Goal: Task Accomplishment & Management: Manage account settings

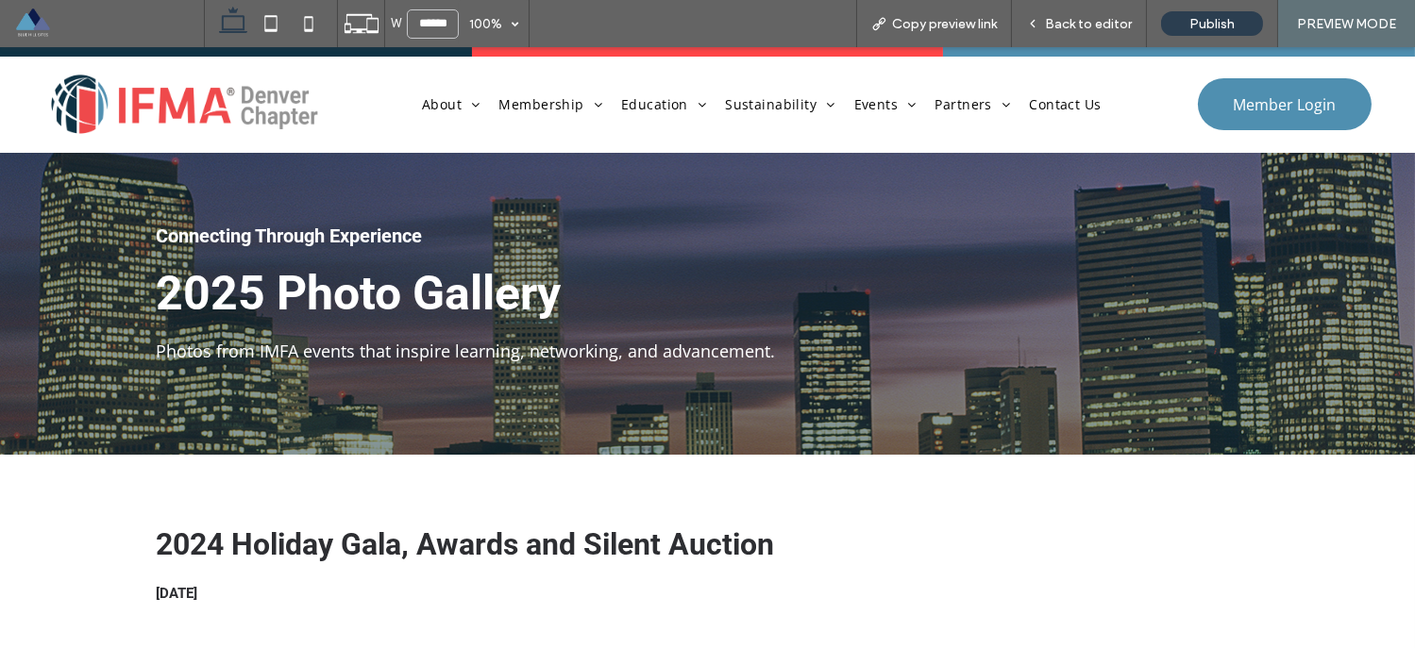
click at [40, 27] on span at bounding box center [109, 24] width 190 height 38
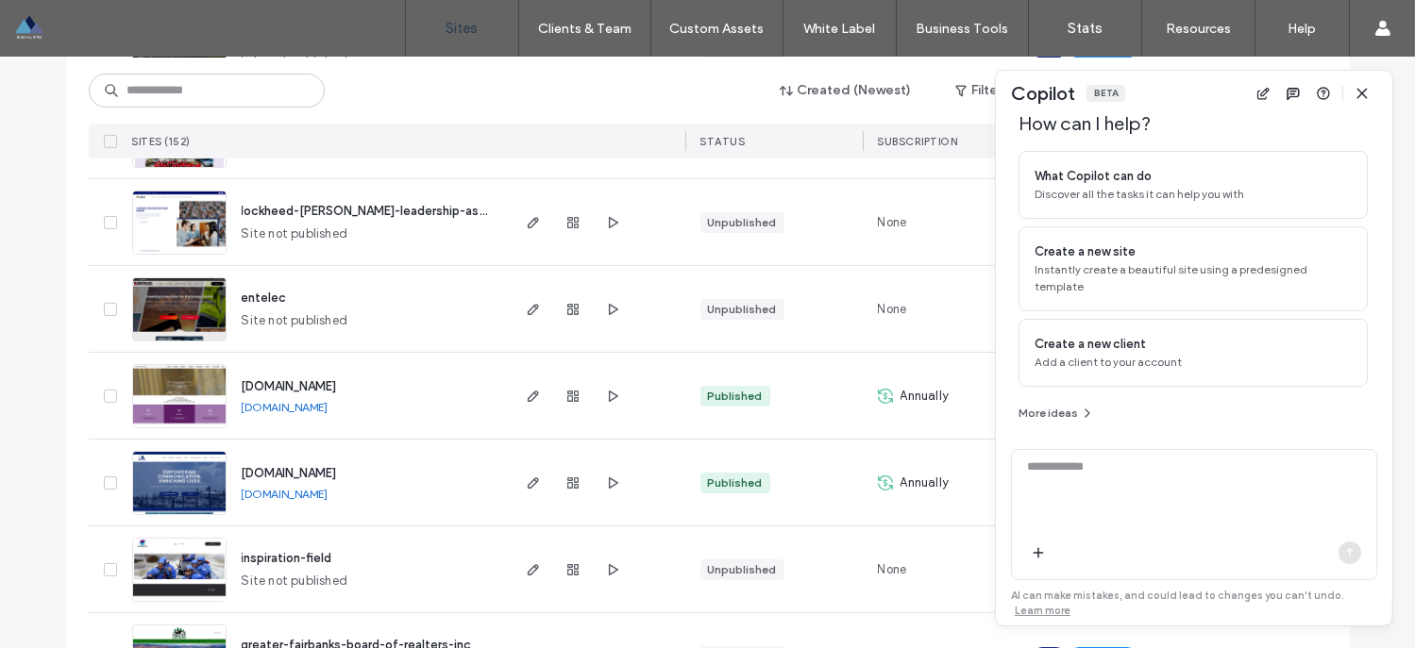
scroll to position [976, 0]
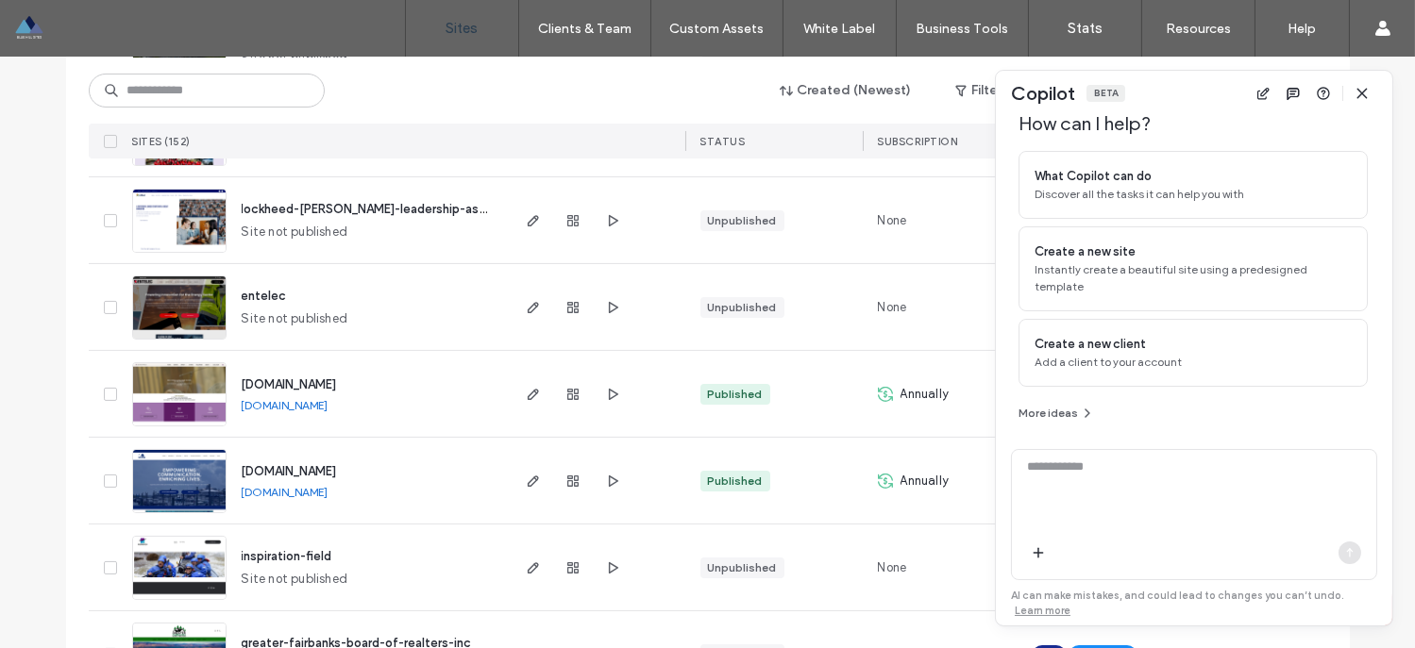
click at [261, 294] on span "entelec" at bounding box center [264, 296] width 45 height 14
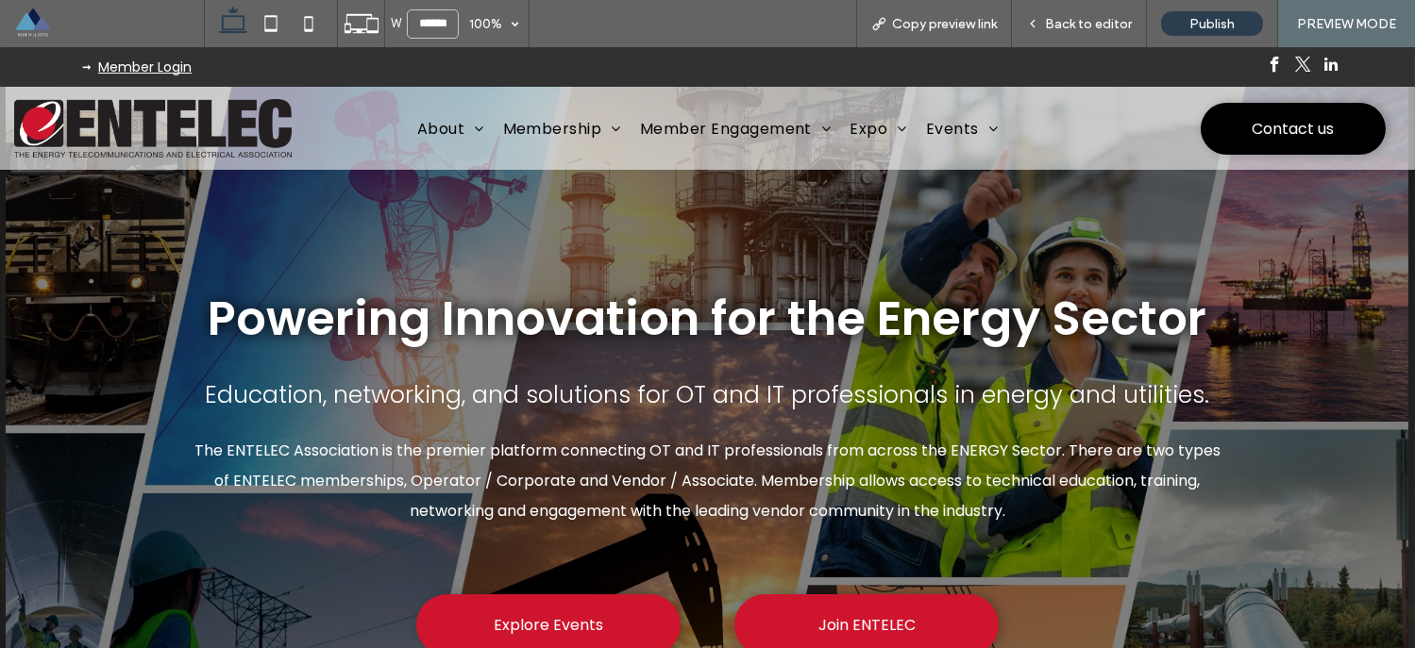
click at [26, 23] on span at bounding box center [109, 24] width 190 height 38
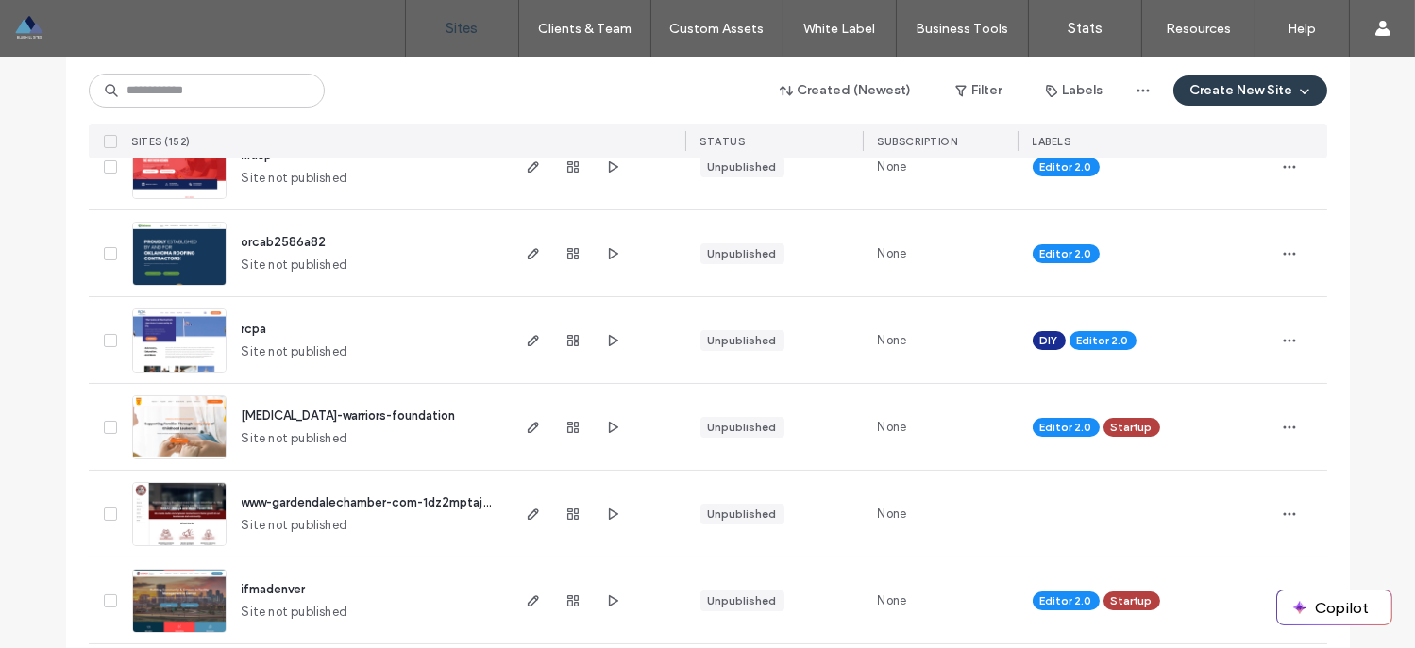
scroll to position [377, 0]
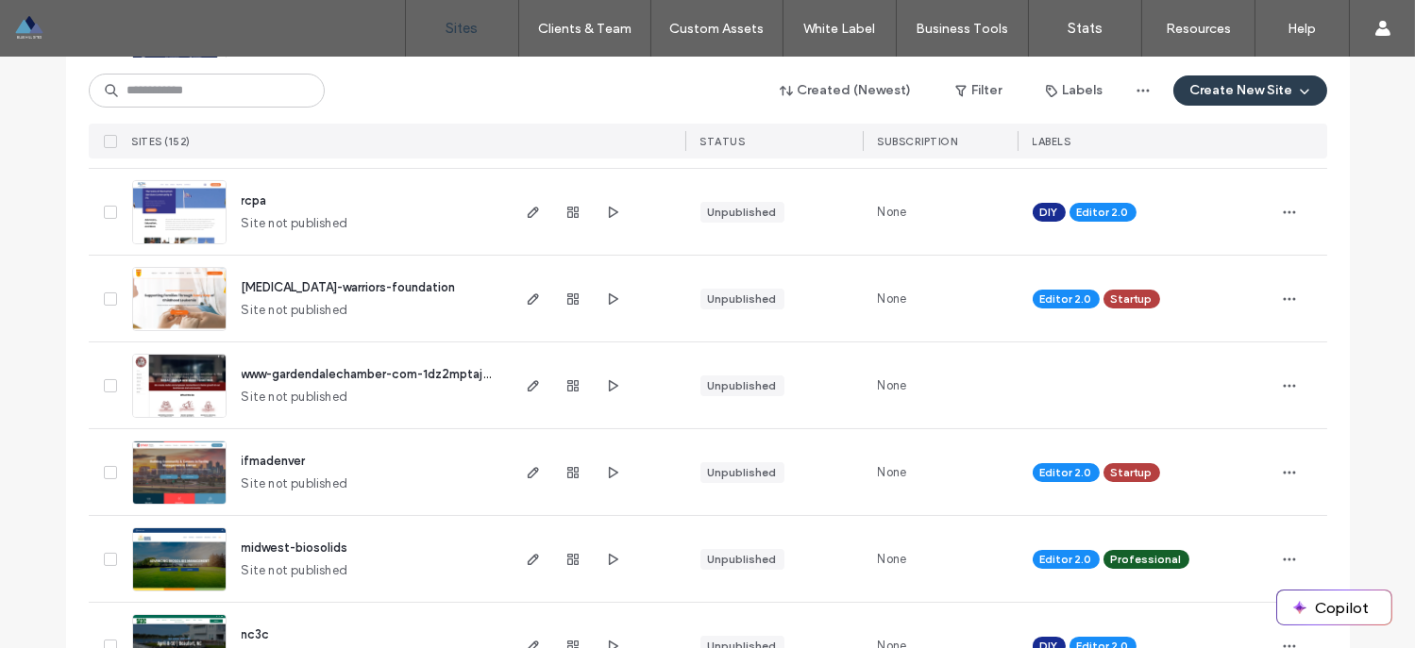
click at [293, 291] on span "childhood-leukemia-warriors-foundation" at bounding box center [349, 287] width 214 height 14
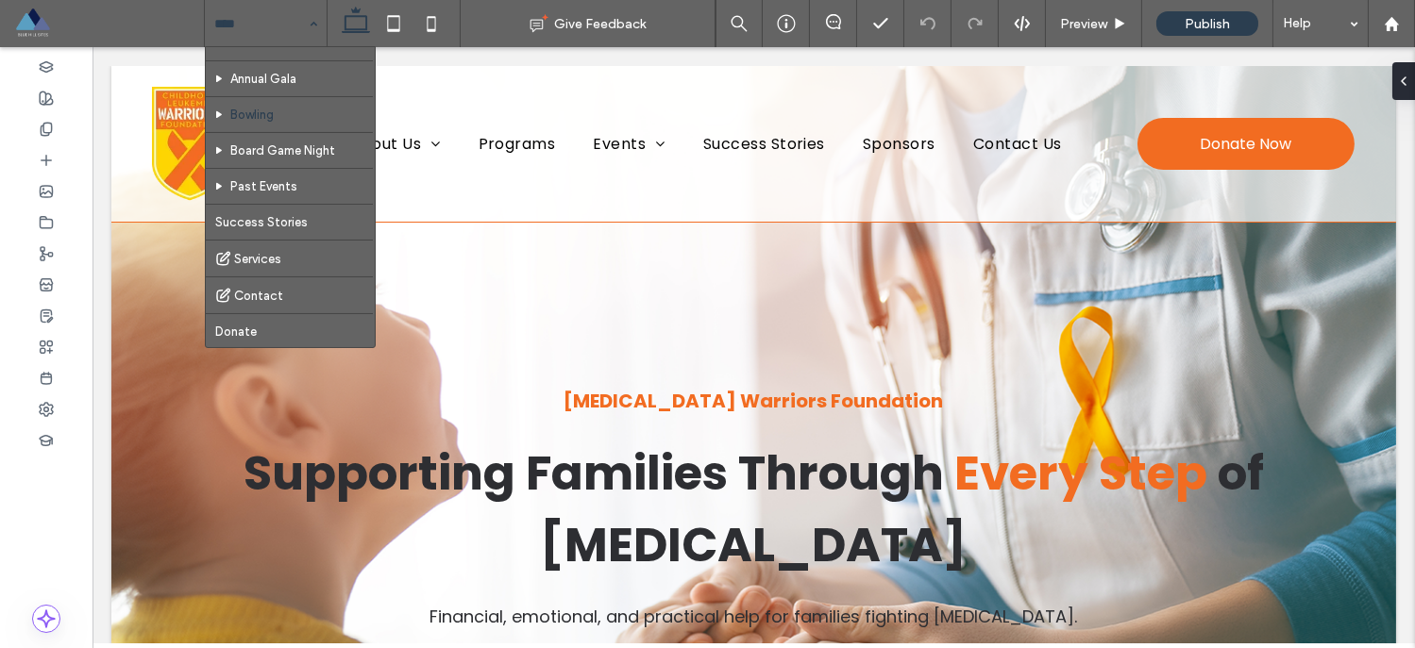
scroll to position [142, 0]
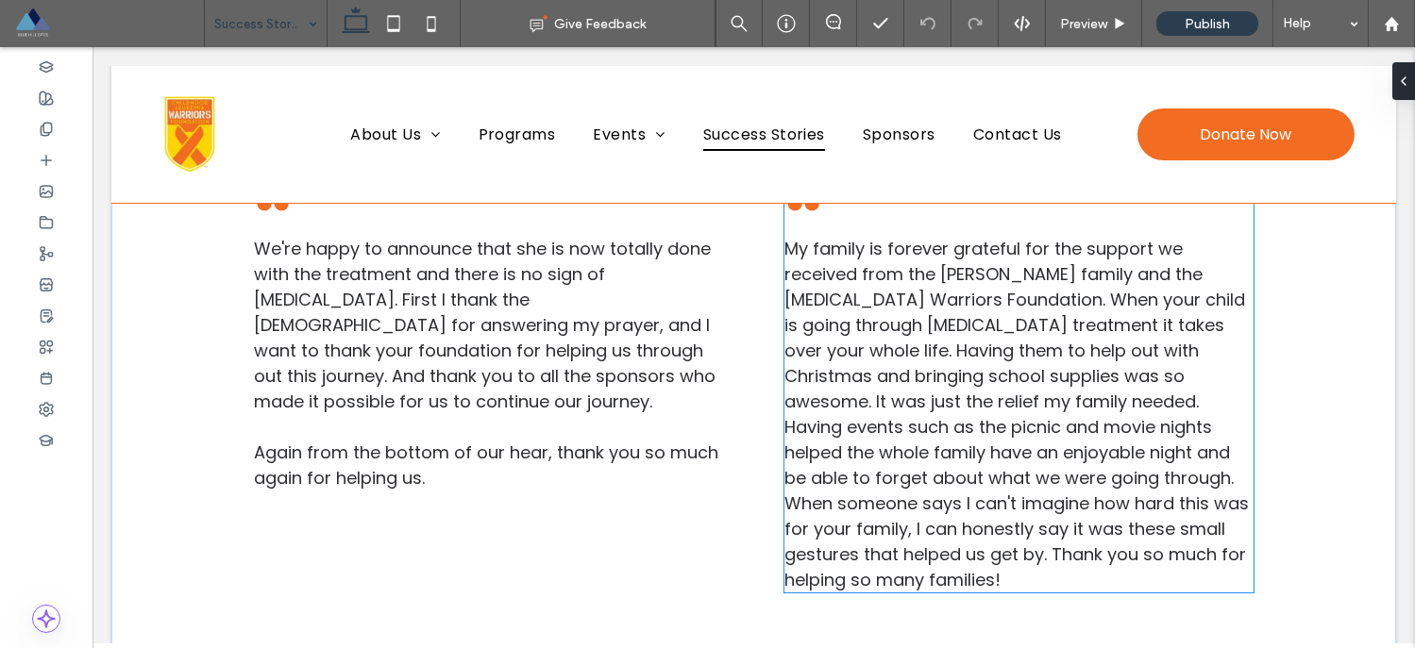
scroll to position [988, 0]
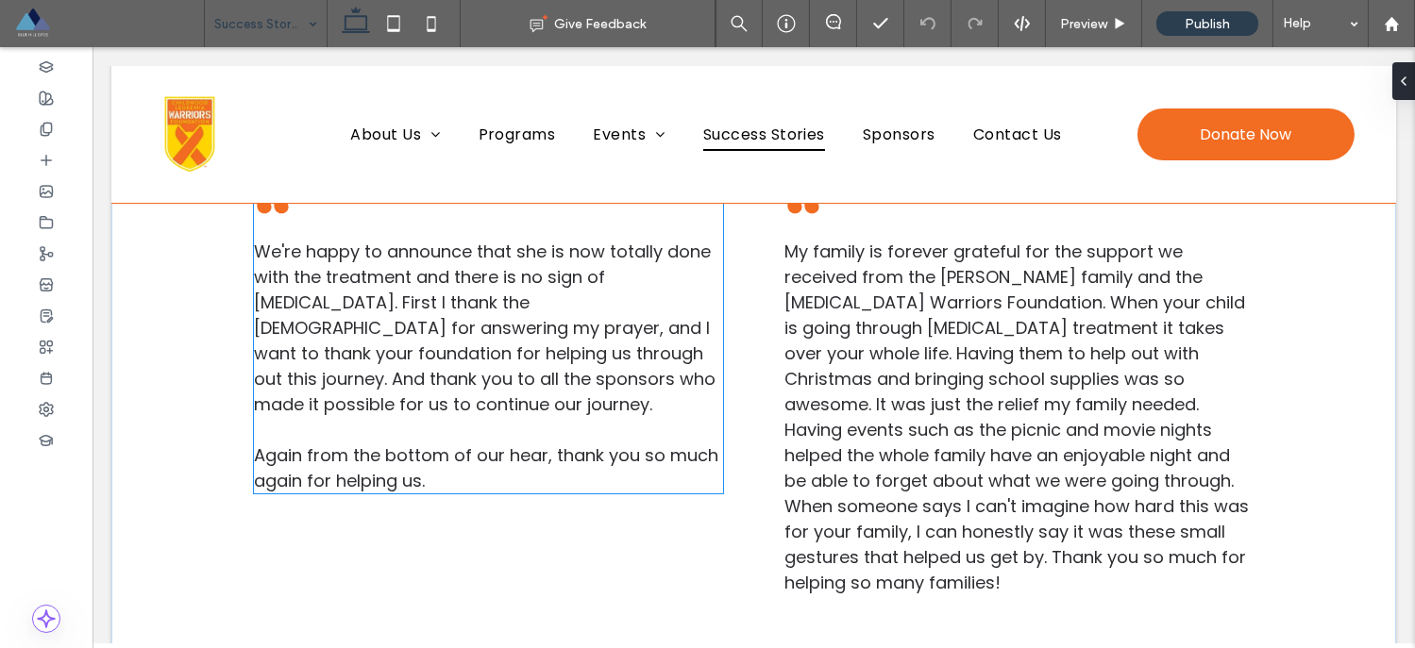
click at [498, 444] on span "Again from the bottom of our hear, thank you so much again for helping us." at bounding box center [486, 468] width 464 height 49
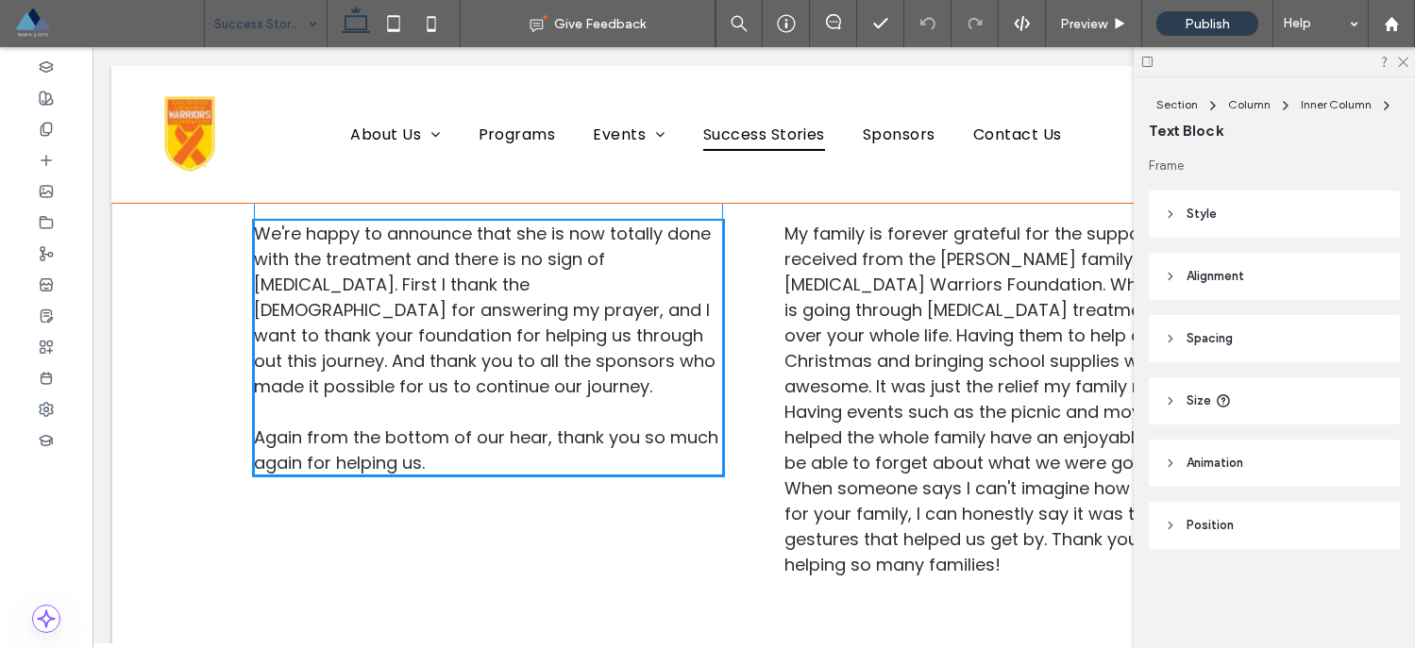
scroll to position [969, 0]
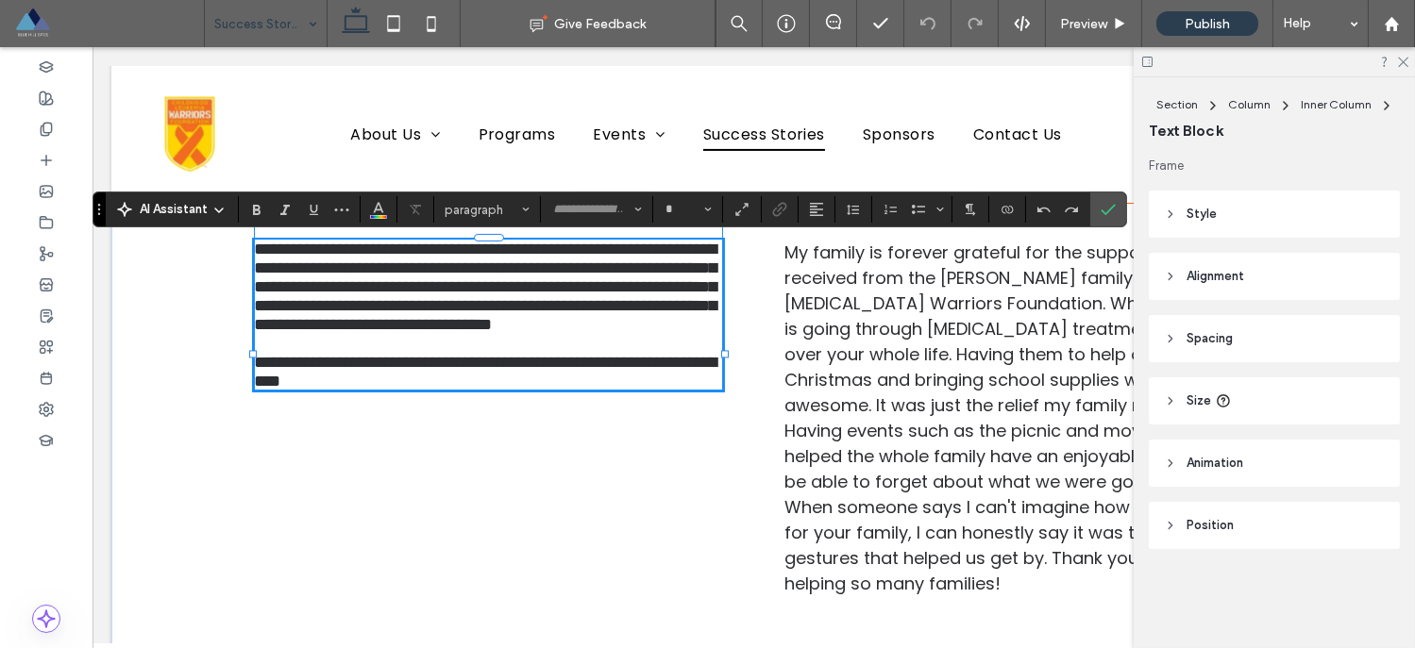
type input "*******"
type input "**"
click at [526, 390] on span "**********" at bounding box center [485, 372] width 462 height 36
click at [537, 390] on span "**********" at bounding box center [485, 372] width 462 height 36
click at [750, 474] on div "**********" at bounding box center [754, 428] width 1132 height 572
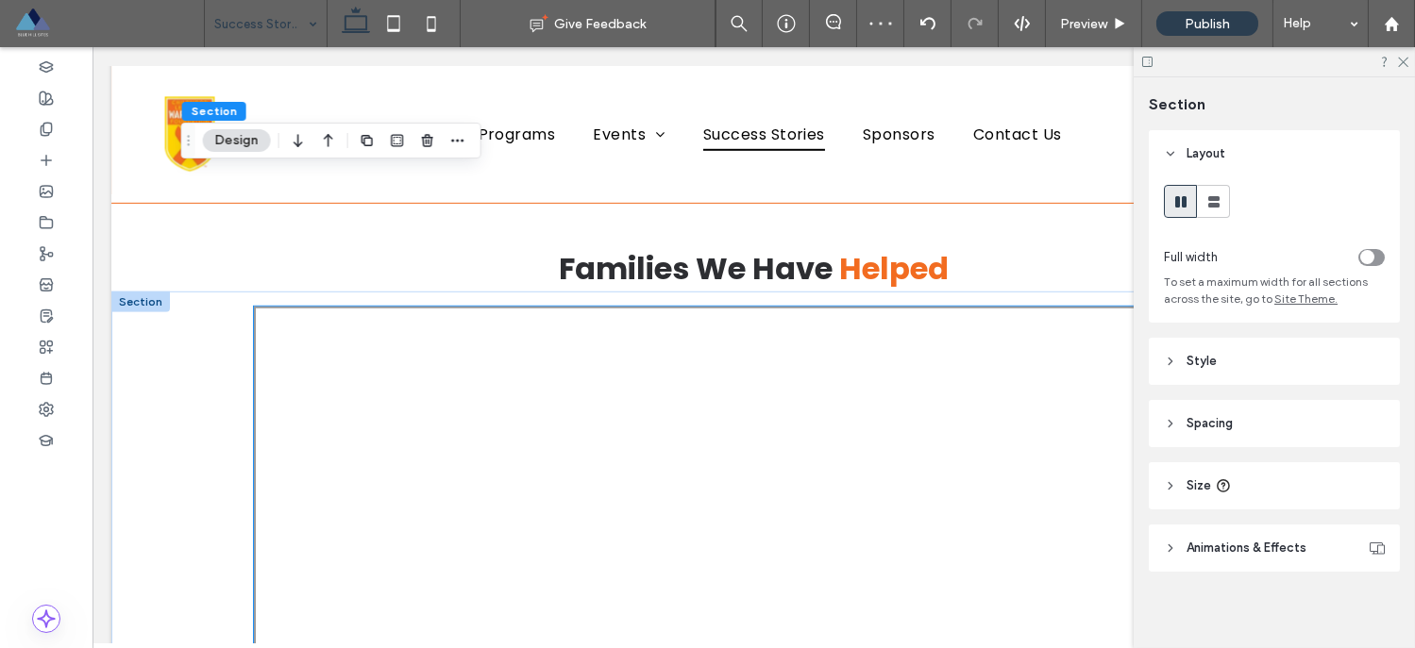
scroll to position [2882, 0]
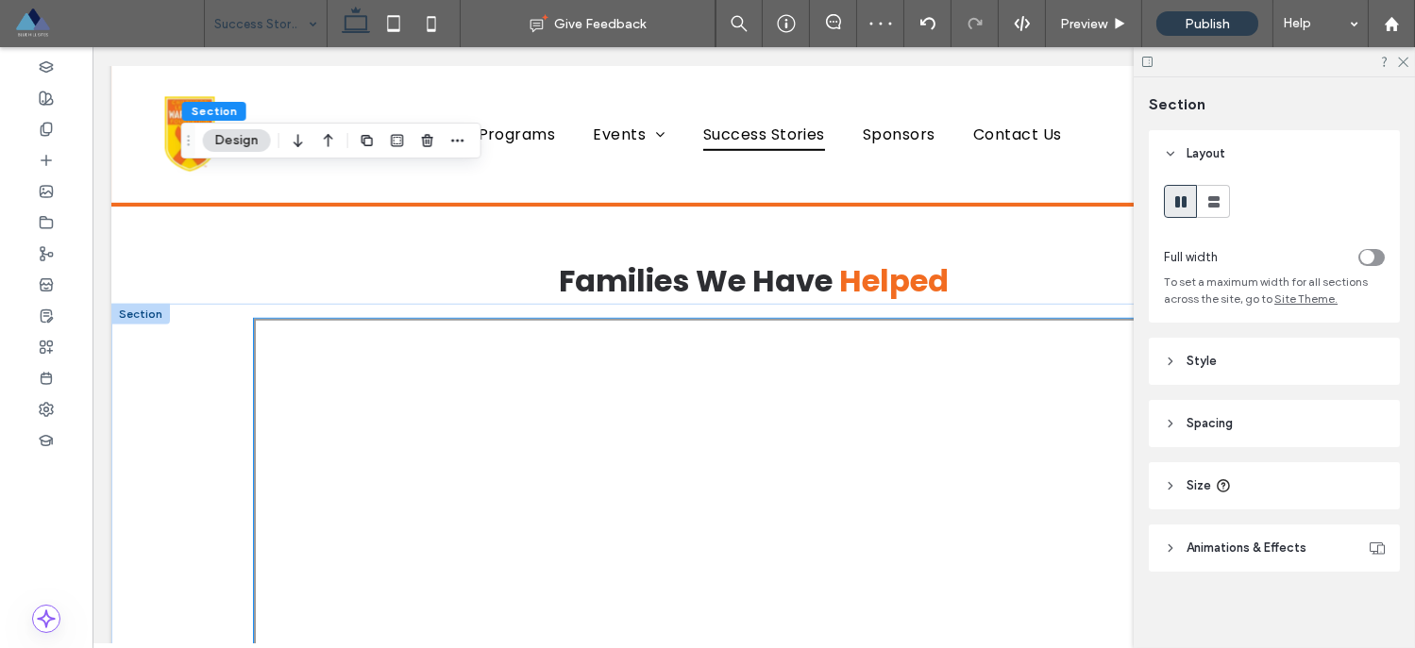
click at [283, 346] on div at bounding box center [753, 555] width 999 height 472
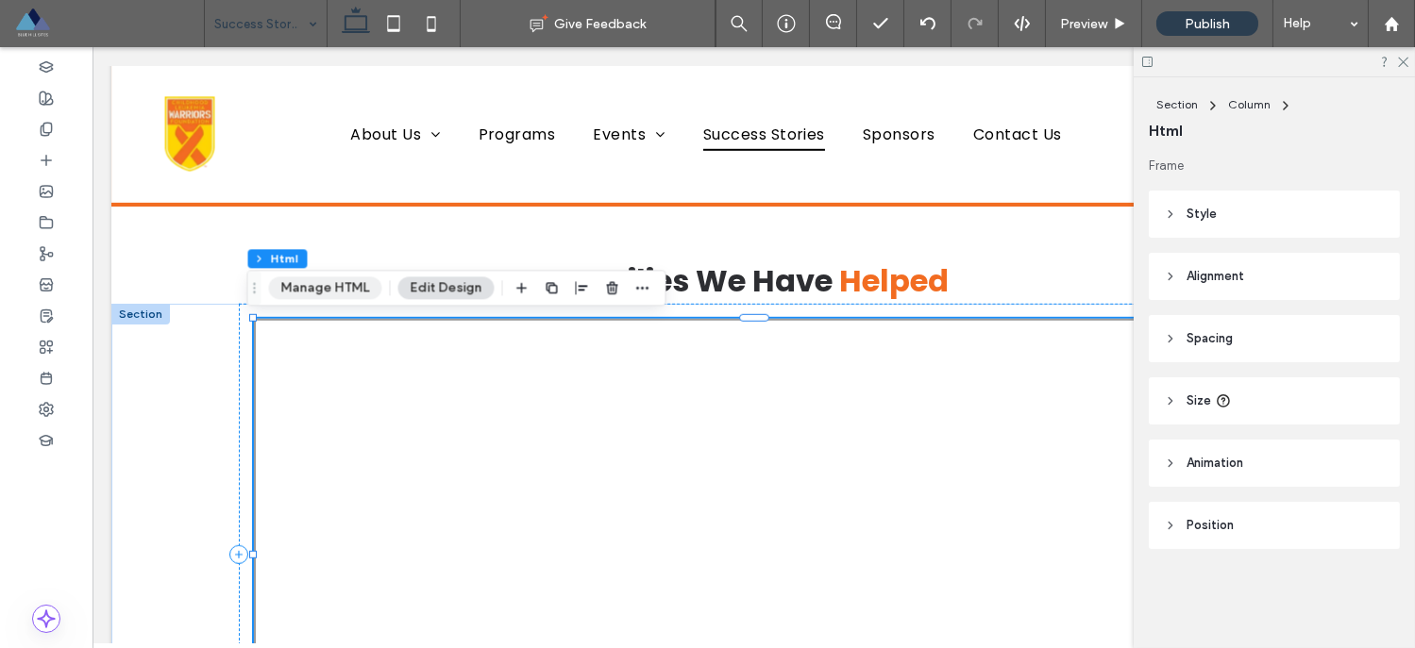
click at [305, 294] on button "Manage HTML" at bounding box center [325, 288] width 113 height 23
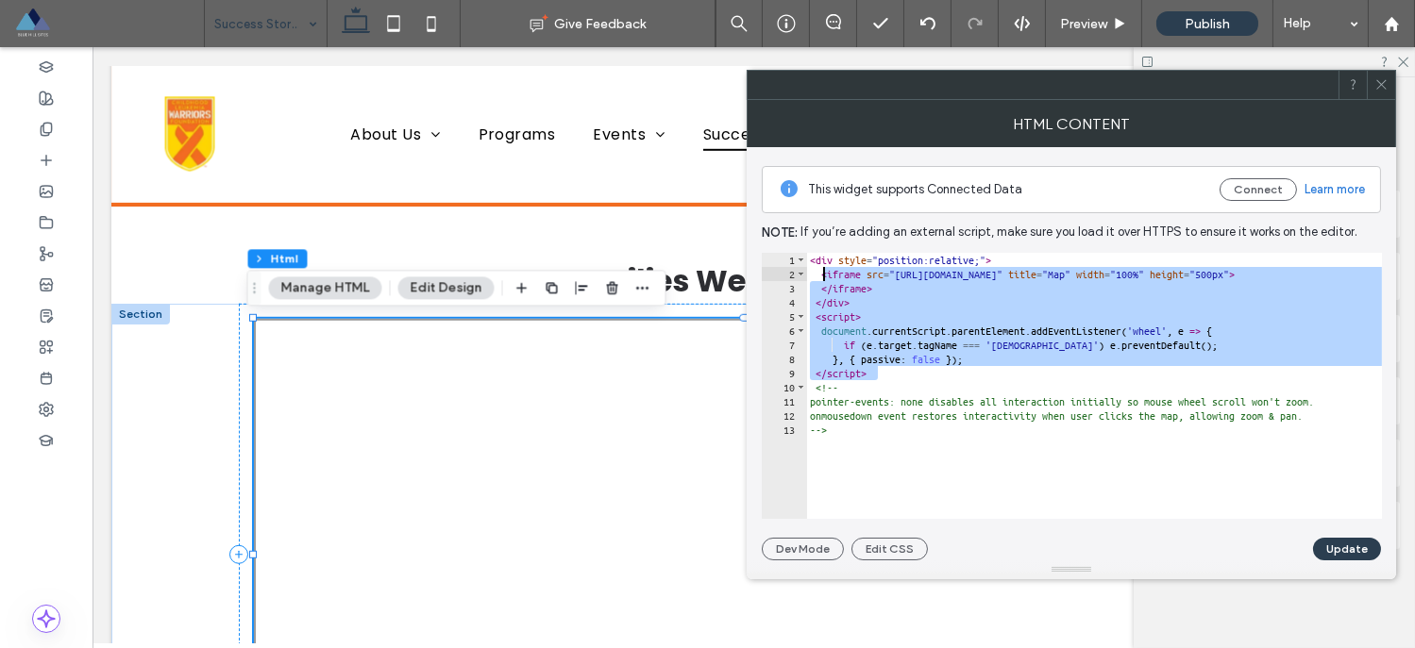
drag, startPoint x: 886, startPoint y: 377, endPoint x: 823, endPoint y: 277, distance: 119.1
click at [823, 277] on div "< div style = "position:relative;" > < iframe src = "https://app.mapline.com/ma…" at bounding box center [1313, 393] width 1014 height 281
paste textarea "**********"
type textarea "**********"
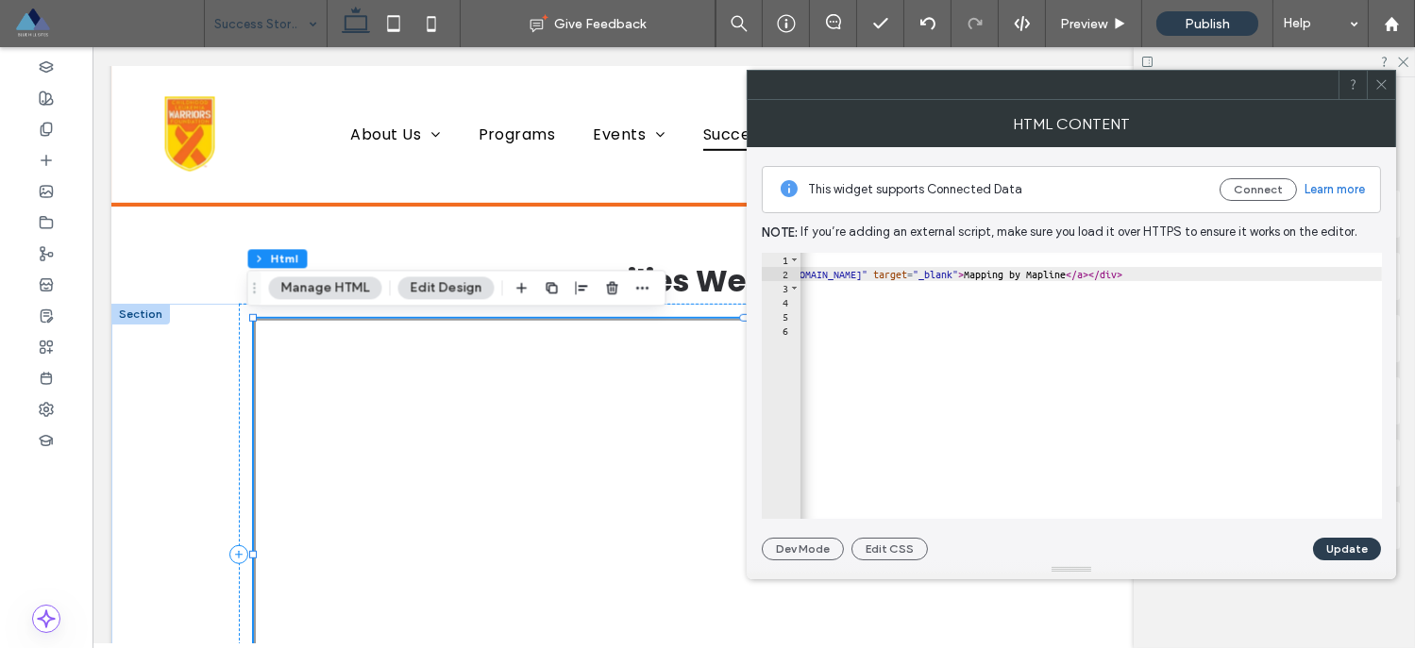
scroll to position [0, 832]
click at [1080, 276] on div "< div style = "position:relative;" > < iframe src = "https://app.mapline.com/ma…" at bounding box center [908, 393] width 1884 height 281
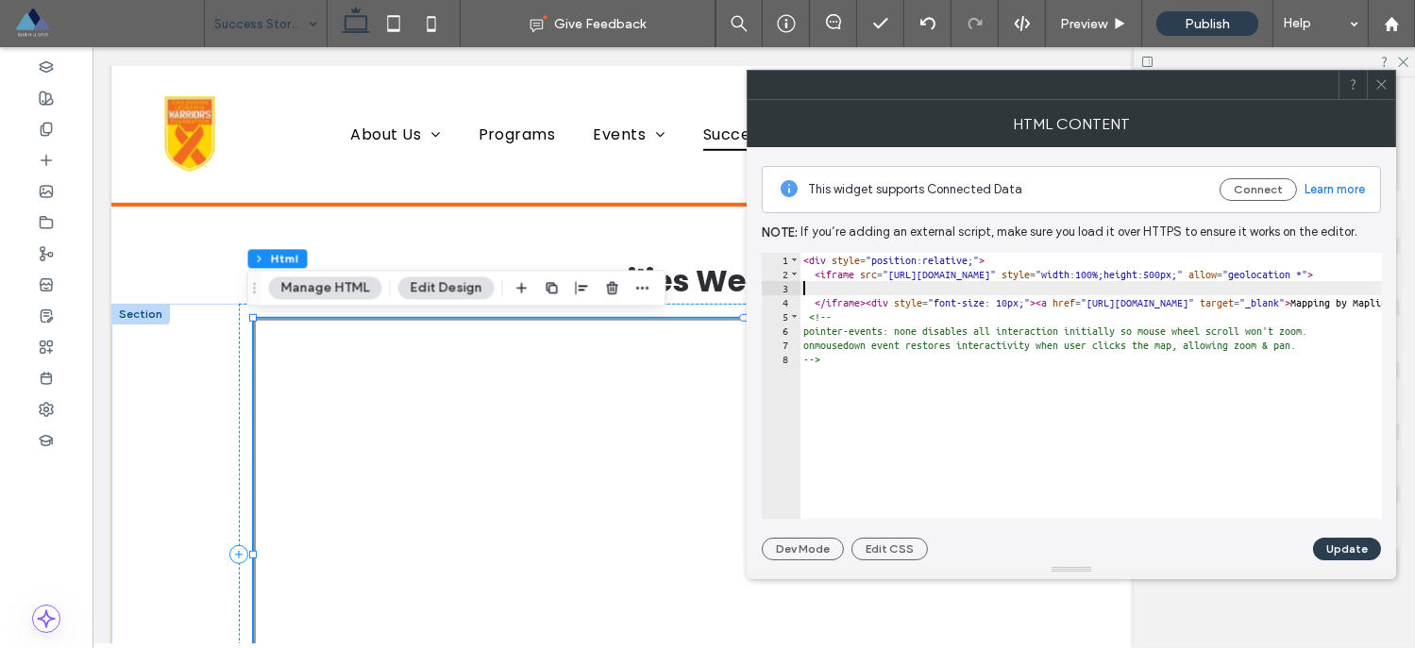
scroll to position [0, 0]
type textarea "**********"
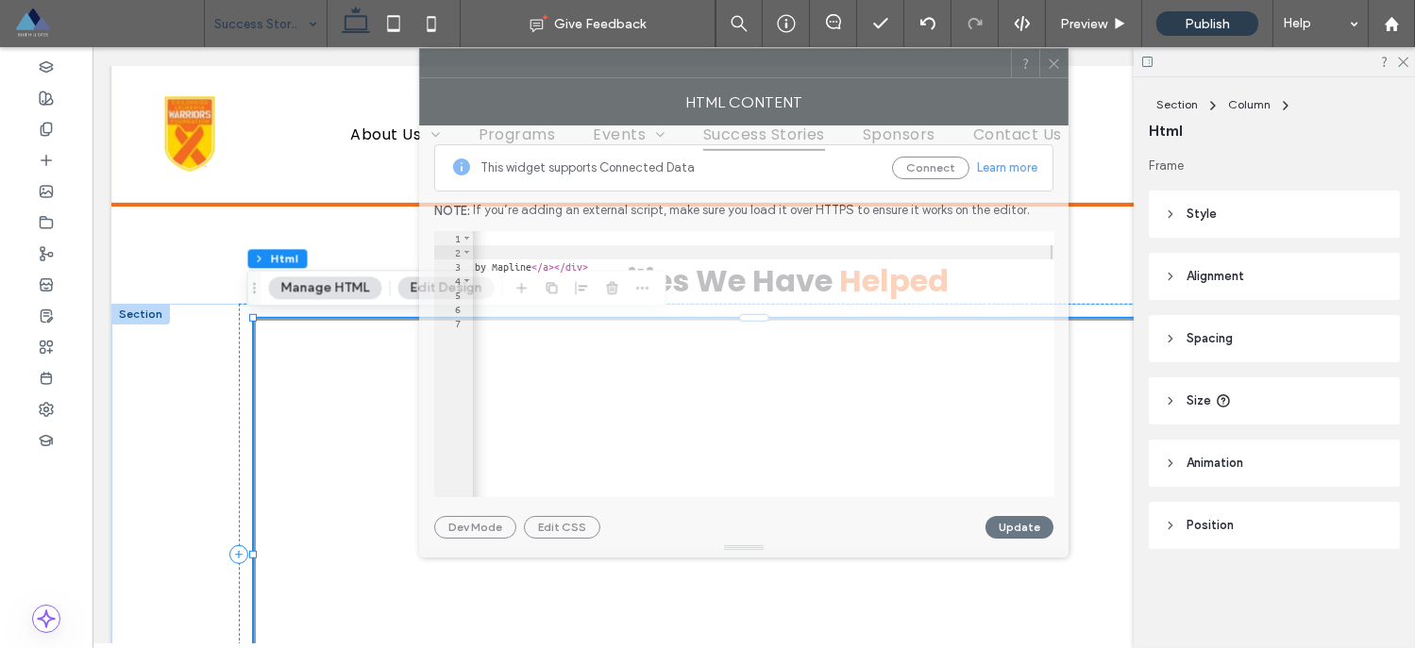
drag, startPoint x: 1065, startPoint y: 87, endPoint x: 695, endPoint y: 113, distance: 370.9
click at [722, 65] on div at bounding box center [715, 63] width 591 height 28
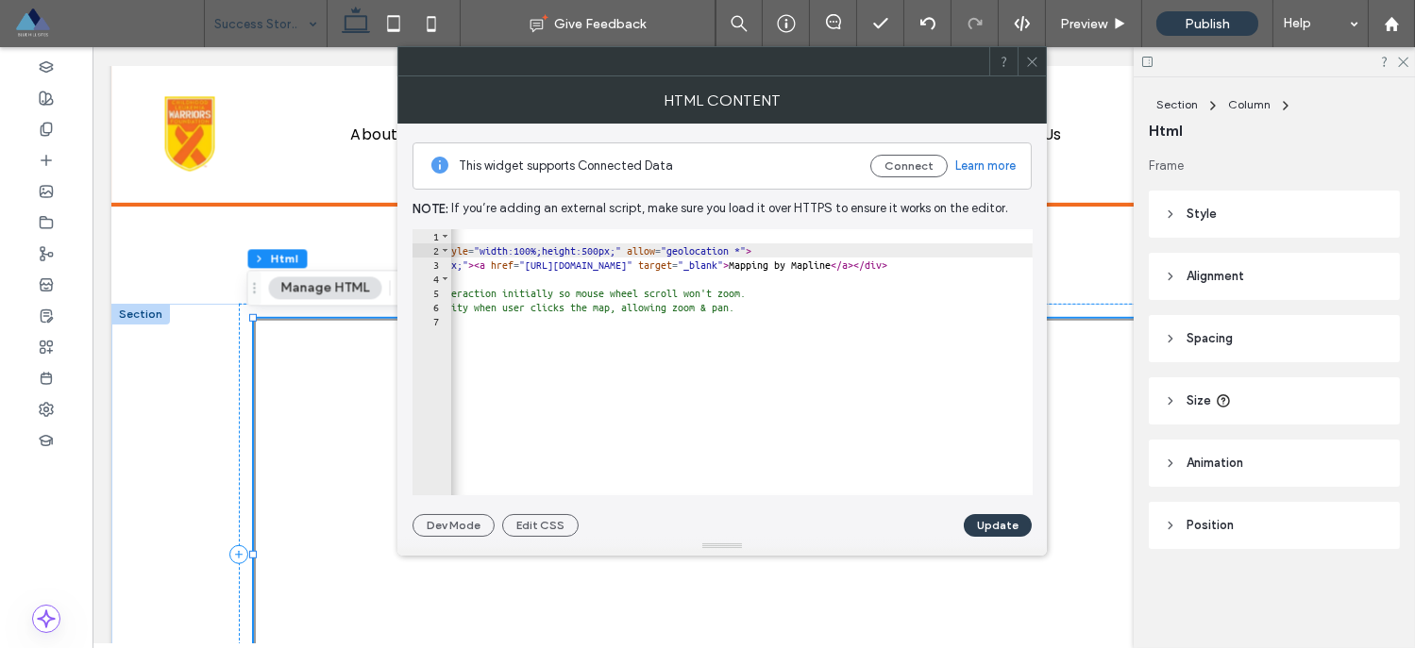
scroll to position [0, 0]
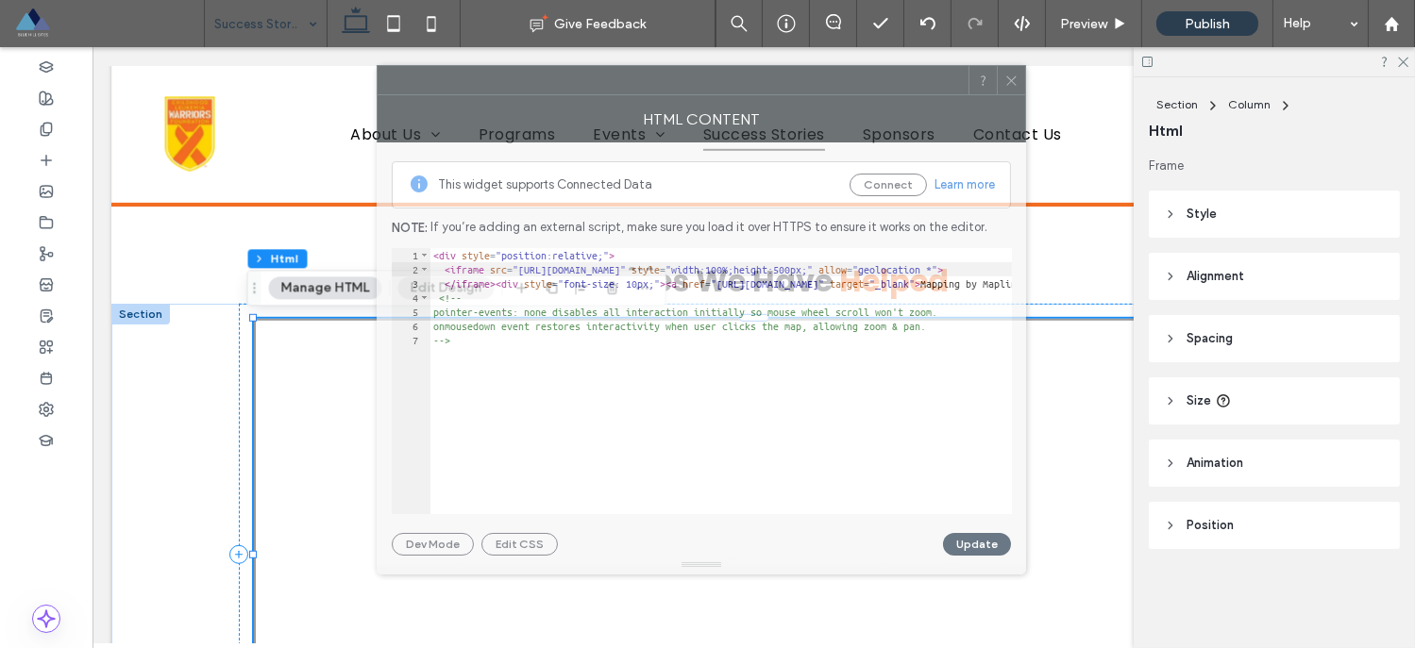
drag, startPoint x: 869, startPoint y: 68, endPoint x: 847, endPoint y: 87, distance: 28.8
click at [847, 87] on div at bounding box center [672, 80] width 591 height 28
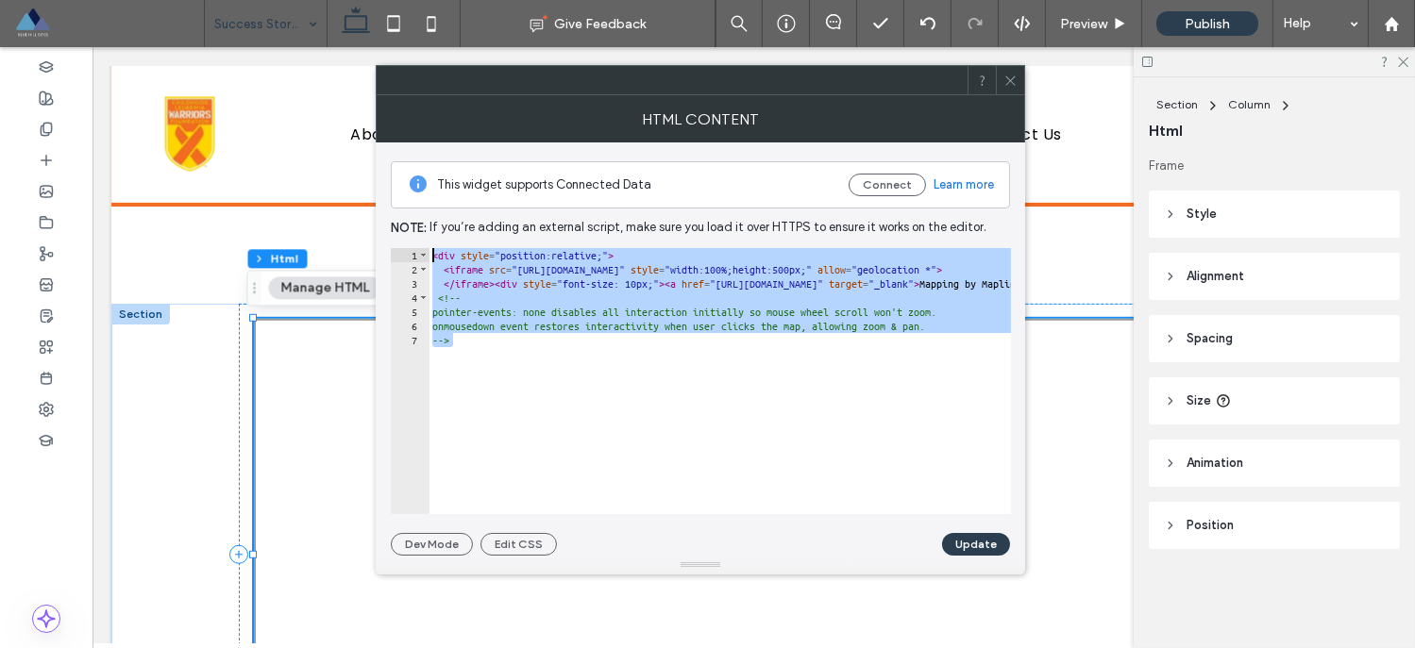
drag, startPoint x: 482, startPoint y: 347, endPoint x: 421, endPoint y: 241, distance: 123.0
click at [421, 241] on div "This widget supports Connected Data Connect Learn more Note: If you’re adding a…" at bounding box center [700, 348] width 619 height 413
paste textarea "**********"
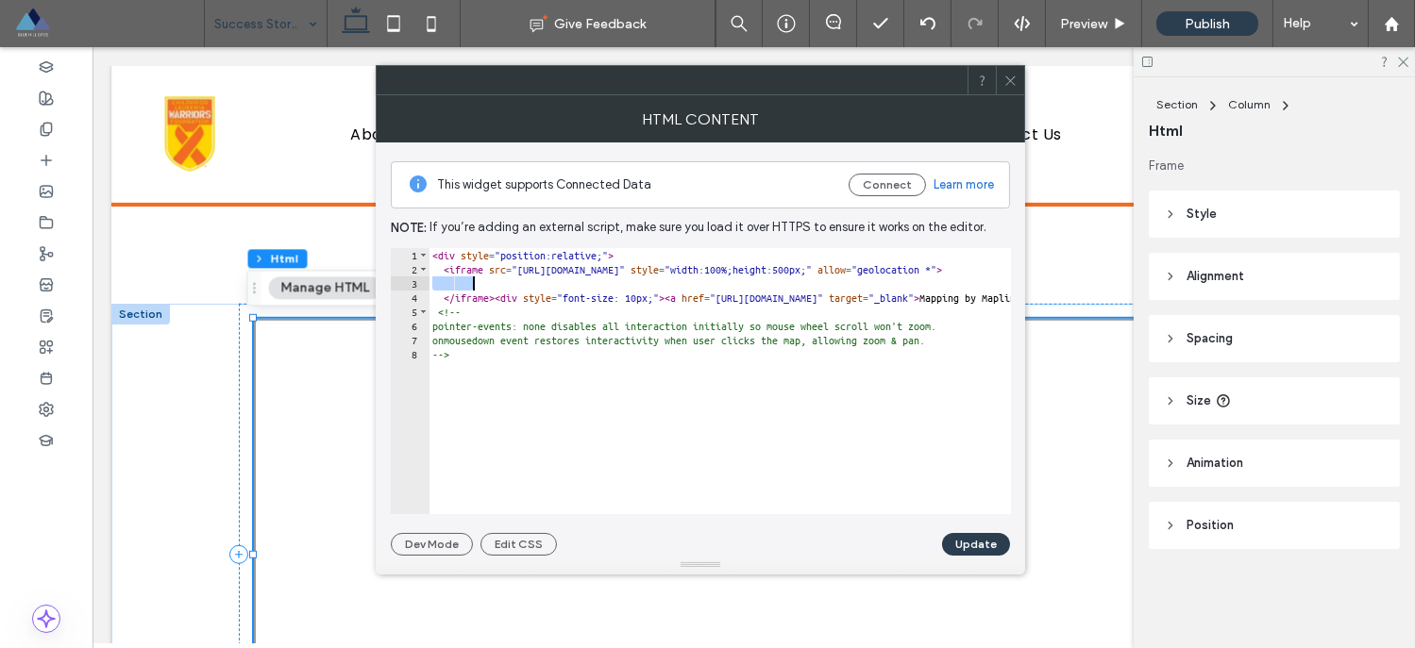
scroll to position [0, 533]
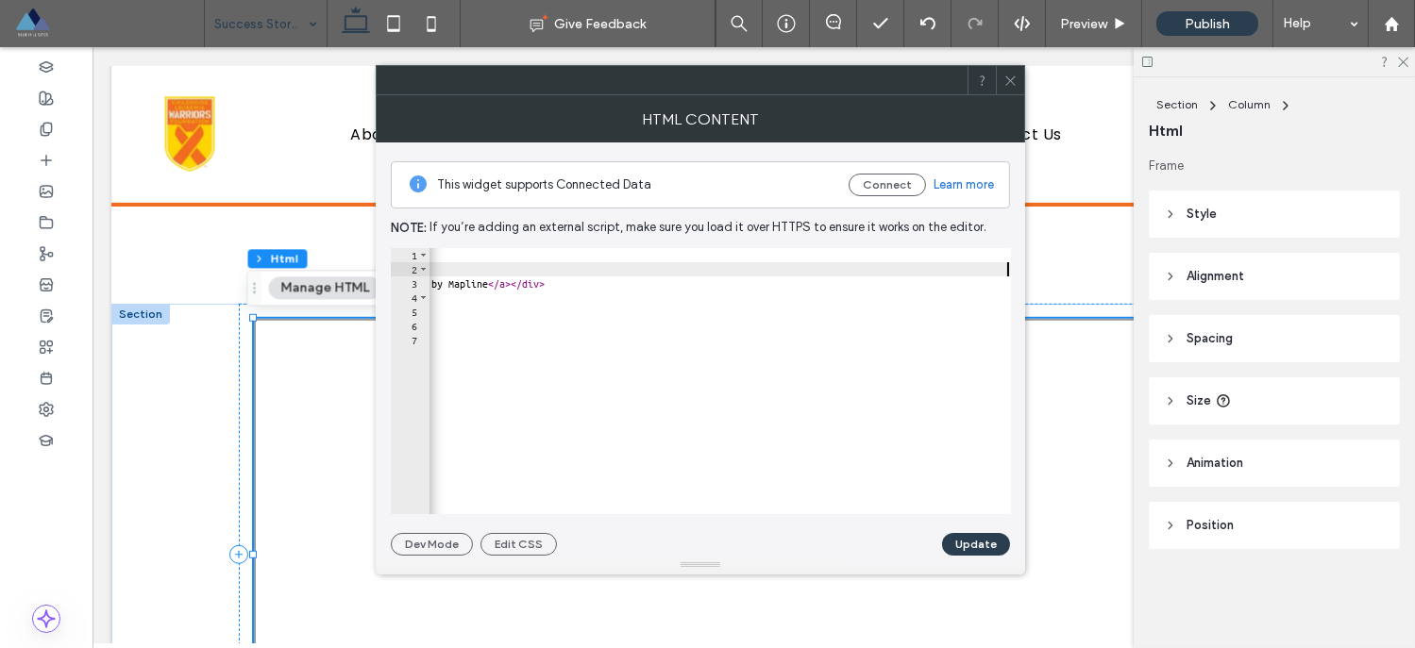
type textarea "**********"
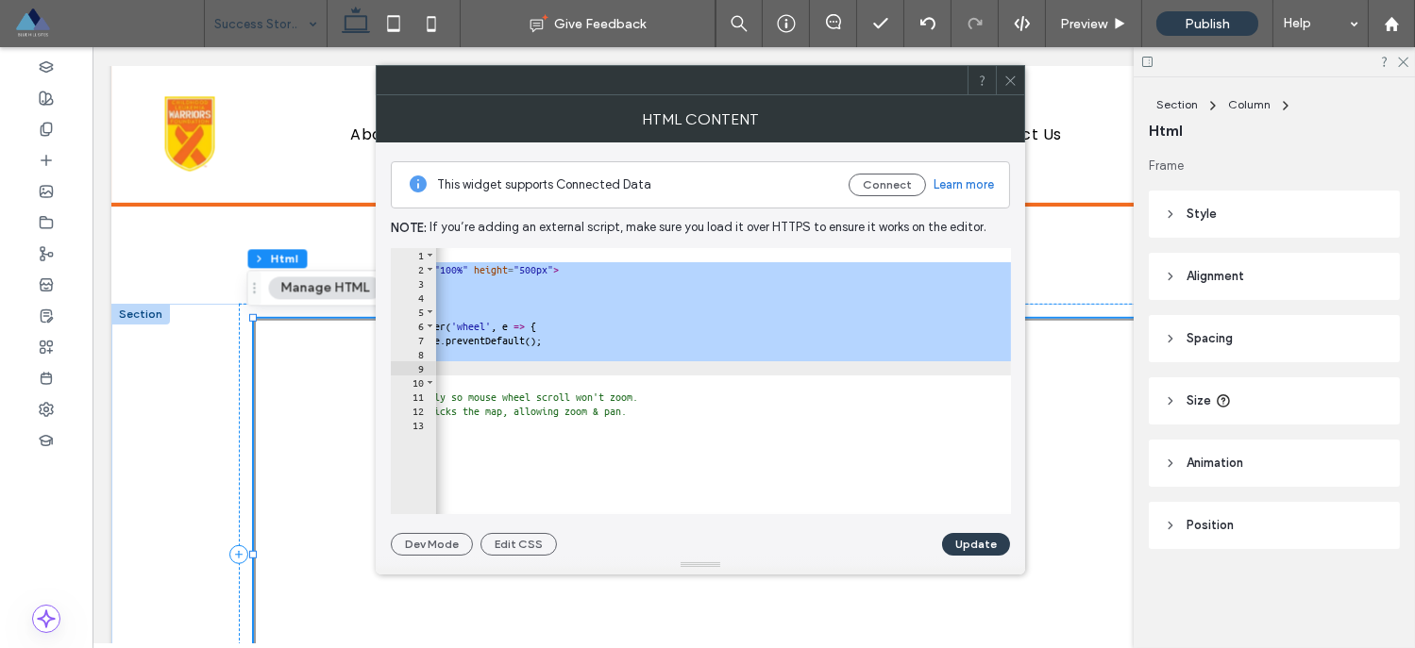
scroll to position [0, 0]
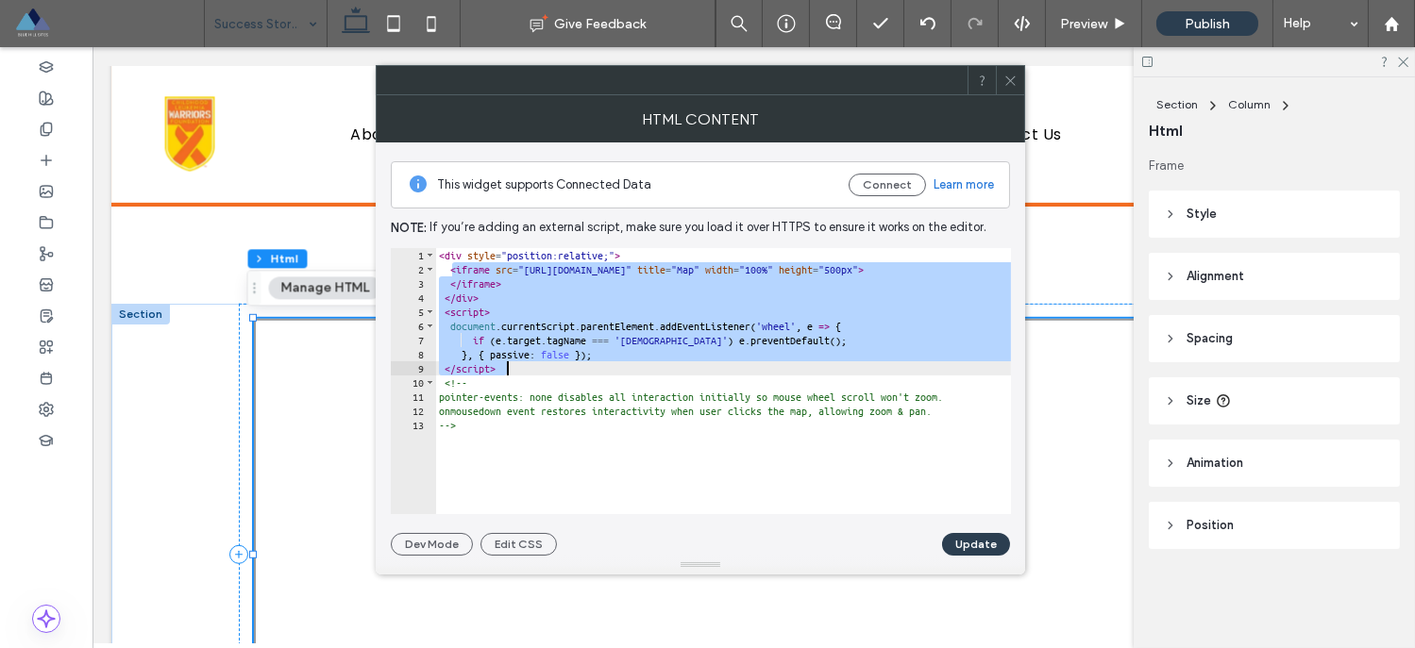
click at [504, 426] on div "< div style = "position:relative;" > < iframe src = "https://app.mapline.com/ma…" at bounding box center [942, 388] width 1014 height 281
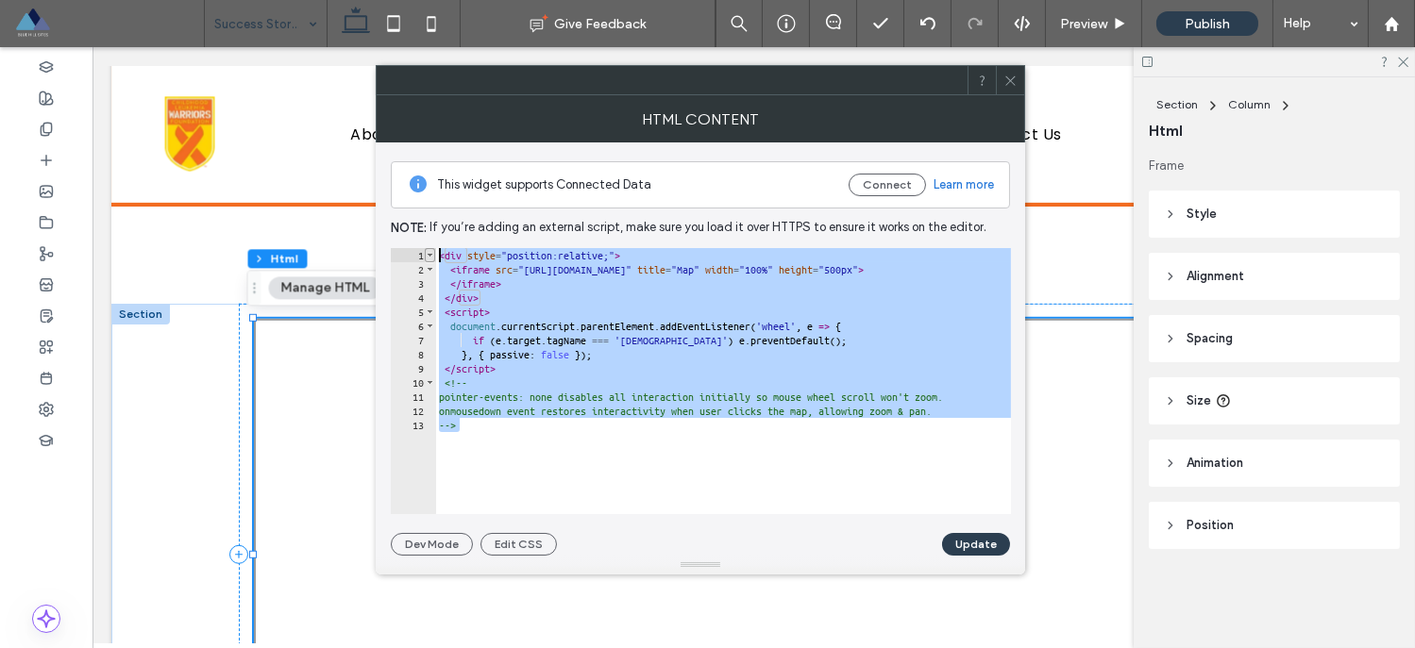
drag, startPoint x: 500, startPoint y: 427, endPoint x: 428, endPoint y: 260, distance: 180.9
click at [436, 257] on div "< div style = "position:relative;" > < iframe src = "https://app.mapline.com/ma…" at bounding box center [942, 388] width 1014 height 281
drag, startPoint x: 525, startPoint y: 452, endPoint x: 515, endPoint y: 442, distance: 14.0
click at [526, 452] on div "< div style = "position:relative;" > < iframe src = "https://app.mapline.com/ma…" at bounding box center [942, 388] width 1014 height 281
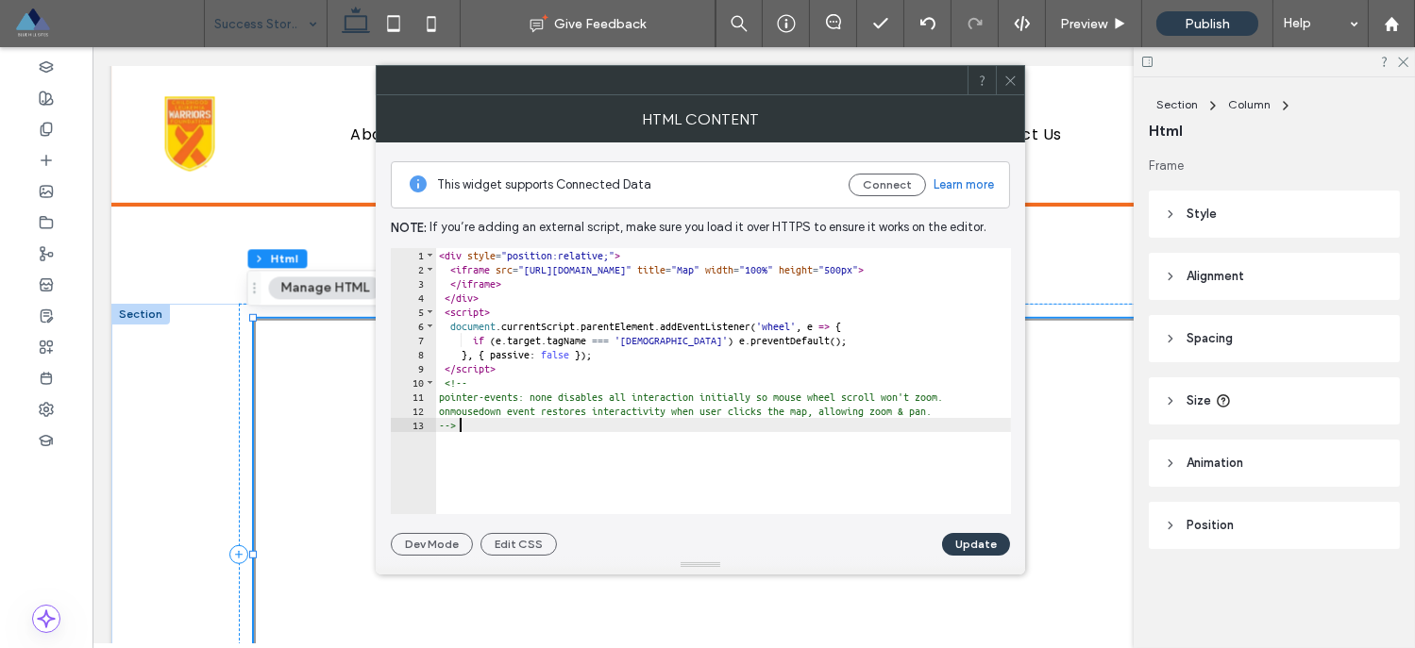
click at [603, 453] on div "< div style = "position:relative;" > < iframe src = "https://app.mapline.com/ma…" at bounding box center [942, 388] width 1014 height 281
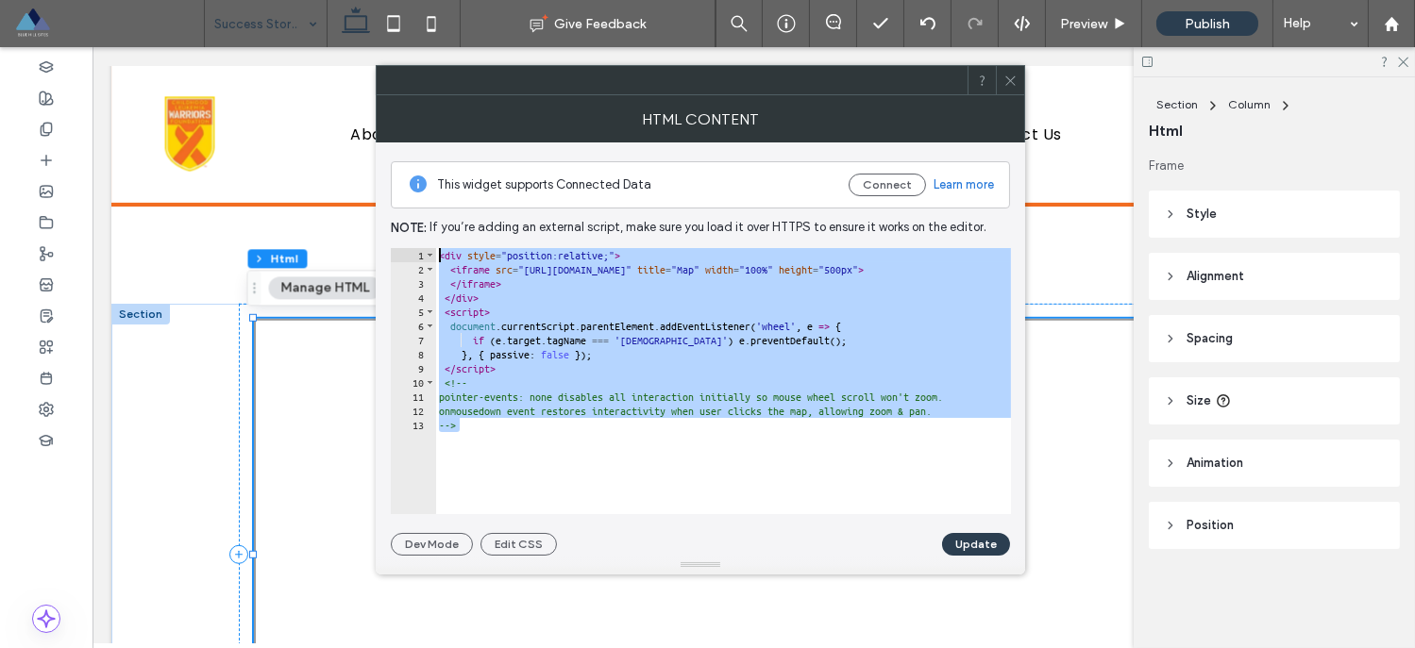
drag, startPoint x: 479, startPoint y: 432, endPoint x: 420, endPoint y: 254, distance: 188.0
click at [420, 254] on div "*** 1 2 3 4 5 6 7 8 9 10 11 12 13 < div style = "position:relative;" > < iframe…" at bounding box center [701, 381] width 620 height 266
paste textarea "**********"
type textarea "**********"
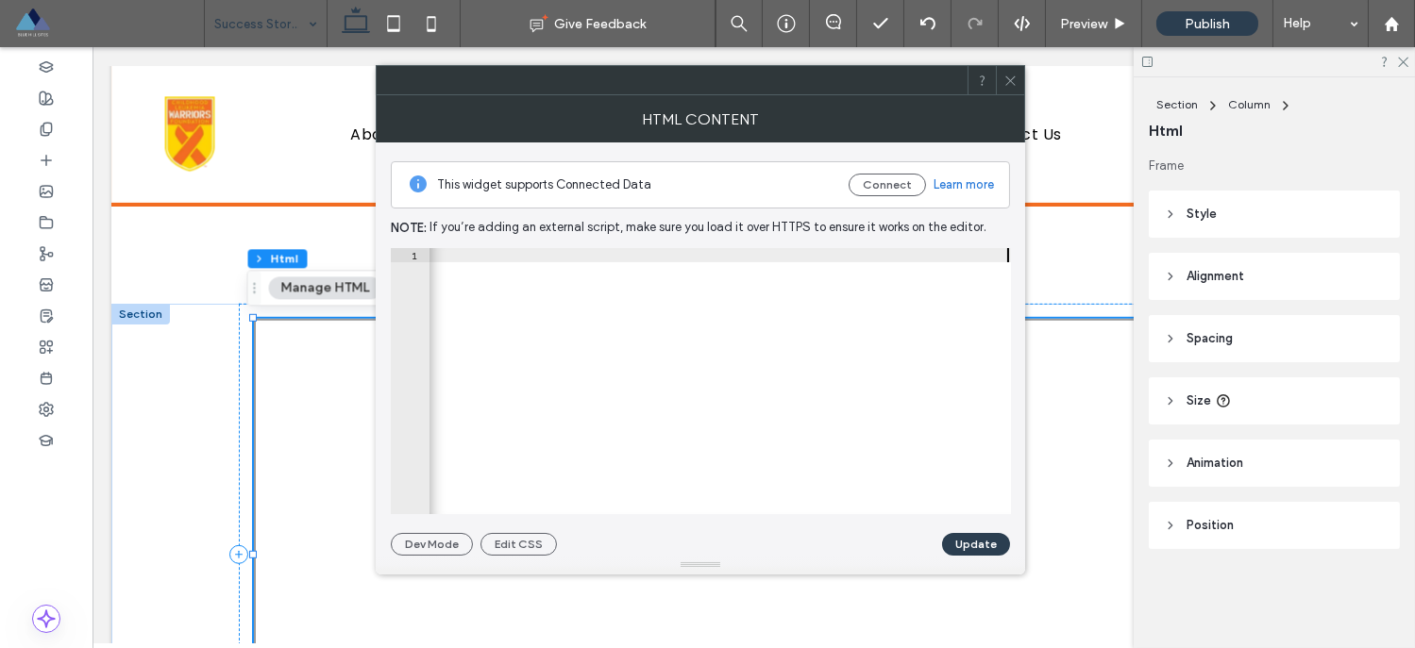
scroll to position [0, 1287]
click at [981, 541] on button "Update" at bounding box center [976, 544] width 68 height 23
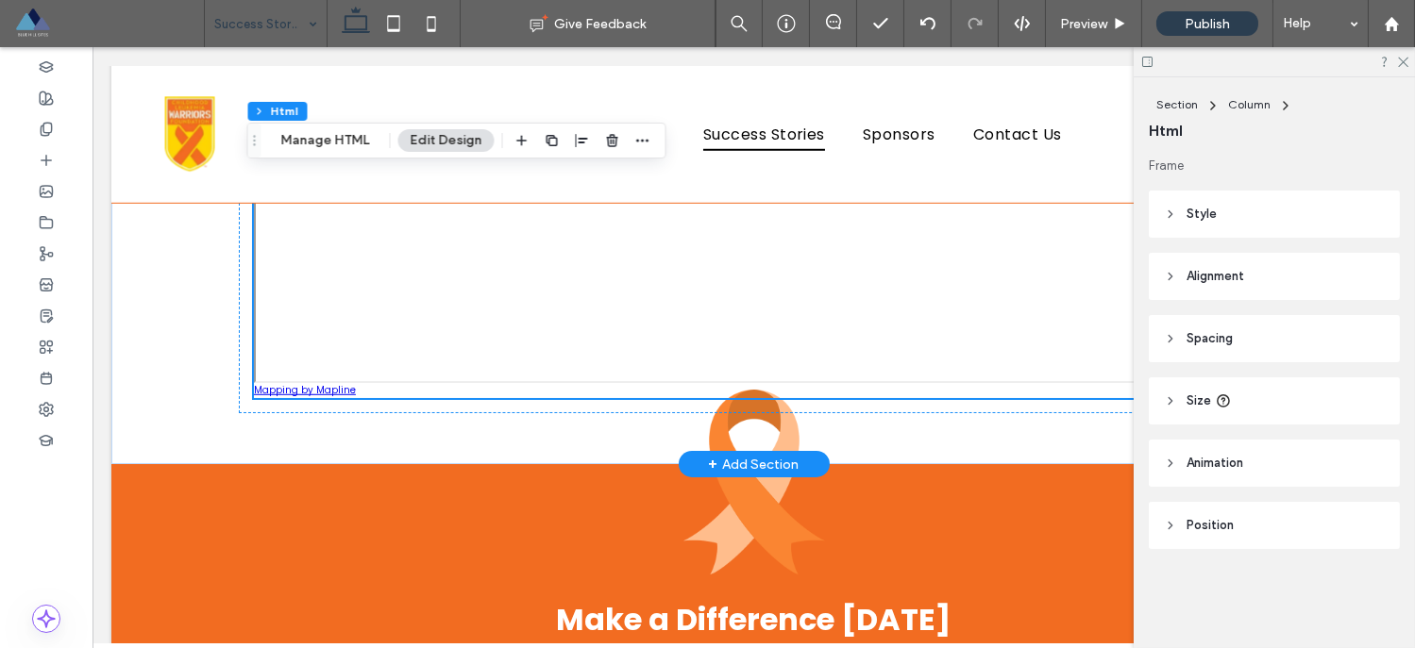
scroll to position [3291, 0]
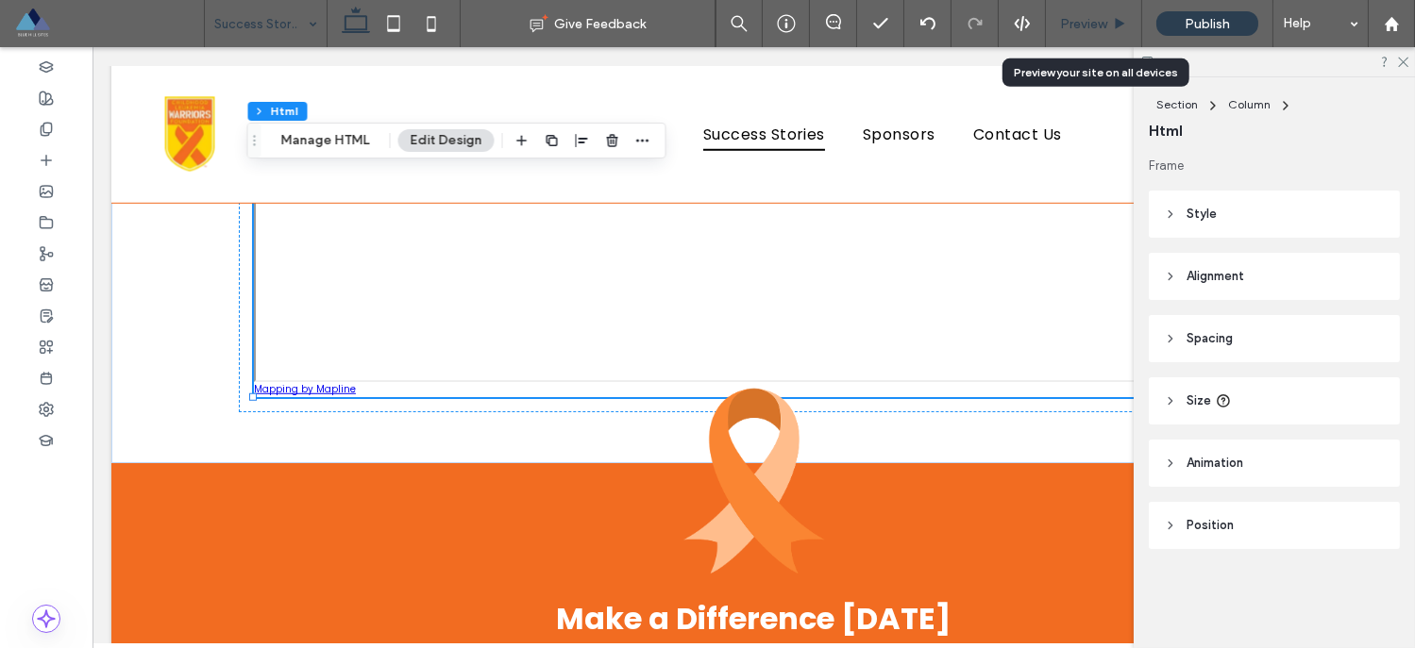
click at [1071, 14] on div "Preview" at bounding box center [1094, 23] width 96 height 47
click at [1081, 24] on span "Preview" at bounding box center [1083, 24] width 47 height 16
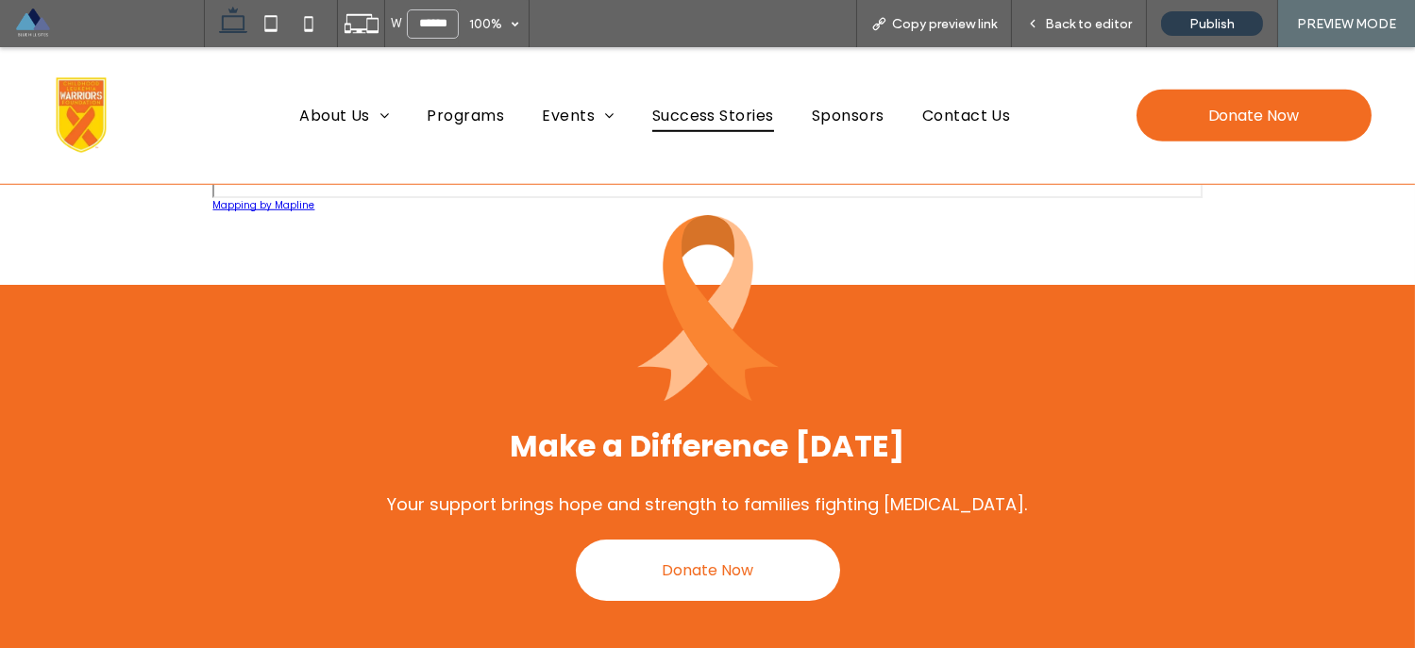
scroll to position [3322, 0]
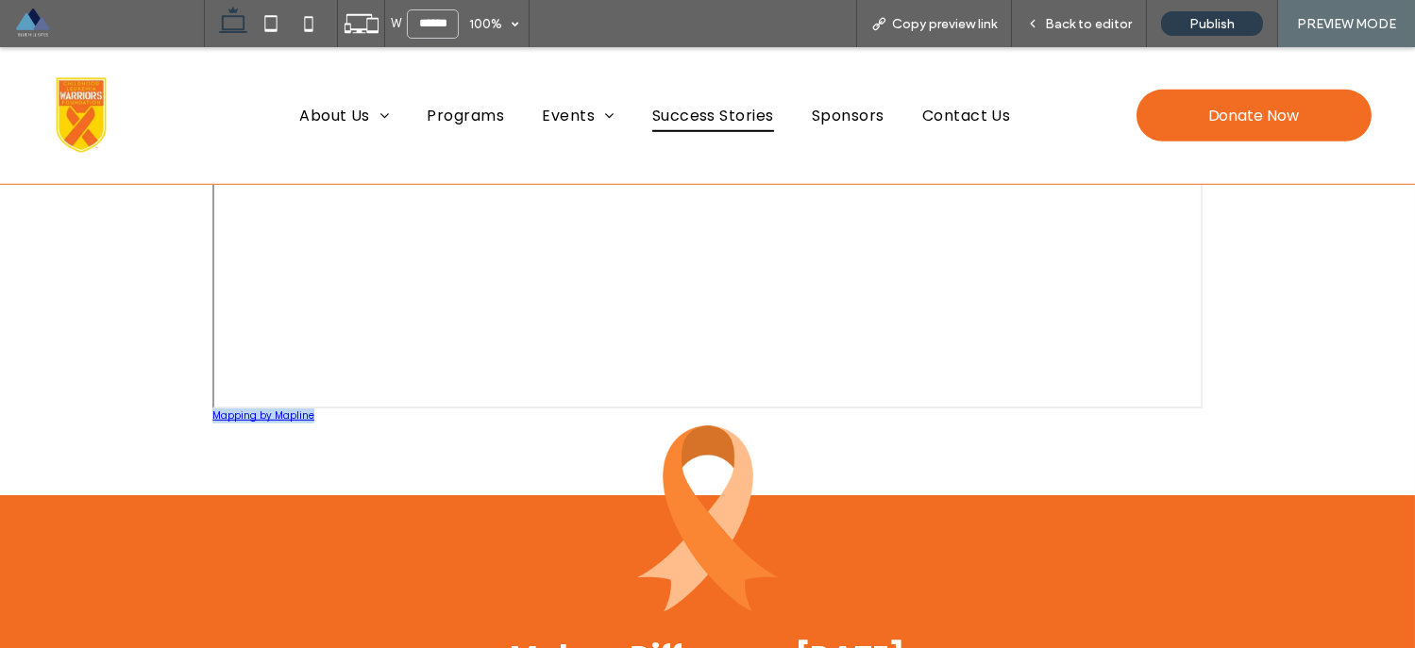
drag, startPoint x: 1232, startPoint y: 275, endPoint x: 1237, endPoint y: 463, distance: 188.8
click at [1239, 472] on div "Mapping by Mapline" at bounding box center [708, 209] width 1132 height 574
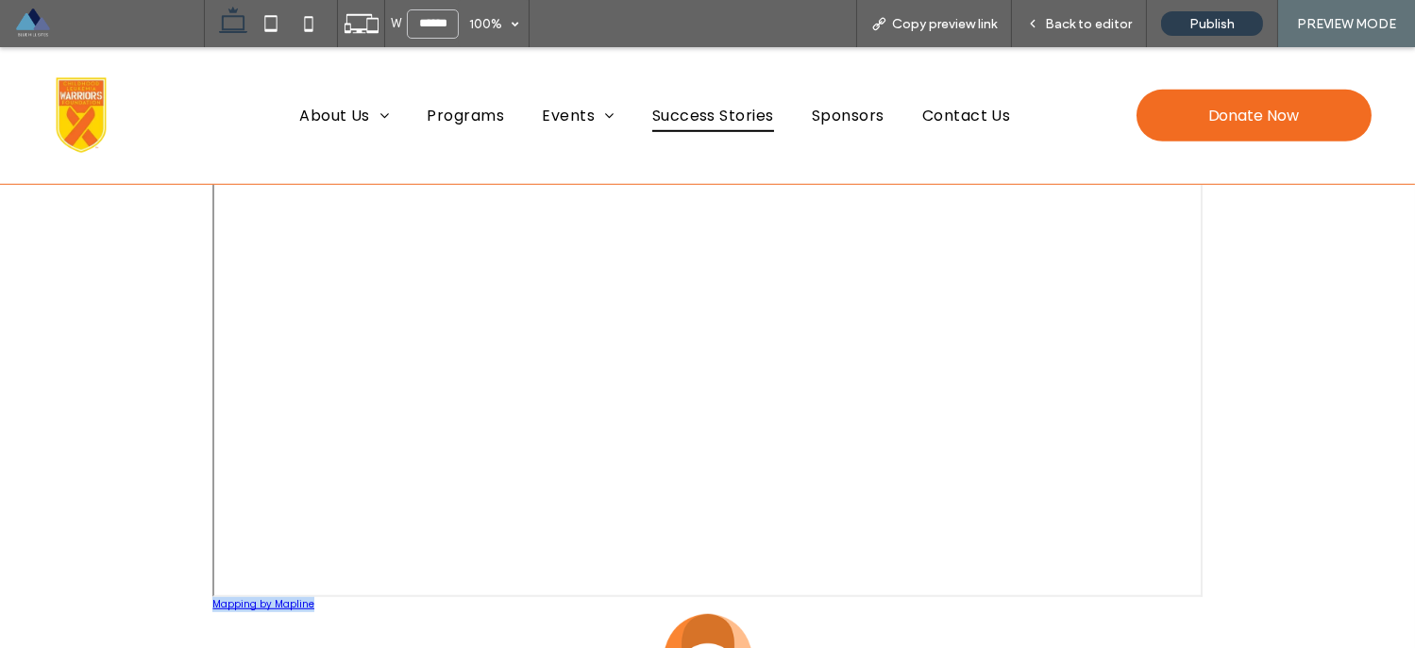
scroll to position [3158, 0]
click at [1288, 281] on div "Mapping by Mapline" at bounding box center [707, 373] width 1415 height 574
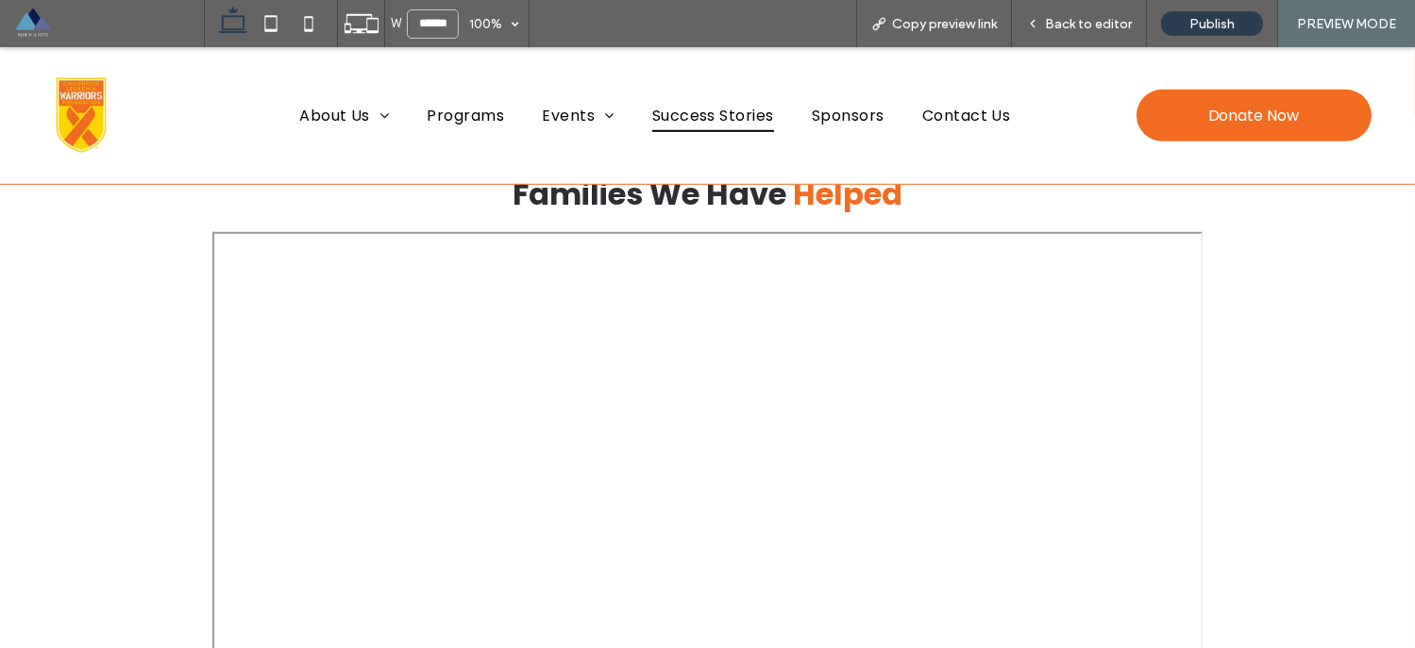
scroll to position [2923, 0]
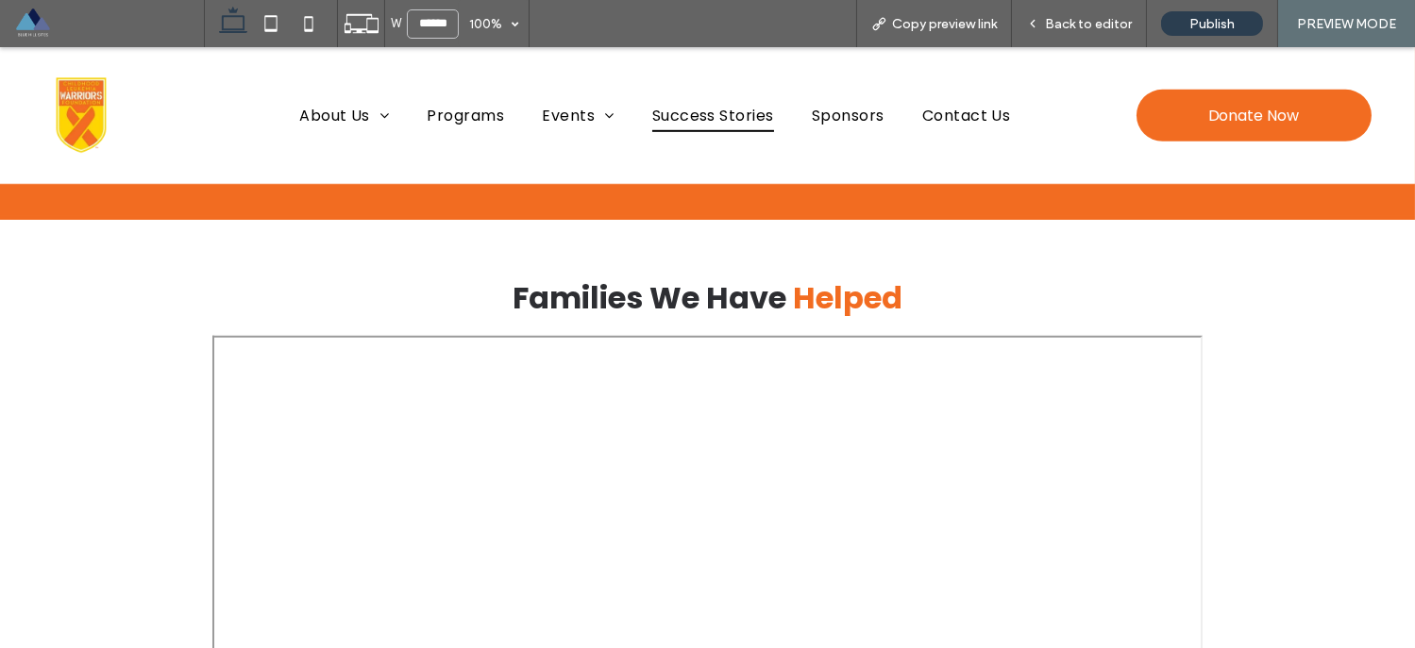
click at [999, 289] on h2 "Families We Have Helped" at bounding box center [708, 298] width 1102 height 45
click at [321, 117] on span "About Us" at bounding box center [344, 115] width 90 height 33
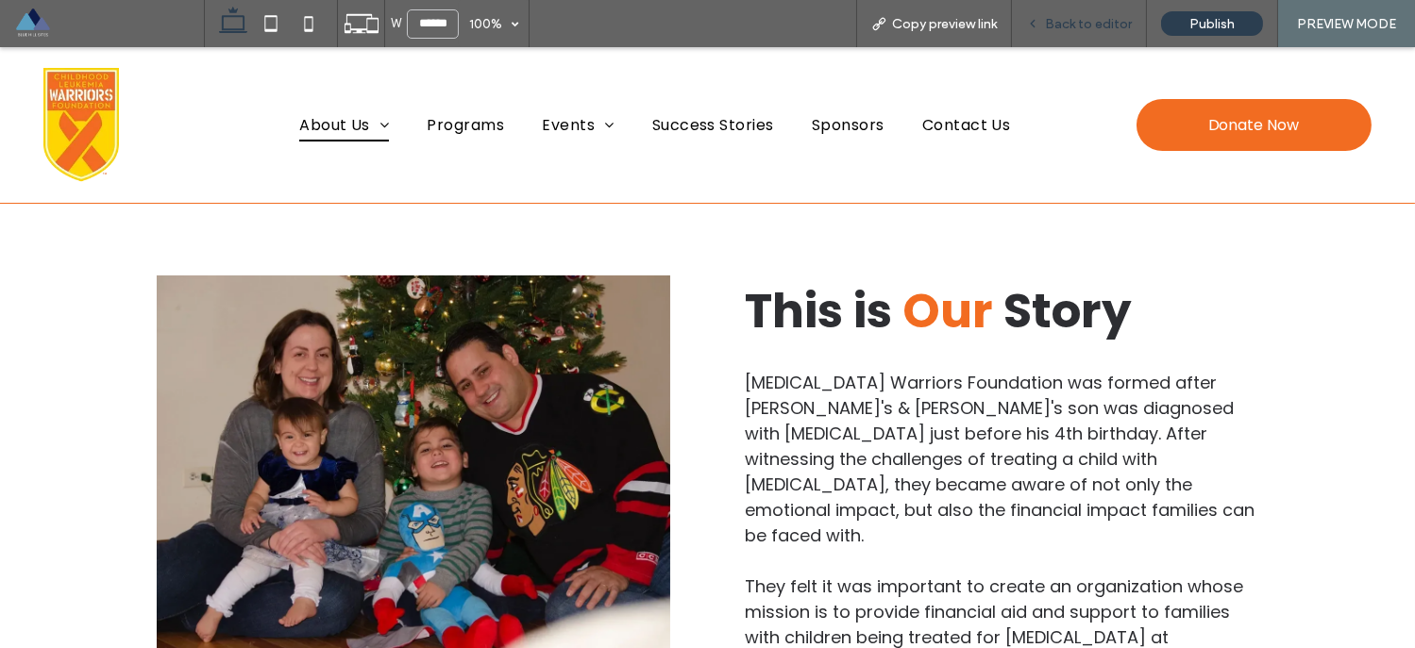
click at [1073, 23] on span "Back to editor" at bounding box center [1088, 24] width 87 height 16
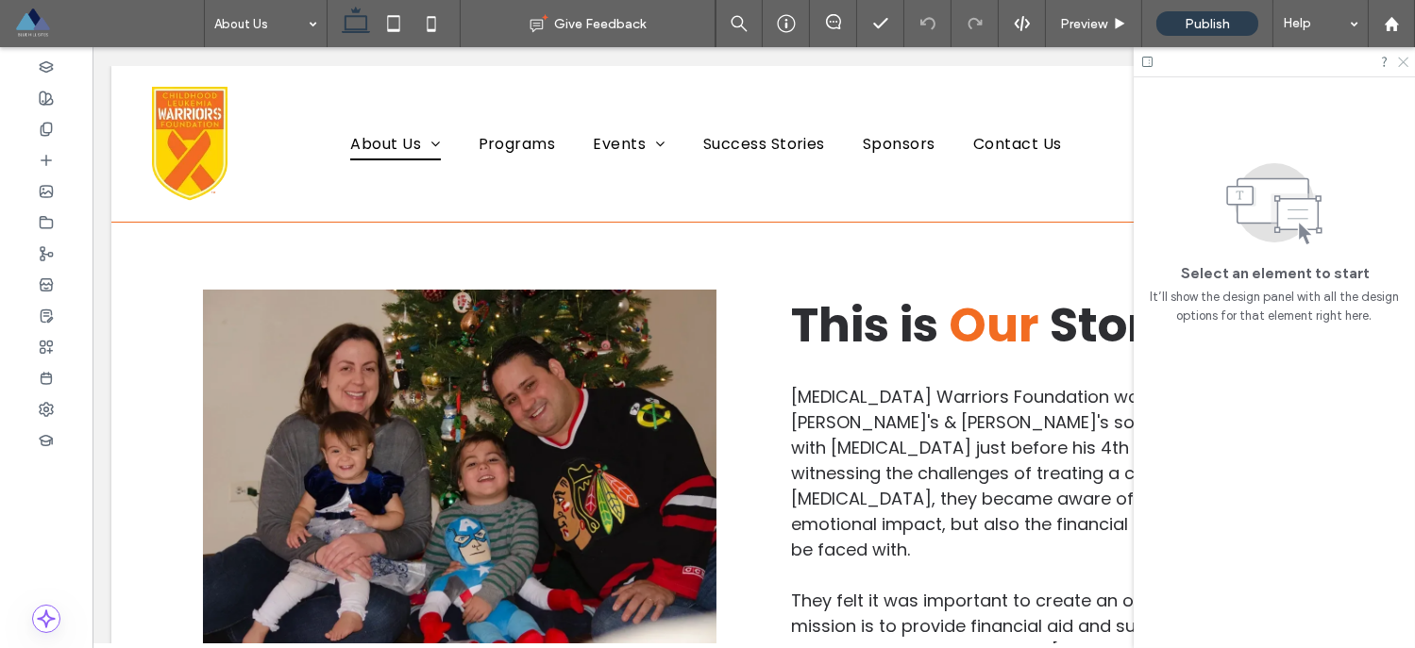
click at [1403, 56] on icon at bounding box center [1402, 61] width 12 height 12
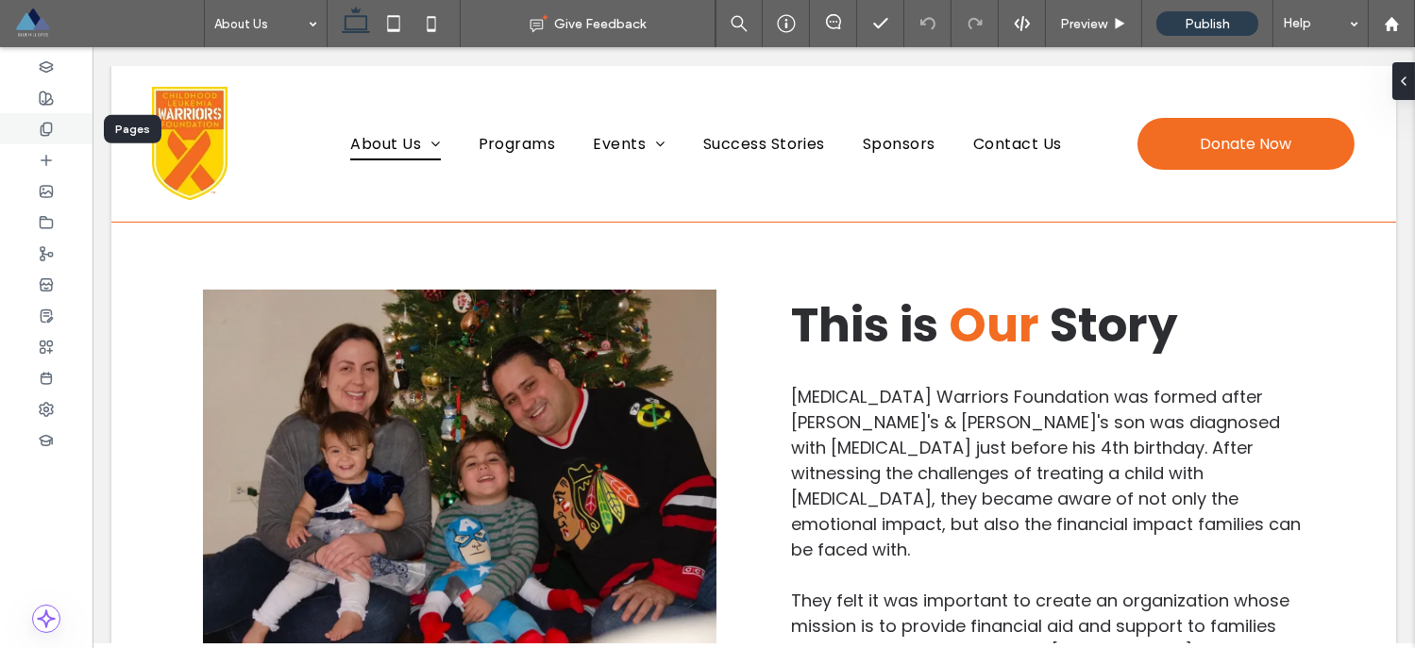
click at [57, 130] on div at bounding box center [46, 128] width 92 height 31
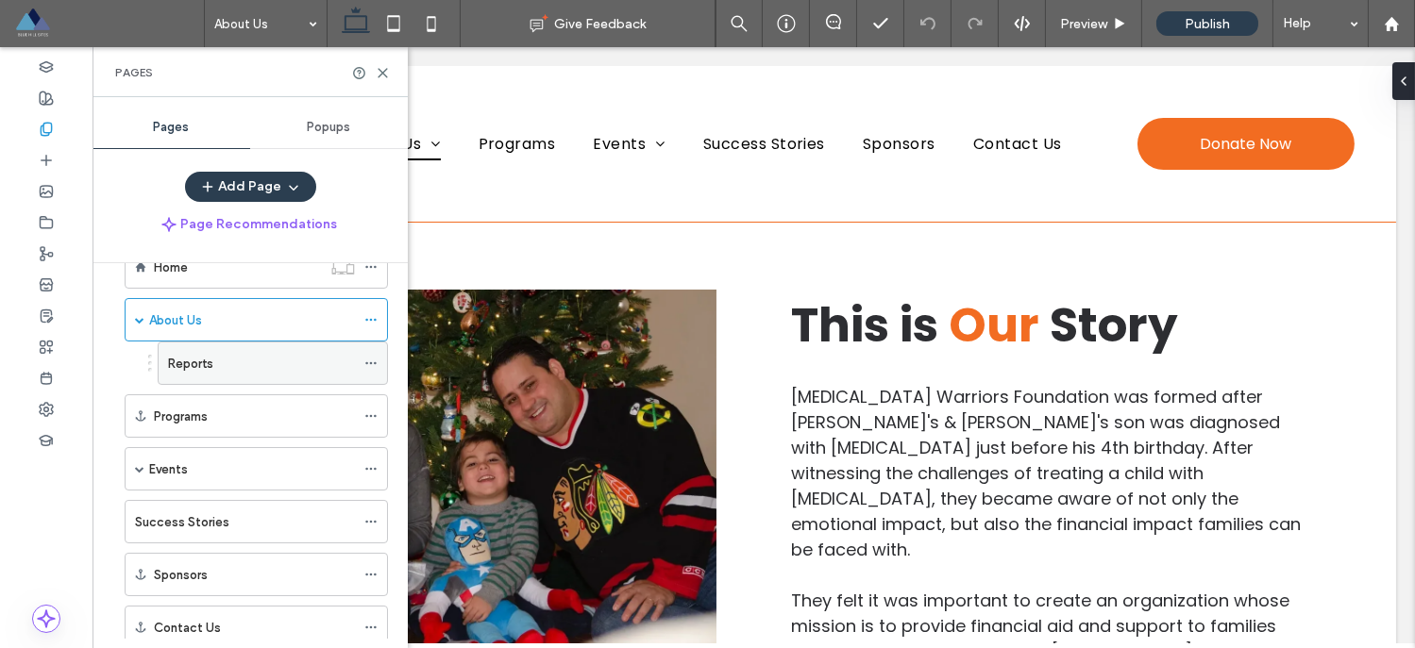
scroll to position [54, 0]
click at [373, 361] on icon at bounding box center [370, 359] width 13 height 13
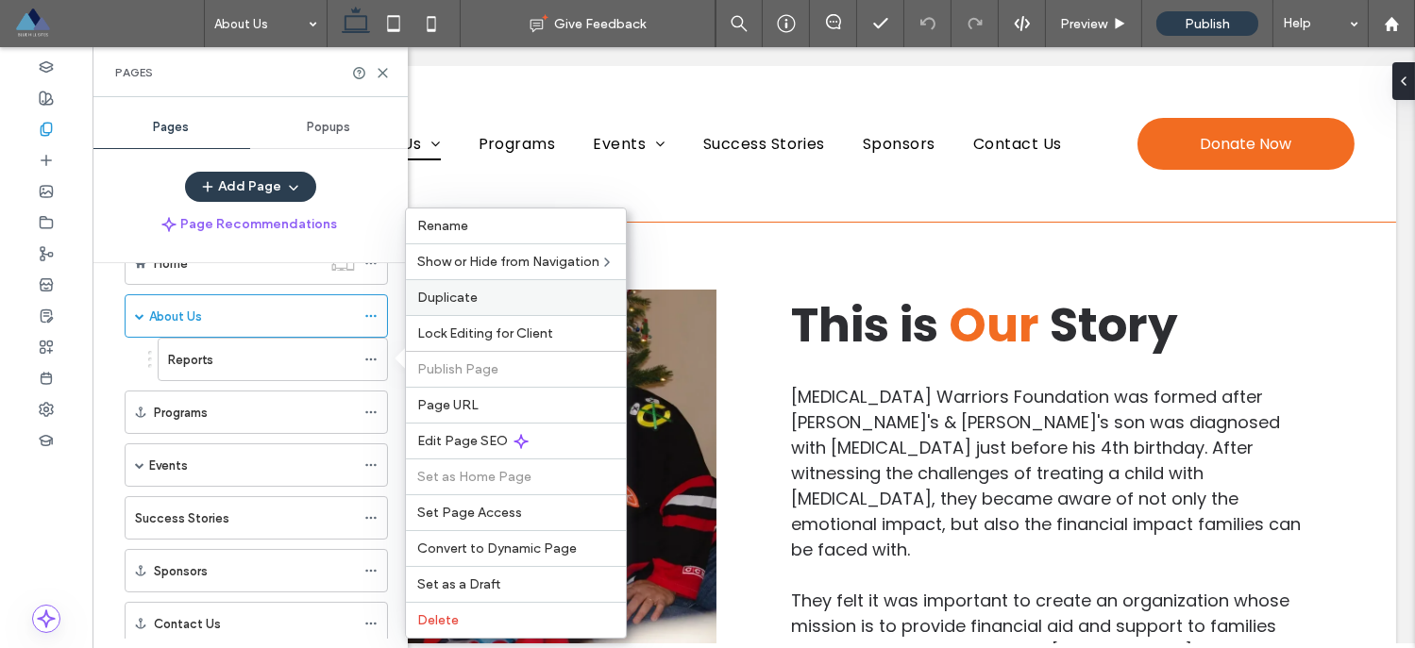
click at [467, 307] on div "Duplicate" at bounding box center [516, 297] width 220 height 36
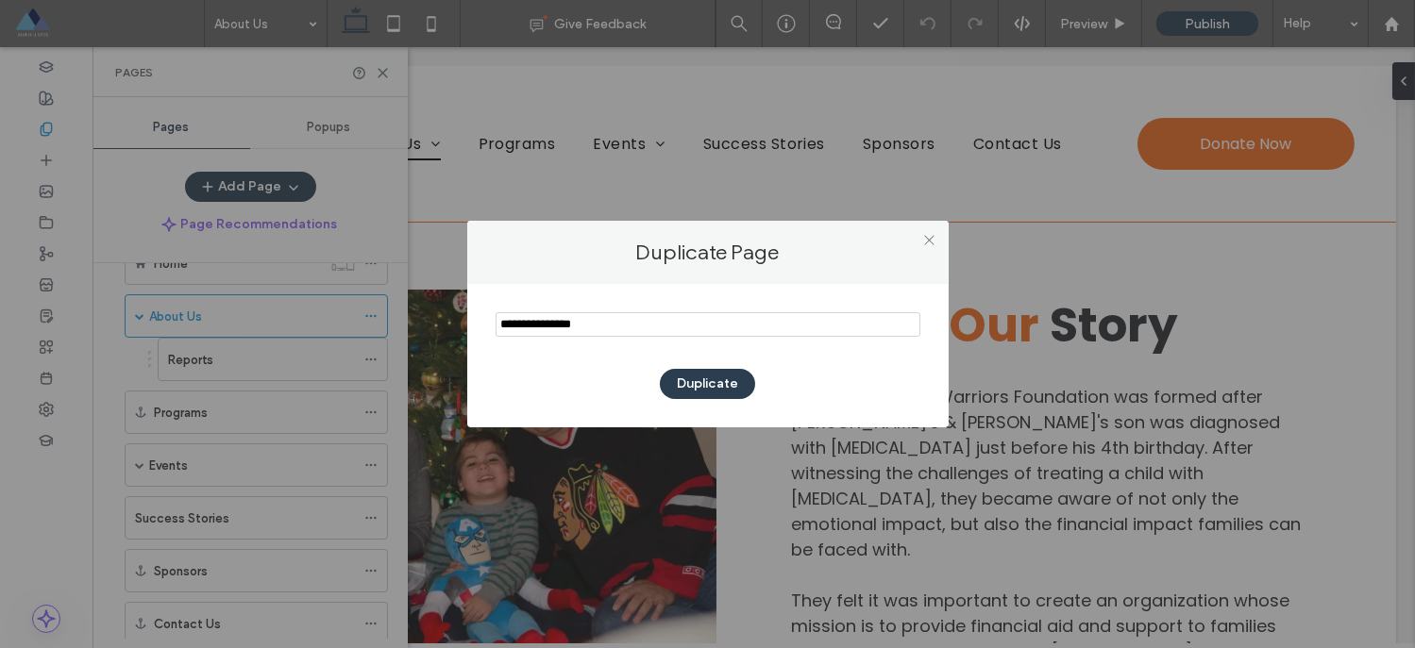
drag, startPoint x: 595, startPoint y: 327, endPoint x: 462, endPoint y: 317, distance: 132.5
click at [462, 317] on div "Duplicate Page Duplicate" at bounding box center [707, 324] width 1415 height 648
drag, startPoint x: 525, startPoint y: 325, endPoint x: 486, endPoint y: 326, distance: 38.7
click at [486, 326] on div "Duplicate" at bounding box center [707, 355] width 481 height 143
type input "**********"
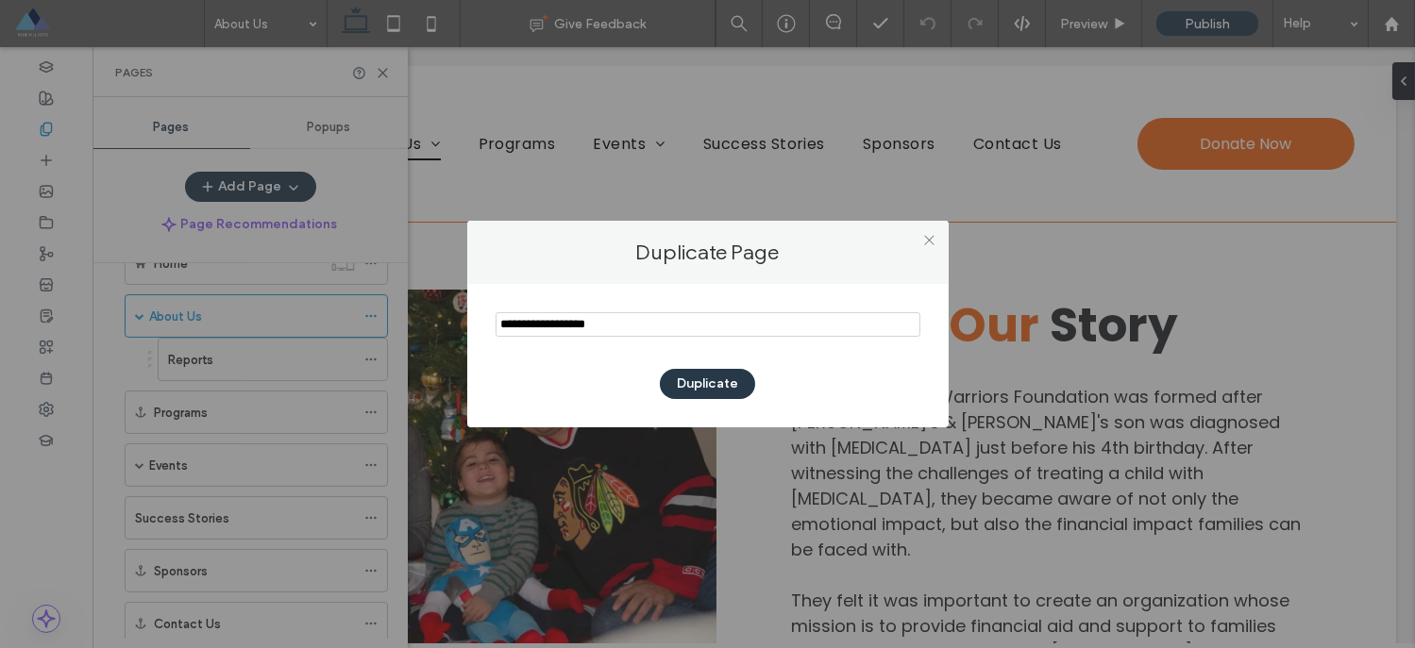
click at [716, 386] on button "Duplicate" at bounding box center [707, 384] width 95 height 30
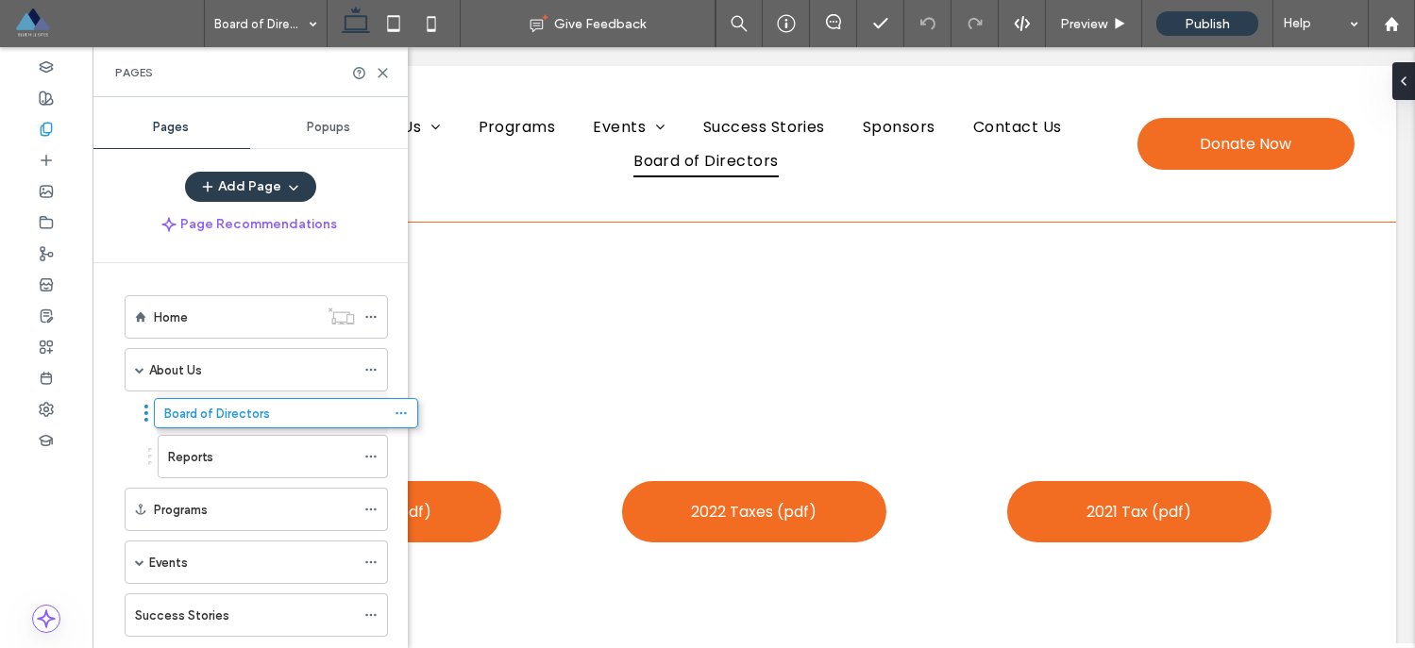
drag, startPoint x: 116, startPoint y: 569, endPoint x: 145, endPoint y: 419, distance: 152.9
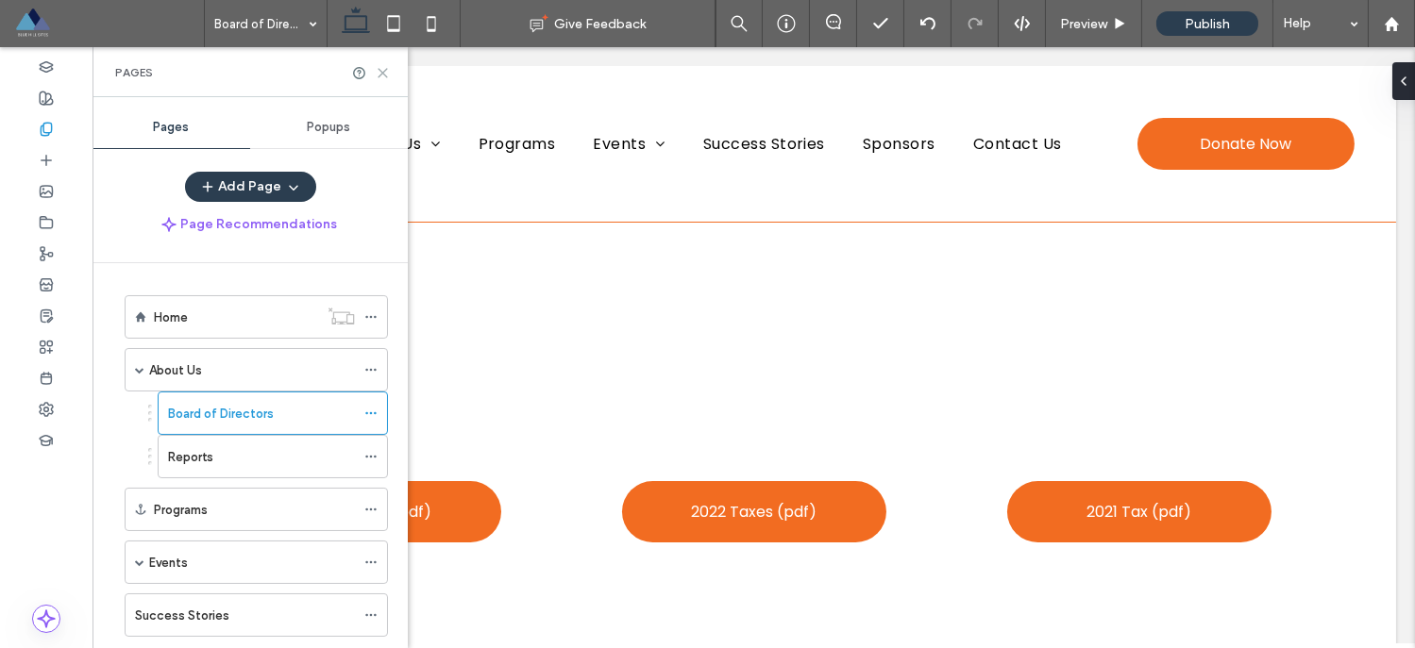
click at [385, 73] on icon at bounding box center [383, 73] width 14 height 14
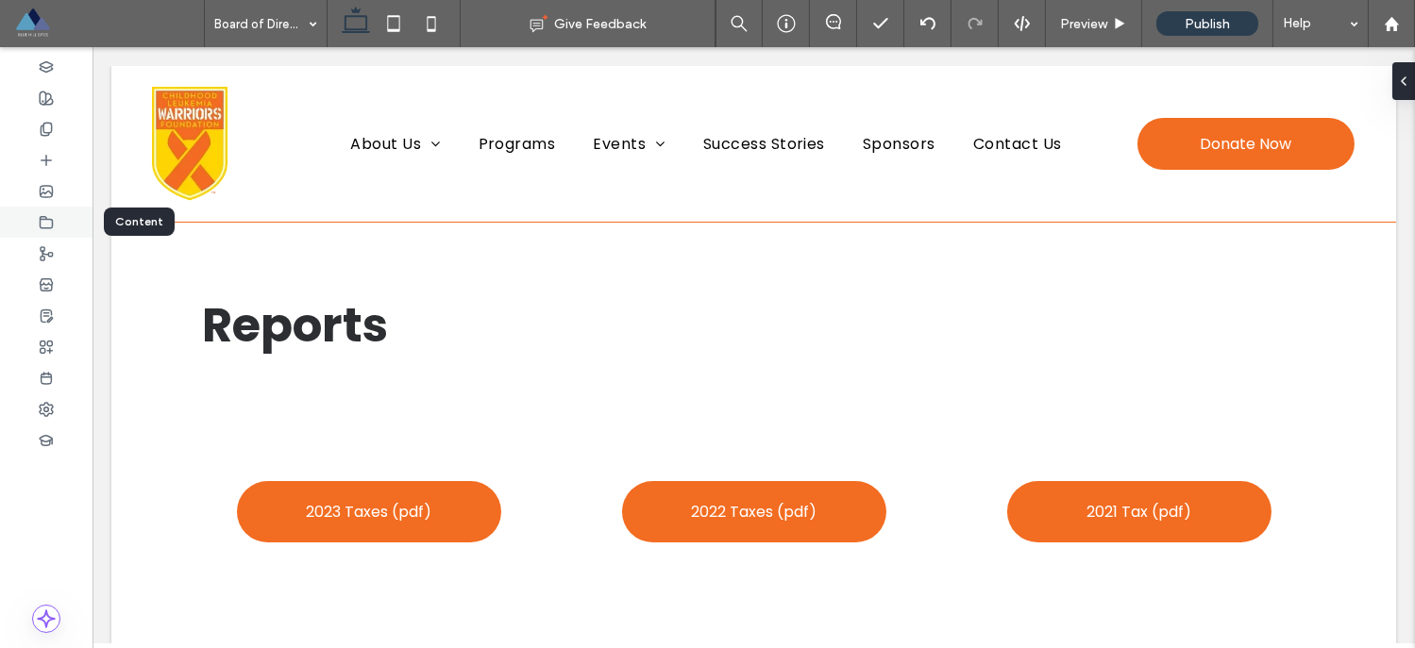
click at [52, 223] on use at bounding box center [47, 221] width 12 height 11
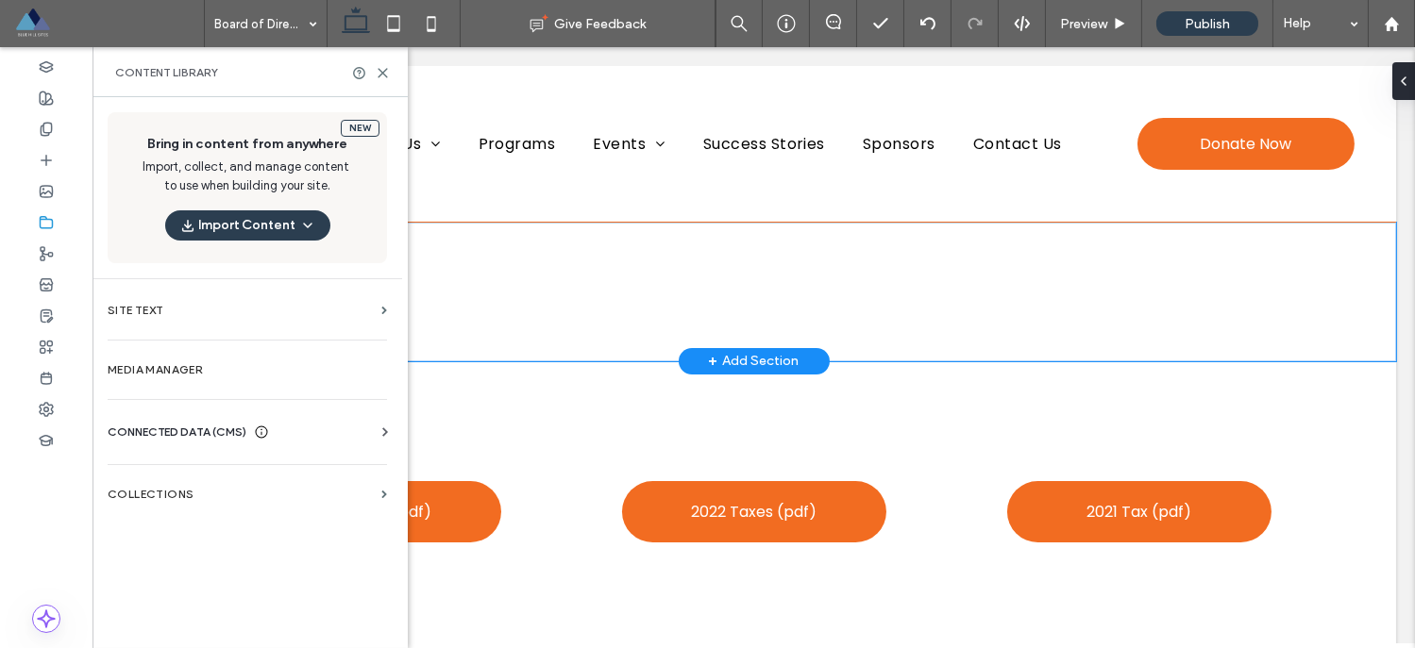
click at [1076, 244] on div "Reports" at bounding box center [754, 292] width 1132 height 138
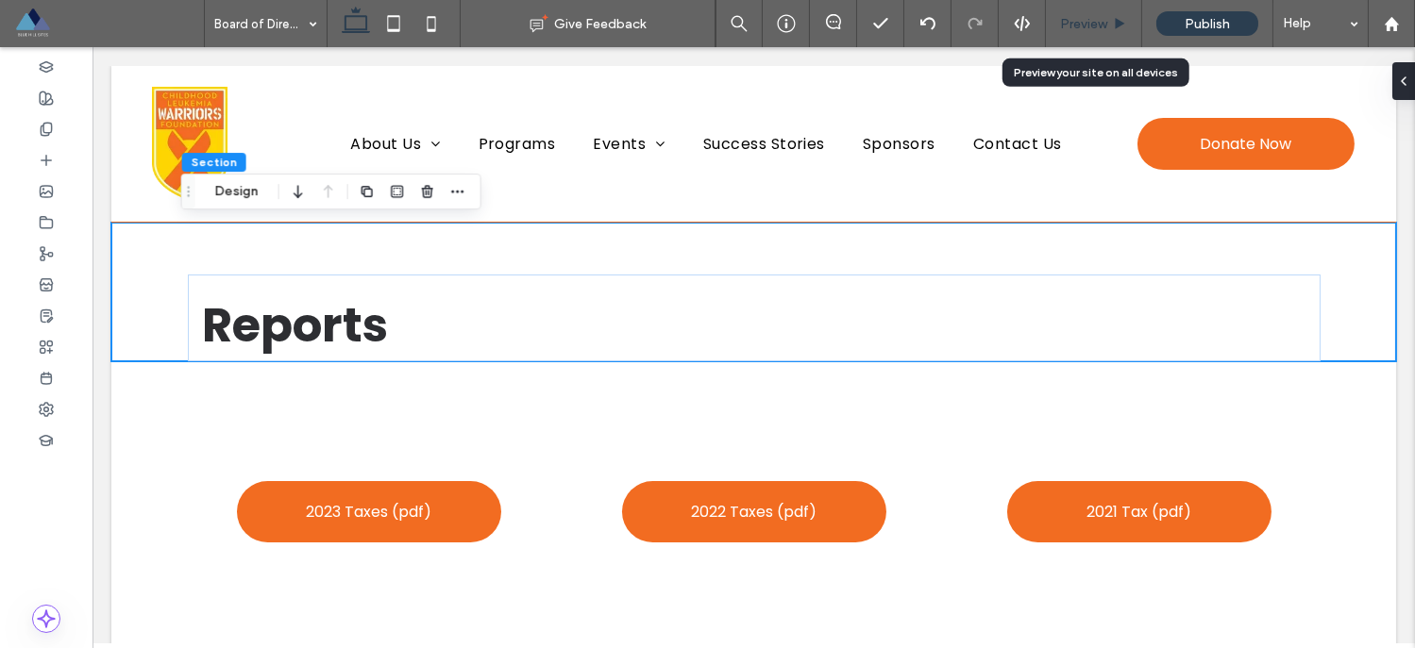
click at [1093, 26] on span "Preview" at bounding box center [1083, 24] width 47 height 16
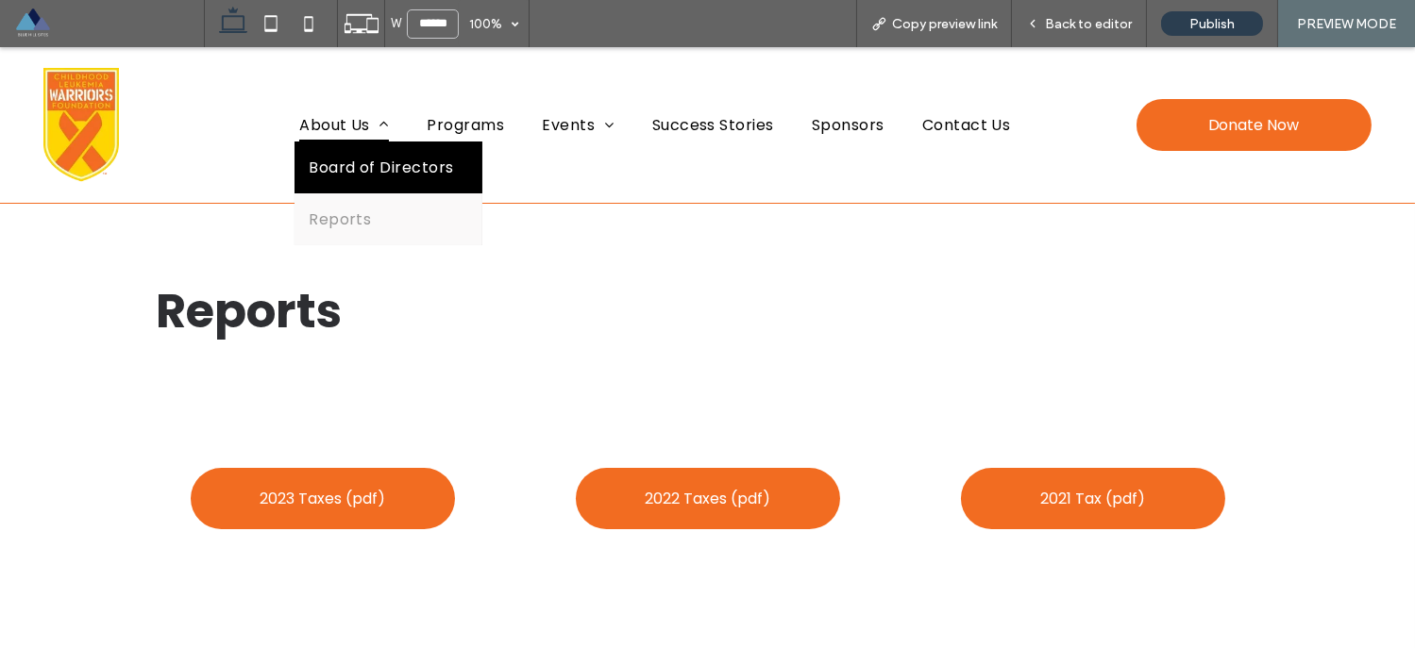
click at [342, 123] on span "About Us" at bounding box center [344, 125] width 90 height 33
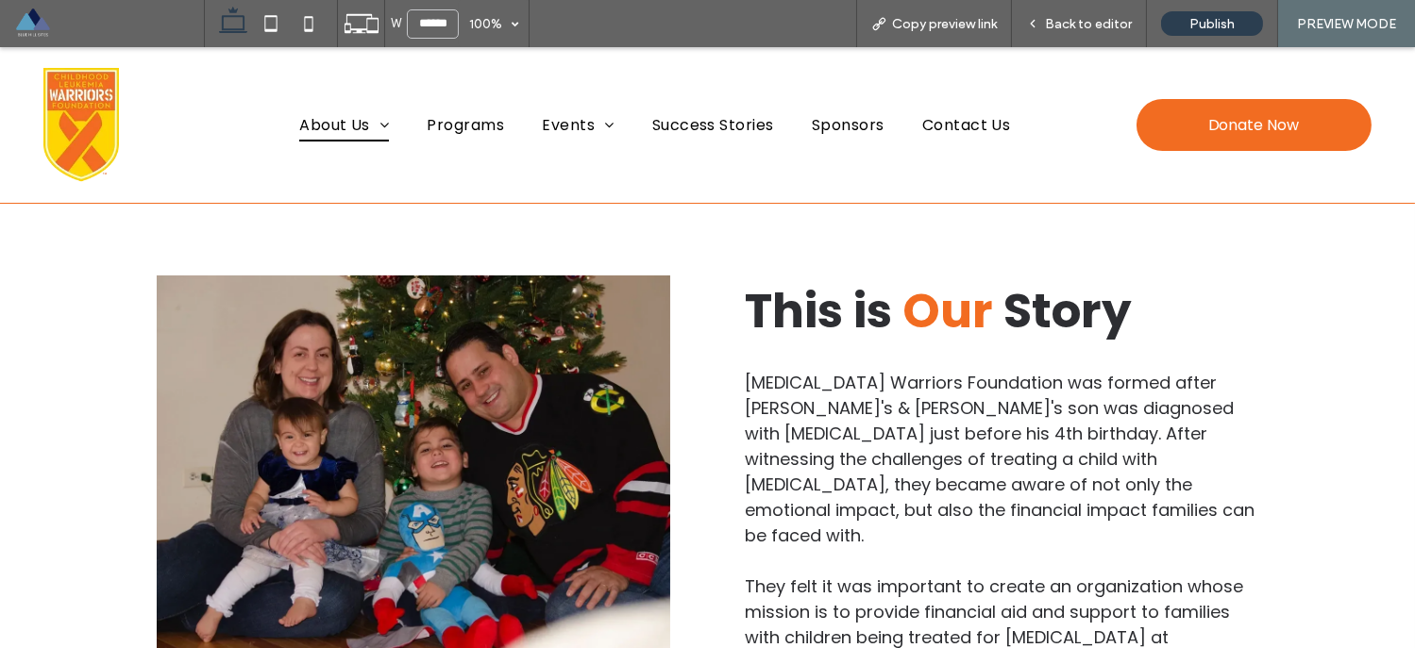
click at [580, 67] on div "About Us Board of Directors Reports Programs Events Annual Gala Bowling Board G…" at bounding box center [654, 125] width 916 height 126
click at [1071, 13] on div "Back to editor" at bounding box center [1079, 23] width 135 height 47
click at [1076, 25] on span "Back to editor" at bounding box center [1088, 24] width 87 height 16
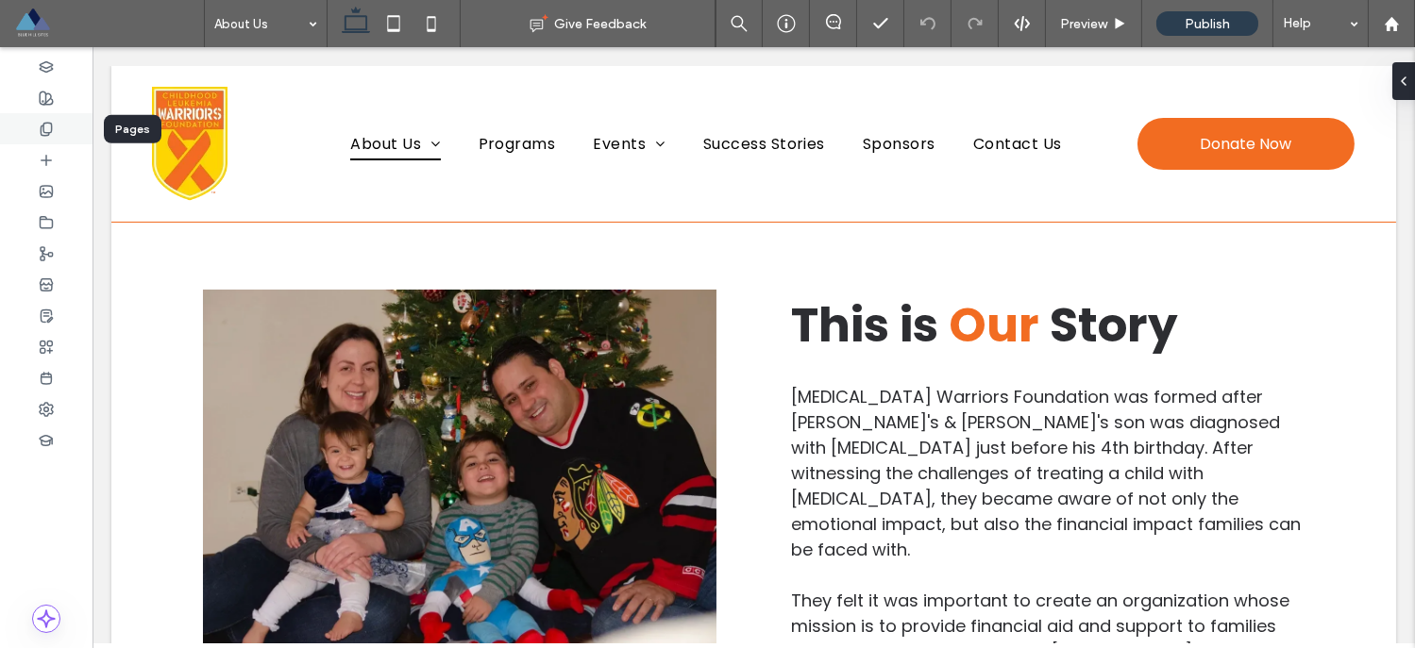
click at [42, 129] on icon at bounding box center [46, 129] width 15 height 15
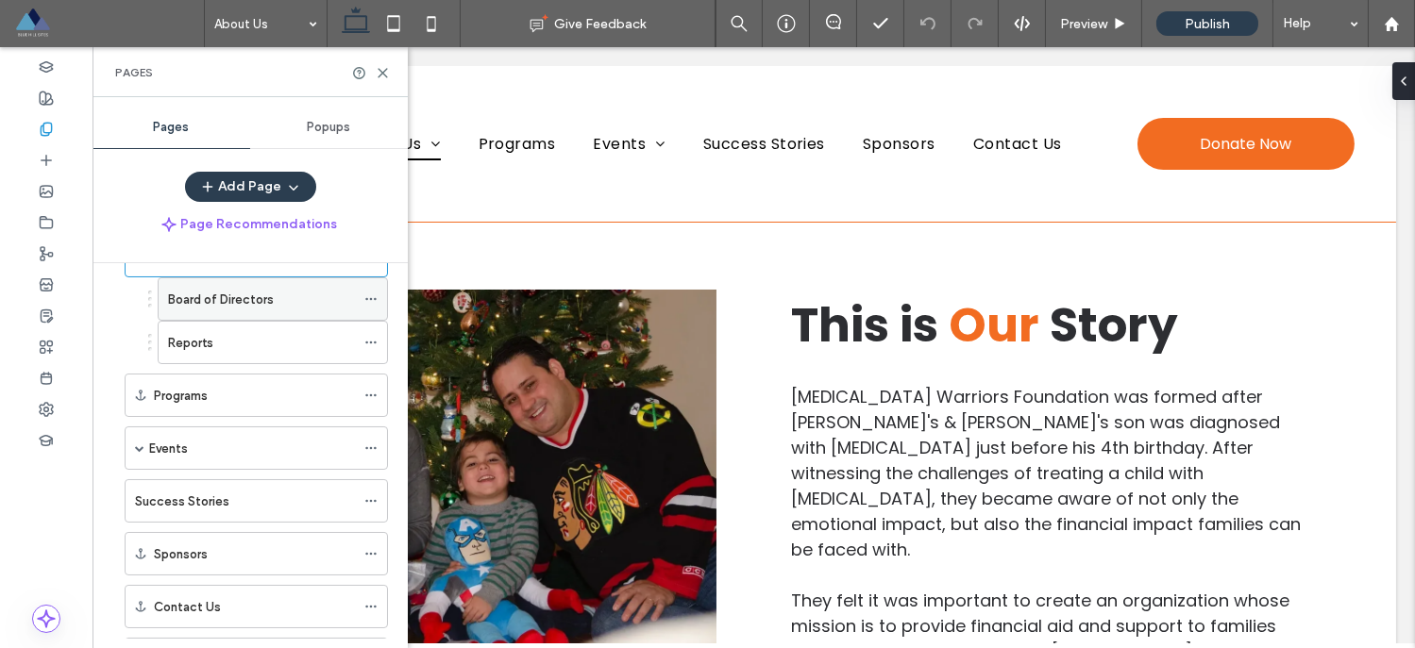
scroll to position [113, 0]
click at [246, 302] on label "Board of Directors" at bounding box center [221, 300] width 106 height 33
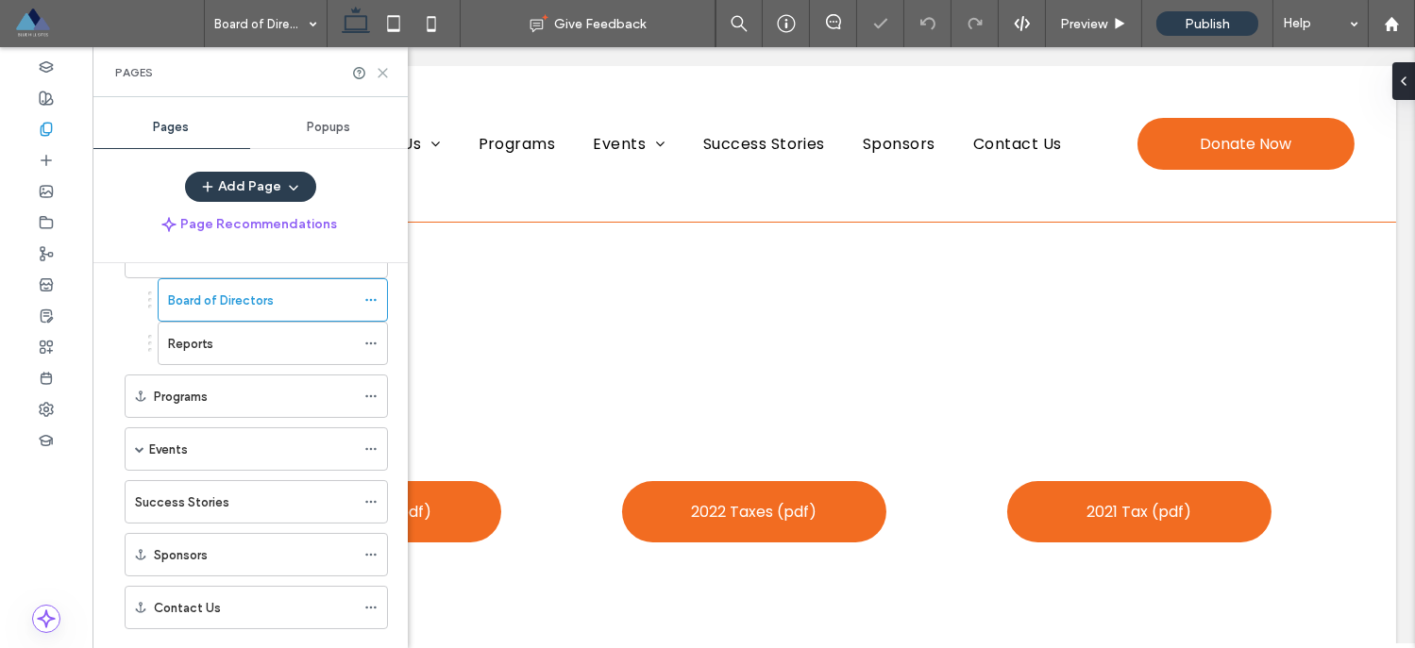
drag, startPoint x: 387, startPoint y: 71, endPoint x: 295, endPoint y: 27, distance: 101.3
click at [387, 71] on icon at bounding box center [383, 73] width 14 height 14
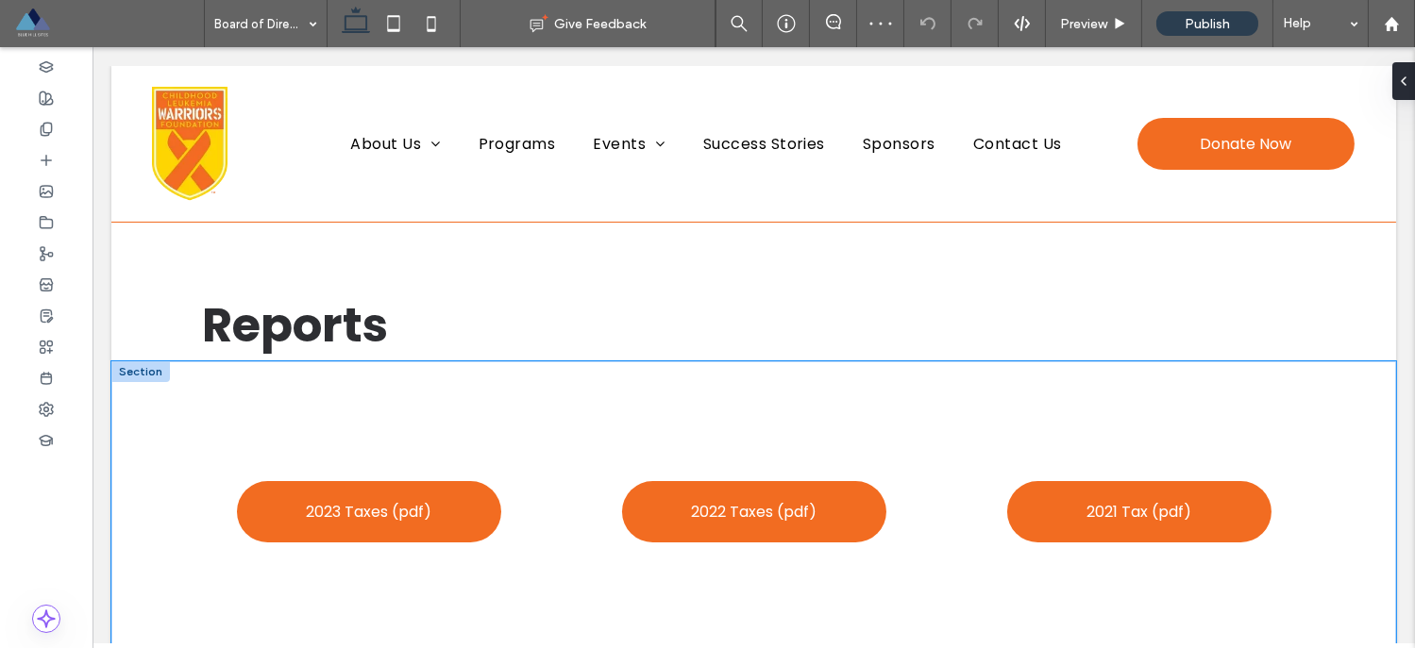
click at [411, 394] on div "2023 Taxes (pdf) 2022 Taxes (pdf) 2021 Tax (pdf)" at bounding box center [754, 512] width 1132 height 302
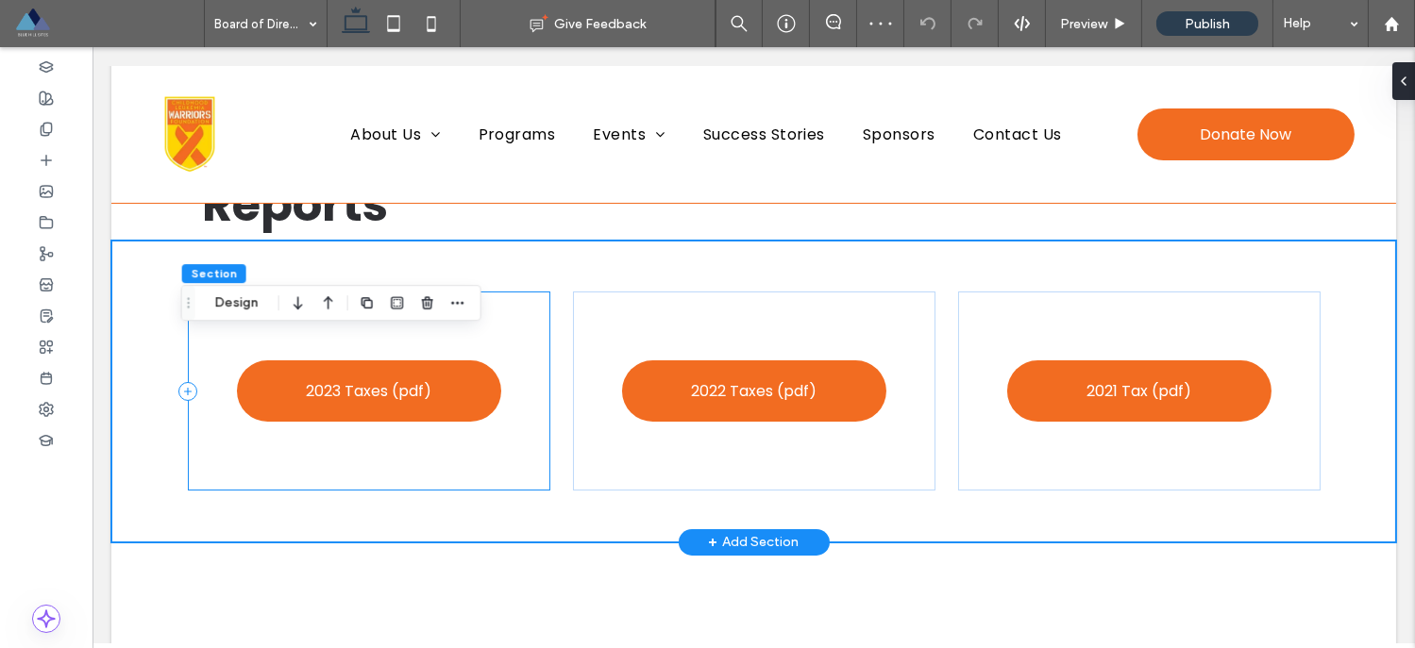
scroll to position [142, 0]
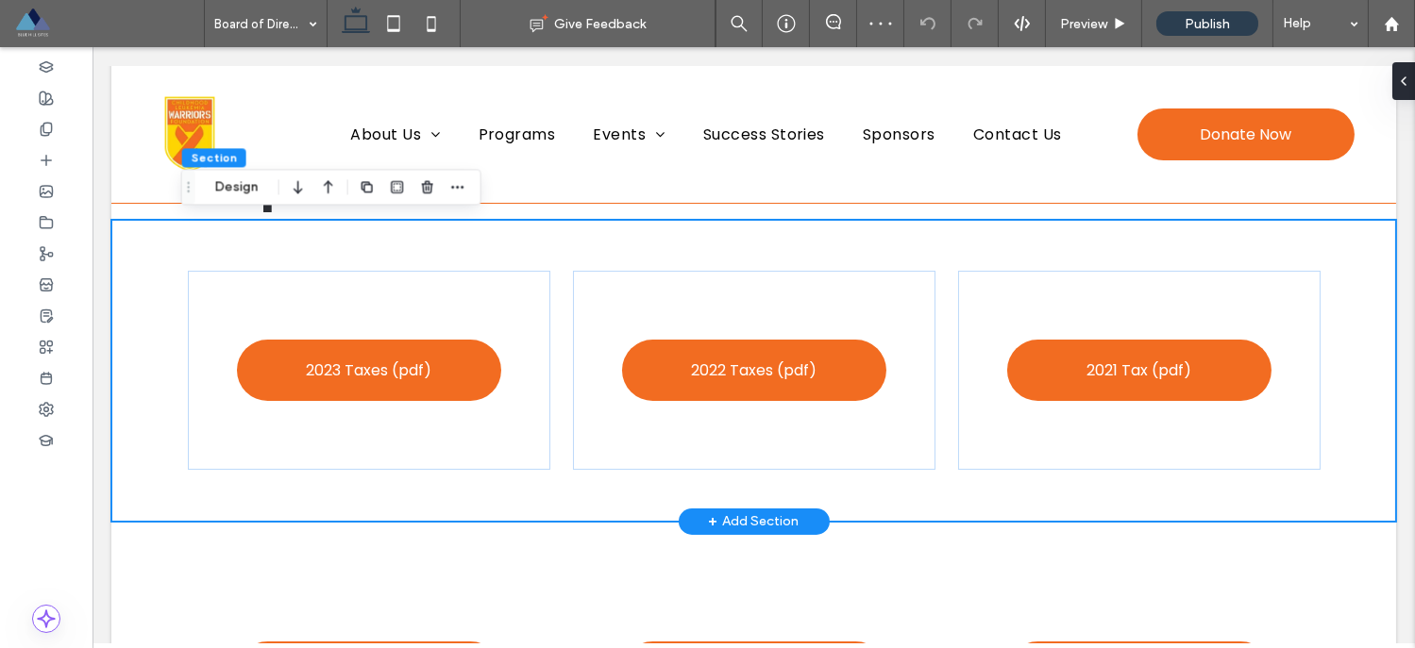
click at [210, 233] on div "2023 Taxes (pdf) 2022 Taxes (pdf) 2021 Tax (pdf)" at bounding box center [754, 371] width 1132 height 302
click at [429, 189] on icon "button" at bounding box center [427, 186] width 15 height 15
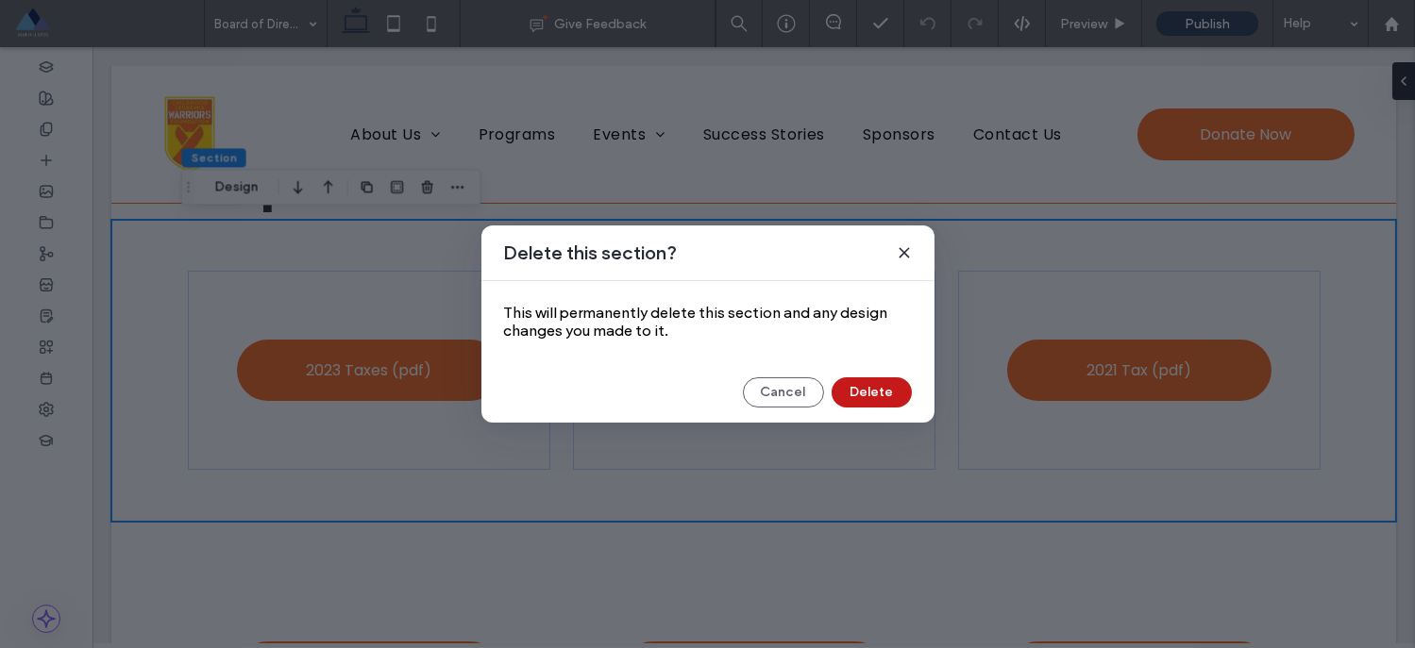
drag, startPoint x: 866, startPoint y: 389, endPoint x: 457, endPoint y: 256, distance: 430.6
click at [866, 389] on button "Delete" at bounding box center [871, 392] width 80 height 30
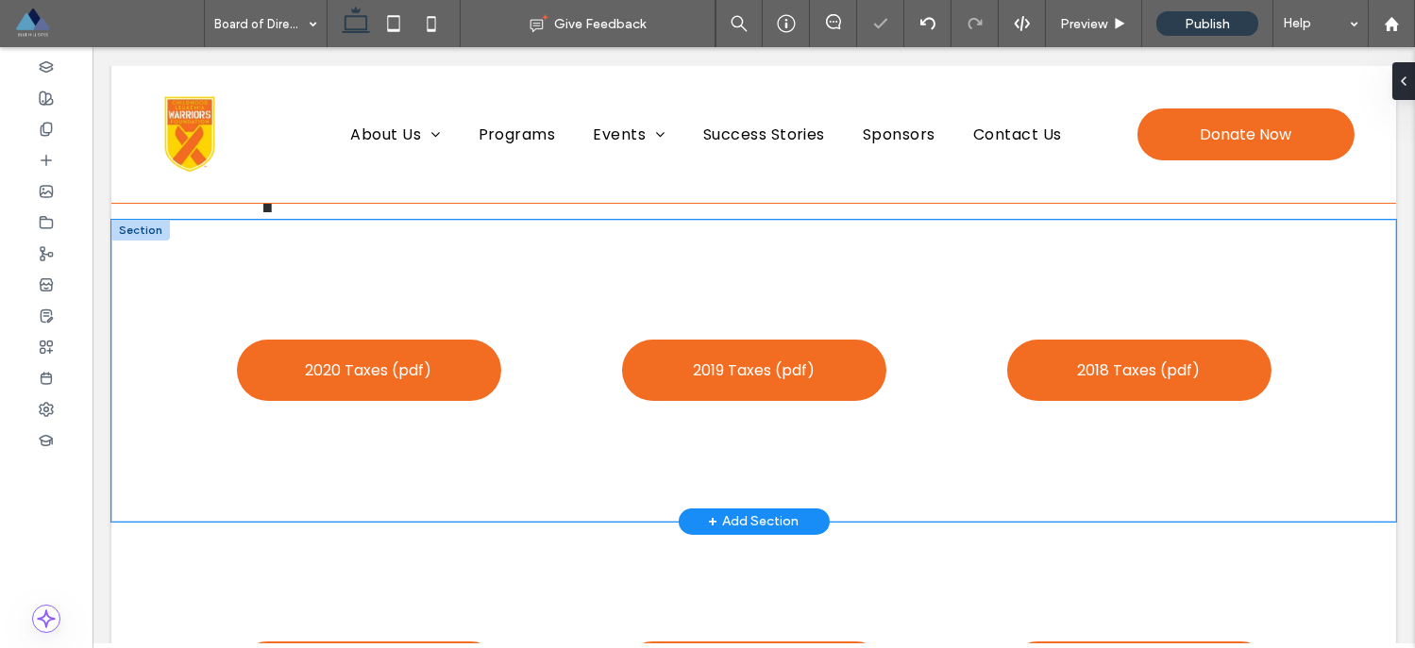
click at [261, 230] on div "2020 Taxes (pdf) 2019 Taxes (pdf) 2018 Taxes (pdf)" at bounding box center [754, 371] width 1132 height 302
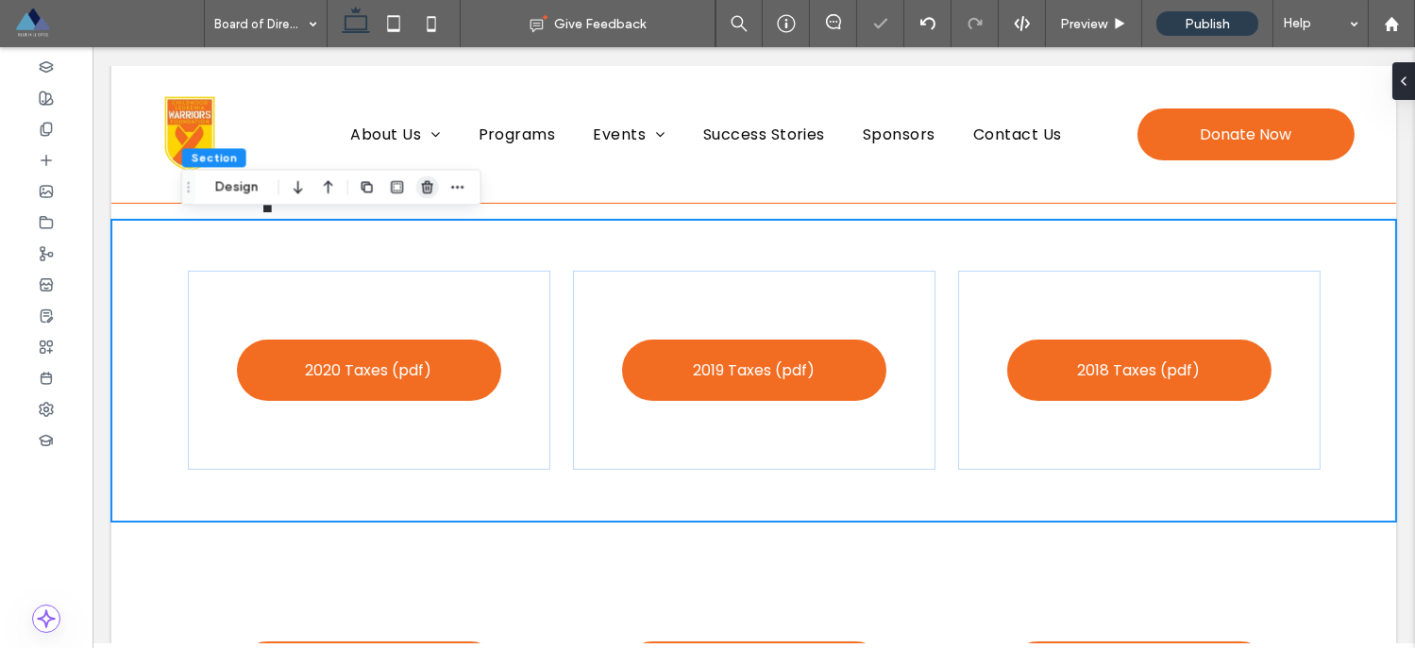
click at [431, 193] on icon "button" at bounding box center [427, 186] width 15 height 15
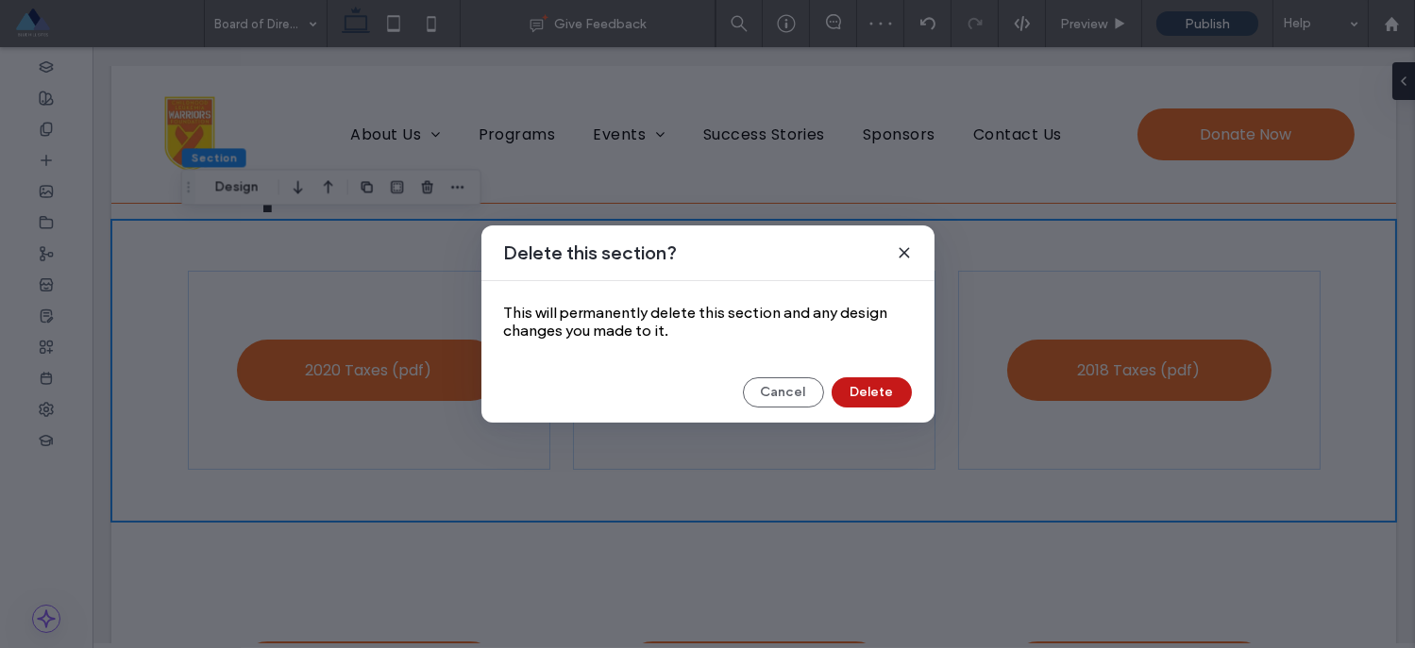
click at [868, 399] on button "Delete" at bounding box center [871, 392] width 80 height 30
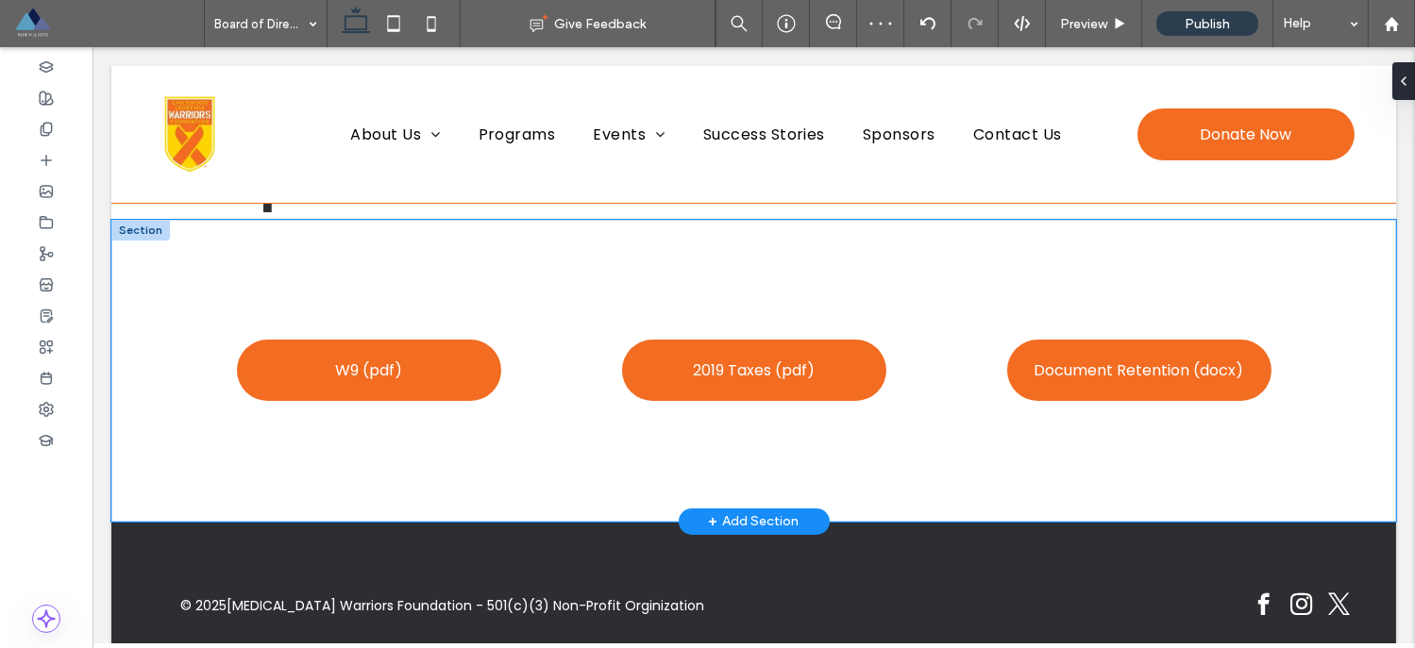
click at [321, 236] on div "W9 (pdf) 2019 Taxes (pdf) Document Retention (docx)" at bounding box center [754, 371] width 1132 height 302
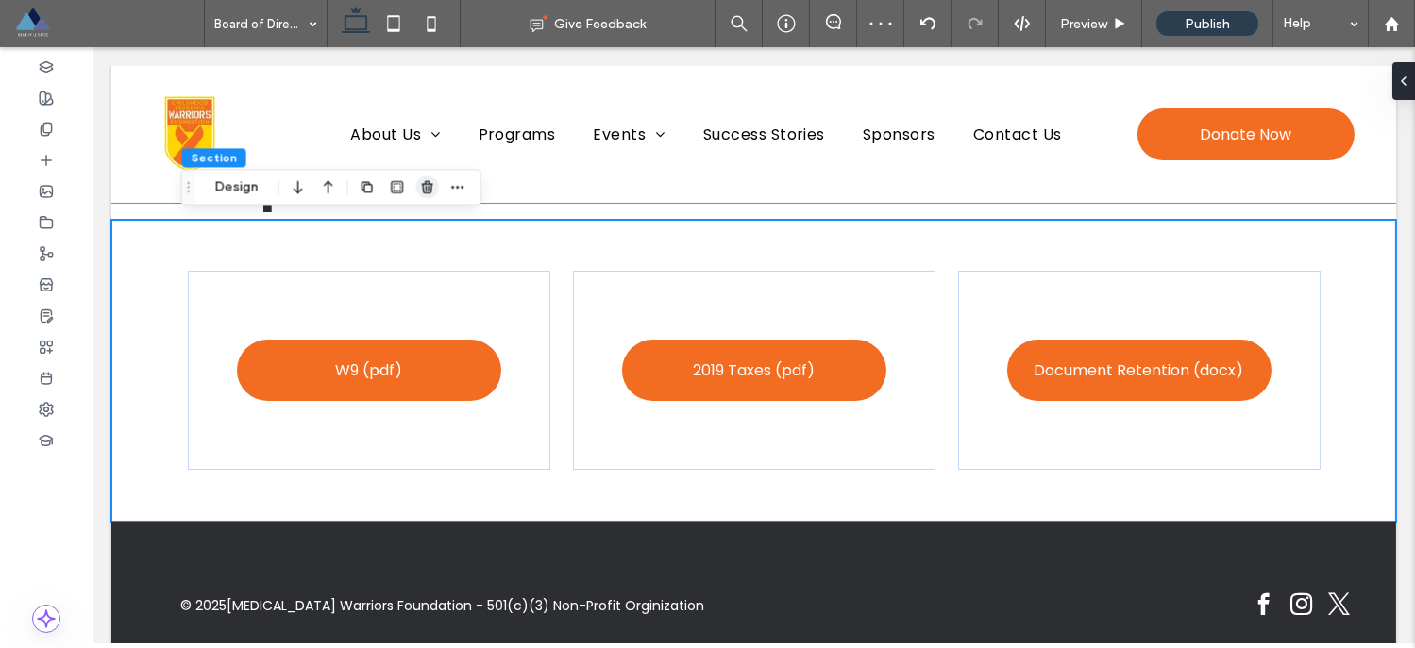
click at [428, 189] on use "button" at bounding box center [427, 187] width 11 height 12
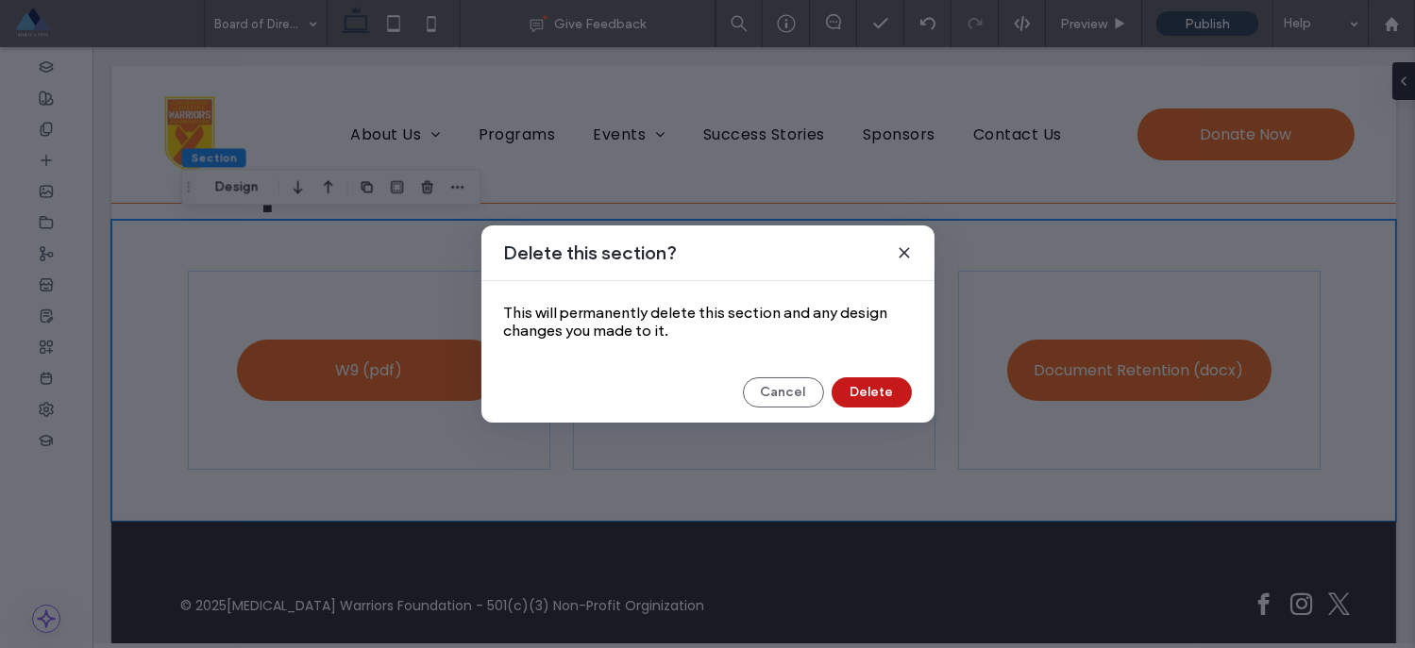
click at [866, 396] on button "Delete" at bounding box center [871, 392] width 80 height 30
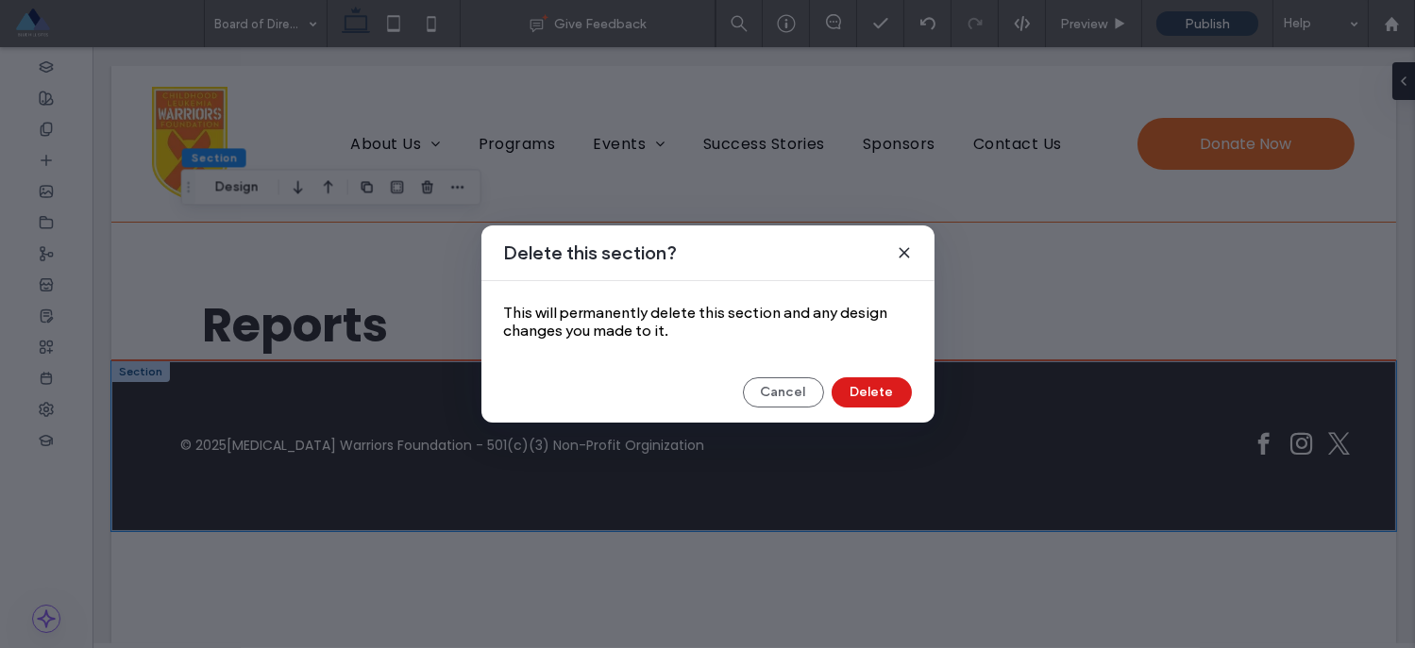
scroll to position [0, 0]
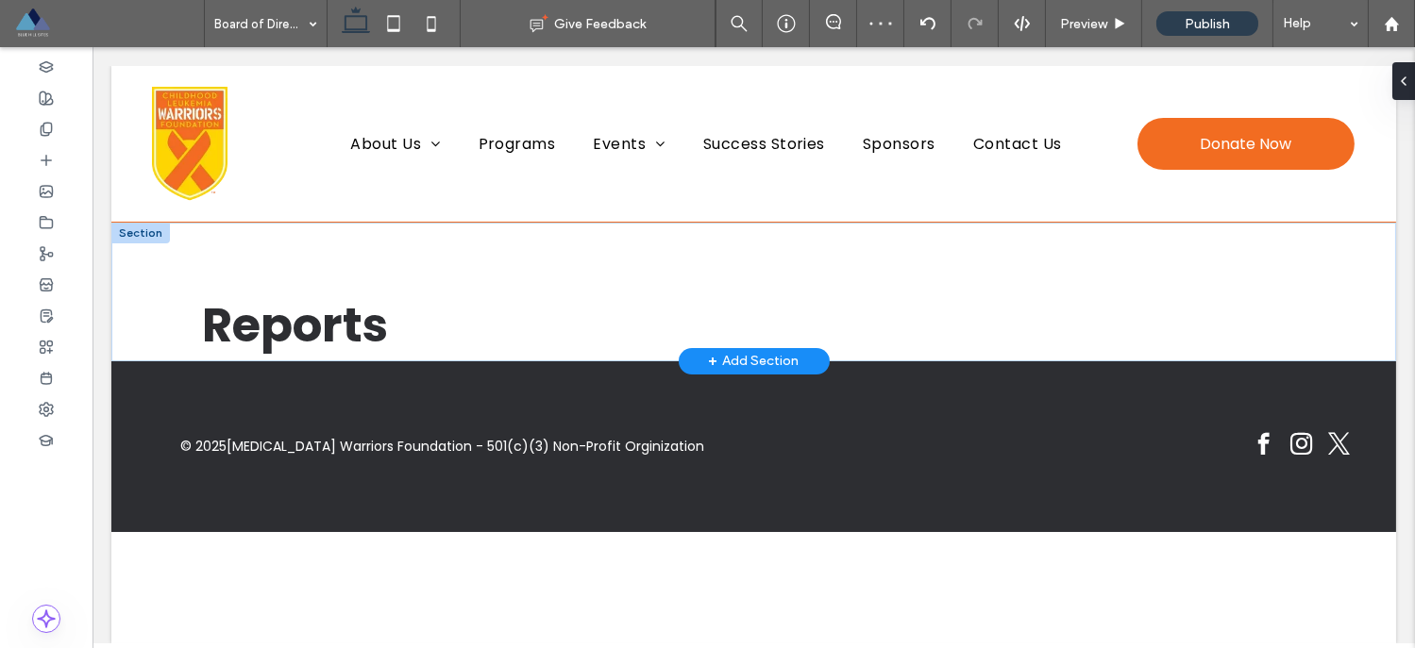
click at [746, 360] on div "+ Add Section" at bounding box center [754, 361] width 91 height 21
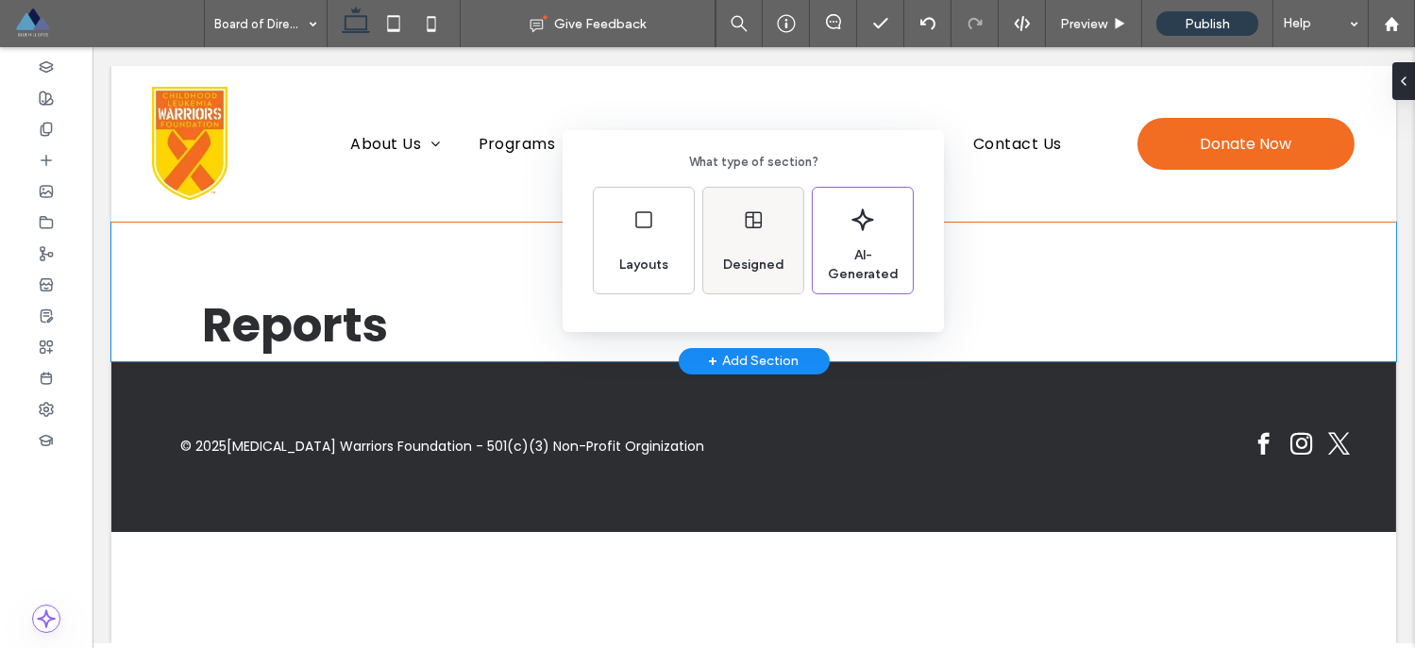
click at [746, 238] on div "Designed" at bounding box center [753, 241] width 100 height 106
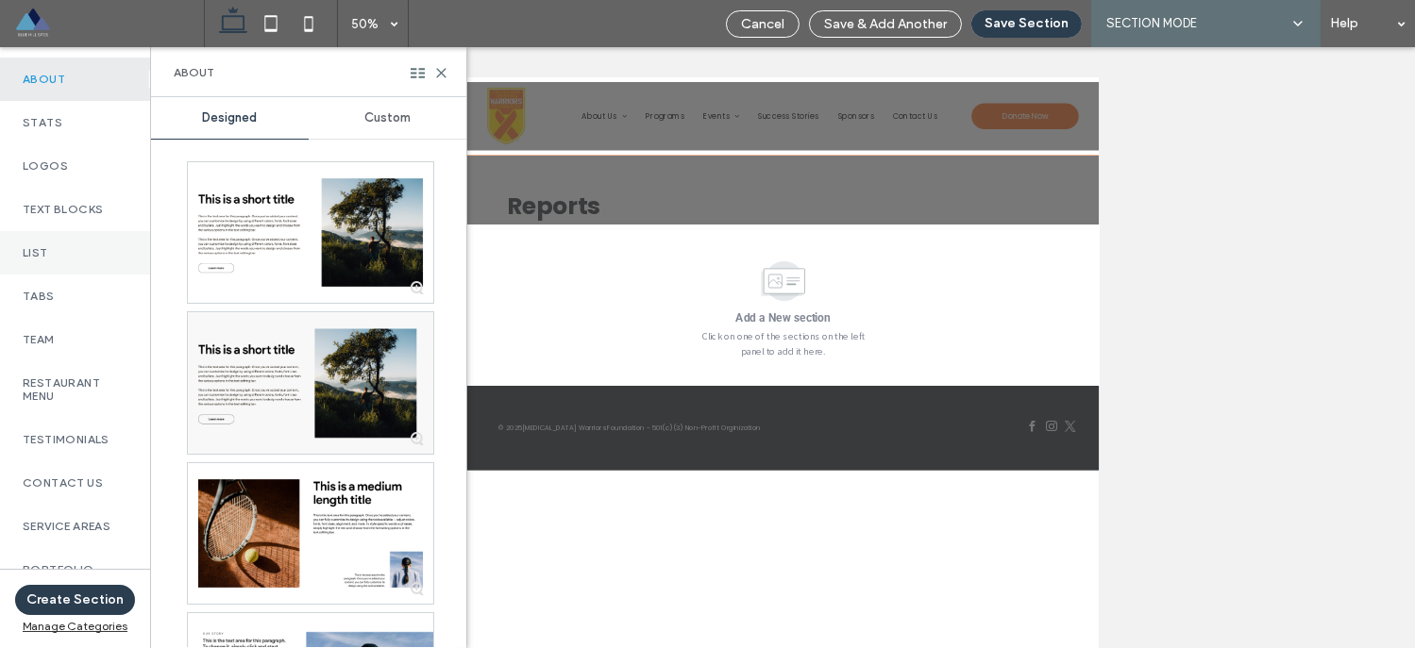
scroll to position [435, 0]
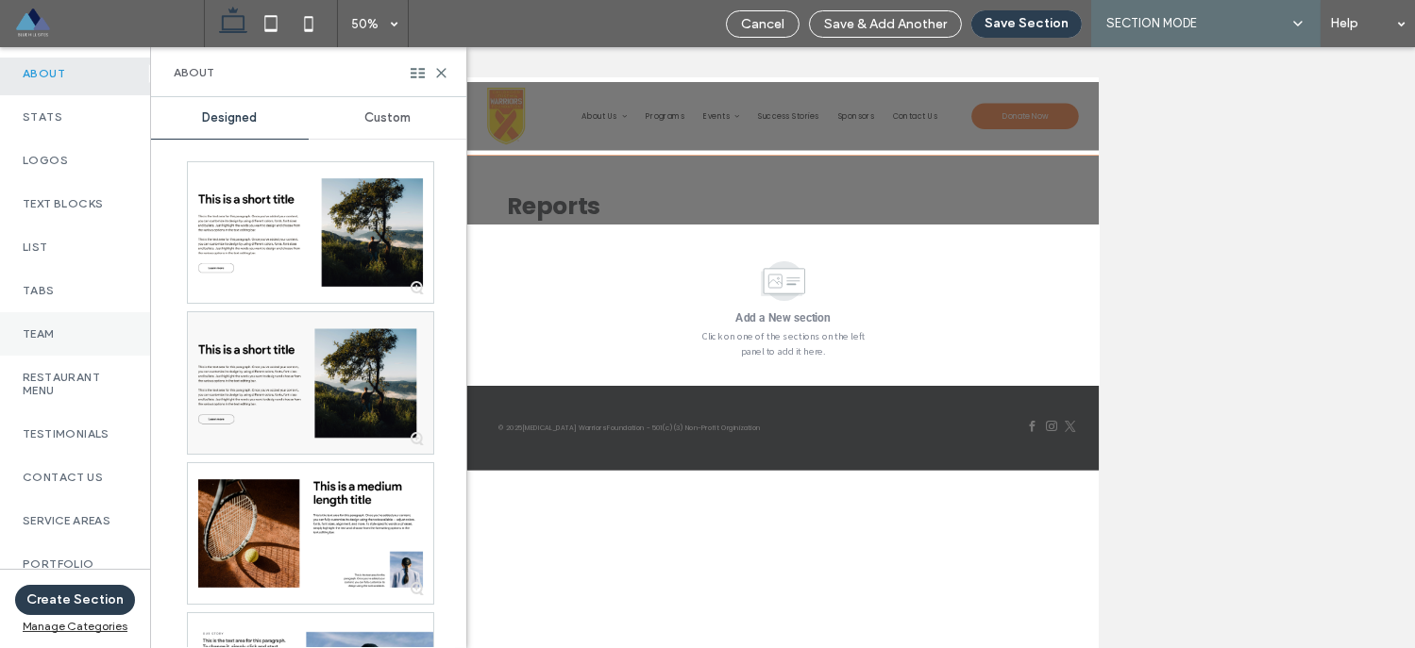
click at [79, 353] on div "Team" at bounding box center [75, 333] width 150 height 43
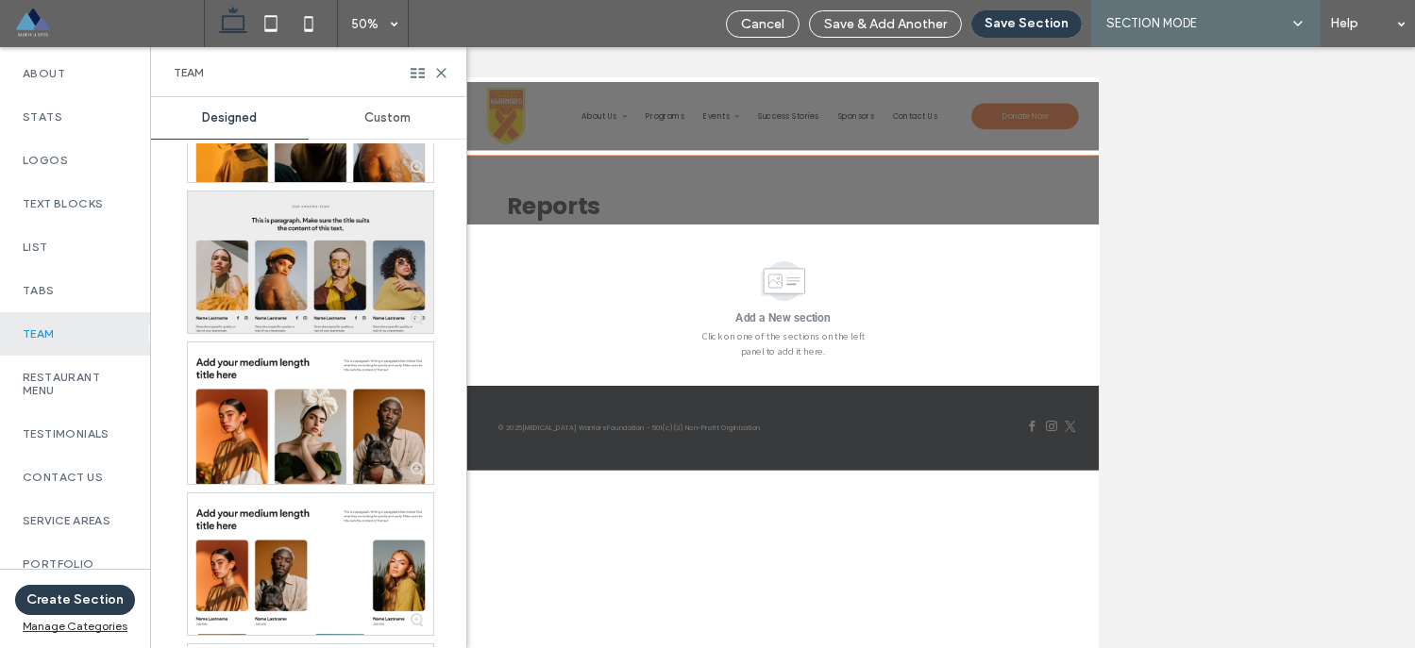
scroll to position [846, 0]
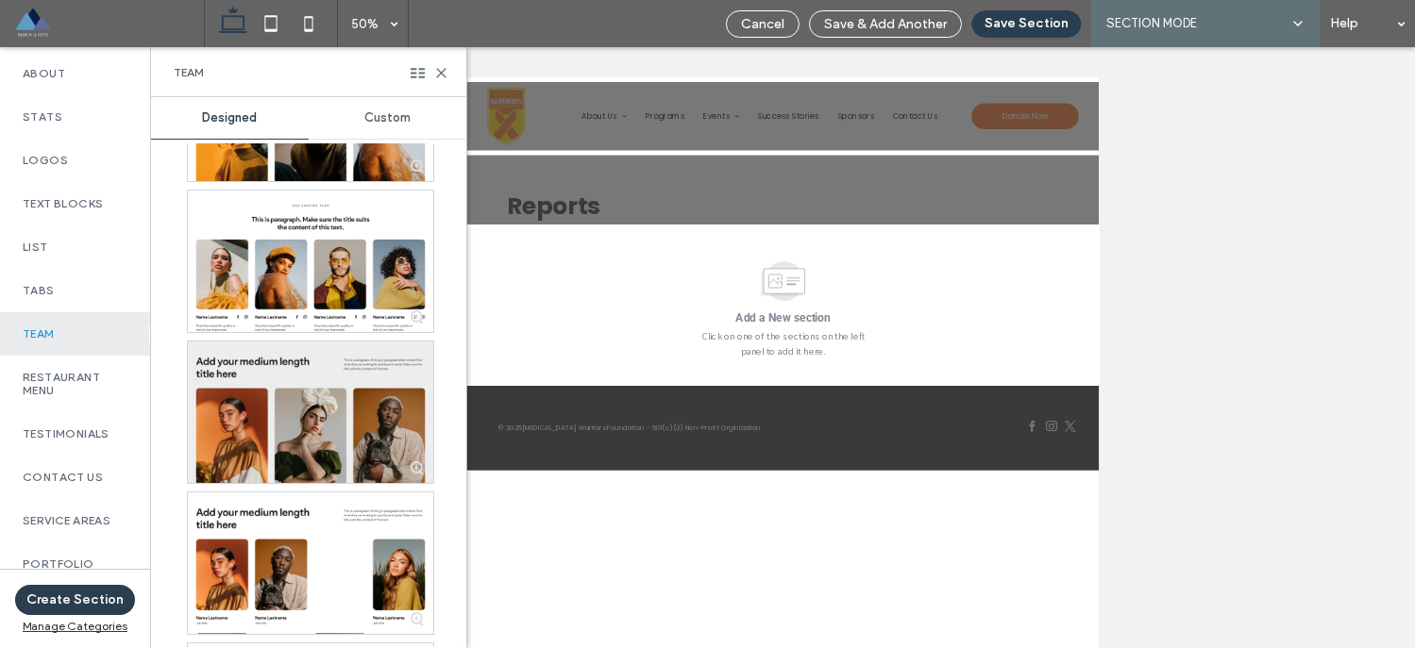
click at [293, 394] on div at bounding box center [310, 413] width 245 height 142
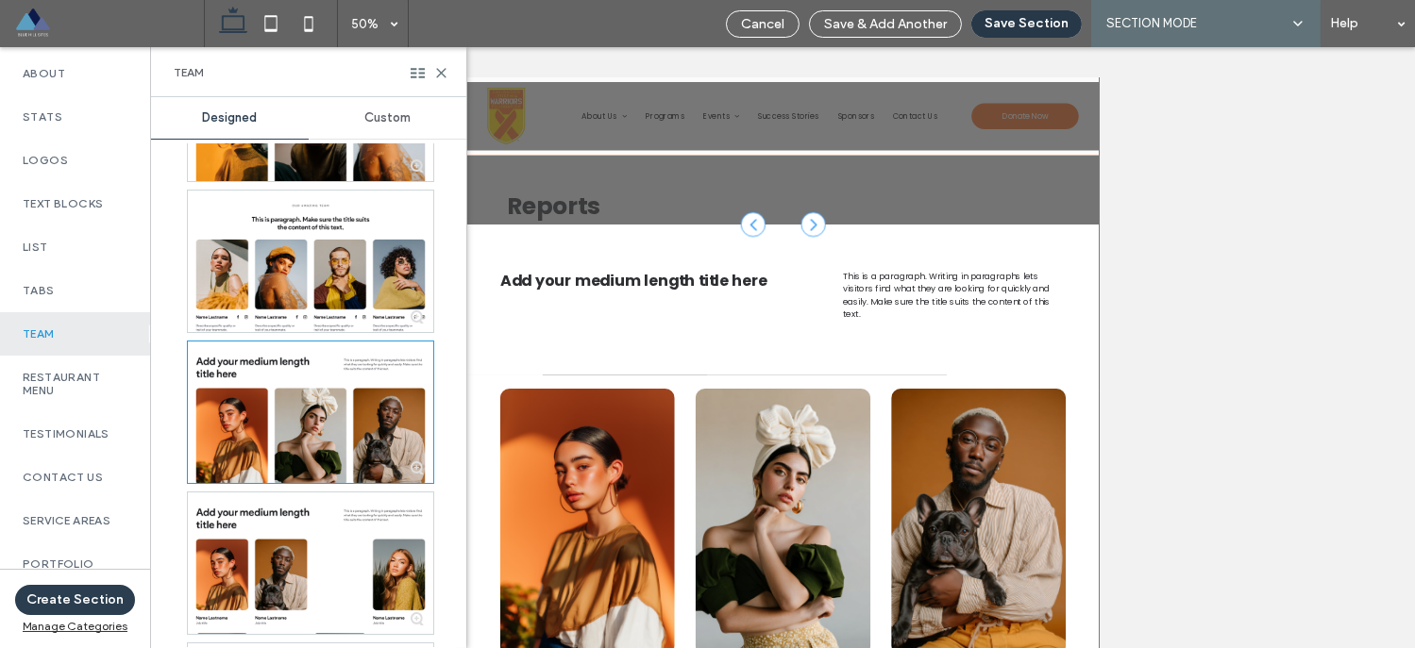
click at [1001, 17] on button "Save Section" at bounding box center [1026, 23] width 110 height 27
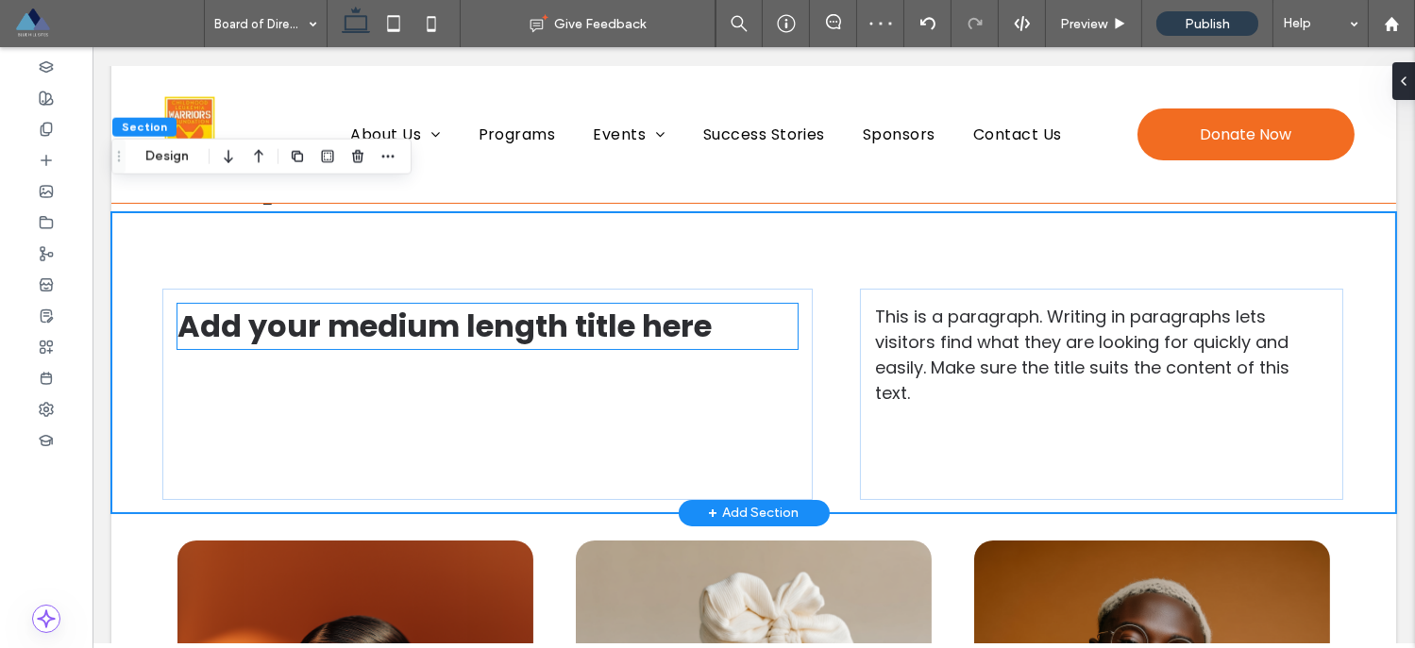
scroll to position [51, 0]
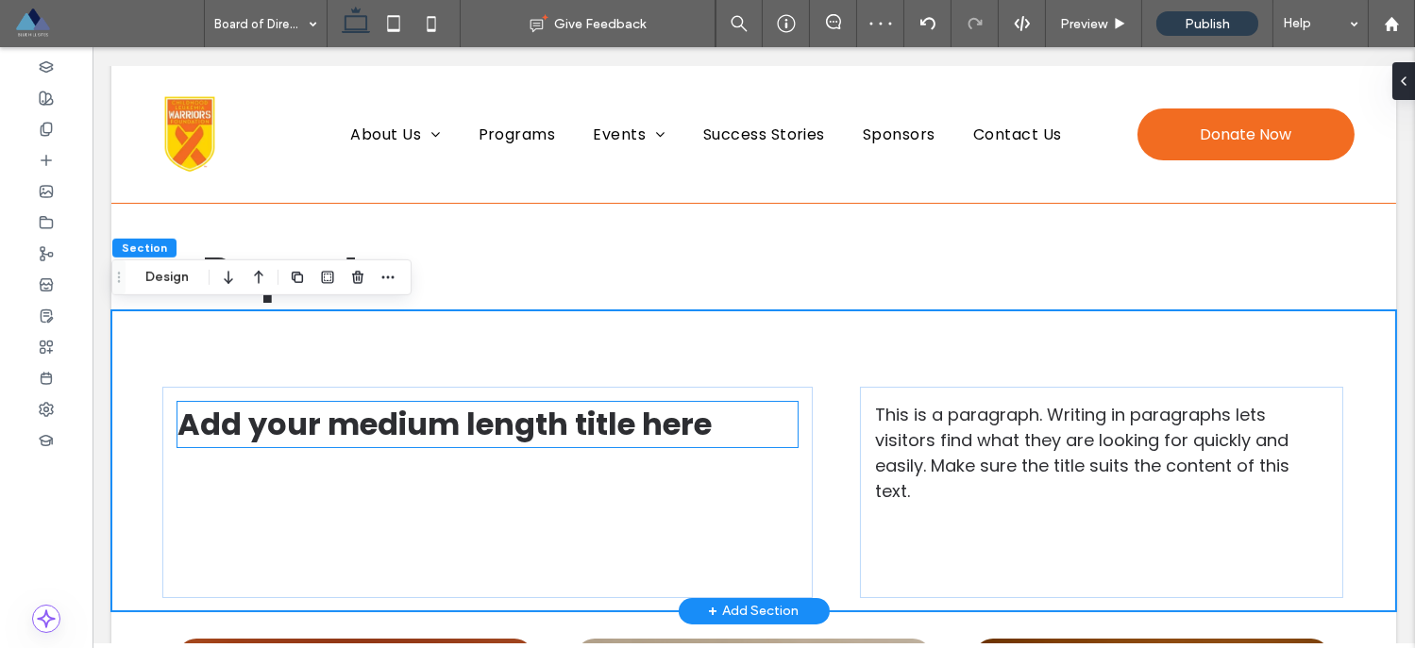
click at [550, 420] on span "Add your medium length title here" at bounding box center [444, 424] width 534 height 42
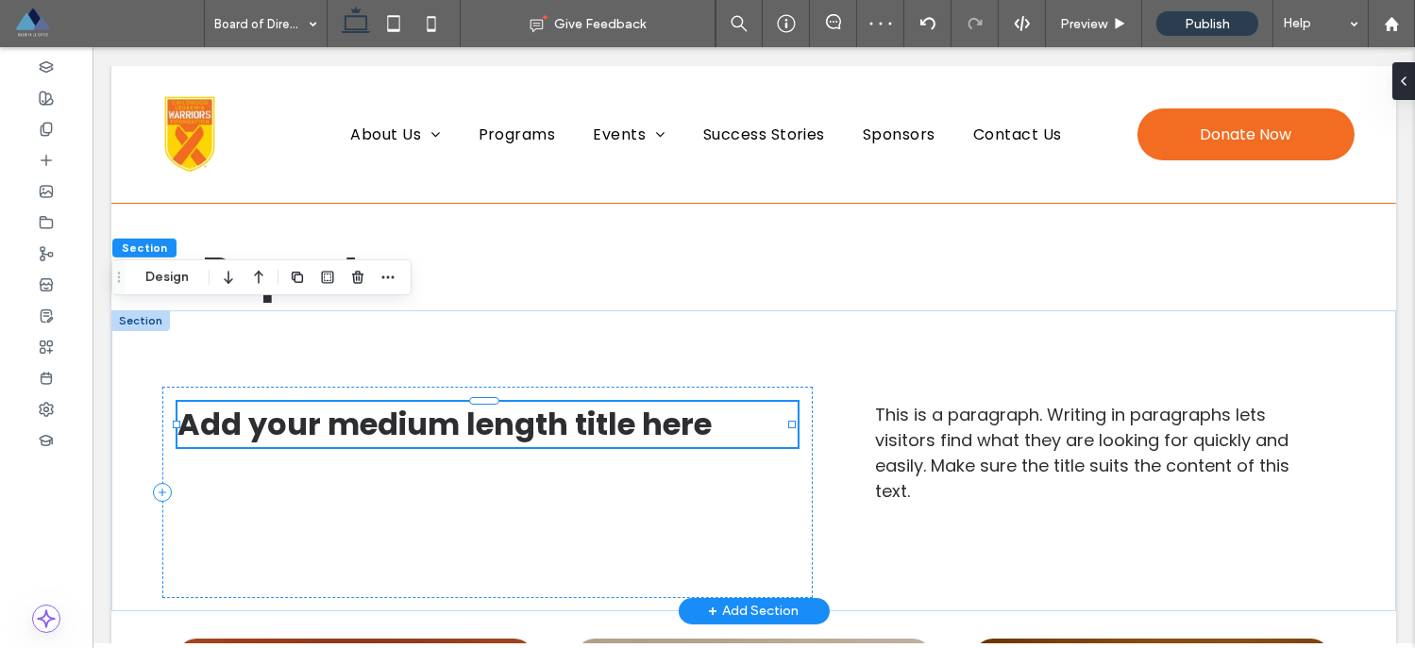
click at [550, 420] on span "Add your medium length title here" at bounding box center [444, 424] width 534 height 42
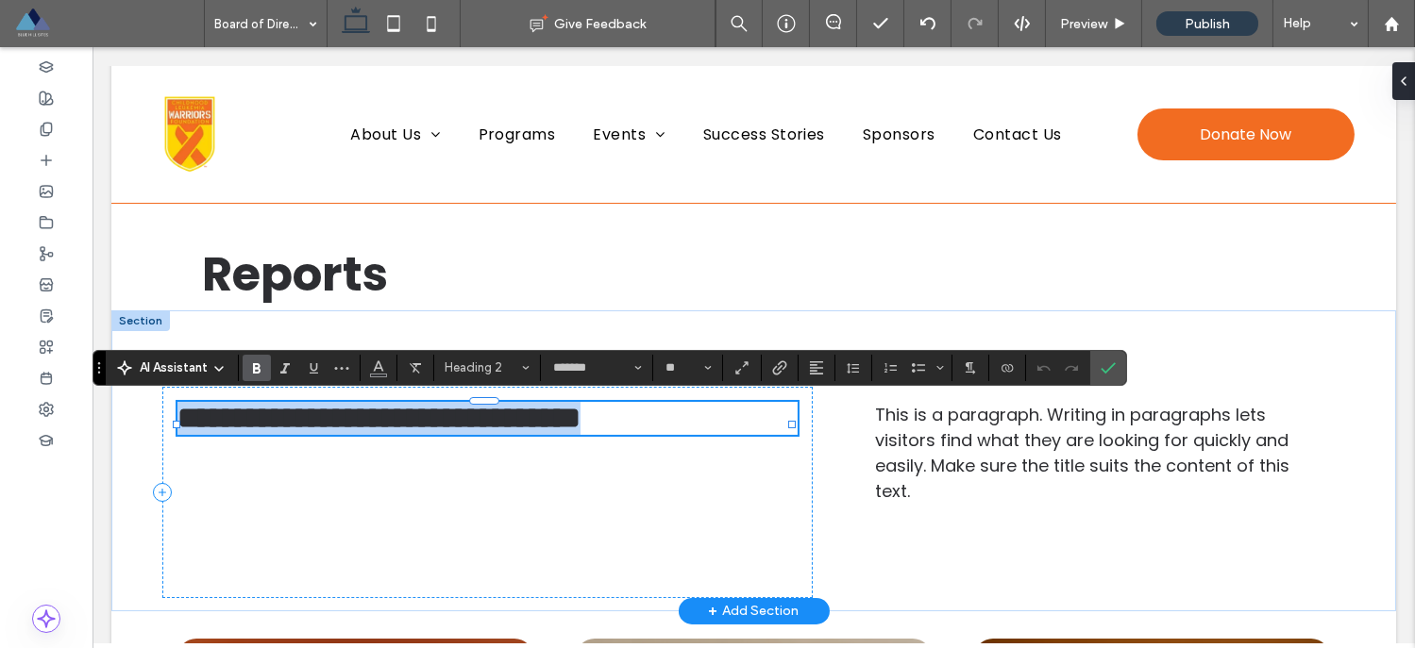
type input "**"
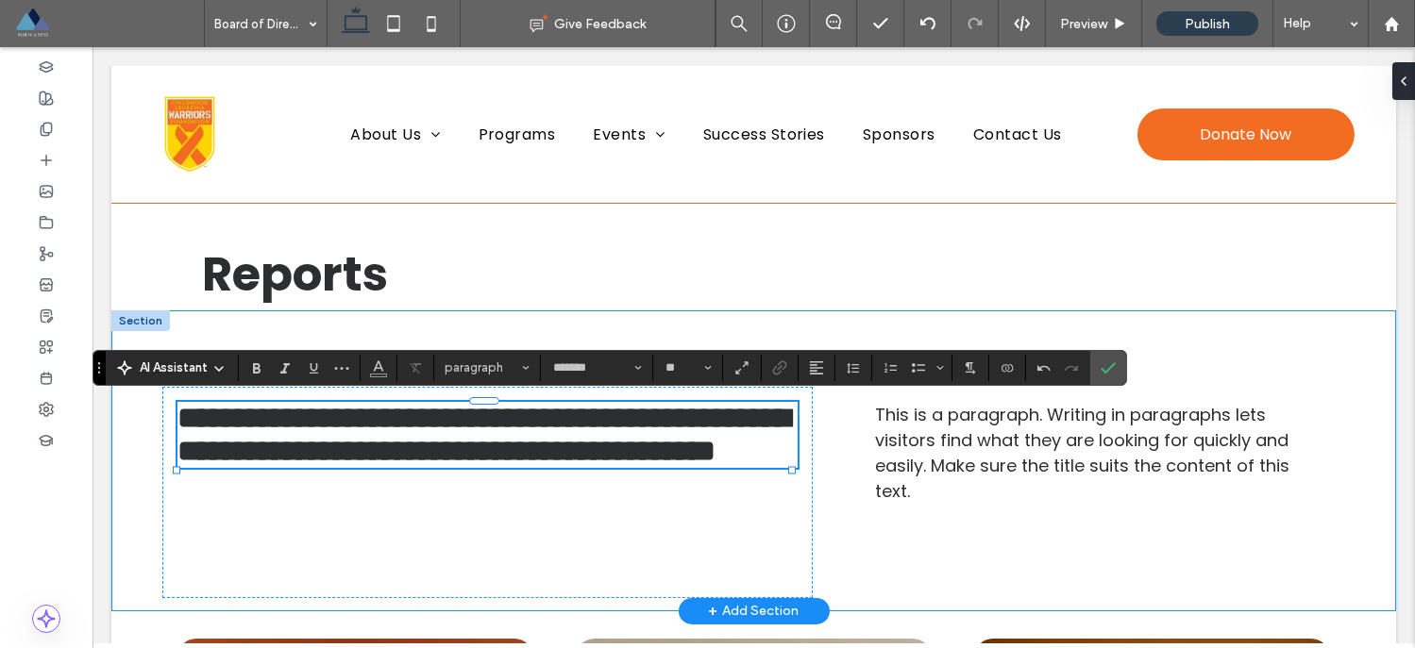
click at [1169, 320] on div "**********" at bounding box center [753, 460] width 1284 height 301
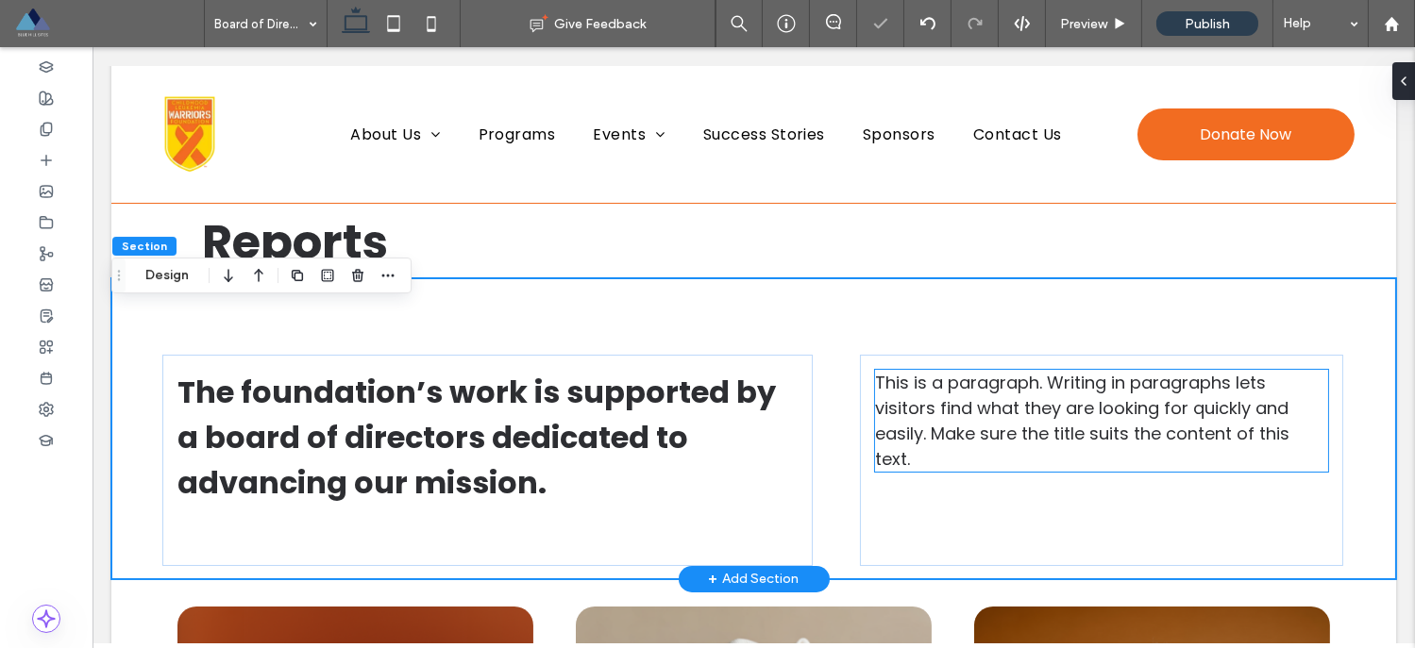
scroll to position [85, 0]
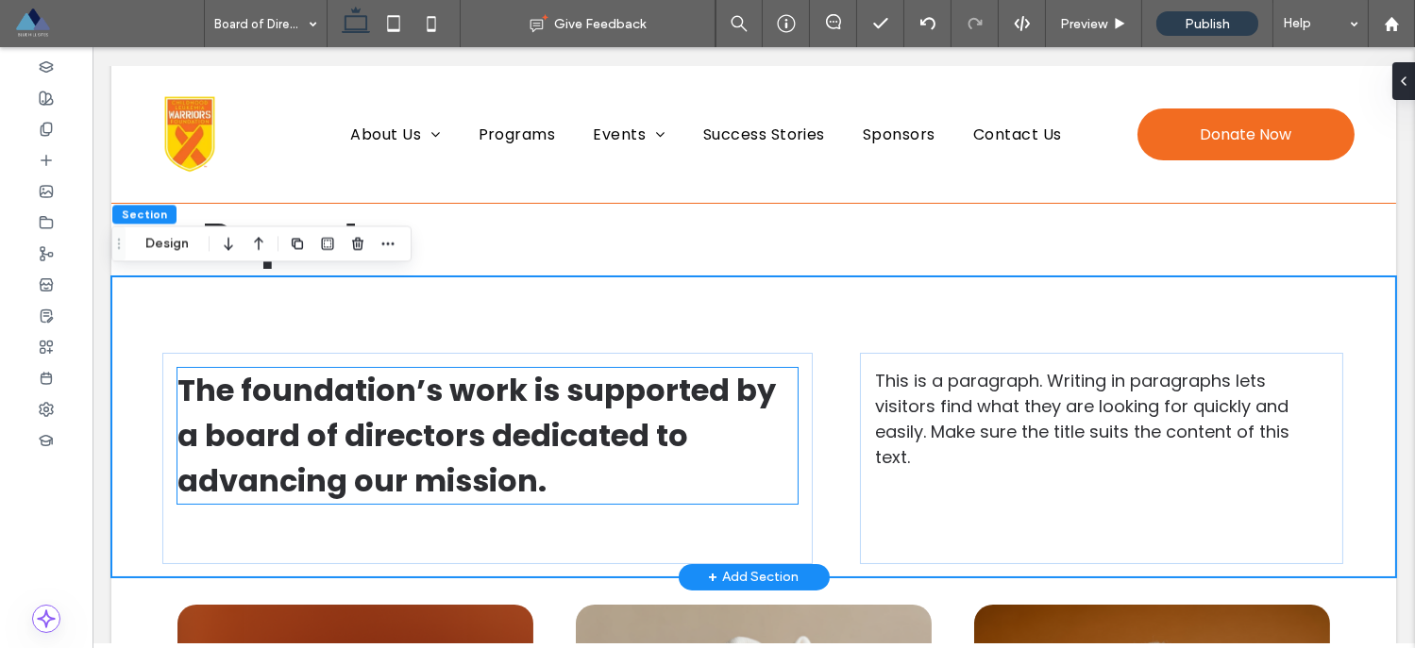
click at [511, 480] on span "The foundation’s work is supported by a board of directors dedicated to advanci…" at bounding box center [476, 435] width 598 height 133
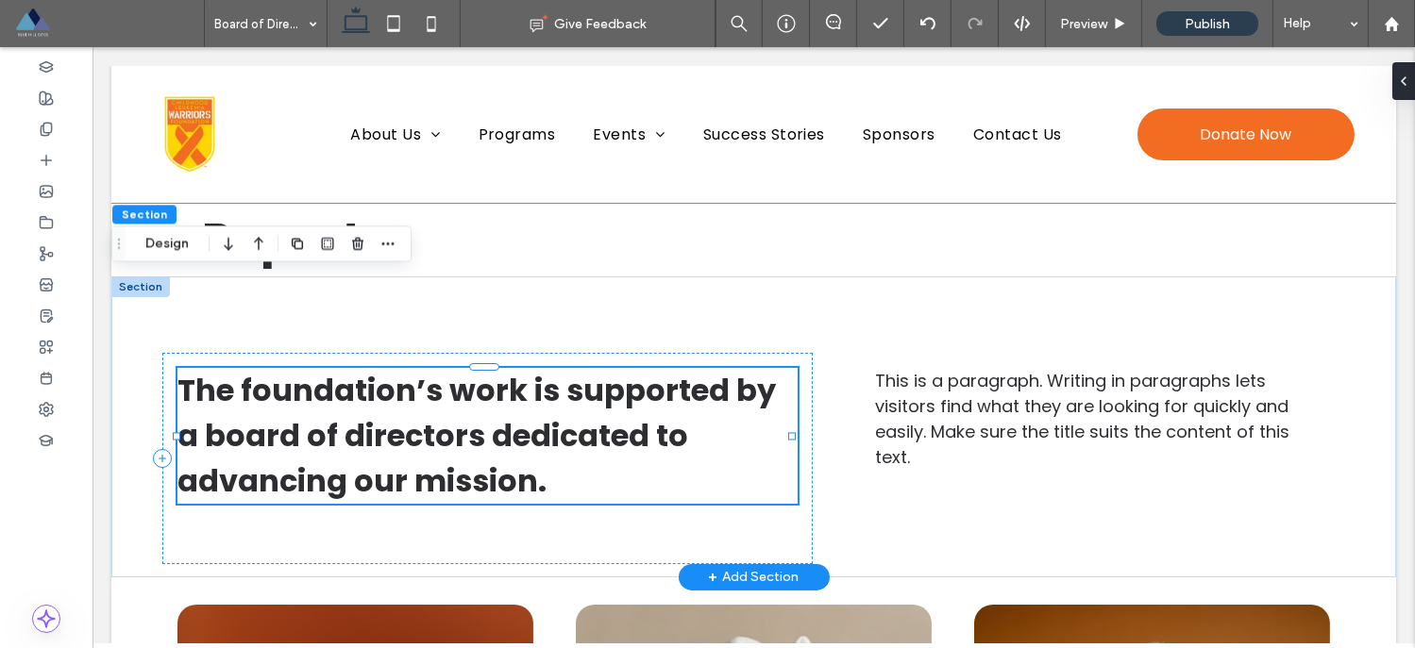
click at [511, 480] on div "The foundation’s work is supported by a board of directors dedicated to advanci…" at bounding box center [487, 436] width 620 height 136
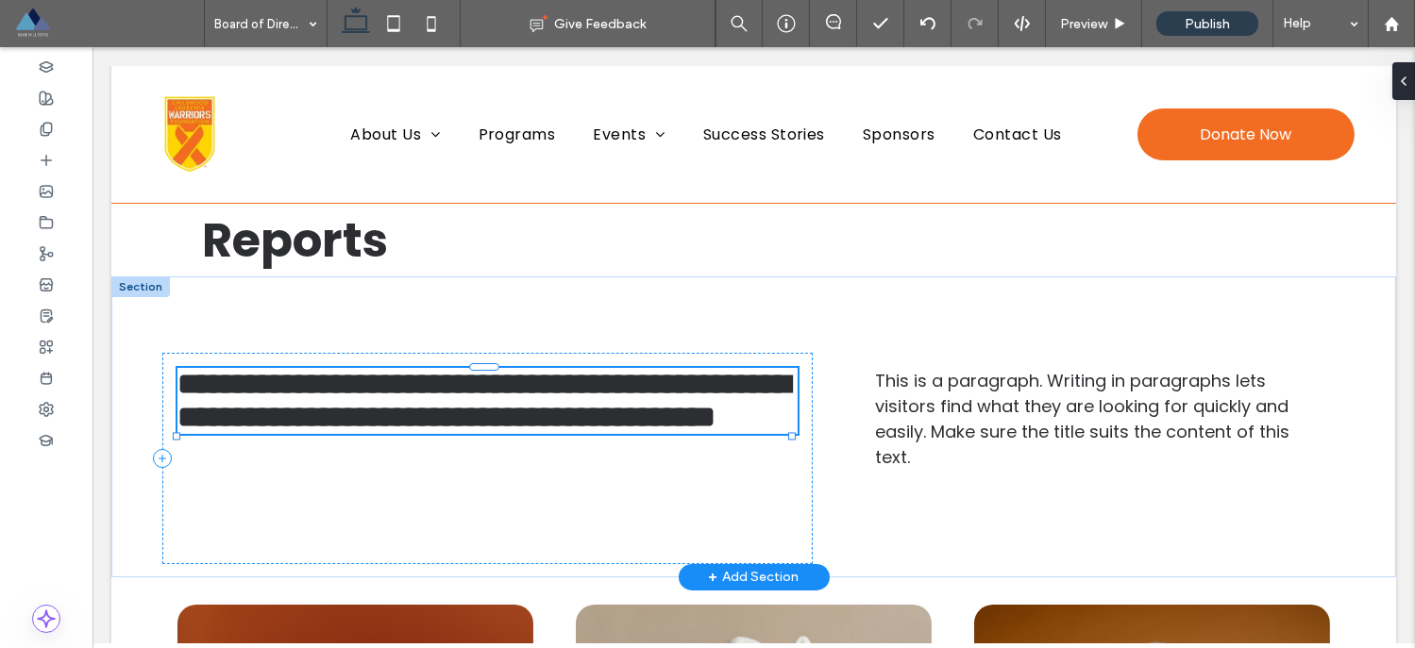
type input "*******"
type input "**"
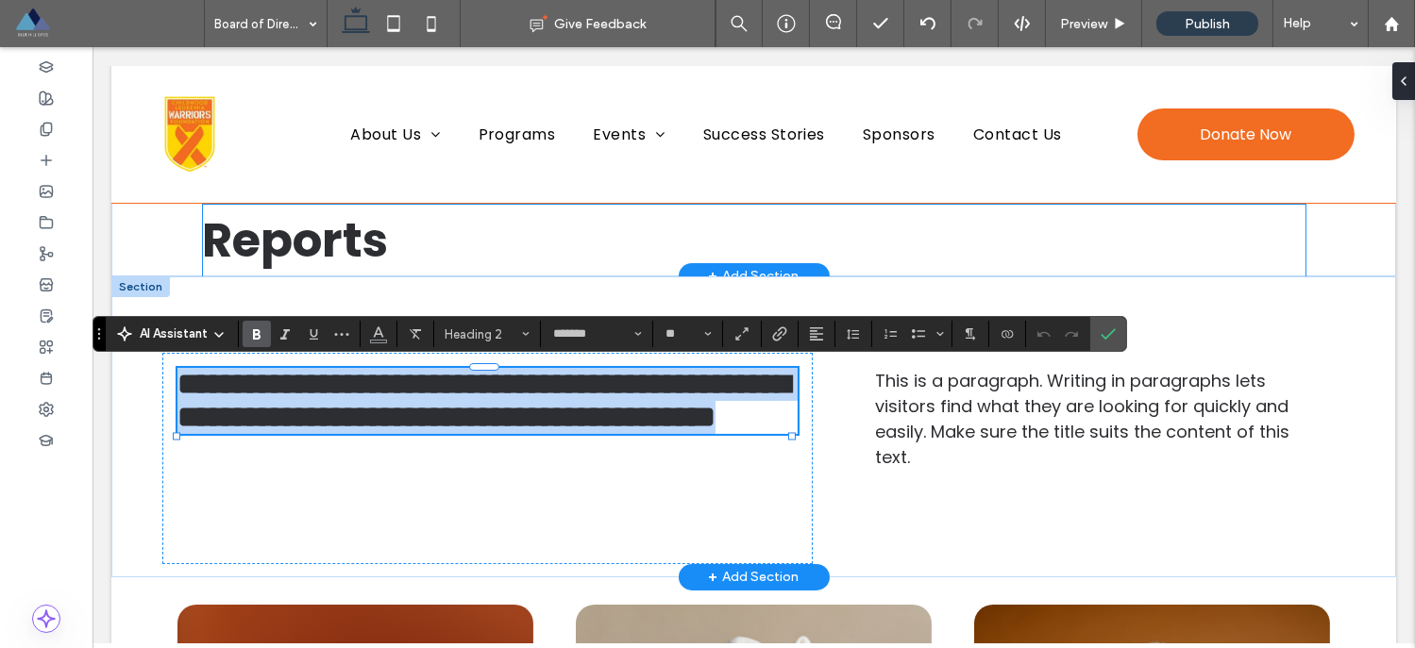
click at [310, 255] on span "Reports" at bounding box center [296, 240] width 186 height 67
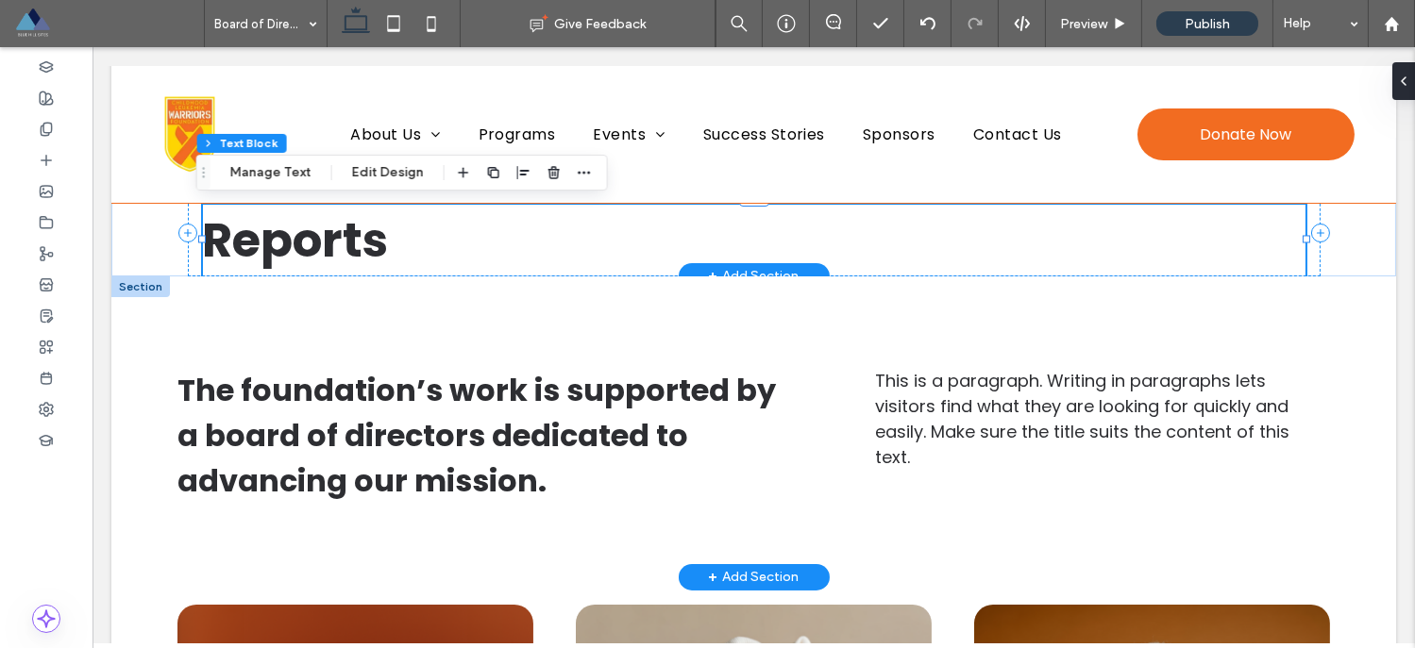
click at [310, 255] on span "Reports" at bounding box center [296, 240] width 186 height 67
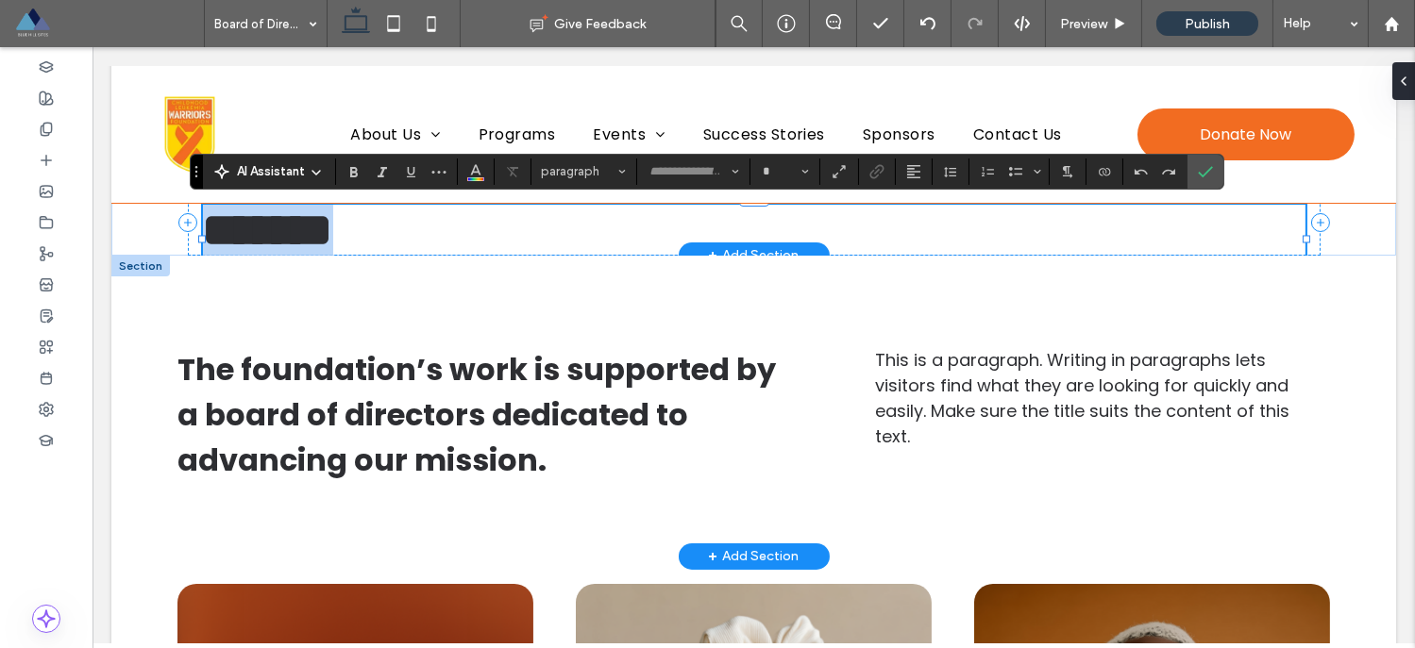
type input "*******"
type input "**"
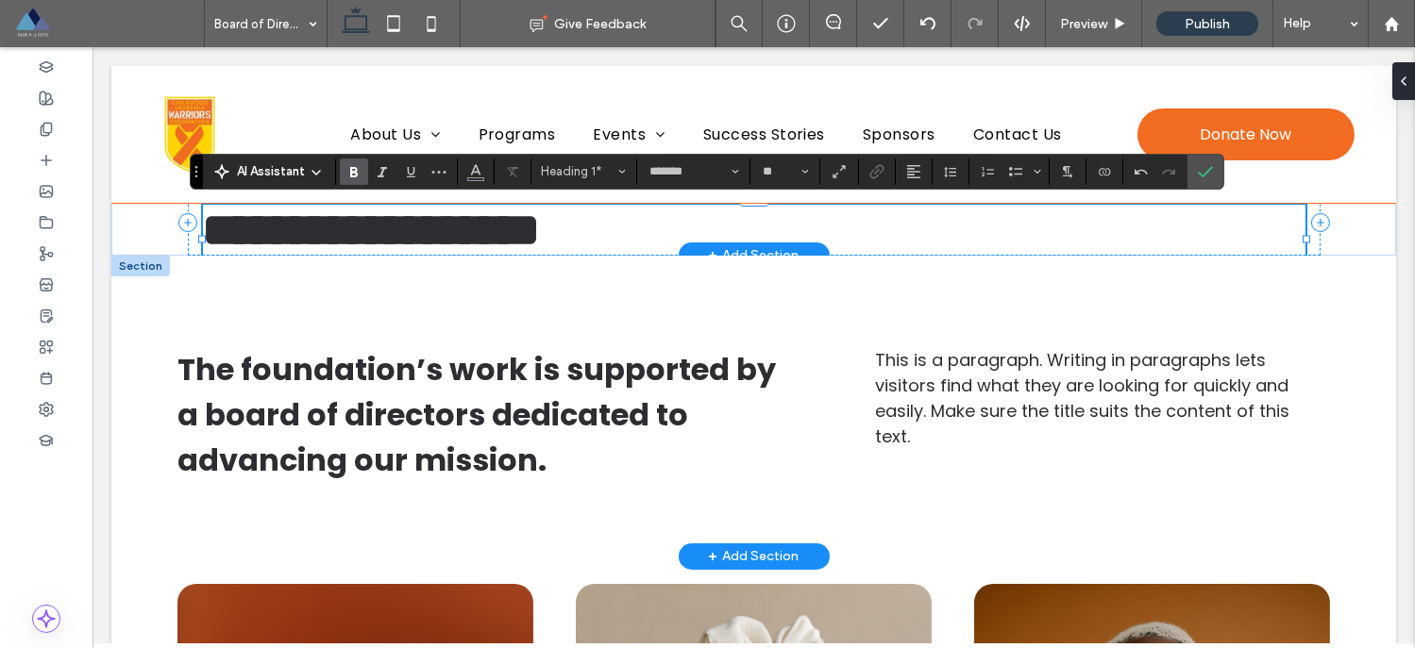
click at [203, 242] on span "**********" at bounding box center [372, 230] width 338 height 46
drag, startPoint x: 276, startPoint y: 246, endPoint x: 203, endPoint y: 238, distance: 73.2
click at [203, 238] on span "**********" at bounding box center [409, 230] width 413 height 46
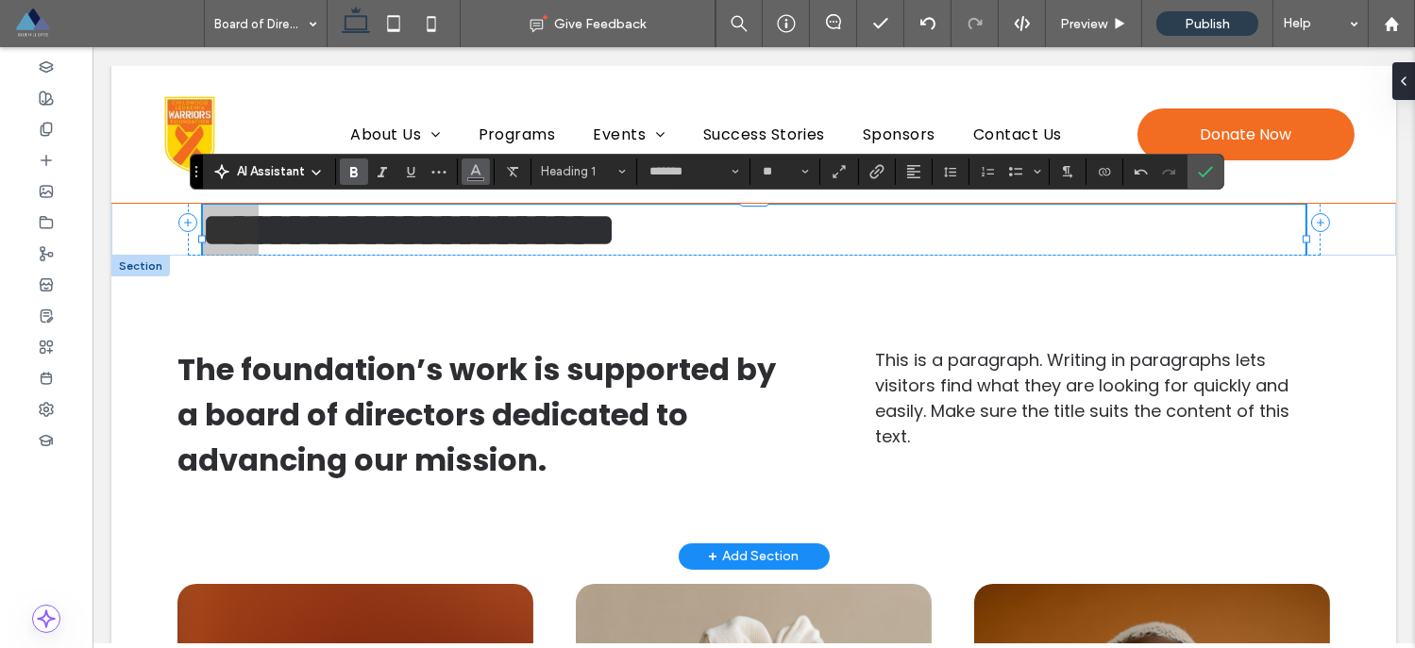
click at [468, 173] on icon "Color" at bounding box center [475, 169] width 15 height 15
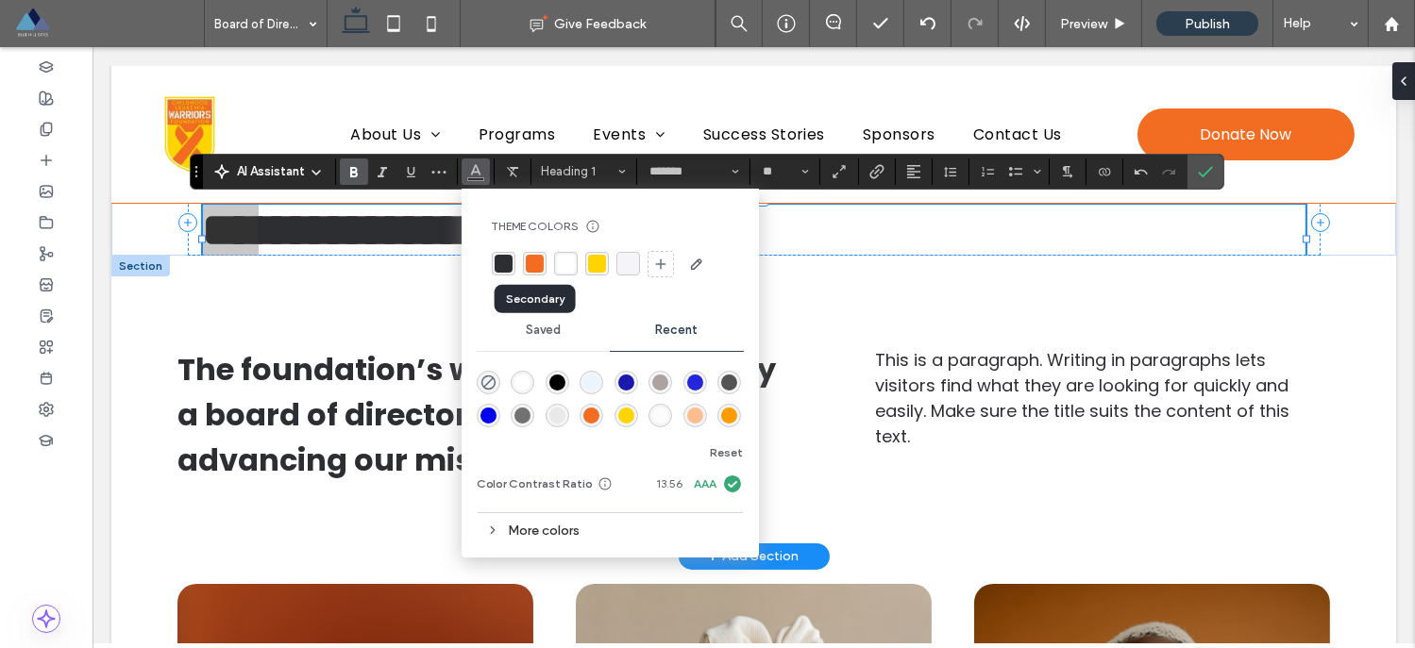
click at [535, 267] on div "rgba(242, 108, 33, 1)" at bounding box center [535, 264] width 18 height 18
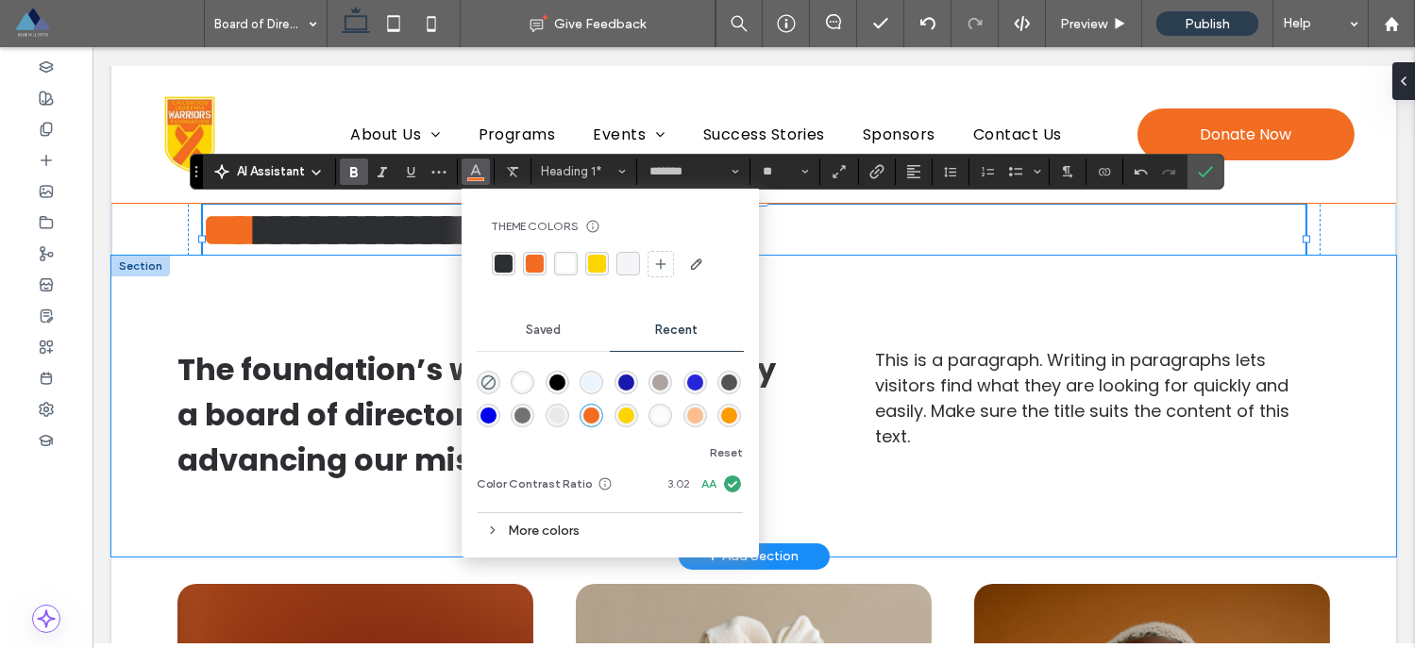
click at [934, 325] on div "The foundation’s work is supported by a board of directors dedicated to advanci…" at bounding box center [753, 406] width 1284 height 301
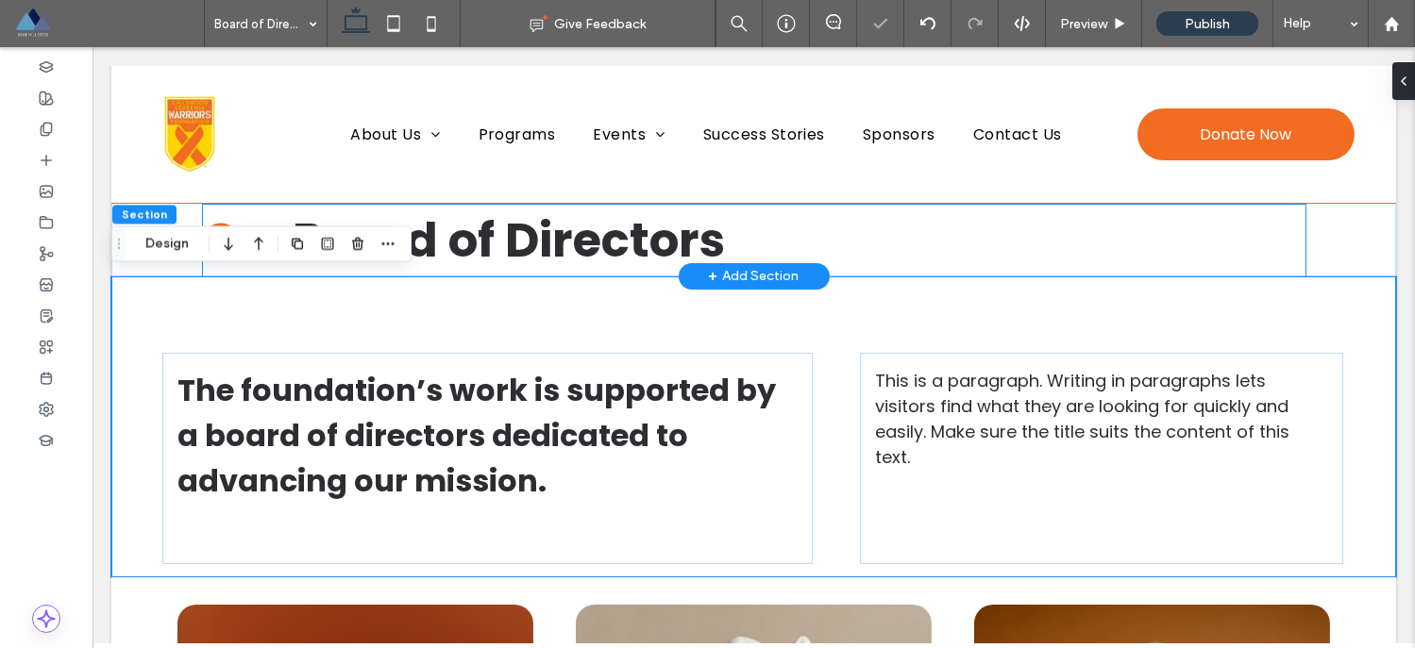
click at [889, 226] on h1 "Our Board of Directors" at bounding box center [754, 241] width 1102 height 72
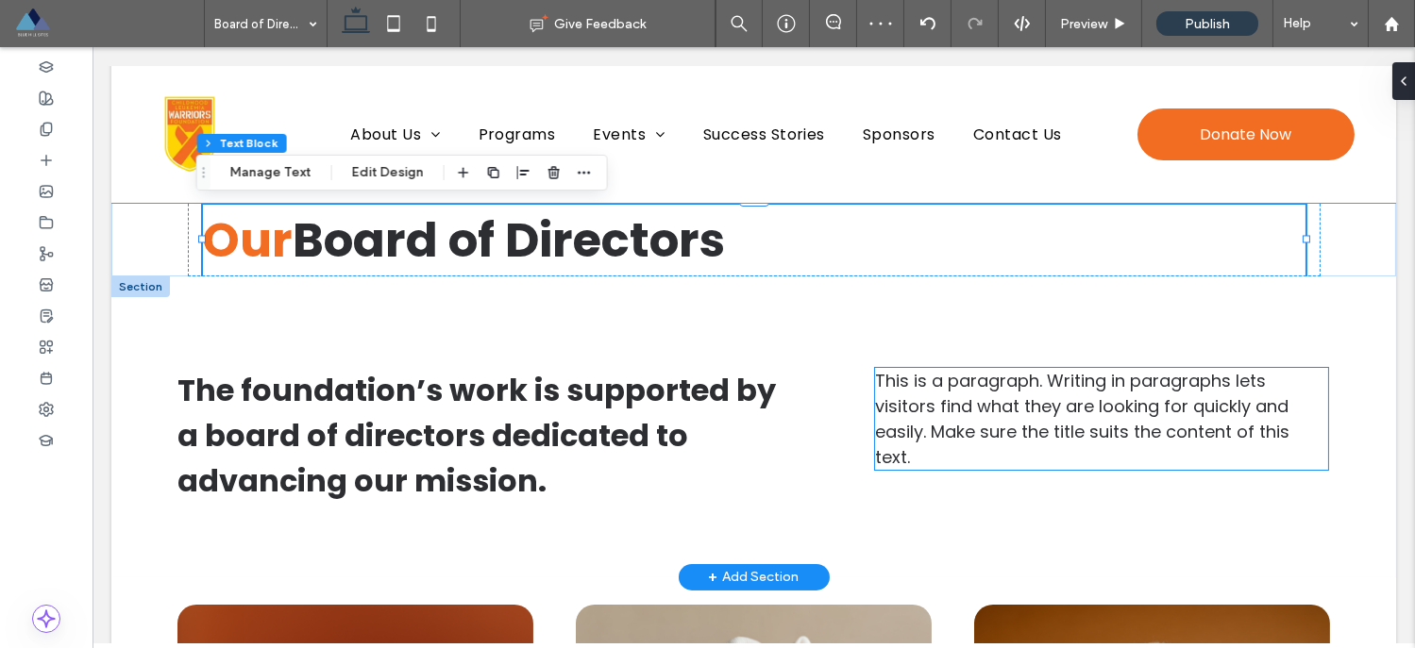
click at [967, 420] on span "This is a paragraph. Writing in paragraphs lets visitors find what they are loo…" at bounding box center [1082, 419] width 414 height 100
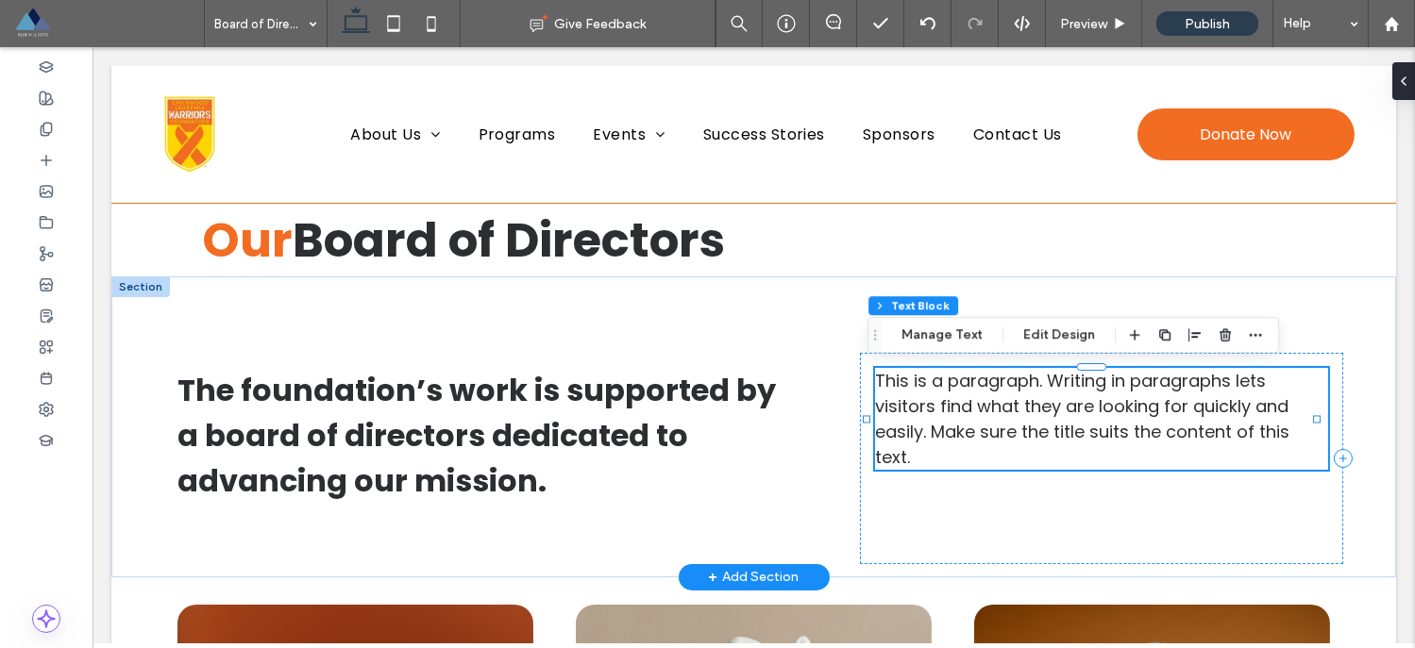
click at [967, 420] on span "This is a paragraph. Writing in paragraphs lets visitors find what they are loo…" at bounding box center [1082, 419] width 414 height 100
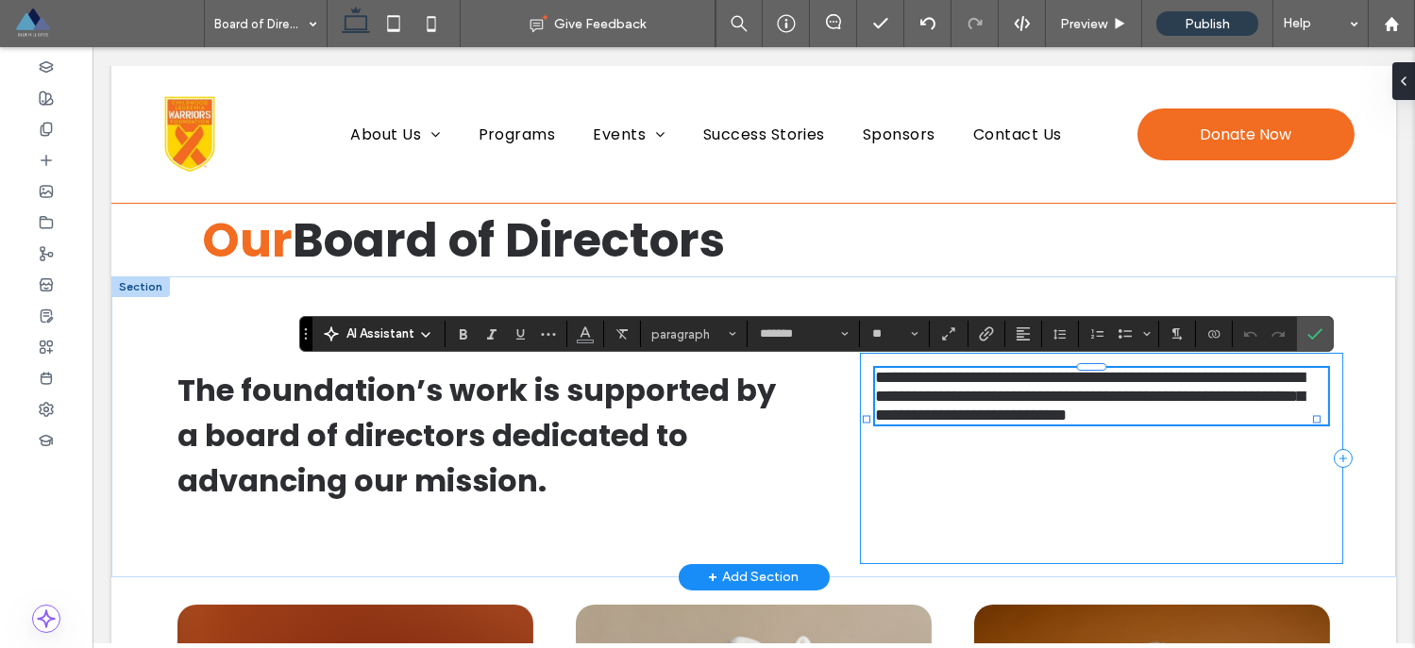
click at [1150, 510] on div "**********" at bounding box center [1101, 458] width 483 height 211
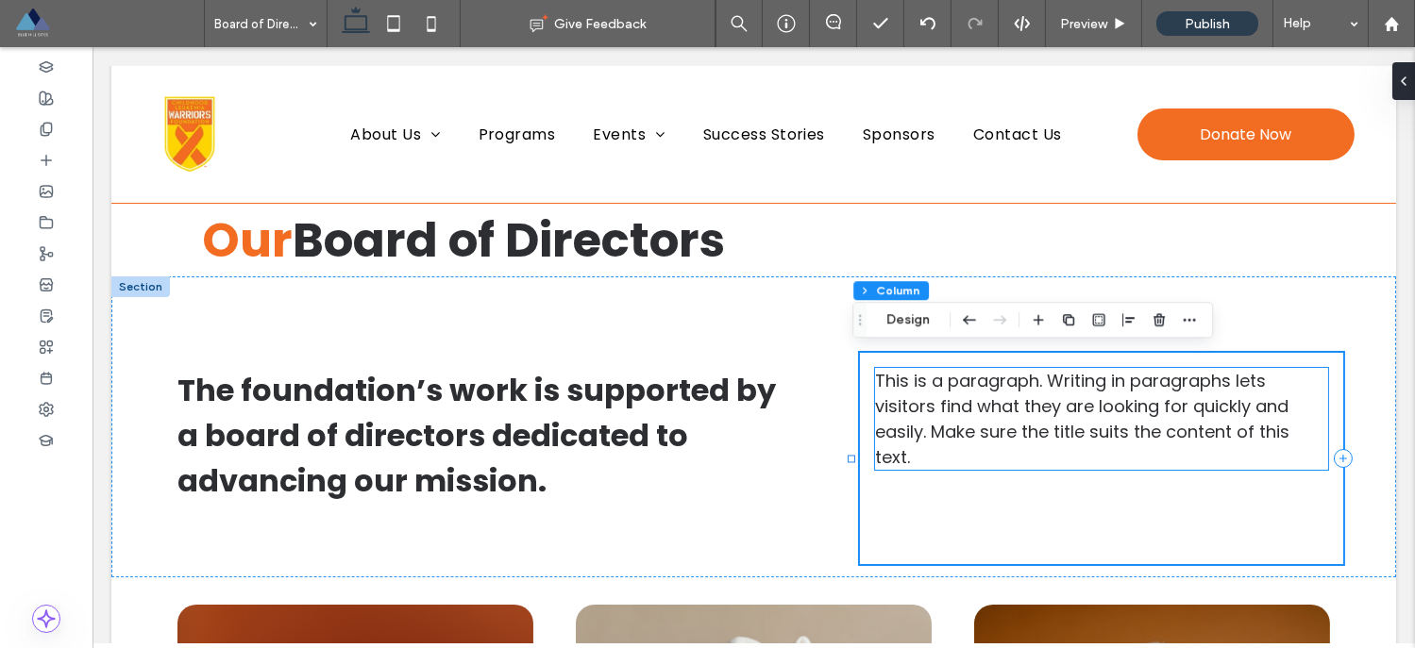
click at [1111, 422] on span "This is a paragraph. Writing in paragraphs lets visitors find what they are loo…" at bounding box center [1082, 419] width 414 height 100
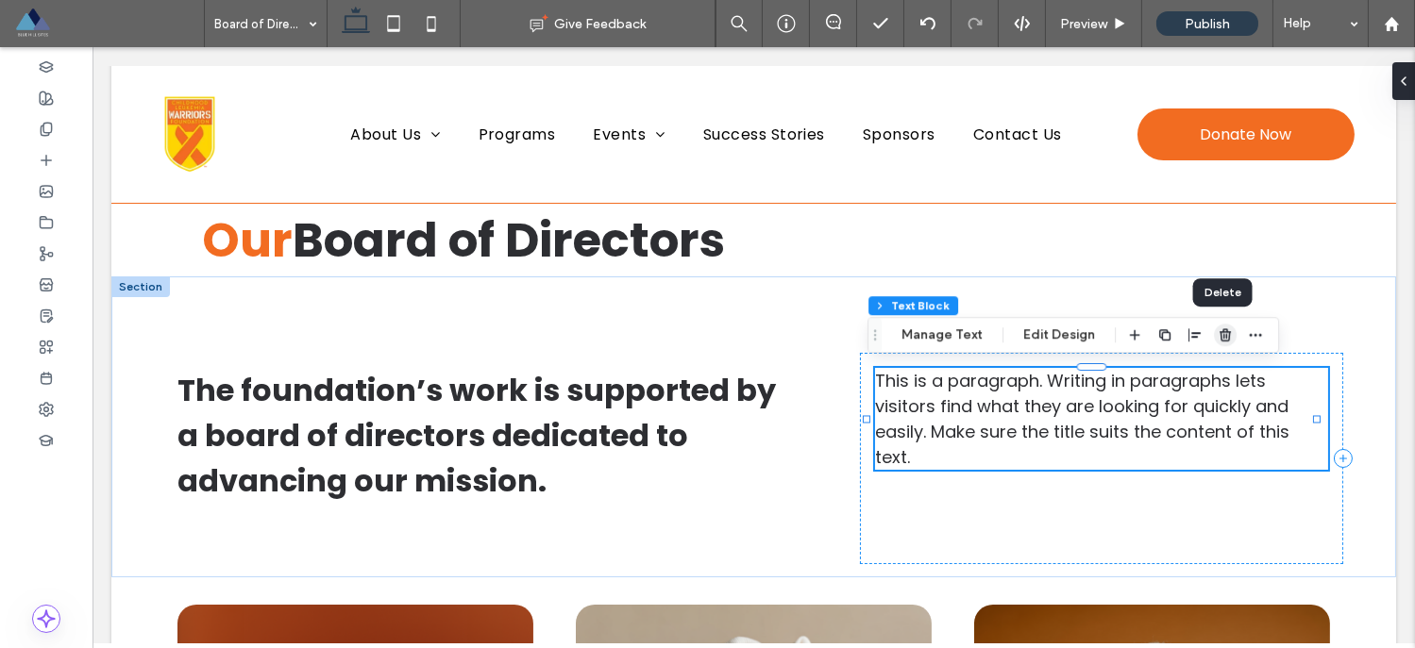
click at [1222, 337] on use "button" at bounding box center [1224, 334] width 11 height 12
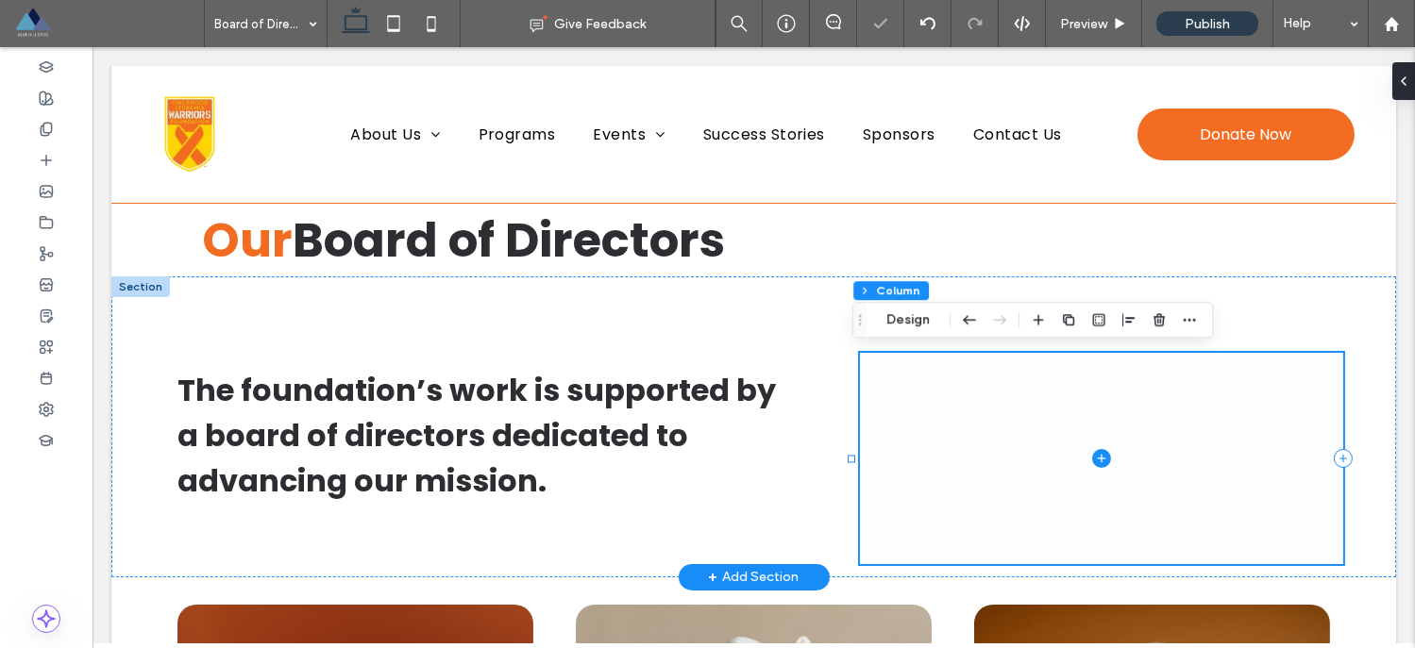
click at [1092, 461] on icon at bounding box center [1101, 458] width 19 height 19
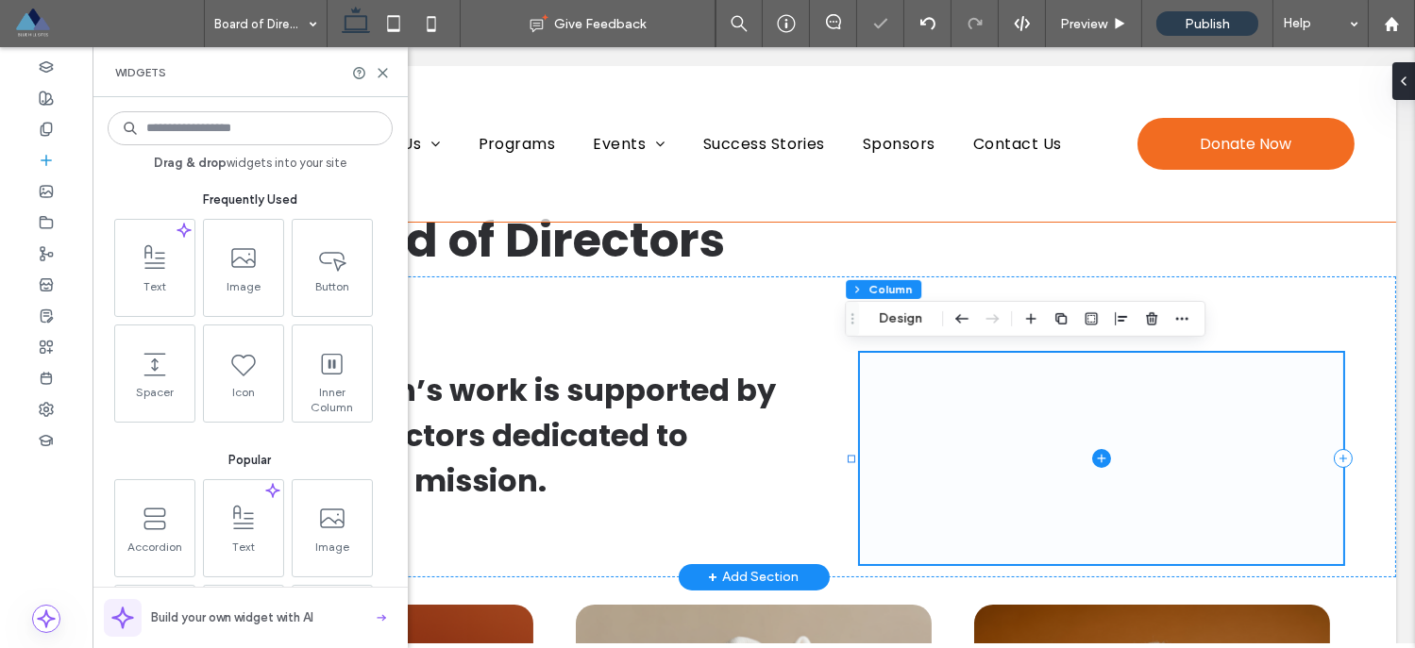
scroll to position [66, 0]
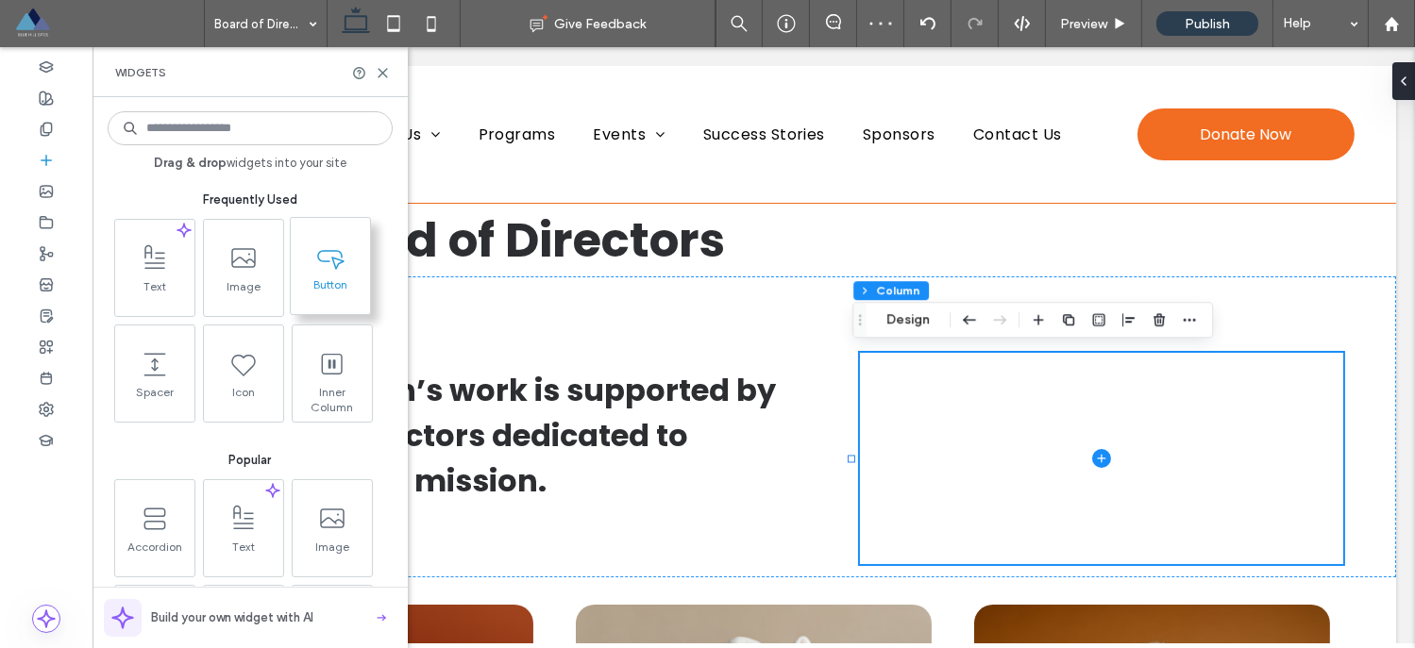
click at [313, 255] on span at bounding box center [330, 256] width 79 height 42
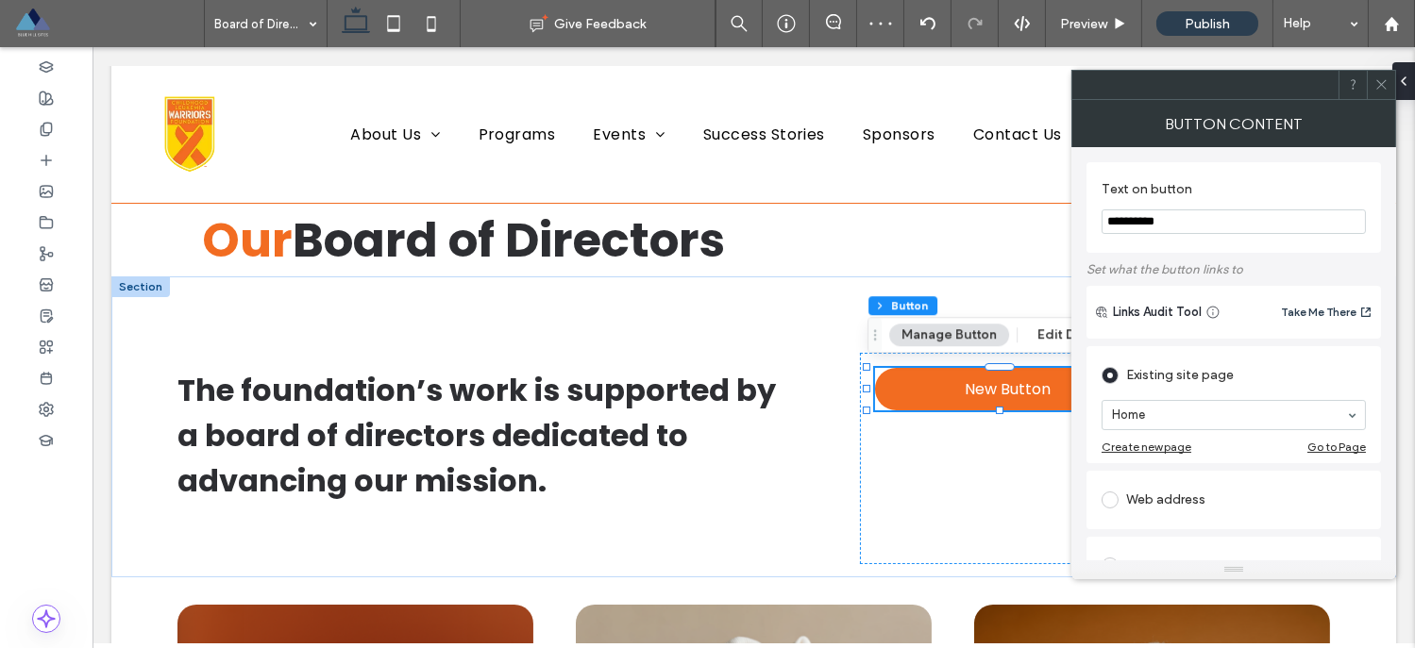
click at [1144, 223] on input "**********" at bounding box center [1233, 221] width 264 height 25
type input "**********"
click at [1382, 80] on icon at bounding box center [1381, 84] width 14 height 14
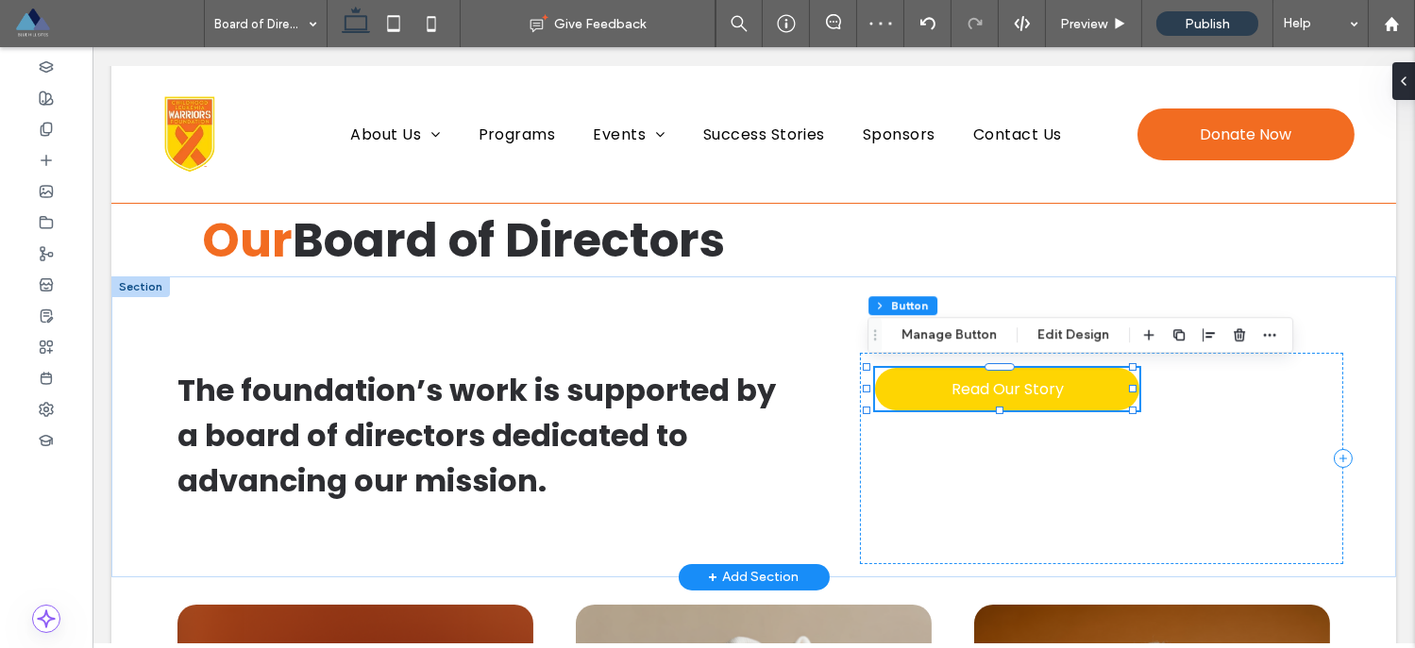
click at [1082, 394] on link "Read Our Story" at bounding box center [1007, 389] width 264 height 42
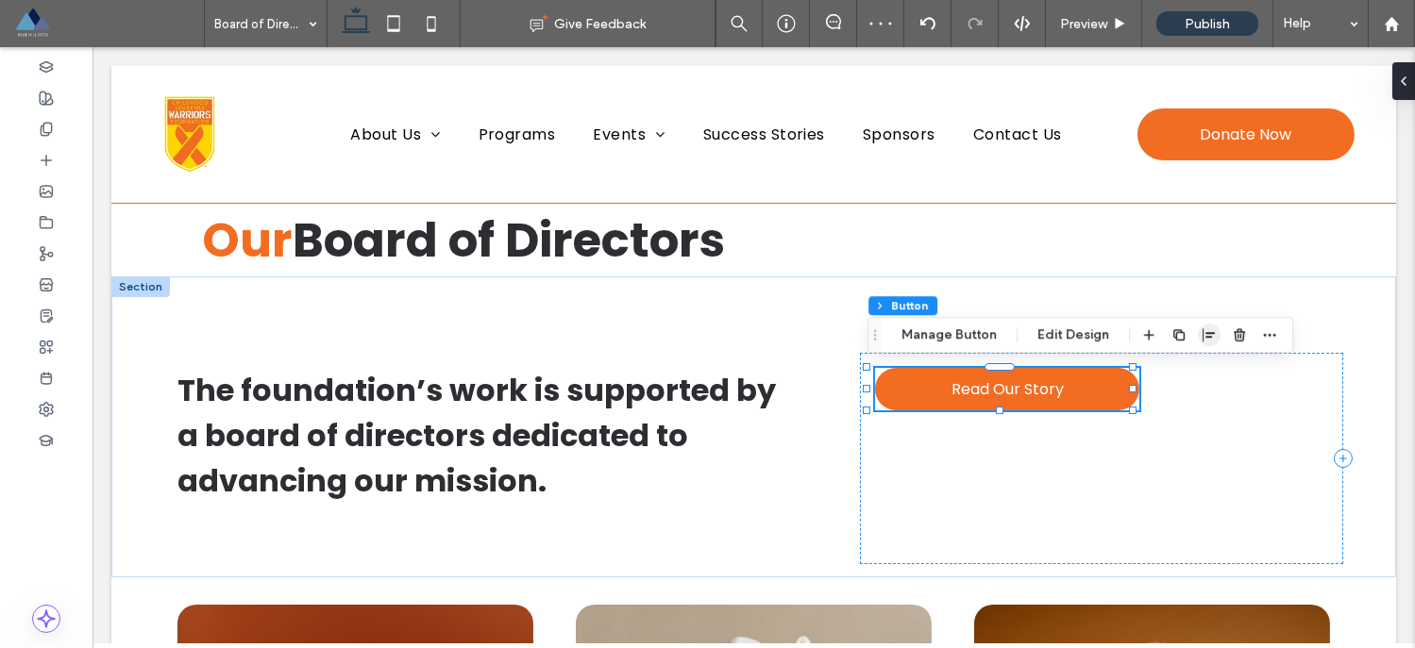
click at [1201, 333] on icon "button" at bounding box center [1208, 334] width 15 height 15
click at [1217, 369] on icon "flex-end" at bounding box center [1220, 371] width 15 height 15
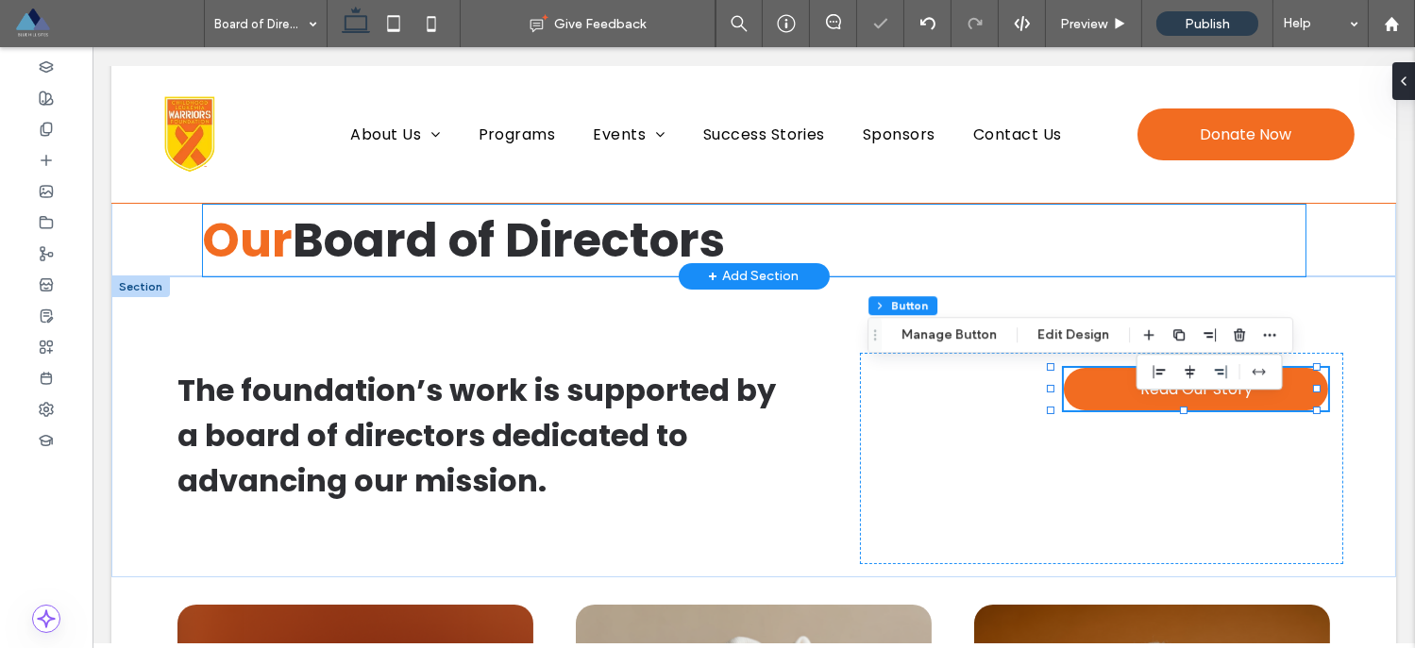
click at [1279, 248] on h1 "Our Board of Directors" at bounding box center [754, 241] width 1102 height 72
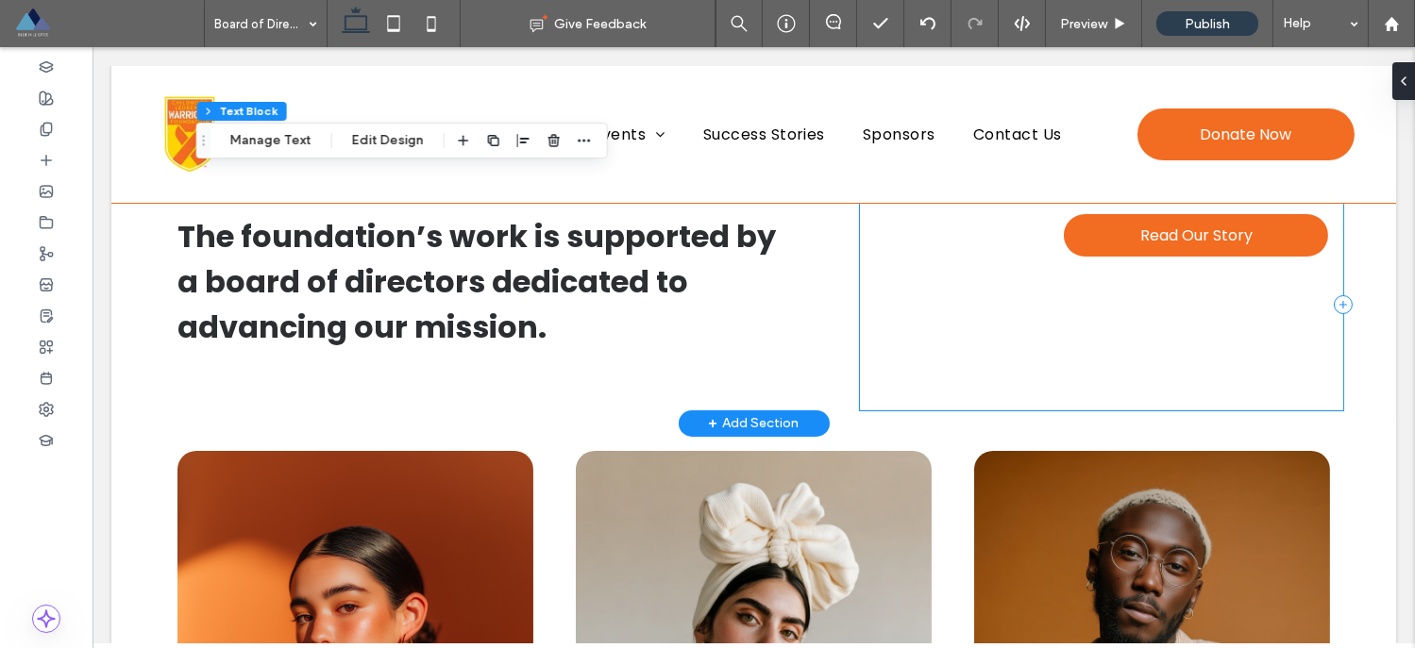
scroll to position [243, 0]
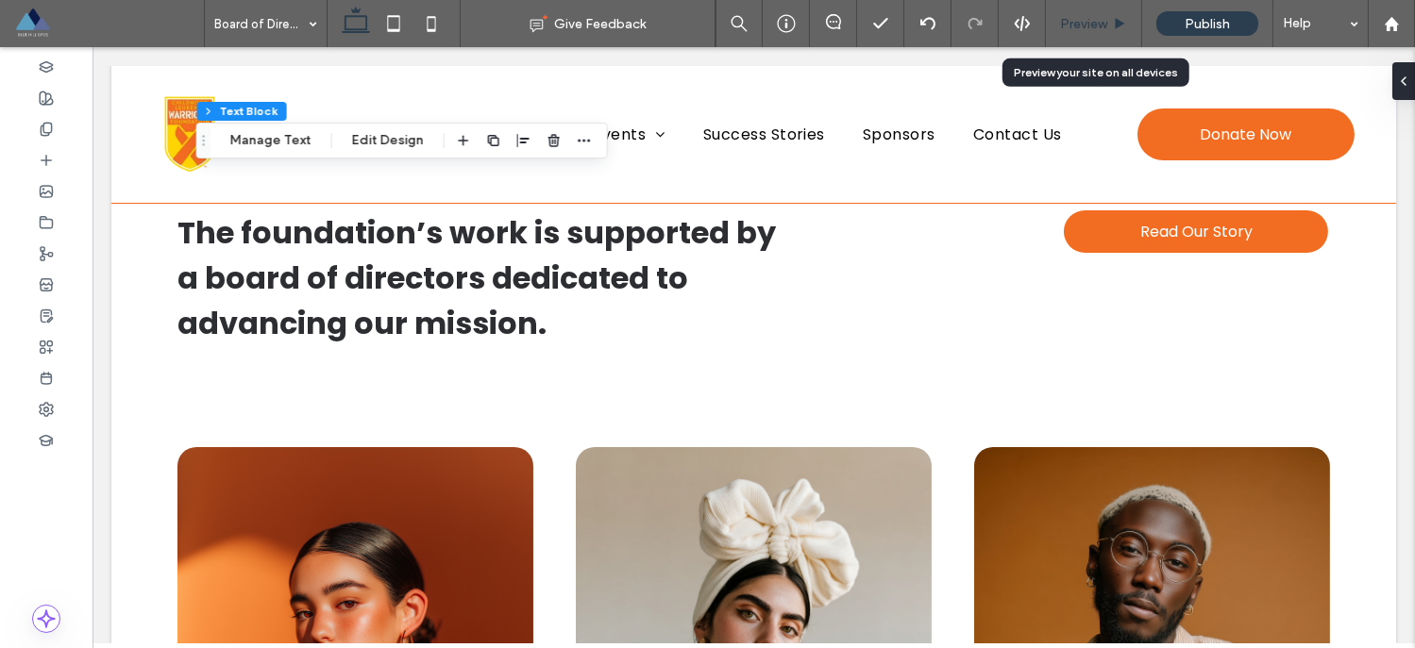
click at [1080, 26] on span "Preview" at bounding box center [1083, 24] width 47 height 16
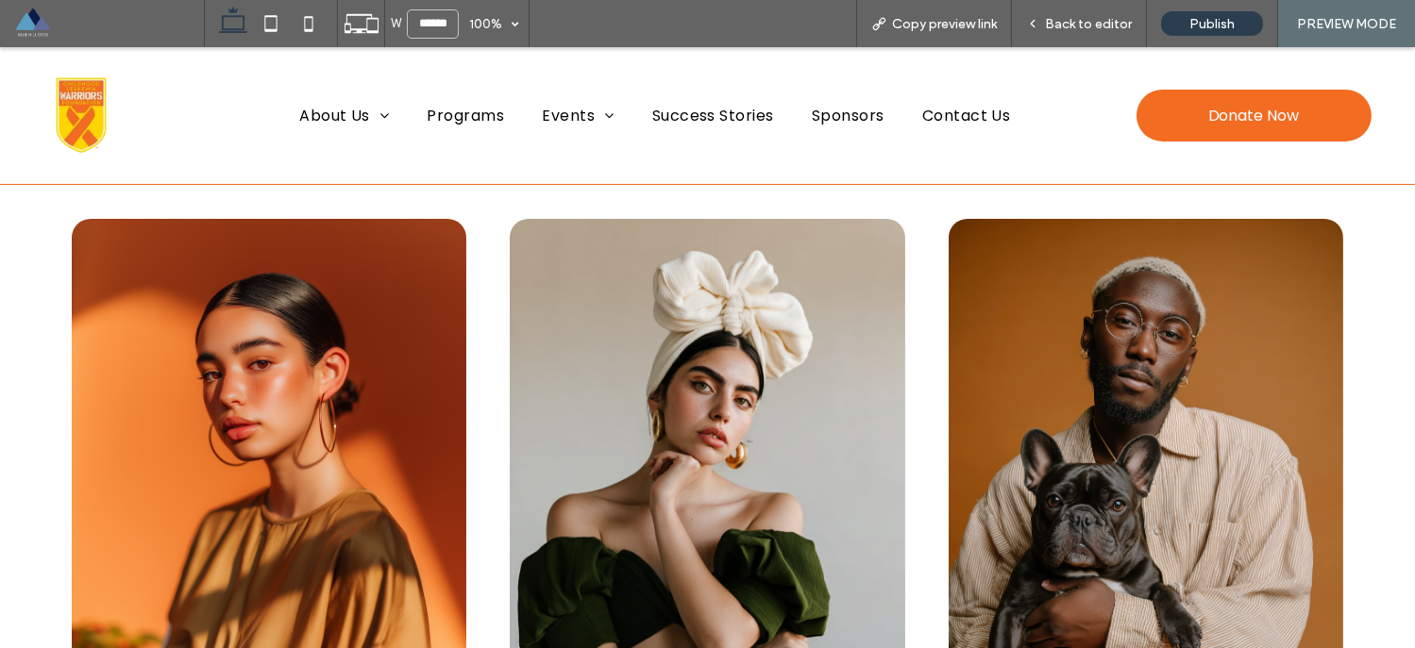
scroll to position [476, 0]
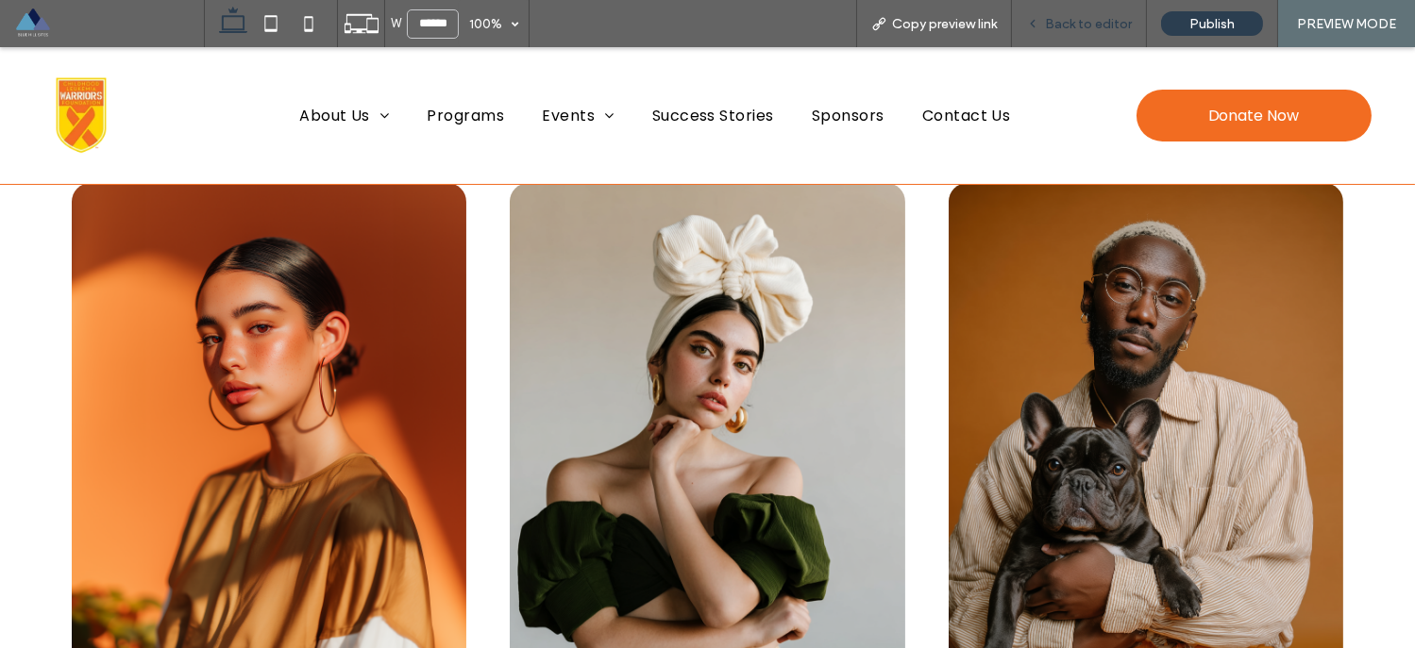
click at [1097, 28] on span "Back to editor" at bounding box center [1088, 24] width 87 height 16
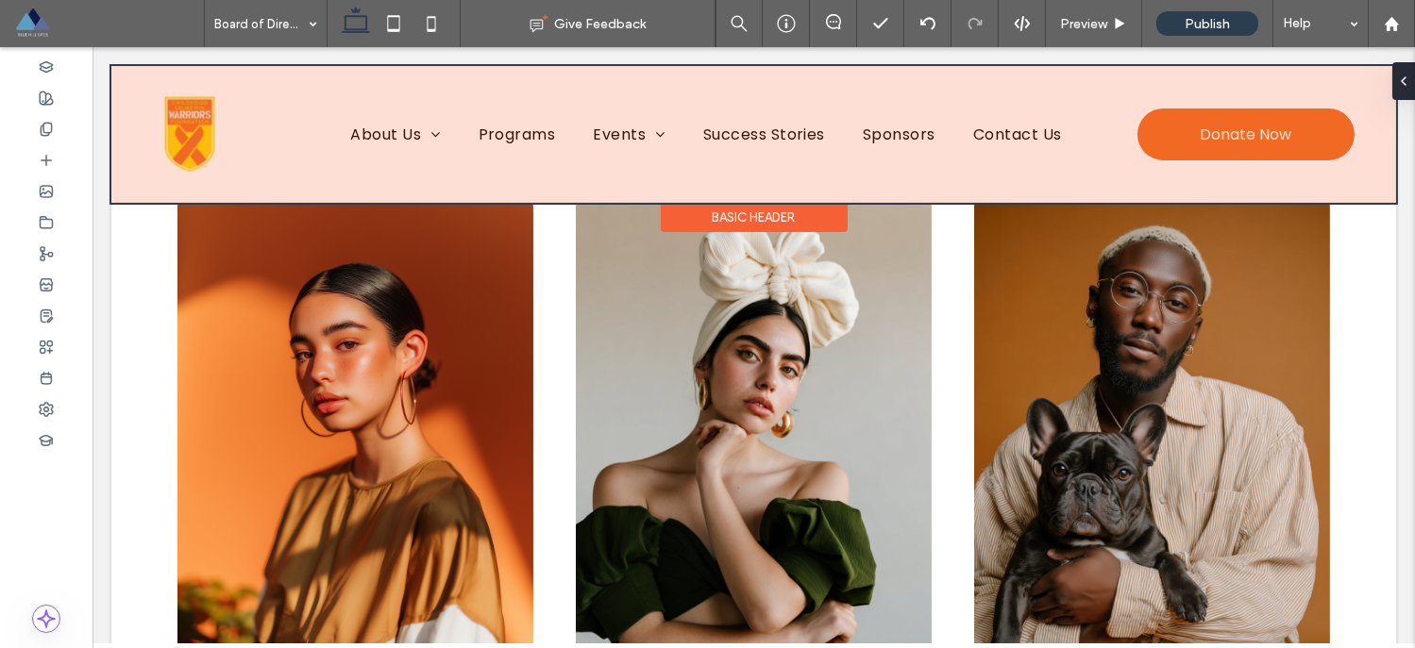
scroll to position [481, 0]
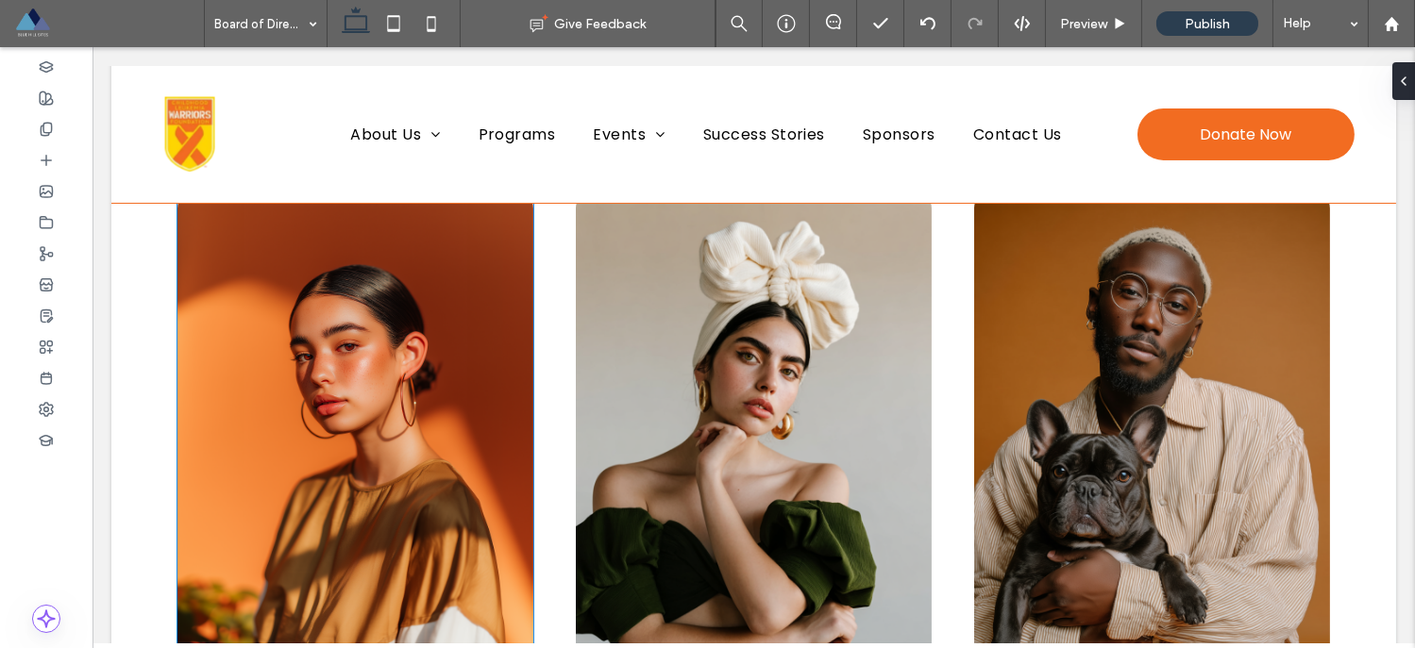
click at [479, 281] on img at bounding box center [355, 456] width 356 height 533
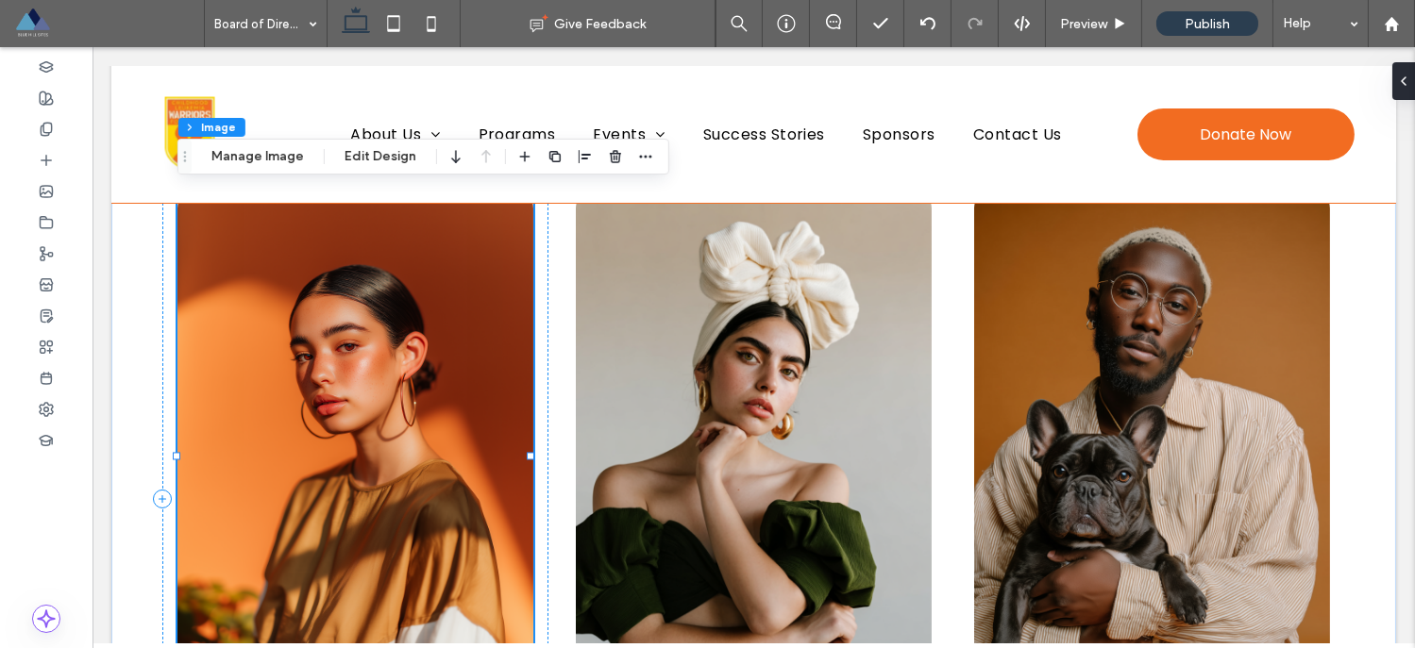
click at [351, 397] on img at bounding box center [355, 456] width 356 height 533
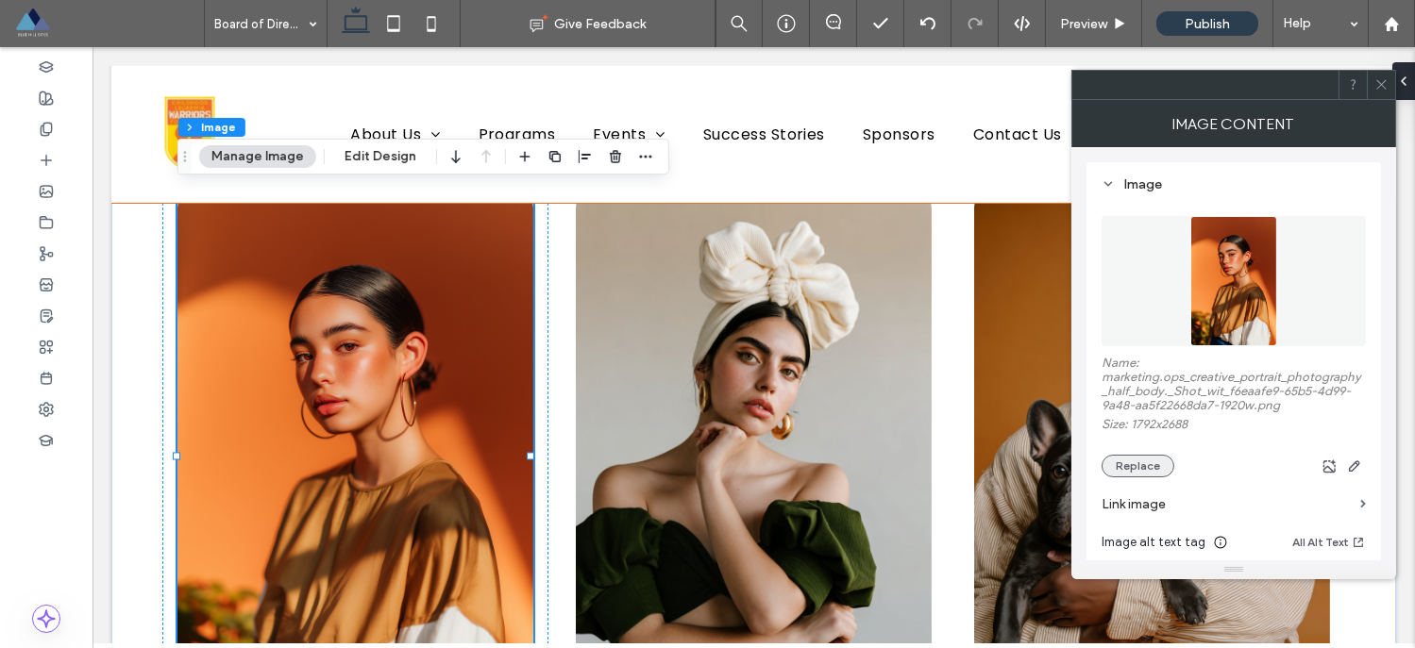
click at [1149, 473] on button "Replace" at bounding box center [1137, 466] width 73 height 23
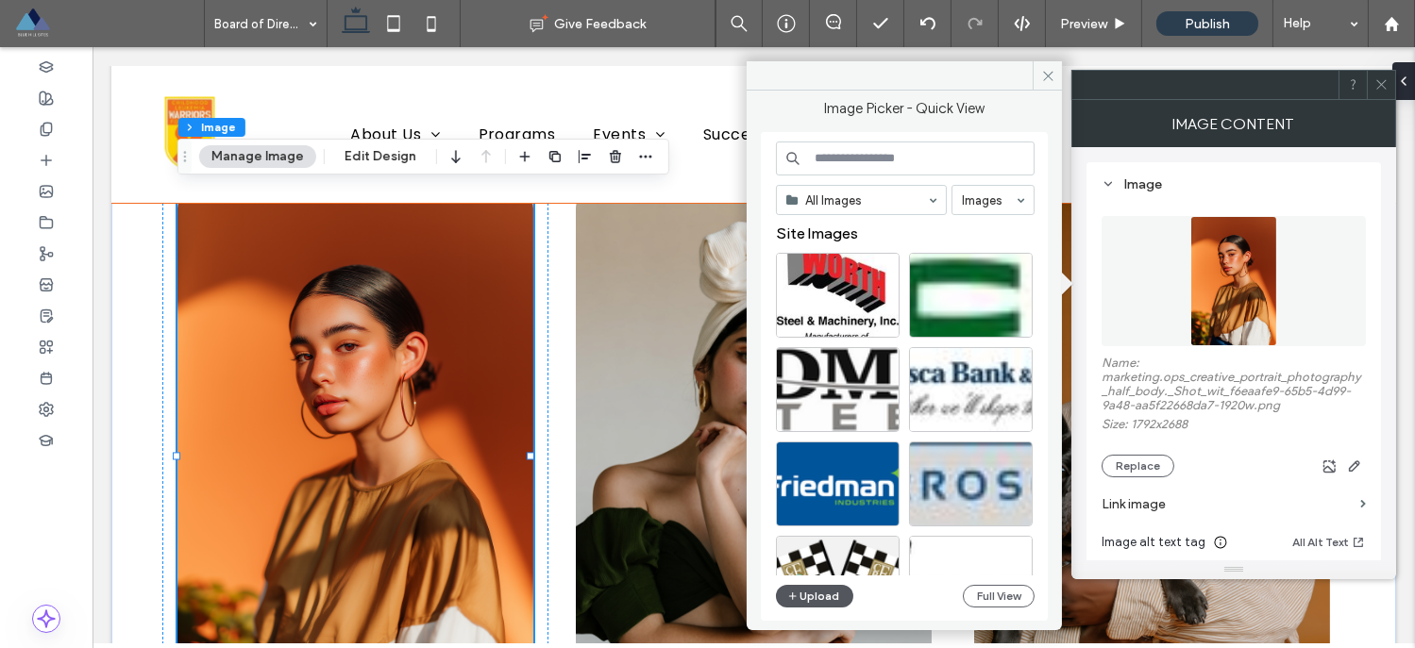
click at [814, 602] on button "Upload" at bounding box center [814, 596] width 77 height 23
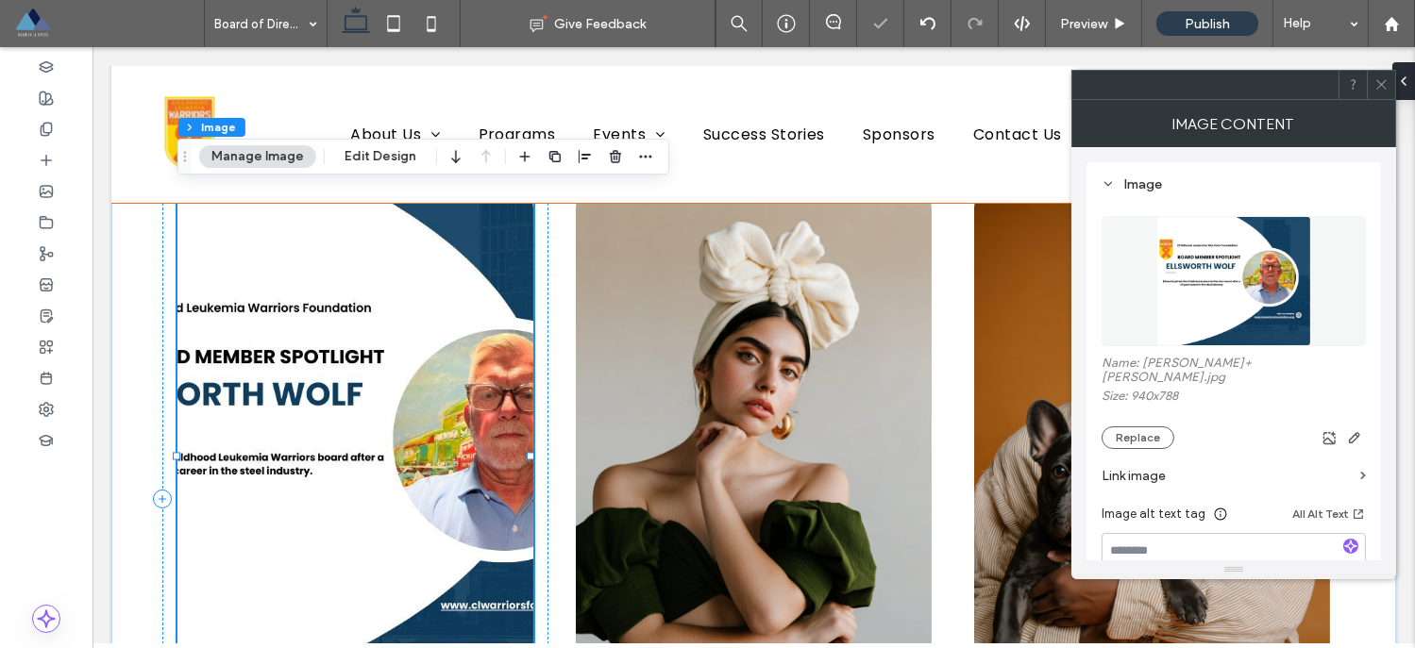
click at [476, 304] on img at bounding box center [355, 456] width 356 height 533
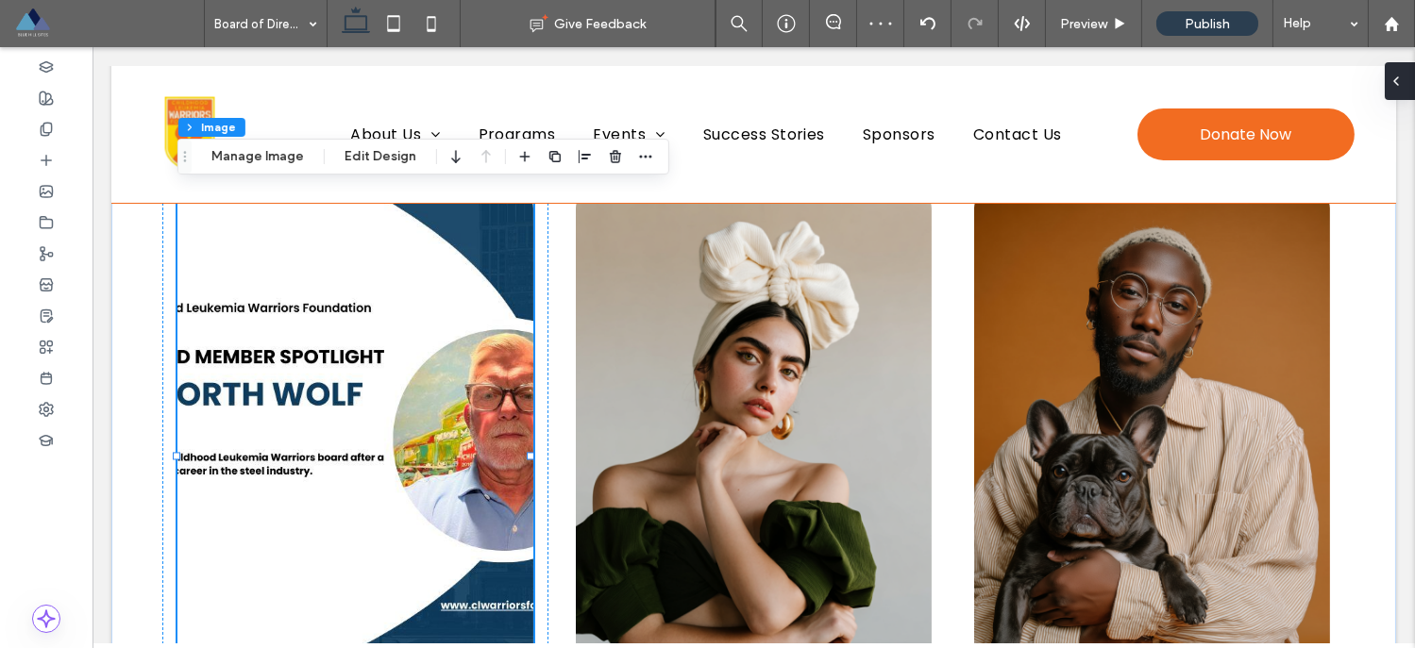
click at [1404, 72] on div at bounding box center [1399, 81] width 30 height 38
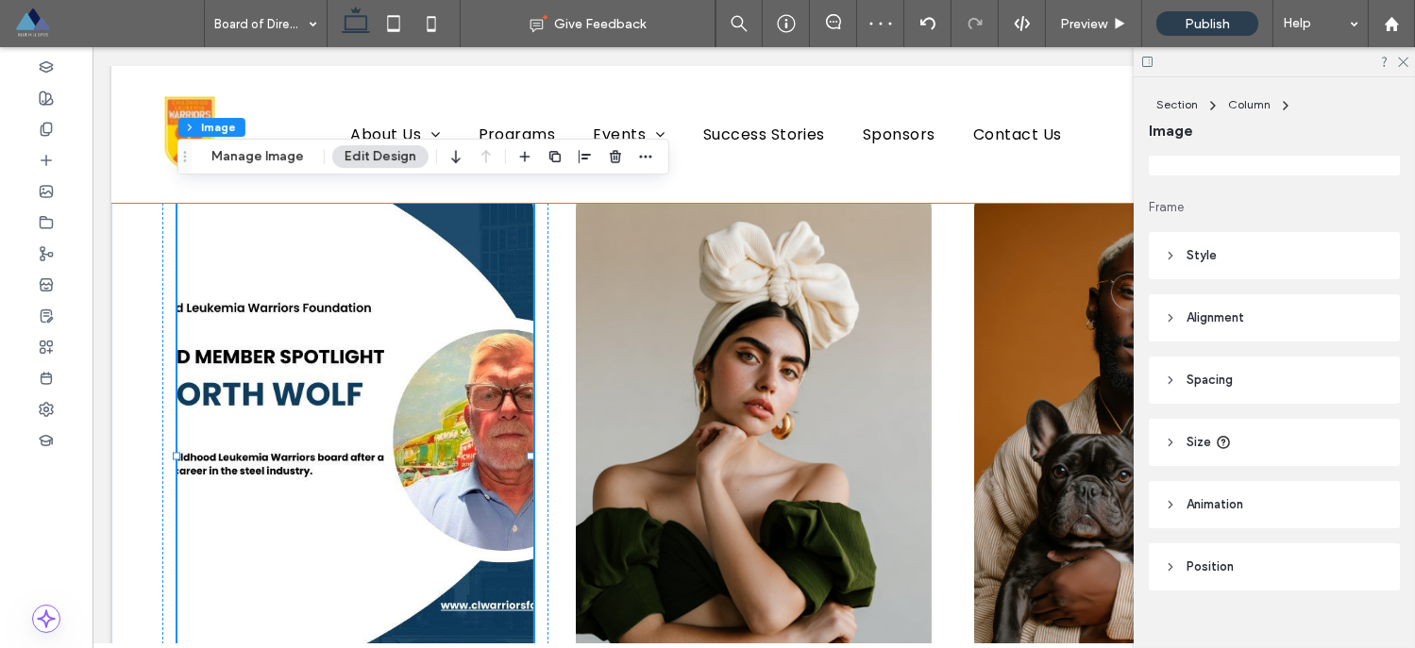
scroll to position [219, 0]
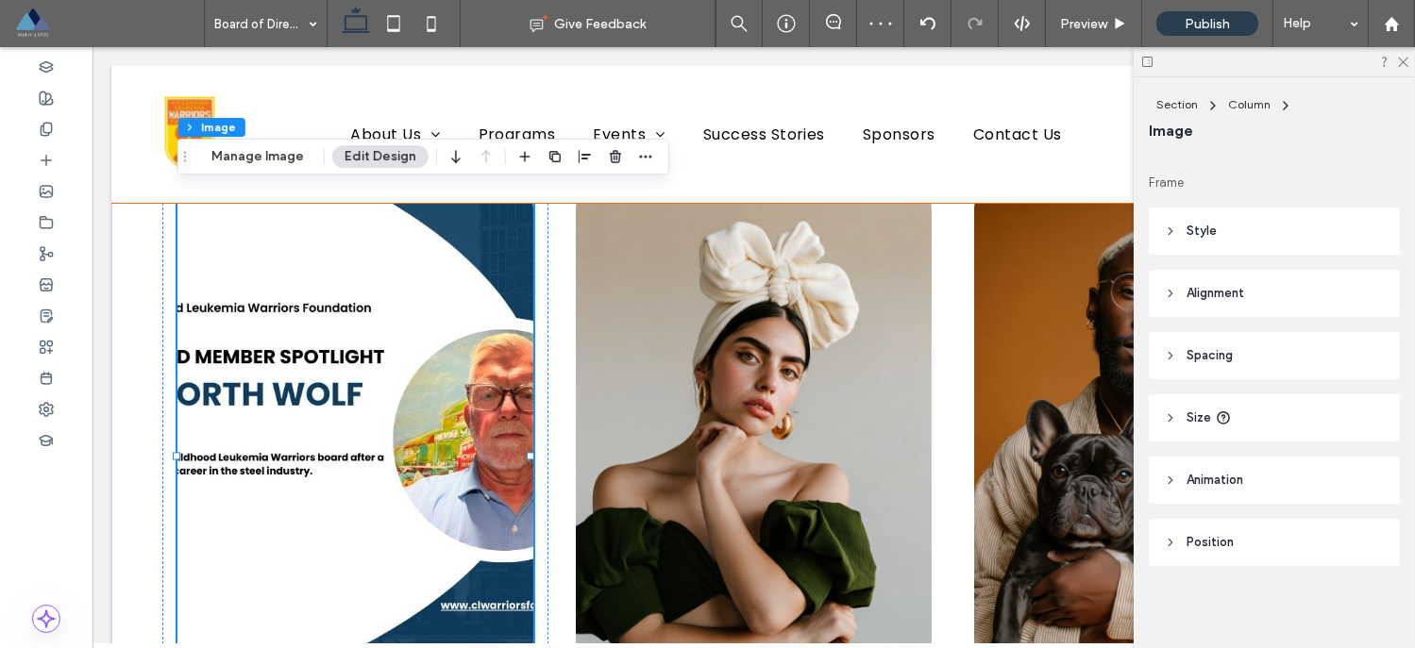
click at [1160, 420] on header "Size" at bounding box center [1273, 417] width 251 height 47
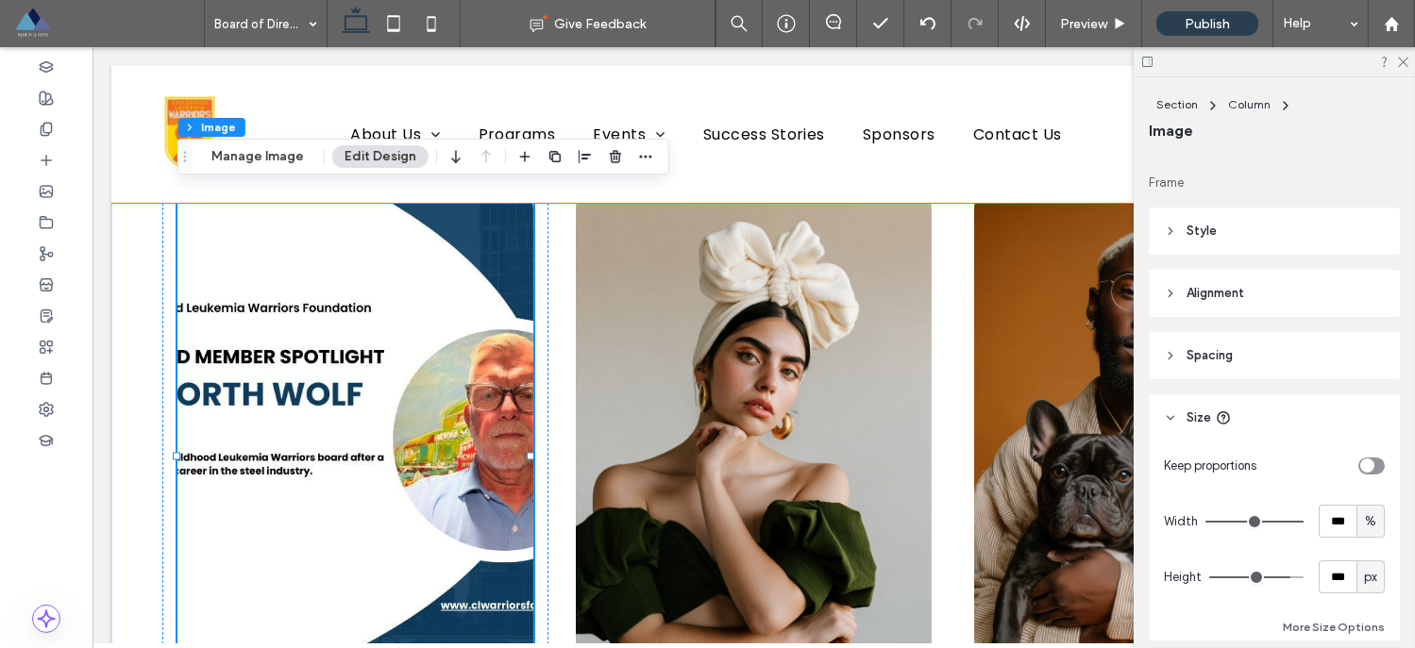
click at [1369, 464] on div "toggle" at bounding box center [1371, 466] width 26 height 17
type input "*"
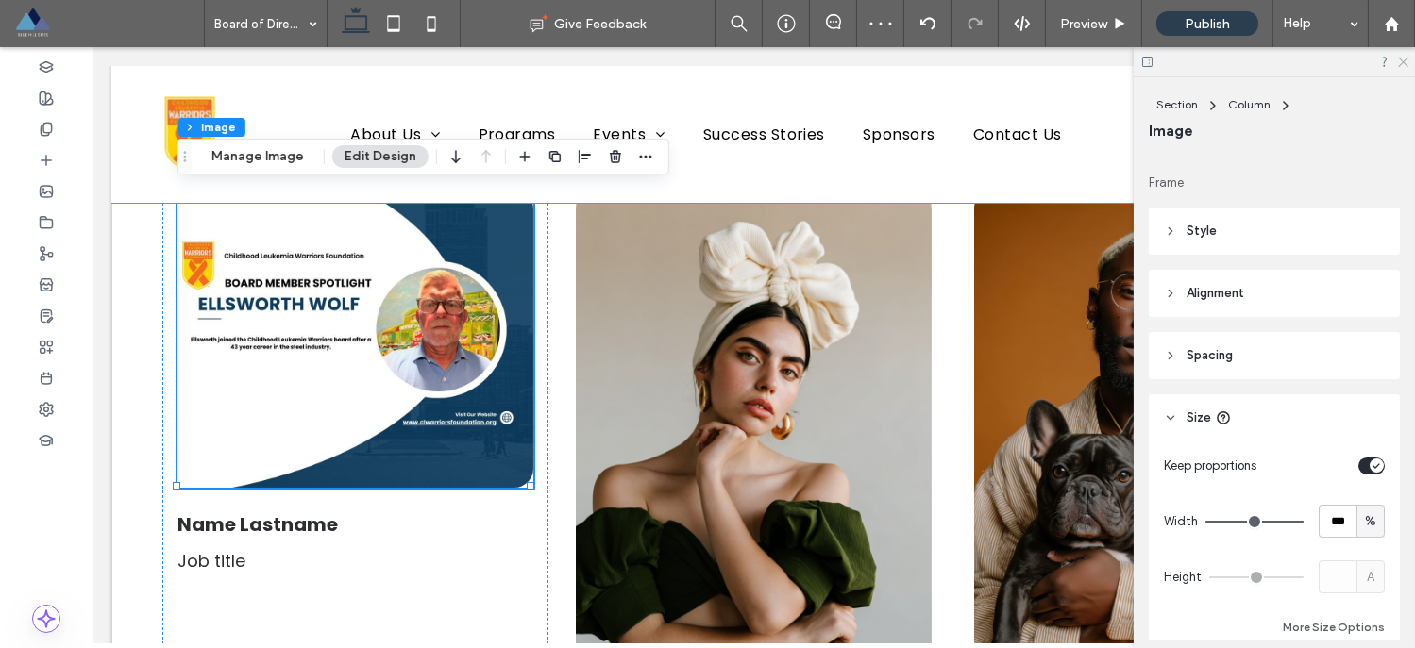
click at [1403, 60] on icon at bounding box center [1402, 61] width 12 height 12
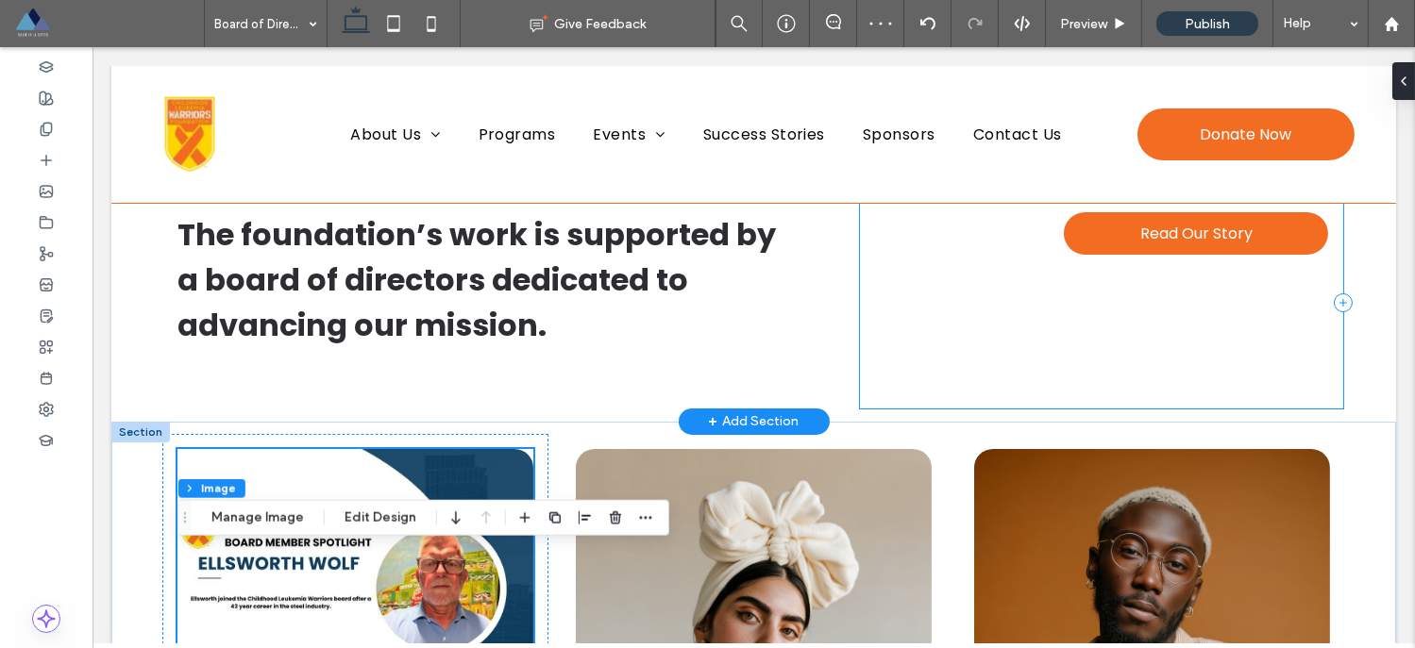
scroll to position [268, 0]
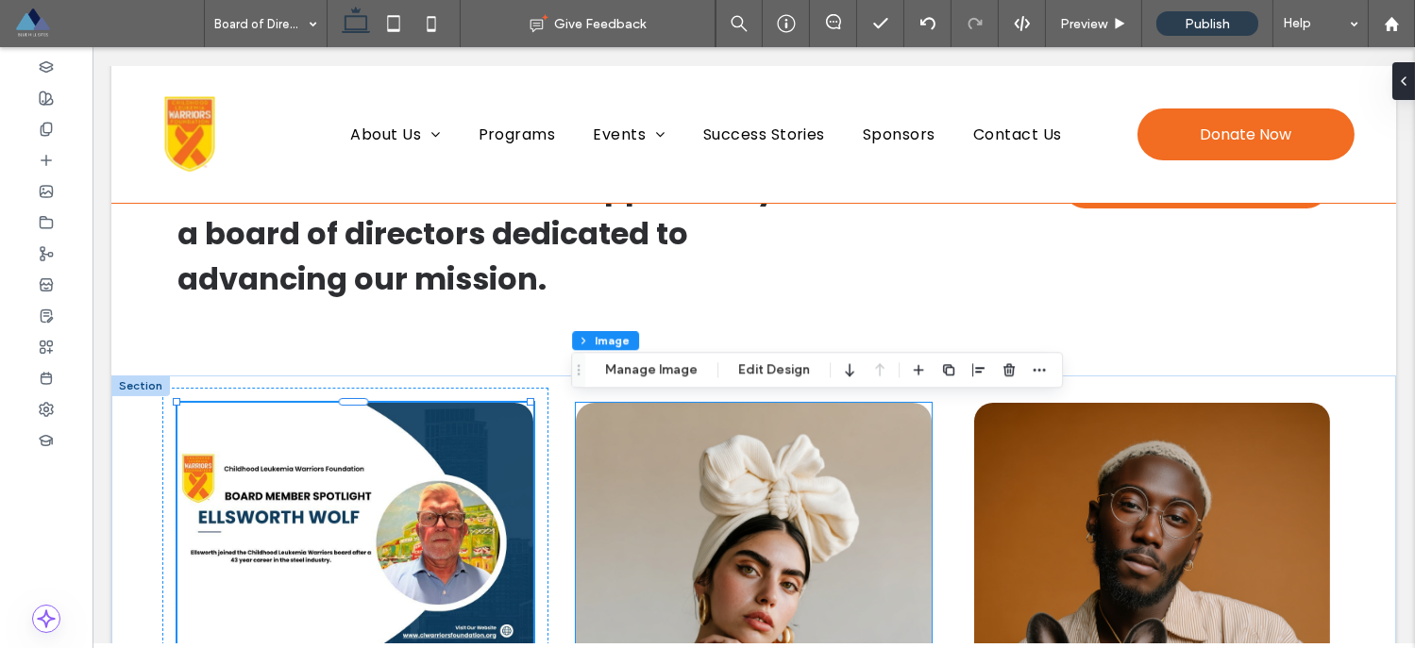
type input "**"
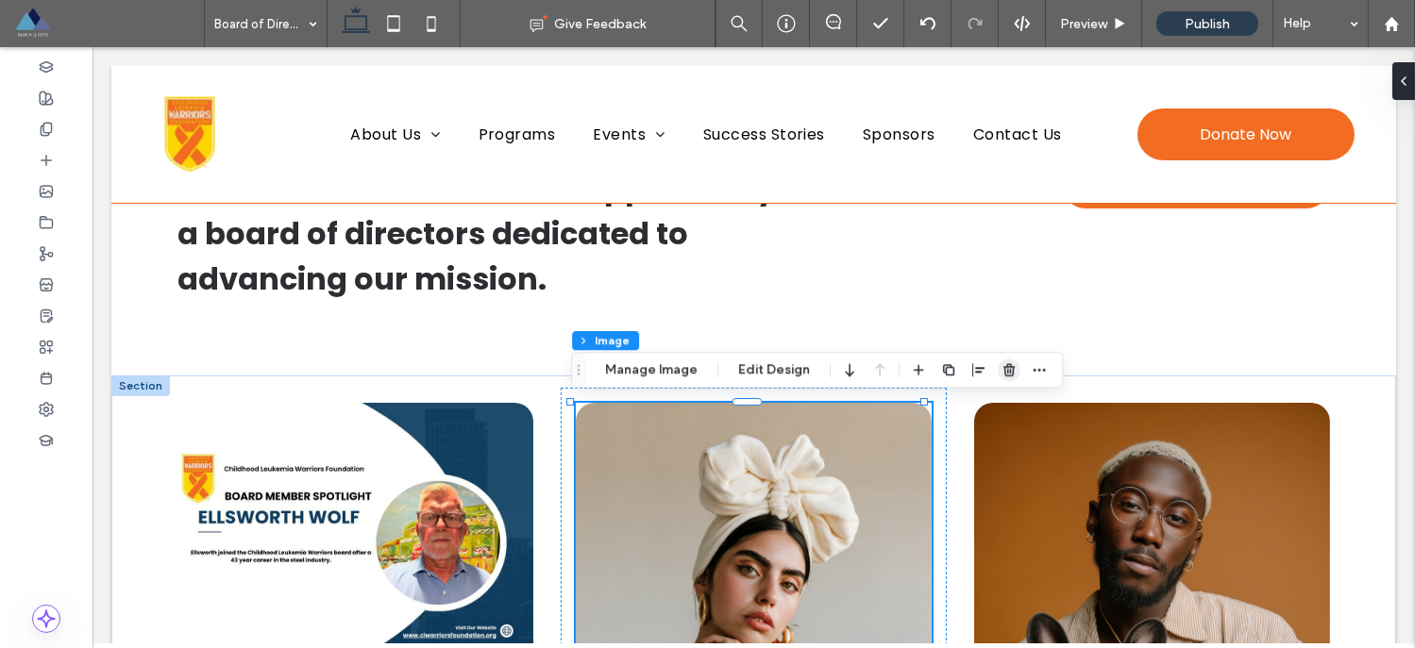
click at [1007, 372] on icon "button" at bounding box center [1008, 369] width 15 height 15
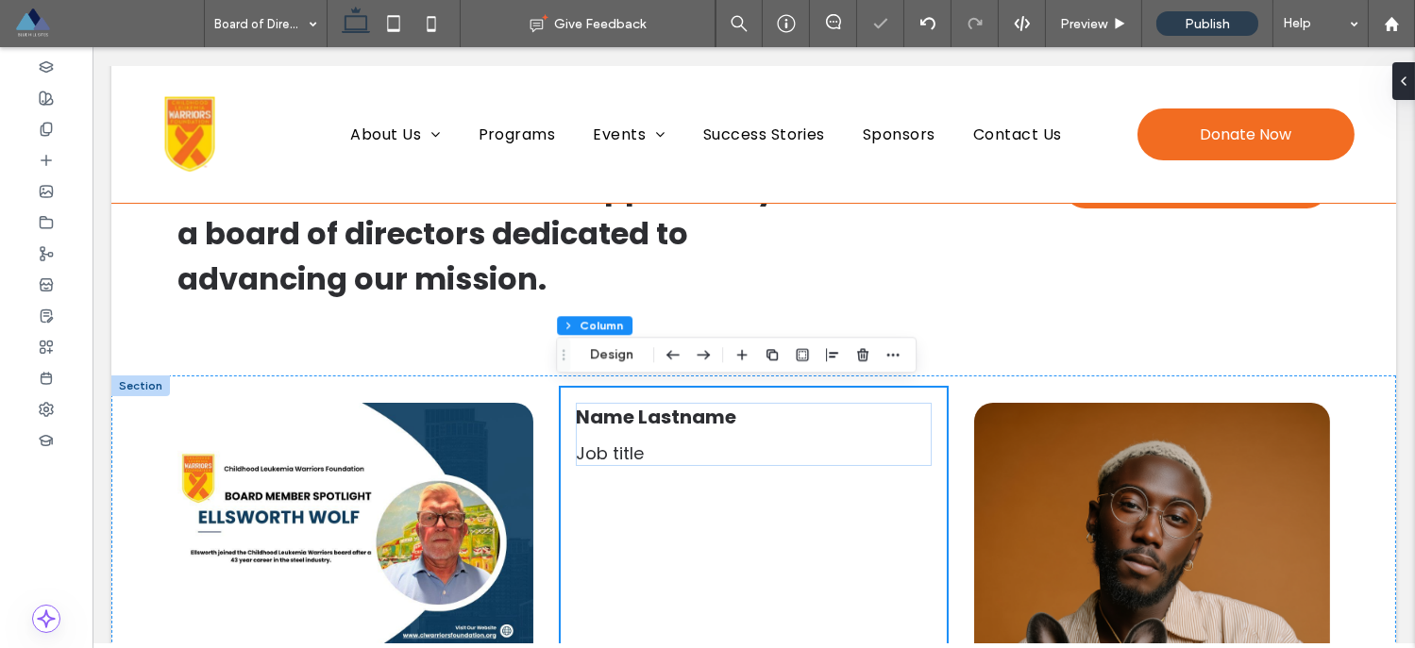
click at [856, 354] on icon "button" at bounding box center [862, 354] width 15 height 15
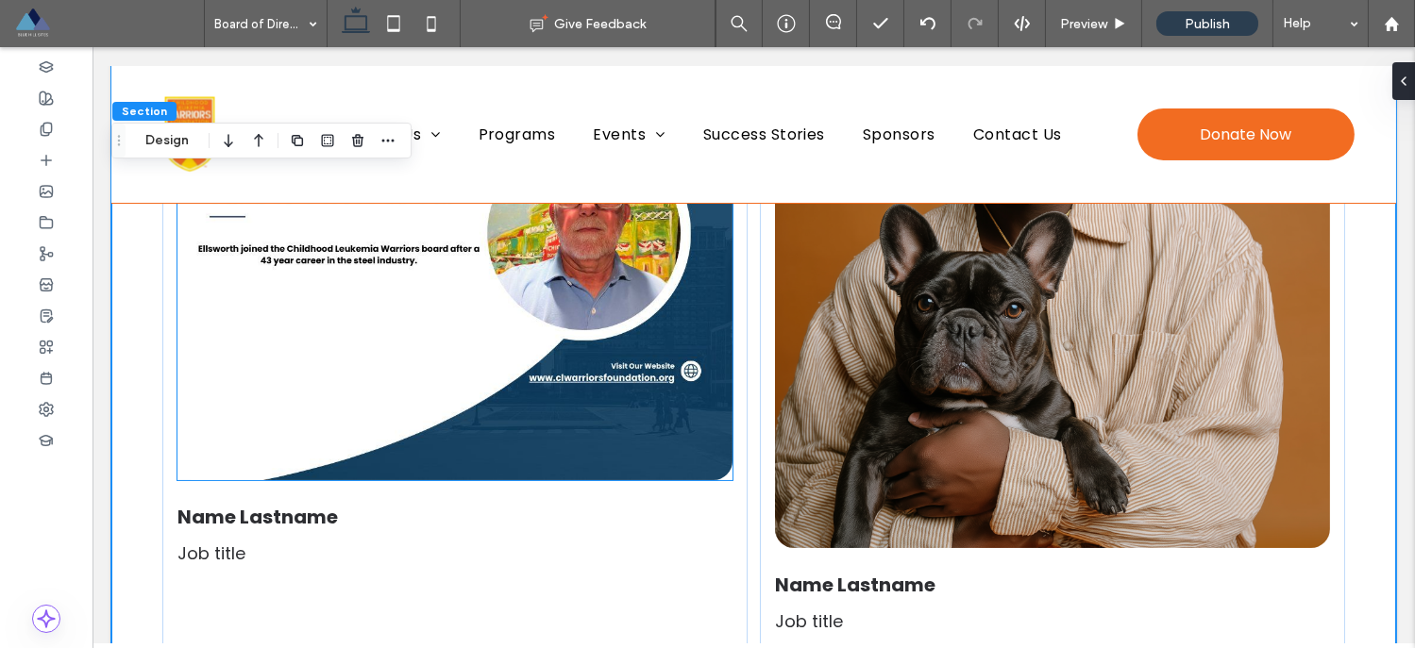
scroll to position [672, 0]
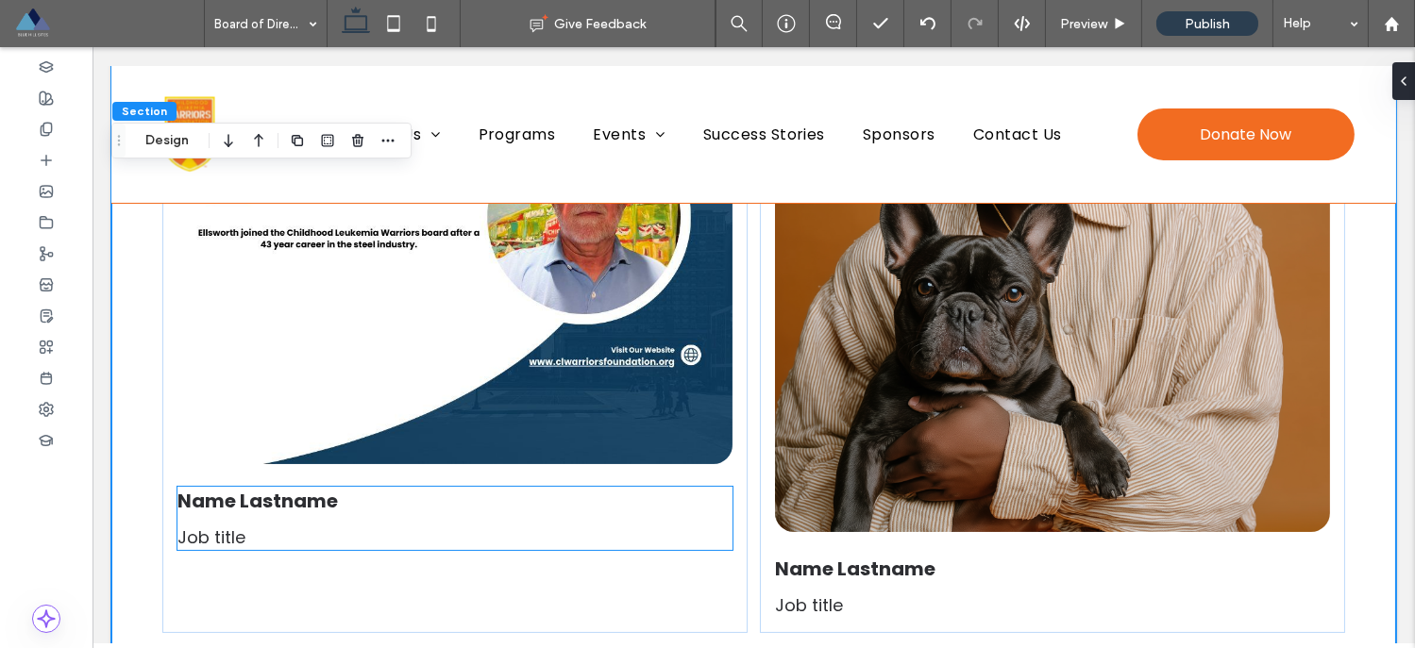
click at [272, 492] on span "Name Lastname" at bounding box center [257, 501] width 160 height 26
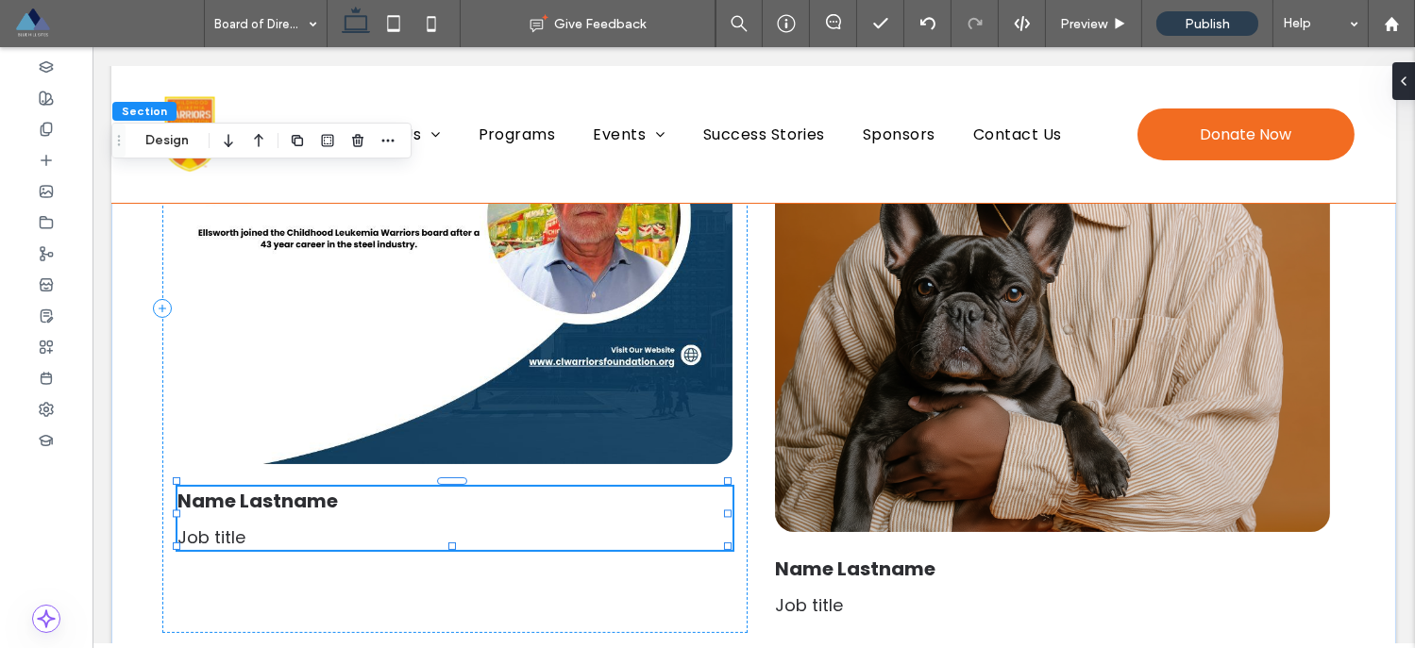
click at [272, 492] on span "Name Lastname" at bounding box center [257, 501] width 160 height 26
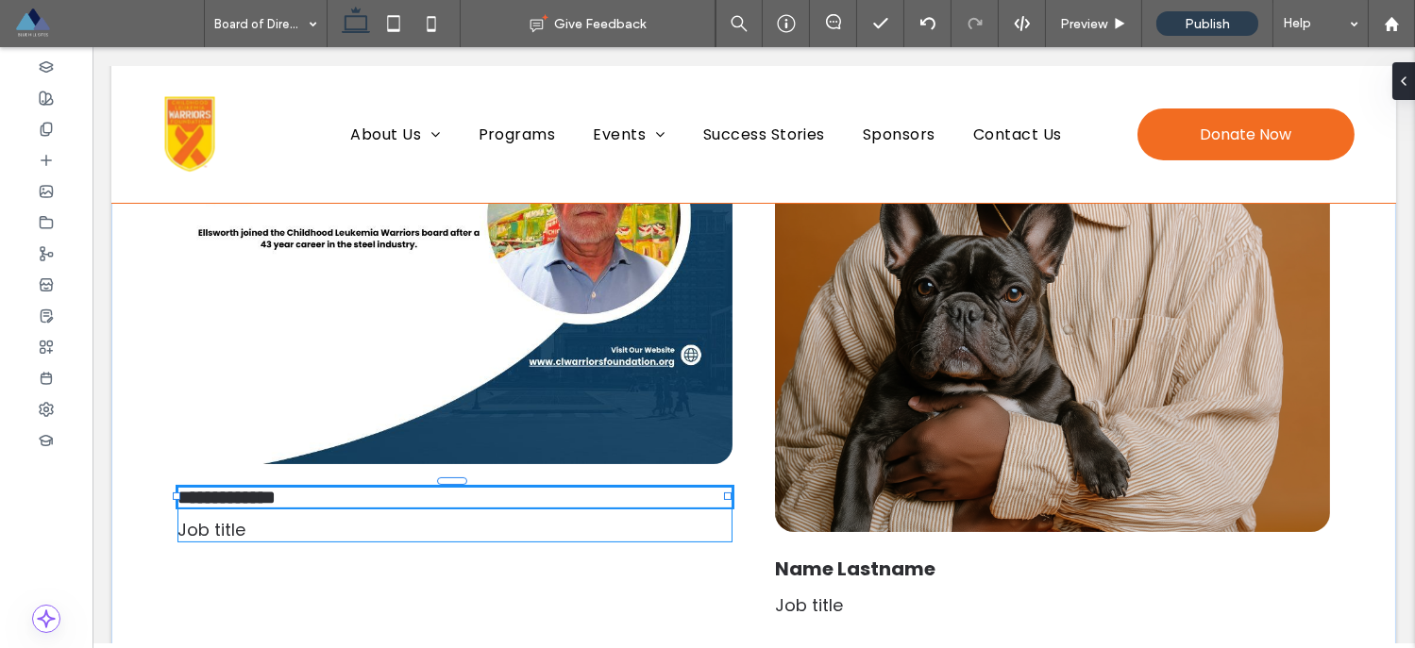
type input "*******"
type input "**"
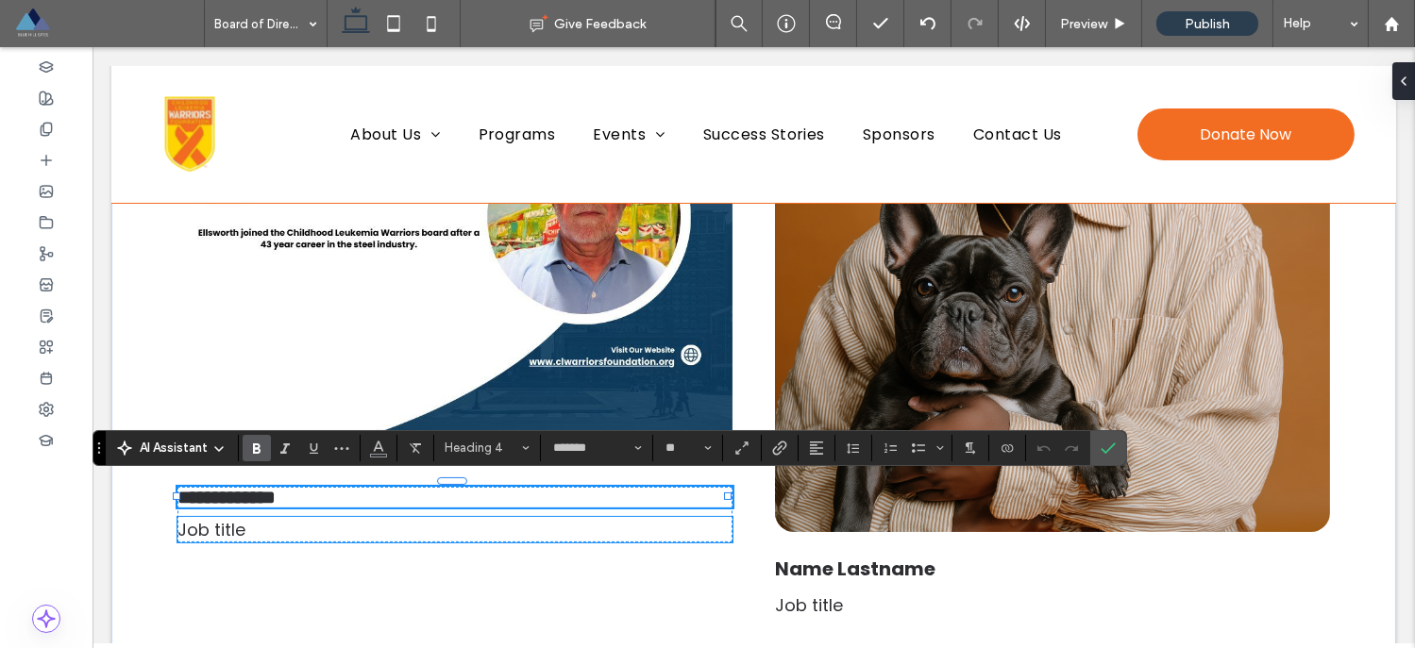
click at [489, 533] on p "Job title" at bounding box center [454, 529] width 555 height 25
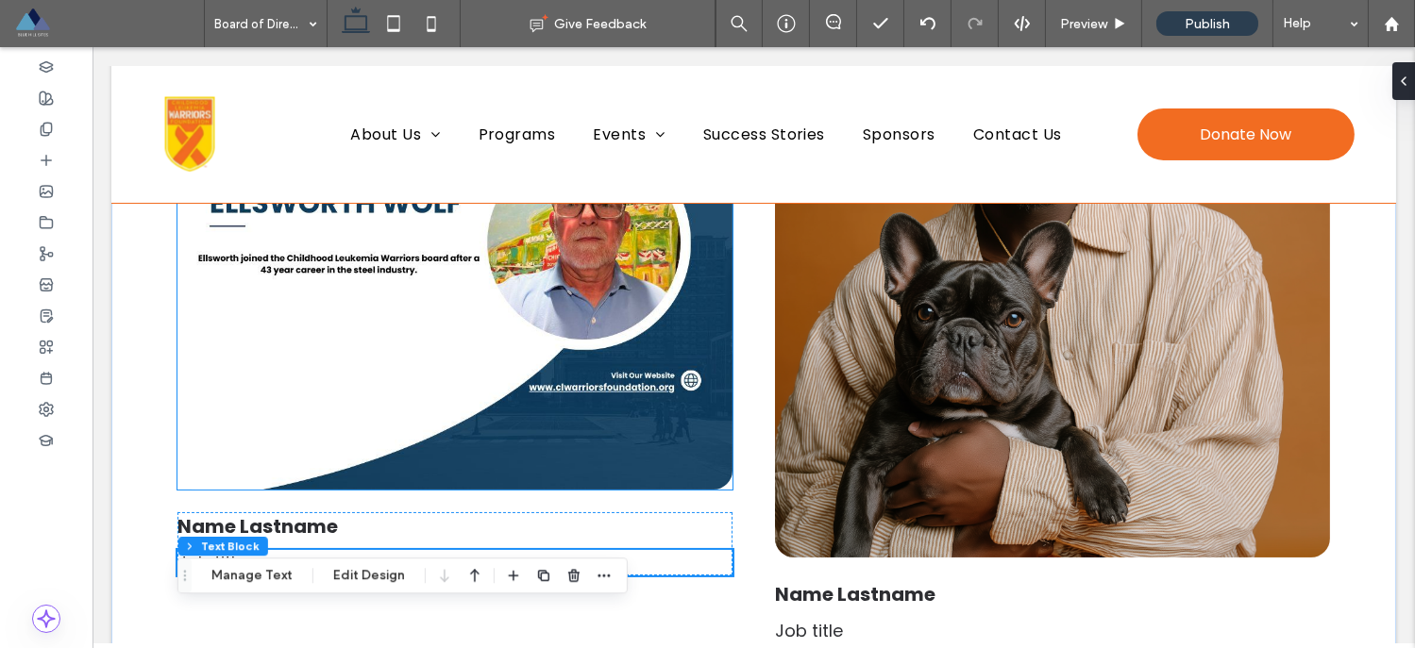
scroll to position [673, 0]
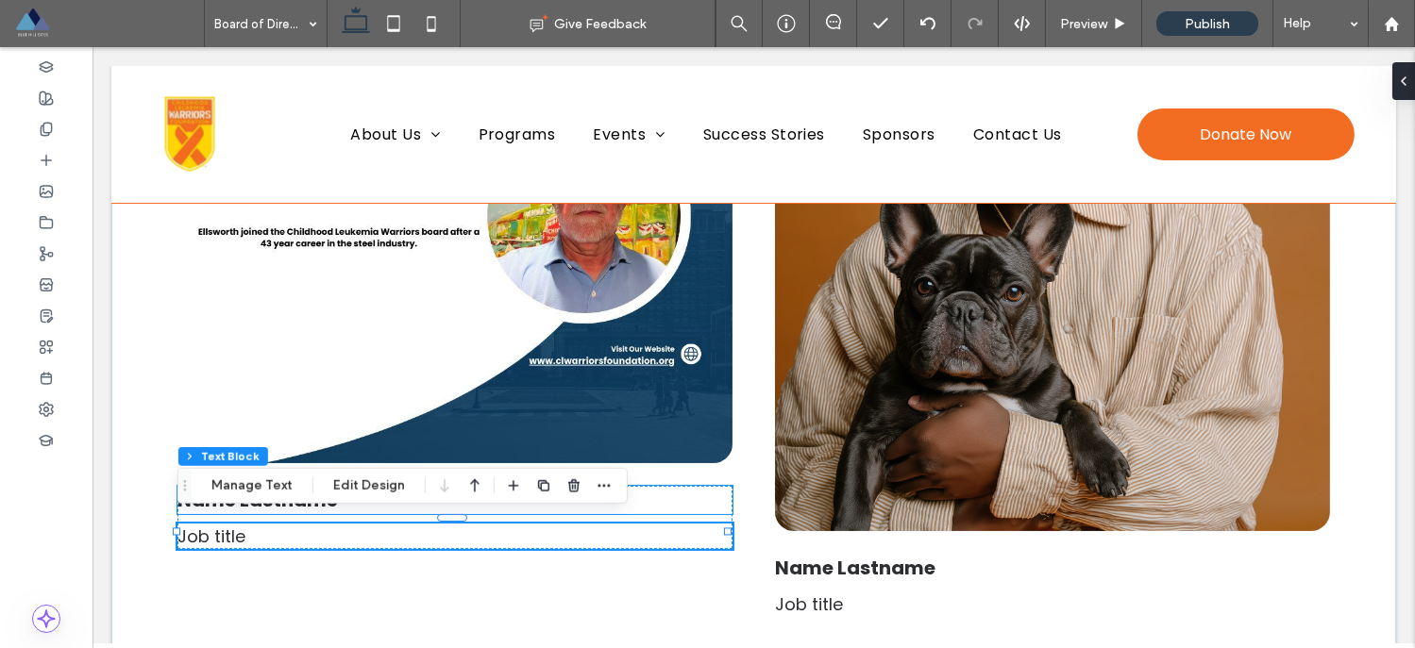
click at [724, 489] on h4 "Name Lastname" at bounding box center [454, 500] width 555 height 28
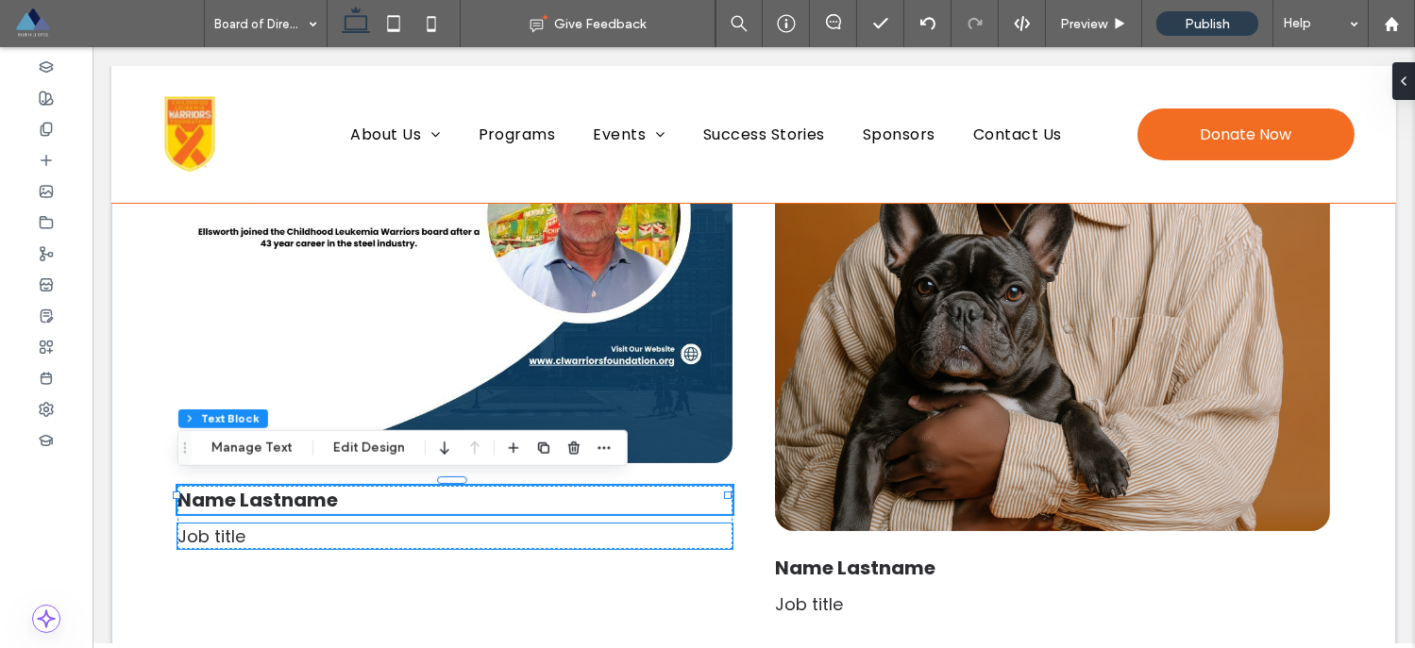
click at [645, 524] on p "Job title" at bounding box center [454, 536] width 555 height 25
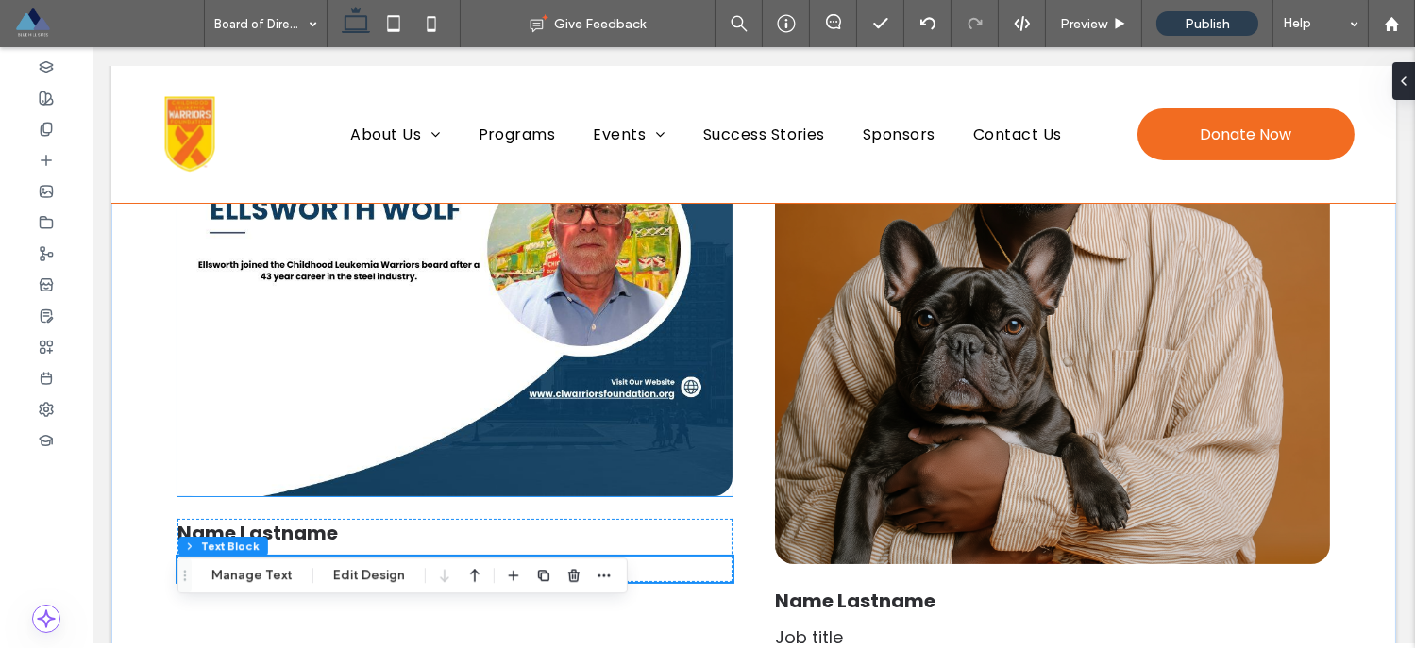
scroll to position [648, 0]
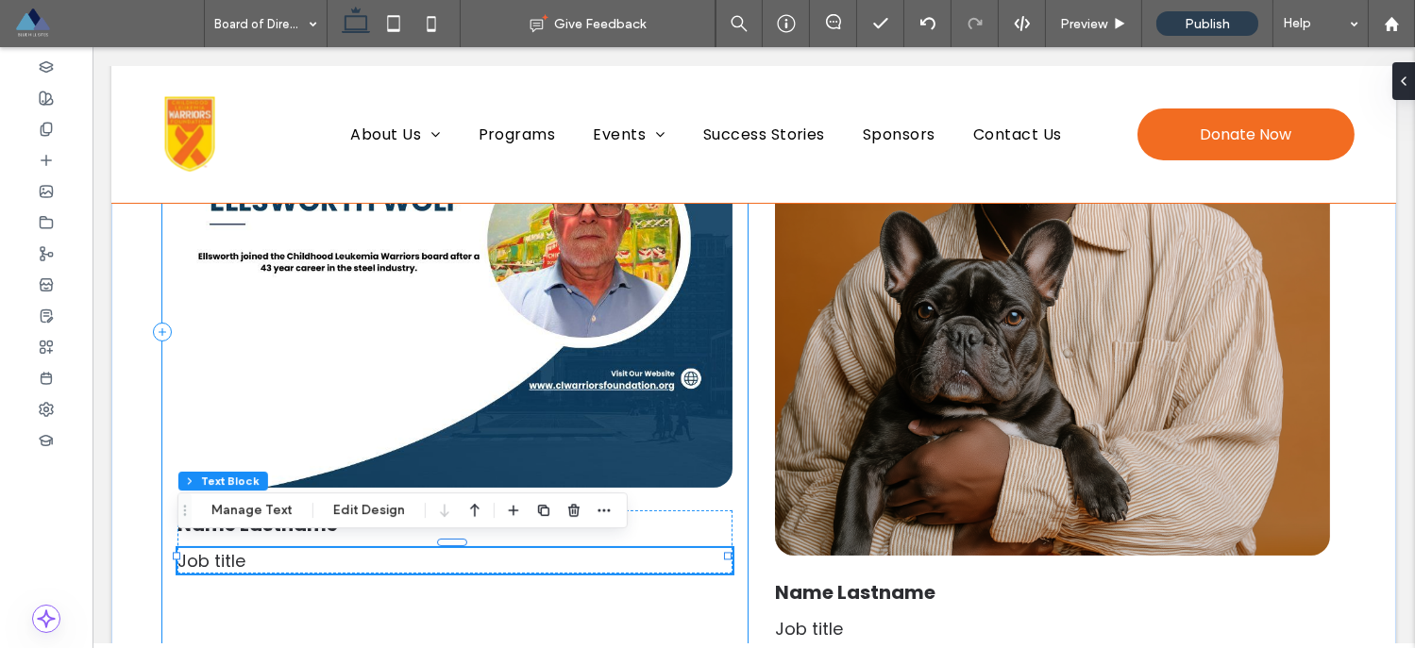
click at [689, 604] on div "Name Lastname Job title" at bounding box center [454, 332] width 585 height 649
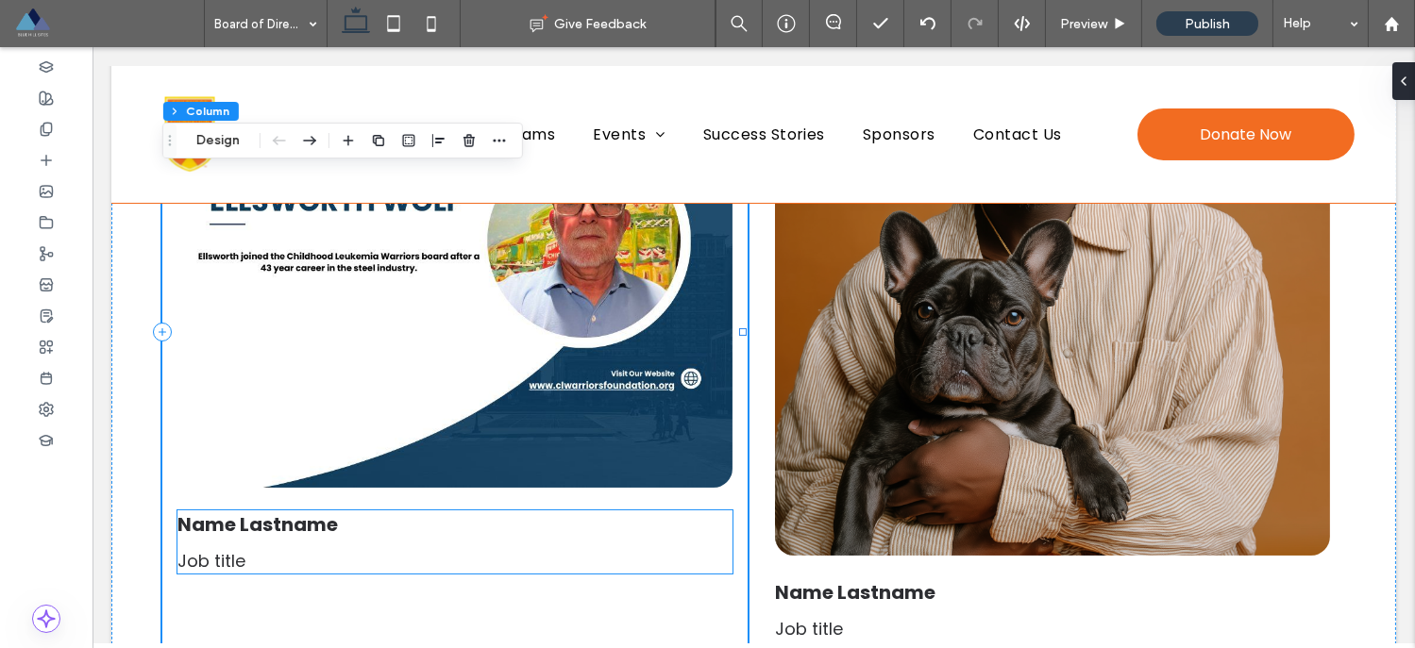
click at [724, 511] on h4 "Name Lastname" at bounding box center [454, 525] width 555 height 28
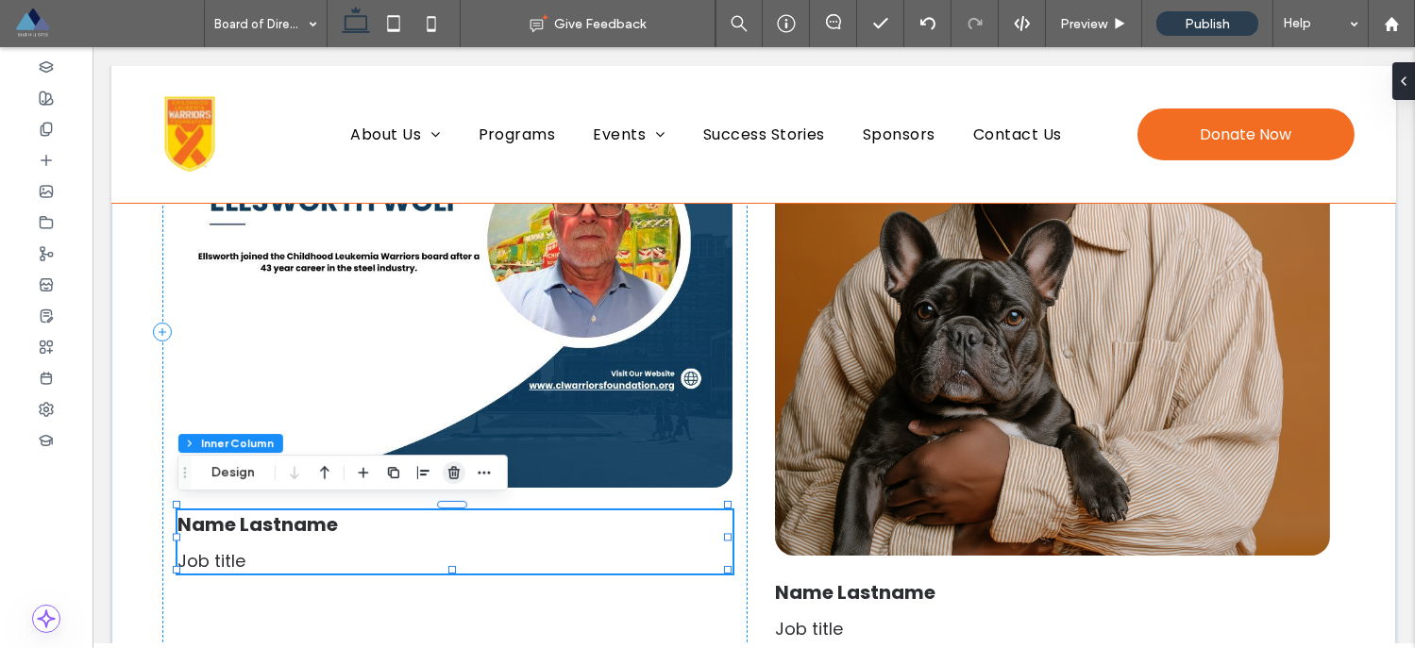
click at [451, 477] on icon "button" at bounding box center [453, 472] width 15 height 15
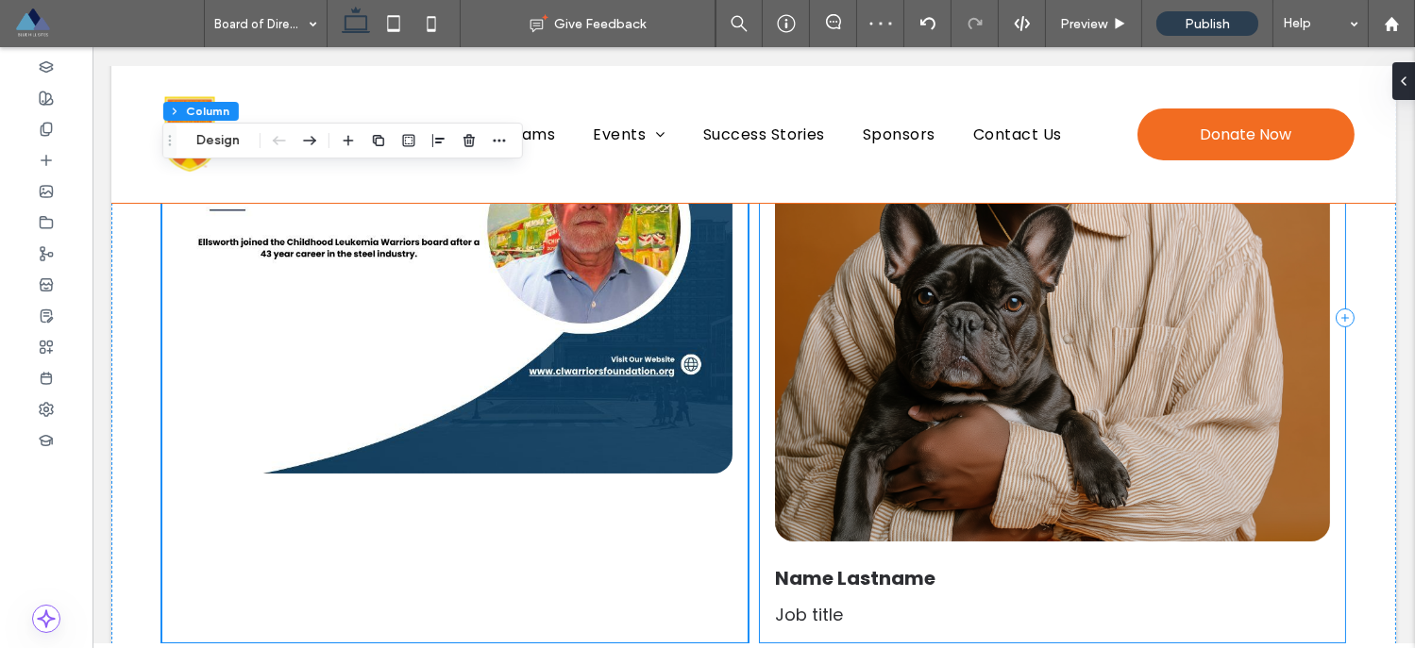
scroll to position [420, 0]
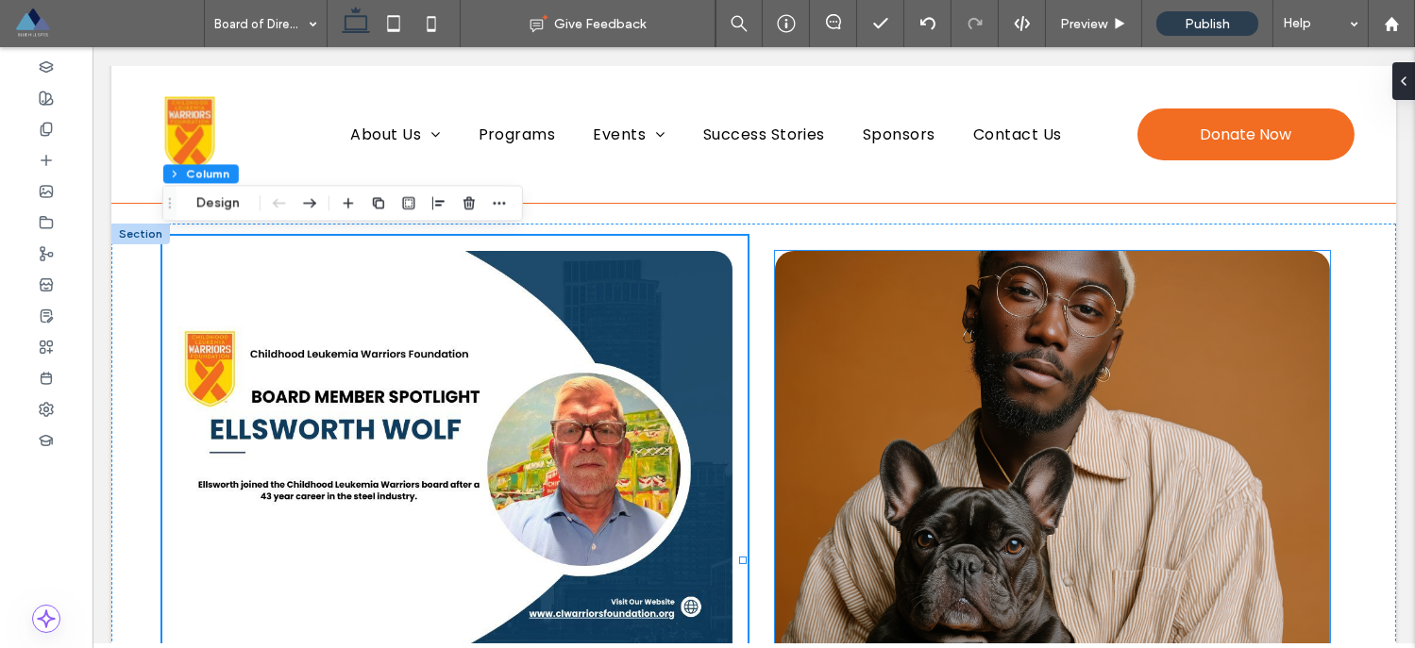
click at [827, 269] on img at bounding box center [1052, 517] width 555 height 533
type input "**"
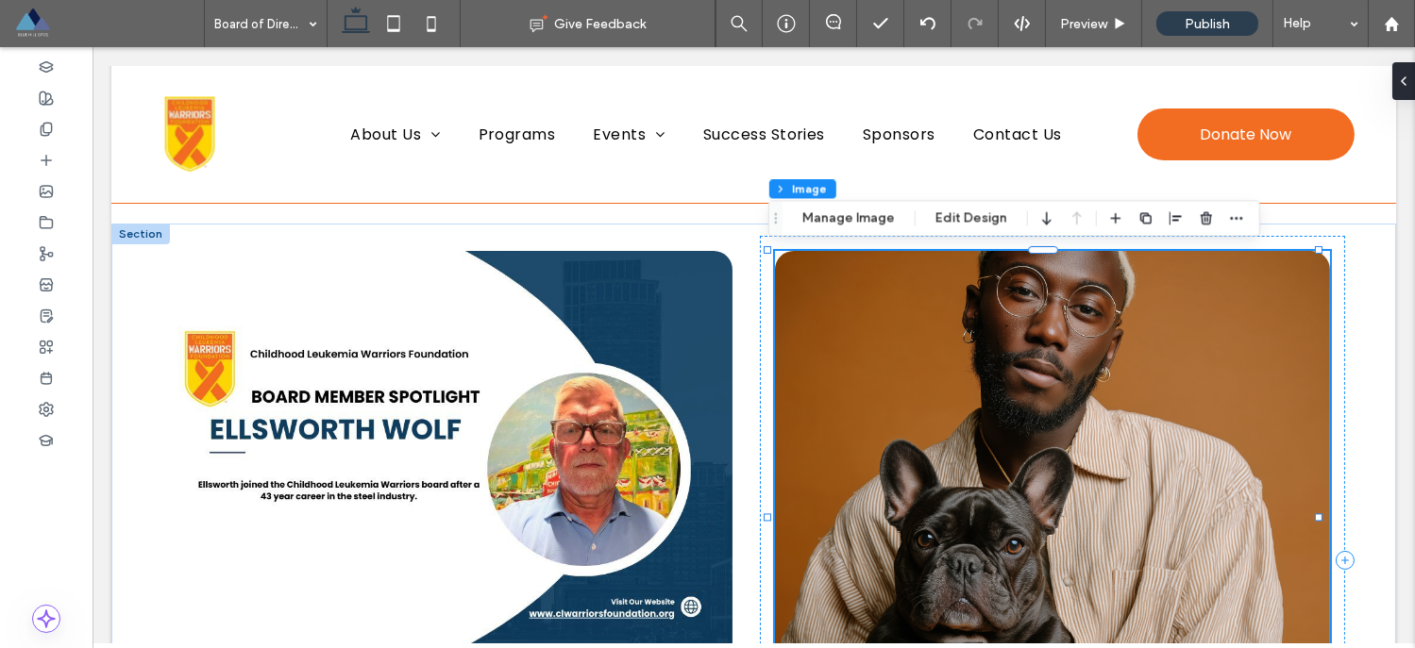
click at [819, 271] on img at bounding box center [1052, 517] width 555 height 533
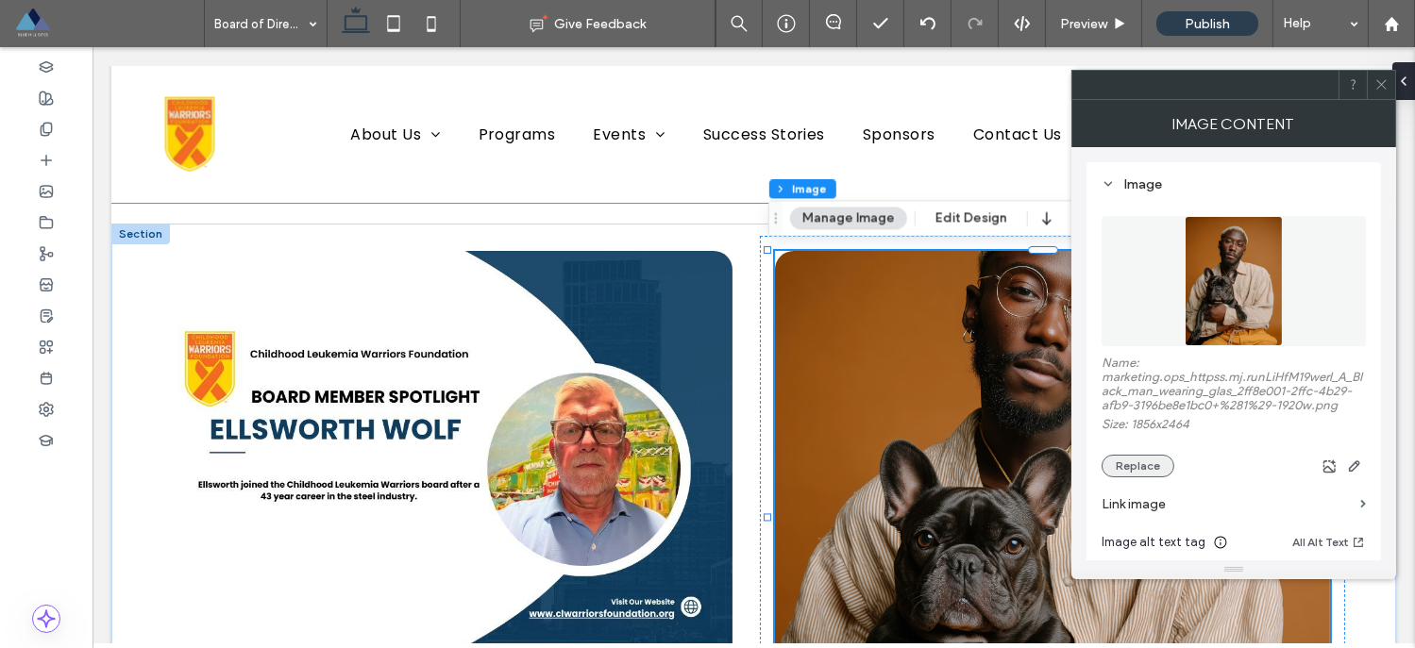
click at [1120, 471] on button "Replace" at bounding box center [1137, 466] width 73 height 23
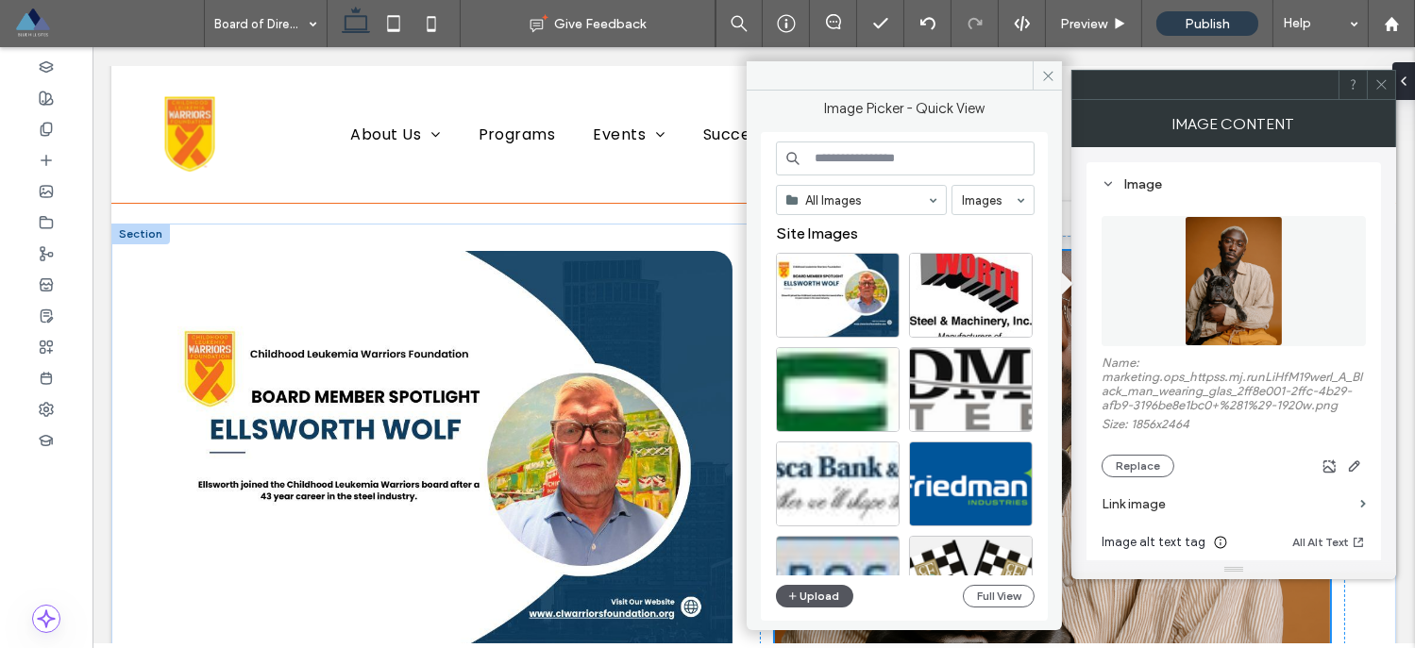
click at [800, 603] on button "Upload" at bounding box center [814, 596] width 77 height 23
click at [830, 602] on button "Upload" at bounding box center [814, 596] width 77 height 23
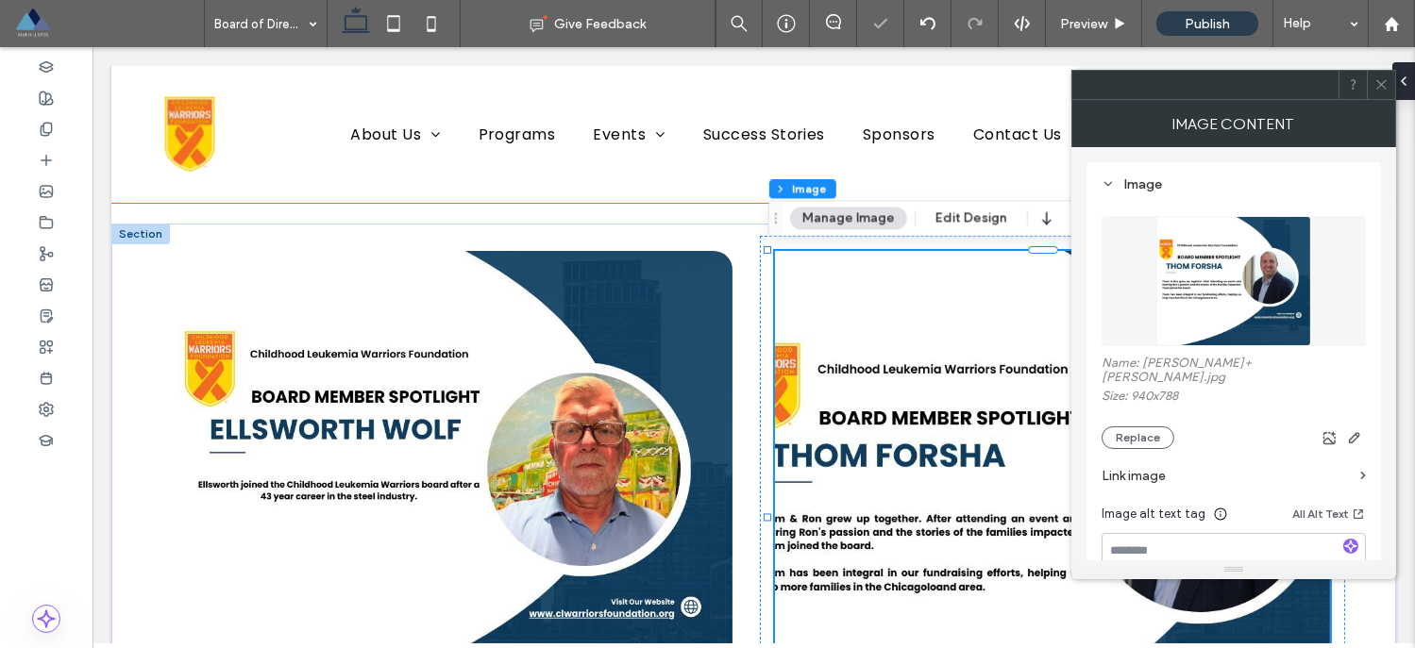
click at [1379, 83] on use at bounding box center [1380, 84] width 9 height 9
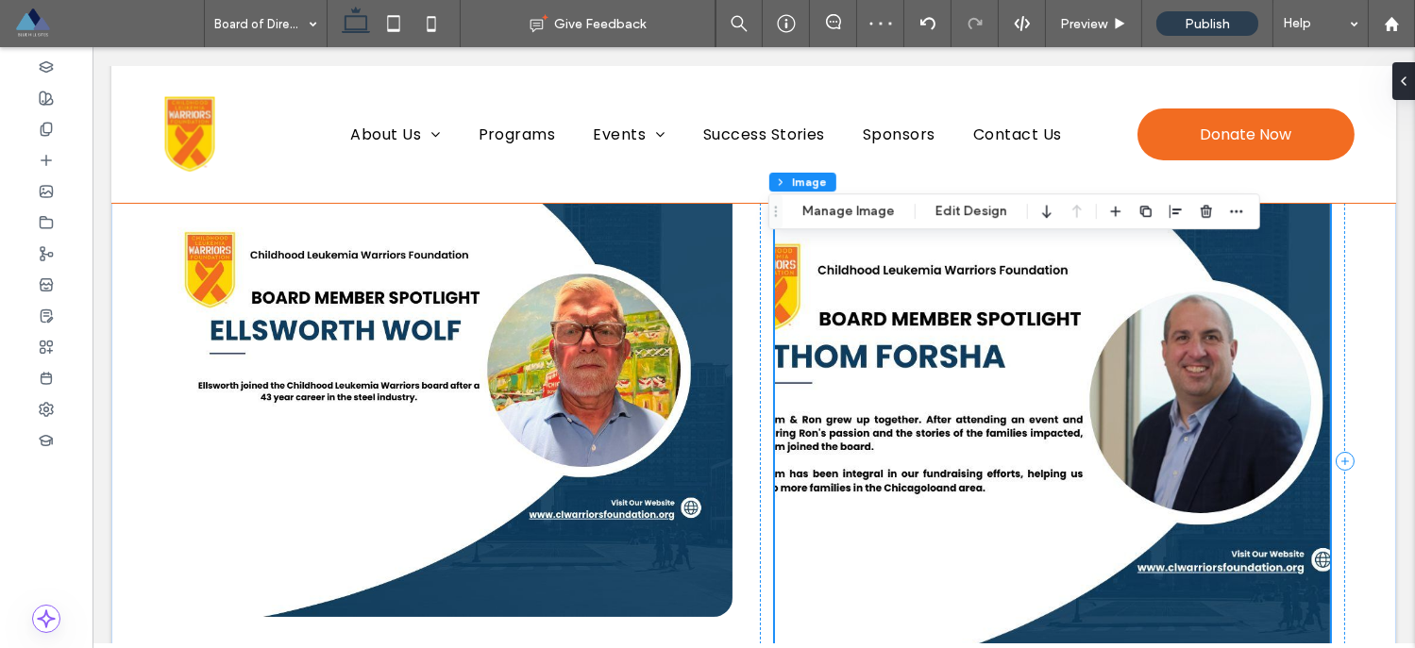
scroll to position [541, 0]
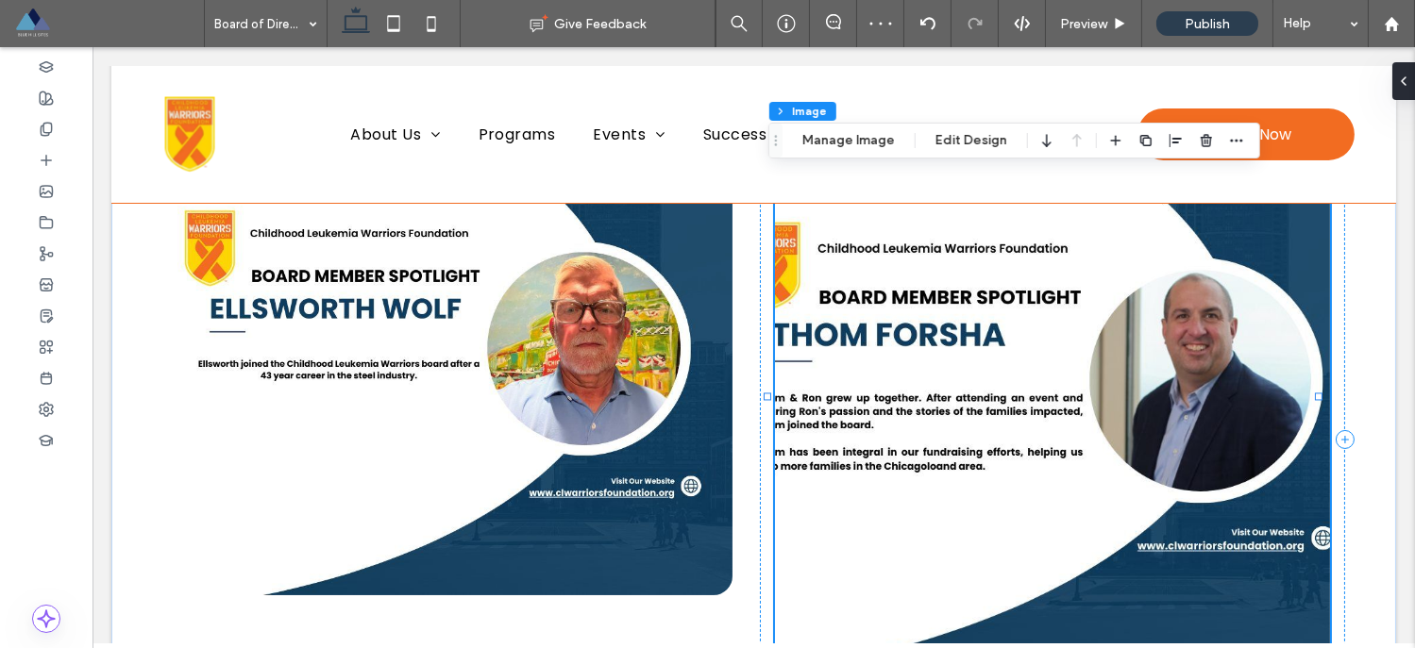
click at [1045, 326] on img at bounding box center [1052, 396] width 555 height 533
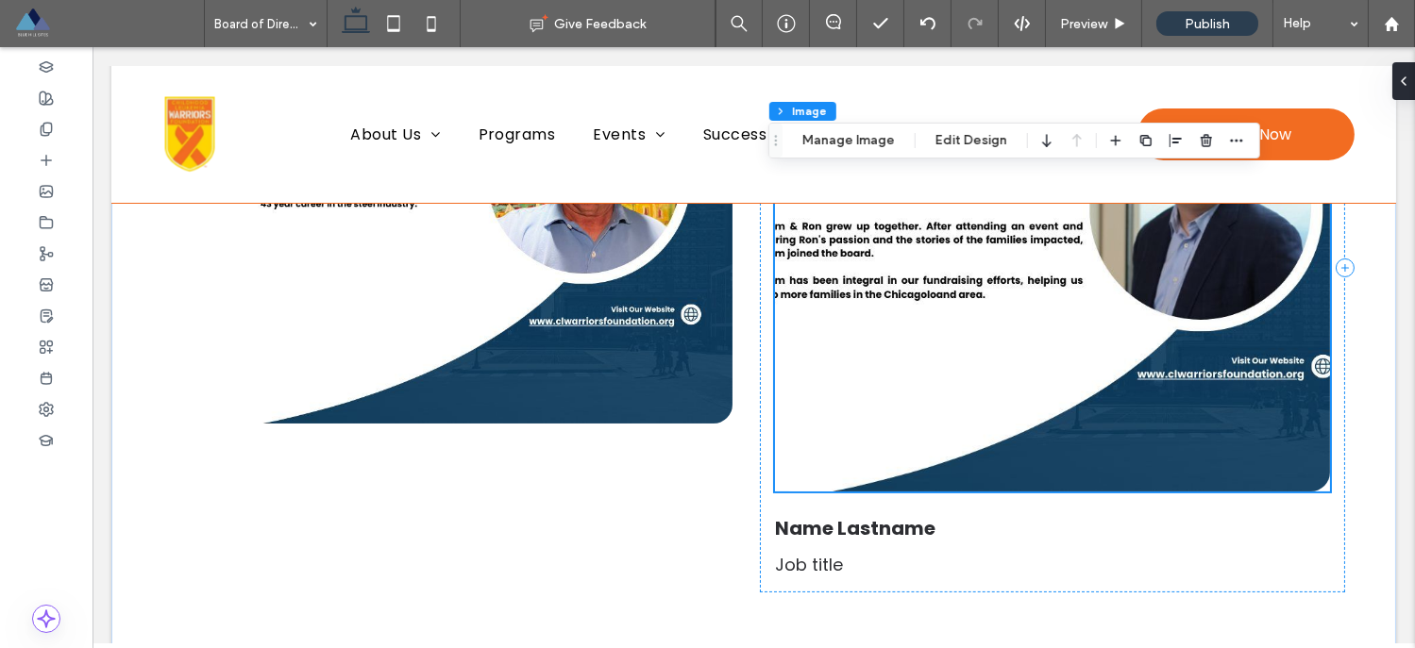
scroll to position [747, 0]
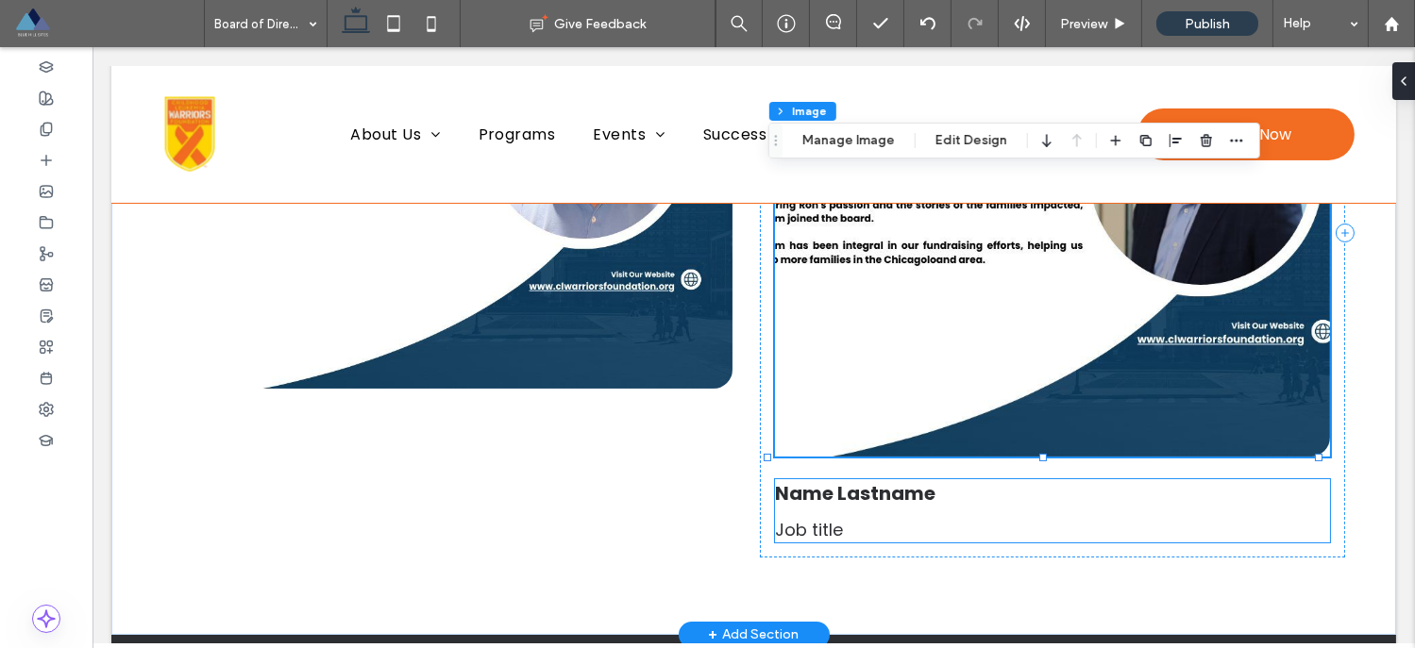
click at [993, 502] on h4 "Name Lastname" at bounding box center [1052, 493] width 555 height 28
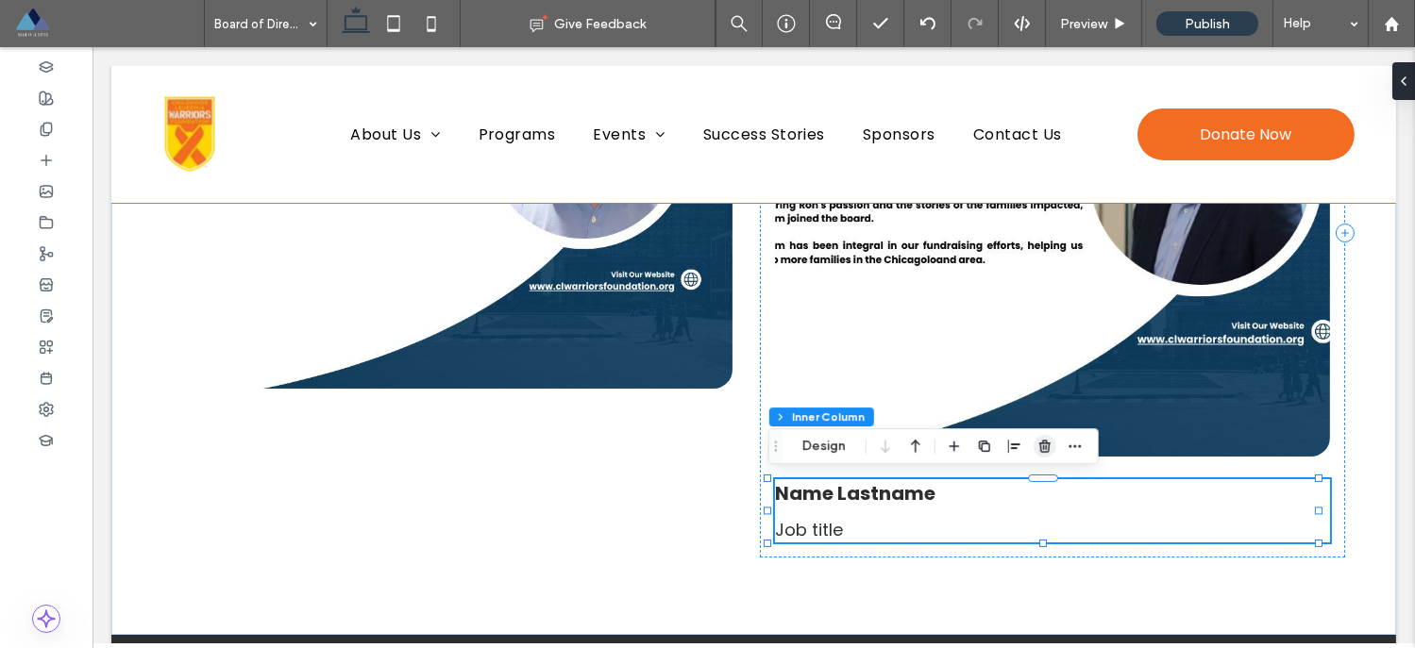
drag, startPoint x: 1035, startPoint y: 450, endPoint x: 945, endPoint y: 402, distance: 102.6
click at [1035, 450] on span "button" at bounding box center [1044, 446] width 23 height 23
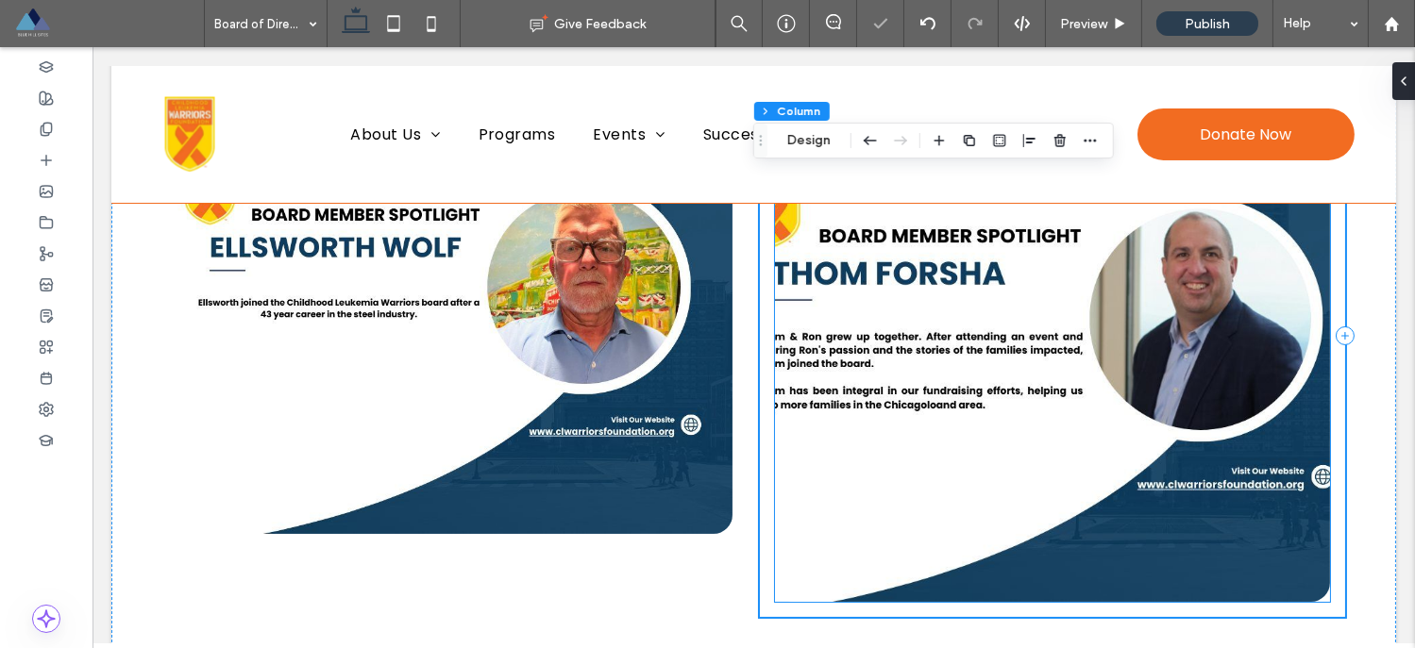
scroll to position [635, 0]
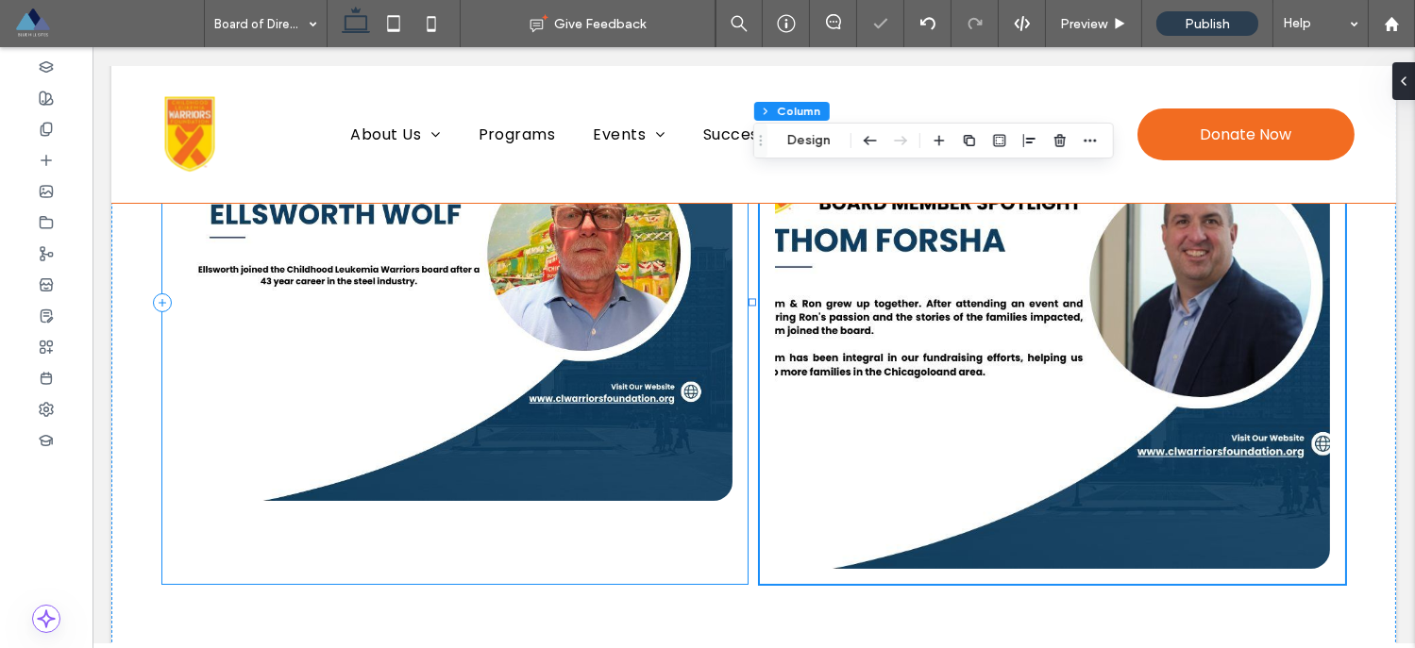
click at [662, 535] on div at bounding box center [454, 302] width 585 height 563
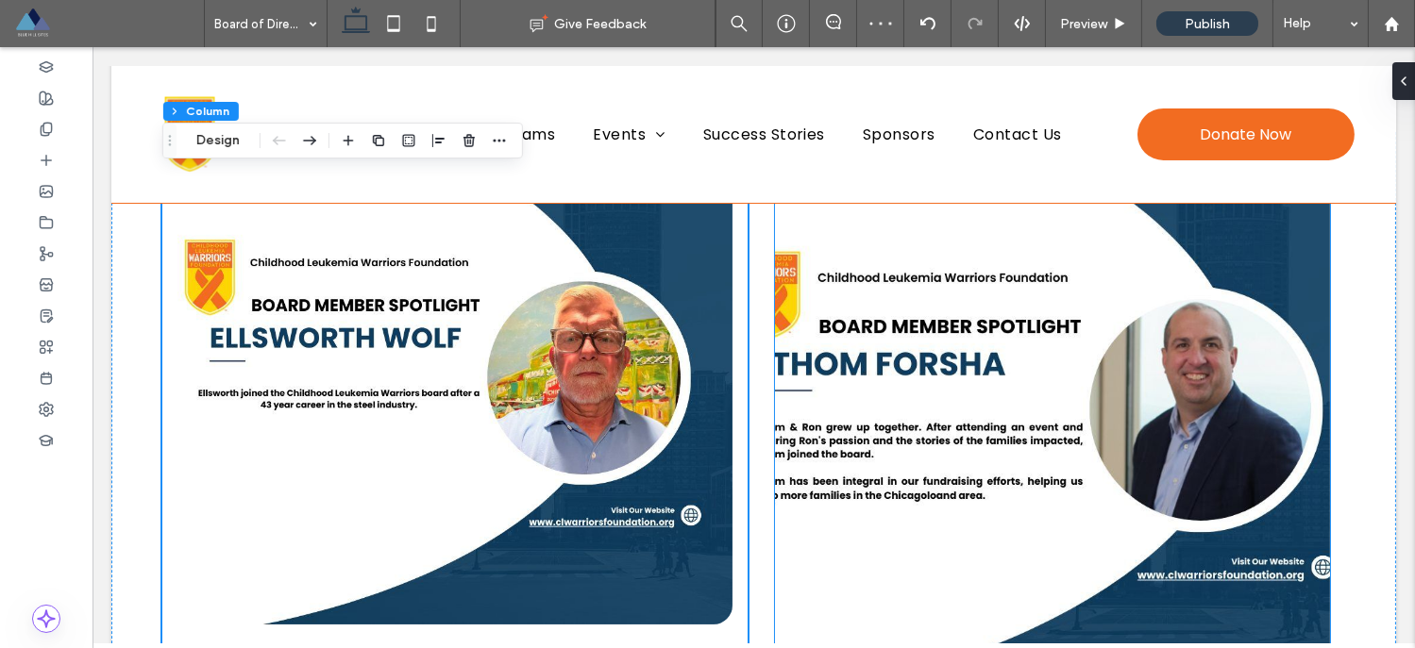
scroll to position [495, 0]
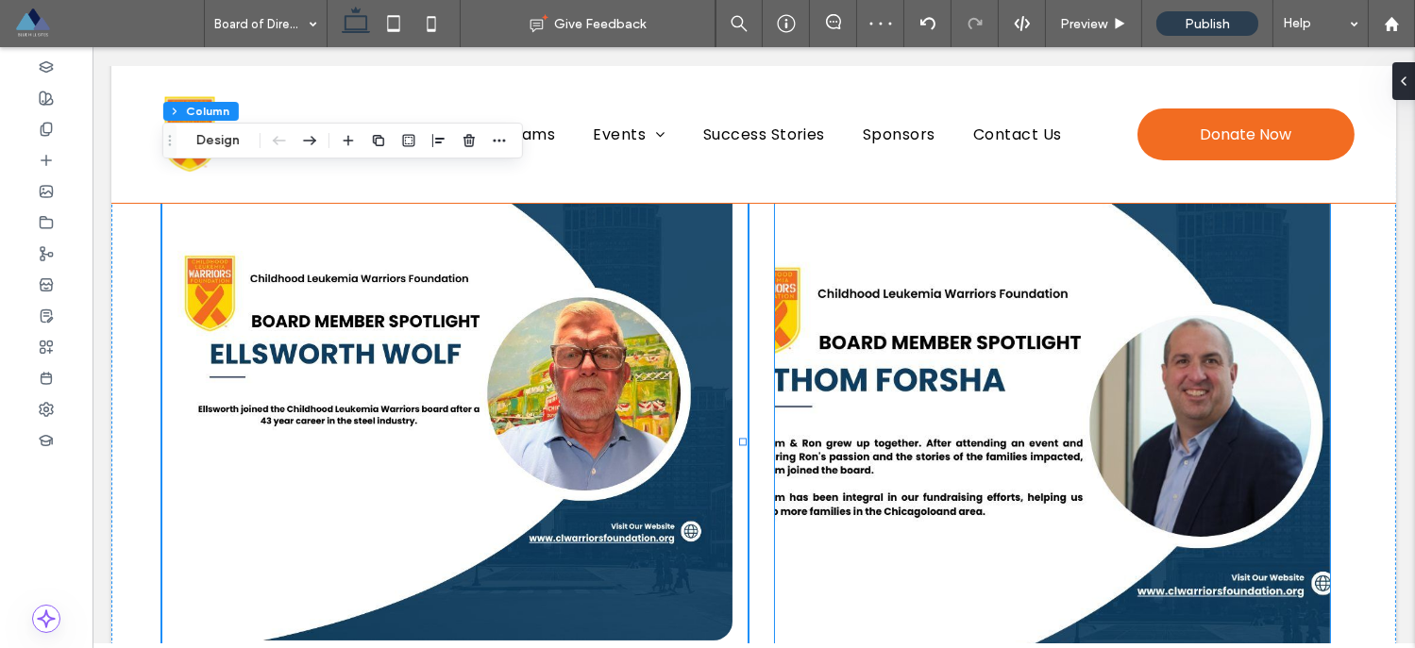
click at [1030, 332] on img at bounding box center [1052, 442] width 555 height 533
type input "**"
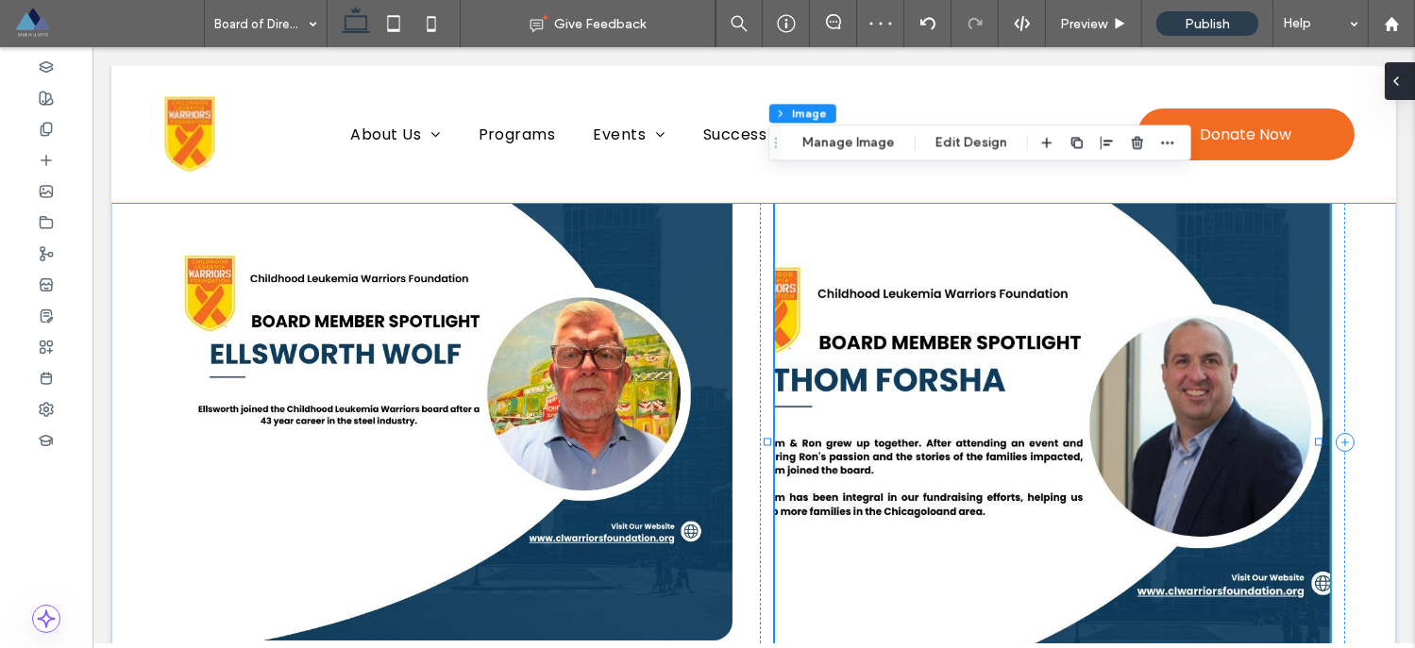
click at [1402, 78] on icon at bounding box center [1395, 81] width 15 height 15
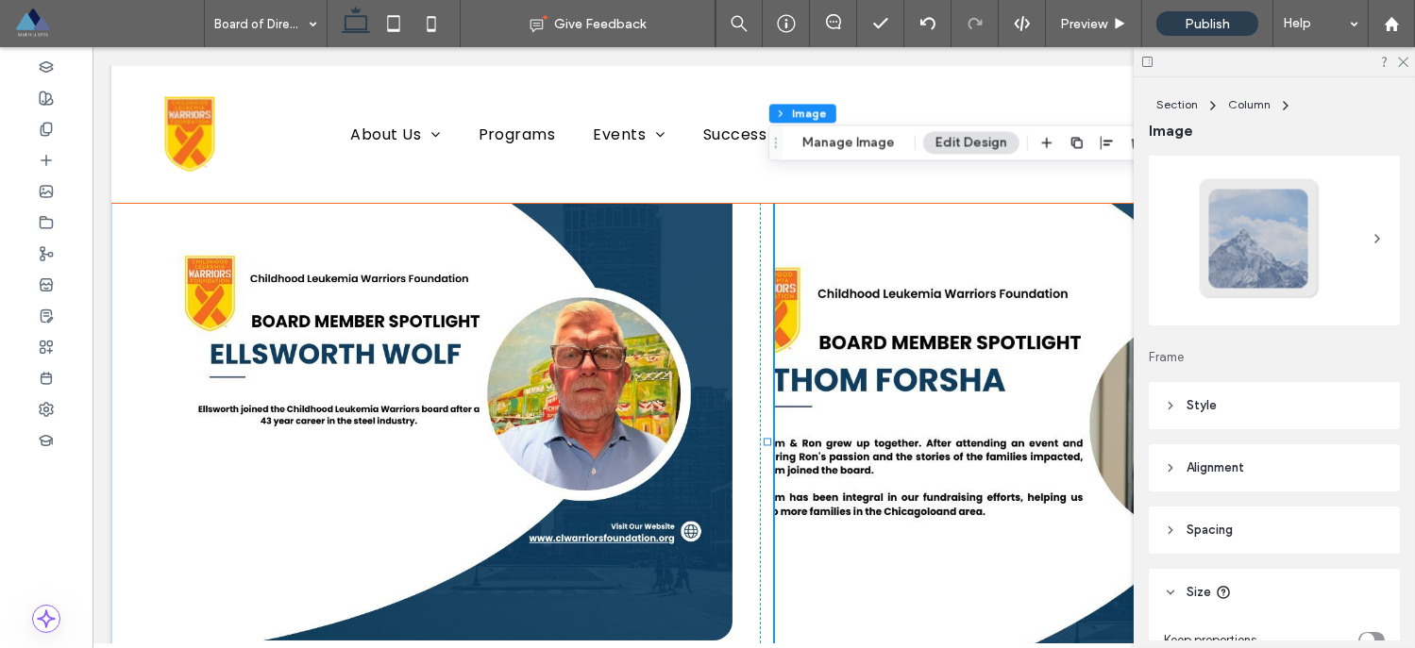
scroll to position [290, 0]
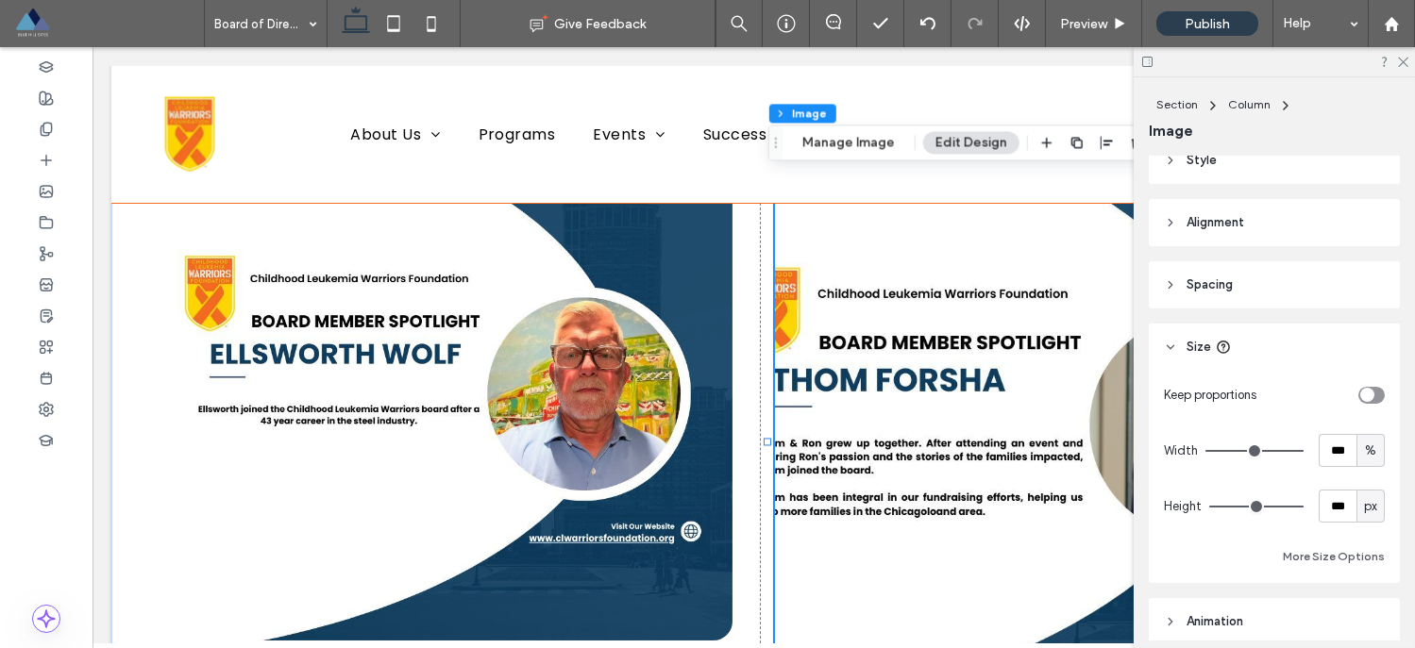
click at [1360, 400] on div "toggle" at bounding box center [1367, 395] width 14 height 14
type input "*"
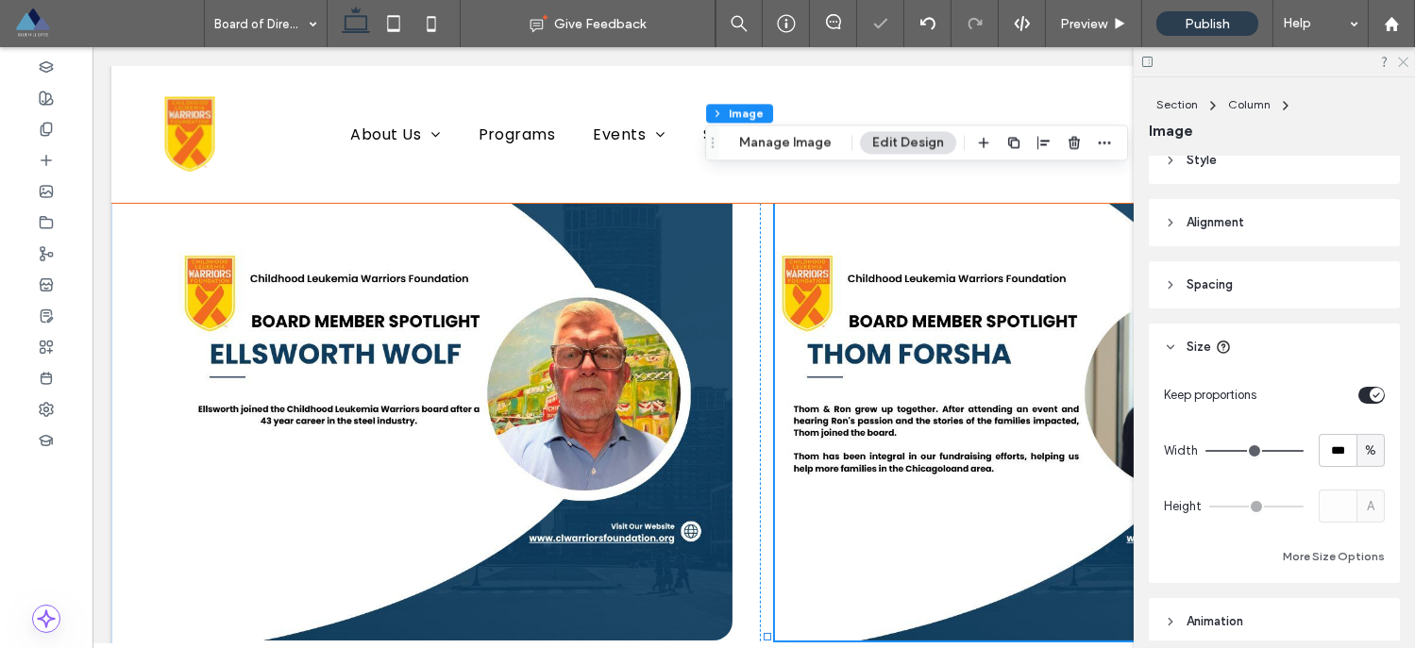
click at [1400, 62] on icon at bounding box center [1402, 61] width 12 height 12
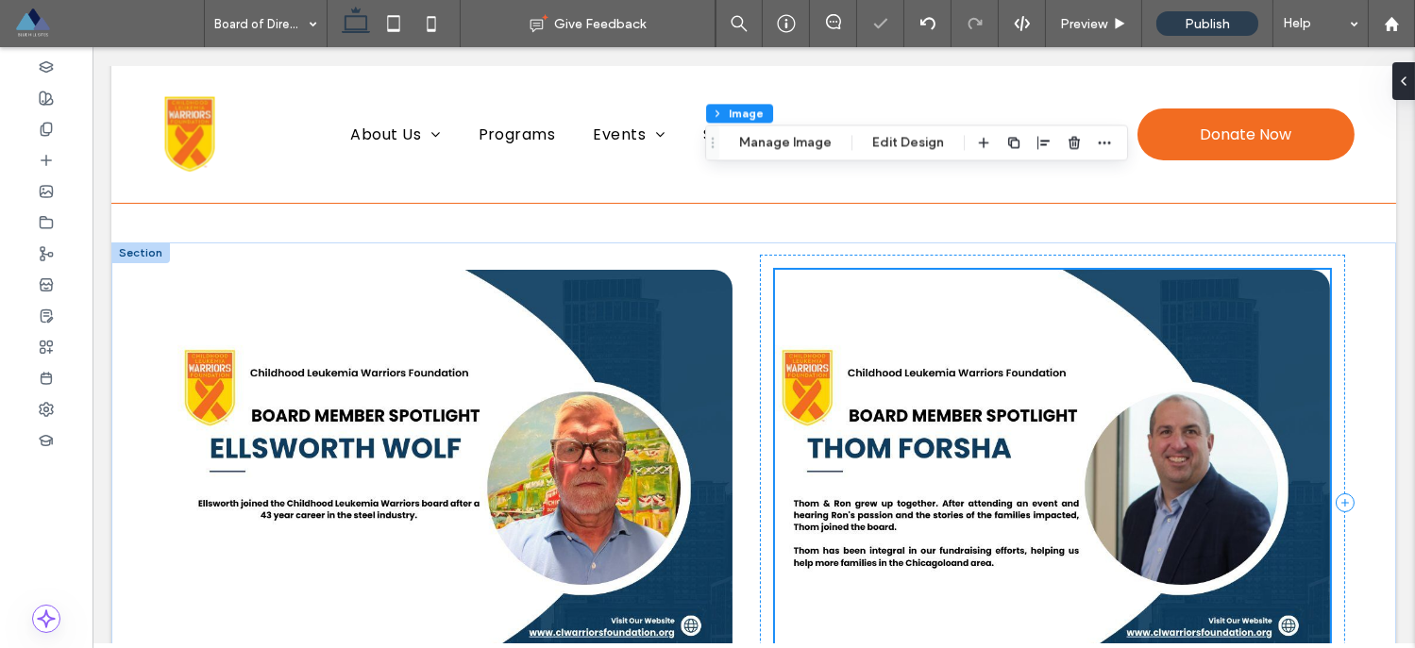
scroll to position [169, 0]
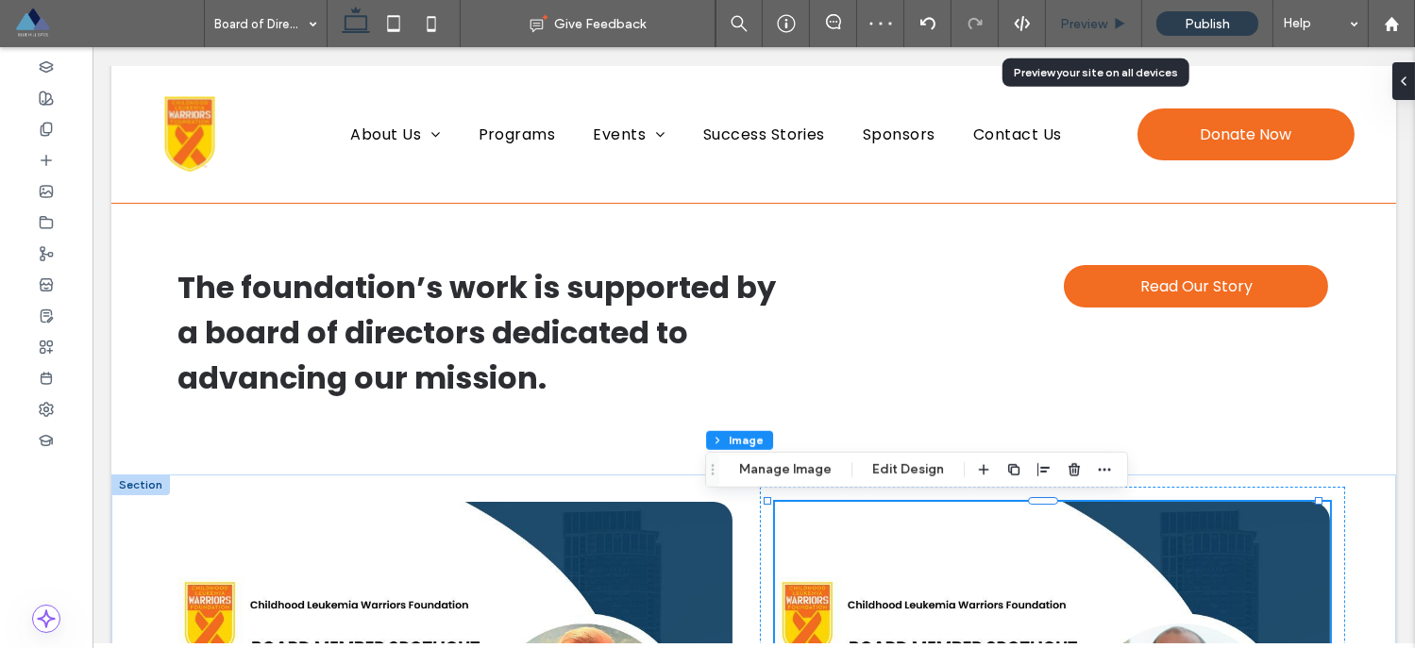
click at [1081, 26] on span "Preview" at bounding box center [1083, 24] width 47 height 16
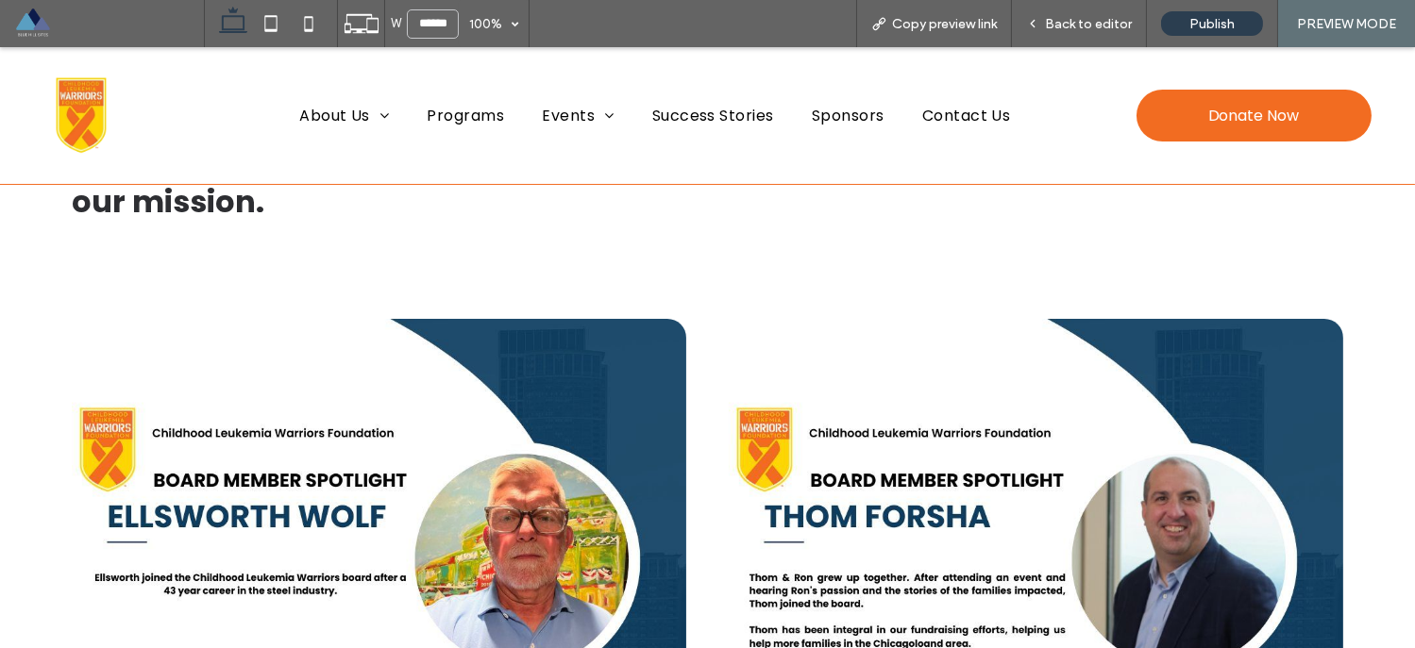
scroll to position [113, 0]
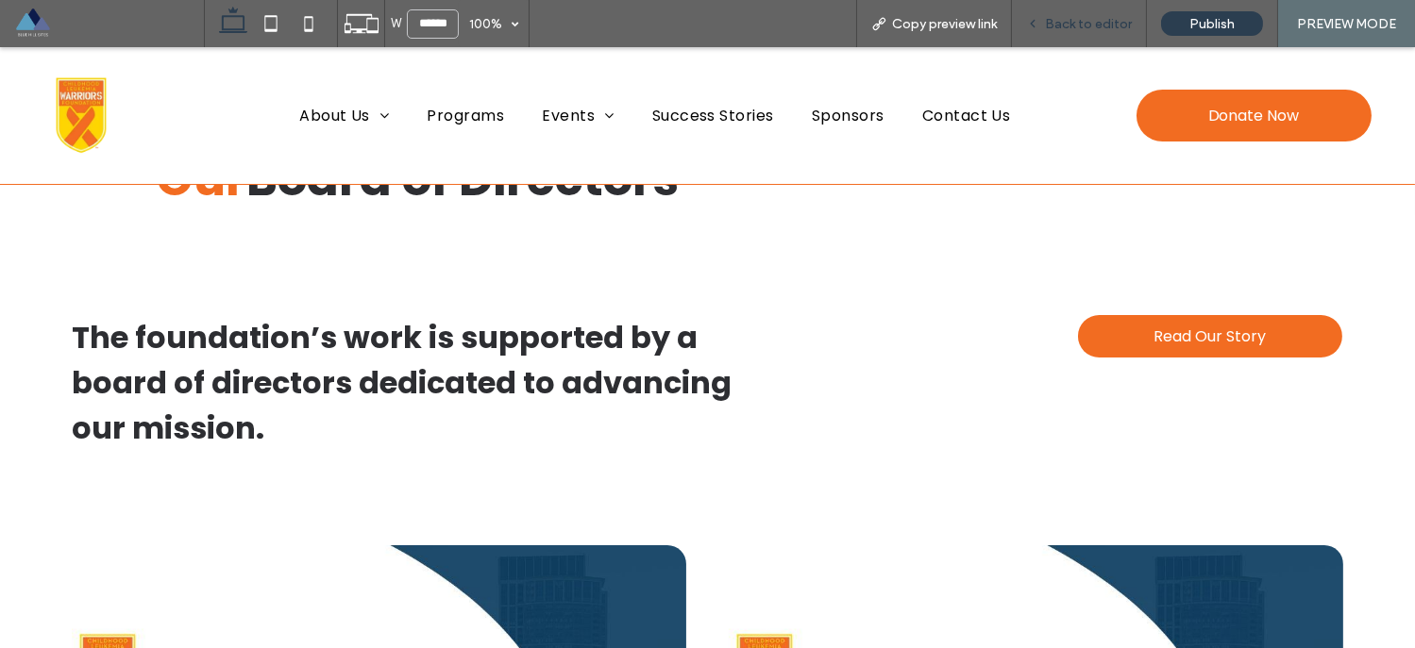
click at [1061, 22] on span "Back to editor" at bounding box center [1088, 24] width 87 height 16
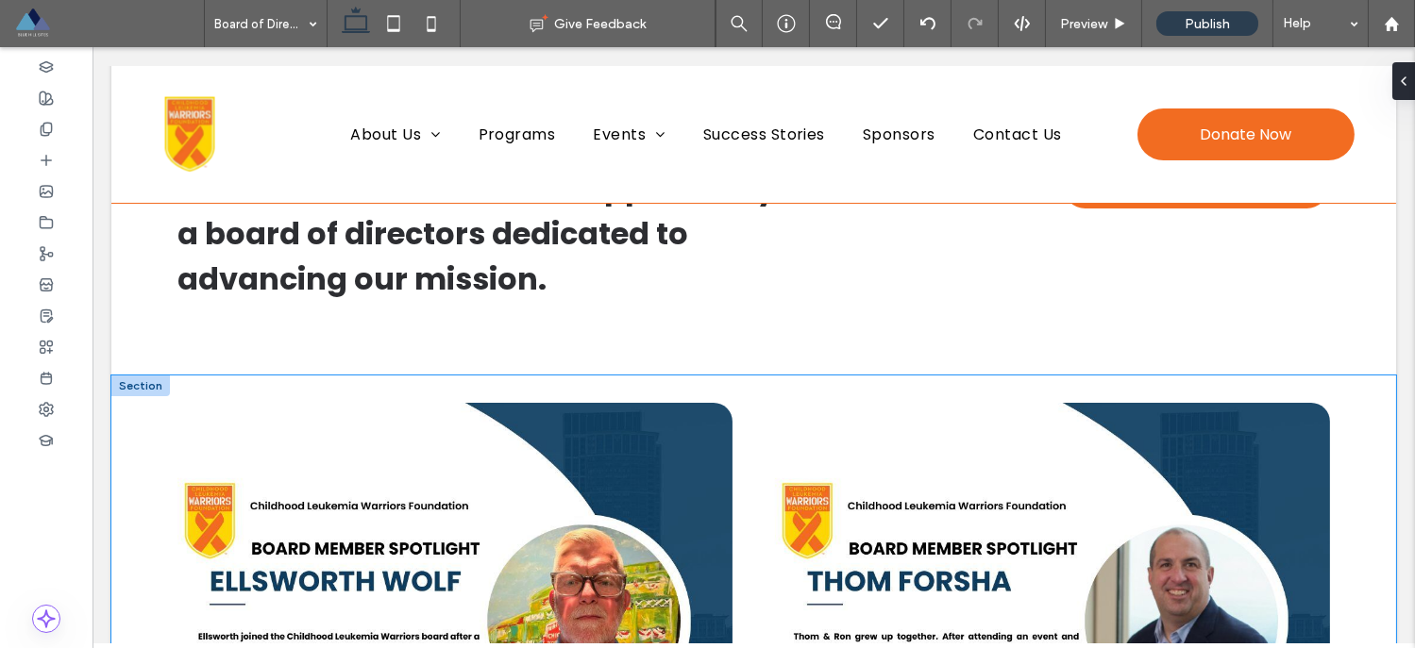
scroll to position [276, 0]
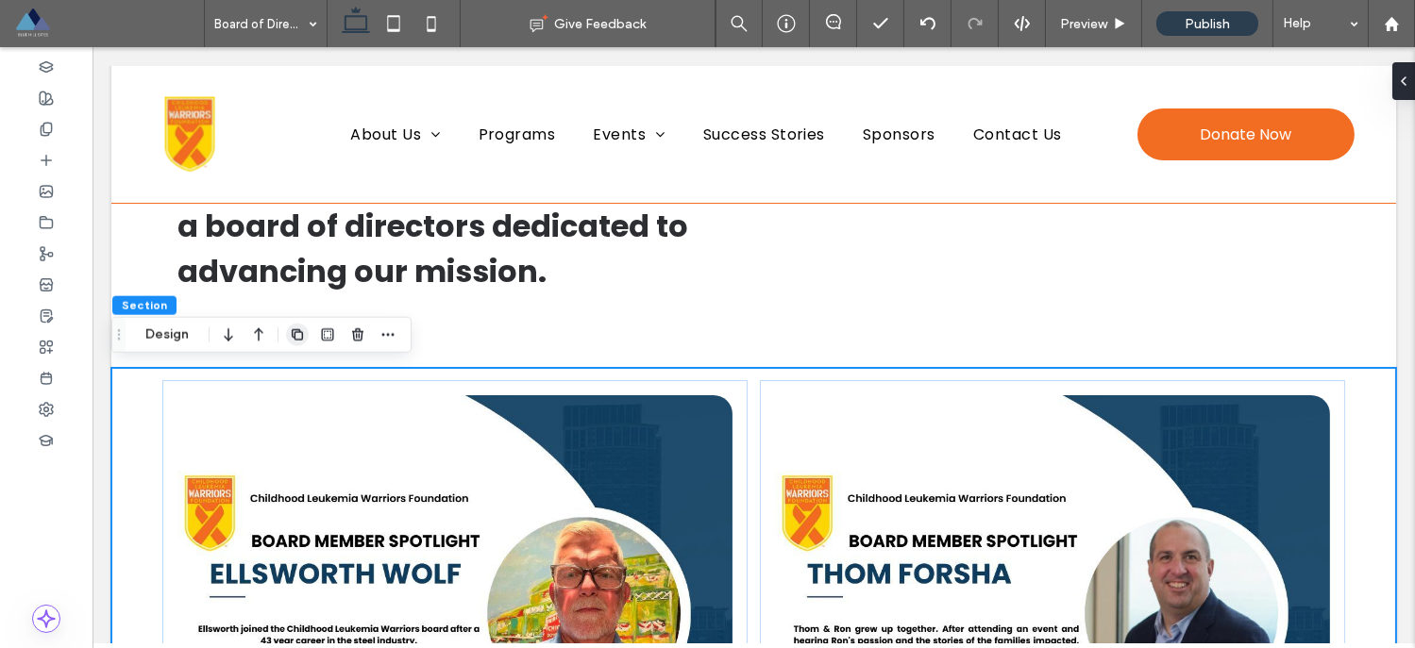
click at [290, 334] on icon "button" at bounding box center [297, 334] width 15 height 15
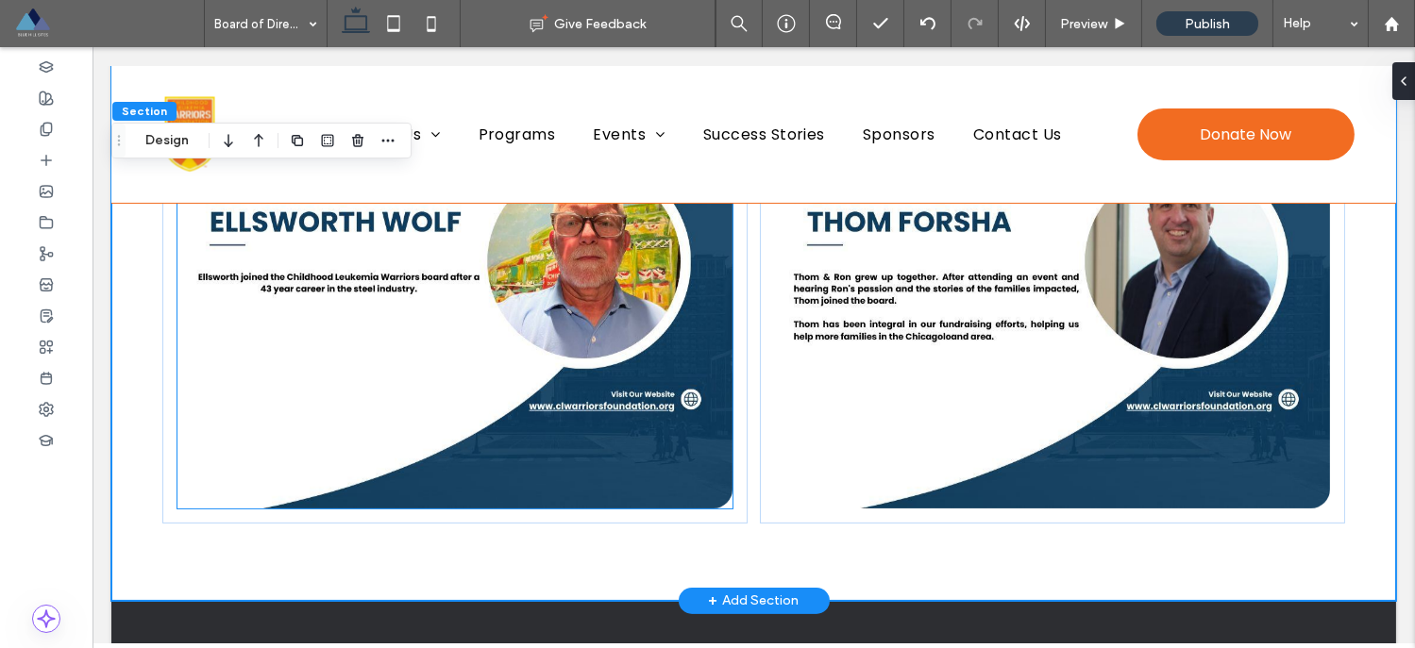
scroll to position [1182, 0]
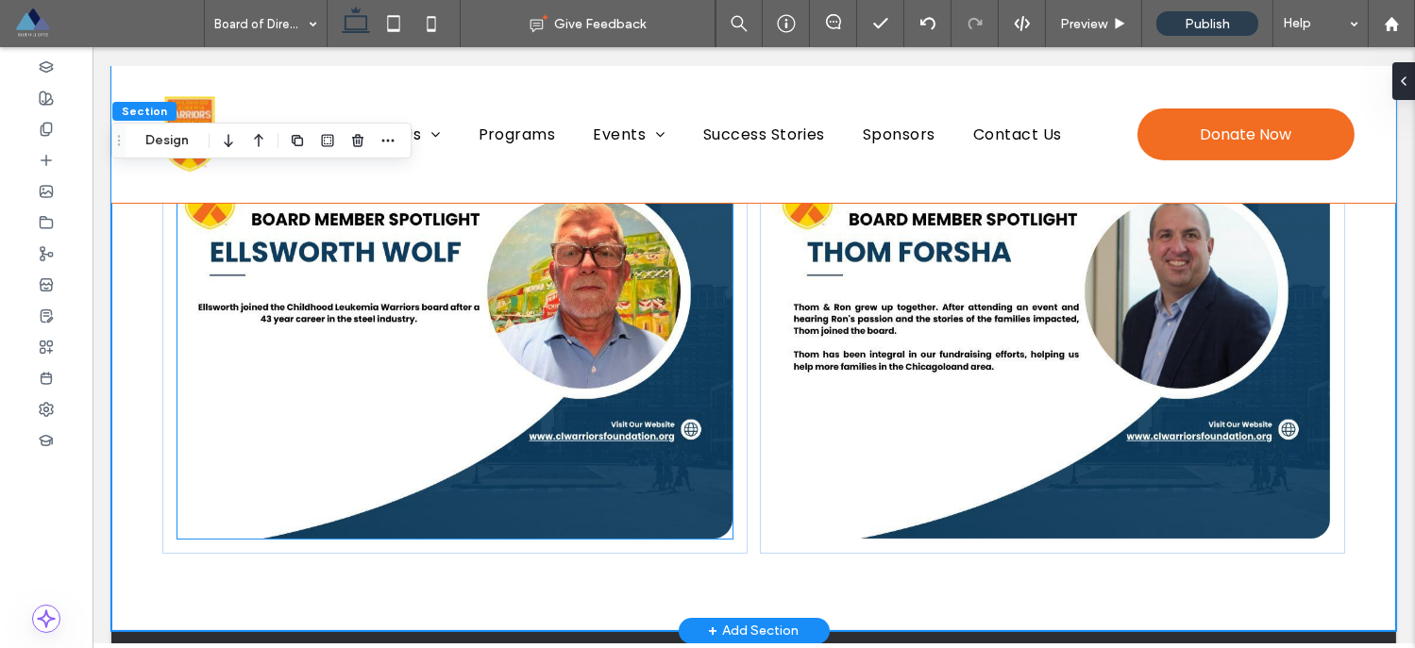
click at [453, 358] on img at bounding box center [454, 306] width 555 height 465
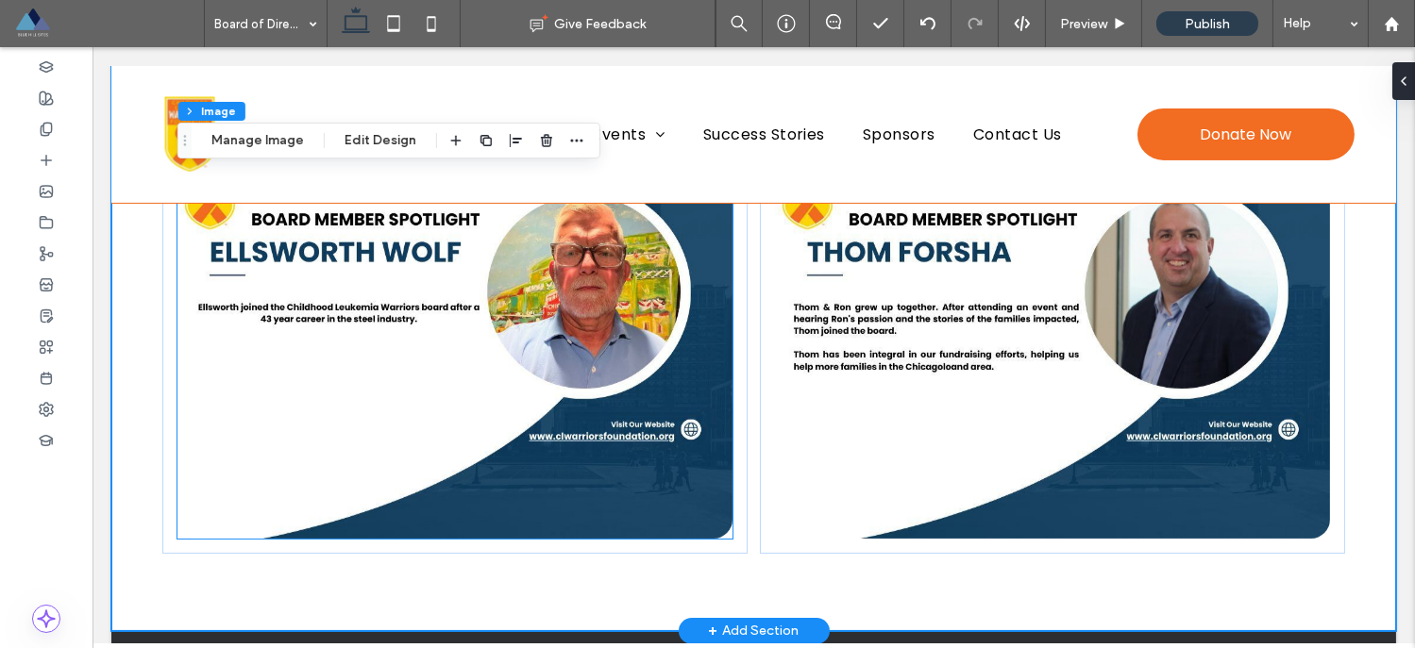
type input "**"
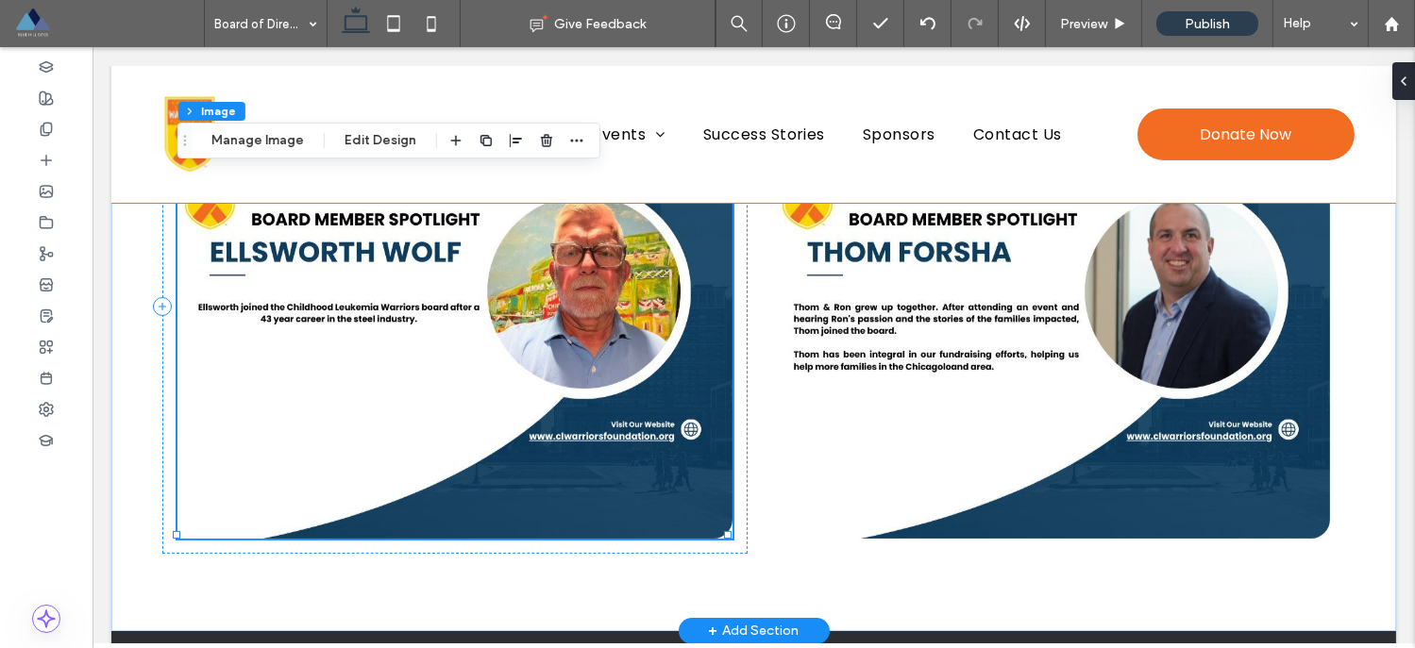
click at [386, 312] on img at bounding box center [454, 306] width 555 height 465
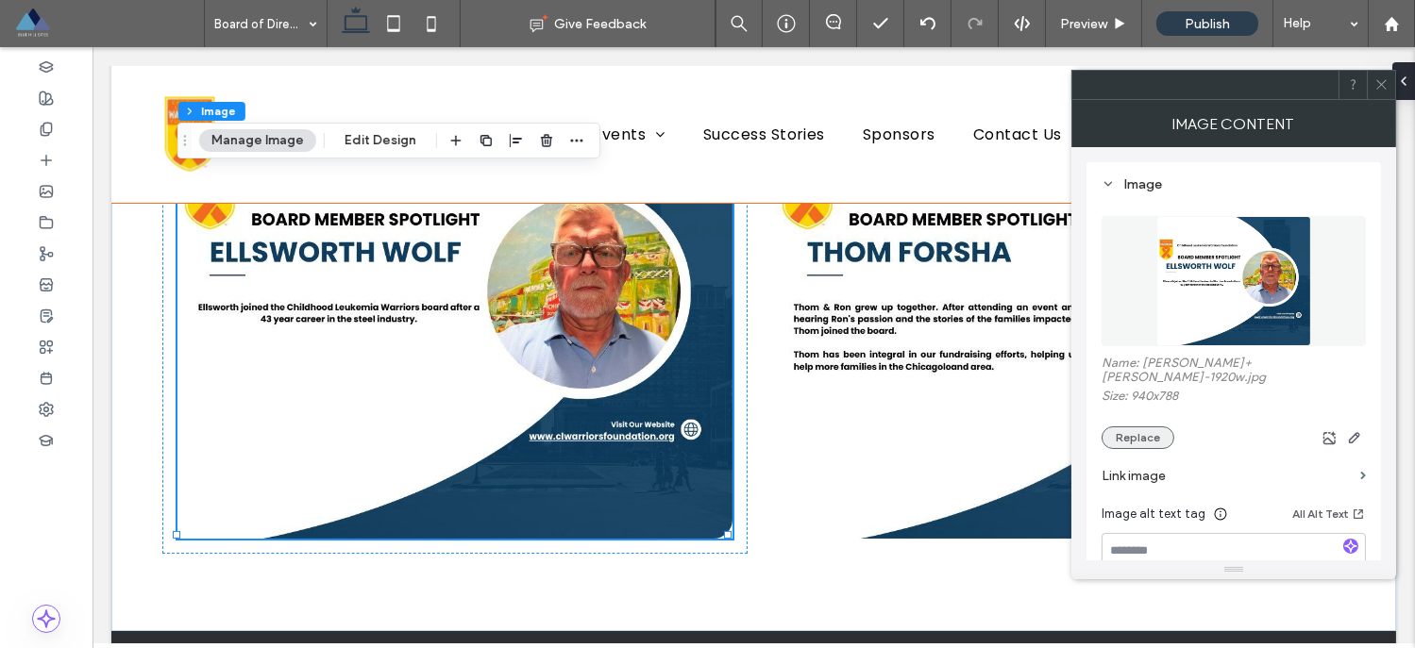
click at [1116, 427] on button "Replace" at bounding box center [1137, 438] width 73 height 23
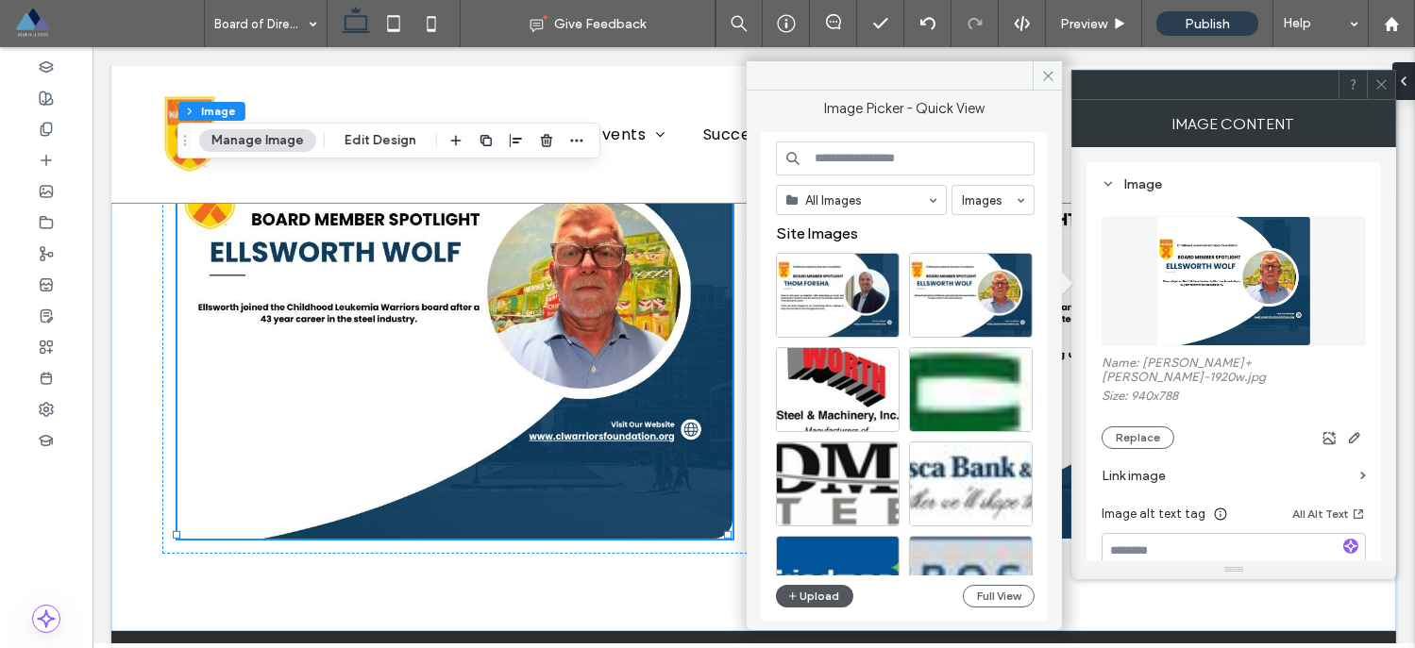
click at [821, 596] on button "Upload" at bounding box center [814, 596] width 77 height 23
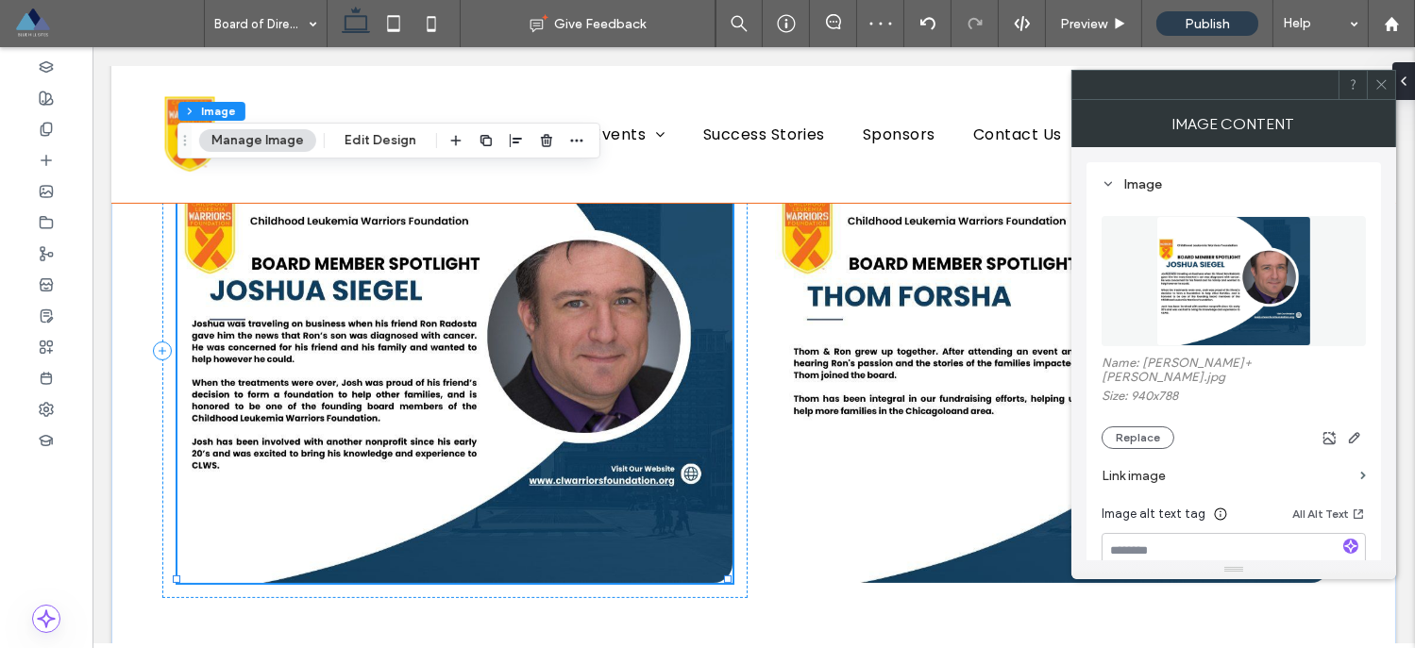
scroll to position [1125, 0]
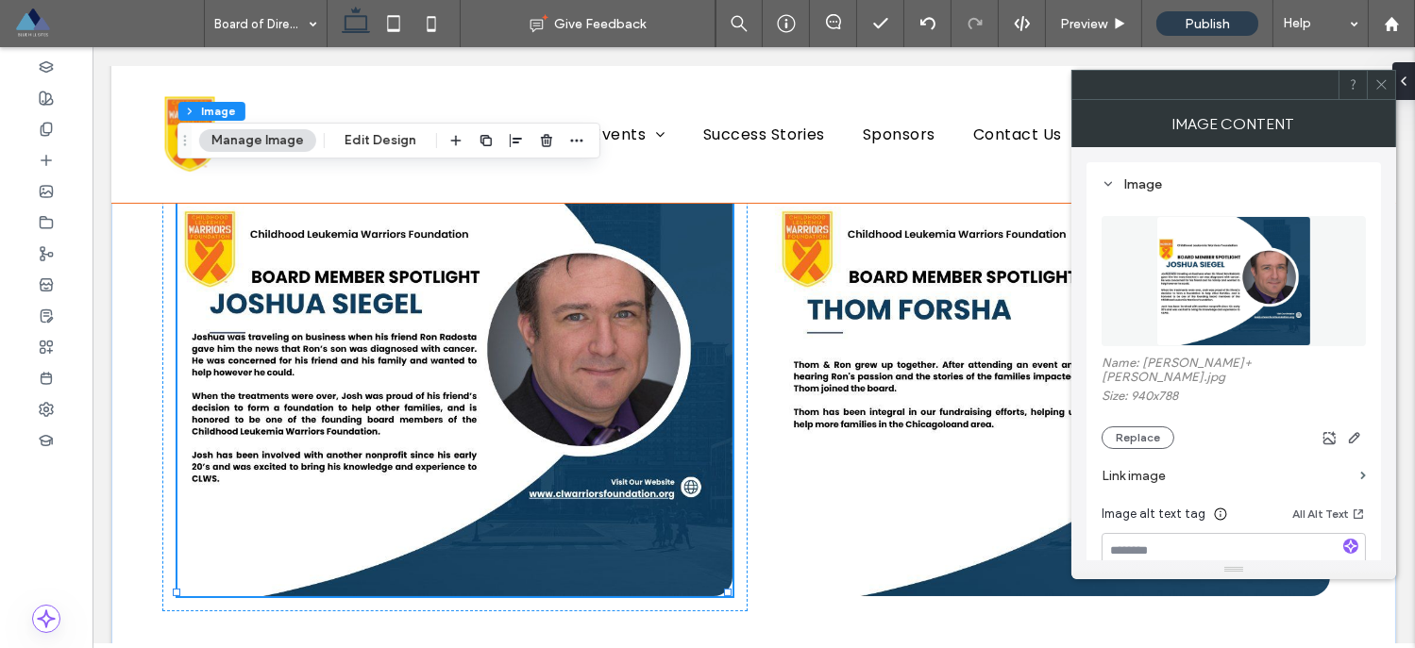
click at [1384, 86] on icon at bounding box center [1381, 84] width 14 height 14
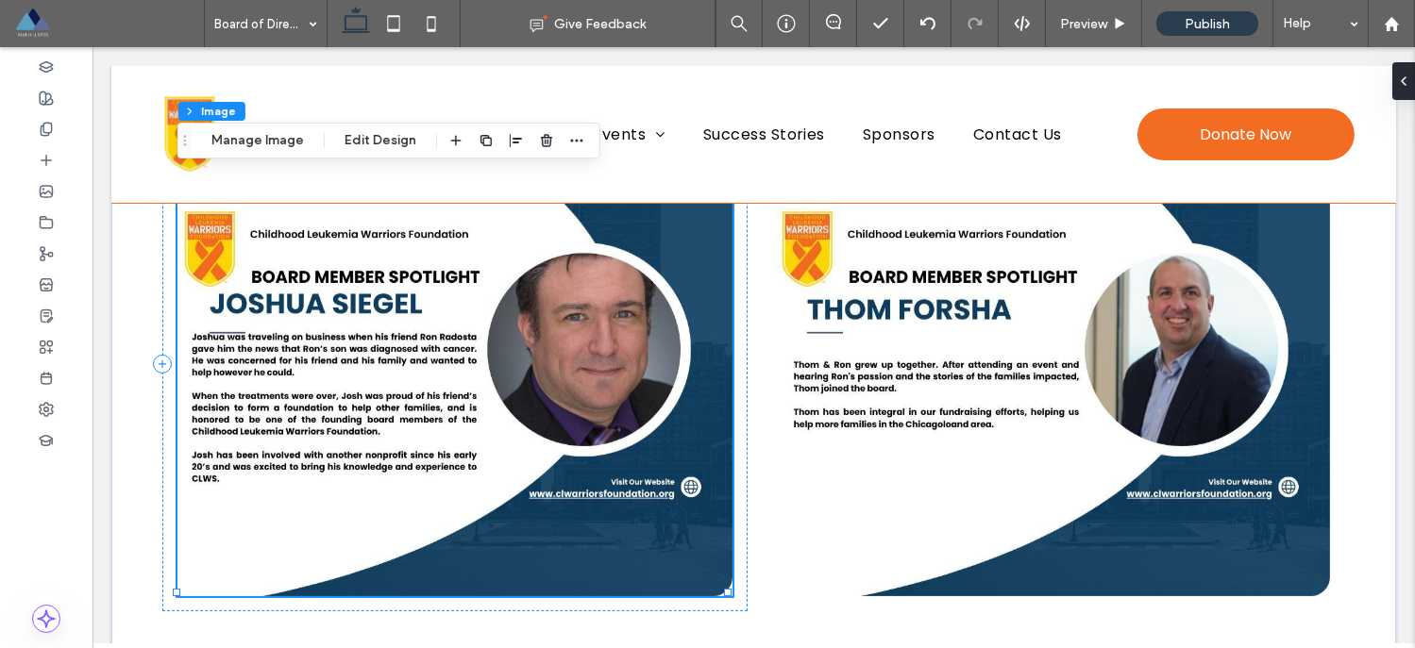
click at [589, 392] on img at bounding box center [454, 363] width 555 height 465
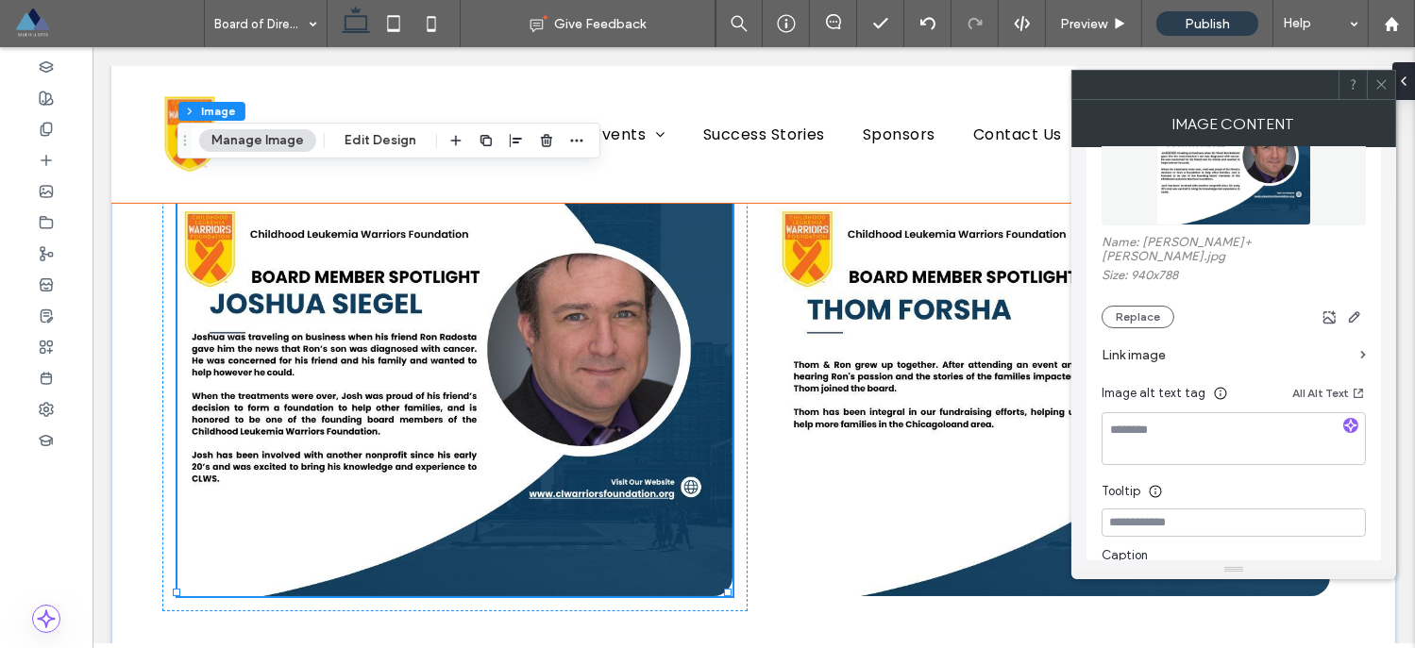
scroll to position [138, 0]
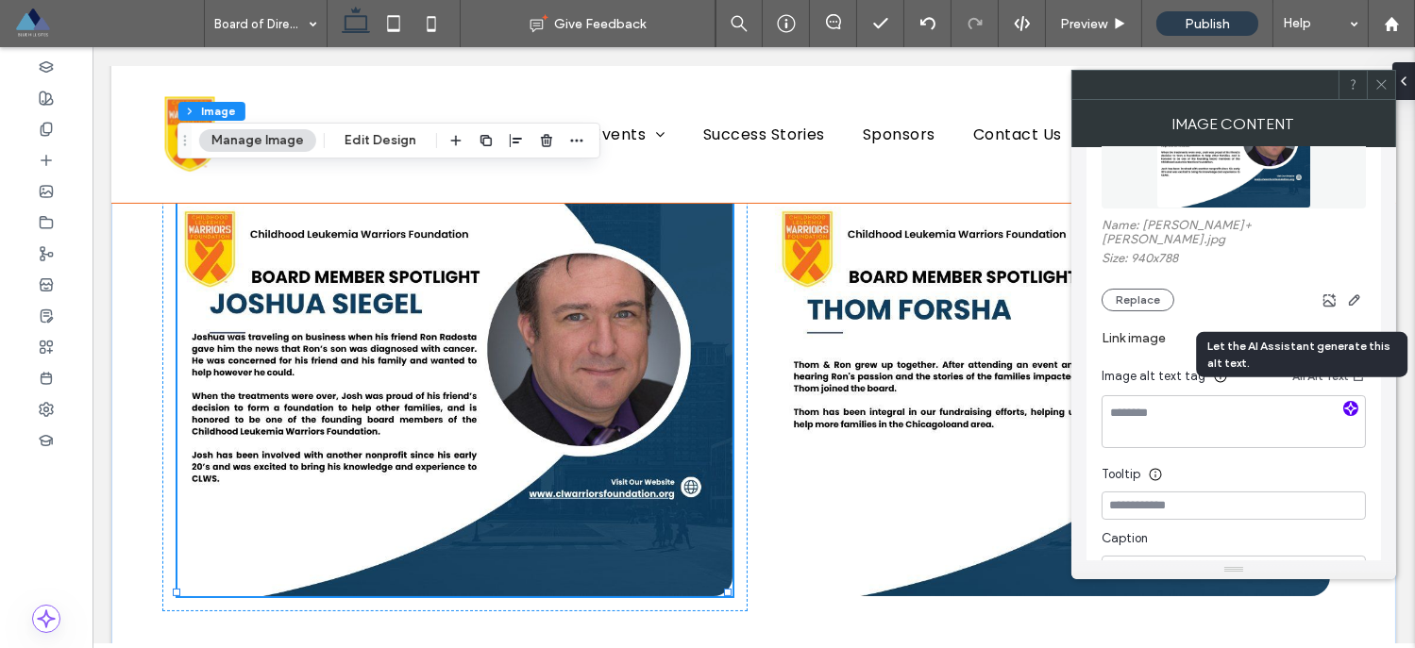
click at [1351, 402] on icon "button" at bounding box center [1350, 408] width 13 height 13
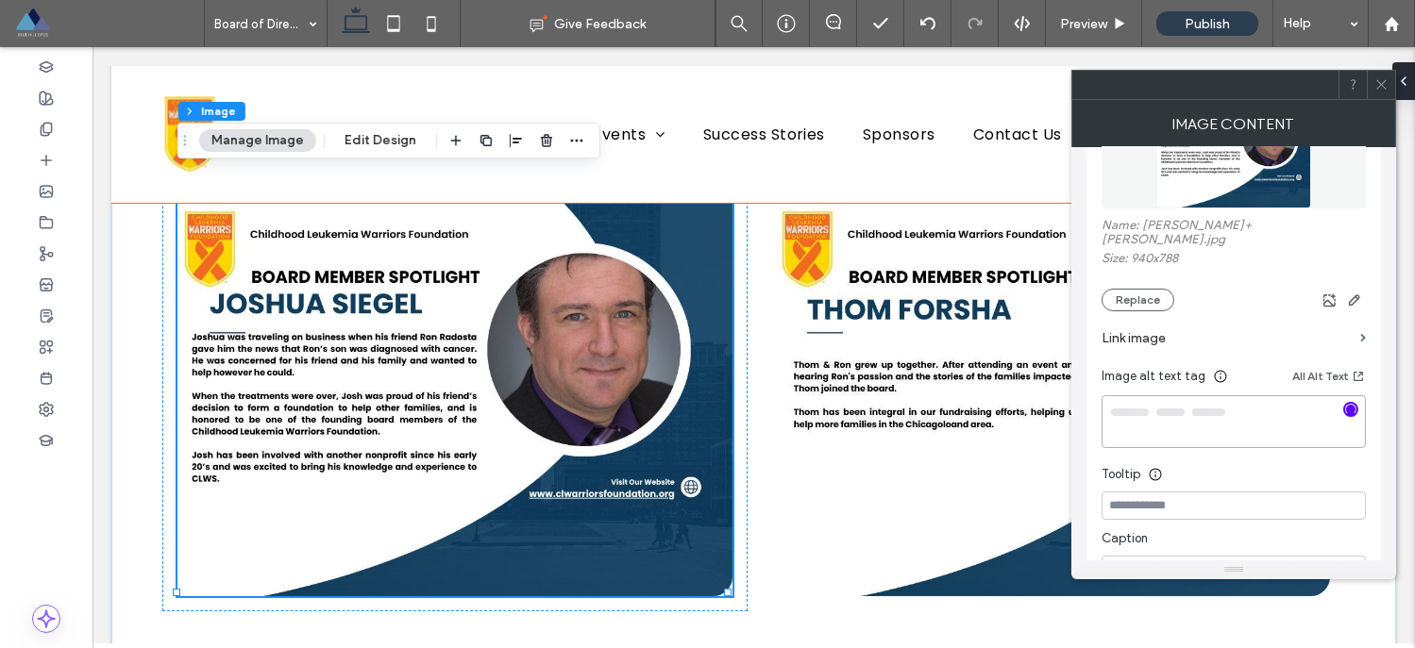
type textarea "**********"
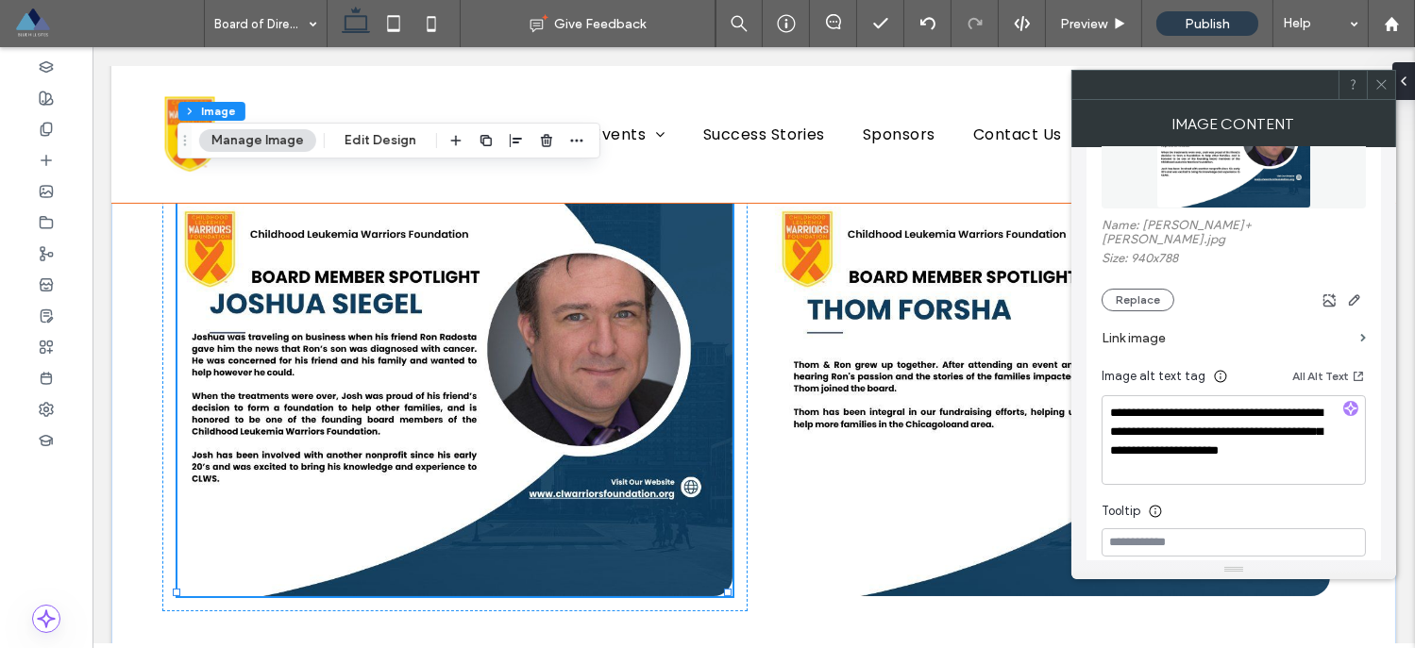
click at [1379, 83] on icon at bounding box center [1381, 84] width 14 height 14
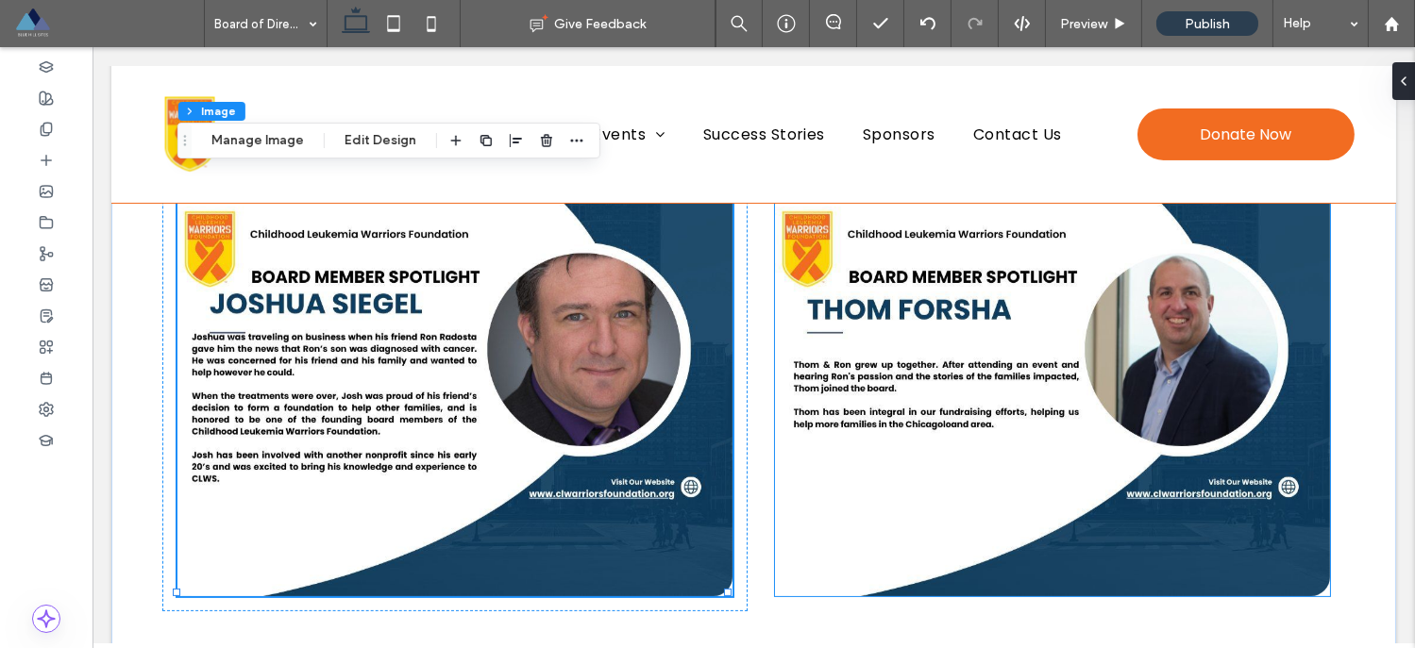
click at [1030, 372] on img at bounding box center [1052, 363] width 555 height 465
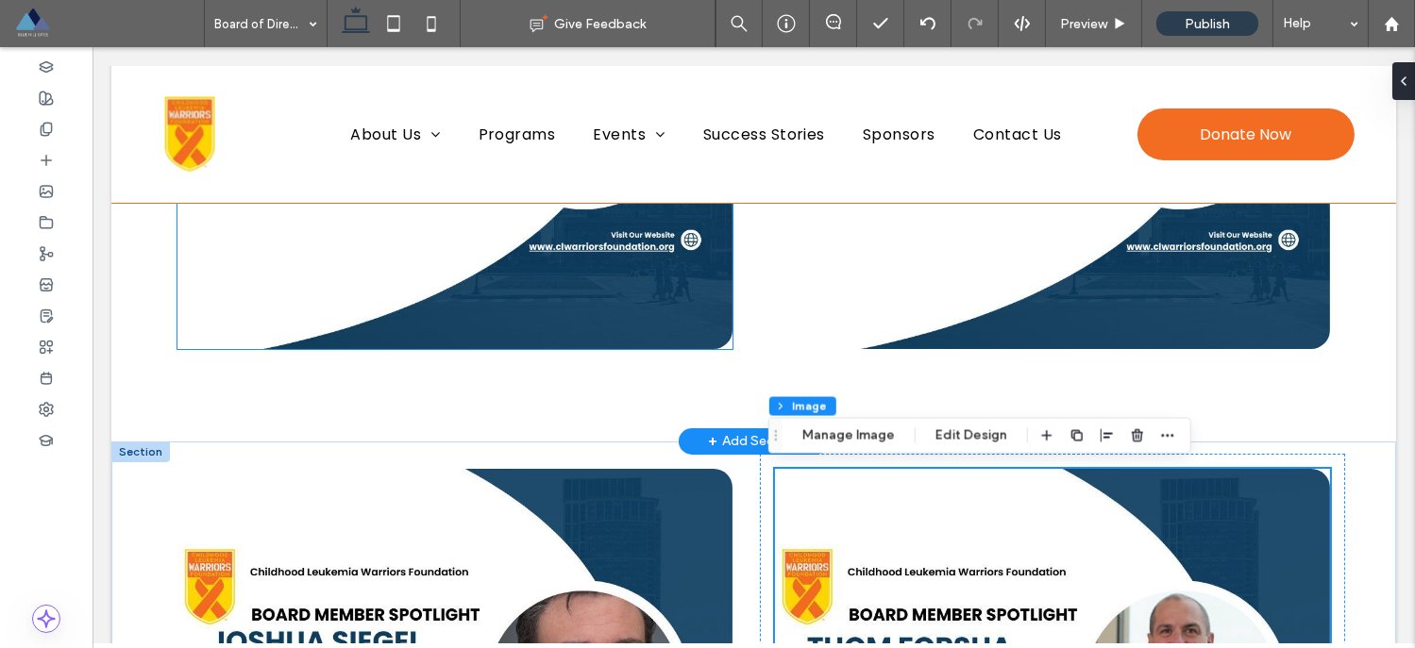
scroll to position [782, 0]
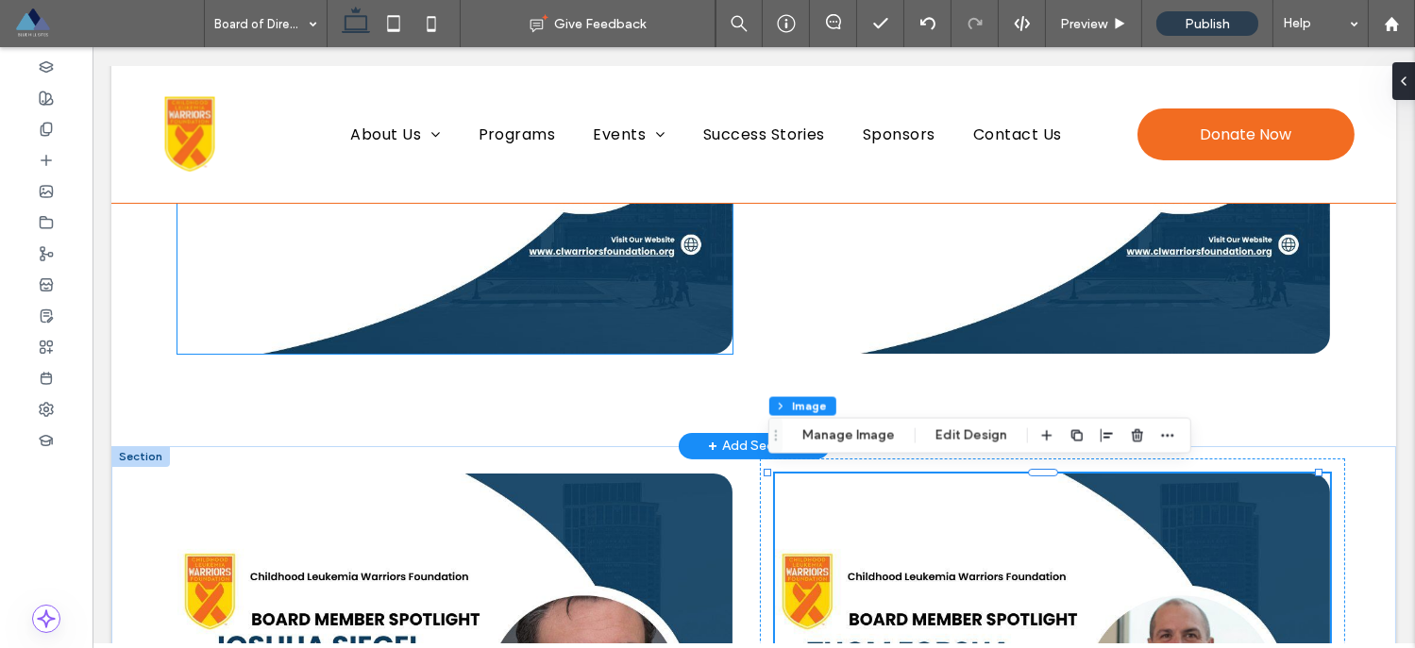
click at [584, 281] on img at bounding box center [454, 121] width 555 height 465
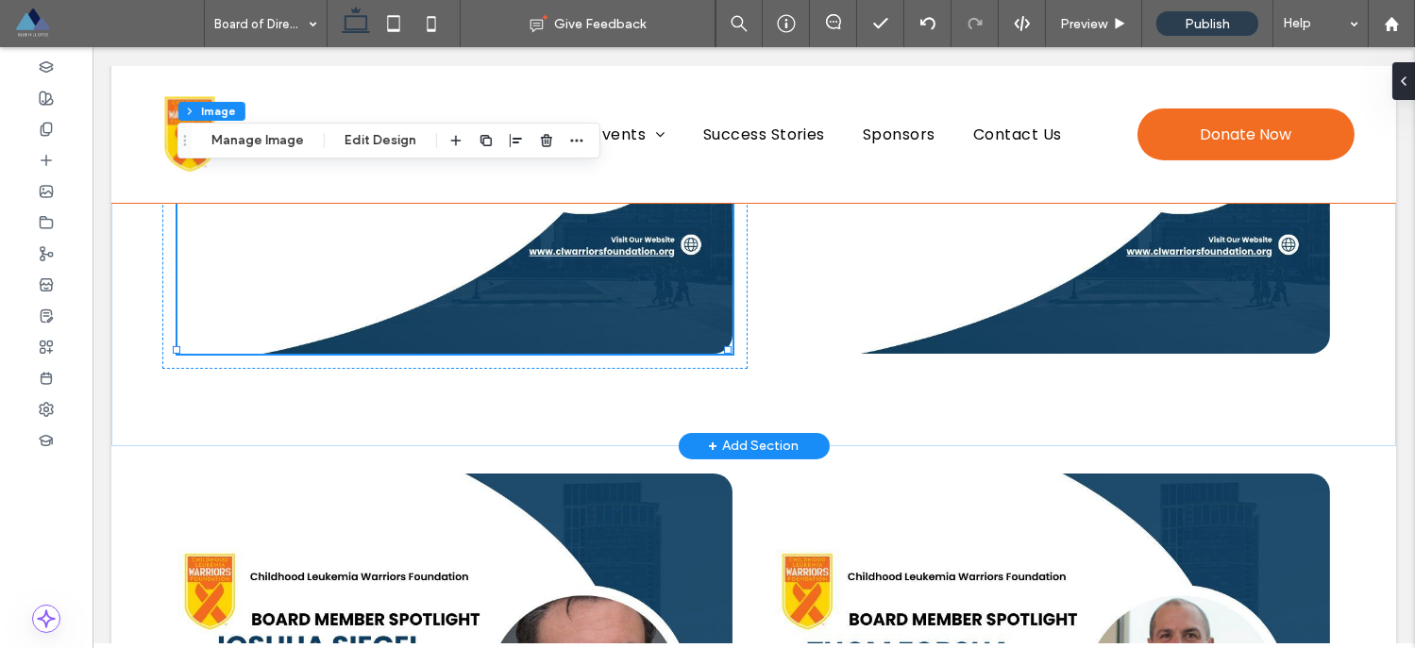
click at [584, 281] on div at bounding box center [454, 121] width 555 height 465
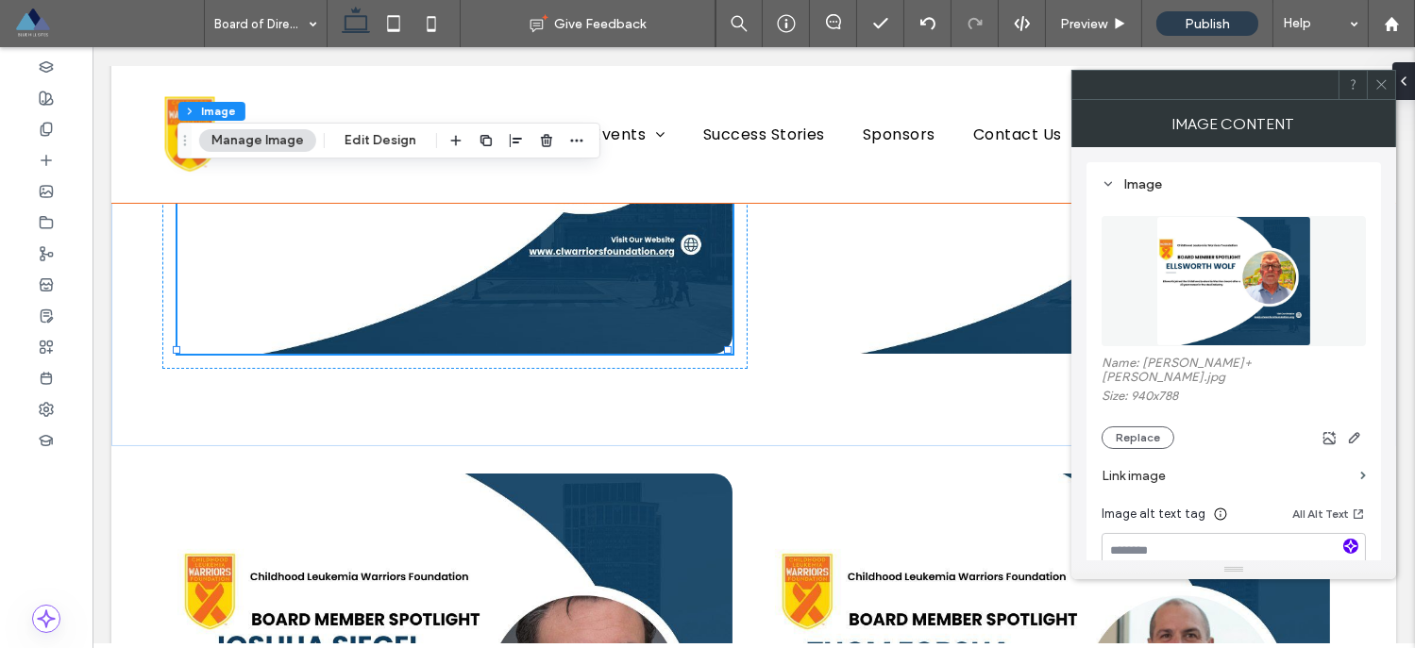
click at [1344, 540] on icon "button" at bounding box center [1350, 546] width 13 height 13
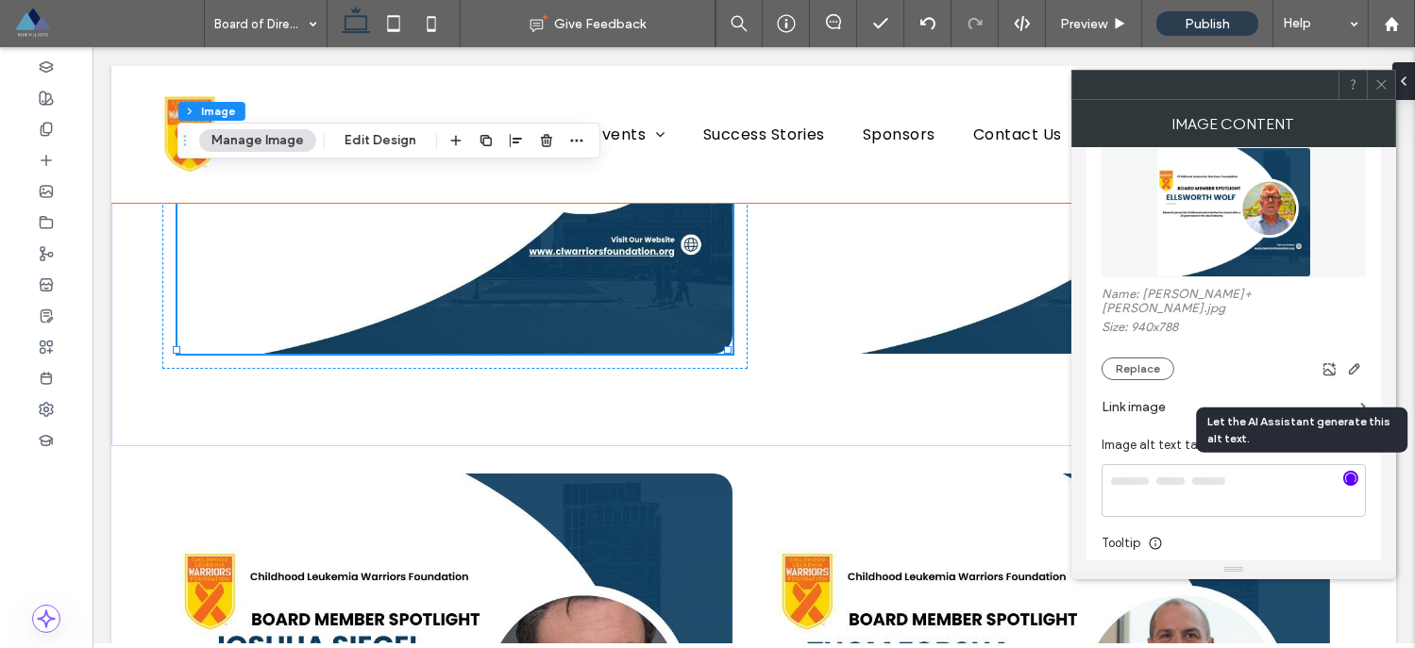
scroll to position [106, 0]
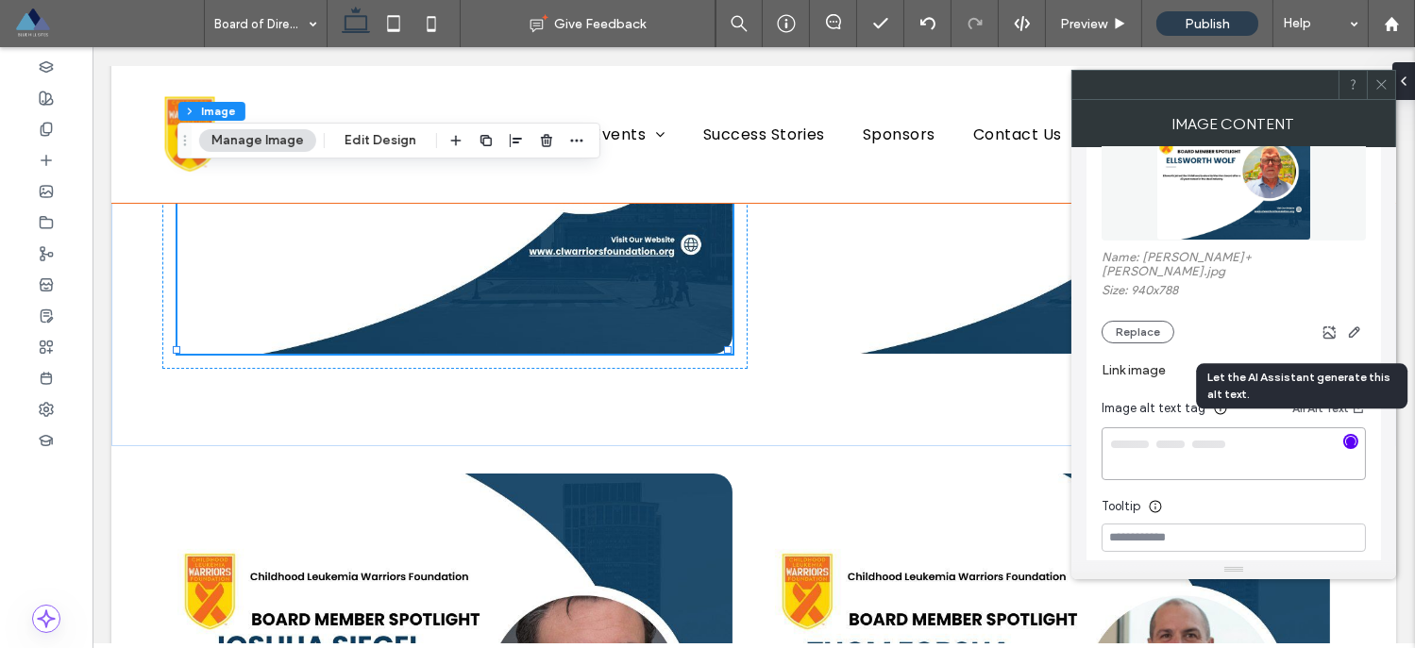
type textarea "**********"
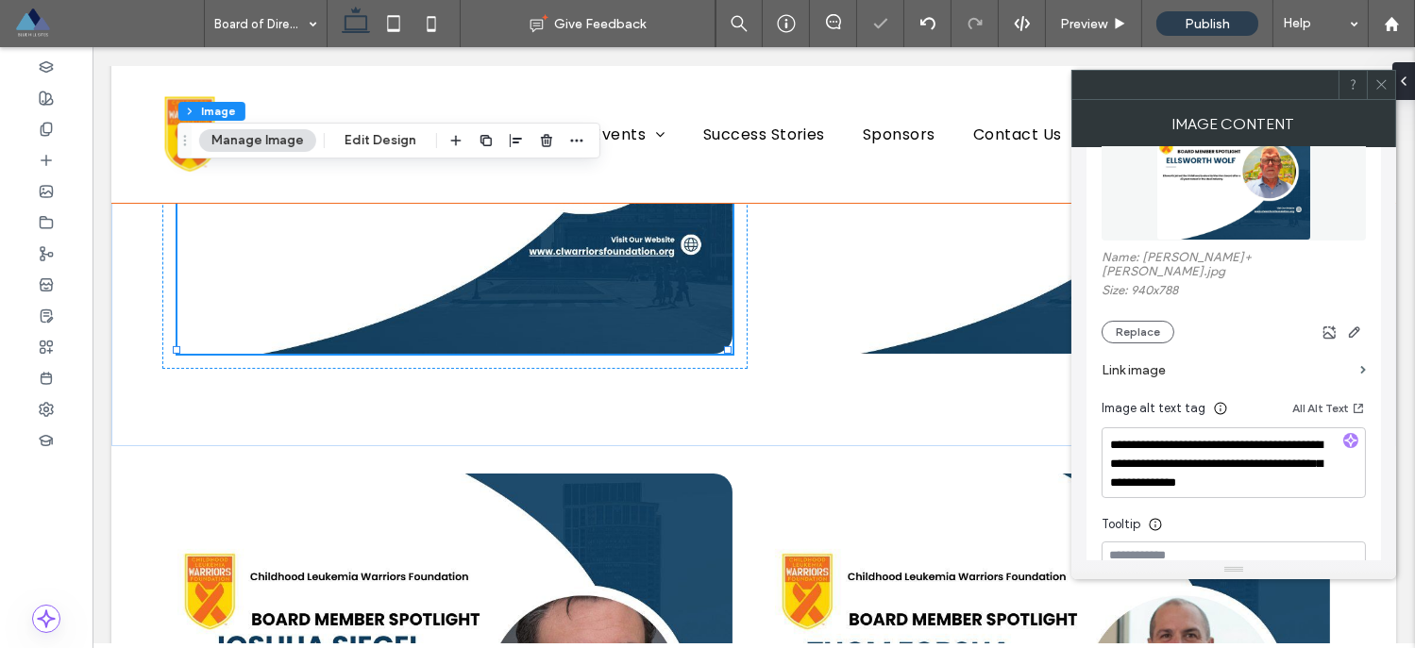
click at [1386, 92] on span at bounding box center [1381, 85] width 14 height 28
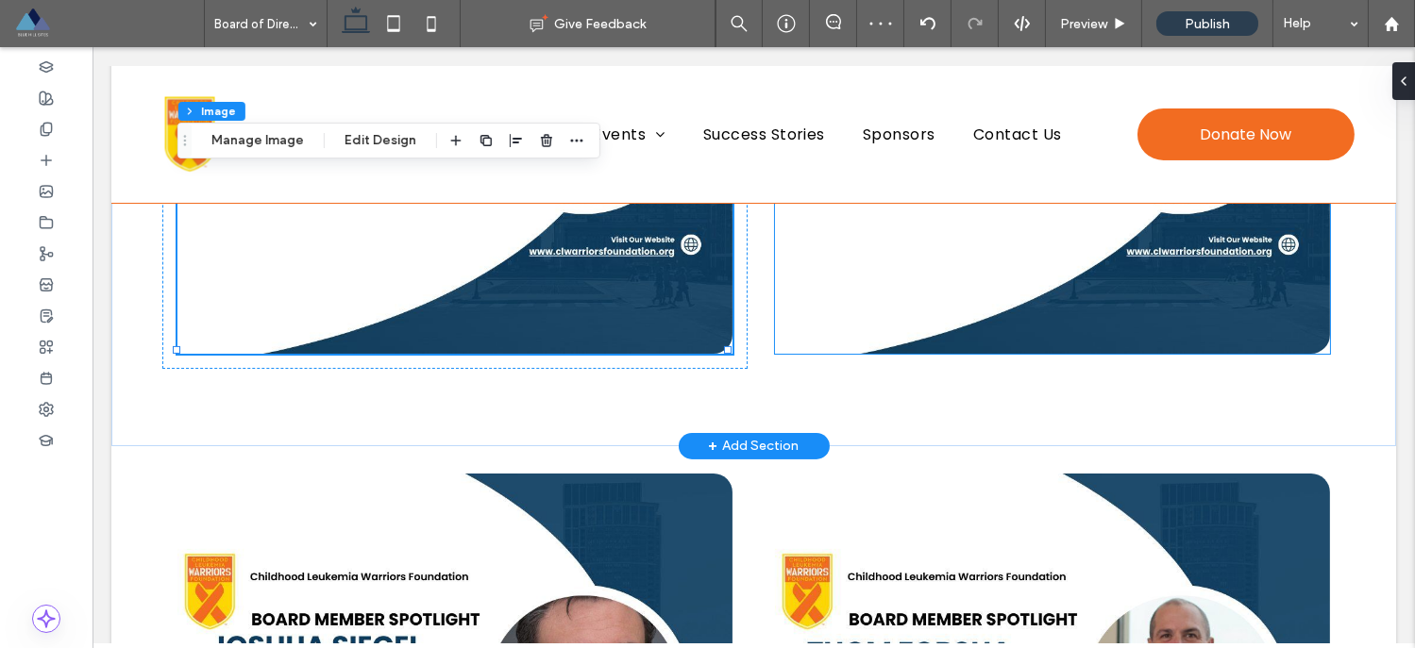
click at [1105, 331] on img at bounding box center [1052, 121] width 555 height 465
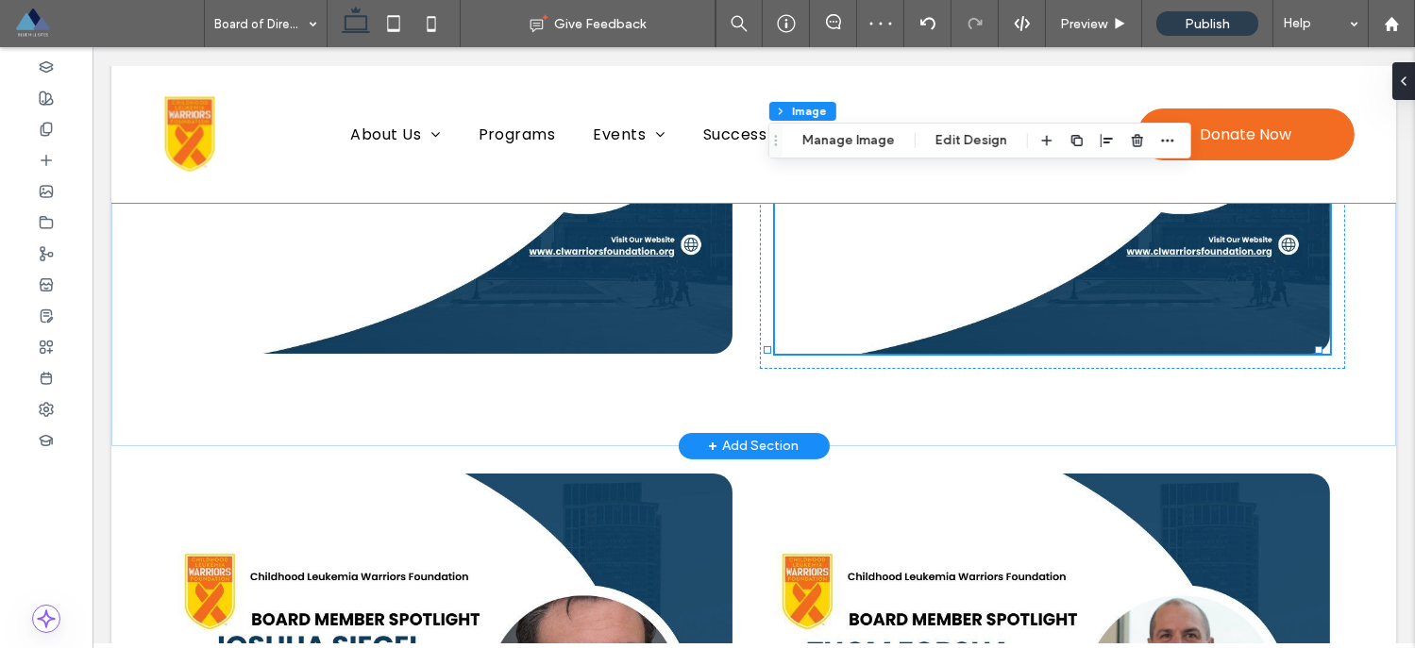
click at [1078, 272] on img at bounding box center [1052, 121] width 555 height 465
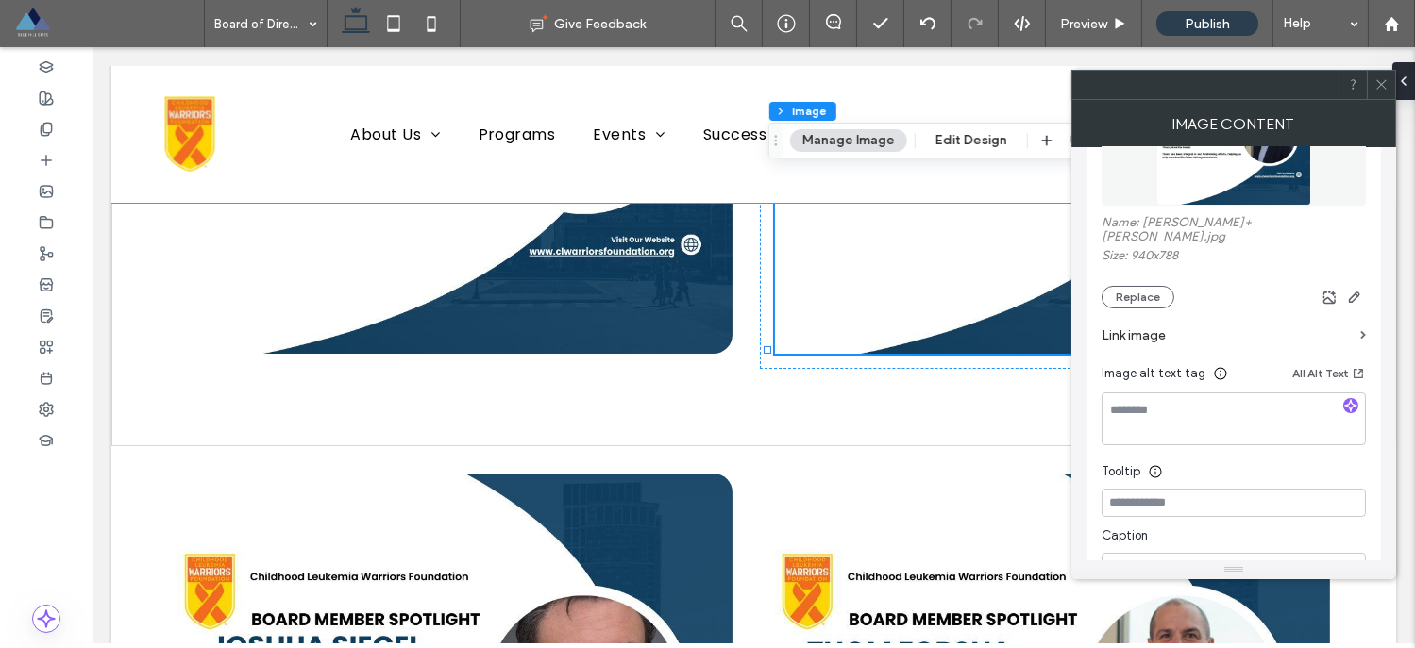
scroll to position [149, 0]
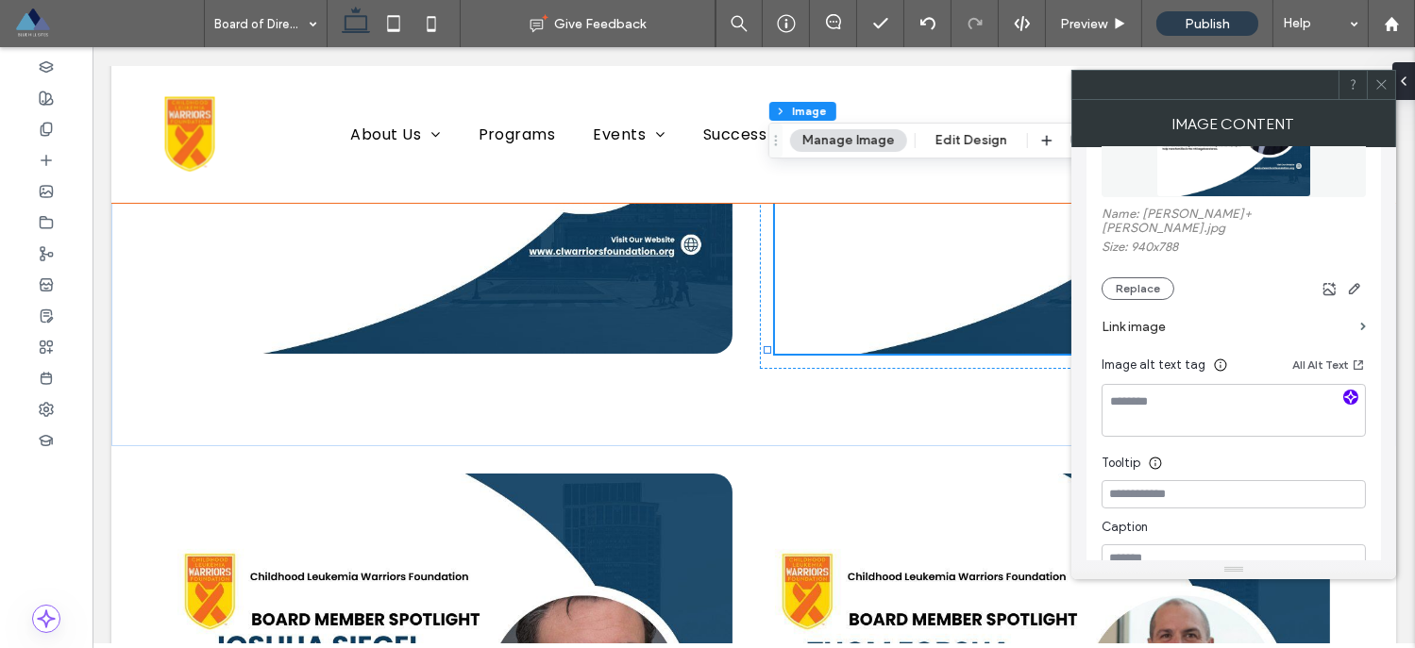
click at [1345, 391] on use "button" at bounding box center [1350, 396] width 11 height 11
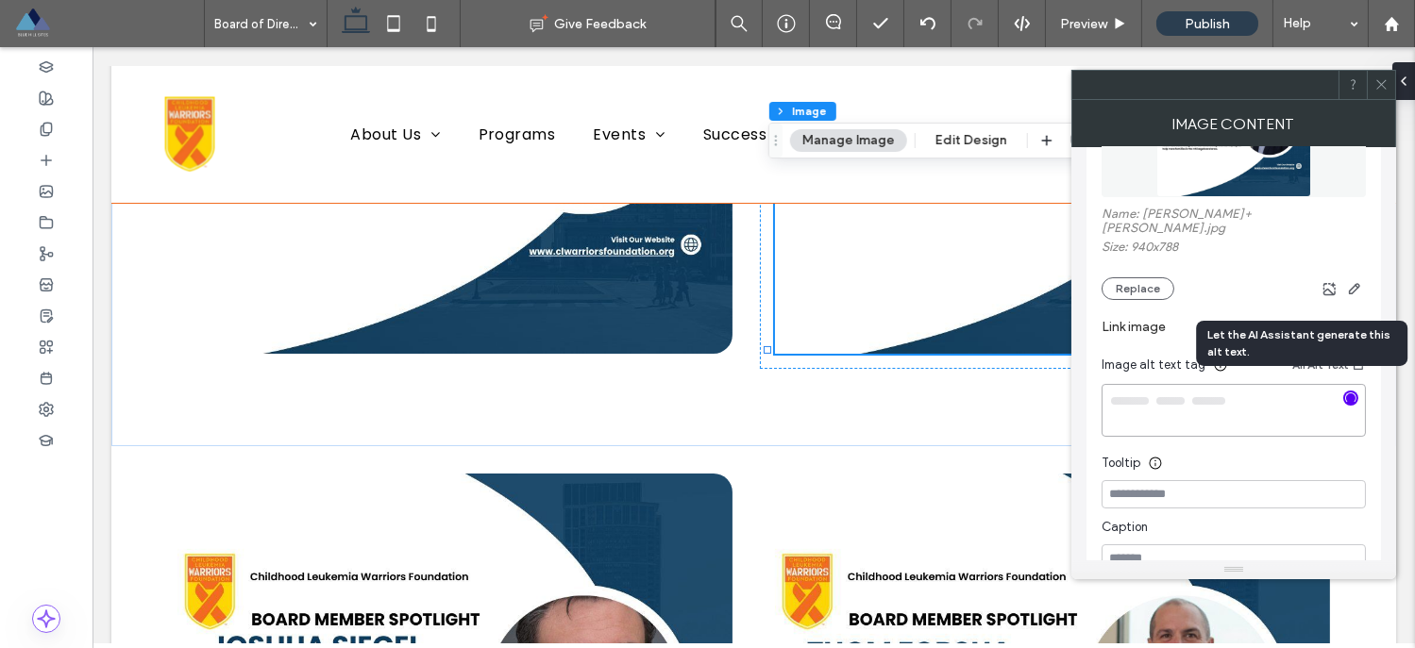
type textarea "**********"
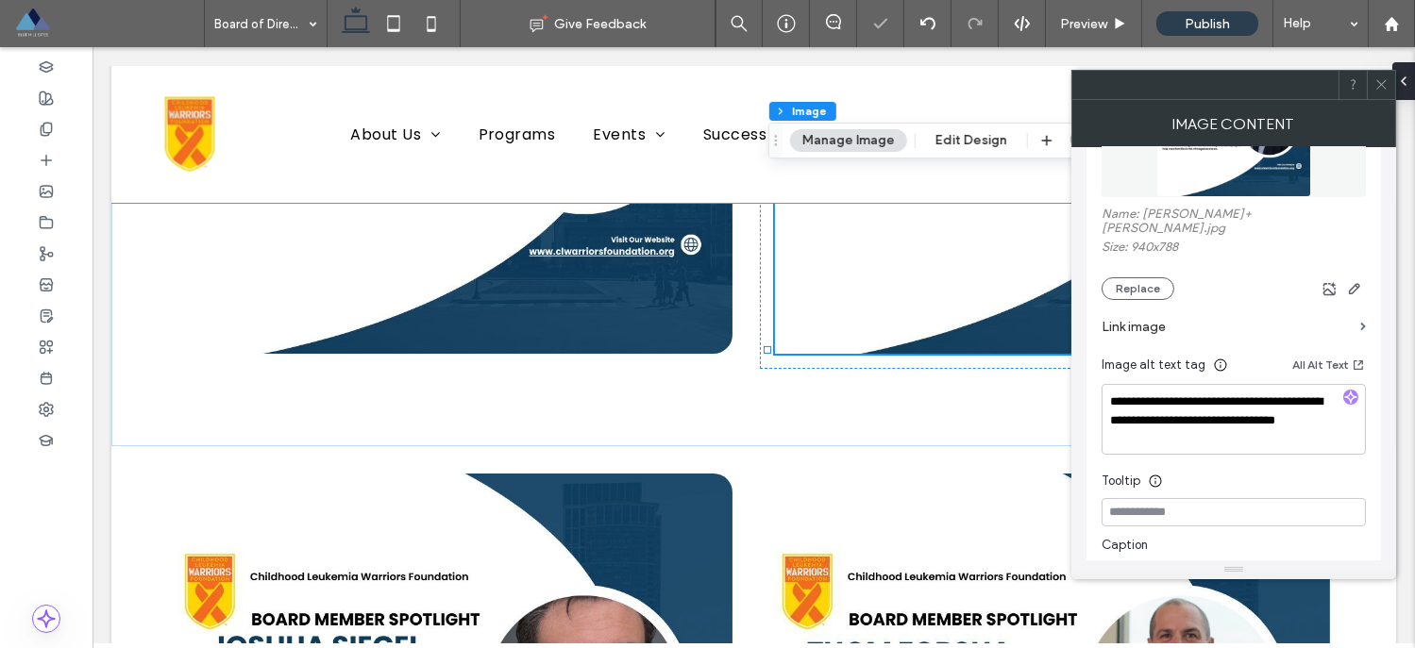
click at [1383, 88] on use at bounding box center [1380, 84] width 9 height 9
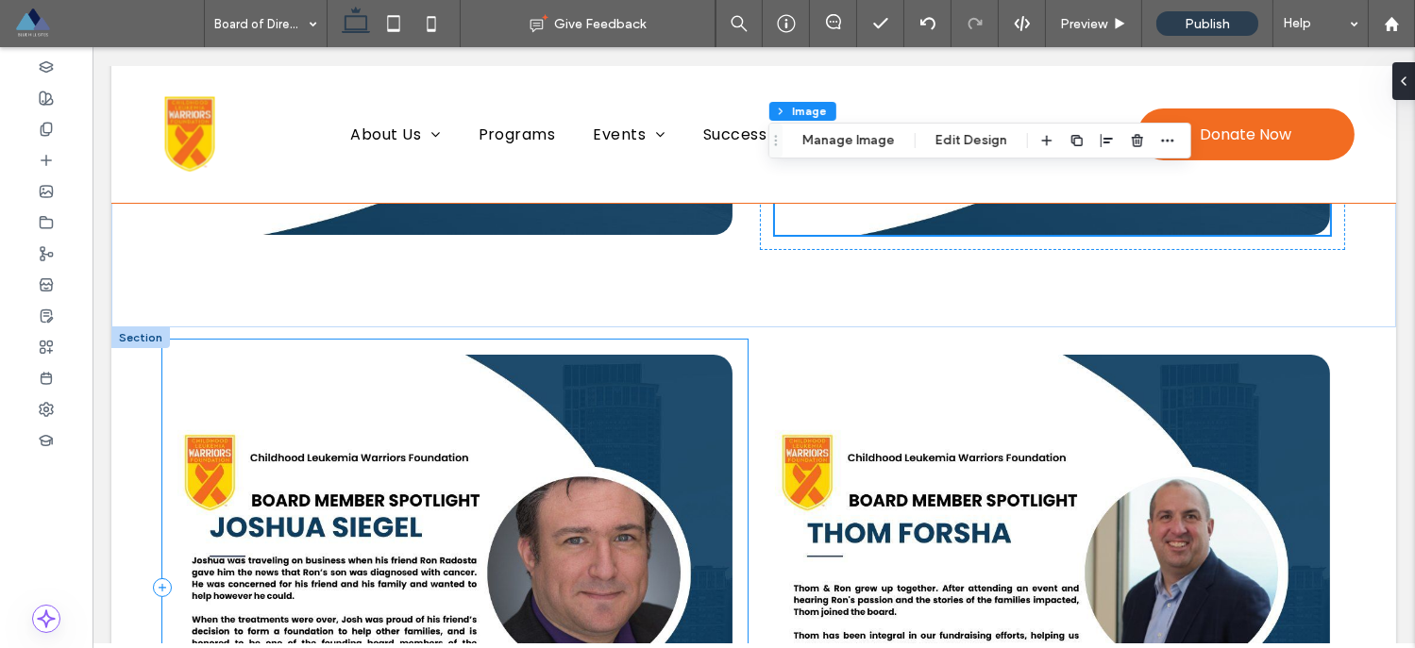
scroll to position [896, 0]
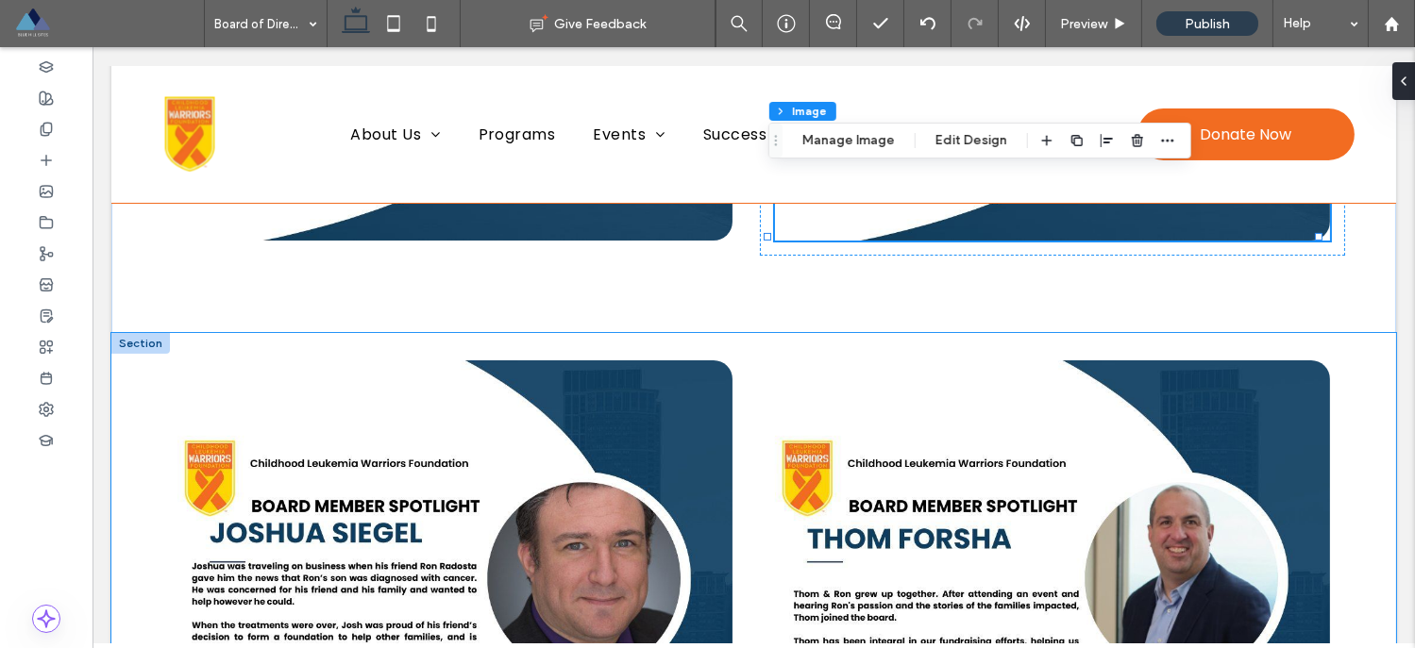
click at [198, 333] on div at bounding box center [753, 625] width 1284 height 585
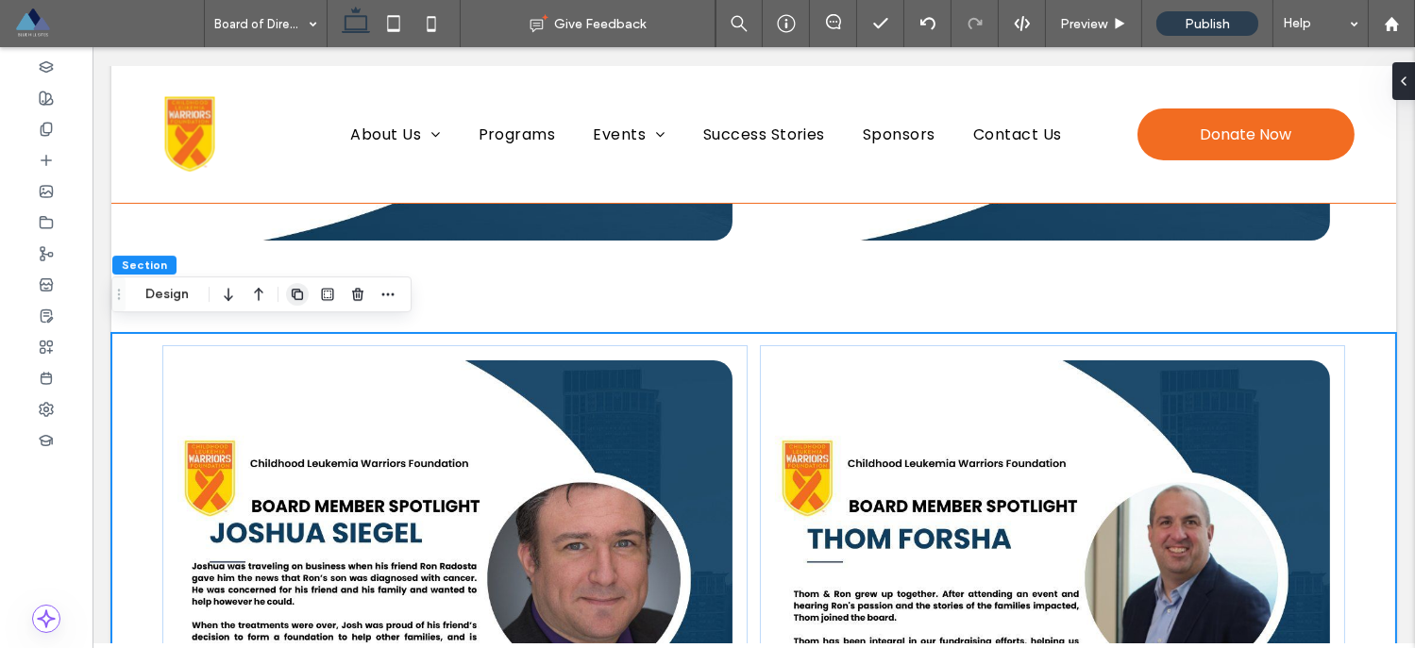
click at [303, 299] on icon "button" at bounding box center [297, 294] width 15 height 15
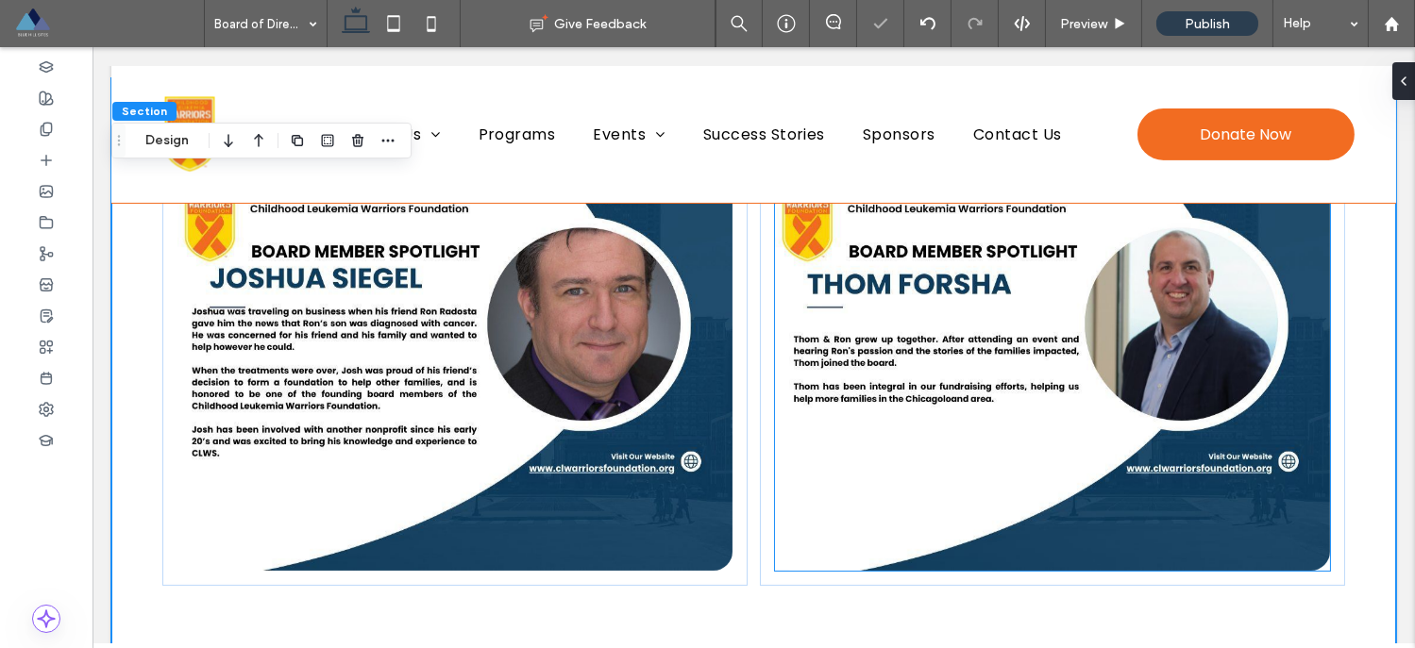
scroll to position [1744, 0]
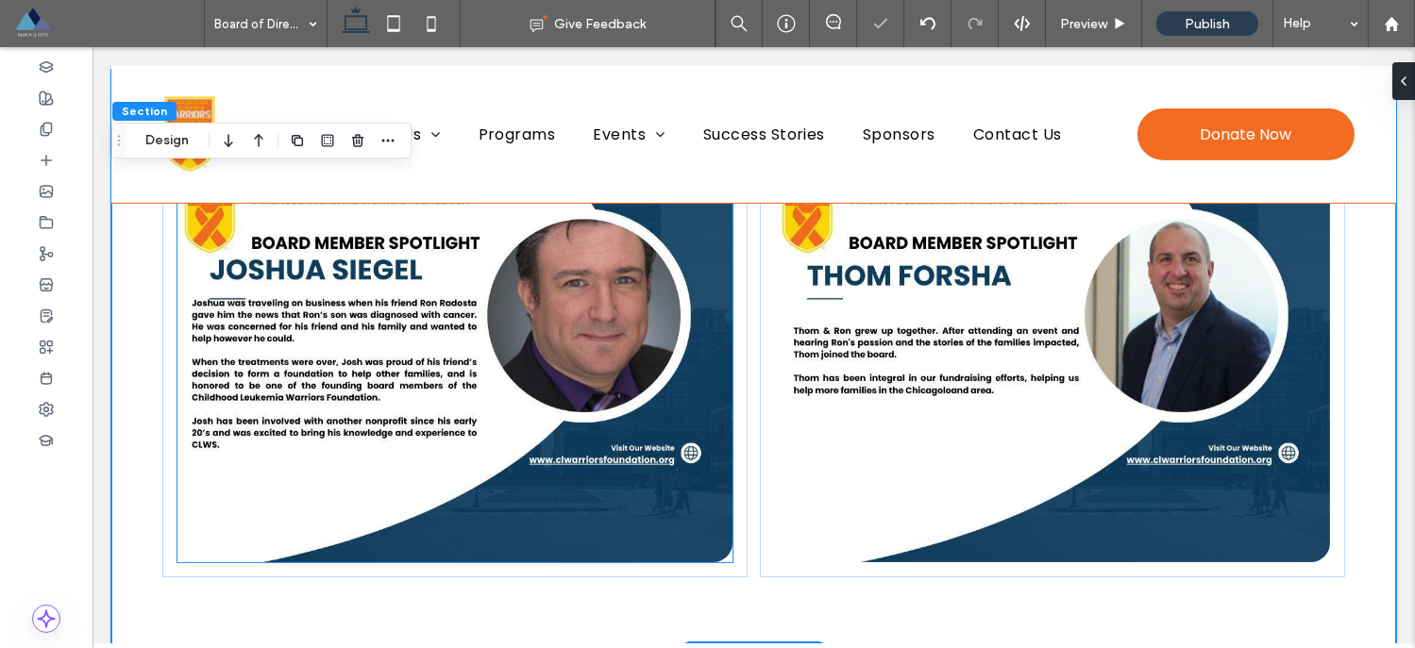
click at [532, 374] on img at bounding box center [454, 329] width 555 height 465
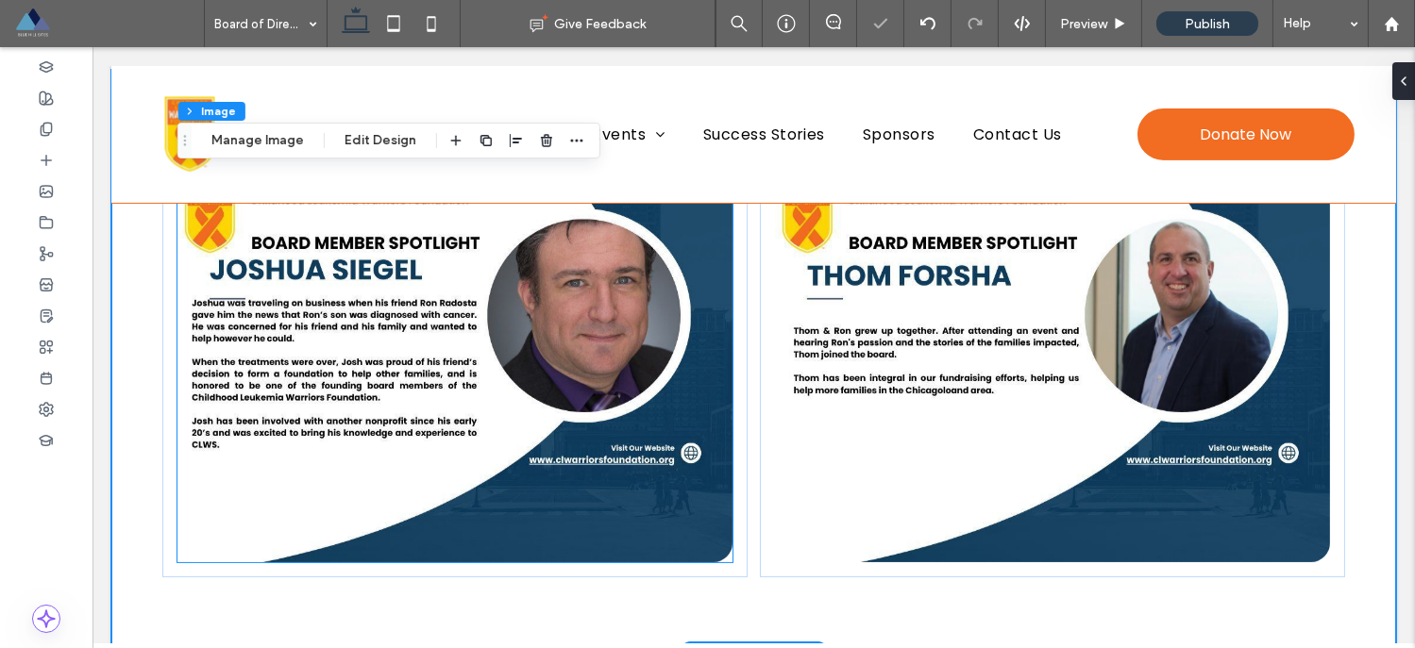
type input "**"
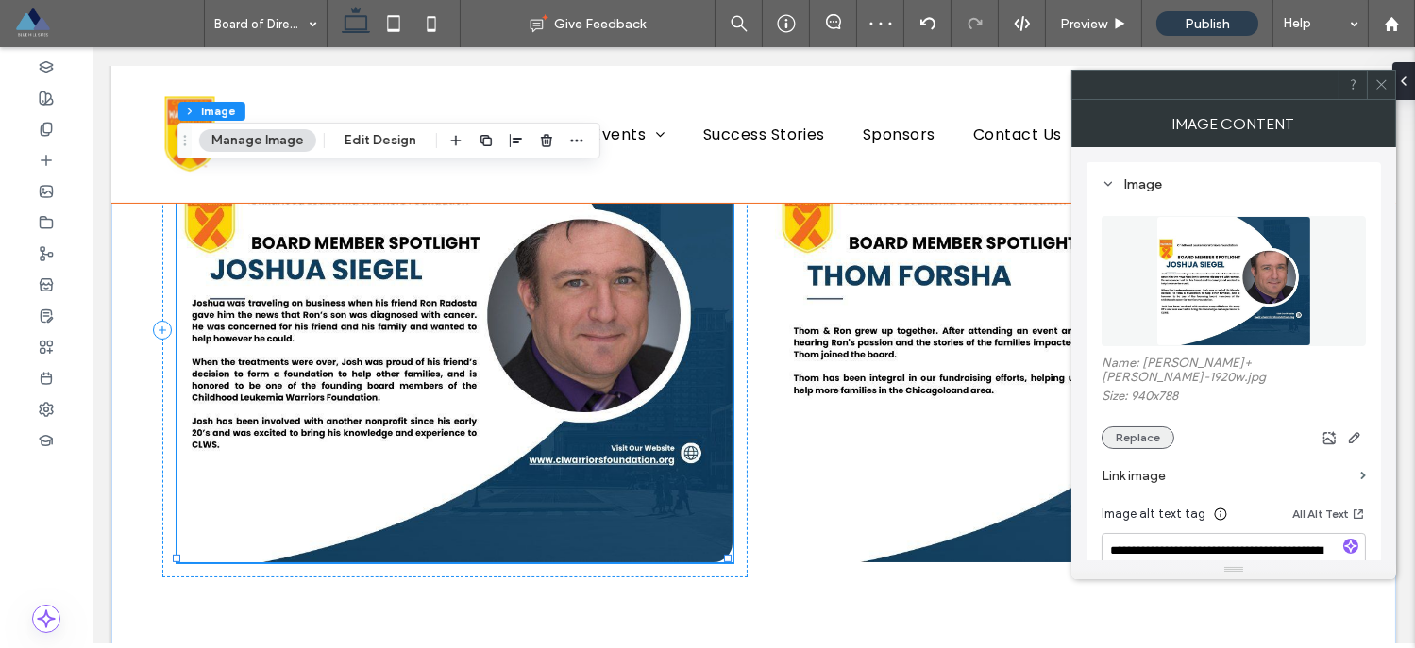
click at [1148, 433] on button "Replace" at bounding box center [1137, 438] width 73 height 23
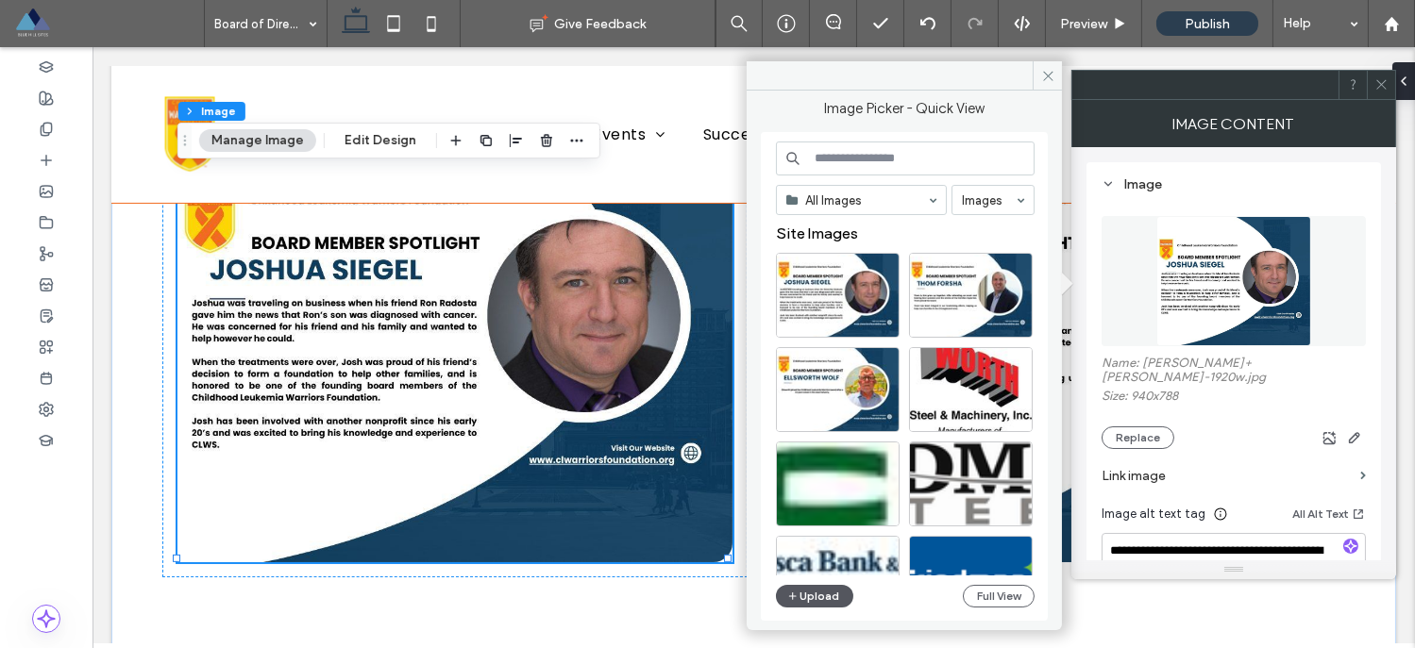
click at [813, 594] on button "Upload" at bounding box center [814, 596] width 77 height 23
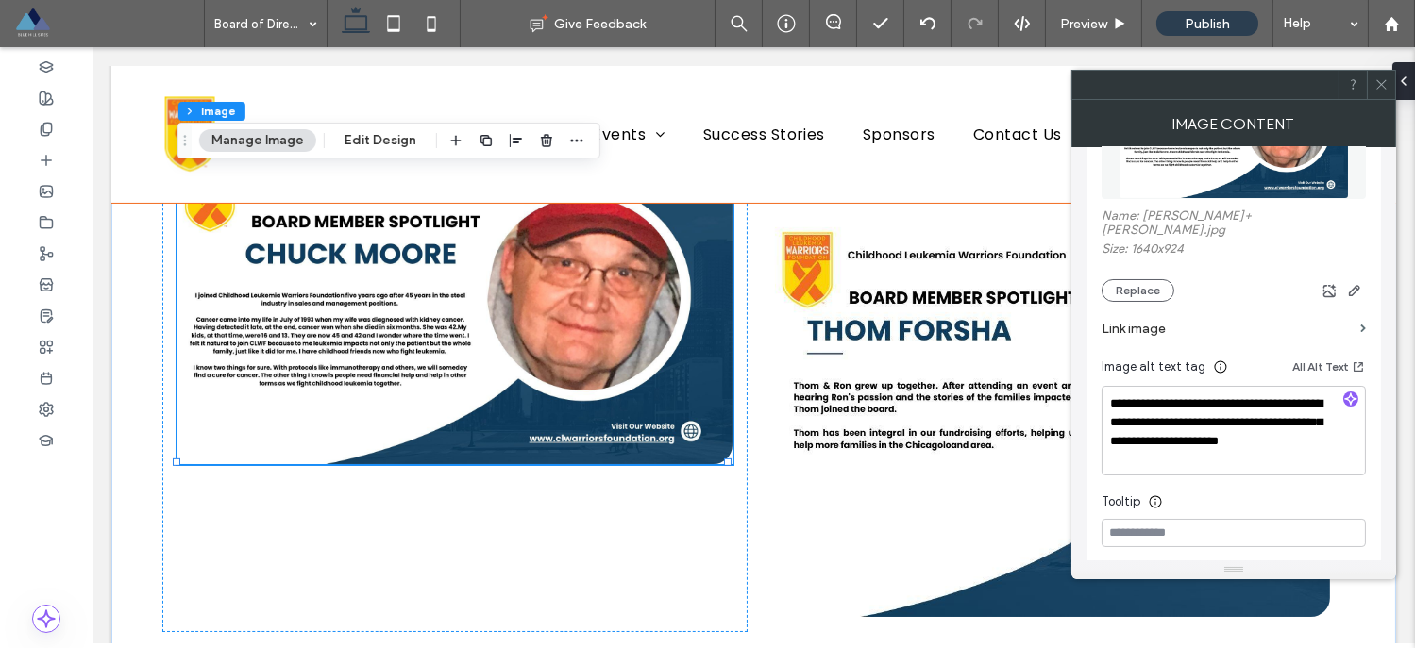
scroll to position [151, 0]
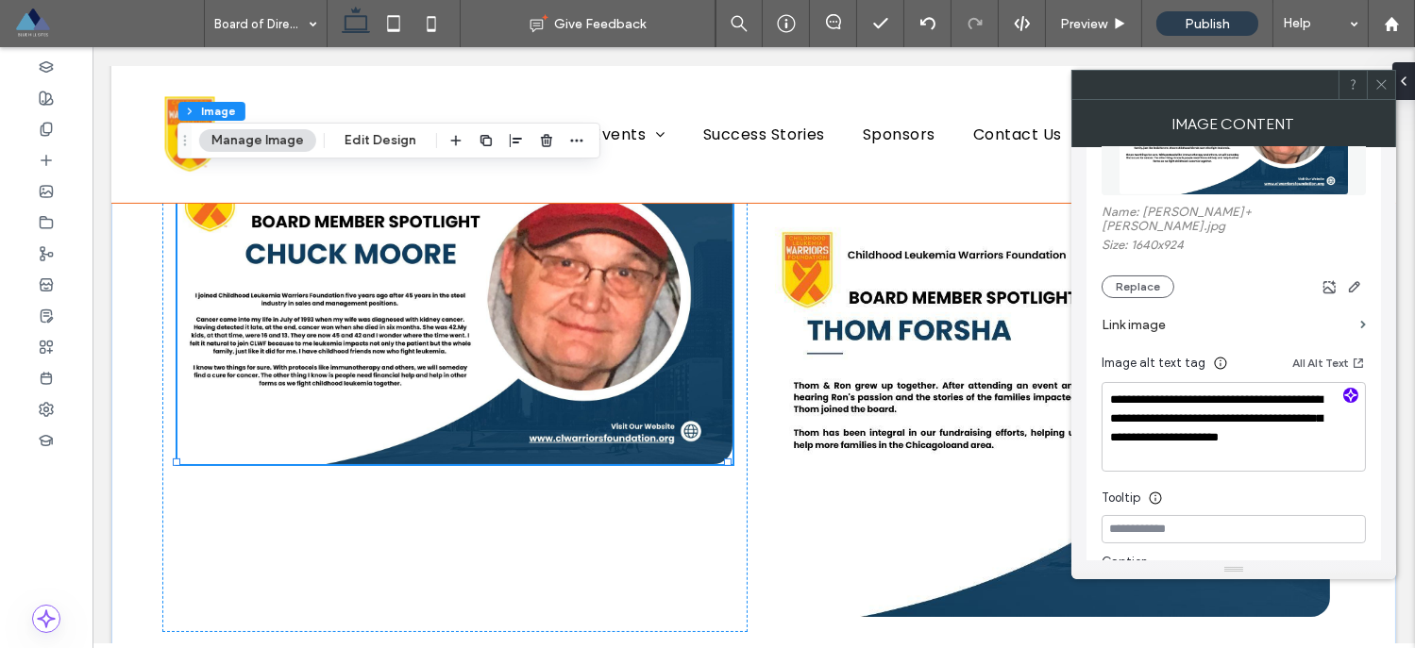
click at [1347, 389] on icon "button" at bounding box center [1350, 395] width 13 height 13
click at [1383, 92] on span at bounding box center [1381, 85] width 14 height 28
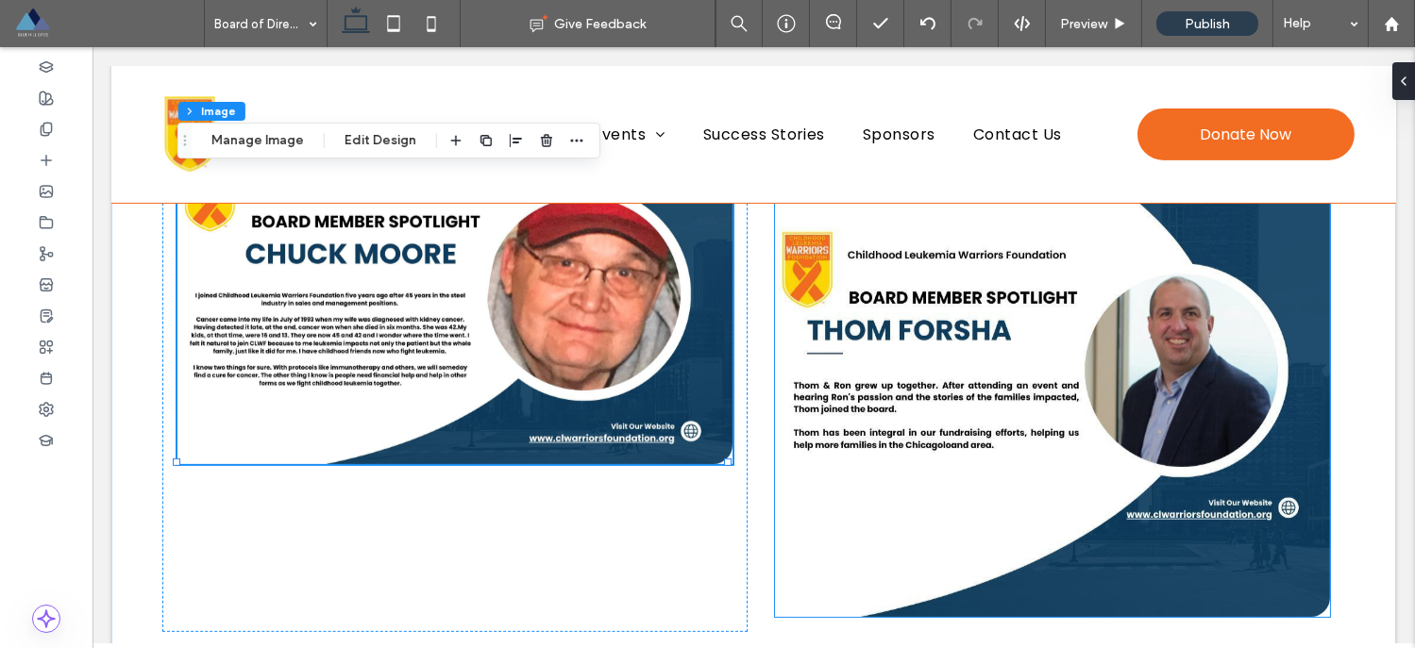
click at [896, 348] on img at bounding box center [1052, 384] width 555 height 465
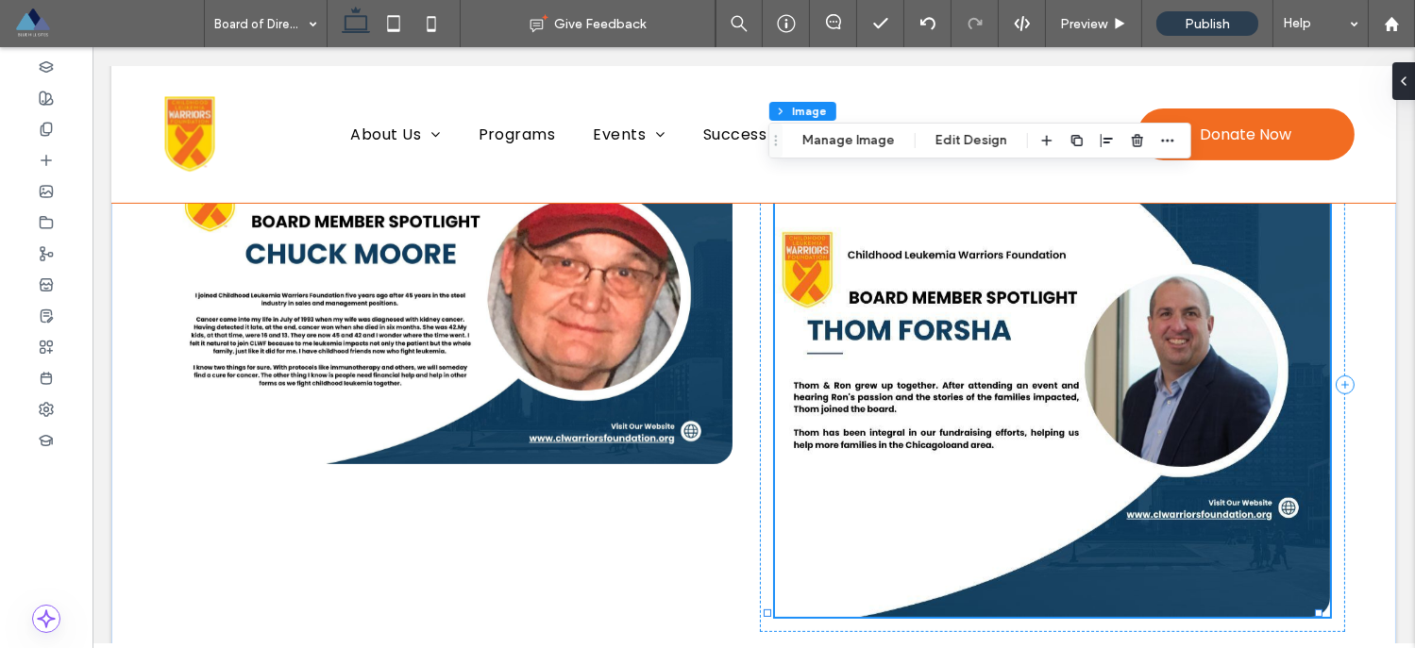
click at [896, 348] on img at bounding box center [1052, 384] width 555 height 465
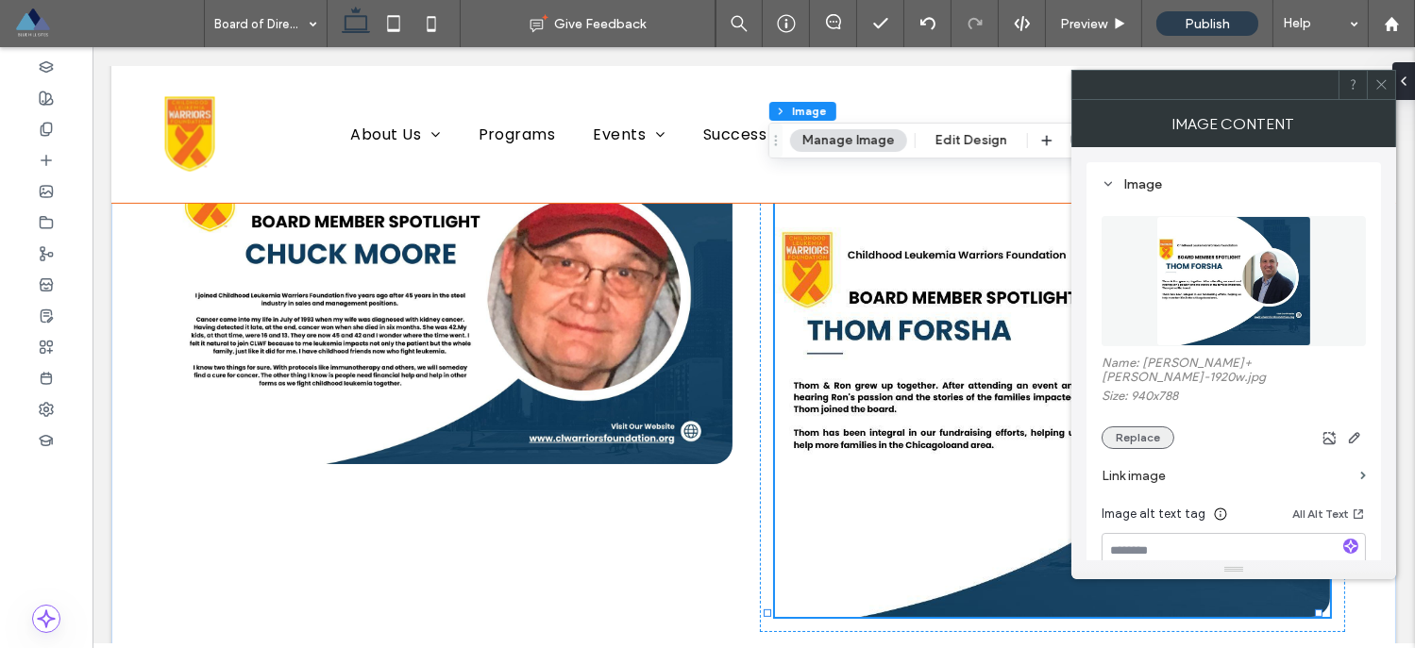
click at [1128, 430] on button "Replace" at bounding box center [1137, 438] width 73 height 23
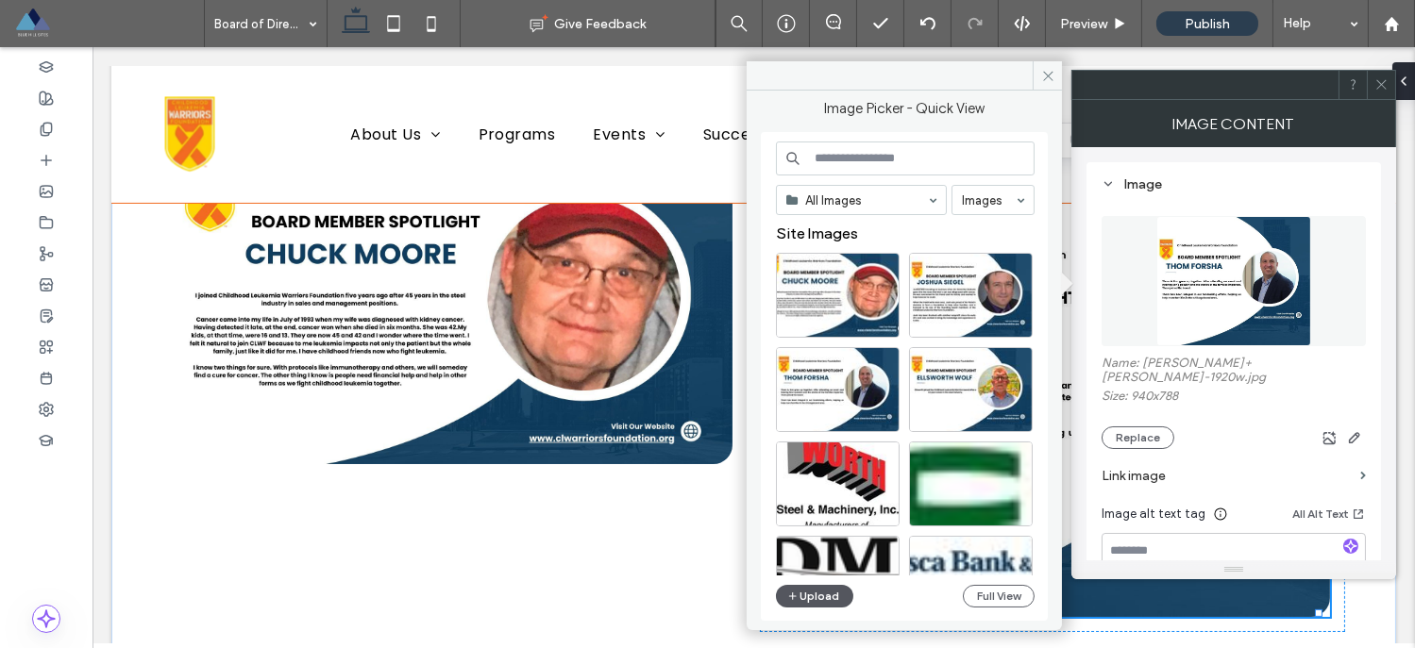
click at [817, 600] on button "Upload" at bounding box center [814, 596] width 77 height 23
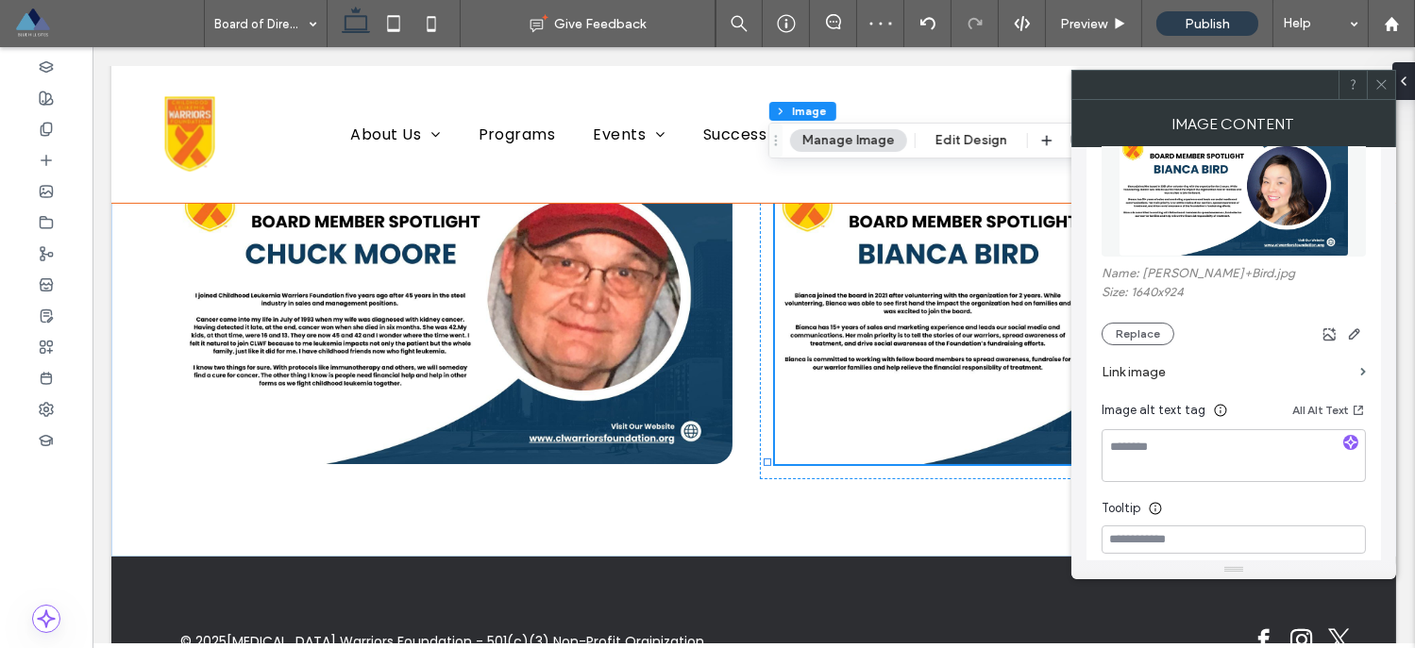
scroll to position [117, 0]
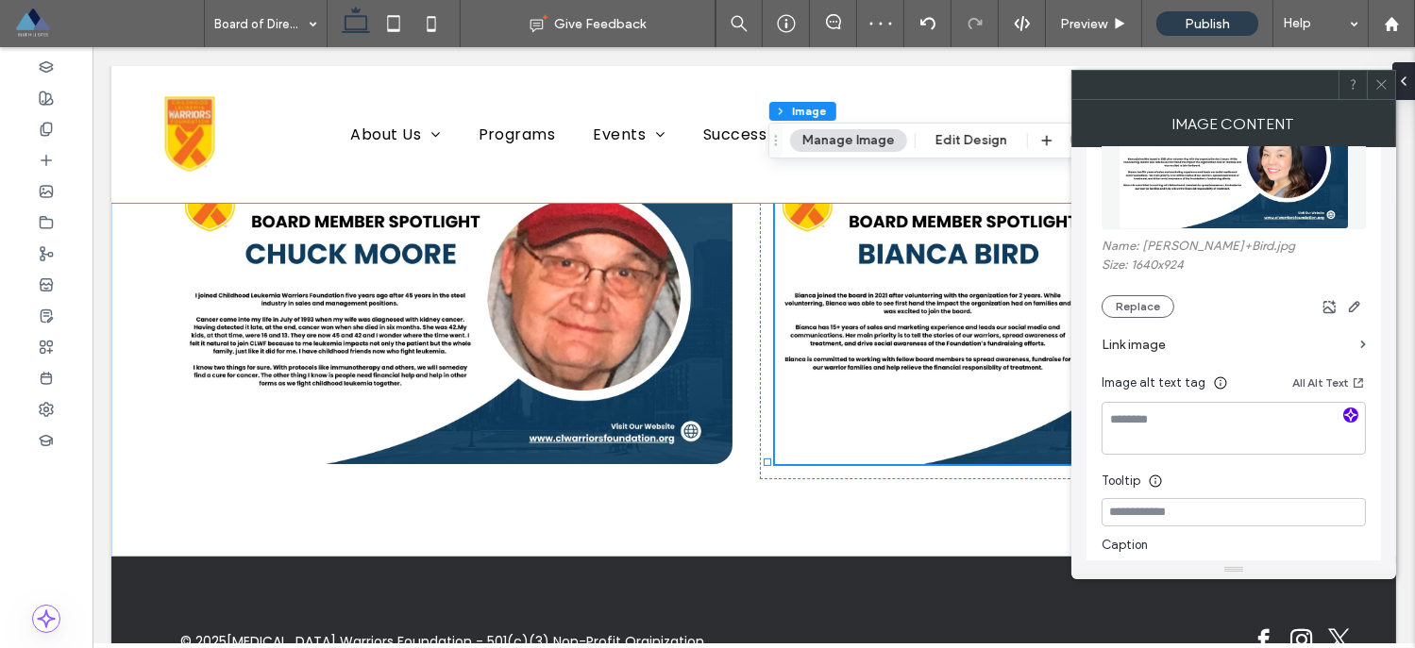
click at [1346, 413] on icon "button" at bounding box center [1350, 415] width 13 height 13
type textarea "**********"
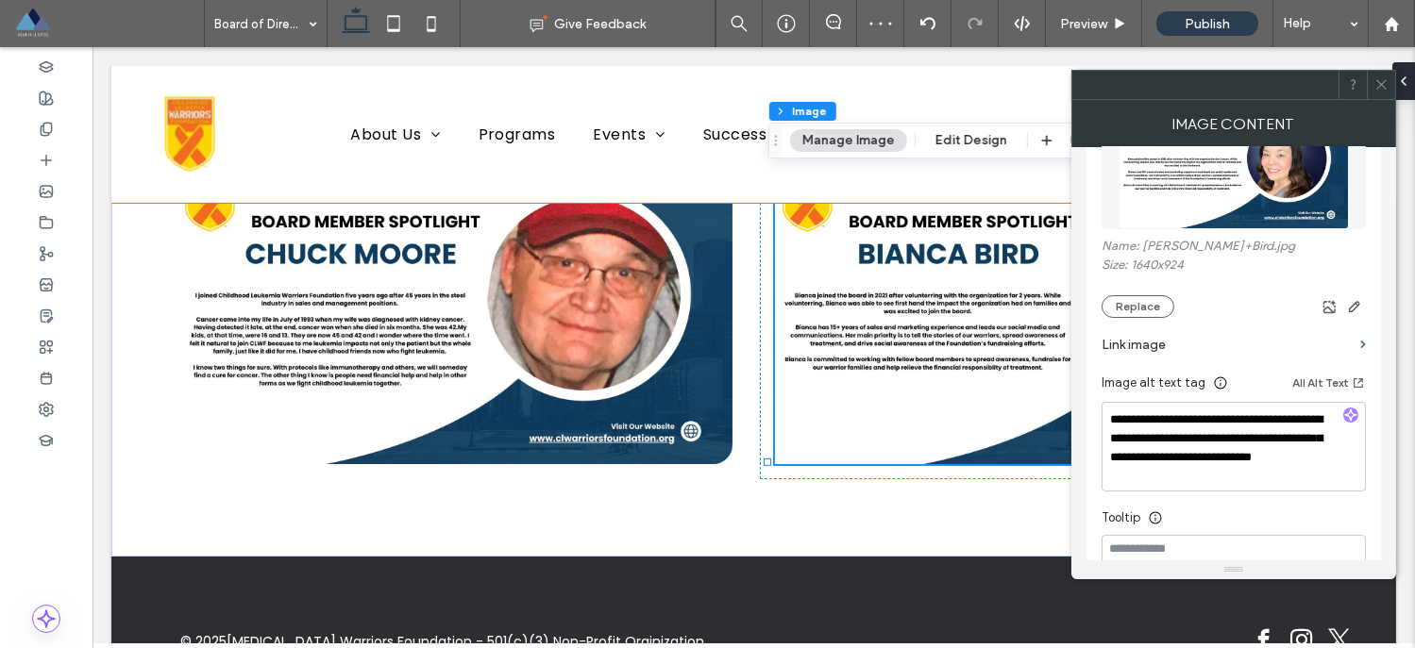
click at [1382, 93] on span at bounding box center [1381, 85] width 14 height 28
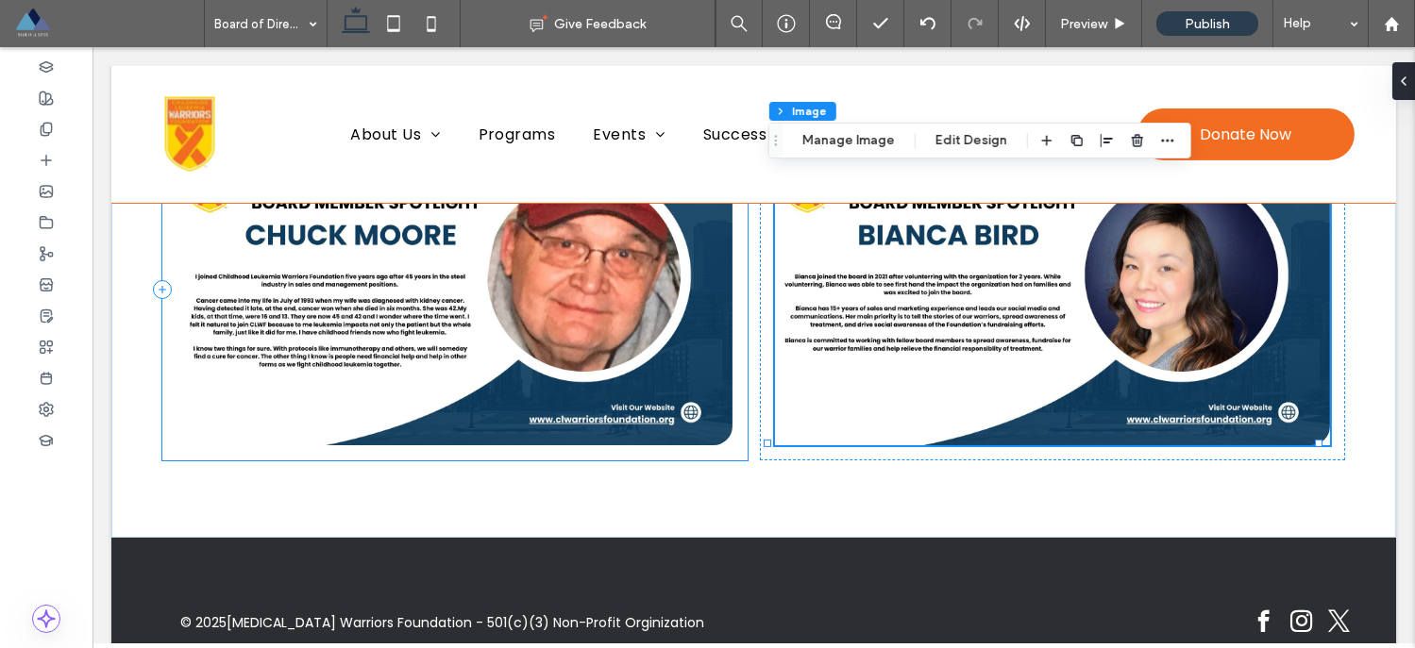
scroll to position [1342, 0]
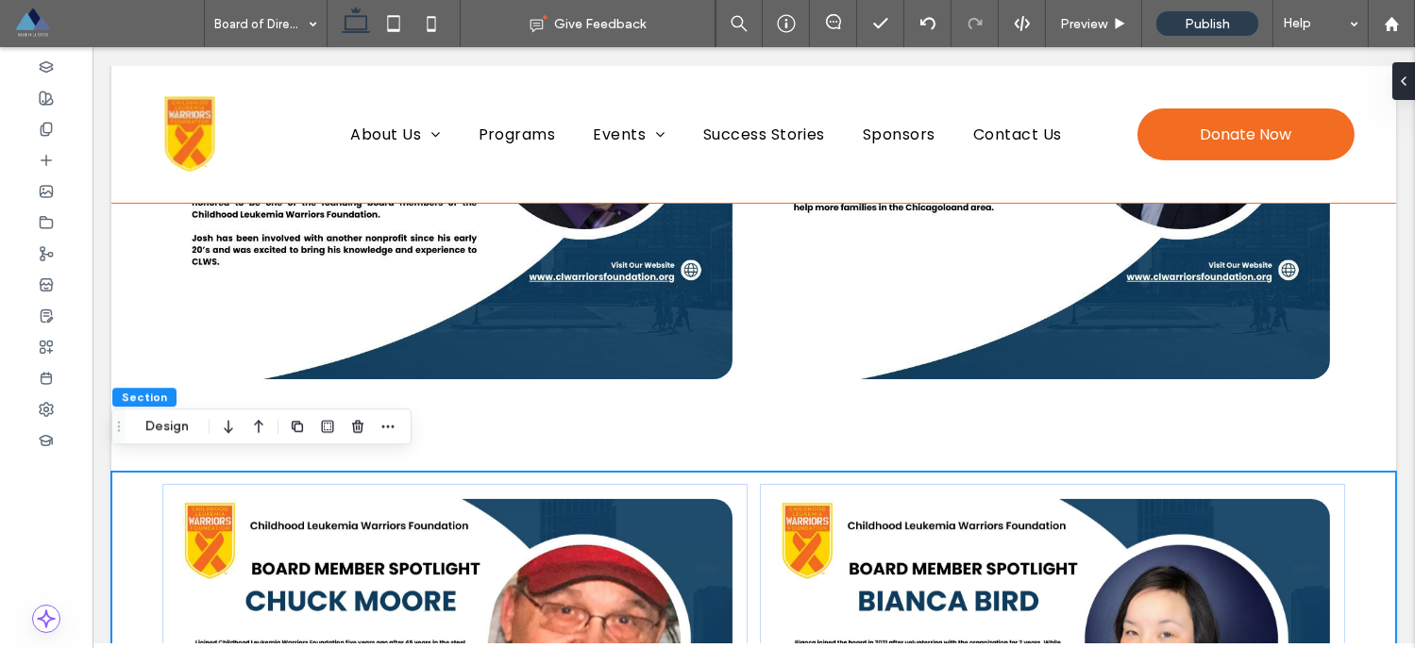
click at [304, 431] on icon "button" at bounding box center [297, 426] width 15 height 15
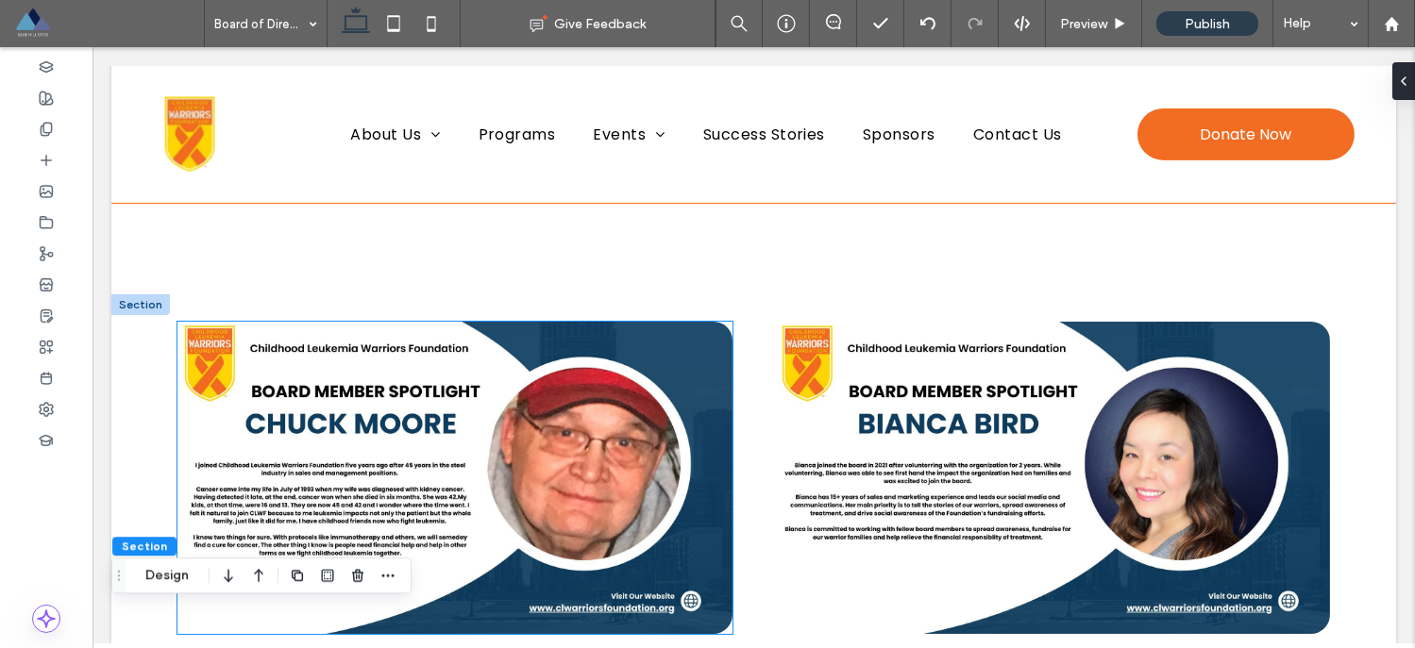
scroll to position [2140, 0]
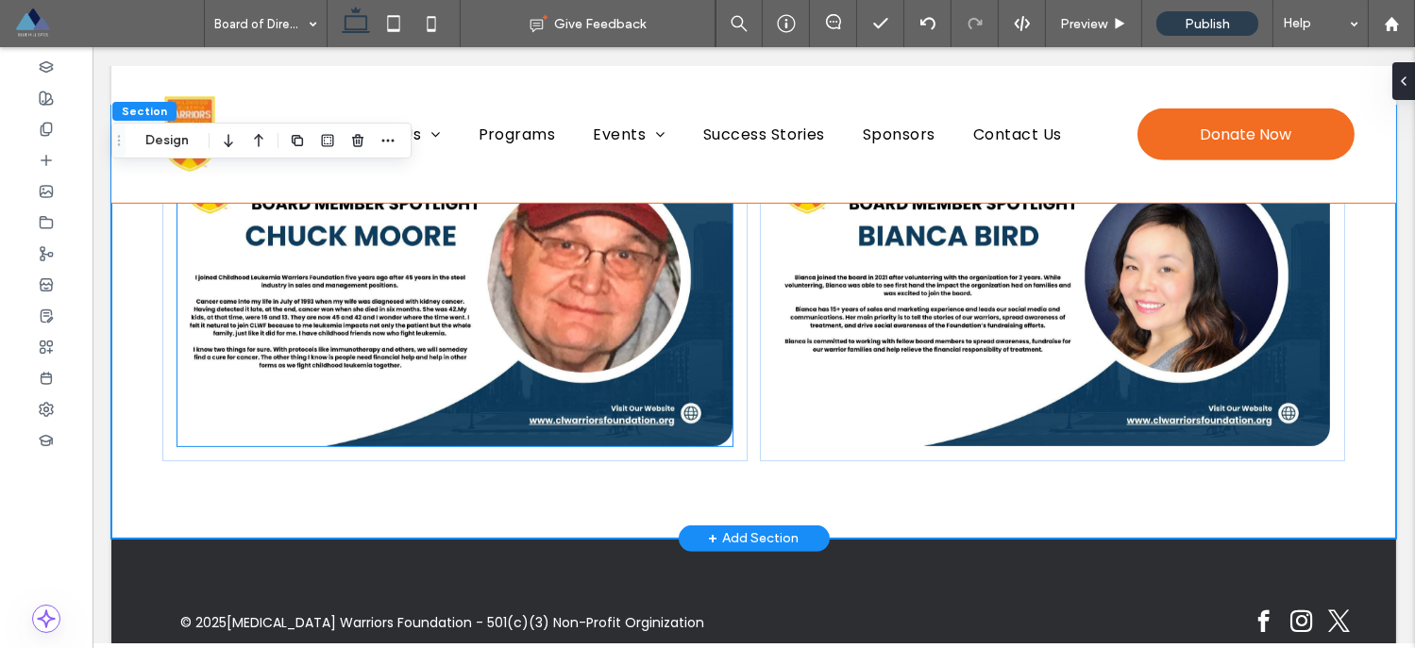
click at [479, 371] on img at bounding box center [454, 290] width 555 height 312
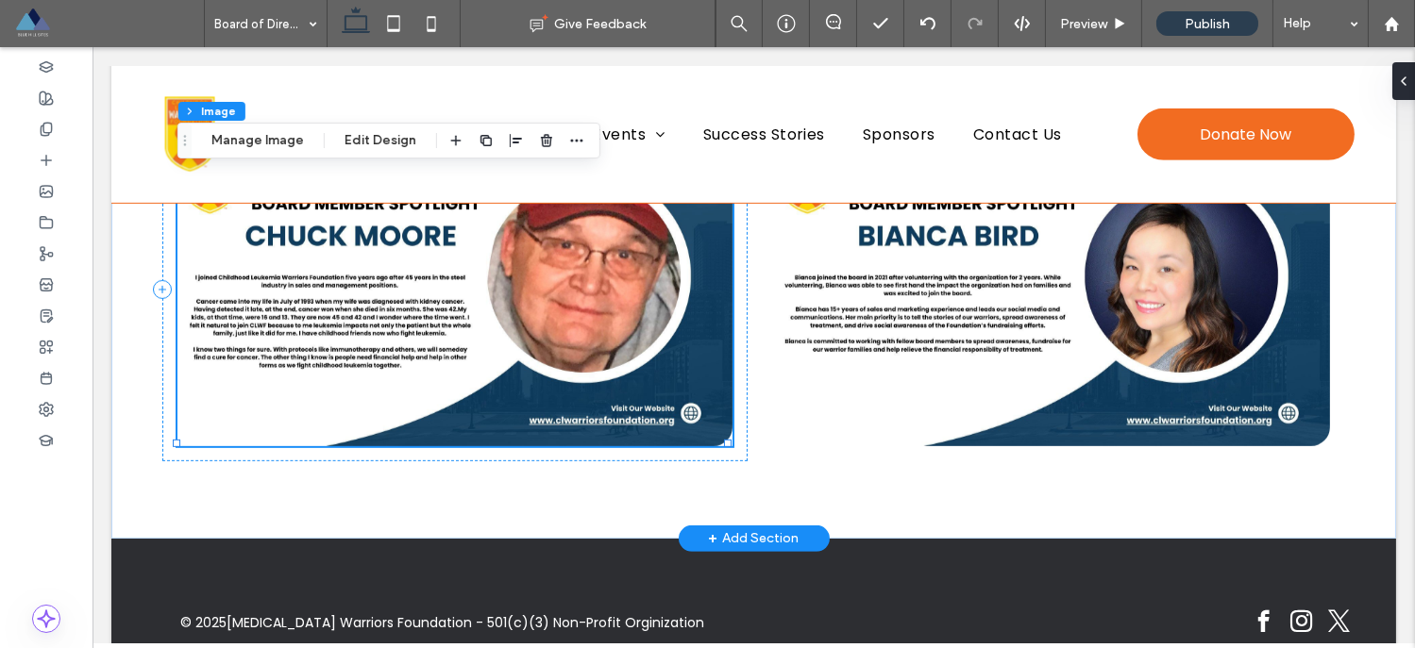
click at [479, 371] on img at bounding box center [454, 290] width 555 height 312
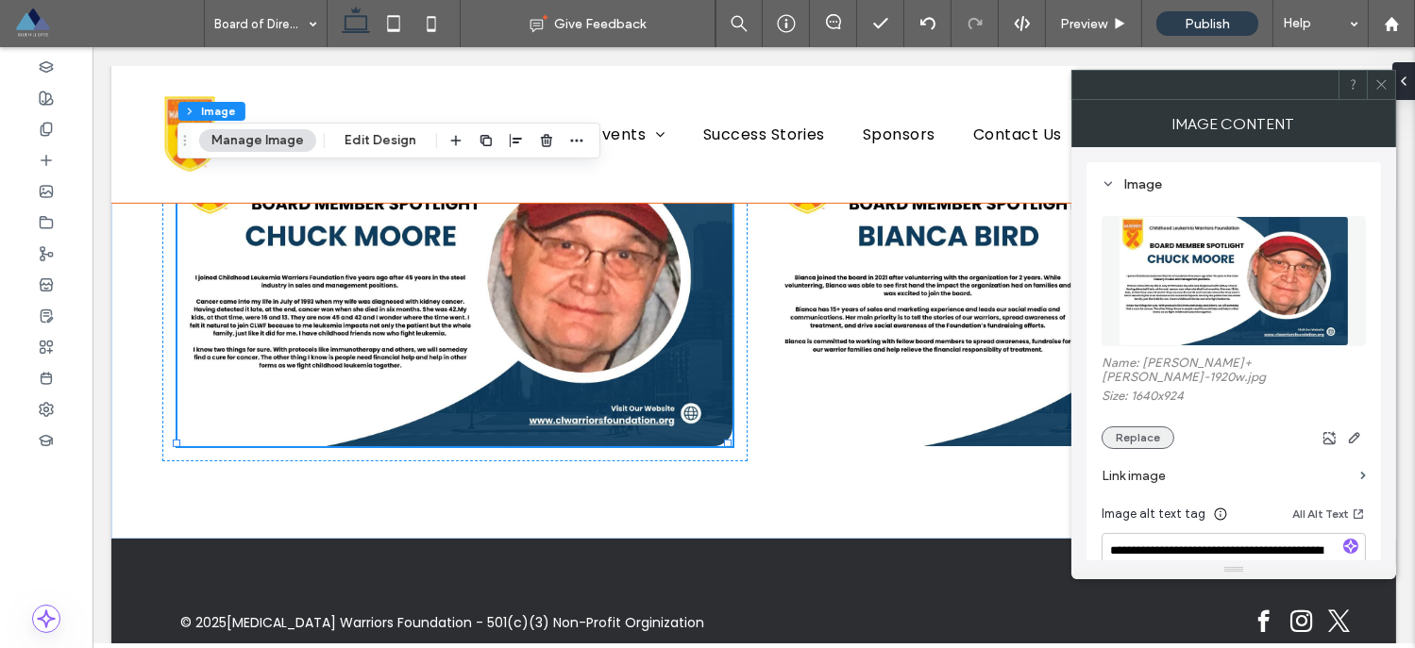
click at [1125, 427] on button "Replace" at bounding box center [1137, 438] width 73 height 23
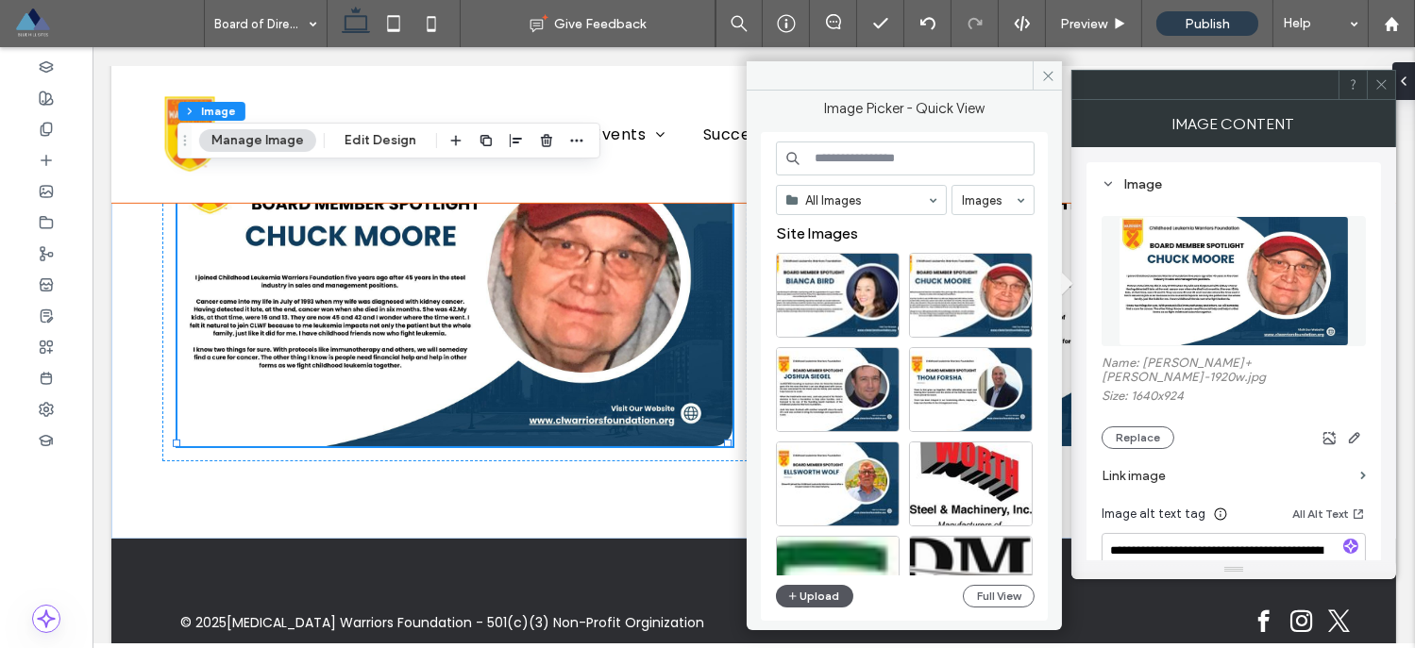
click at [809, 600] on button "Upload" at bounding box center [814, 596] width 77 height 23
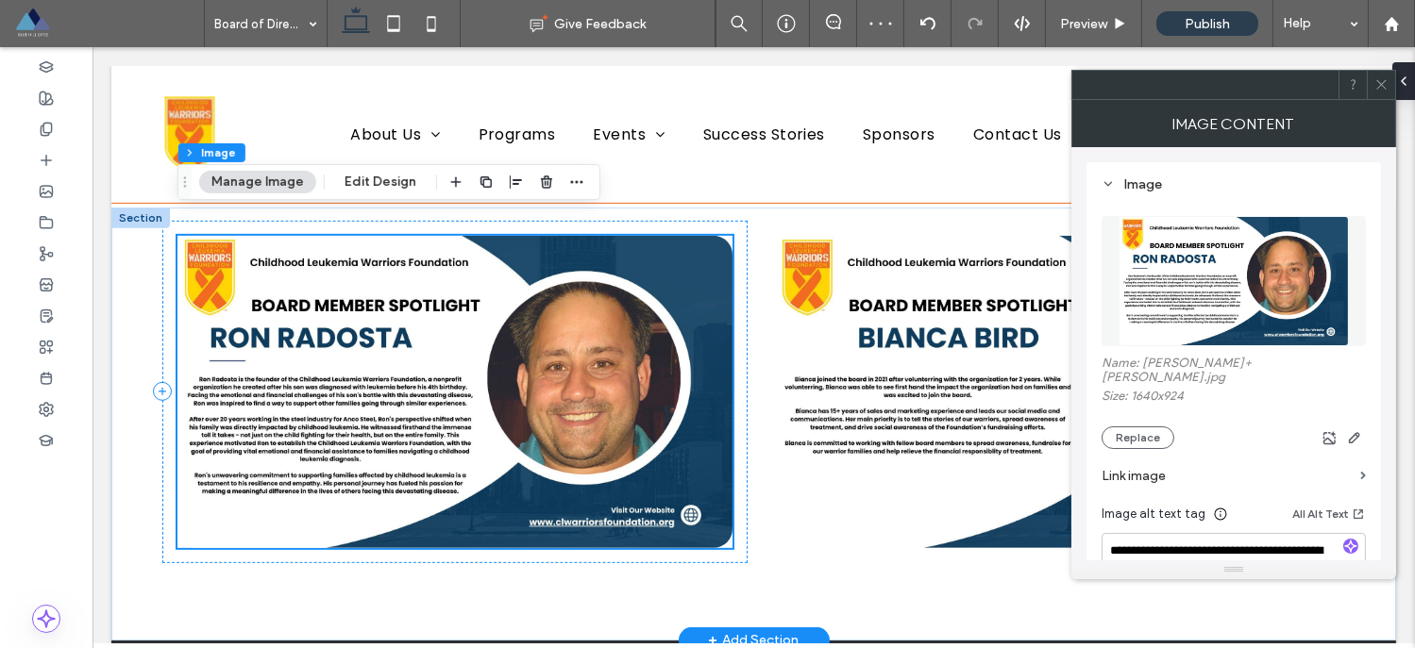
scroll to position [2024, 0]
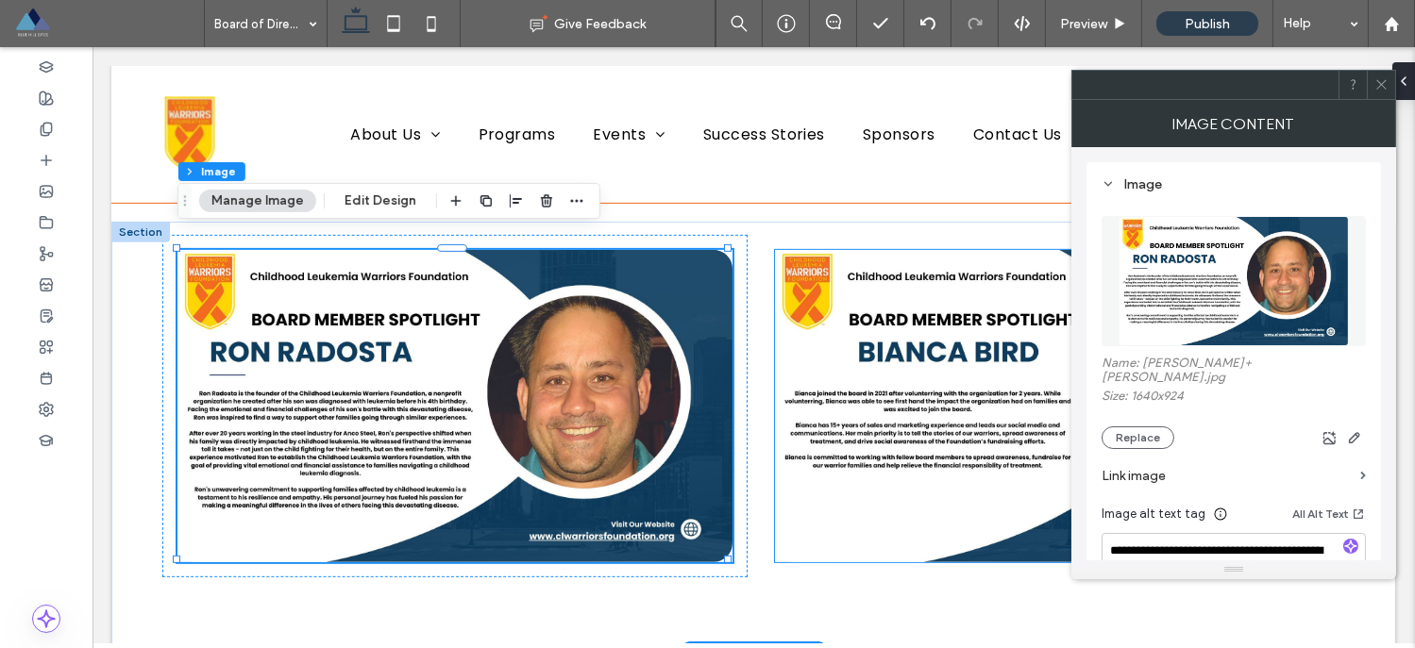
click at [938, 456] on img at bounding box center [1052, 406] width 555 height 312
click at [938, 456] on div at bounding box center [1052, 406] width 555 height 312
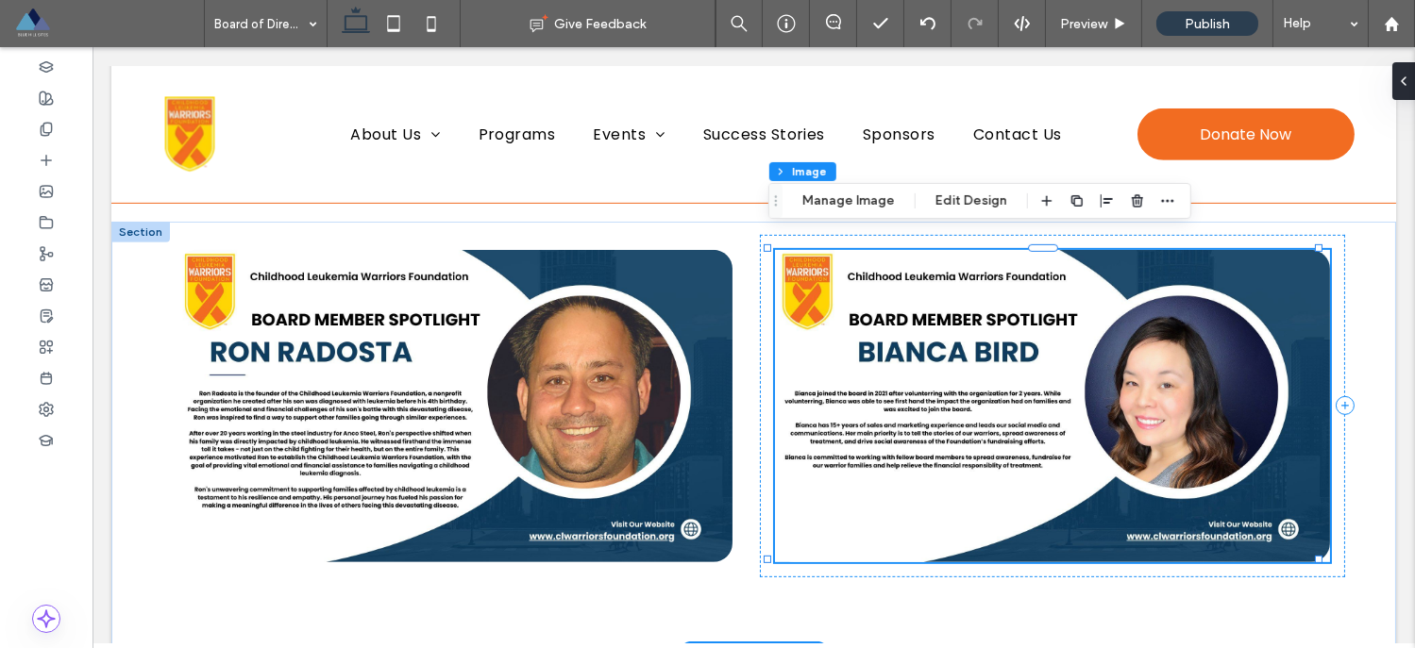
click at [947, 441] on img at bounding box center [1052, 406] width 555 height 312
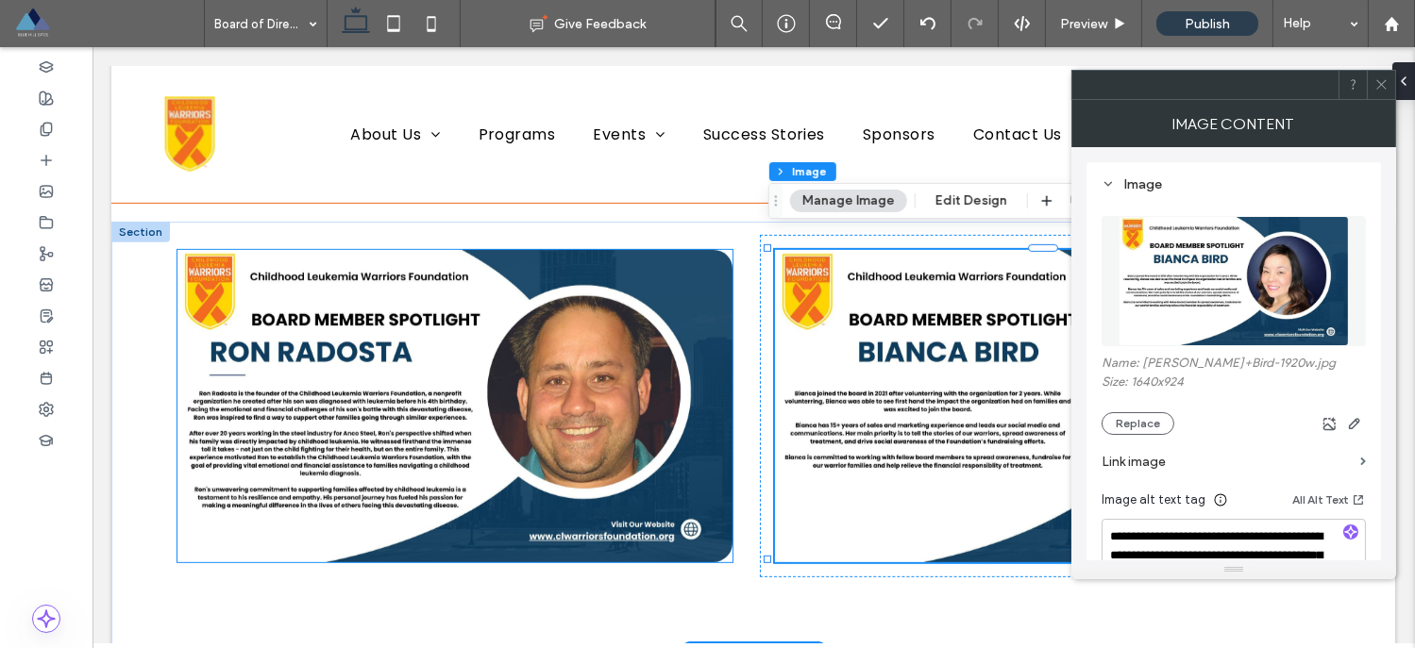
click at [635, 427] on img at bounding box center [454, 406] width 555 height 312
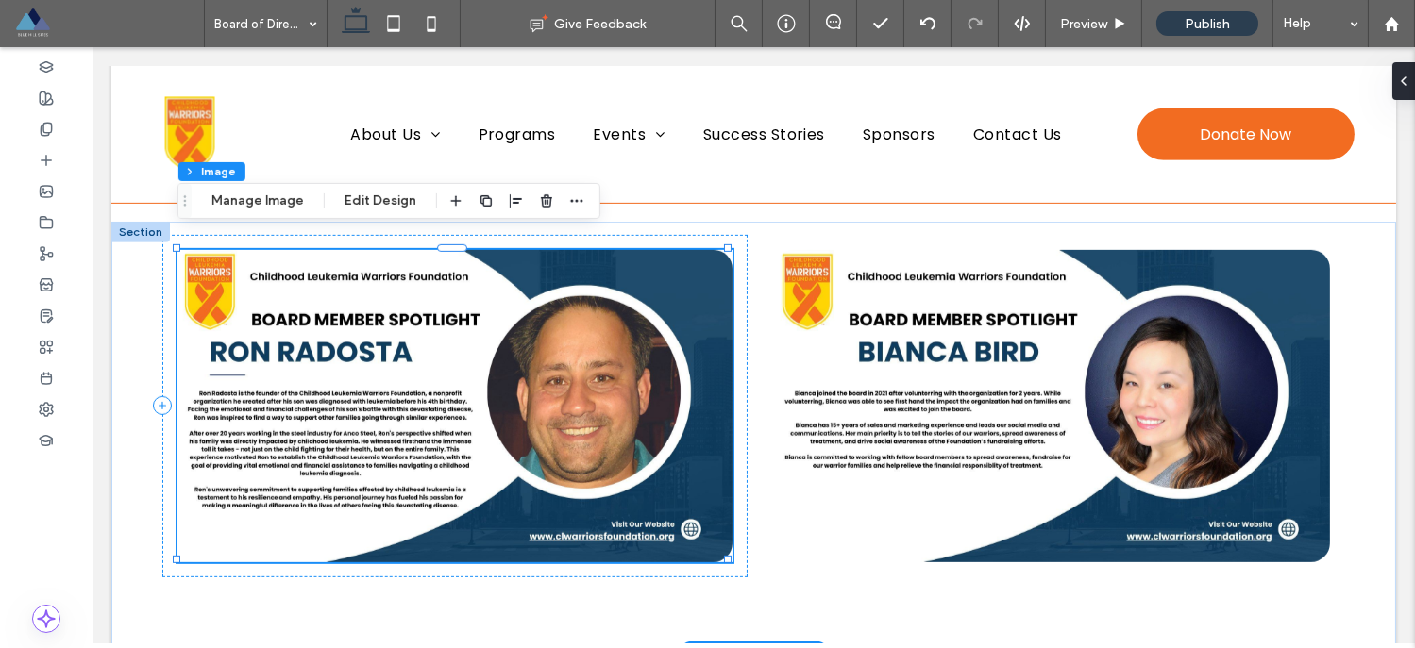
click at [409, 410] on img at bounding box center [454, 406] width 555 height 312
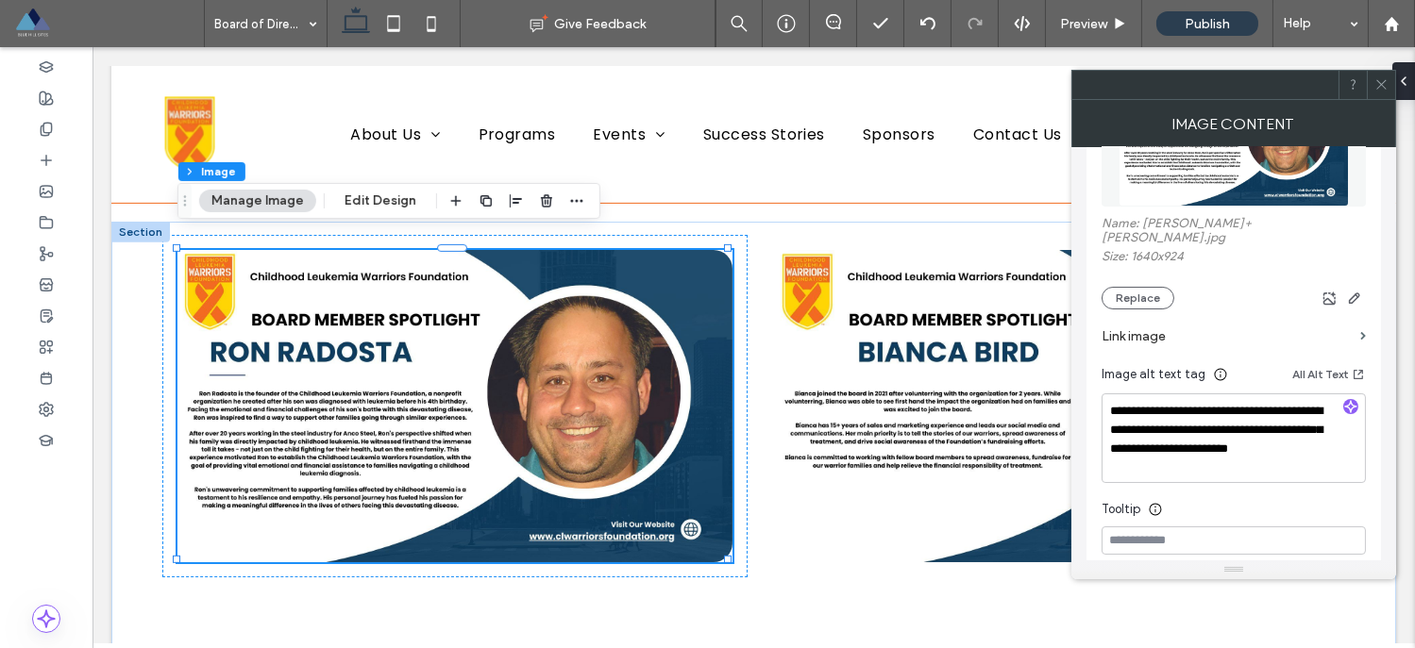
scroll to position [148, 0]
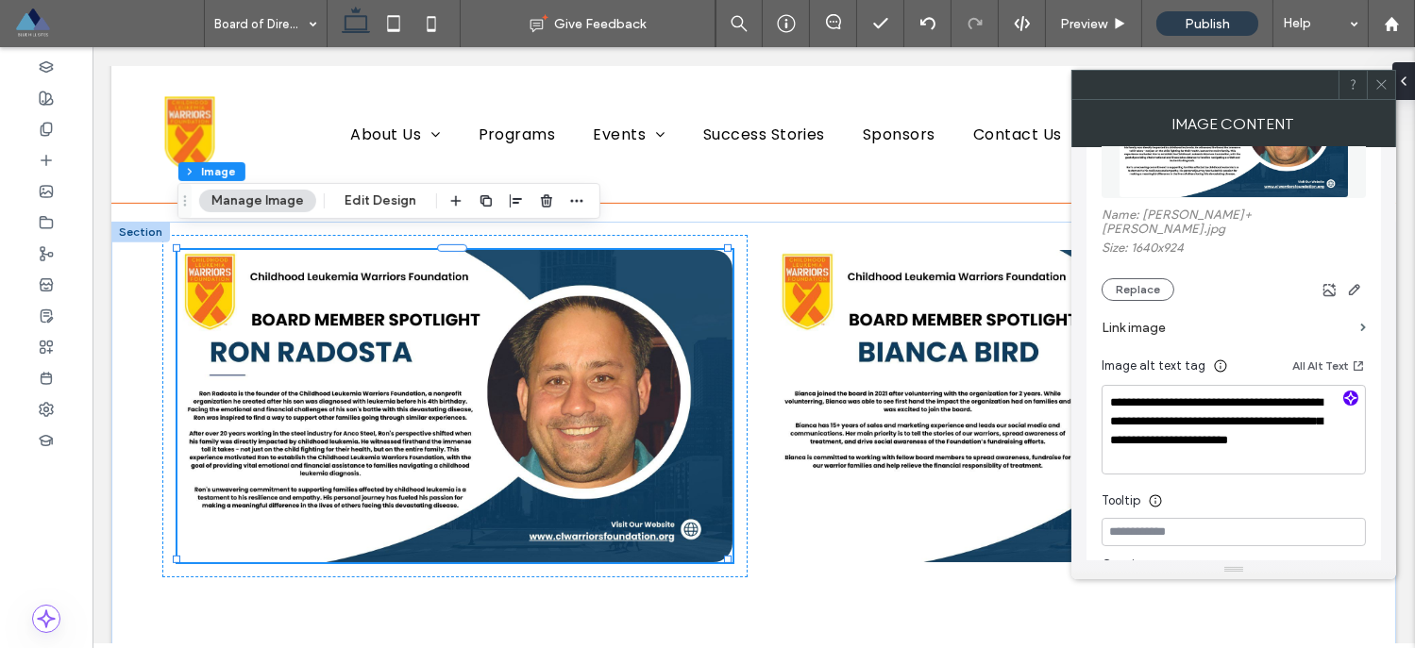
click at [1348, 392] on icon "button" at bounding box center [1350, 398] width 13 height 13
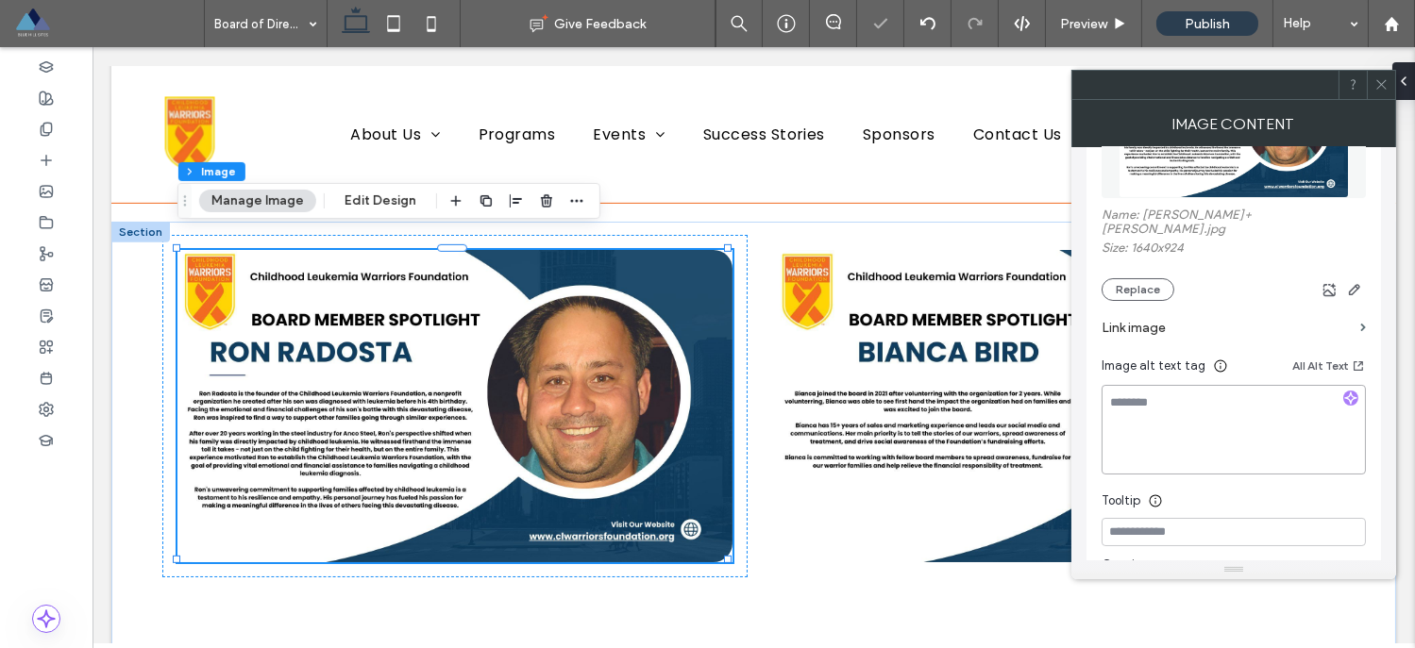
type textarea "**********"
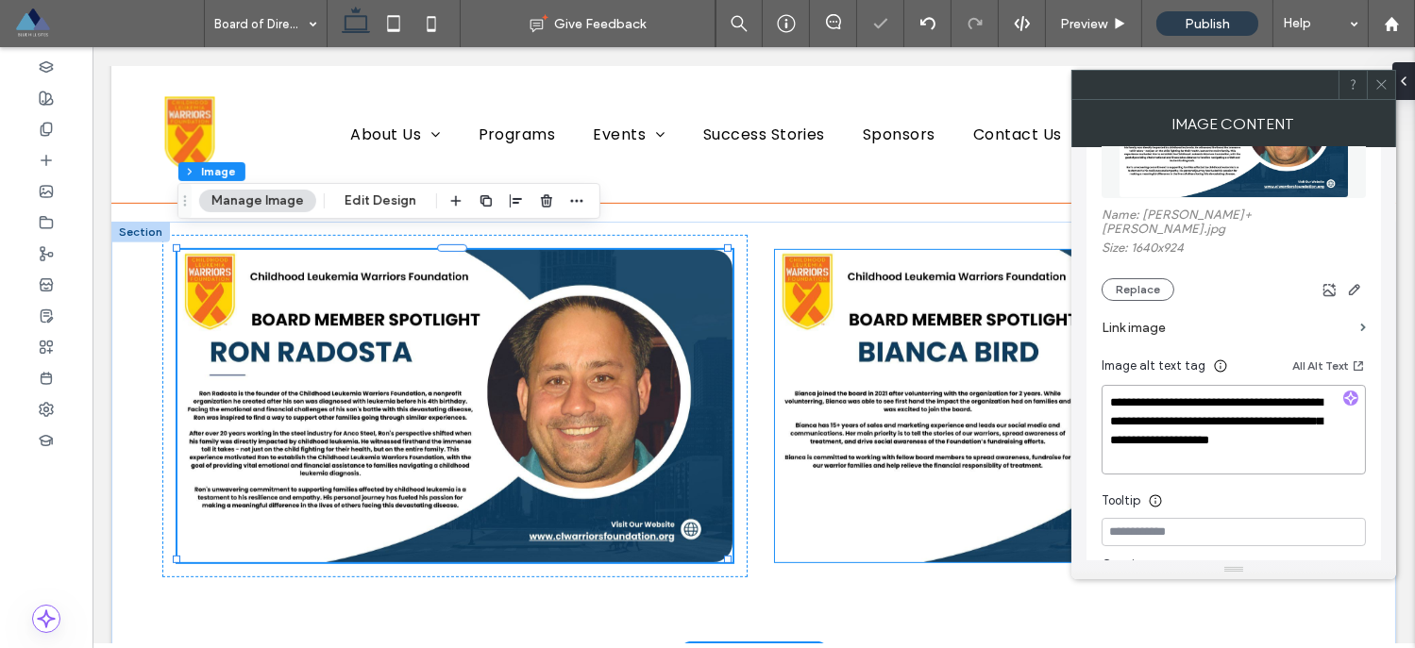
click at [894, 411] on img at bounding box center [1052, 406] width 555 height 312
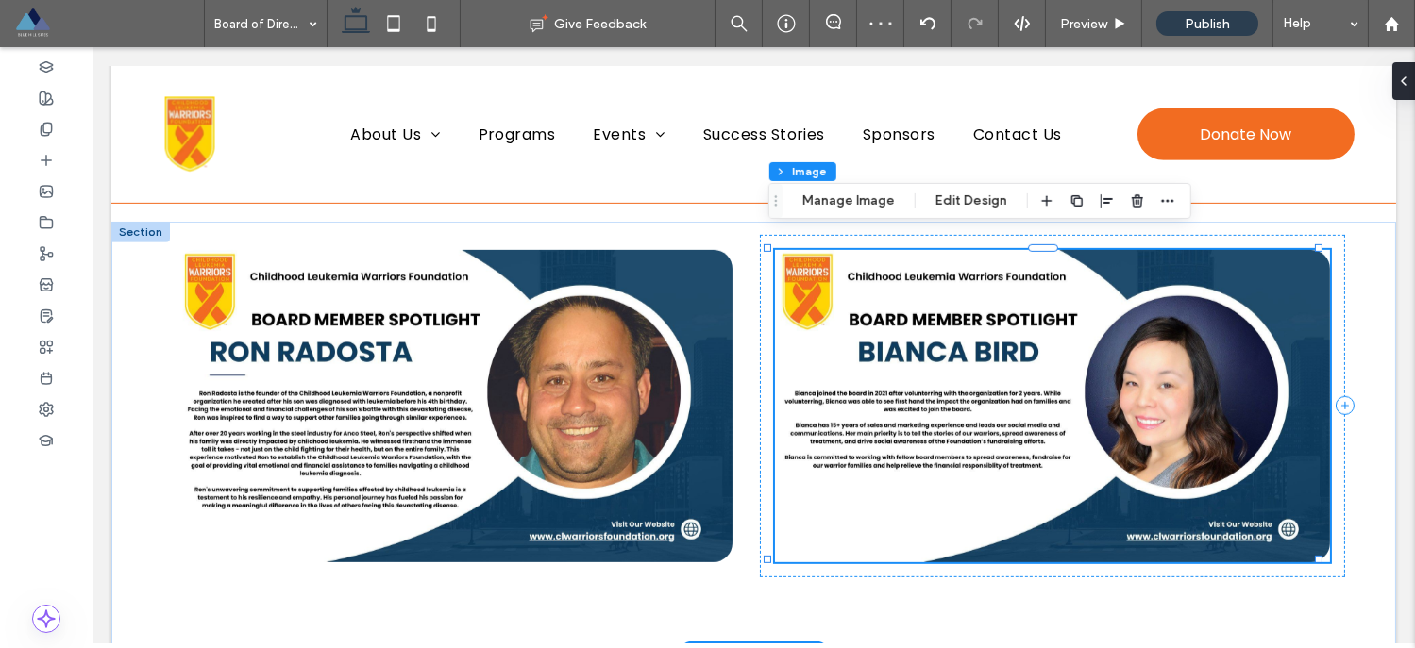
click at [919, 393] on img at bounding box center [1052, 406] width 555 height 312
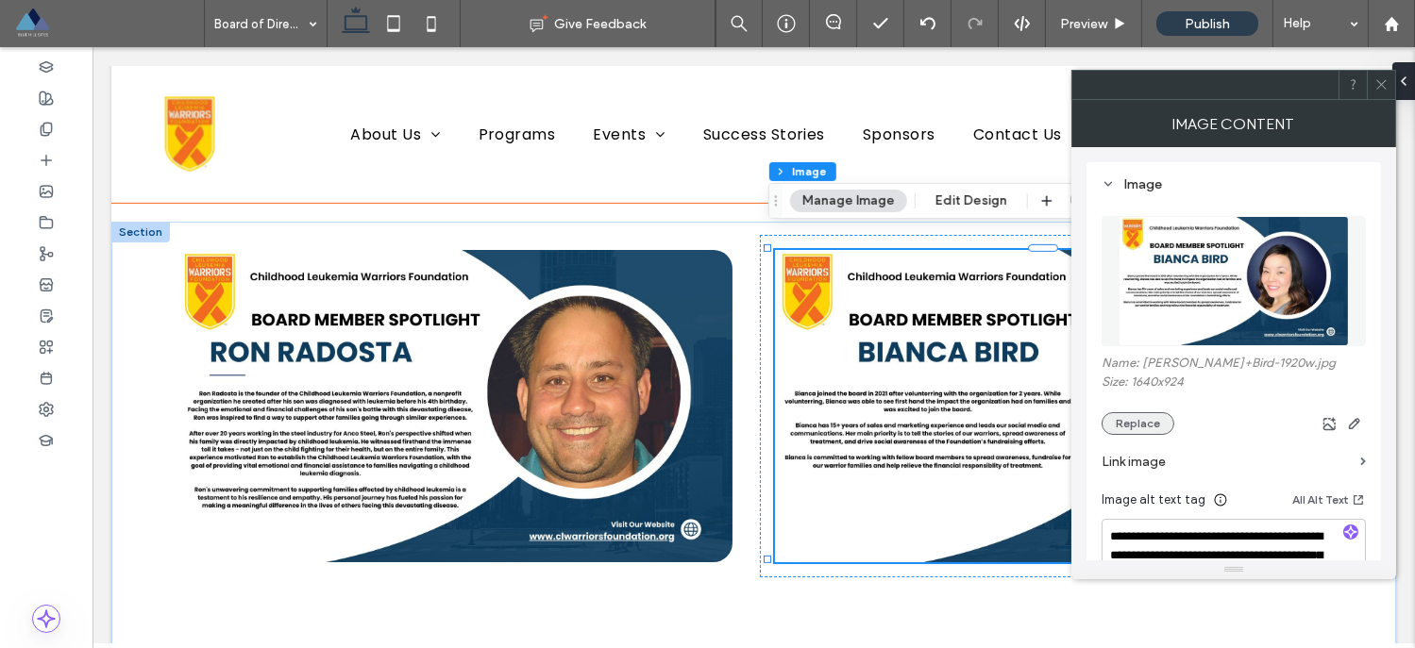
click at [1134, 418] on button "Replace" at bounding box center [1137, 423] width 73 height 23
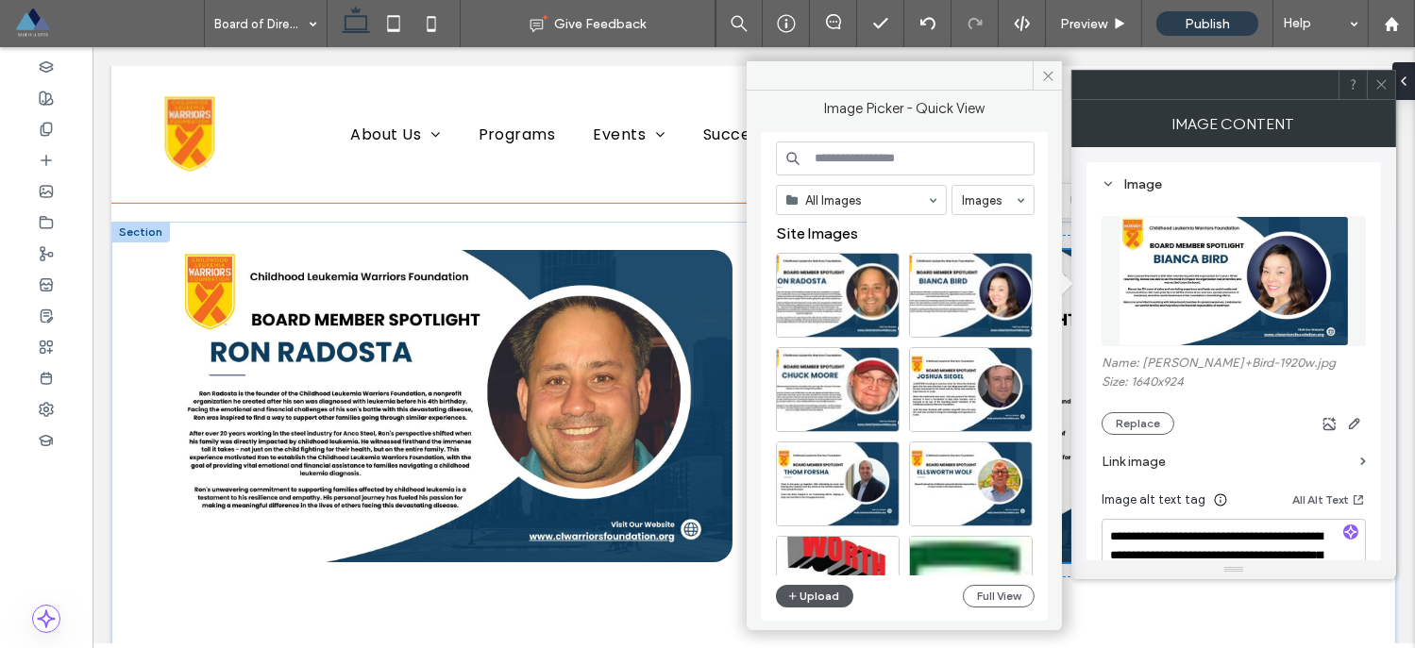
click at [825, 592] on button "Upload" at bounding box center [814, 596] width 77 height 23
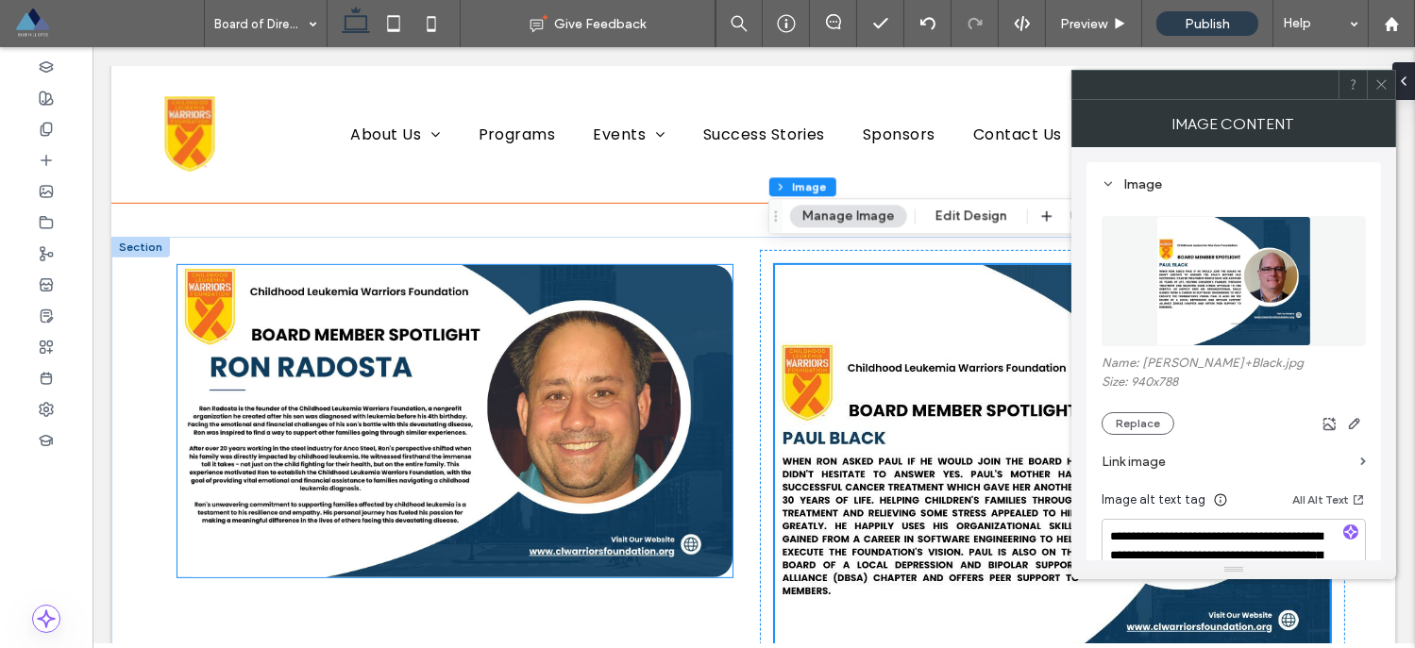
scroll to position [1976, 0]
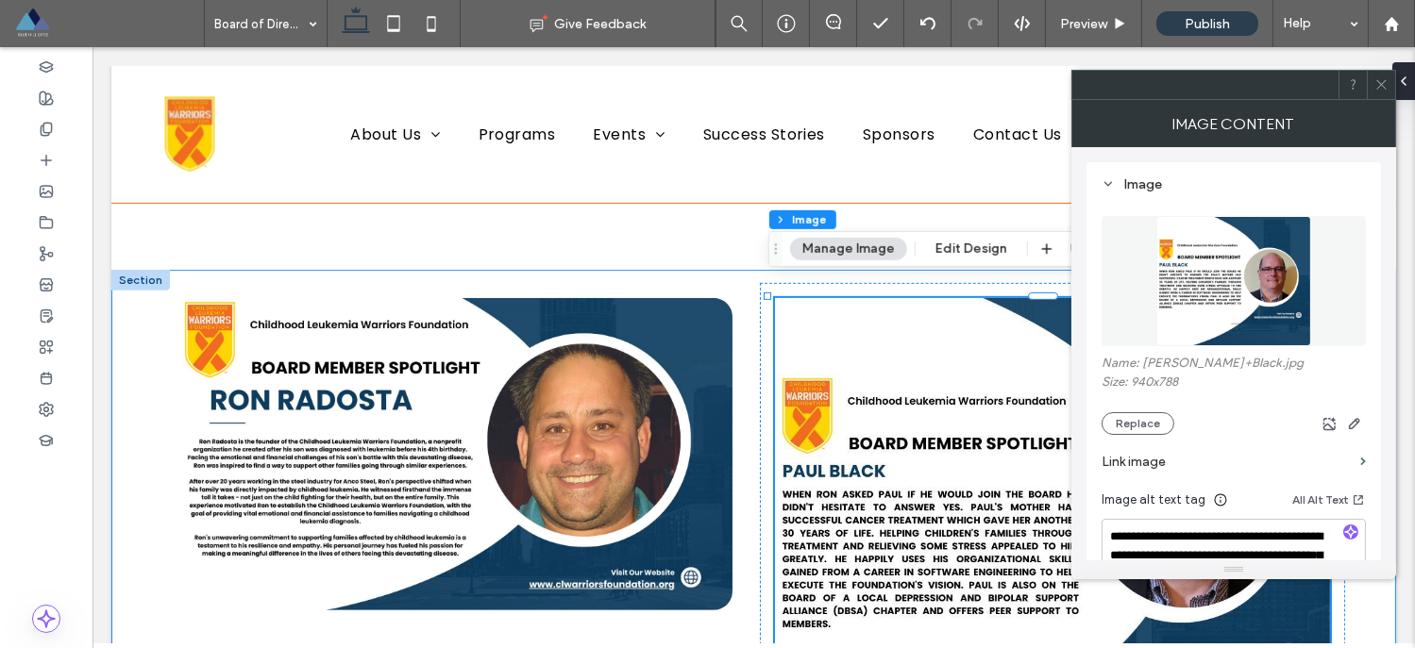
click at [189, 270] on div at bounding box center [753, 562] width 1284 height 585
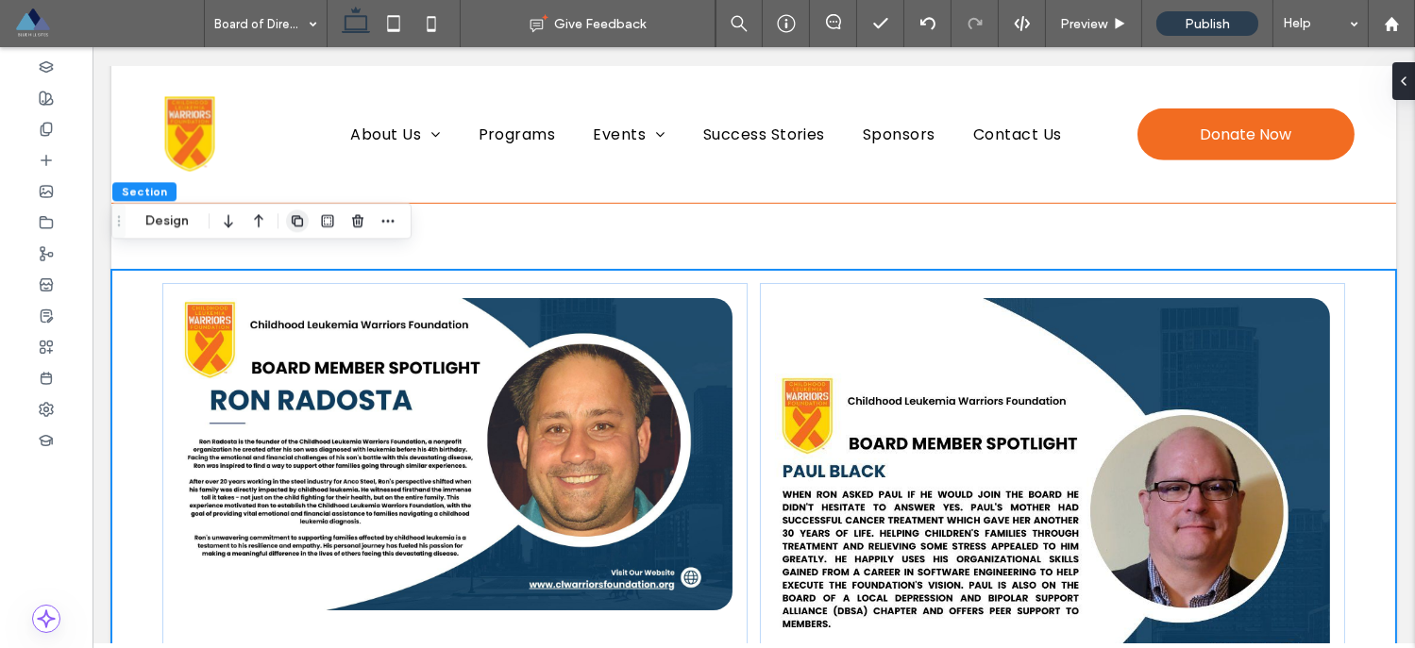
click at [296, 226] on use "button" at bounding box center [297, 220] width 11 height 11
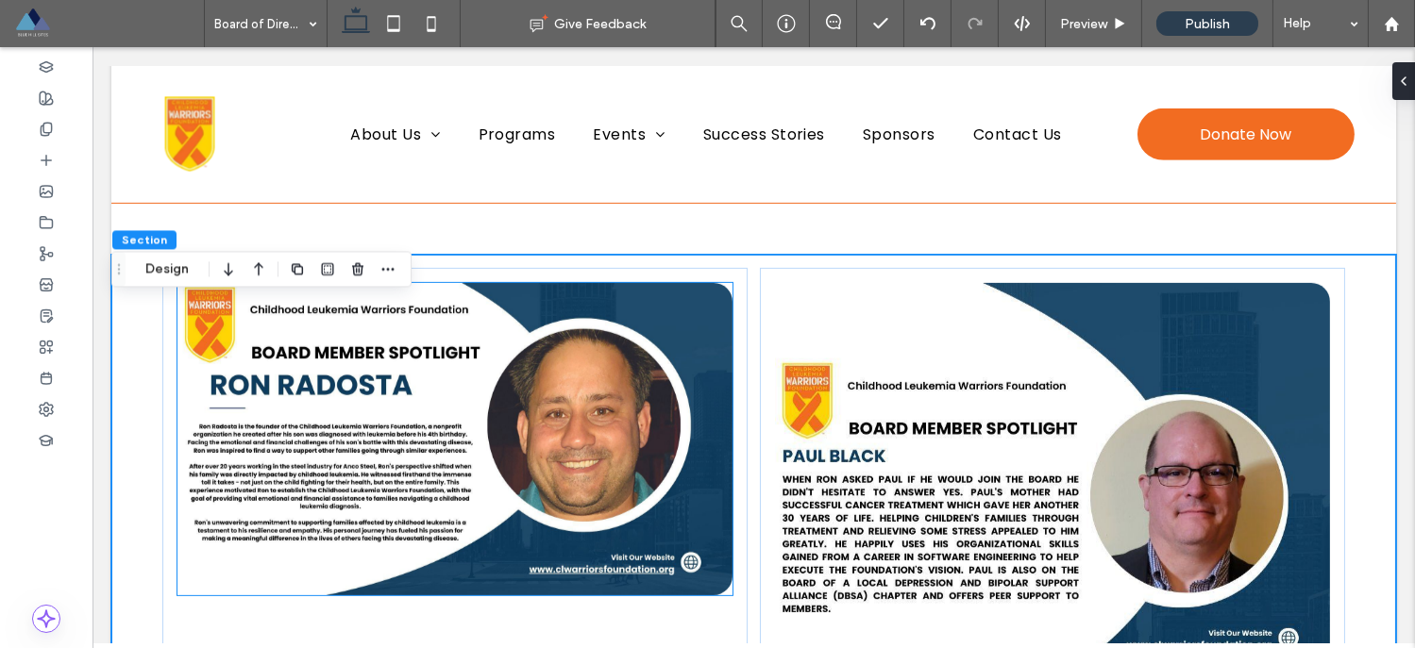
scroll to position [2576, 0]
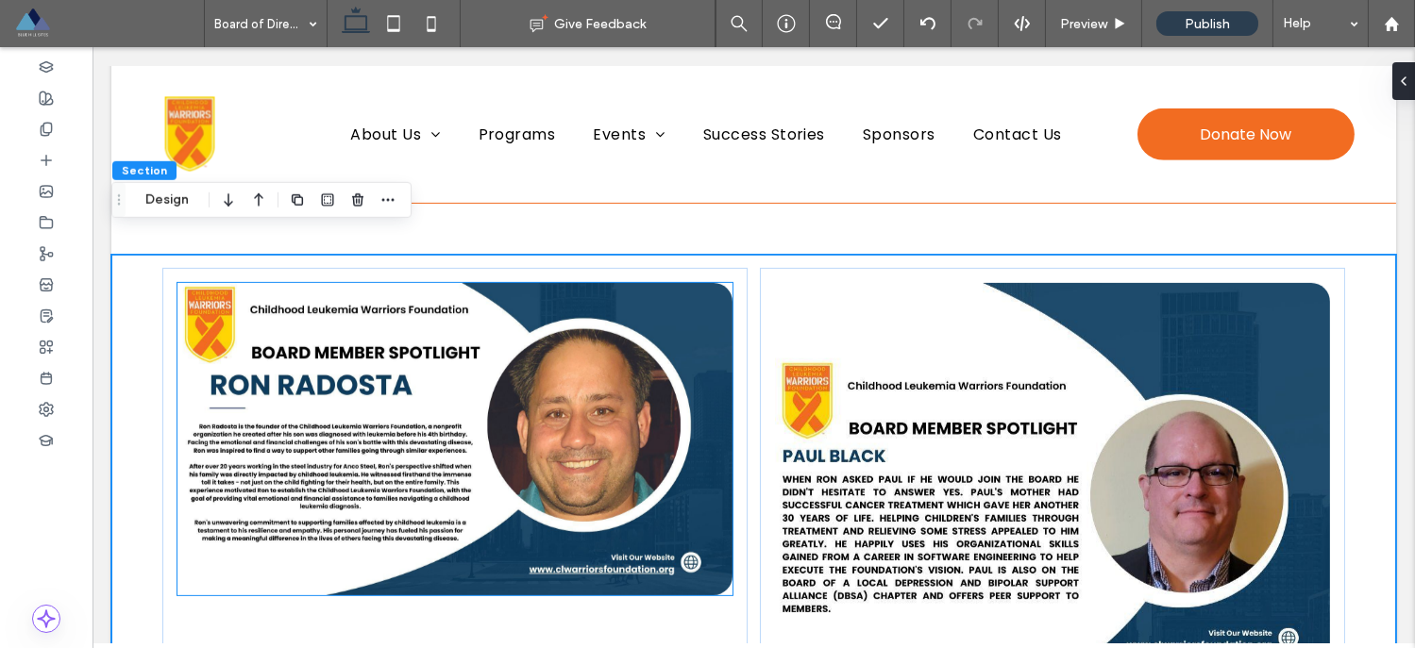
click at [487, 420] on img at bounding box center [454, 439] width 555 height 312
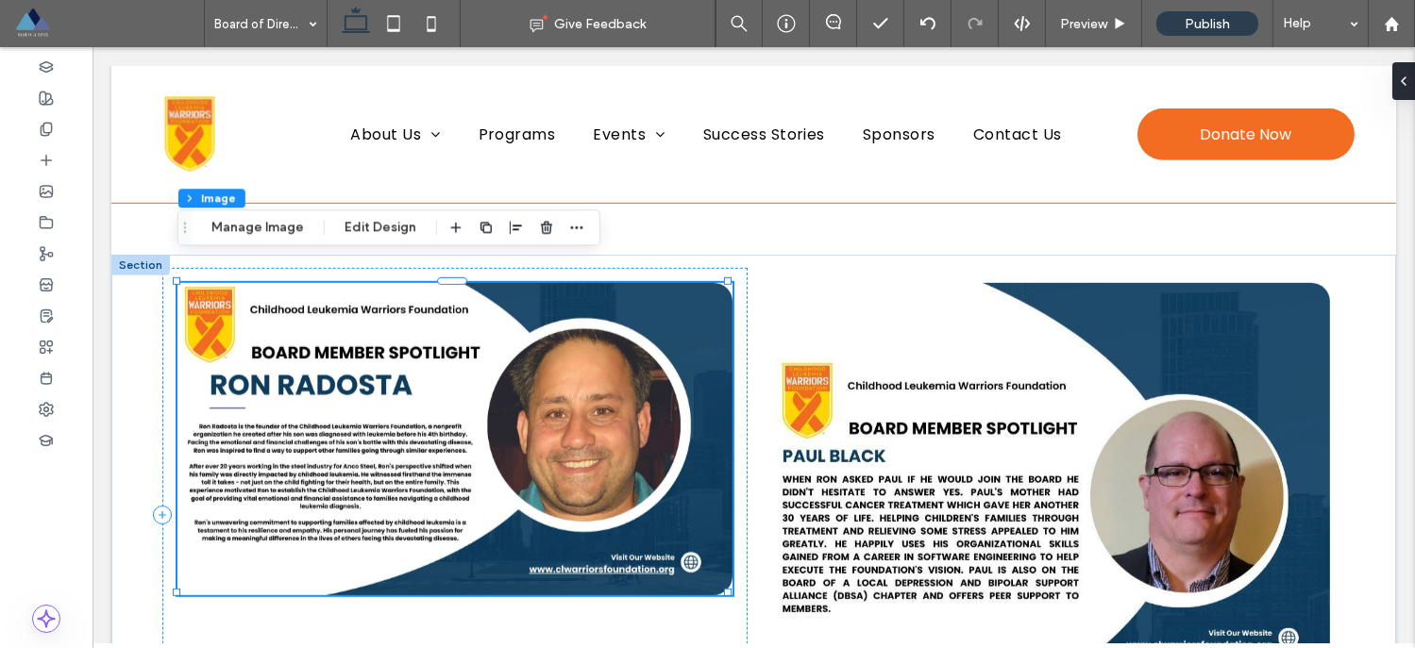
type input "**"
click at [487, 420] on div at bounding box center [454, 439] width 555 height 312
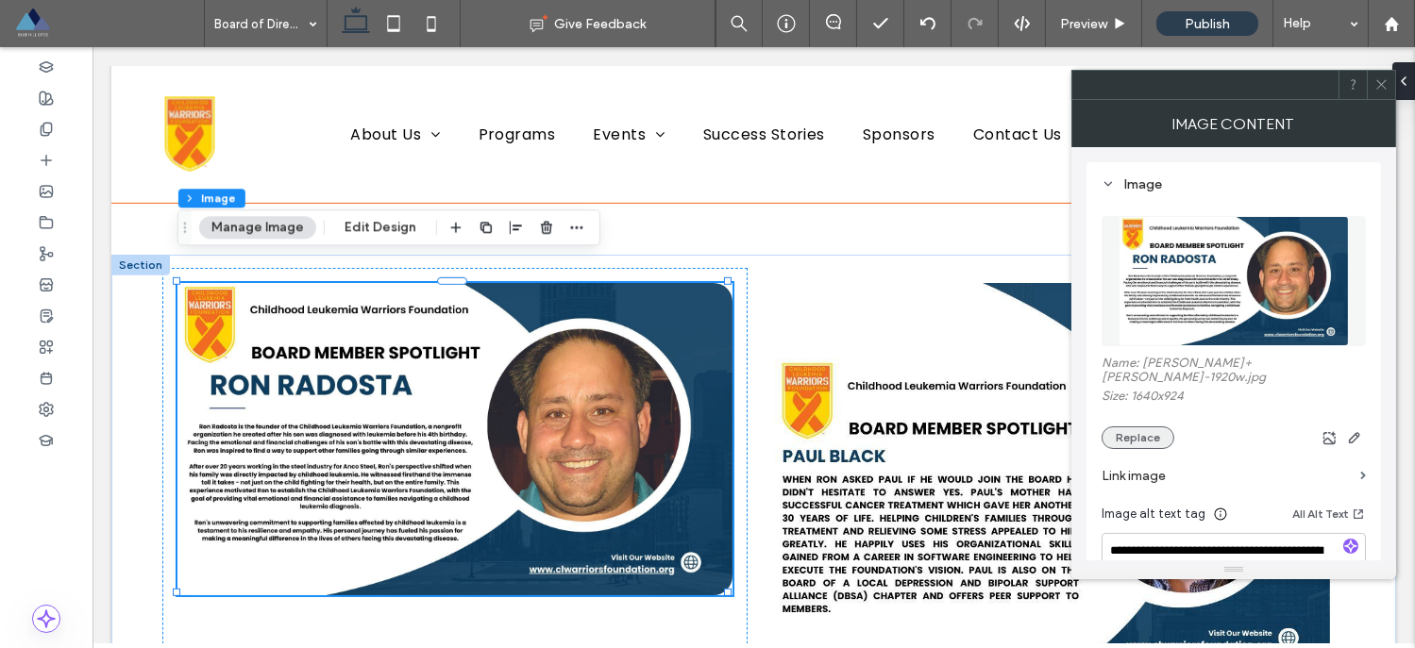
click at [1130, 427] on button "Replace" at bounding box center [1137, 438] width 73 height 23
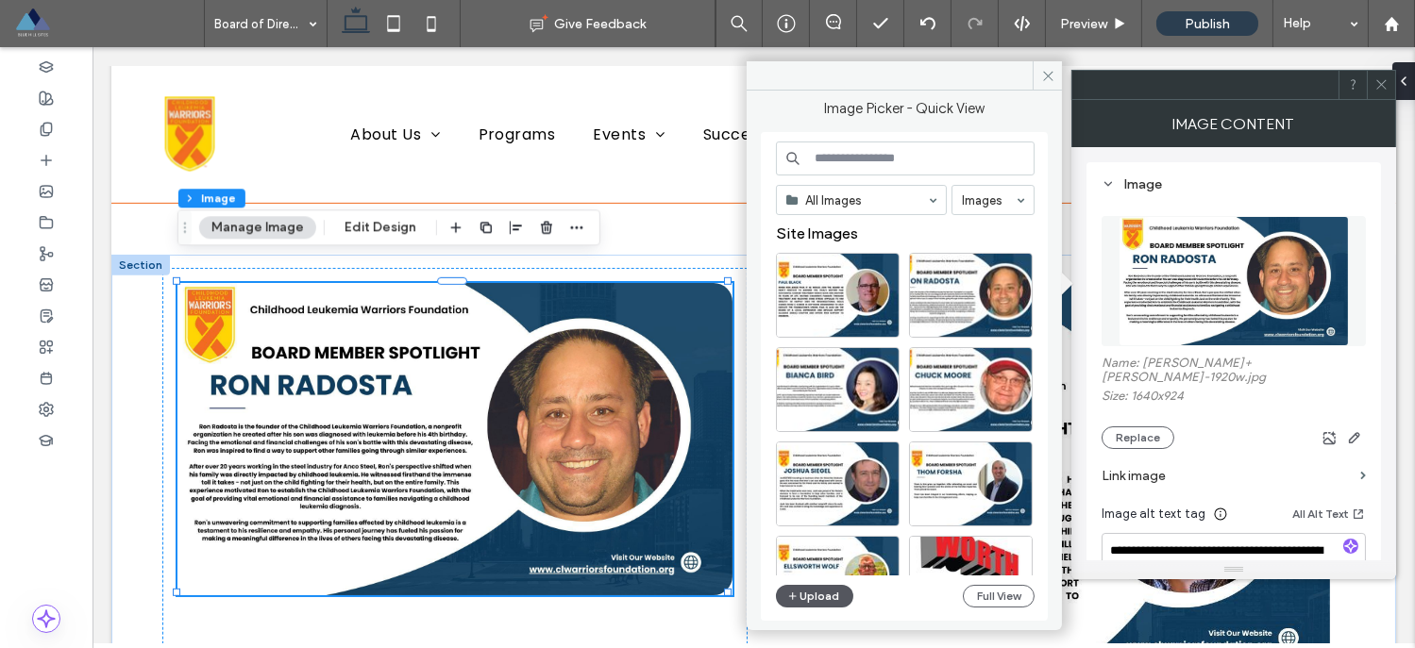
click at [818, 599] on button "Upload" at bounding box center [814, 596] width 77 height 23
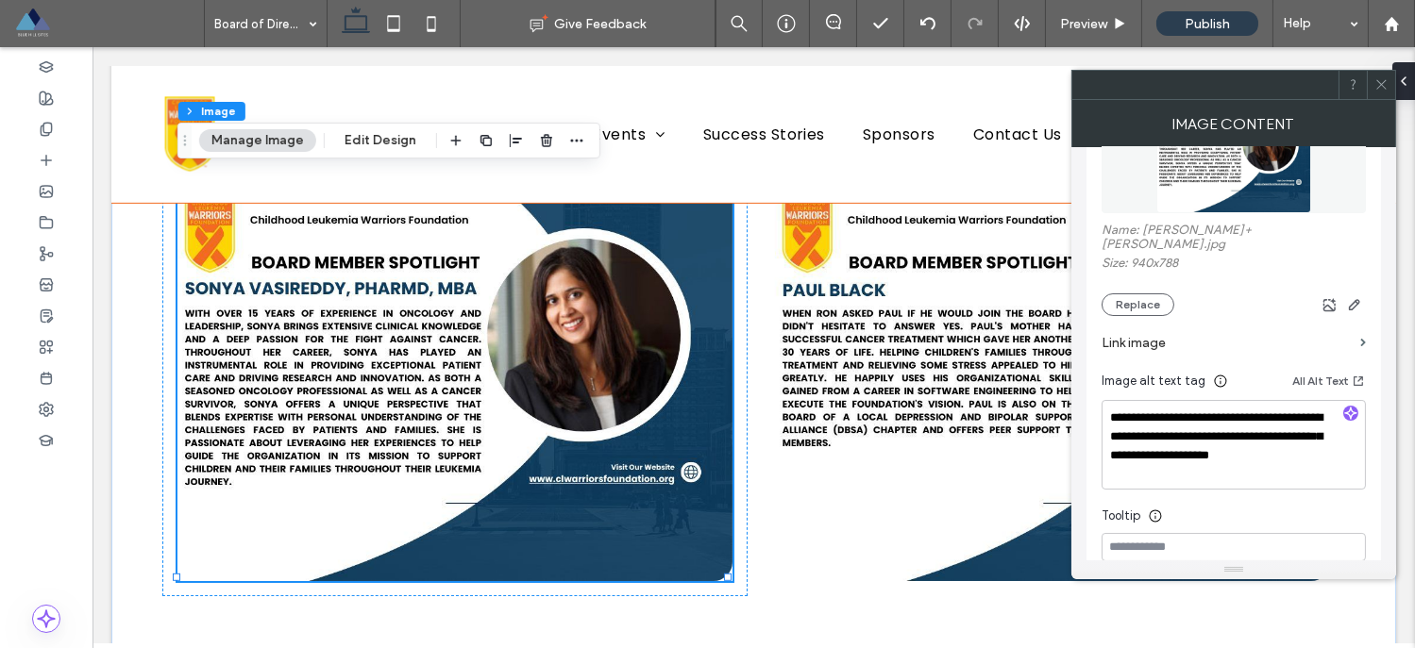
scroll to position [142, 0]
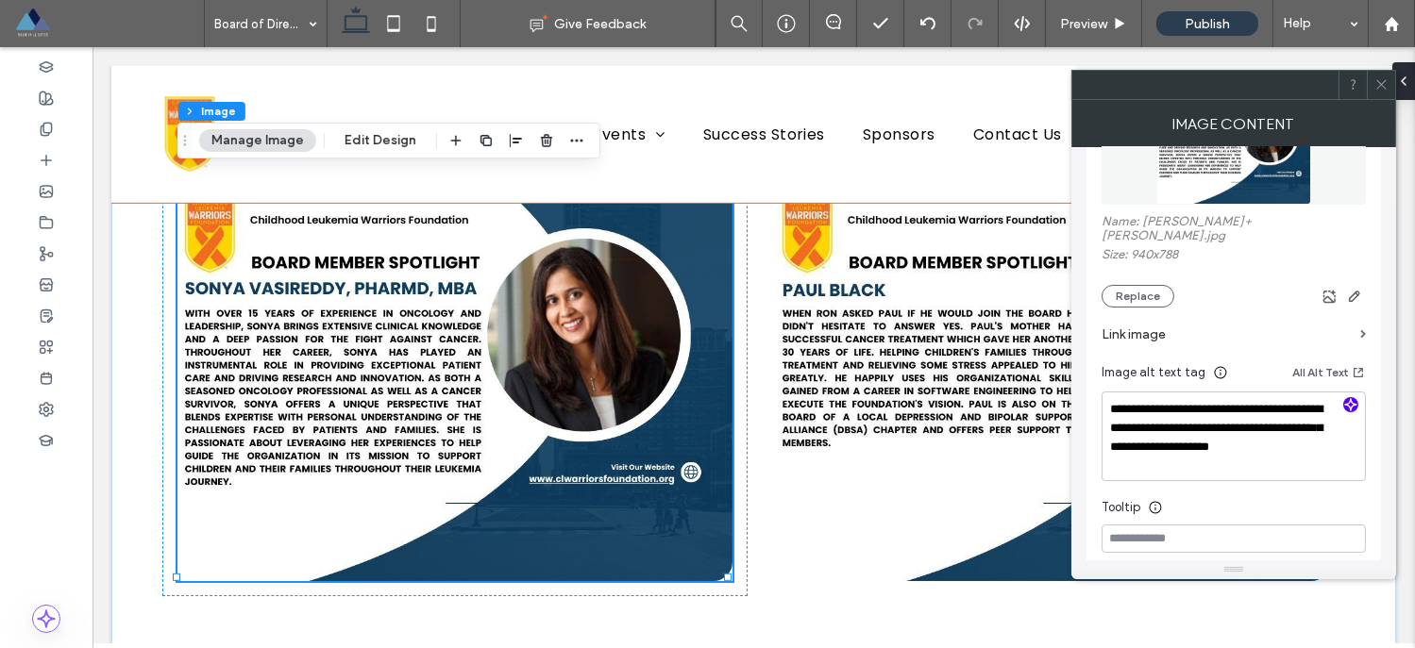
click at [1353, 398] on icon "button" at bounding box center [1350, 404] width 13 height 13
type textarea "**********"
click at [1382, 84] on icon at bounding box center [1381, 84] width 14 height 14
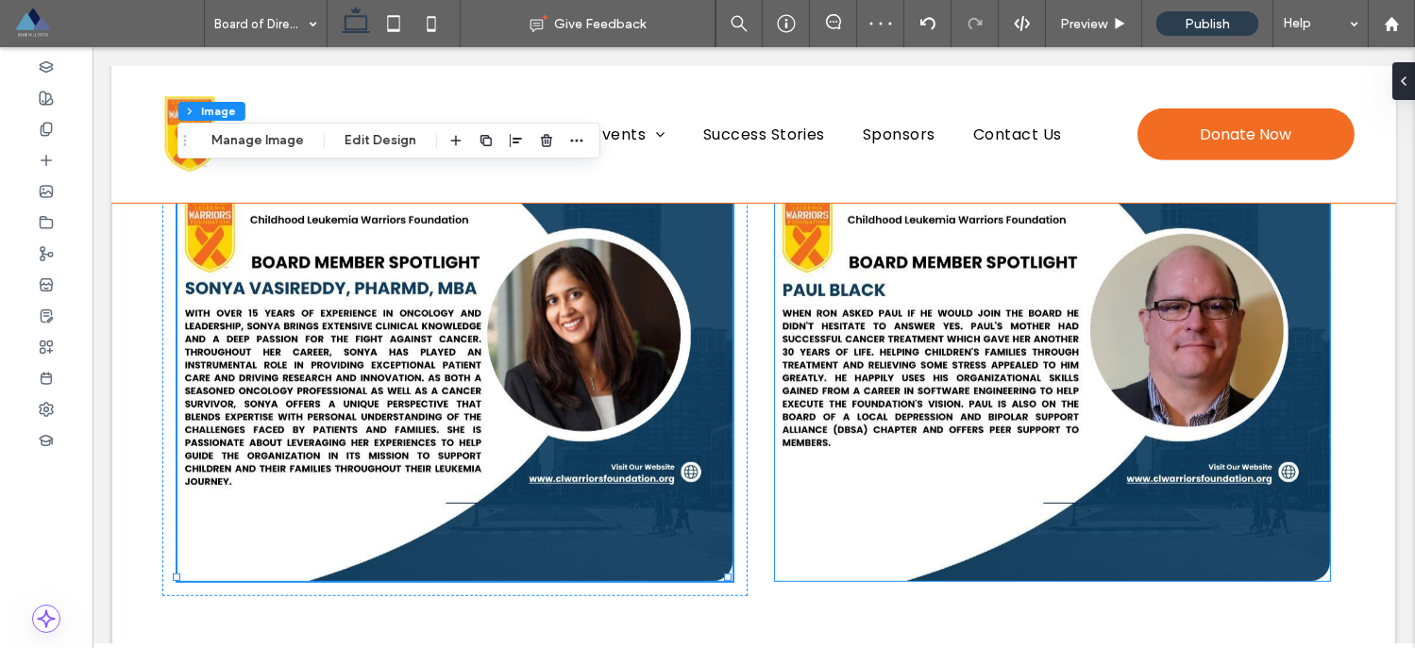
click at [1004, 281] on img at bounding box center [1052, 349] width 555 height 465
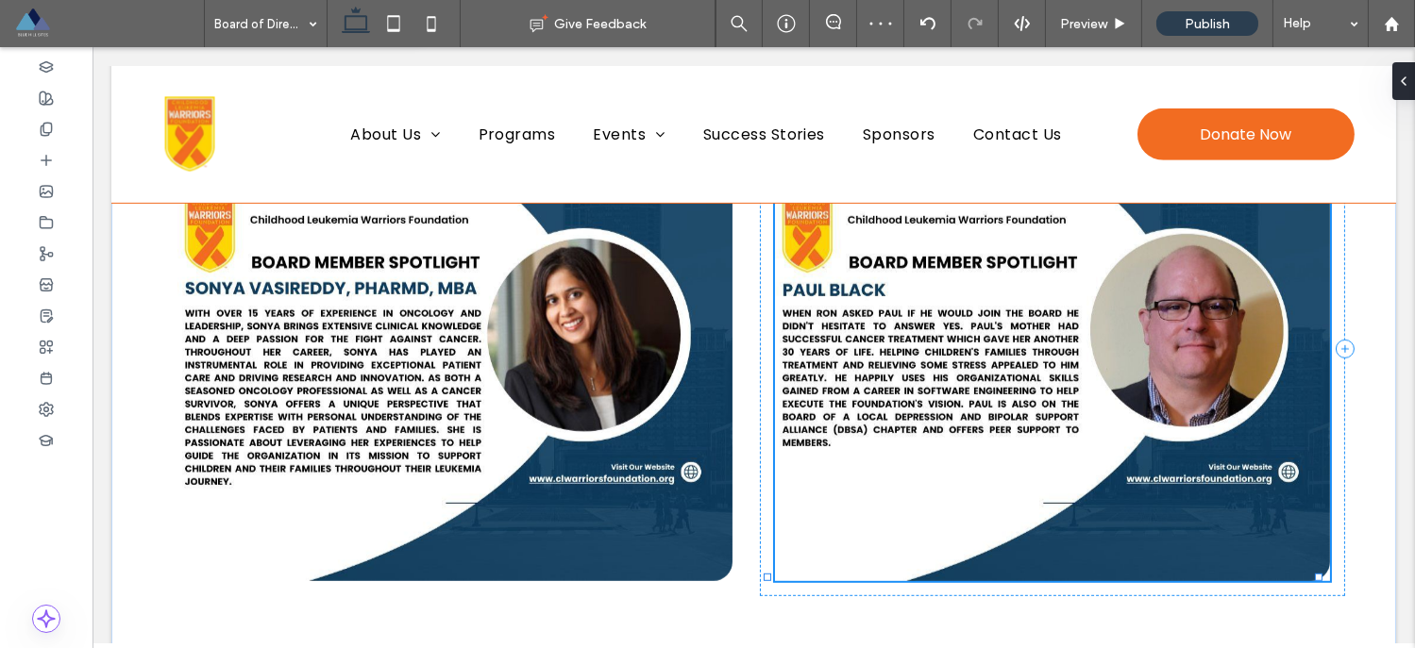
type input "**"
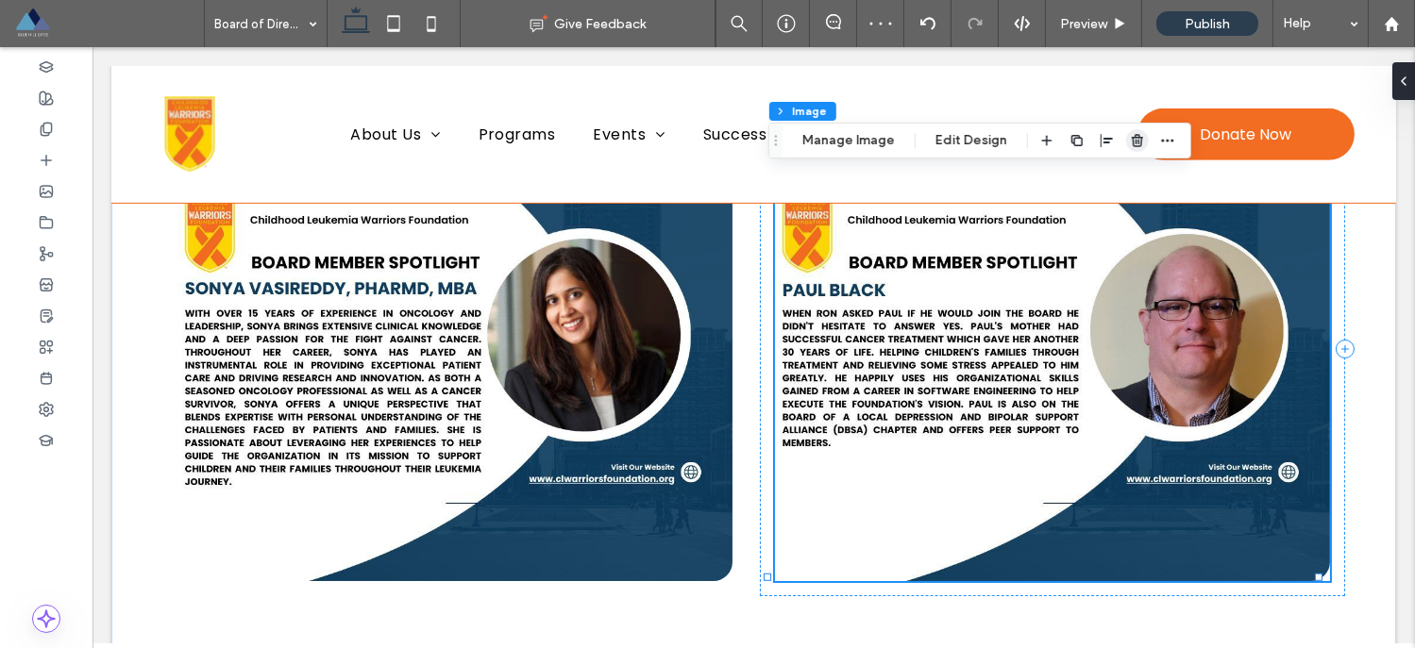
click at [1131, 141] on use "button" at bounding box center [1136, 140] width 11 height 12
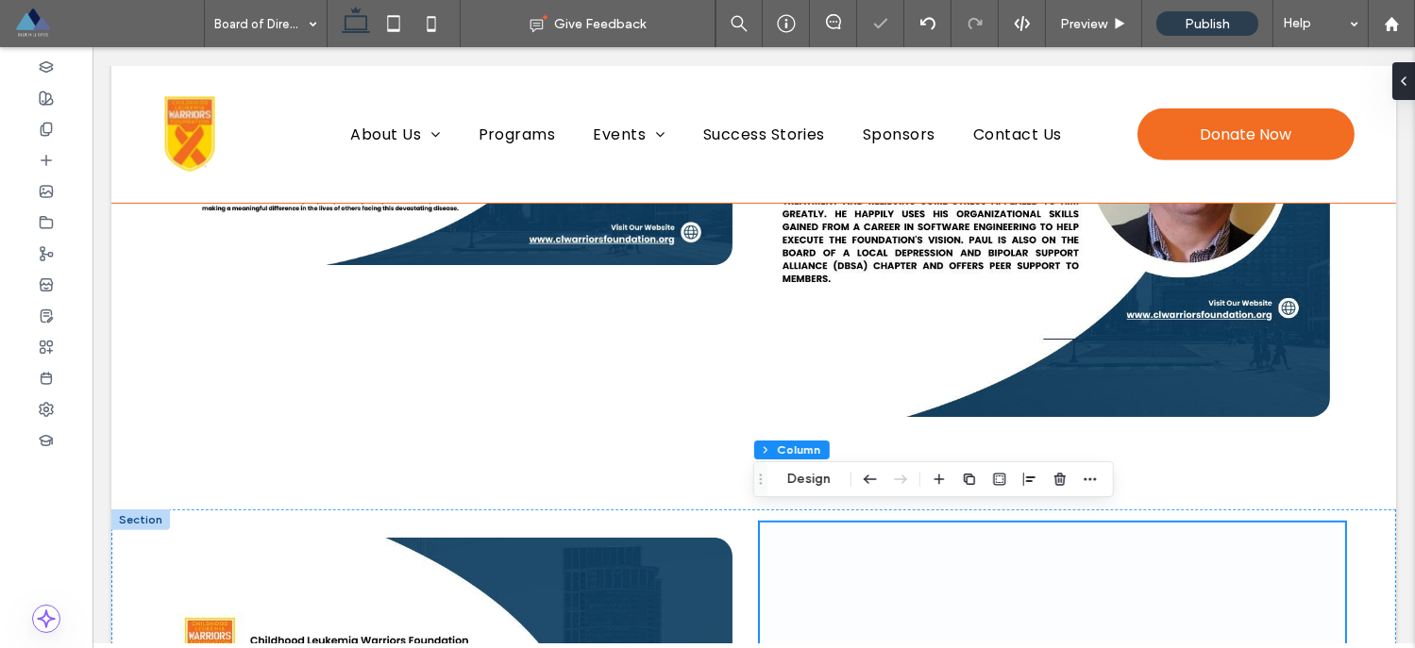
scroll to position [2413, 0]
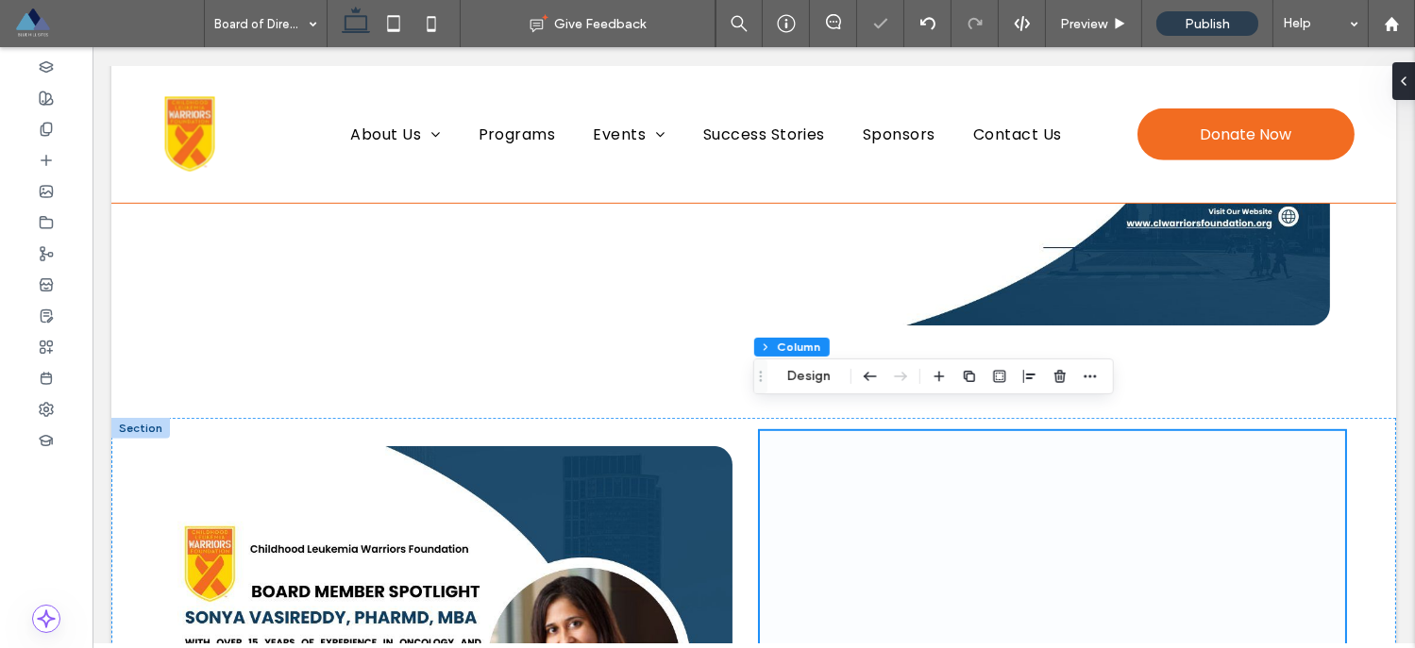
click at [1055, 377] on use "button" at bounding box center [1059, 376] width 11 height 12
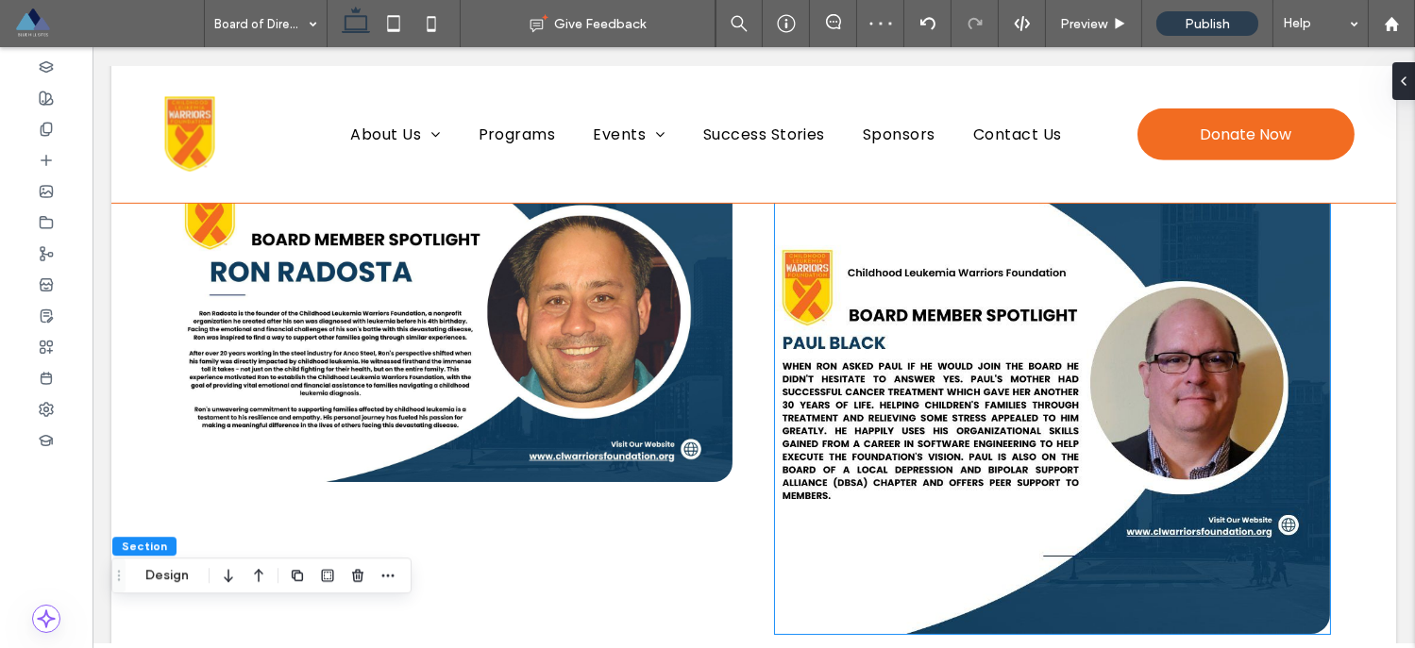
scroll to position [1842, 0]
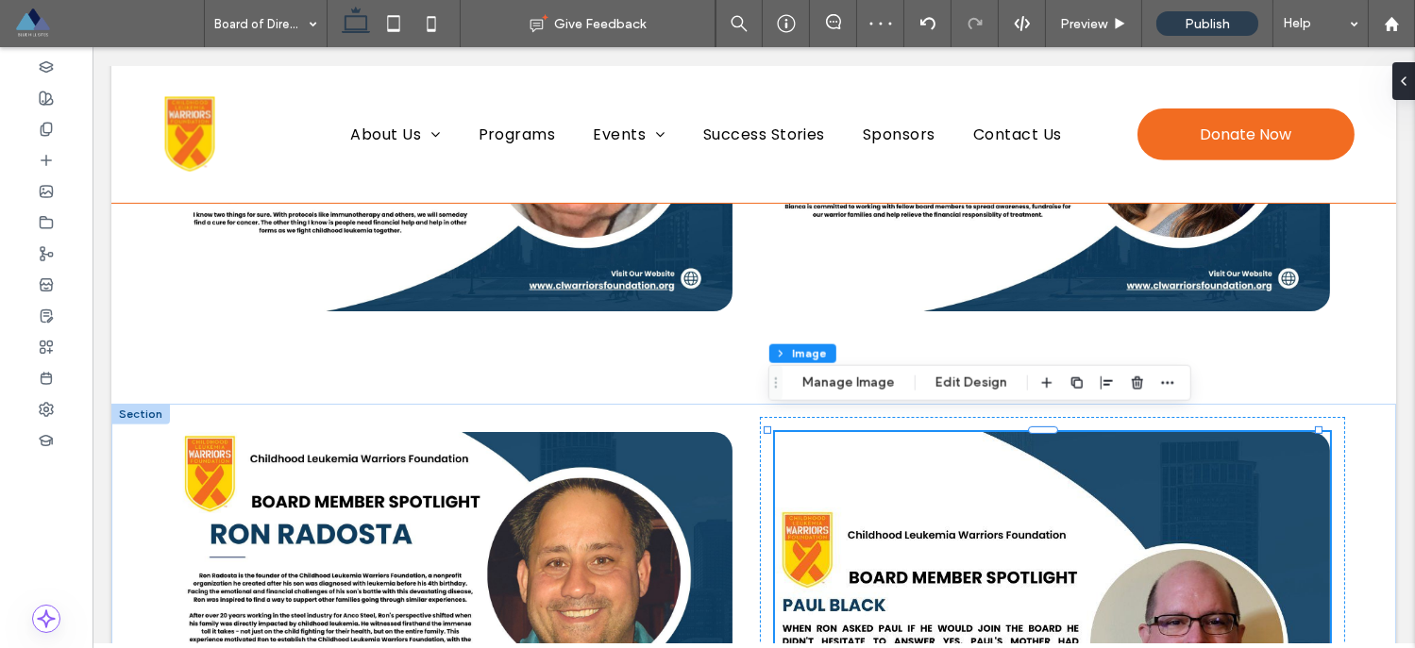
type input "**"
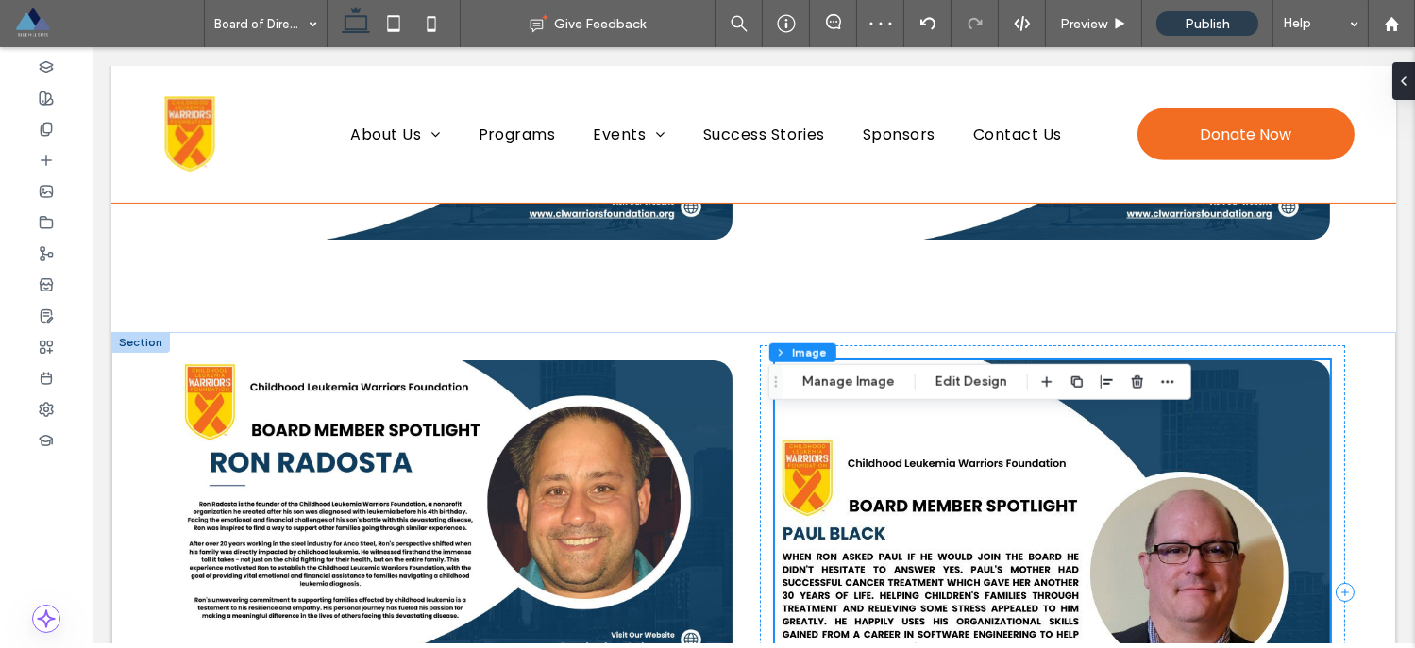
scroll to position [1965, 0]
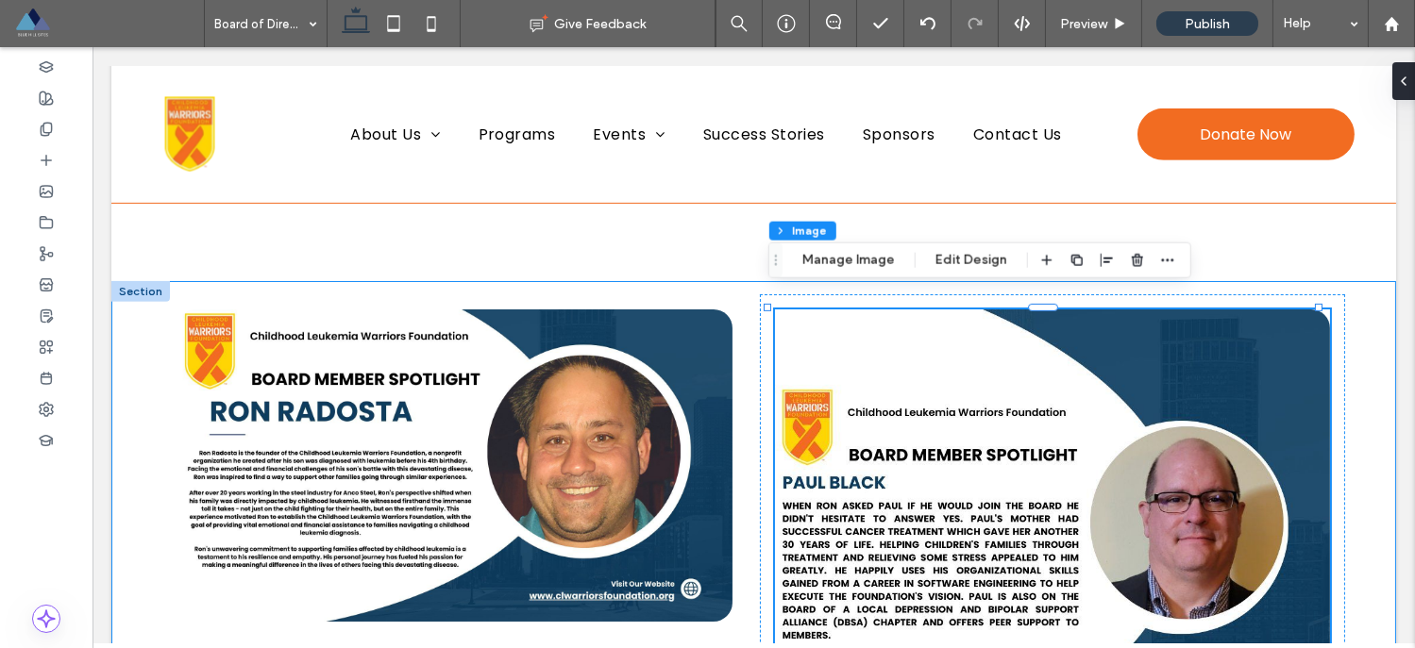
click at [735, 281] on div at bounding box center [753, 573] width 1284 height 585
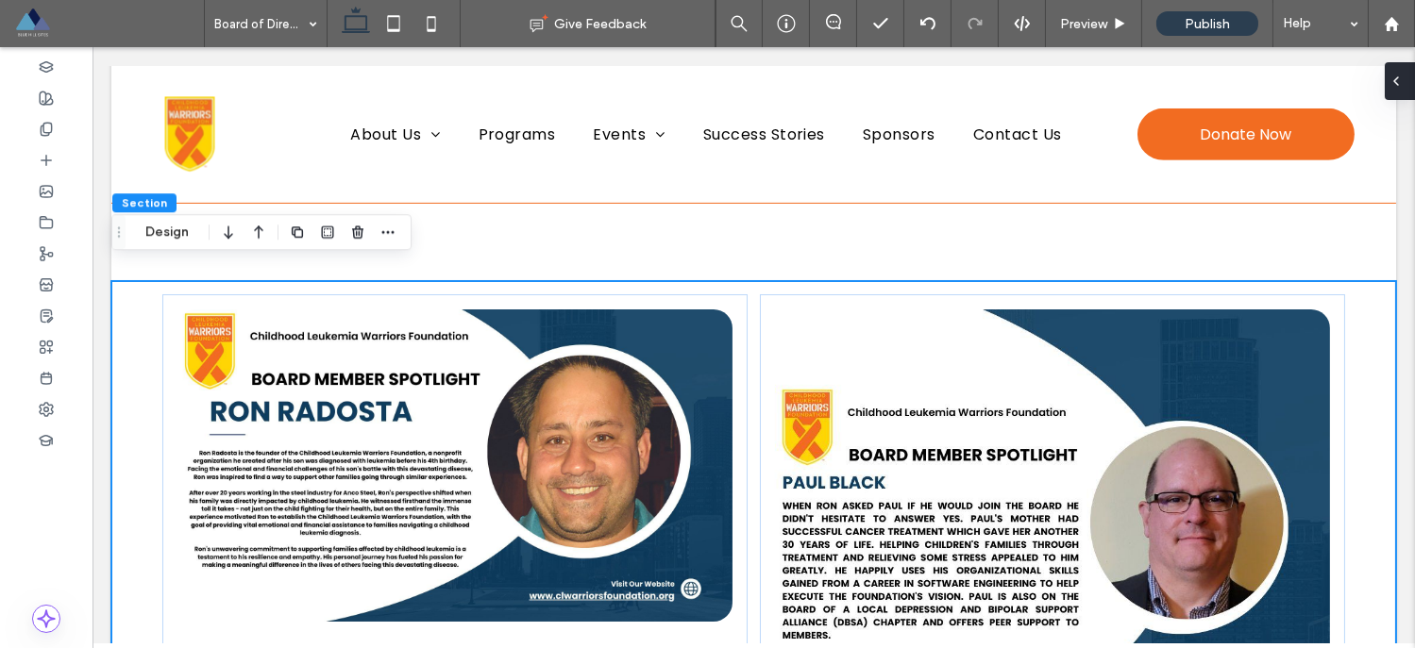
click at [1406, 82] on div at bounding box center [1399, 81] width 30 height 38
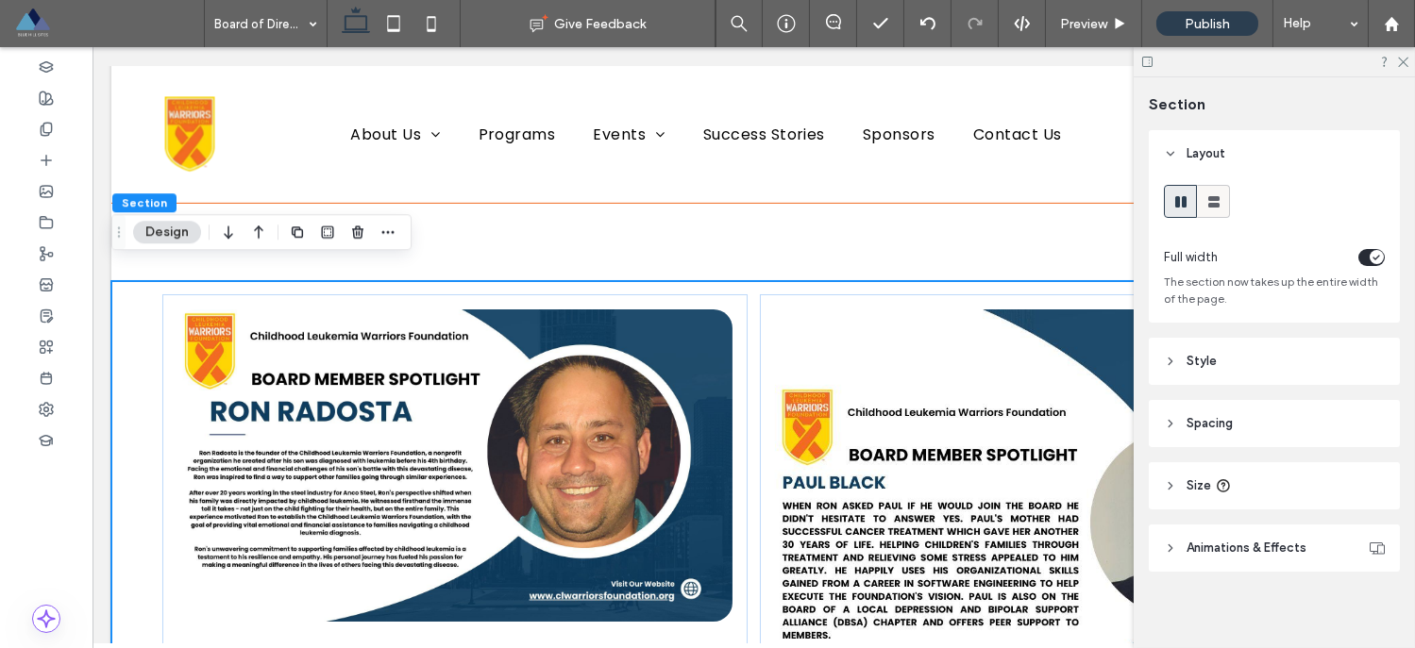
click at [1212, 198] on use at bounding box center [1213, 201] width 11 height 11
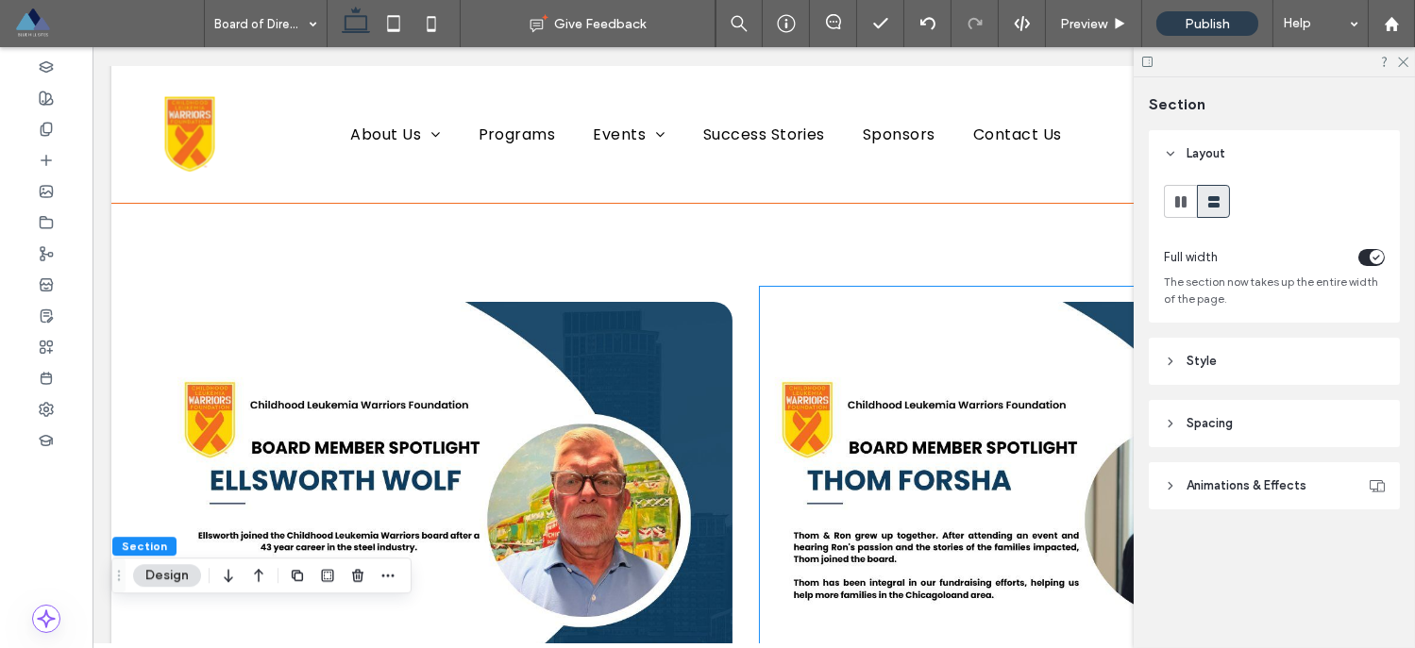
scroll to position [71, 0]
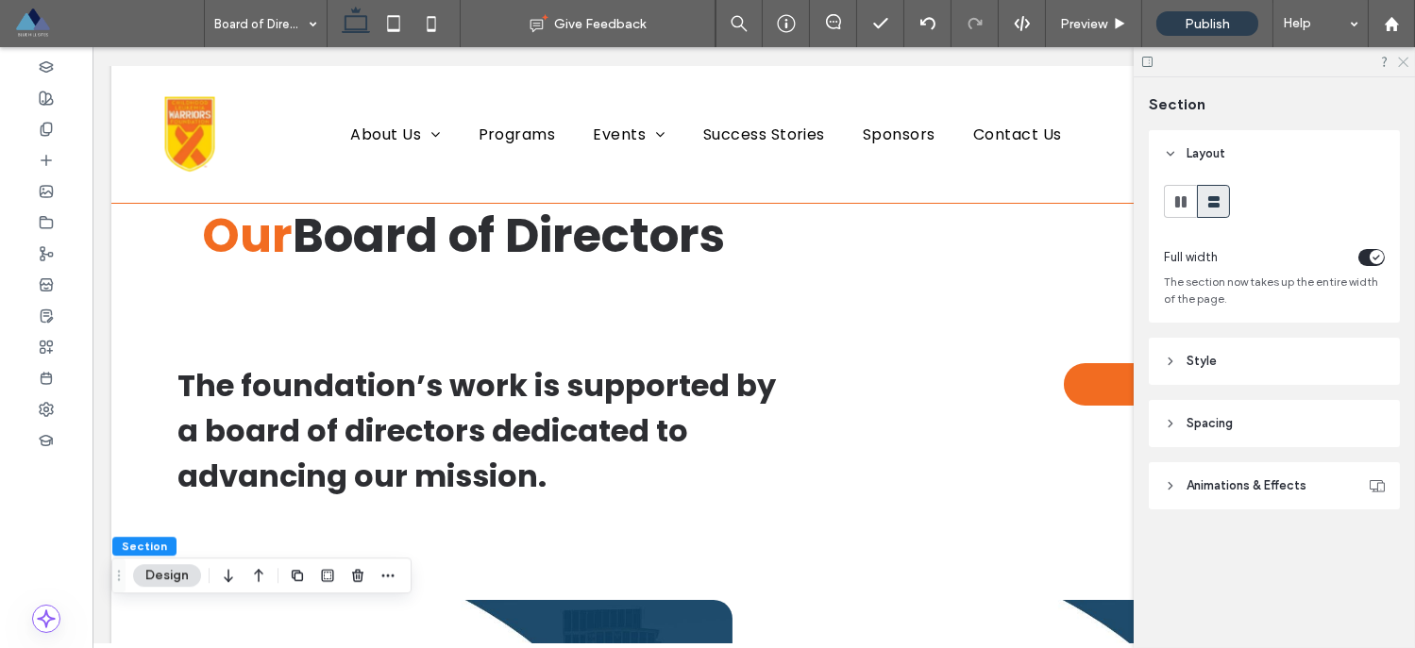
click at [1404, 62] on icon at bounding box center [1402, 61] width 12 height 12
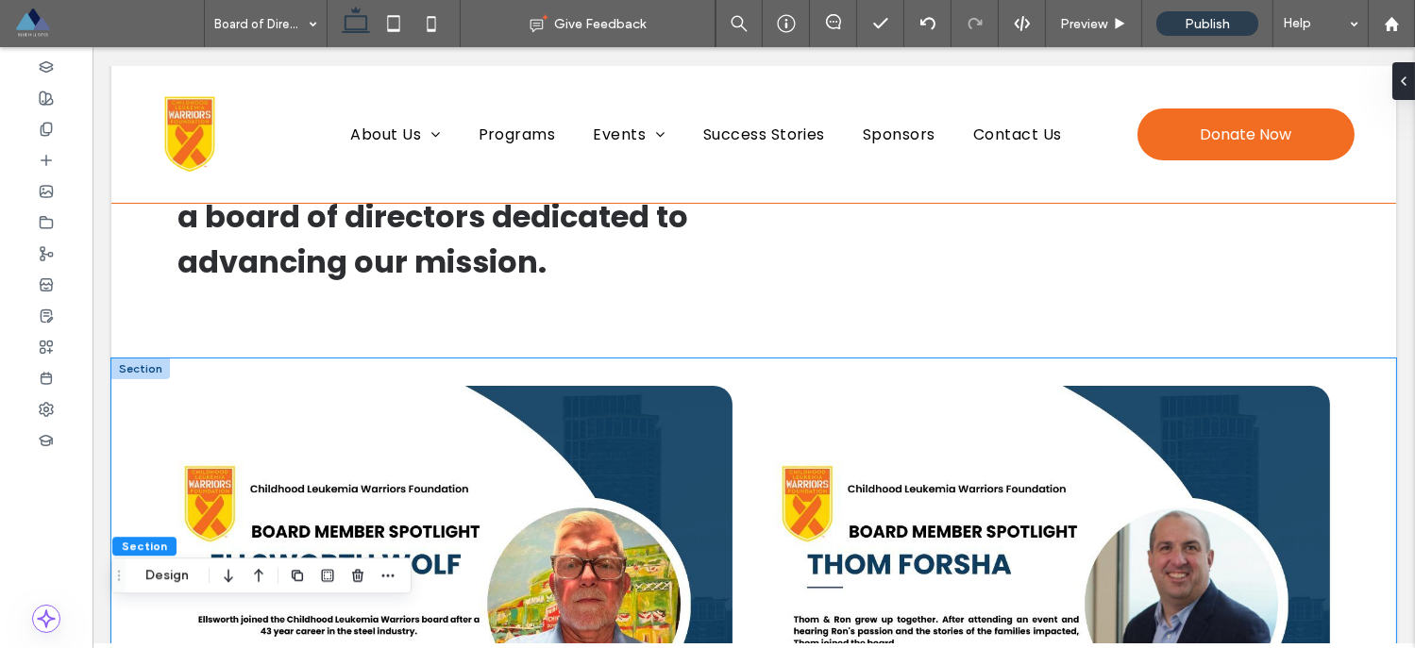
scroll to position [306, 0]
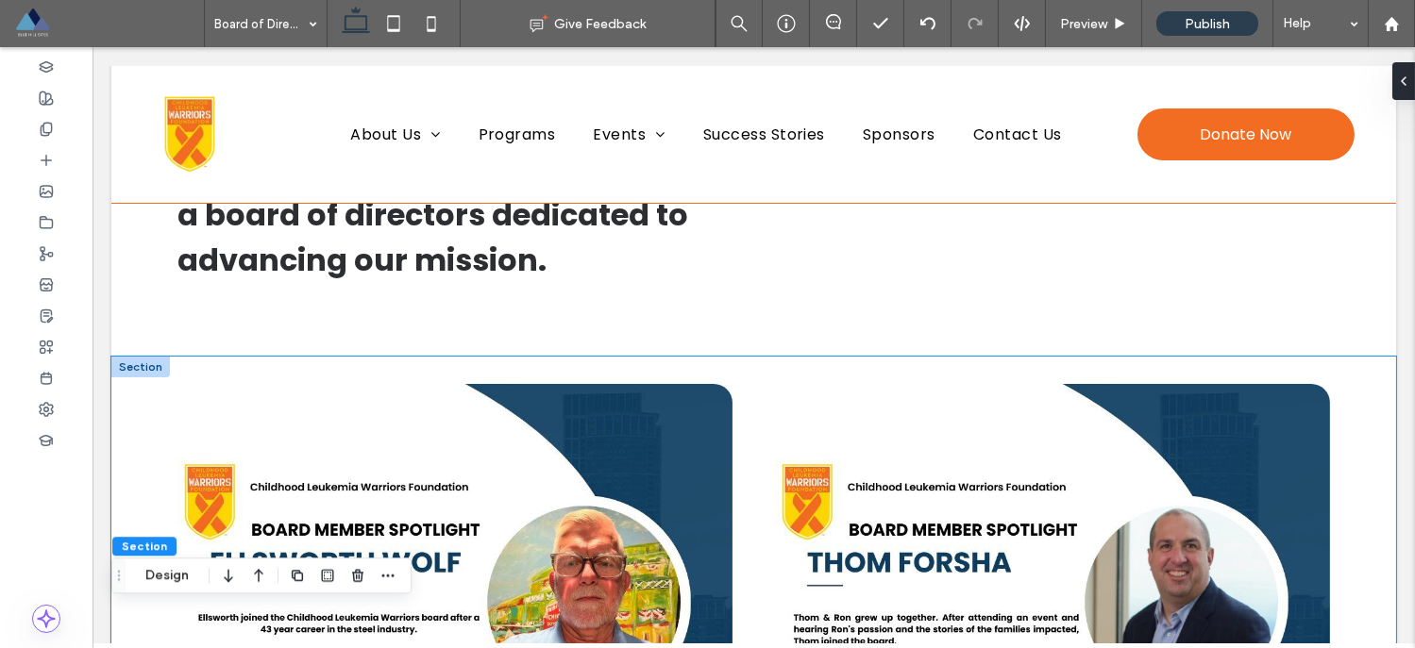
click at [938, 364] on div at bounding box center [753, 649] width 1284 height 585
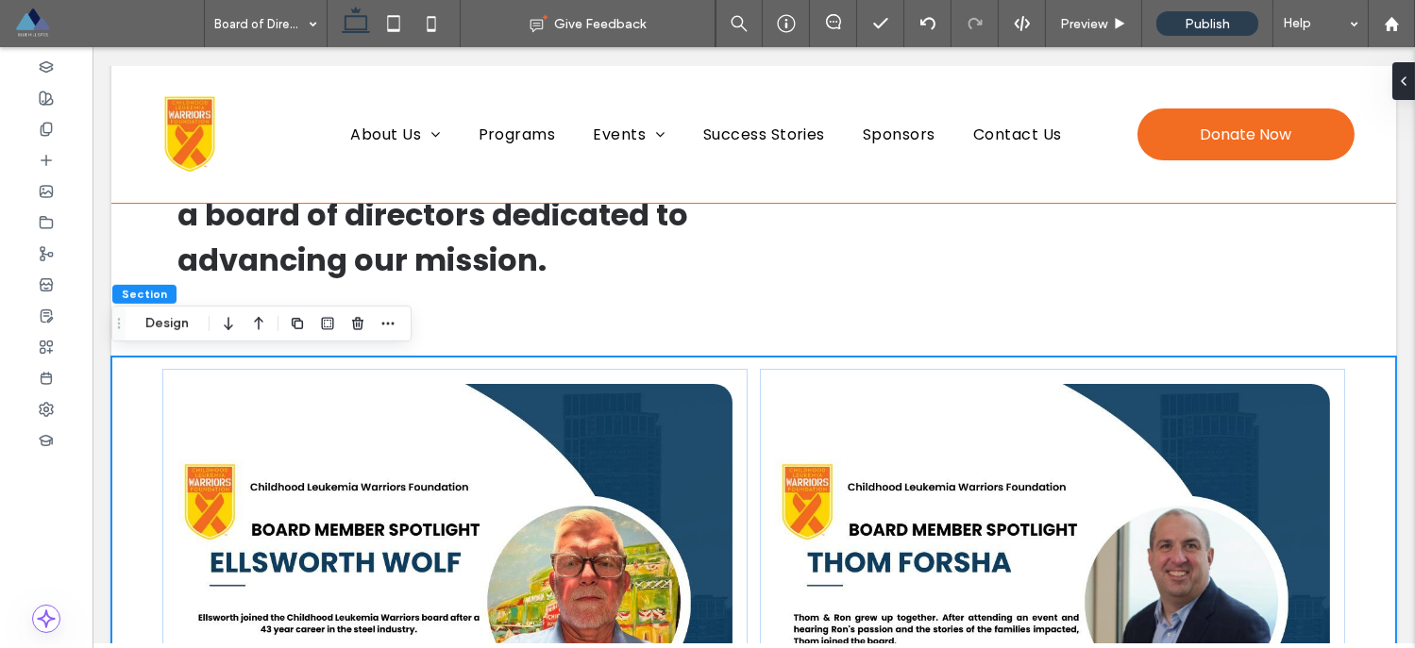
click at [1071, 359] on div at bounding box center [753, 649] width 1284 height 585
click at [1405, 86] on div at bounding box center [1407, 81] width 30 height 38
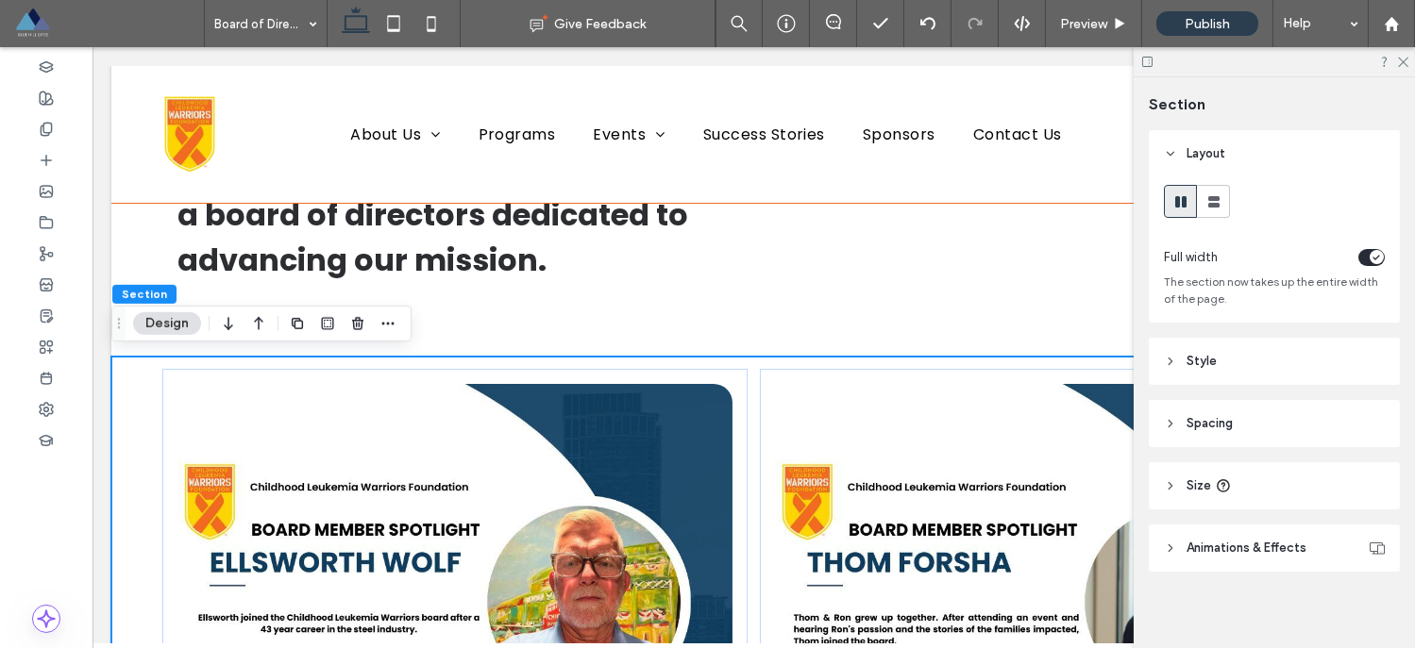
scroll to position [287, 0]
click at [1218, 207] on icon at bounding box center [1213, 202] width 19 height 19
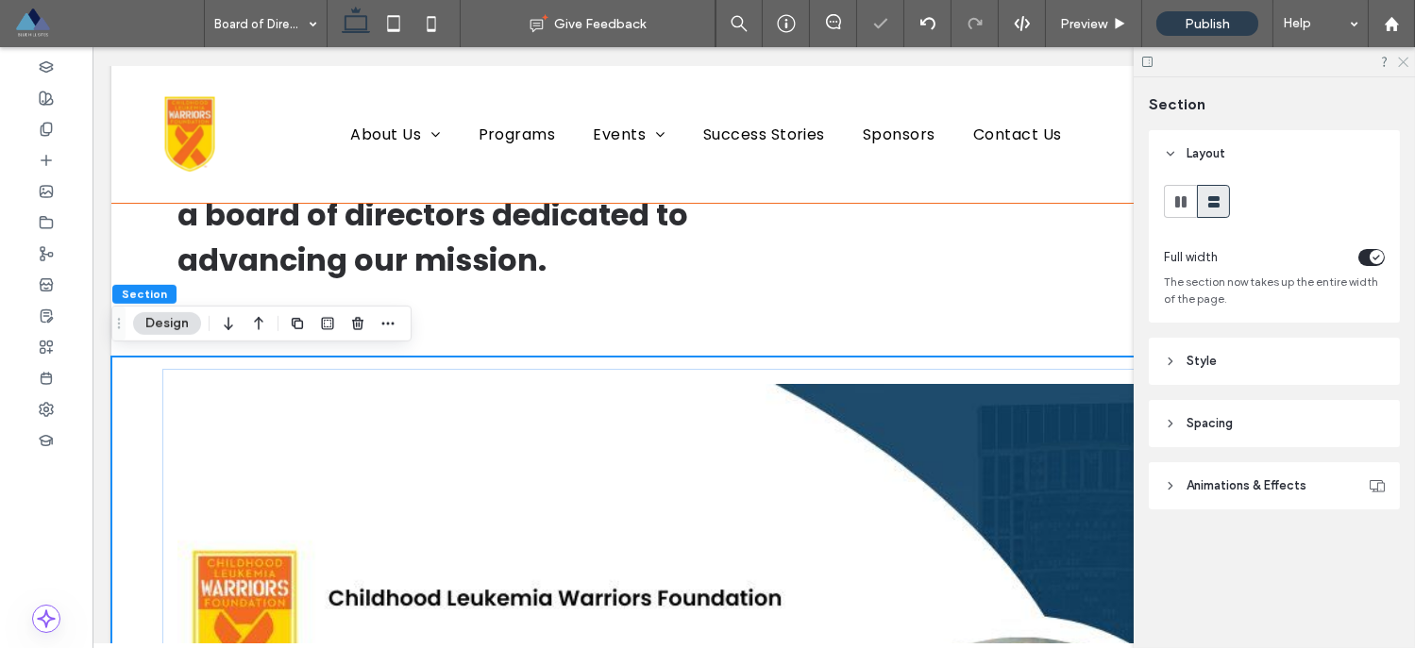
click at [1402, 57] on icon at bounding box center [1402, 61] width 12 height 12
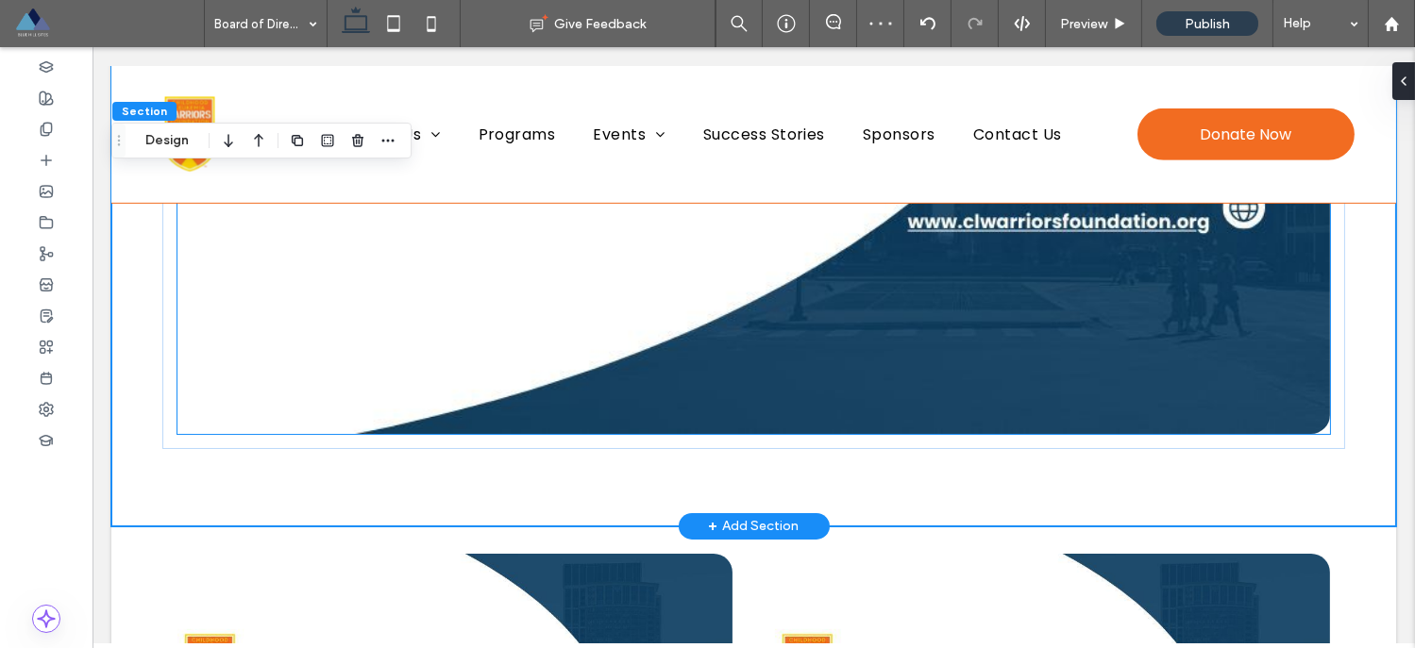
scroll to position [2227, 0]
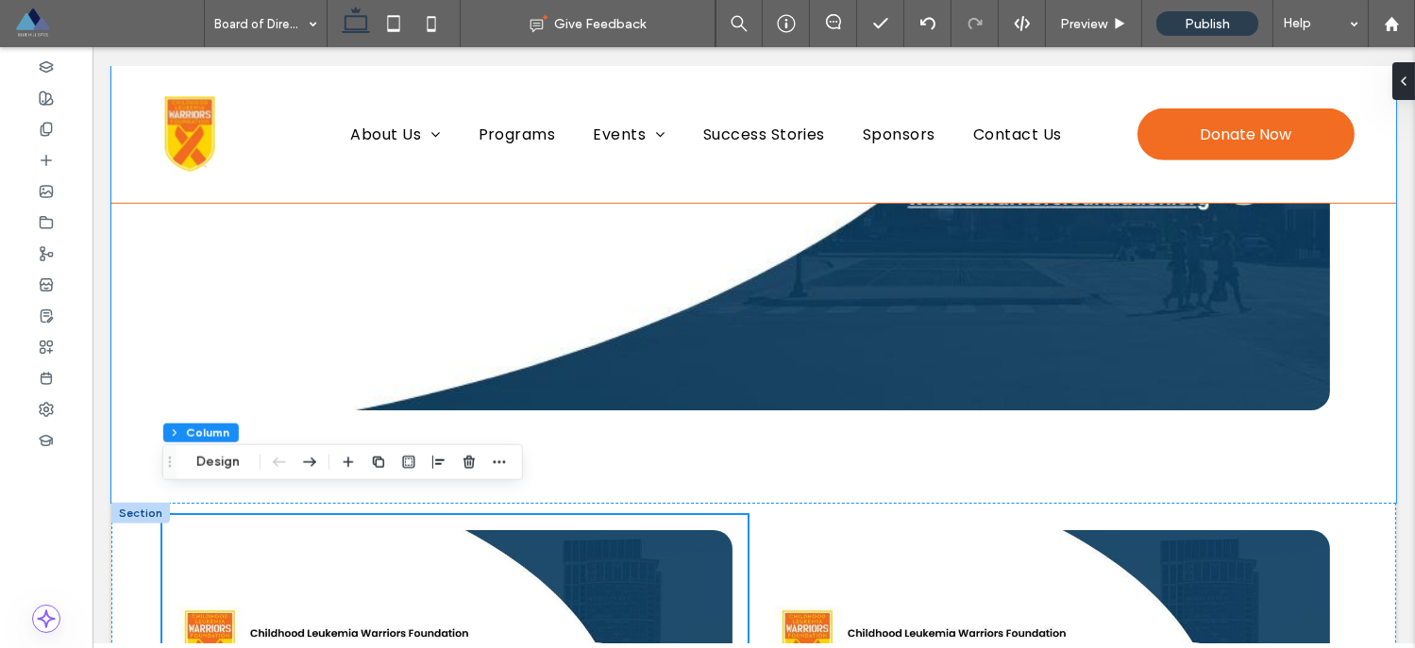
drag, startPoint x: 675, startPoint y: 496, endPoint x: 683, endPoint y: 511, distance: 16.5
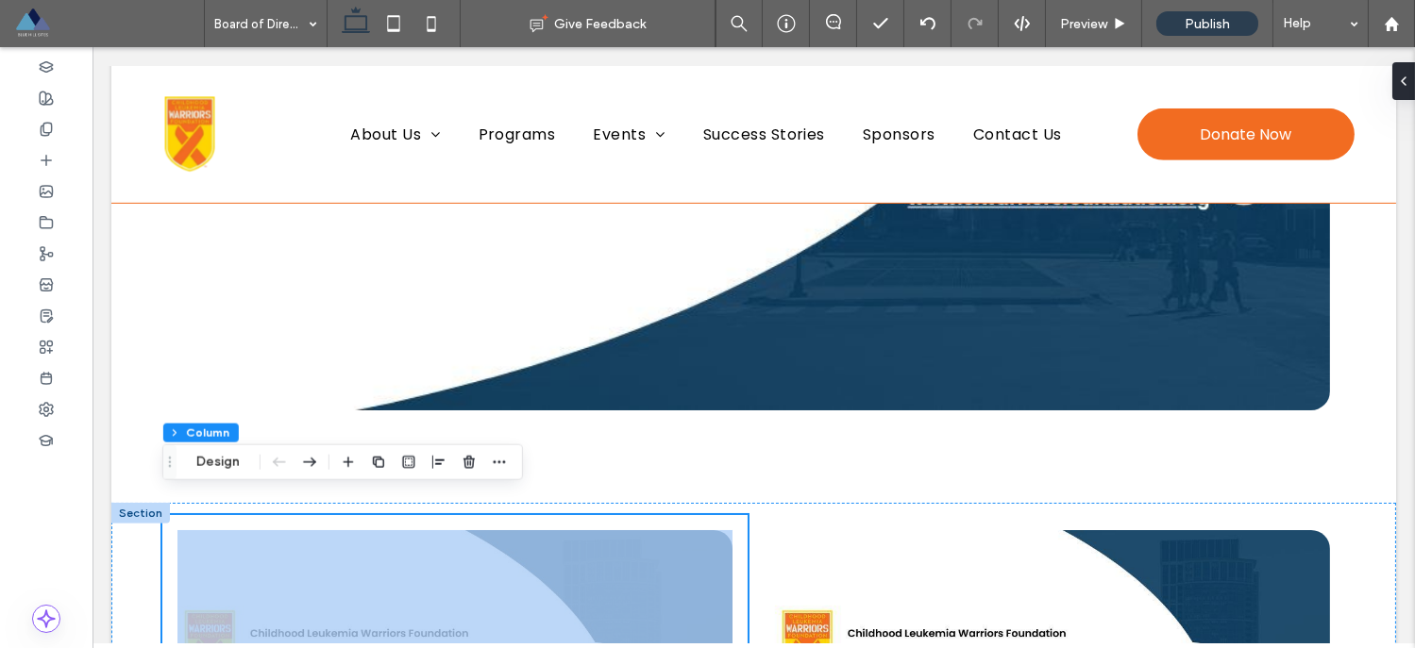
drag, startPoint x: 672, startPoint y: 497, endPoint x: 626, endPoint y: 516, distance: 49.9
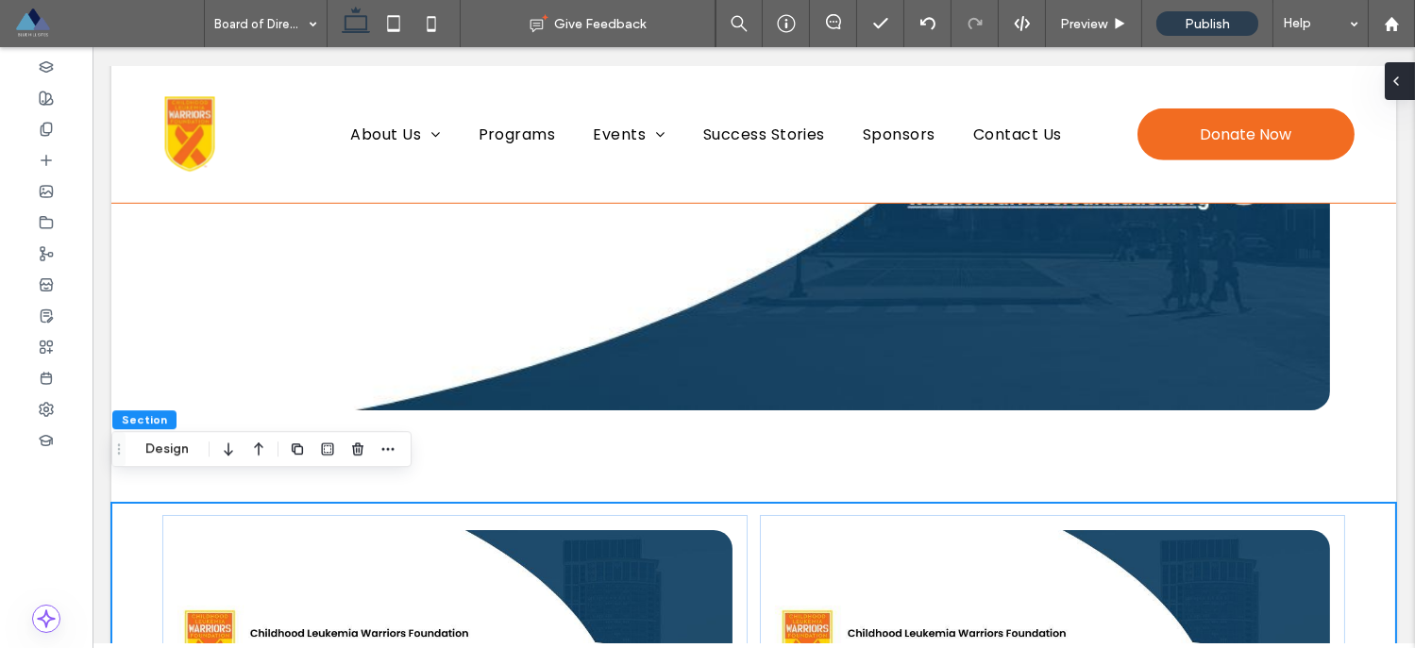
click at [1399, 85] on icon at bounding box center [1395, 81] width 15 height 15
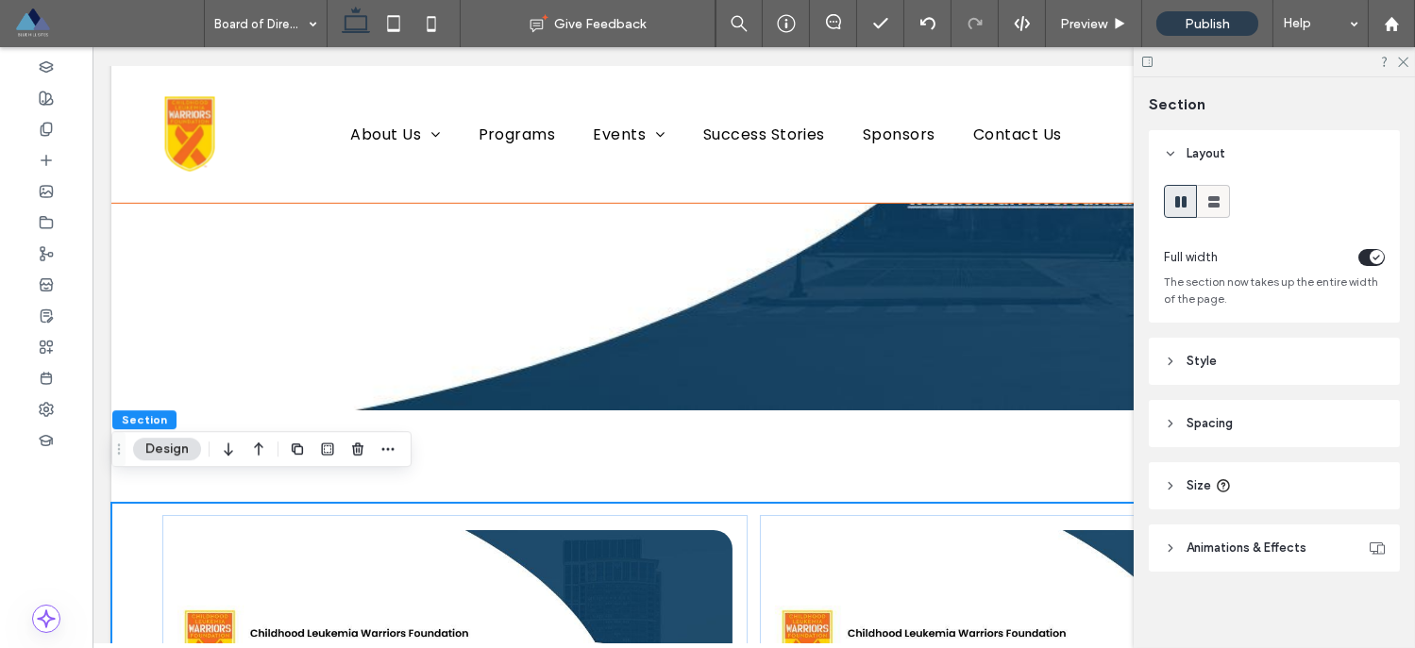
click at [1212, 207] on icon at bounding box center [1213, 202] width 19 height 19
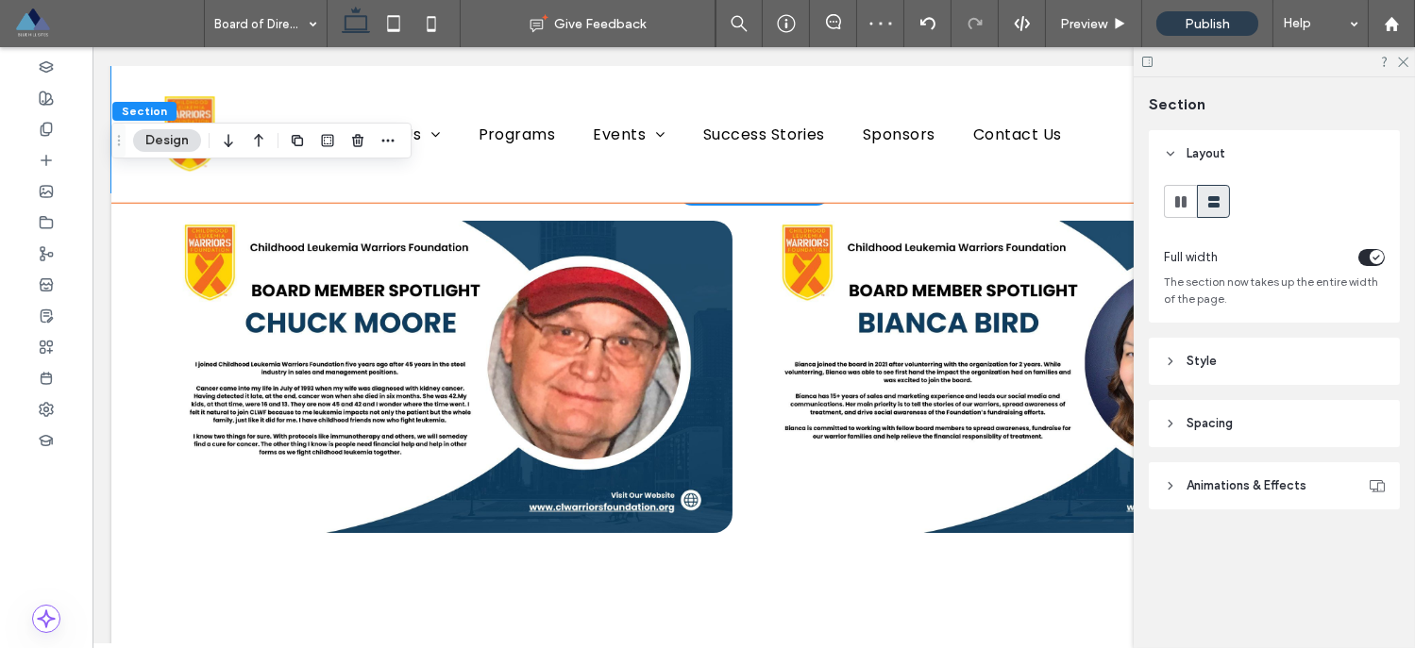
scroll to position [4424, 0]
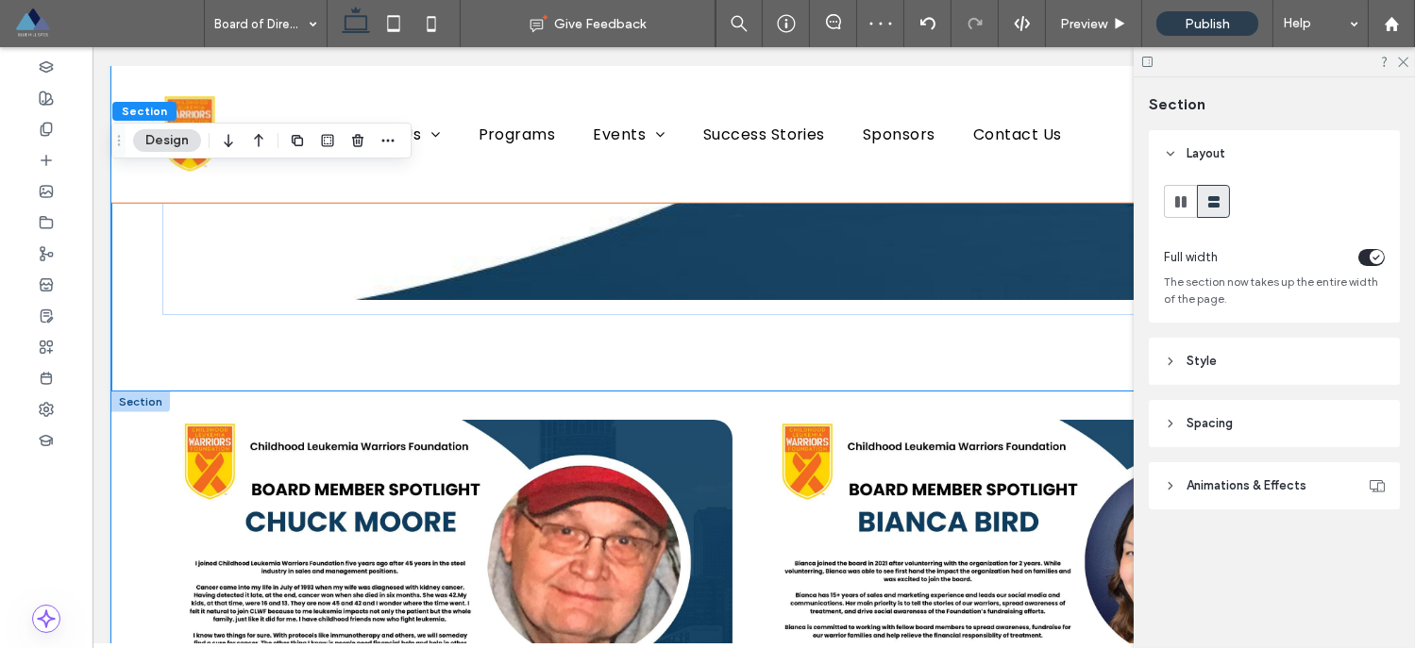
click at [861, 392] on div at bounding box center [753, 608] width 1284 height 432
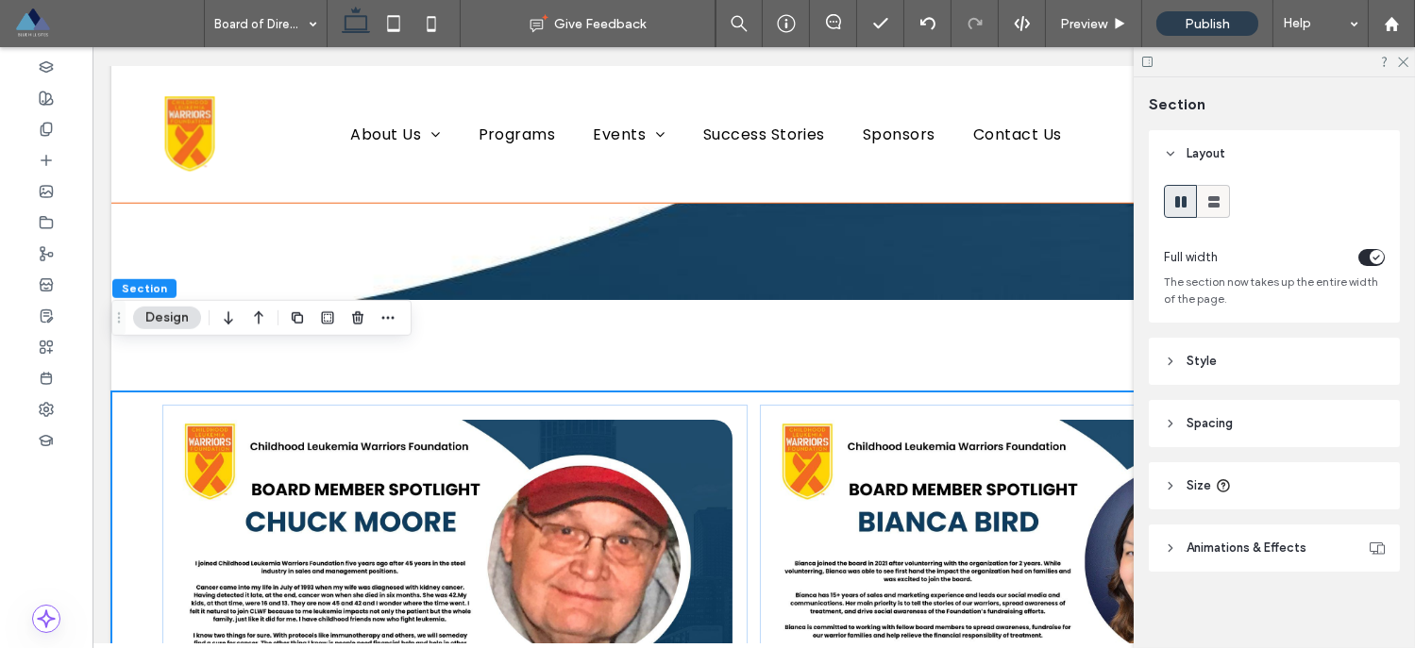
click at [1220, 206] on icon at bounding box center [1213, 202] width 19 height 19
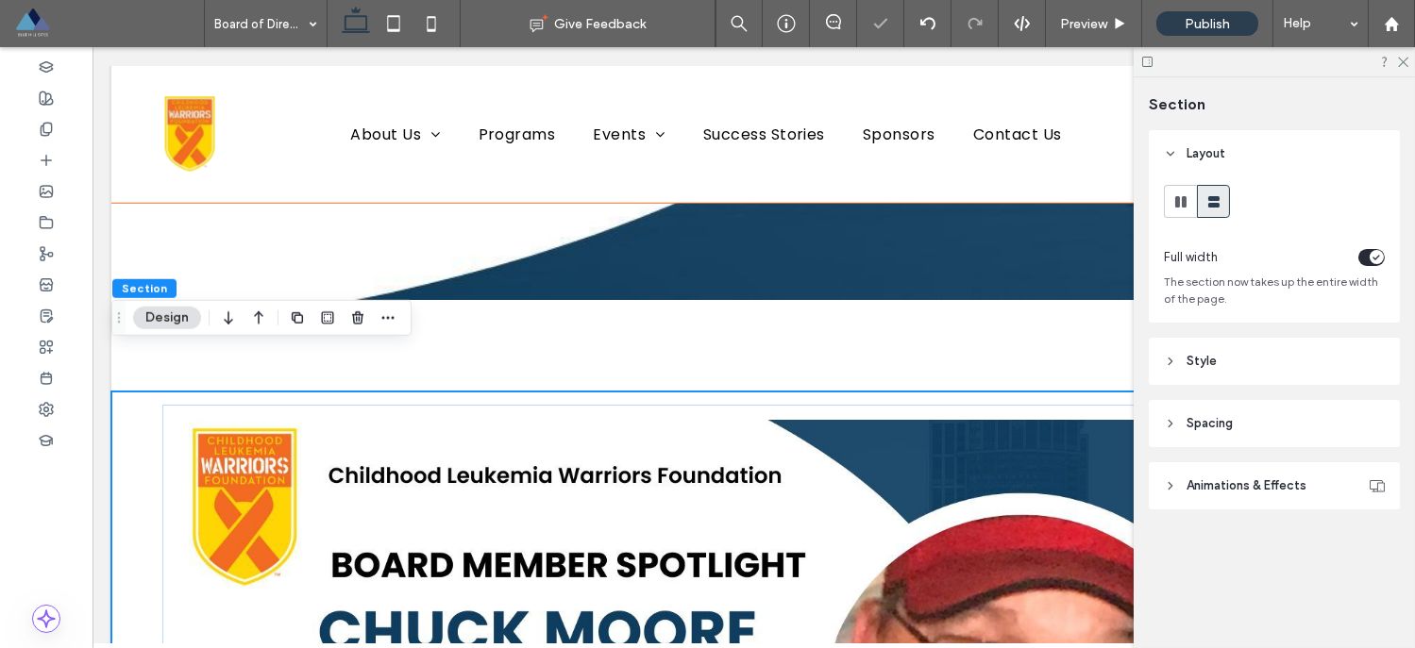
click at [1408, 60] on div at bounding box center [1273, 61] width 281 height 29
click at [1366, 260] on div "toggle" at bounding box center [1371, 257] width 26 height 17
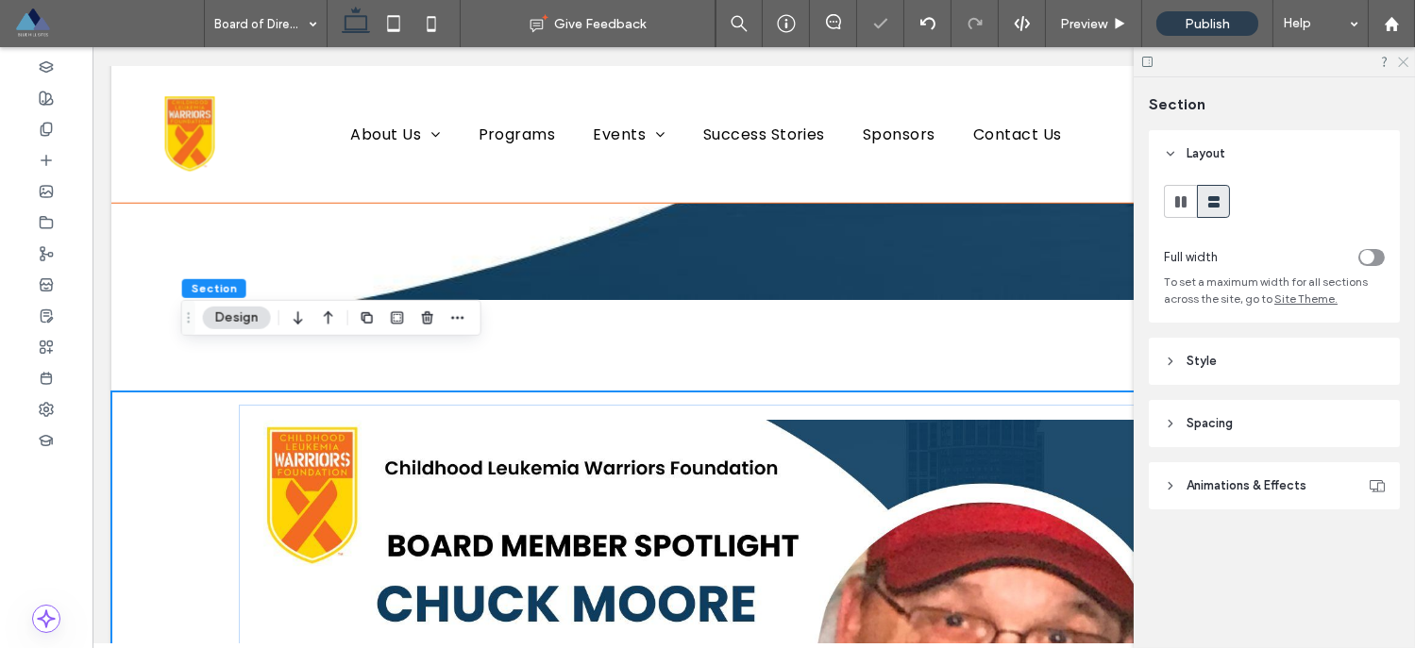
click at [1402, 63] on icon at bounding box center [1402, 61] width 12 height 12
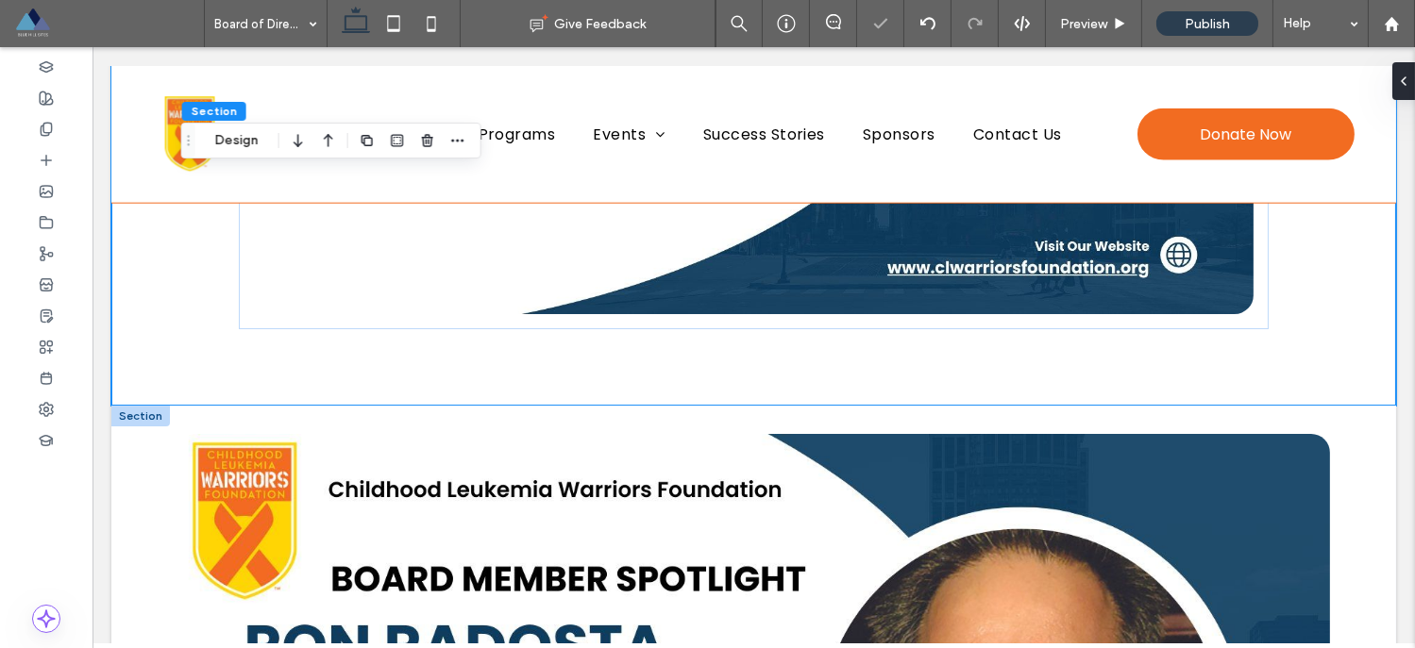
scroll to position [5695, 0]
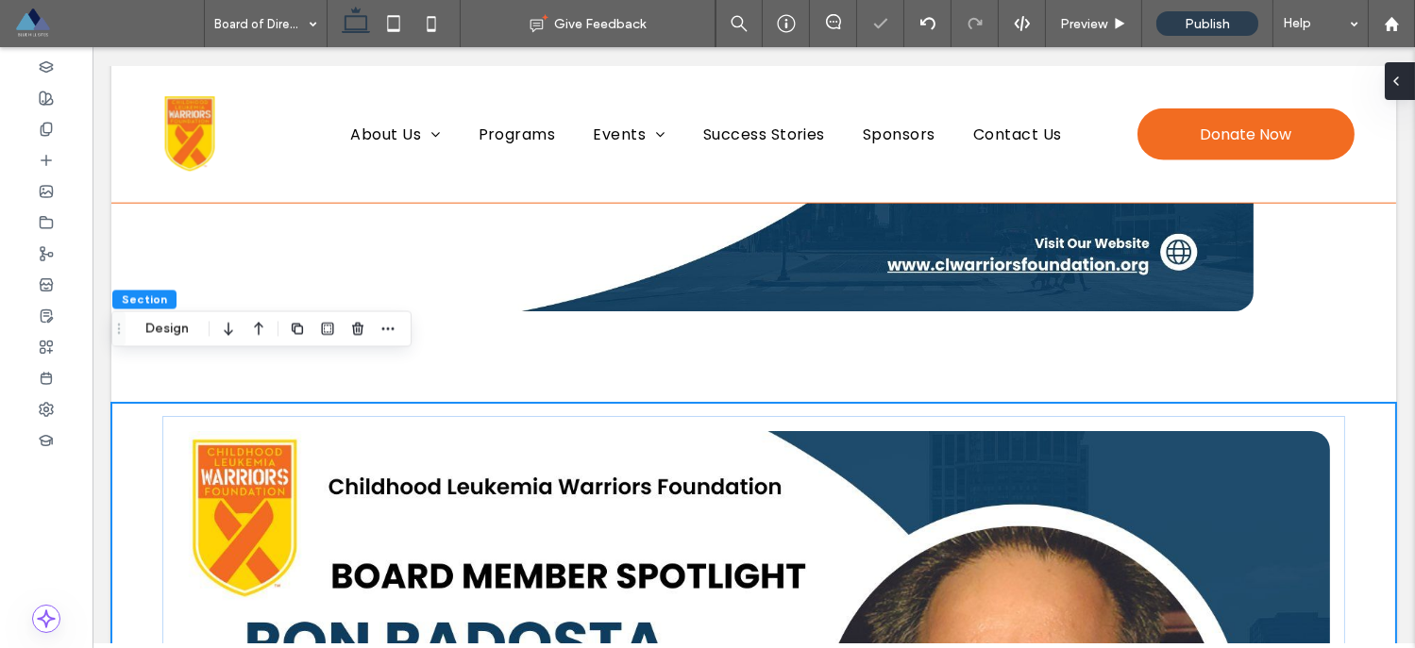
click at [1399, 92] on span at bounding box center [1395, 81] width 15 height 38
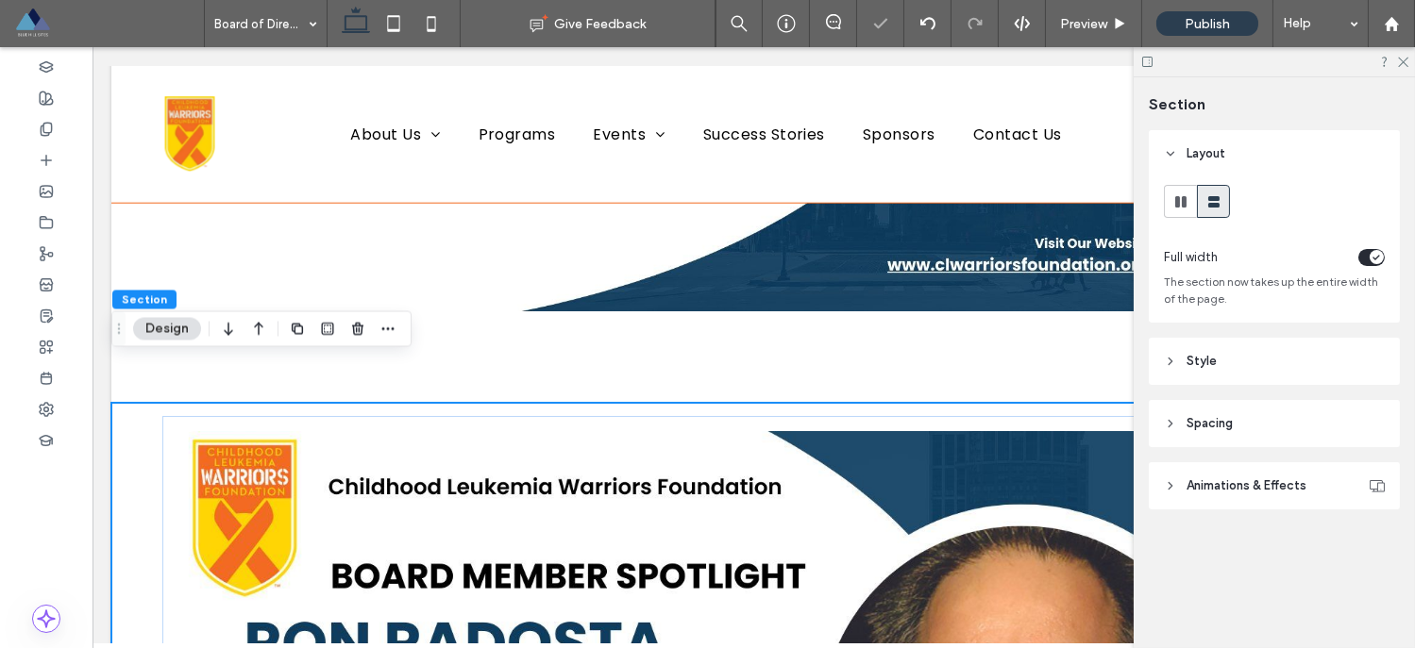
click at [1365, 257] on div "toggle" at bounding box center [1371, 257] width 26 height 17
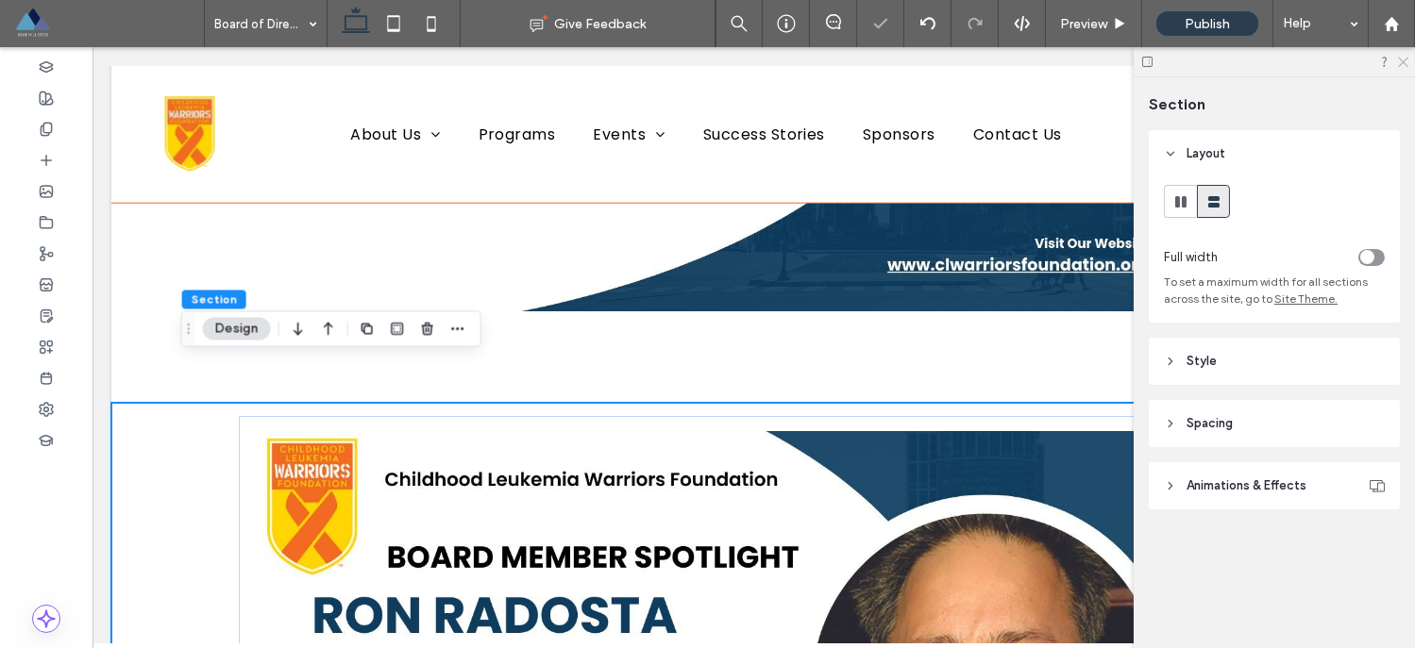
click at [1403, 63] on icon at bounding box center [1402, 61] width 12 height 12
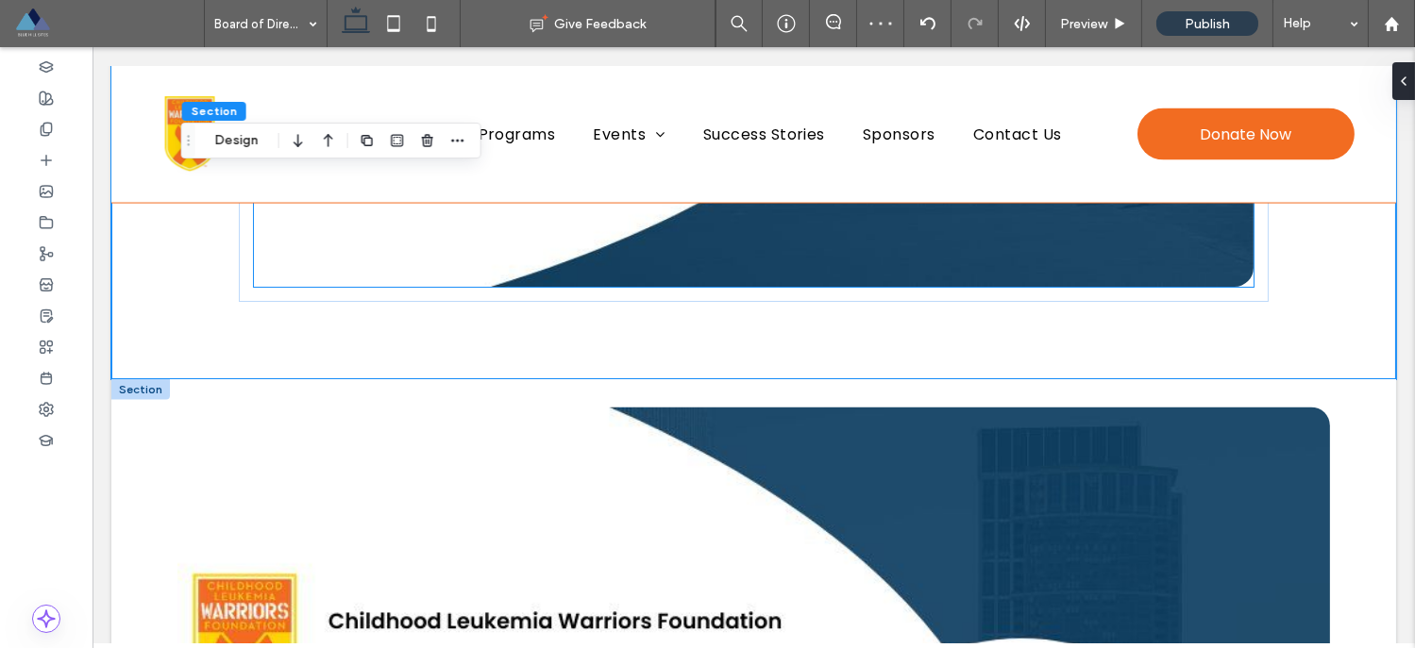
scroll to position [7278, 0]
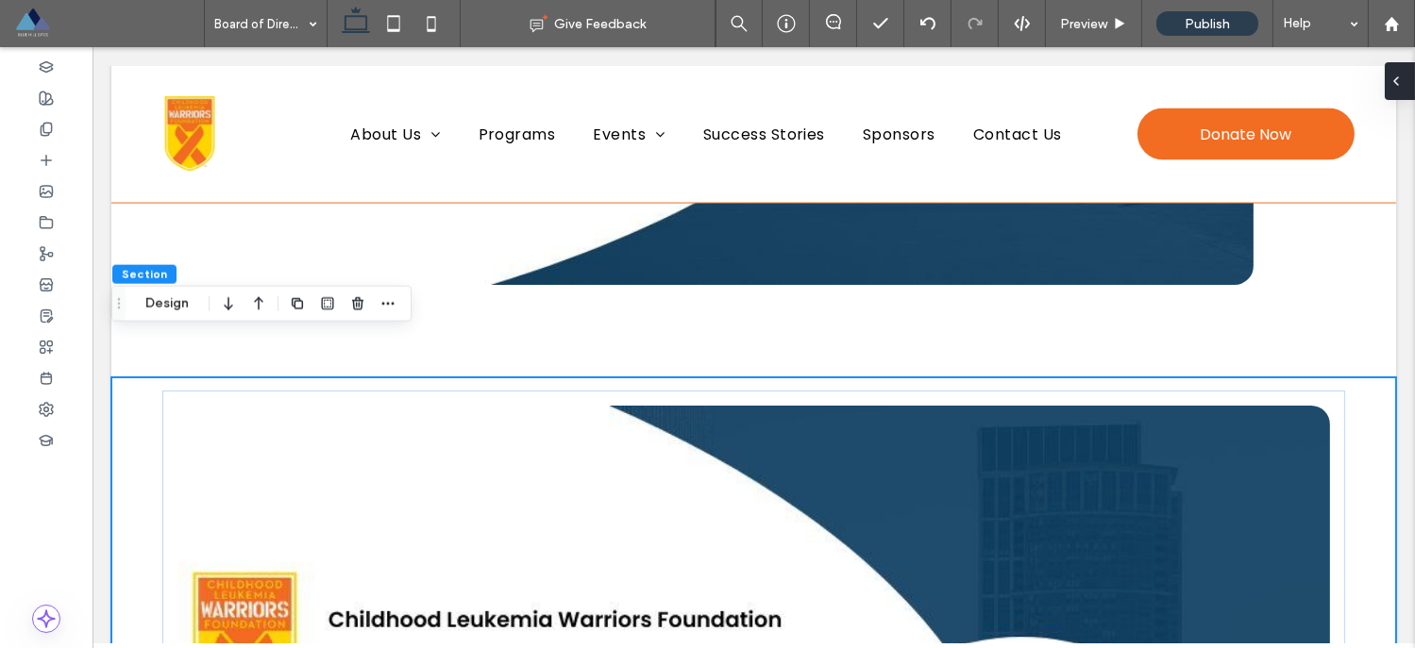
click at [1399, 87] on icon at bounding box center [1395, 81] width 15 height 15
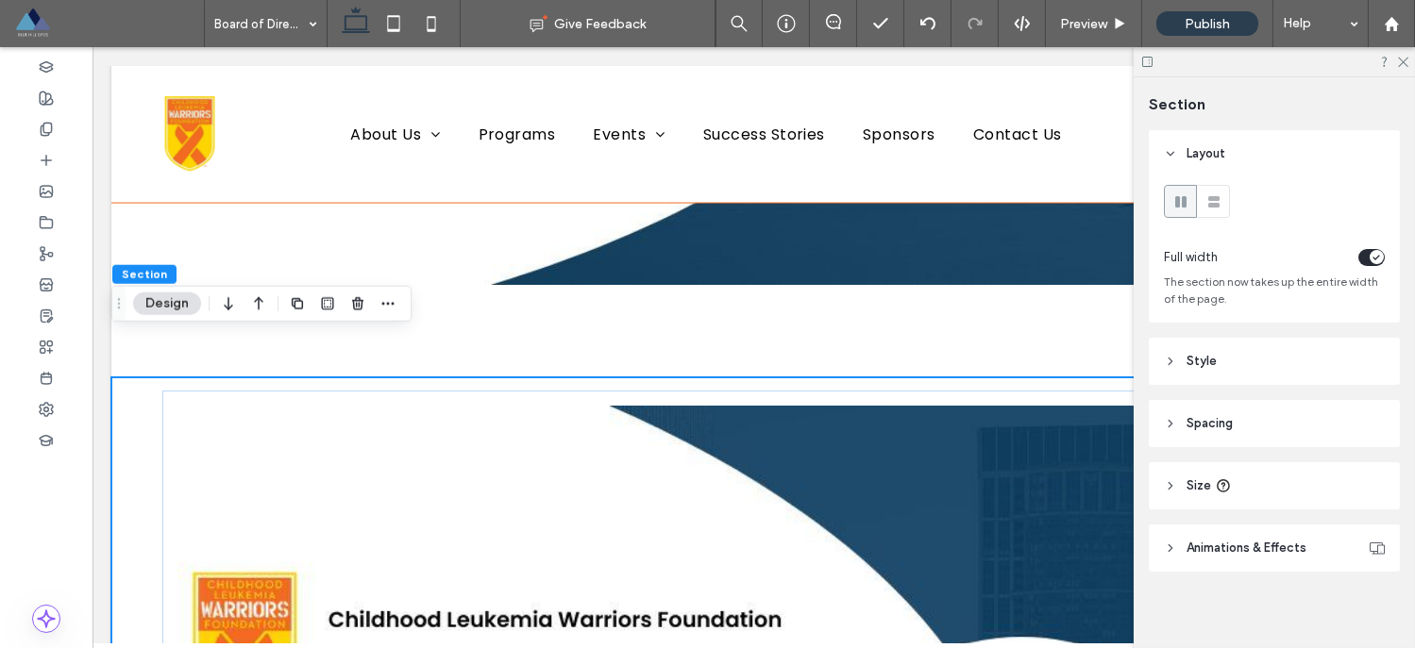
click at [1369, 258] on div "toggle" at bounding box center [1376, 257] width 14 height 14
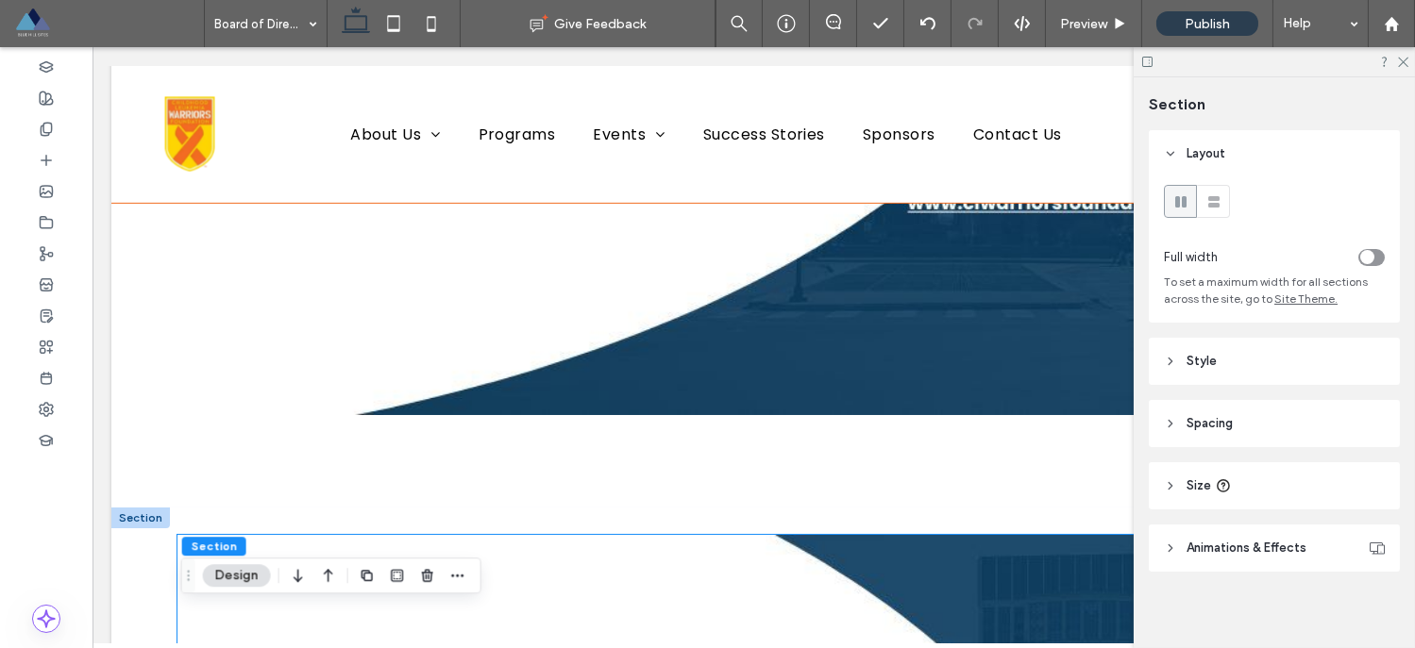
scroll to position [2204, 0]
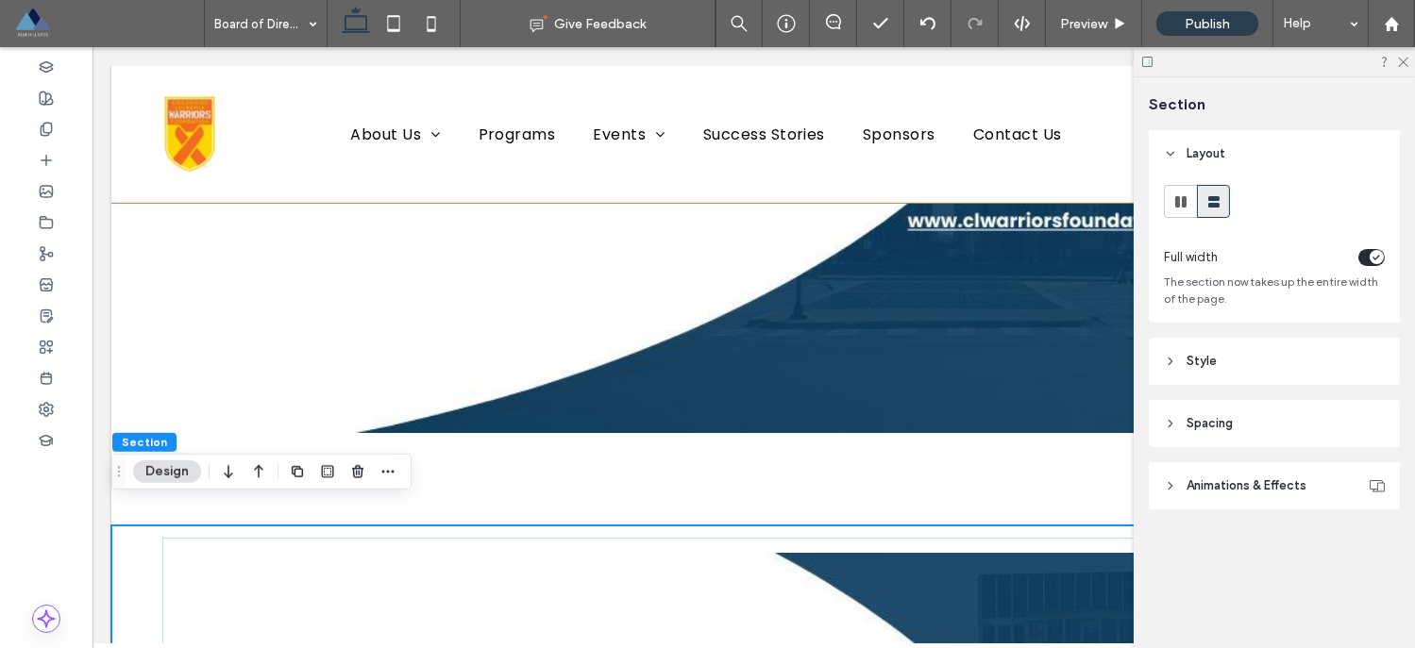
click at [1369, 257] on div "toggle" at bounding box center [1376, 257] width 14 height 14
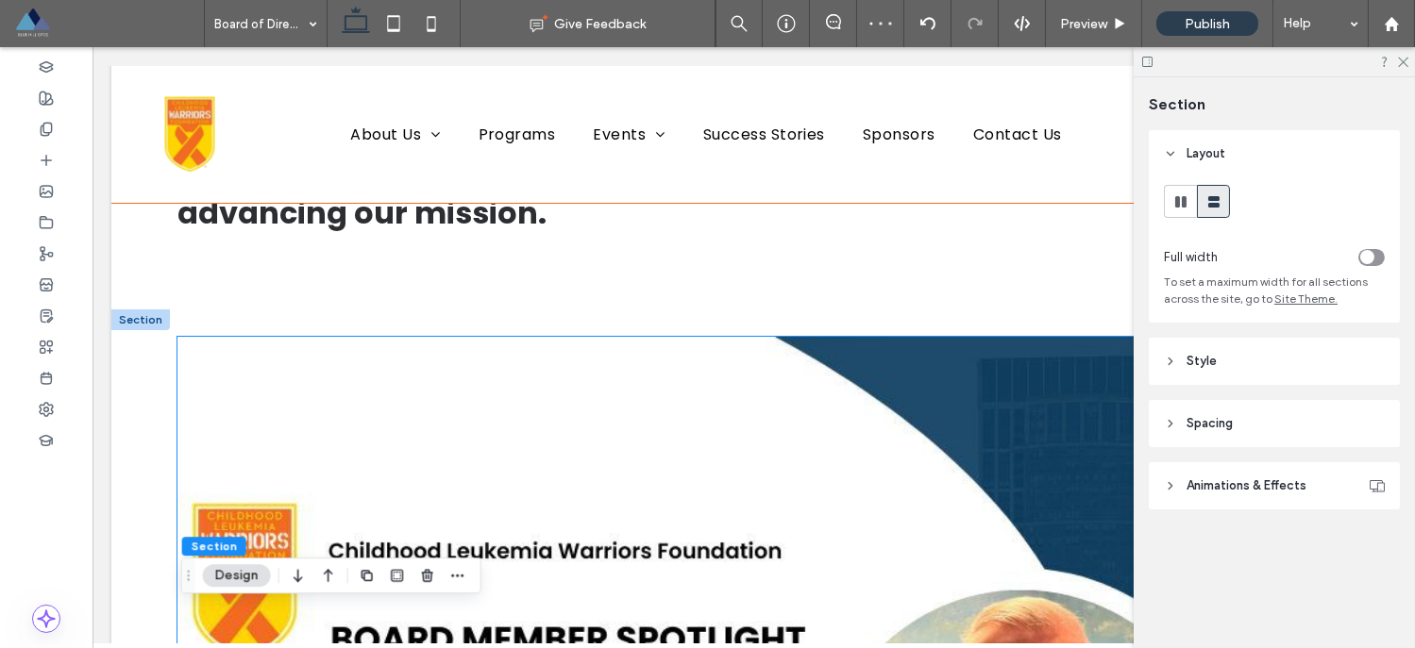
scroll to position [333, 0]
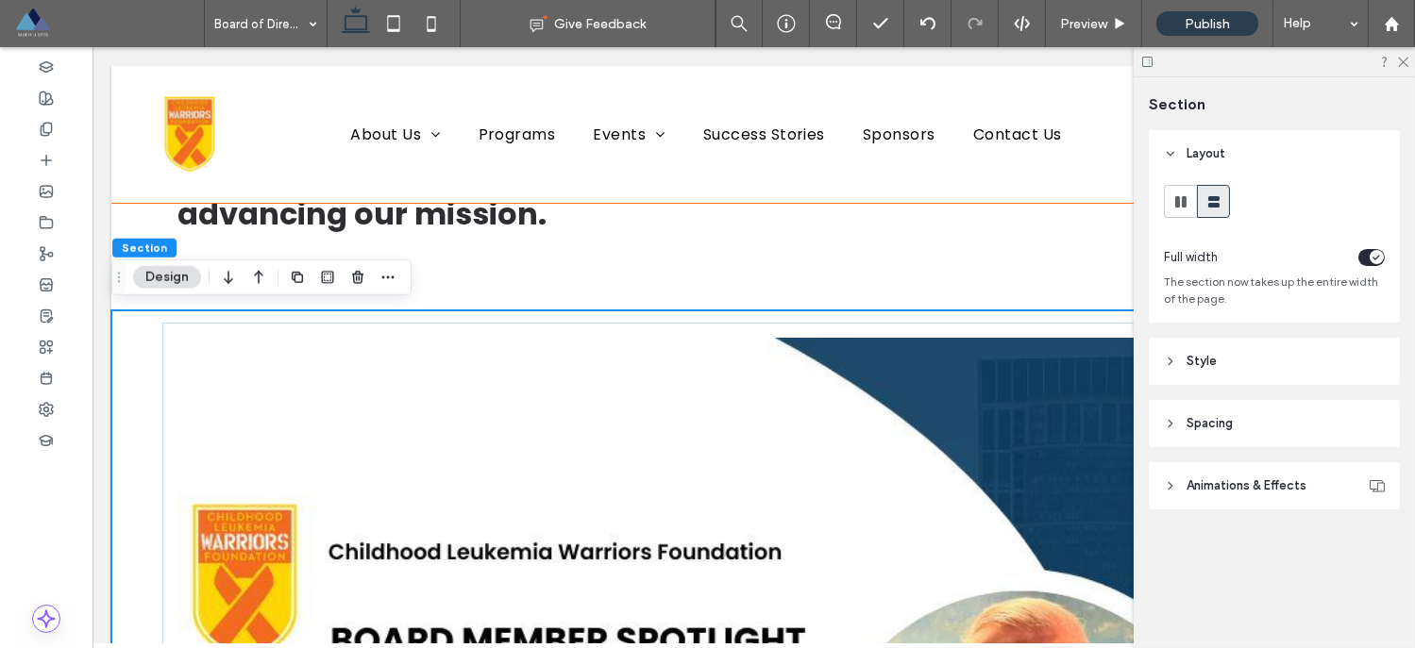
click at [1375, 257] on icon "toggle" at bounding box center [1376, 258] width 8 height 6
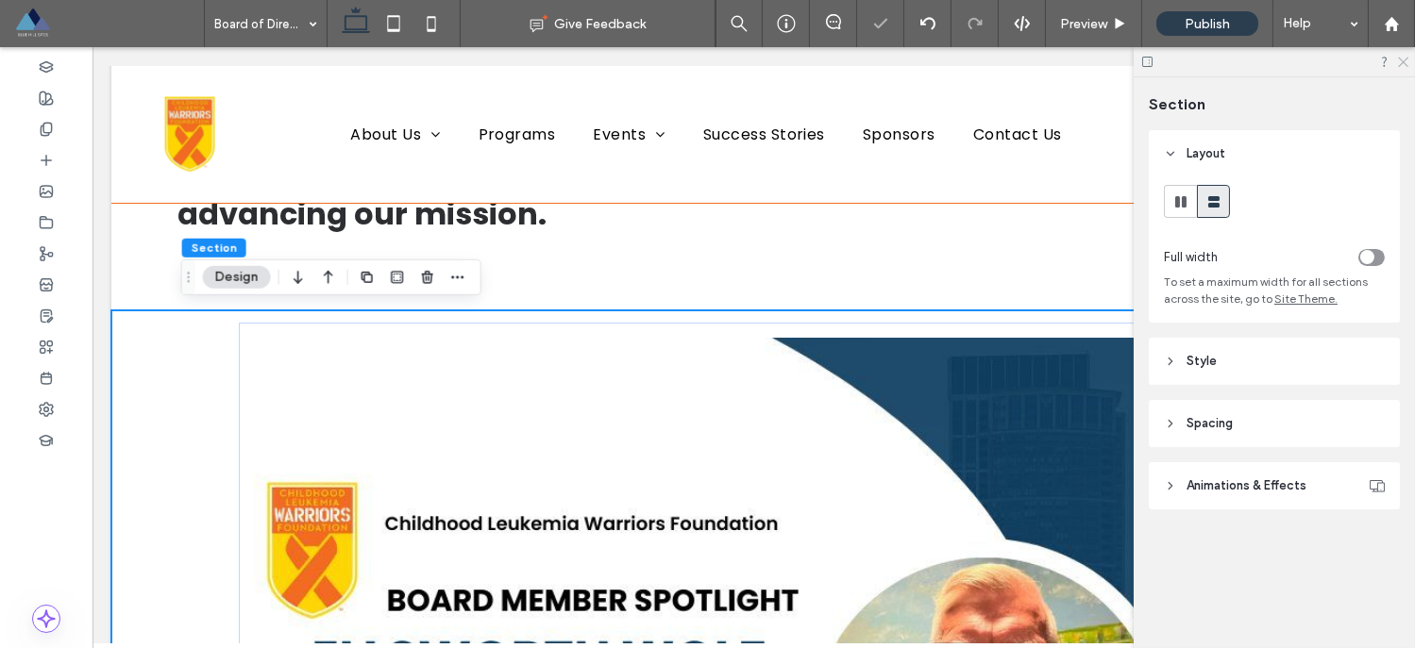
click at [1404, 62] on icon at bounding box center [1402, 61] width 12 height 12
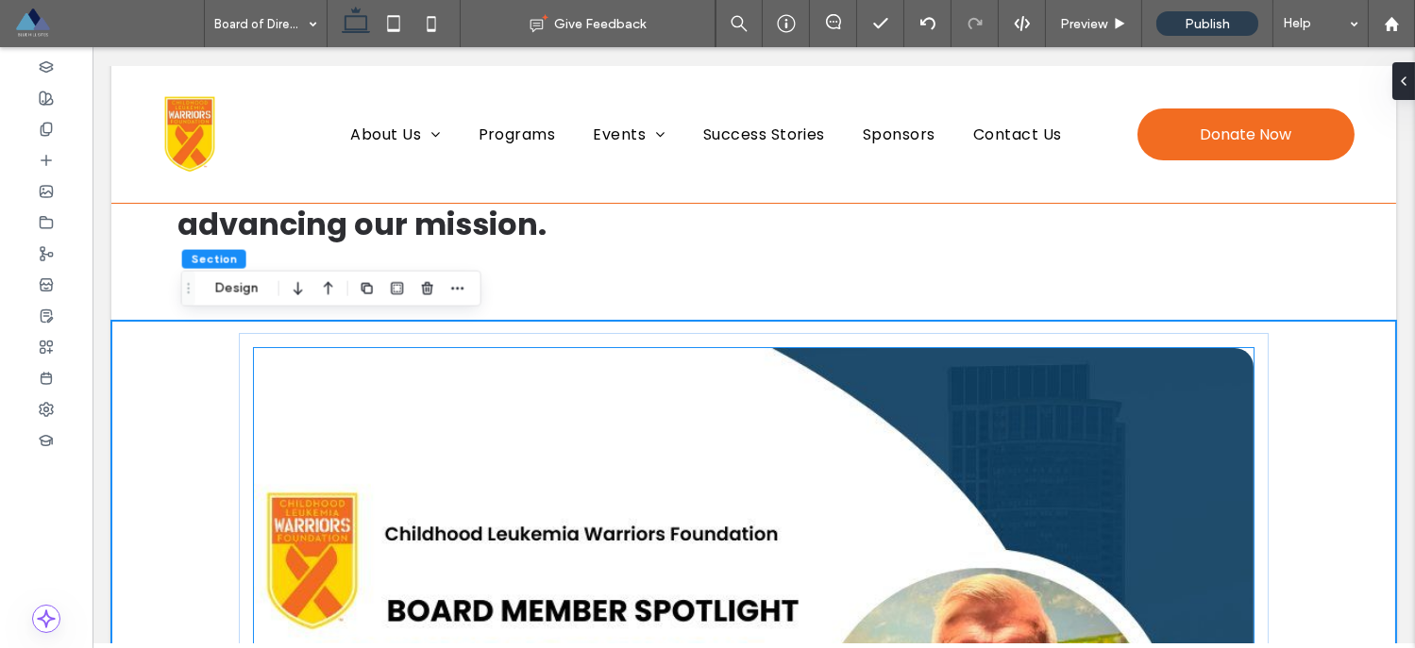
scroll to position [343, 0]
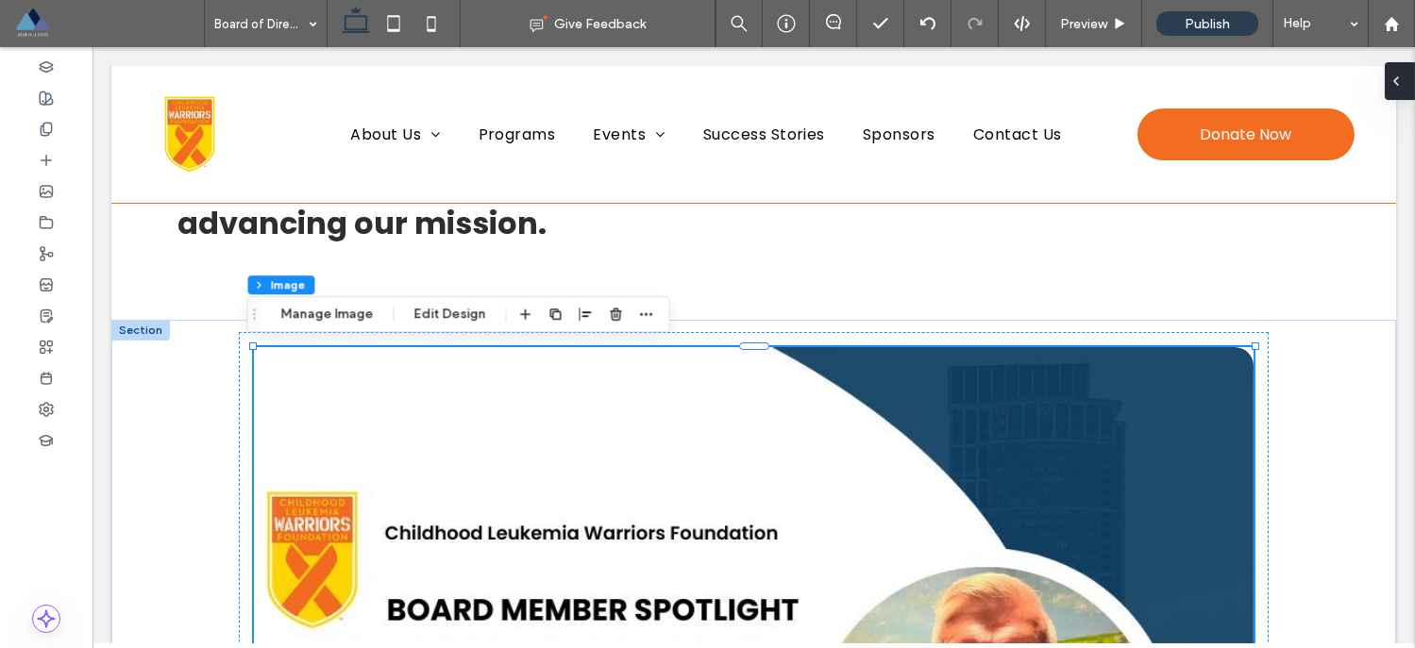
click at [1398, 75] on icon at bounding box center [1395, 81] width 15 height 15
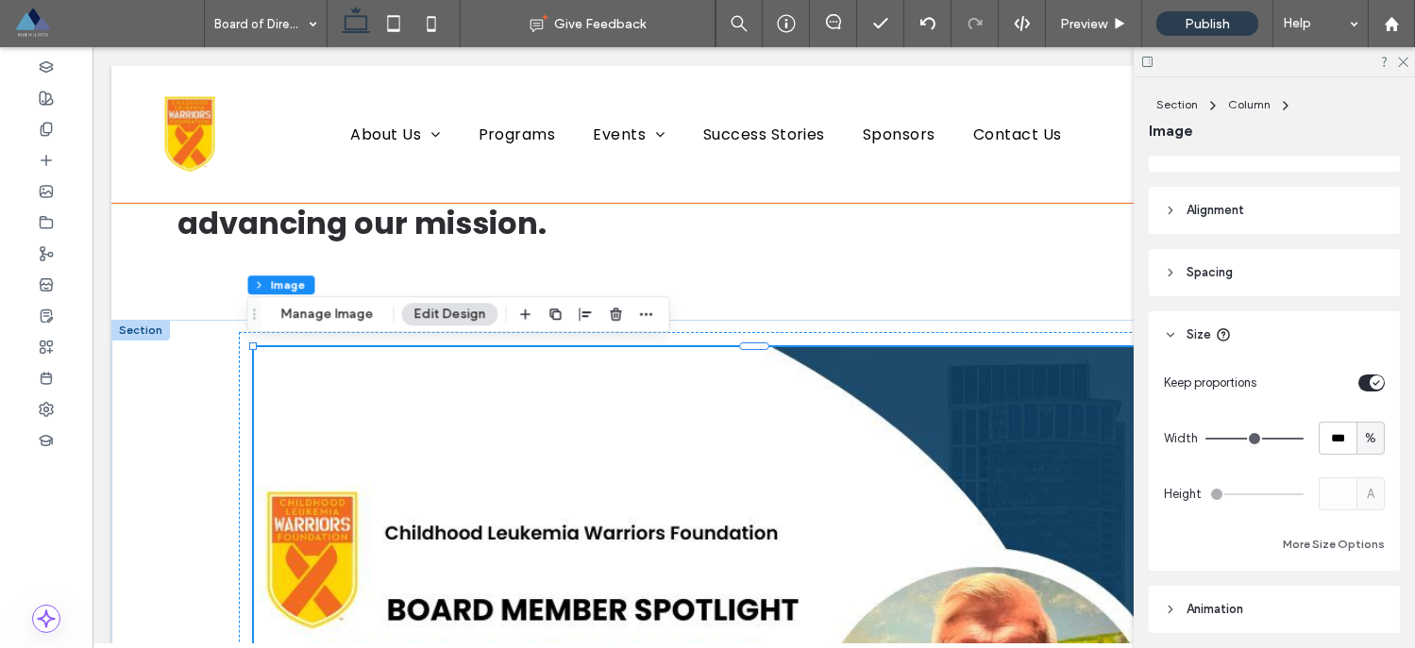
scroll to position [328, 0]
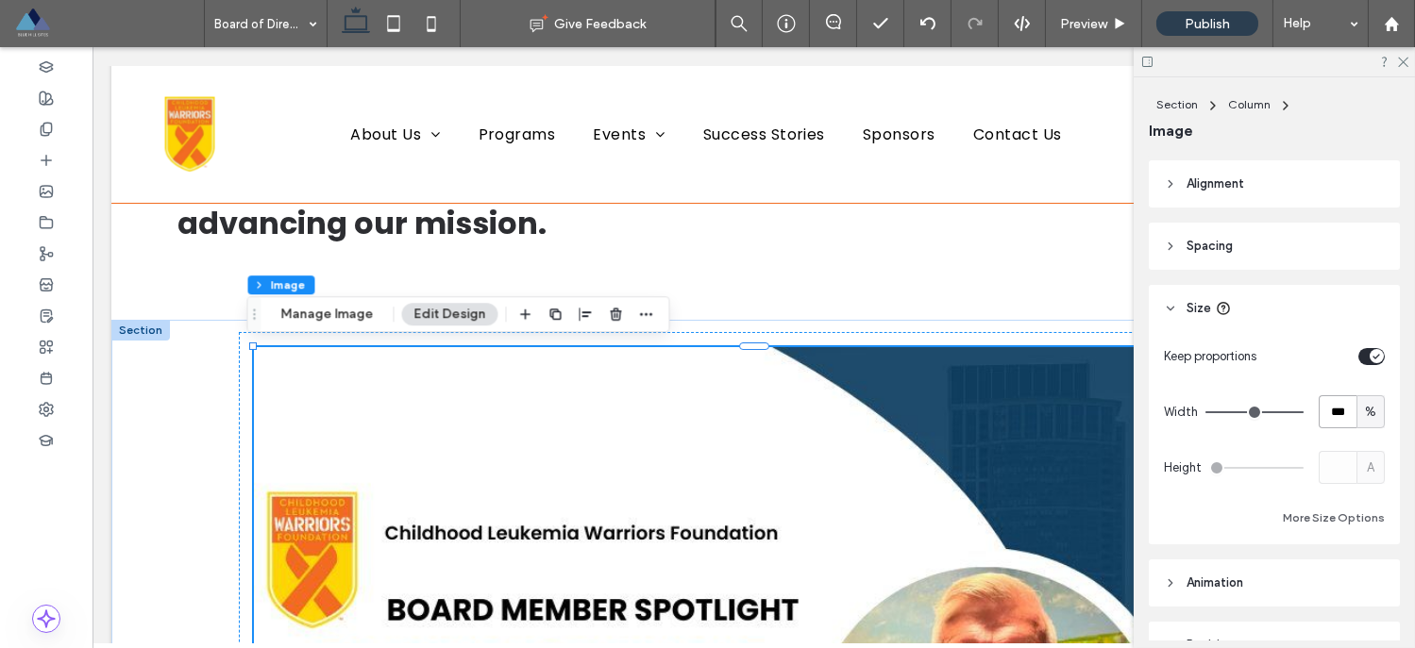
click at [1331, 411] on input "***" at bounding box center [1337, 411] width 38 height 33
type input "**"
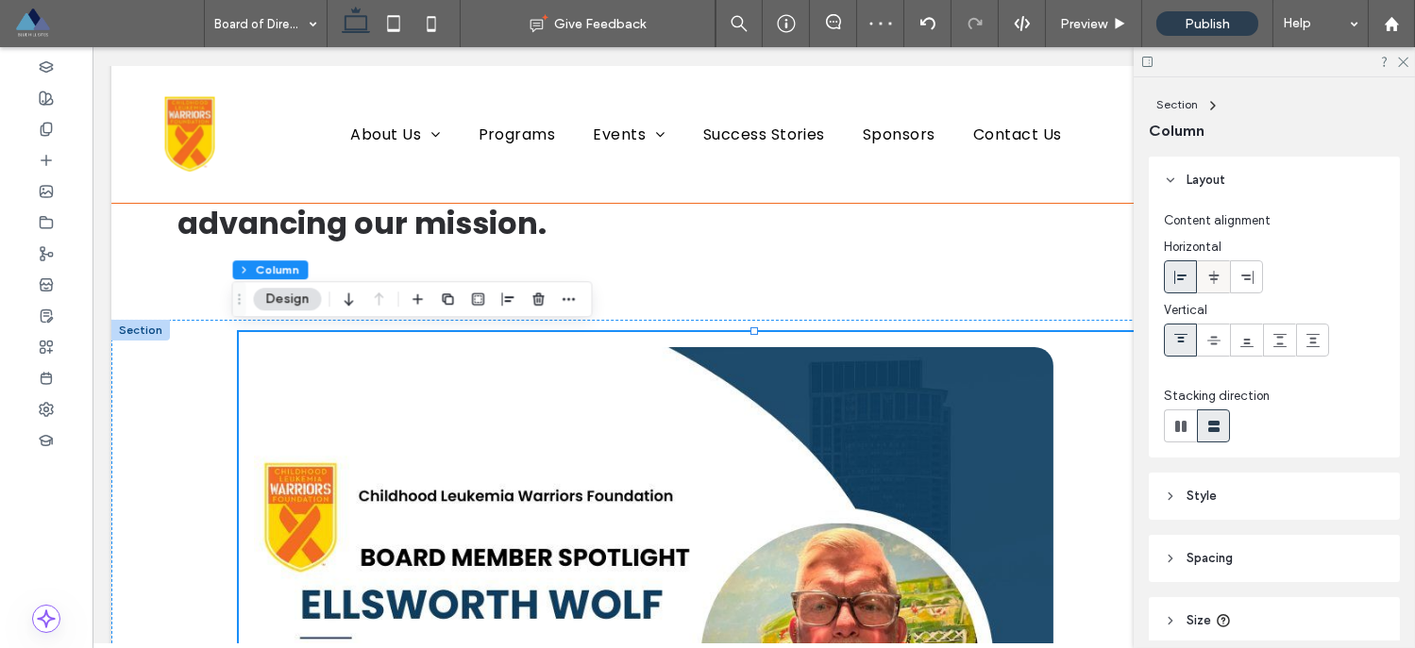
click at [1215, 270] on icon at bounding box center [1213, 277] width 15 height 15
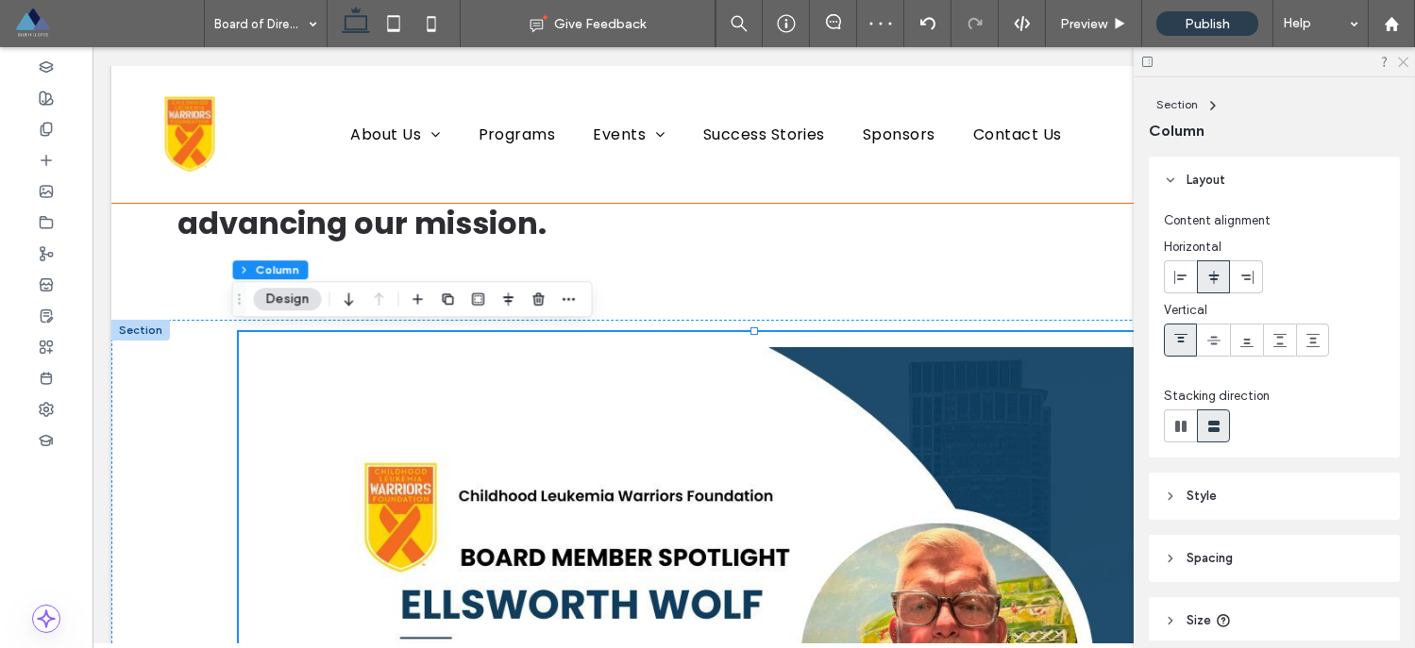
click at [1403, 60] on icon at bounding box center [1402, 61] width 12 height 12
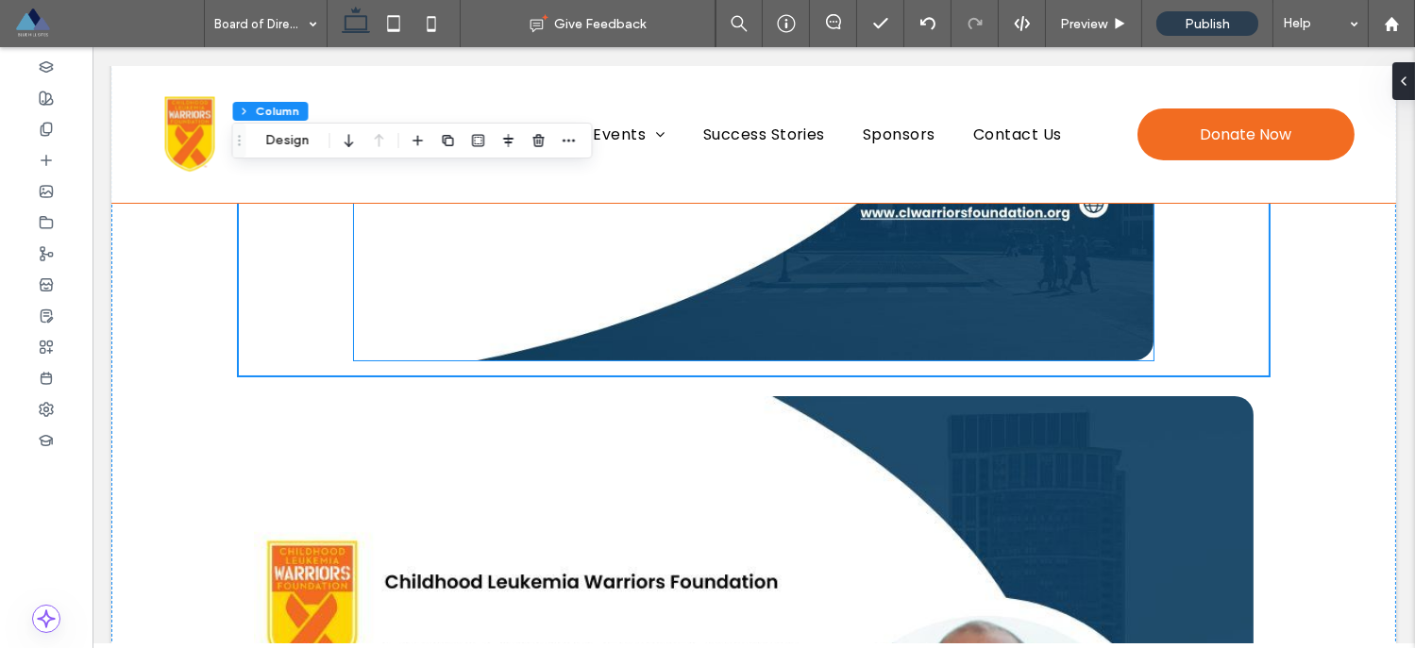
scroll to position [1014, 0]
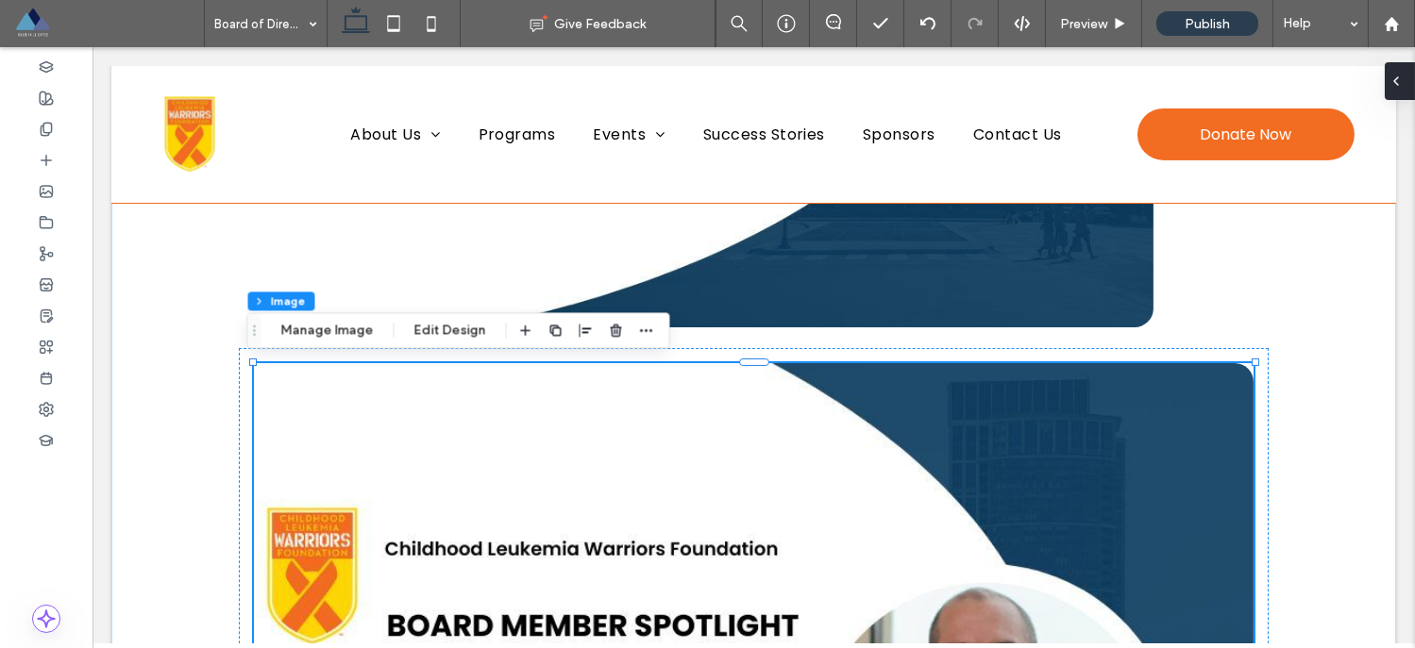
click at [1398, 84] on use at bounding box center [1396, 81] width 4 height 8
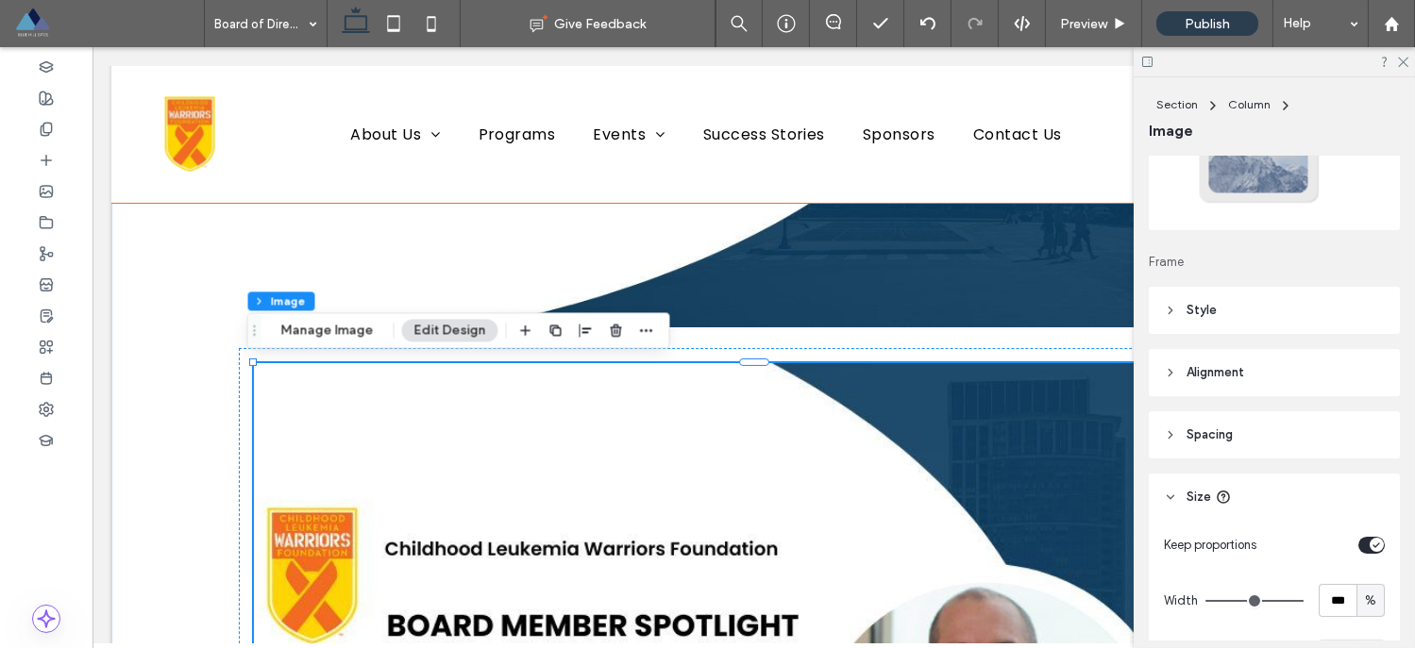
scroll to position [149, 0]
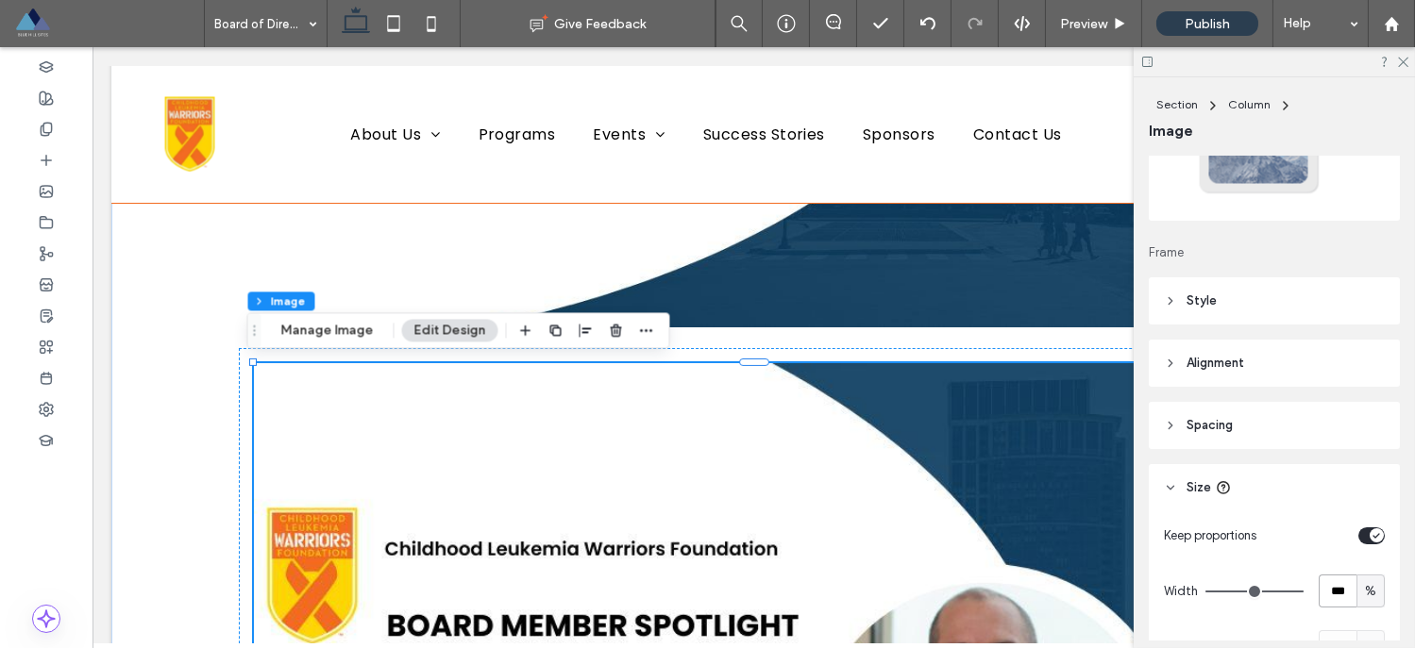
click at [1318, 587] on input "***" at bounding box center [1337, 591] width 38 height 33
type input "**"
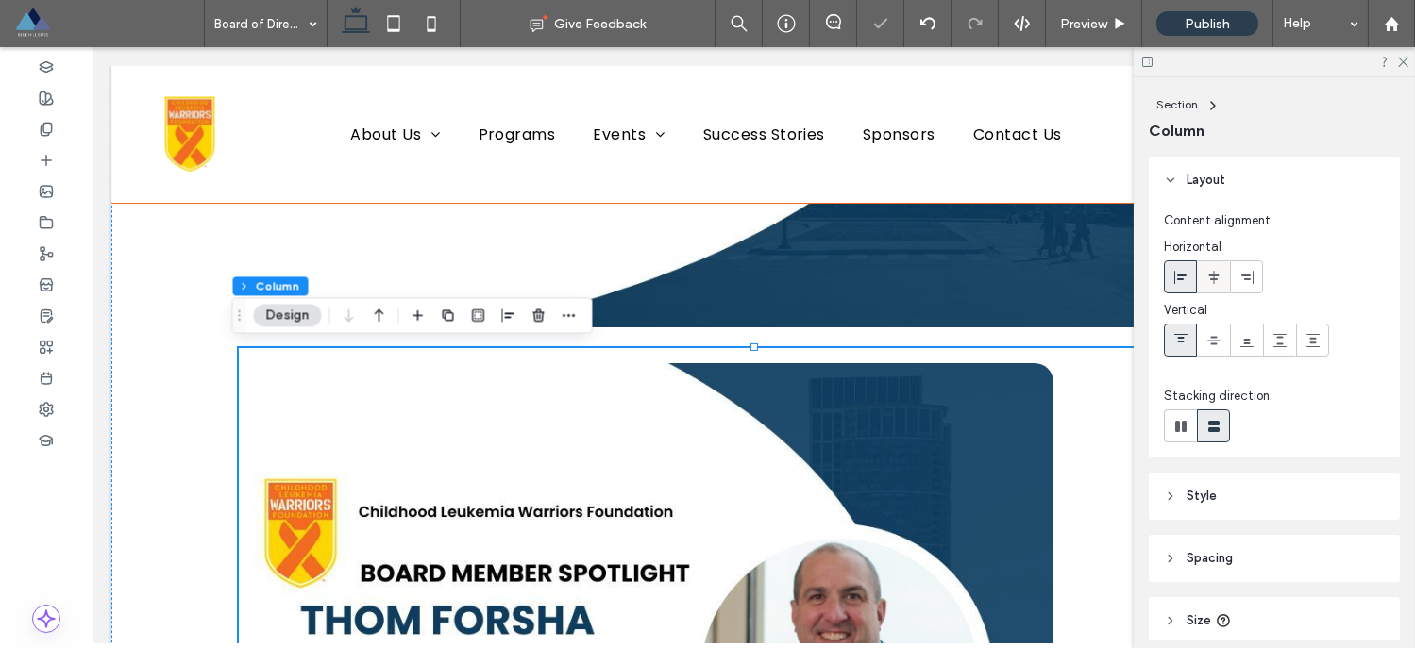
click at [1209, 278] on icon at bounding box center [1213, 277] width 15 height 15
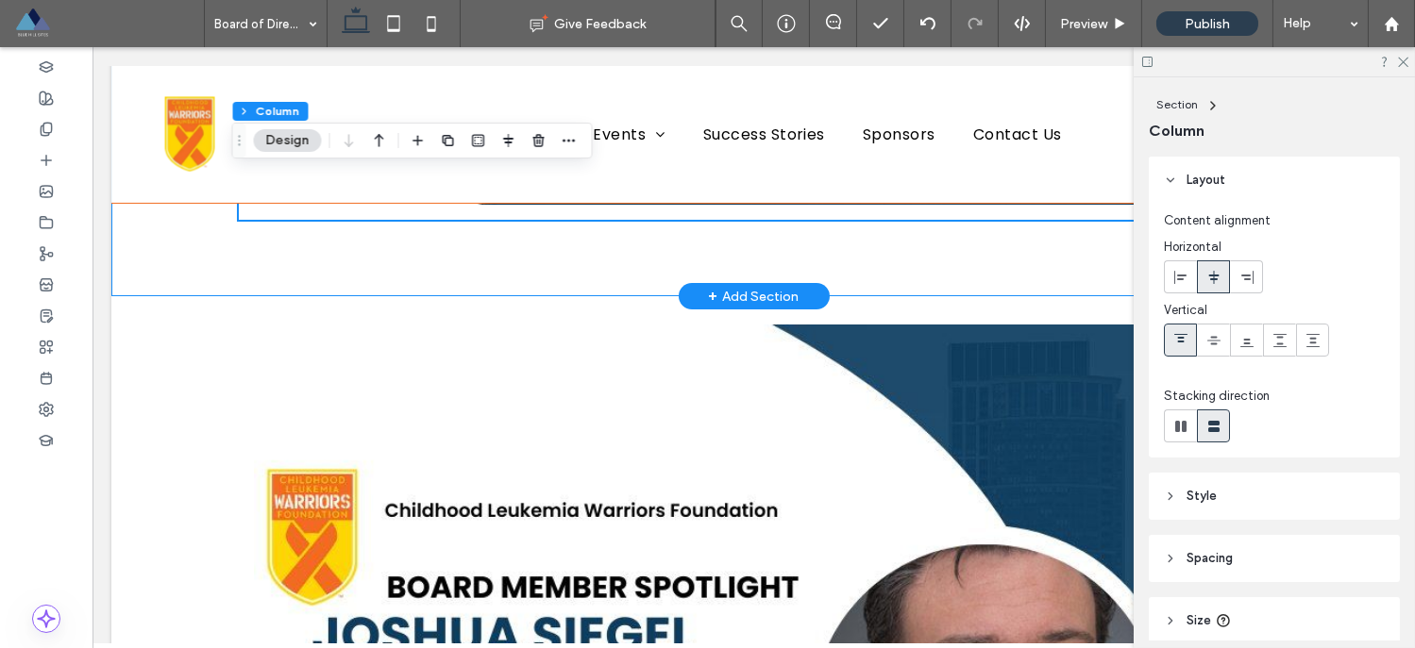
scroll to position [1856, 0]
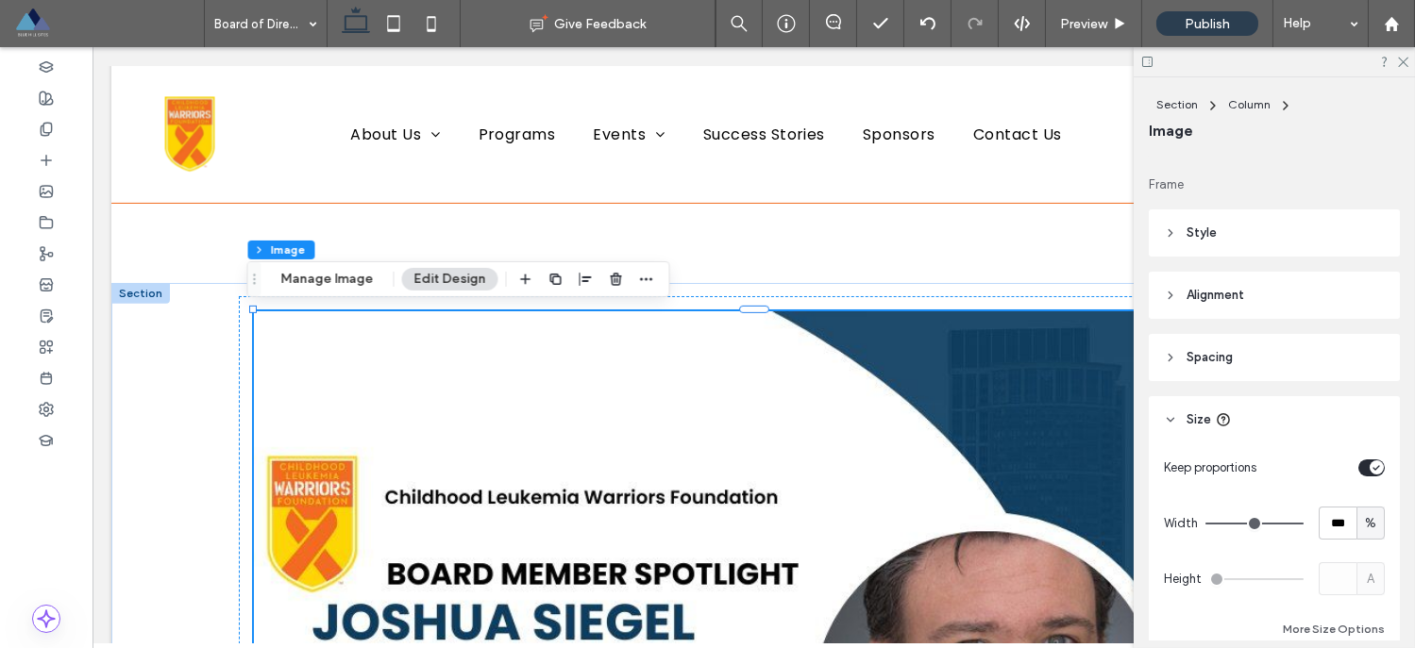
scroll to position [245, 0]
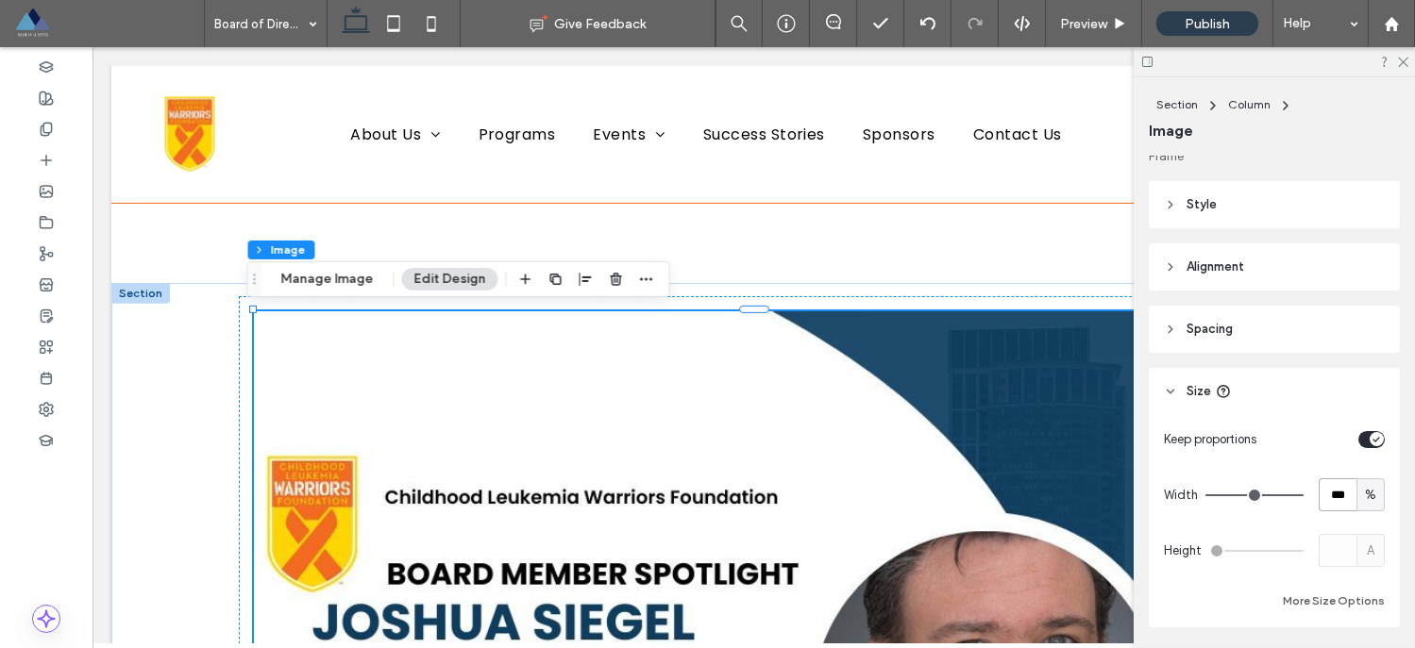
click at [1327, 497] on input "***" at bounding box center [1337, 494] width 38 height 33
type input "**"
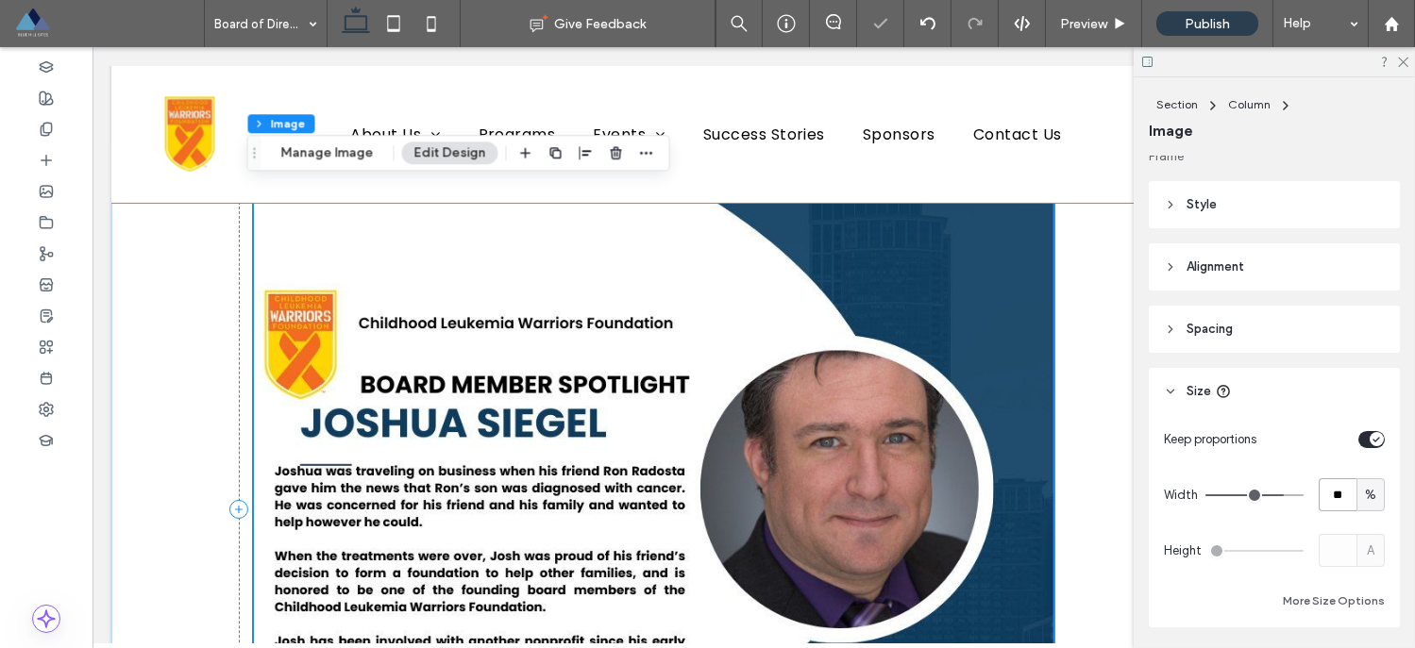
scroll to position [1997, 0]
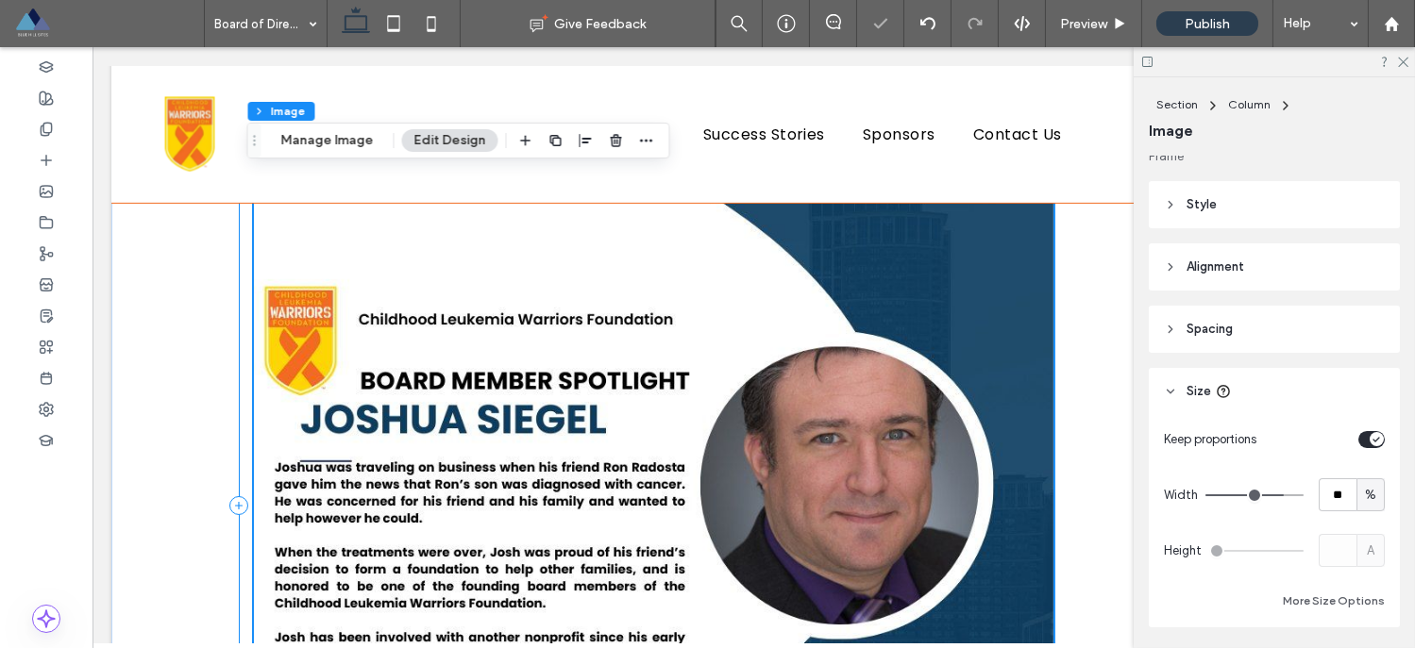
click at [1100, 343] on div at bounding box center [754, 506] width 1030 height 700
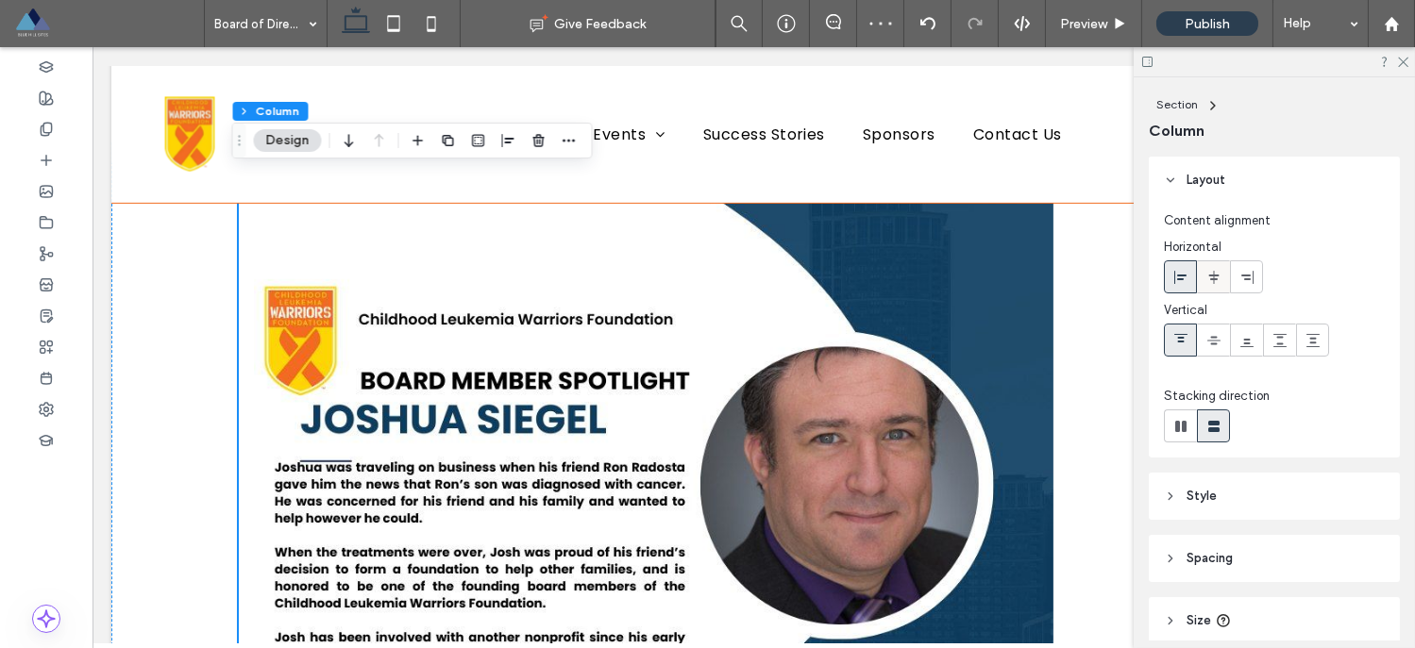
click at [1213, 272] on use at bounding box center [1213, 276] width 10 height 13
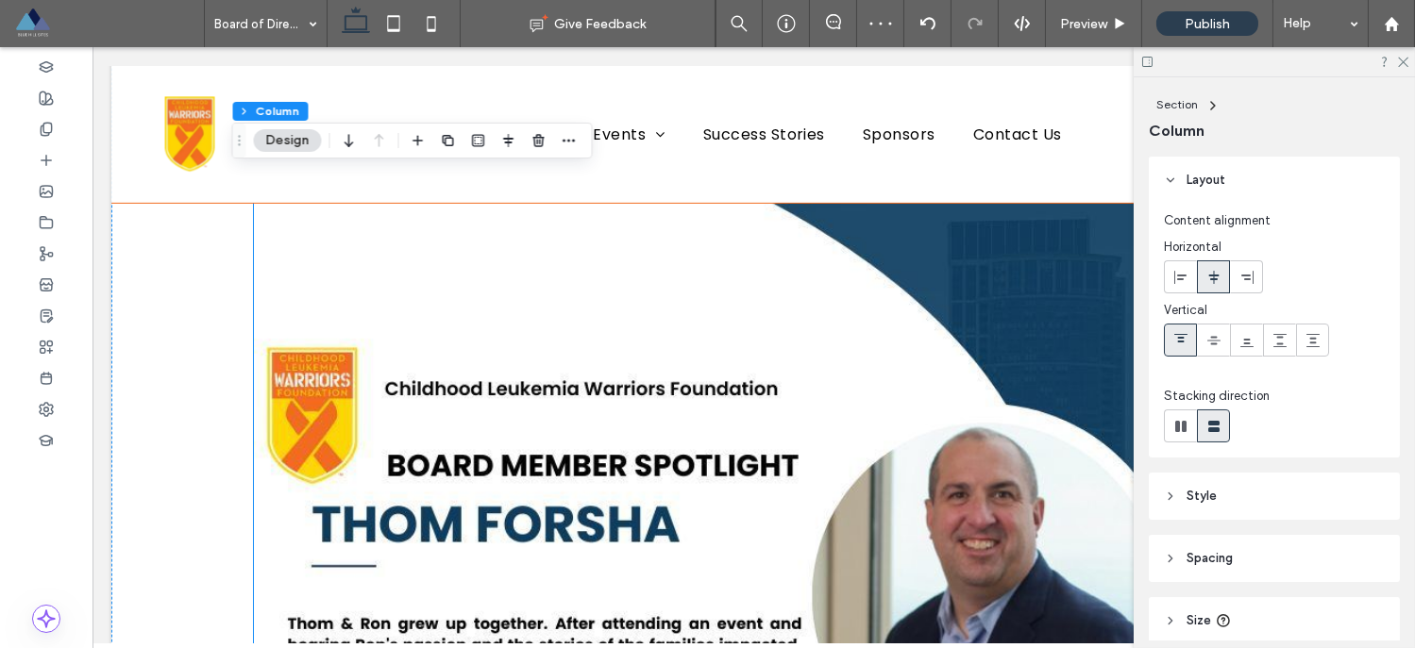
scroll to position [2448, 0]
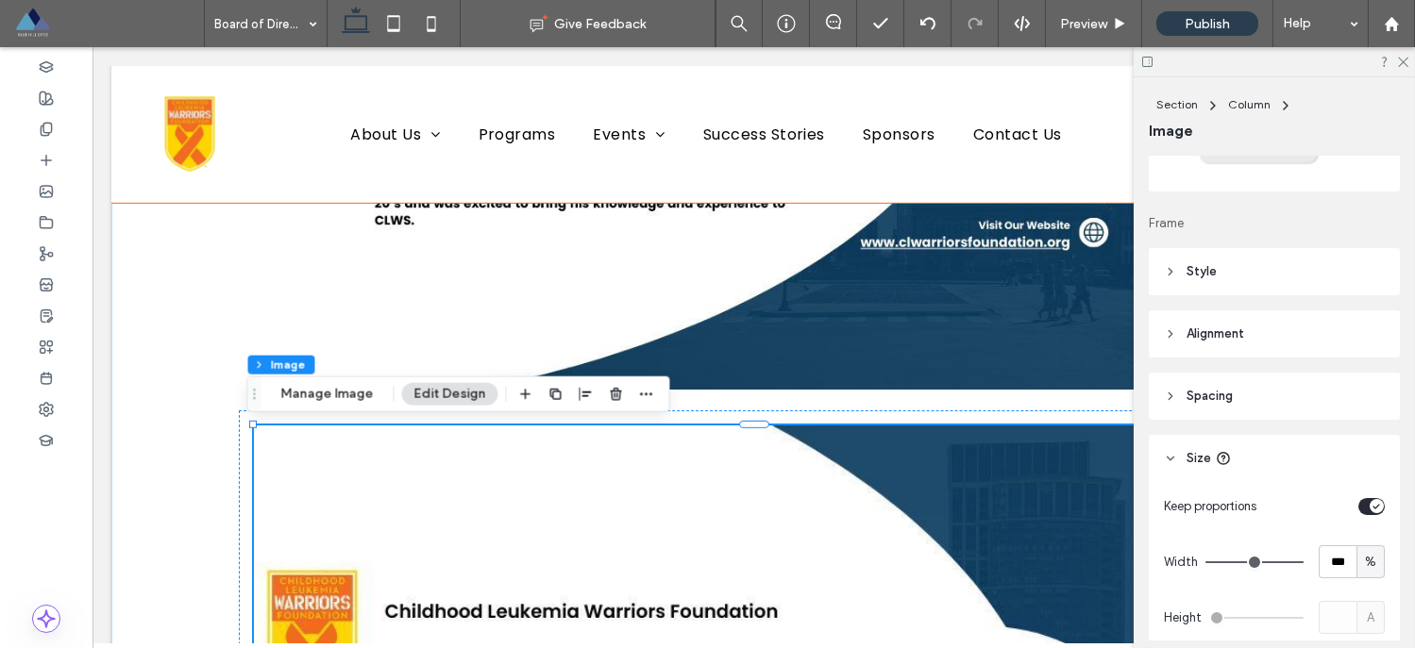
scroll to position [211, 0]
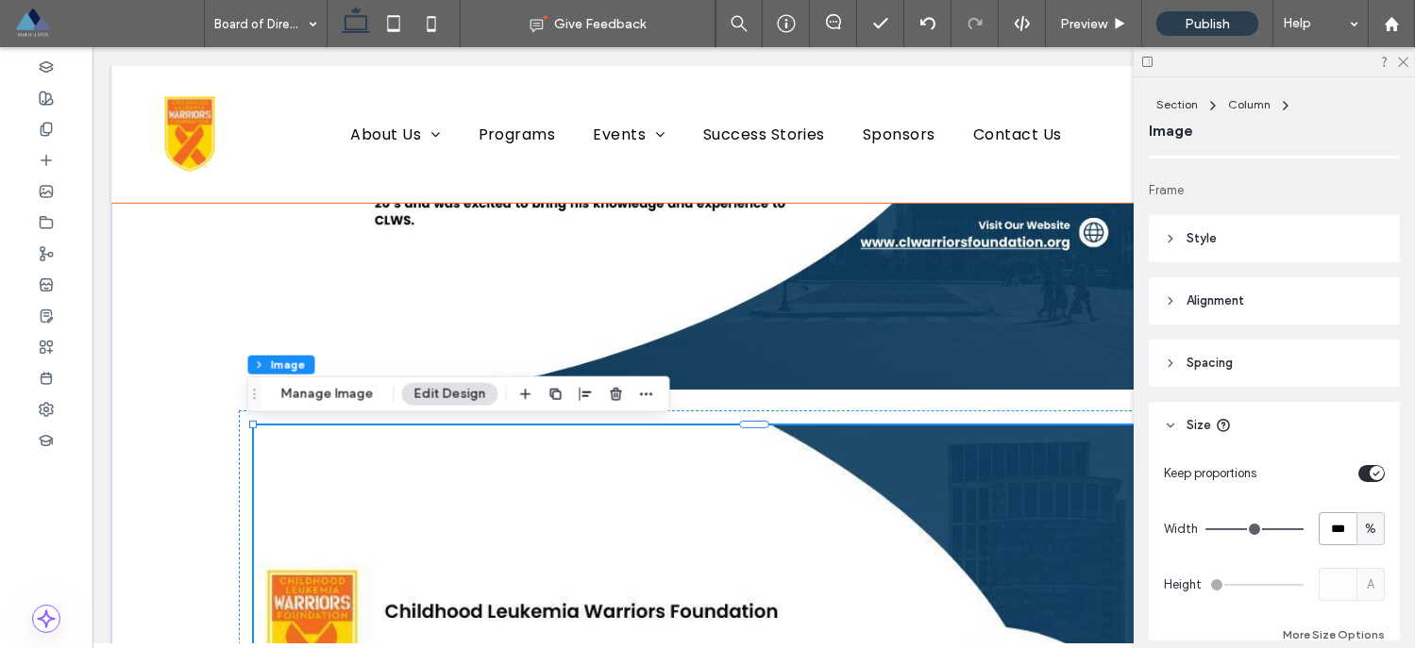
click at [1330, 522] on input "***" at bounding box center [1337, 528] width 38 height 33
type input "**"
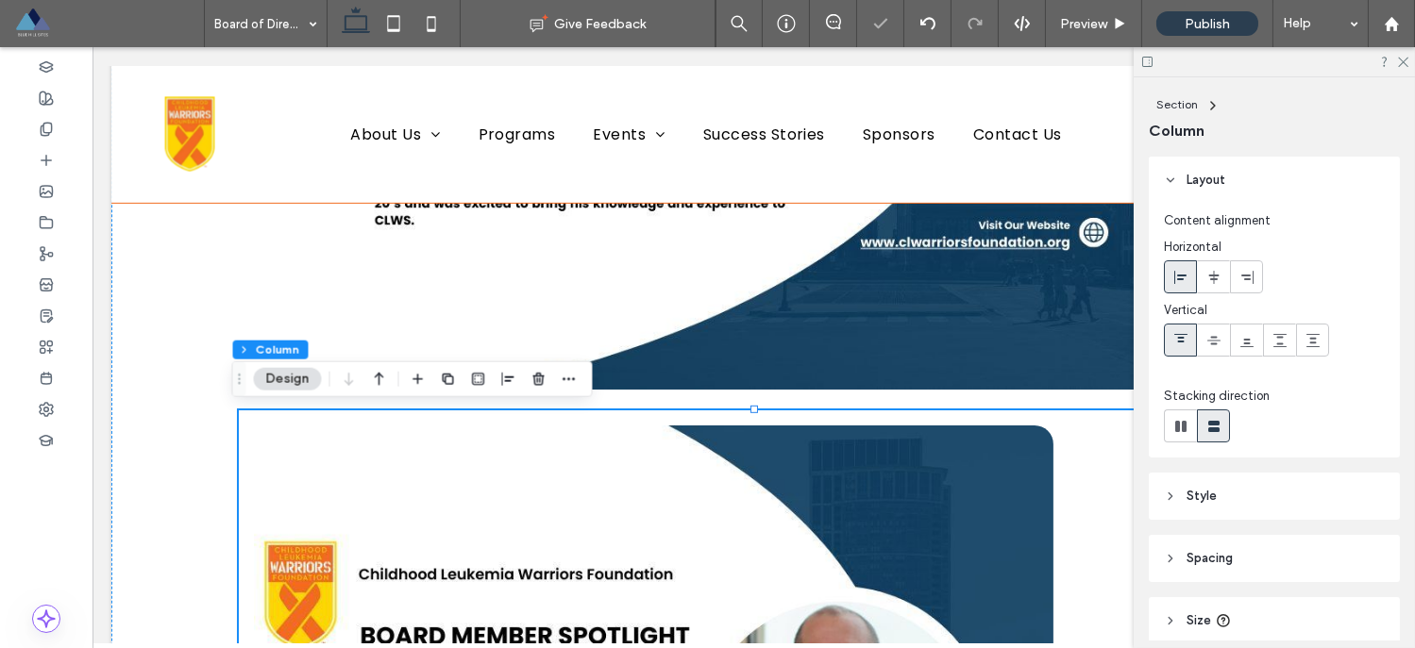
scroll to position [3, 0]
click at [1215, 277] on icon at bounding box center [1213, 274] width 15 height 15
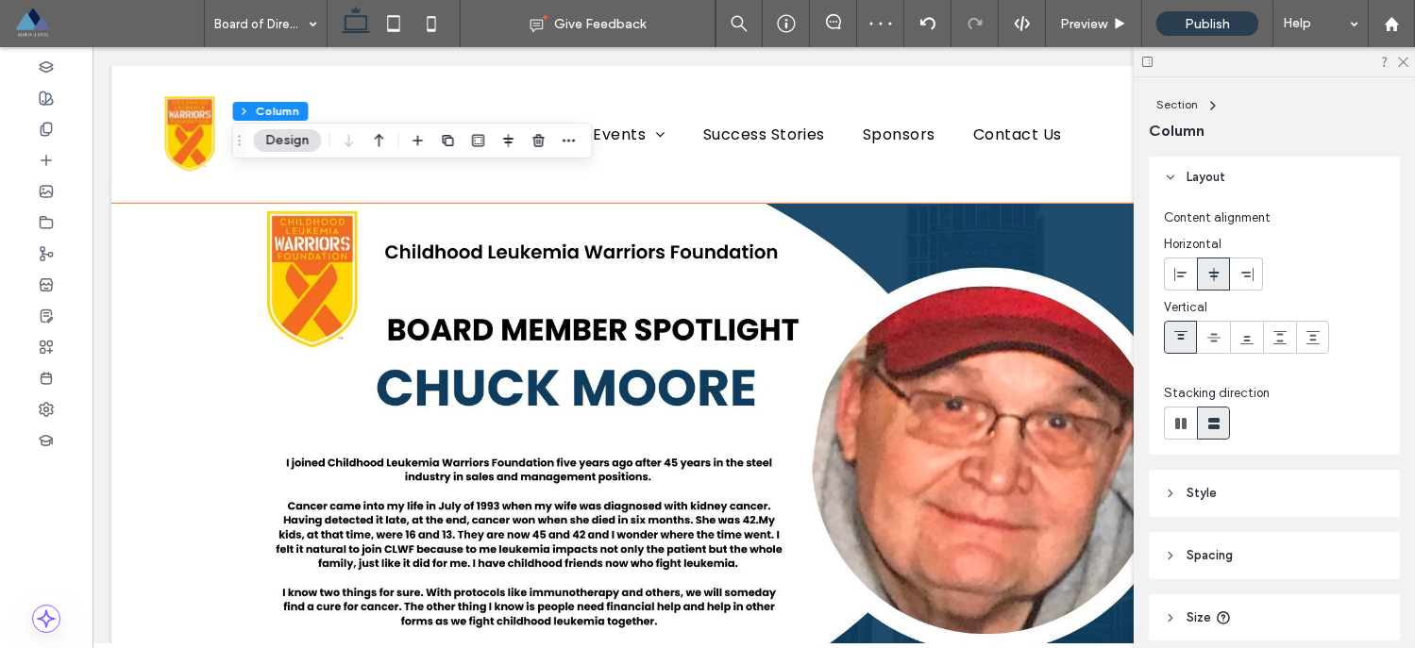
scroll to position [3526, 0]
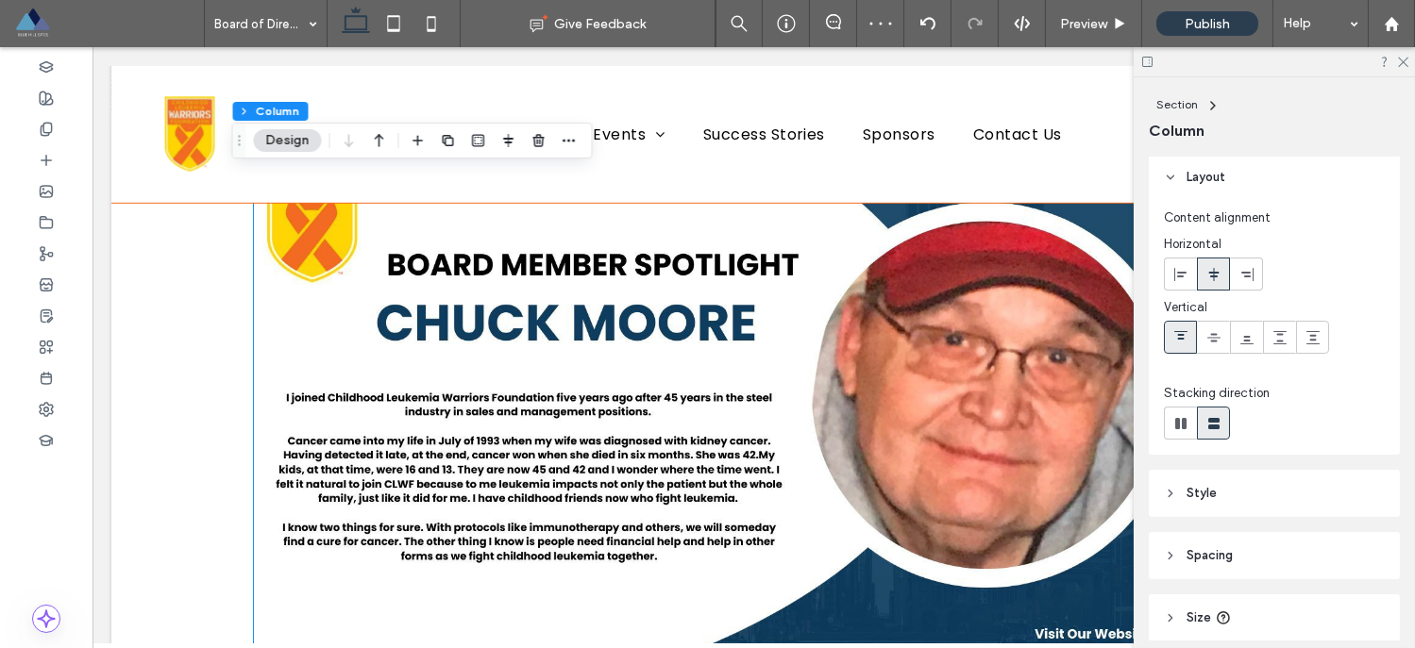
click at [920, 331] on img at bounding box center [753, 420] width 999 height 563
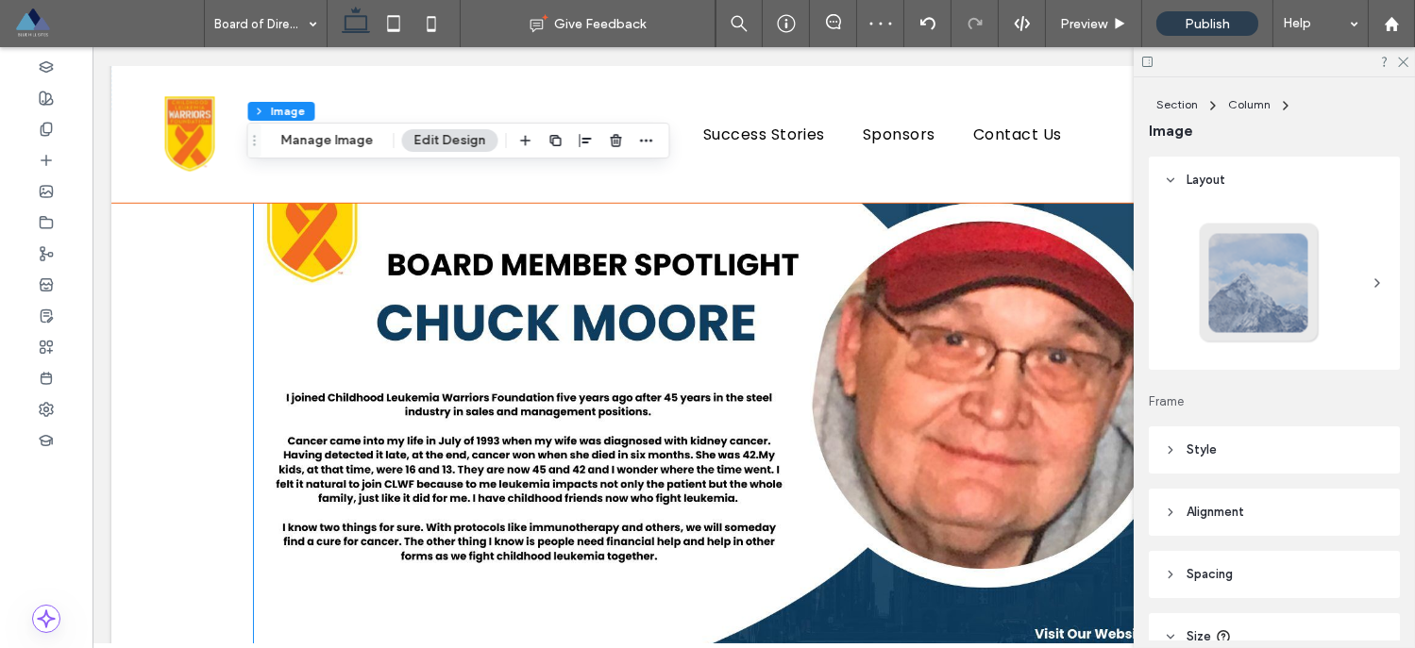
type input "**"
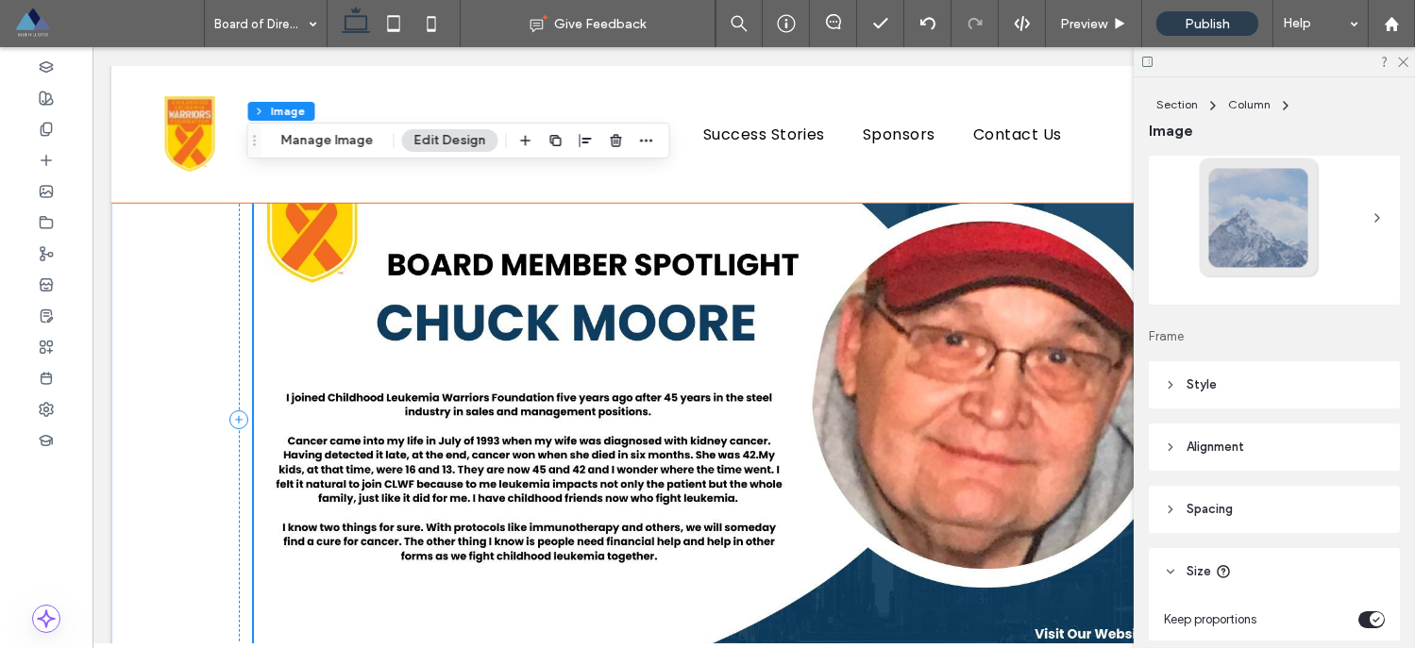
scroll to position [100, 0]
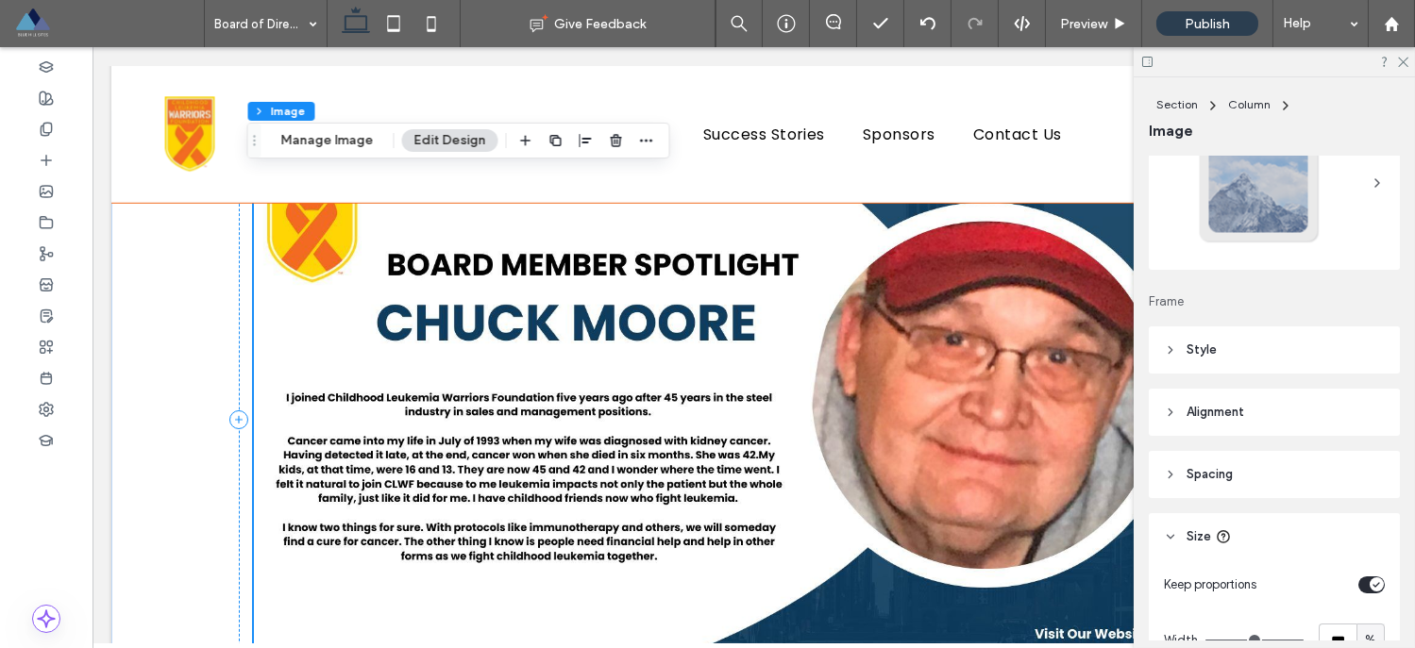
click at [1170, 535] on icon at bounding box center [1170, 536] width 13 height 13
click at [1169, 534] on use at bounding box center [1170, 537] width 4 height 7
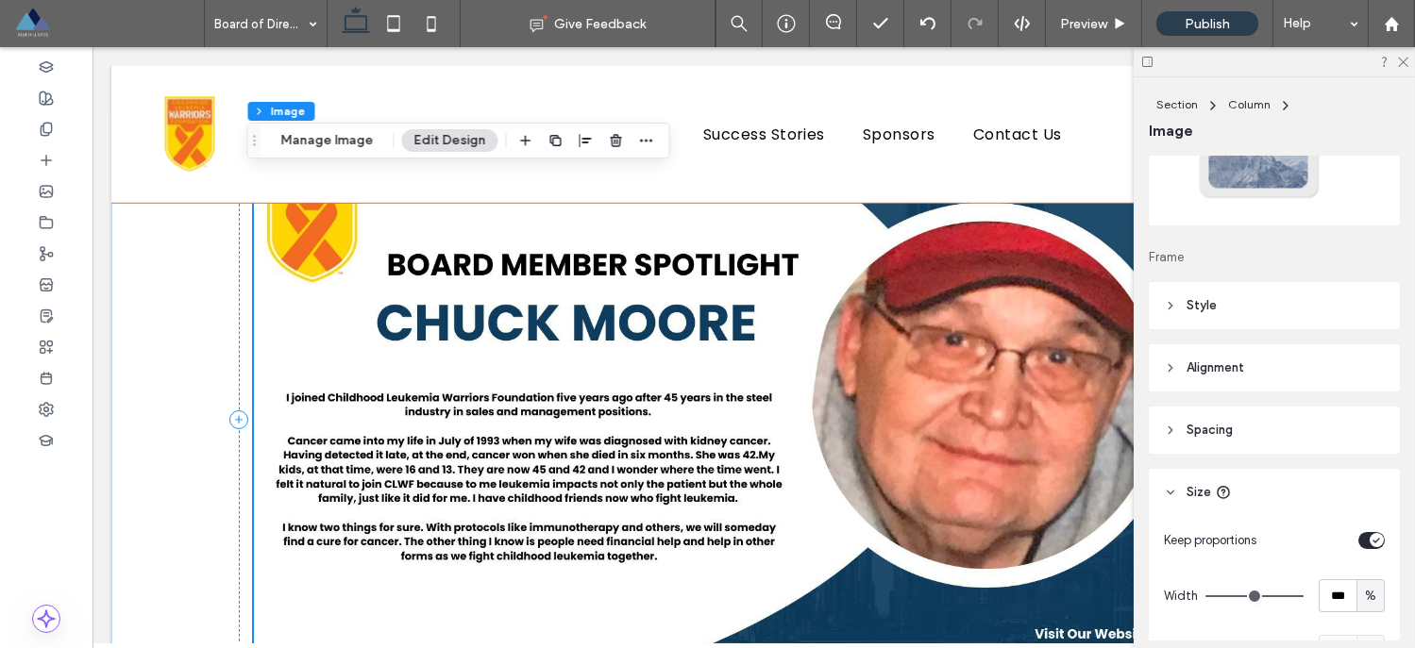
scroll to position [378, 0]
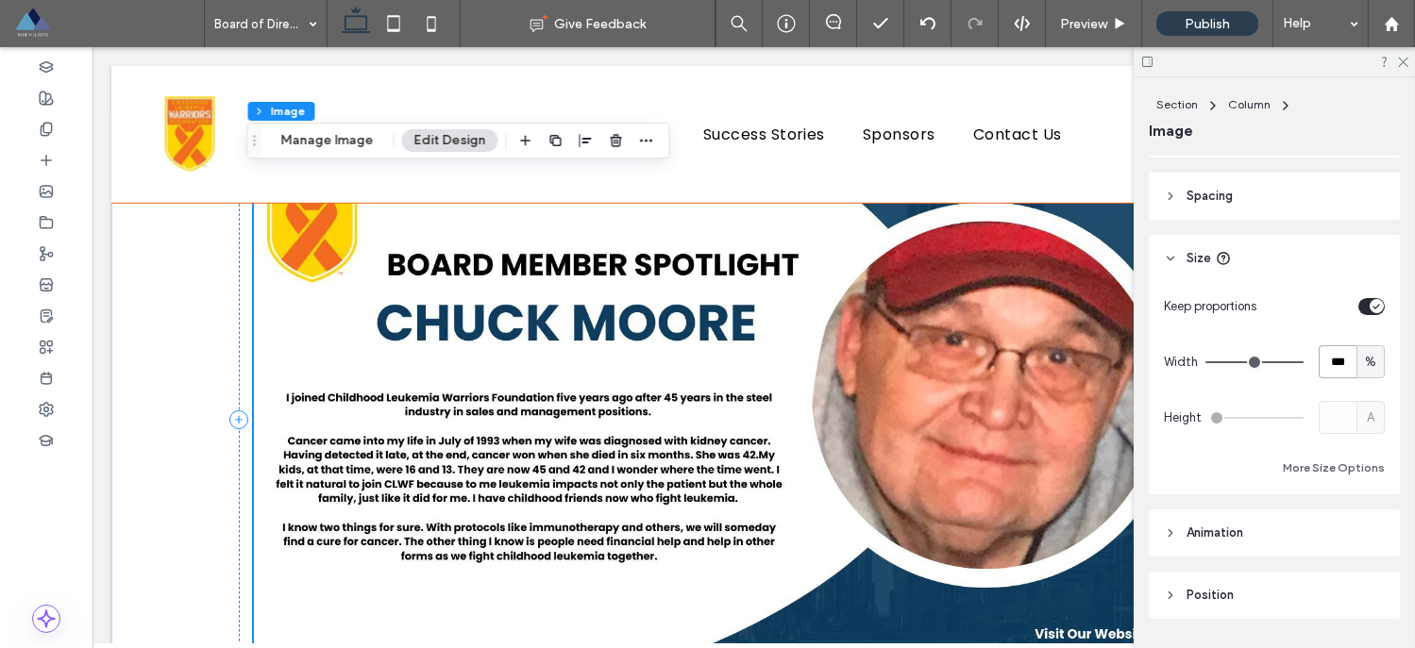
click at [1333, 360] on input "***" at bounding box center [1337, 361] width 38 height 33
type input "**"
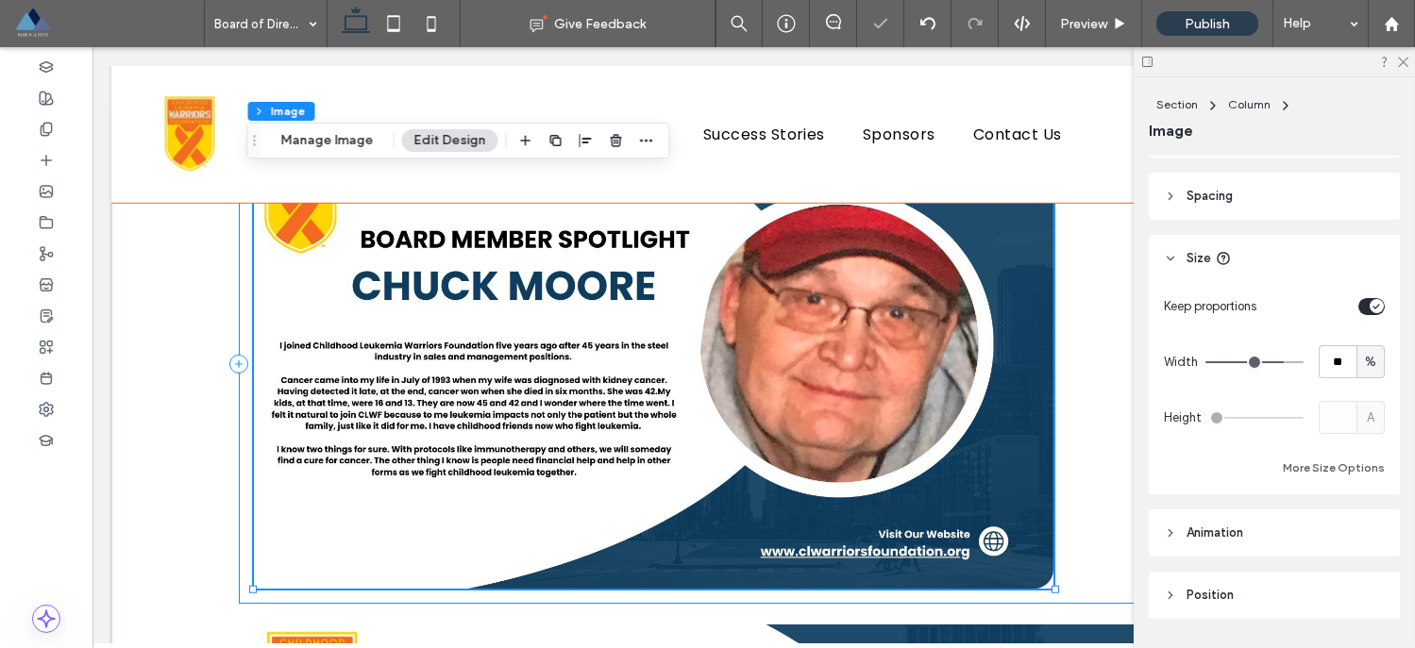
click at [1098, 382] on div at bounding box center [754, 364] width 1030 height 480
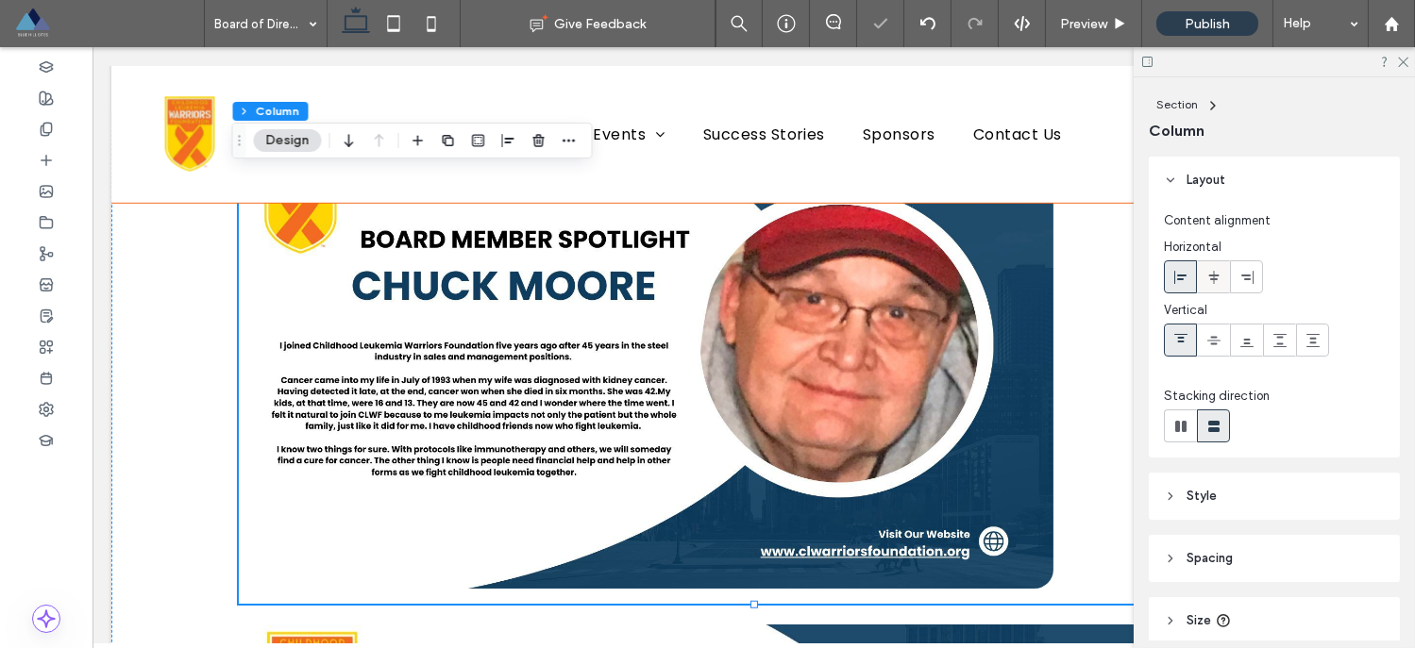
click at [1210, 279] on icon at bounding box center [1213, 277] width 15 height 15
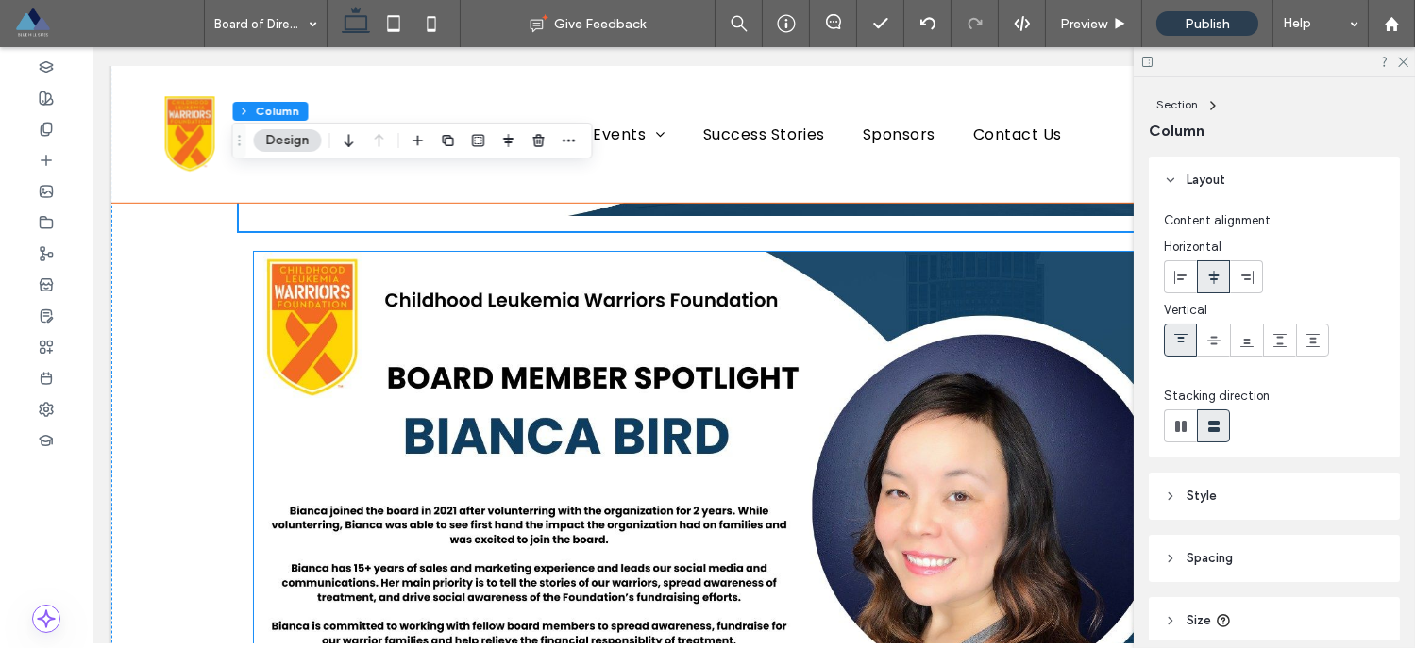
scroll to position [3845, 0]
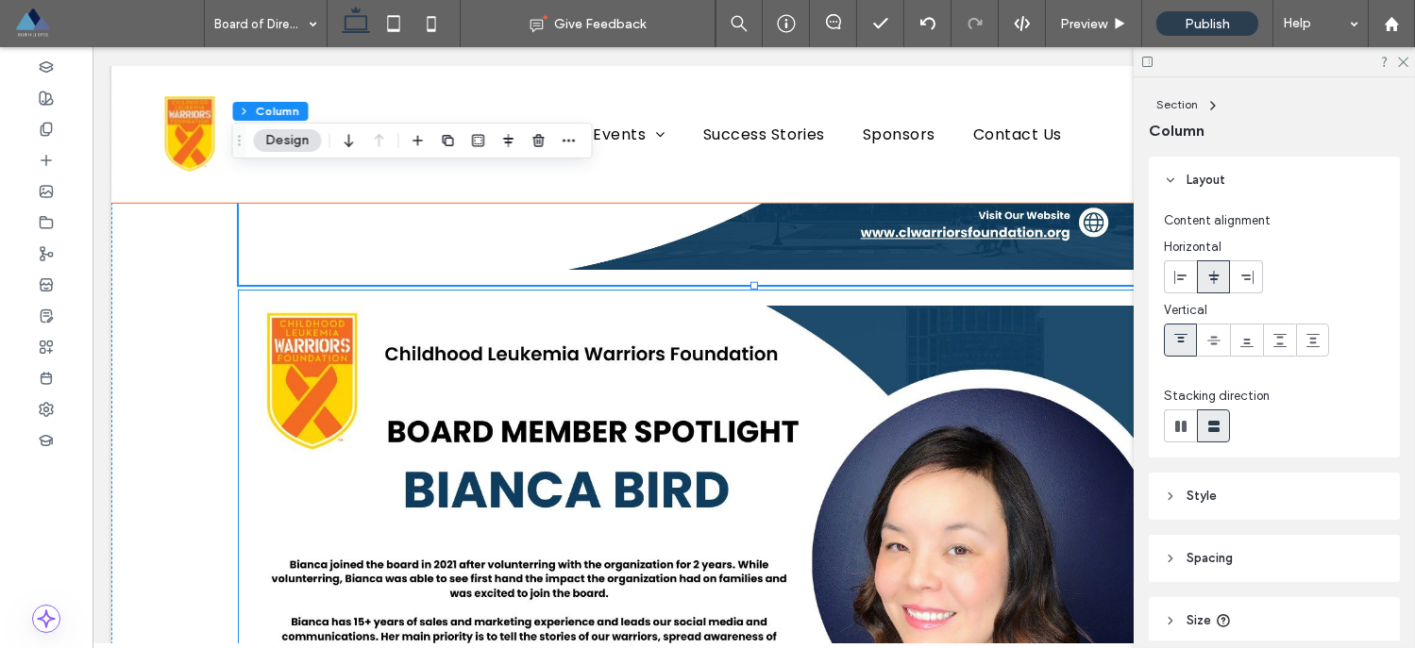
click at [243, 312] on div at bounding box center [754, 588] width 1030 height 594
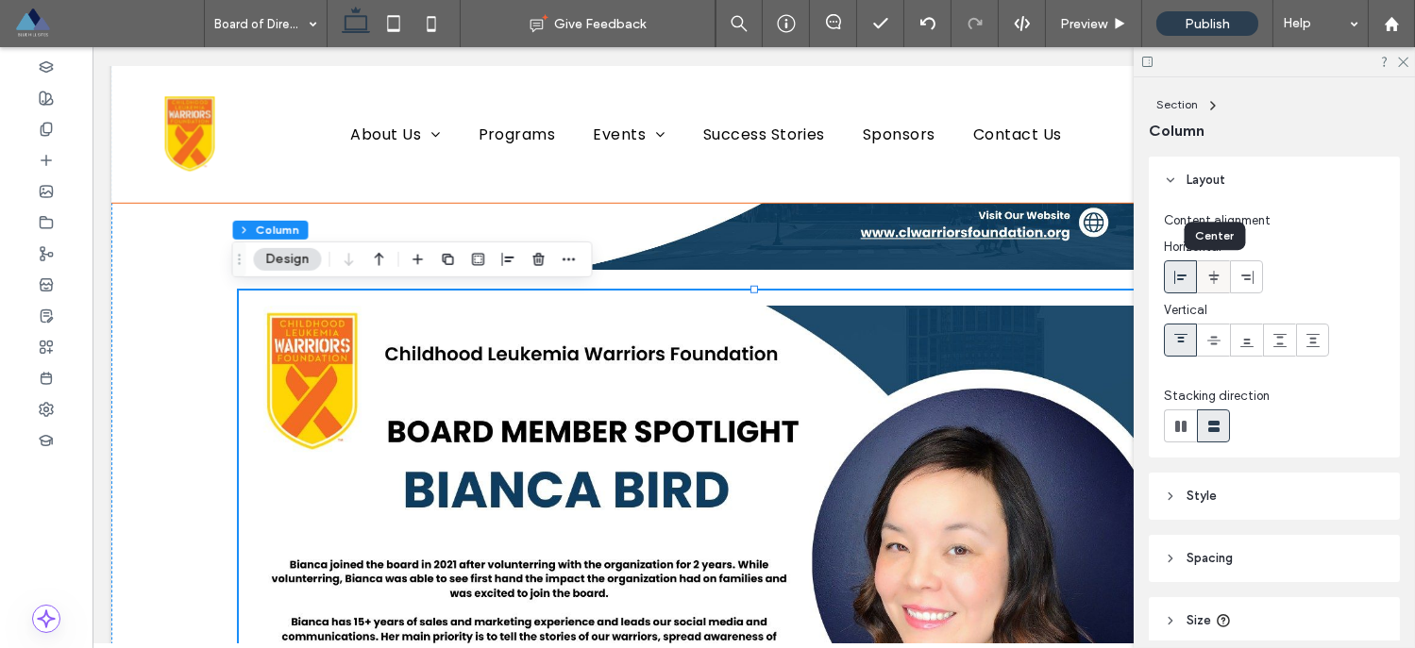
click at [1219, 280] on icon at bounding box center [1213, 277] width 15 height 15
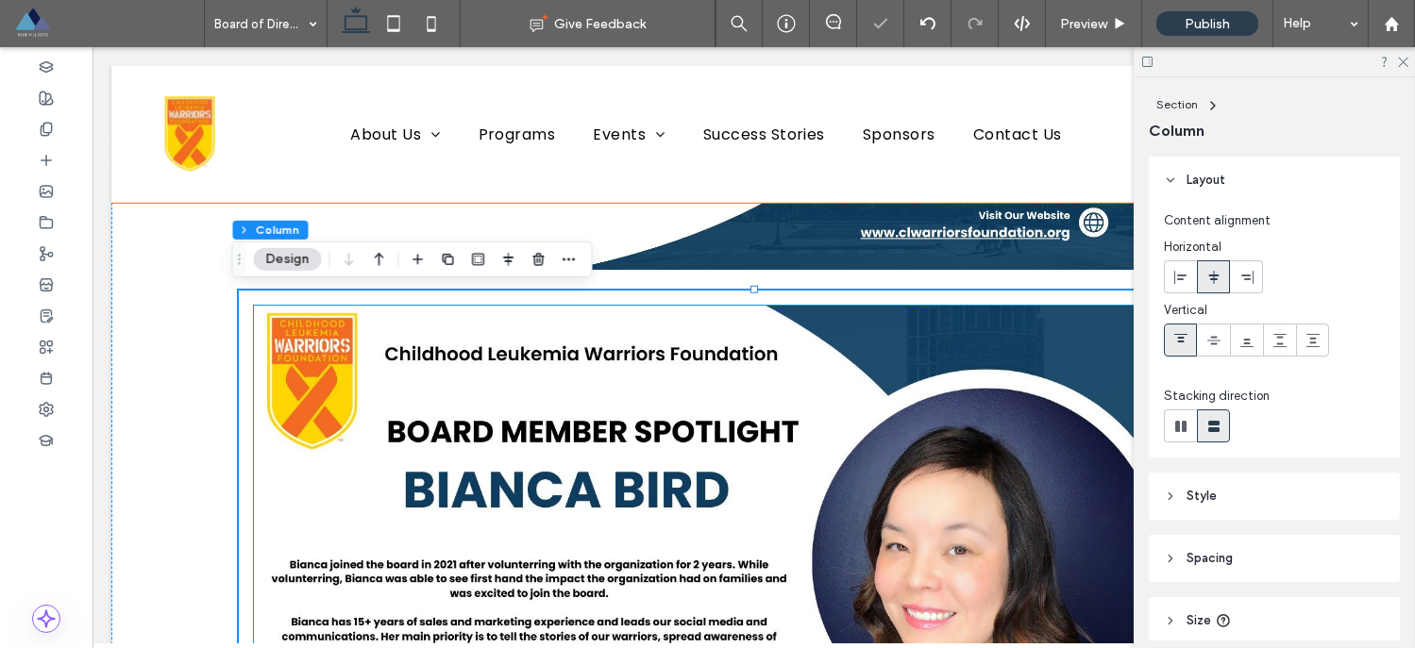
click at [1043, 351] on img at bounding box center [753, 587] width 999 height 563
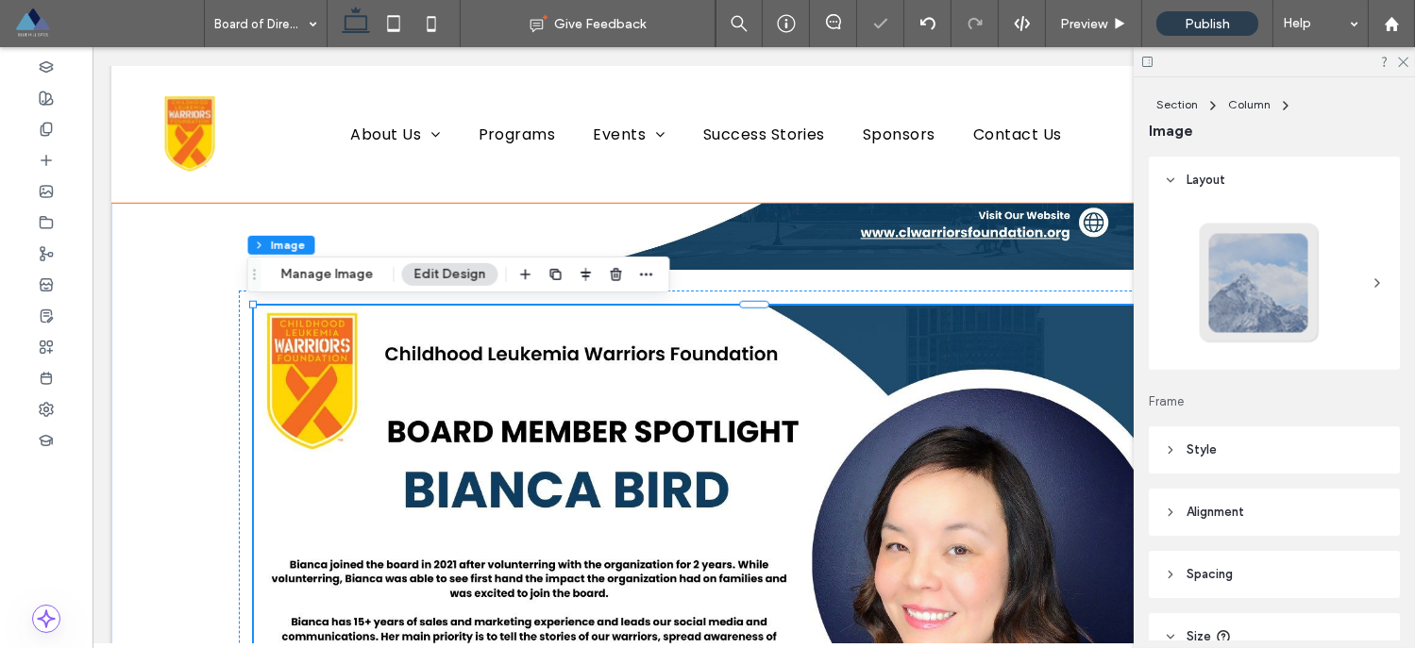
type input "**"
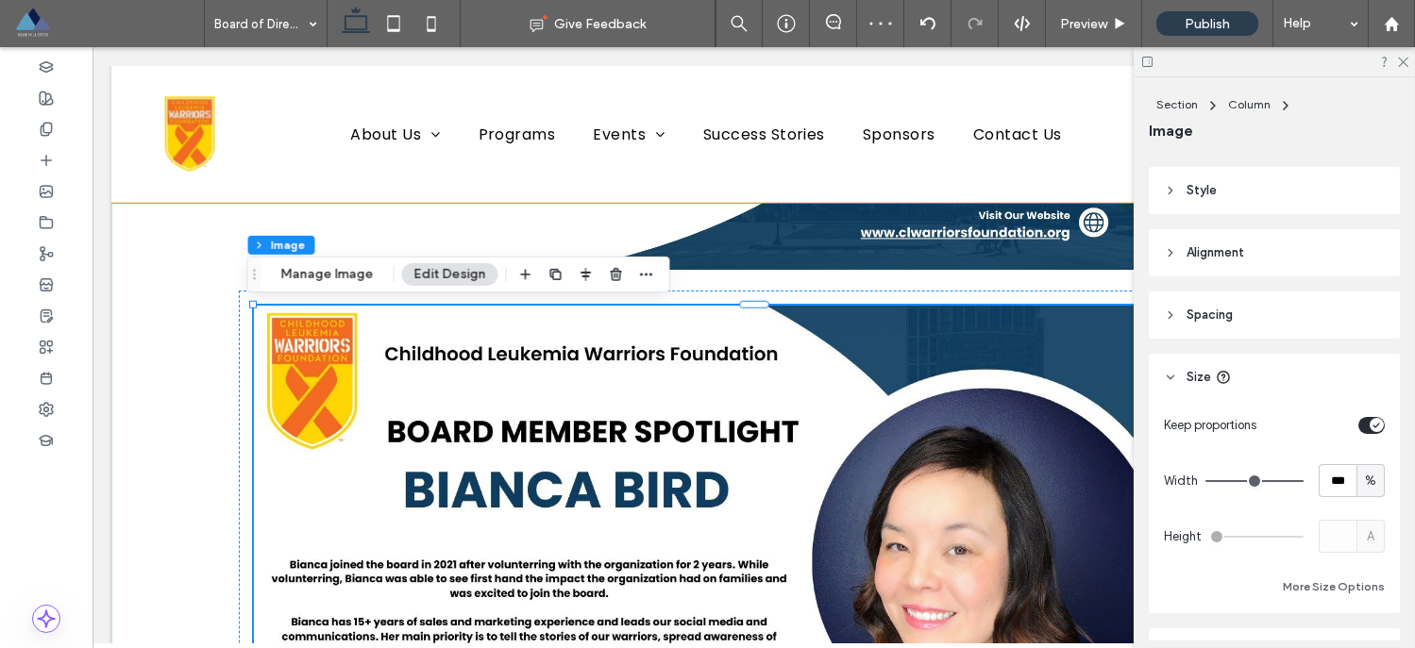
scroll to position [278, 0]
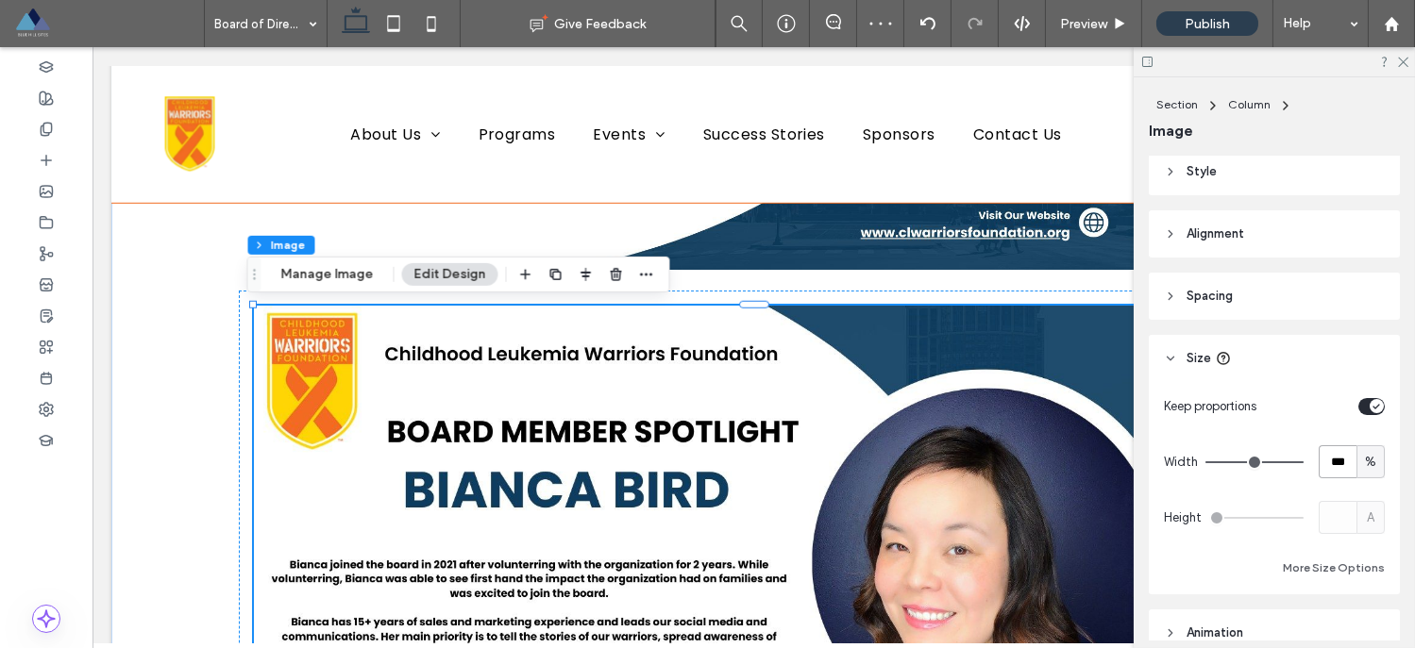
click at [1329, 468] on input "***" at bounding box center [1337, 461] width 38 height 33
type input "**"
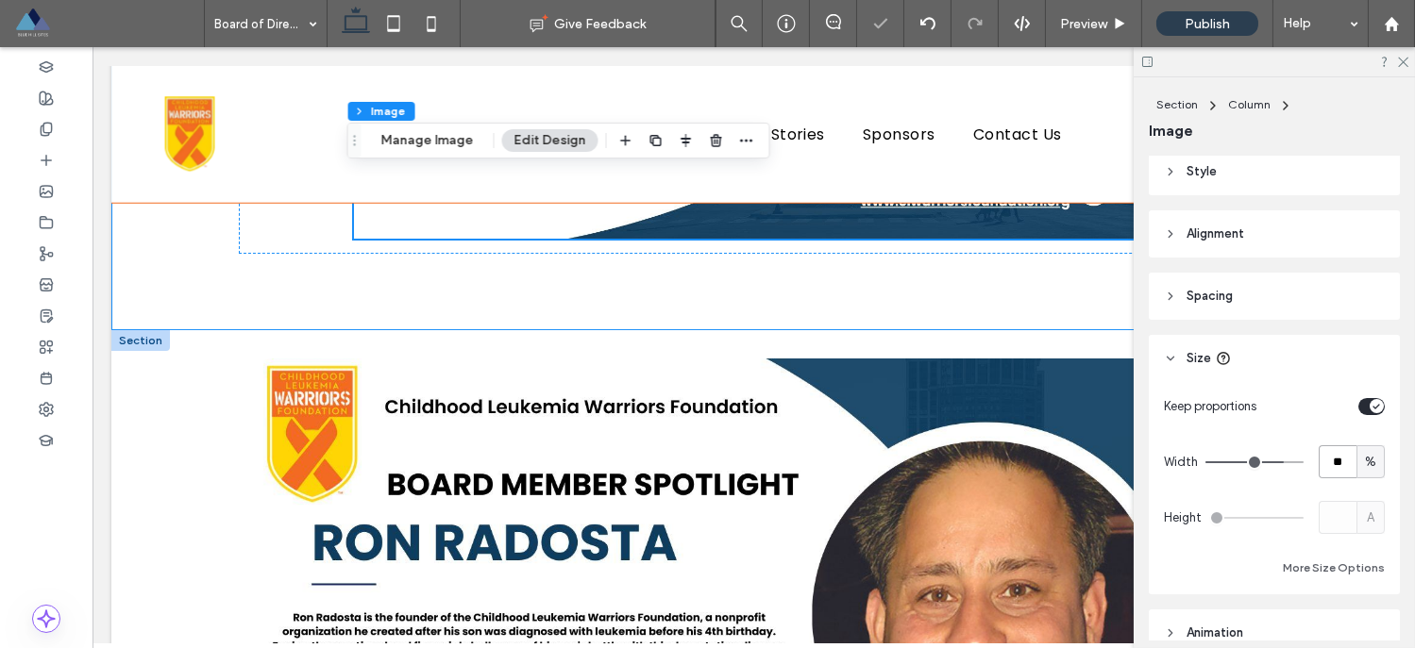
scroll to position [4385, 0]
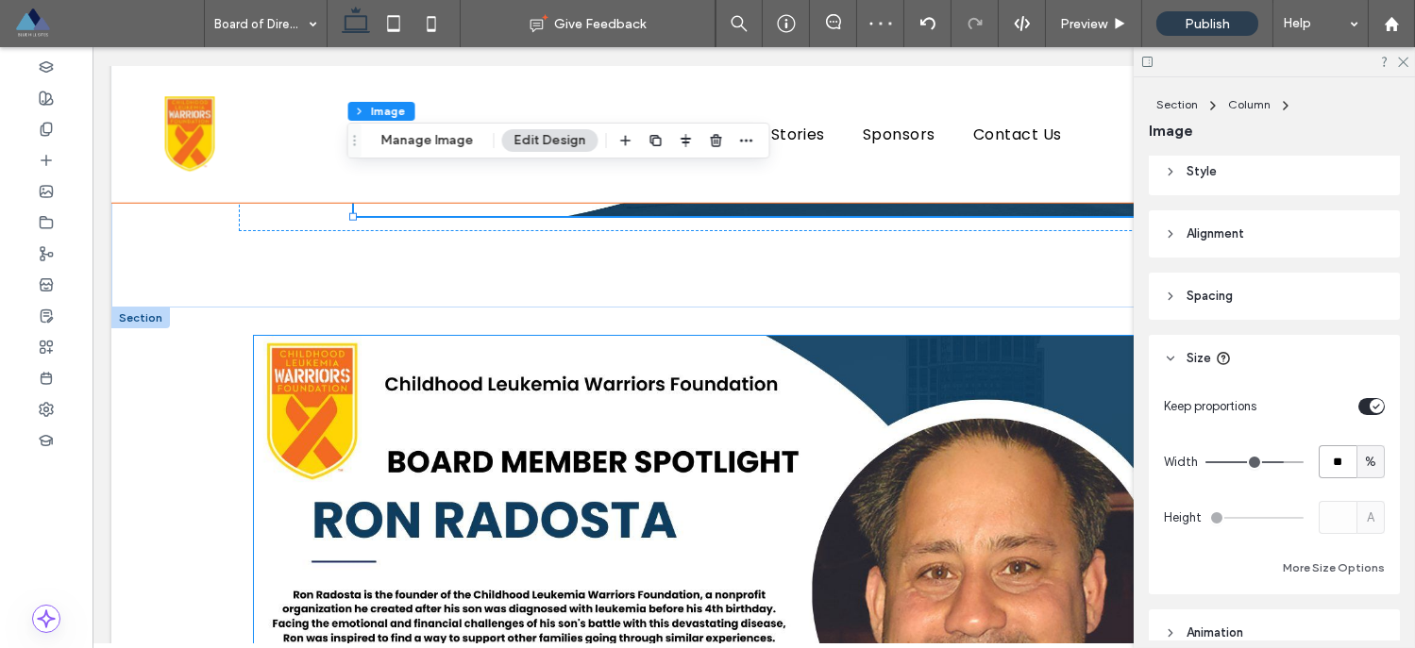
click at [364, 346] on img at bounding box center [753, 617] width 999 height 563
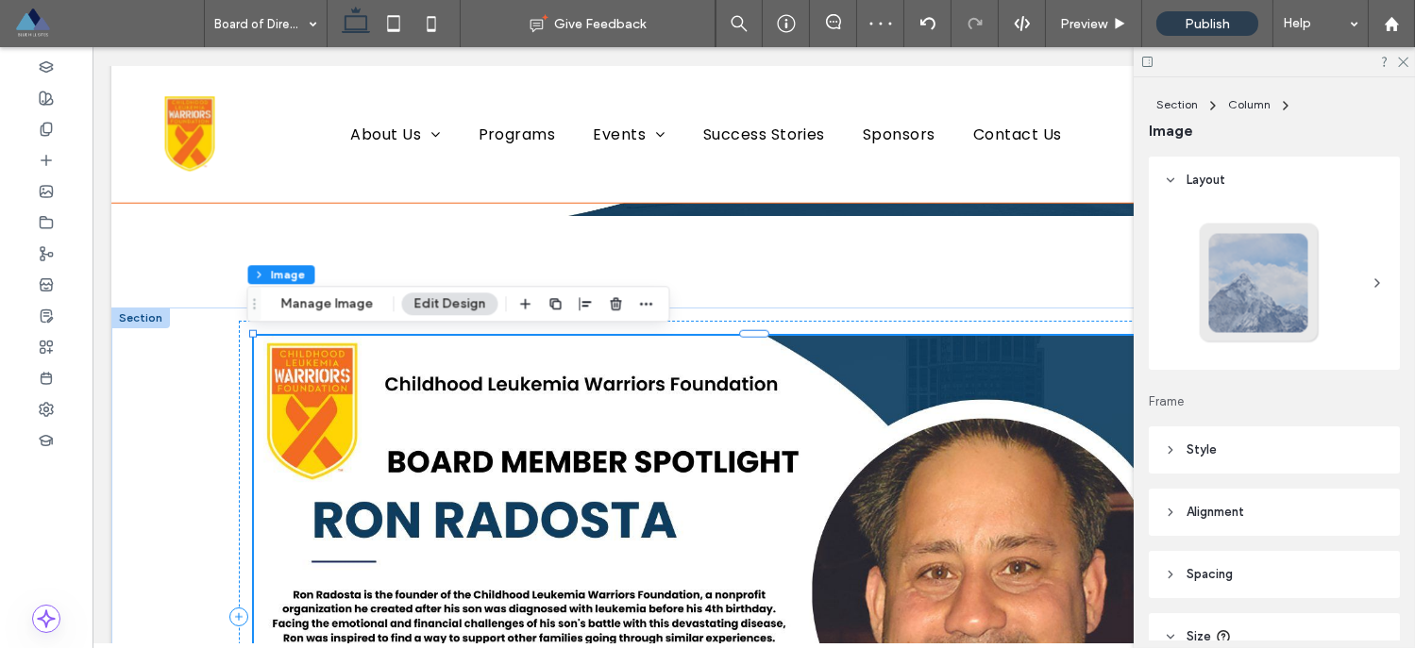
type input "**"
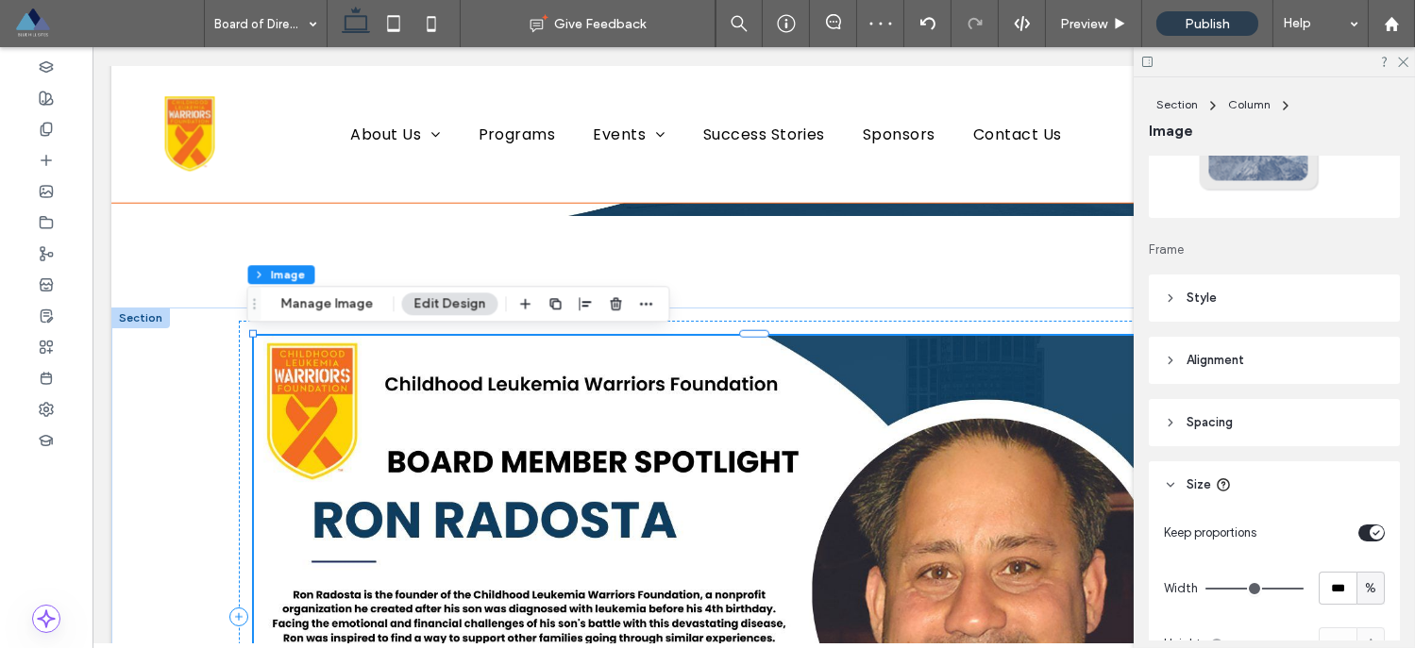
scroll to position [256, 0]
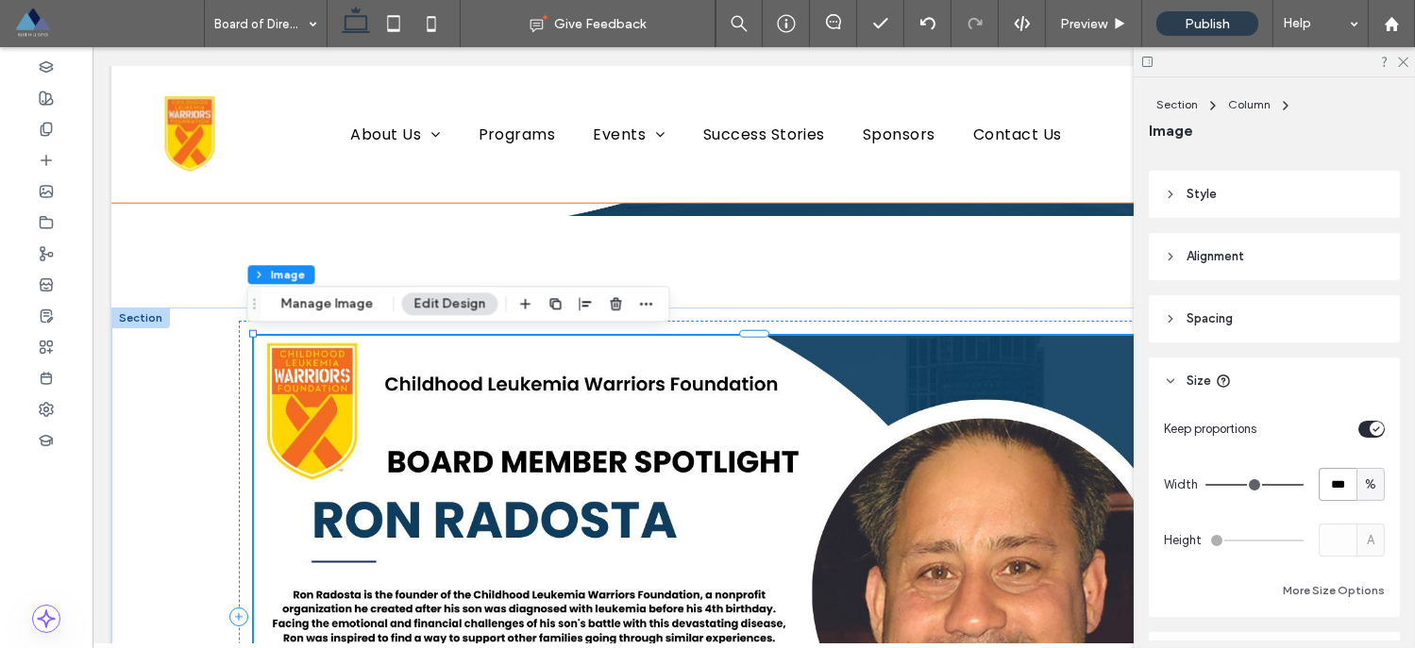
click at [1330, 487] on input "***" at bounding box center [1337, 484] width 38 height 33
type input "**"
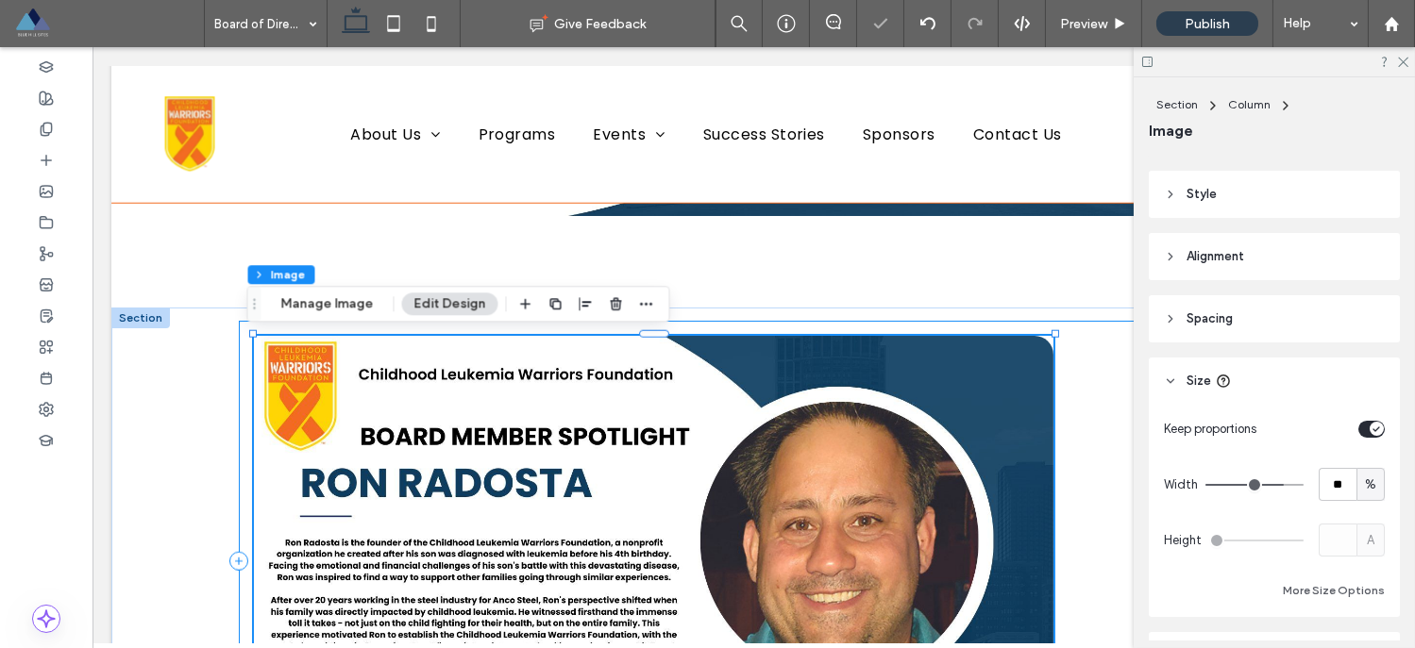
click at [1114, 402] on div at bounding box center [754, 561] width 1030 height 480
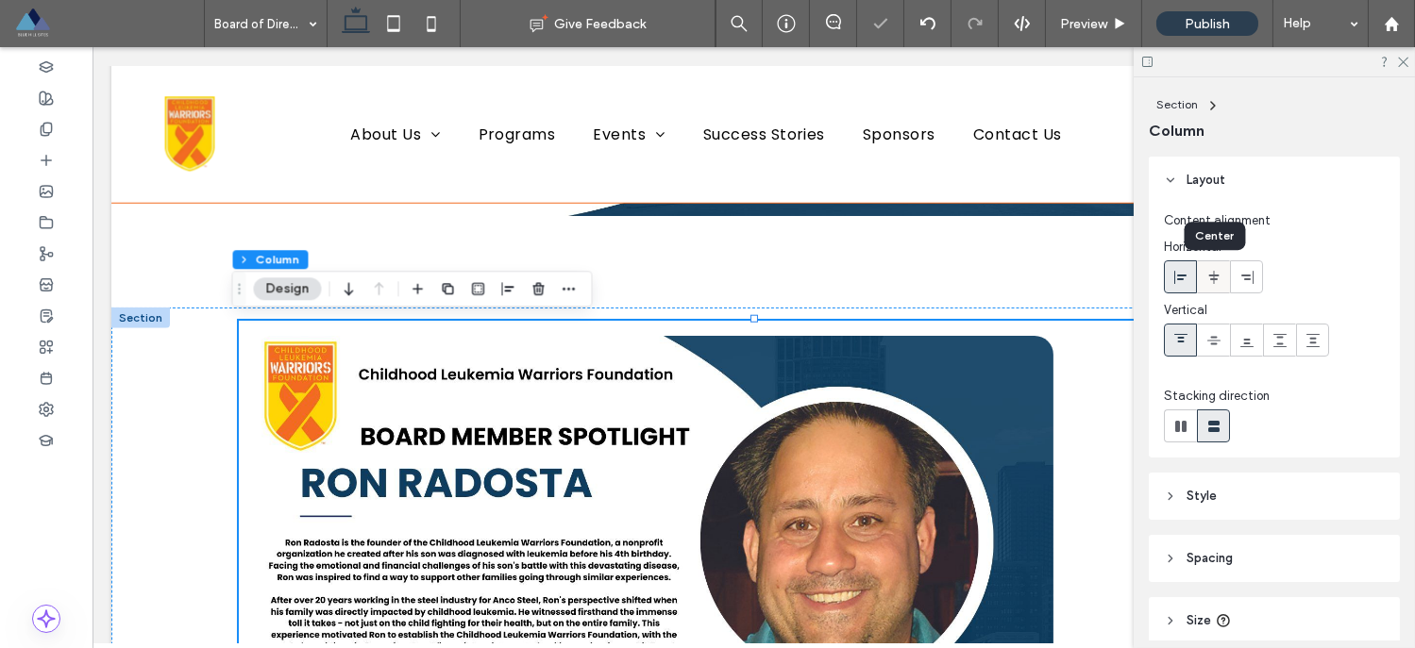
click at [1215, 277] on use at bounding box center [1213, 276] width 10 height 13
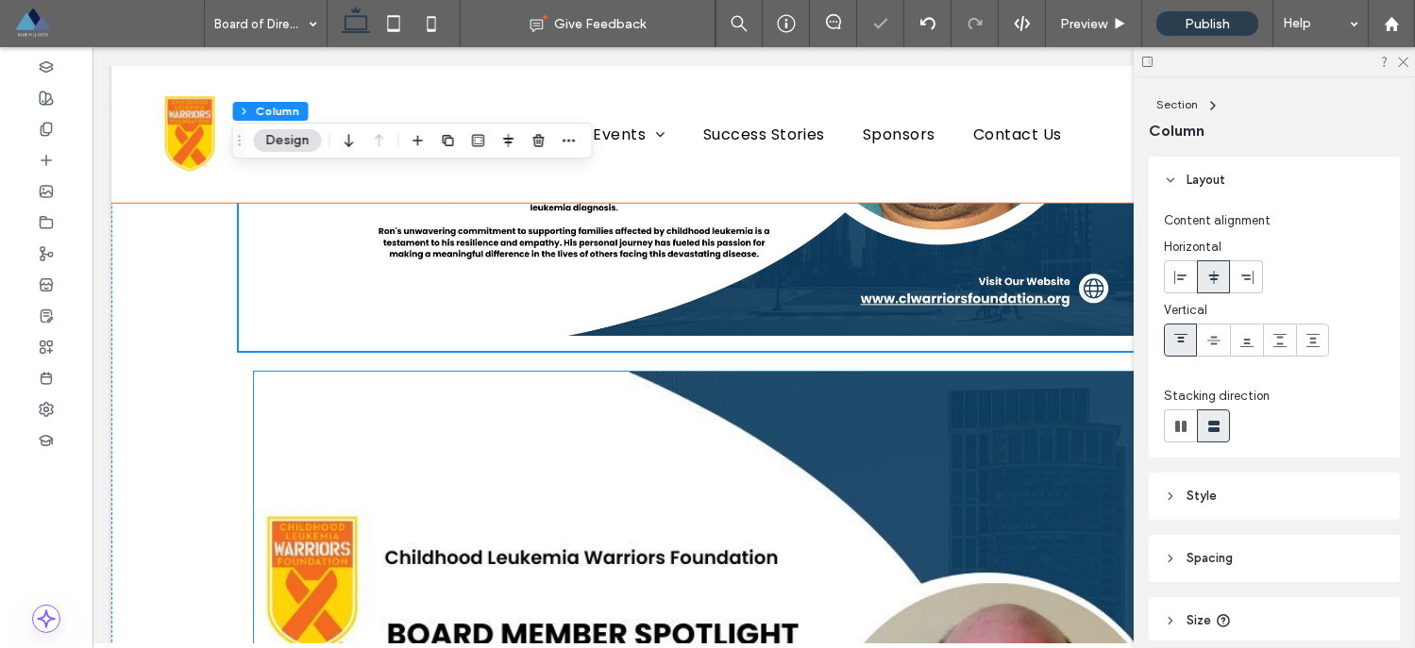
scroll to position [4836, 0]
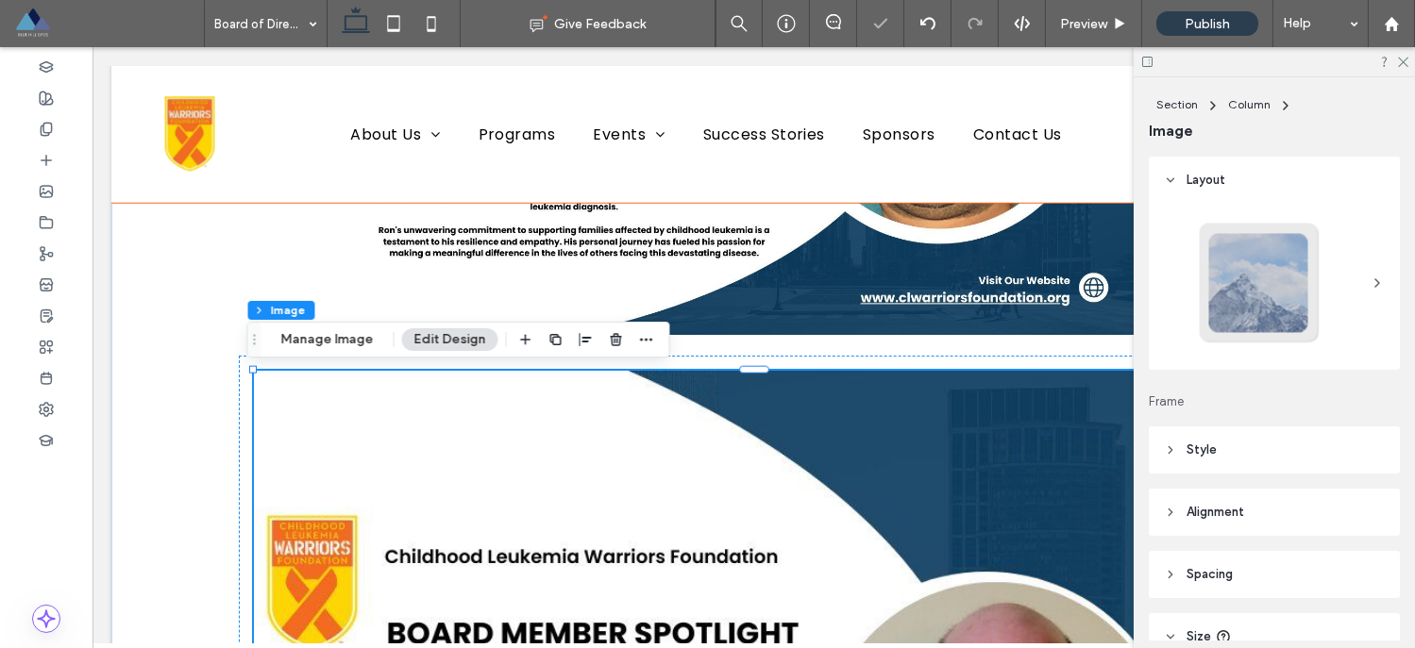
type input "**"
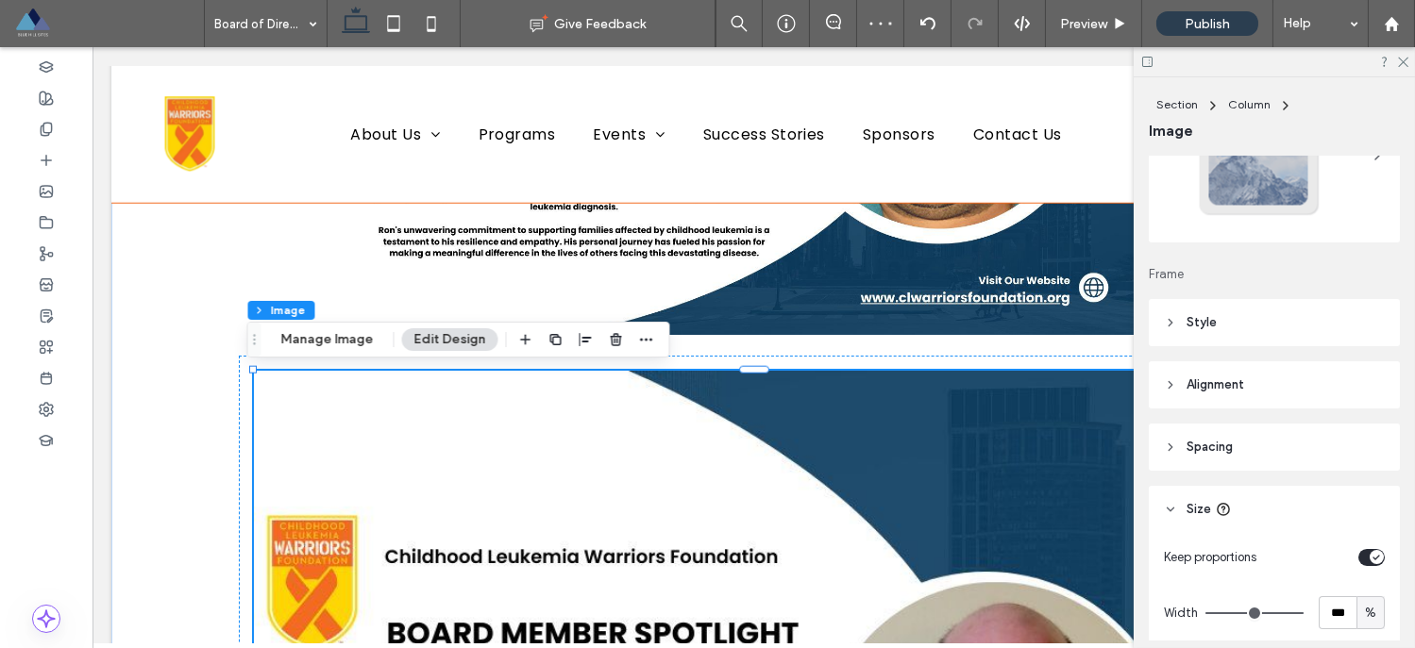
scroll to position [151, 0]
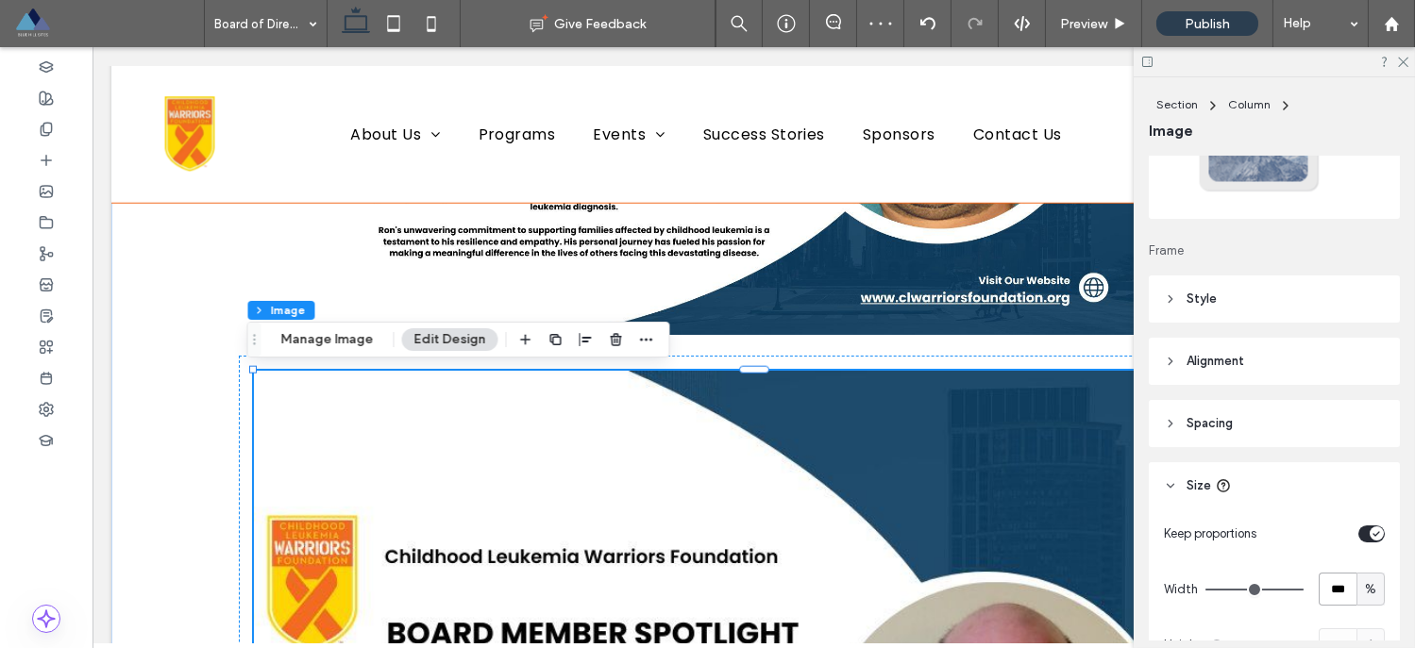
click at [1323, 587] on input "***" at bounding box center [1337, 589] width 38 height 33
type input "**"
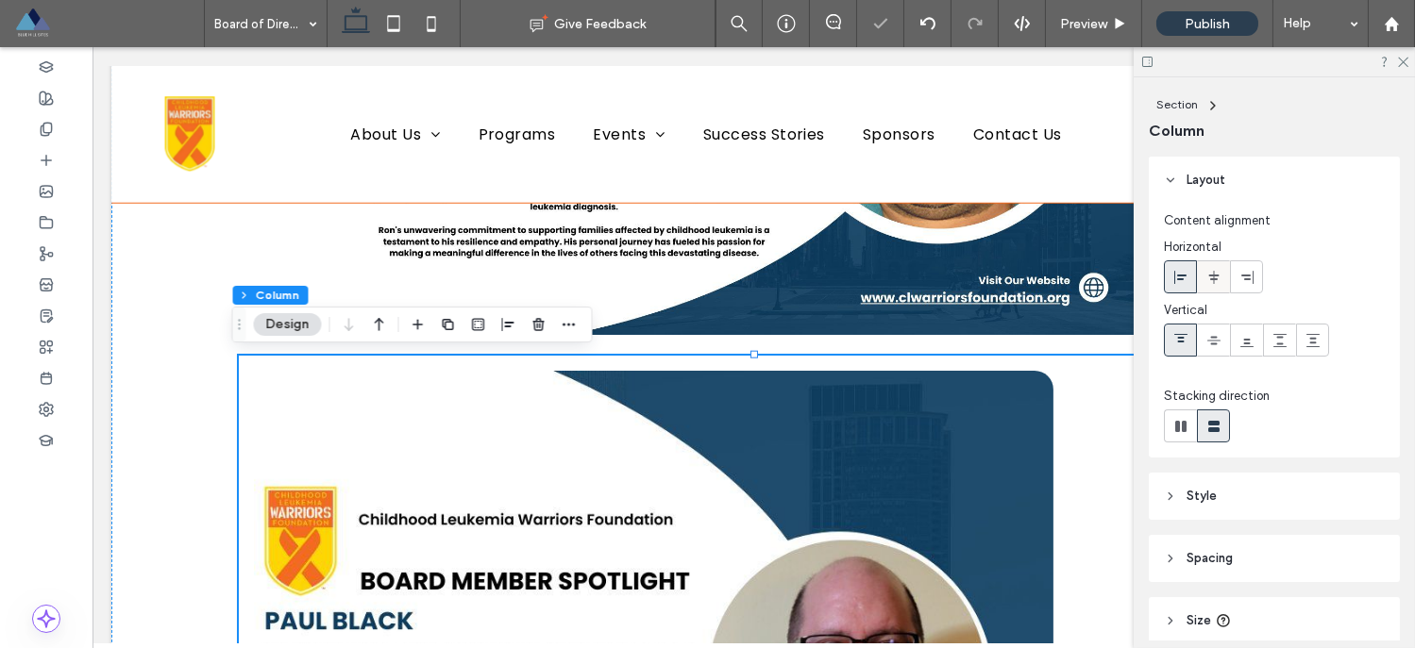
click at [1212, 287] on span at bounding box center [1213, 276] width 15 height 31
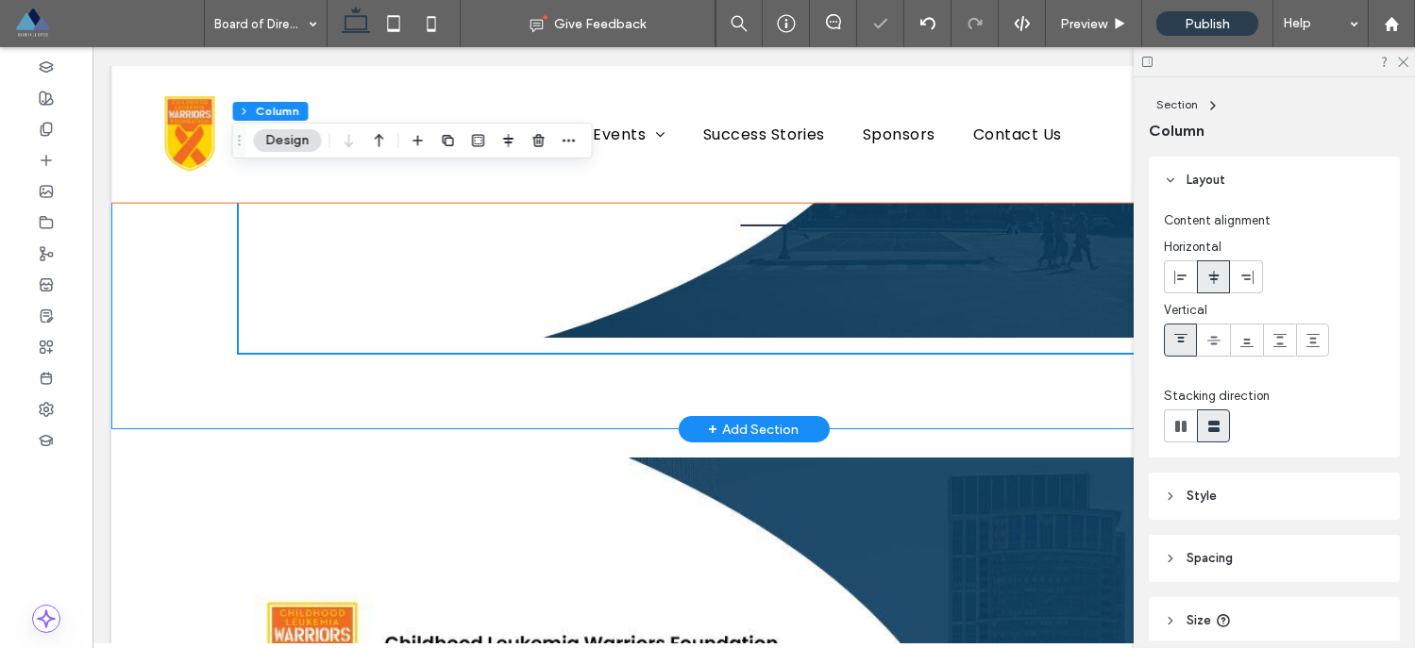
scroll to position [5562, 0]
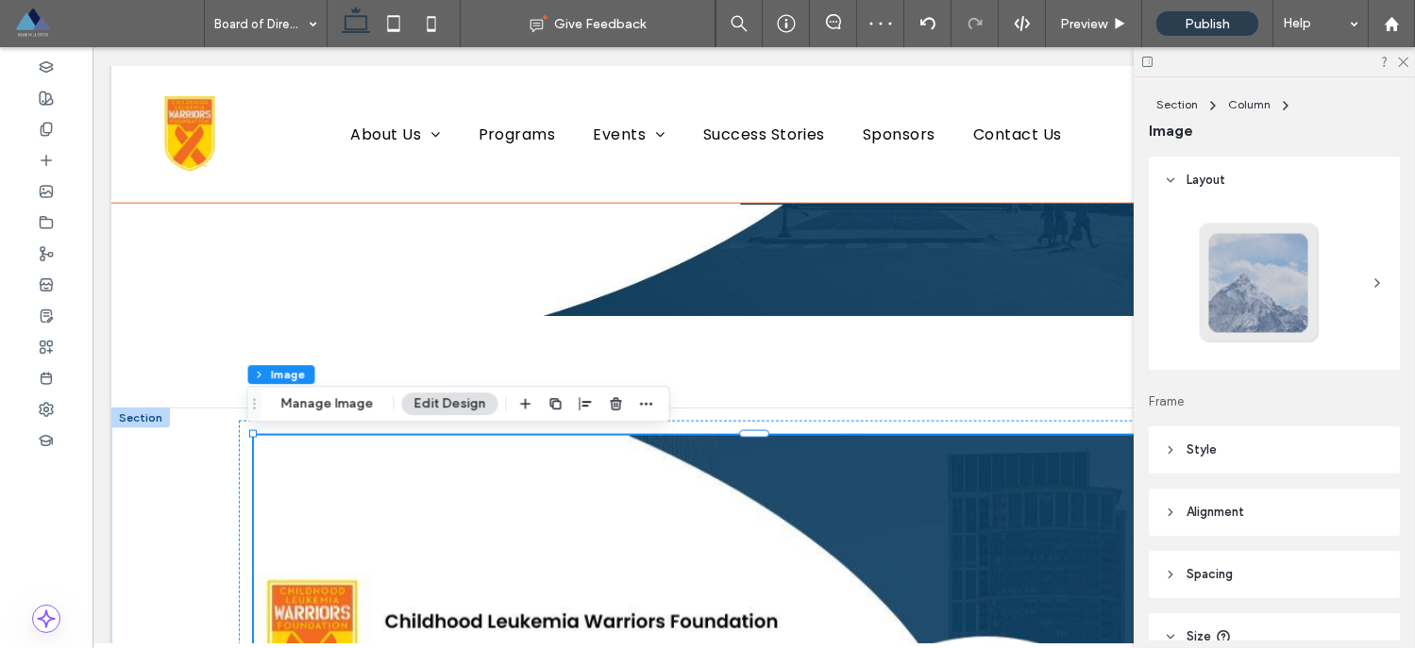
type input "**"
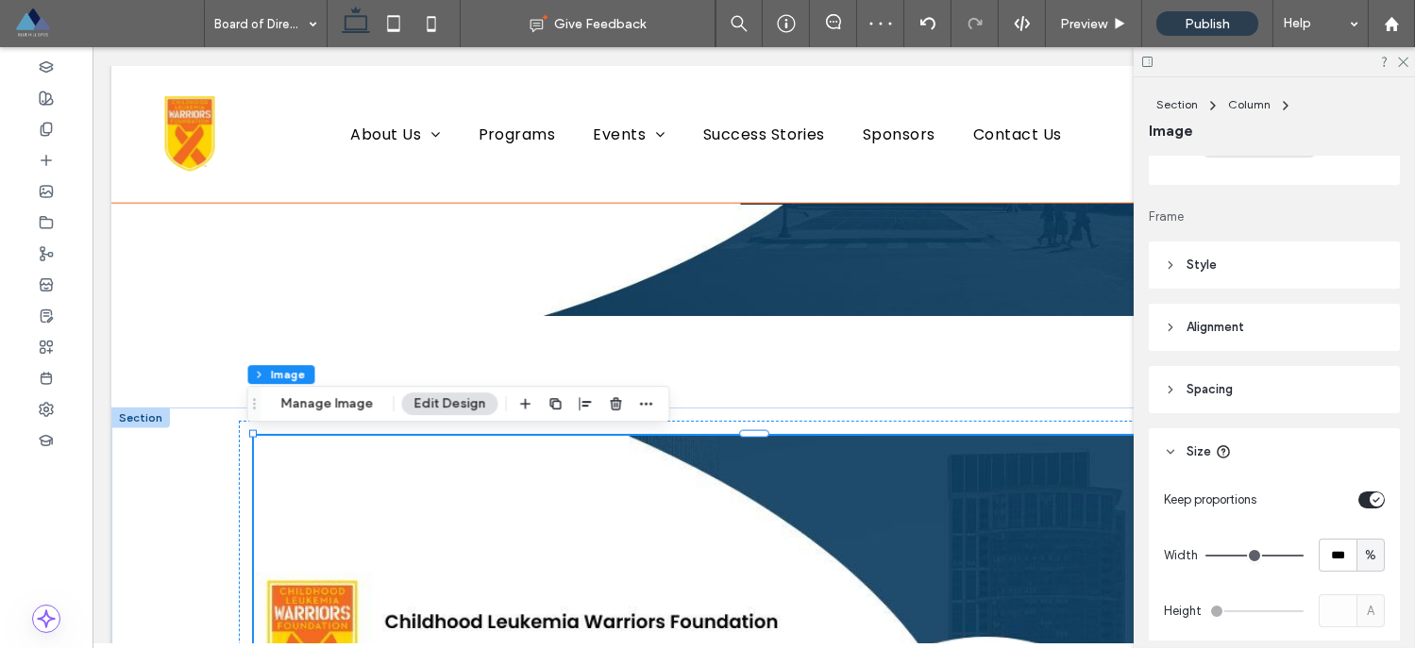
scroll to position [213, 0]
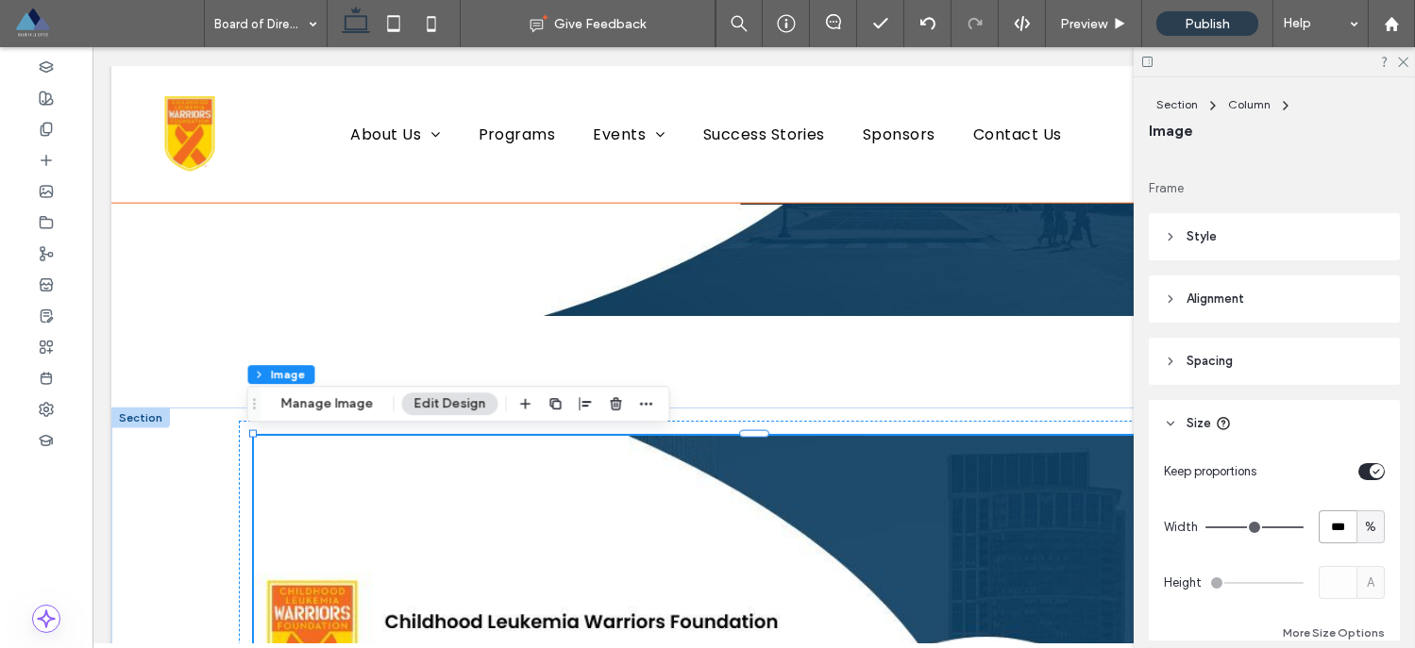
click at [1335, 524] on input "***" at bounding box center [1337, 527] width 38 height 33
type input "**"
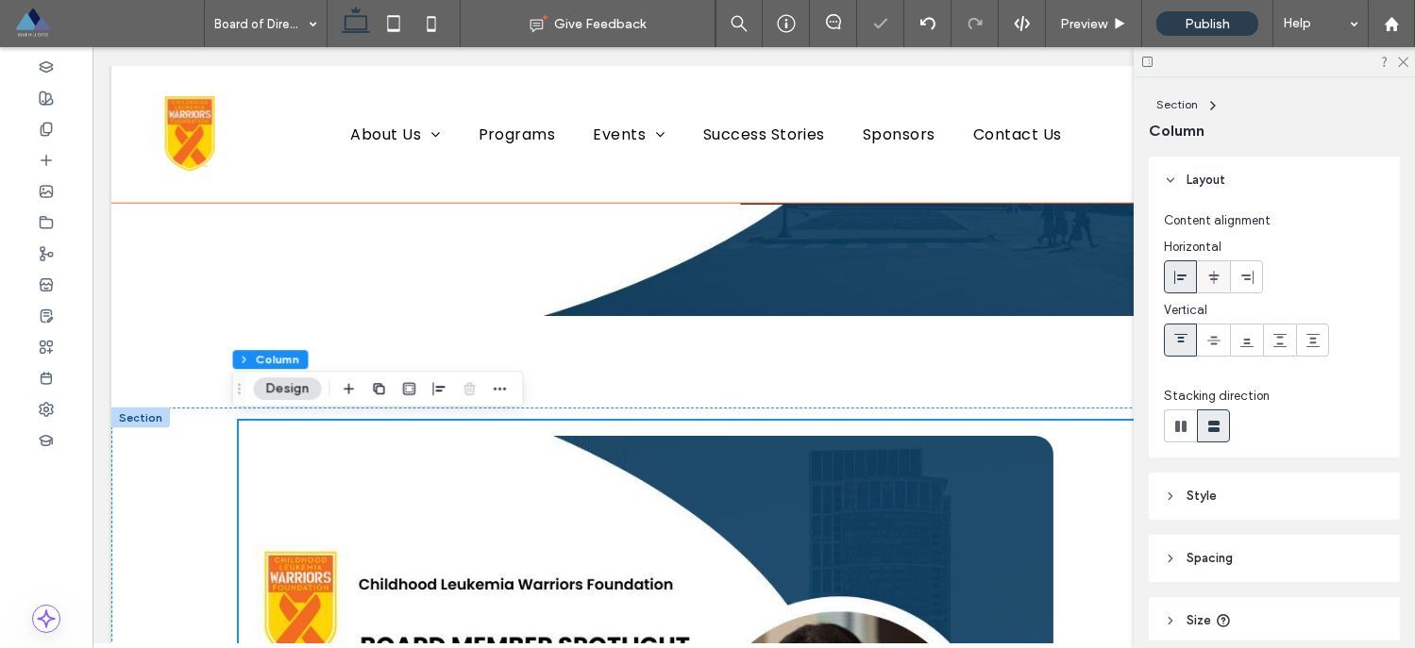
click at [1209, 271] on icon at bounding box center [1213, 277] width 15 height 15
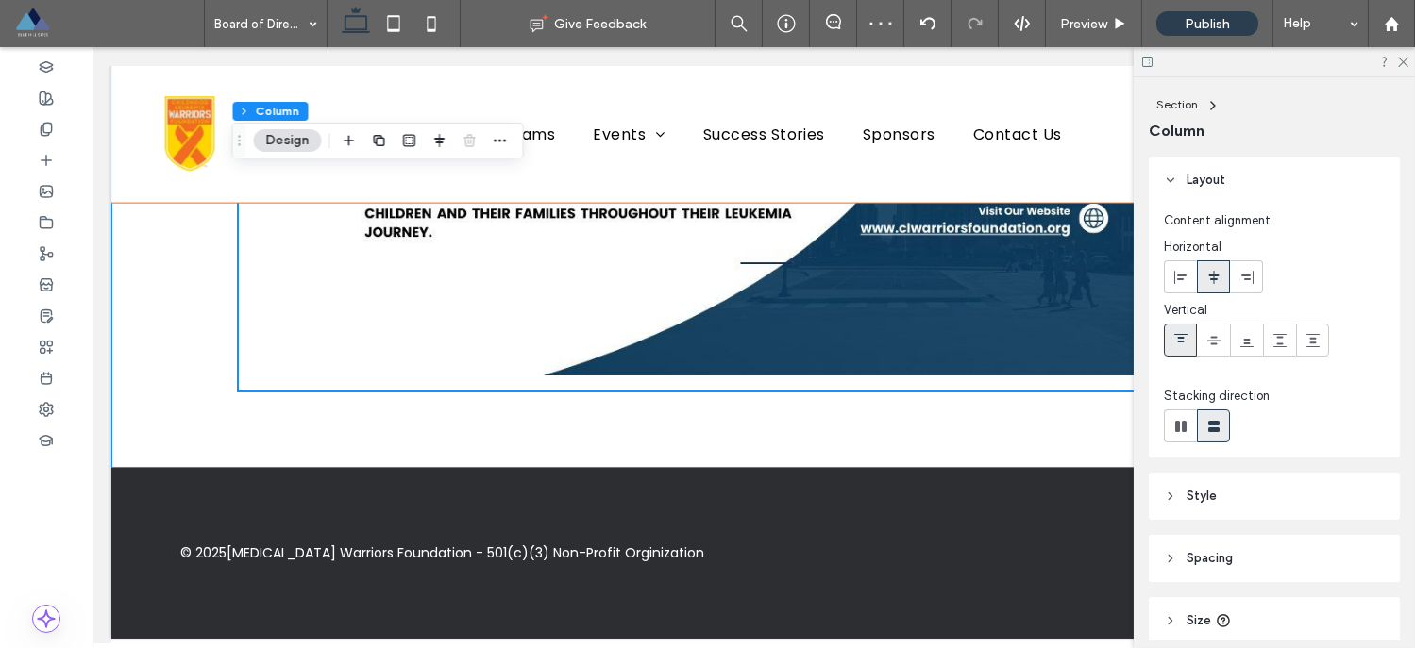
scroll to position [5167, 0]
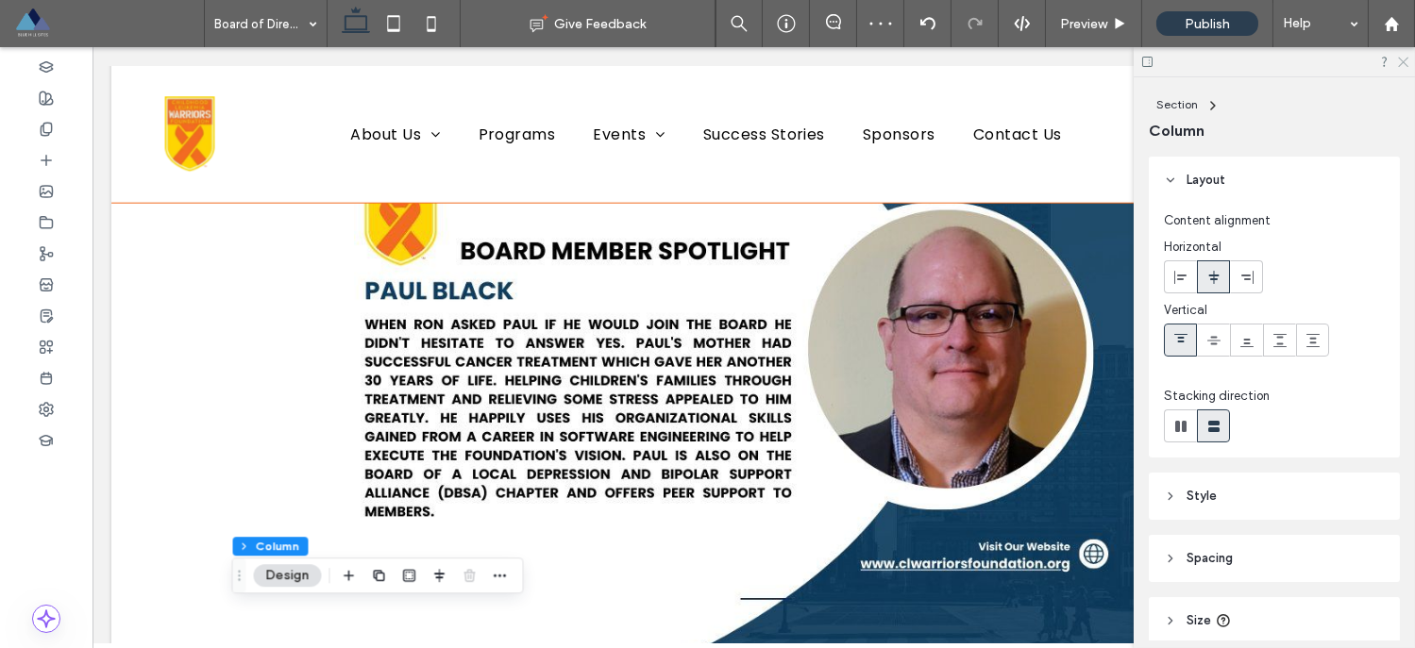
click at [1401, 67] on div at bounding box center [1273, 61] width 281 height 29
click at [1402, 59] on icon at bounding box center [1402, 61] width 12 height 12
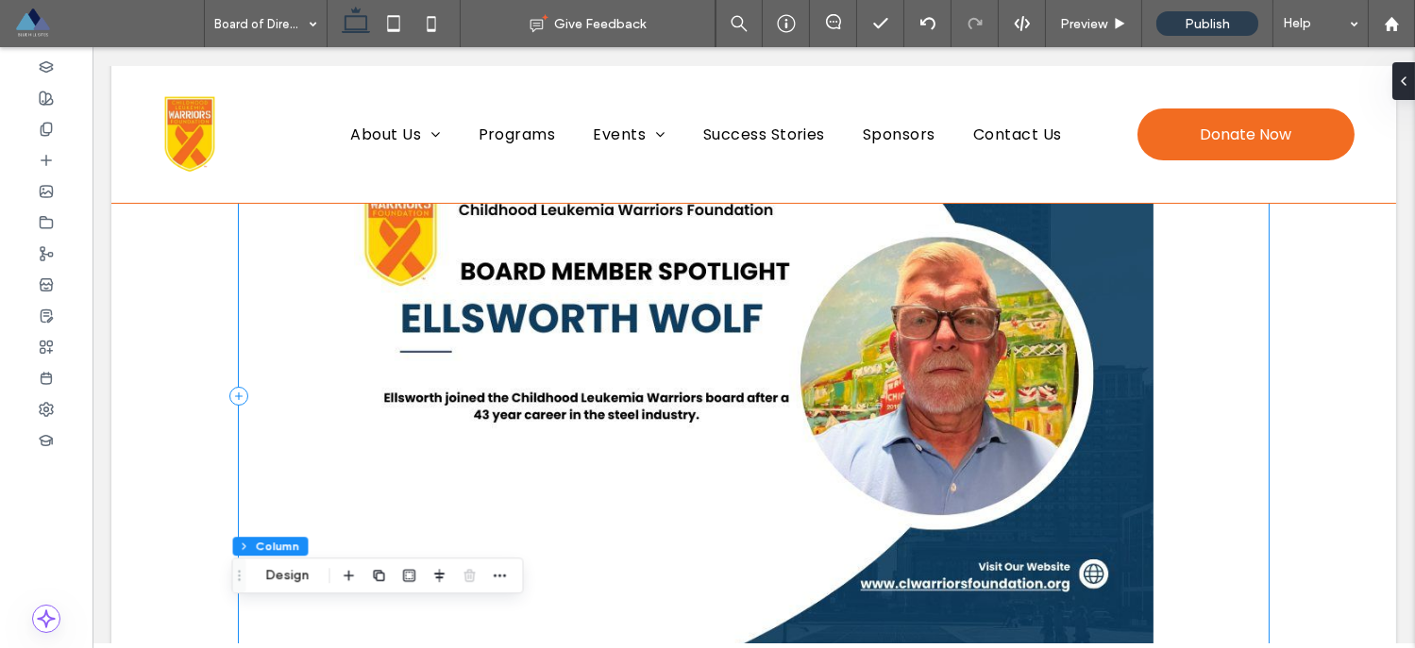
scroll to position [641, 0]
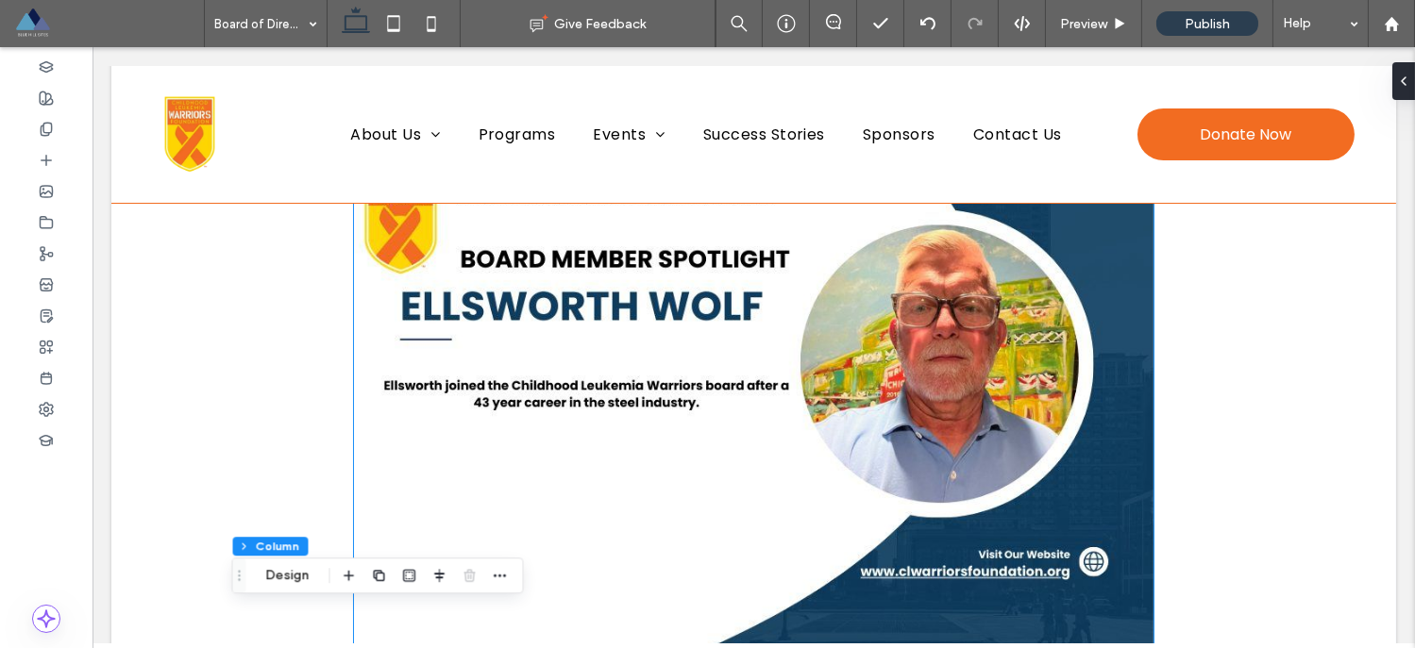
click at [854, 525] on img at bounding box center [753, 384] width 799 height 670
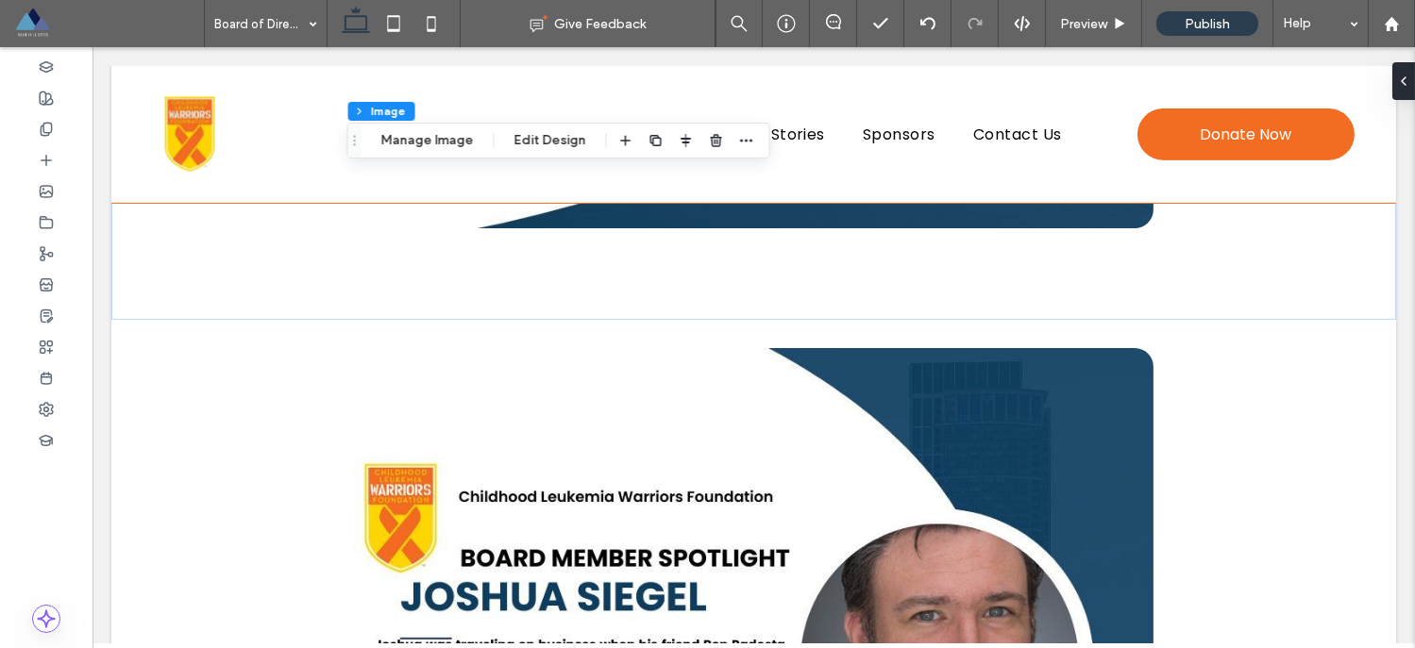
scroll to position [0, 0]
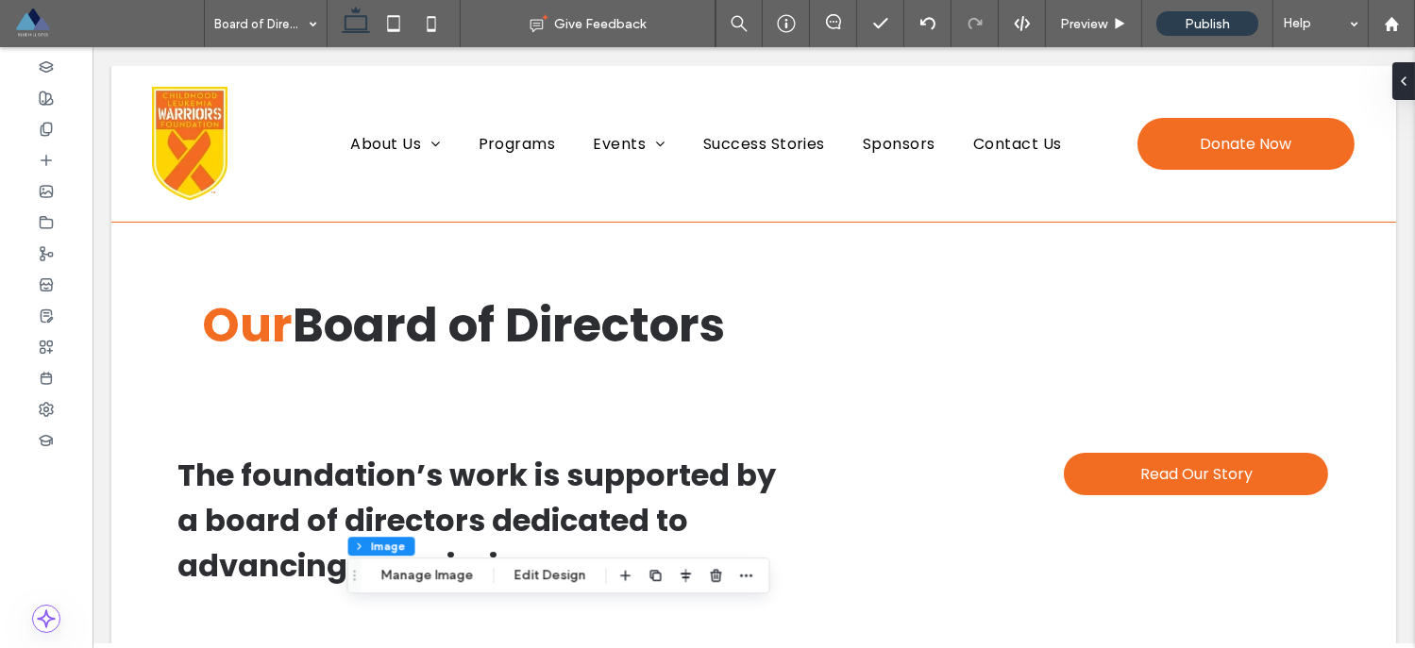
drag, startPoint x: 1408, startPoint y: 249, endPoint x: 1462, endPoint y: 61, distance: 195.3
click at [1081, 27] on span "Preview" at bounding box center [1083, 24] width 47 height 16
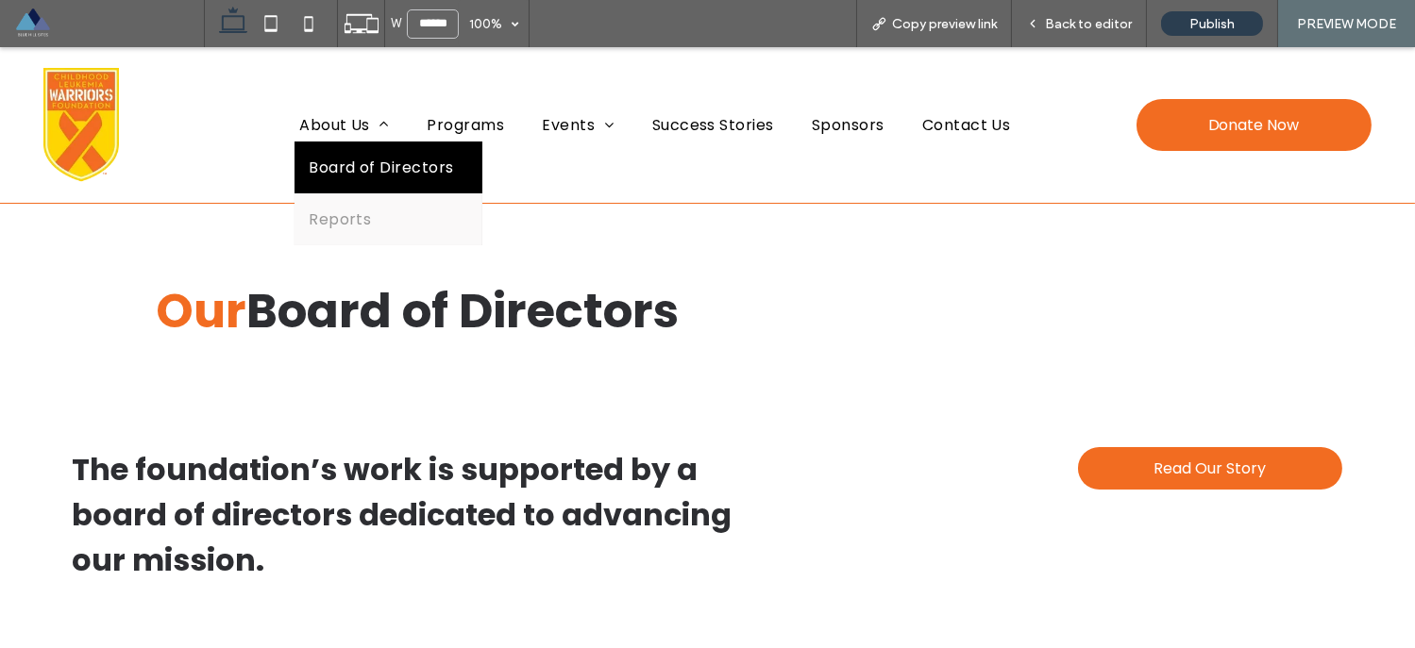
drag, startPoint x: 341, startPoint y: 169, endPoint x: 439, endPoint y: 225, distance: 112.8
click at [341, 169] on span "Board of Directors" at bounding box center [381, 168] width 145 height 24
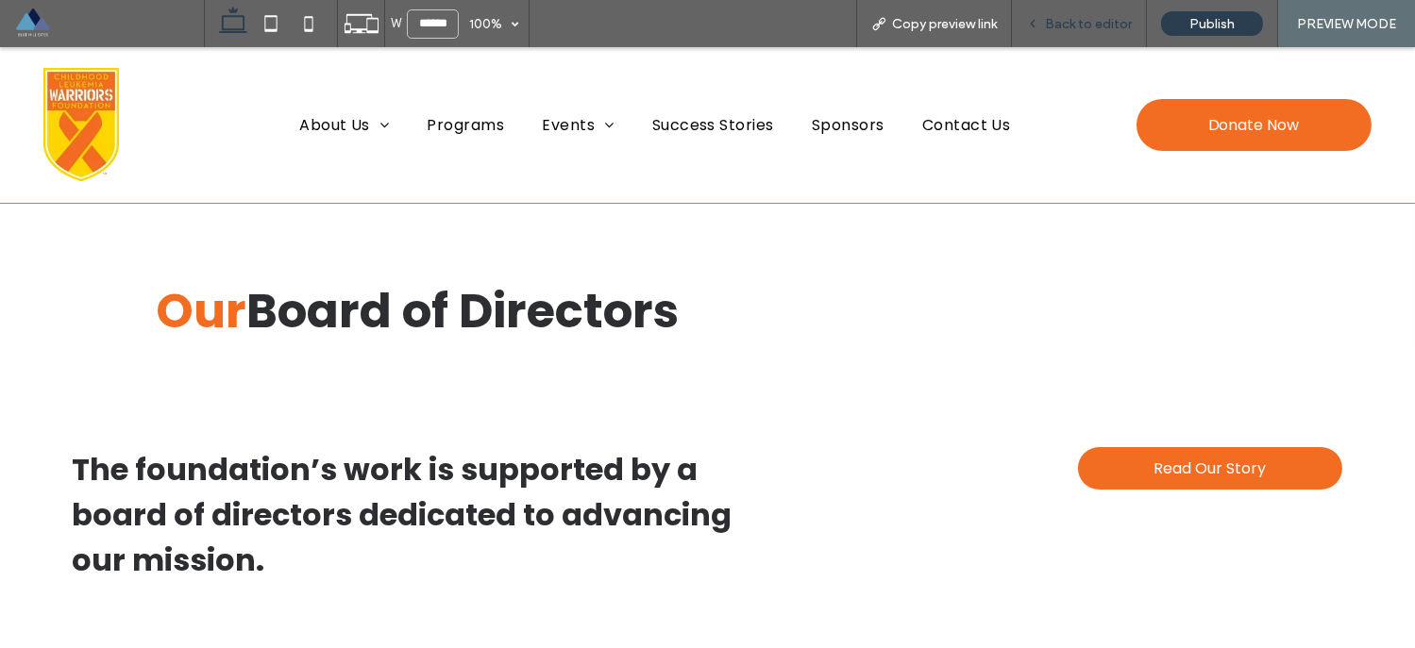
click at [1078, 16] on span "Back to editor" at bounding box center [1088, 24] width 87 height 16
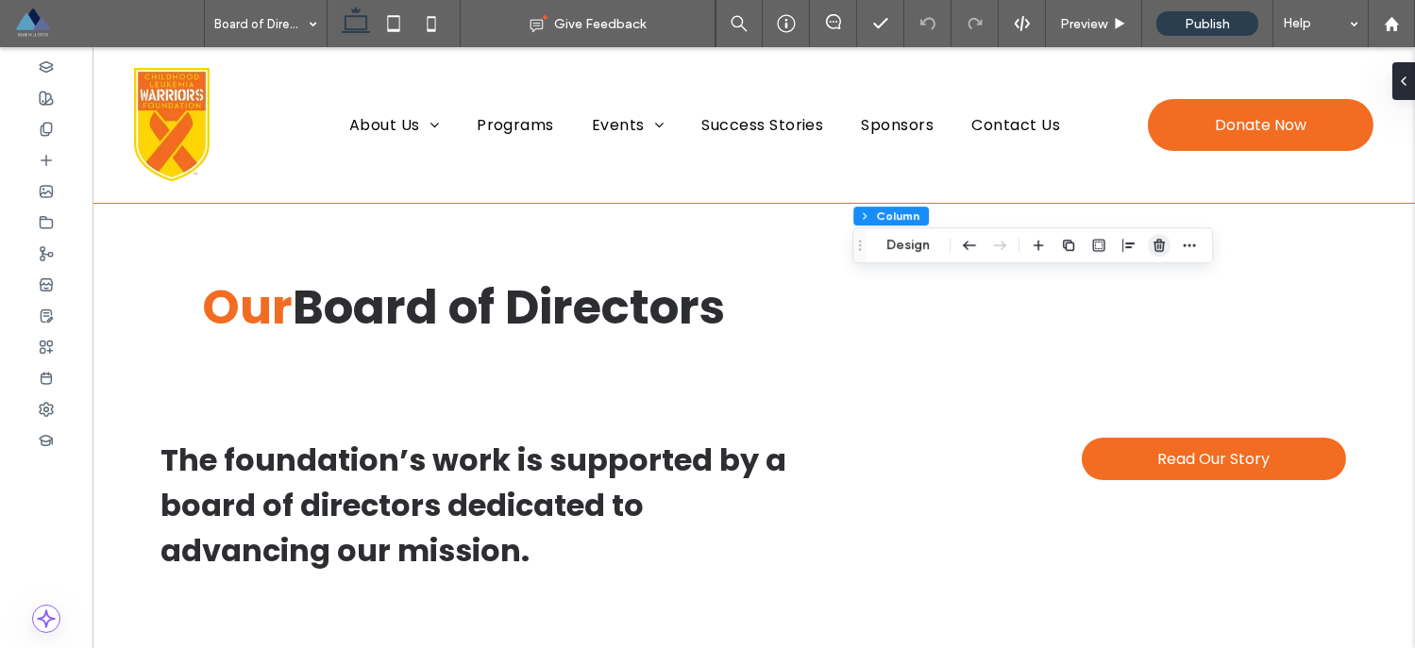
click at [1155, 245] on icon "button" at bounding box center [1158, 245] width 15 height 15
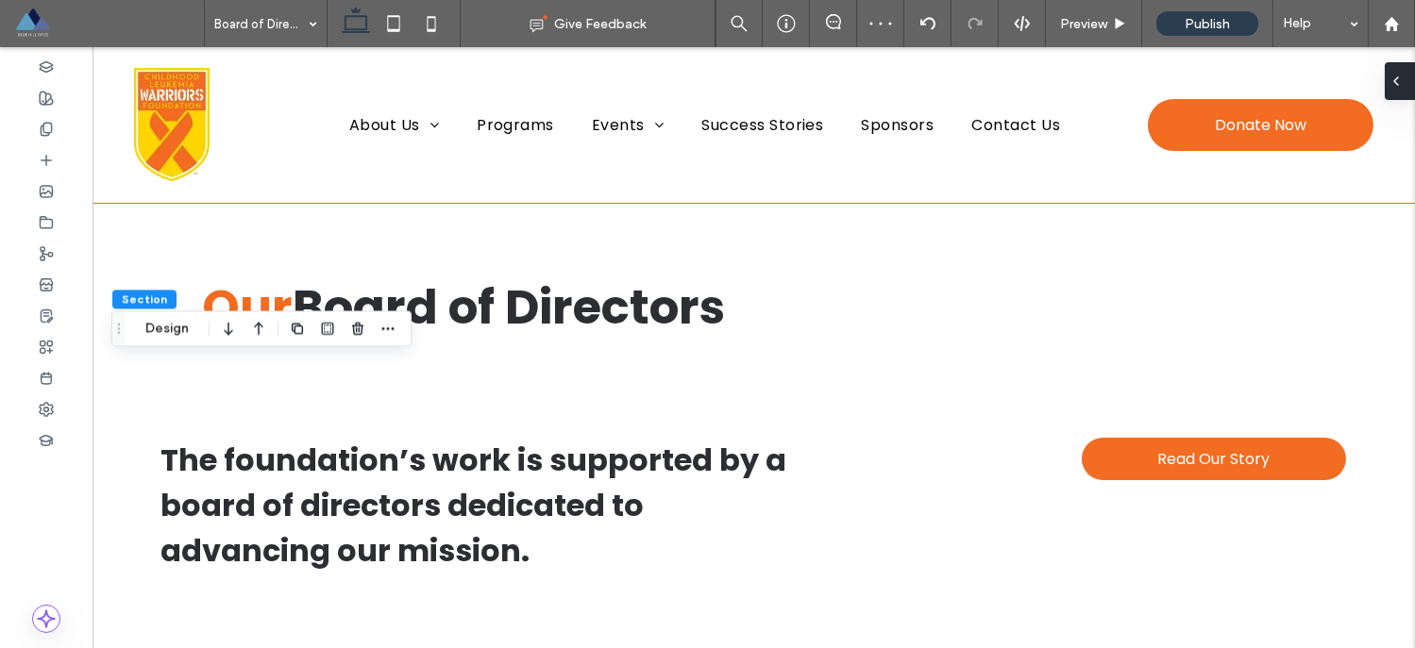
click at [1400, 92] on span at bounding box center [1395, 81] width 15 height 38
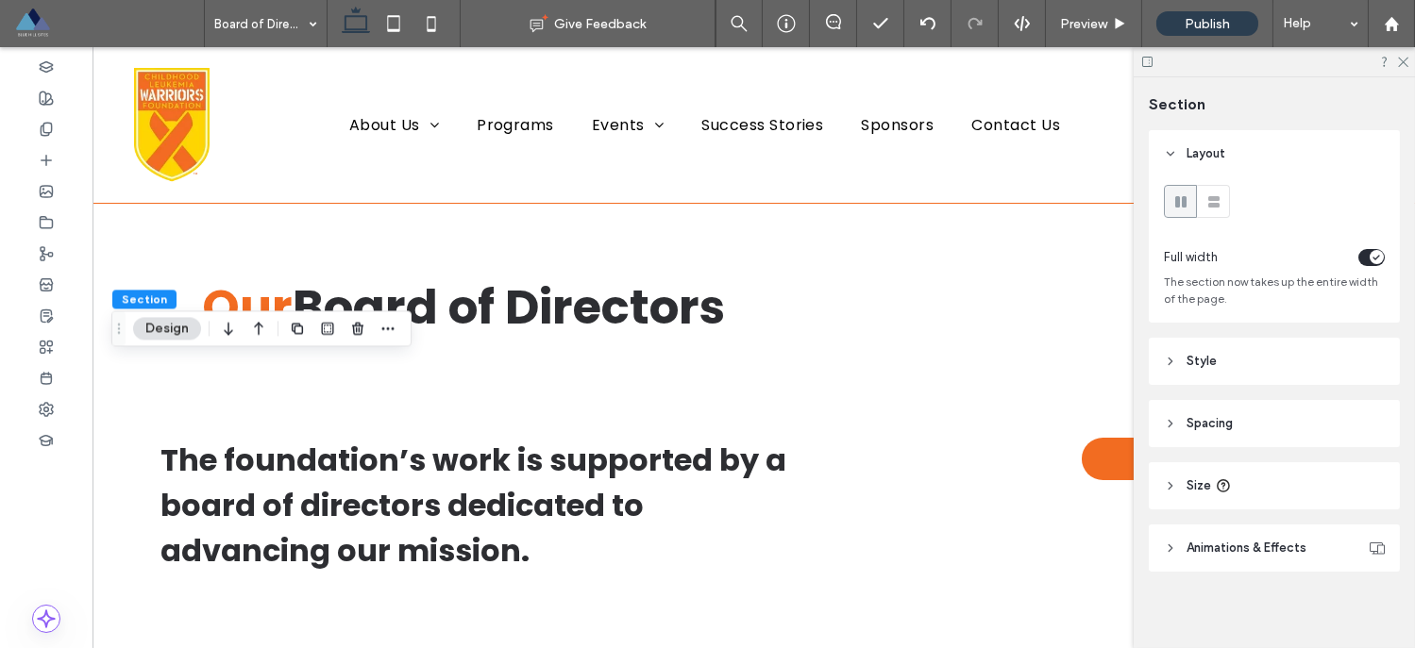
click at [1170, 418] on icon at bounding box center [1170, 423] width 13 height 13
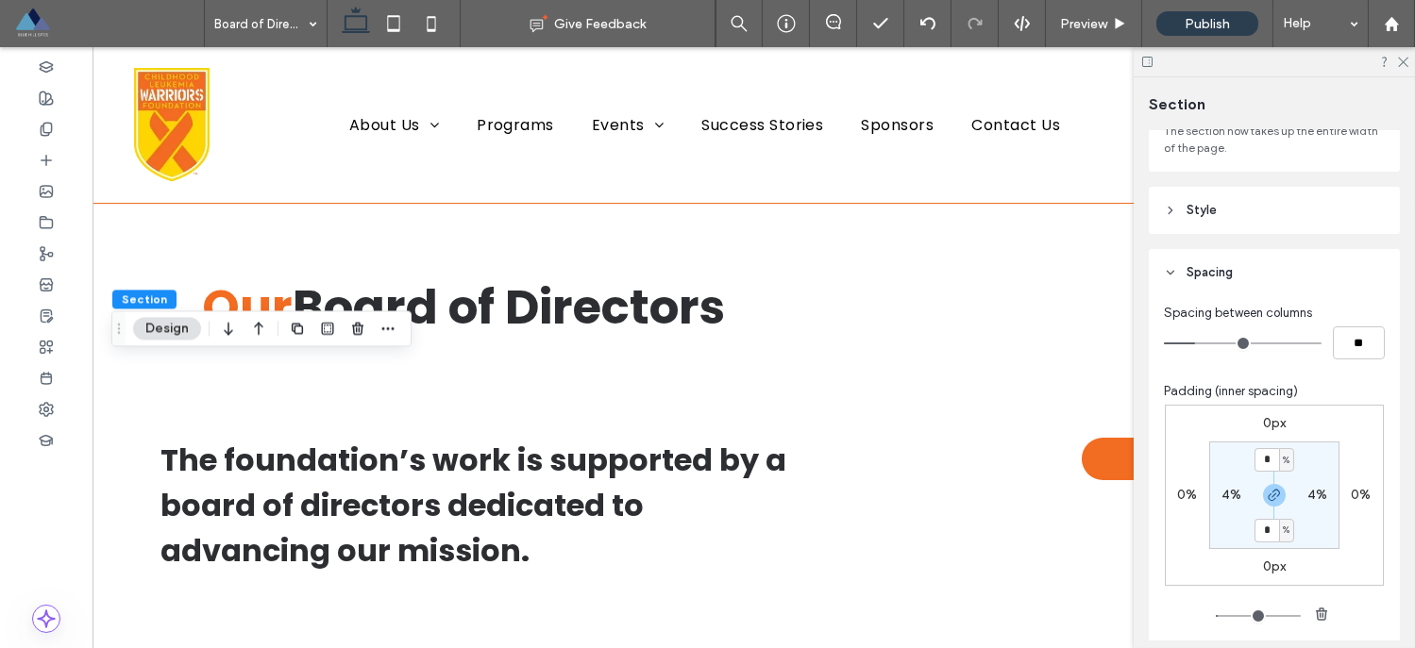
scroll to position [155, 0]
click at [1269, 492] on use "button" at bounding box center [1273, 491] width 11 height 11
click at [1265, 454] on input "*" at bounding box center [1266, 456] width 25 height 24
type input "*"
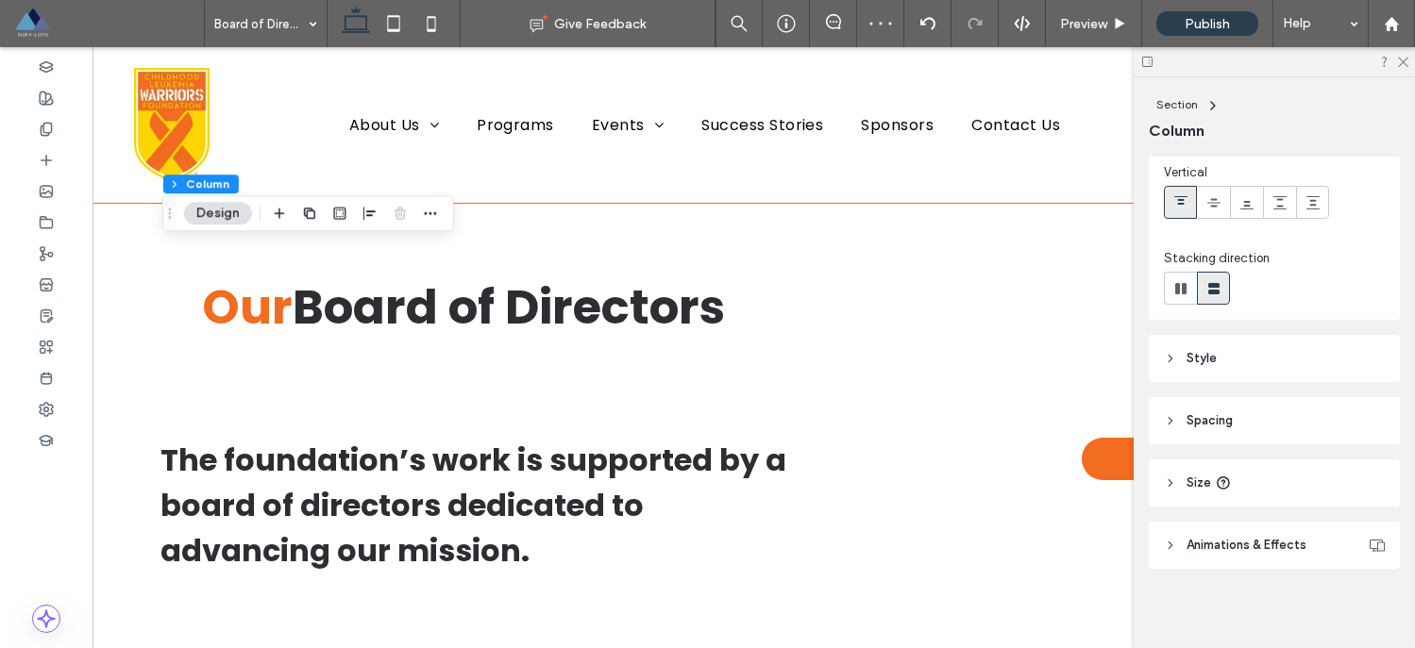
scroll to position [141, 0]
click at [1167, 480] on icon at bounding box center [1170, 480] width 13 height 13
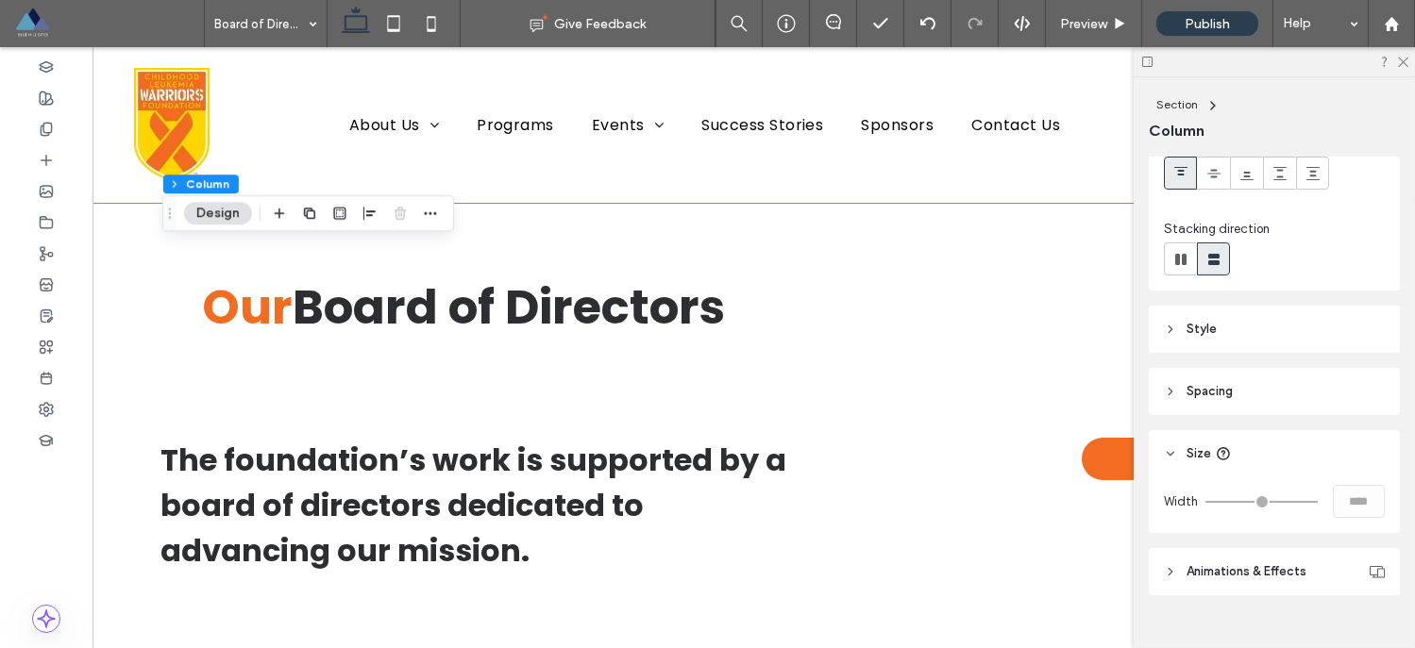
scroll to position [169, 0]
click at [1176, 385] on icon at bounding box center [1170, 389] width 13 height 13
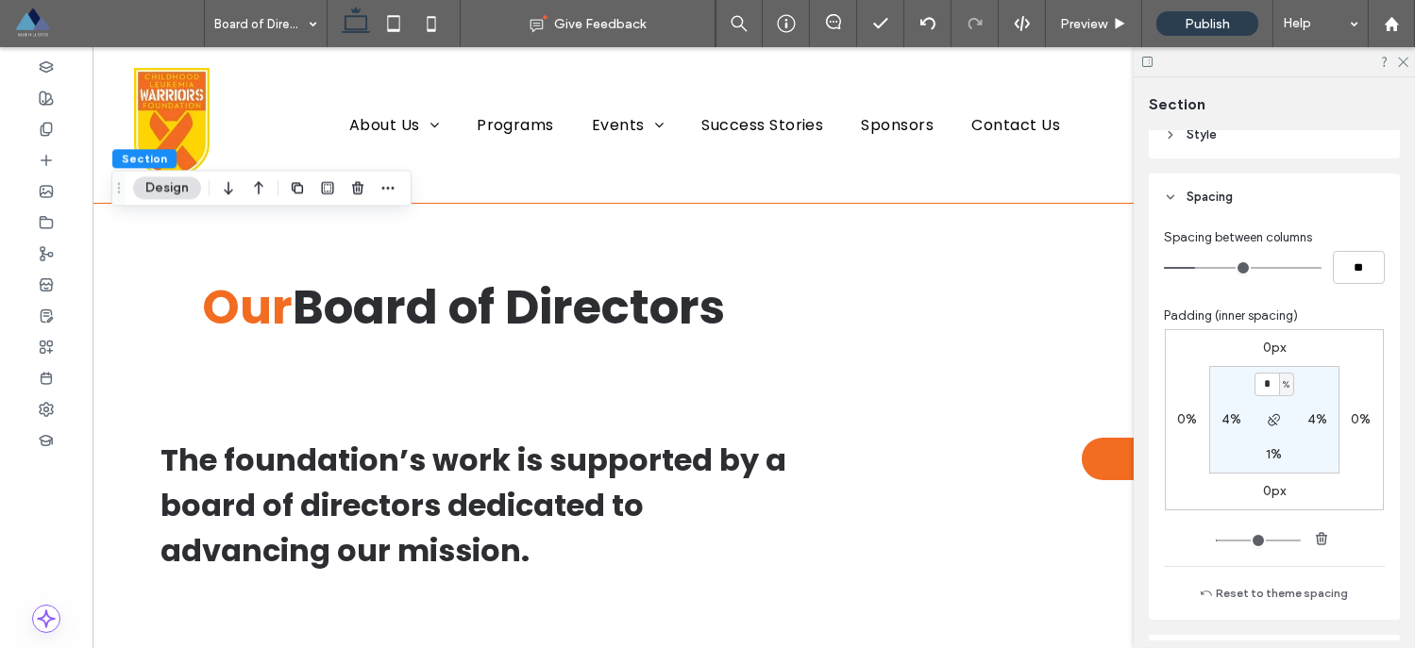
scroll to position [406, 0]
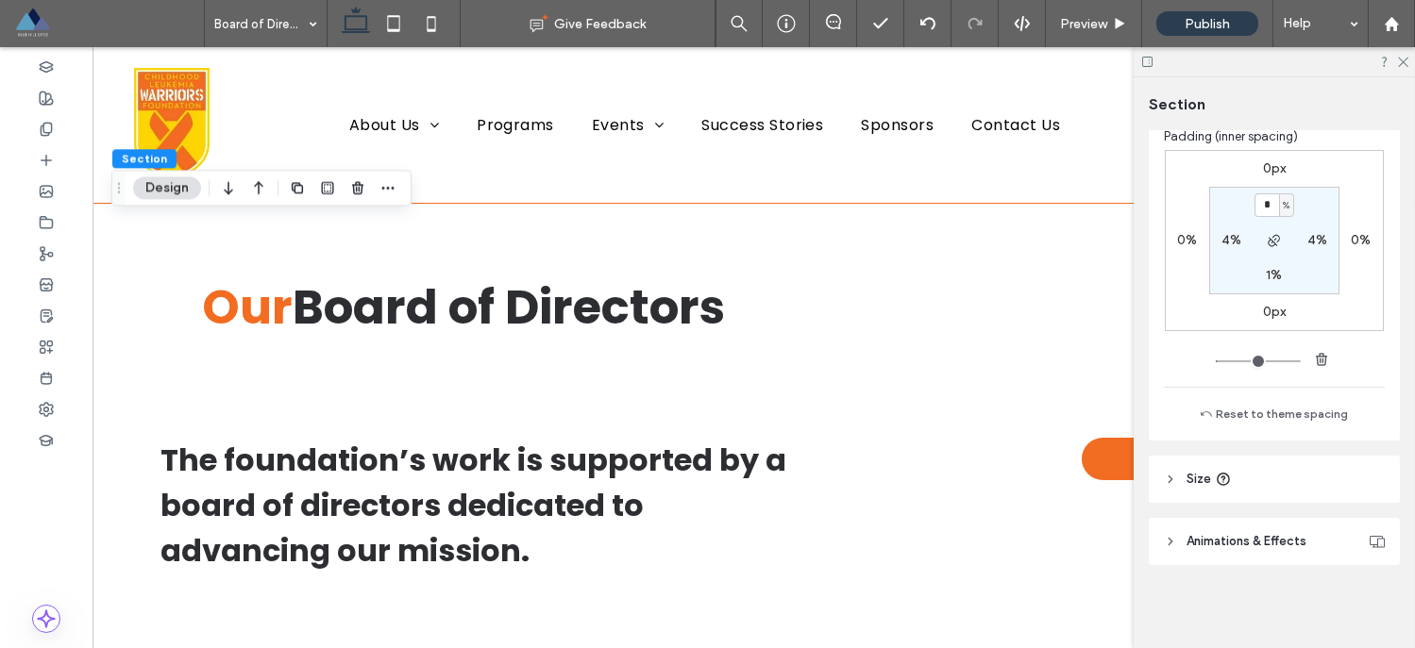
click at [1172, 476] on icon at bounding box center [1170, 479] width 13 height 13
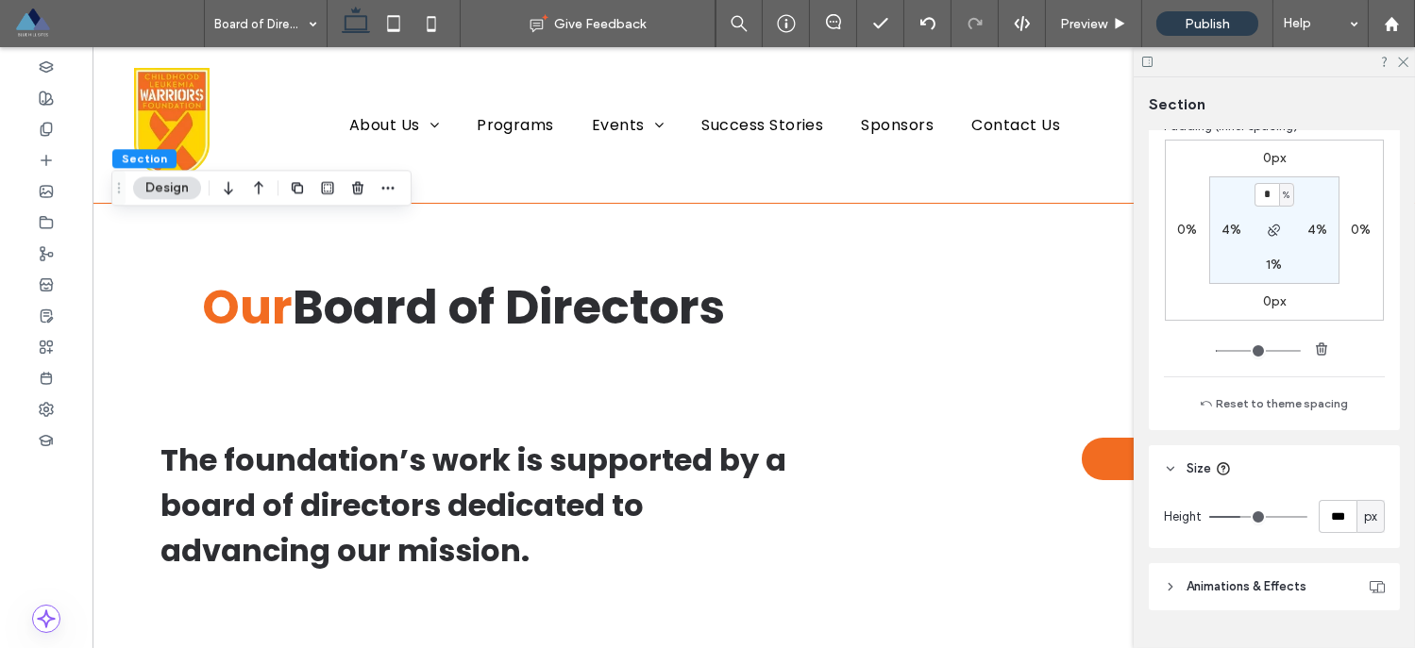
scroll to position [462, 0]
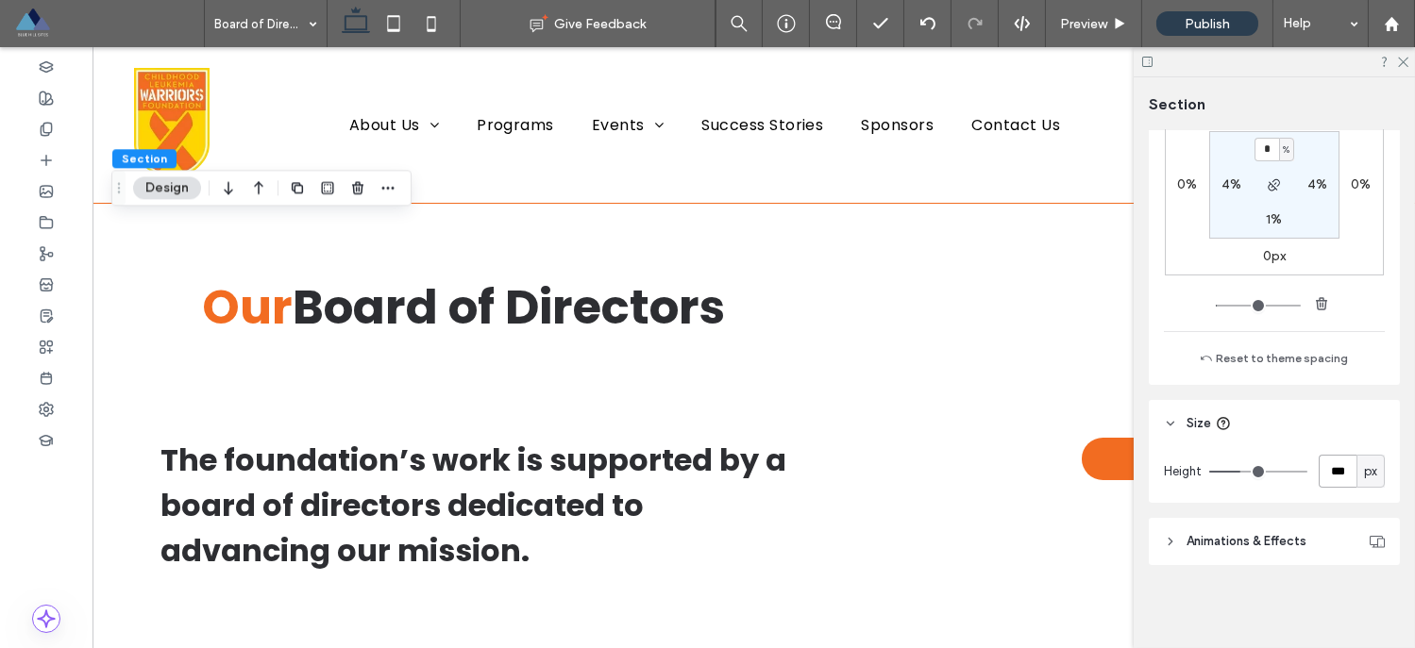
click at [1327, 474] on input "***" at bounding box center [1337, 471] width 38 height 33
type input "*"
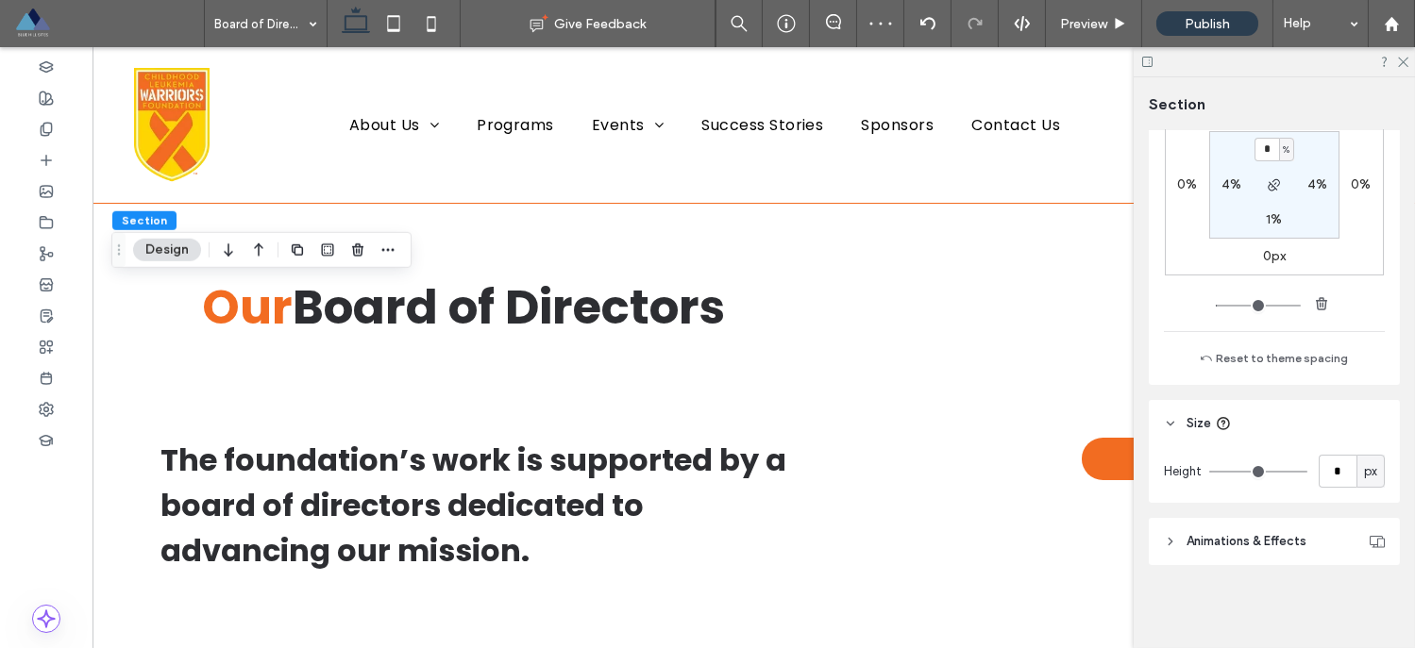
click at [1394, 57] on div at bounding box center [1273, 61] width 281 height 29
click at [1404, 57] on icon at bounding box center [1402, 61] width 12 height 12
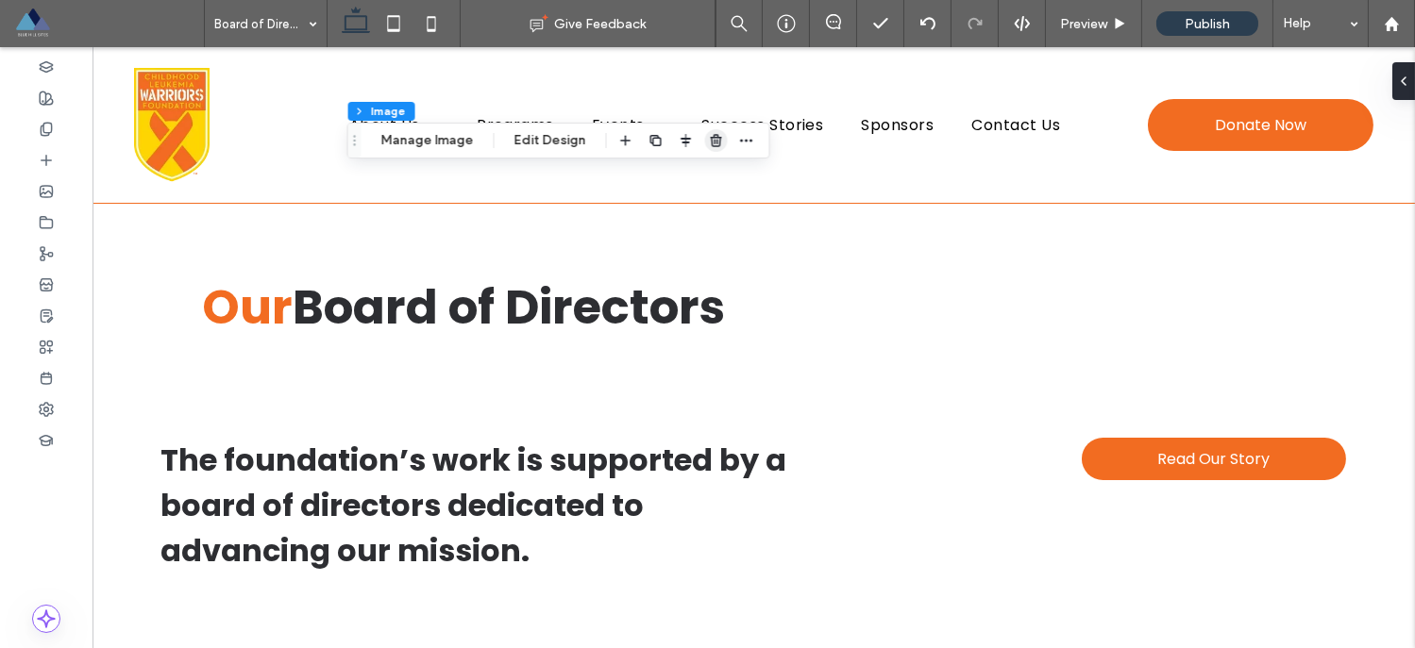
click at [711, 141] on use "button" at bounding box center [715, 140] width 11 height 12
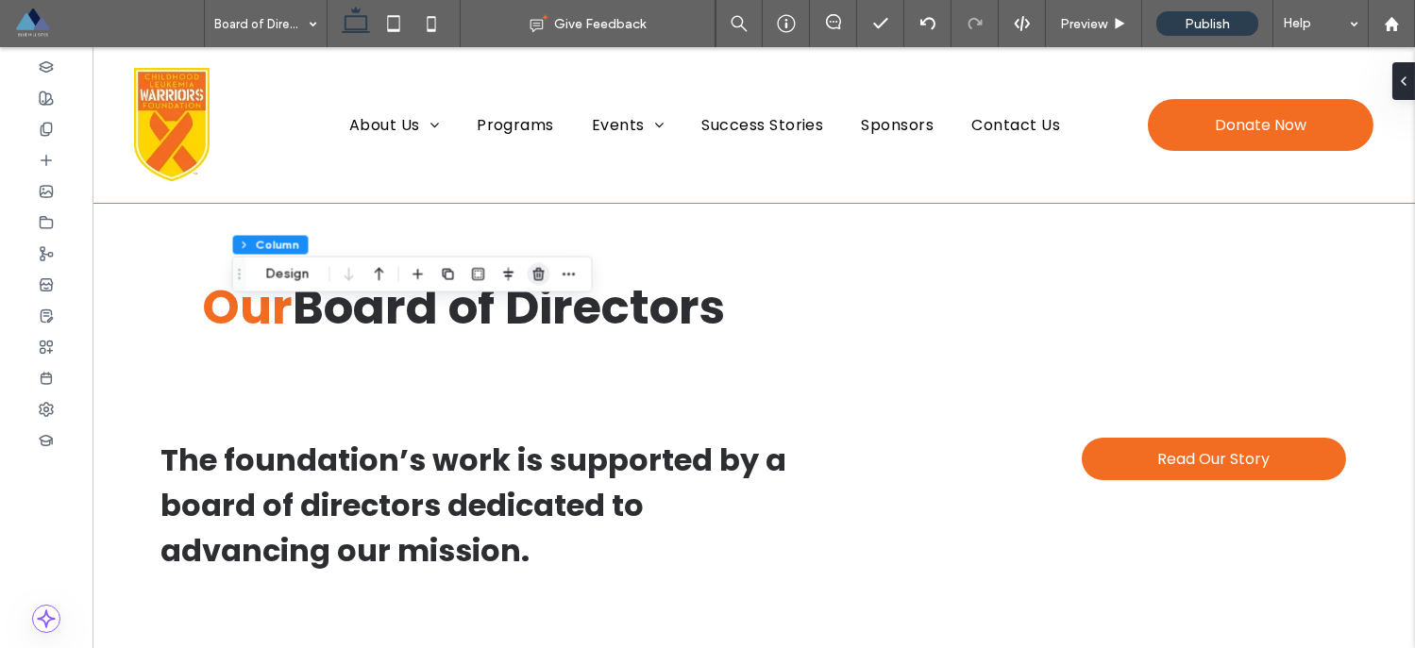
click at [534, 273] on icon "button" at bounding box center [538, 274] width 15 height 15
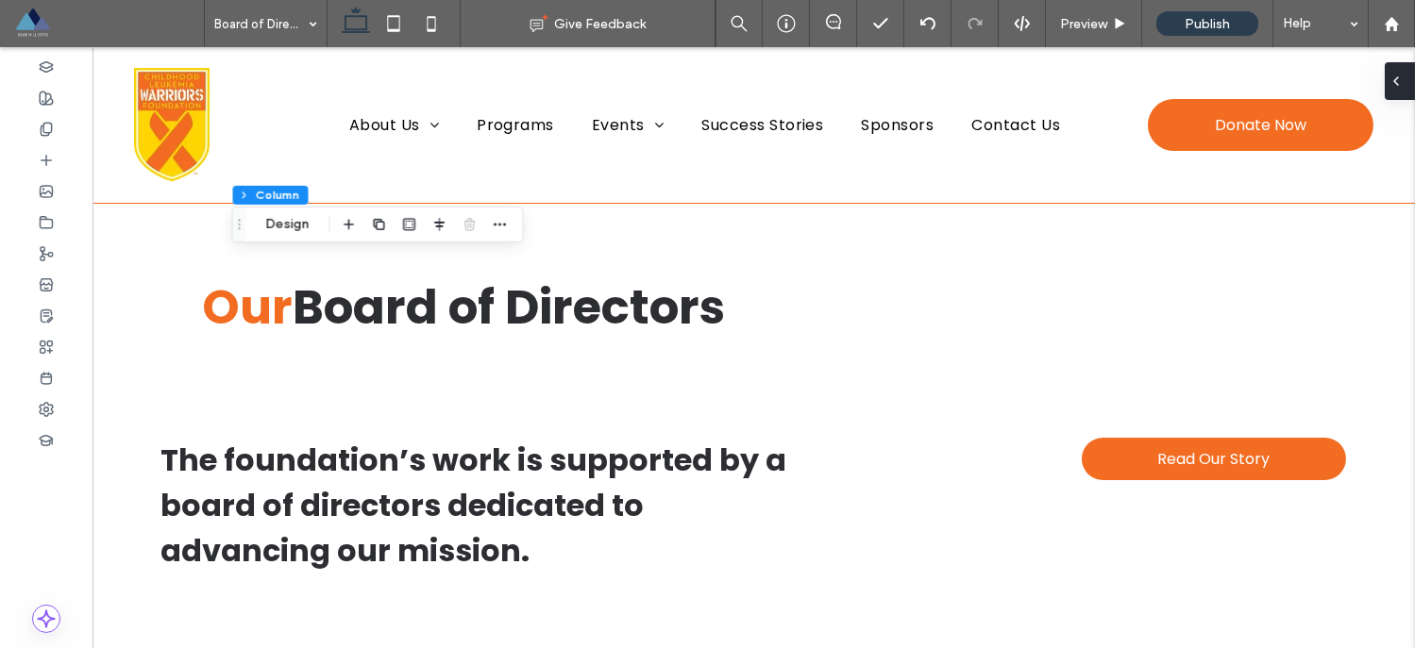
click at [1405, 90] on div at bounding box center [1399, 81] width 30 height 38
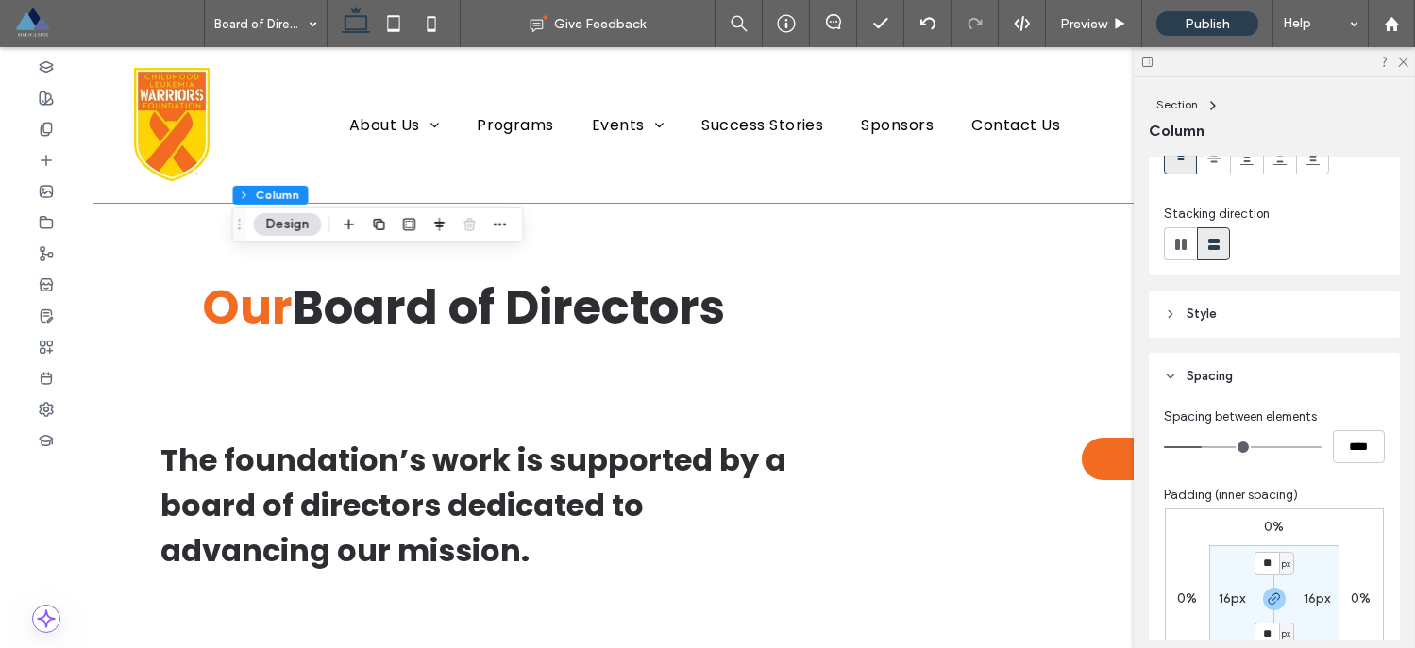
scroll to position [231, 0]
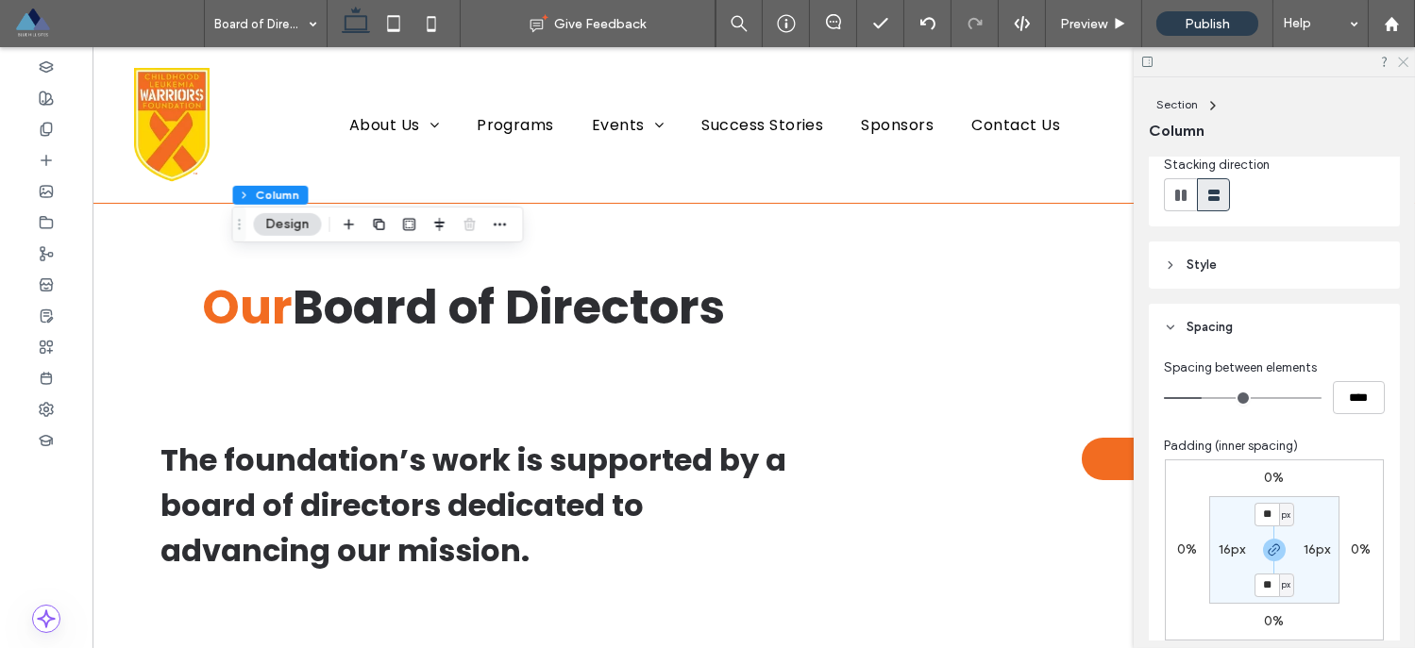
click at [1399, 62] on icon at bounding box center [1402, 61] width 12 height 12
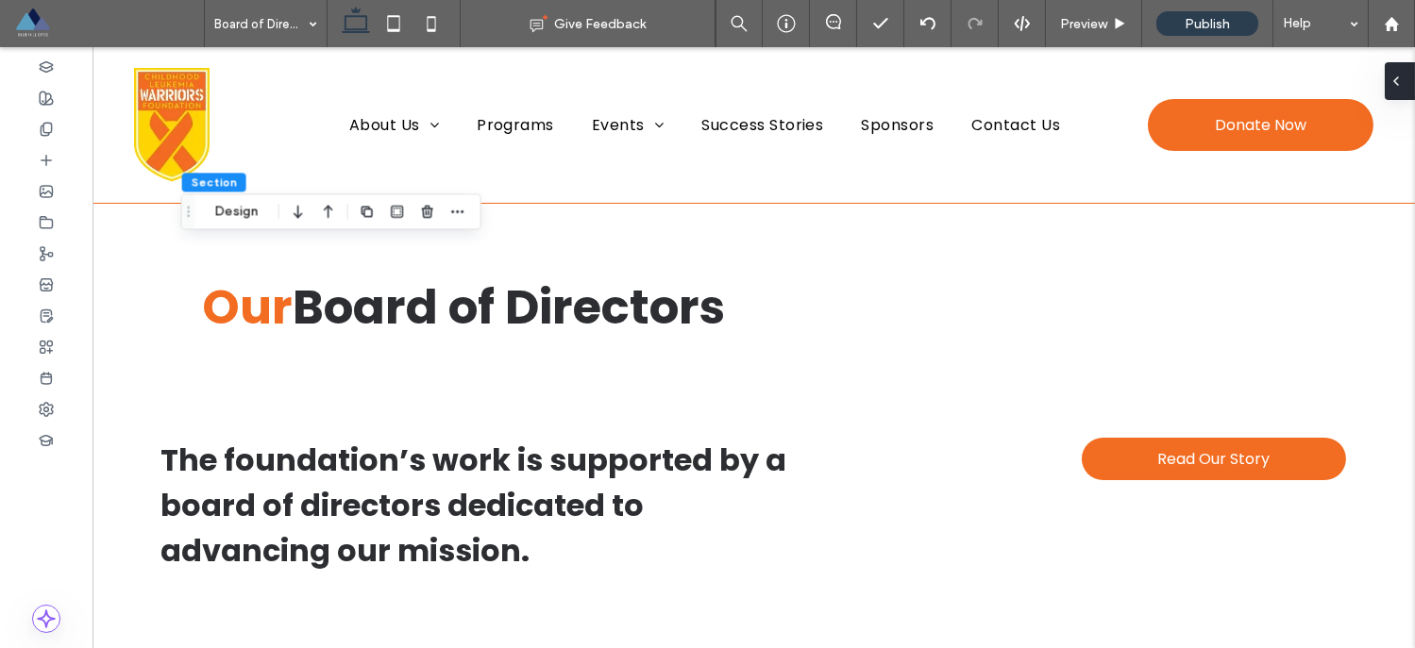
click at [1403, 85] on div at bounding box center [1399, 81] width 30 height 38
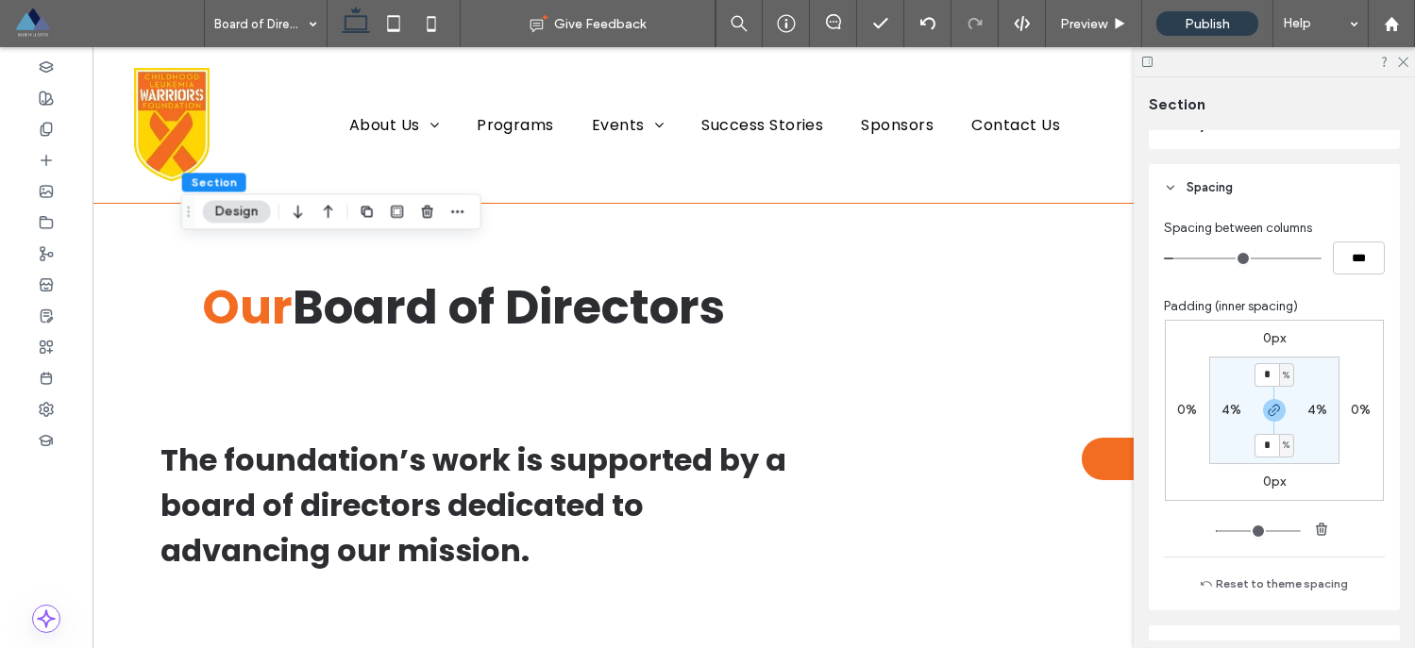
scroll to position [294, 0]
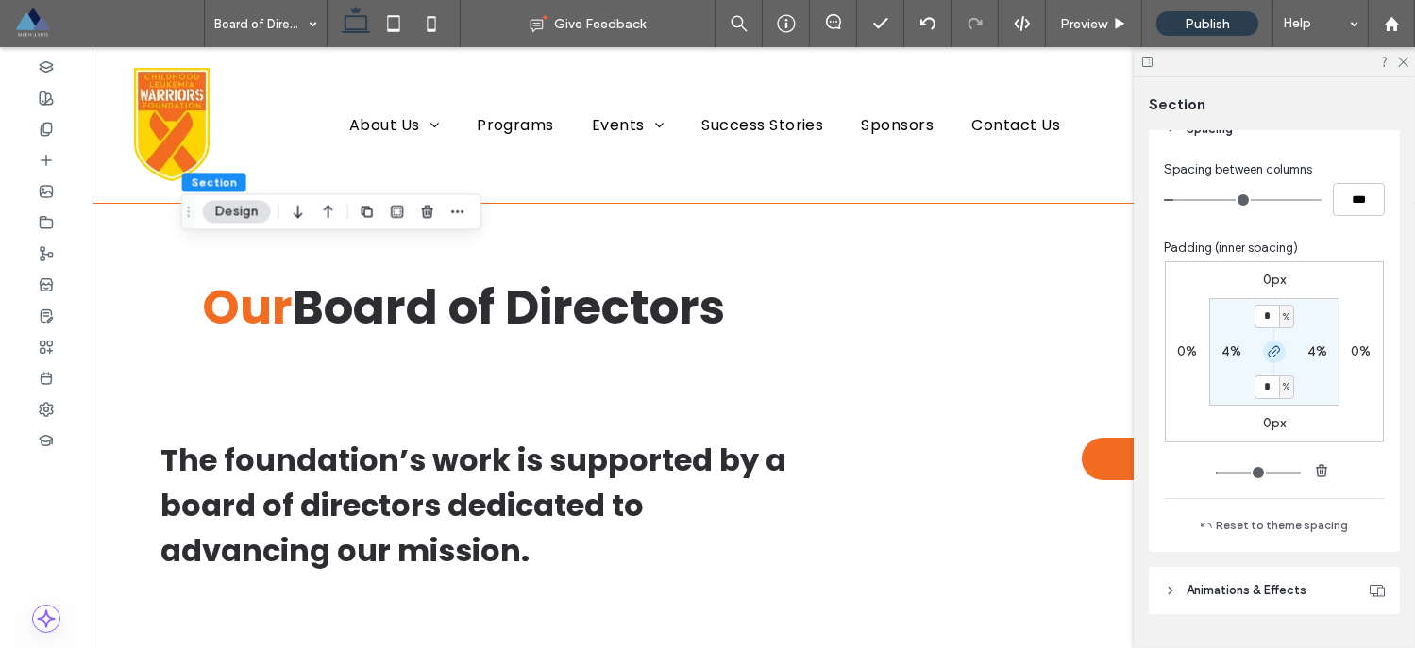
click at [1268, 357] on use "button" at bounding box center [1273, 351] width 11 height 11
click at [1268, 387] on label "6%" at bounding box center [1274, 386] width 19 height 16
type input "*"
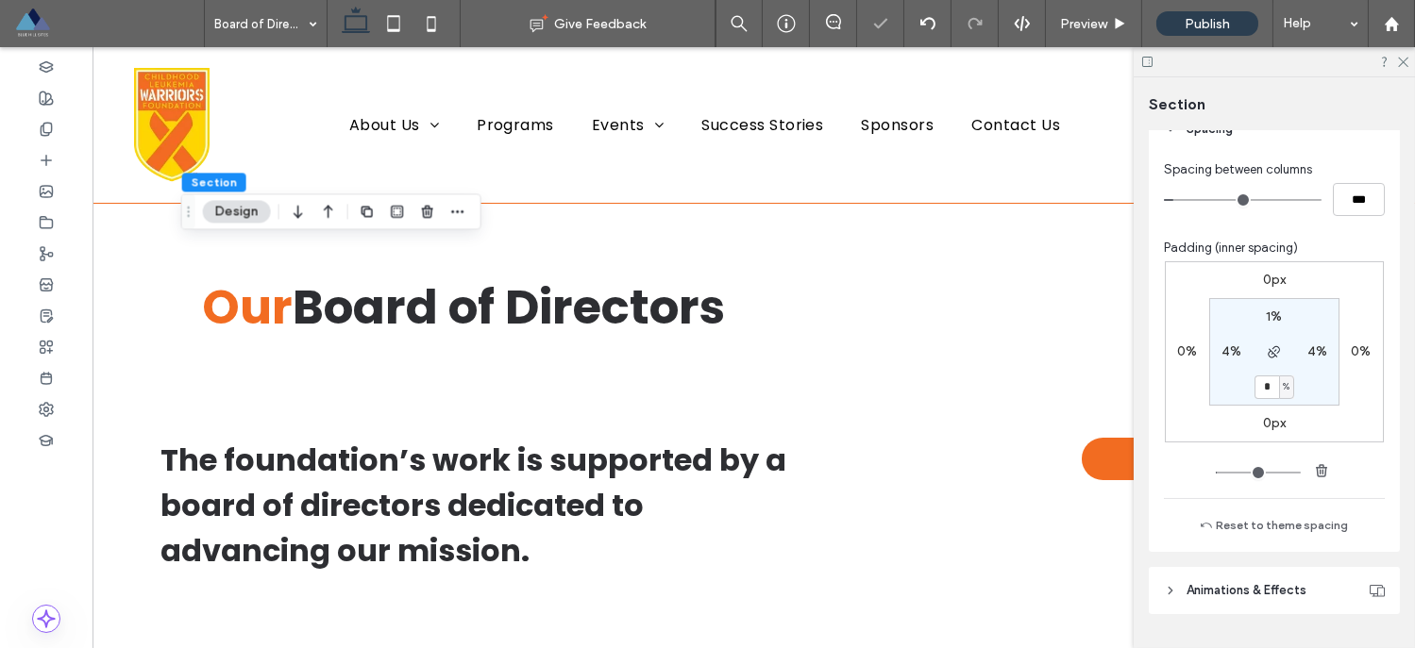
click at [1339, 402] on div "0px 0% 0px 0% 1% 4% * % 4%" at bounding box center [1274, 351] width 219 height 181
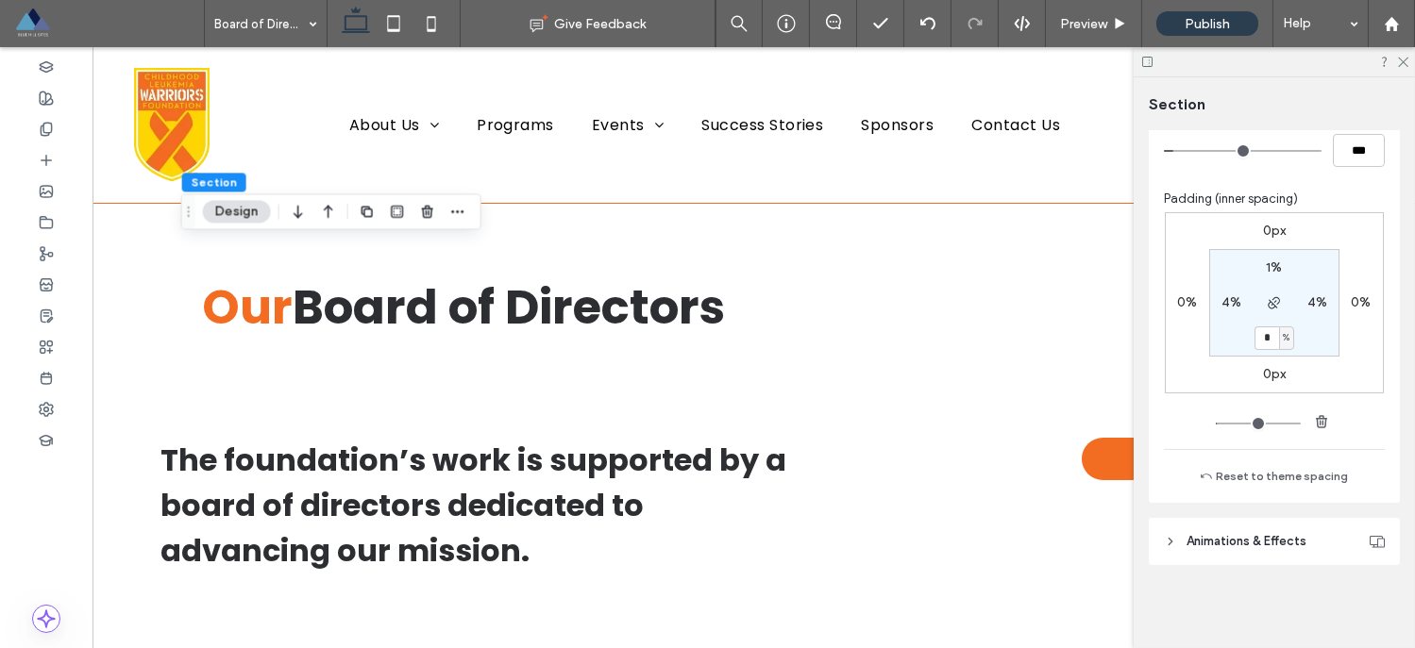
scroll to position [12, 0]
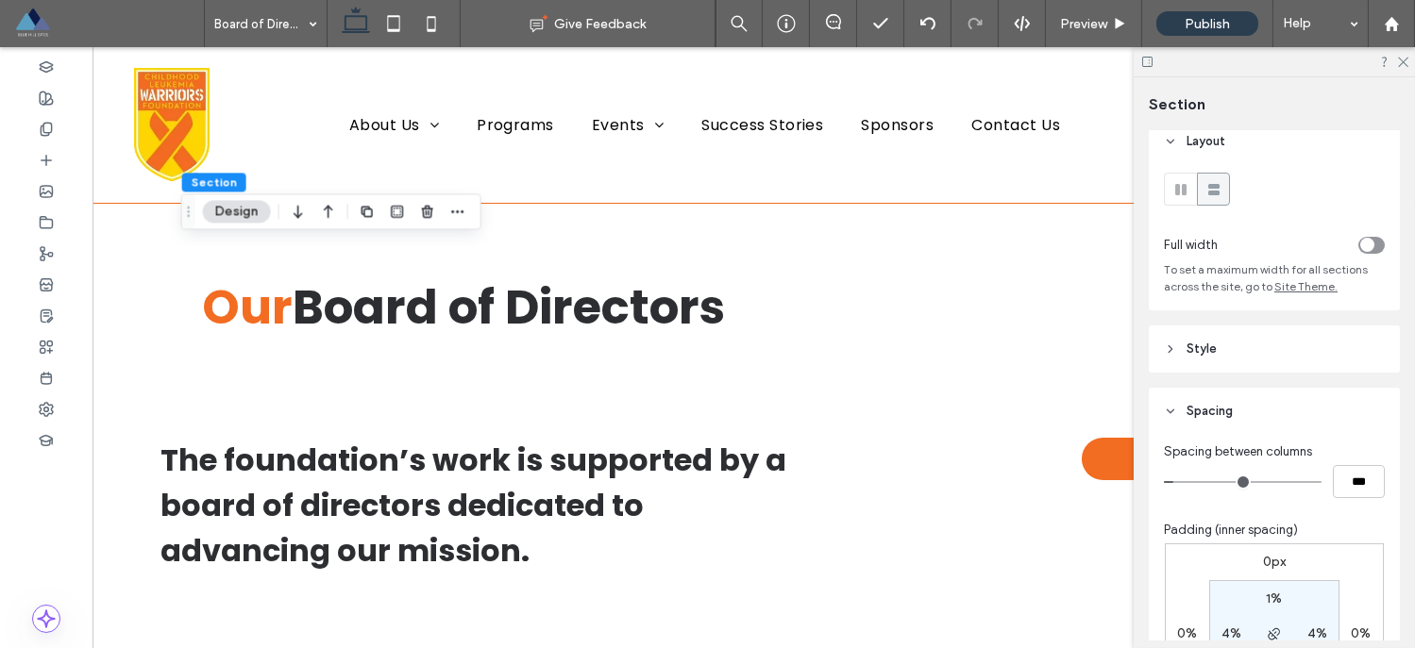
click at [1178, 355] on header "Style" at bounding box center [1273, 349] width 251 height 47
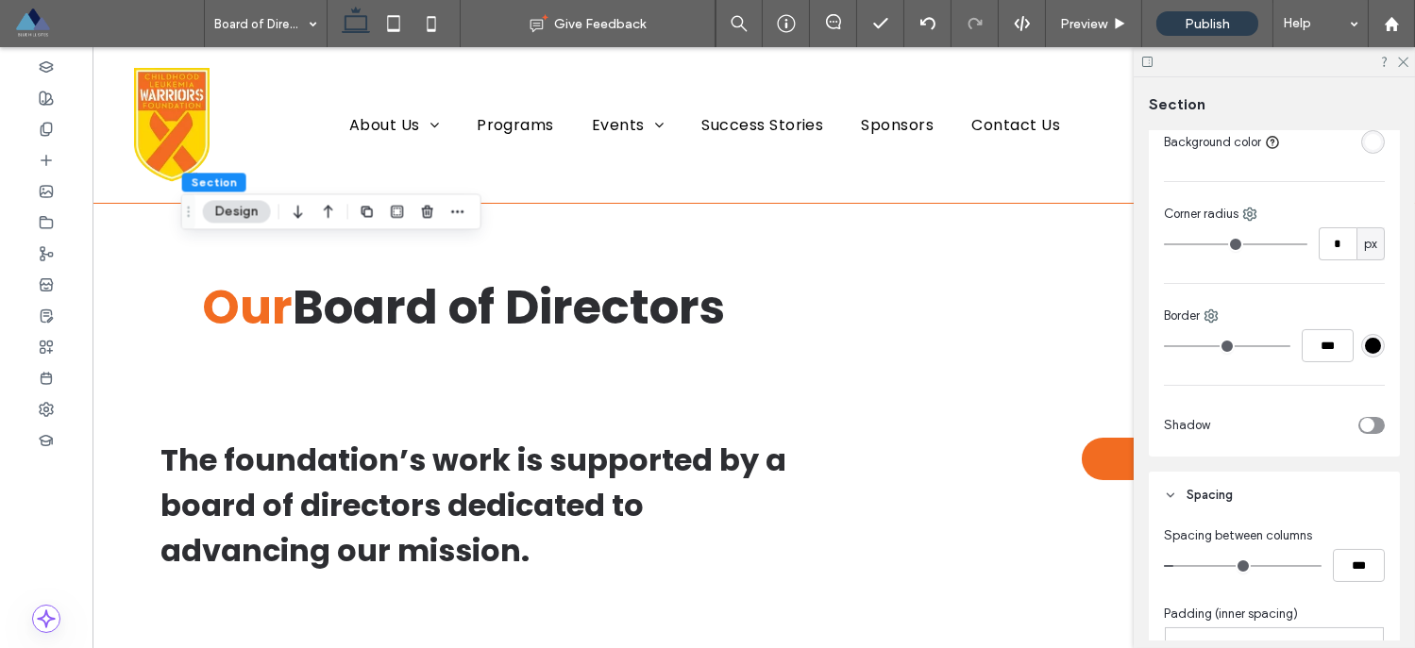
scroll to position [0, 0]
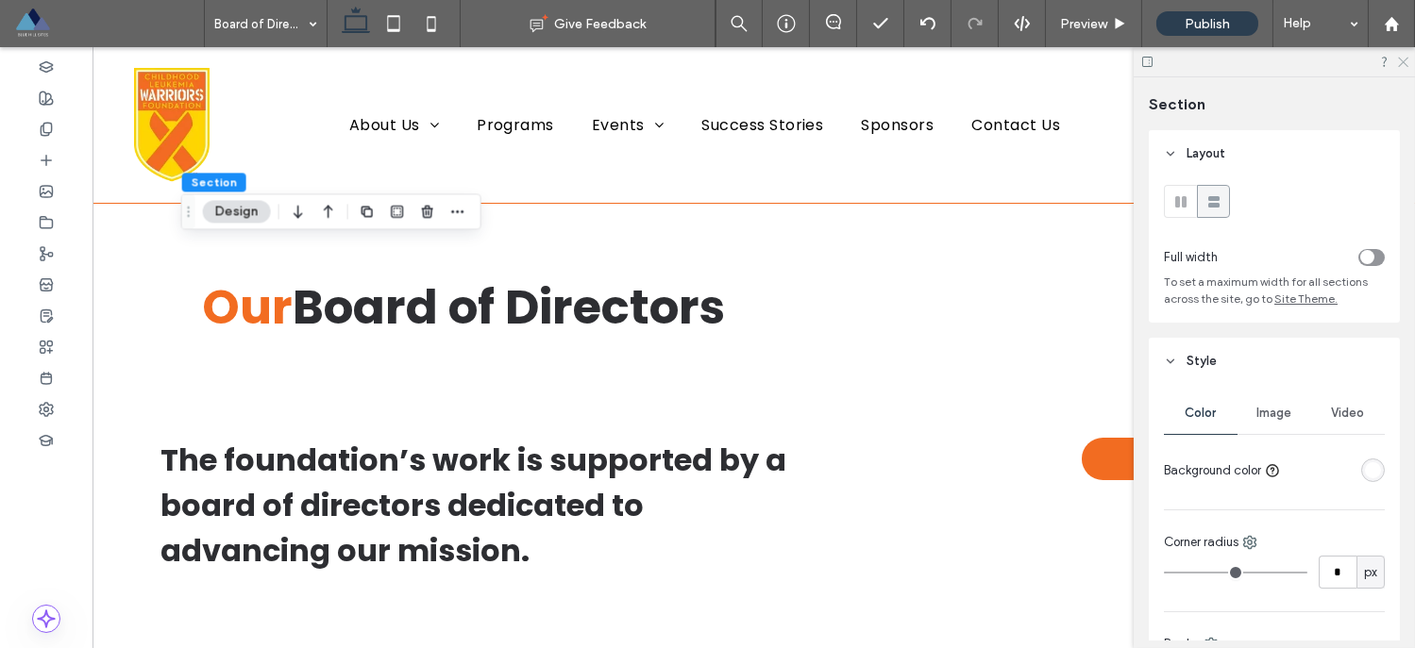
click at [1401, 61] on icon at bounding box center [1402, 61] width 12 height 12
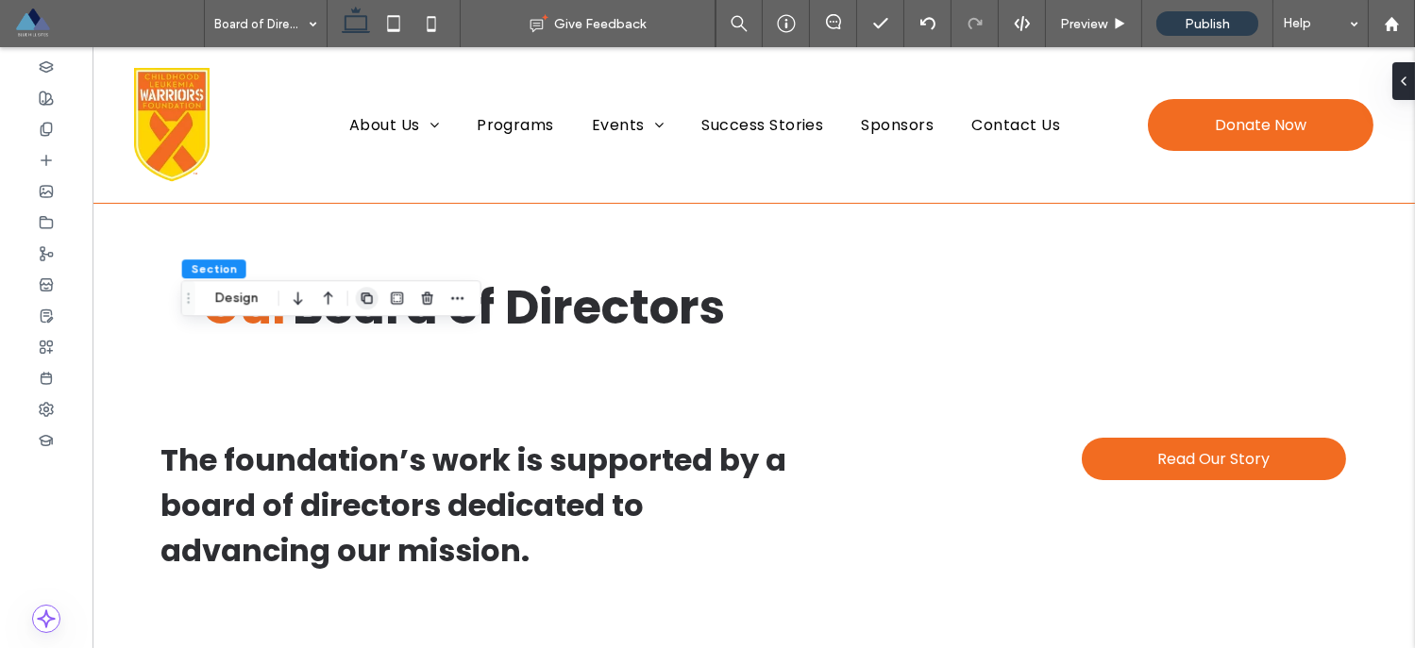
click at [368, 300] on icon "button" at bounding box center [367, 298] width 15 height 15
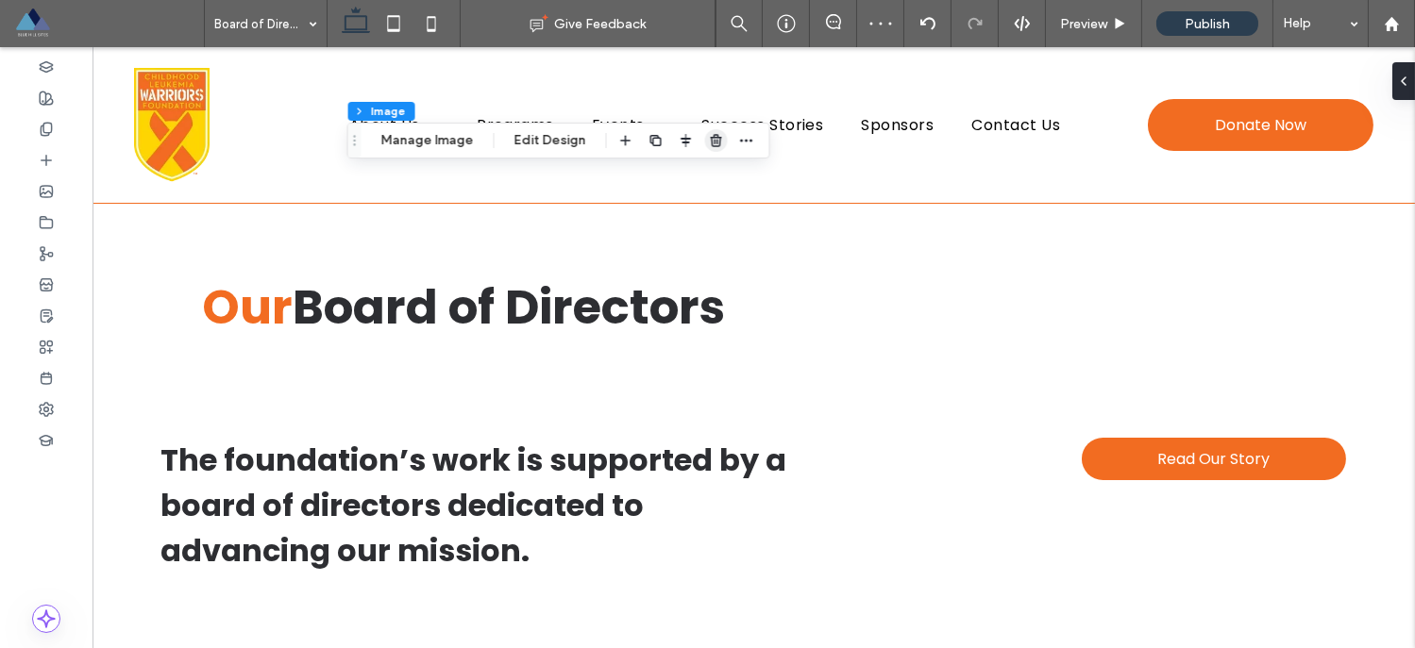
click at [710, 138] on use "button" at bounding box center [715, 140] width 11 height 12
type input "**"
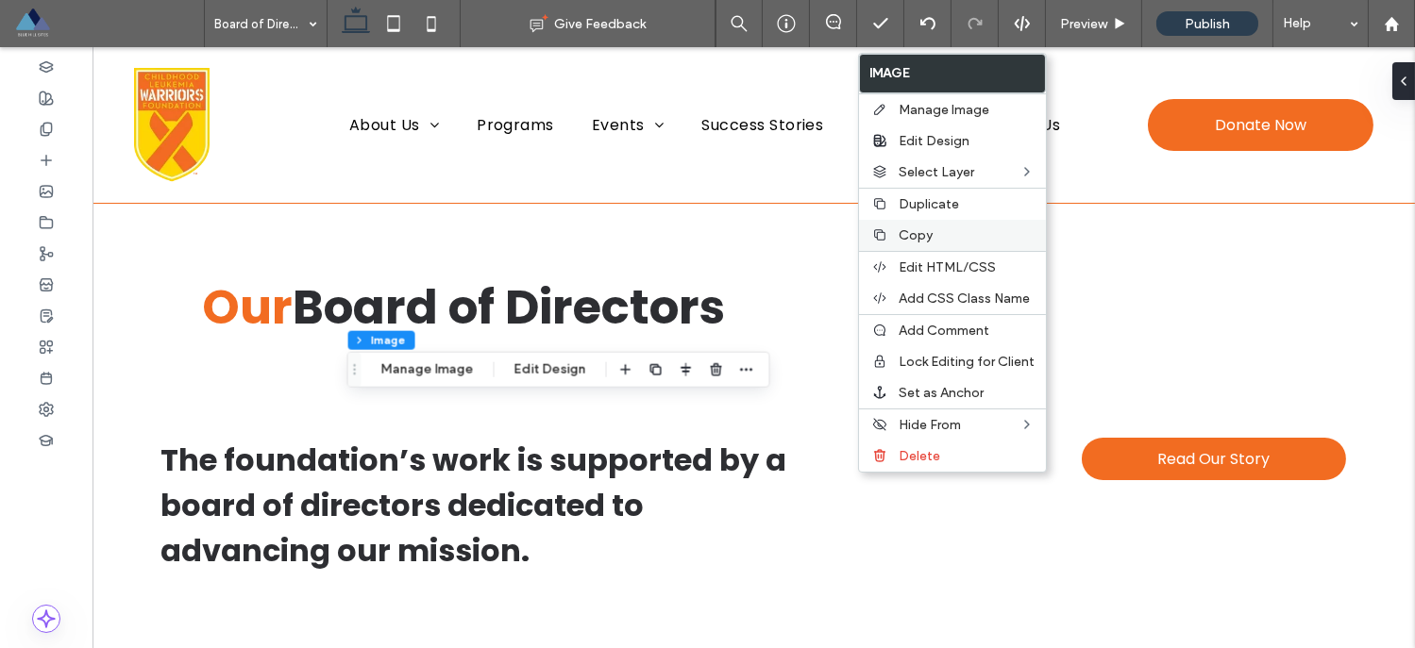
click at [930, 237] on span "Copy" at bounding box center [915, 235] width 34 height 16
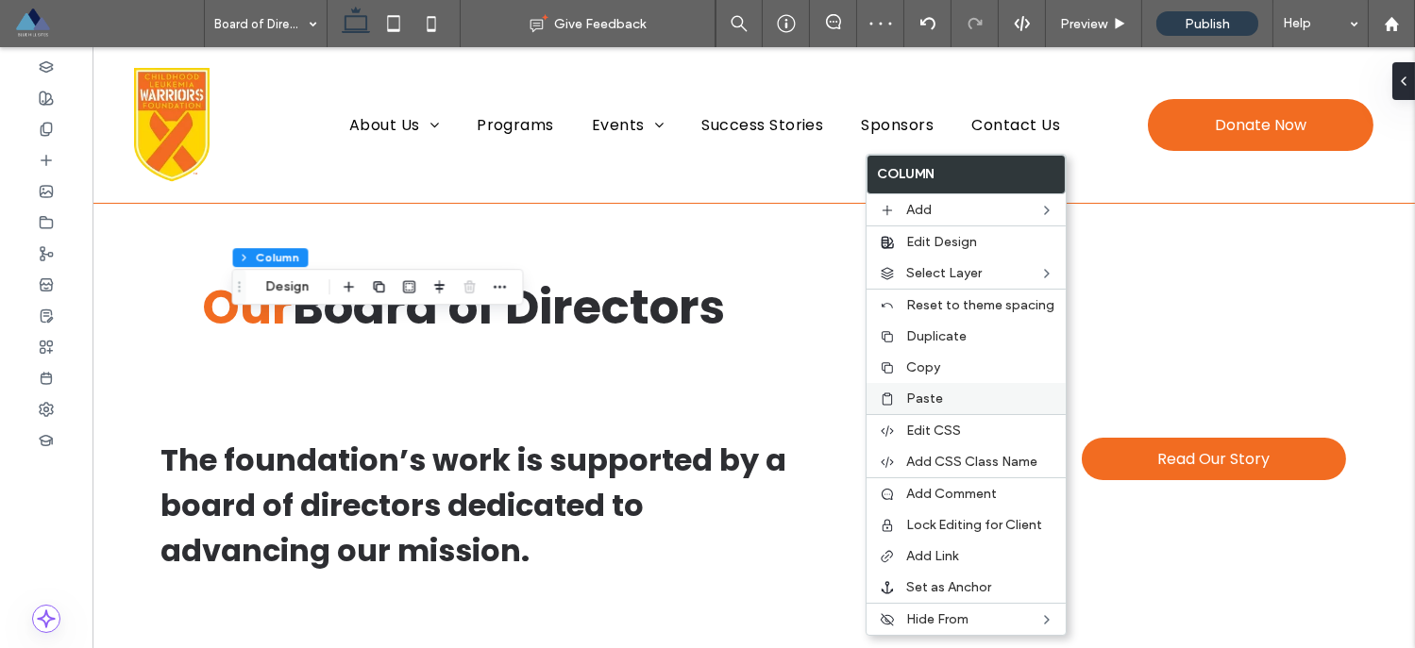
click at [917, 397] on span "Paste" at bounding box center [924, 399] width 37 height 16
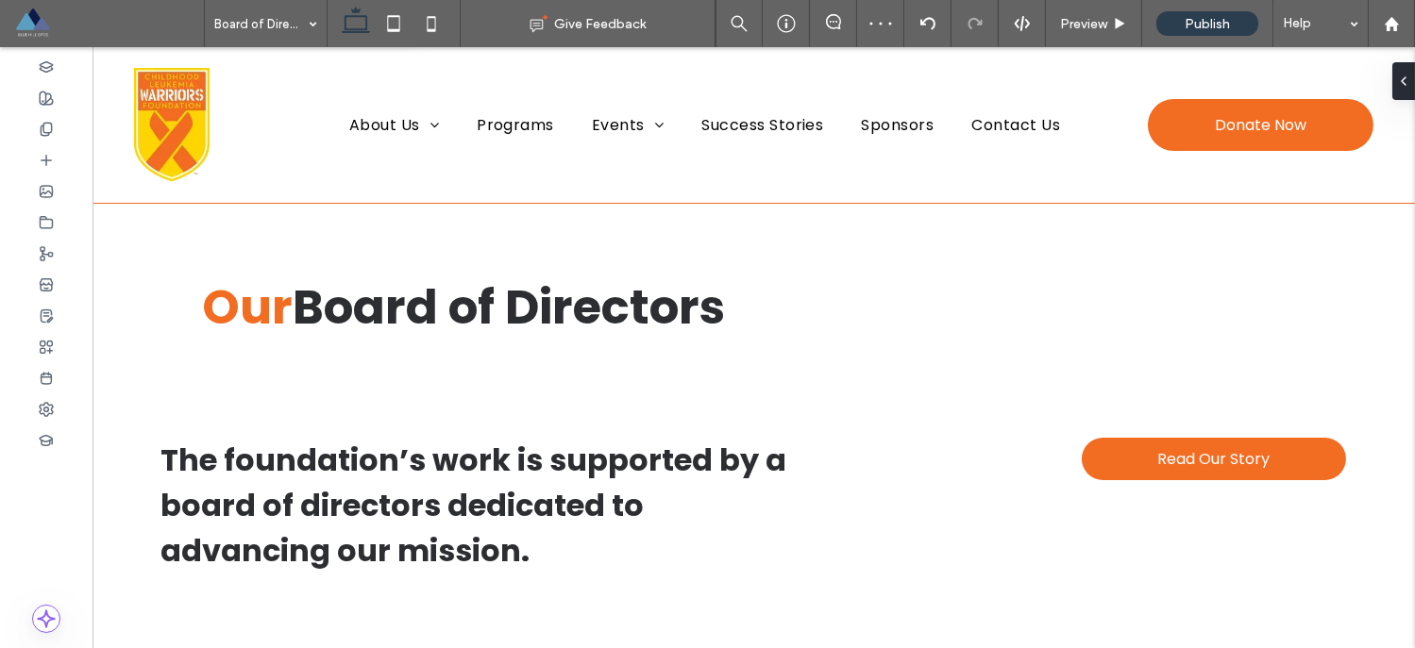
type input "**"
click at [709, 207] on icon "button" at bounding box center [716, 206] width 15 height 15
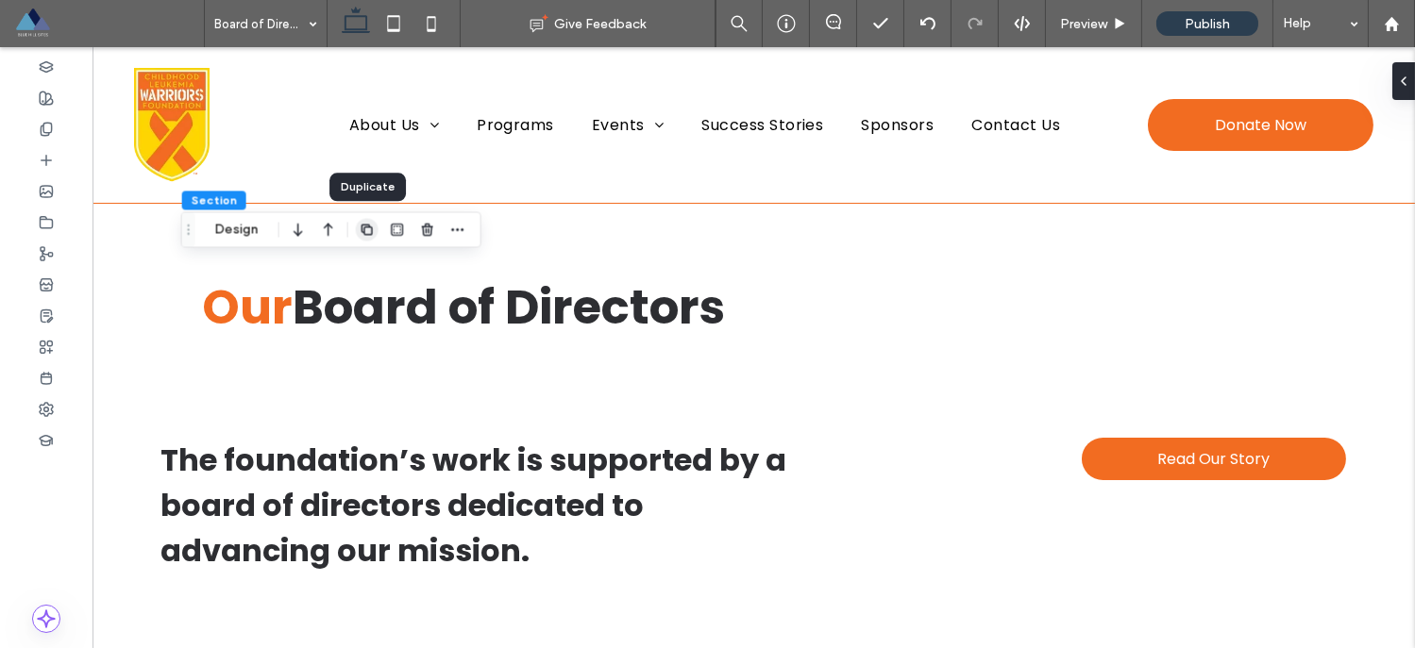
click at [370, 231] on icon "button" at bounding box center [367, 229] width 15 height 15
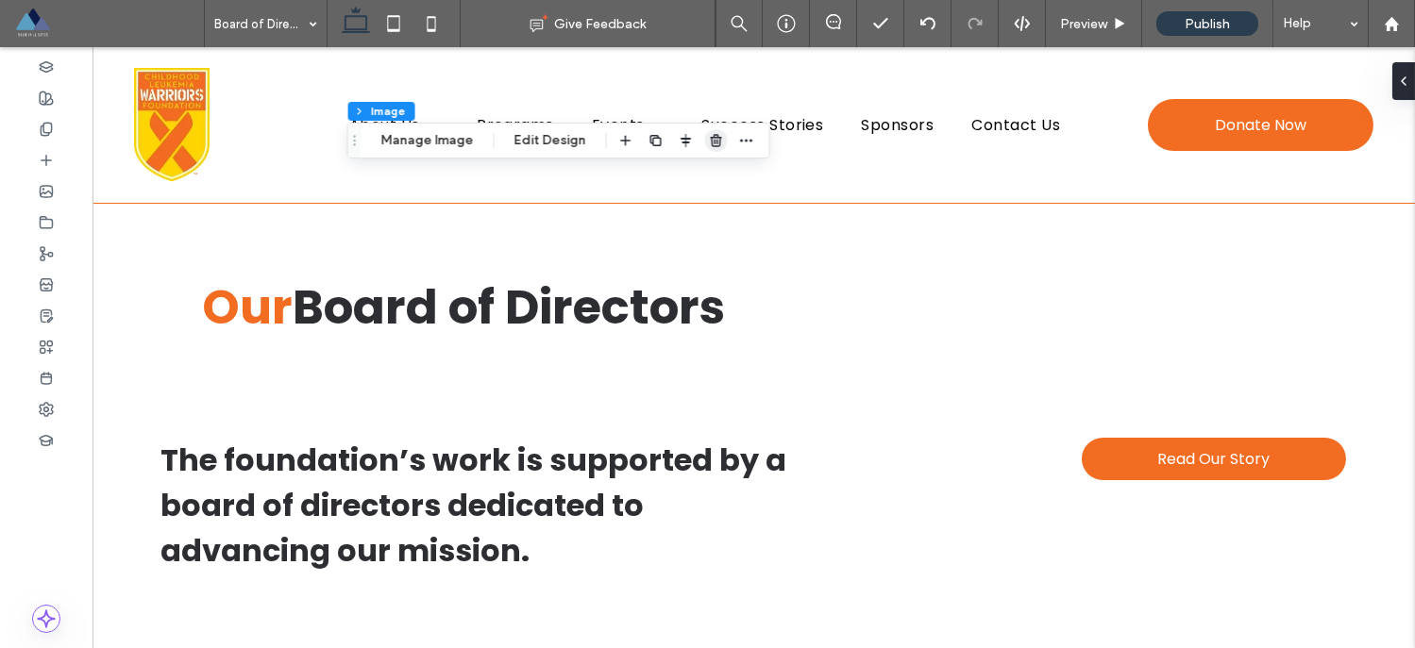
click at [712, 142] on use "button" at bounding box center [715, 140] width 11 height 12
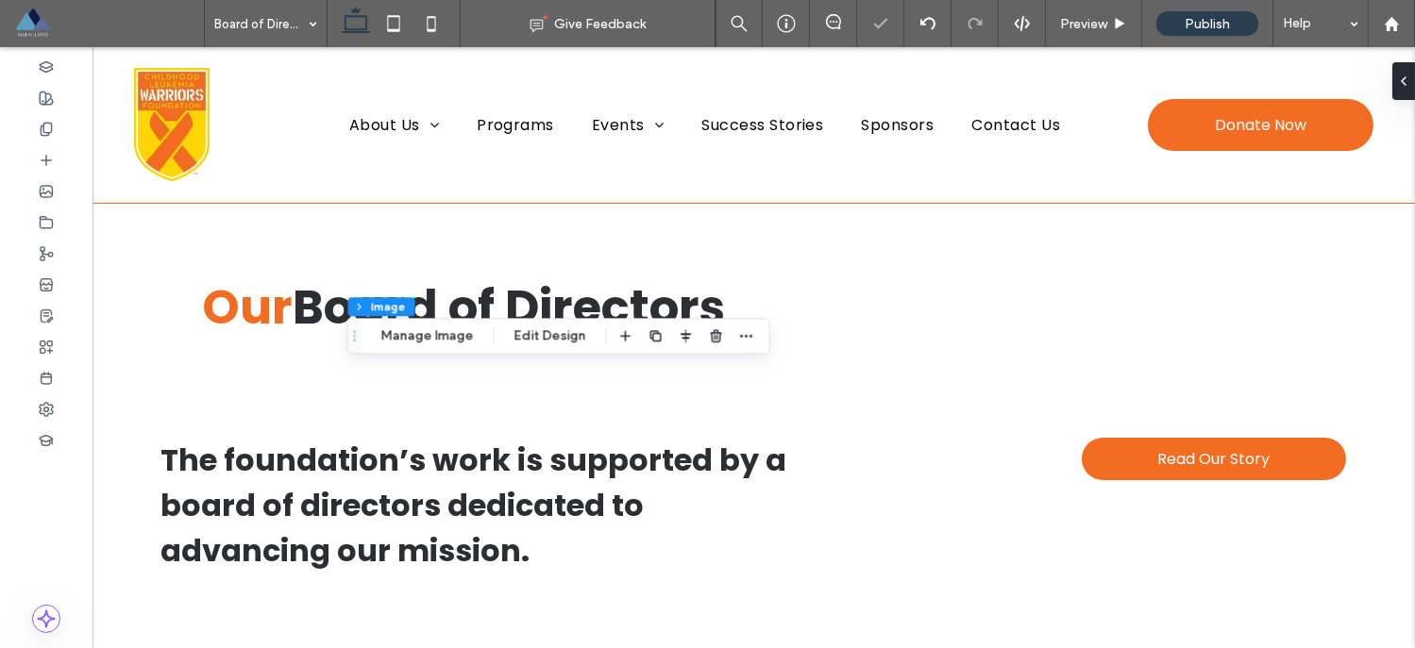
type input "**"
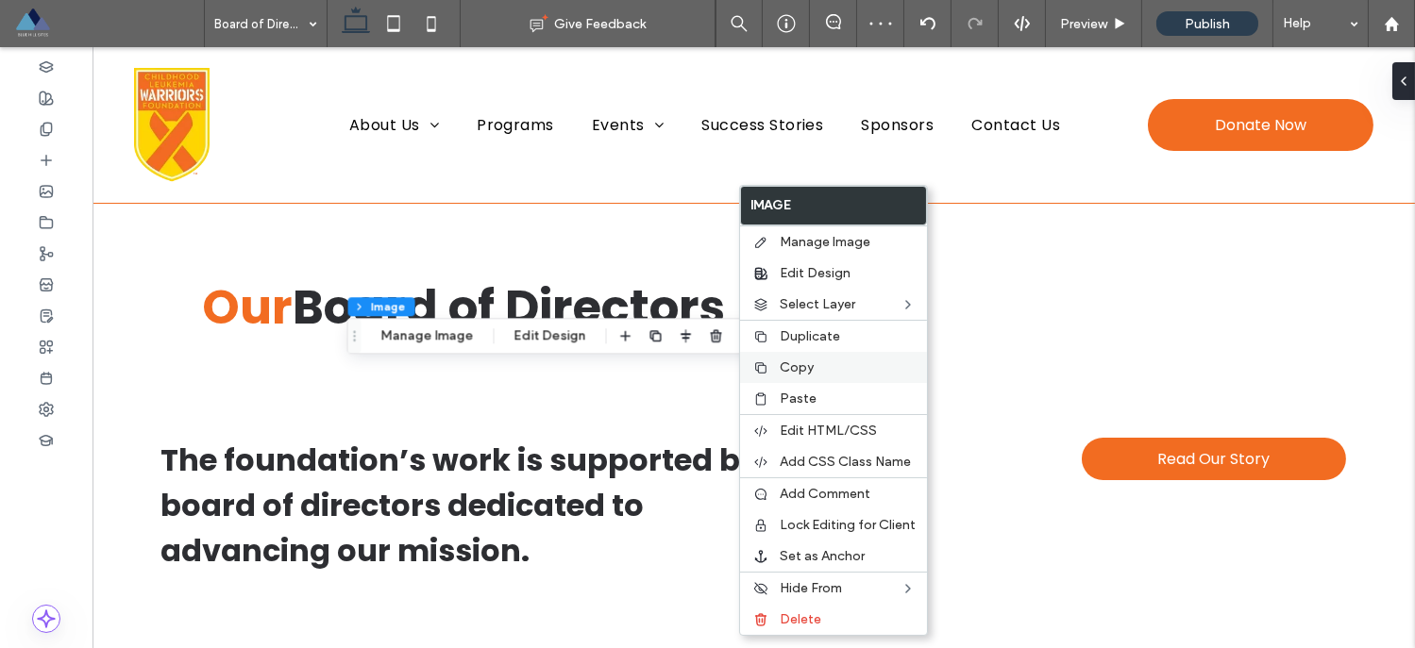
click at [789, 370] on span "Copy" at bounding box center [796, 368] width 34 height 16
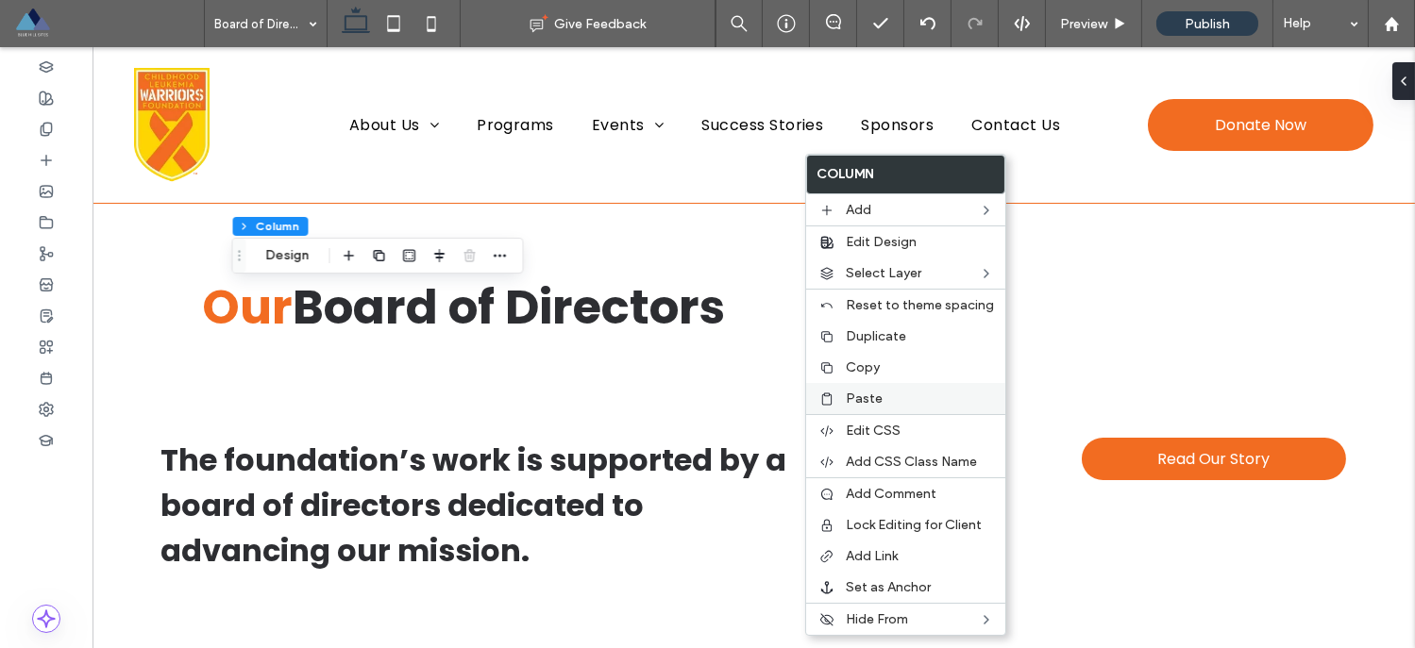
click at [867, 395] on span "Paste" at bounding box center [864, 399] width 37 height 16
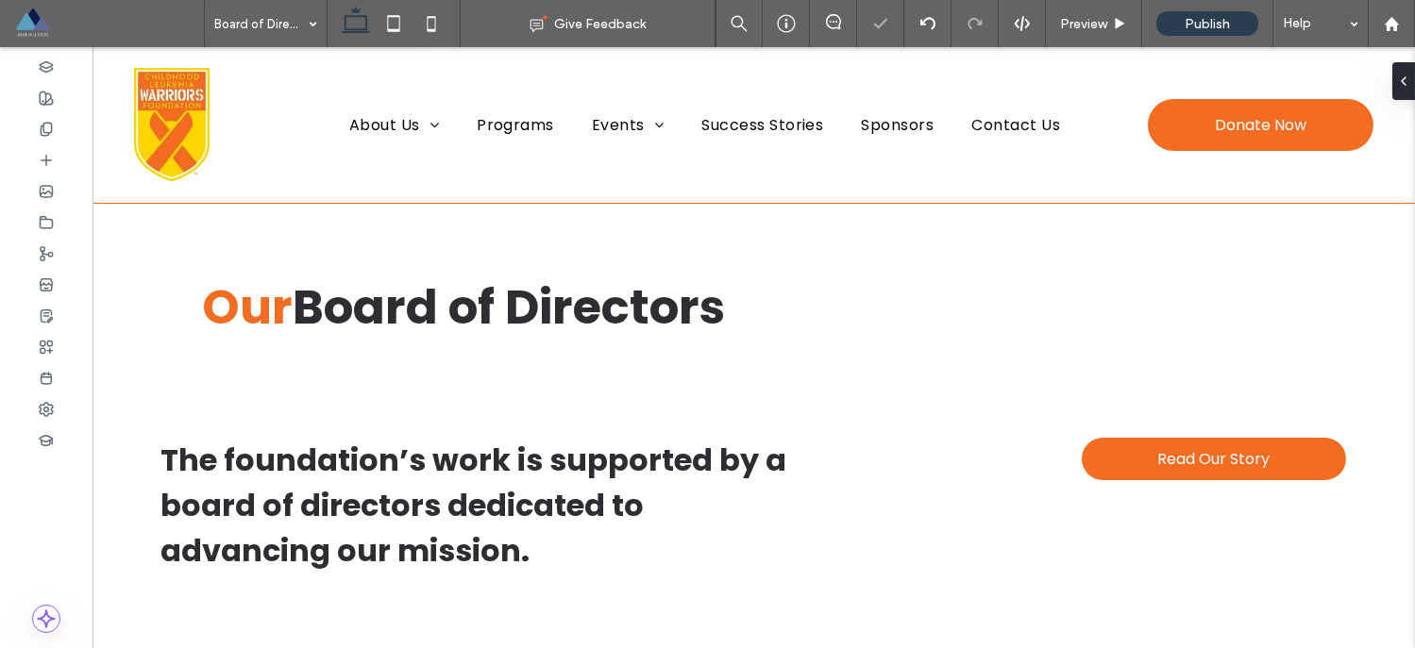
type input "**"
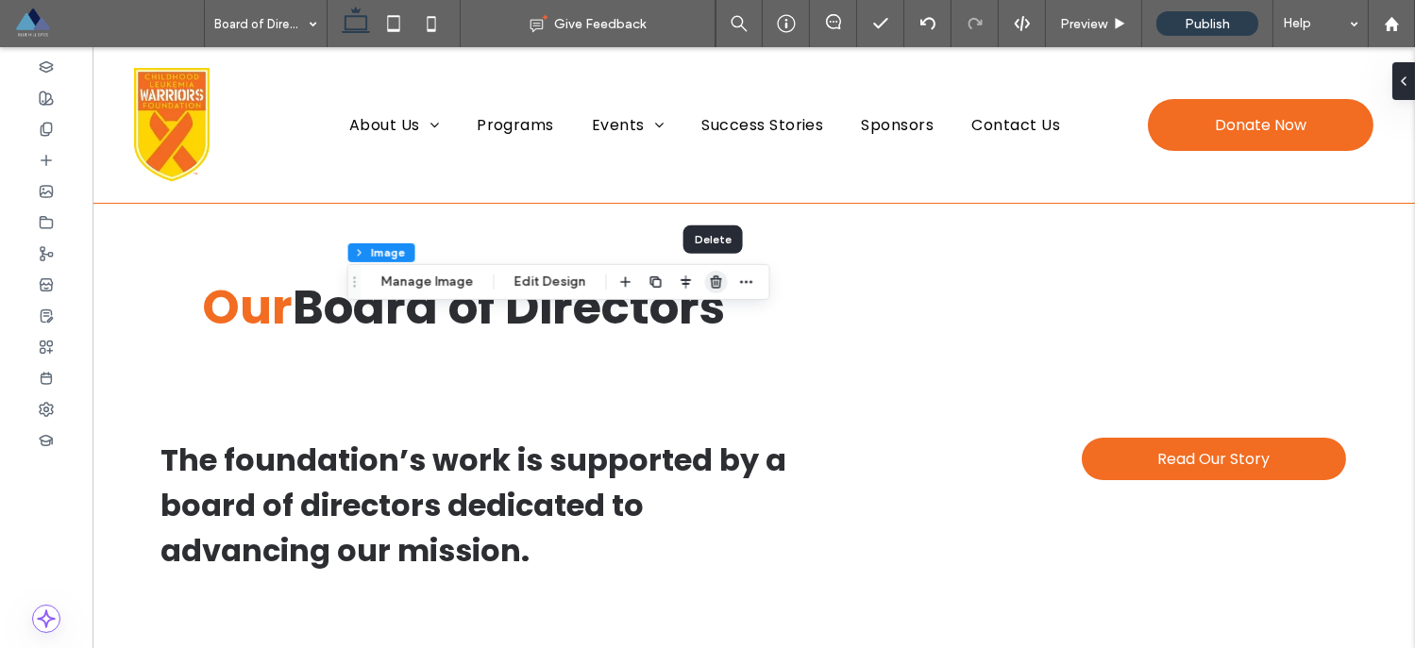
click at [714, 282] on icon "button" at bounding box center [716, 282] width 15 height 15
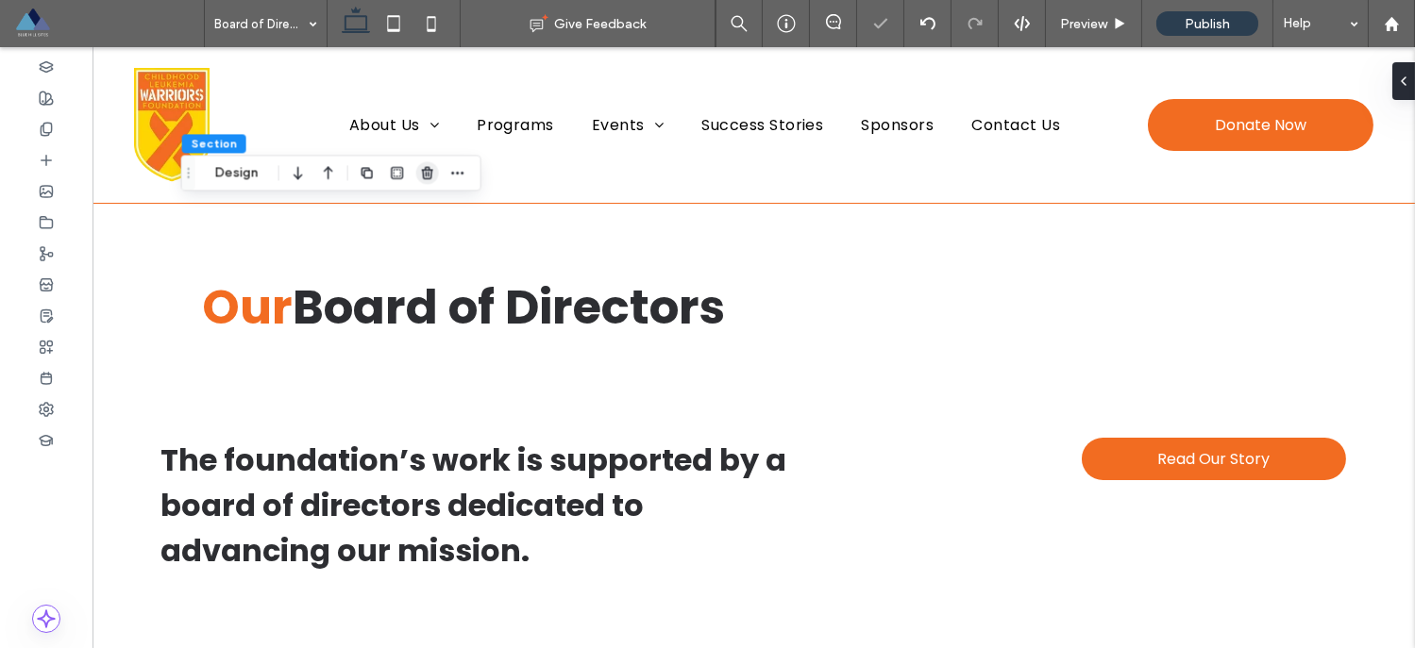
click at [427, 172] on use "button" at bounding box center [427, 173] width 11 height 12
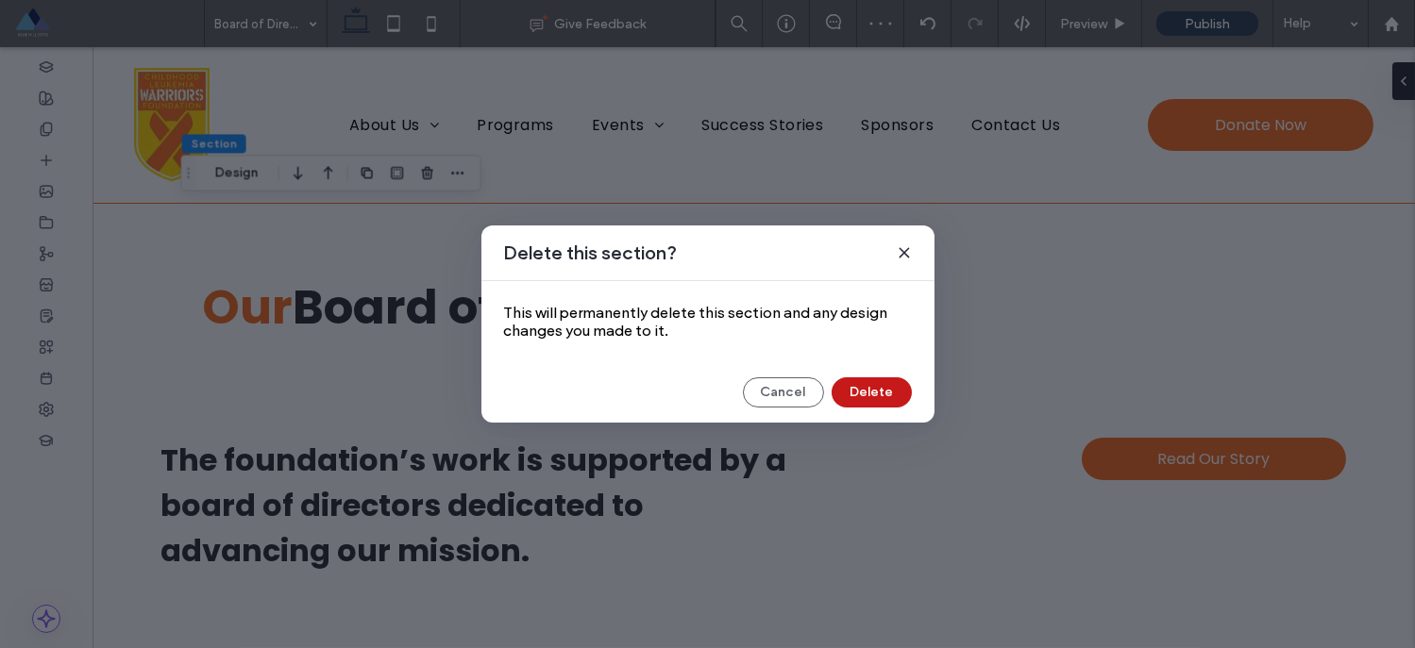
click at [866, 398] on button "Delete" at bounding box center [871, 392] width 80 height 30
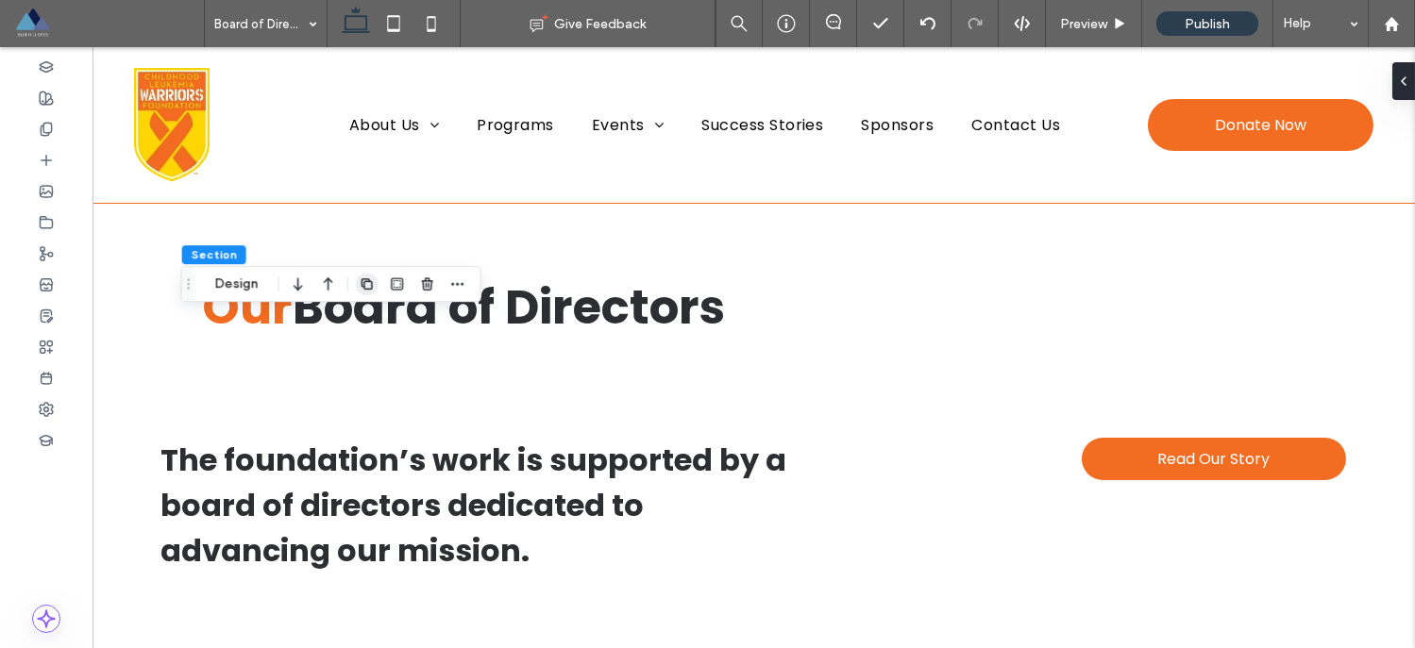
click at [368, 286] on icon "button" at bounding box center [367, 284] width 15 height 15
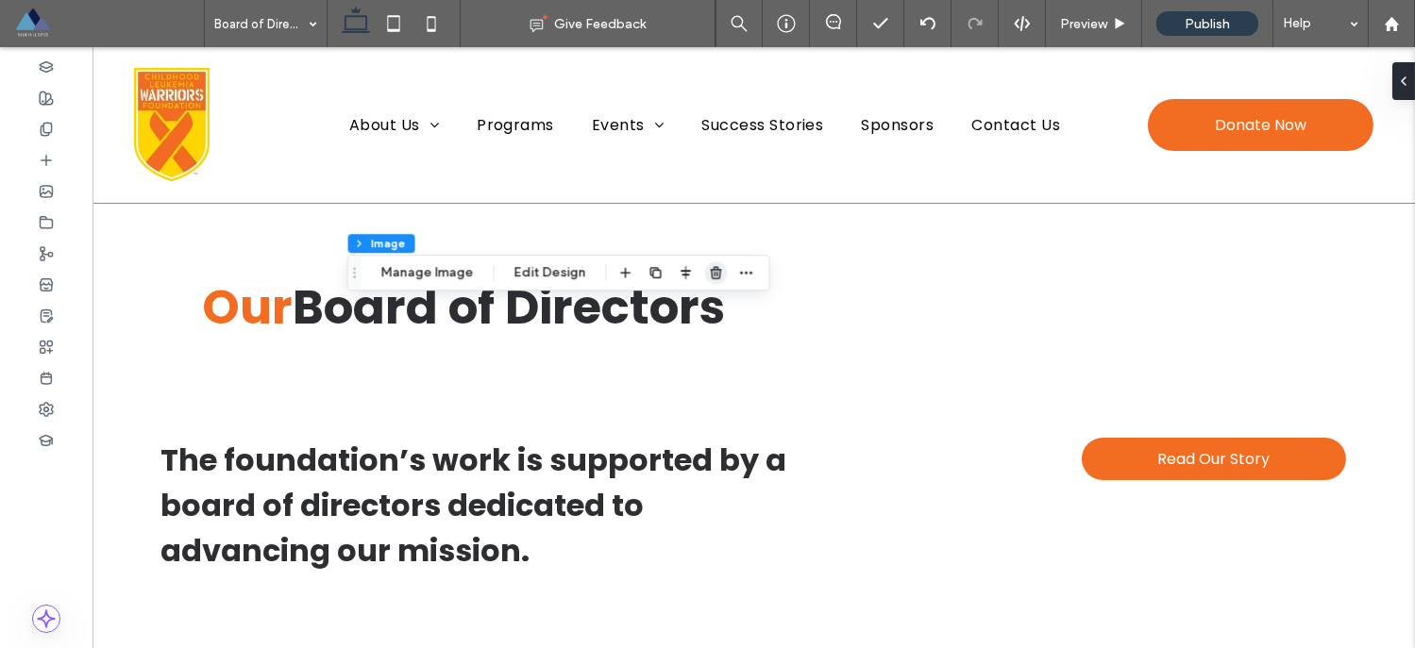
click at [712, 279] on icon "button" at bounding box center [716, 272] width 15 height 15
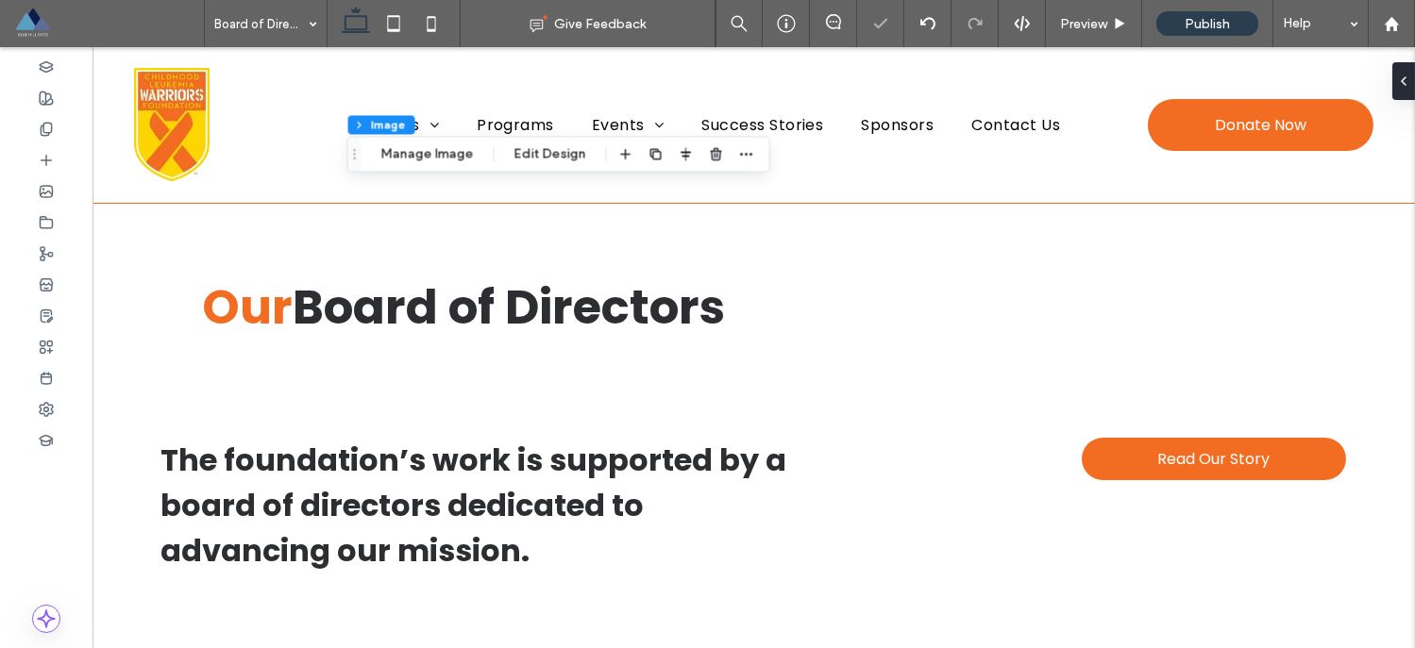
type input "**"
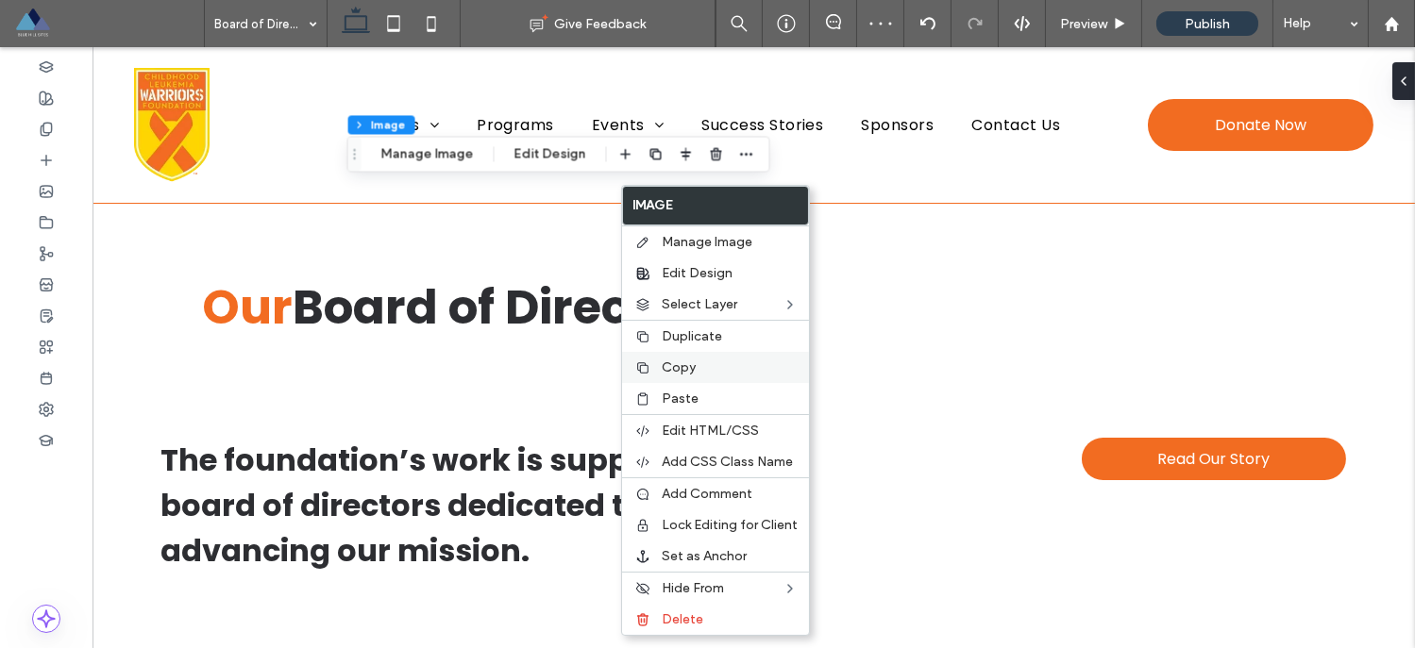
click at [679, 368] on span "Copy" at bounding box center [679, 368] width 34 height 16
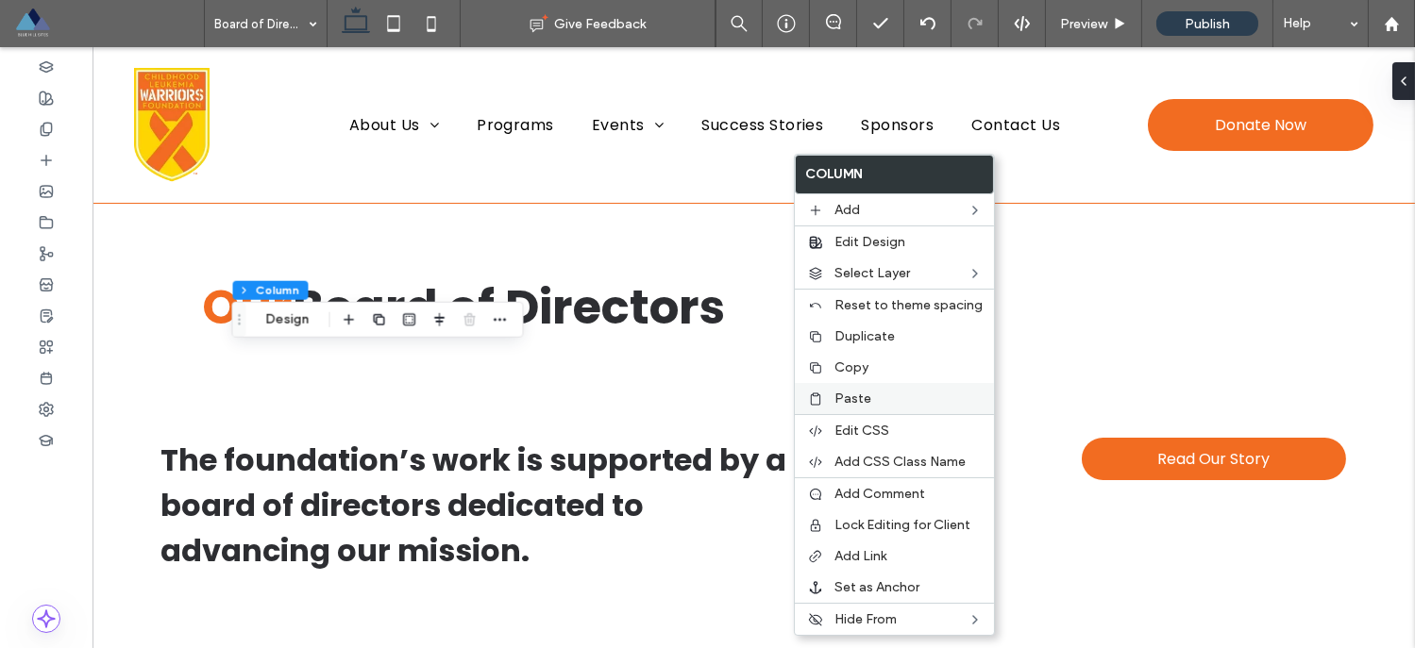
click at [841, 391] on span "Paste" at bounding box center [852, 399] width 37 height 16
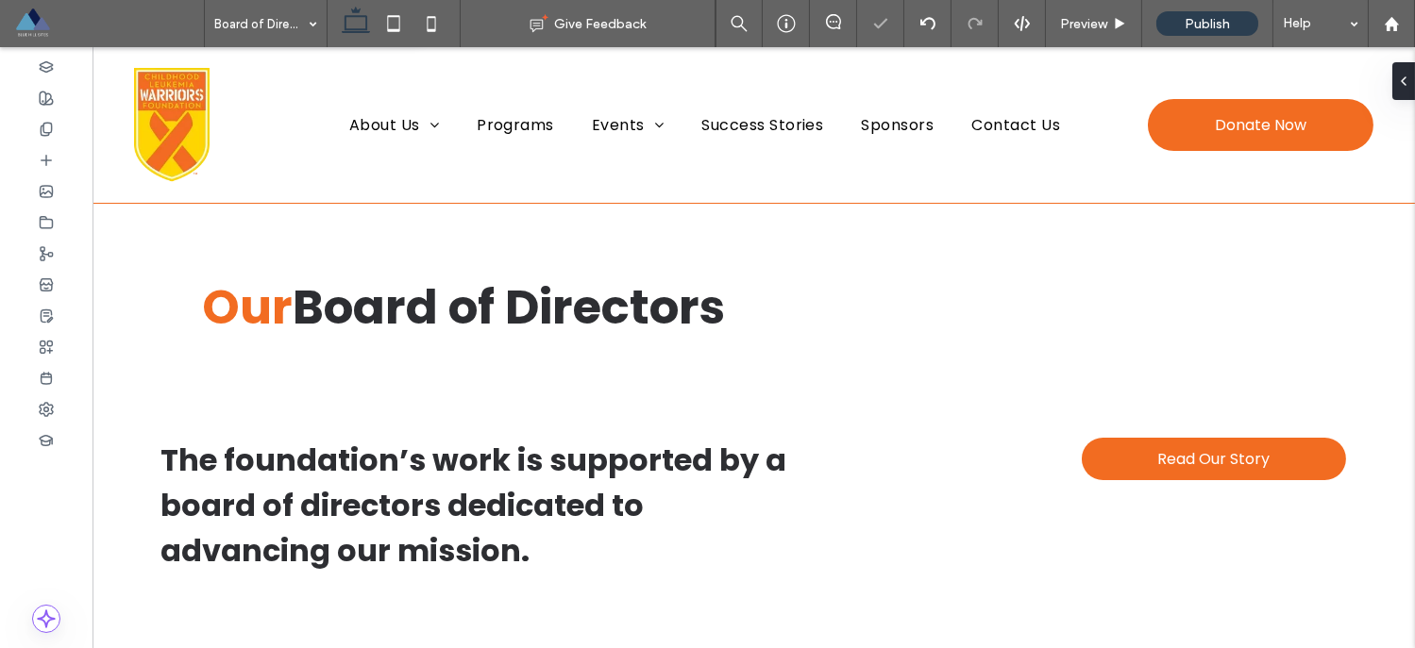
type input "**"
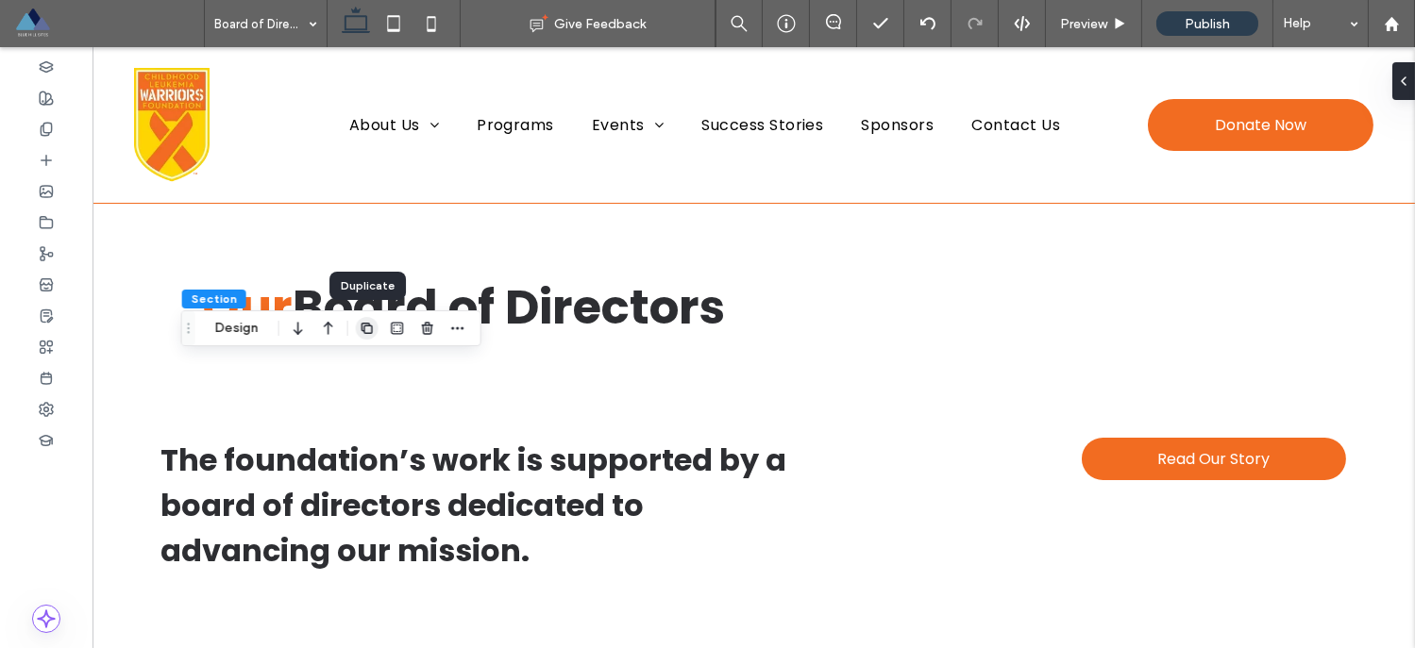
click at [371, 328] on use "button" at bounding box center [366, 328] width 11 height 11
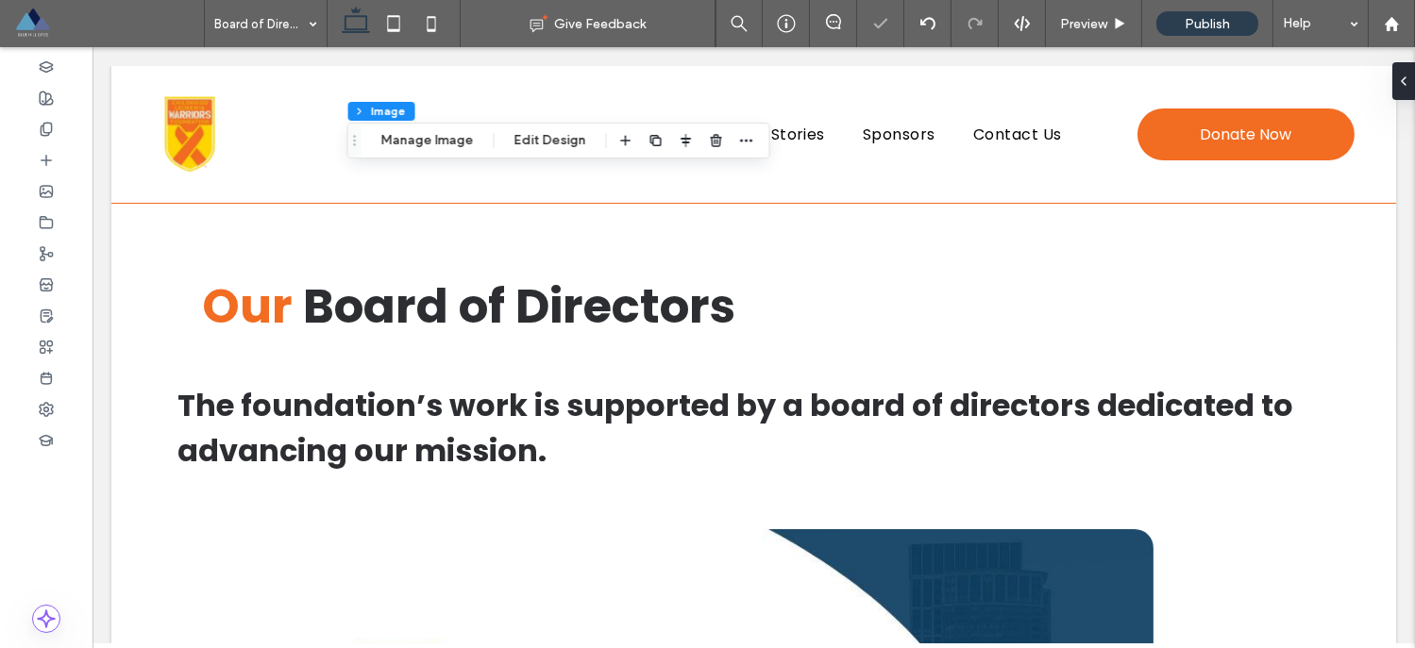
scroll to position [4151, 0]
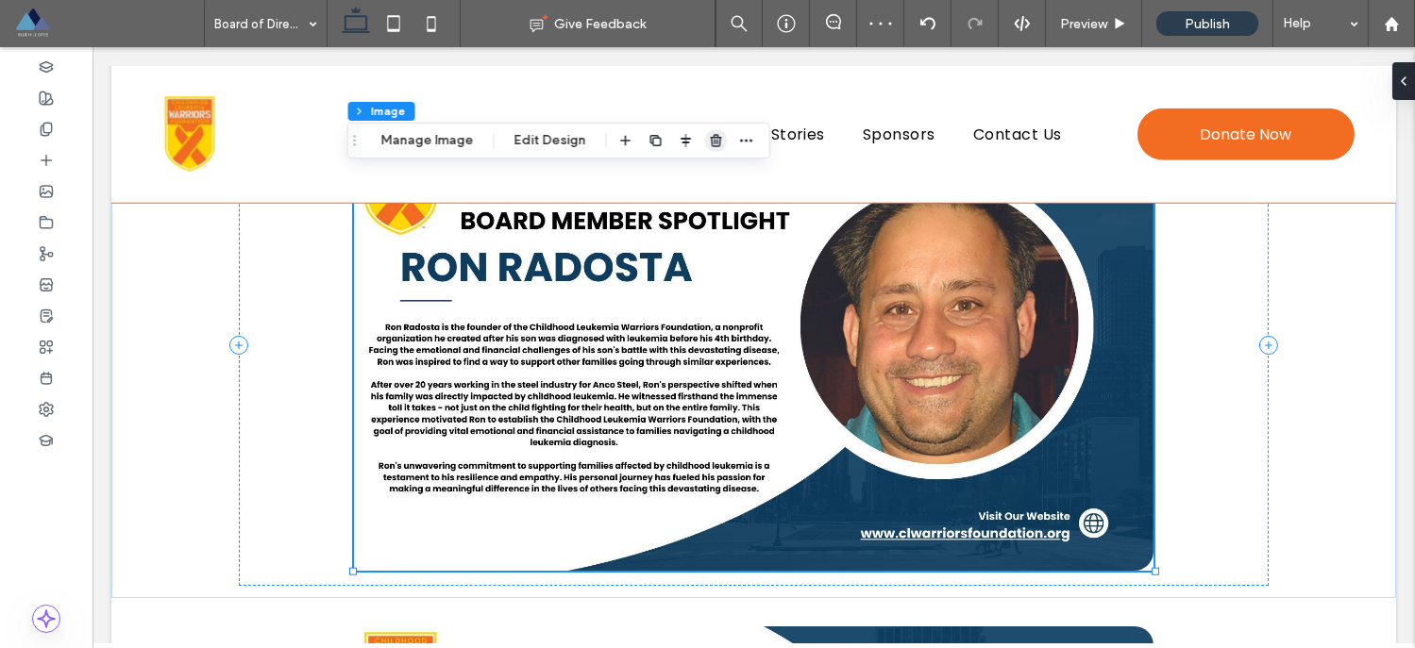
click at [714, 138] on use "button" at bounding box center [715, 140] width 11 height 12
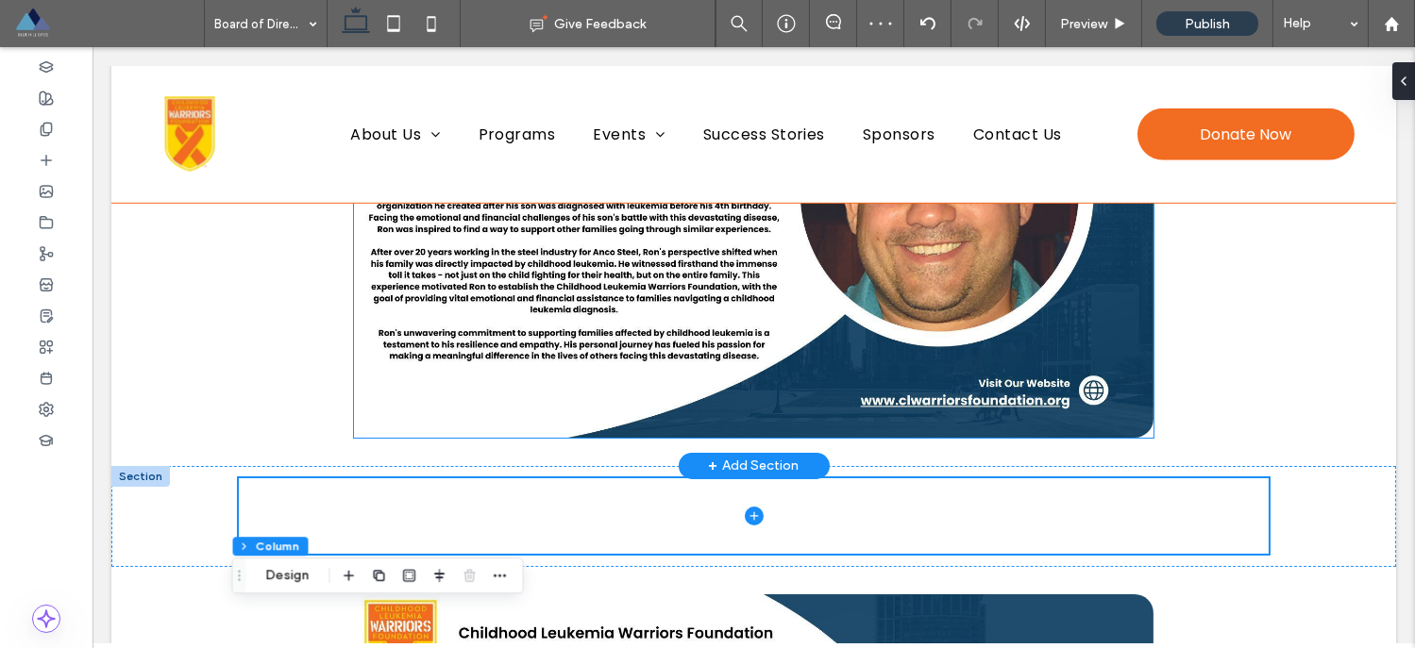
scroll to position [4092, 0]
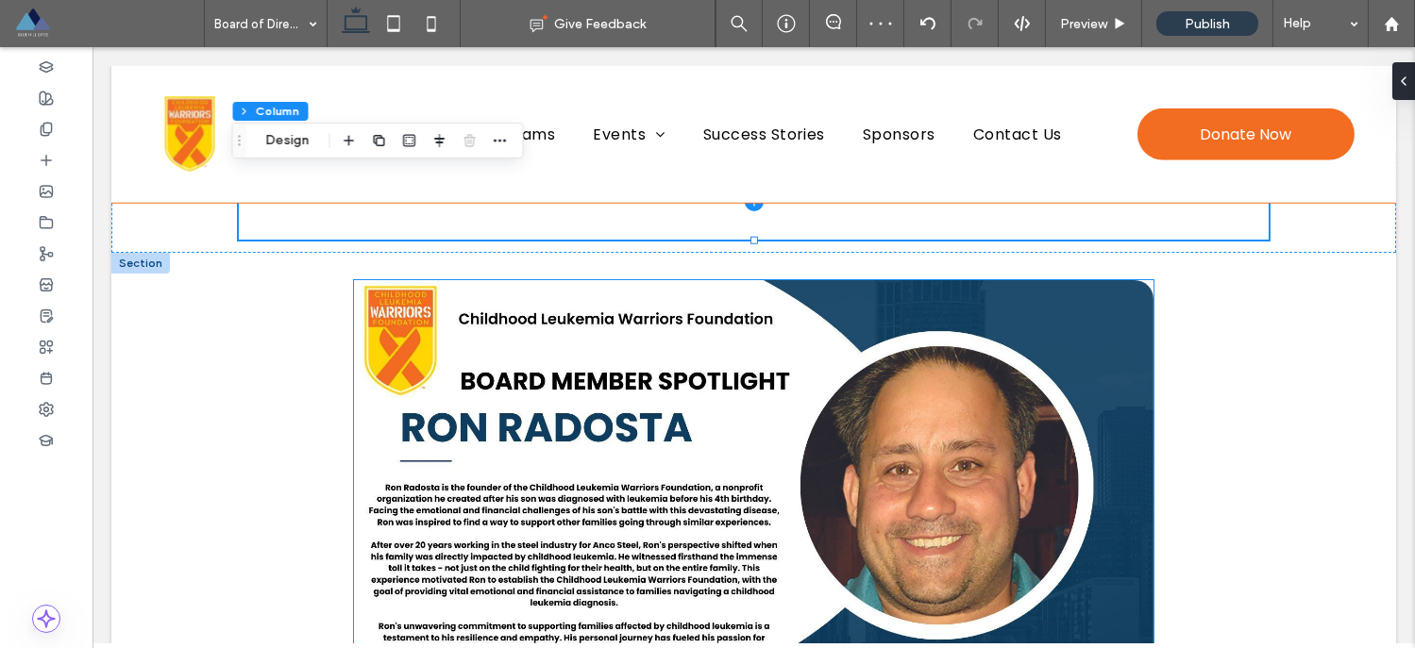
click at [750, 474] on img at bounding box center [753, 505] width 799 height 450
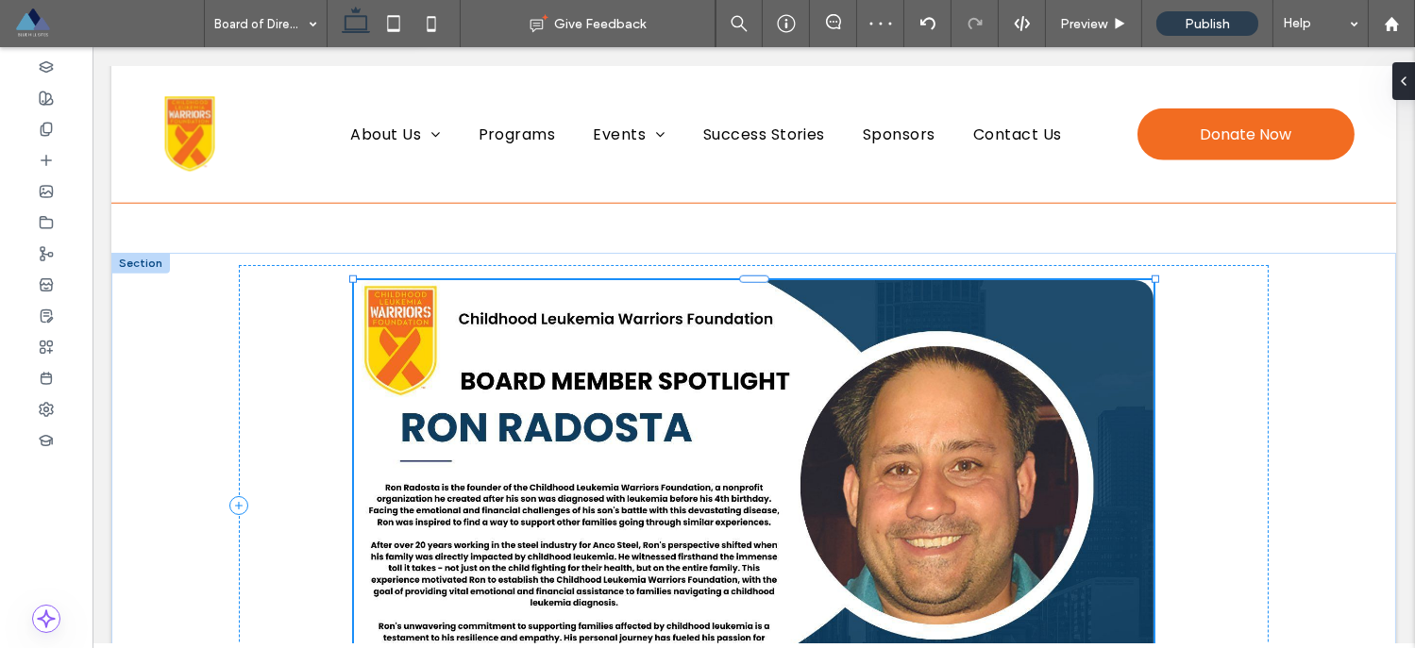
type input "**"
click at [712, 248] on use "button" at bounding box center [715, 249] width 11 height 12
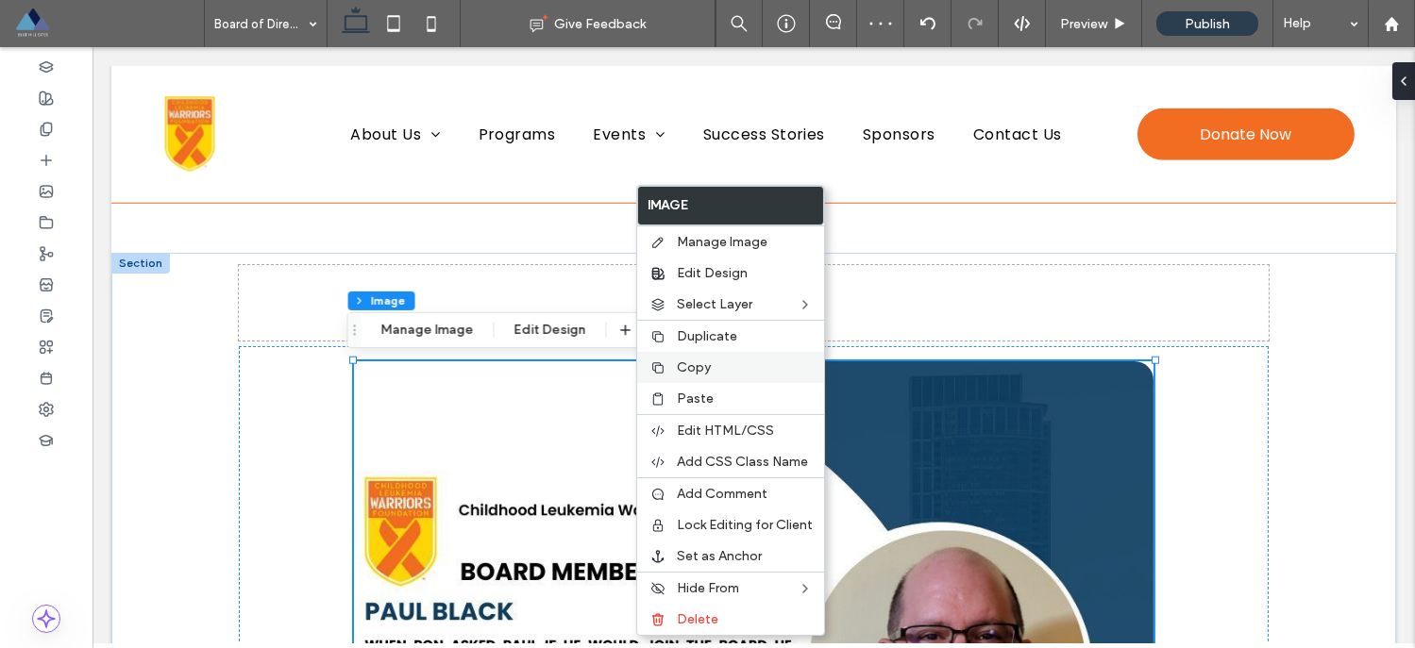
click at [693, 366] on span "Copy" at bounding box center [694, 368] width 34 height 16
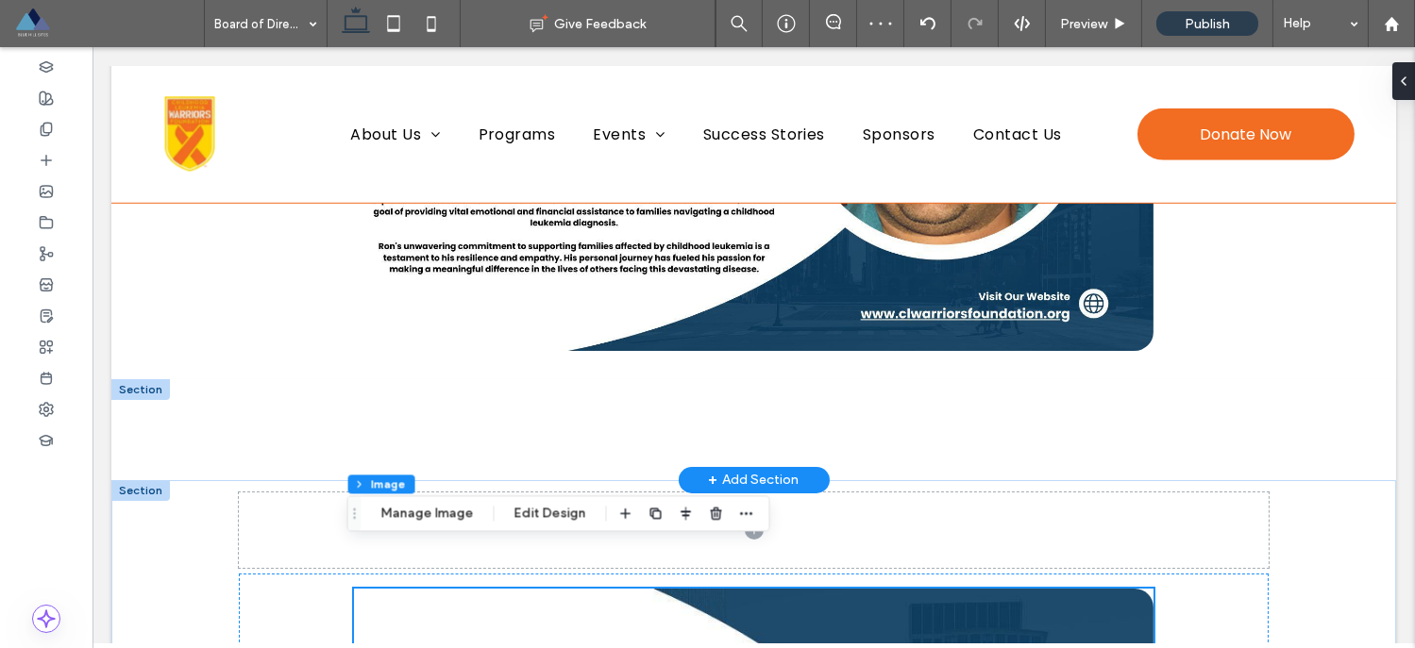
scroll to position [3908, 0]
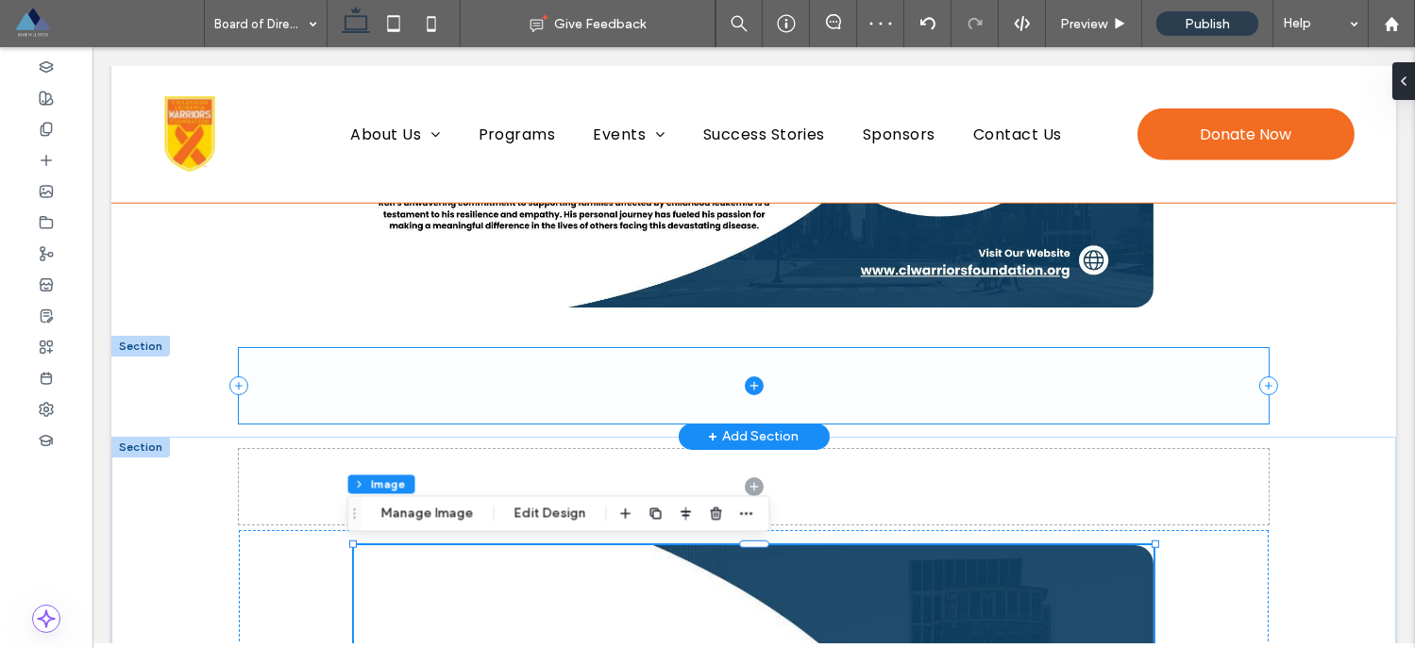
click at [617, 386] on span at bounding box center [754, 385] width 1030 height 75
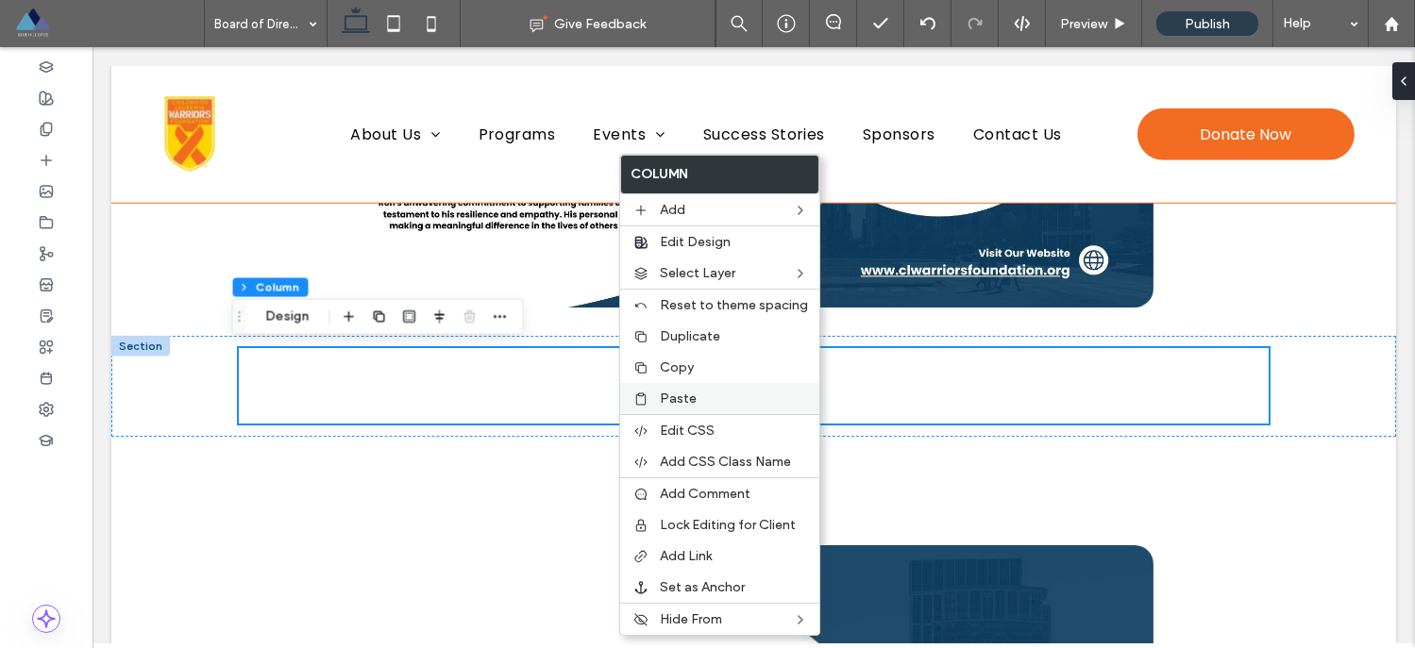
click at [662, 398] on span "Paste" at bounding box center [678, 399] width 37 height 16
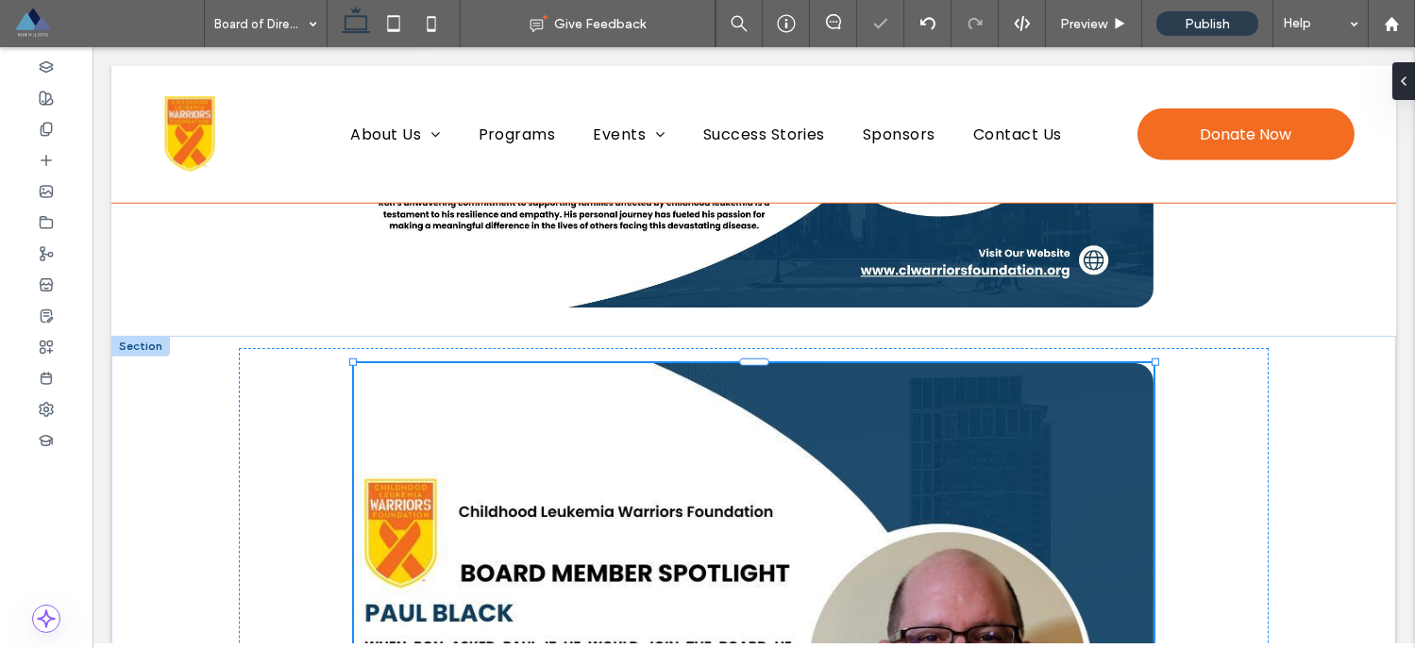
type input "**"
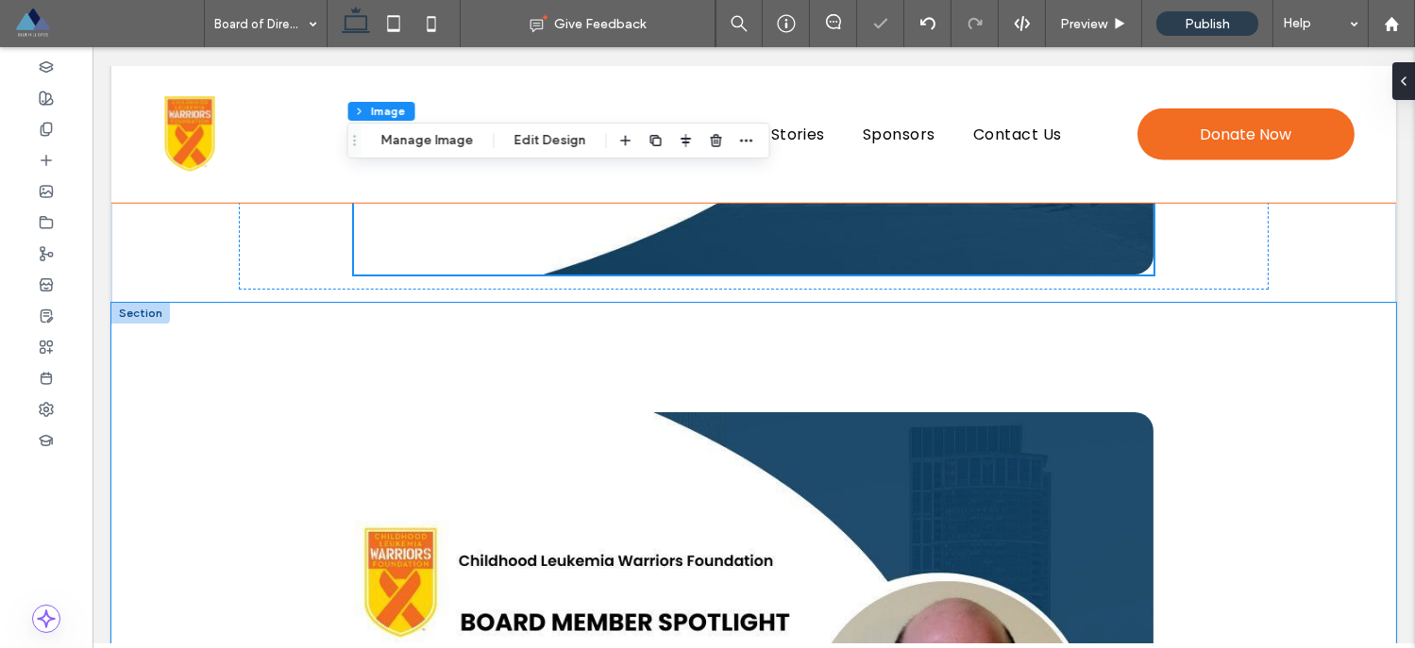
scroll to position [4684, 0]
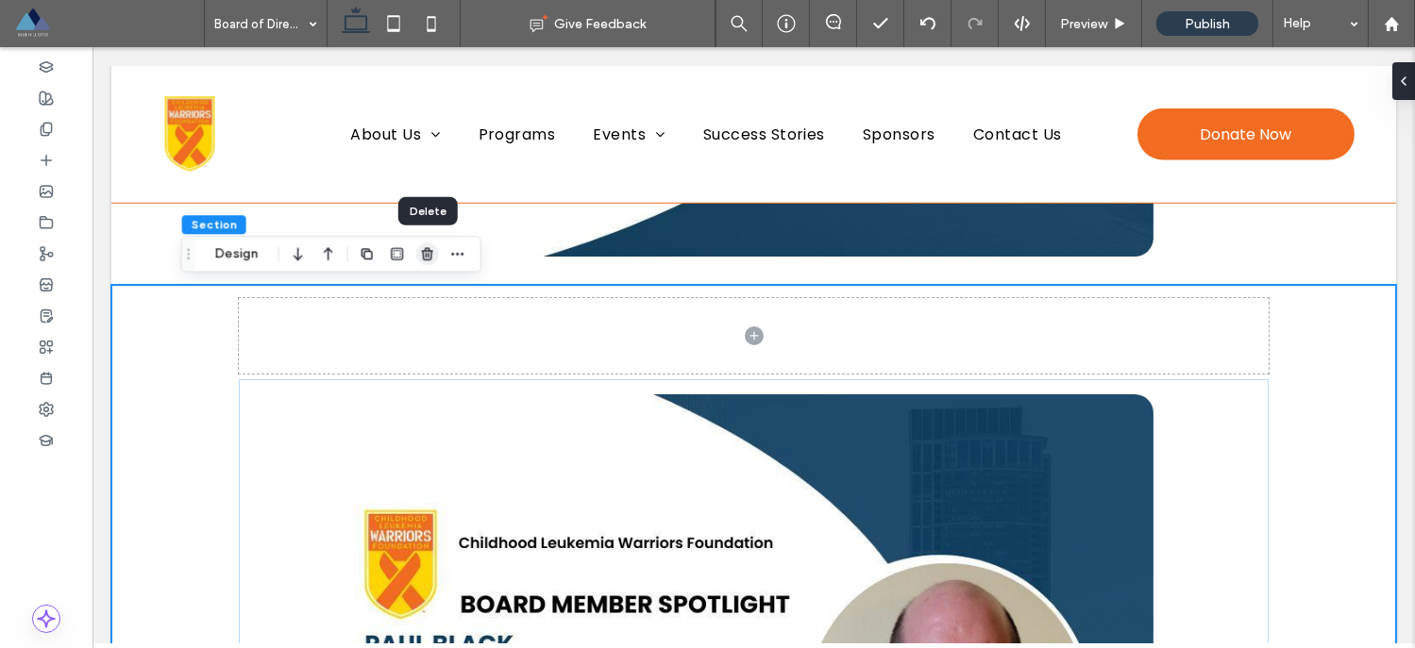
click at [423, 254] on use "button" at bounding box center [427, 254] width 11 height 12
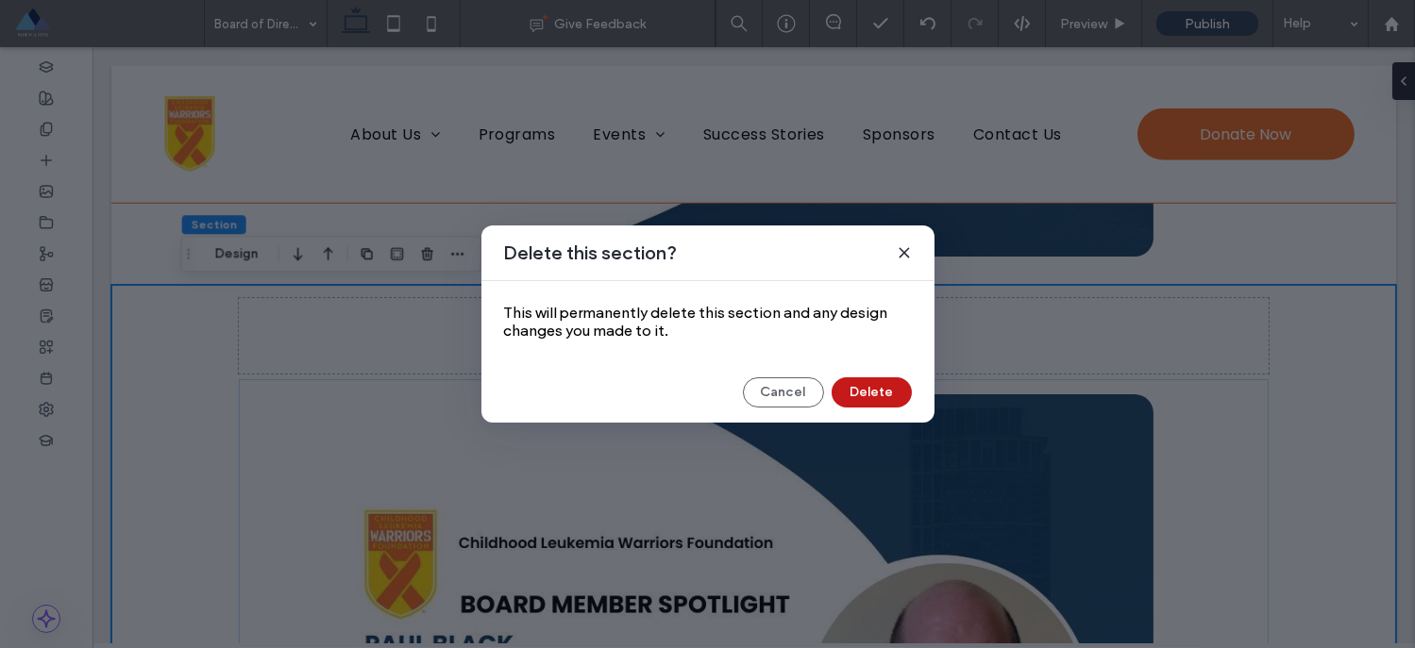
click at [850, 384] on button "Delete" at bounding box center [871, 392] width 80 height 30
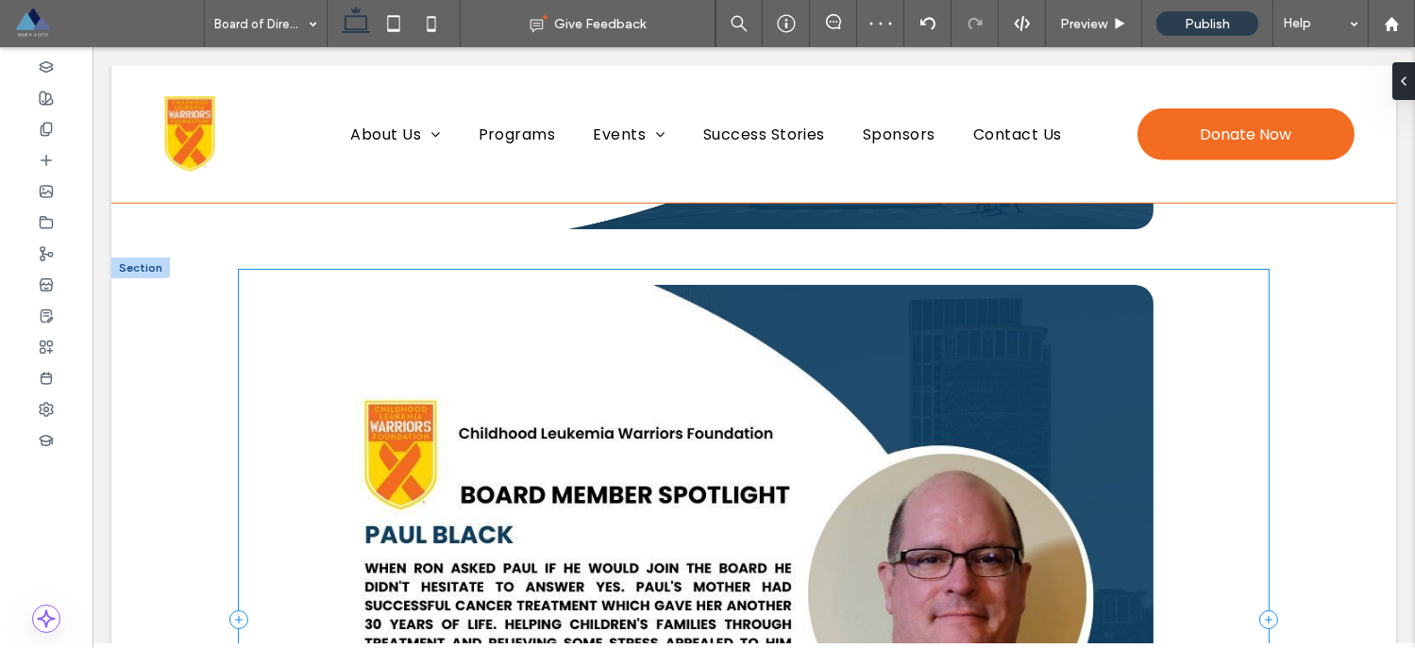
scroll to position [3985, 0]
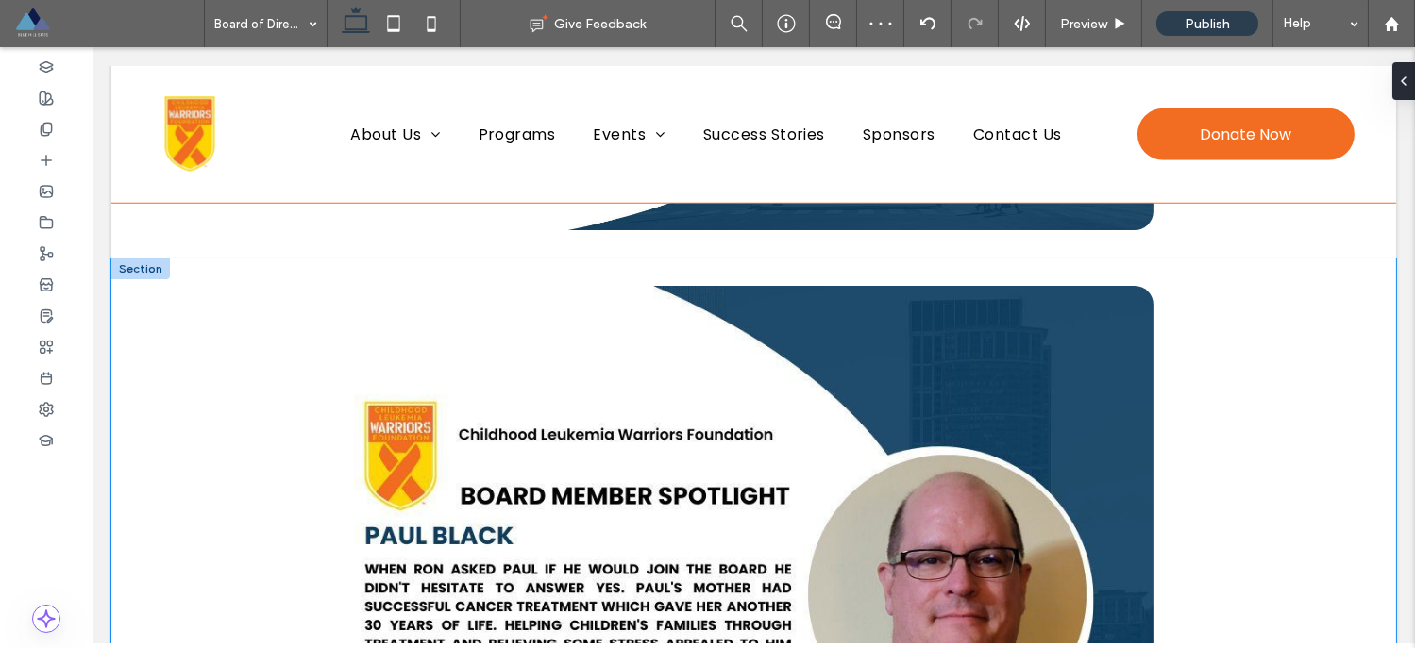
click at [188, 269] on div at bounding box center [754, 622] width 1132 height 727
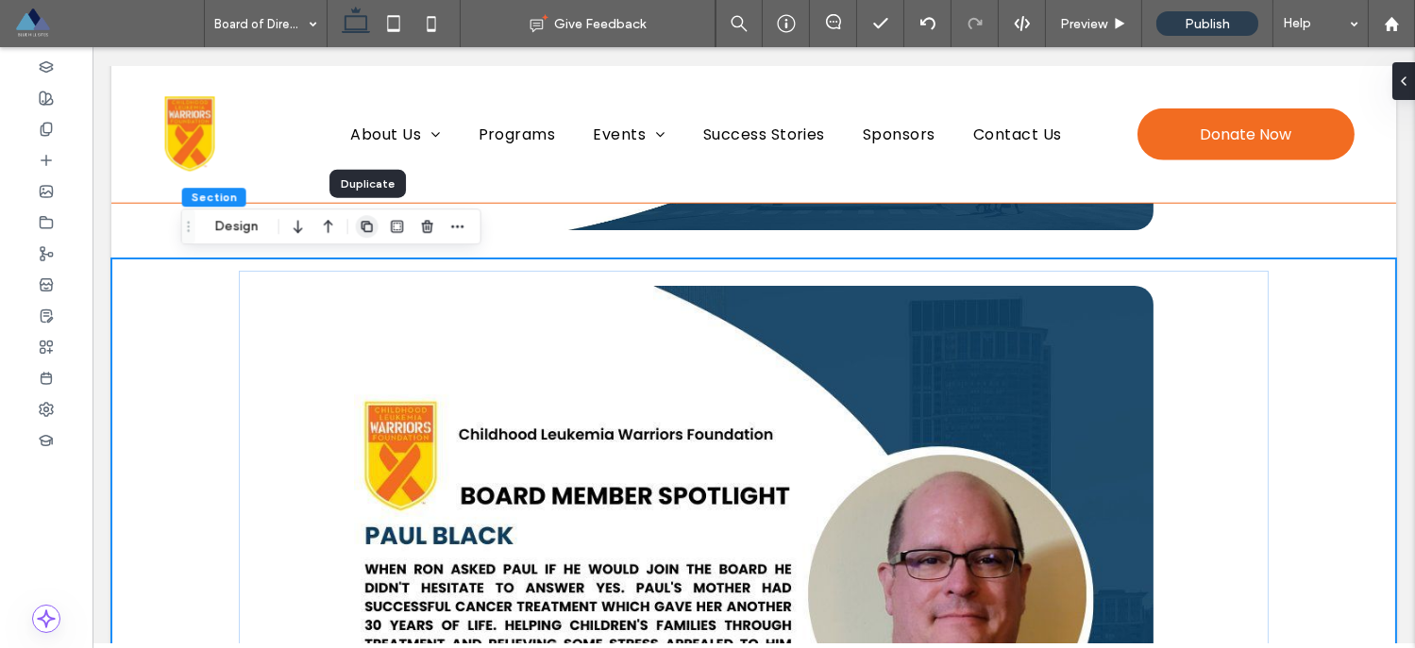
click at [372, 226] on use "button" at bounding box center [366, 226] width 11 height 11
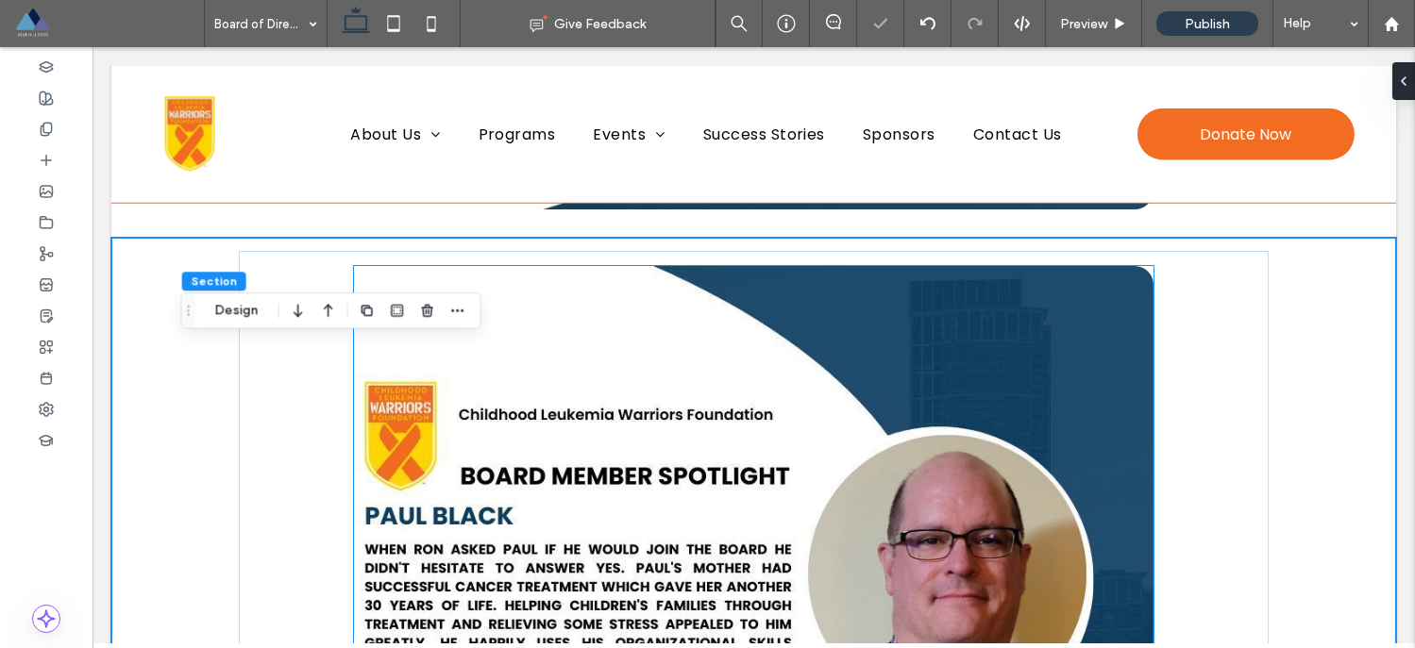
scroll to position [4845, 0]
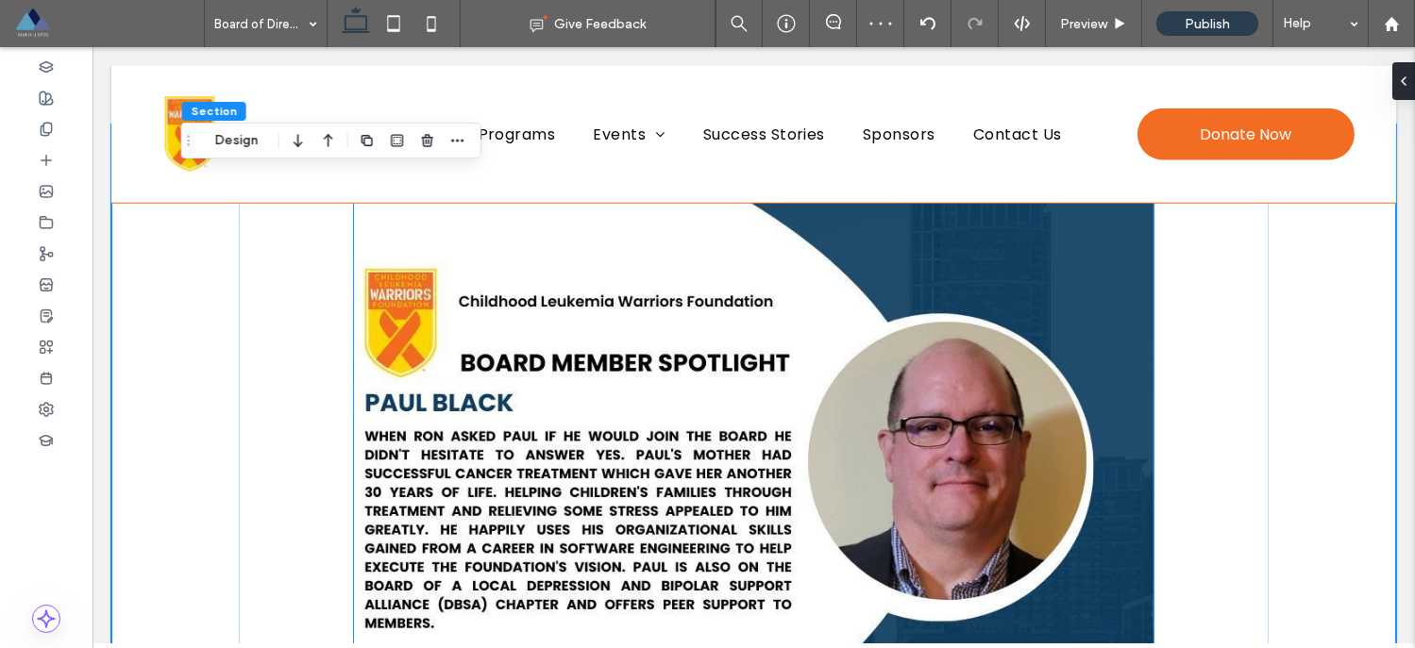
click at [748, 453] on img at bounding box center [753, 488] width 799 height 670
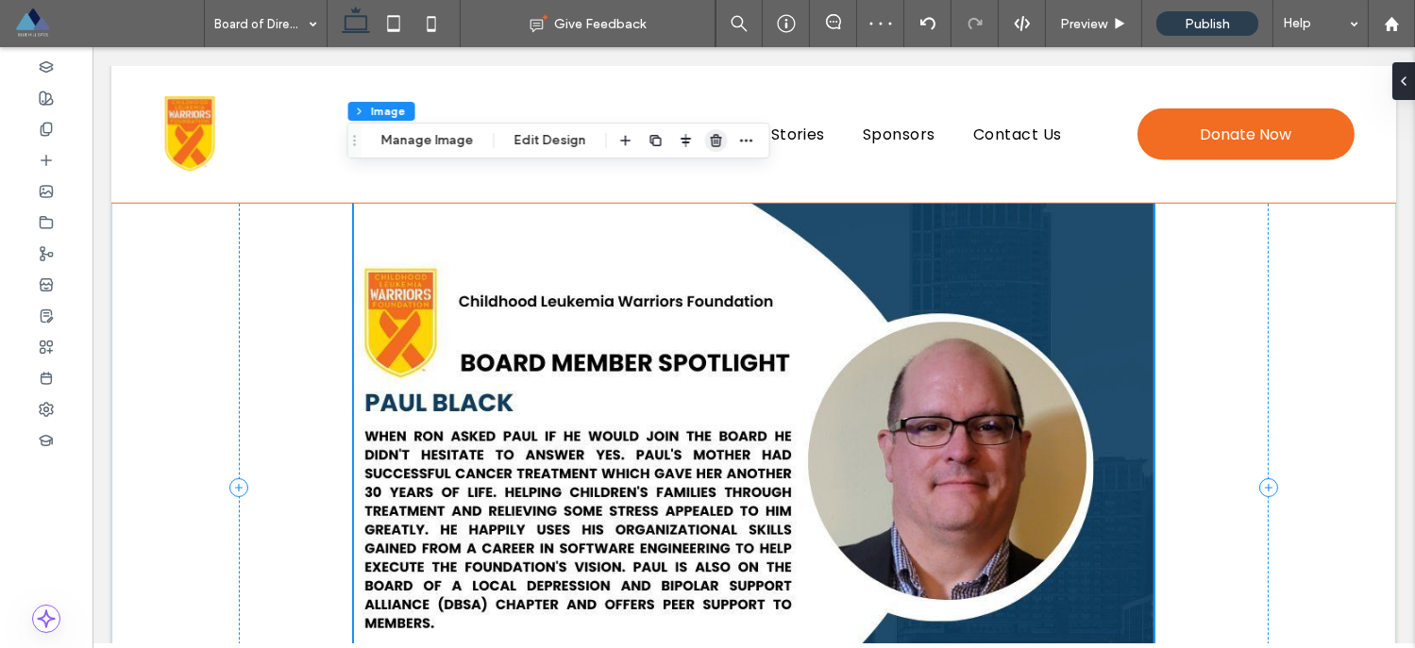
click at [715, 142] on use "button" at bounding box center [715, 140] width 11 height 12
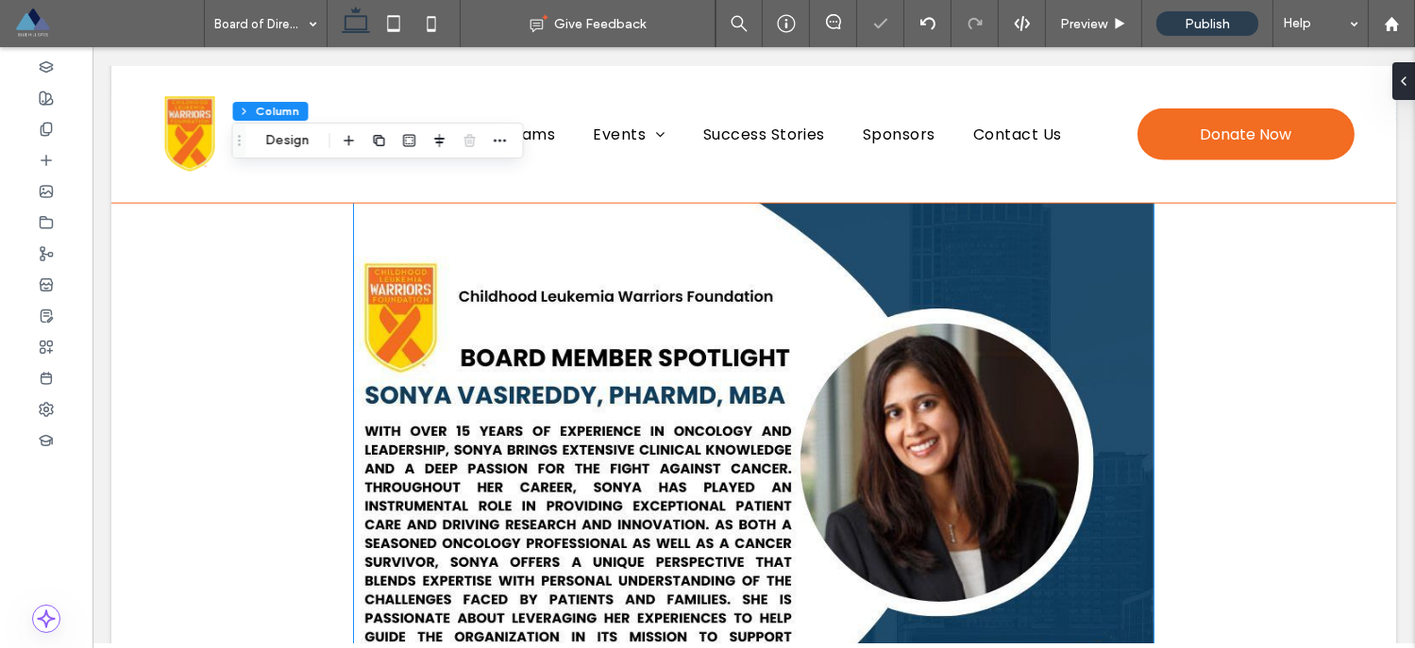
scroll to position [4973, 0]
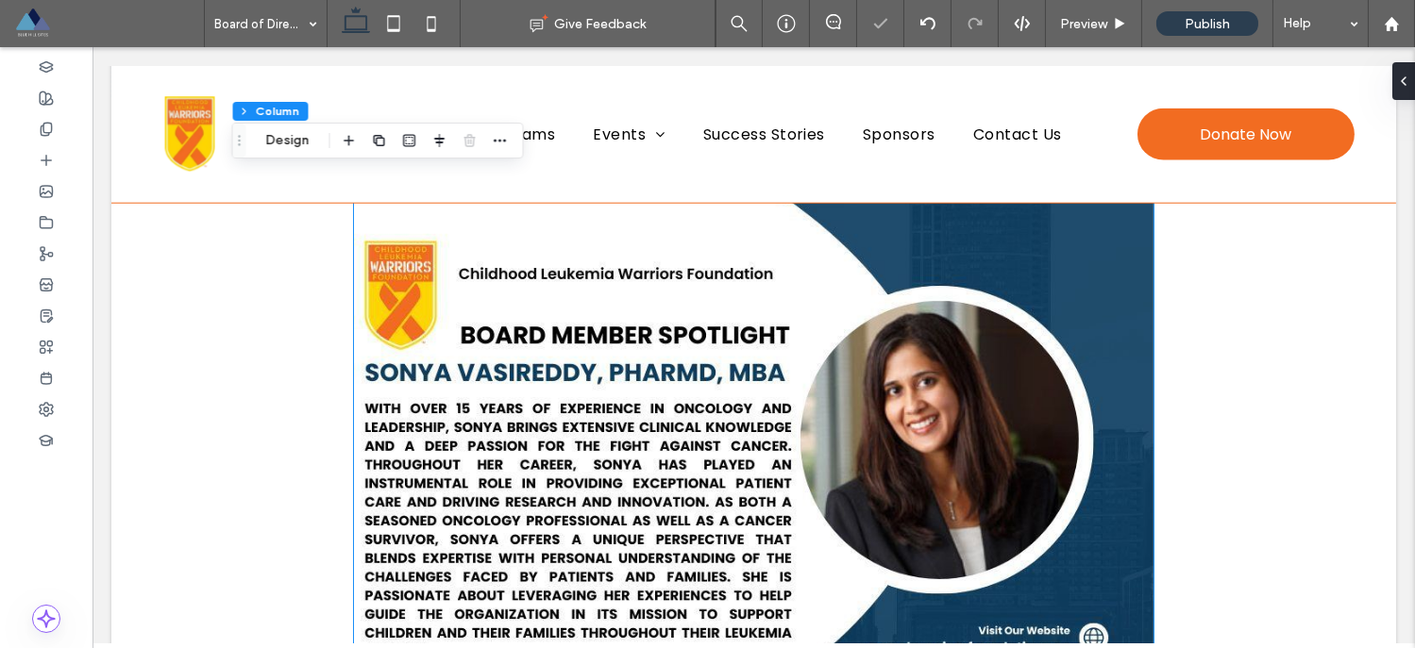
click at [603, 394] on img at bounding box center [753, 461] width 799 height 670
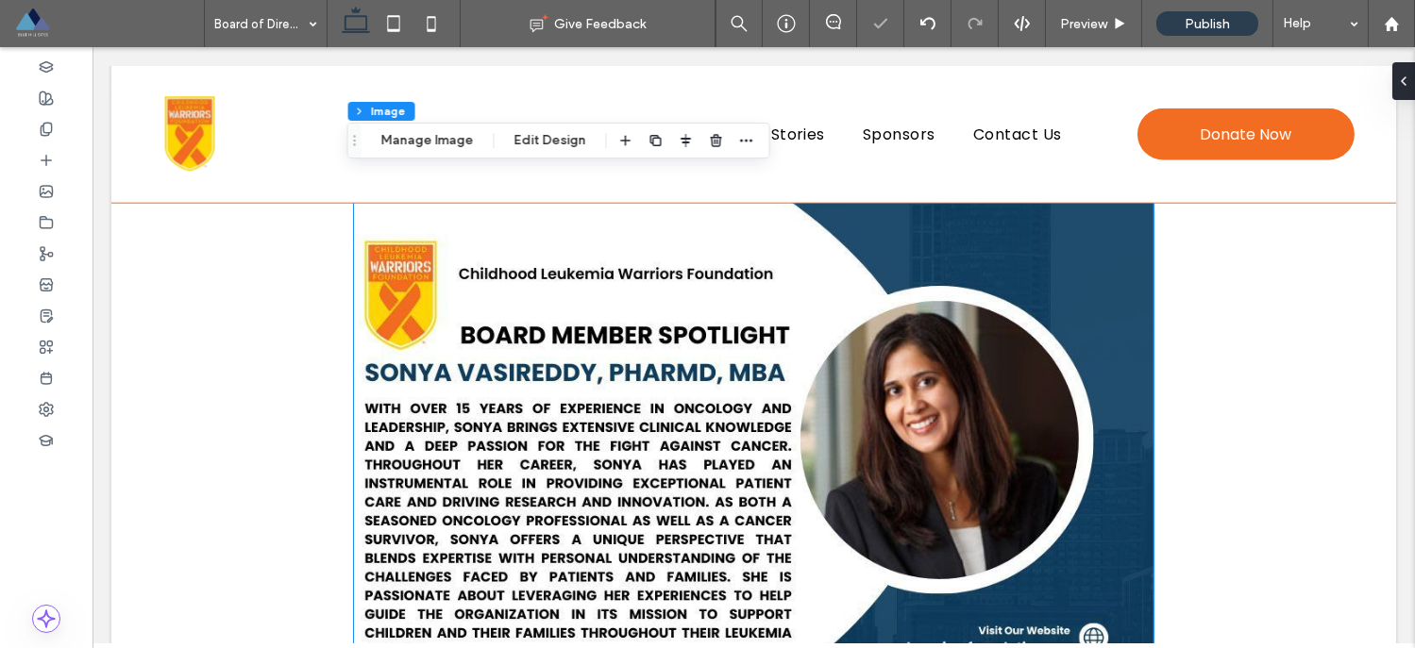
type input "**"
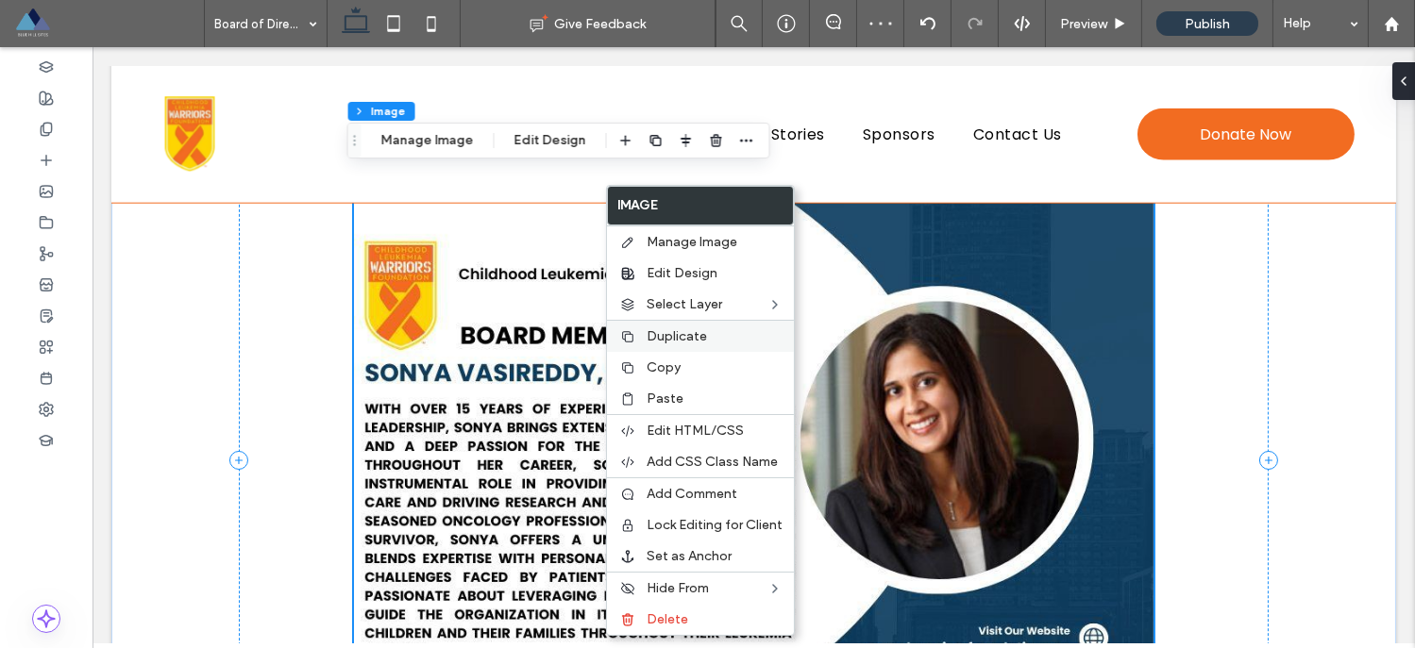
click at [685, 367] on label "Copy" at bounding box center [714, 368] width 136 height 16
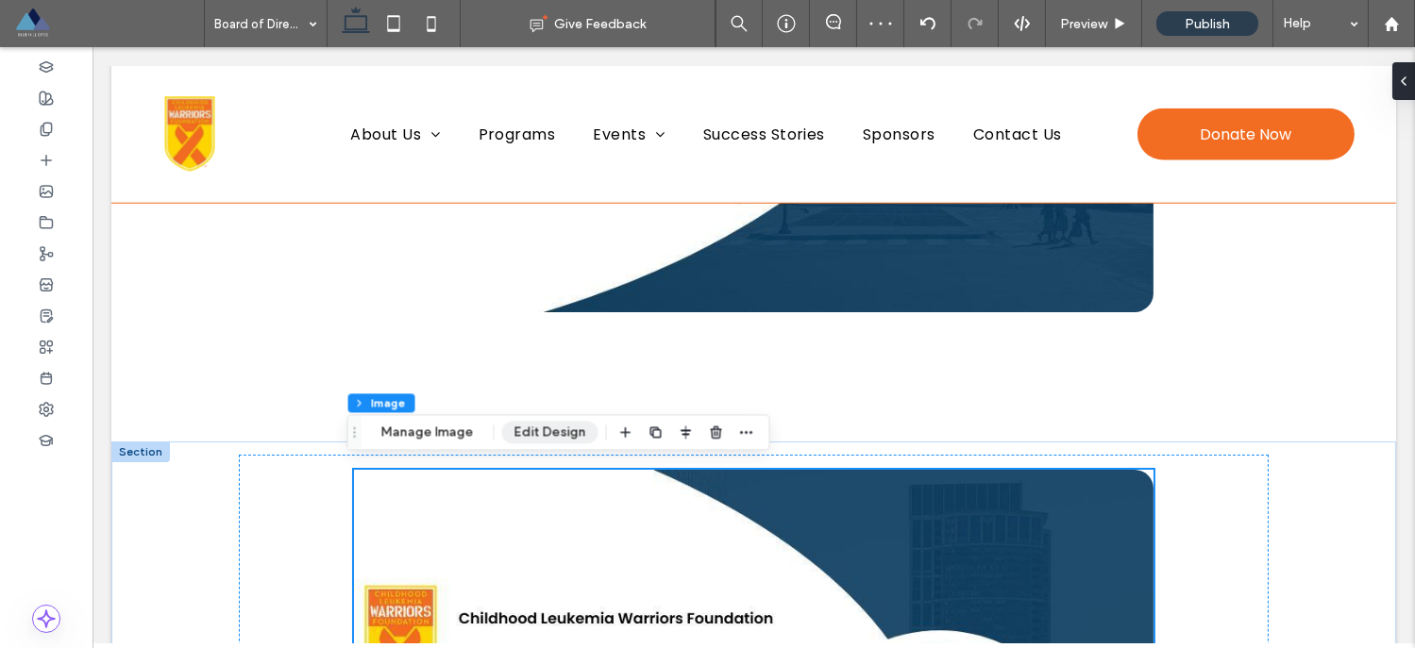
scroll to position [4647, 0]
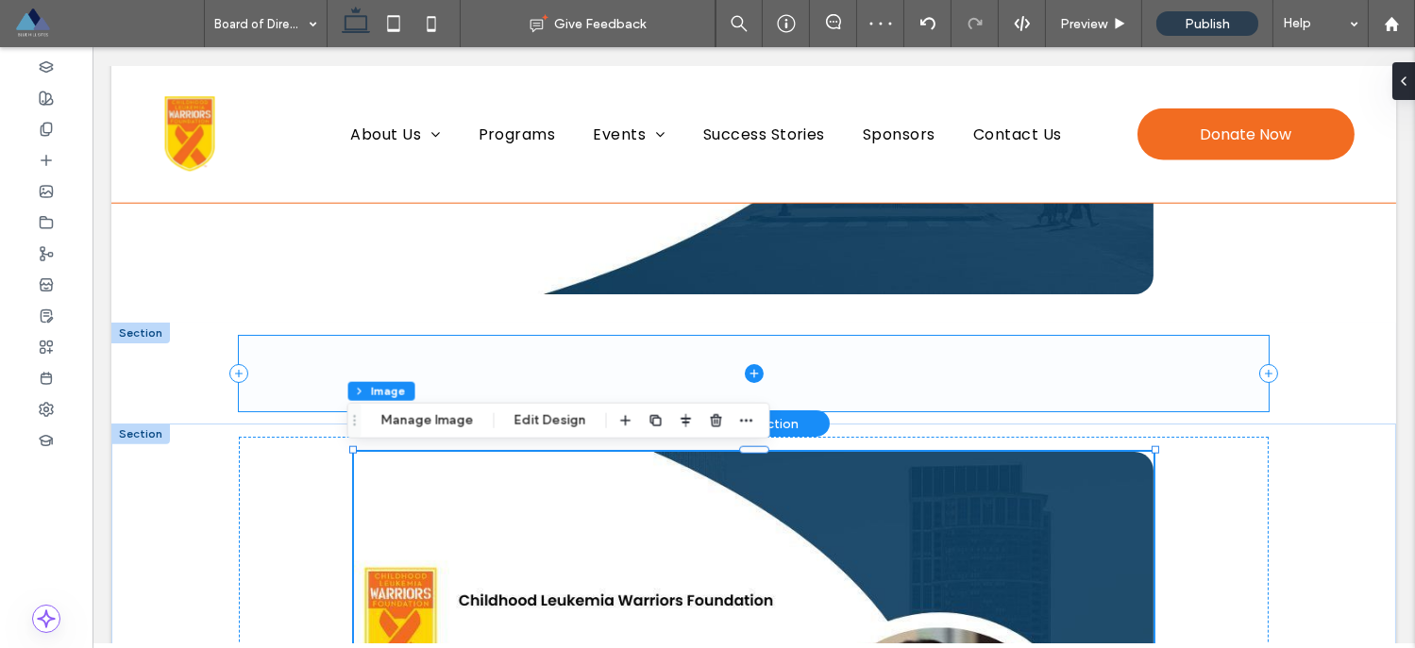
click at [577, 369] on span at bounding box center [754, 373] width 1030 height 75
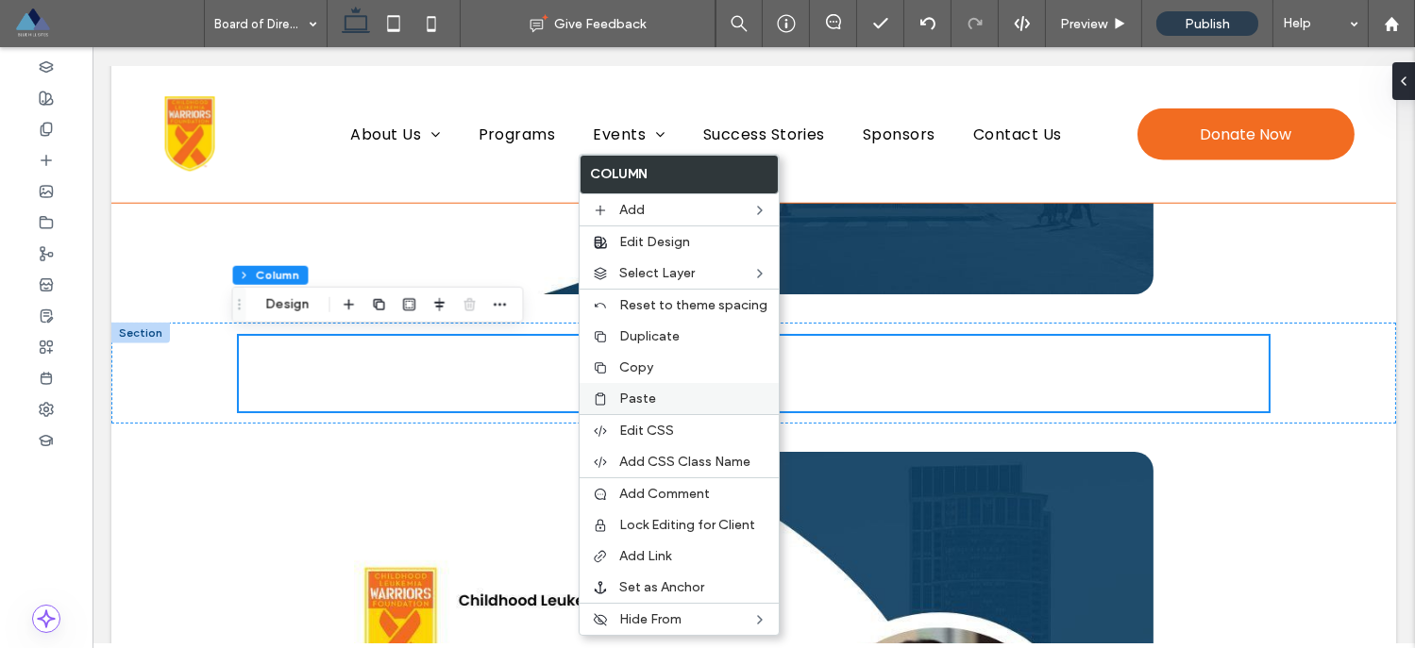
click at [632, 393] on span "Paste" at bounding box center [637, 399] width 37 height 16
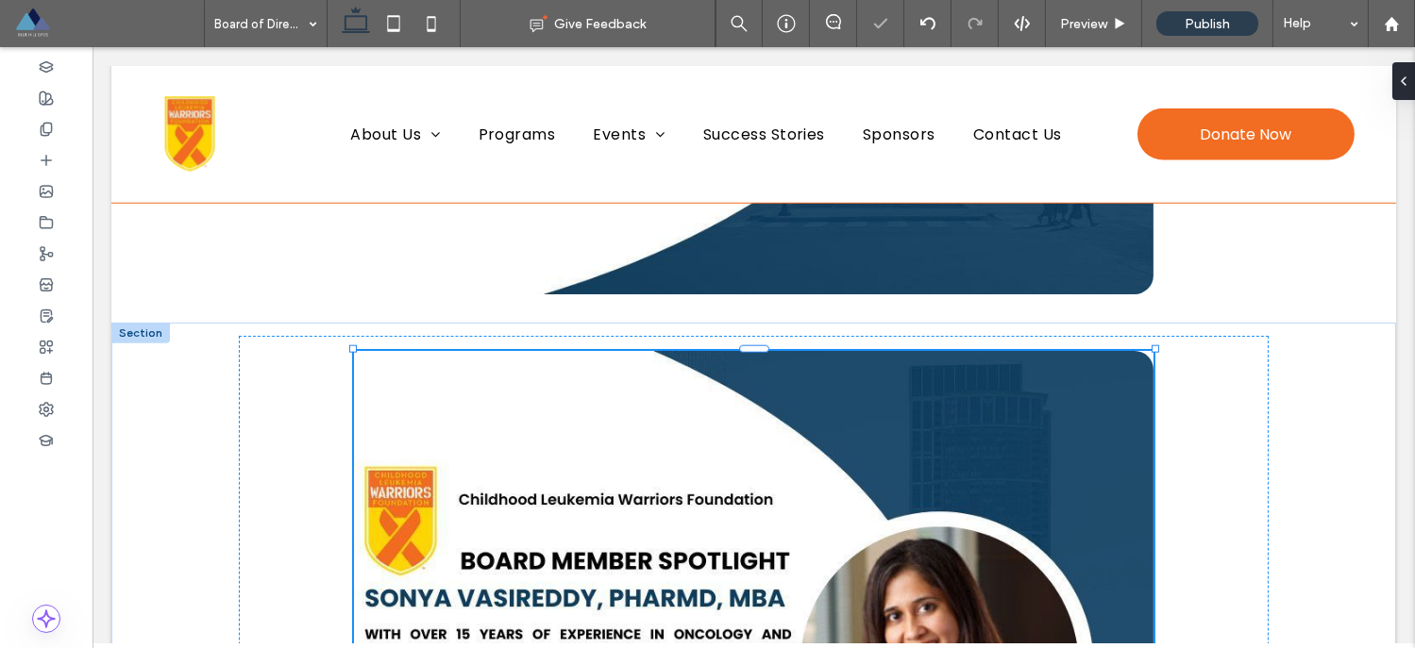
type input "**"
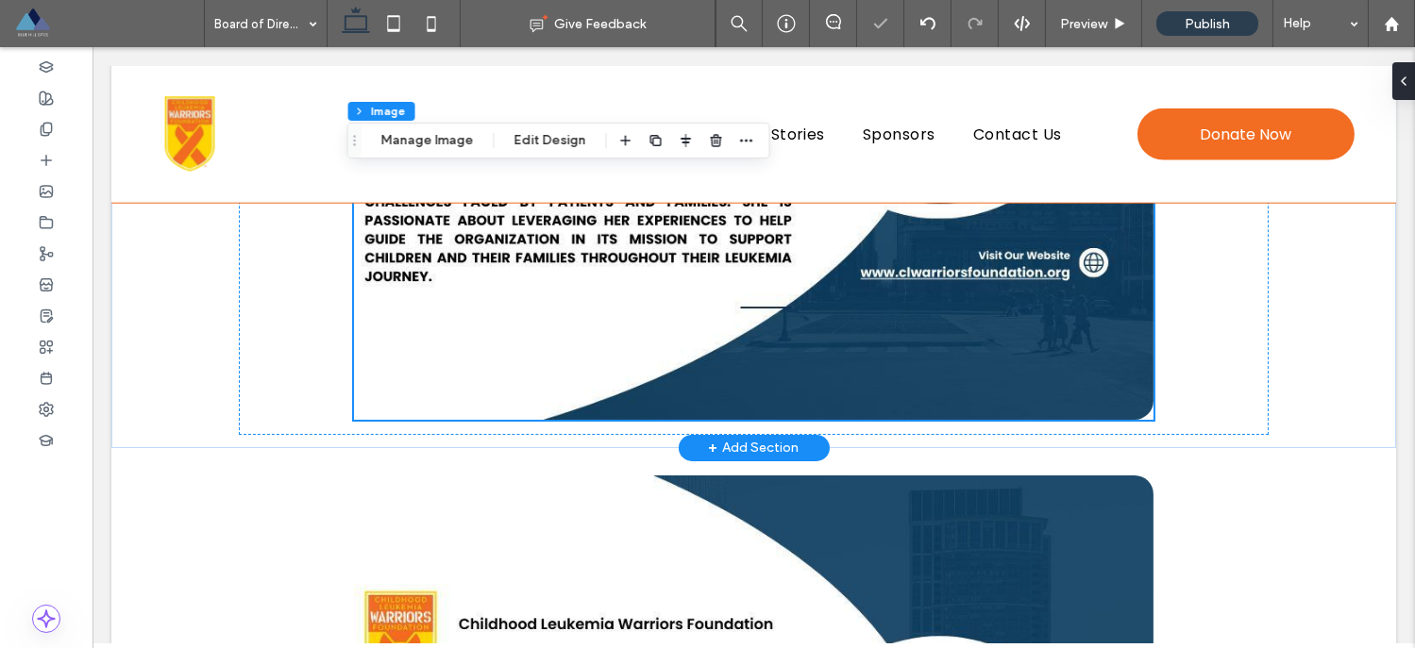
scroll to position [5275, 0]
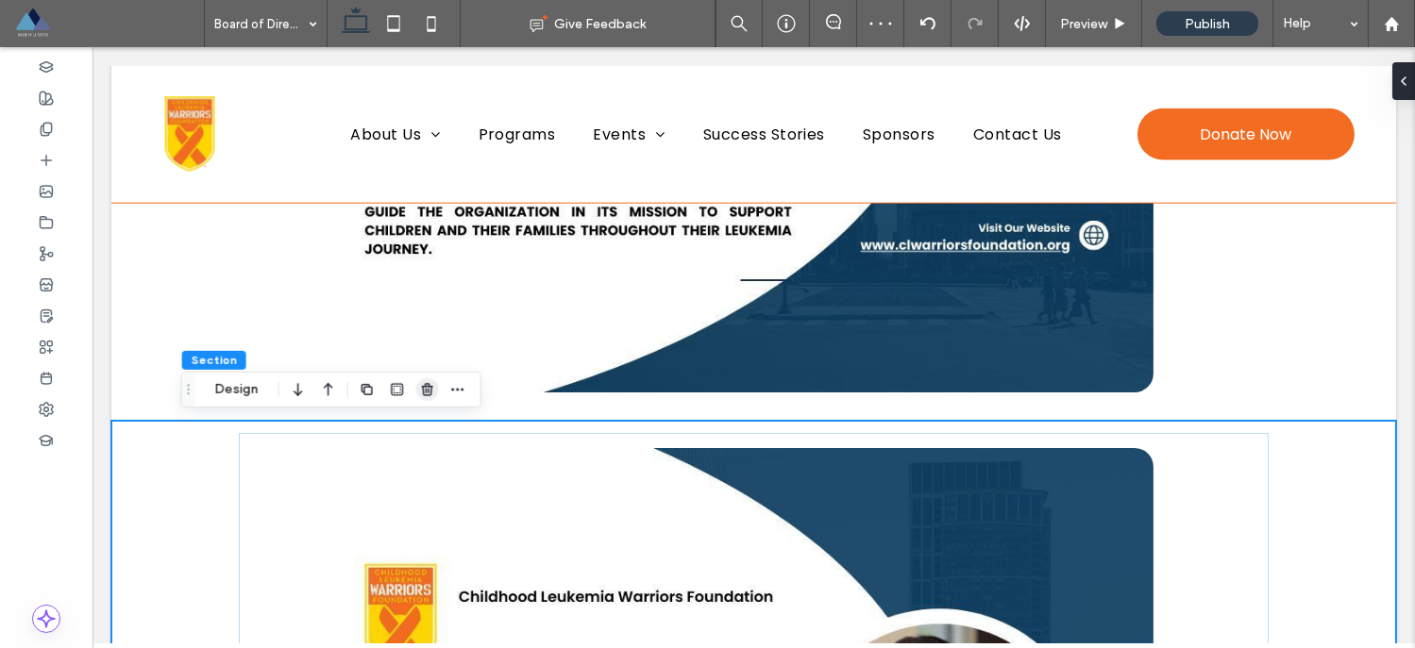
click at [429, 394] on icon "button" at bounding box center [427, 389] width 15 height 15
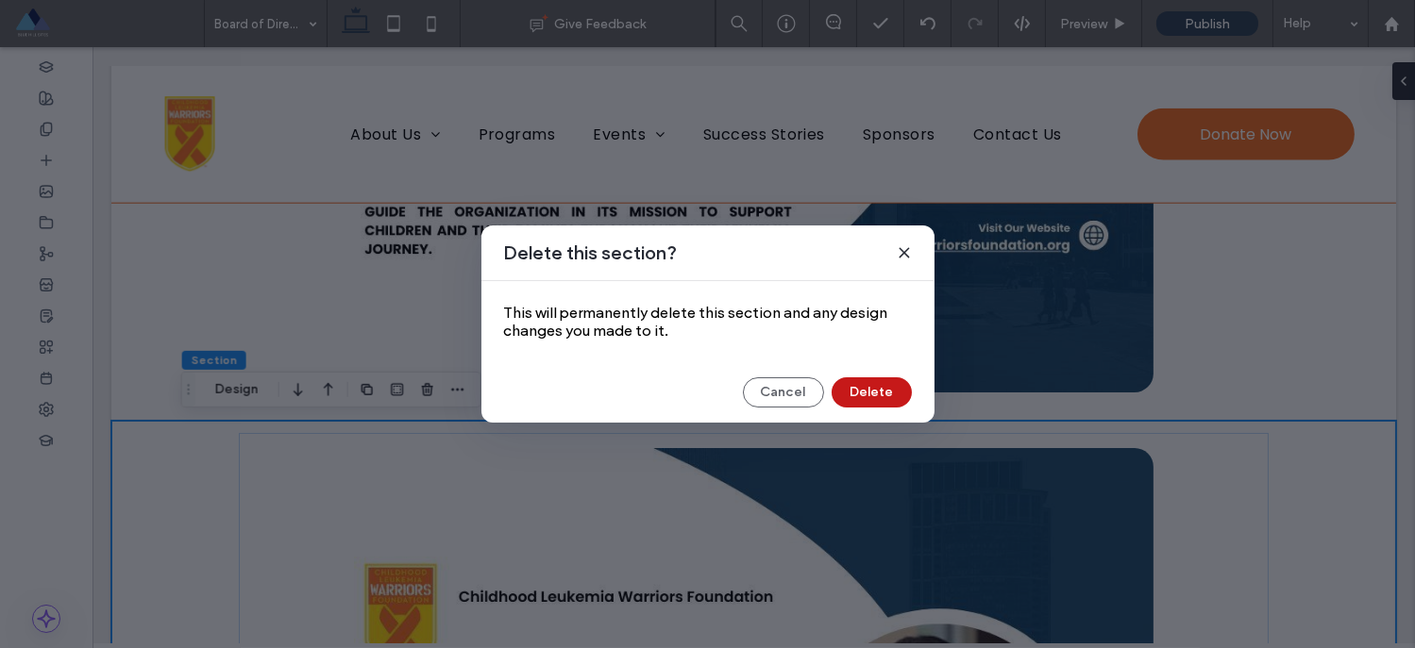
drag, startPoint x: 881, startPoint y: 391, endPoint x: 828, endPoint y: 383, distance: 54.3
click at [881, 391] on button "Delete" at bounding box center [871, 392] width 80 height 30
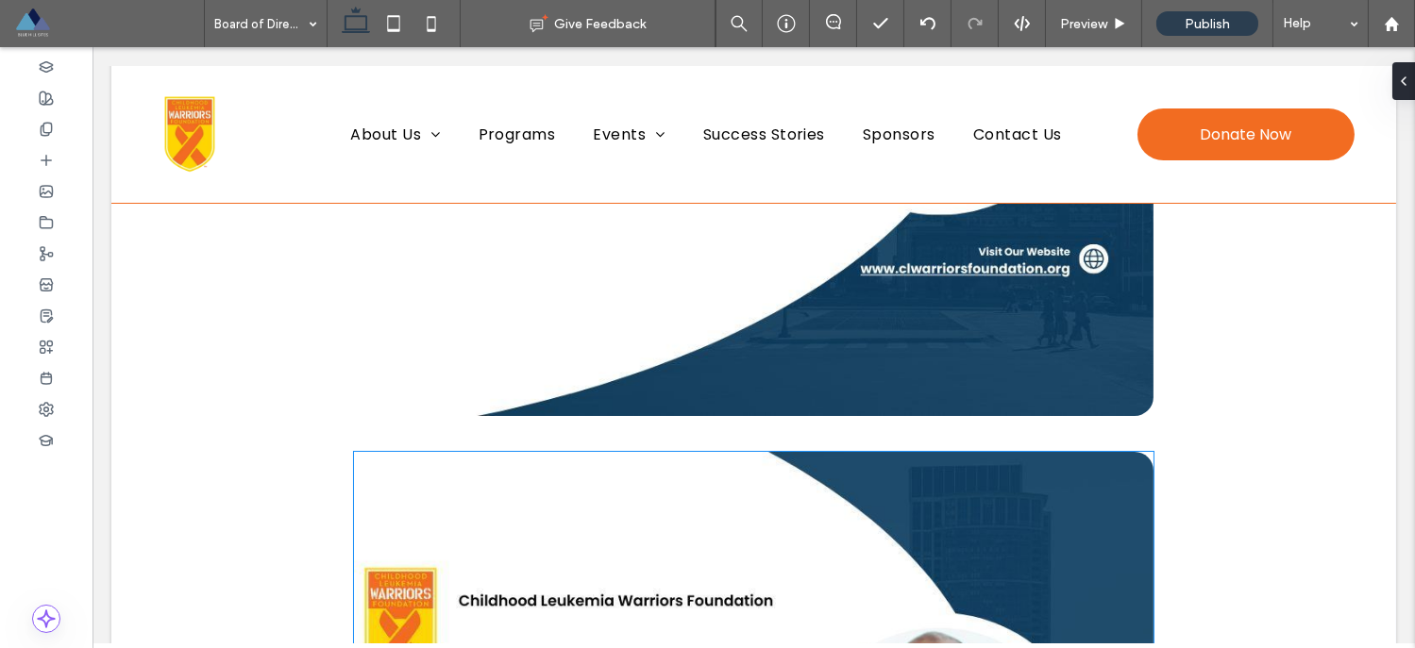
scroll to position [834, 0]
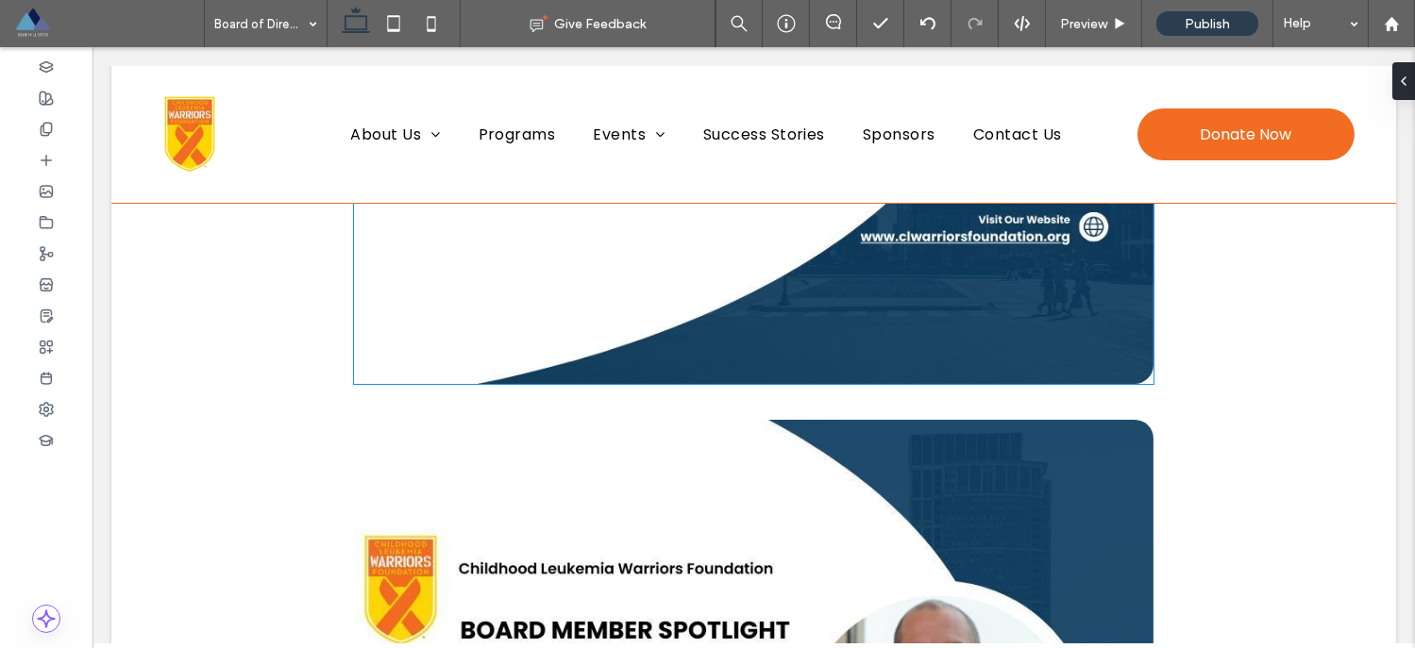
click at [1034, 370] on img at bounding box center [753, 49] width 799 height 670
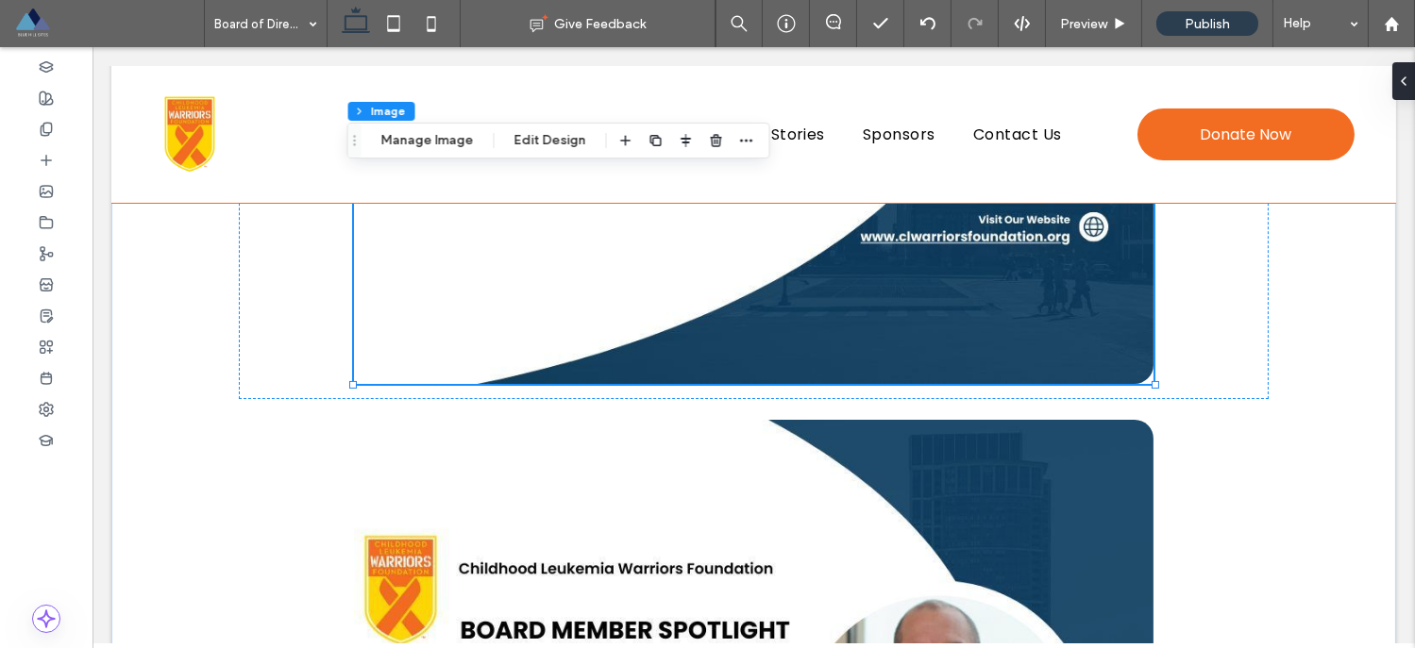
type input "**"
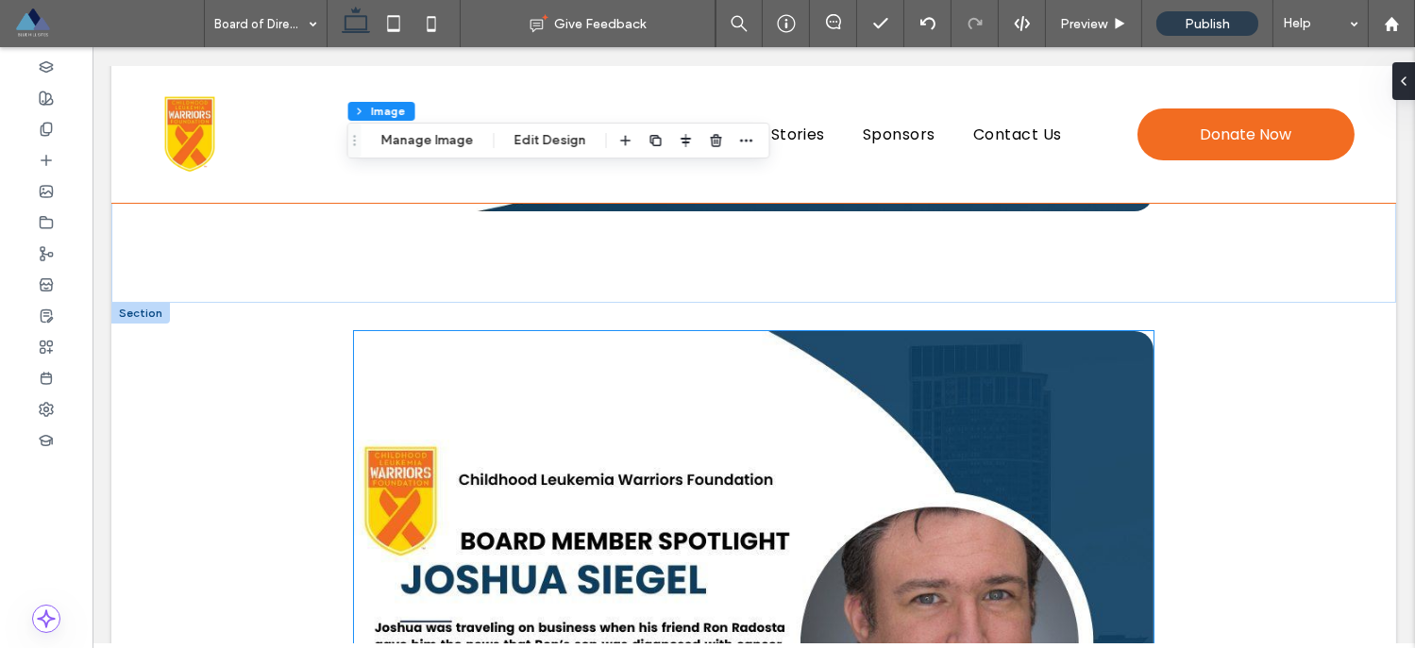
scroll to position [1713, 0]
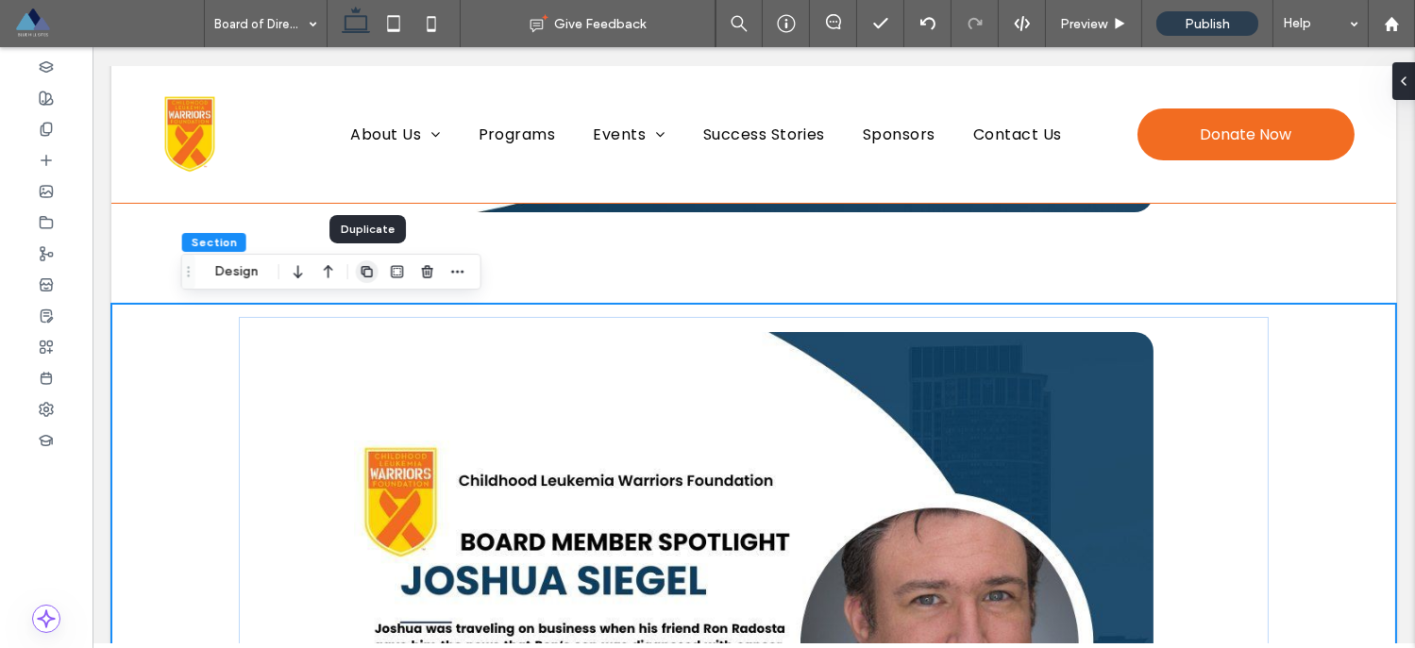
click at [367, 276] on use "button" at bounding box center [366, 271] width 11 height 11
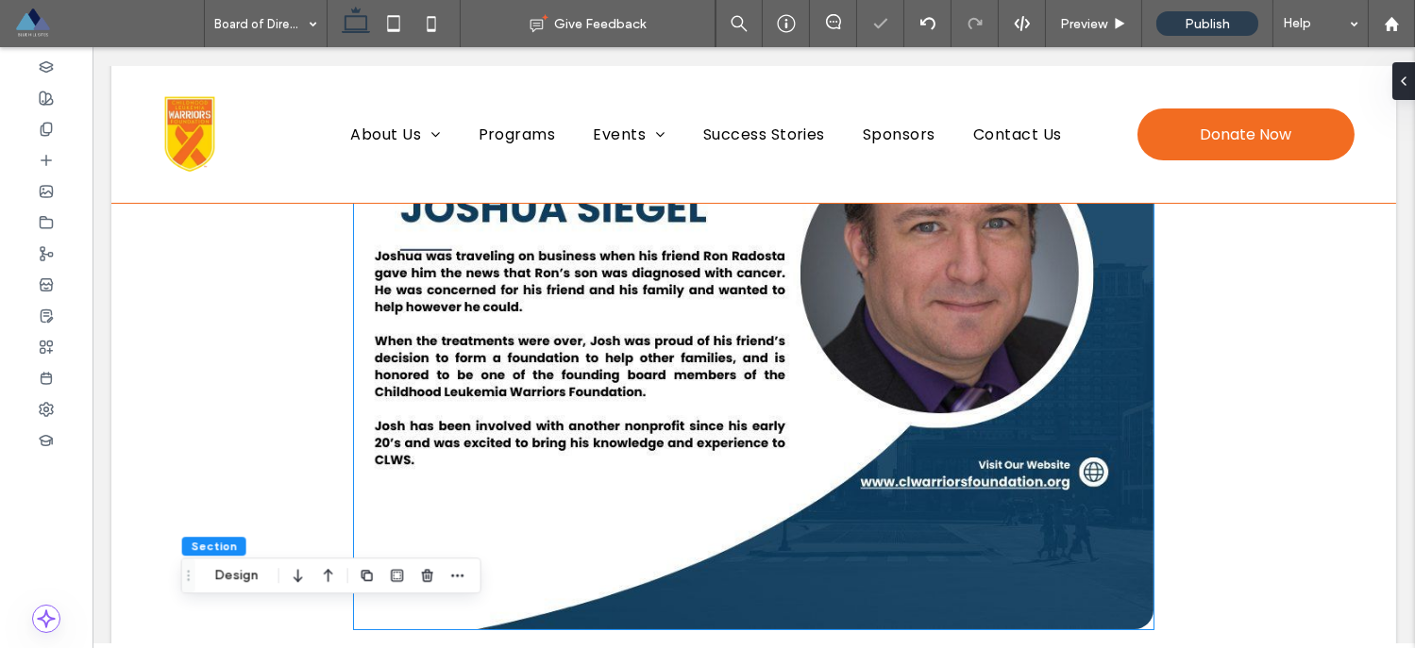
scroll to position [1861, 0]
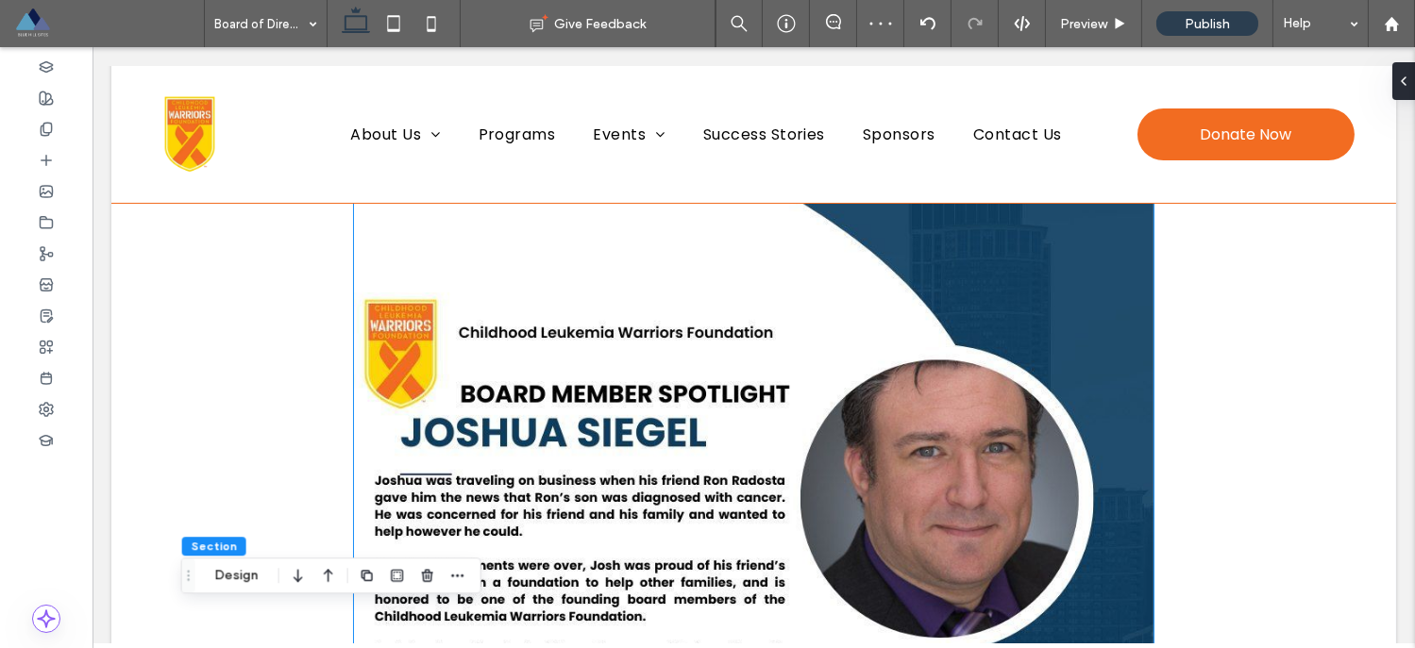
click at [621, 354] on img at bounding box center [753, 519] width 799 height 670
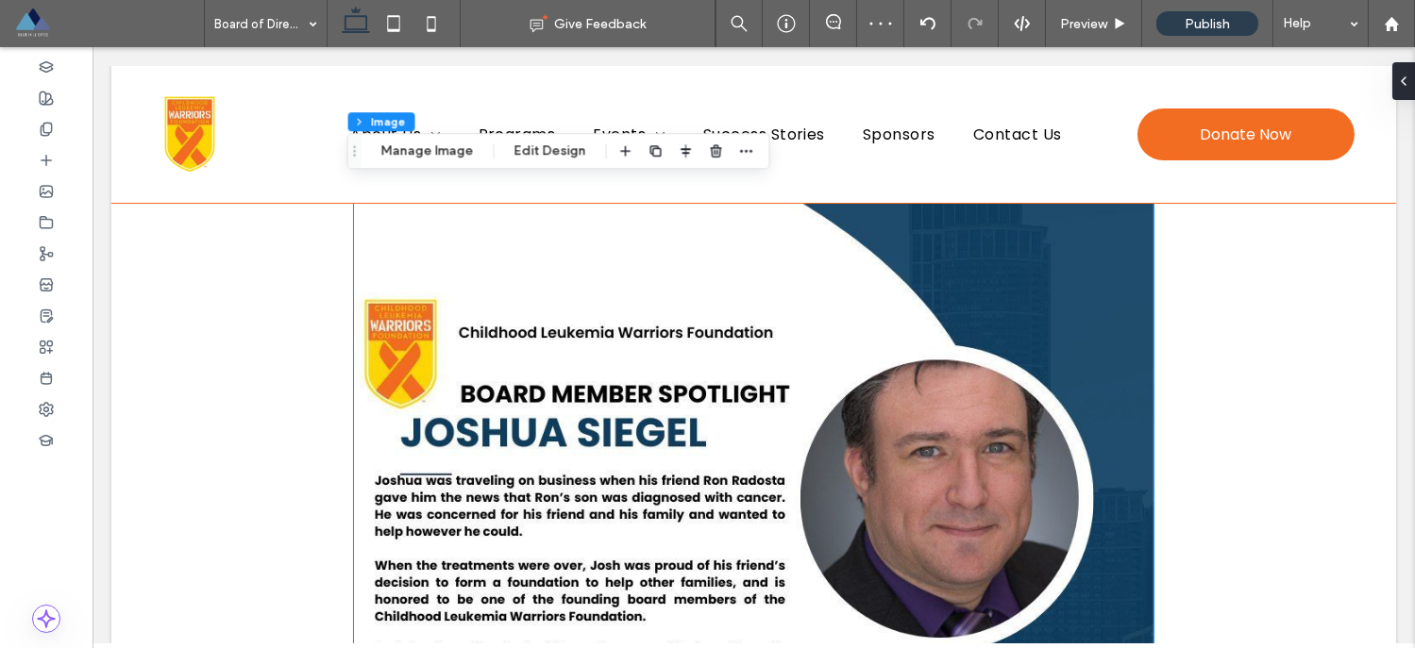
type input "**"
click at [714, 148] on icon "button" at bounding box center [716, 150] width 15 height 15
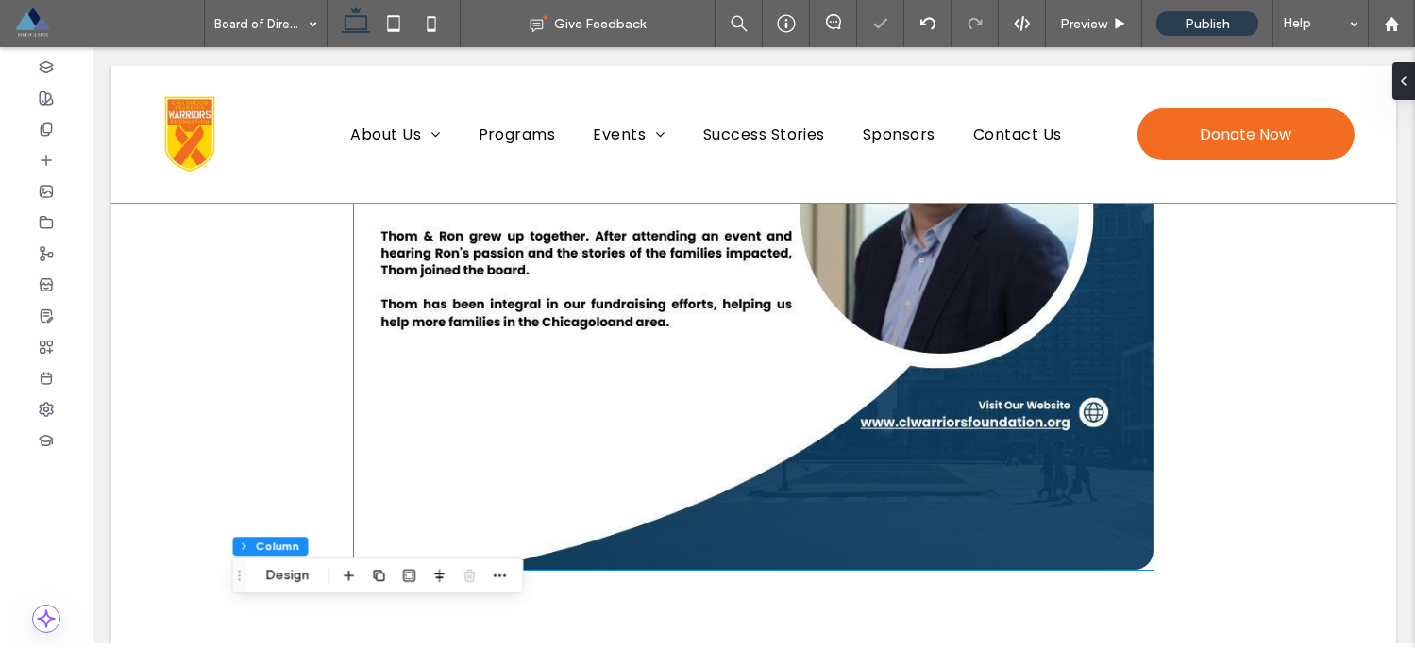
scroll to position [1337, 0]
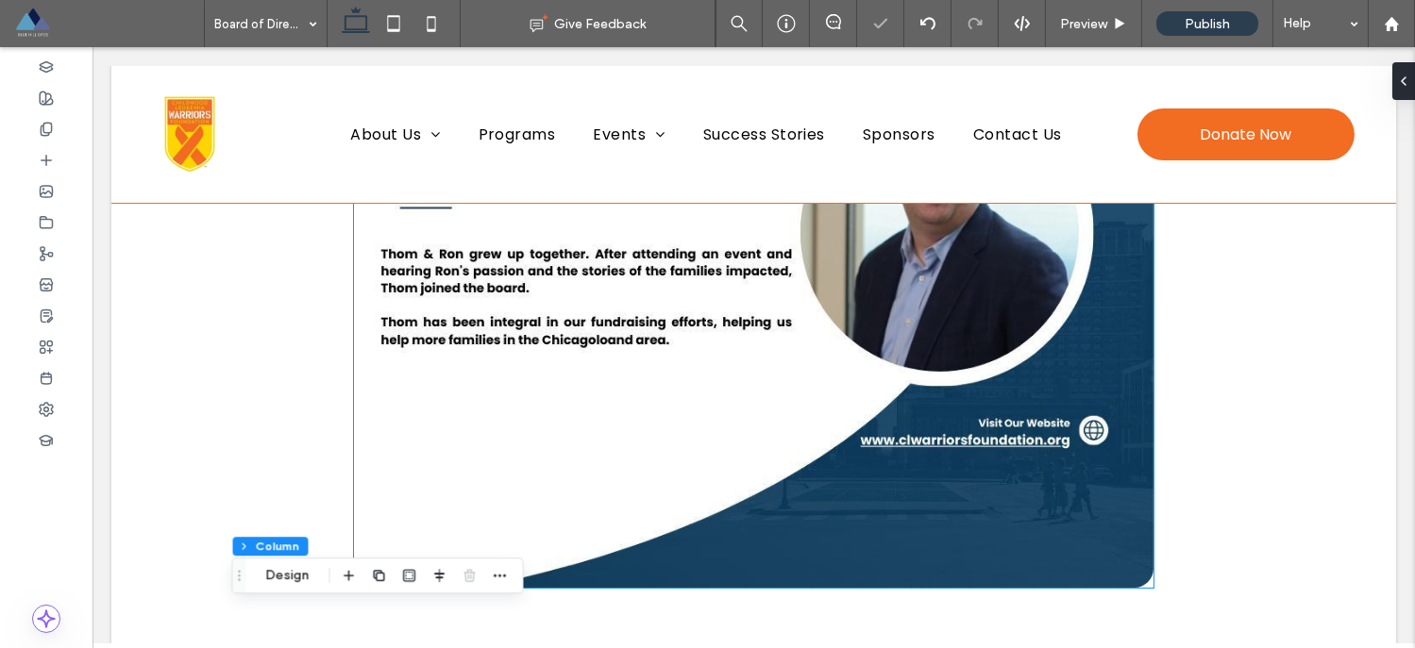
click at [716, 333] on img at bounding box center [753, 252] width 799 height 670
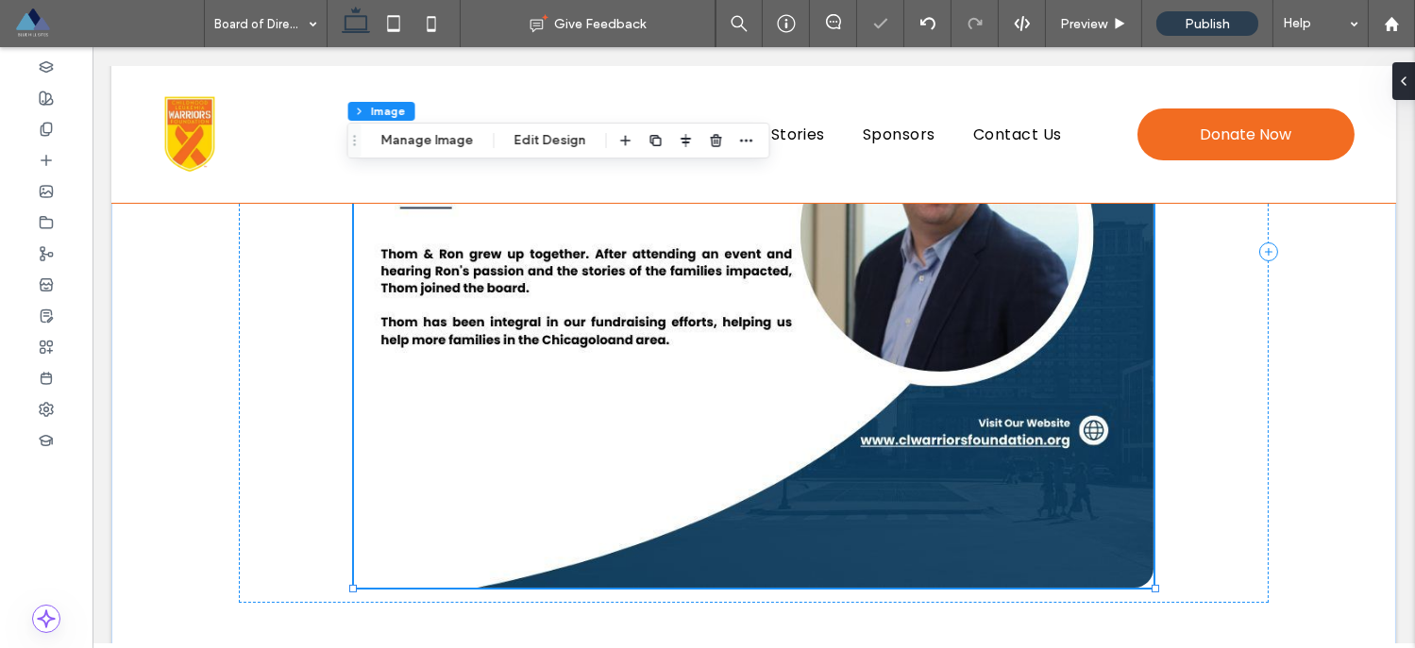
type input "**"
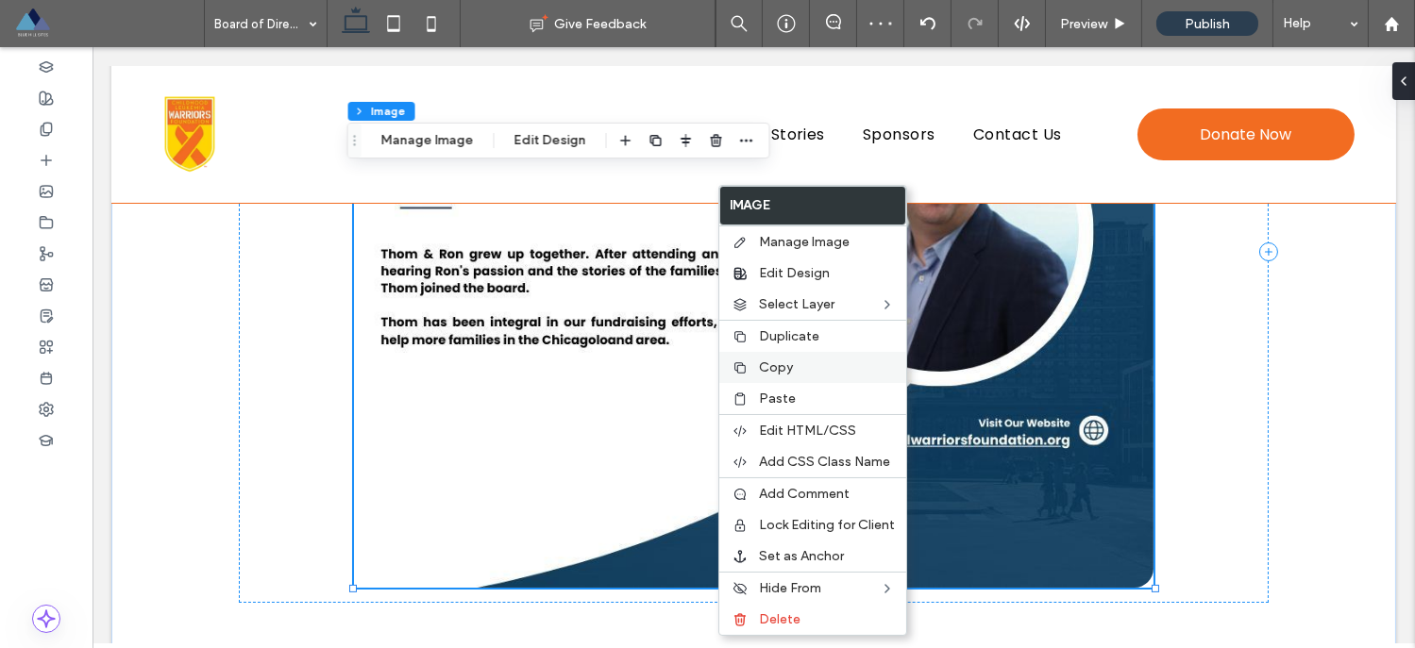
click at [750, 358] on div "Copy" at bounding box center [812, 367] width 187 height 31
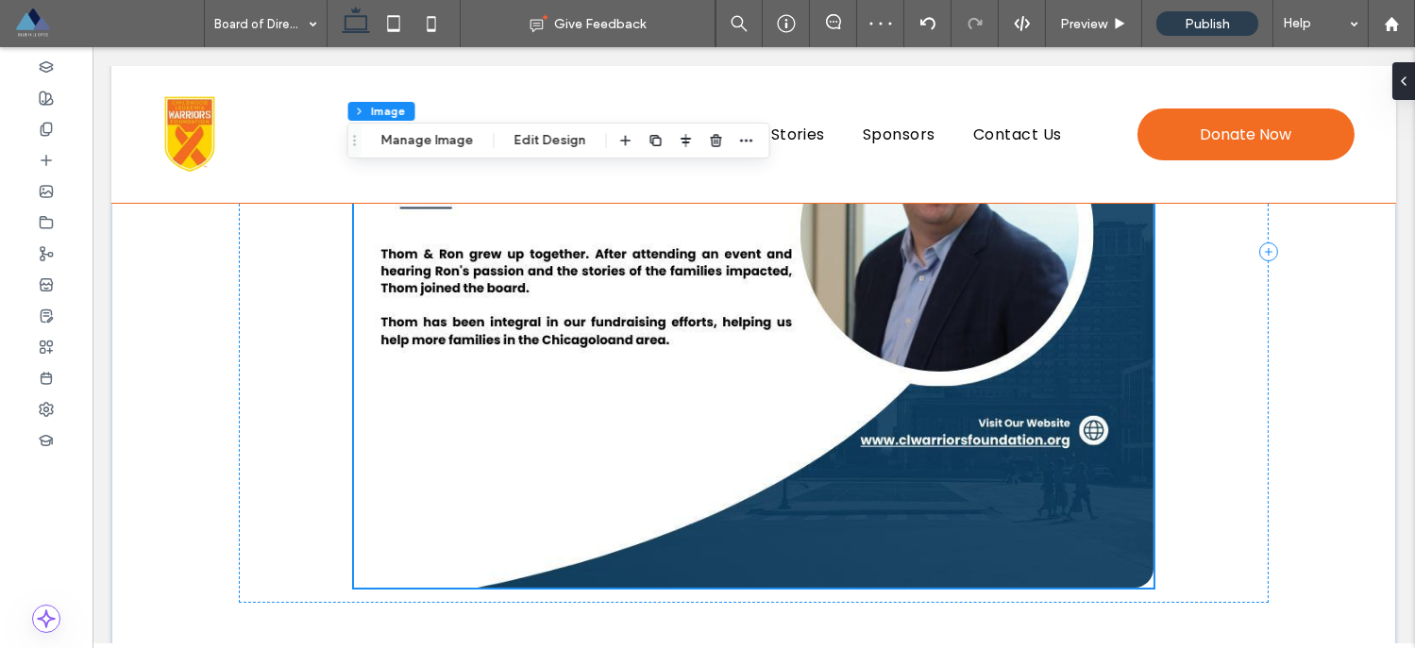
scroll to position [1675, 0]
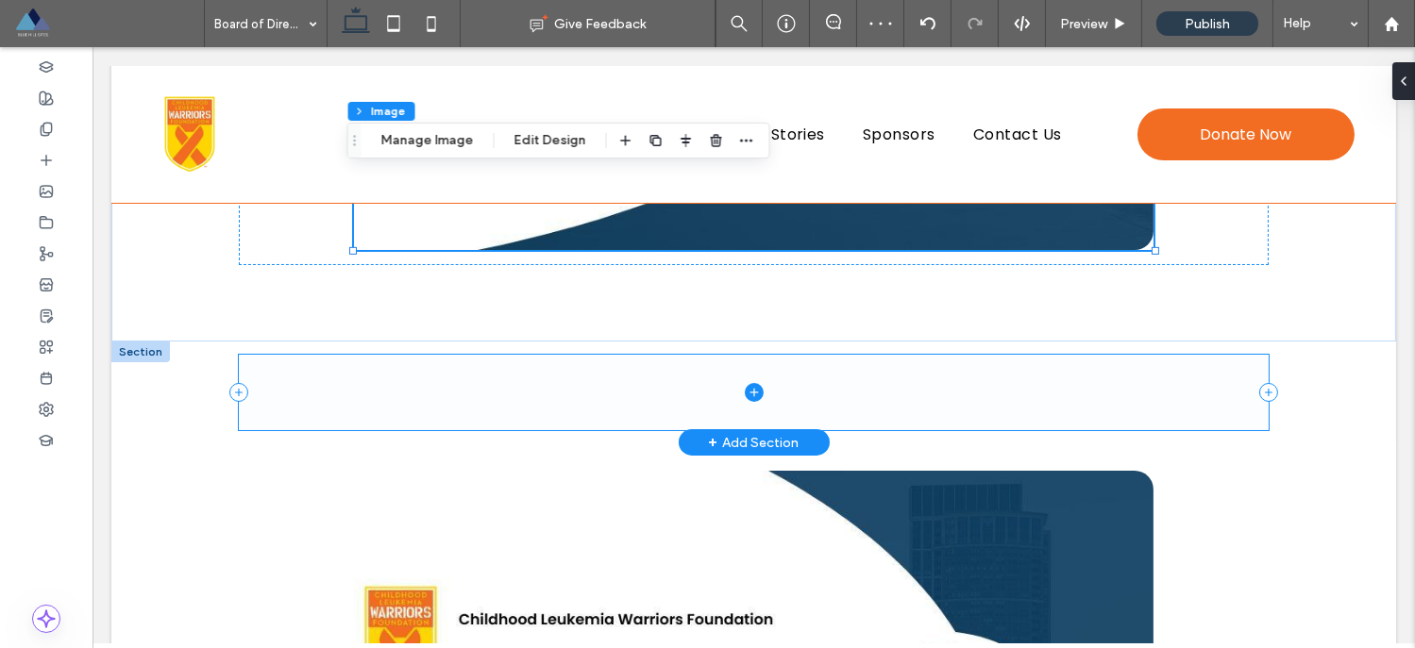
click at [661, 380] on span at bounding box center [754, 392] width 1030 height 75
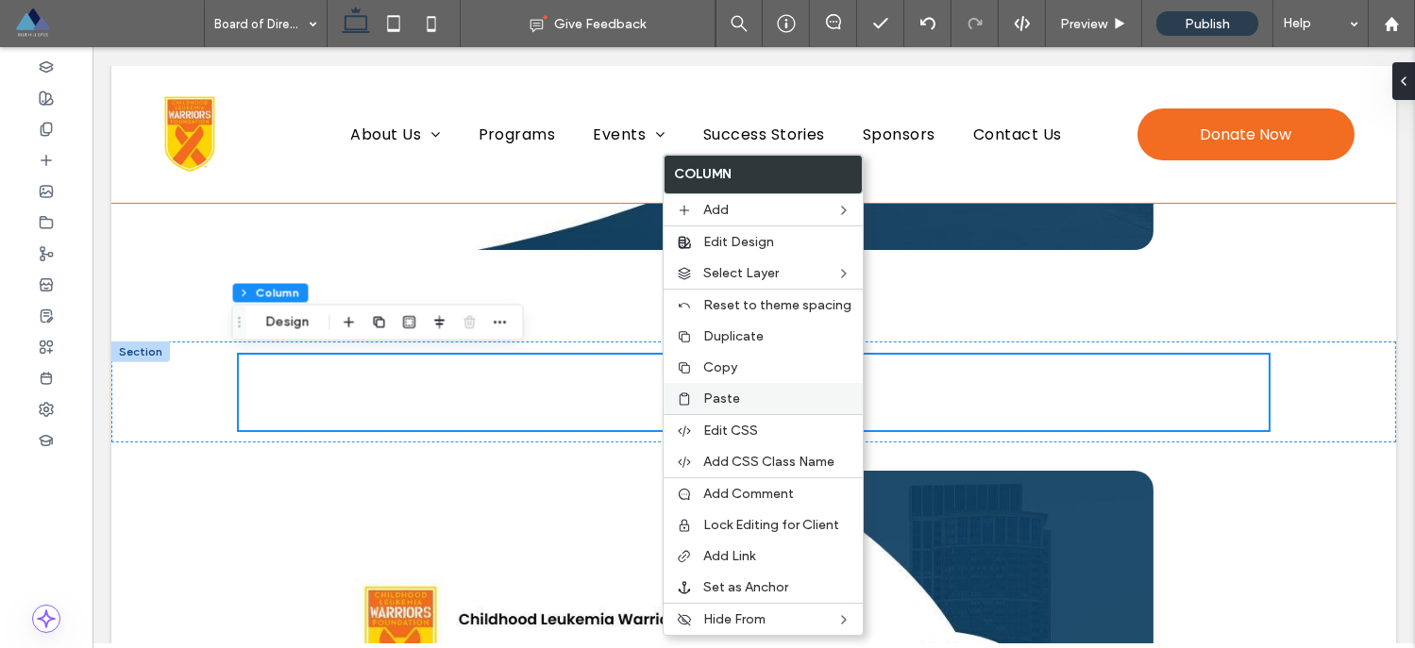
click at [710, 390] on div "Paste" at bounding box center [762, 398] width 199 height 31
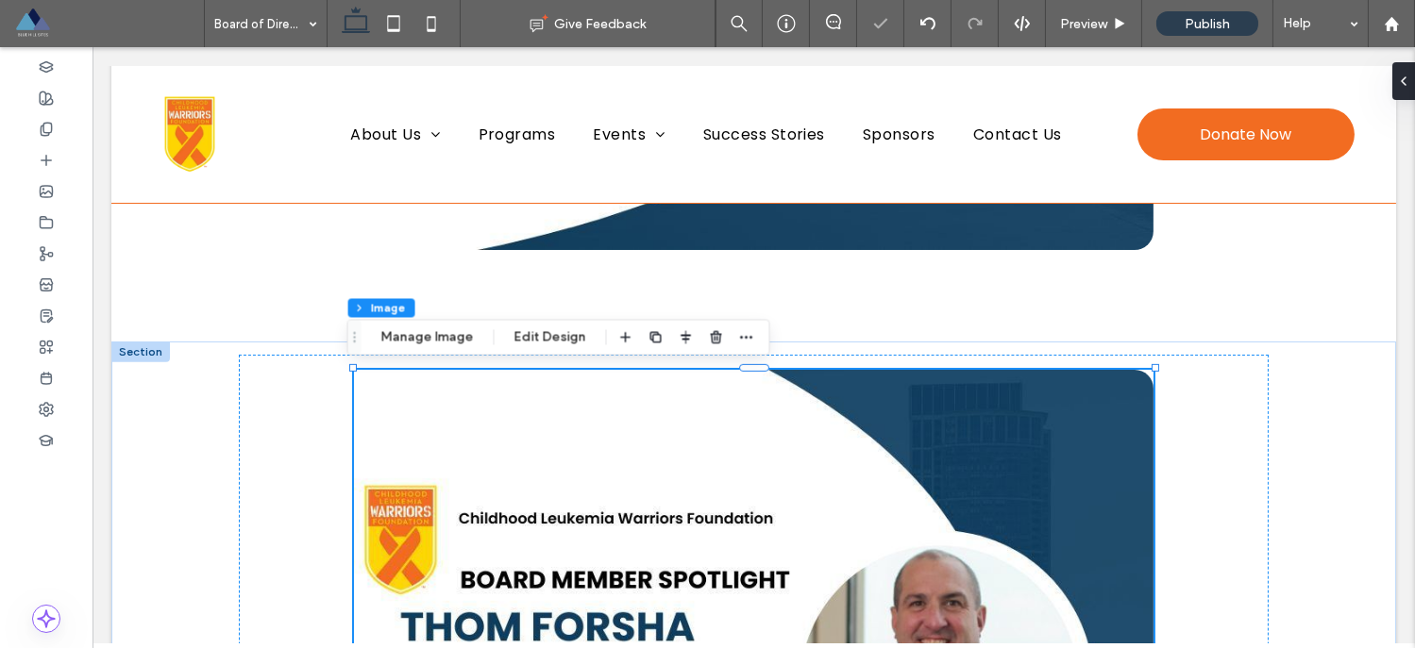
type input "**"
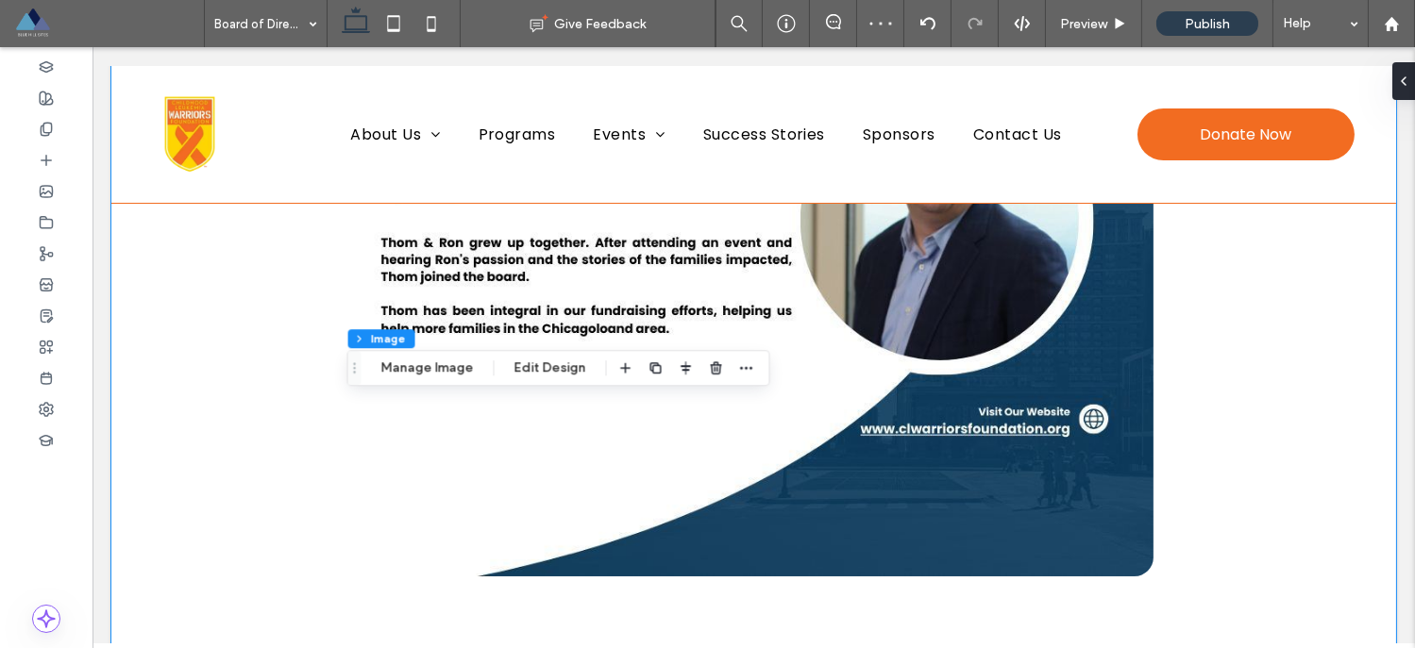
scroll to position [969, 0]
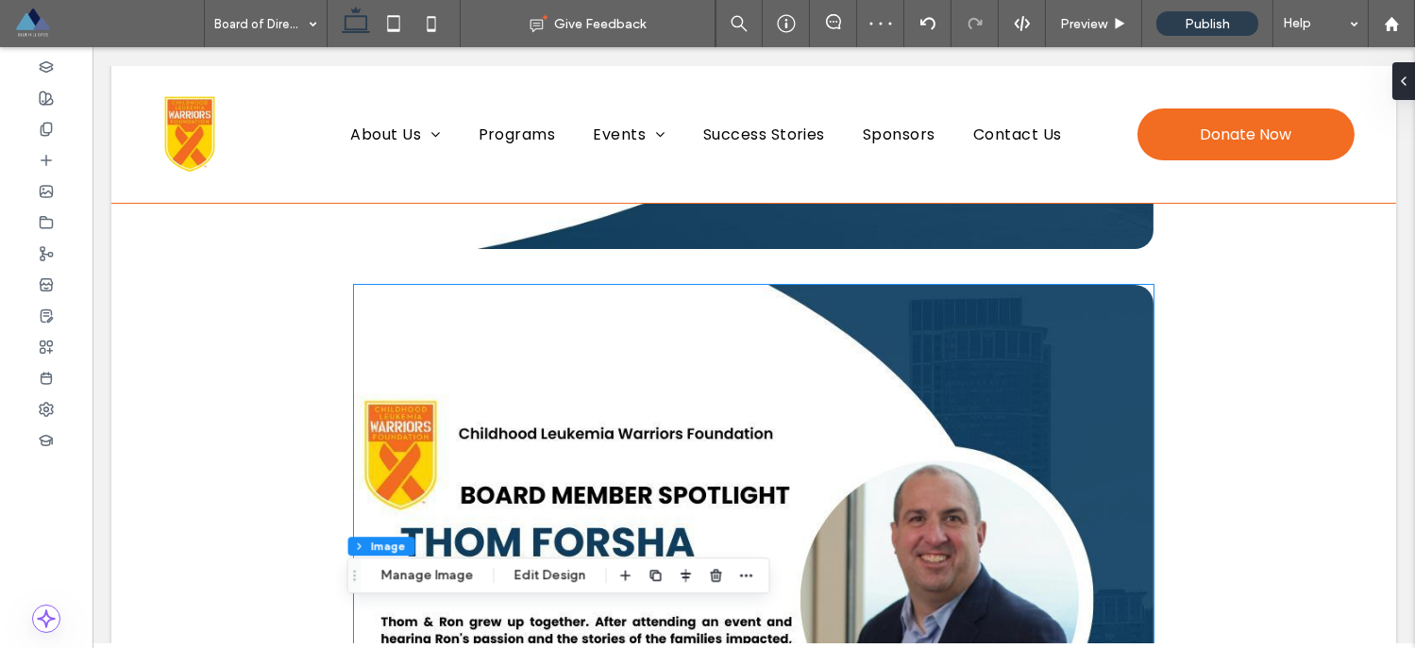
click at [721, 329] on img at bounding box center [753, 620] width 799 height 670
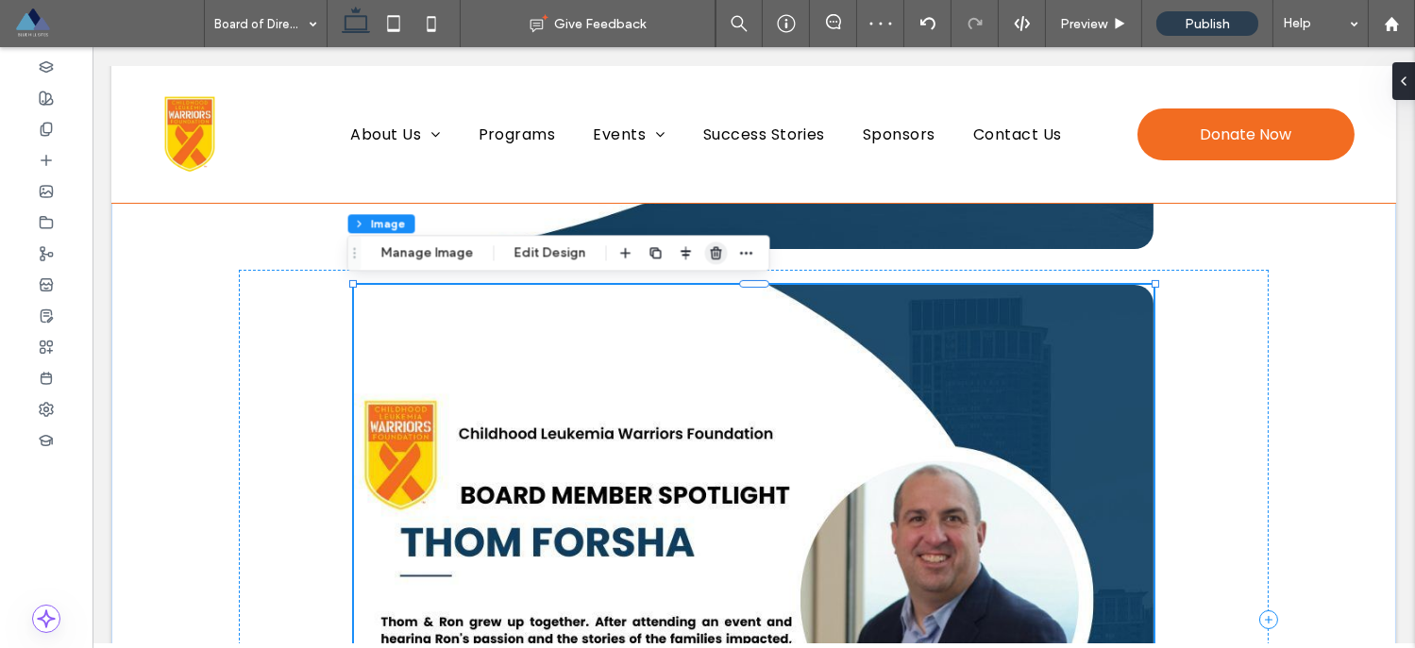
click at [710, 253] on use "button" at bounding box center [715, 253] width 11 height 12
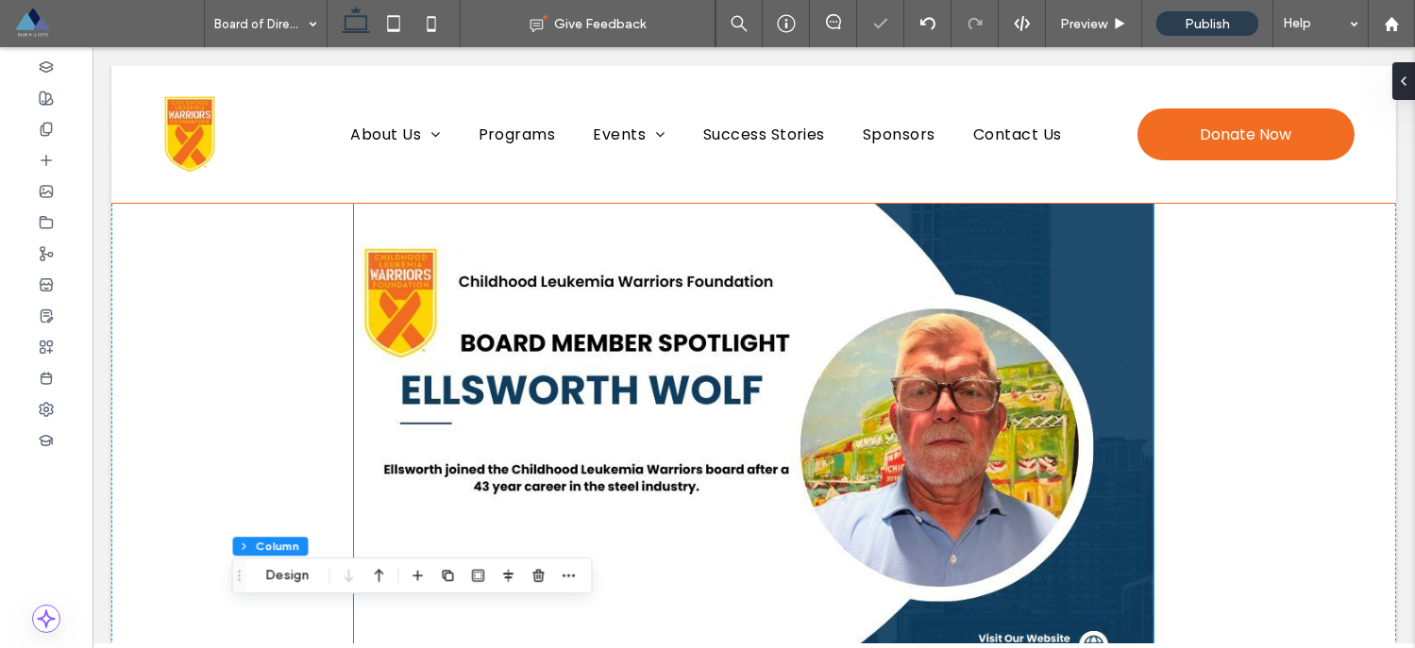
scroll to position [414, 0]
click at [732, 310] on img at bounding box center [753, 469] width 799 height 670
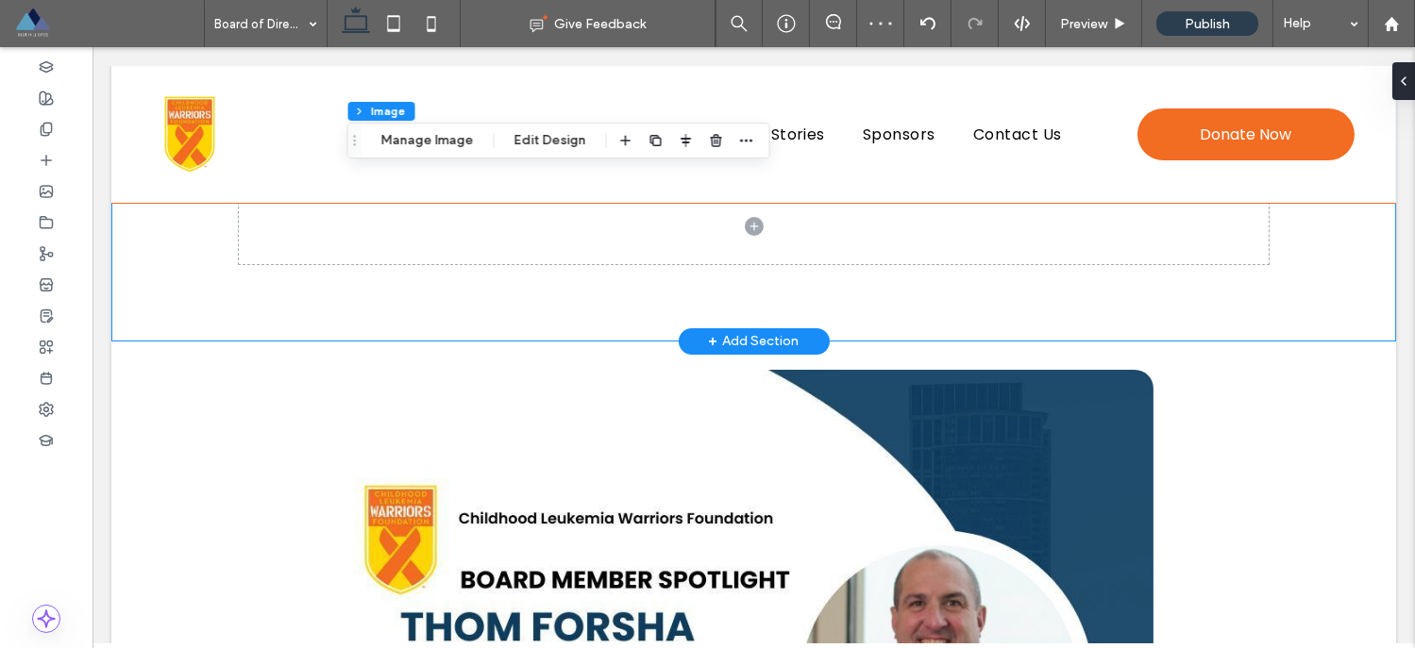
scroll to position [1066, 0]
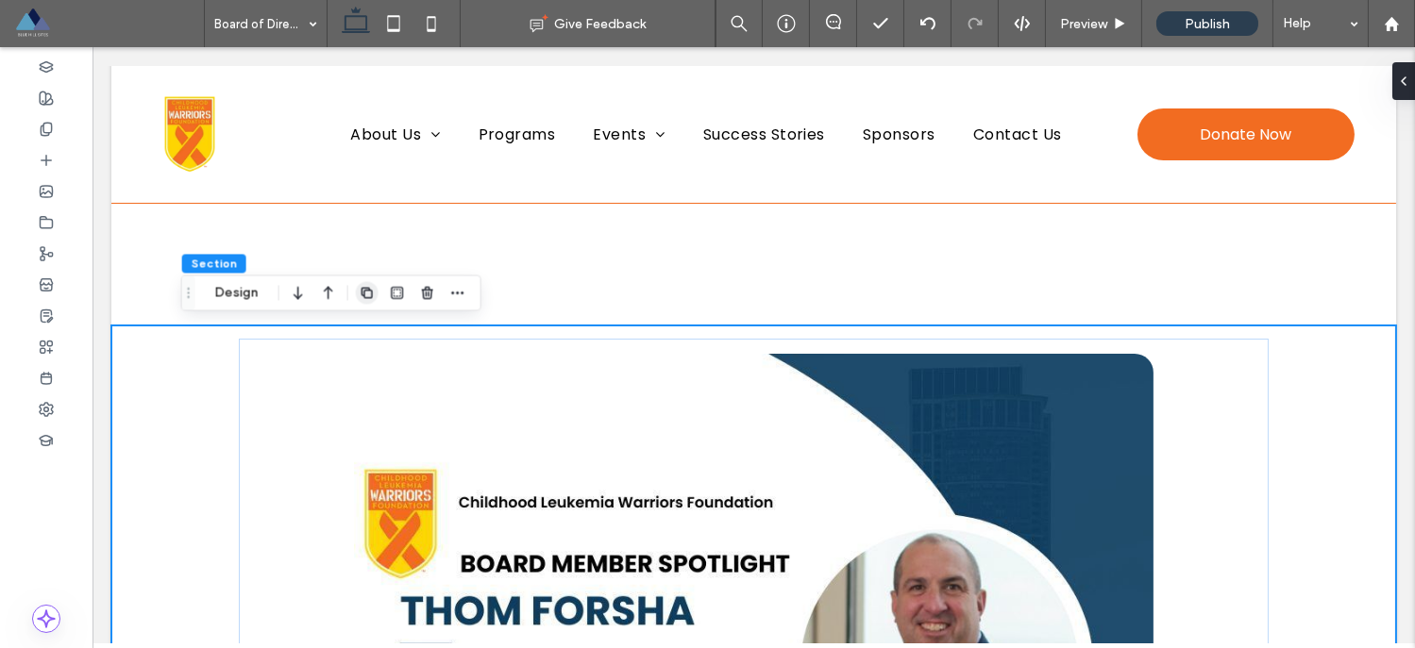
click at [373, 298] on icon "button" at bounding box center [367, 292] width 15 height 15
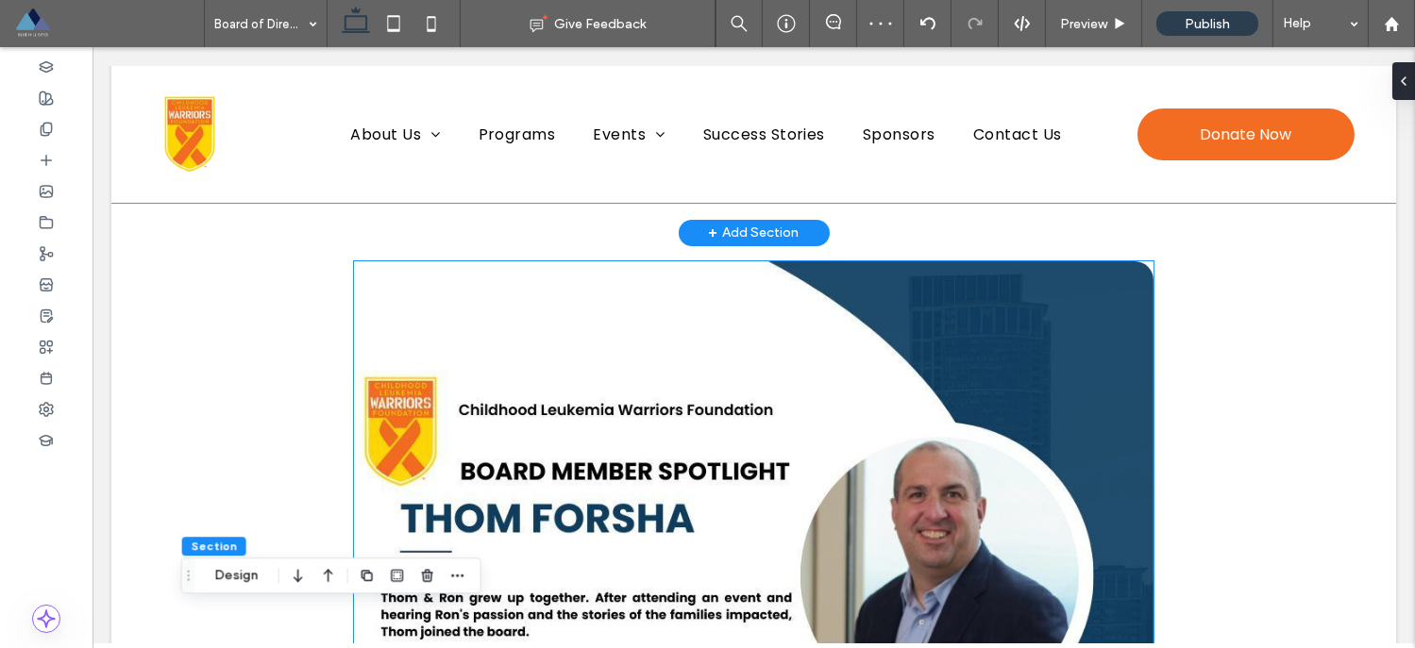
scroll to position [1073, 0]
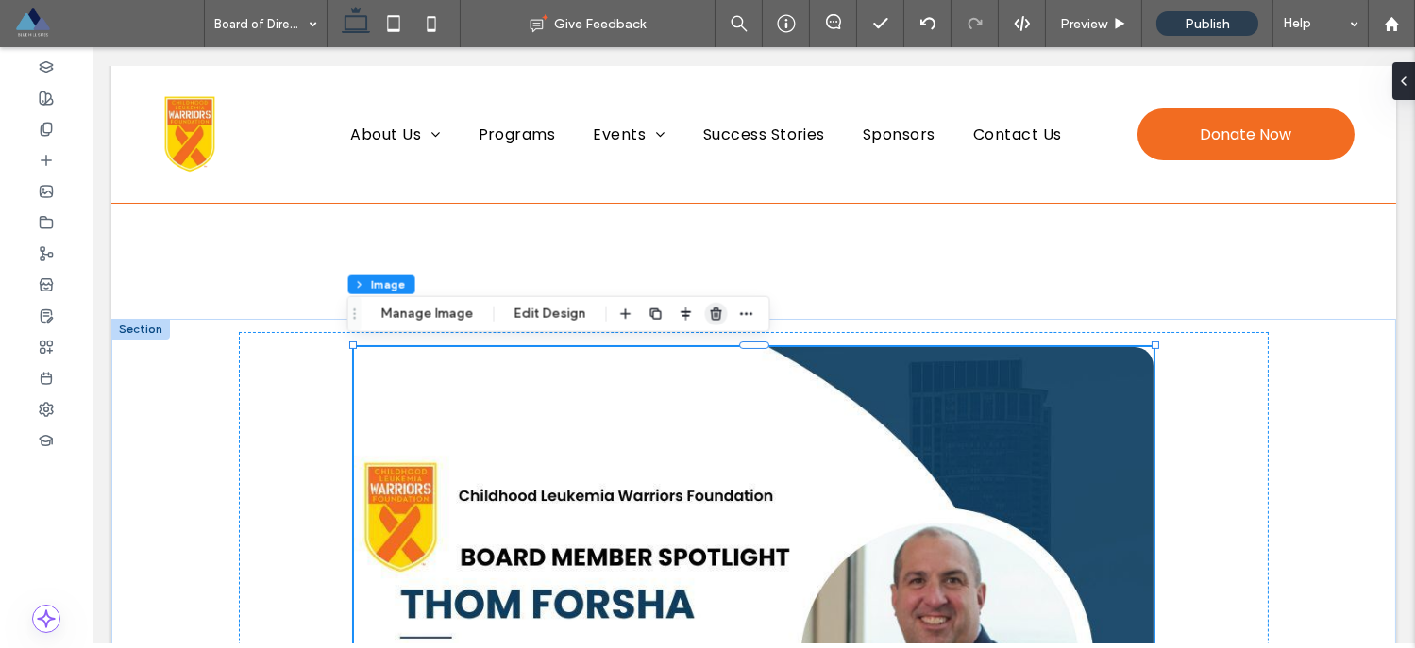
click at [712, 320] on icon "button" at bounding box center [716, 314] width 15 height 15
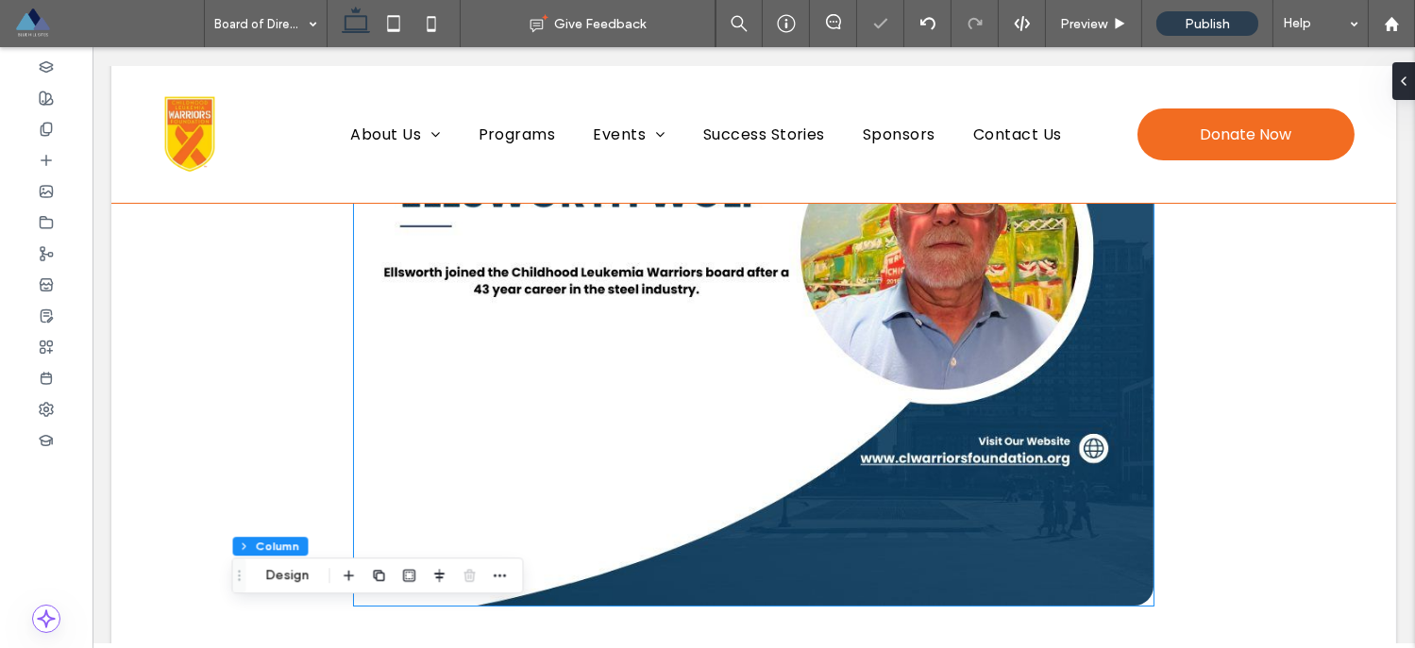
scroll to position [524, 0]
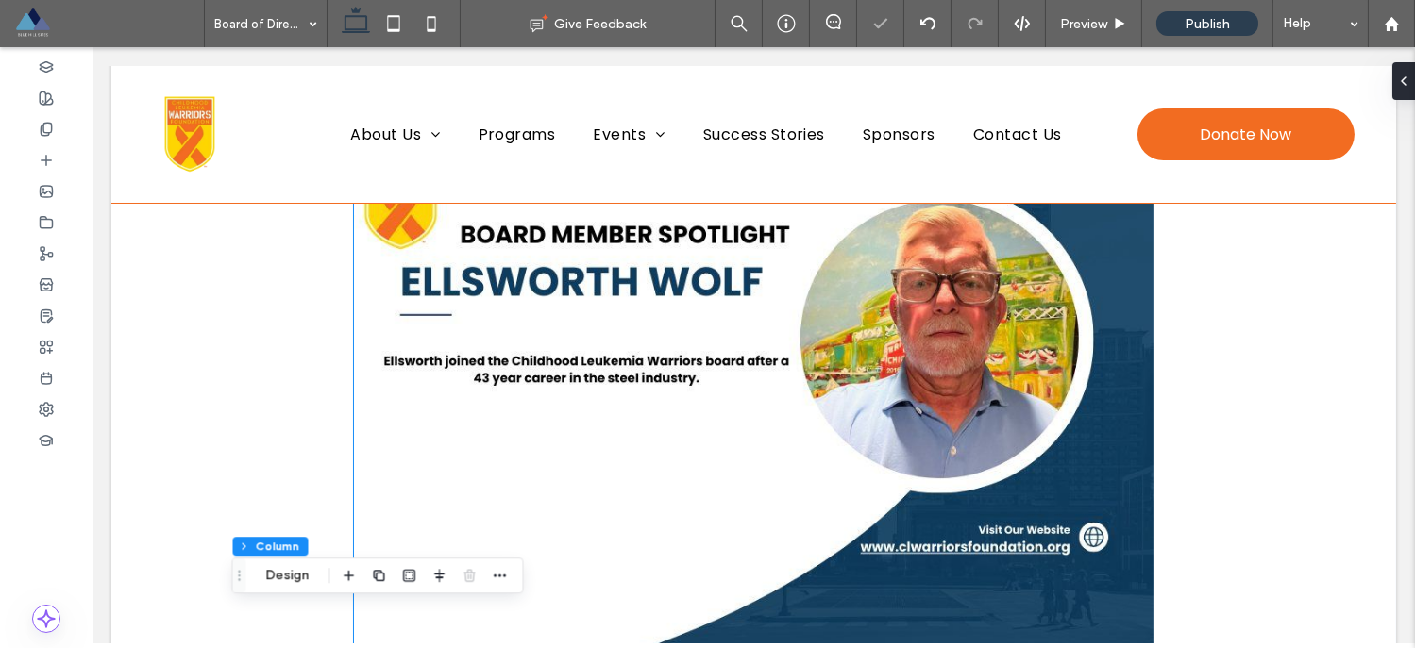
click at [612, 319] on img at bounding box center [753, 360] width 799 height 670
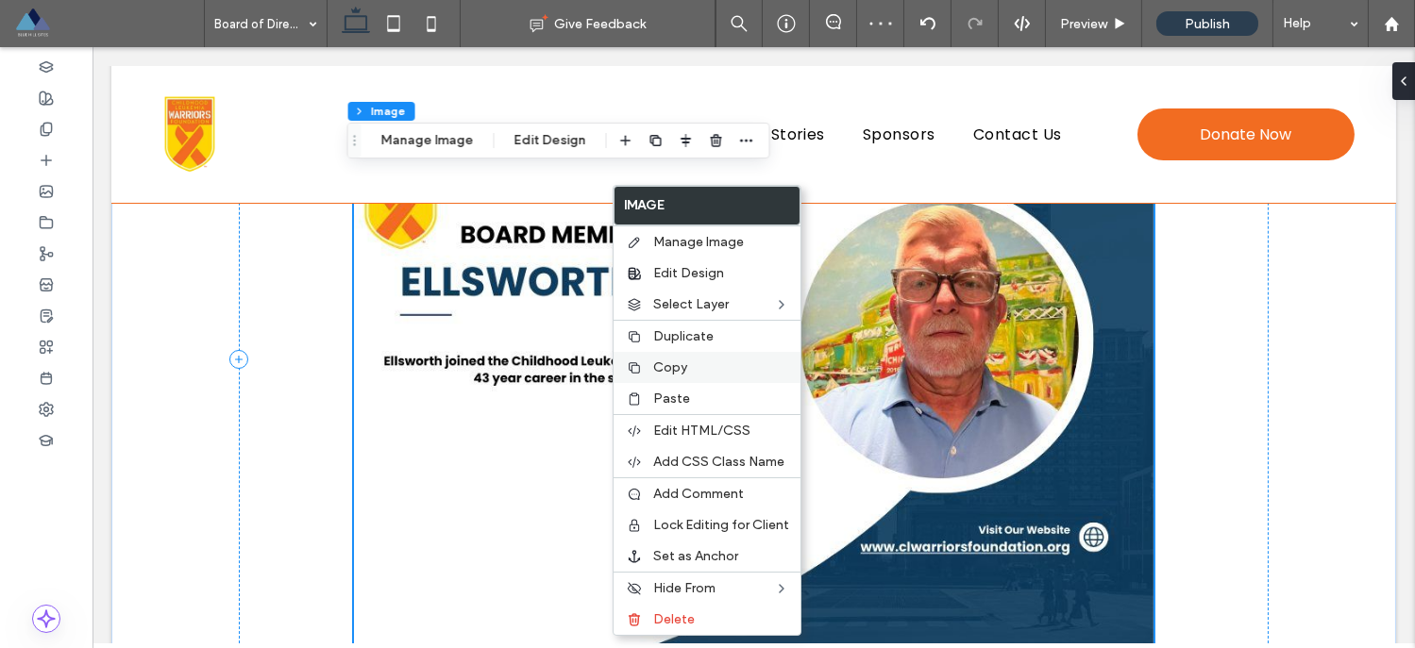
click at [675, 366] on span "Copy" at bounding box center [670, 368] width 34 height 16
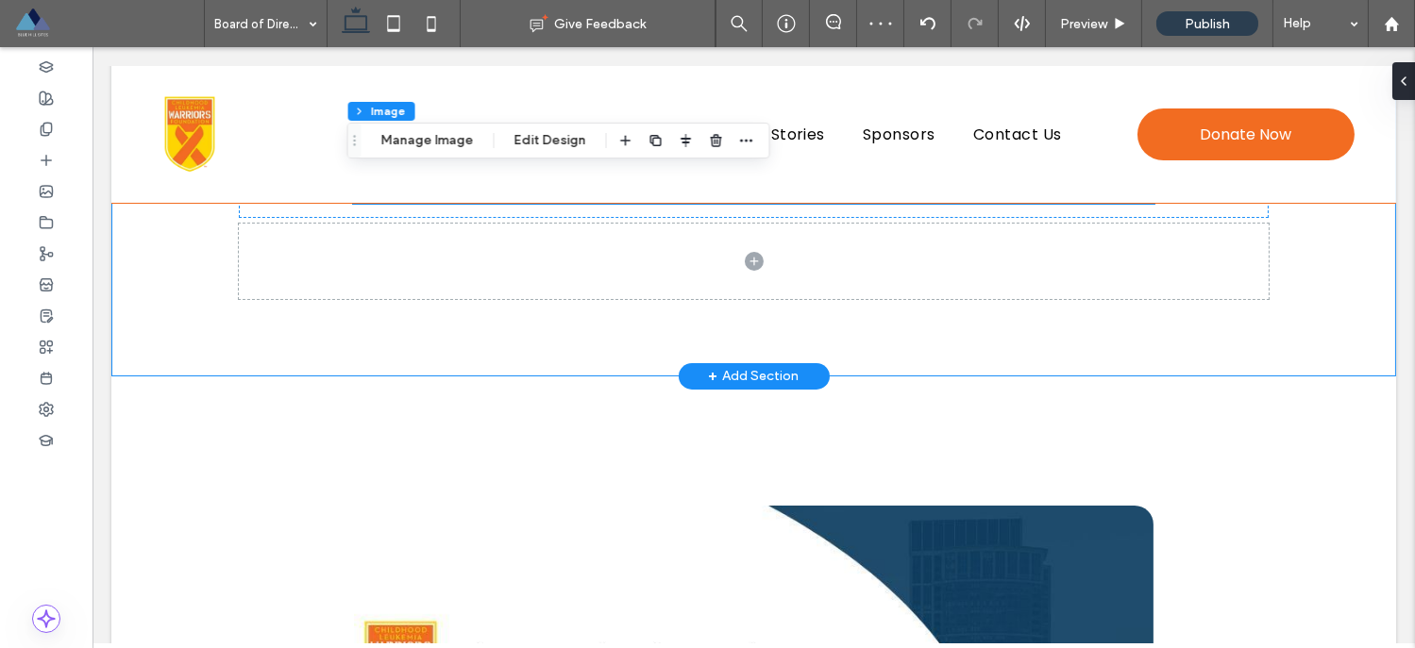
scroll to position [991, 0]
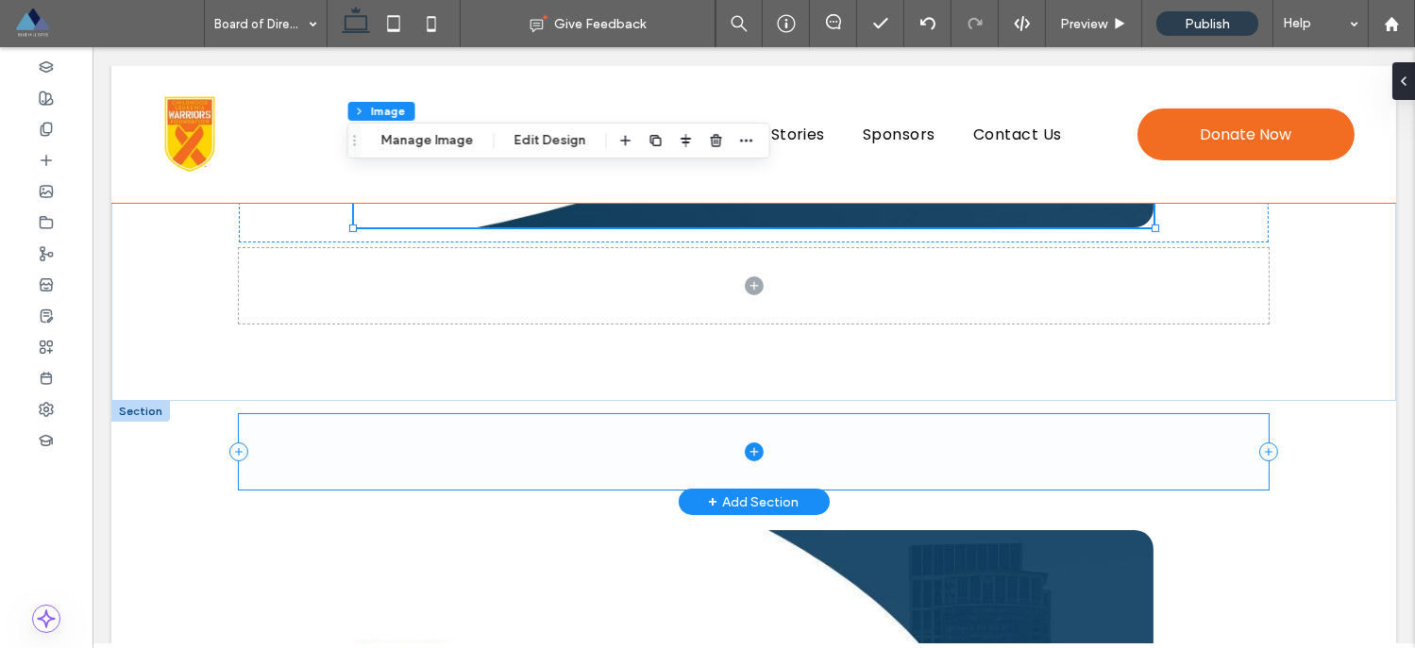
click at [622, 433] on span at bounding box center [754, 451] width 1030 height 75
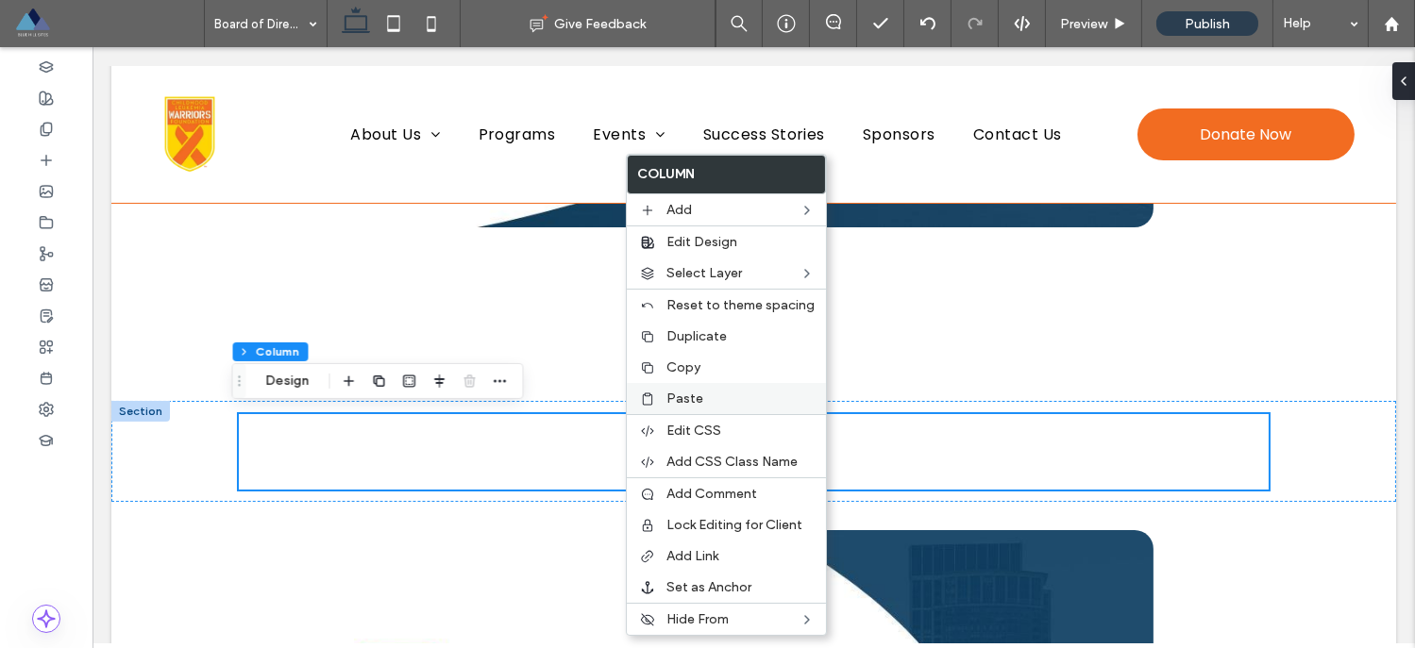
click at [681, 409] on div "Paste" at bounding box center [726, 398] width 199 height 31
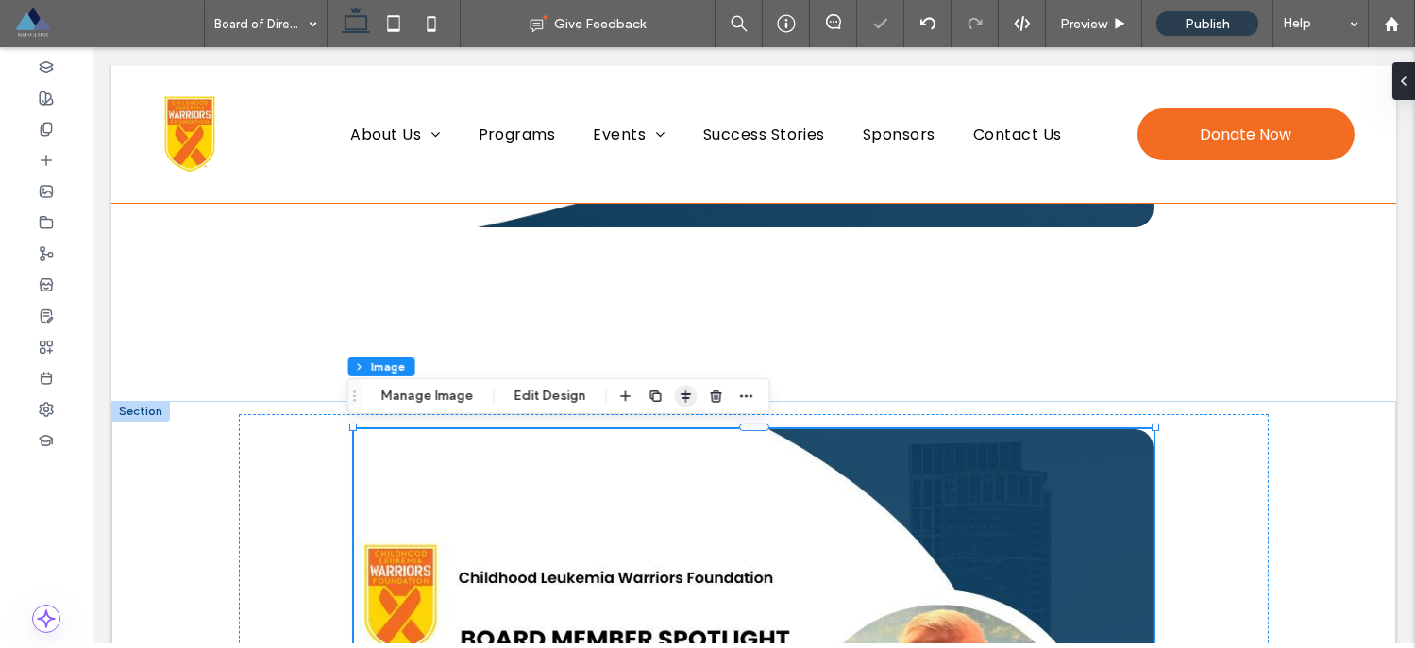
type input "**"
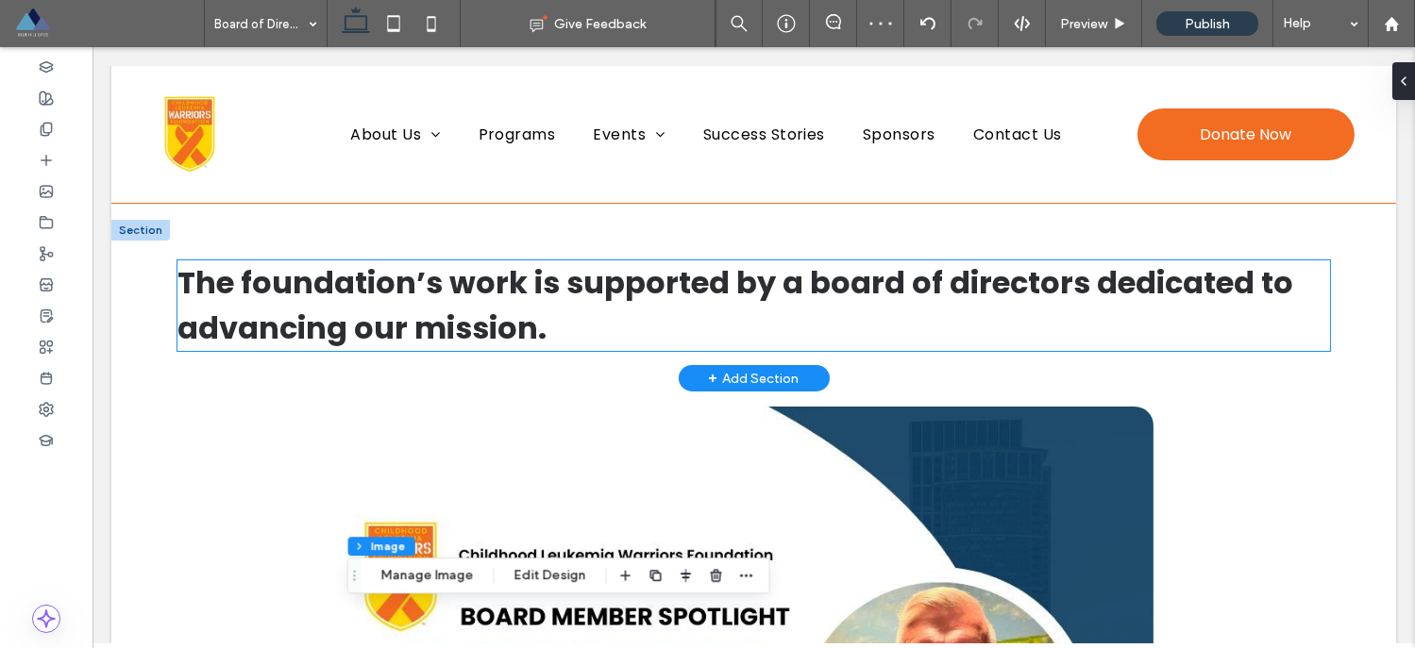
scroll to position [133, 0]
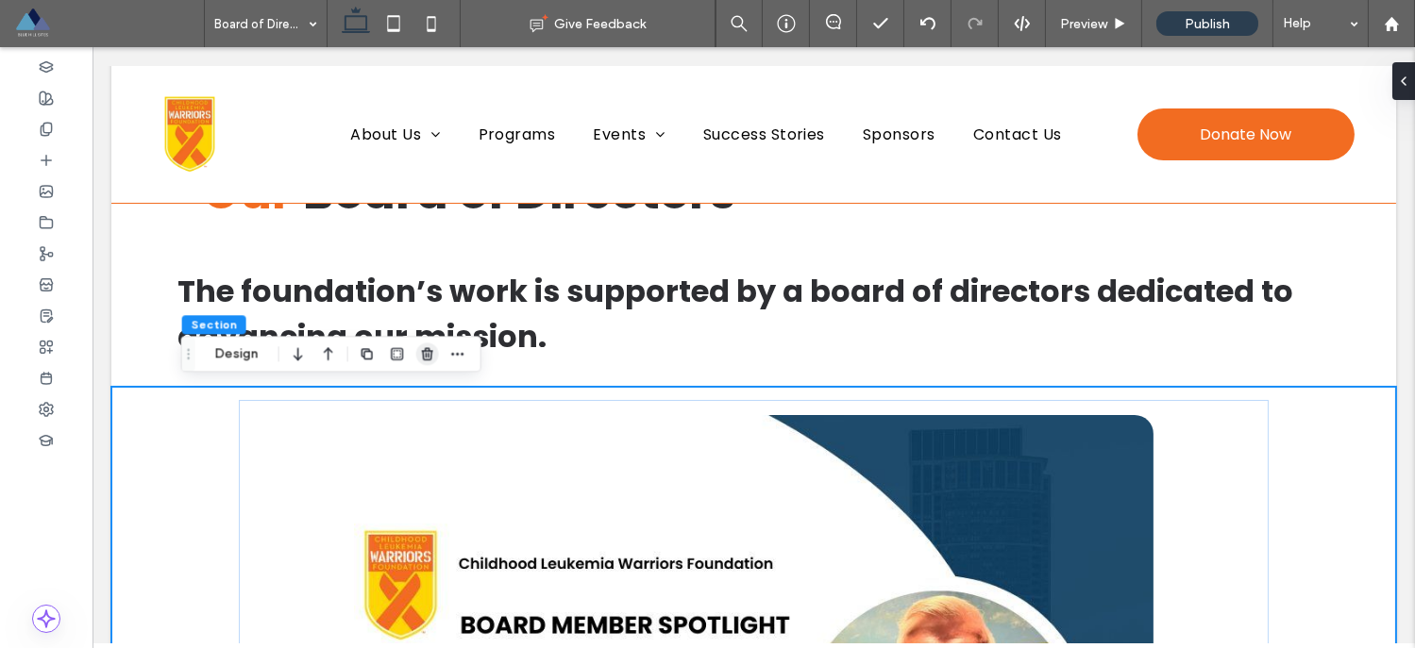
click at [425, 360] on use "button" at bounding box center [427, 354] width 11 height 12
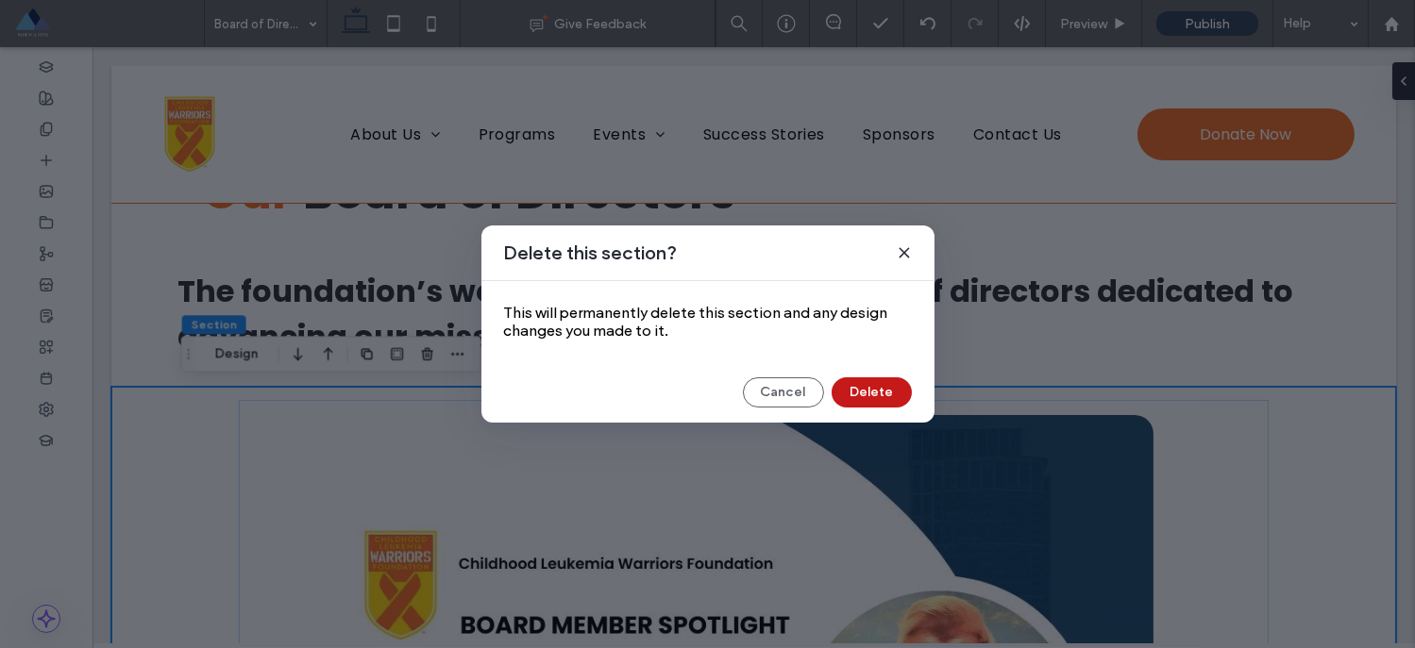
click at [898, 397] on button "Delete" at bounding box center [871, 392] width 80 height 30
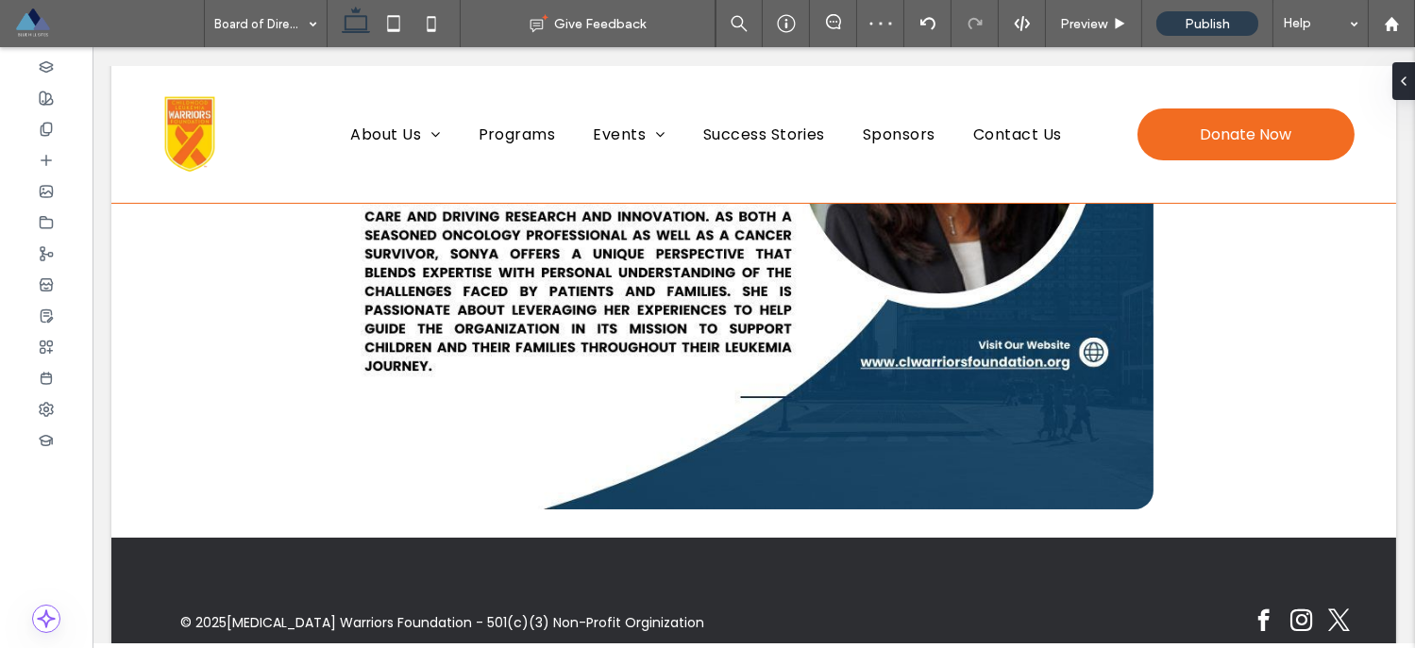
scroll to position [5202, 0]
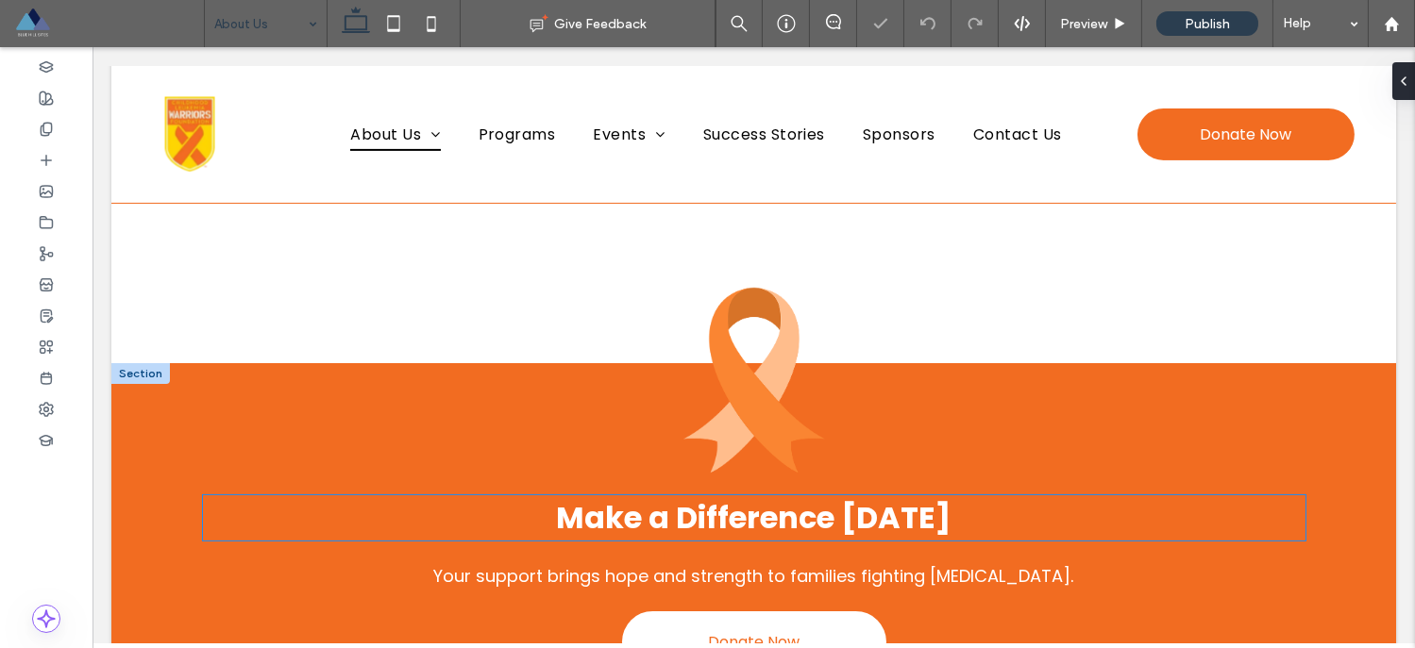
scroll to position [1297, 0]
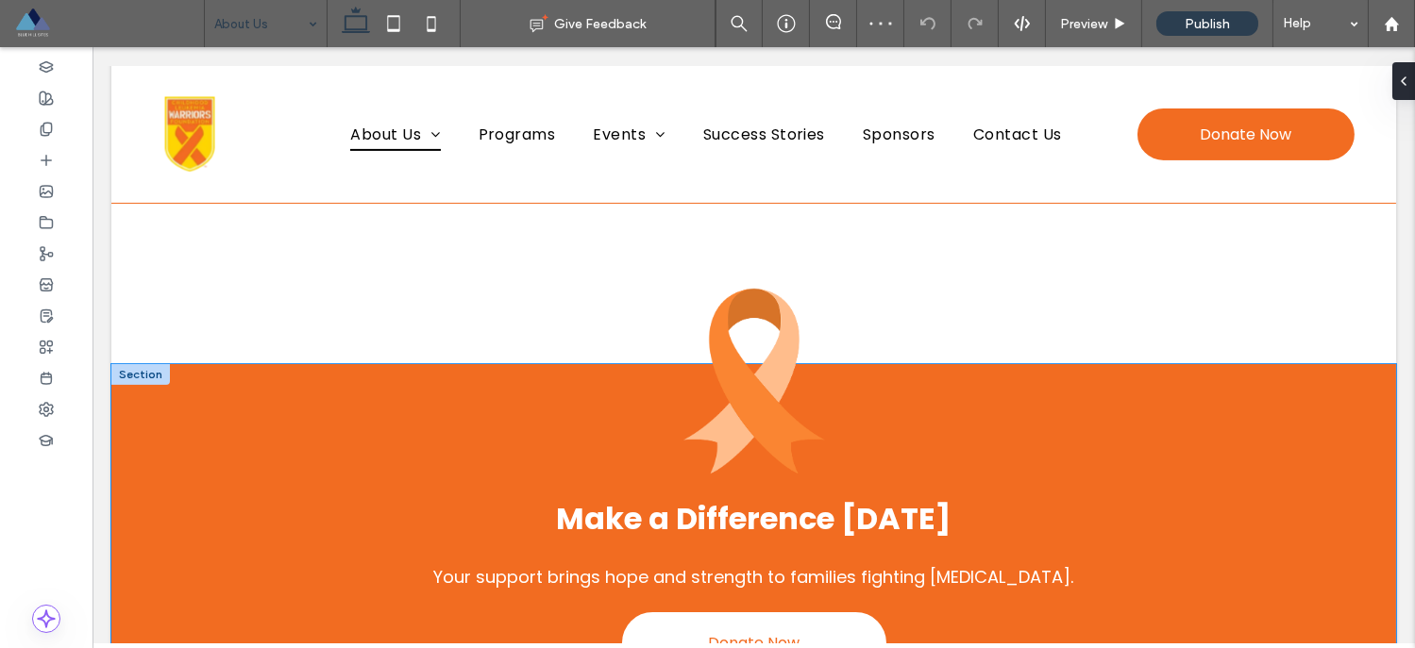
click at [196, 364] on div "Make a Difference Today Your support brings hope and strength to families fight…" at bounding box center [754, 552] width 1132 height 377
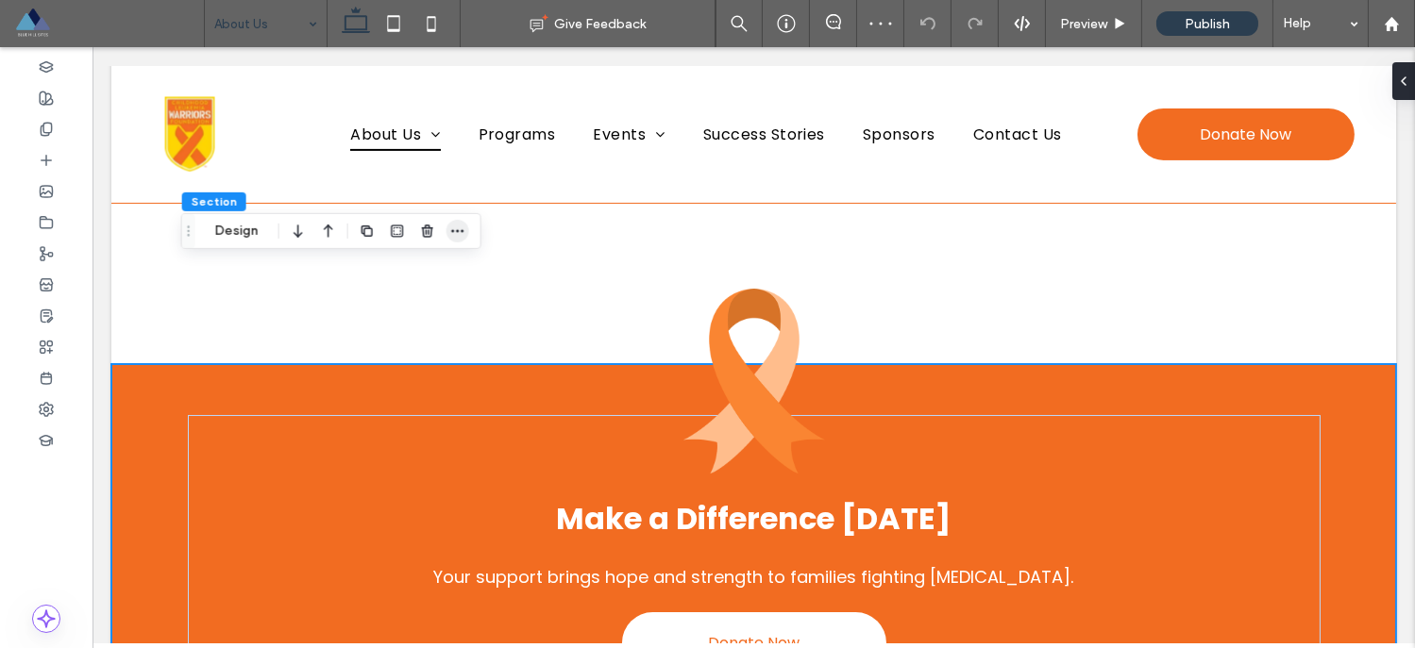
click at [454, 234] on icon "button" at bounding box center [457, 231] width 15 height 15
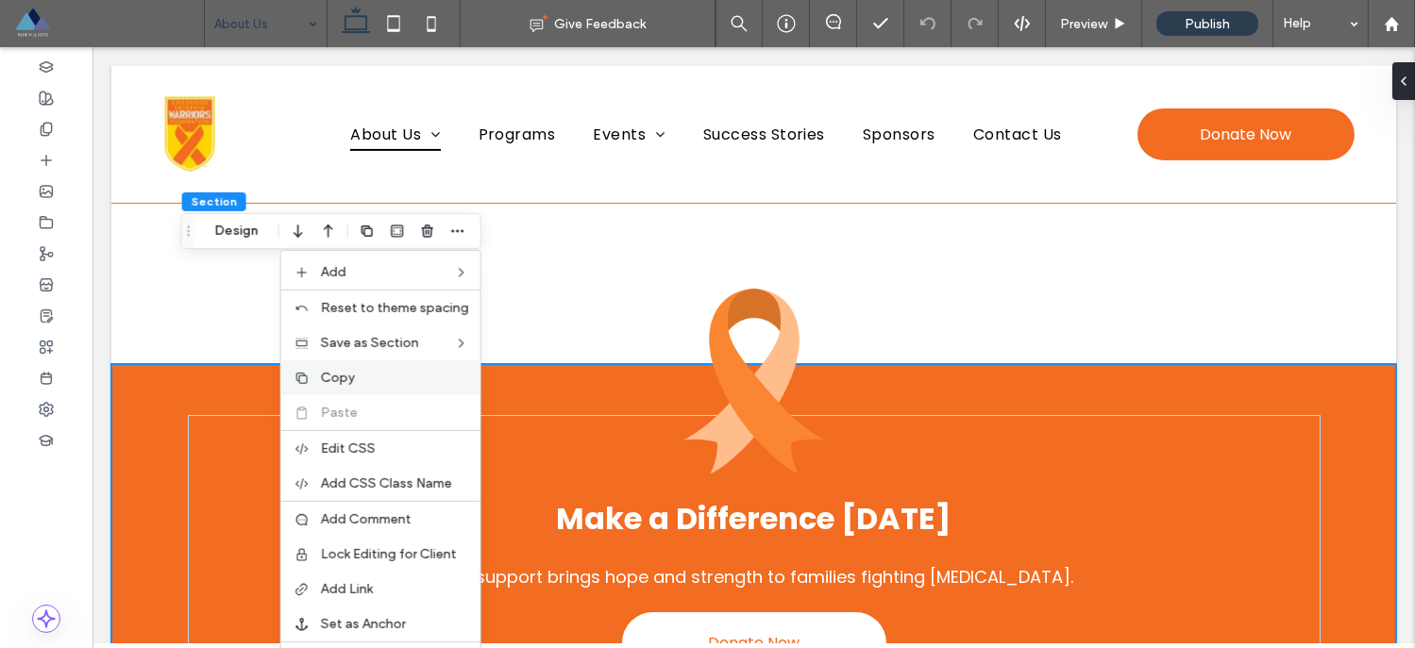
click at [374, 378] on label "Copy" at bounding box center [395, 378] width 148 height 16
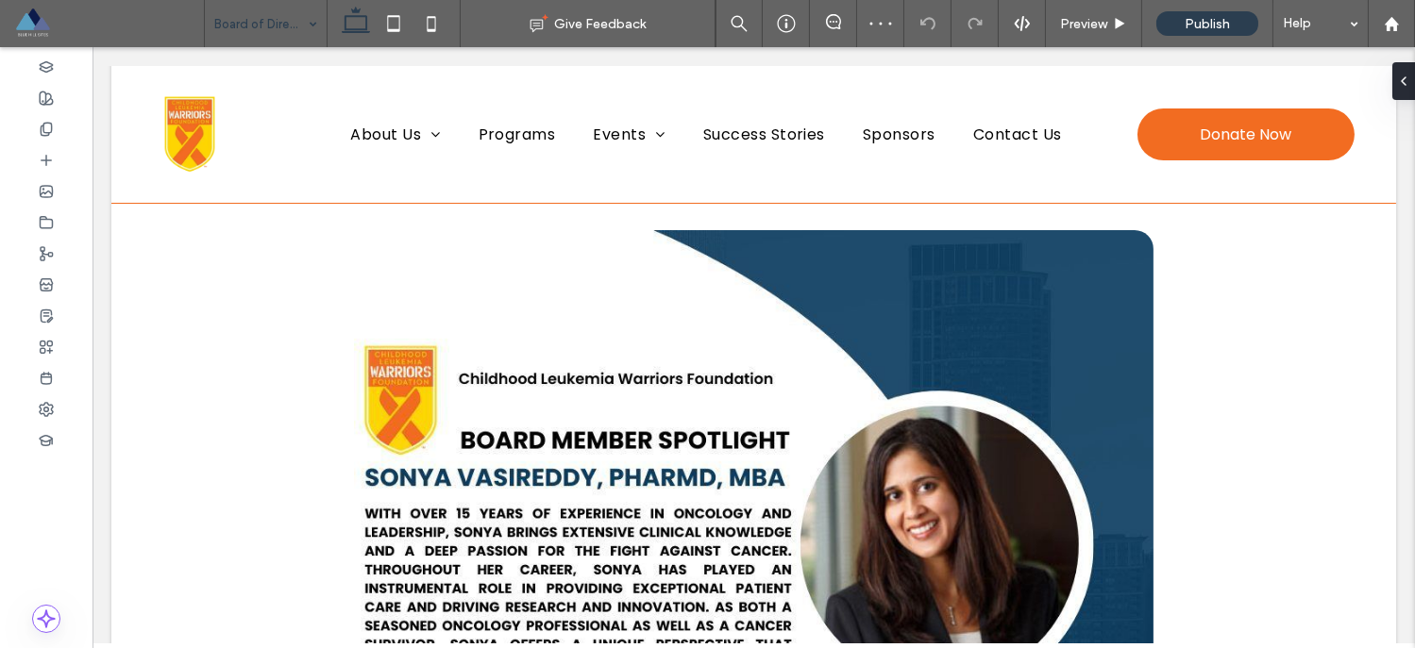
scroll to position [5202, 0]
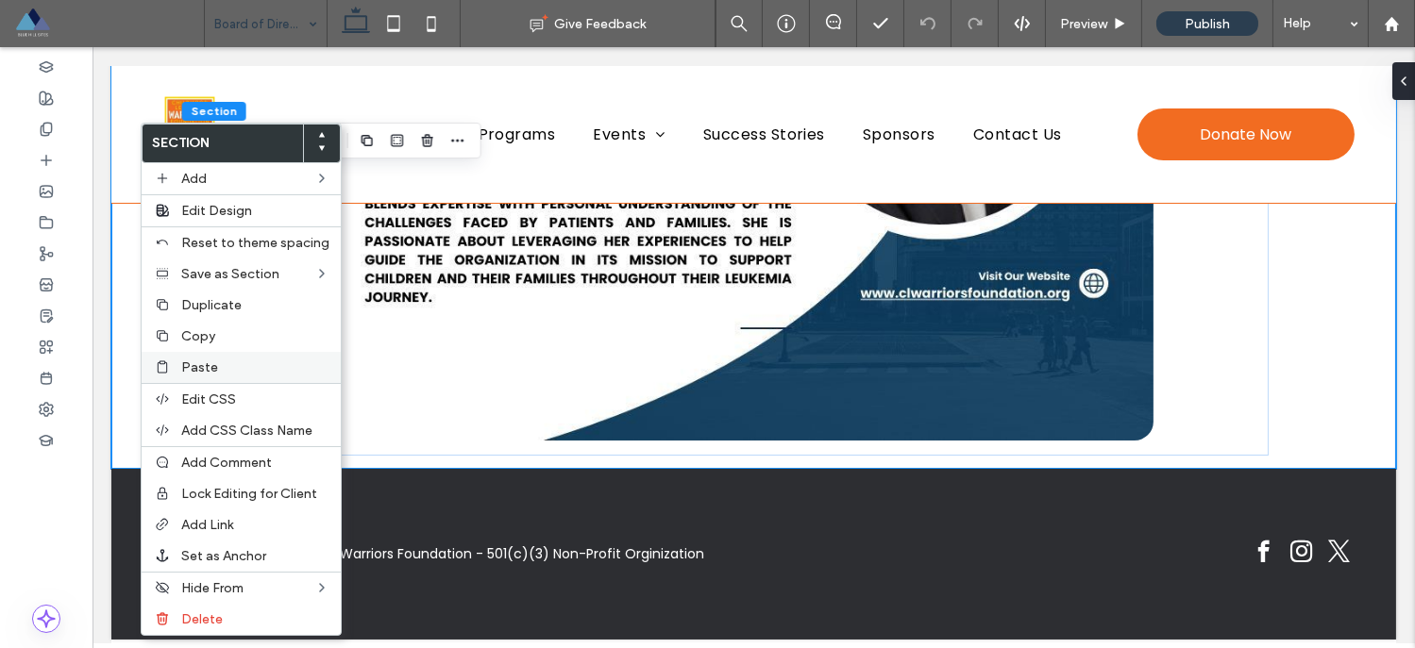
click at [212, 368] on span "Paste" at bounding box center [199, 368] width 37 height 16
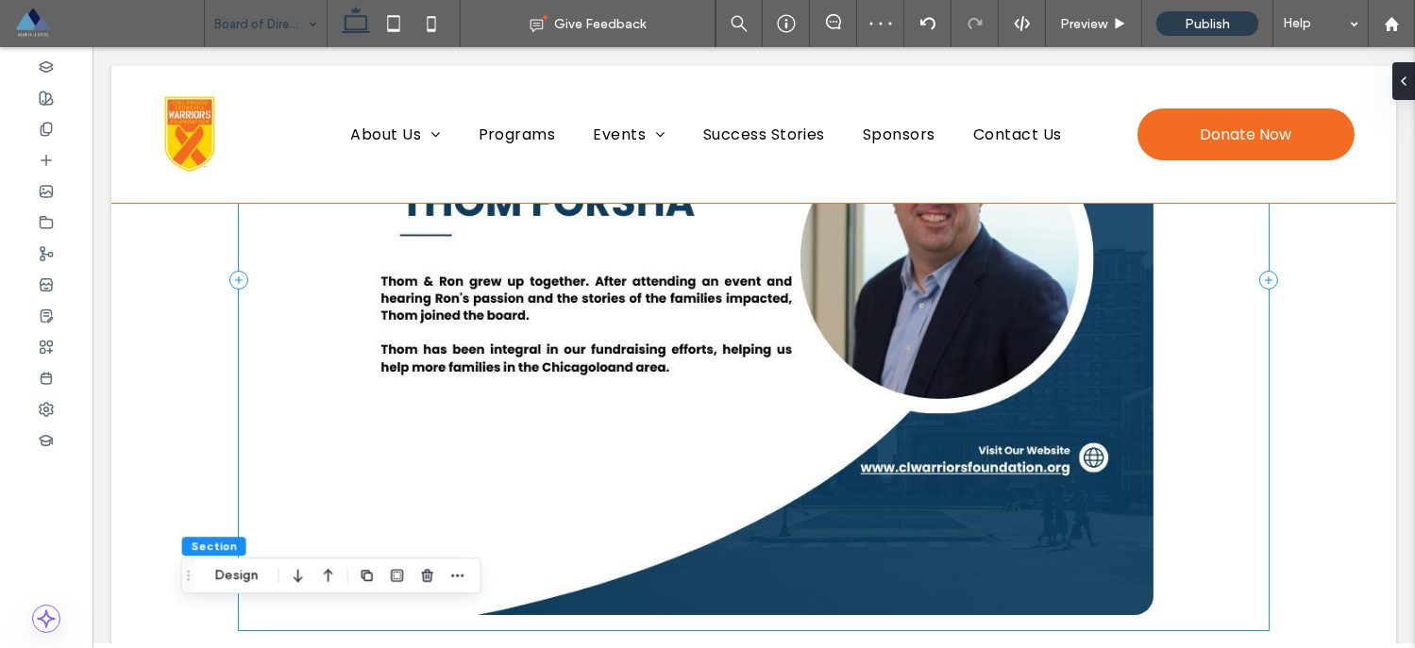
scroll to position [0, 0]
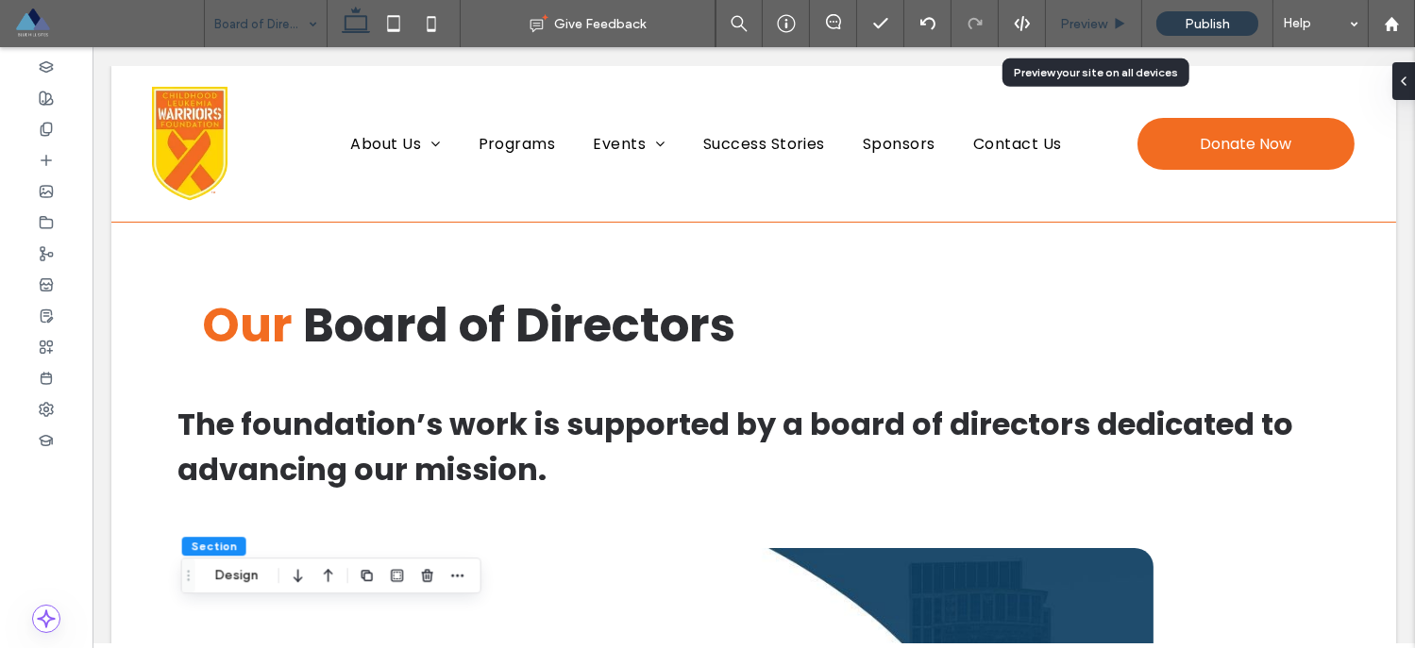
click at [1078, 23] on span "Preview" at bounding box center [1083, 24] width 47 height 16
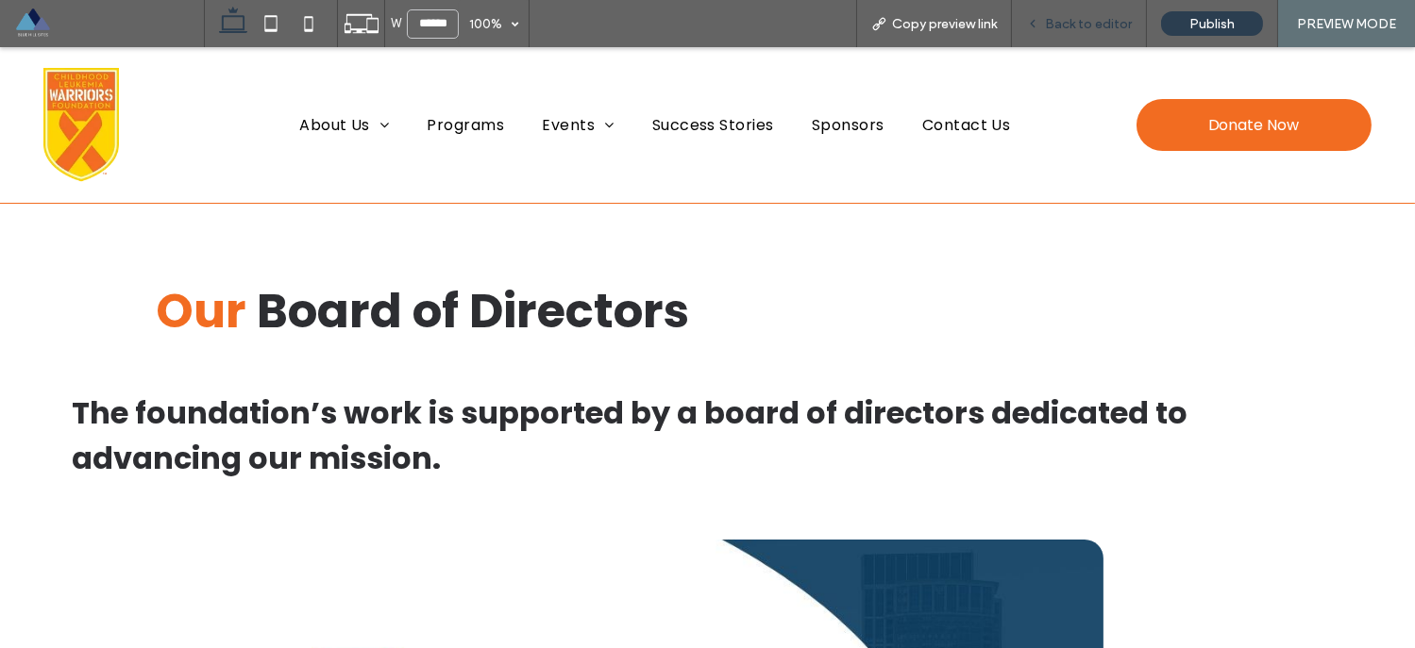
click at [1085, 30] on span "Back to editor" at bounding box center [1088, 24] width 87 height 16
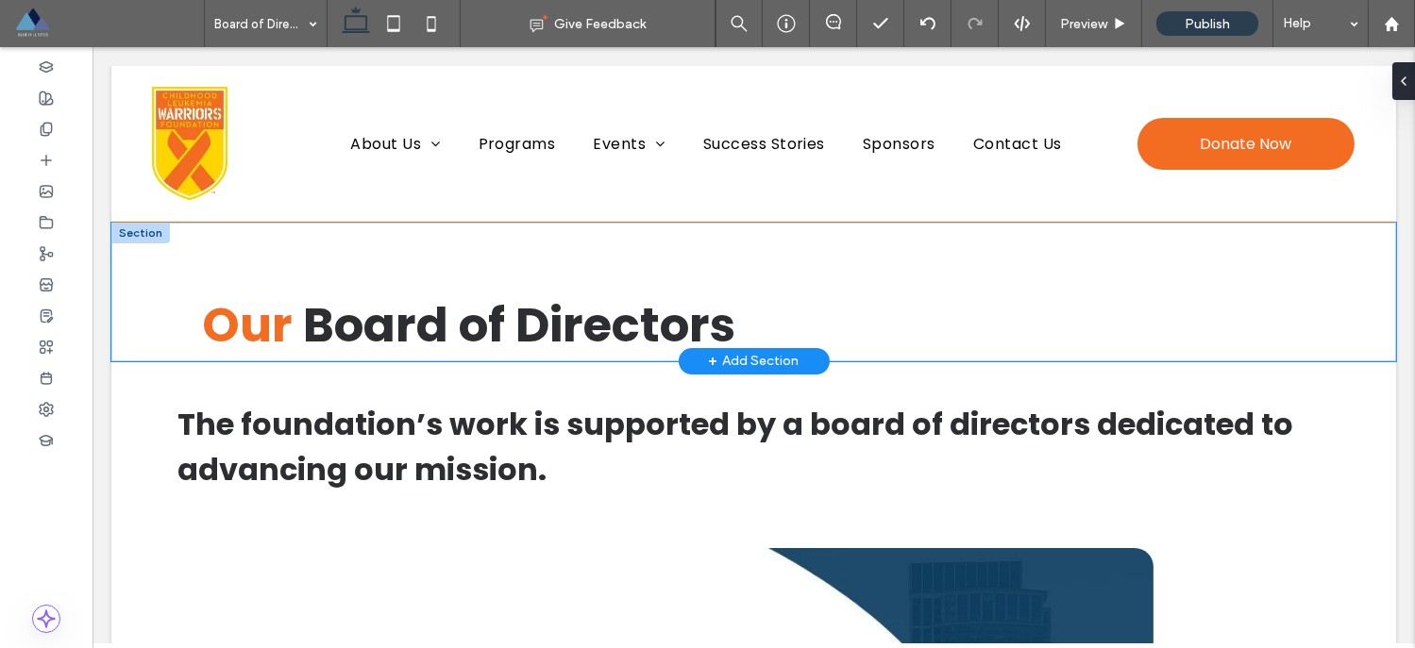
click at [1105, 242] on div "Our Board of Directors" at bounding box center [754, 292] width 1132 height 138
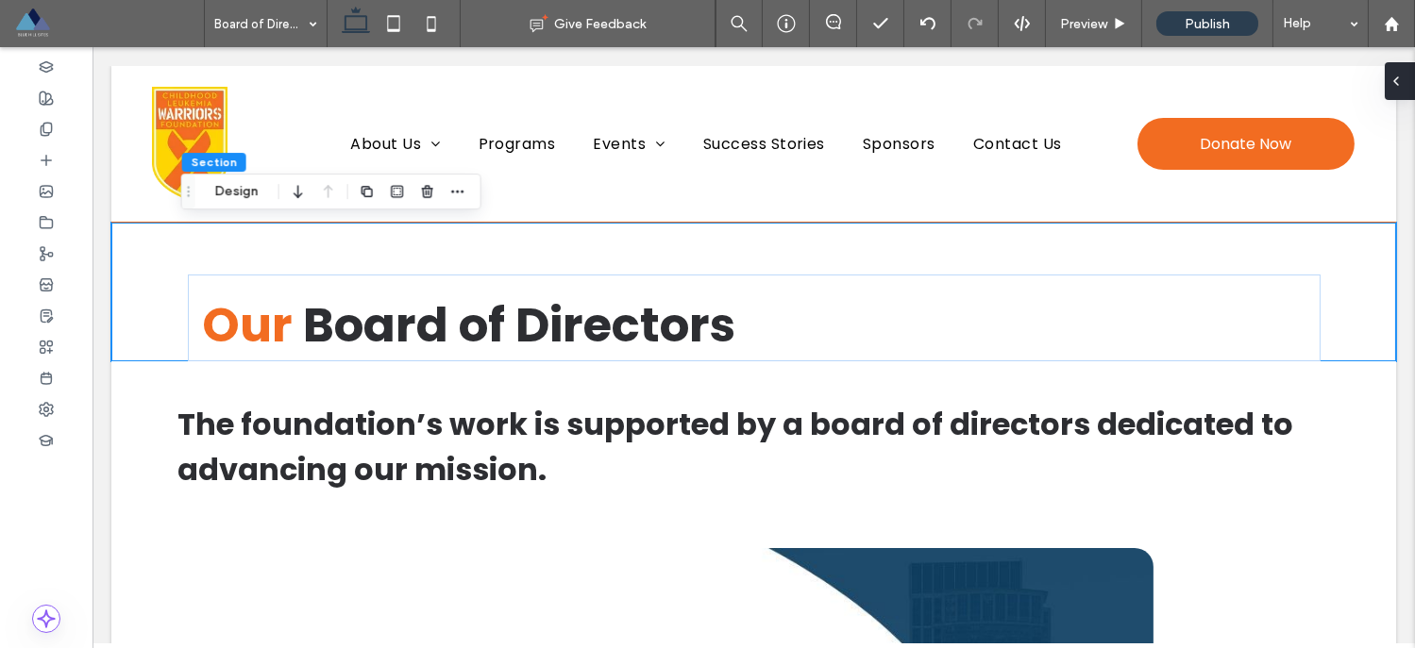
click at [1404, 76] on div at bounding box center [1399, 81] width 30 height 38
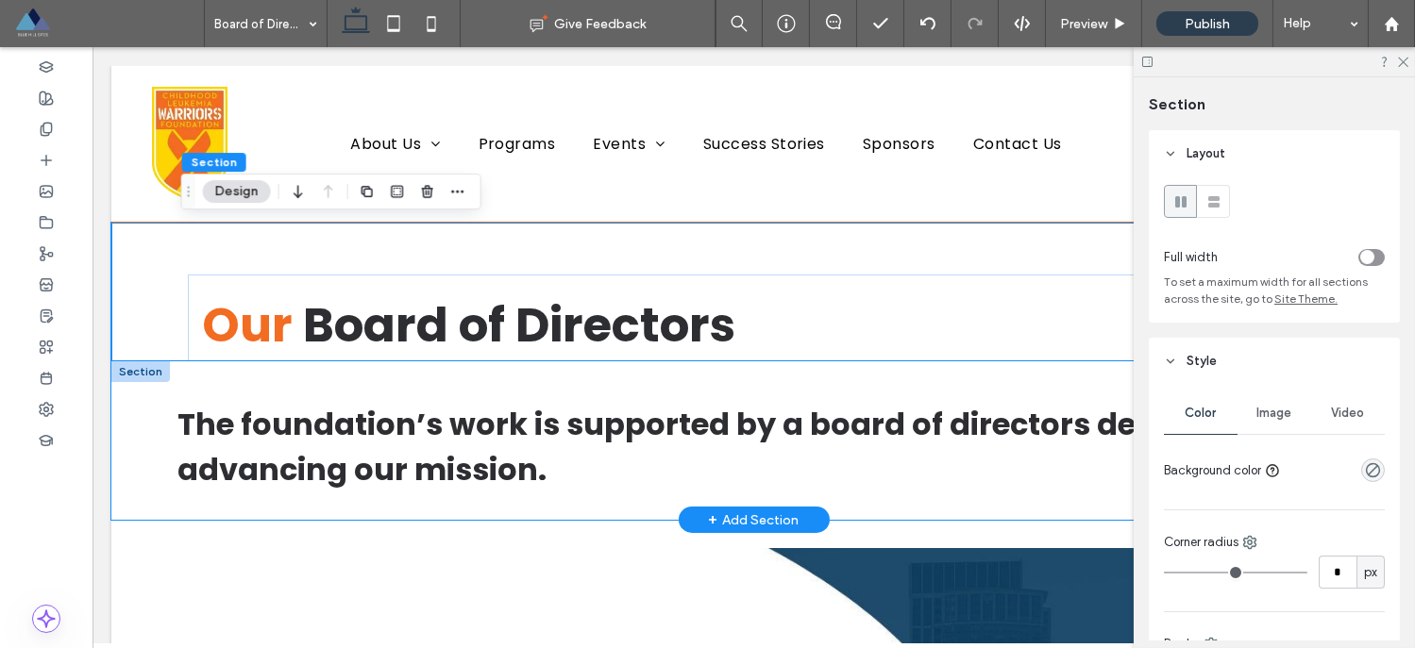
click at [197, 374] on div "The foundation’s work is supported by a board of directors dedicated to advanci…" at bounding box center [753, 440] width 1284 height 159
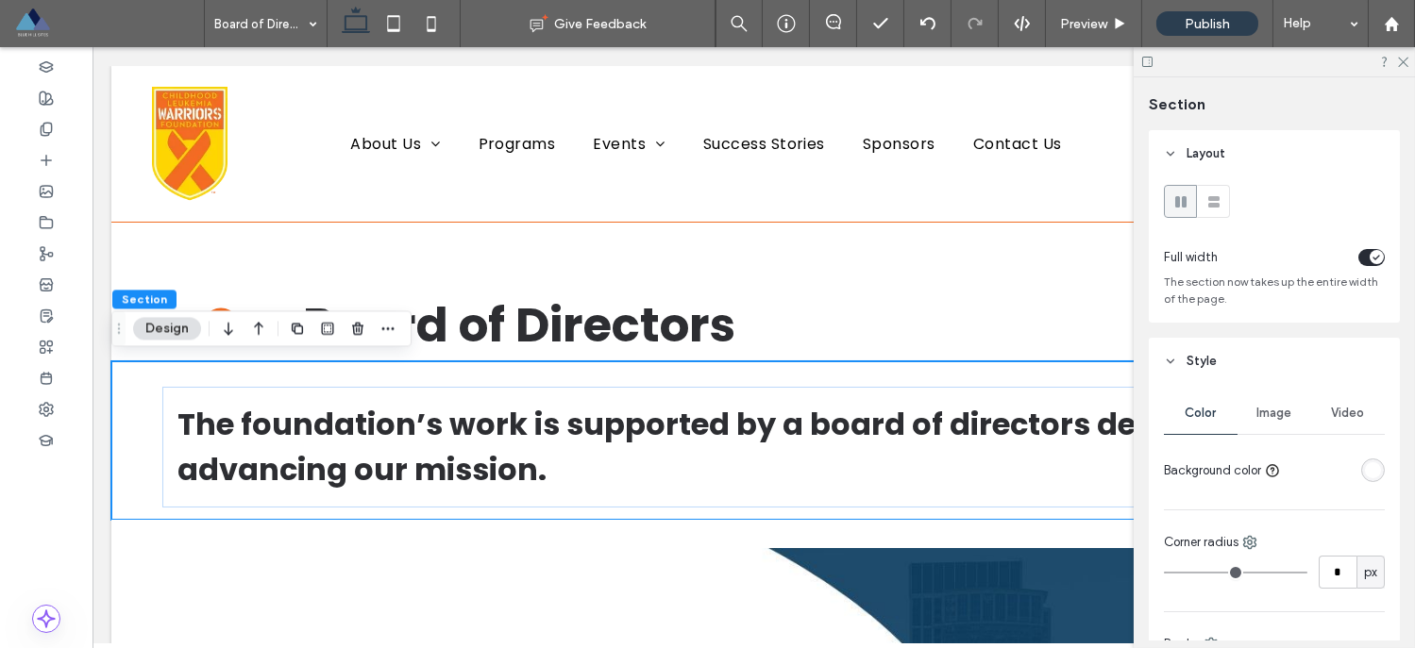
click at [1372, 259] on icon "toggle" at bounding box center [1376, 258] width 8 height 6
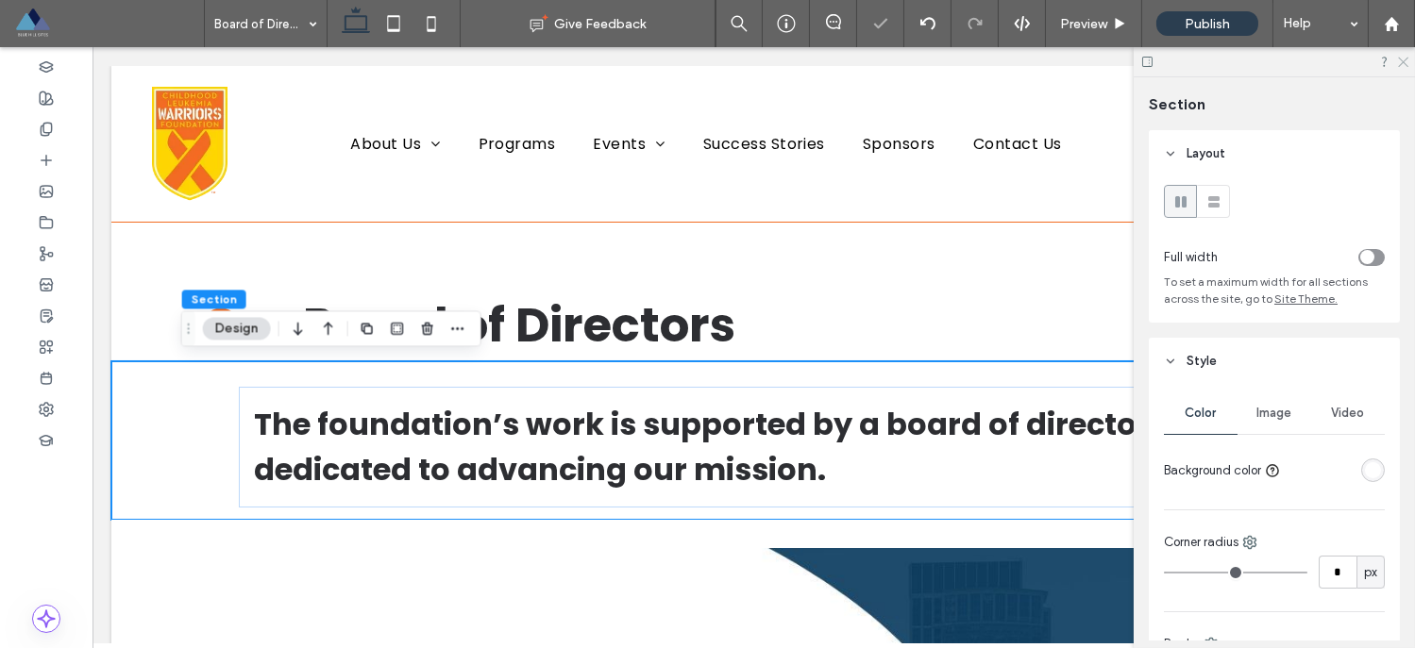
click at [1403, 60] on icon at bounding box center [1402, 61] width 12 height 12
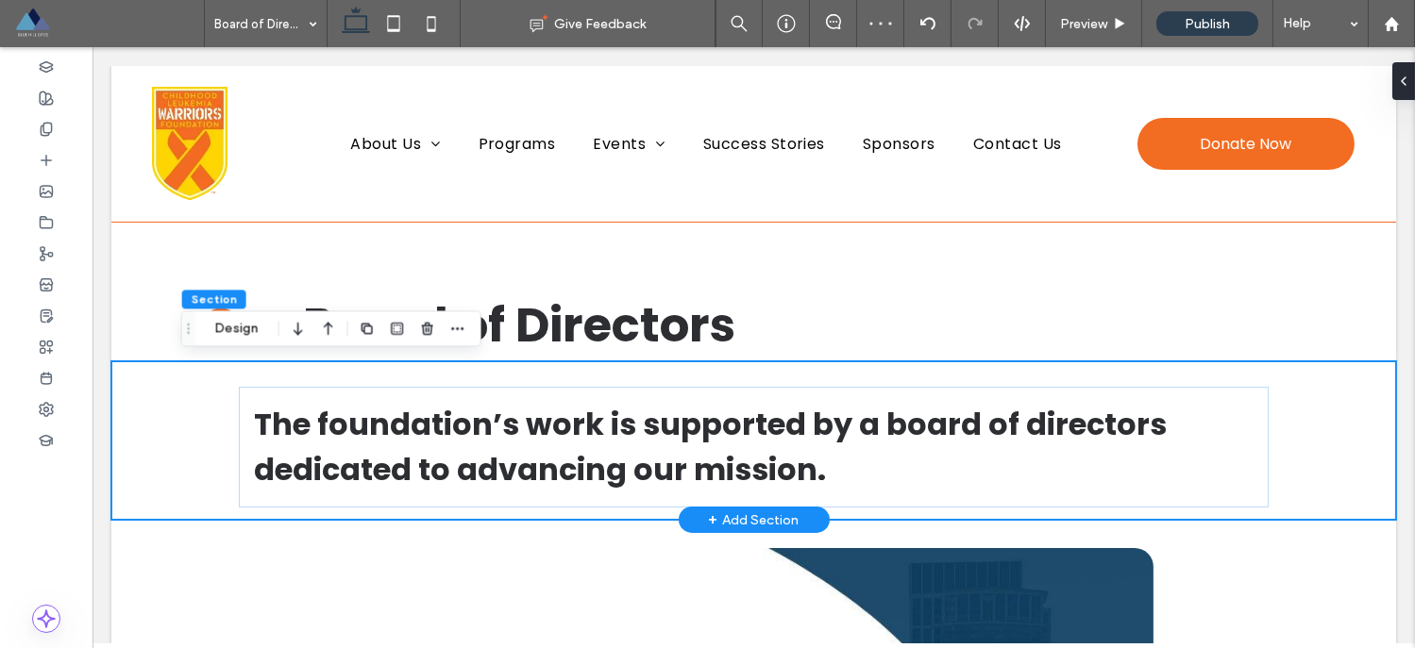
click at [251, 374] on div "The foundation’s work is supported by a board of directors dedicated to advanci…" at bounding box center [754, 440] width 1132 height 159
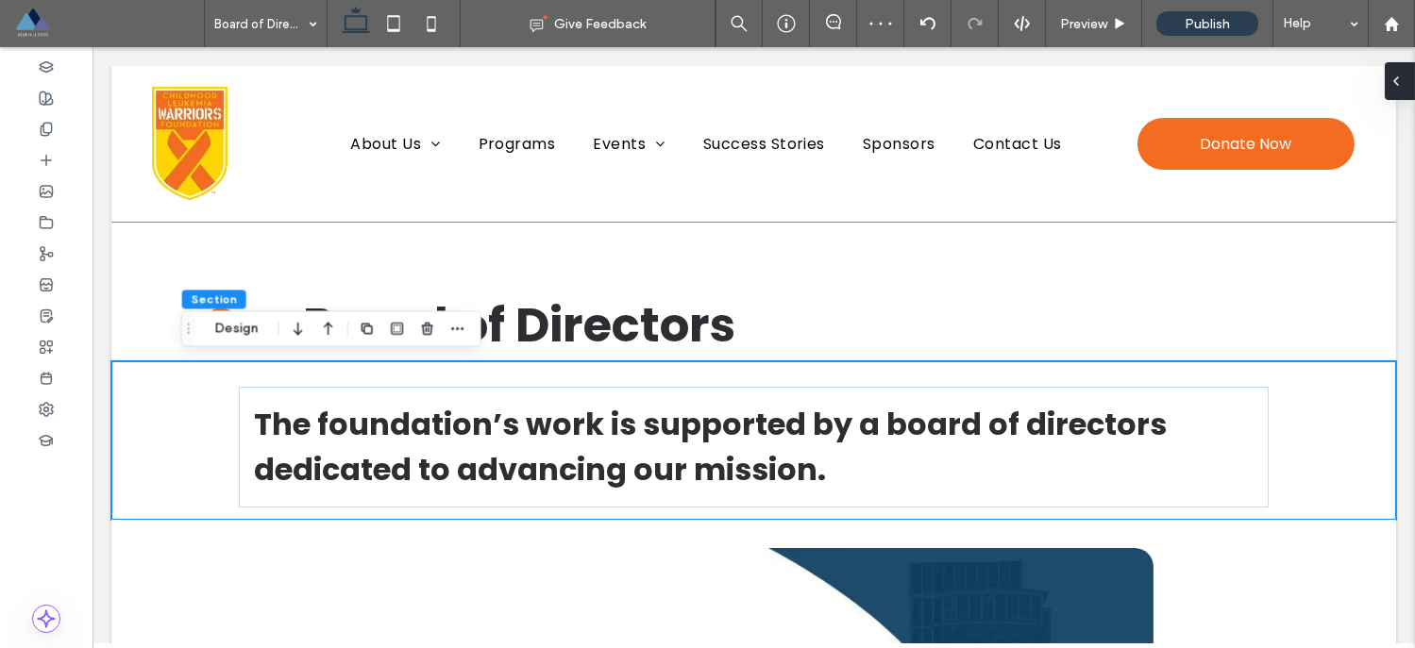
click at [1391, 84] on icon at bounding box center [1395, 81] width 15 height 15
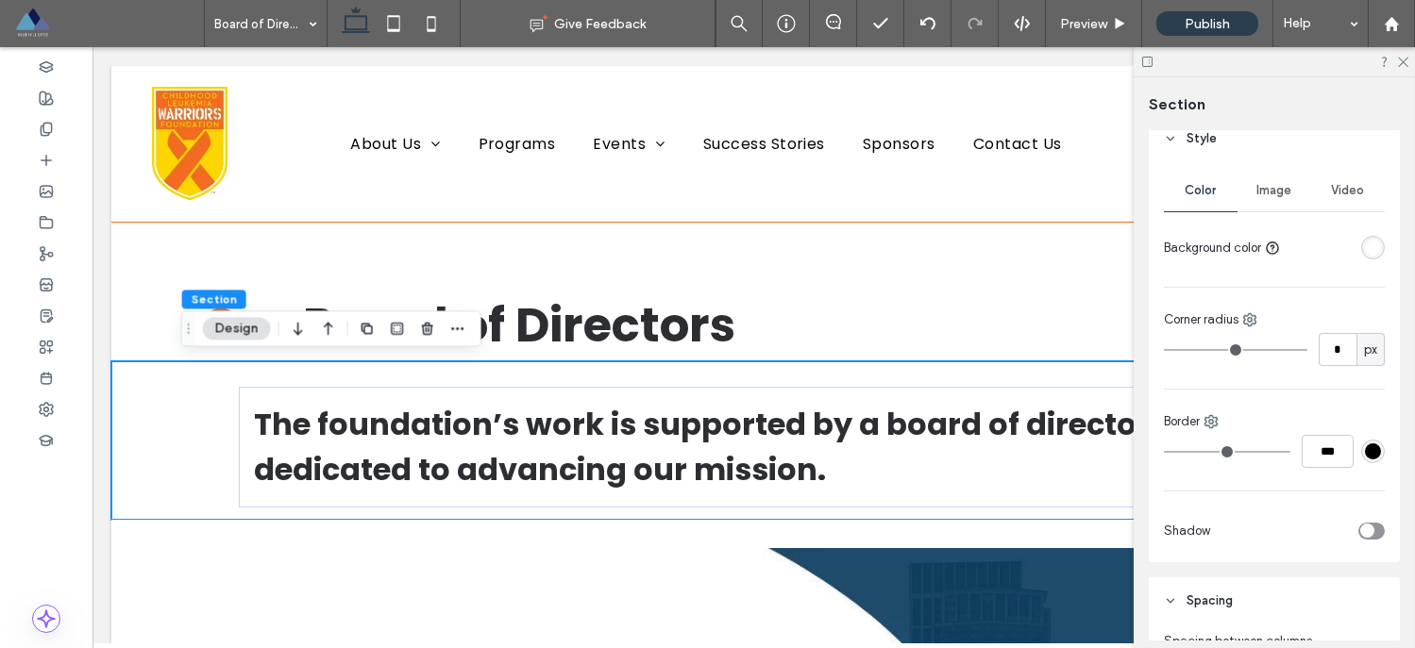
scroll to position [592, 0]
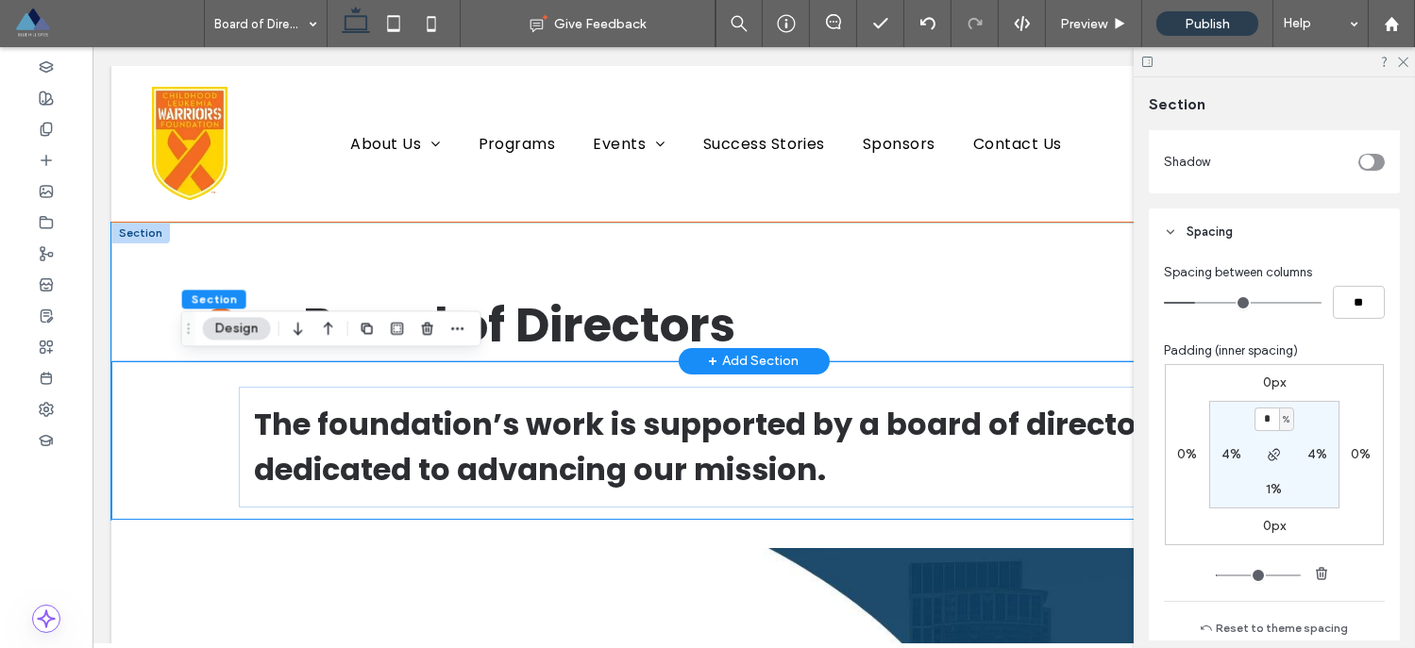
click at [226, 239] on div "Our Board of Directors" at bounding box center [754, 292] width 1132 height 138
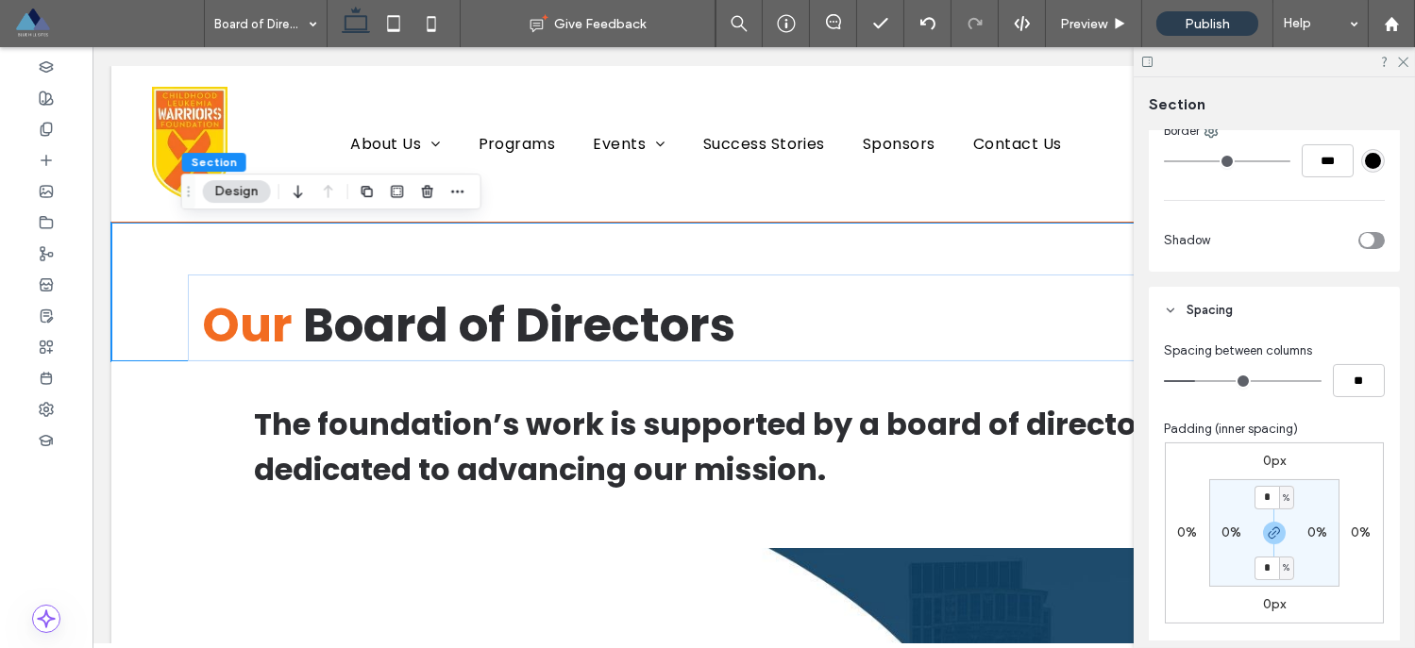
scroll to position [610, 0]
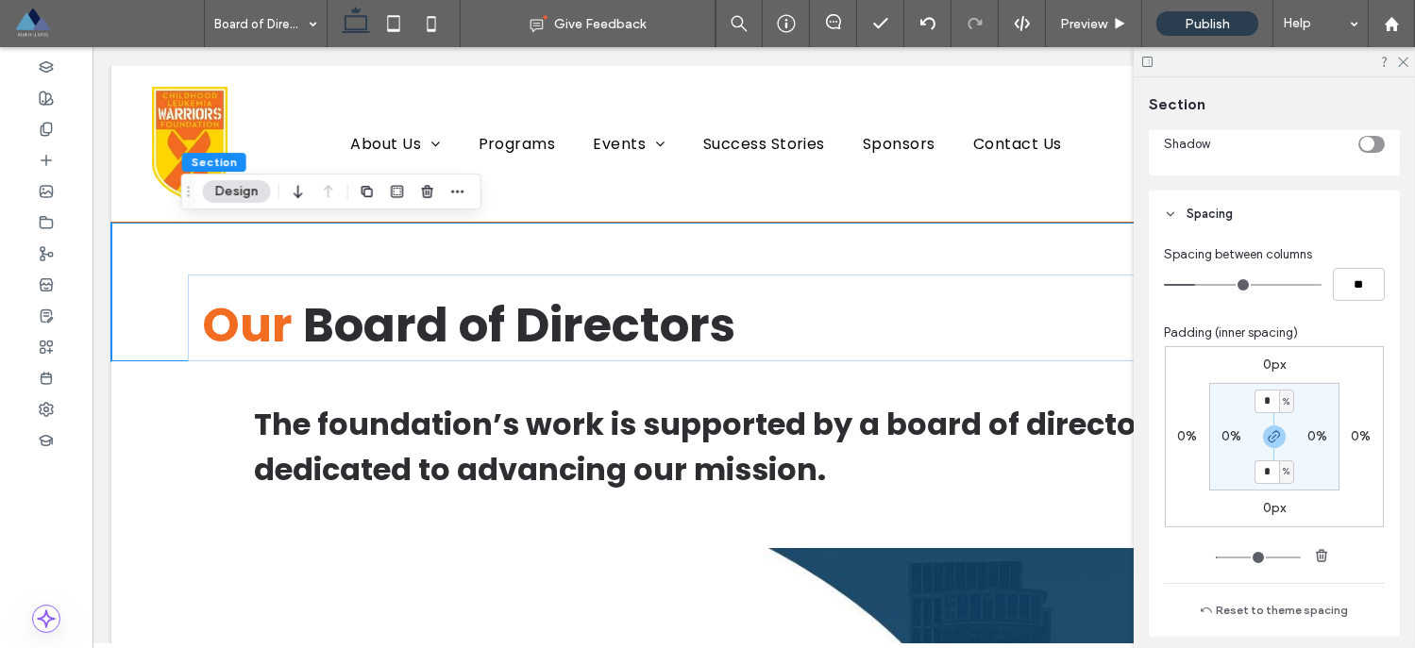
click at [1226, 437] on label "0%" at bounding box center [1231, 436] width 20 height 16
type input "*"
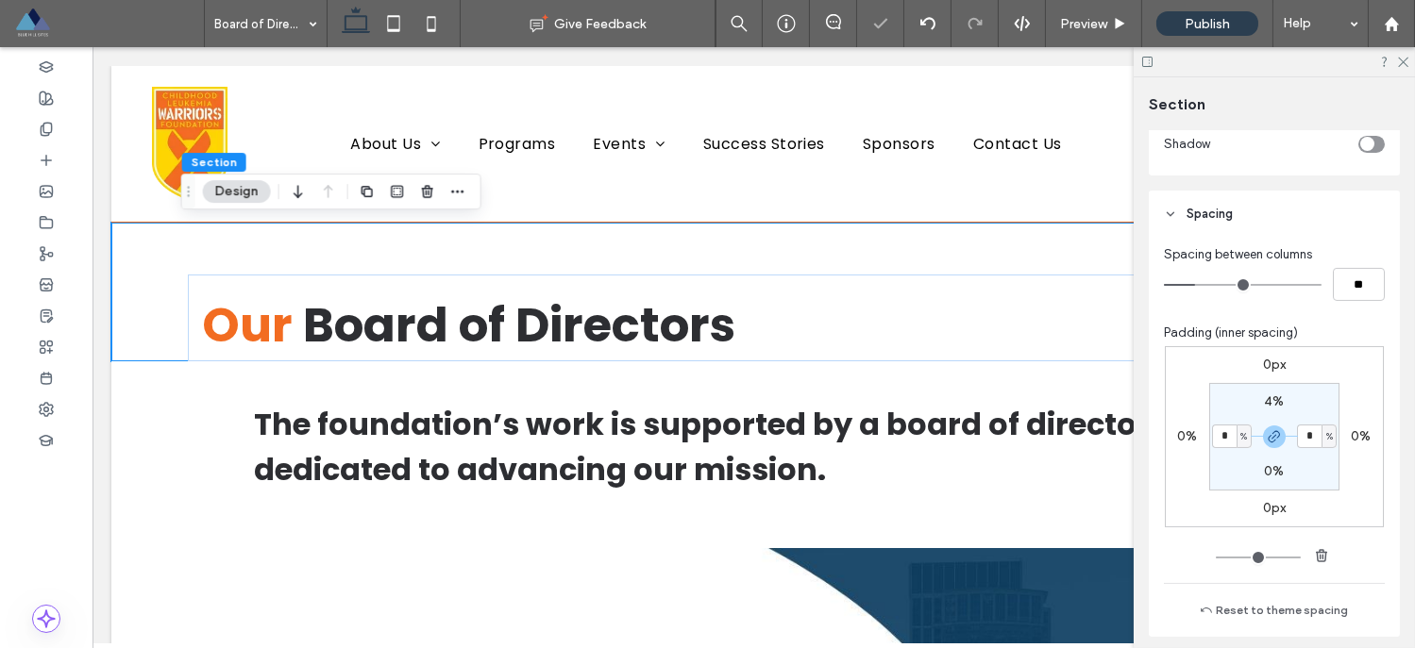
click at [1374, 387] on div "0px 0% 0px 0% 4% * % 0% * %" at bounding box center [1274, 436] width 219 height 181
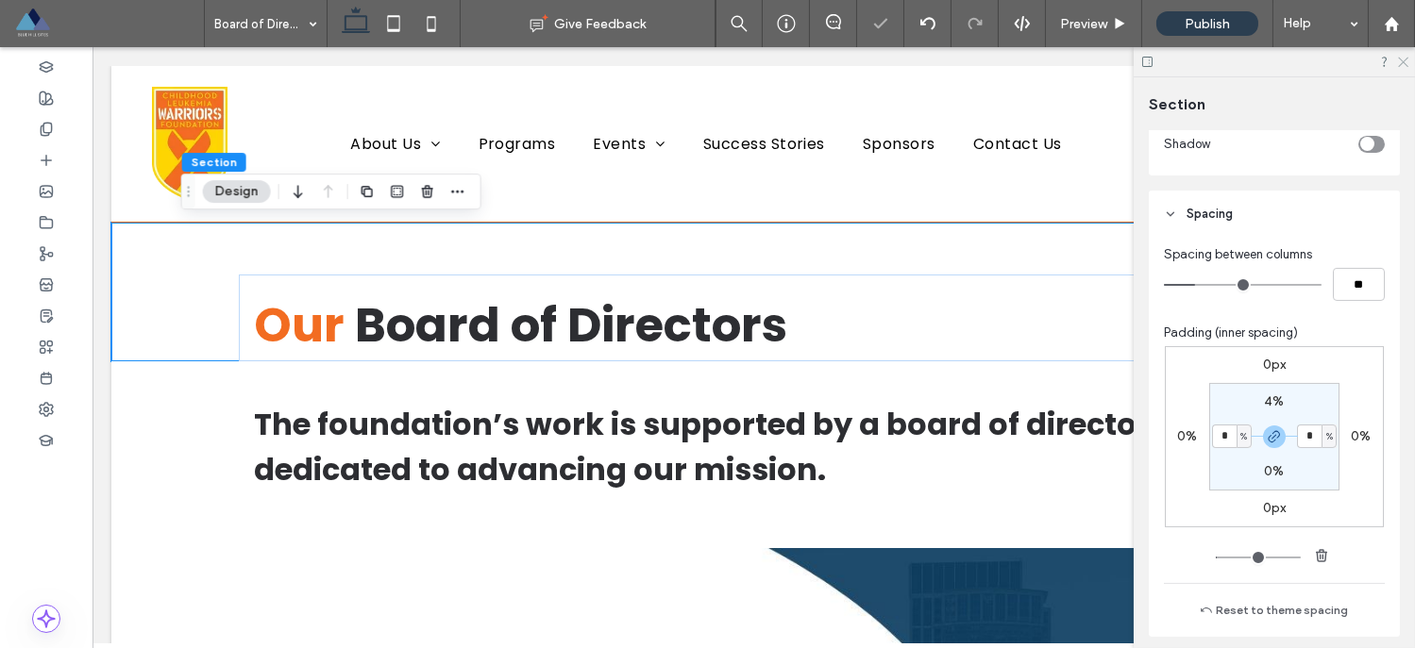
click at [1399, 64] on icon at bounding box center [1402, 61] width 12 height 12
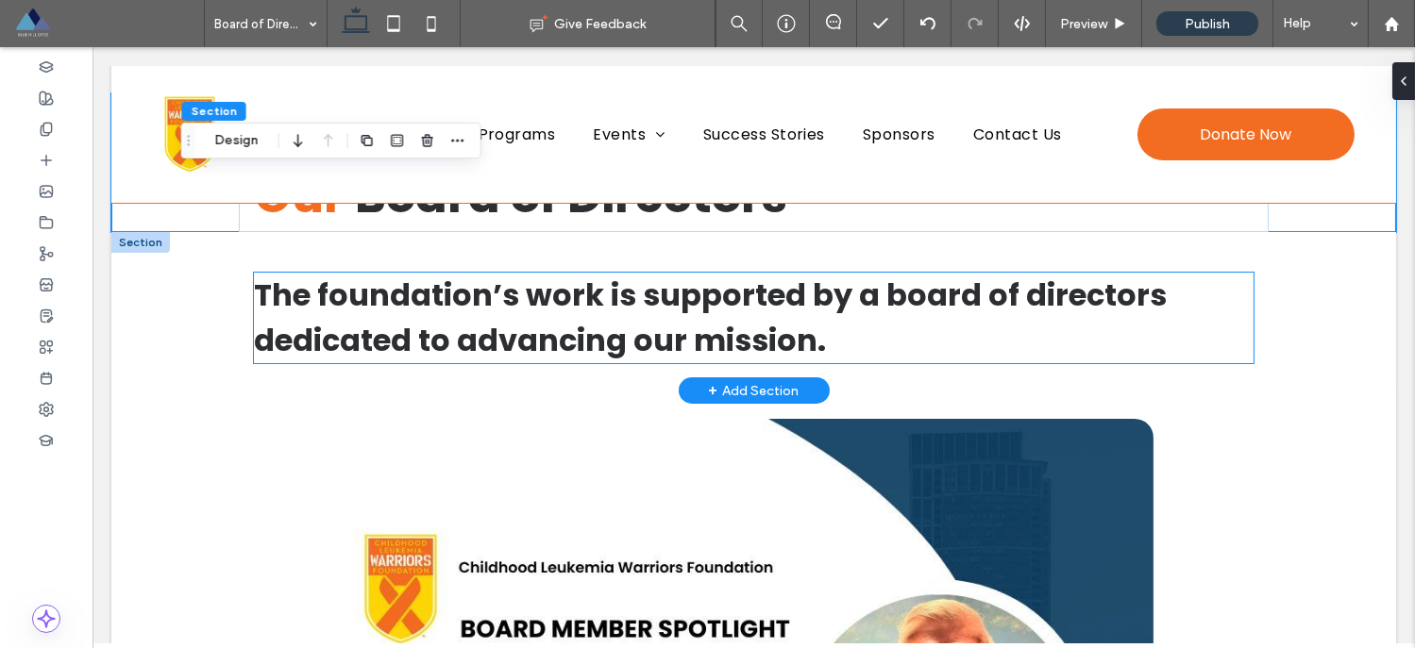
scroll to position [130, 0]
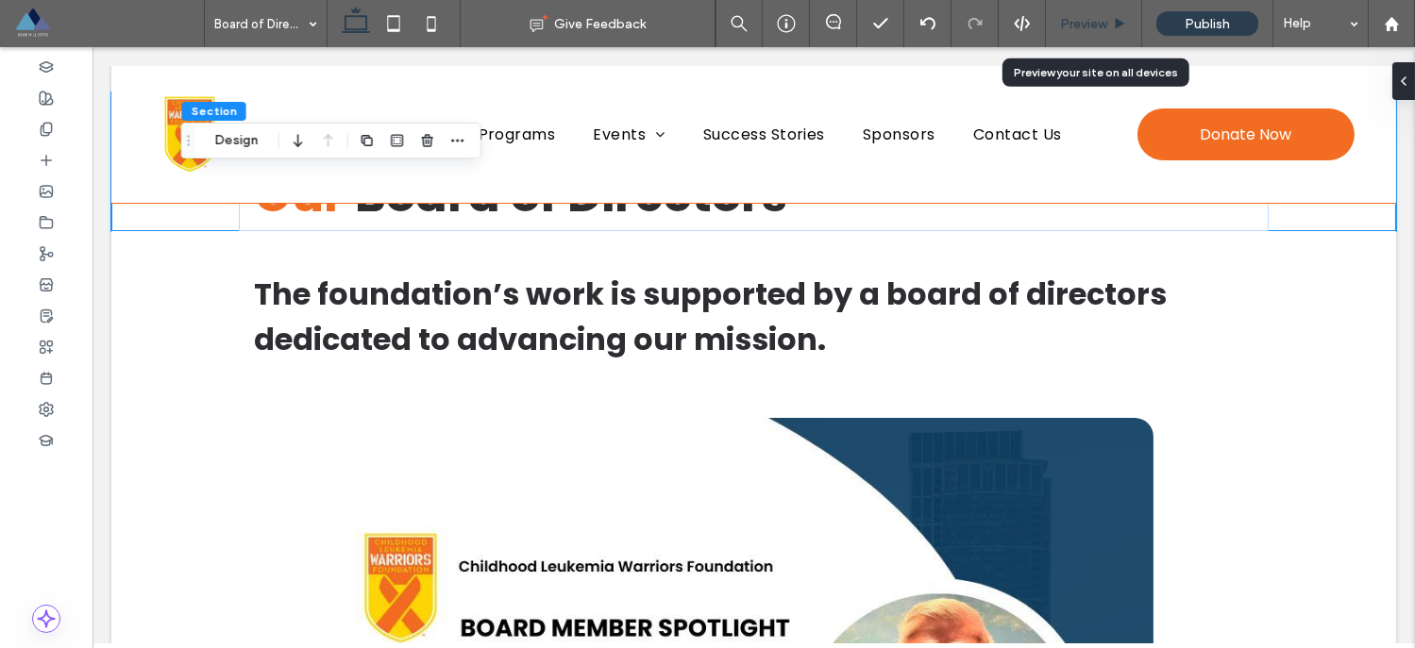
drag, startPoint x: 1090, startPoint y: 28, endPoint x: 1017, endPoint y: 22, distance: 73.0
click at [1090, 28] on span "Preview" at bounding box center [1083, 24] width 47 height 16
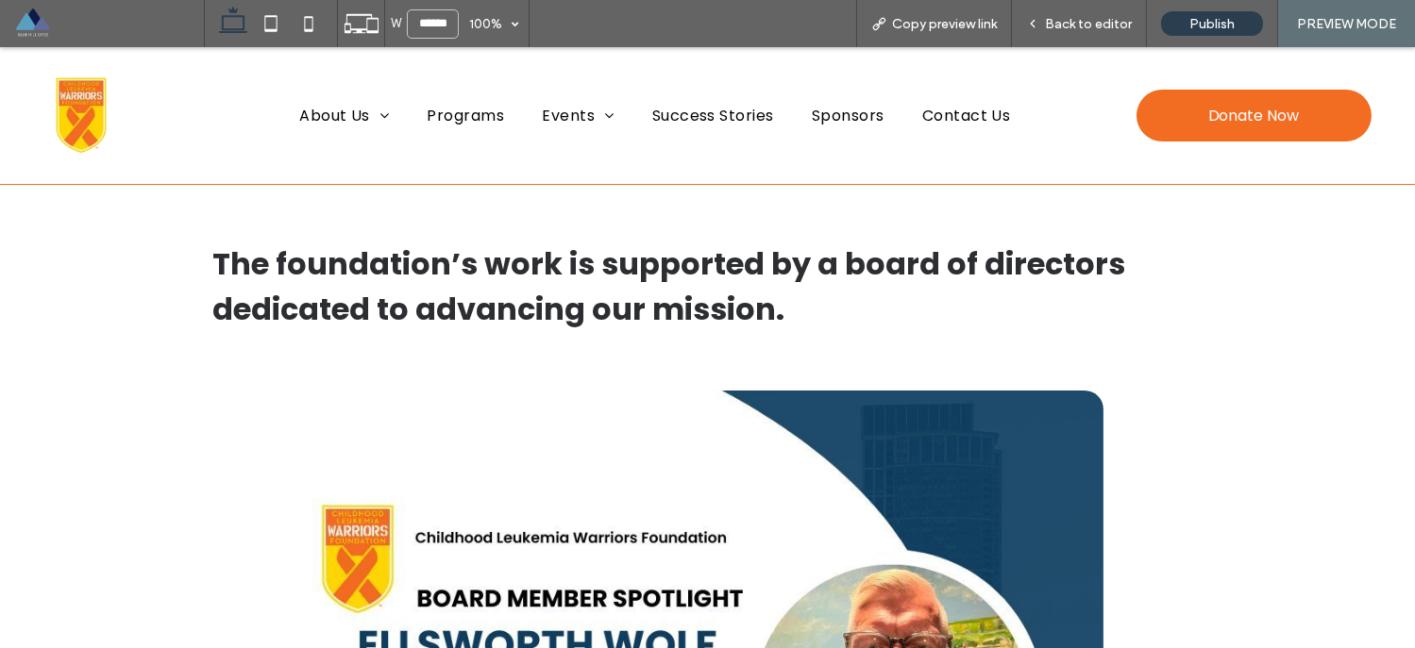
scroll to position [92, 0]
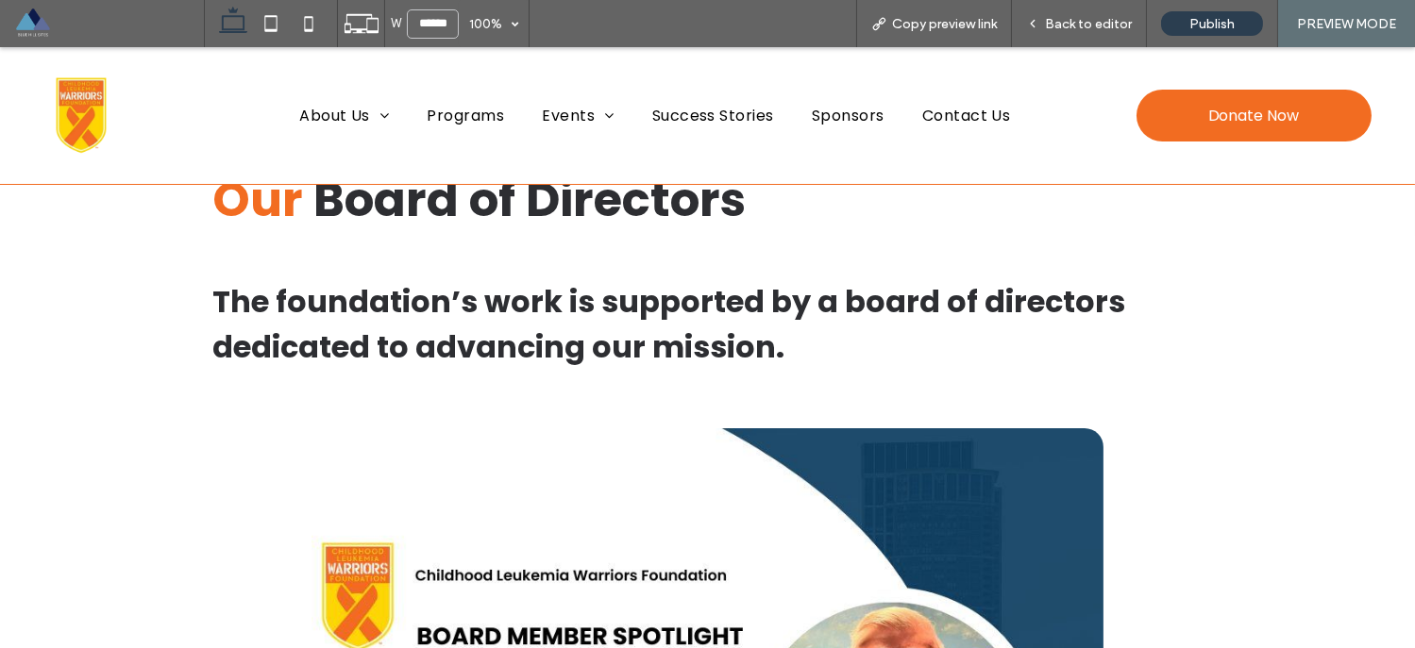
click at [390, 339] on span "The foundation’s work is supported by a board of directors dedicated to advanci…" at bounding box center [668, 324] width 913 height 88
click at [365, 343] on span "The foundation’s work is supported by a board of directors dedicated to advanci…" at bounding box center [668, 324] width 913 height 88
click at [363, 343] on span "The foundation’s work is supported by a board of directors dedicated to advanci…" at bounding box center [668, 324] width 913 height 88
click at [327, 344] on span "The foundation’s work is supported by a board of directors dedicated to advanci…" at bounding box center [668, 324] width 913 height 88
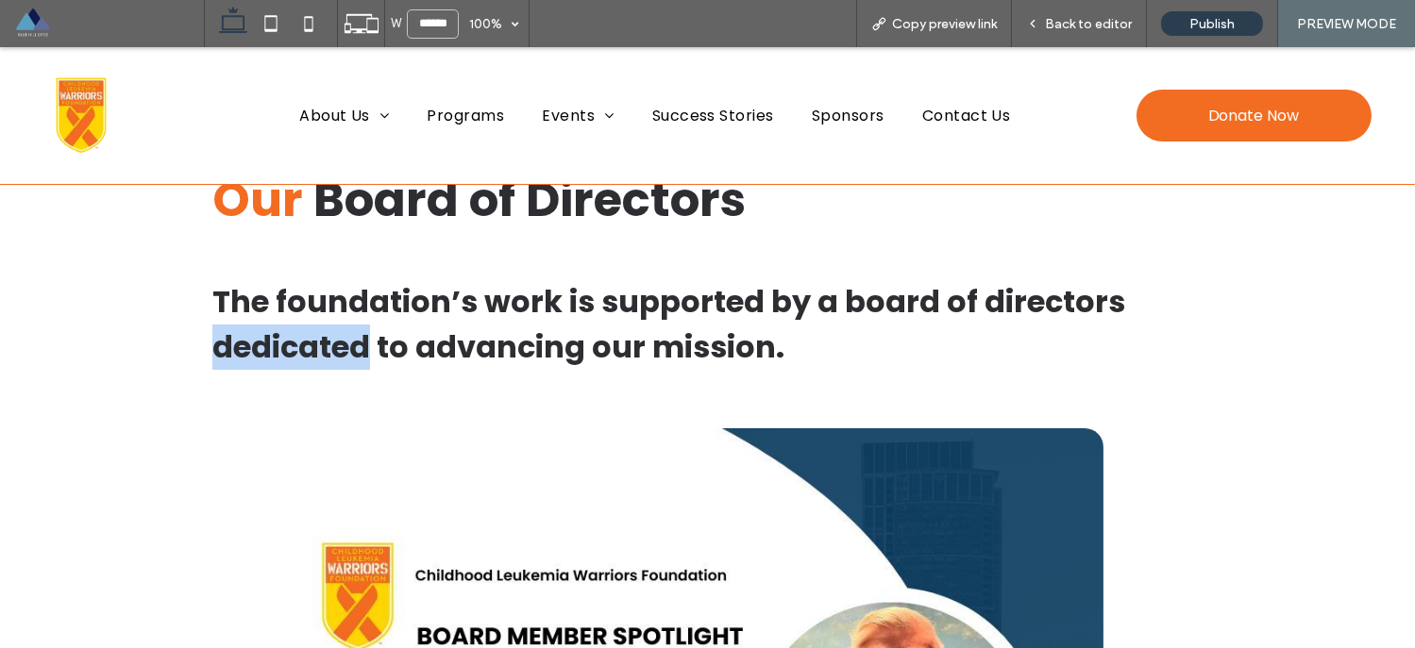
click at [327, 344] on span "The foundation’s work is supported by a board of directors dedicated to advanci…" at bounding box center [668, 324] width 913 height 88
click at [1065, 11] on div "Back to editor" at bounding box center [1079, 23] width 135 height 47
click at [1068, 19] on span "Back to editor" at bounding box center [1088, 24] width 87 height 16
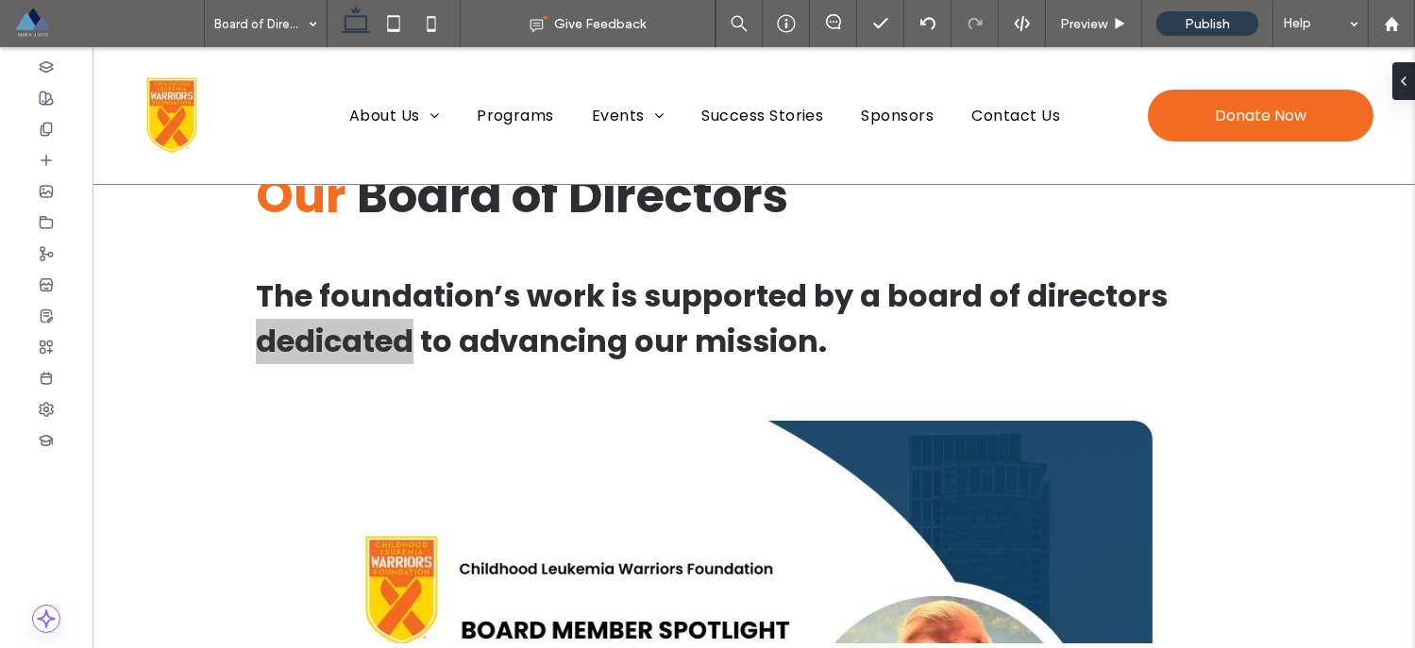
scroll to position [111, 0]
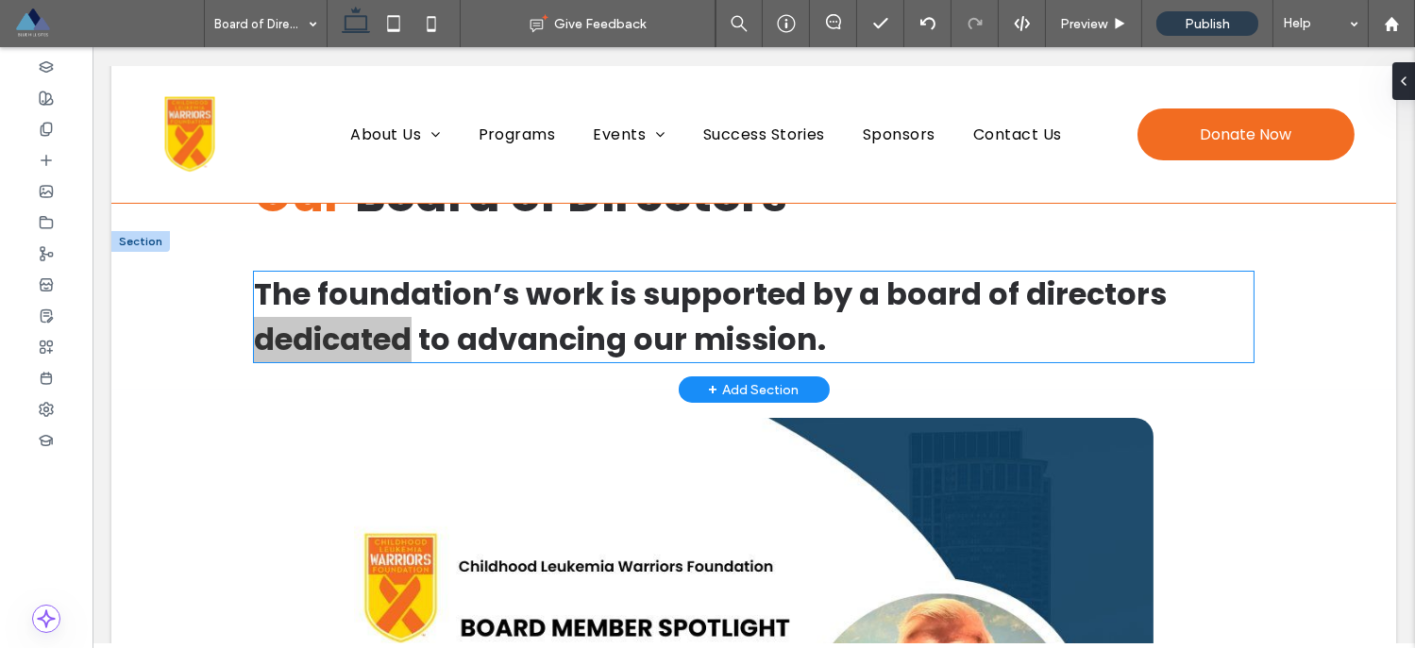
click at [344, 340] on span "The foundation’s work is supported by a board of directors dedicated to advanci…" at bounding box center [710, 317] width 913 height 88
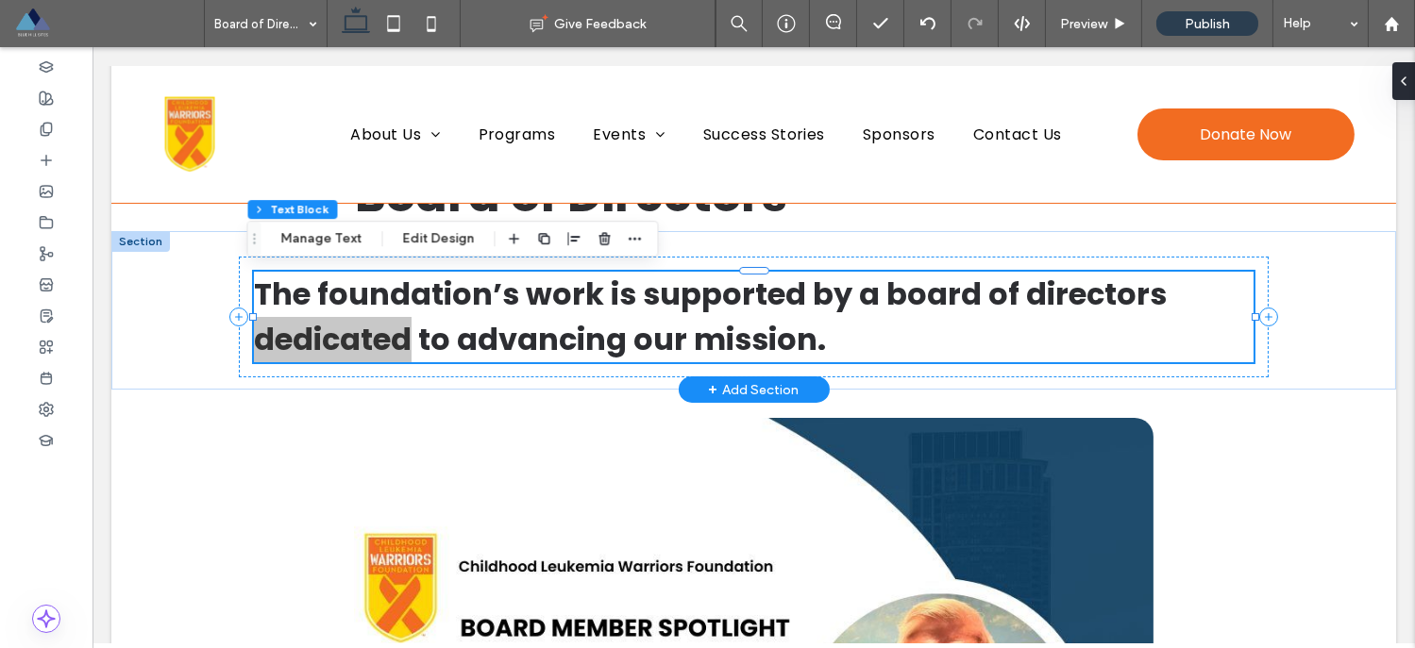
click at [363, 344] on span "The foundation’s work is supported by a board of directors dedicated to advanci…" at bounding box center [710, 317] width 913 height 88
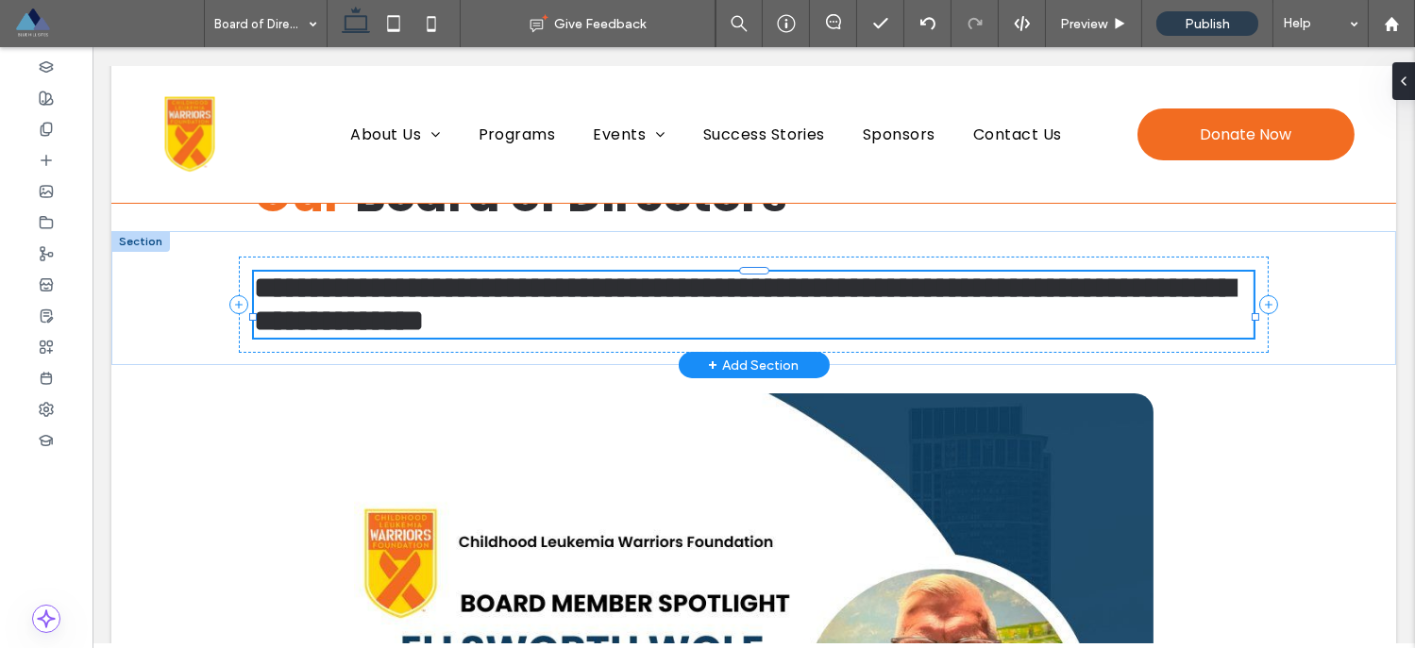
type input "*******"
type input "**"
click at [397, 336] on span "**********" at bounding box center [744, 304] width 980 height 63
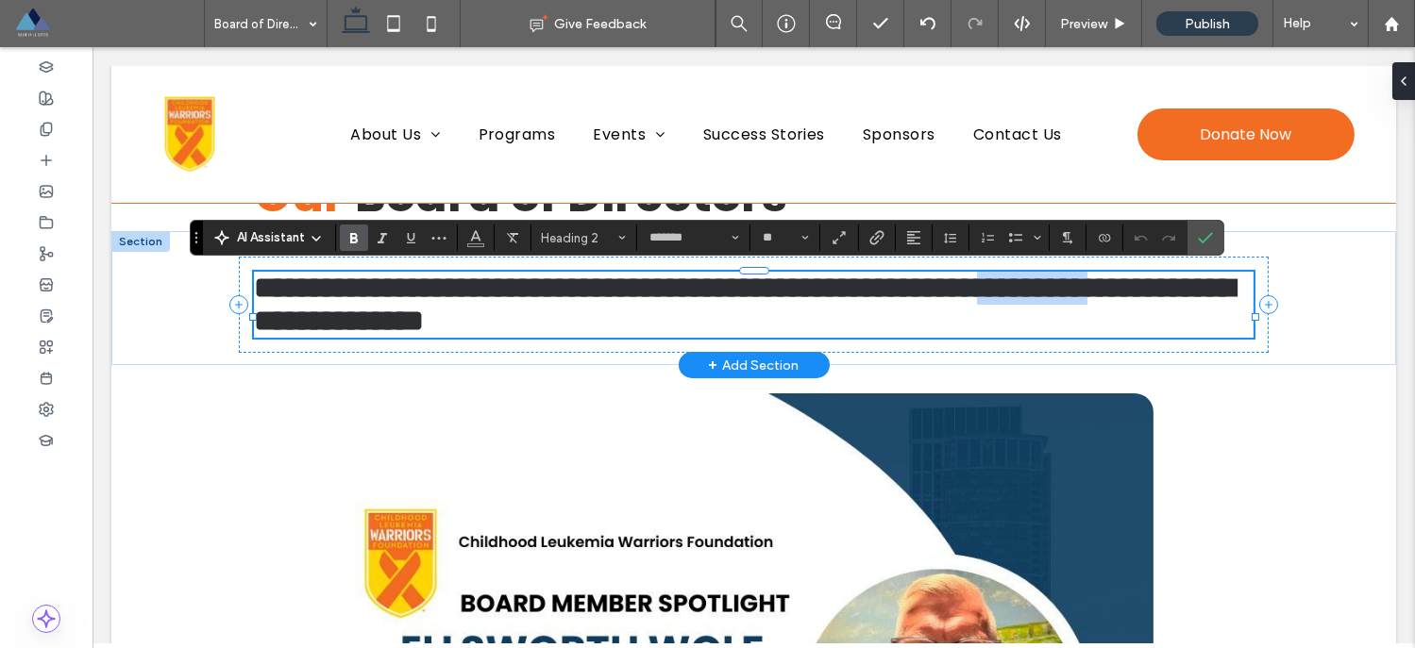
drag, startPoint x: 377, startPoint y: 337, endPoint x: 247, endPoint y: 339, distance: 129.3
click at [254, 336] on span "**********" at bounding box center [744, 304] width 980 height 63
click at [468, 243] on icon "Color" at bounding box center [475, 235] width 15 height 15
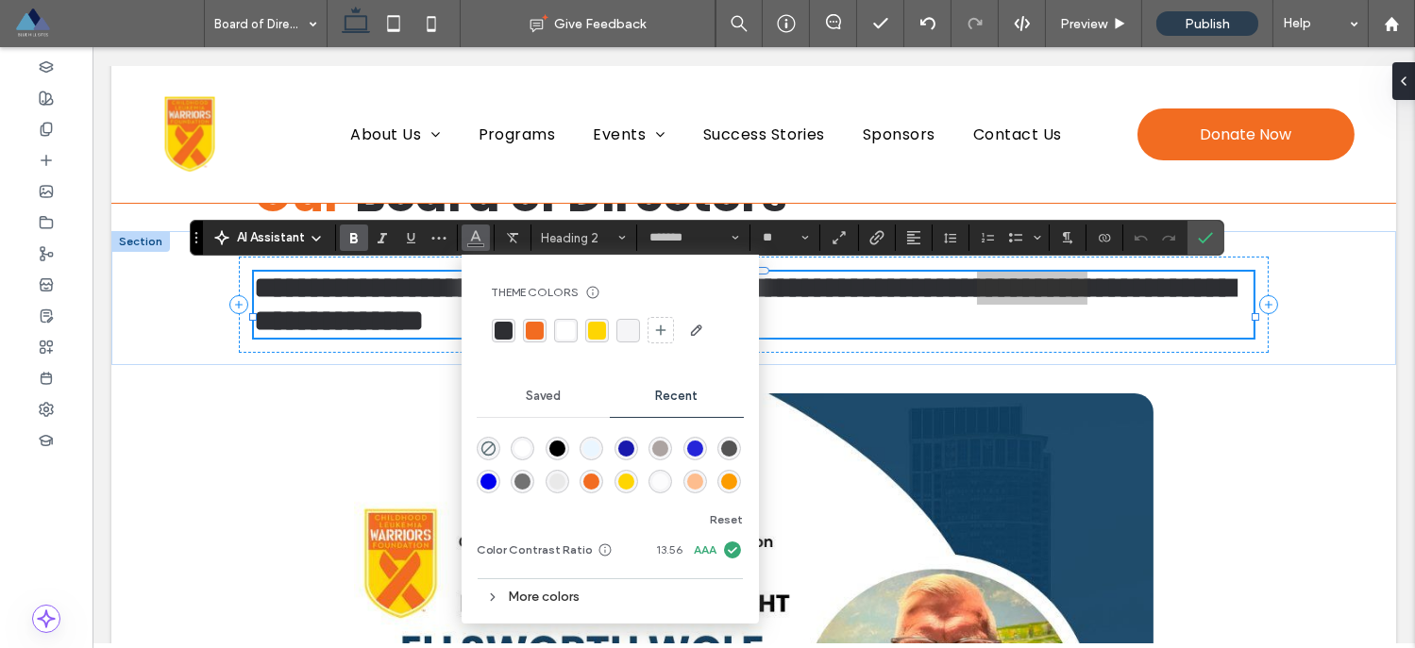
click at [538, 327] on div "rgba(242, 108, 33, 1)" at bounding box center [535, 331] width 18 height 18
click at [779, 336] on span "**********" at bounding box center [738, 304] width 968 height 63
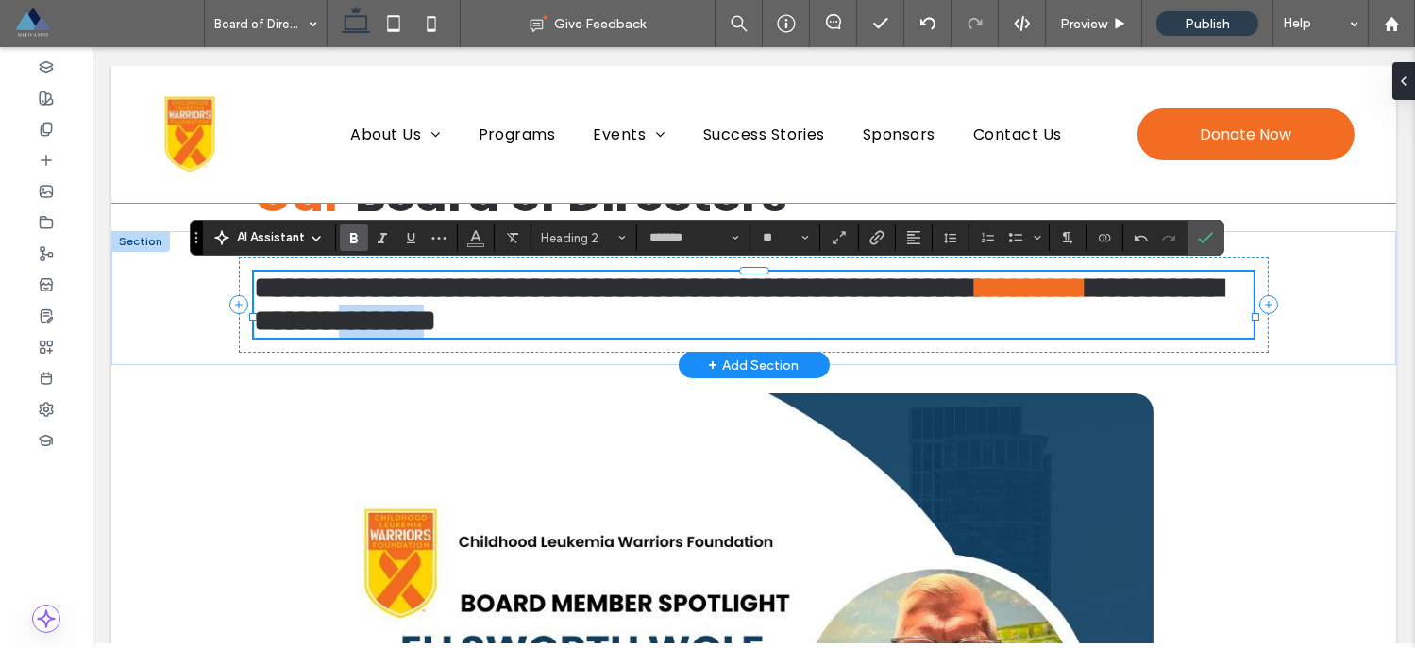
drag, startPoint x: 809, startPoint y: 341, endPoint x: 686, endPoint y: 342, distance: 122.7
click at [686, 336] on span "**********" at bounding box center [738, 304] width 968 height 63
click at [474, 246] on span "Color" at bounding box center [475, 236] width 15 height 25
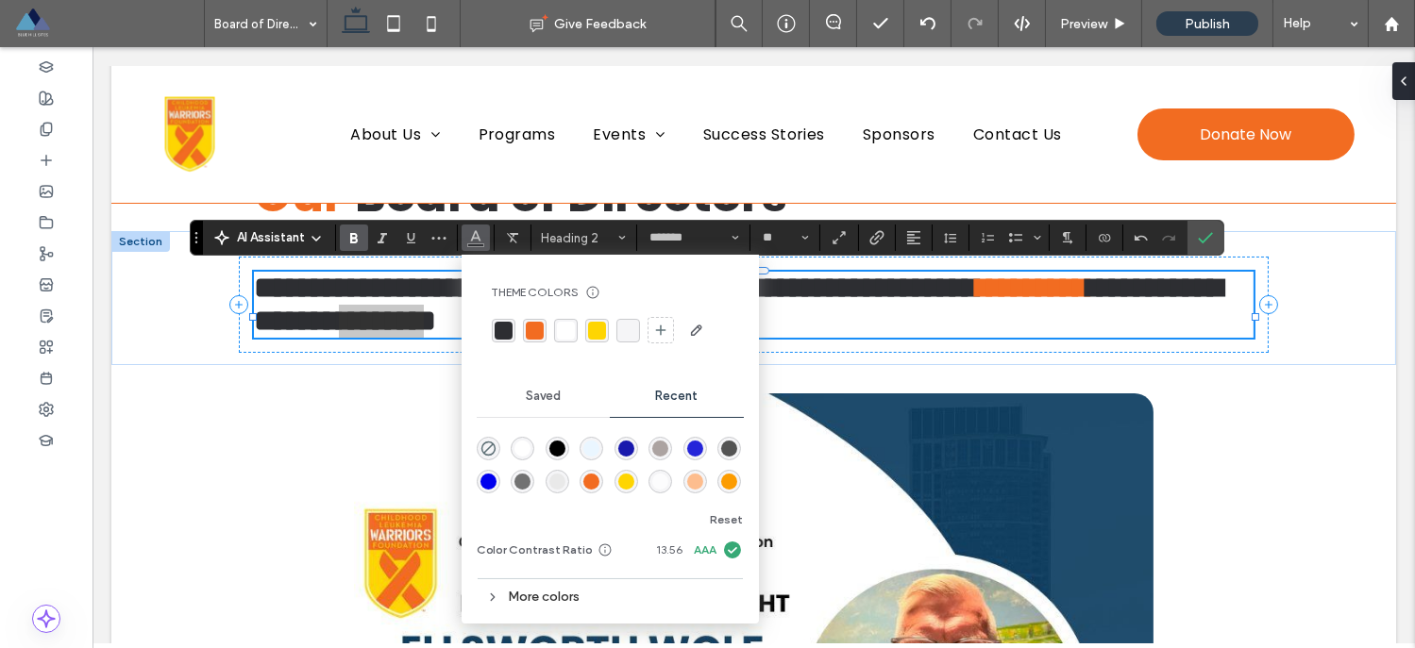
click at [533, 330] on div "rgba(242, 108, 33, 1)" at bounding box center [535, 331] width 18 height 18
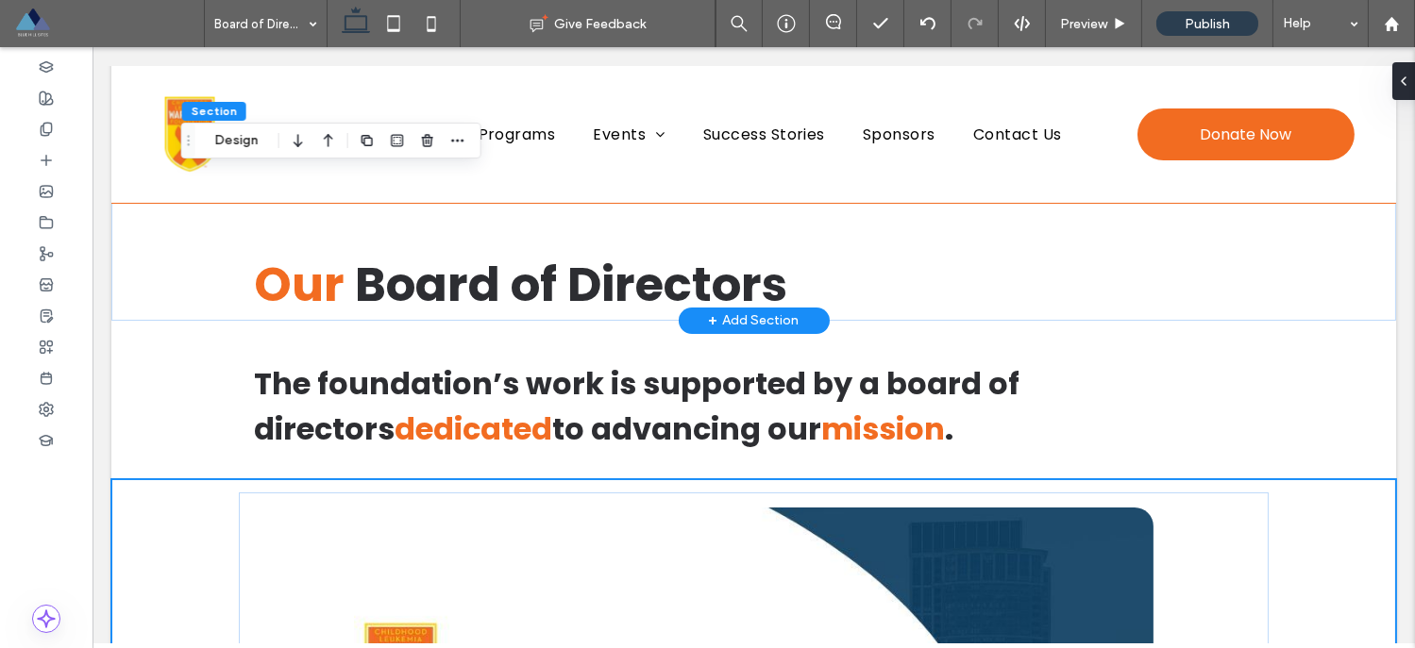
scroll to position [0, 0]
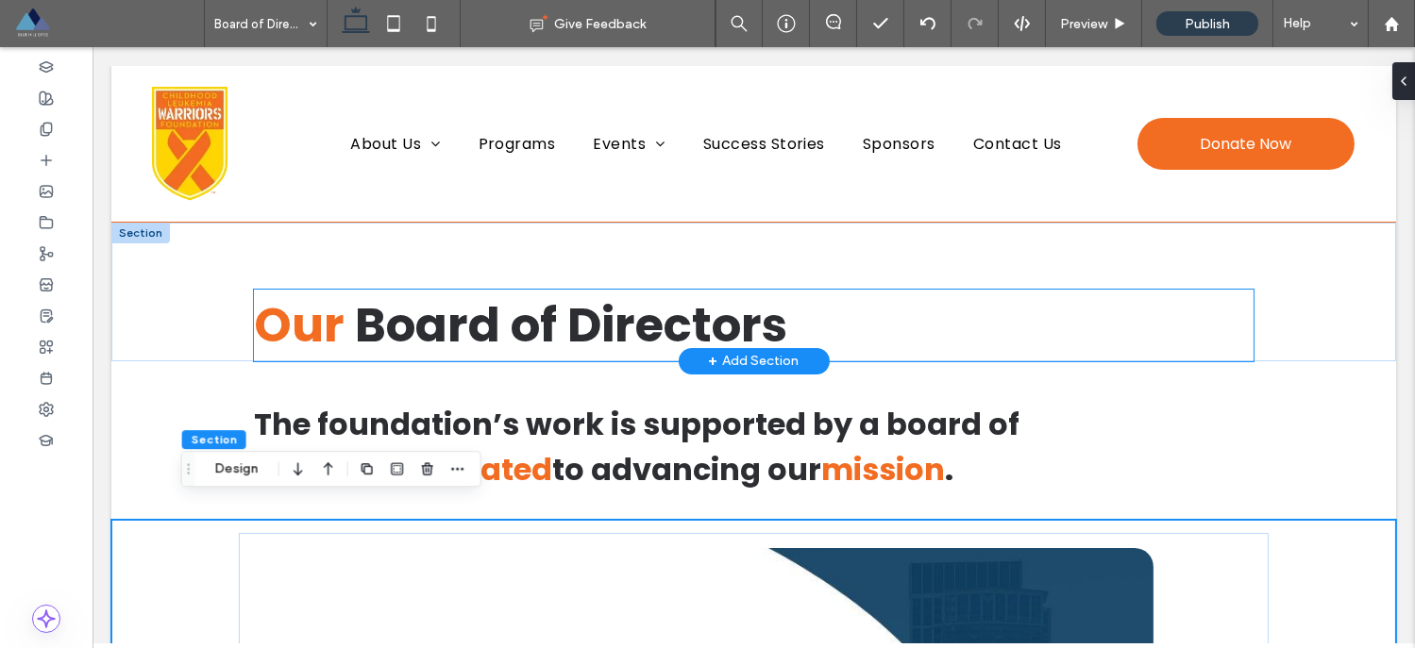
click at [1064, 301] on h1 "Our Board of Directors" at bounding box center [753, 326] width 999 height 72
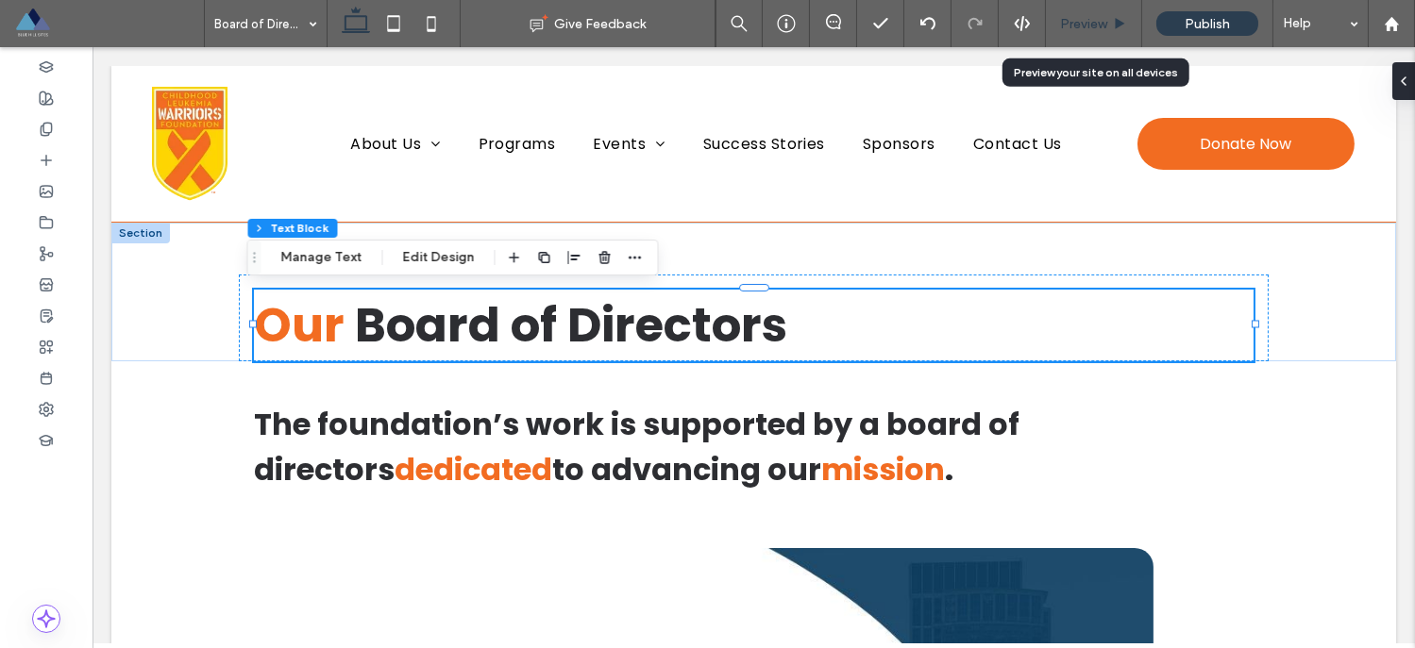
click at [1089, 25] on span "Preview" at bounding box center [1083, 24] width 47 height 16
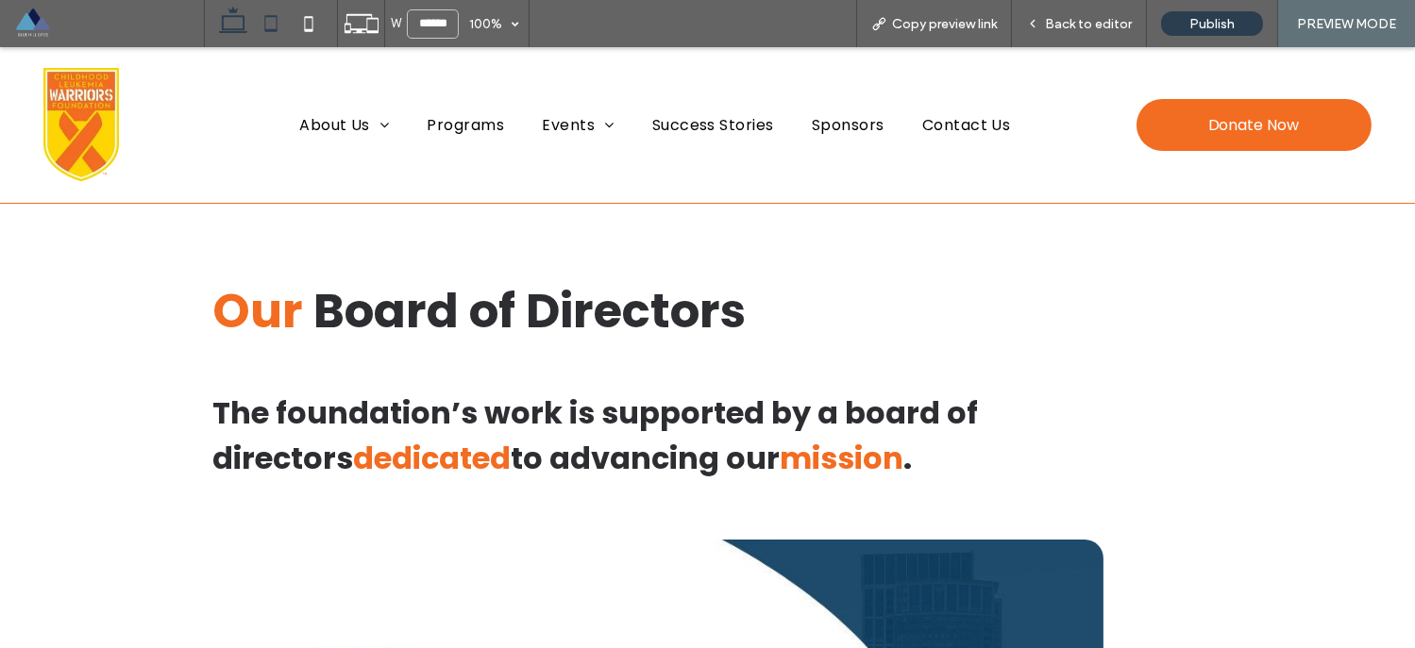
click at [274, 34] on icon at bounding box center [271, 24] width 38 height 38
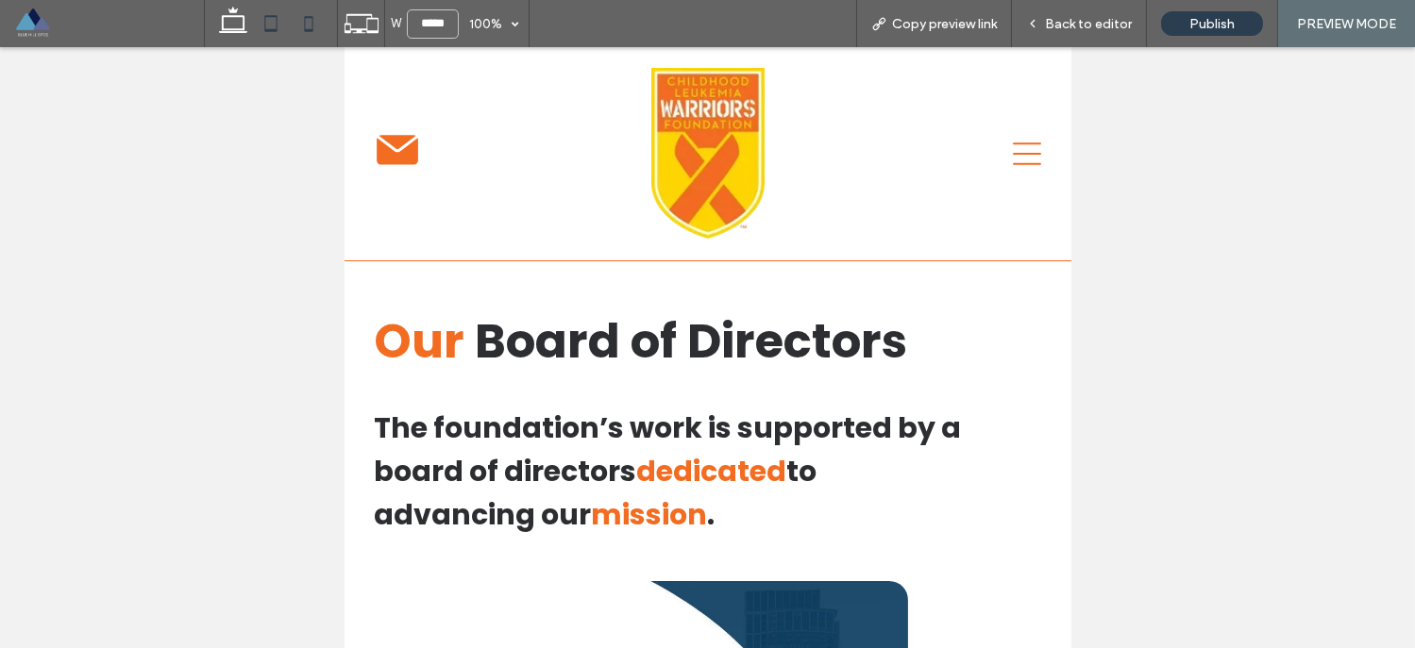
click at [295, 28] on icon at bounding box center [309, 24] width 38 height 38
type input "*****"
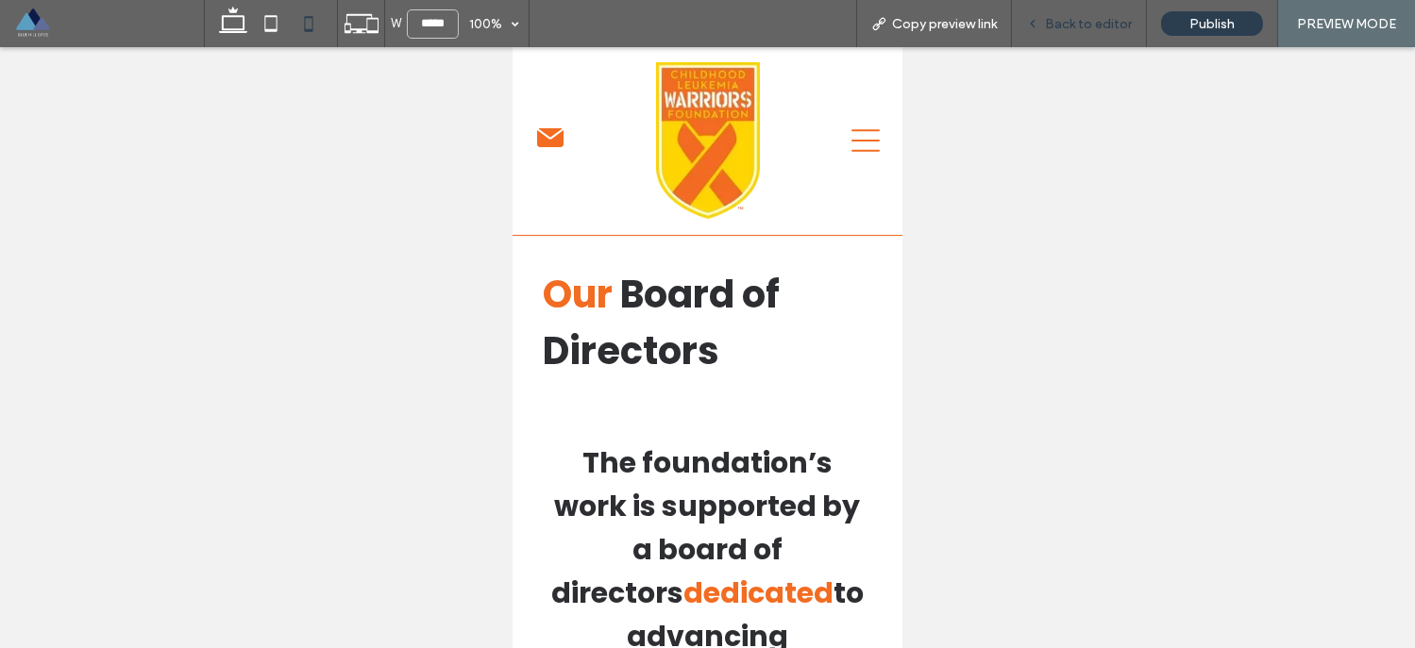
click at [1079, 22] on span "Back to editor" at bounding box center [1088, 24] width 87 height 16
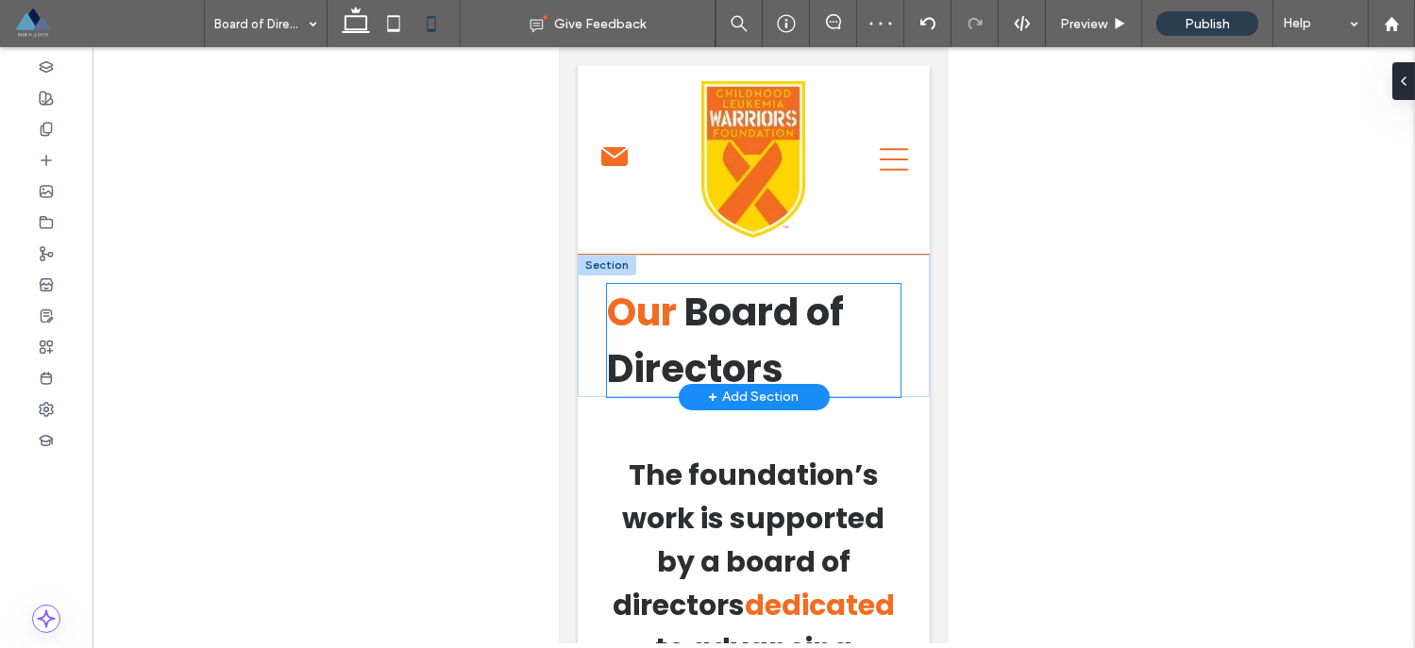
click at [729, 335] on span "Board of Directors" at bounding box center [724, 340] width 237 height 109
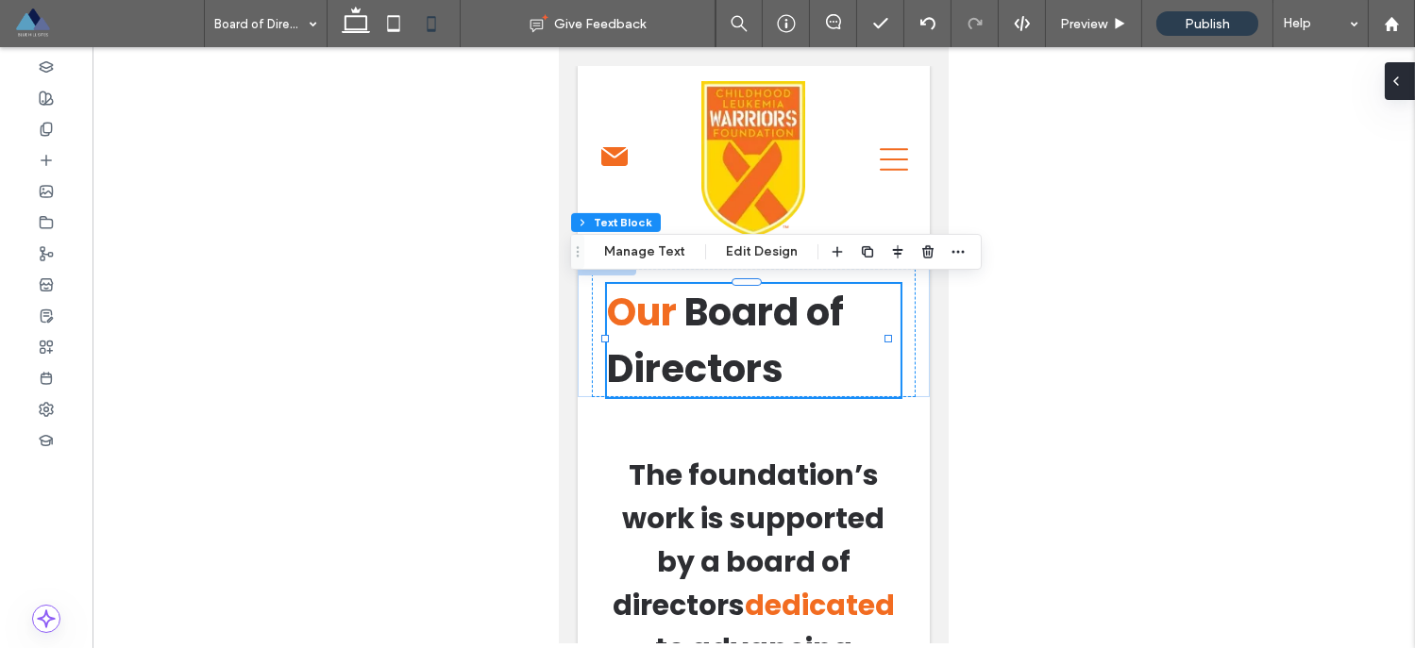
click at [1399, 77] on icon at bounding box center [1395, 81] width 15 height 15
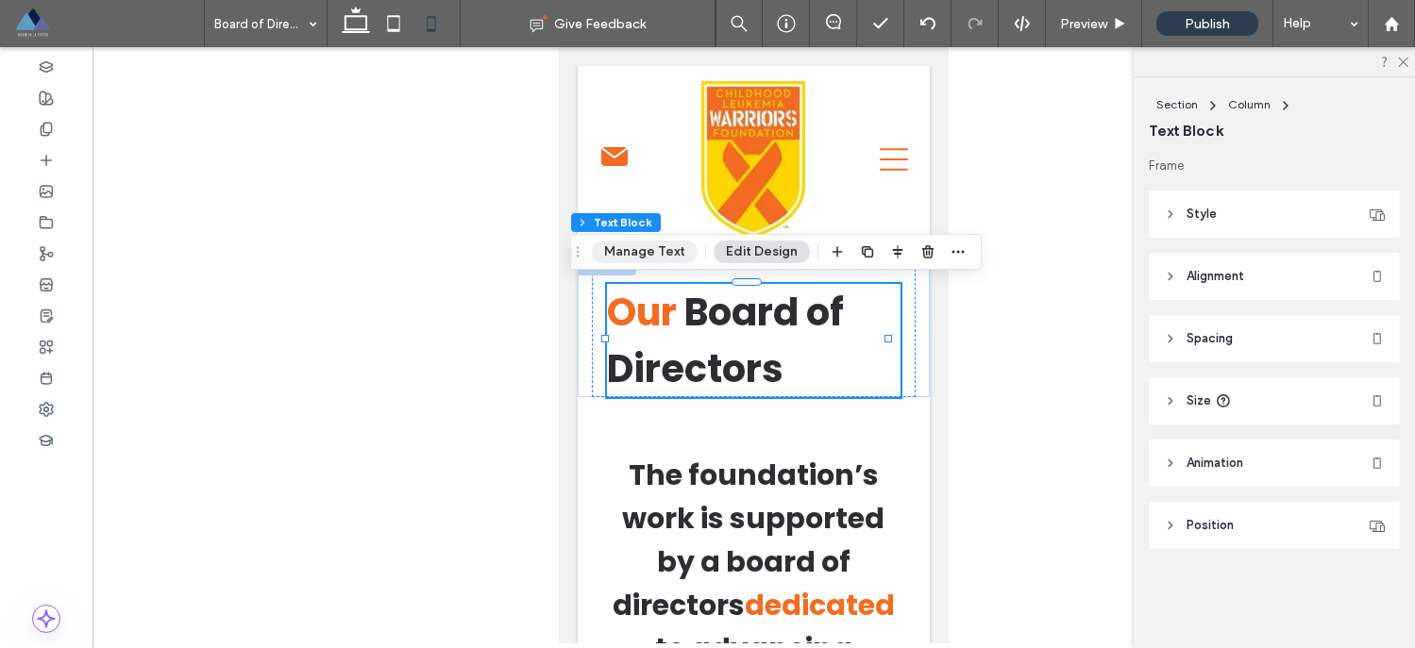
click at [656, 258] on button "Manage Text" at bounding box center [645, 252] width 106 height 23
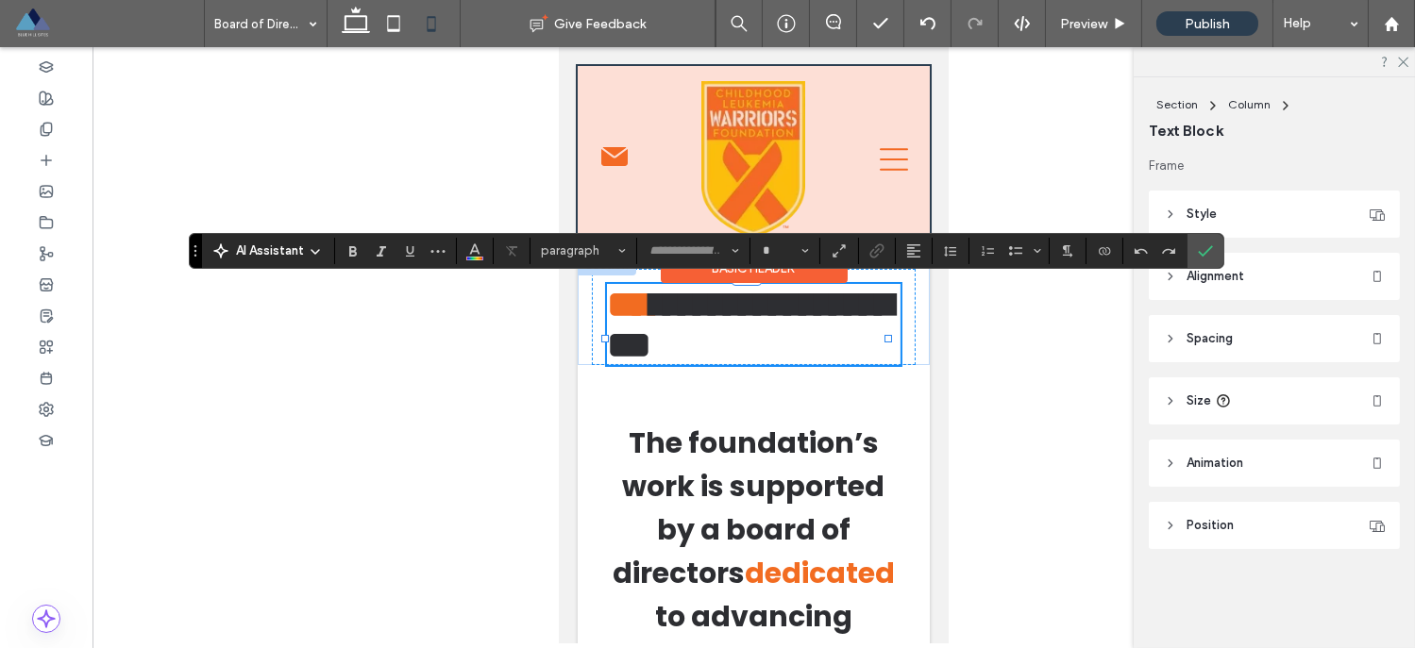
type input "*******"
type input "**"
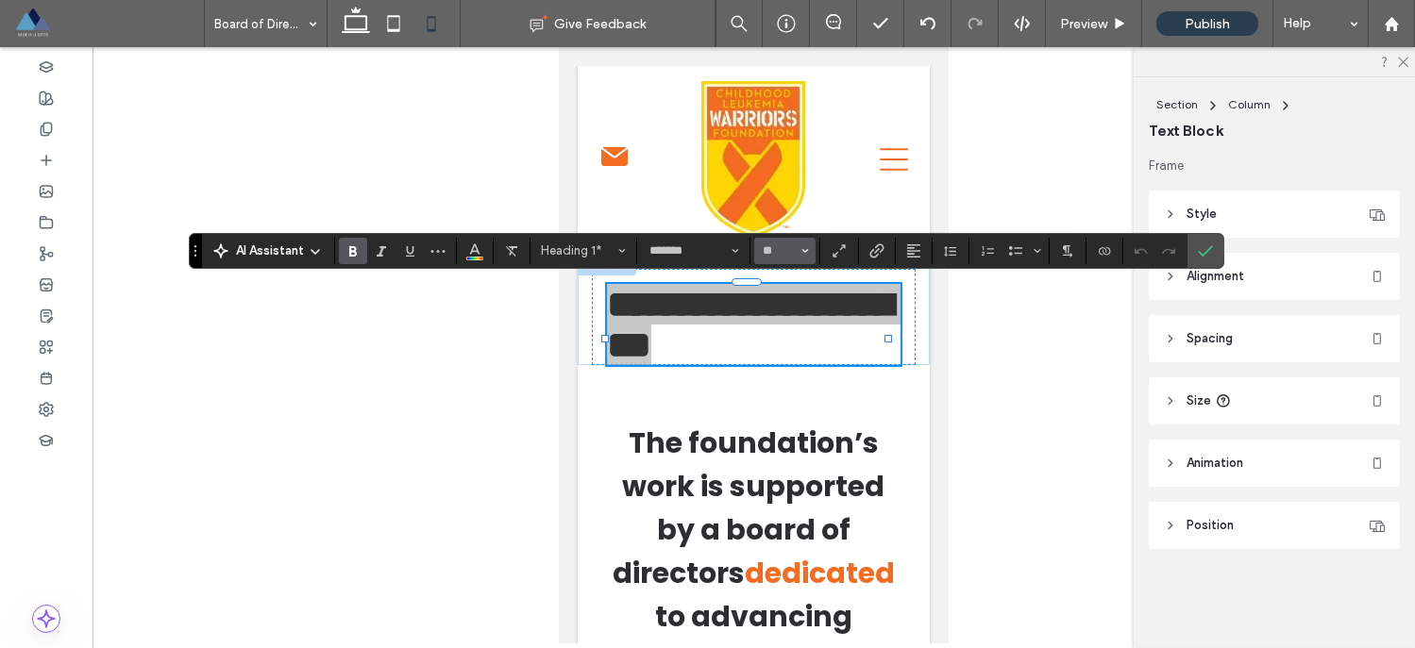
click at [801, 254] on span "Size" at bounding box center [805, 251] width 8 height 25
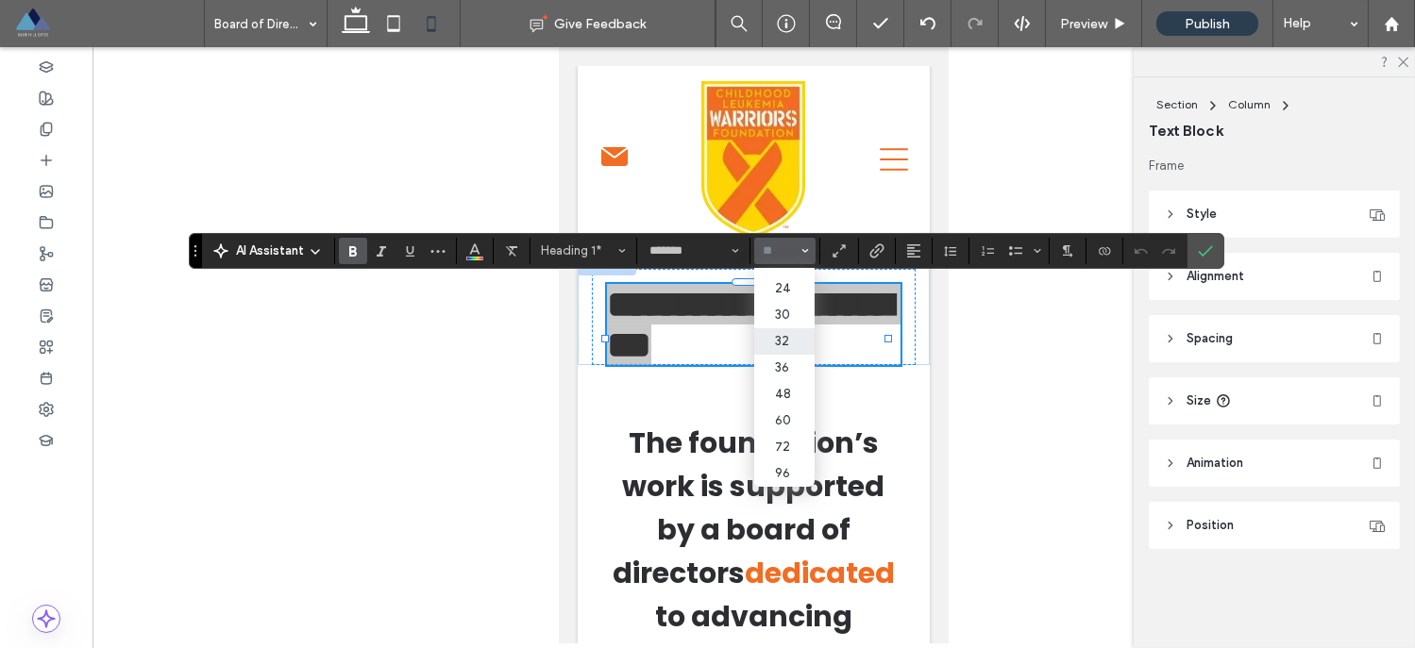
scroll to position [209, 0]
click at [790, 346] on label "32" at bounding box center [784, 341] width 60 height 26
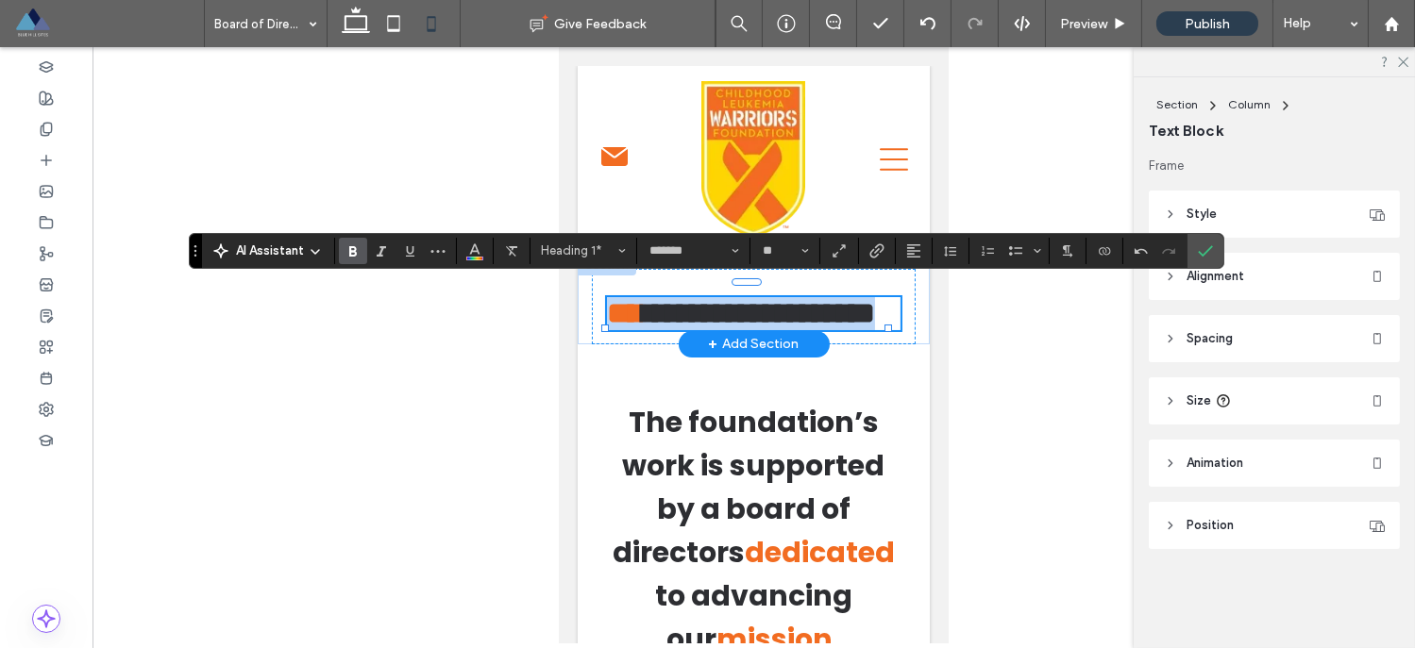
type input "**"
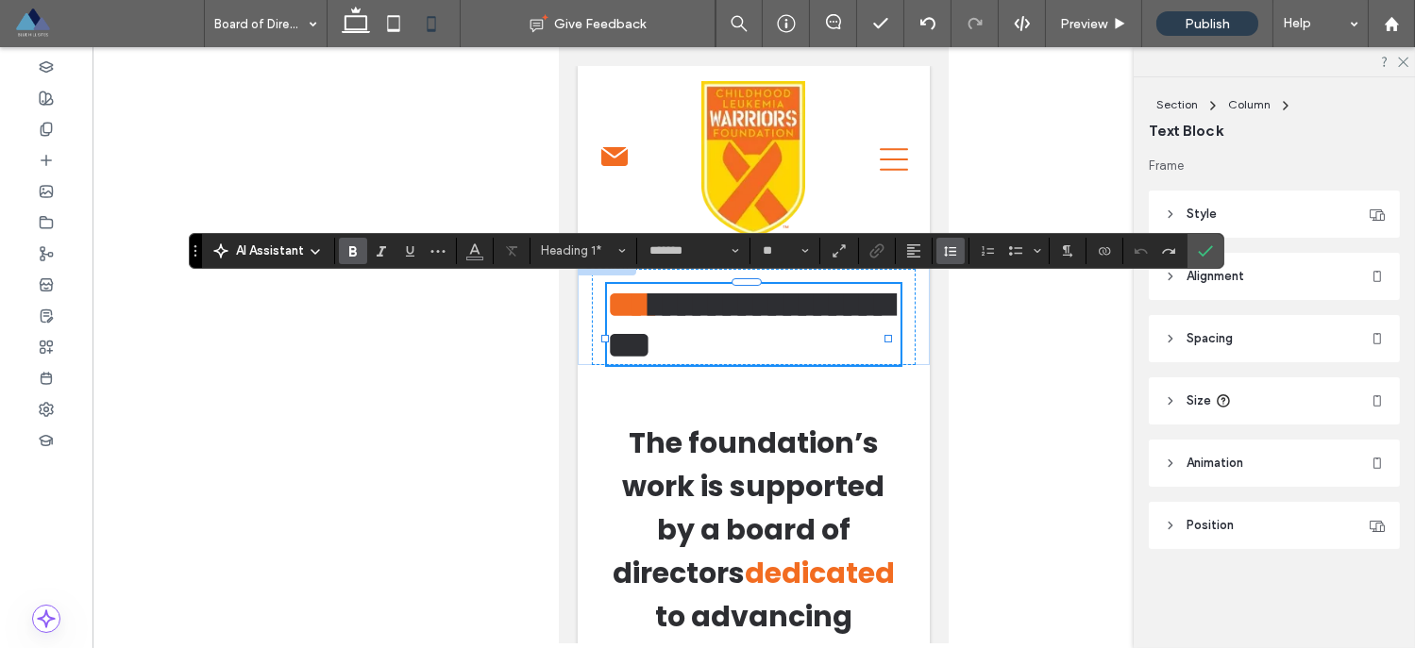
click at [947, 256] on icon "Line Height" at bounding box center [950, 250] width 15 height 15
click at [951, 277] on label "Auto" at bounding box center [991, 281] width 110 height 26
click at [818, 353] on h1 "**********" at bounding box center [752, 324] width 293 height 81
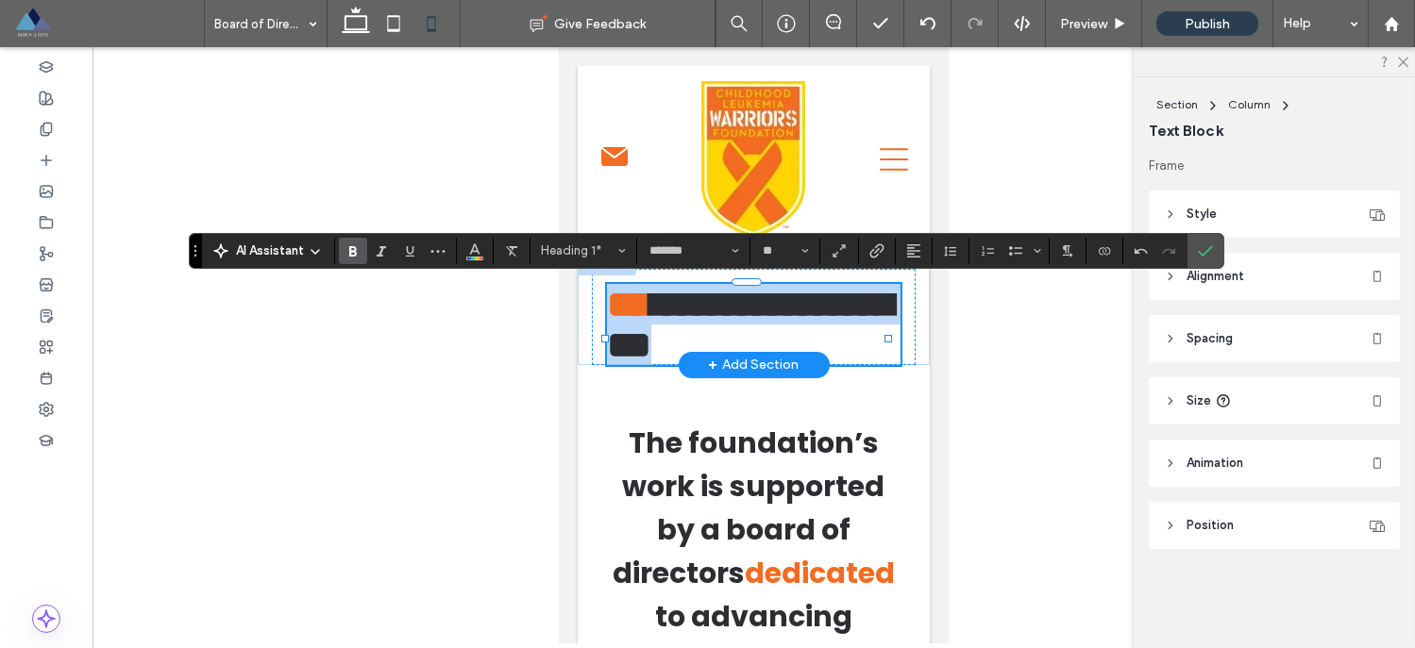
drag, startPoint x: 808, startPoint y: 364, endPoint x: 608, endPoint y: 308, distance: 207.9
click at [608, 308] on h1 "**********" at bounding box center [752, 324] width 293 height 81
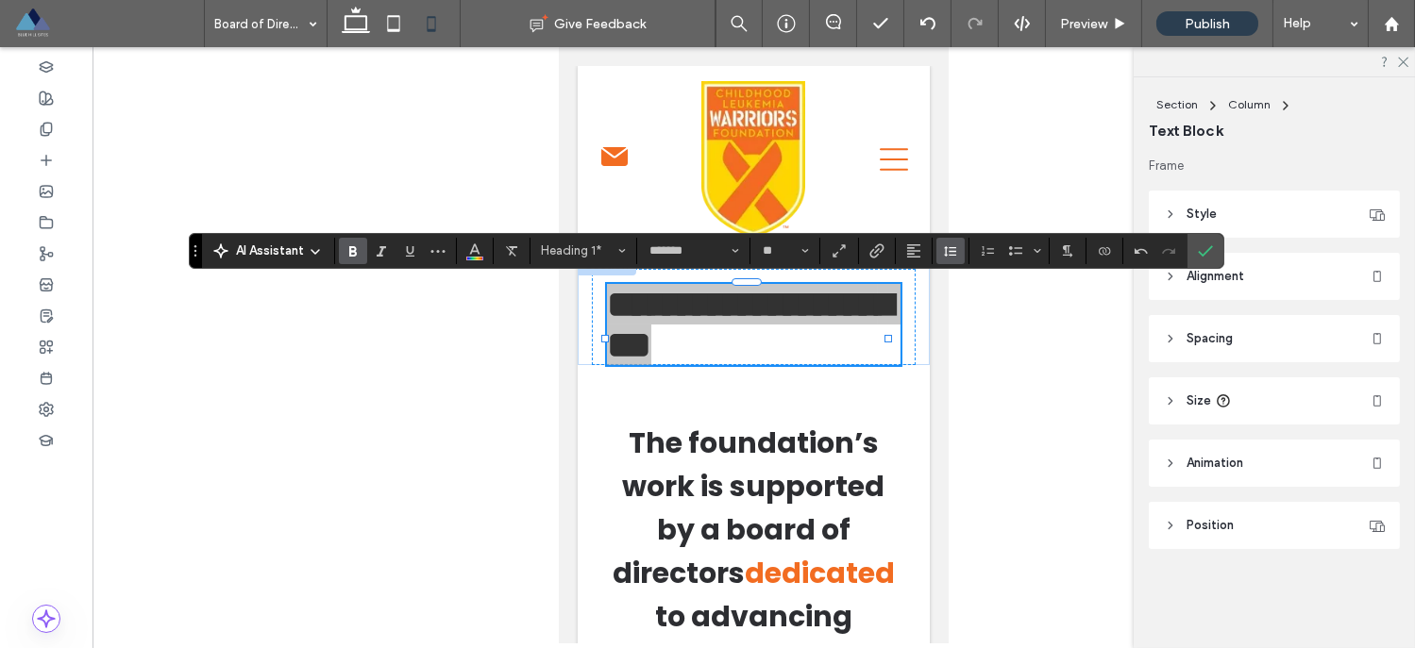
click at [950, 249] on icon "Line Height" at bounding box center [950, 250] width 15 height 15
click at [982, 279] on div "Auto" at bounding box center [980, 281] width 46 height 14
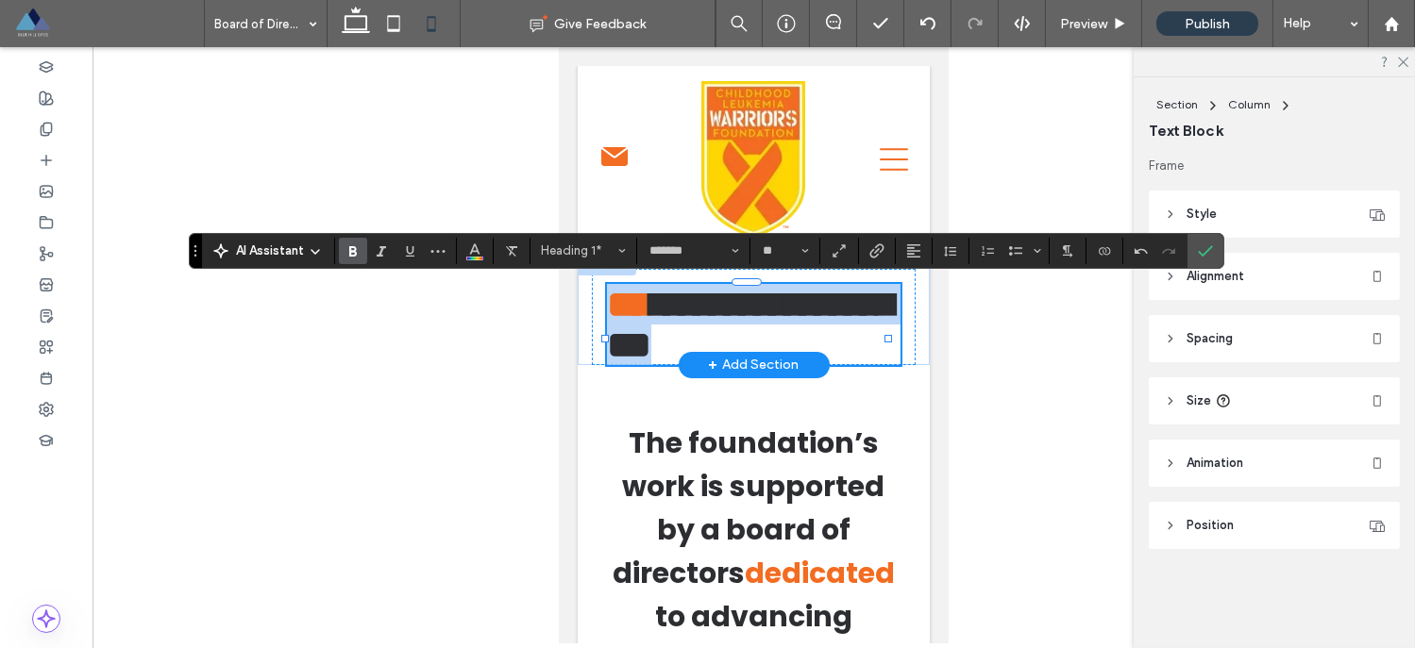
click at [820, 365] on h1 "**********" at bounding box center [752, 324] width 293 height 81
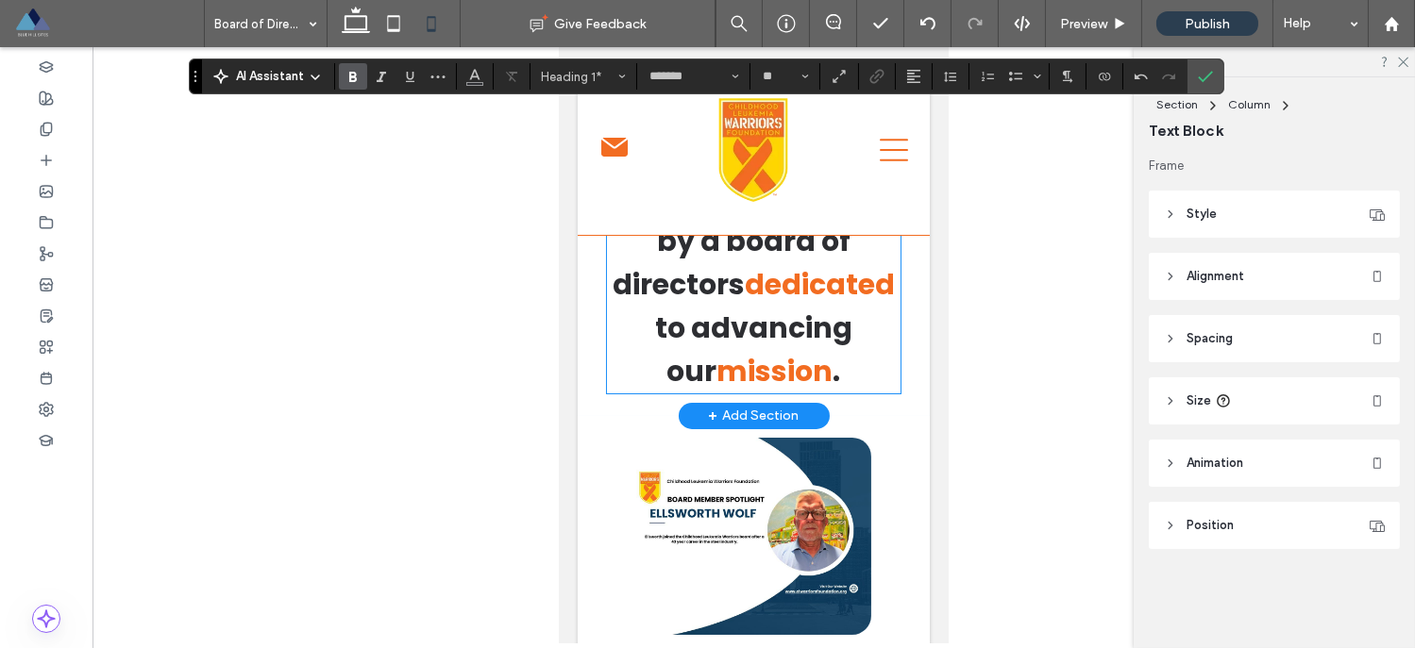
scroll to position [189, 0]
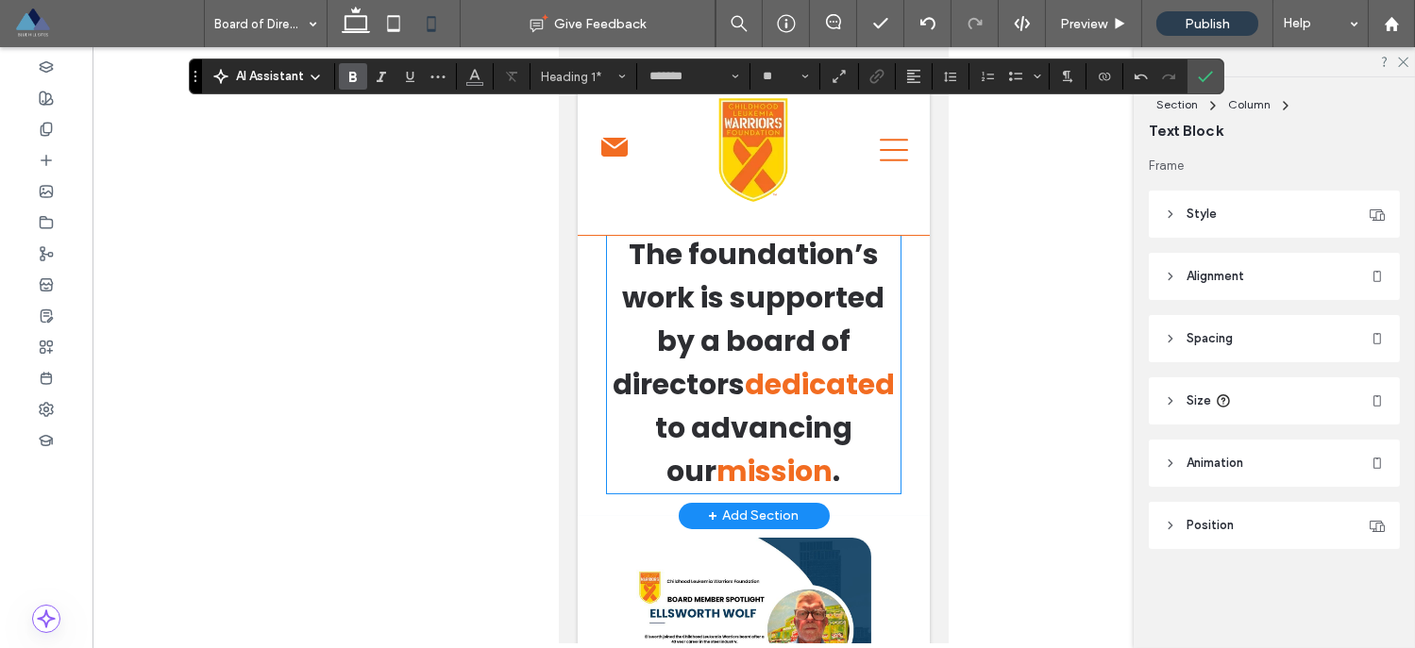
click at [743, 377] on span "The foundation’s work is supported by a board of directors" at bounding box center [748, 319] width 273 height 171
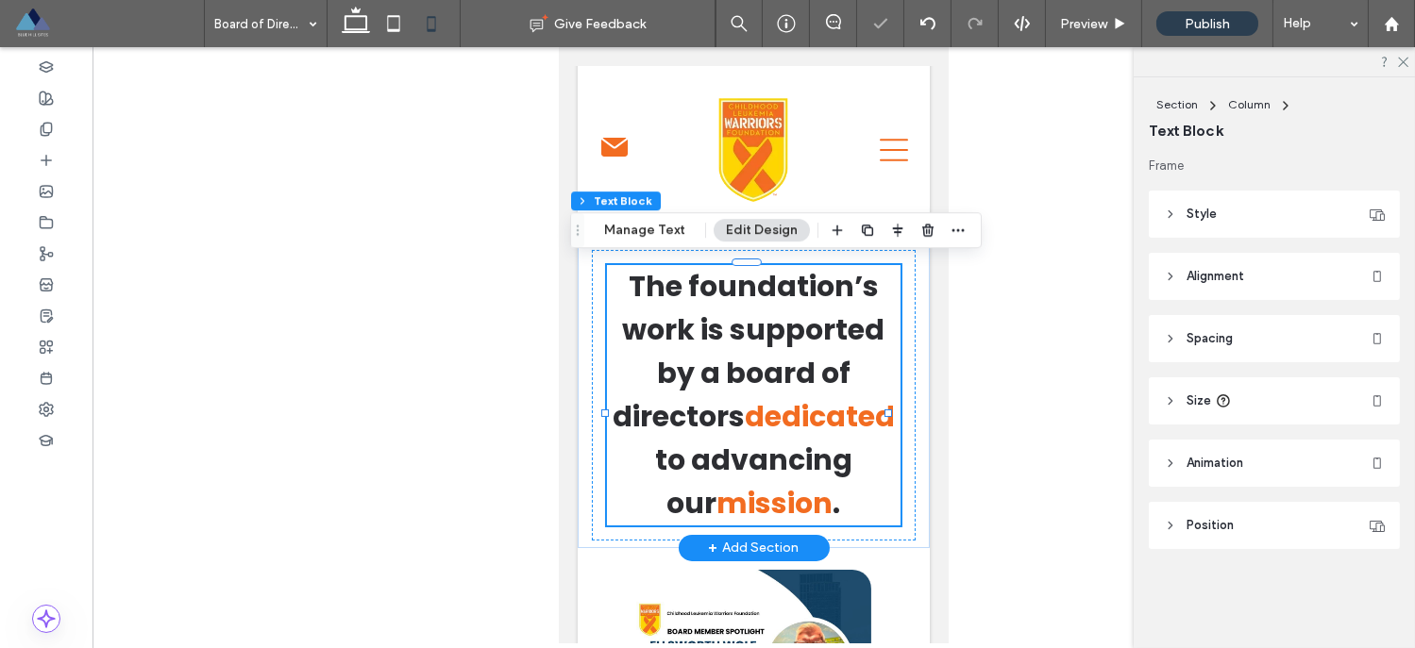
click at [743, 377] on div "The foundation’s work is supported by a board of directors dedicated to advanci…" at bounding box center [752, 395] width 293 height 260
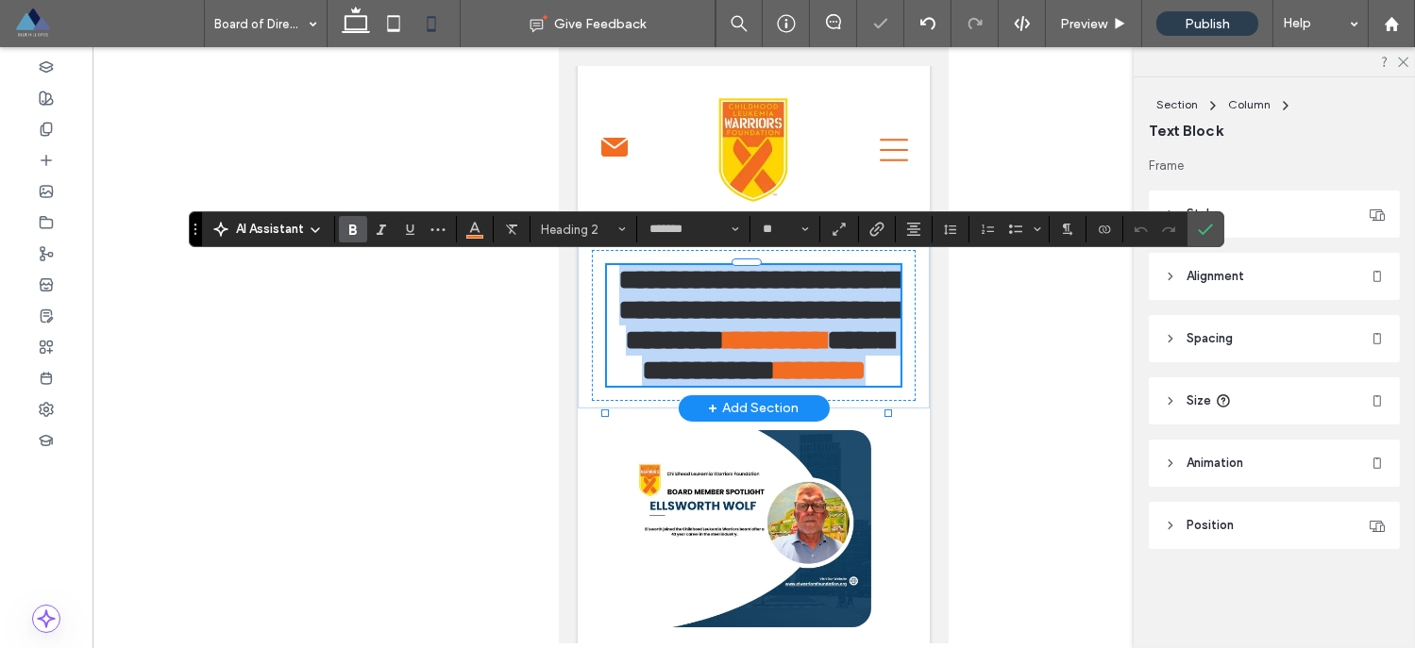
click at [743, 354] on span "**********" at bounding box center [758, 310] width 281 height 88
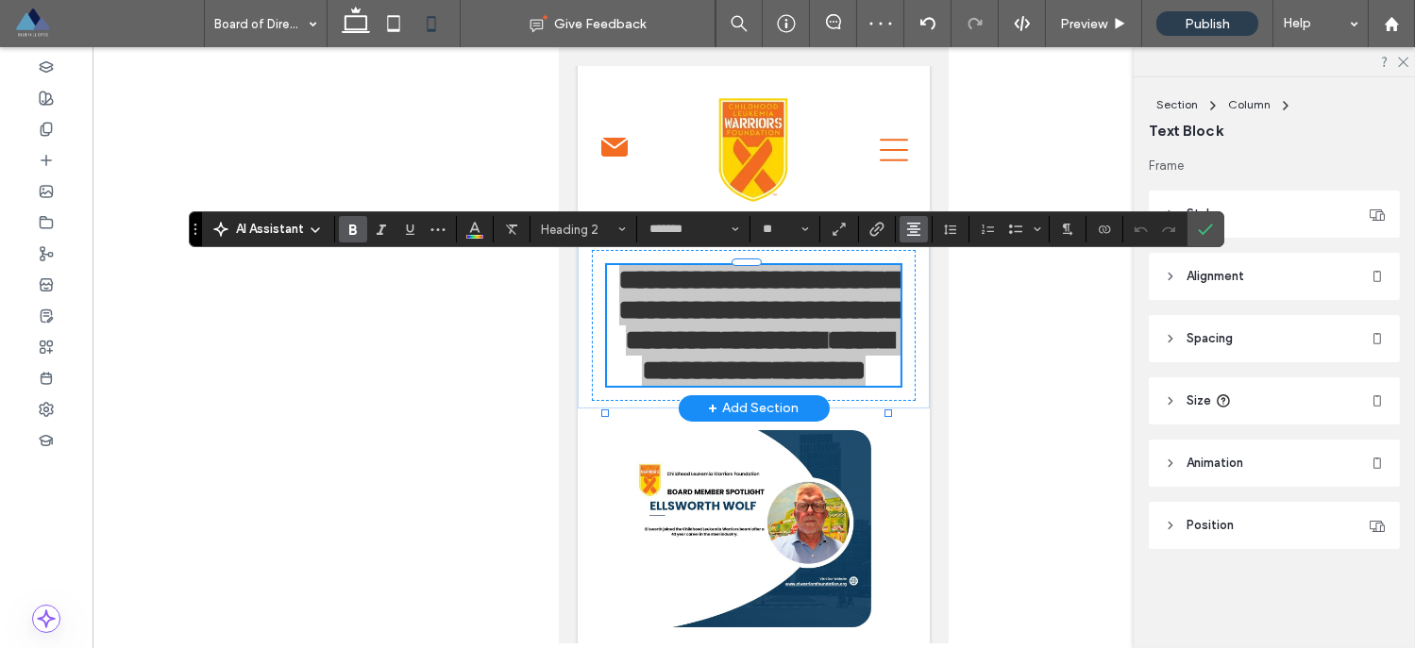
click at [912, 239] on span "Alignment" at bounding box center [913, 229] width 15 height 25
click at [923, 261] on icon "ui.textEditor.alignment.left" at bounding box center [927, 260] width 15 height 15
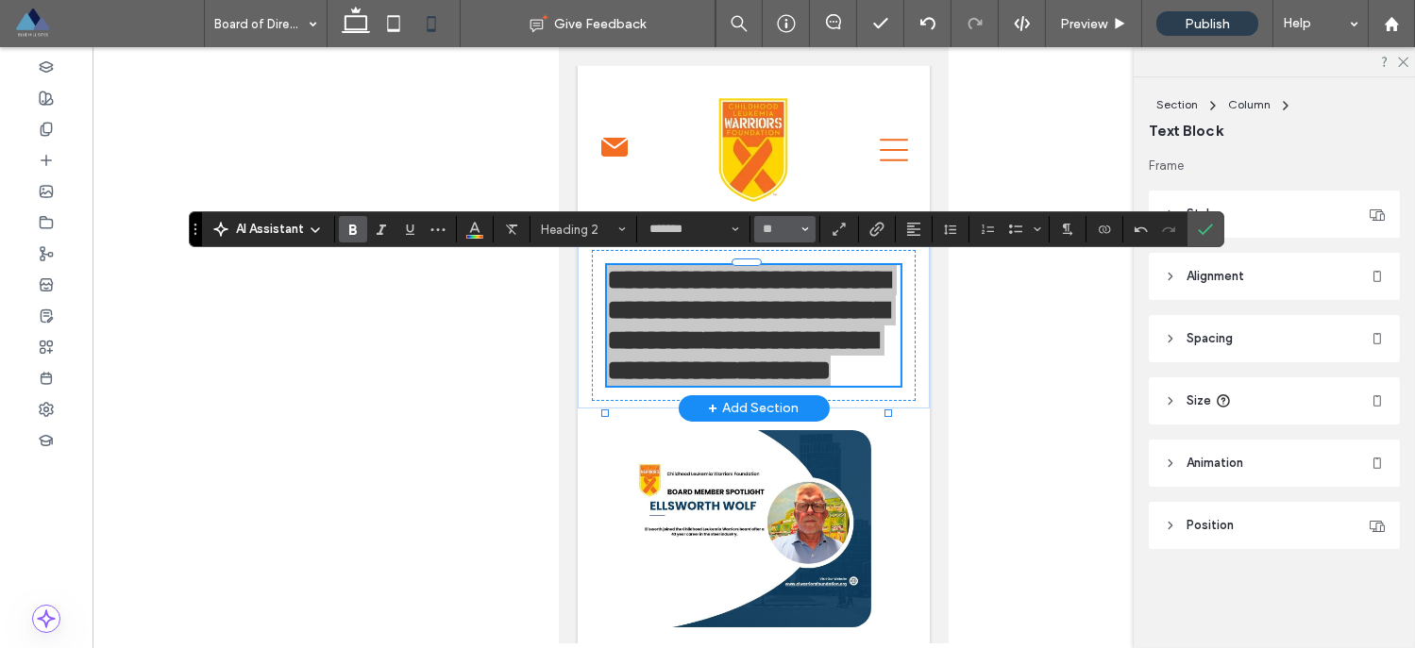
click at [798, 231] on button "**" at bounding box center [784, 229] width 61 height 26
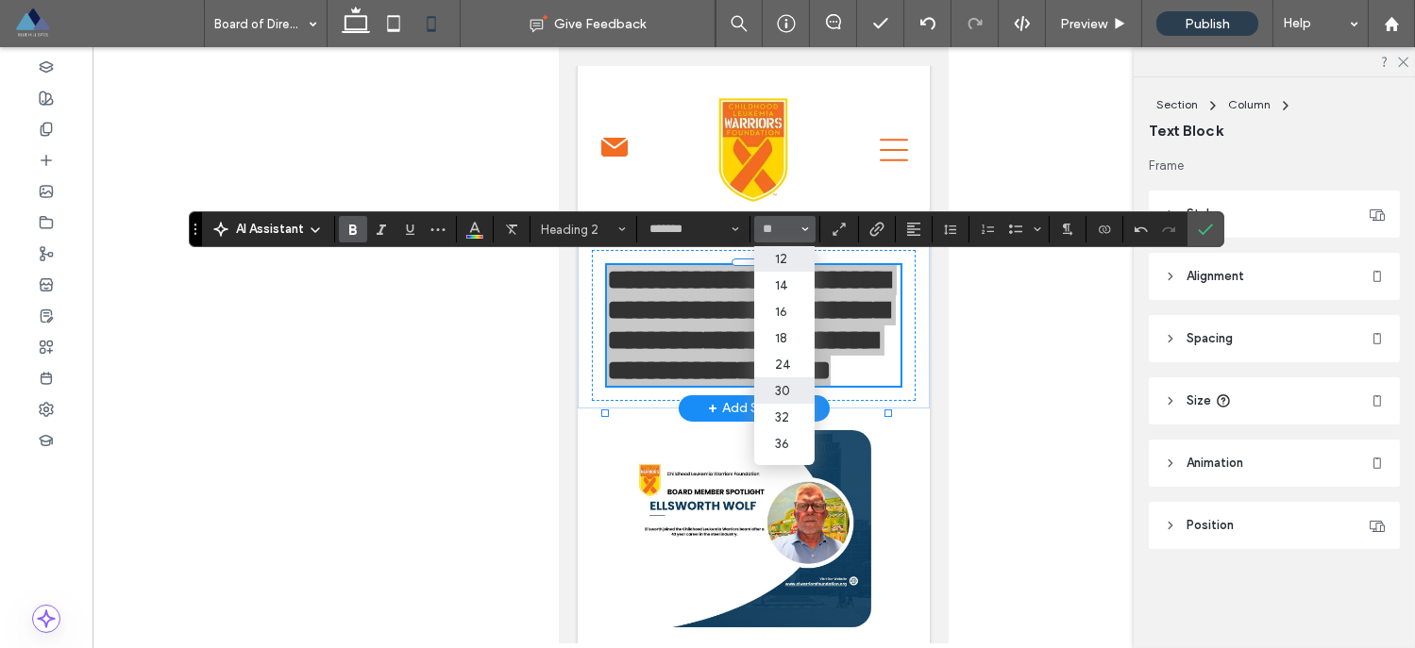
scroll to position [109, 0]
click at [792, 344] on label "18" at bounding box center [784, 336] width 60 height 26
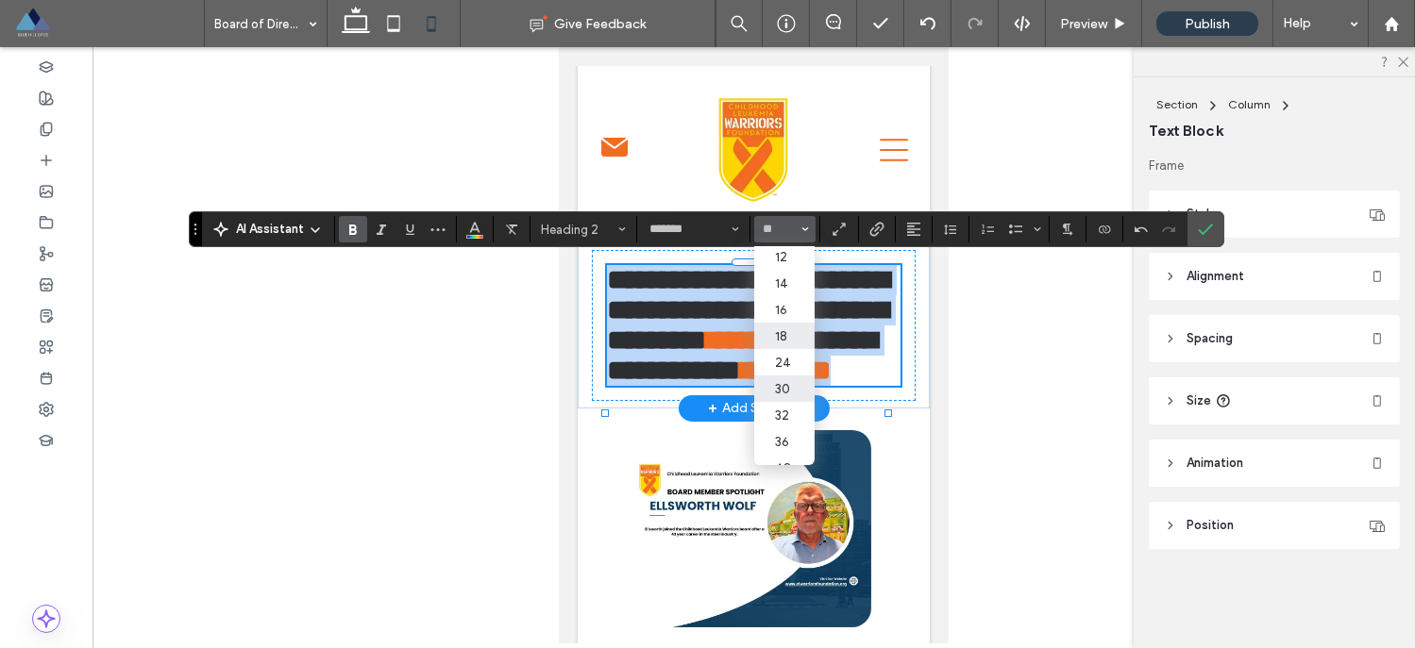
type input "**"
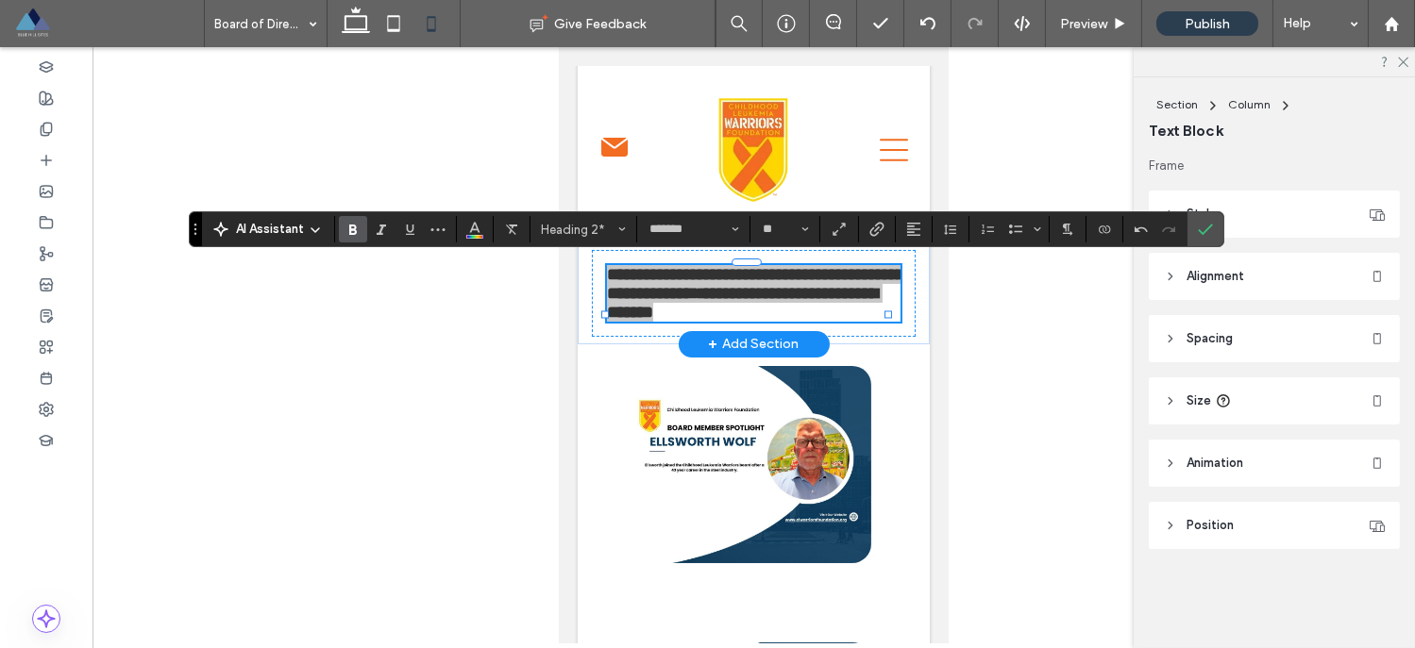
click at [983, 366] on div at bounding box center [753, 345] width 1322 height 596
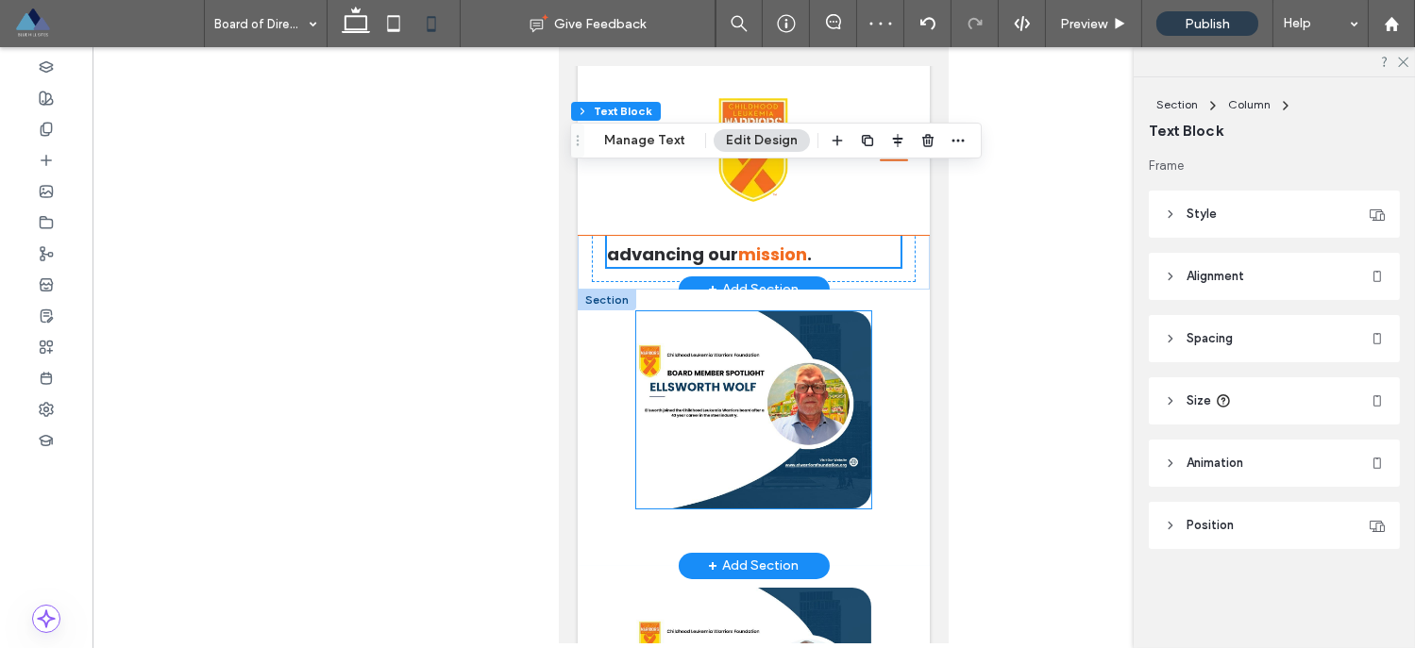
scroll to position [293, 0]
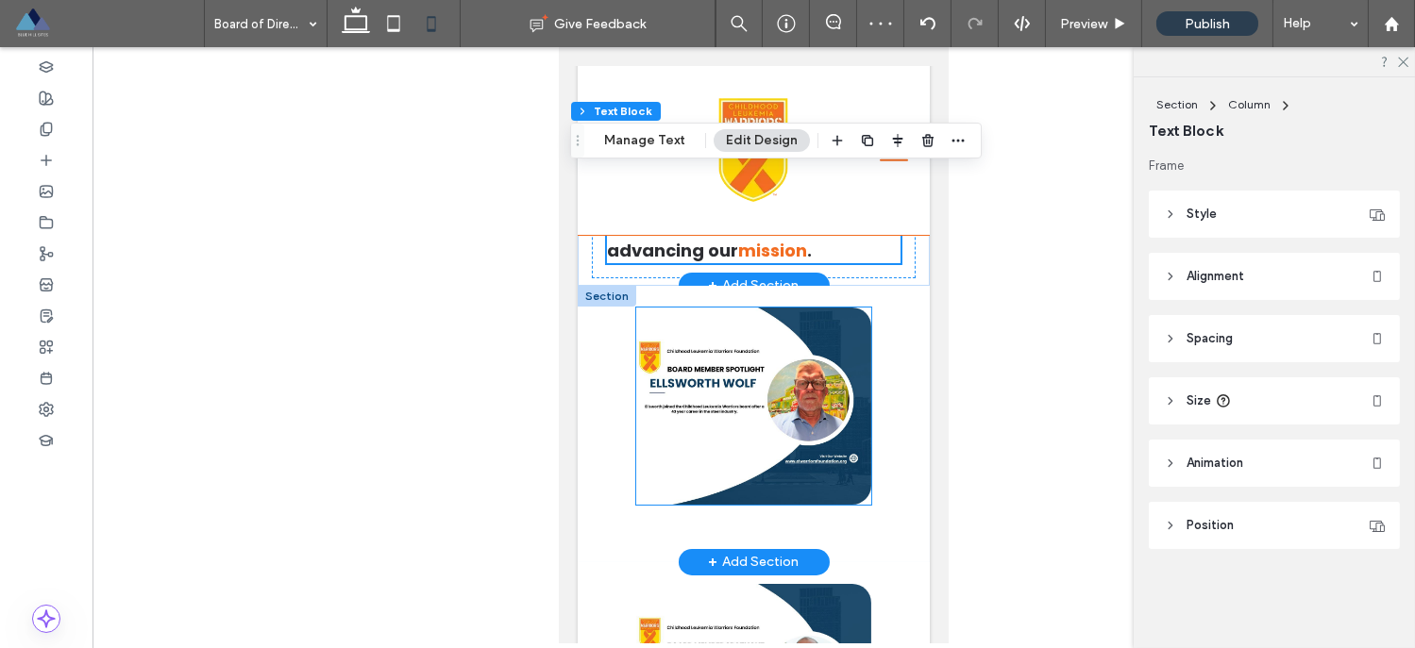
click at [839, 444] on img at bounding box center [752, 406] width 235 height 197
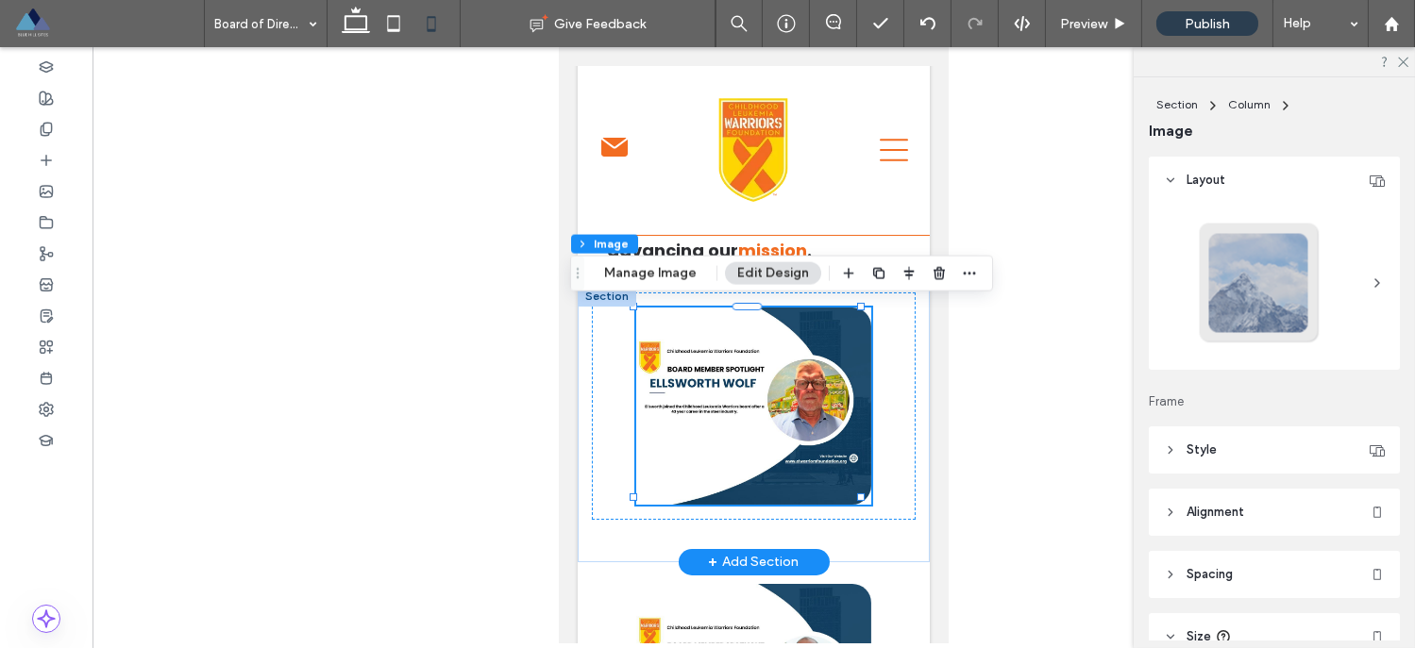
click at [855, 461] on img at bounding box center [752, 406] width 235 height 197
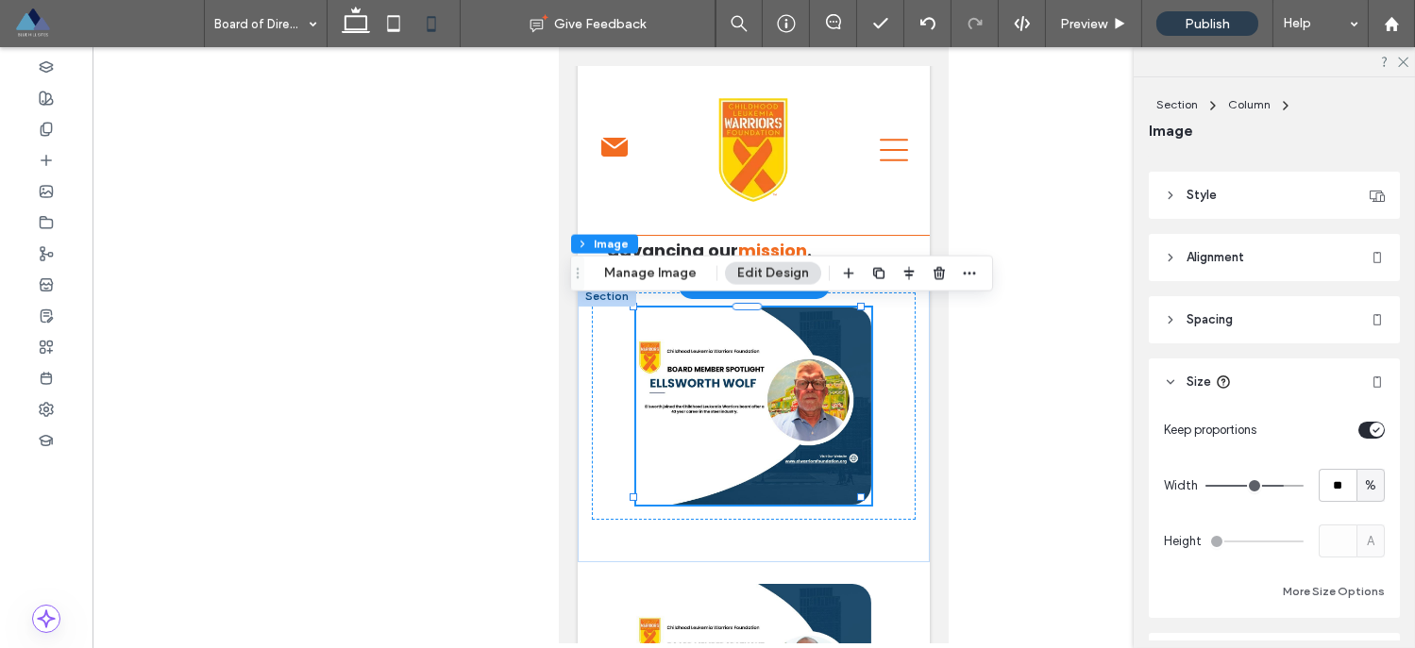
scroll to position [283, 0]
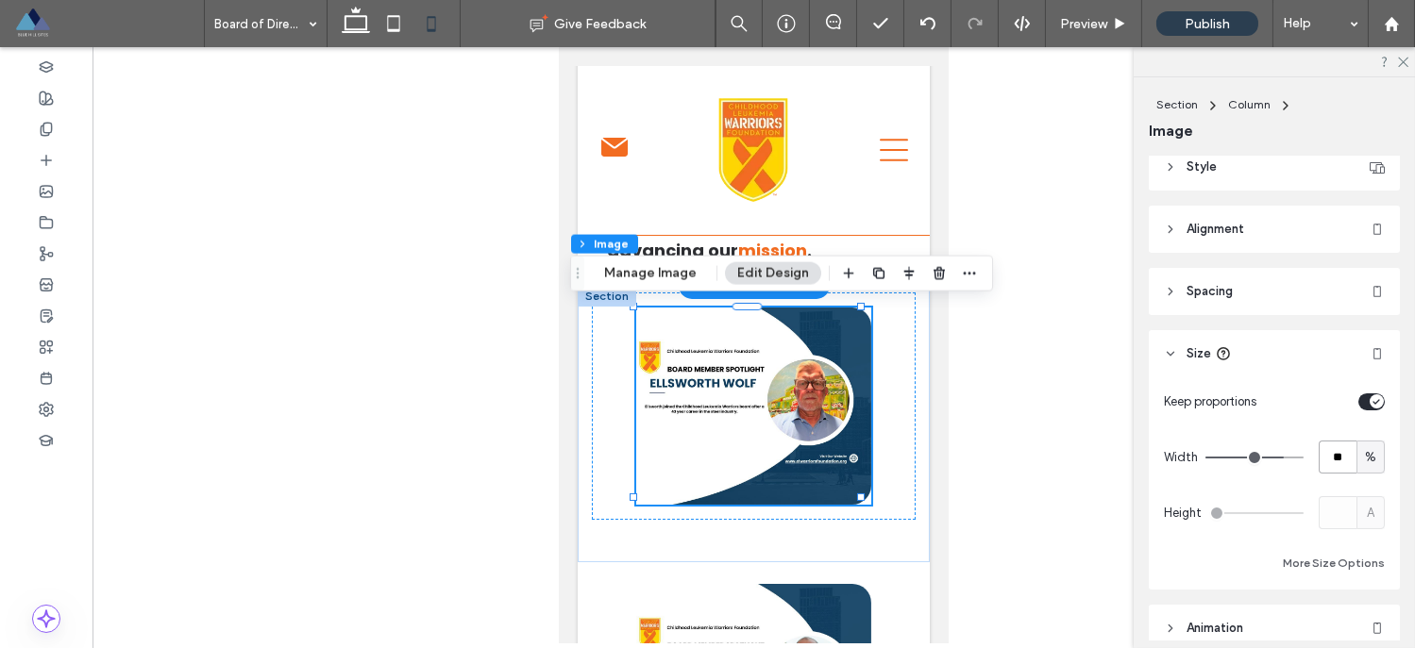
click at [1323, 450] on input "**" at bounding box center [1337, 457] width 38 height 33
type input "****"
type input "***"
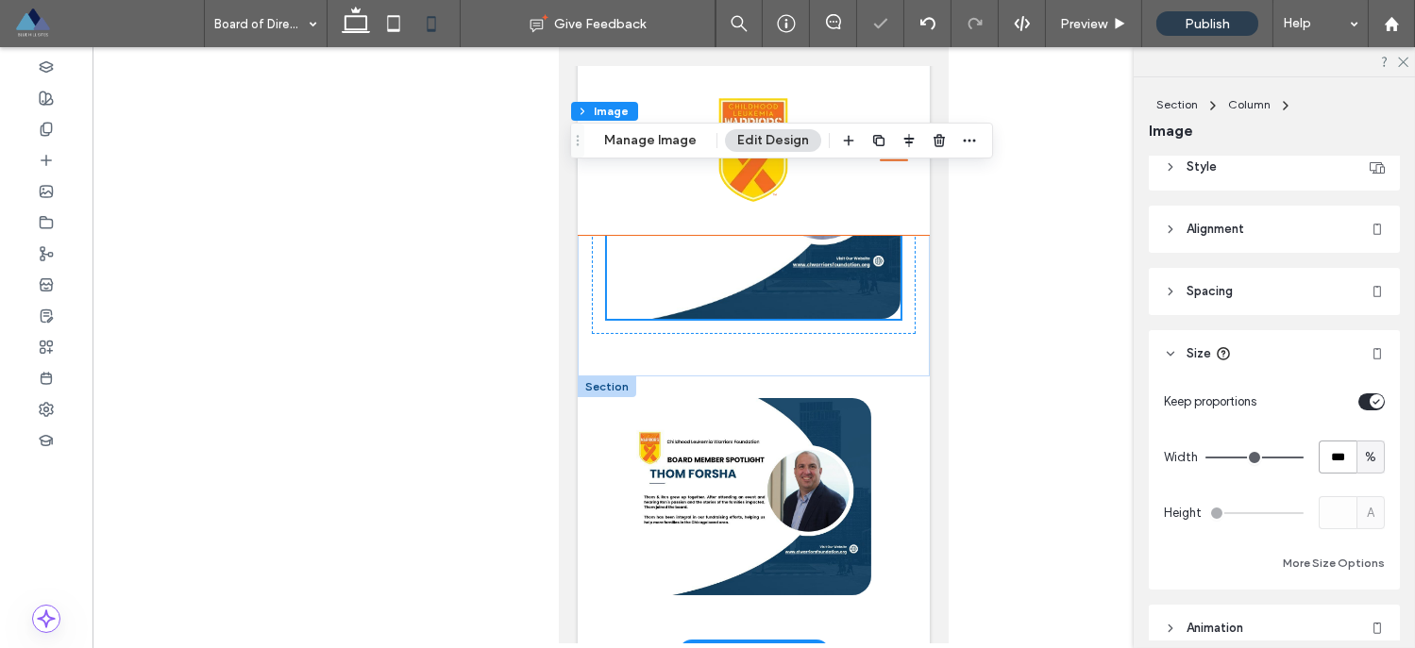
scroll to position [537, 0]
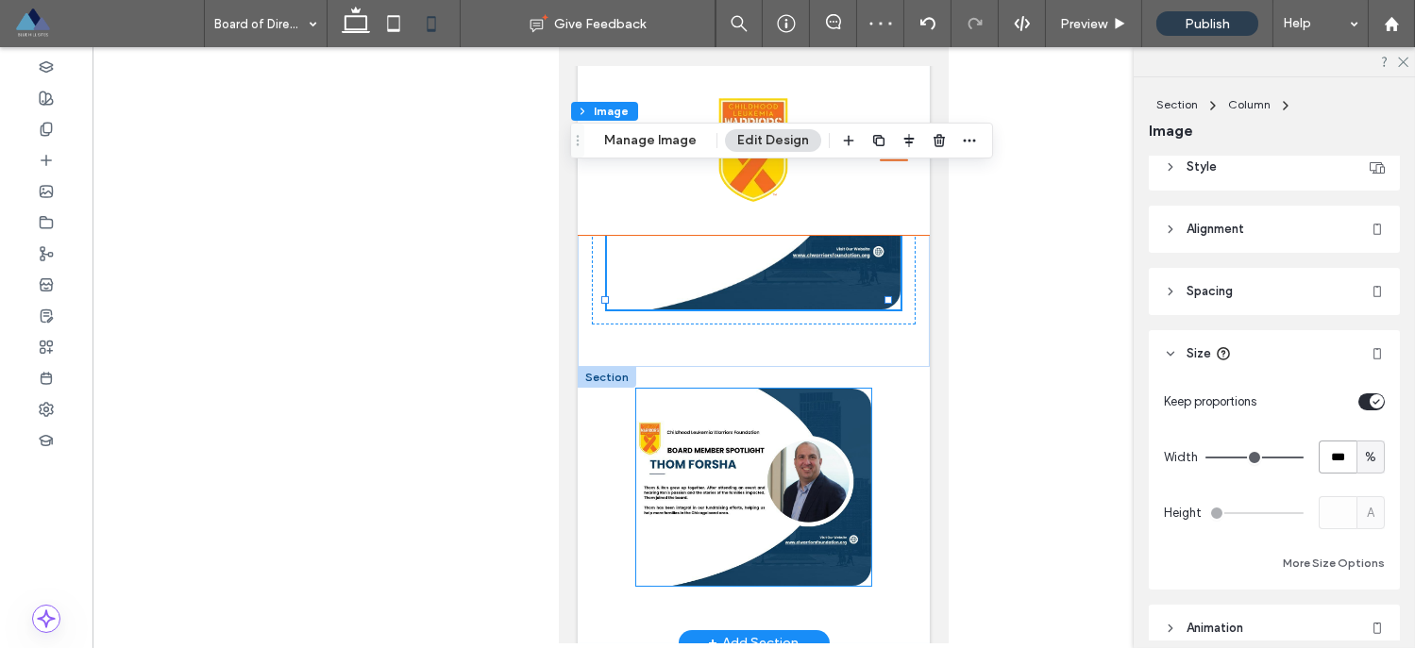
click at [853, 429] on img at bounding box center [752, 487] width 235 height 197
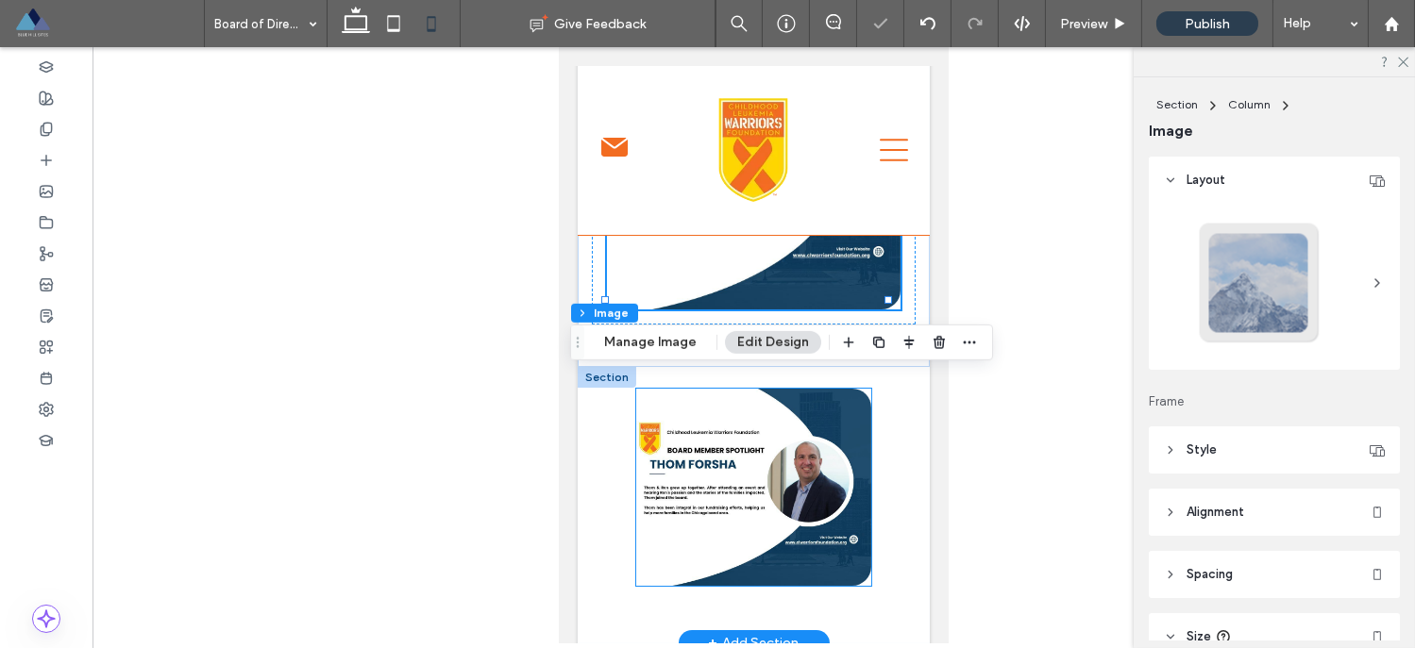
type input "**"
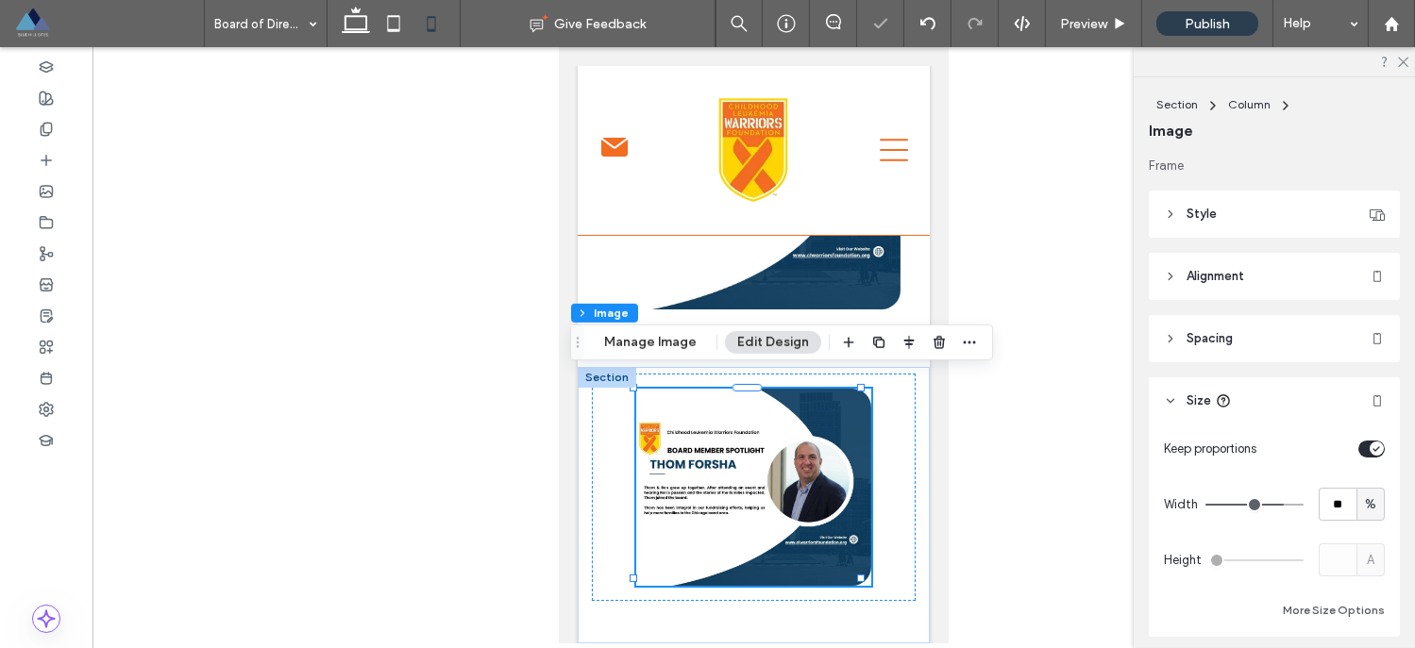
scroll to position [236, 0]
click at [1325, 506] on input "**" at bounding box center [1337, 504] width 38 height 33
type input "***"
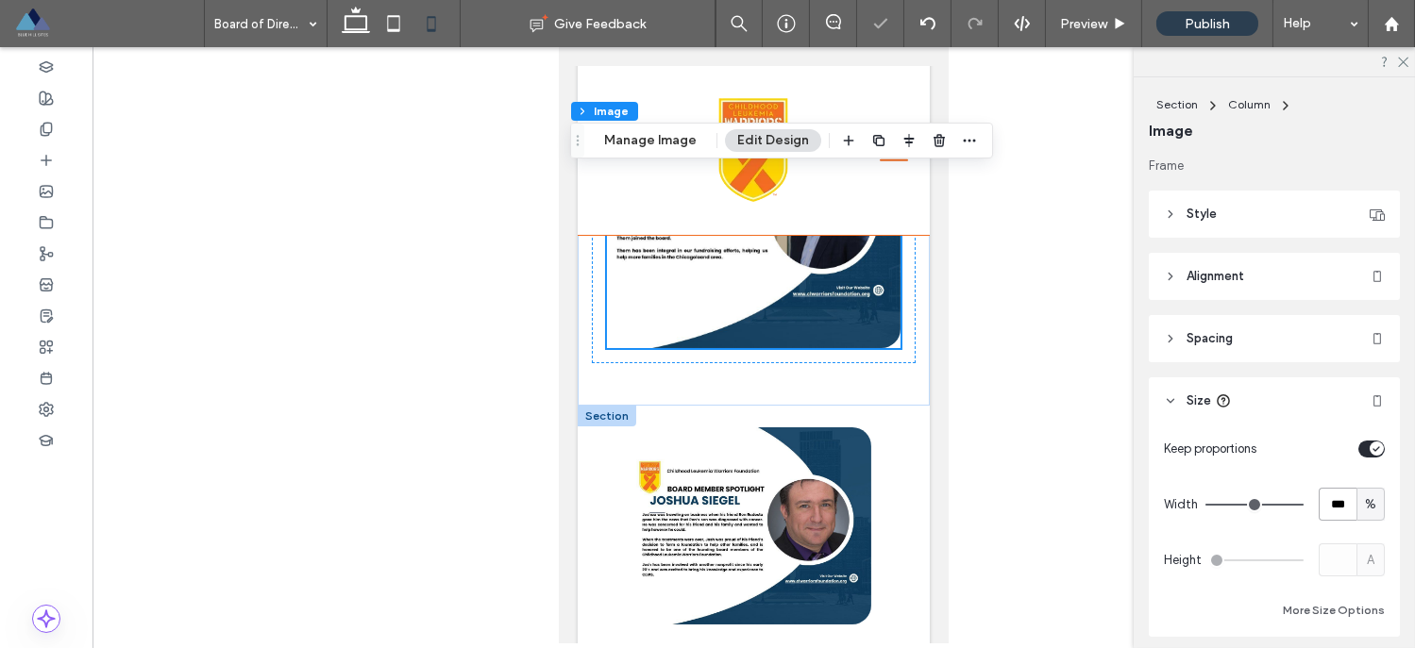
scroll to position [830, 0]
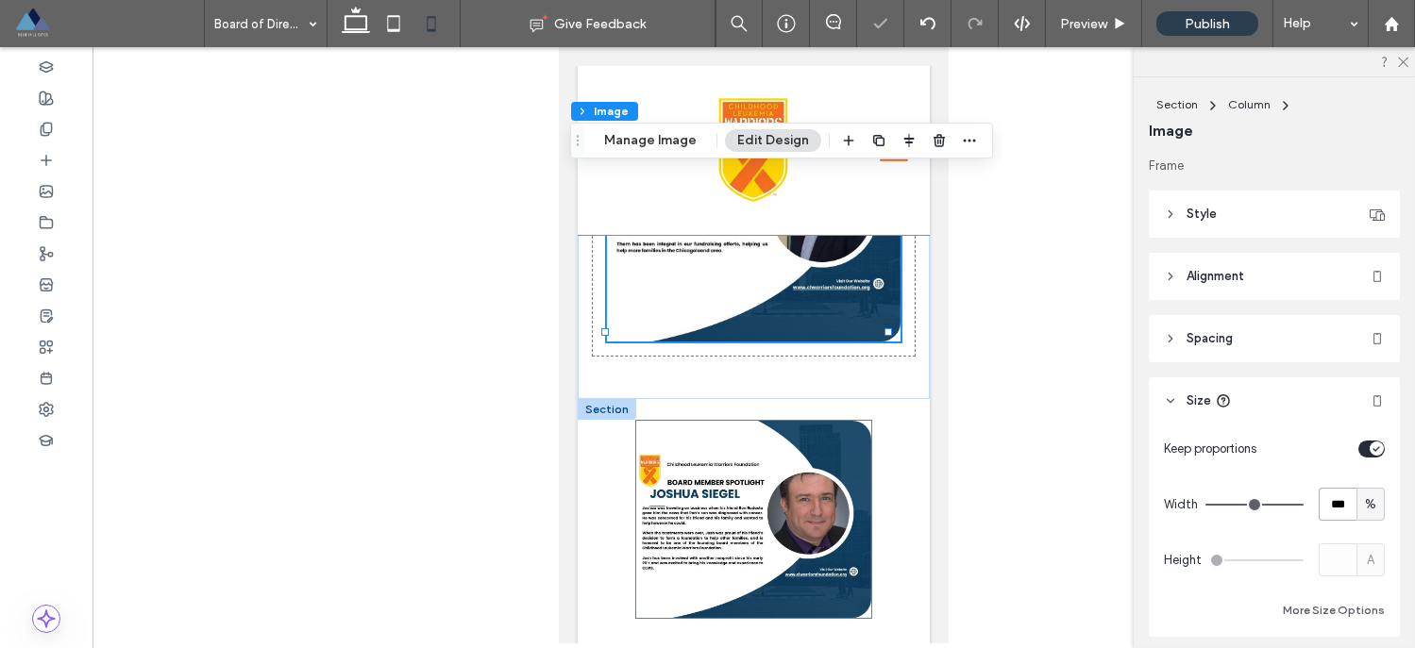
click at [845, 453] on img at bounding box center [752, 519] width 235 height 197
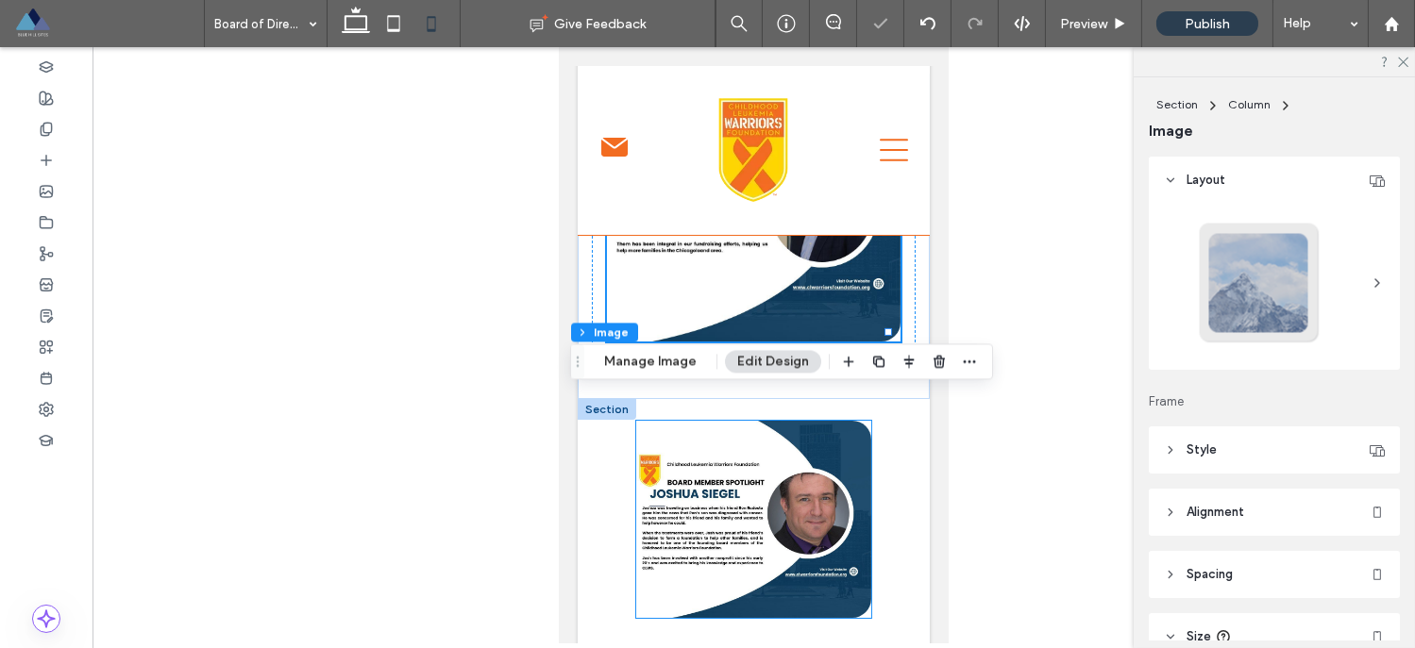
type input "**"
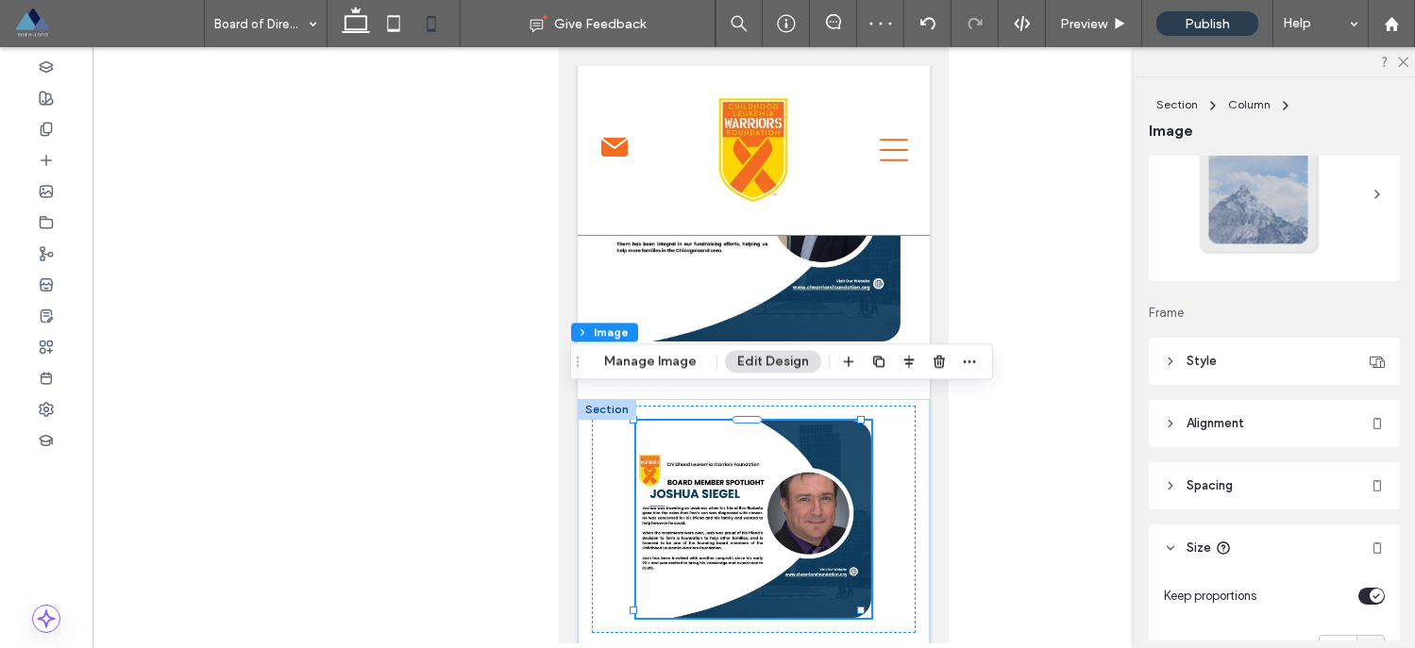
scroll to position [119, 0]
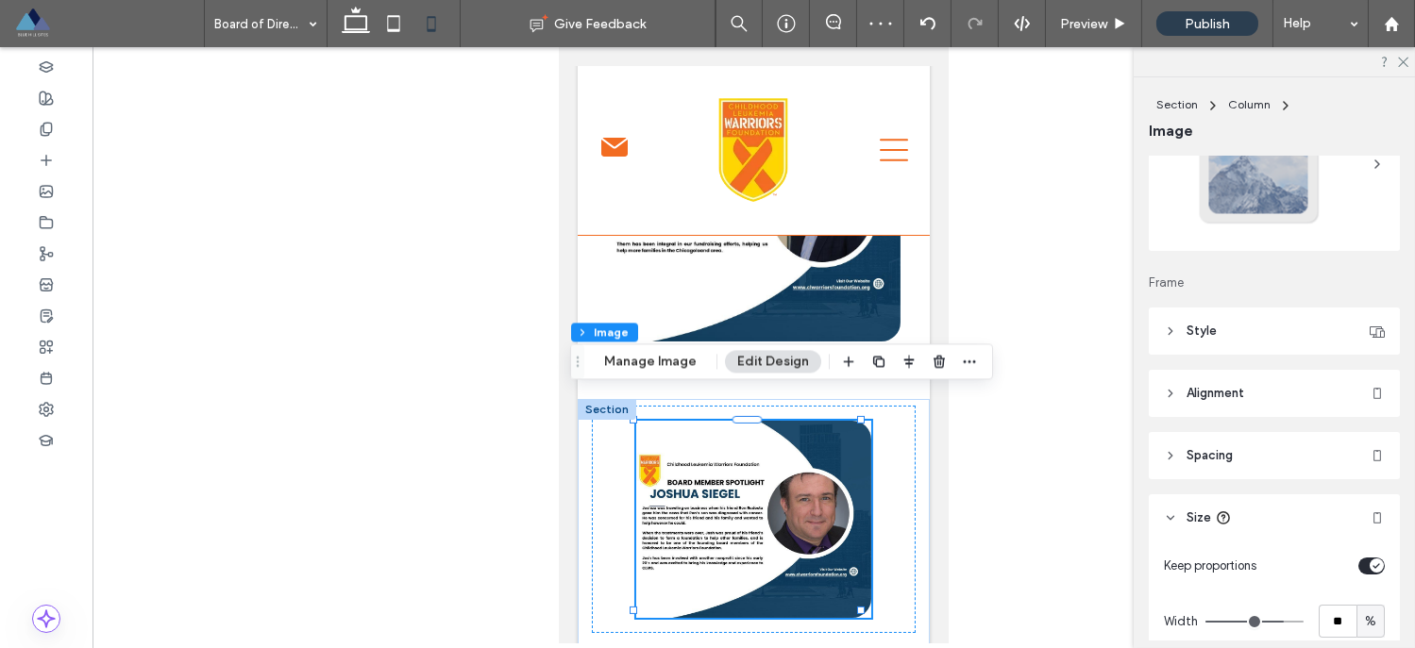
click at [1169, 515] on icon at bounding box center [1170, 517] width 13 height 13
click at [1167, 510] on icon at bounding box center [1170, 514] width 13 height 13
click at [1325, 609] on input "**" at bounding box center [1337, 617] width 38 height 33
type input "***"
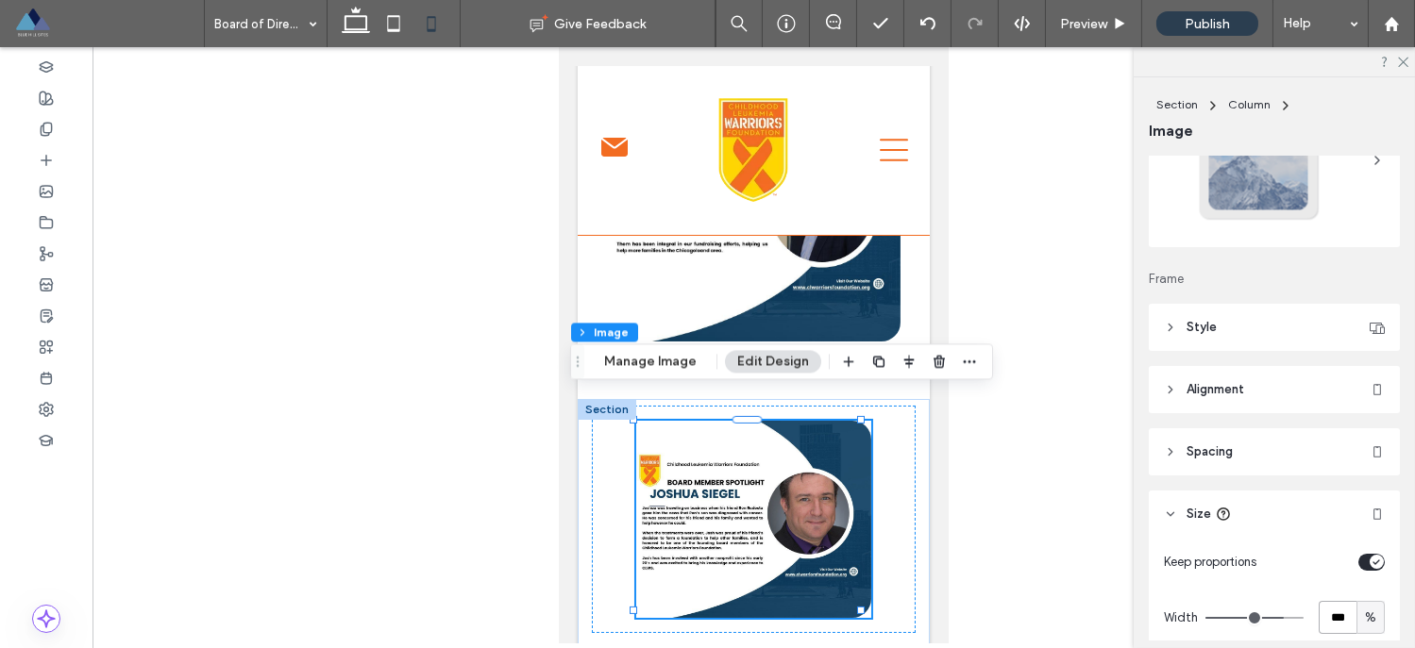
type input "***"
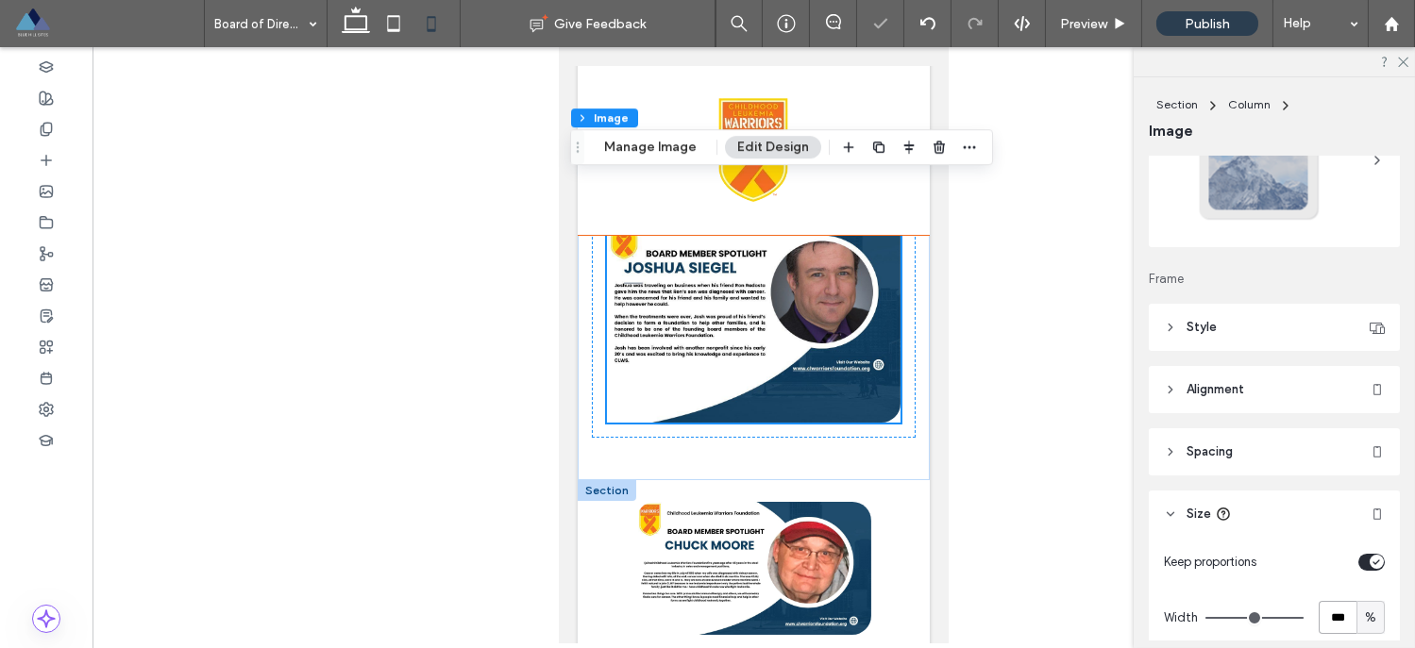
scroll to position [1114, 0]
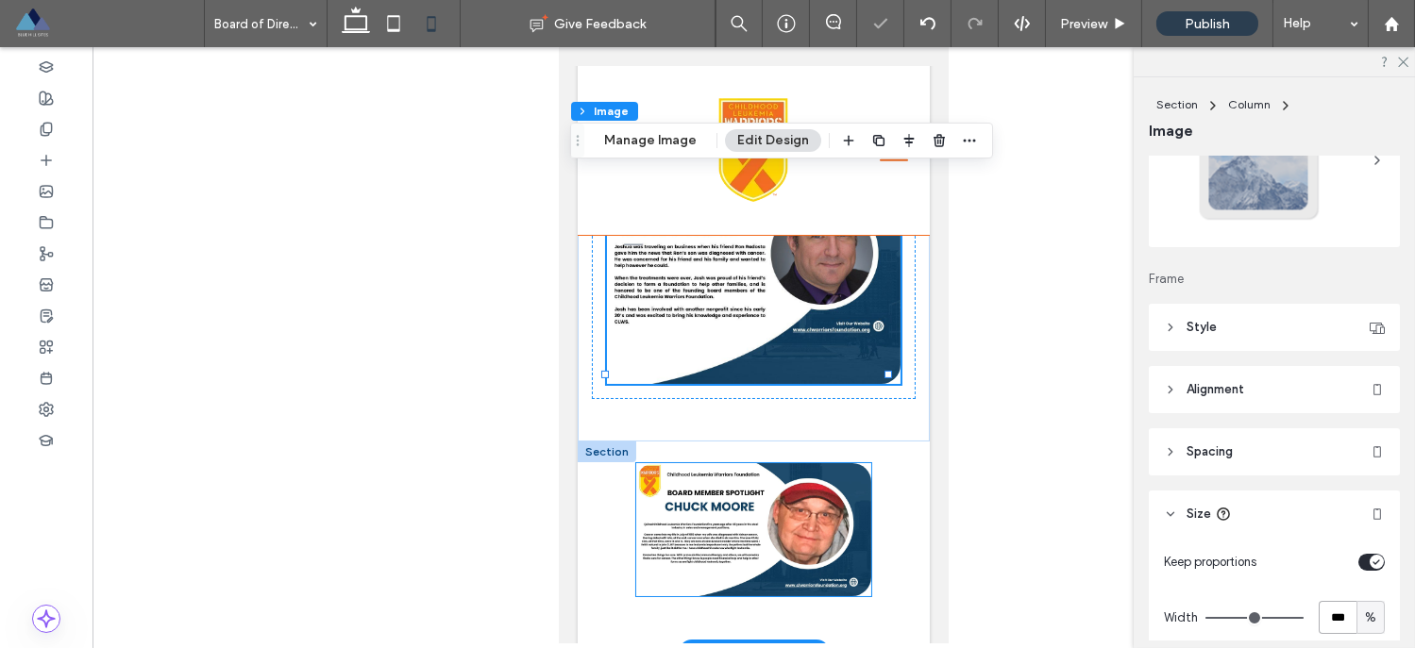
click at [799, 482] on img at bounding box center [752, 529] width 235 height 132
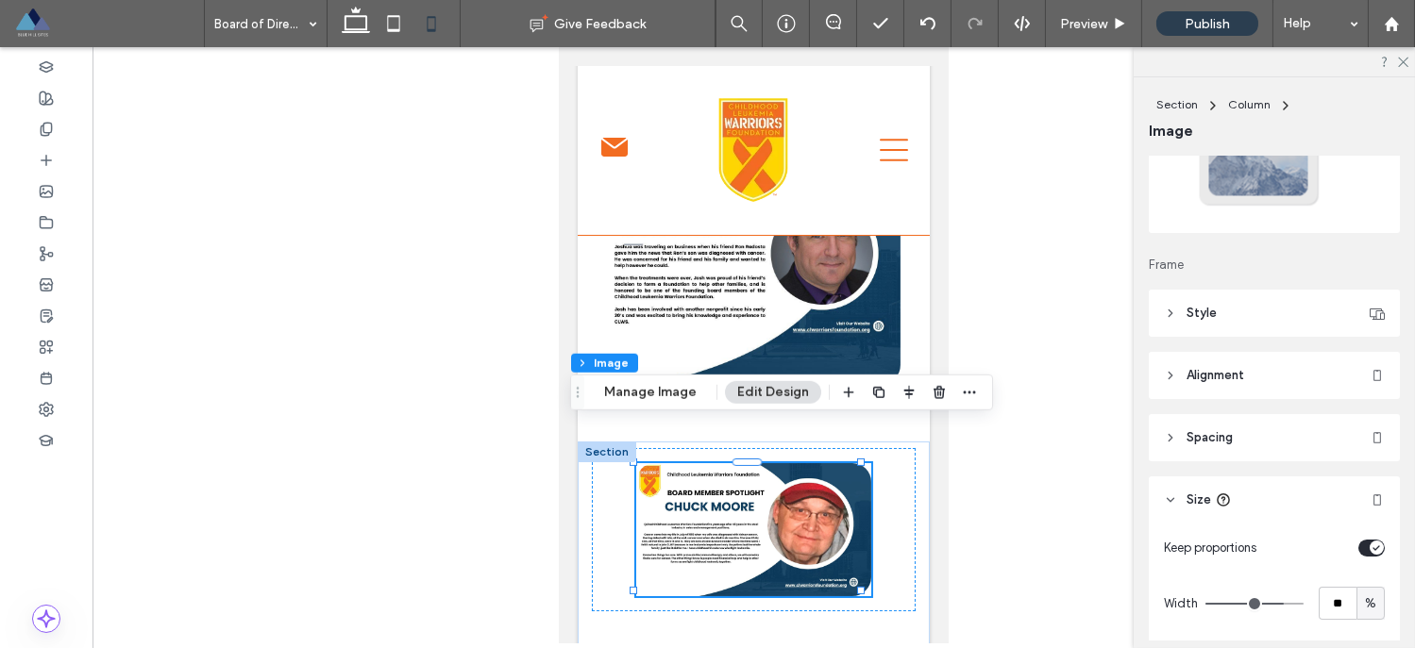
scroll to position [157, 0]
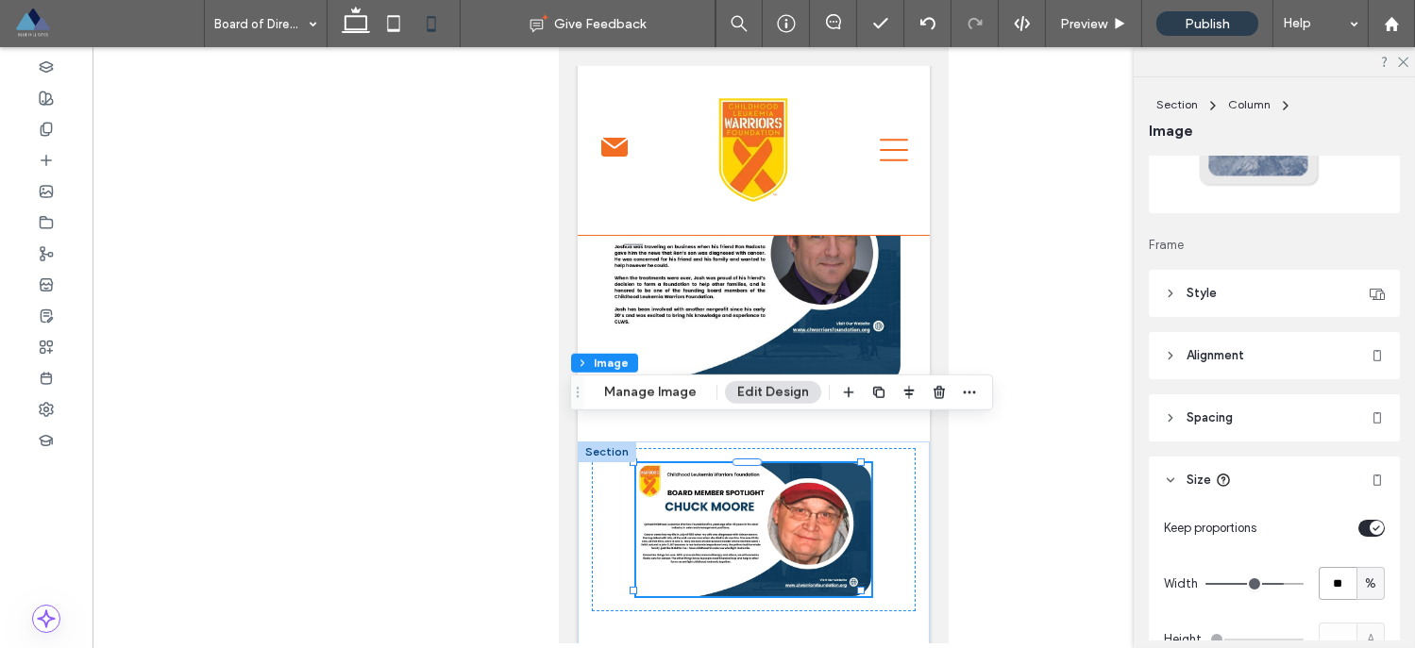
click at [1331, 590] on input "**" at bounding box center [1337, 583] width 38 height 33
type input "***"
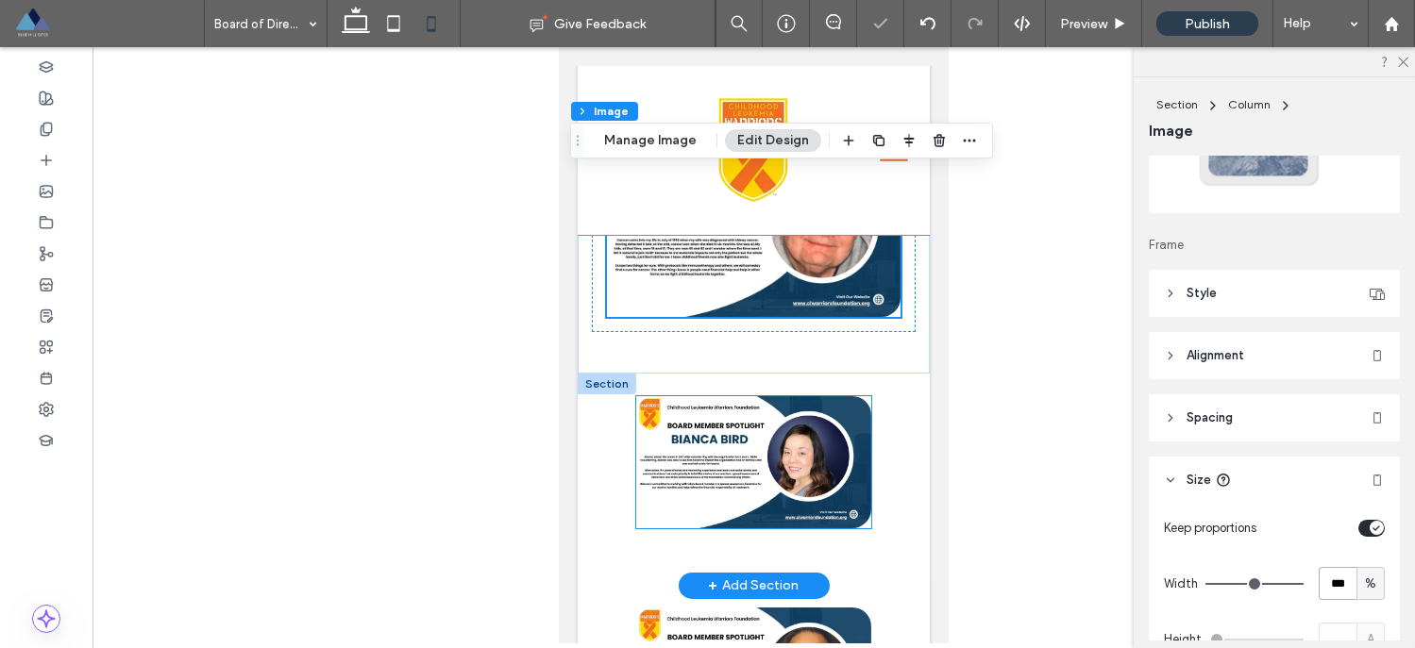
scroll to position [1432, 0]
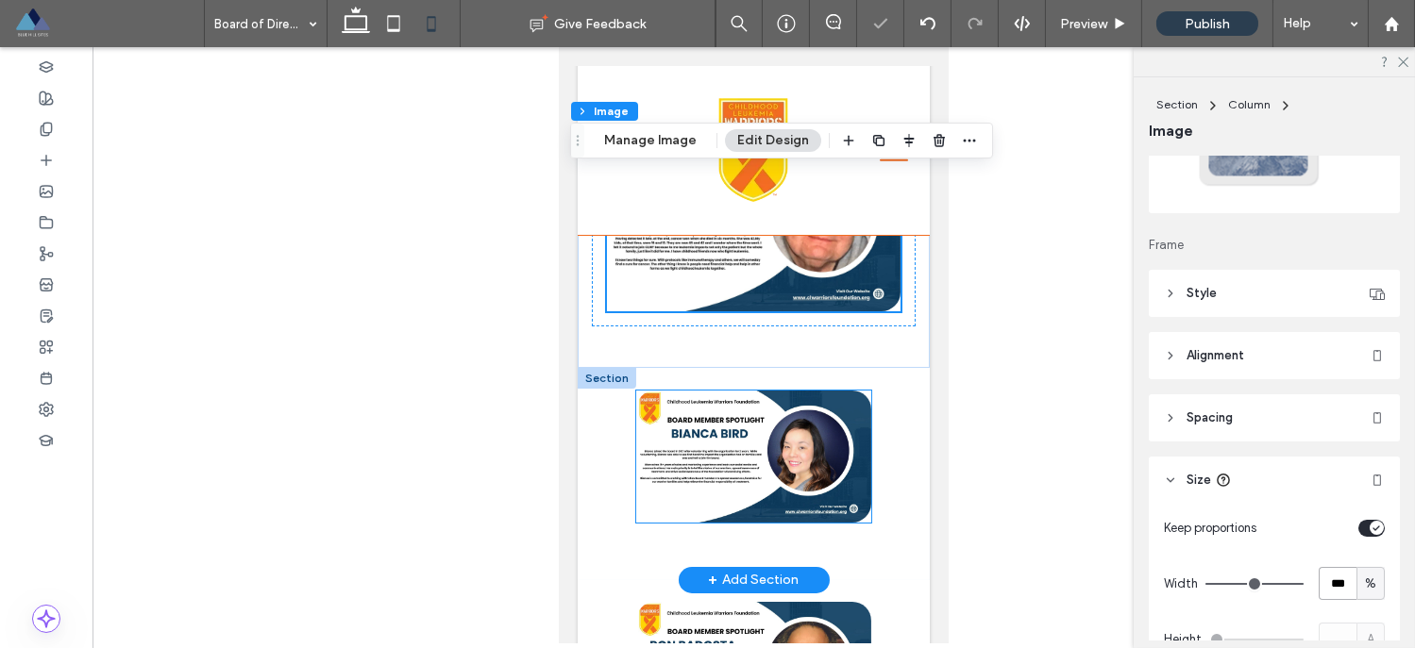
click at [794, 441] on img at bounding box center [752, 457] width 235 height 132
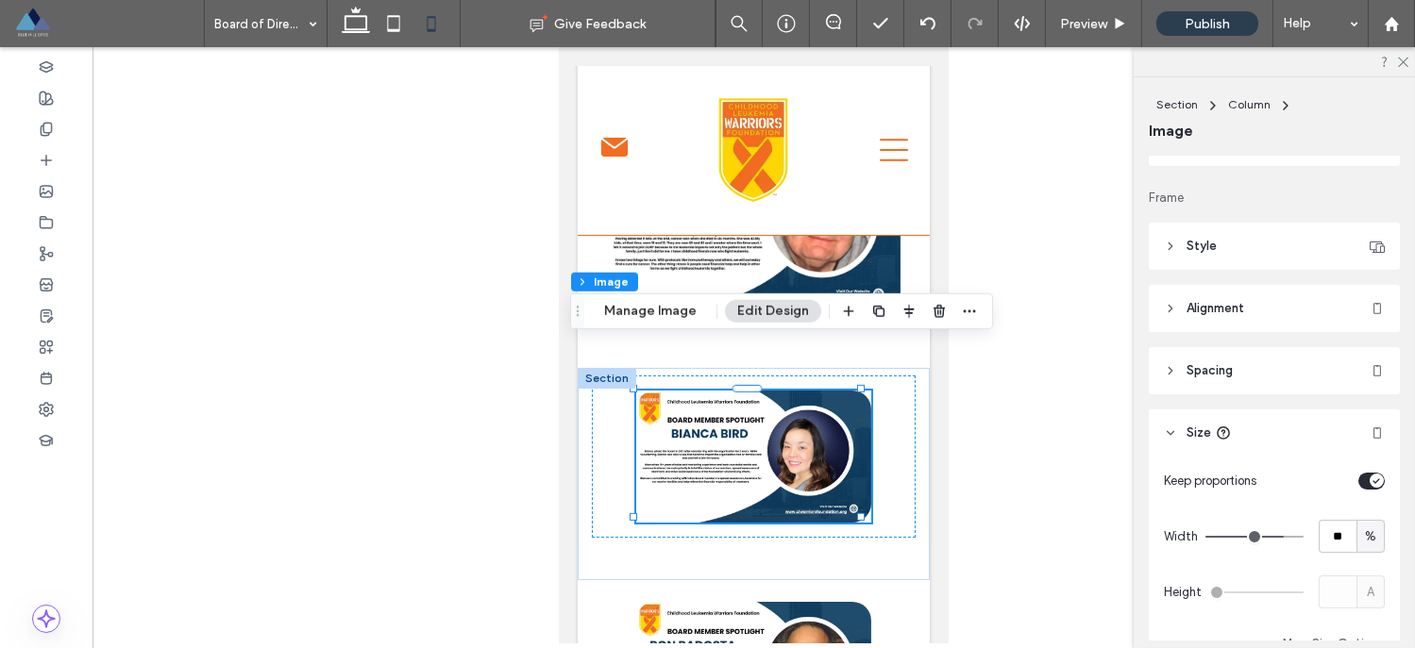
scroll to position [225, 0]
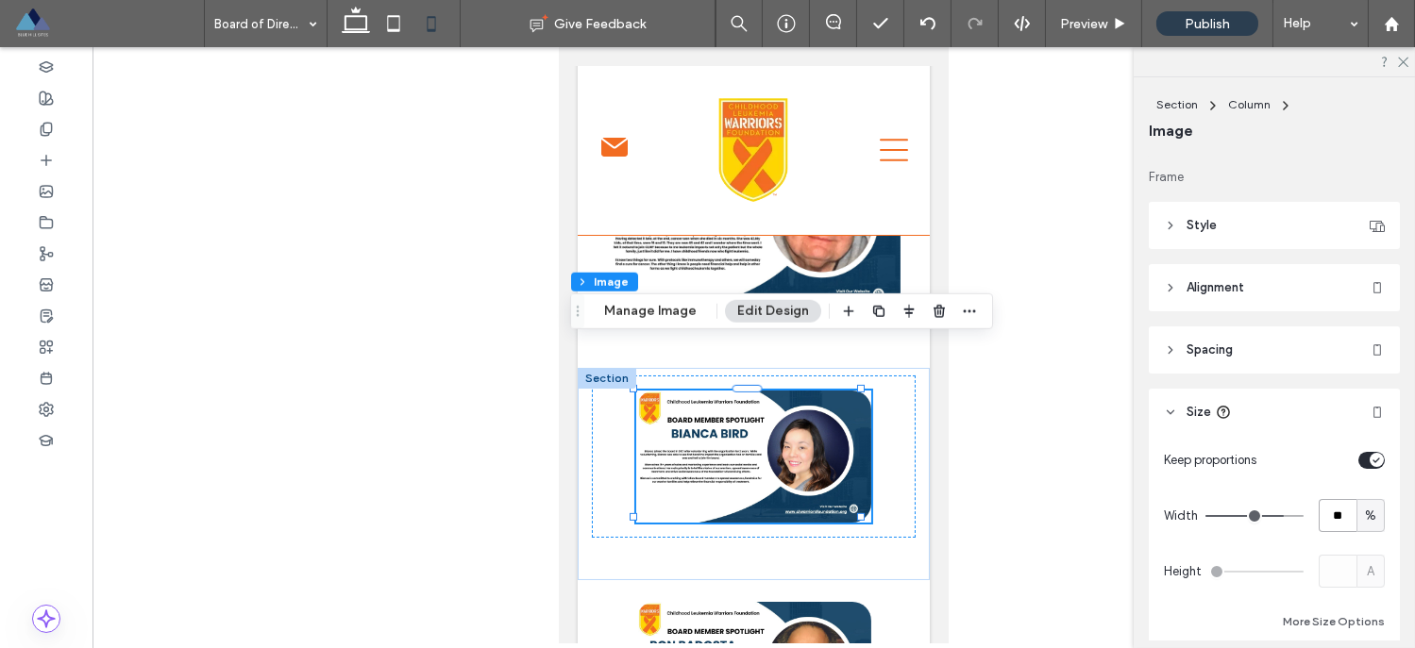
click at [1322, 516] on input "**" at bounding box center [1337, 515] width 38 height 33
type input "***"
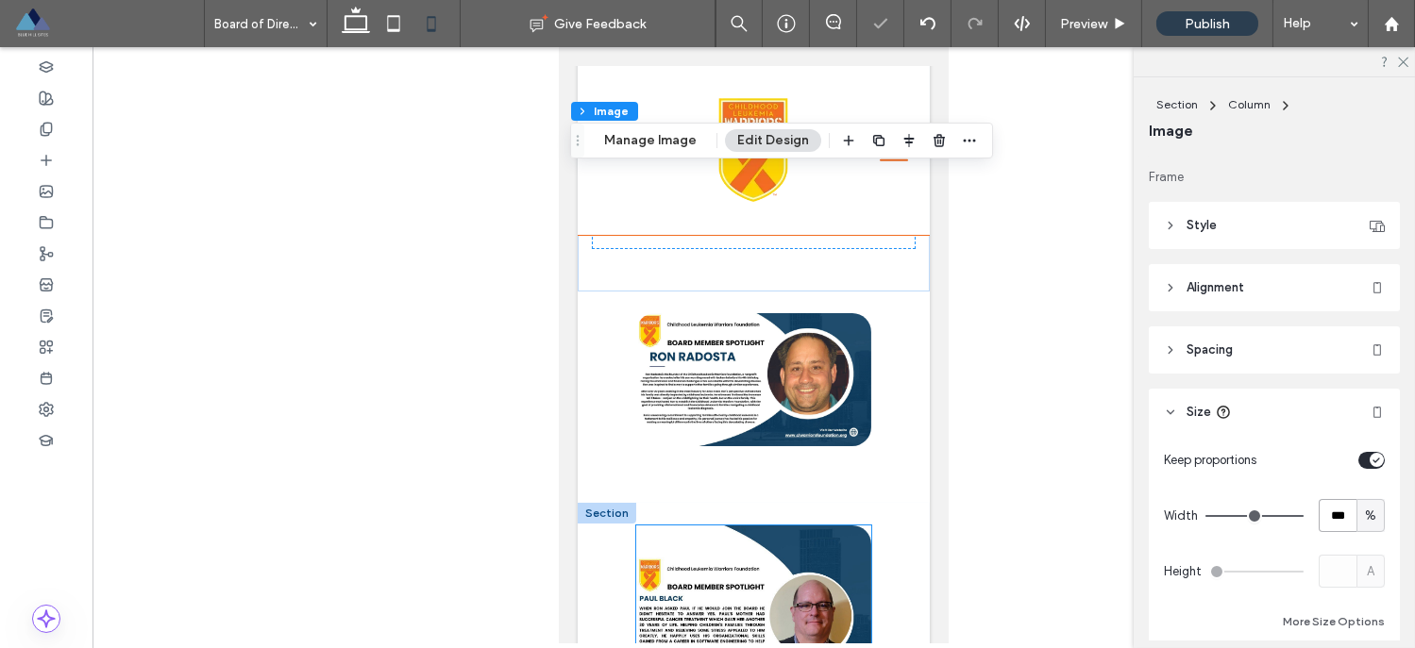
scroll to position [1758, 0]
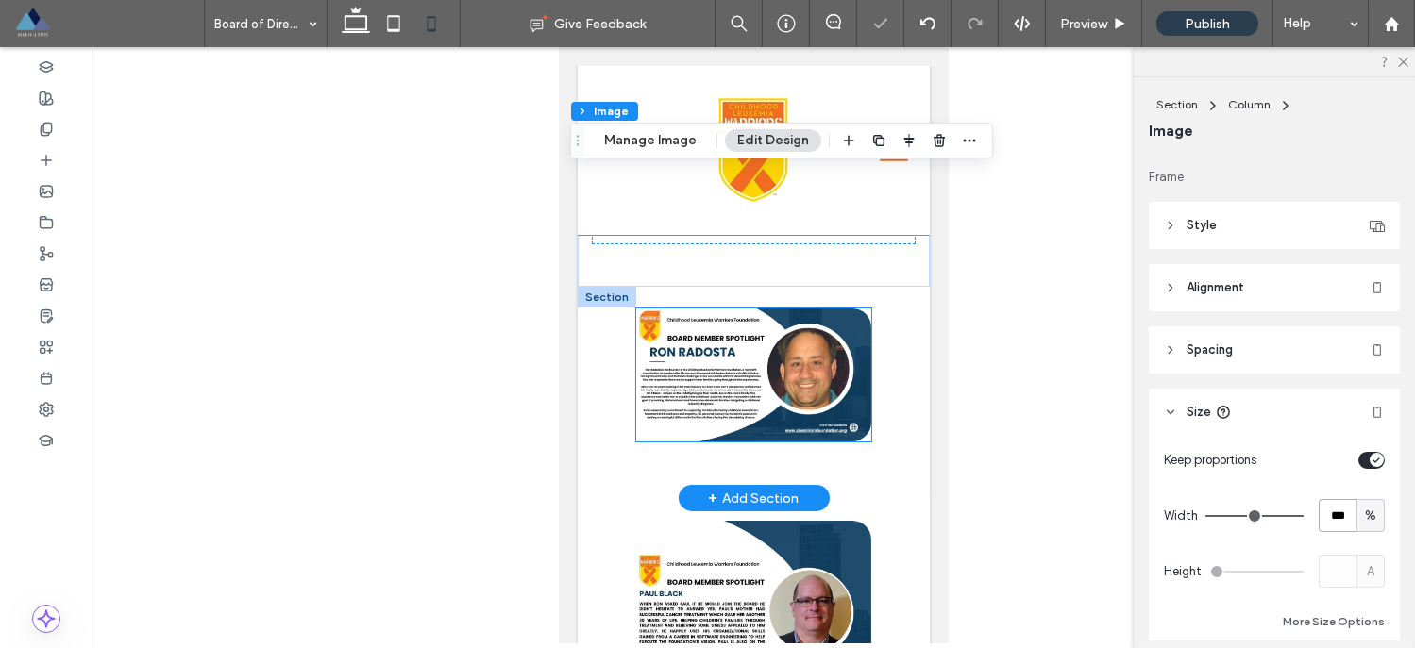
click at [815, 337] on img at bounding box center [752, 375] width 235 height 132
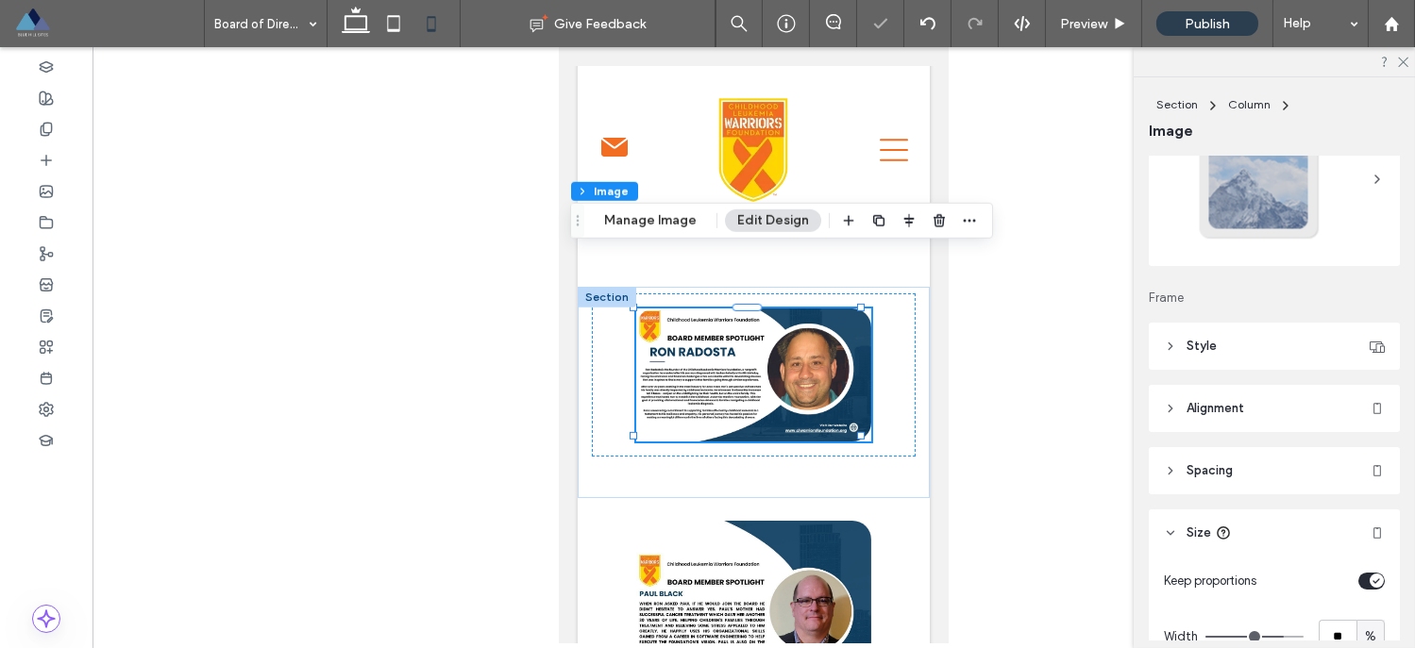
scroll to position [126, 0]
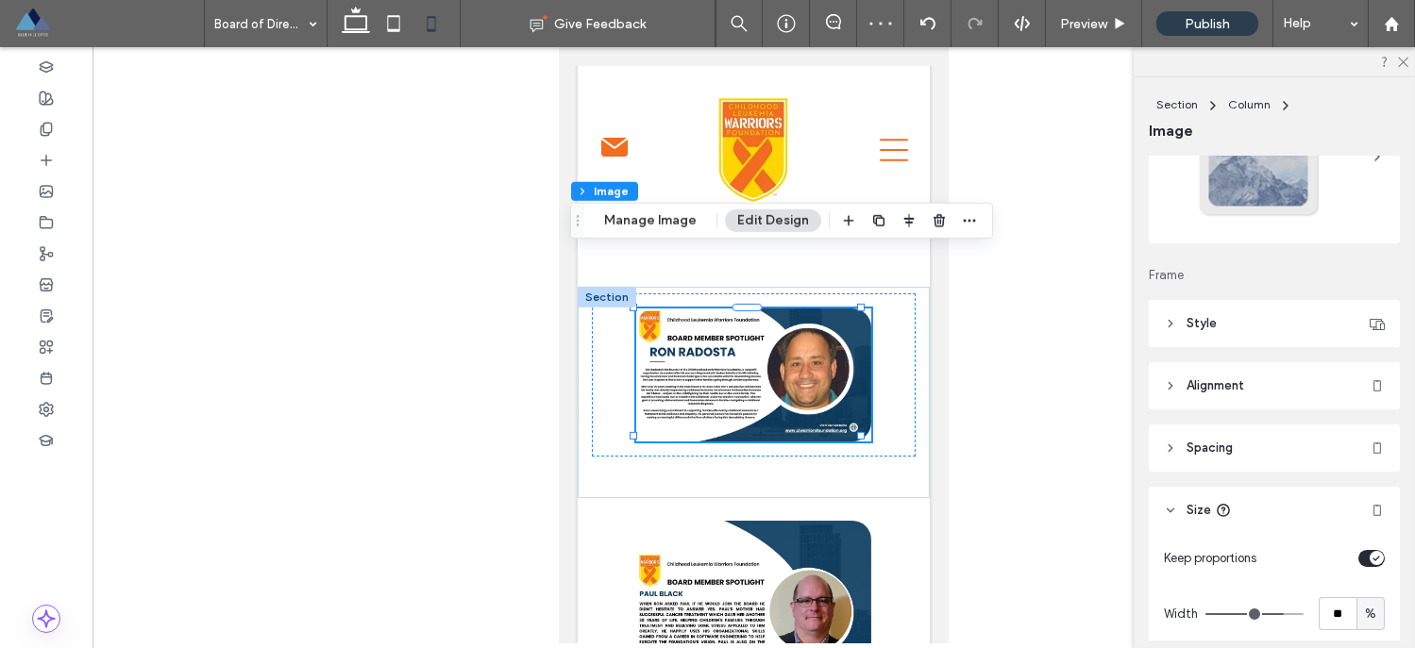
click at [1168, 511] on use at bounding box center [1170, 511] width 7 height 4
click at [1161, 502] on header "Size" at bounding box center [1273, 510] width 251 height 47
click at [1330, 604] on input "**" at bounding box center [1337, 613] width 38 height 33
type input "***"
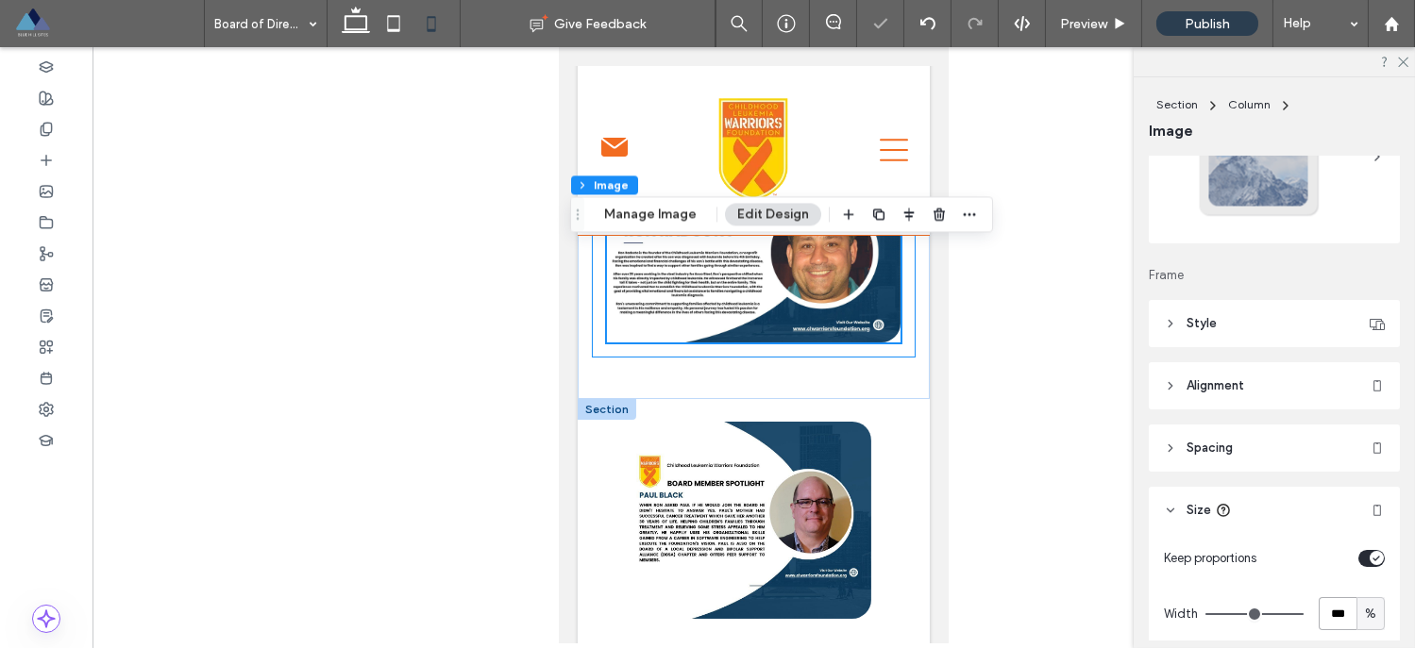
scroll to position [1906, 0]
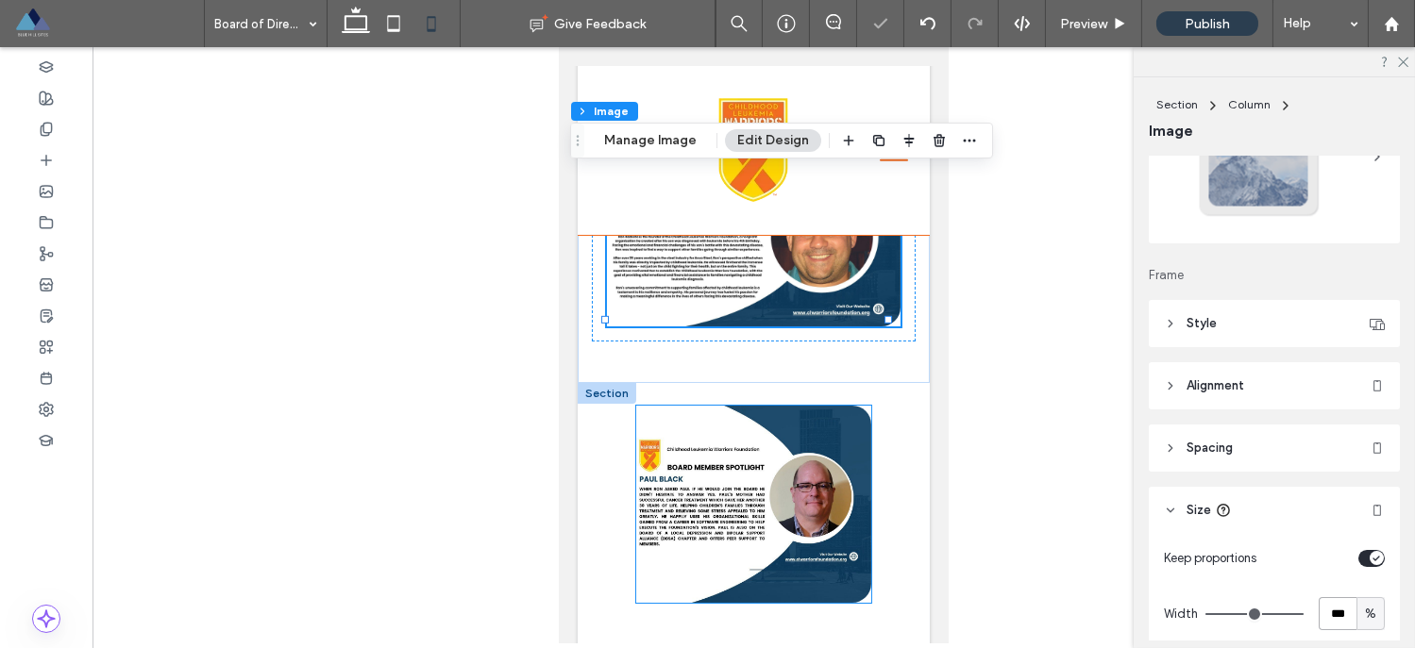
click at [821, 411] on img at bounding box center [752, 504] width 235 height 197
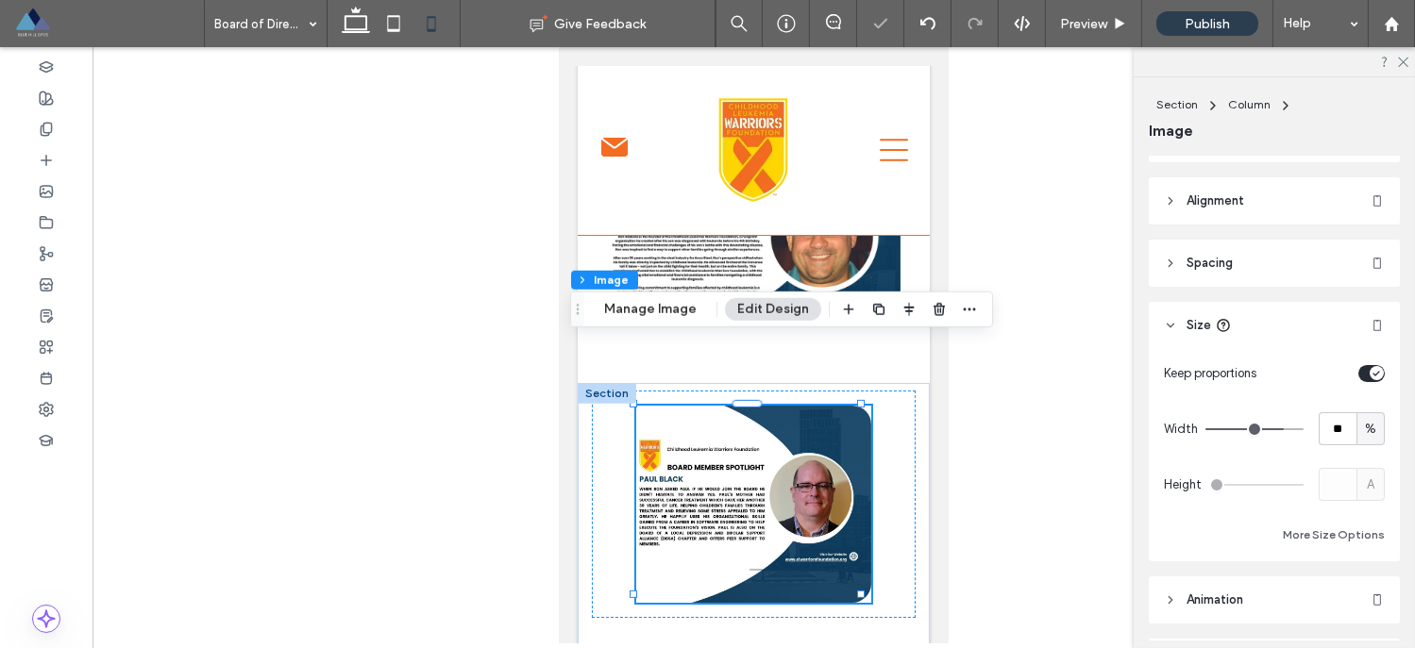
scroll to position [318, 0]
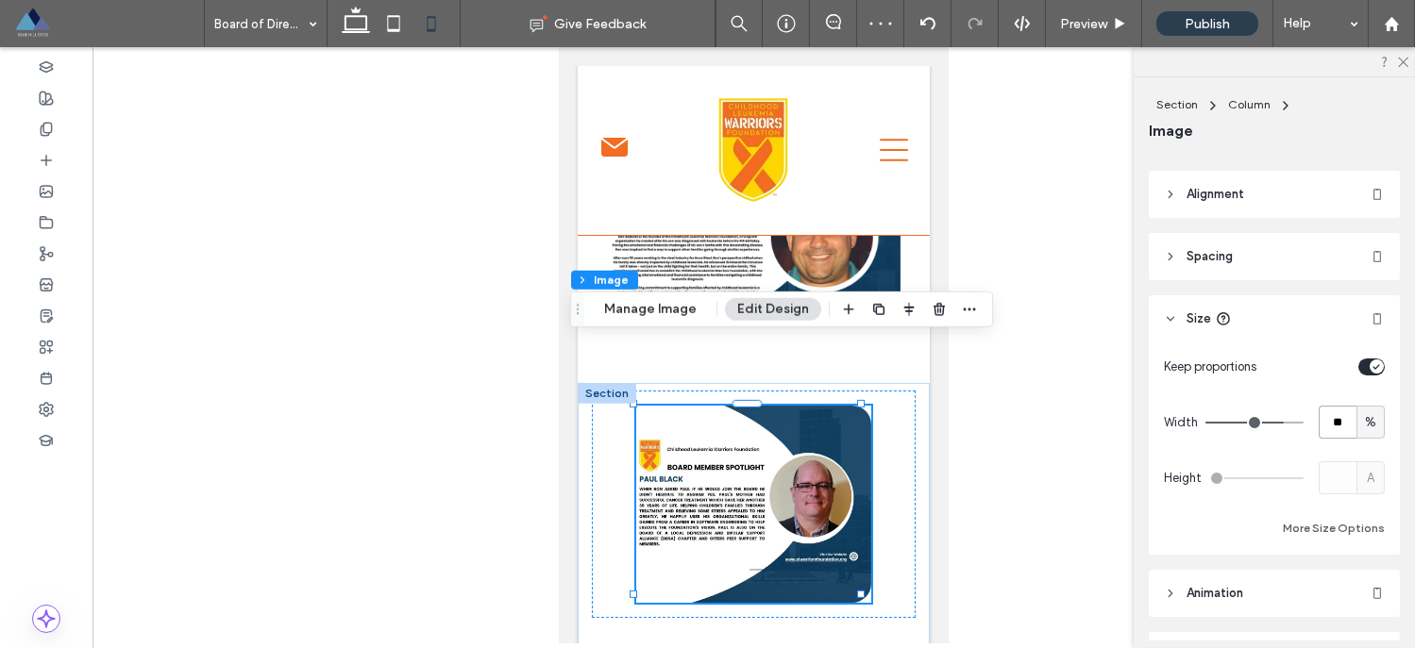
click at [1318, 416] on input "**" at bounding box center [1337, 422] width 38 height 33
type input "***"
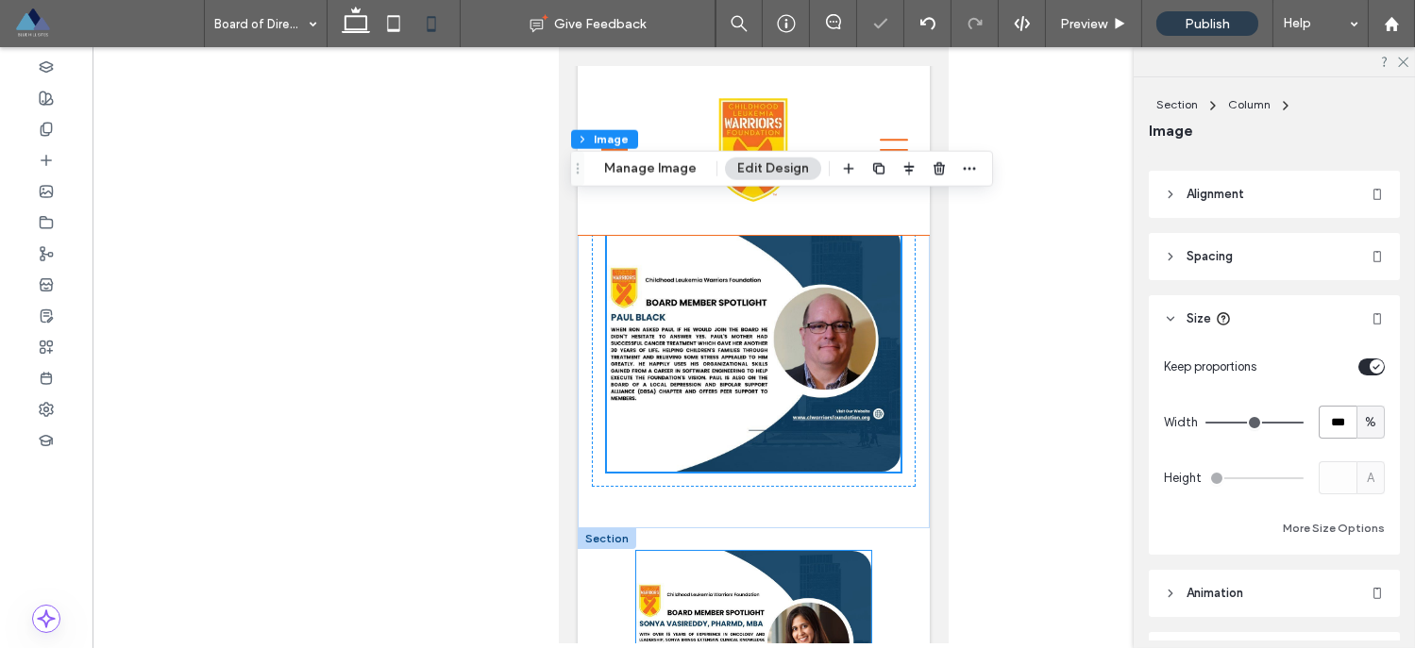
scroll to position [2332, 0]
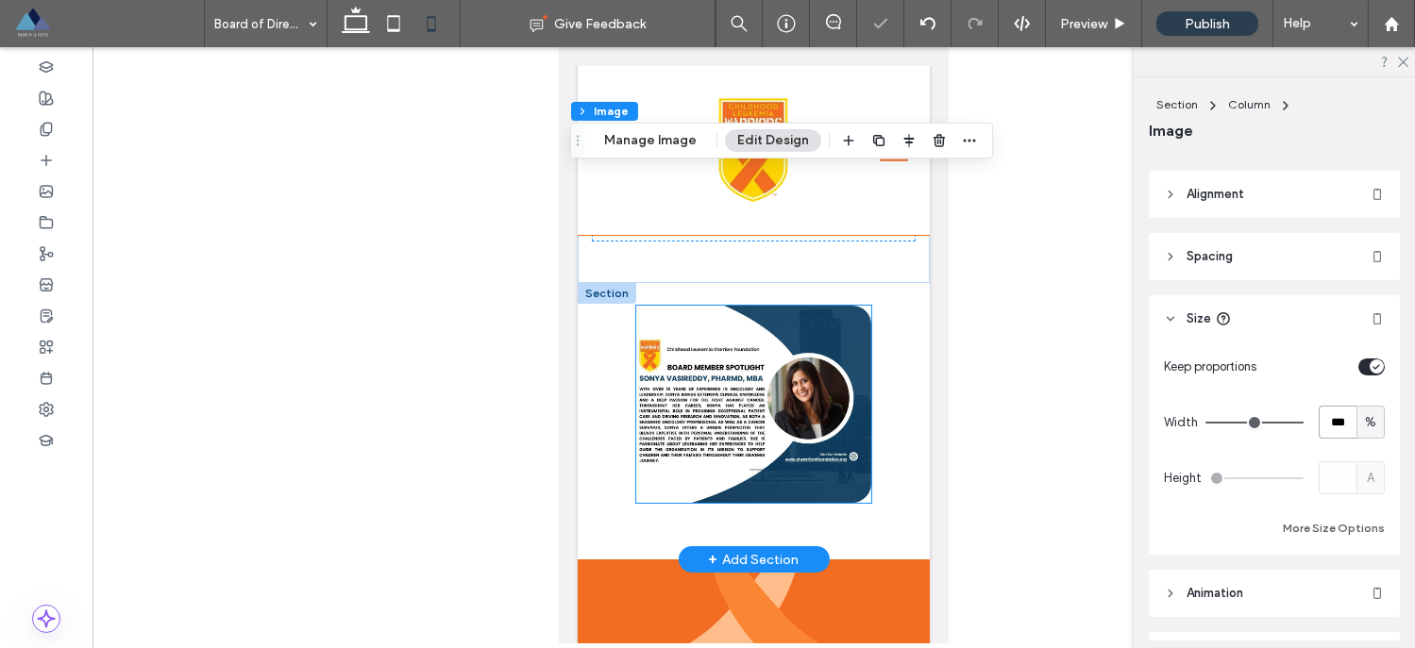
click at [832, 360] on img at bounding box center [752, 404] width 235 height 197
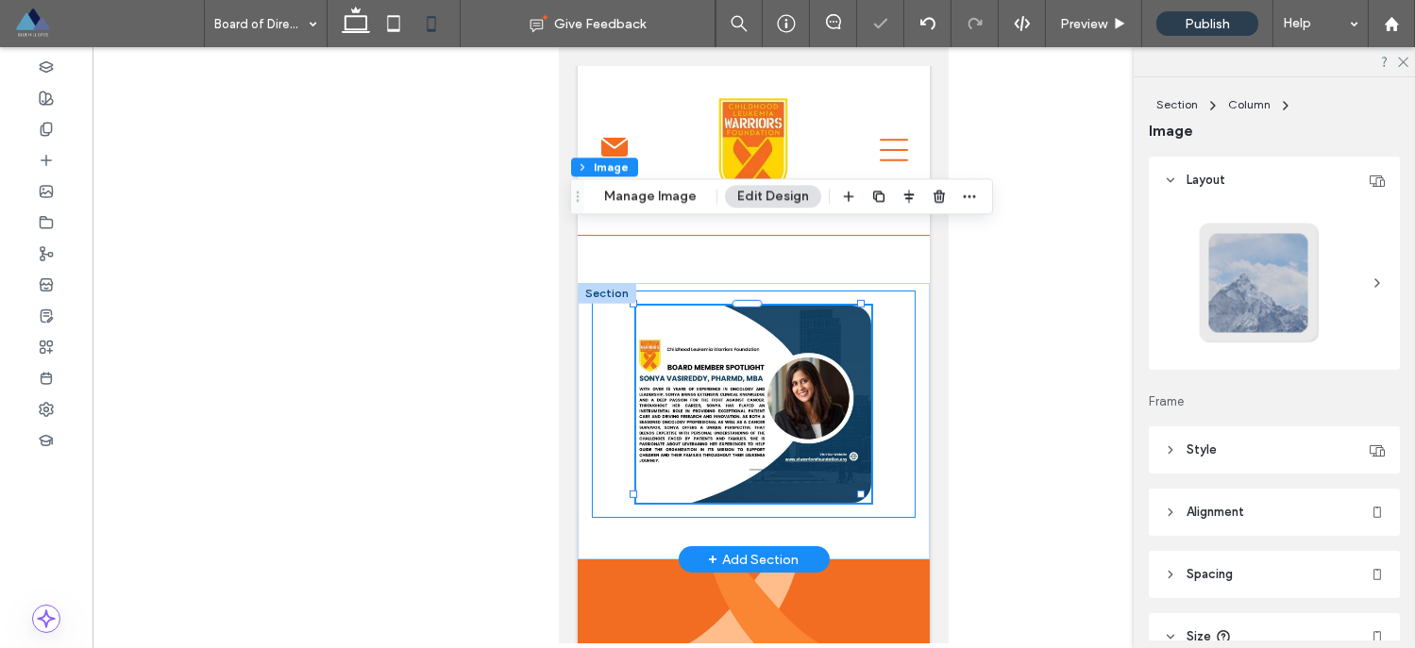
type input "**"
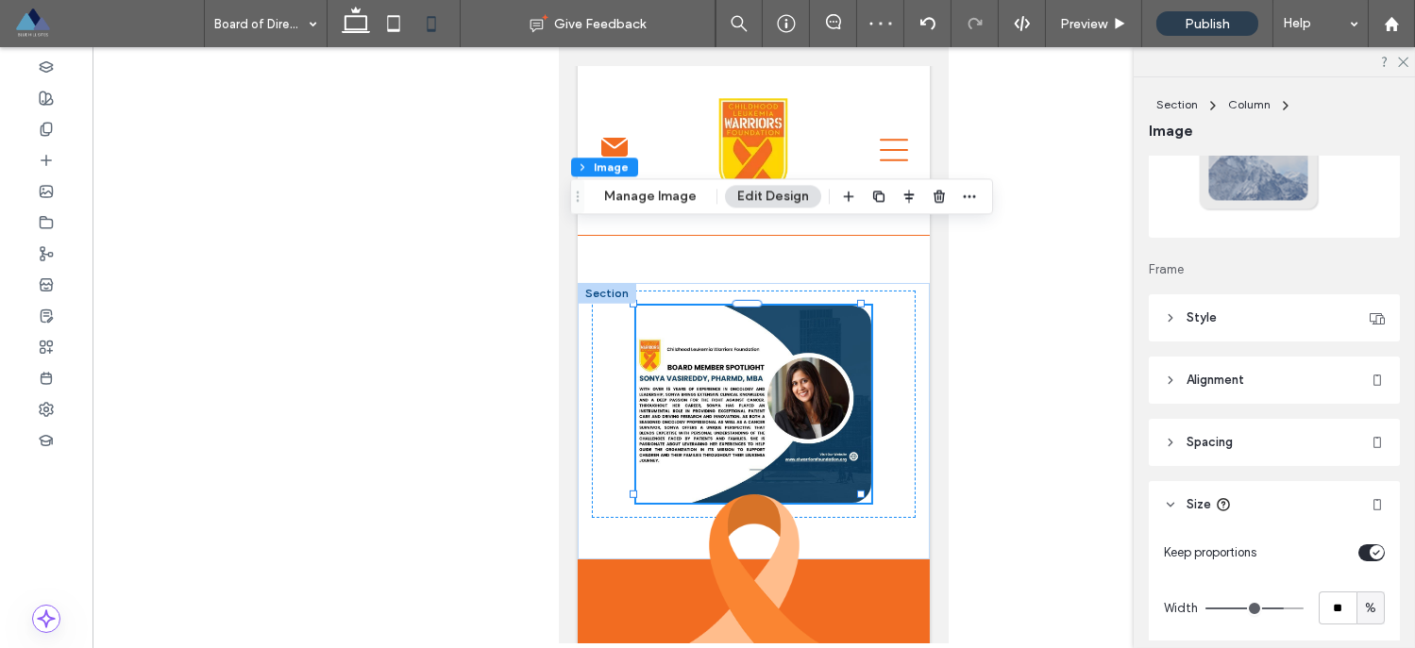
scroll to position [144, 0]
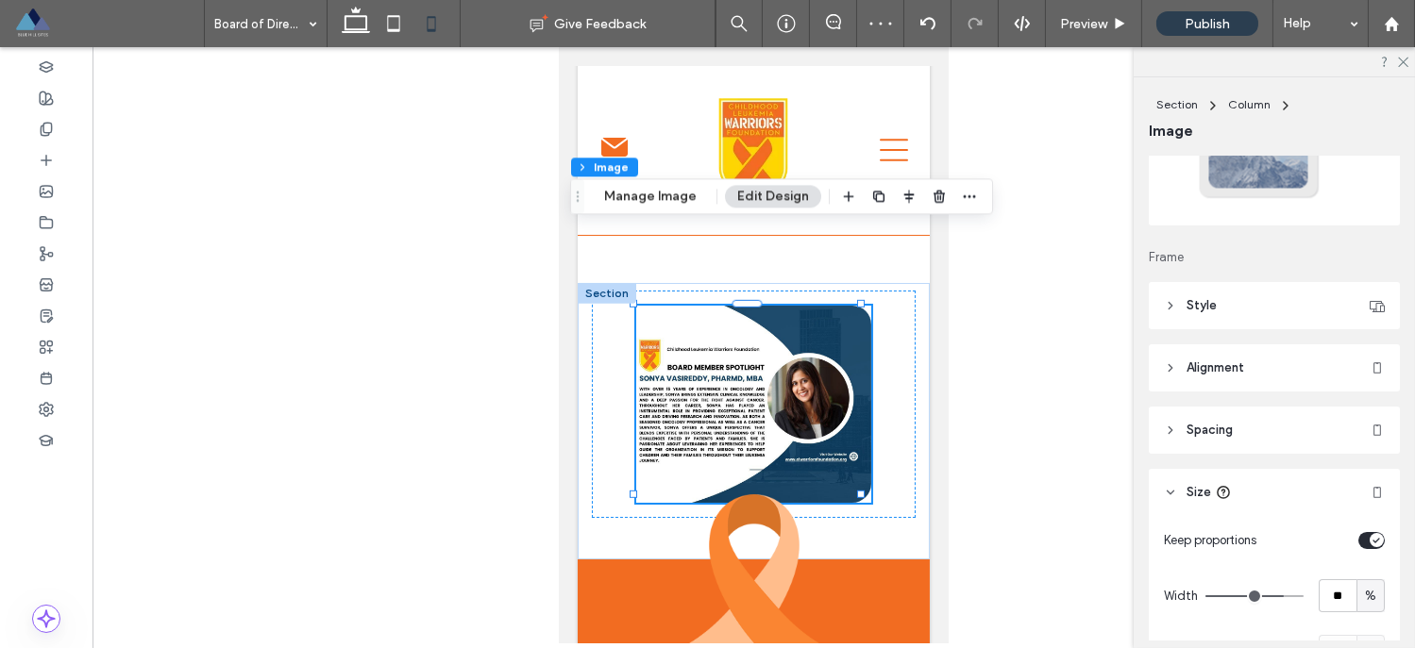
click at [1170, 490] on icon at bounding box center [1170, 492] width 13 height 13
click at [1171, 489] on icon at bounding box center [1170, 492] width 13 height 13
click at [1324, 589] on input "**" at bounding box center [1337, 595] width 38 height 33
type input "***"
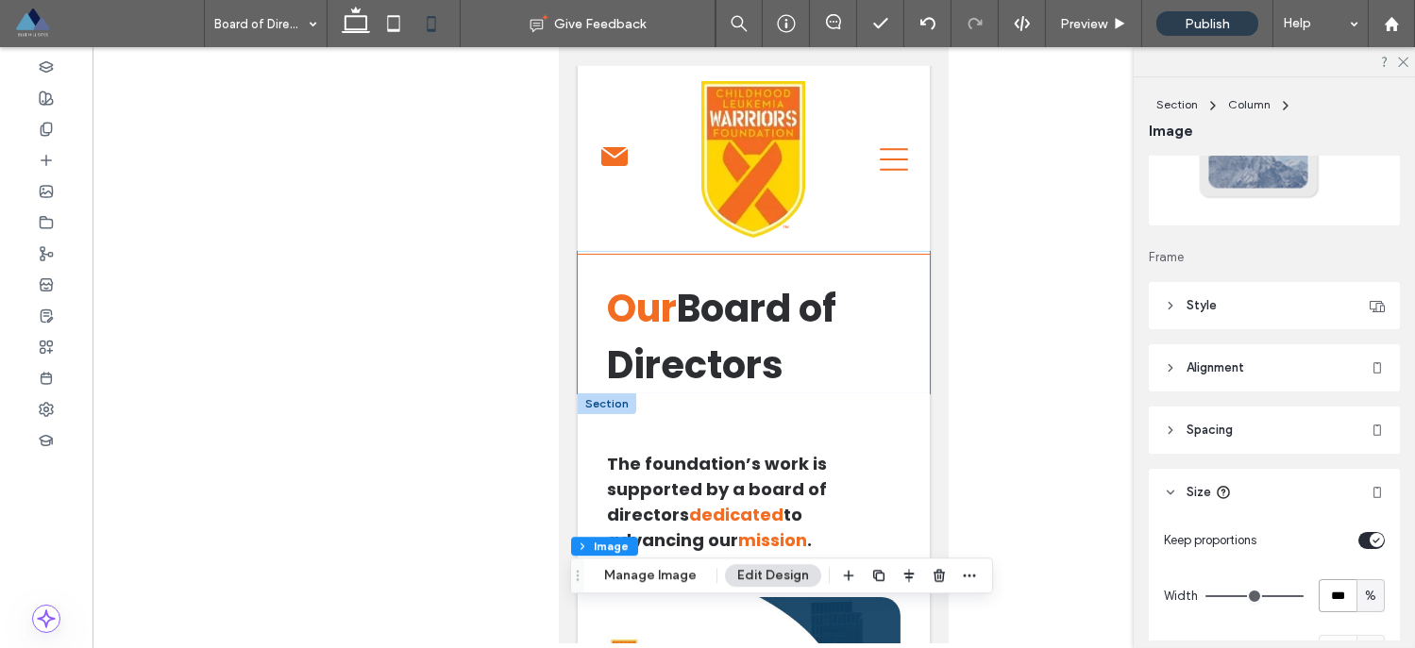
scroll to position [0, 0]
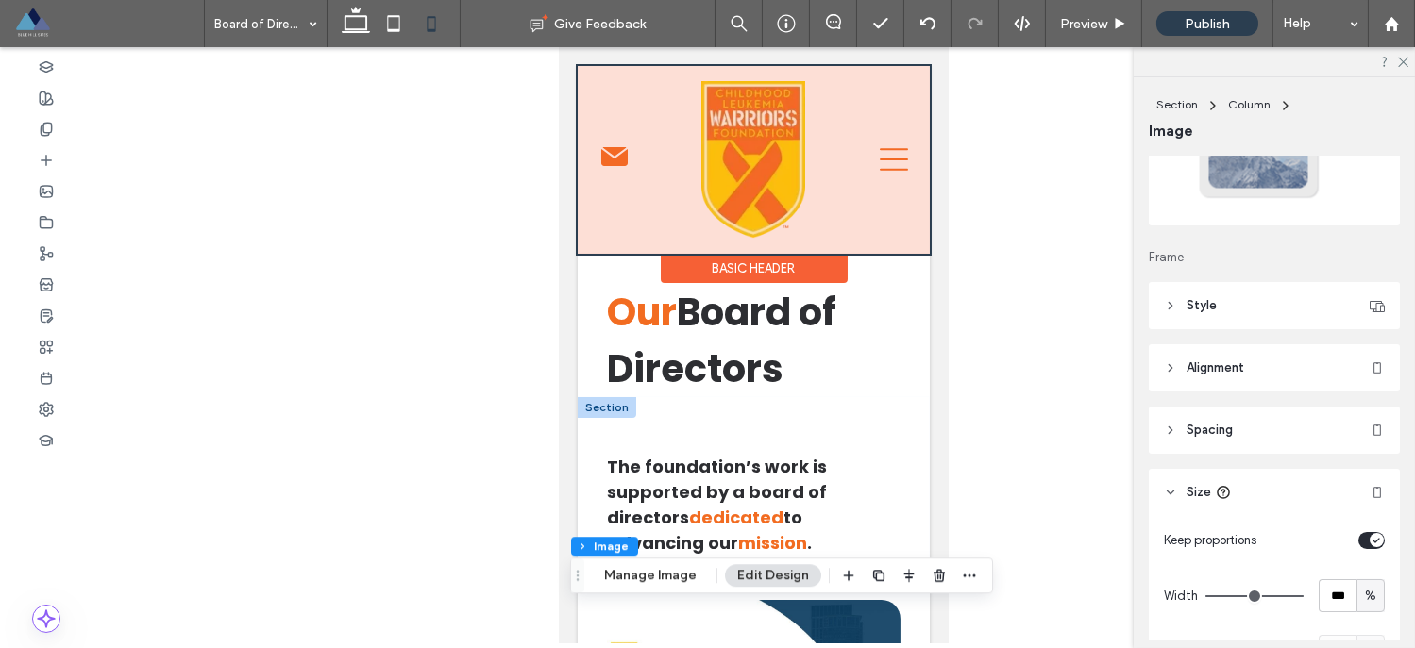
click at [867, 152] on div at bounding box center [753, 160] width 352 height 188
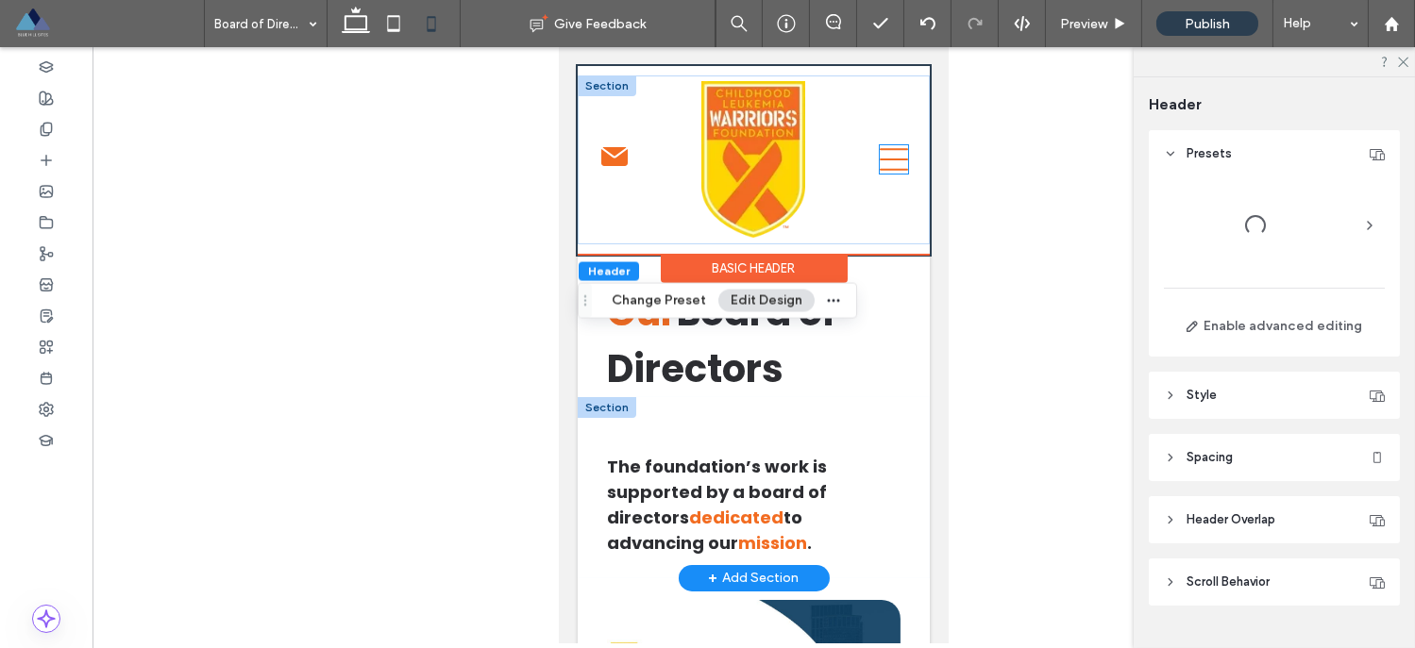
click at [879, 159] on icon at bounding box center [893, 159] width 28 height 28
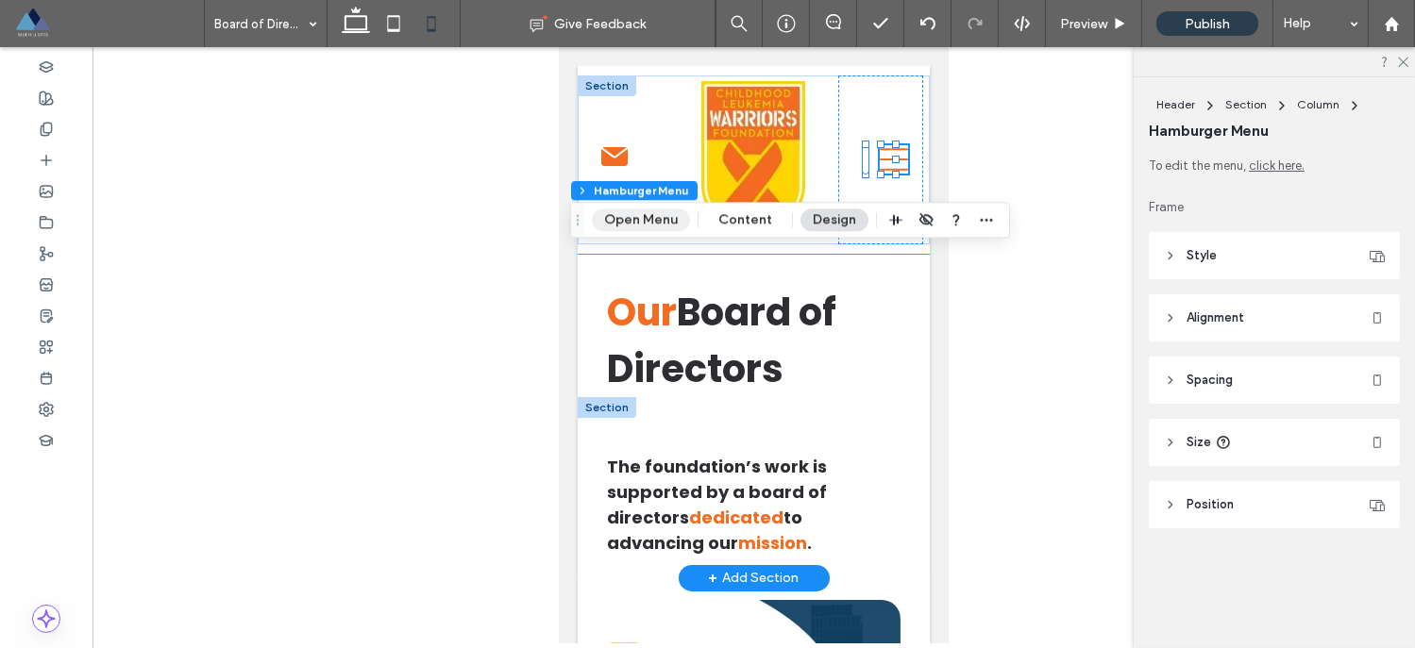
click at [626, 223] on button "Open Menu" at bounding box center [641, 220] width 98 height 23
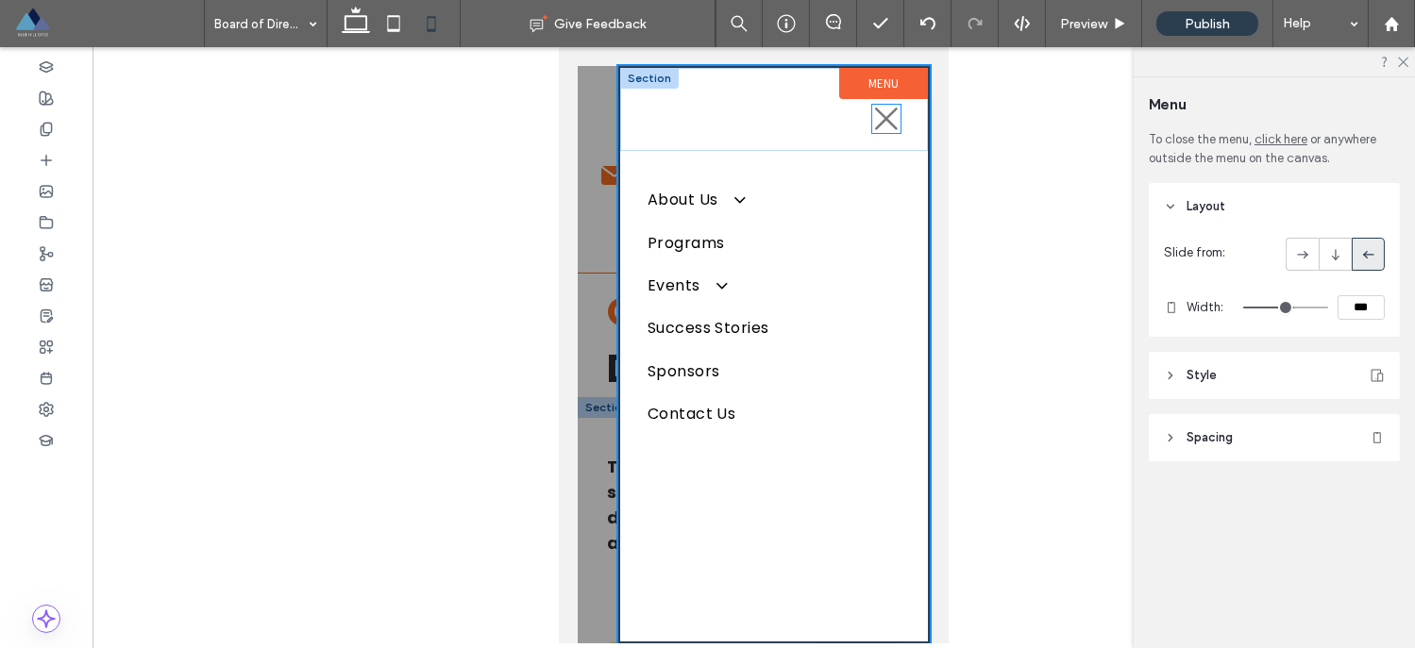
click at [874, 119] on icon at bounding box center [885, 119] width 23 height 23
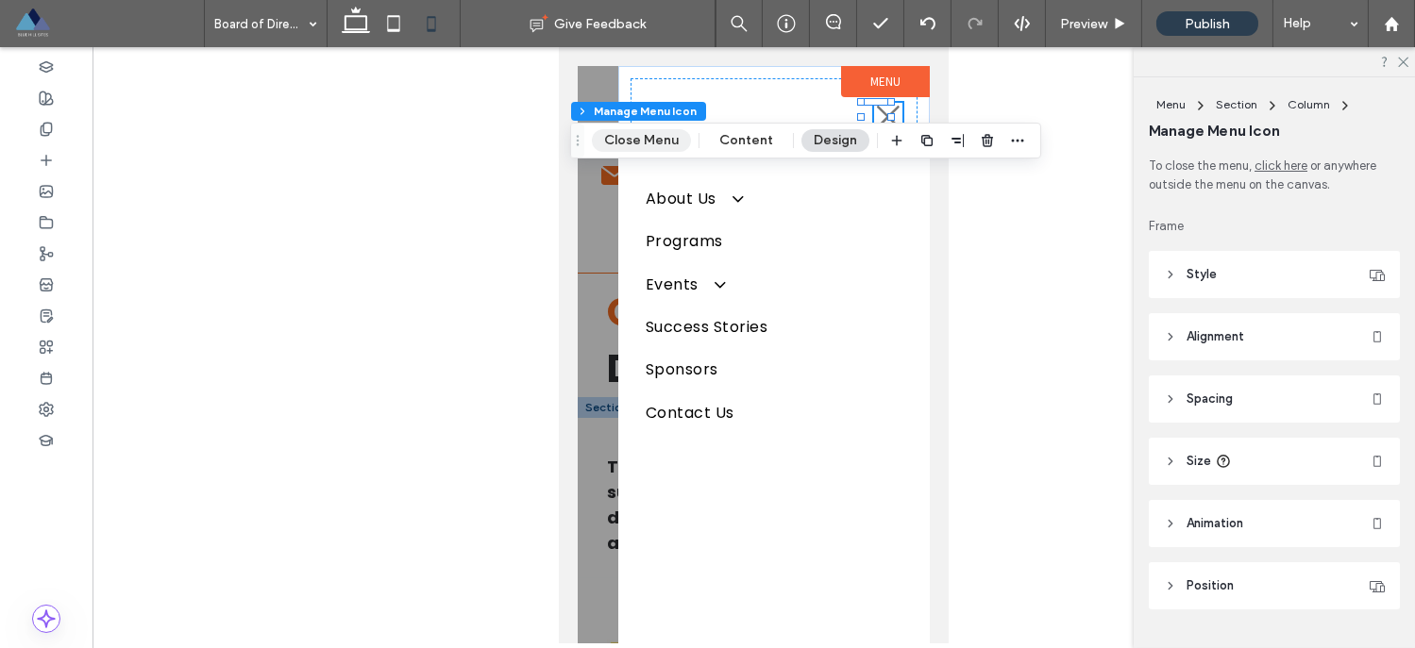
click at [632, 144] on button "Close Menu" at bounding box center [641, 140] width 99 height 23
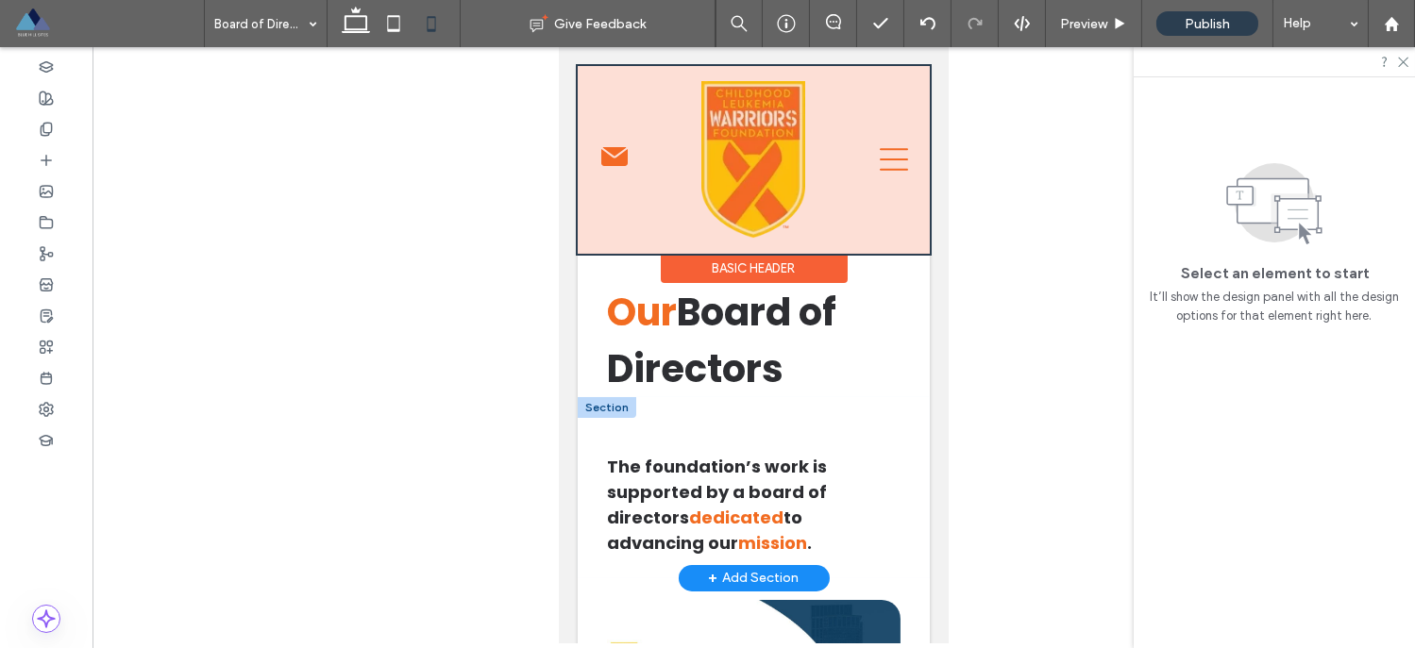
click at [611, 154] on div at bounding box center [753, 160] width 352 height 188
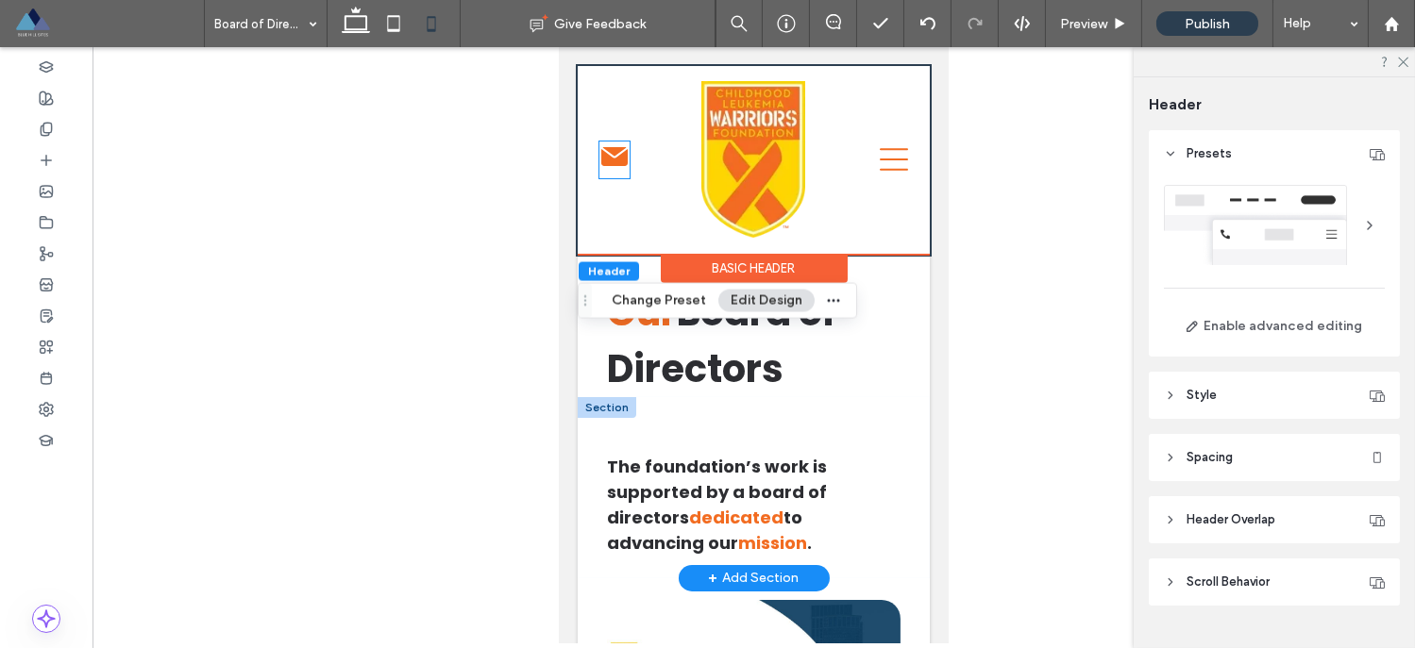
click at [611, 154] on icon at bounding box center [613, 156] width 26 height 19
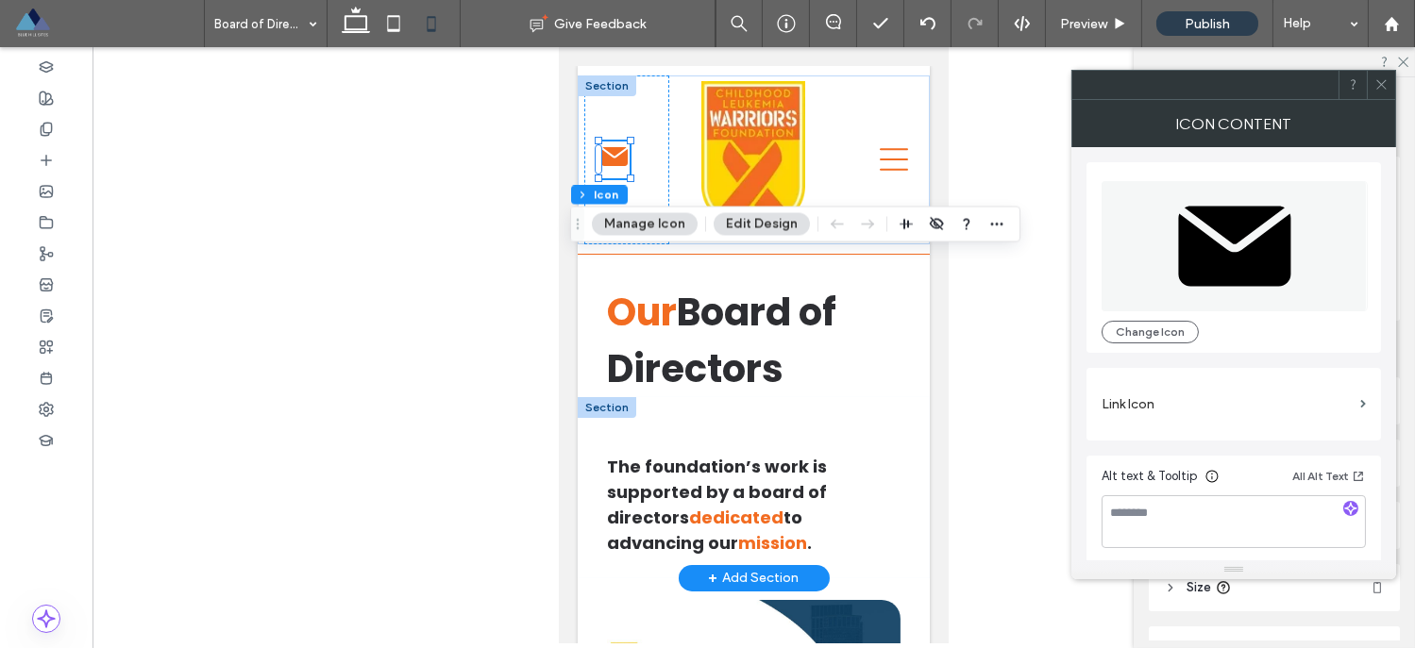
click at [641, 226] on button "Manage Icon" at bounding box center [645, 223] width 106 height 23
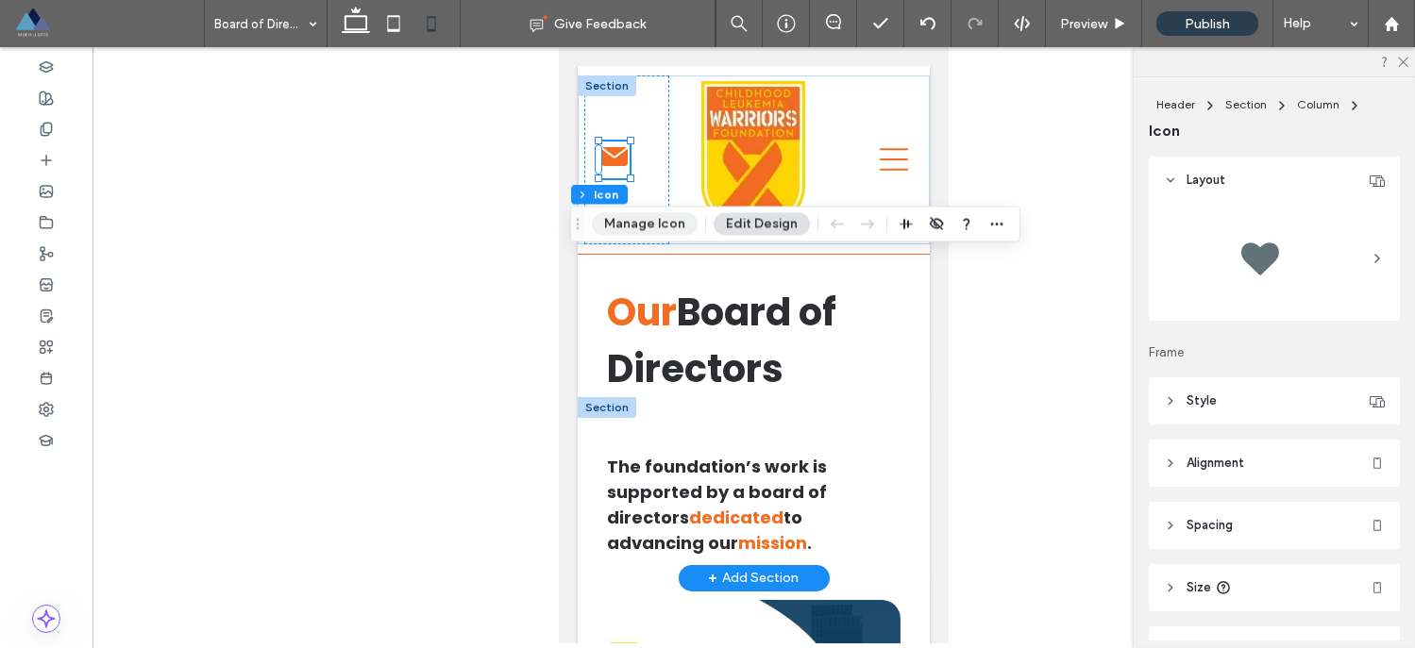
click at [641, 226] on button "Manage Icon" at bounding box center [645, 223] width 106 height 23
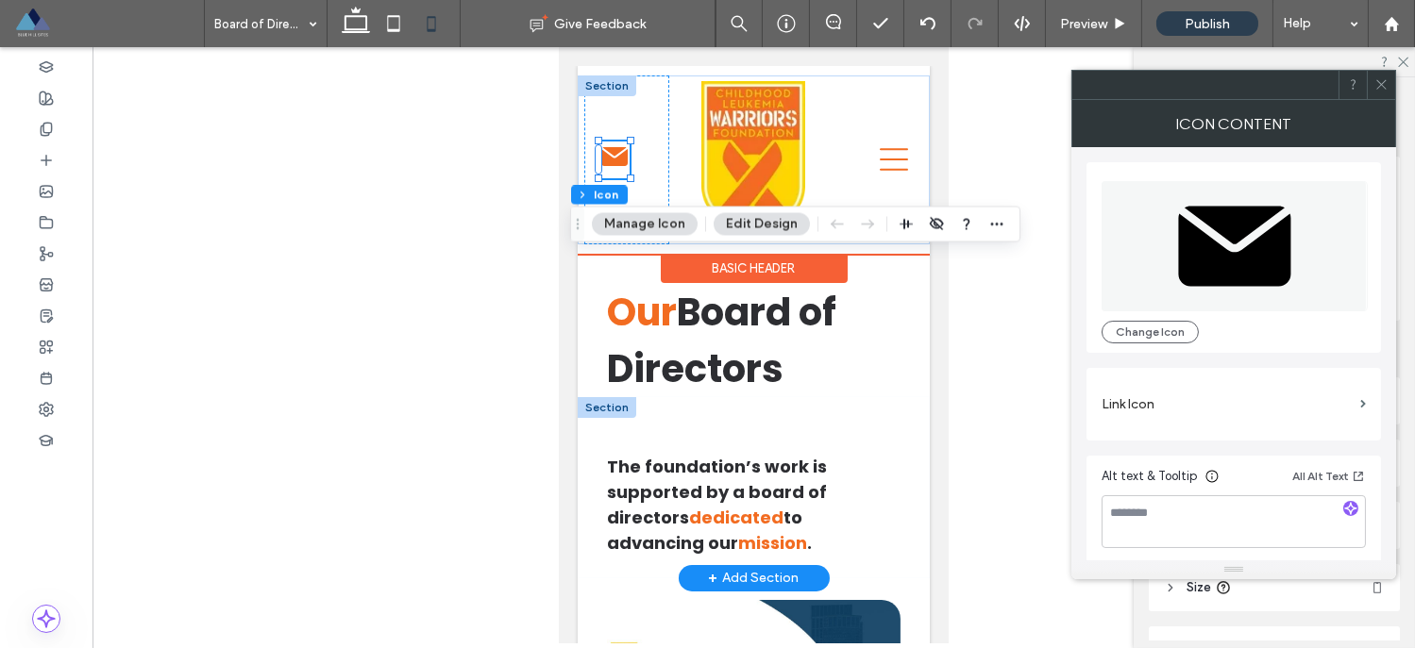
click at [613, 160] on icon at bounding box center [613, 156] width 26 height 19
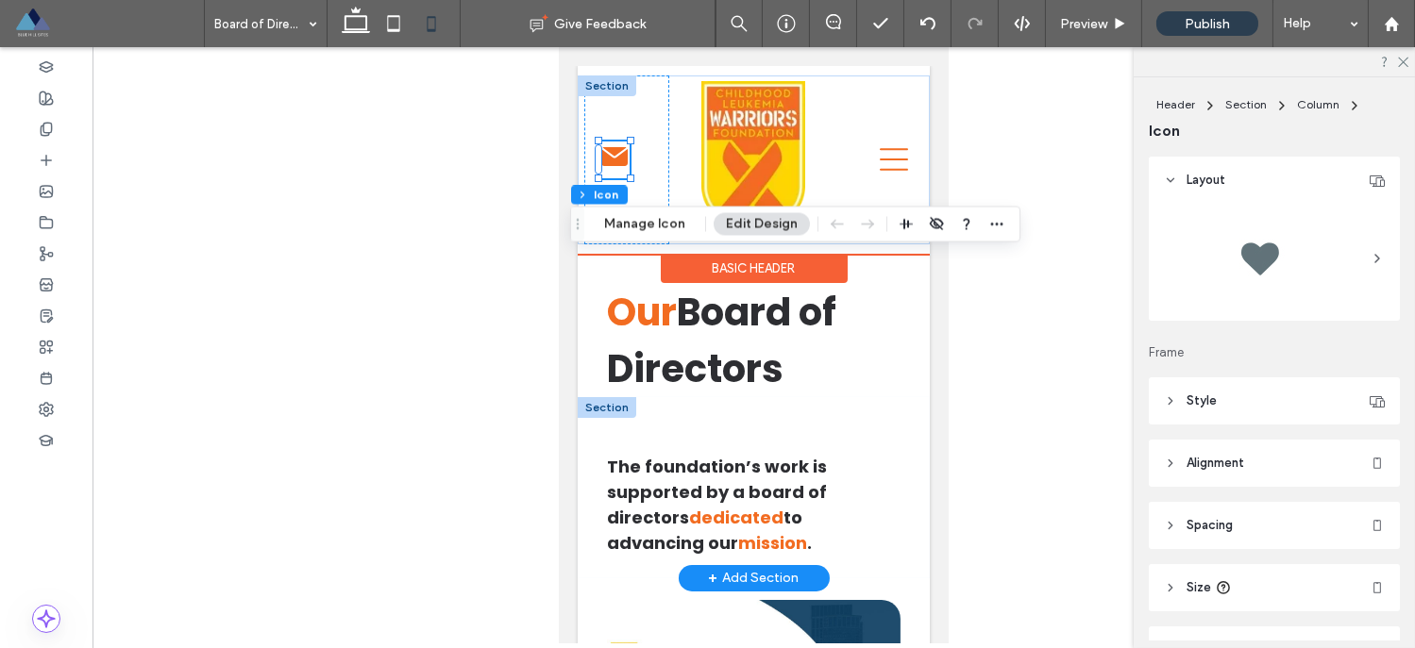
click at [613, 160] on icon at bounding box center [613, 156] width 26 height 19
click at [613, 159] on icon at bounding box center [613, 156] width 26 height 19
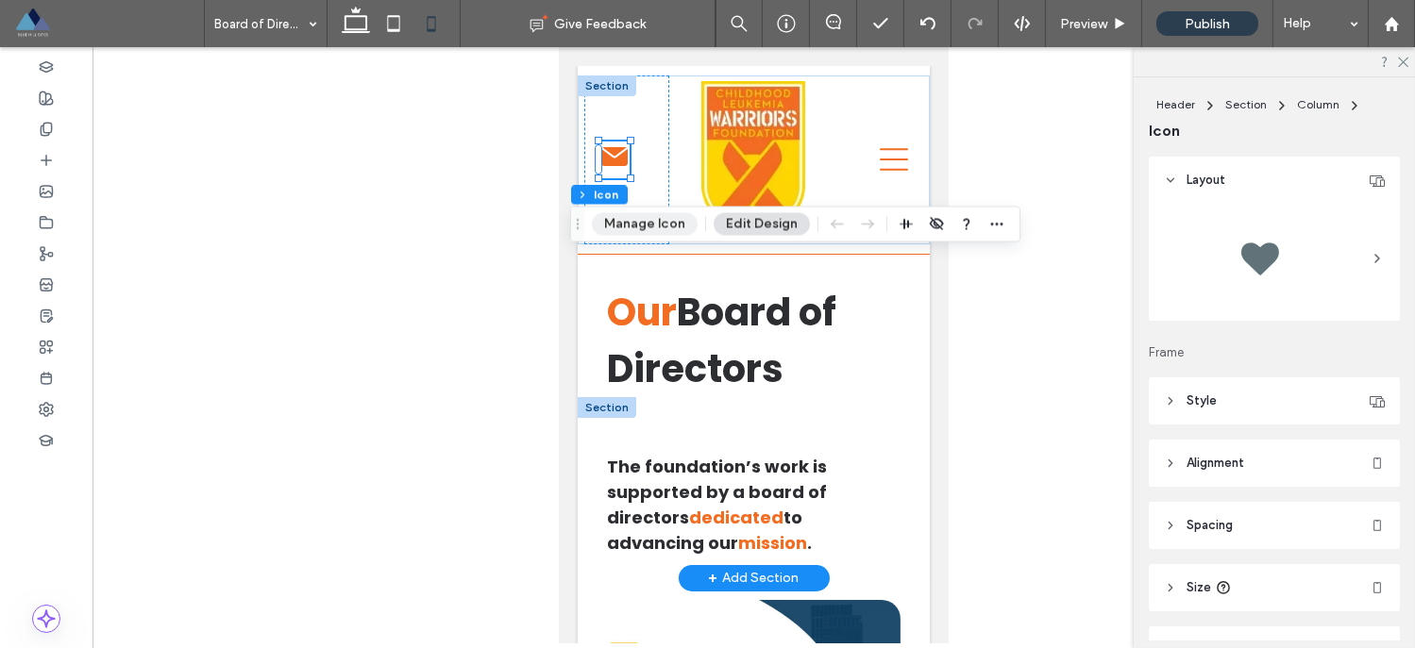
click at [631, 225] on button "Manage Icon" at bounding box center [645, 223] width 106 height 23
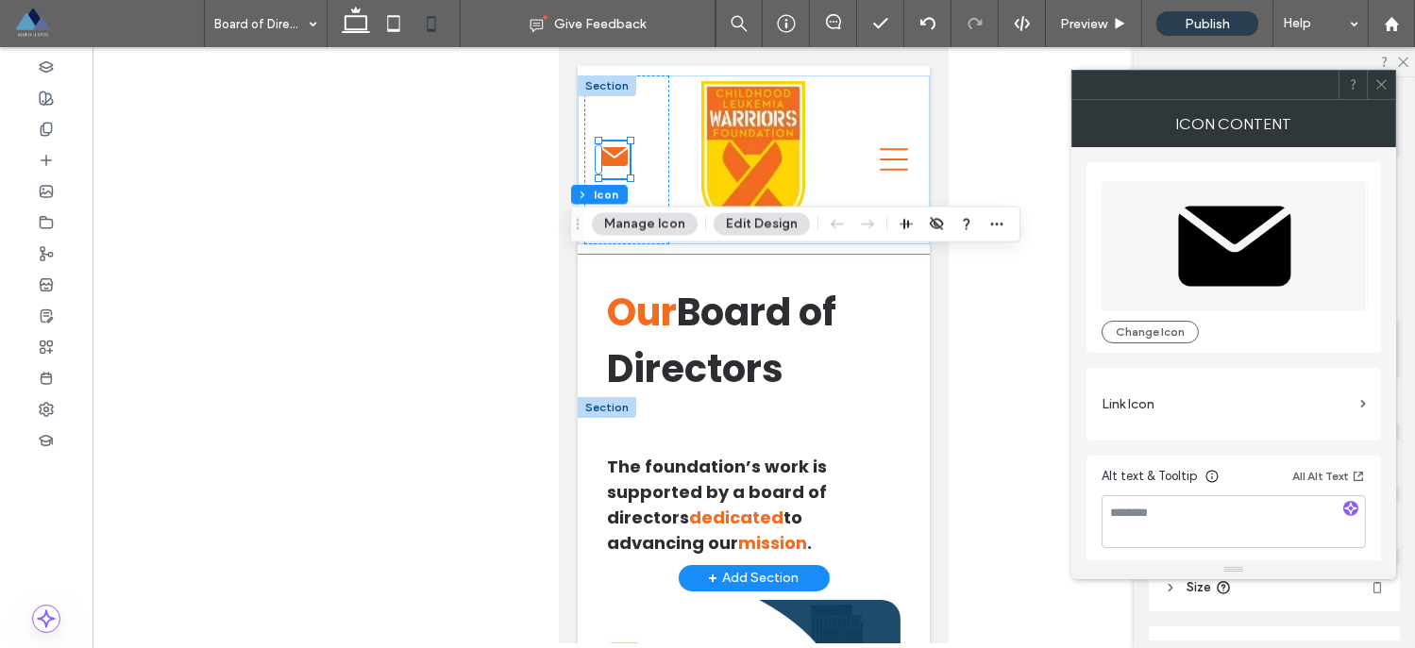
click at [1232, 407] on label "Link Icon" at bounding box center [1226, 404] width 251 height 35
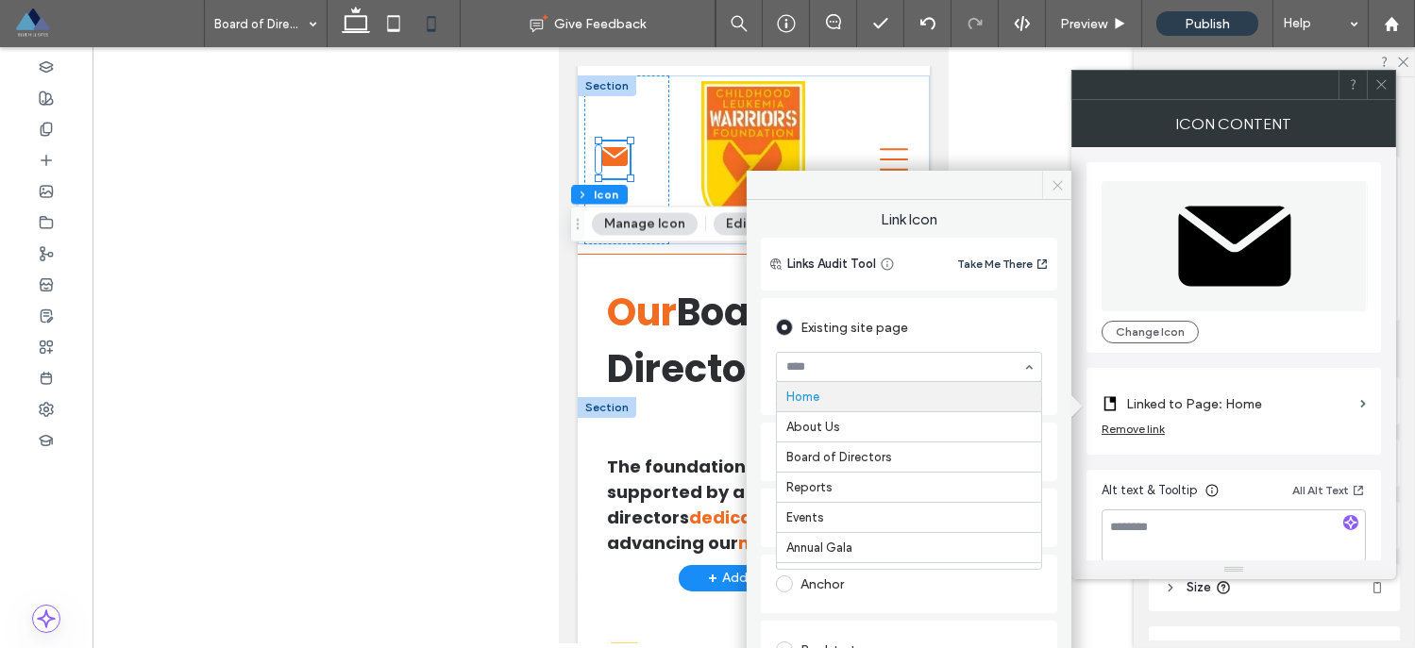
click at [1060, 184] on icon at bounding box center [1057, 185] width 14 height 14
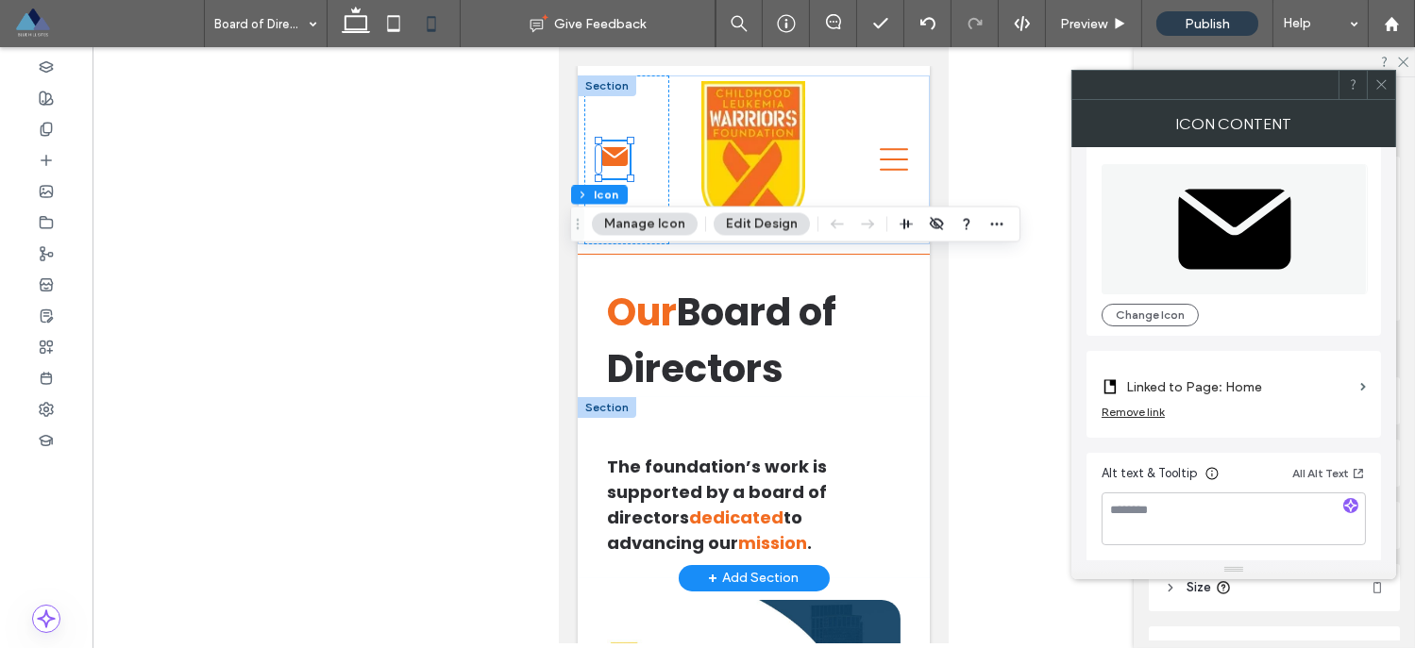
scroll to position [18, 0]
click at [1056, 71] on div at bounding box center [753, 345] width 1322 height 596
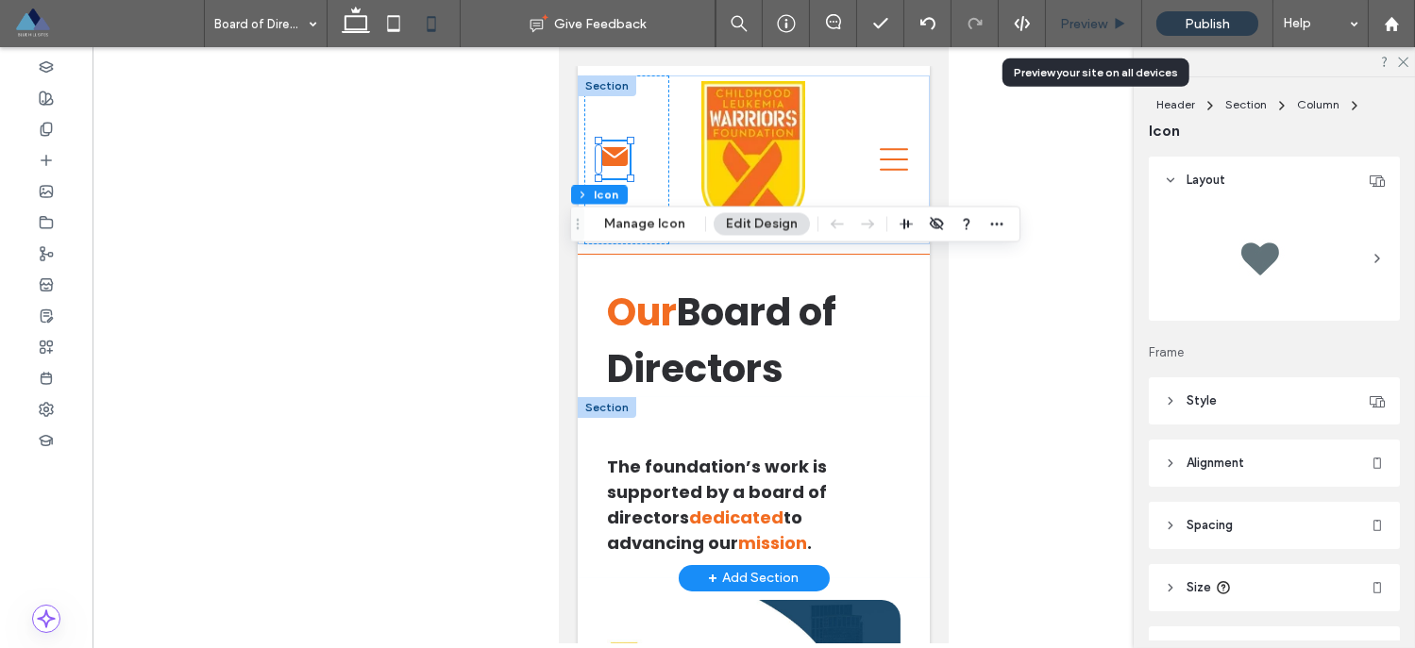
click at [1076, 25] on span "Preview" at bounding box center [1083, 24] width 47 height 16
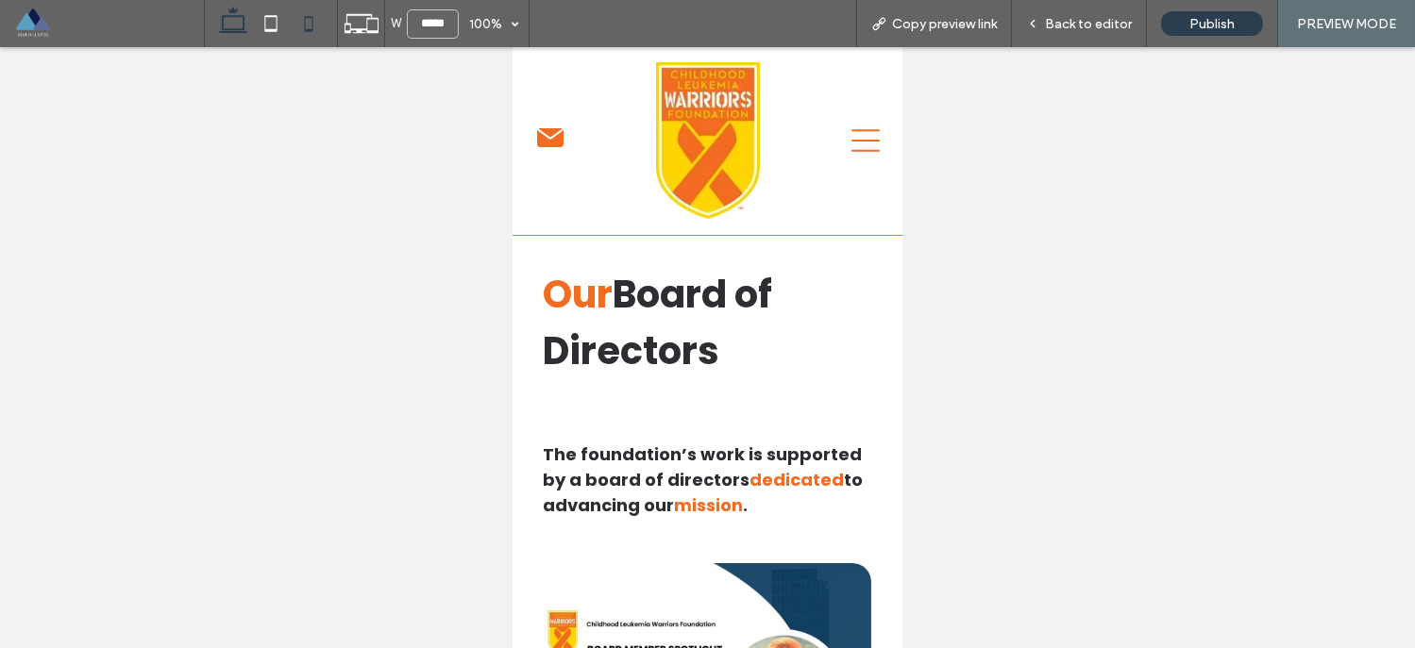
click at [243, 12] on icon at bounding box center [233, 24] width 38 height 38
type input "******"
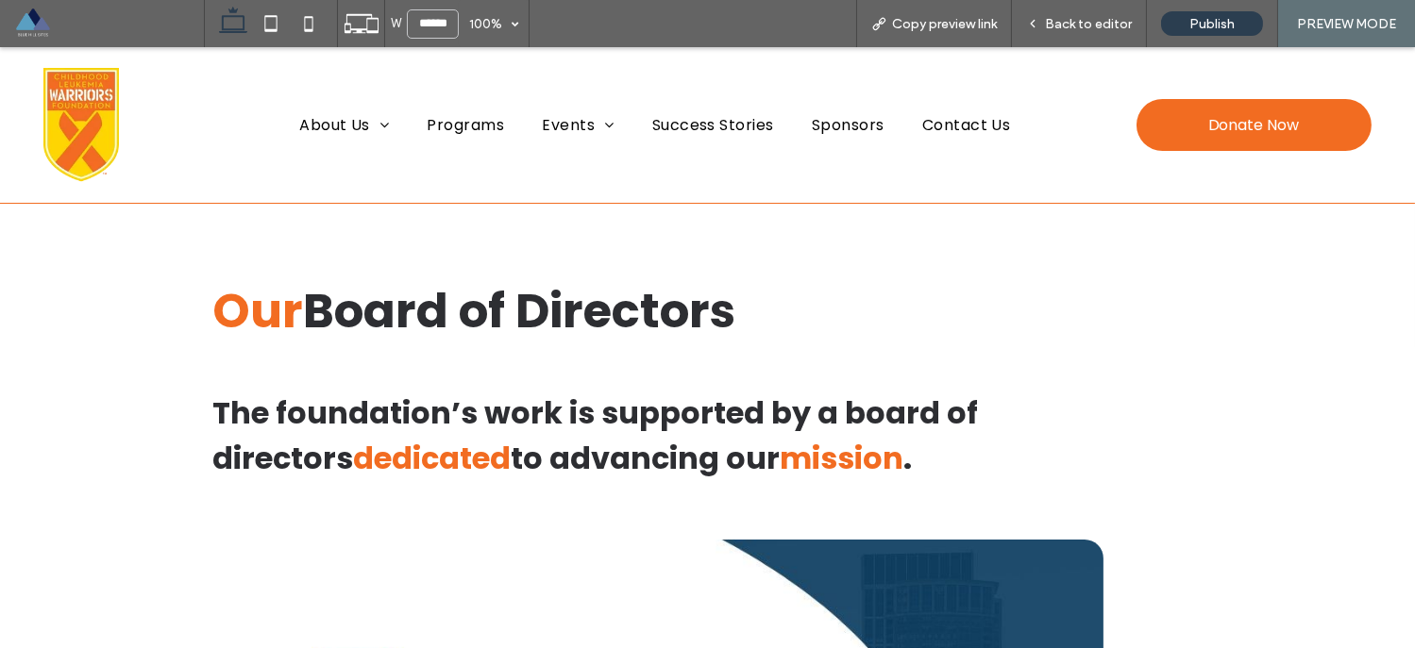
click at [99, 111] on img at bounding box center [80, 125] width 75 height 114
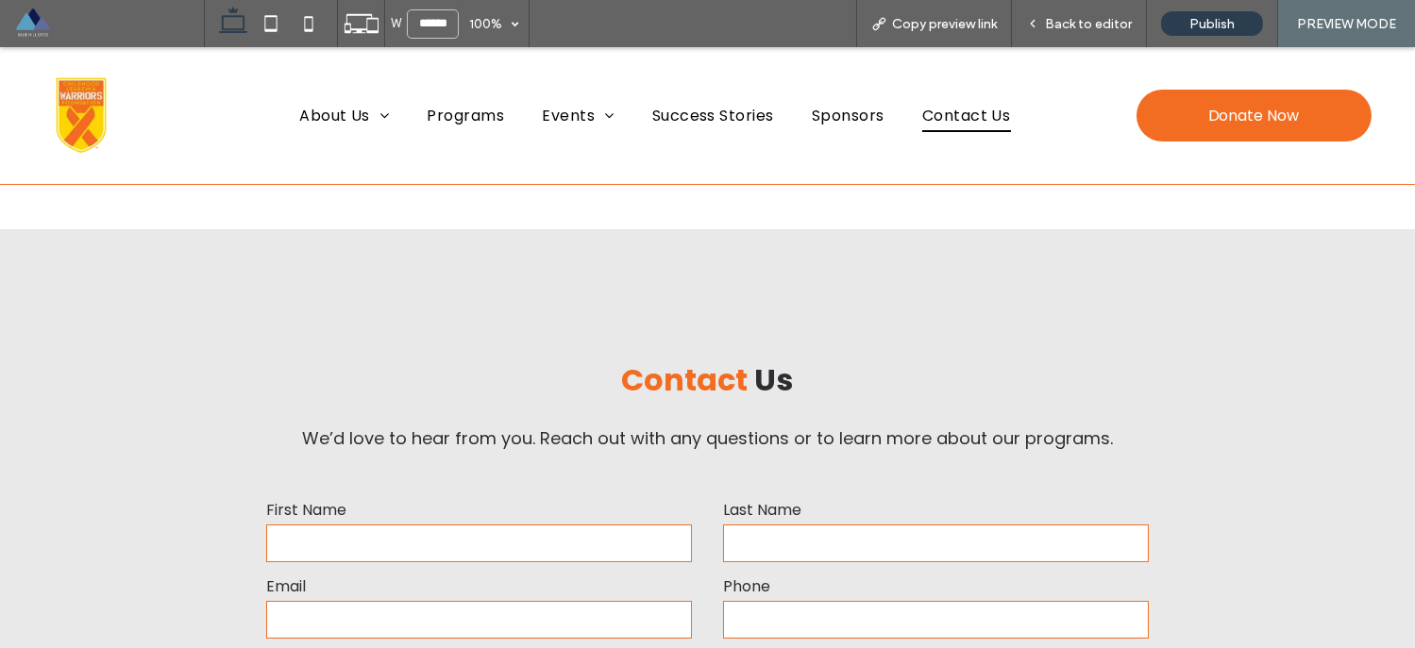
scroll to position [5757, 0]
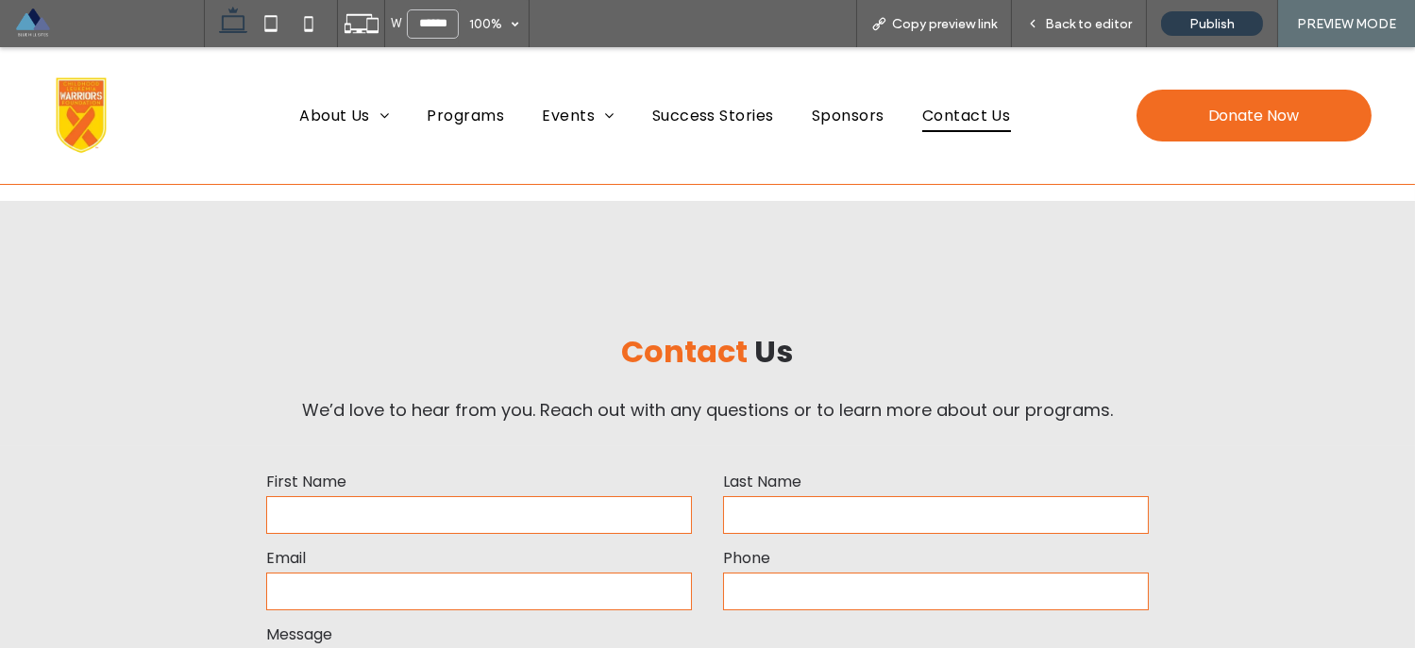
click at [312, 219] on div "Contact Us We’d love to hear from you. Reach out with any questions or to learn…" at bounding box center [708, 323] width 1132 height 245
click at [1077, 30] on span "Back to editor" at bounding box center [1088, 24] width 87 height 16
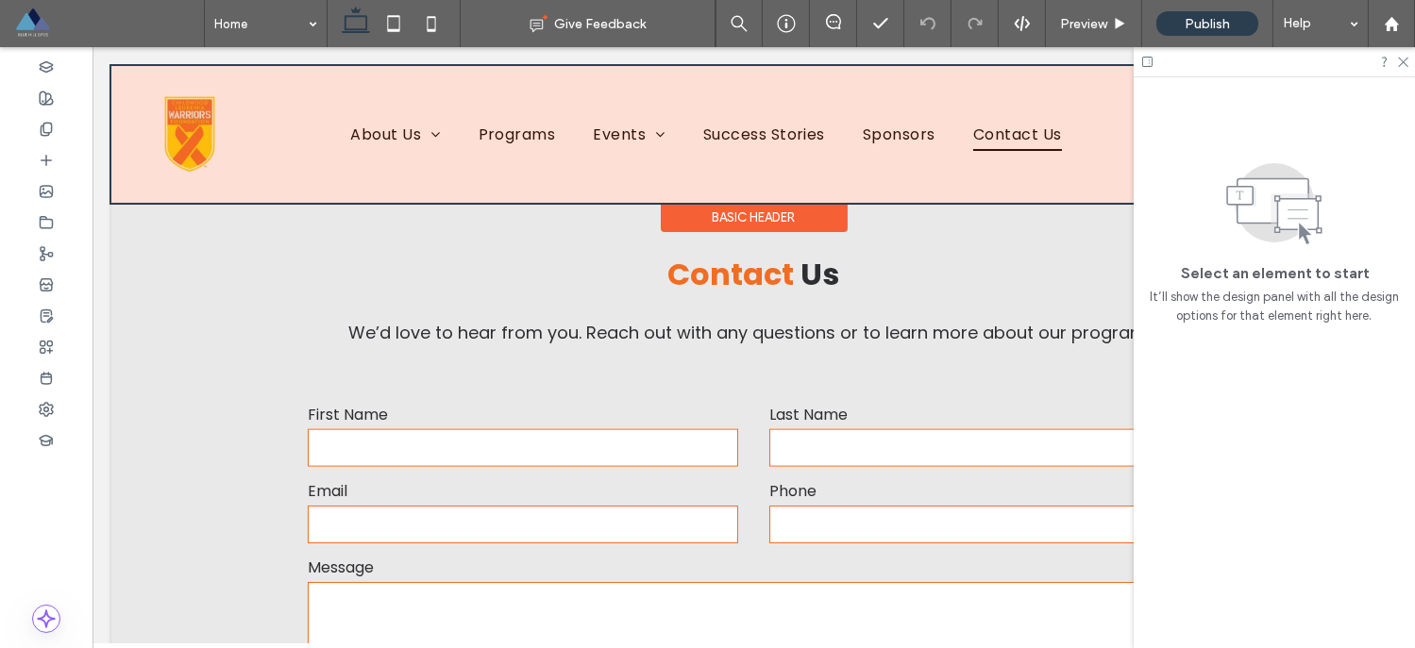
scroll to position [5733, 0]
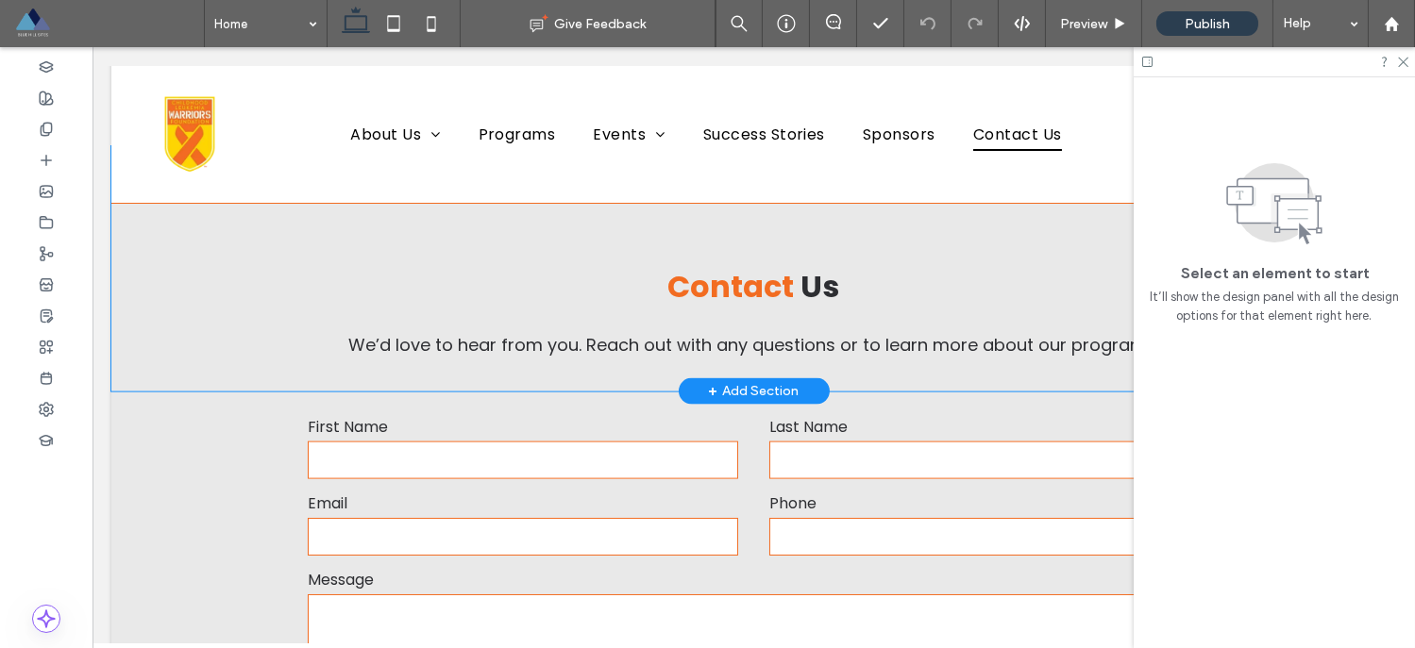
click at [198, 222] on div "Contact Us We’d love to hear from you. Reach out with any questions or to learn…" at bounding box center [754, 268] width 1132 height 245
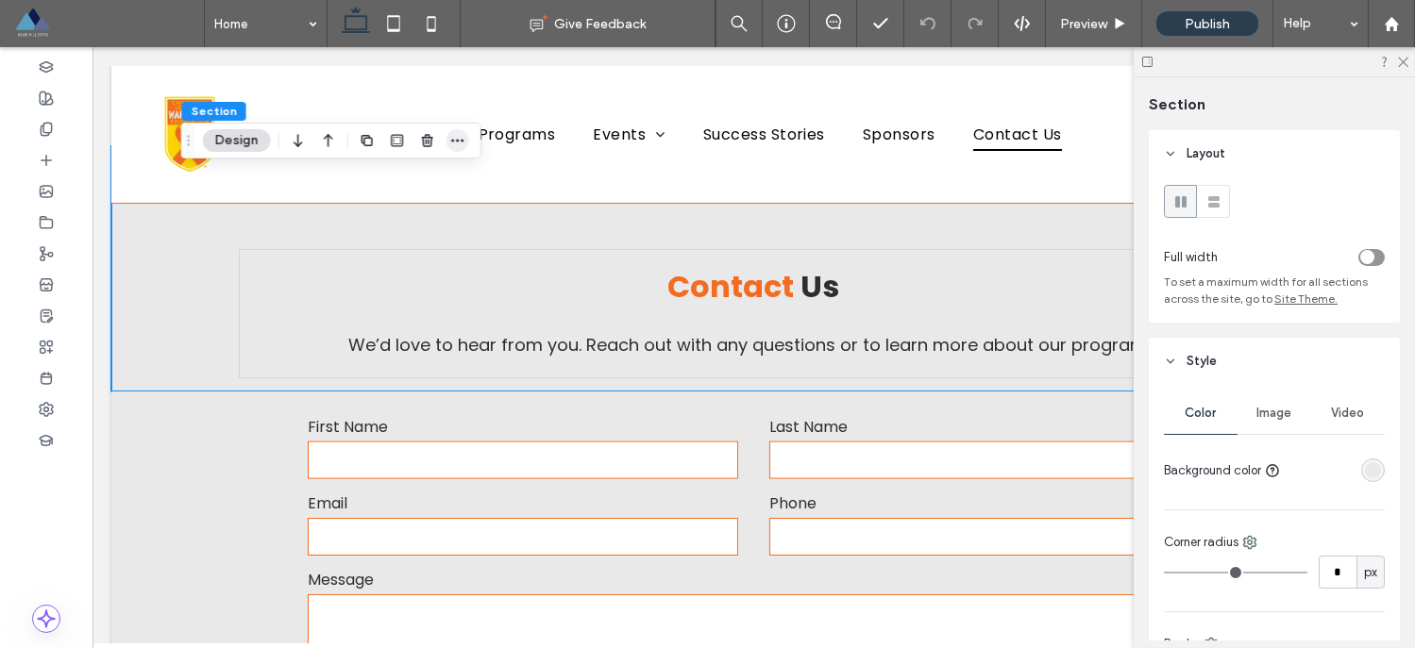
click at [458, 146] on icon "button" at bounding box center [457, 140] width 15 height 15
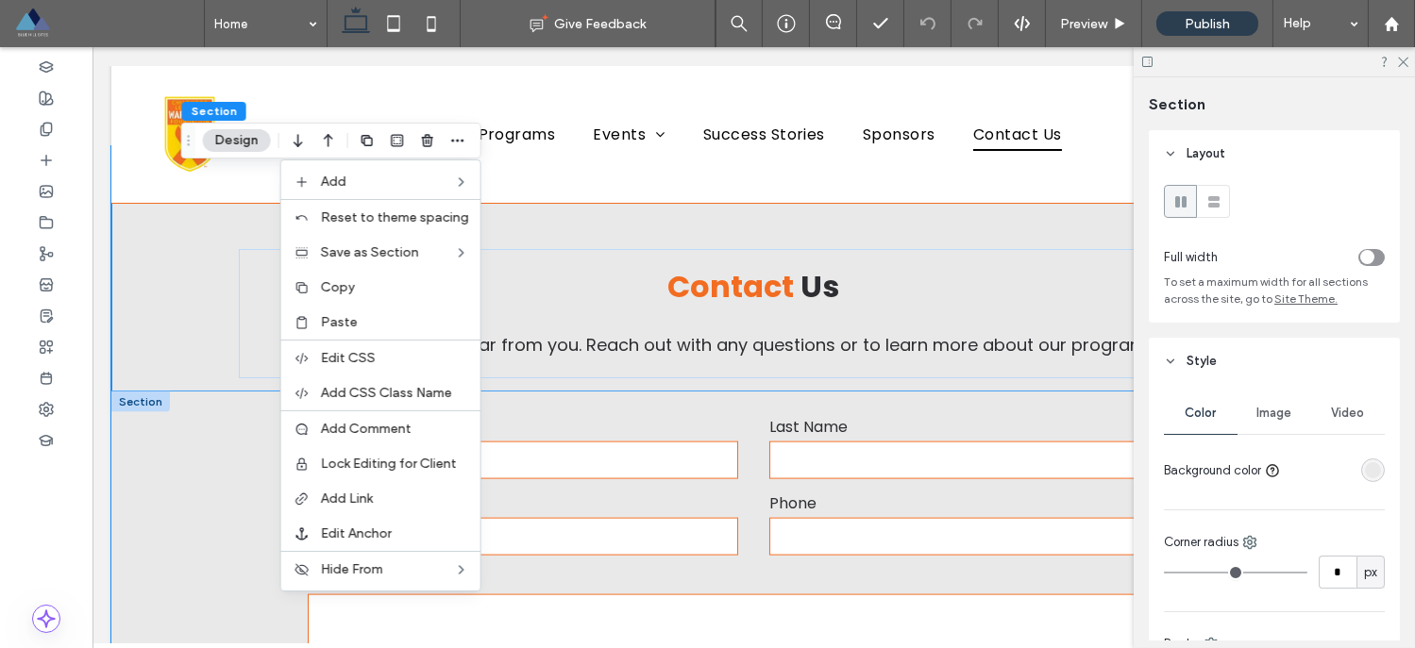
click at [201, 532] on div "**********" at bounding box center [754, 647] width 1132 height 510
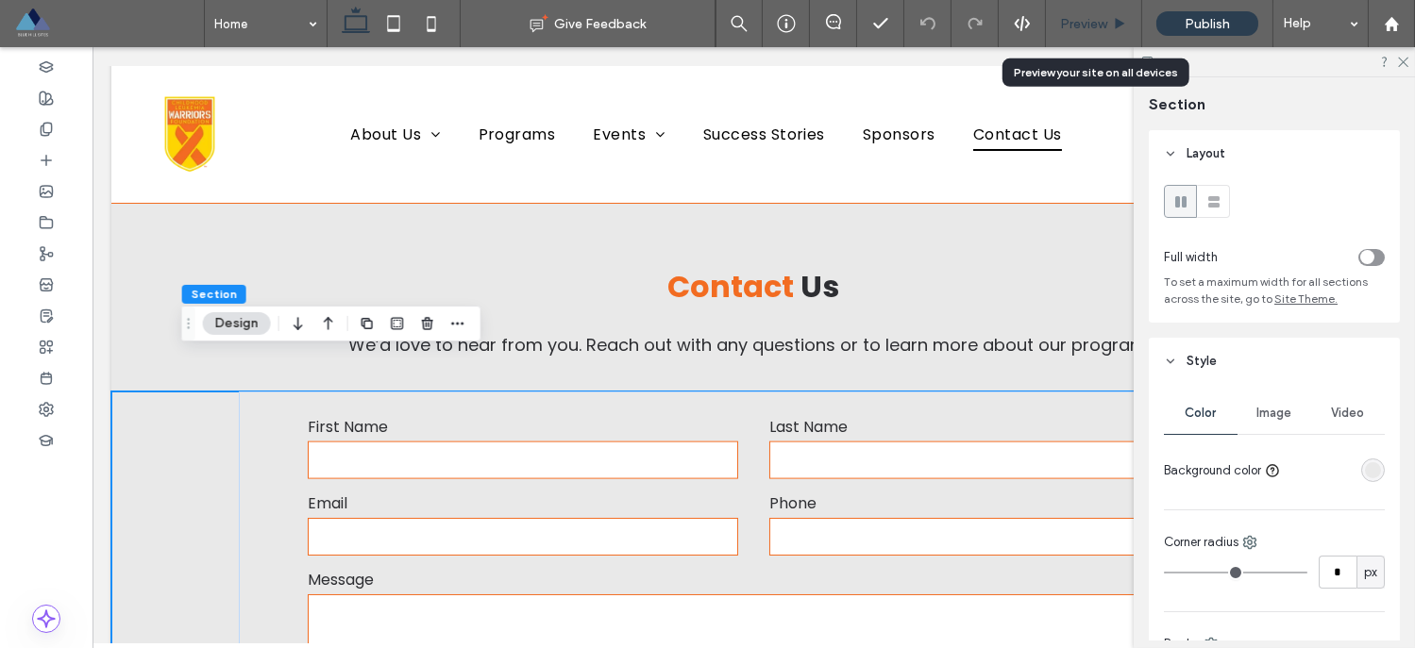
click at [1072, 21] on span "Preview" at bounding box center [1083, 24] width 47 height 16
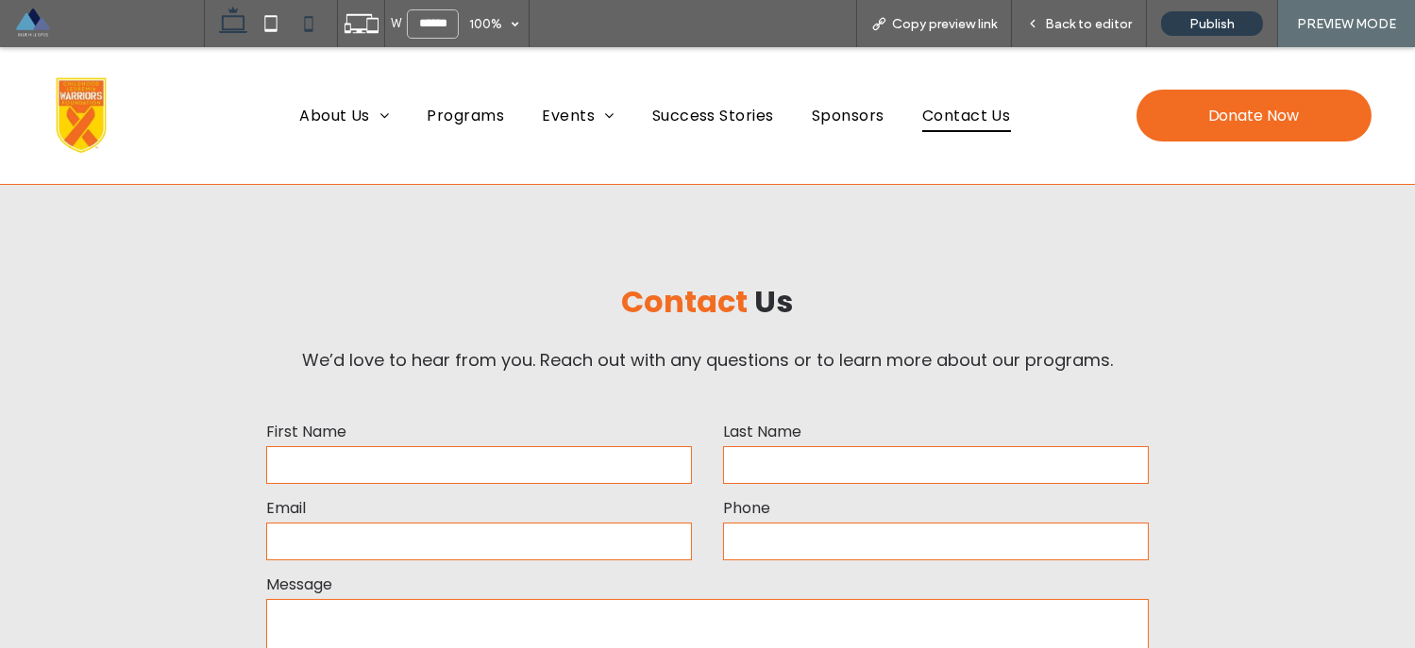
click at [310, 21] on icon at bounding box center [309, 24] width 38 height 38
type input "*****"
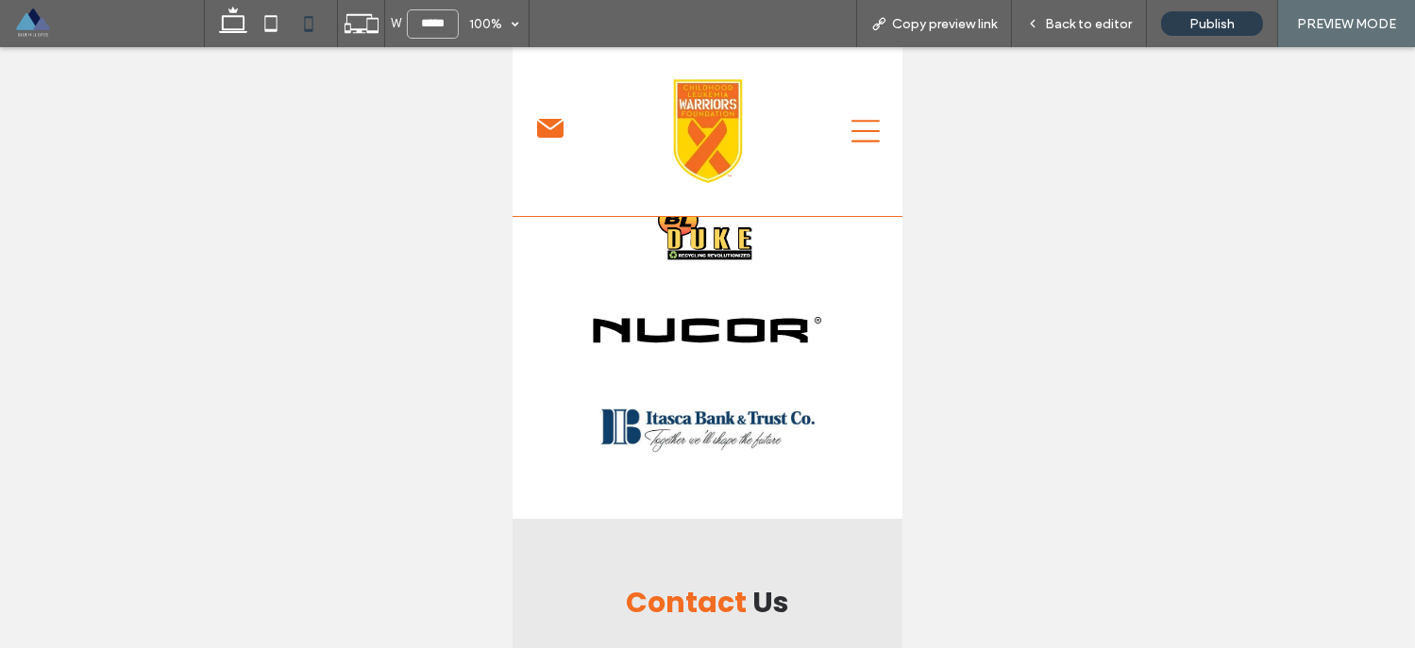
click at [547, 125] on icon at bounding box center [549, 128] width 26 height 19
click at [1074, 25] on span "Back to editor" at bounding box center [1088, 24] width 87 height 16
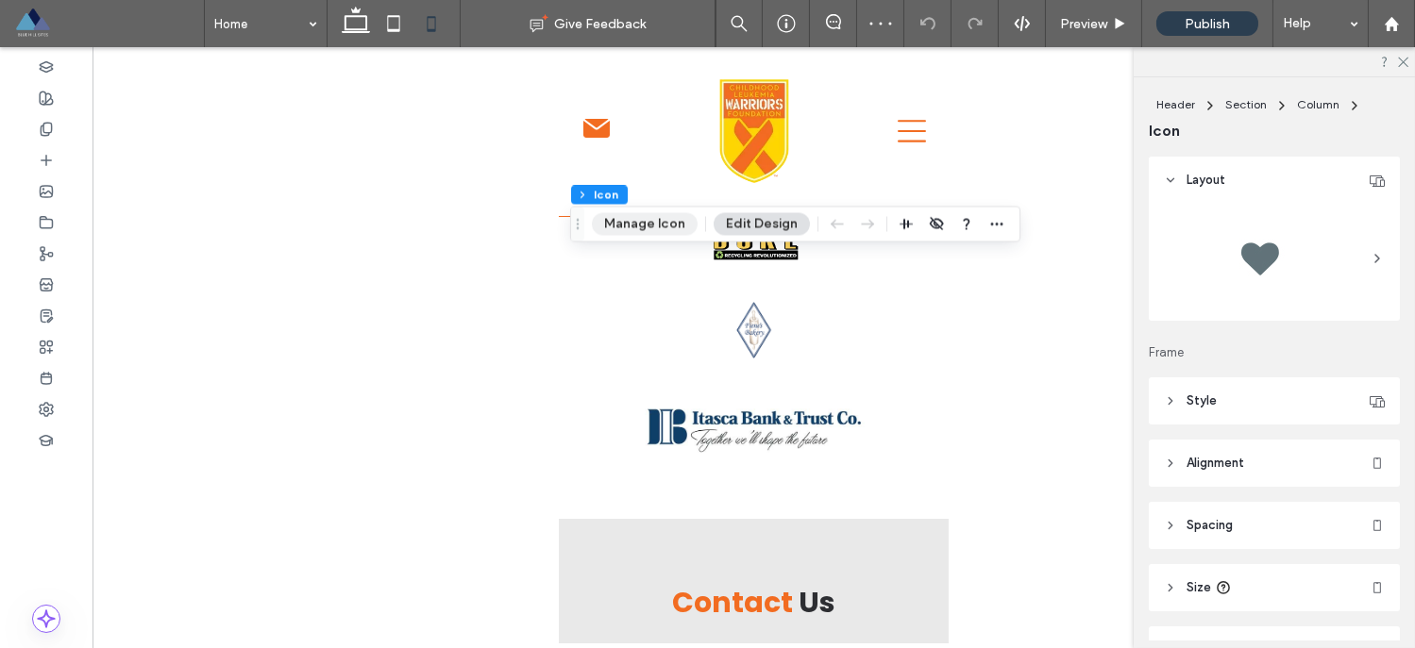
click at [668, 225] on button "Manage Icon" at bounding box center [645, 223] width 106 height 23
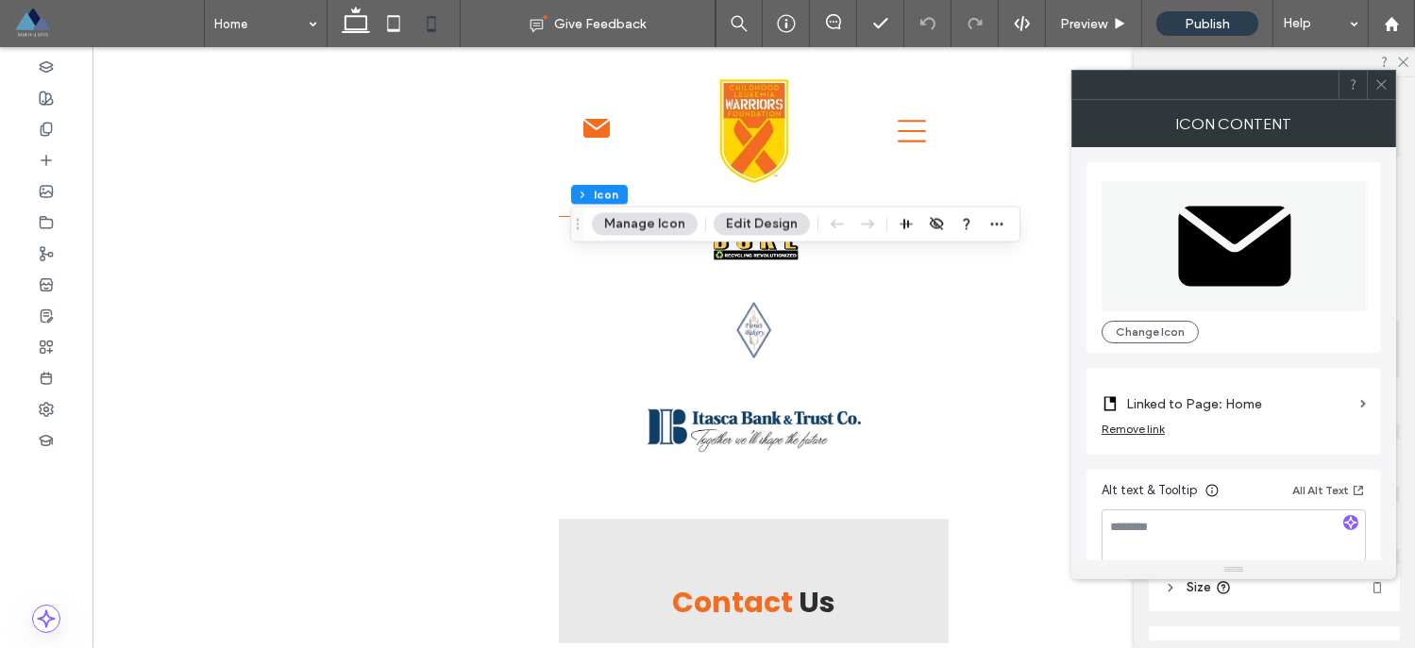
click at [1159, 403] on label "Linked to Page: Home" at bounding box center [1239, 404] width 226 height 35
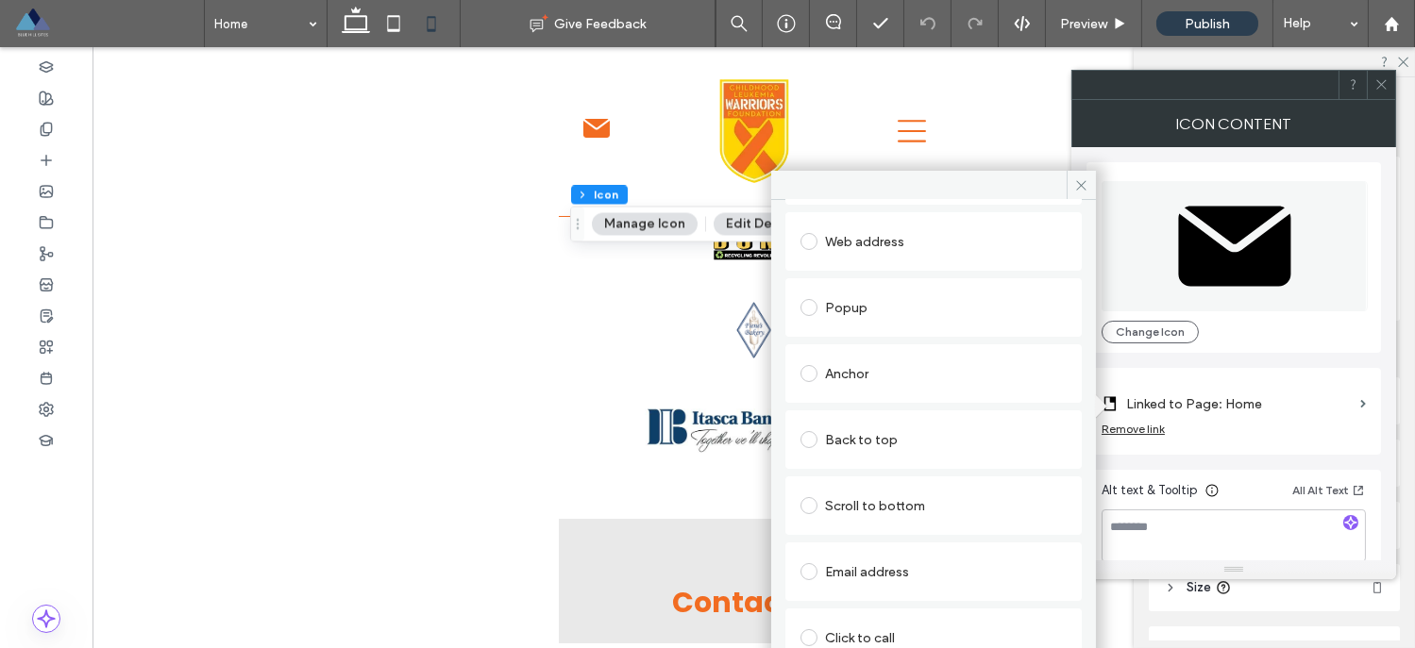
scroll to position [253, 0]
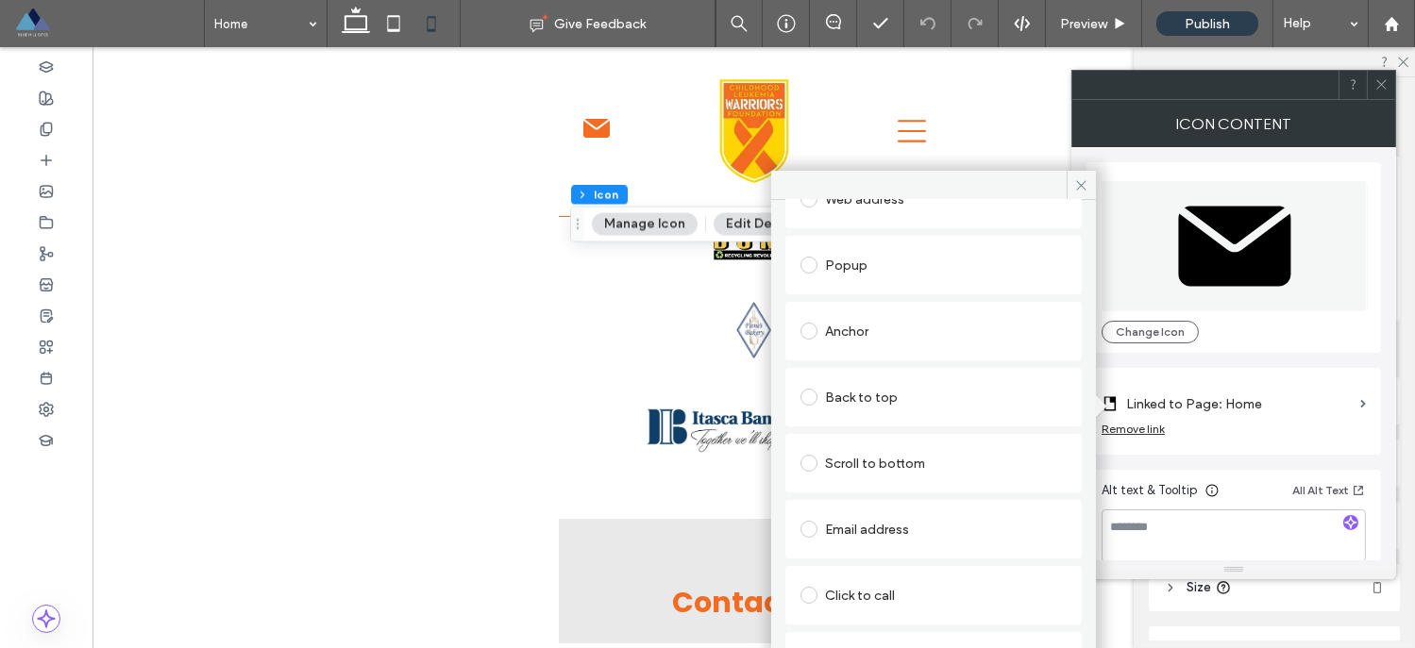
click at [810, 327] on span at bounding box center [808, 331] width 17 height 17
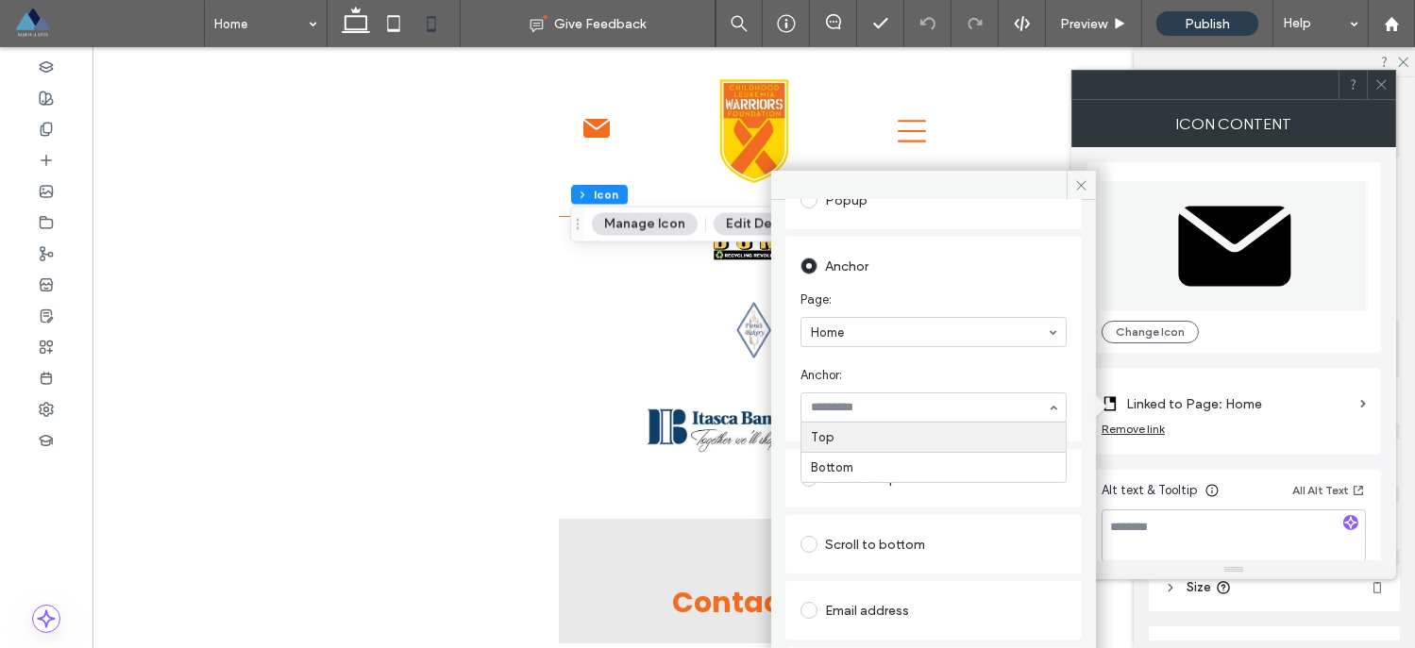
scroll to position [290, 0]
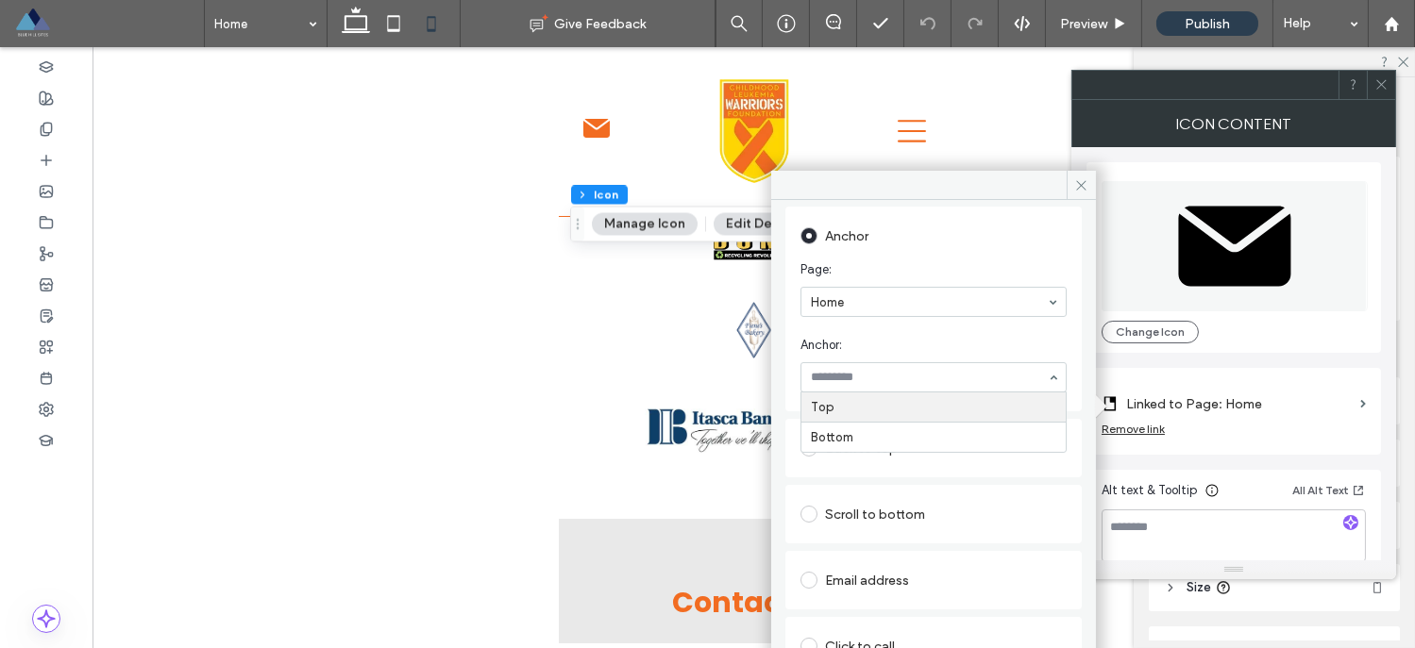
click at [960, 345] on span "Anchor:" at bounding box center [929, 345] width 259 height 19
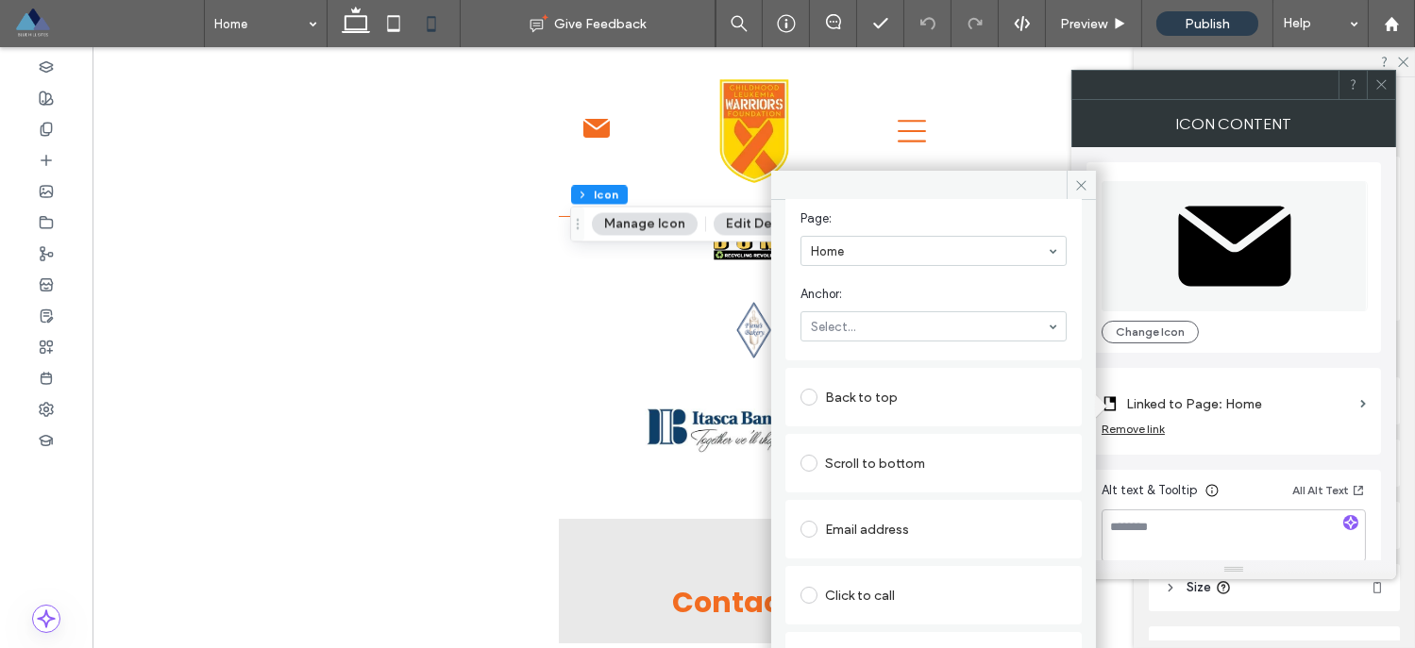
scroll to position [0, 0]
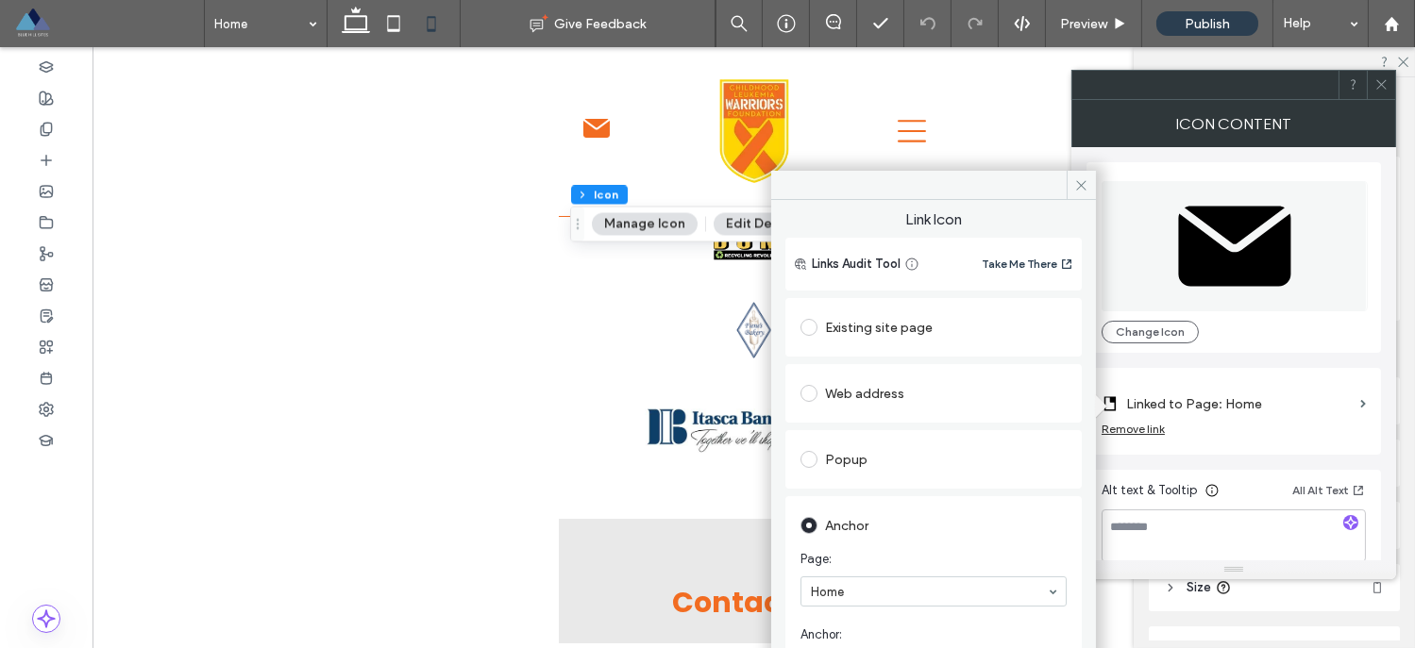
drag, startPoint x: 1077, startPoint y: 183, endPoint x: 1109, endPoint y: 176, distance: 32.8
click at [1077, 183] on icon at bounding box center [1081, 185] width 14 height 14
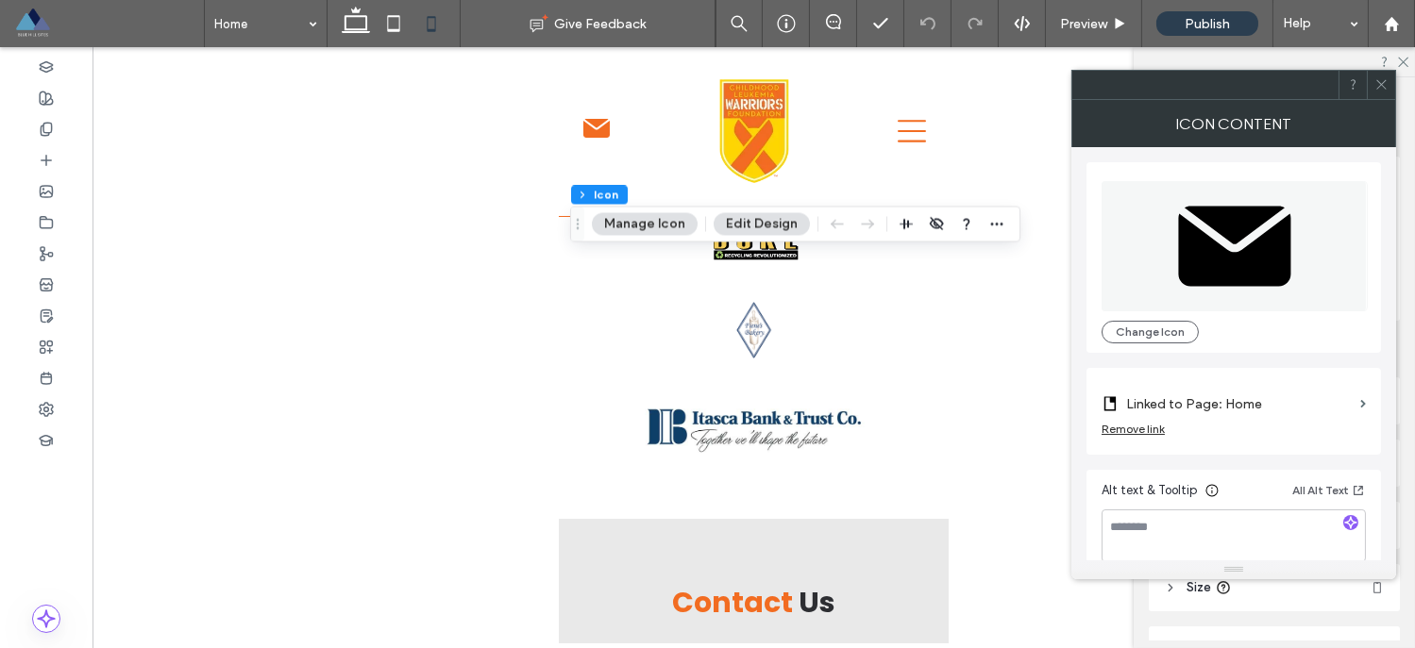
click at [1384, 81] on icon at bounding box center [1381, 84] width 14 height 14
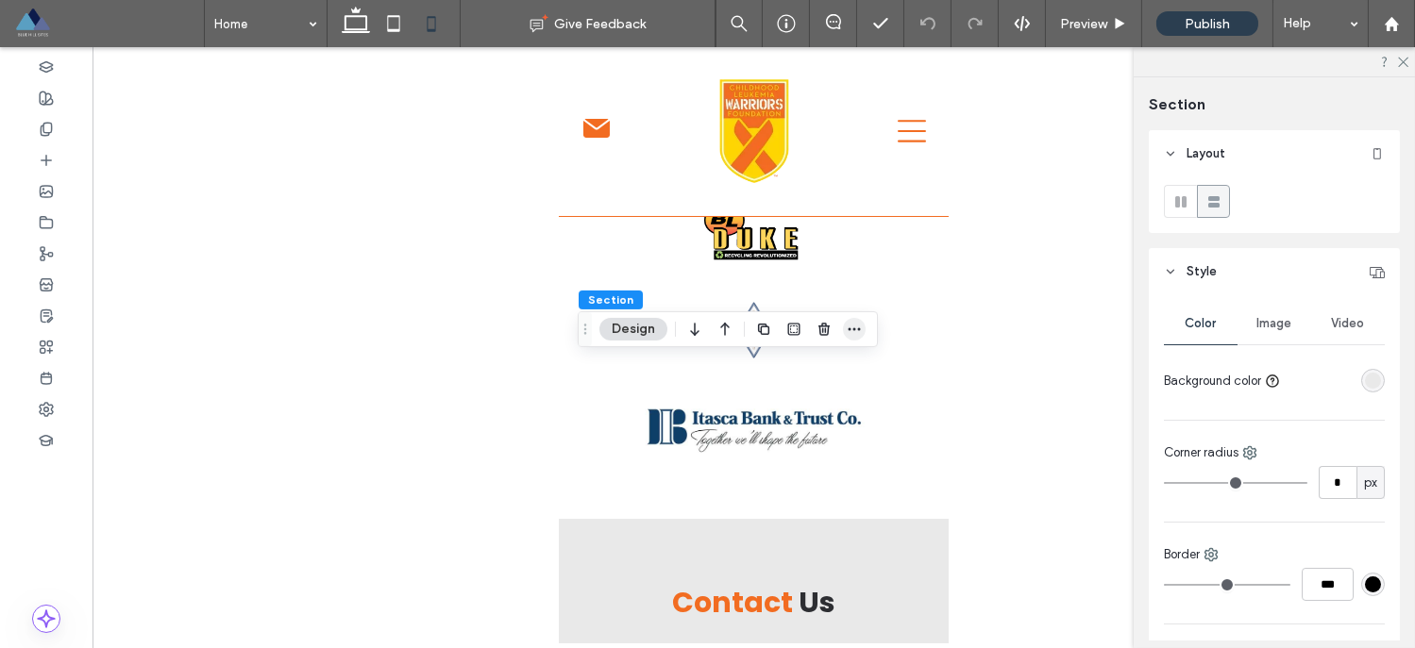
click at [853, 329] on use "button" at bounding box center [854, 328] width 12 height 3
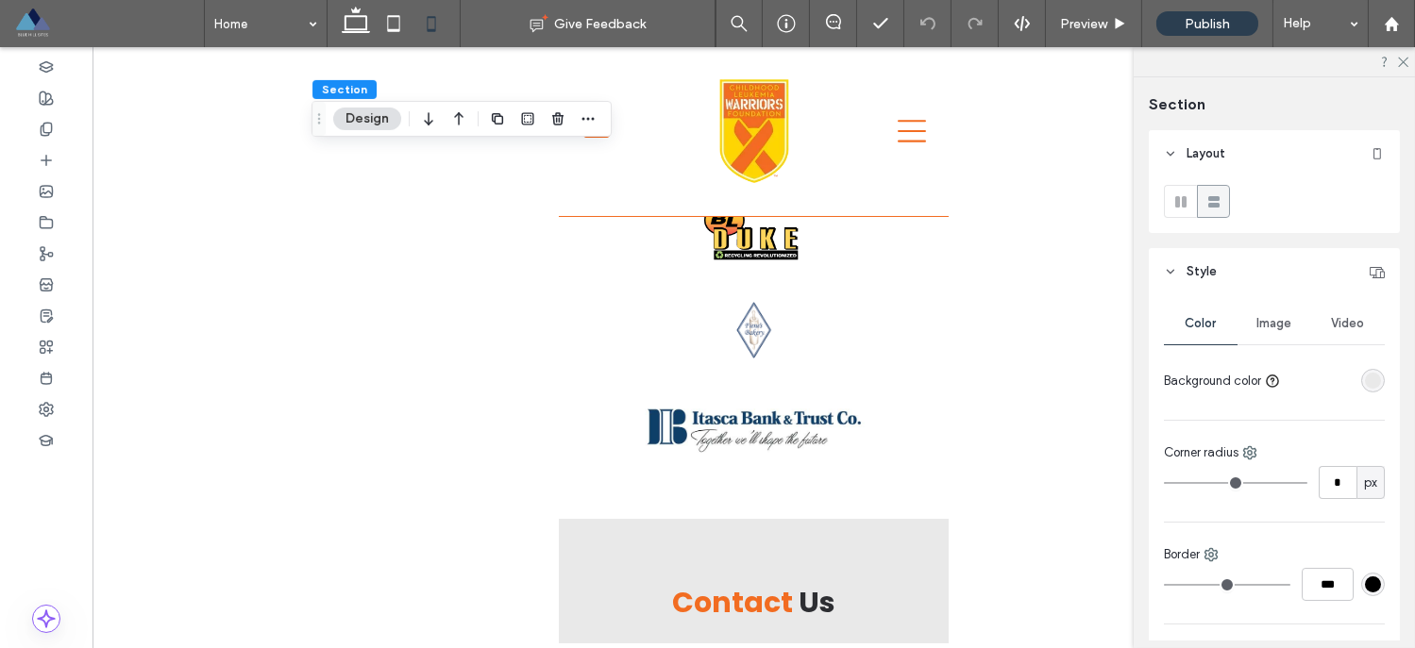
drag, startPoint x: 583, startPoint y: 327, endPoint x: 337, endPoint y: 131, distance: 315.0
click at [316, 117] on icon "Drag" at bounding box center [318, 118] width 15 height 13
click at [600, 125] on div "Section Design" at bounding box center [460, 119] width 300 height 36
click at [587, 121] on icon "button" at bounding box center [586, 118] width 15 height 15
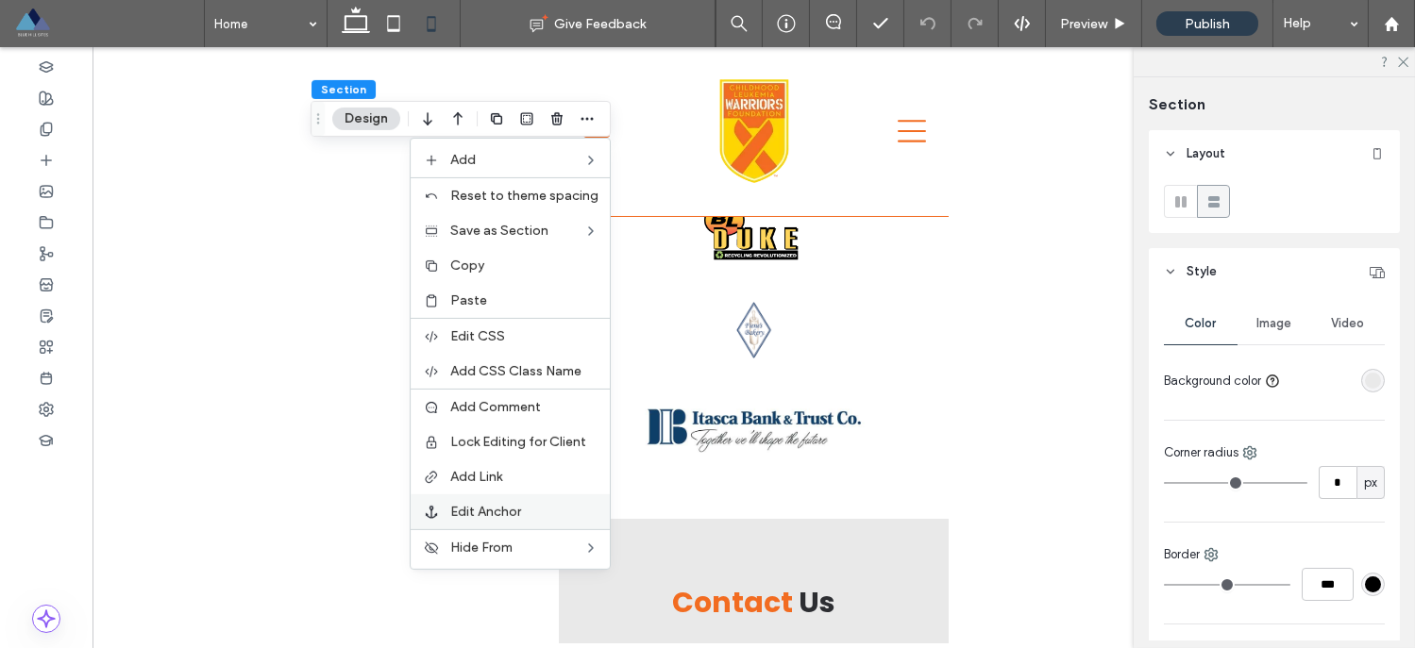
click at [511, 515] on span "Edit Anchor" at bounding box center [485, 512] width 71 height 16
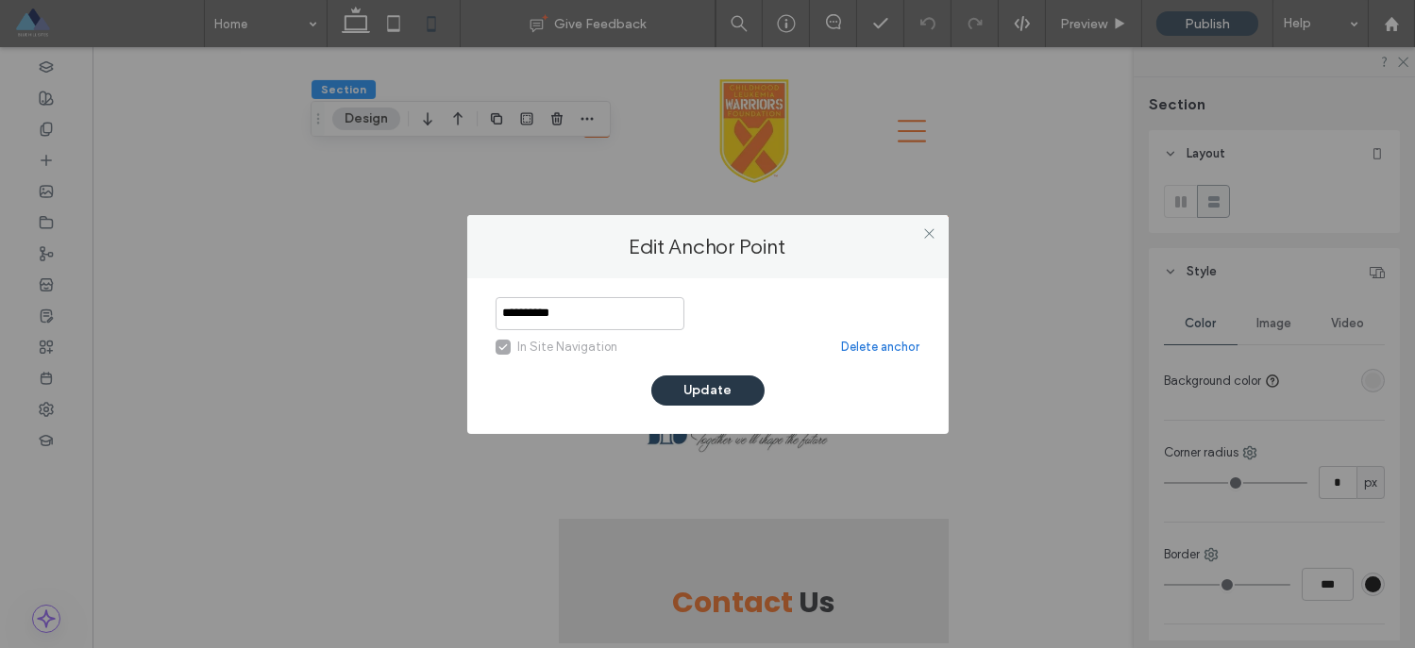
click at [687, 384] on button "Update" at bounding box center [707, 391] width 113 height 30
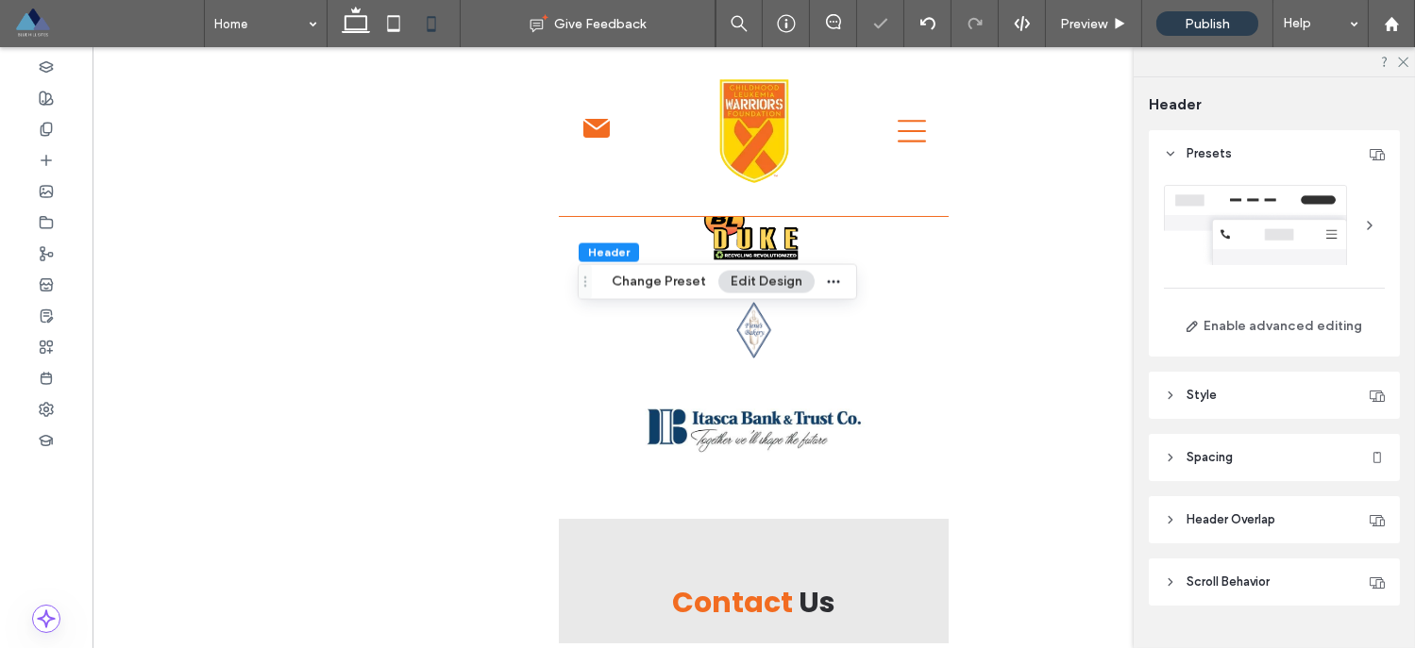
scroll to position [39, 0]
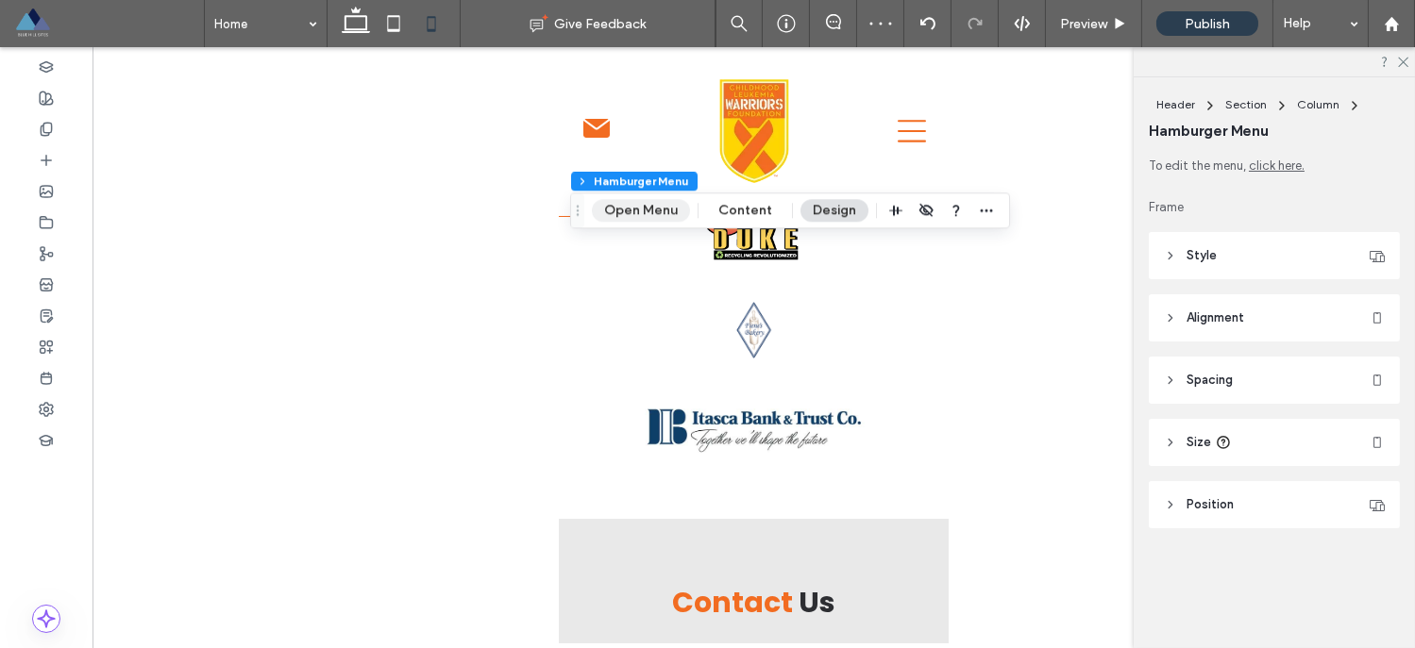
click at [627, 214] on button "Open Menu" at bounding box center [641, 210] width 98 height 23
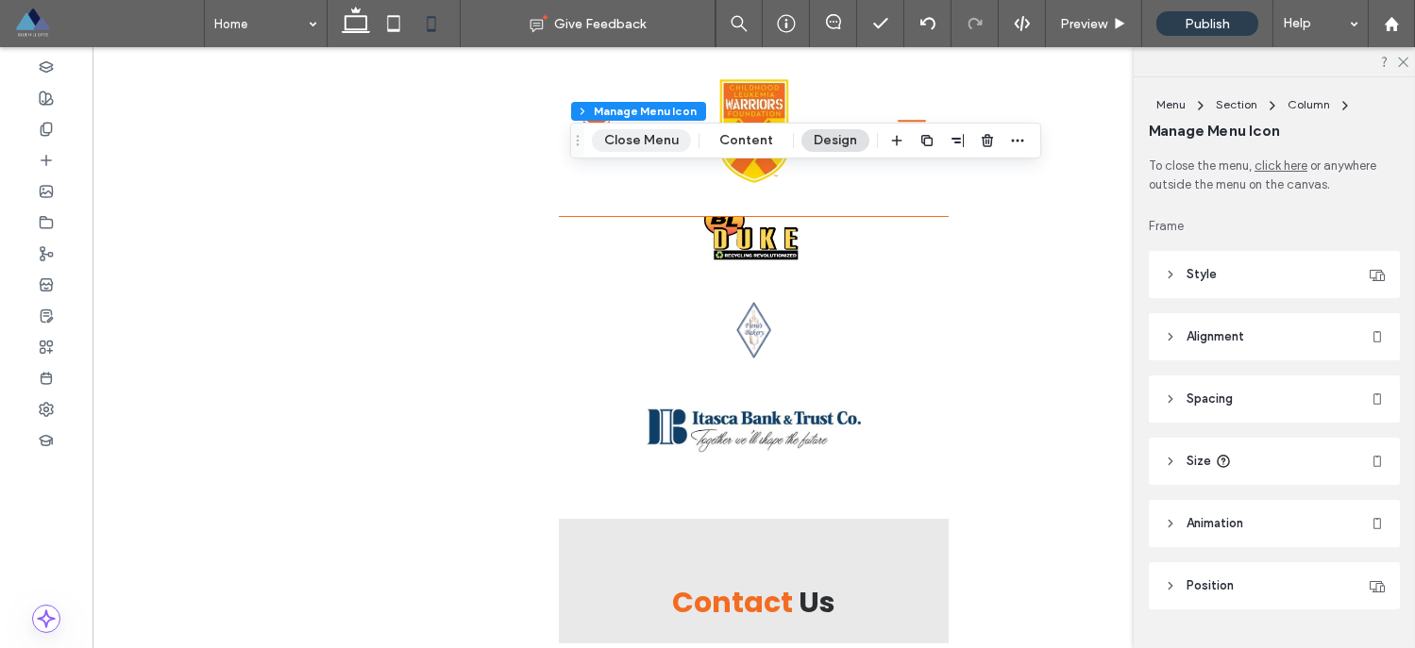
click at [615, 139] on button "Close Menu" at bounding box center [641, 140] width 99 height 23
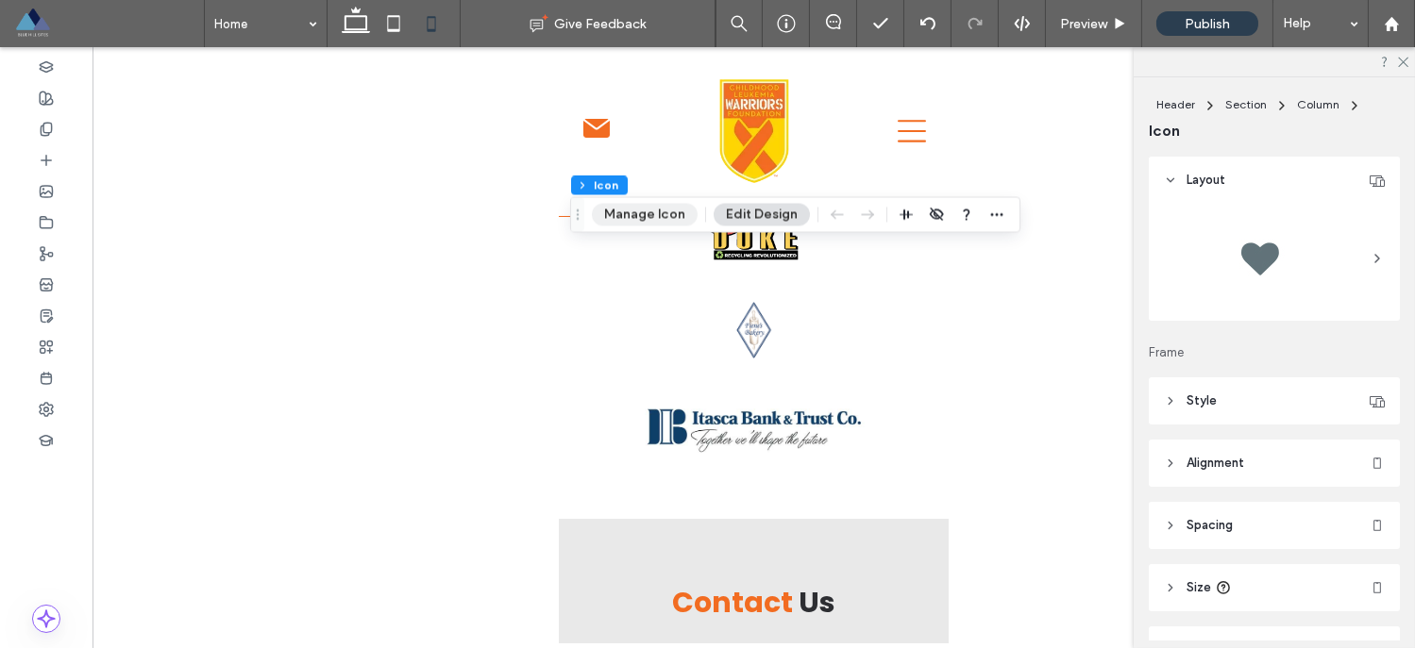
click at [659, 214] on button "Manage Icon" at bounding box center [645, 214] width 106 height 23
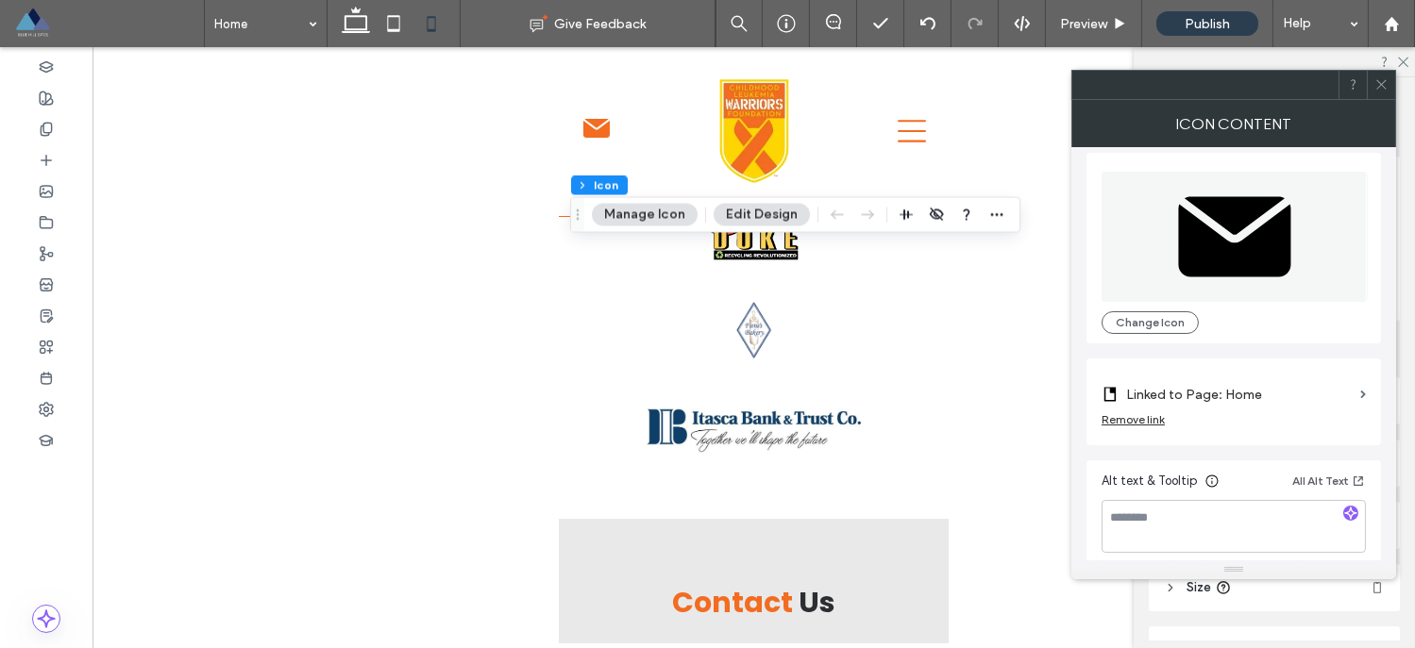
scroll to position [18, 0]
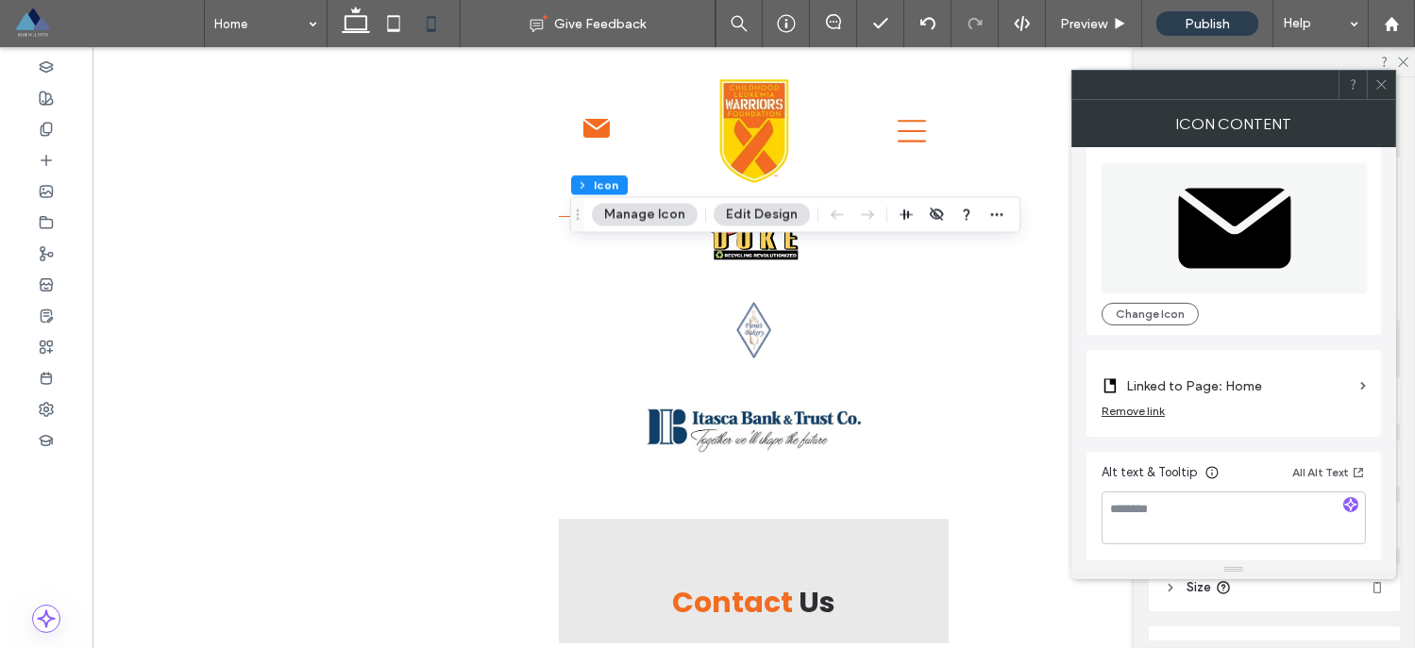
click at [1226, 386] on label "Linked to Page: Home" at bounding box center [1239, 386] width 226 height 35
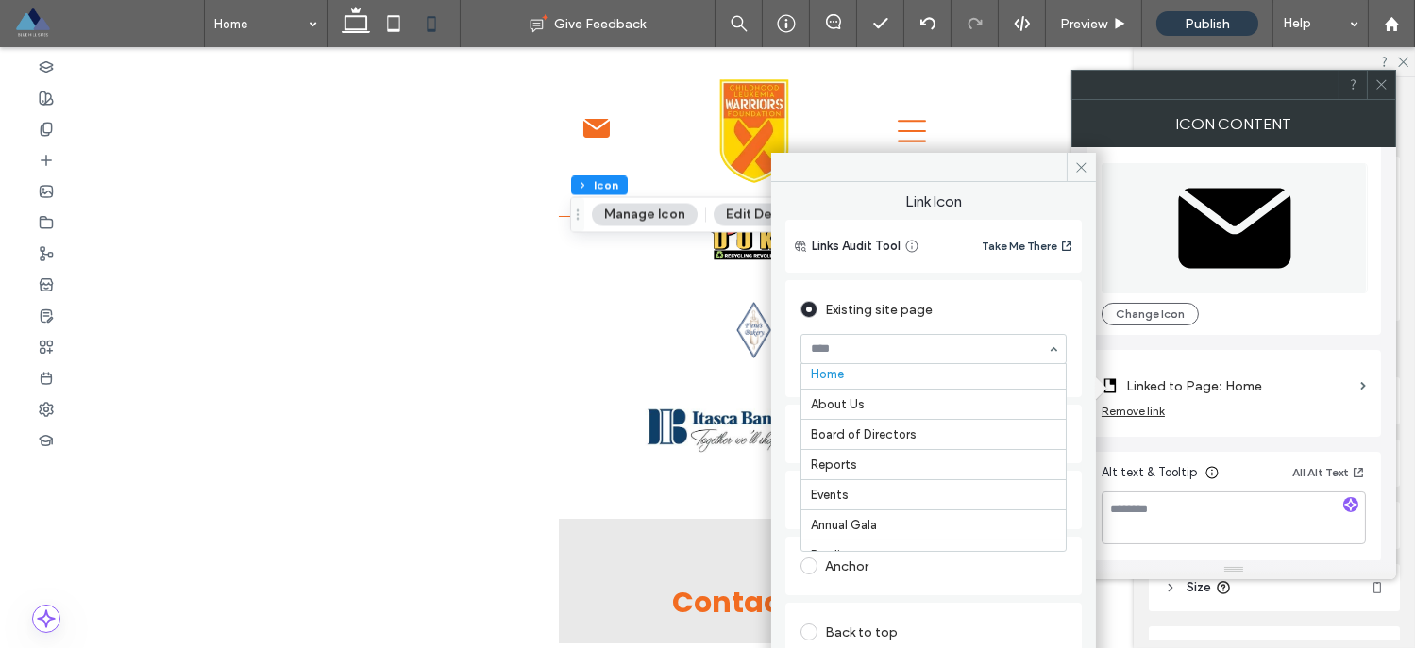
scroll to position [0, 0]
click at [1085, 304] on div "Link Icon Links Audit Tool Take Me There Existing site page Home About Us Board…" at bounding box center [933, 443] width 325 height 523
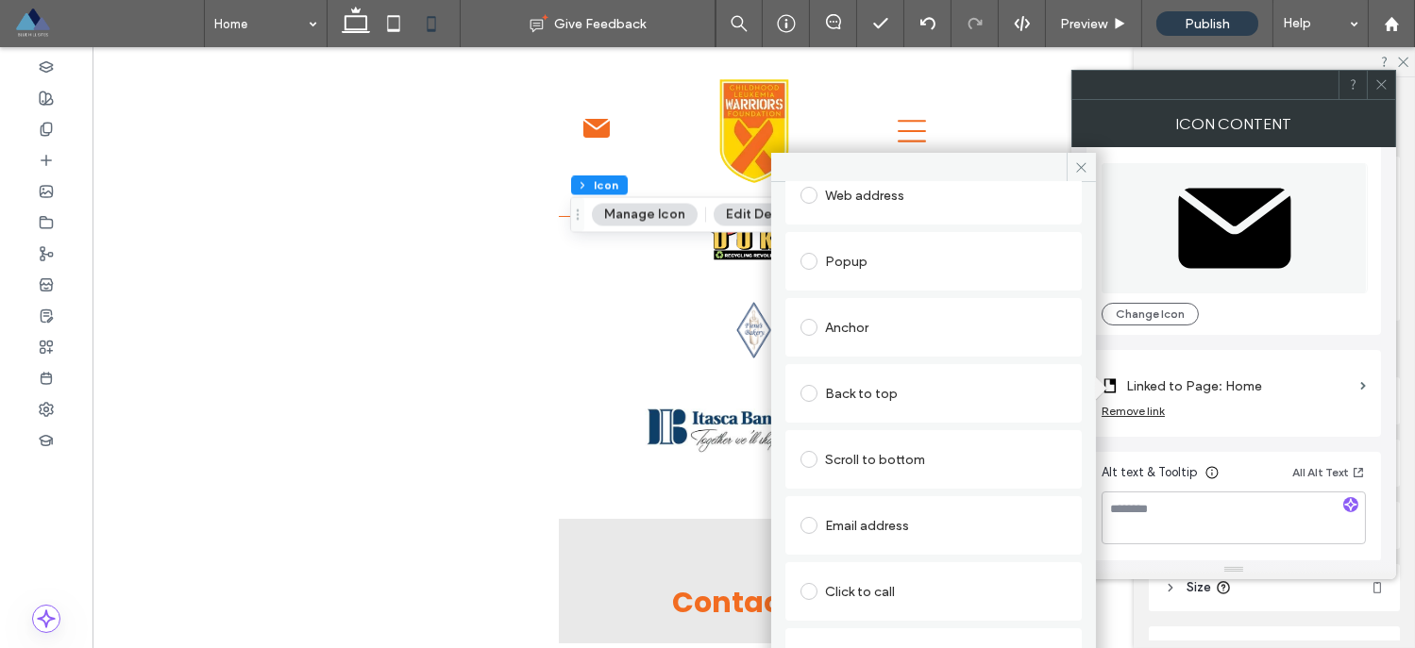
scroll to position [254, 0]
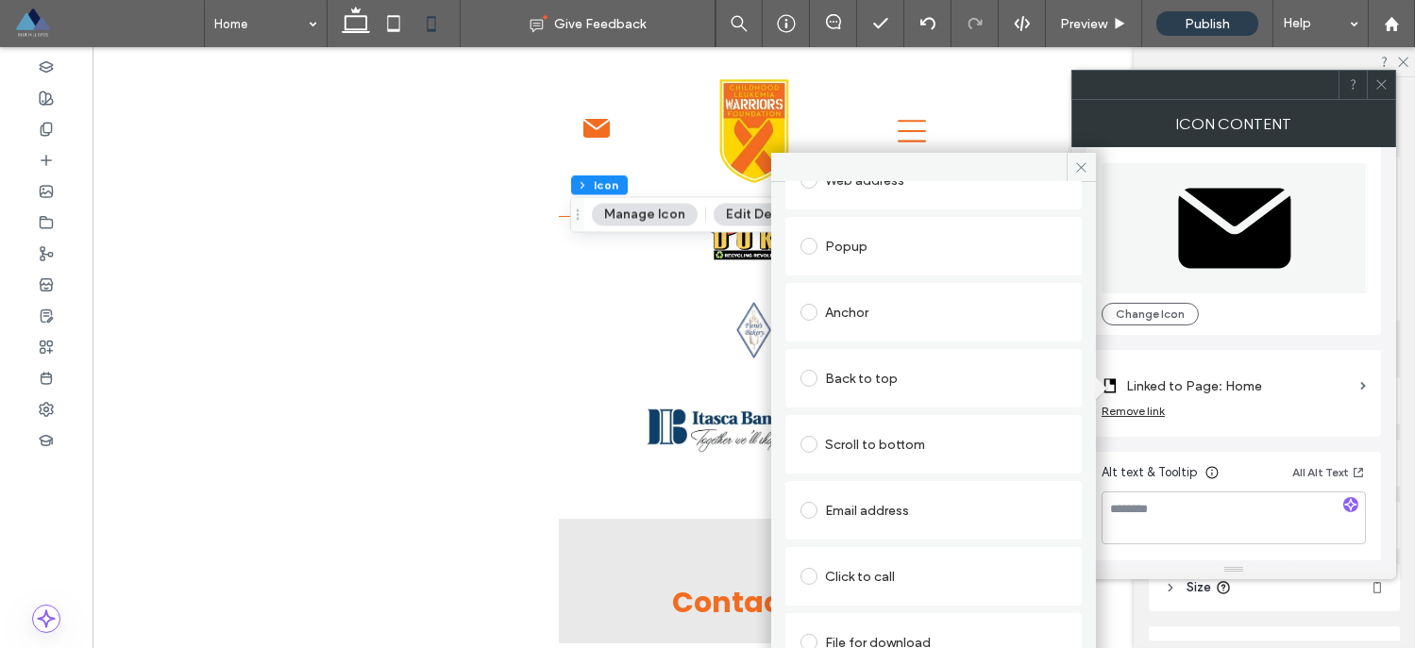
click at [811, 314] on span at bounding box center [808, 312] width 17 height 17
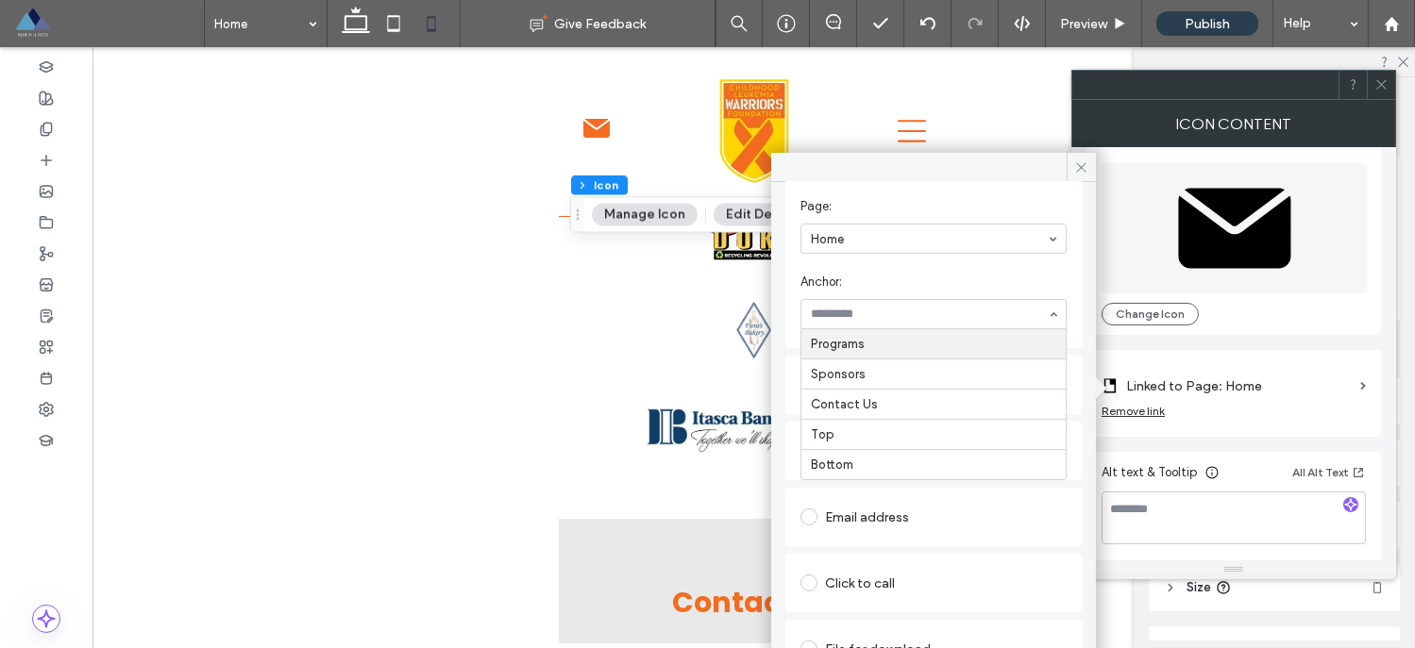
scroll to position [341, 0]
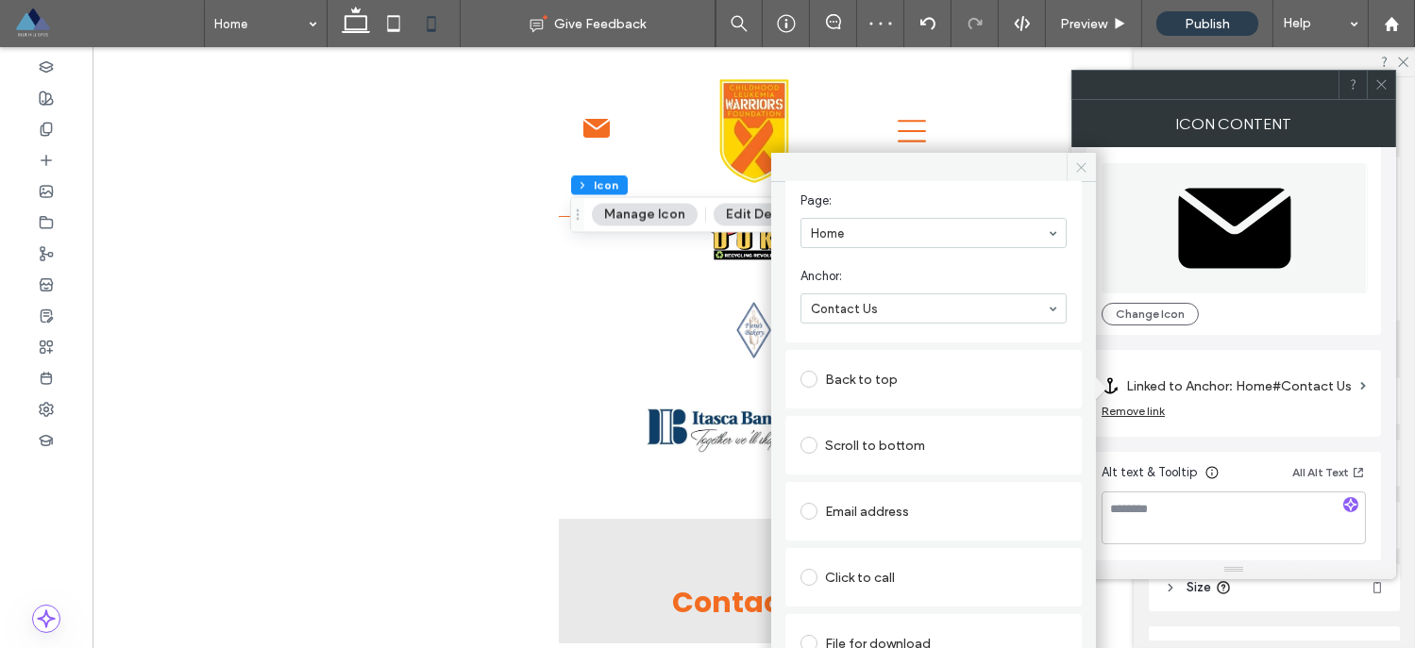
click at [1083, 163] on icon at bounding box center [1081, 167] width 14 height 14
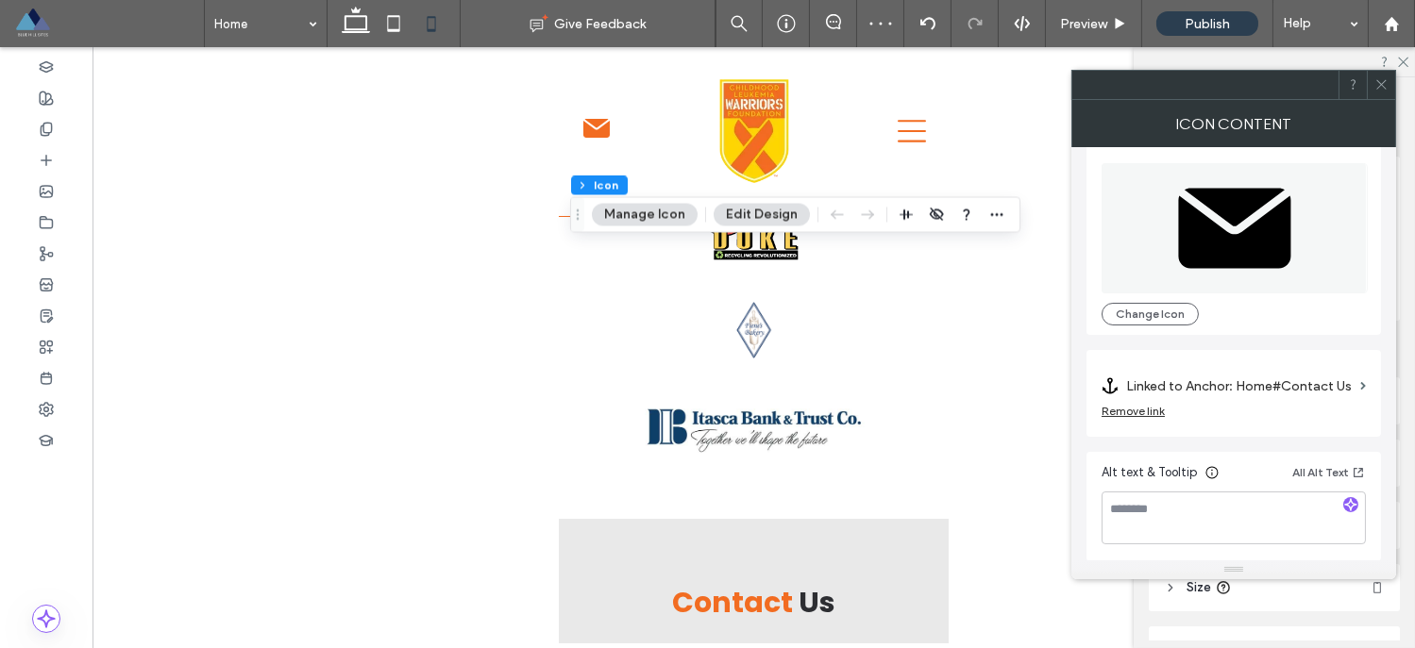
click at [1387, 86] on icon at bounding box center [1381, 84] width 14 height 14
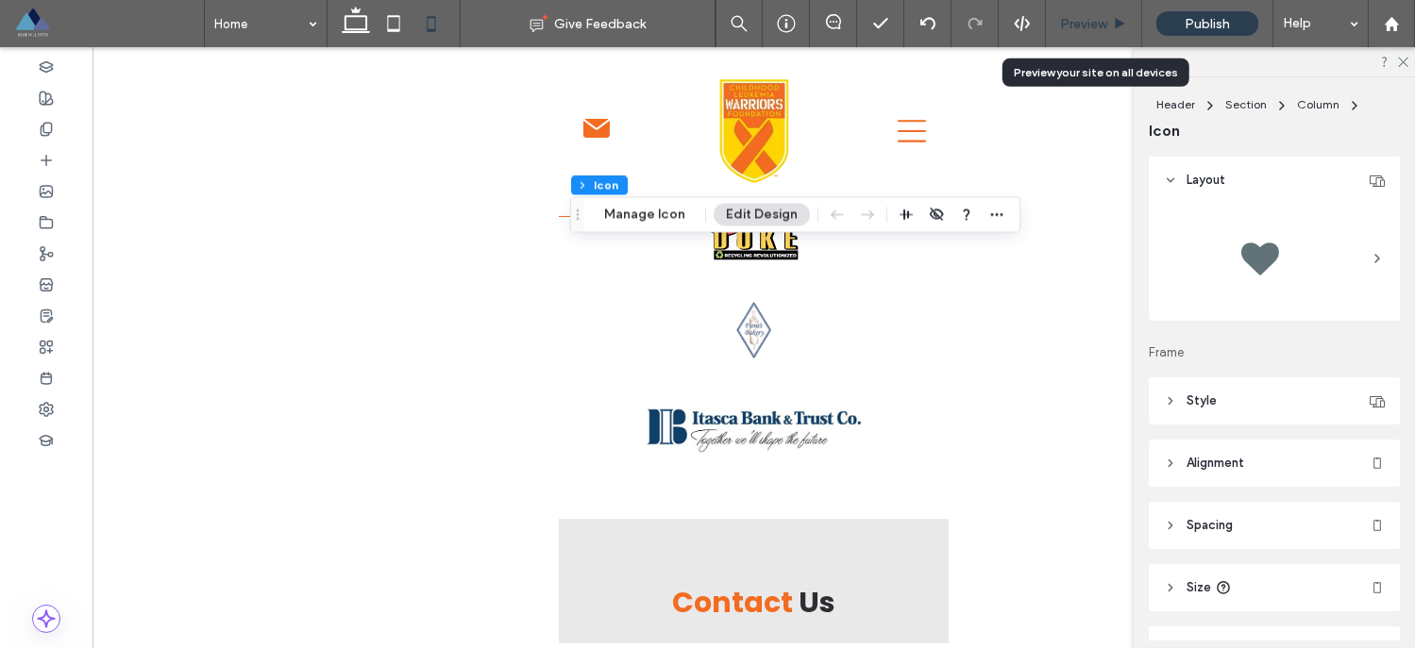
click at [1086, 31] on span "Preview" at bounding box center [1083, 24] width 47 height 16
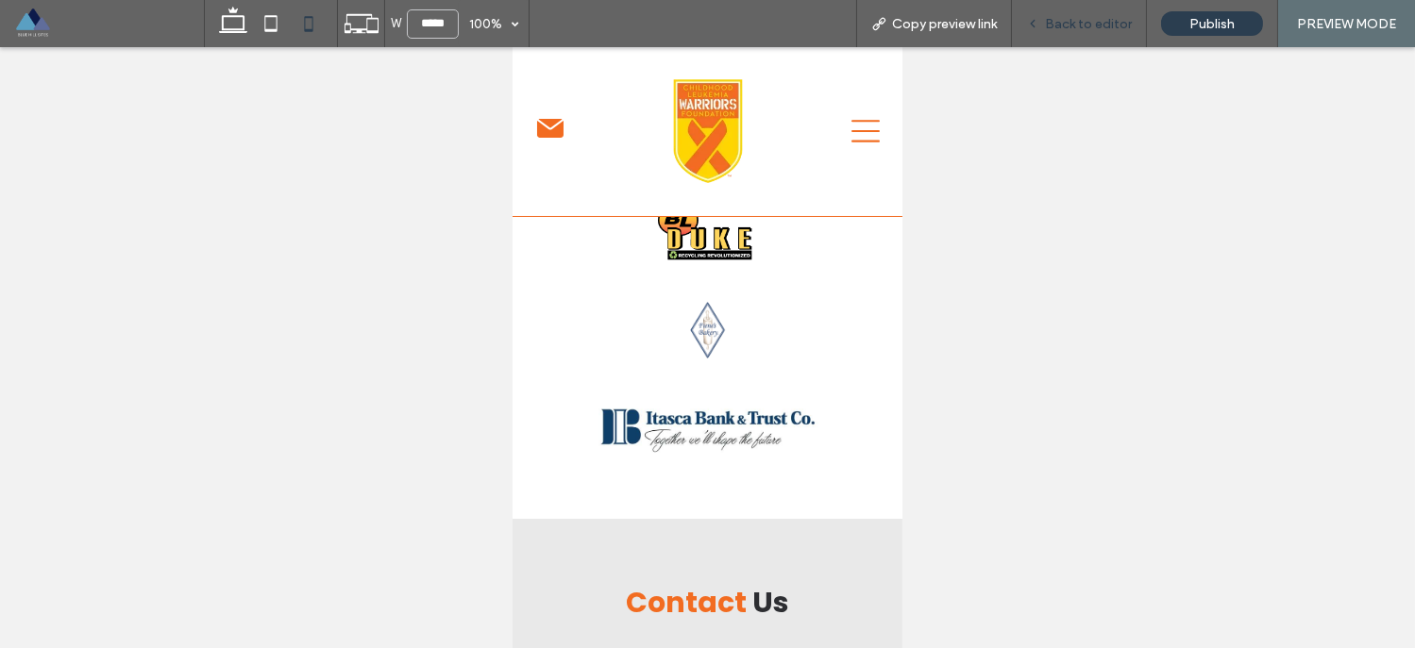
click at [1092, 16] on span "Back to editor" at bounding box center [1088, 24] width 87 height 16
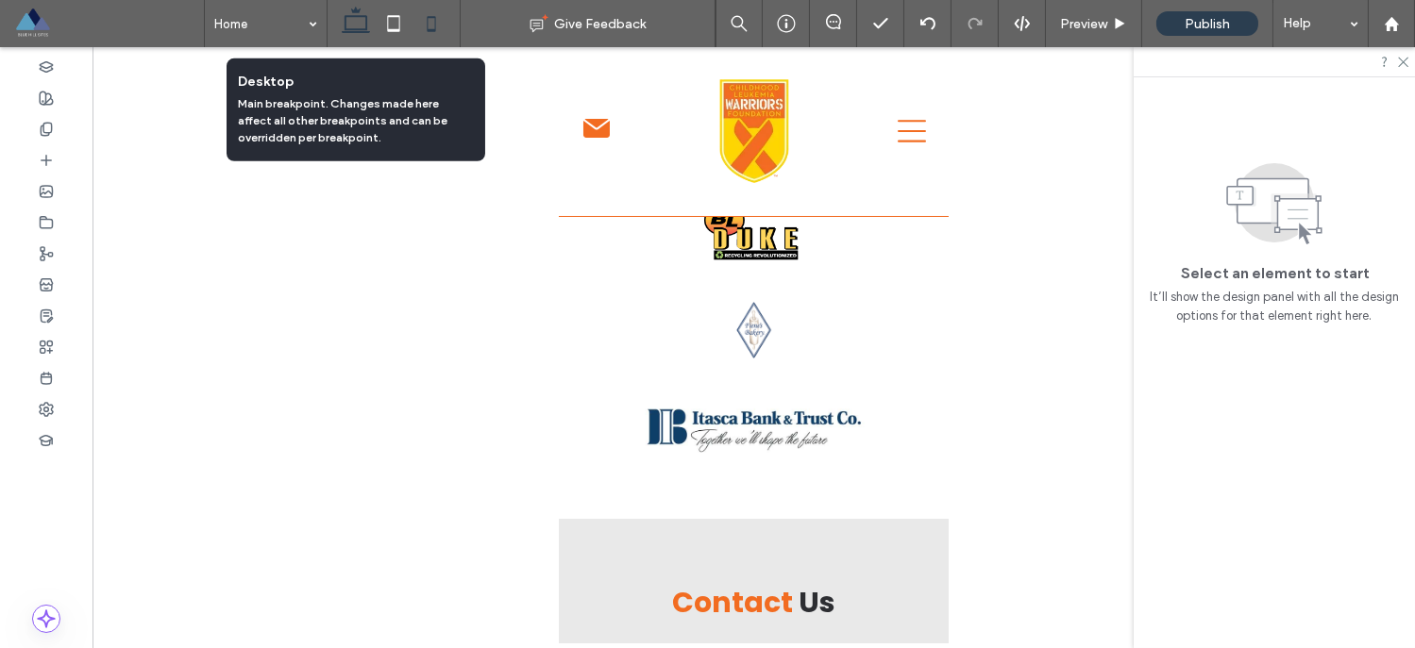
click at [358, 27] on icon at bounding box center [356, 24] width 38 height 38
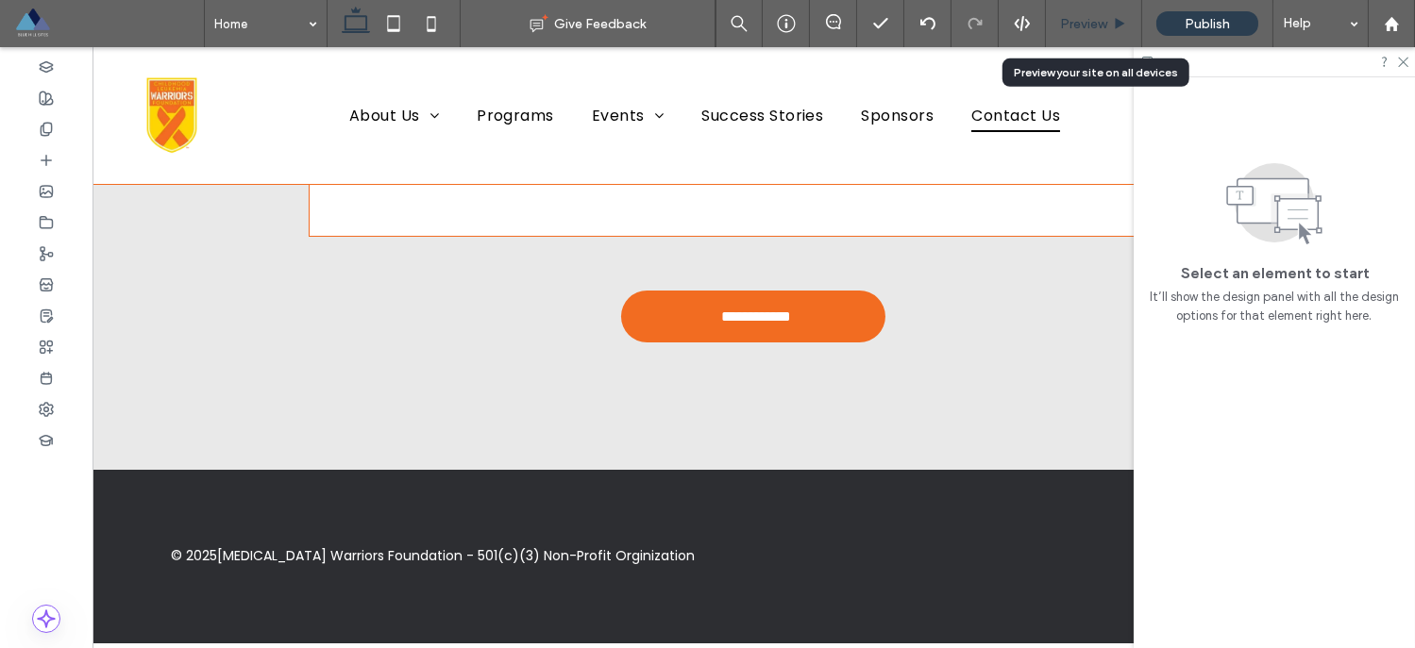
click at [1074, 27] on span "Preview" at bounding box center [1083, 24] width 47 height 16
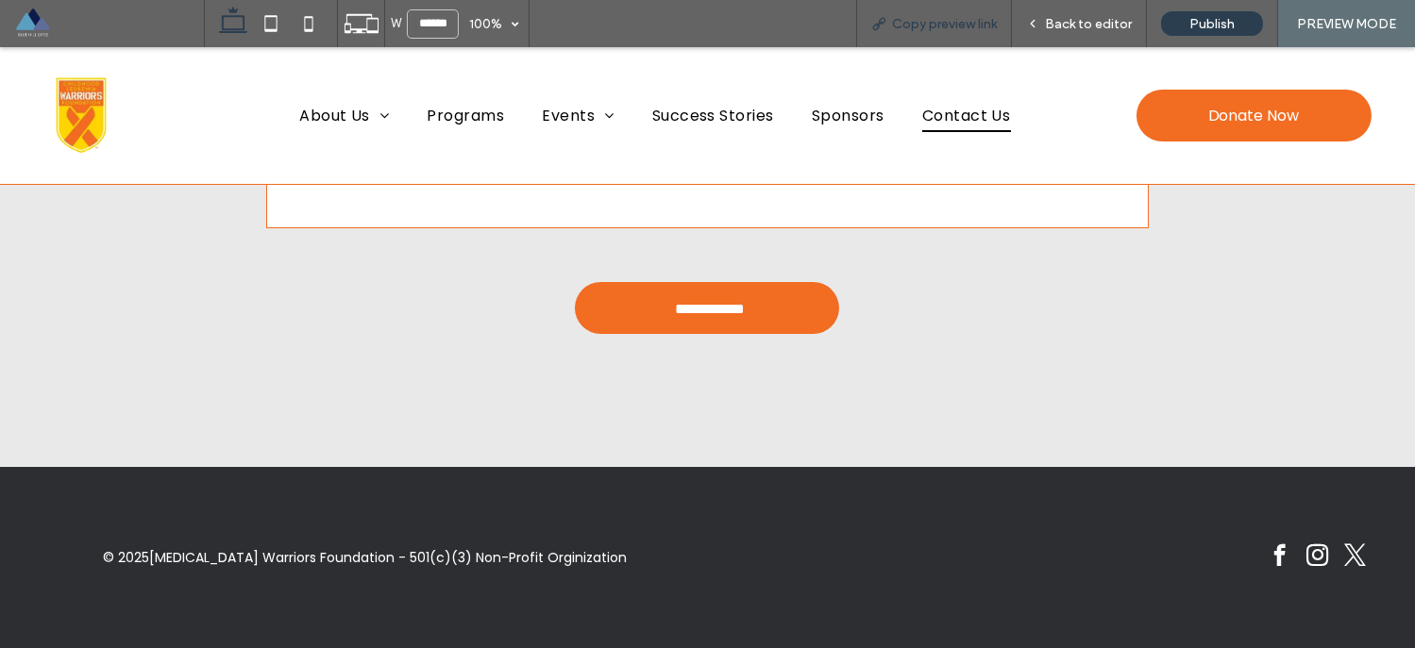
click at [964, 25] on span "Copy preview link" at bounding box center [944, 24] width 105 height 16
click at [16, 22] on span at bounding box center [109, 24] width 190 height 38
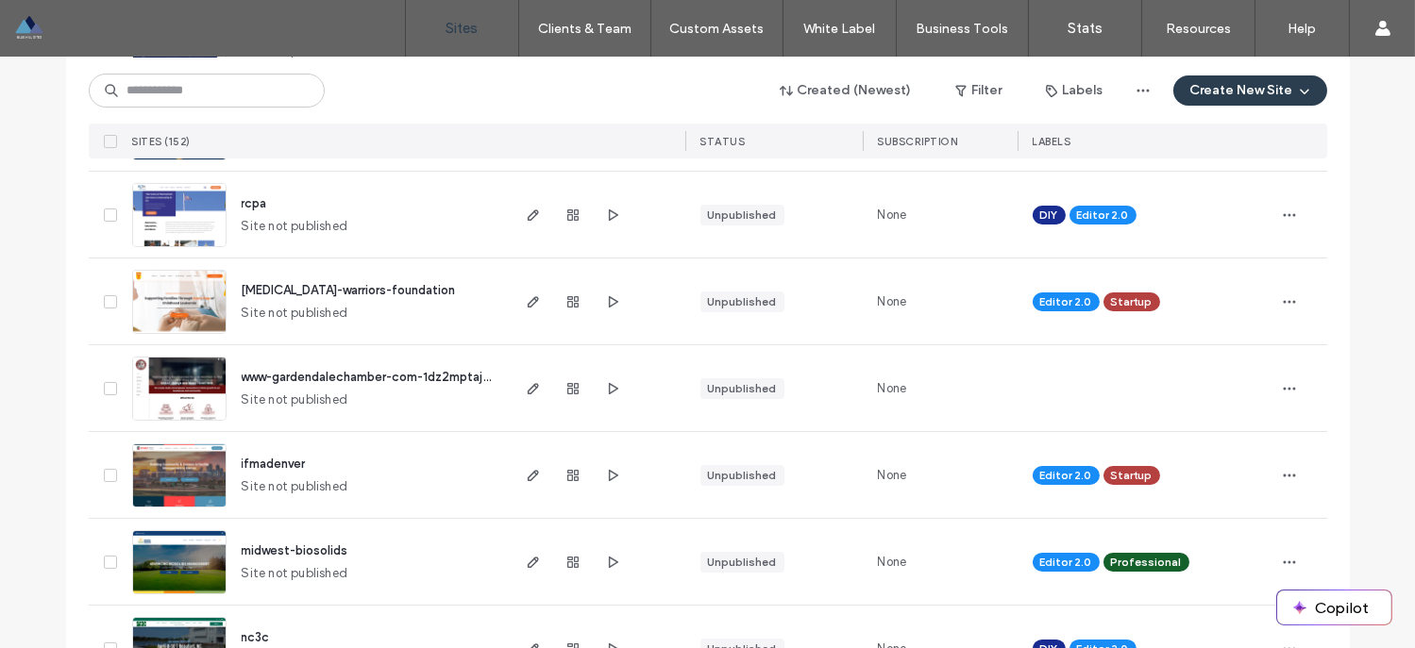
scroll to position [378, 0]
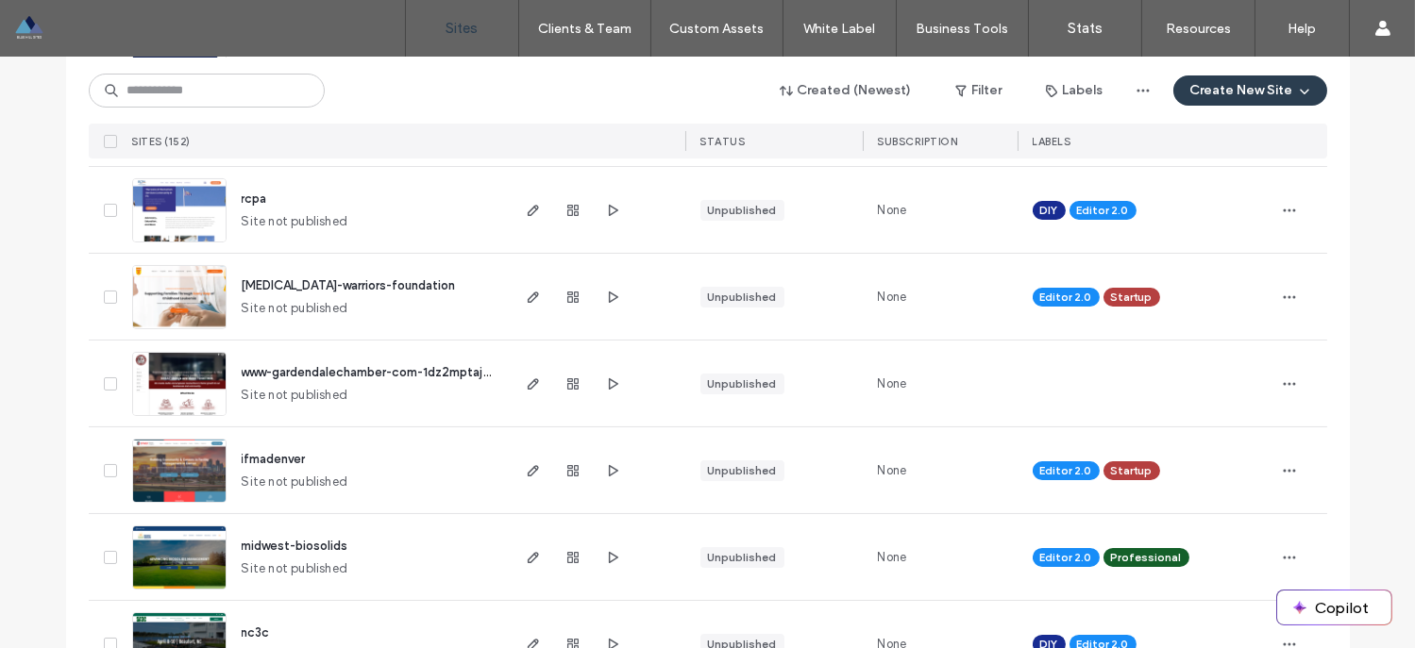
click at [257, 458] on span "ifmadenver" at bounding box center [274, 459] width 64 height 14
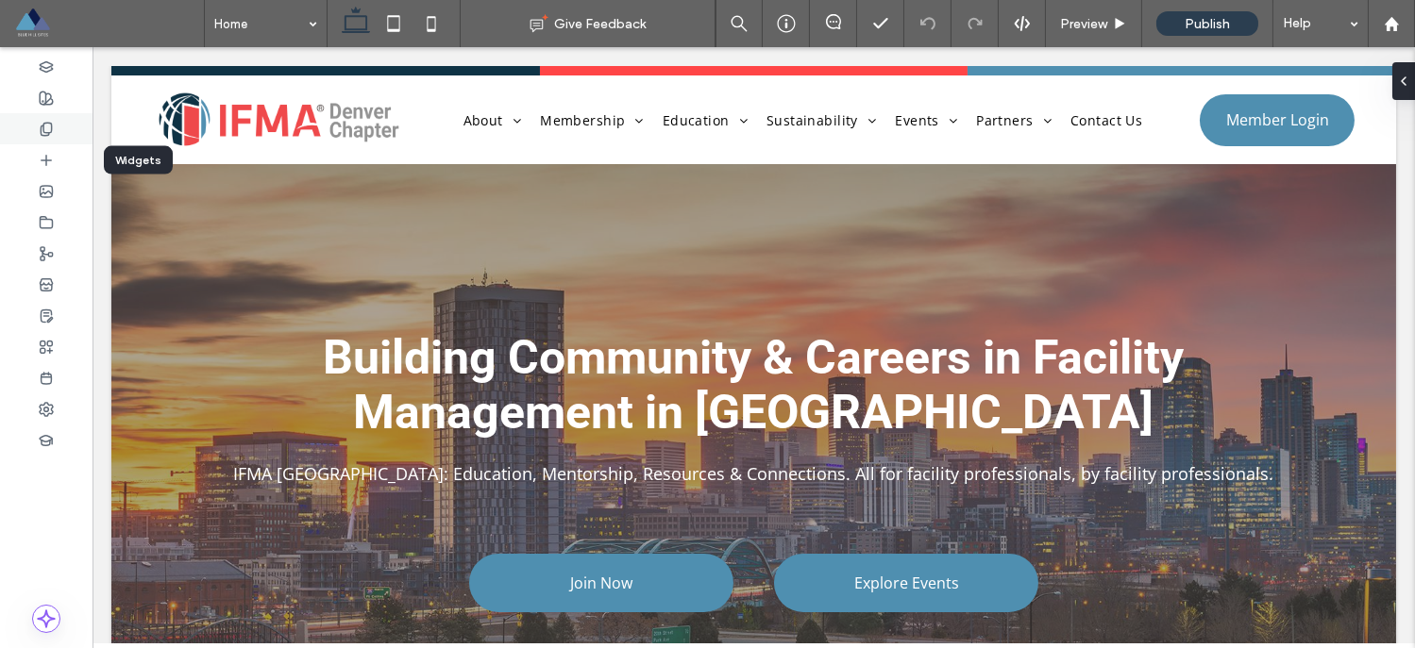
click at [58, 130] on div at bounding box center [46, 128] width 92 height 31
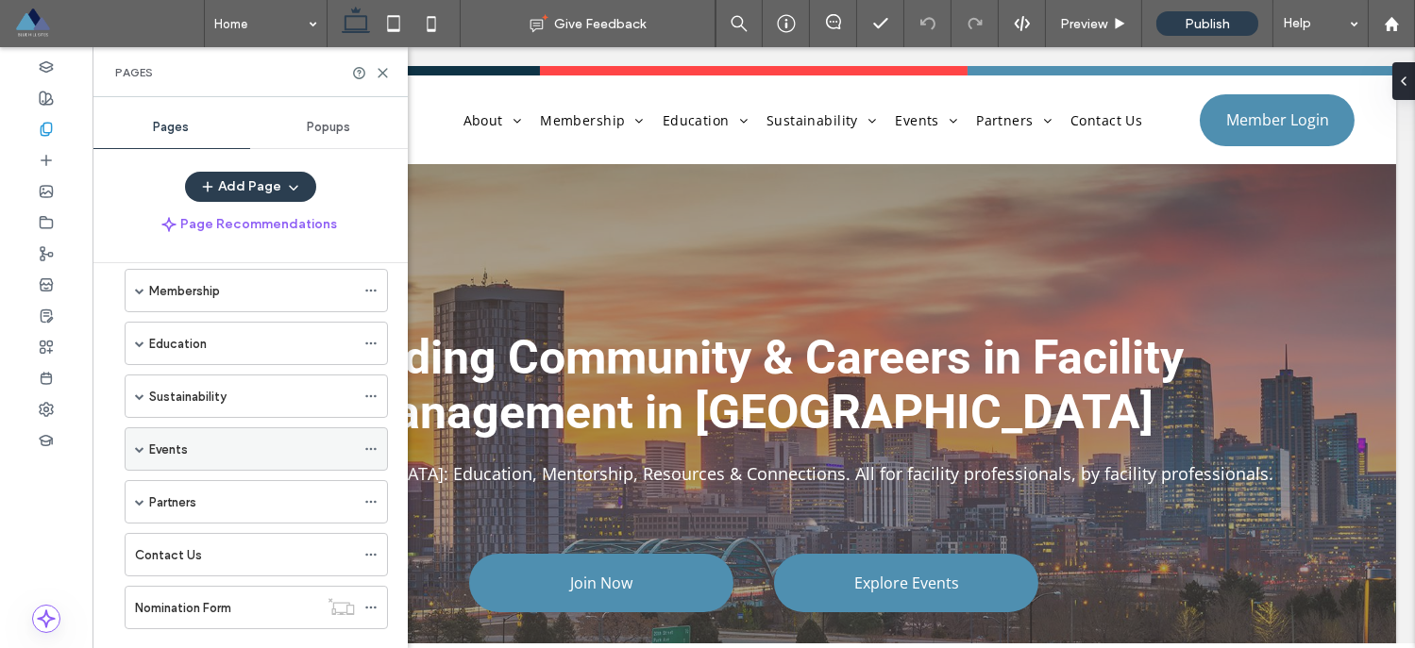
scroll to position [159, 0]
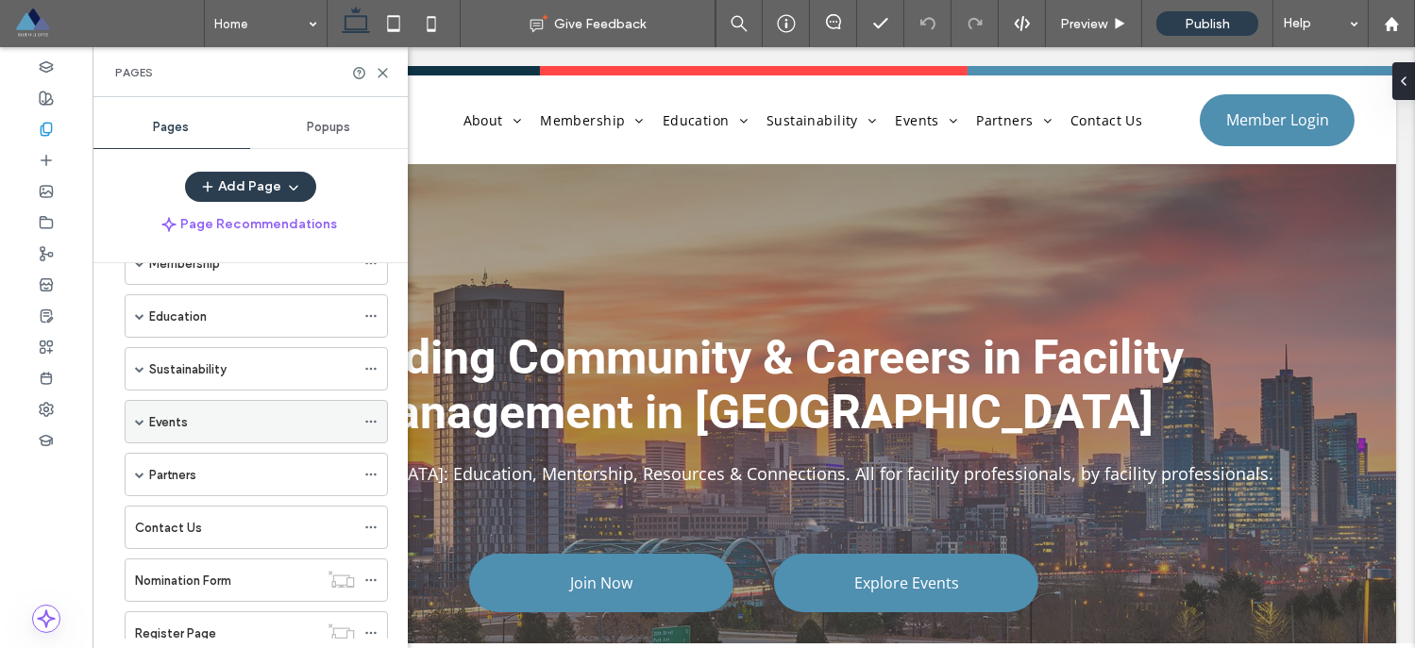
click at [135, 421] on span at bounding box center [139, 421] width 9 height 9
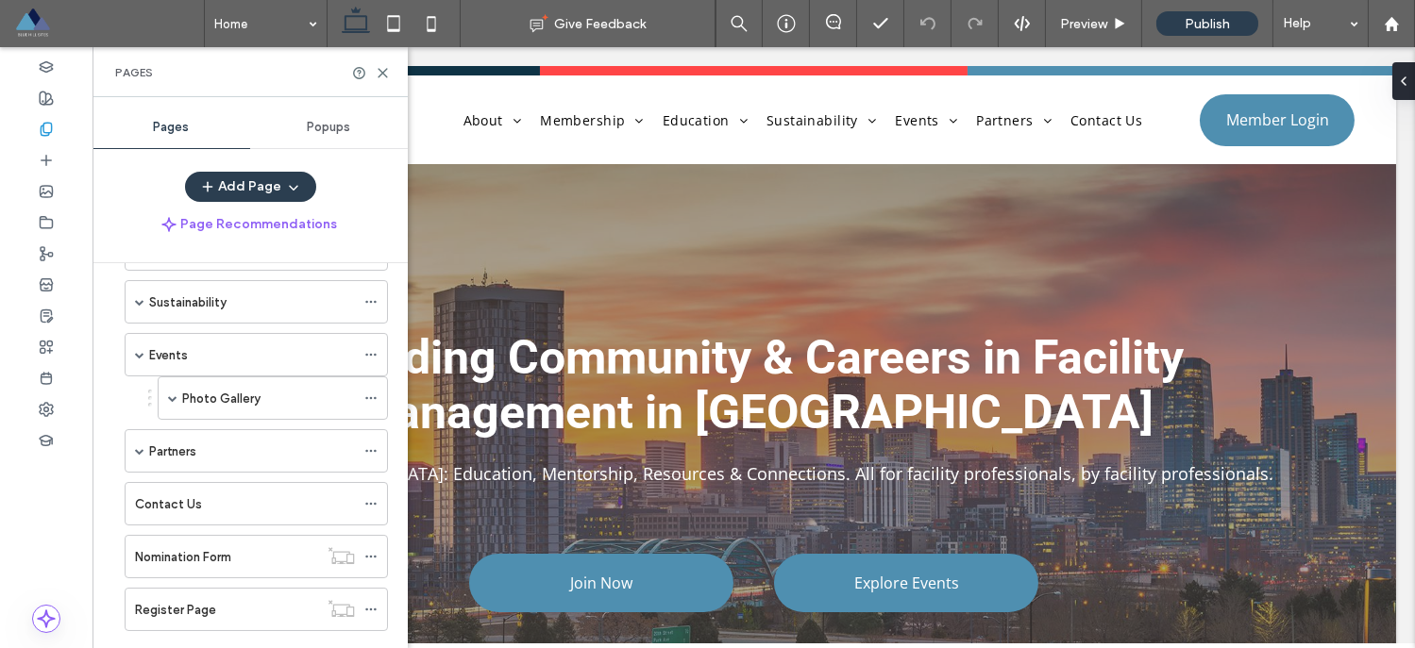
scroll to position [277, 0]
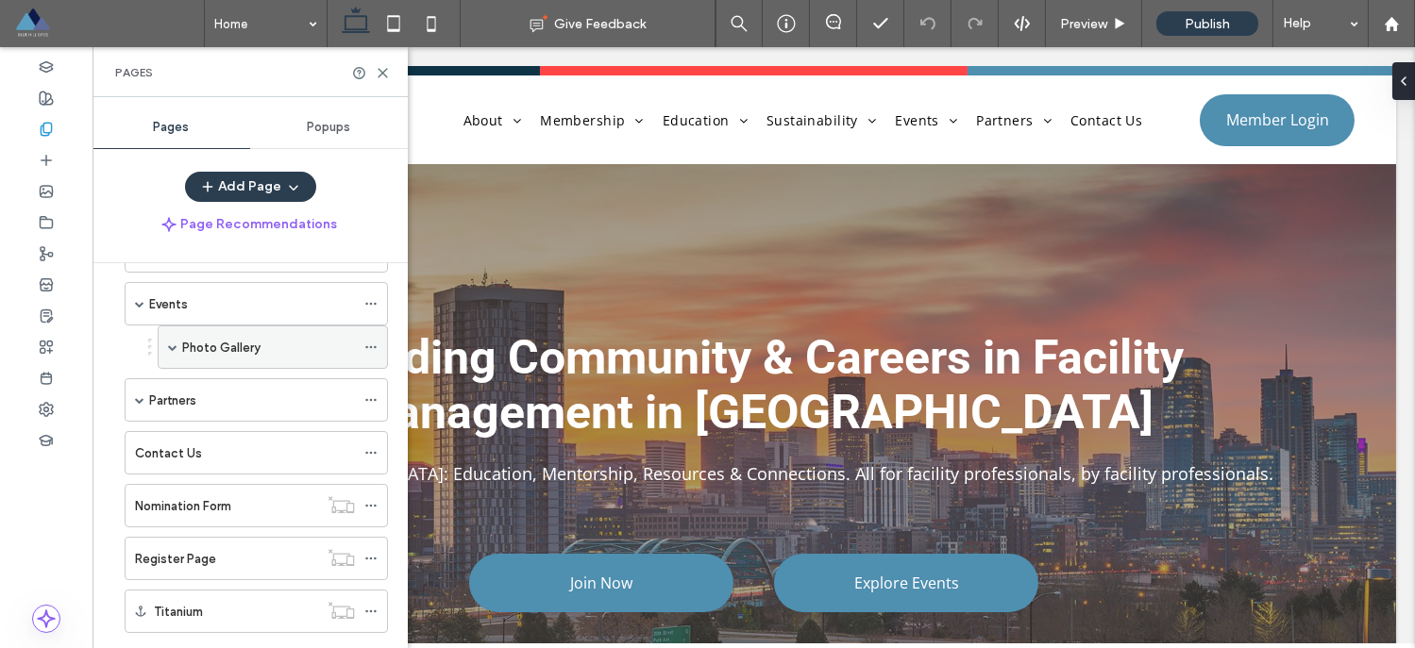
click at [171, 349] on span at bounding box center [172, 347] width 9 height 9
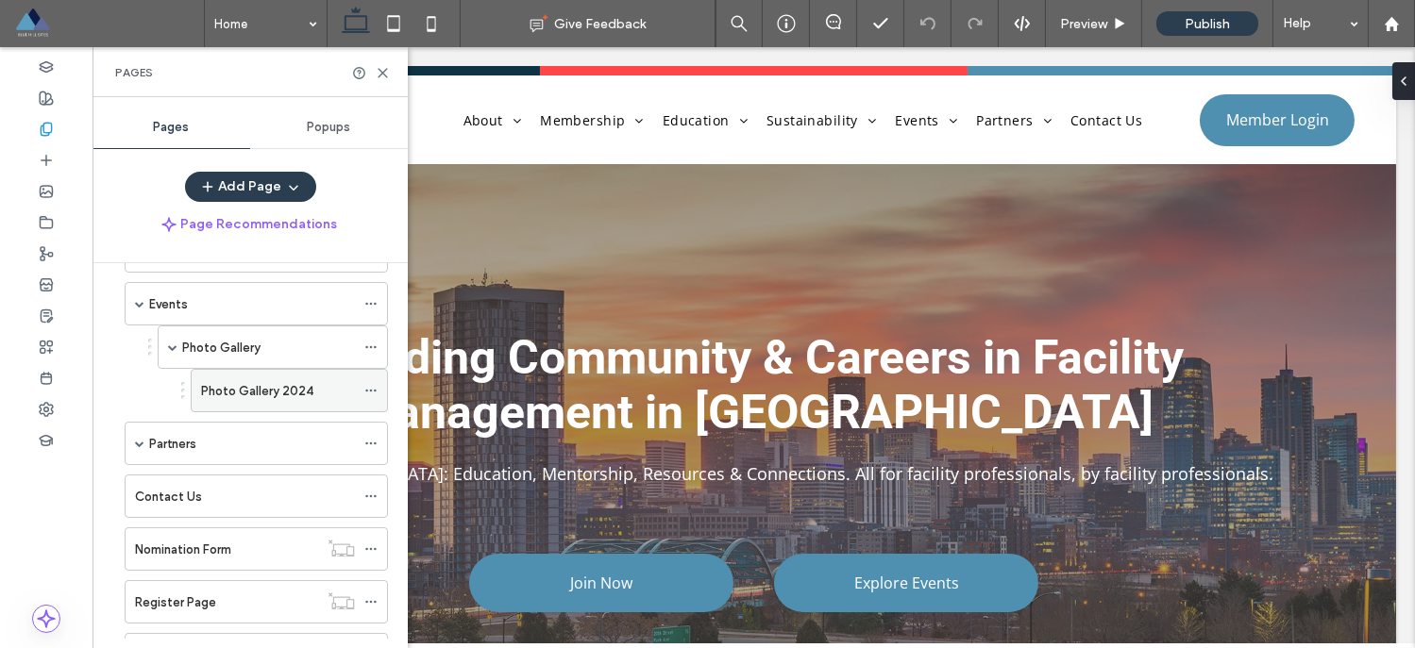
click at [333, 388] on div "Photo Gallery 2024" at bounding box center [278, 391] width 154 height 20
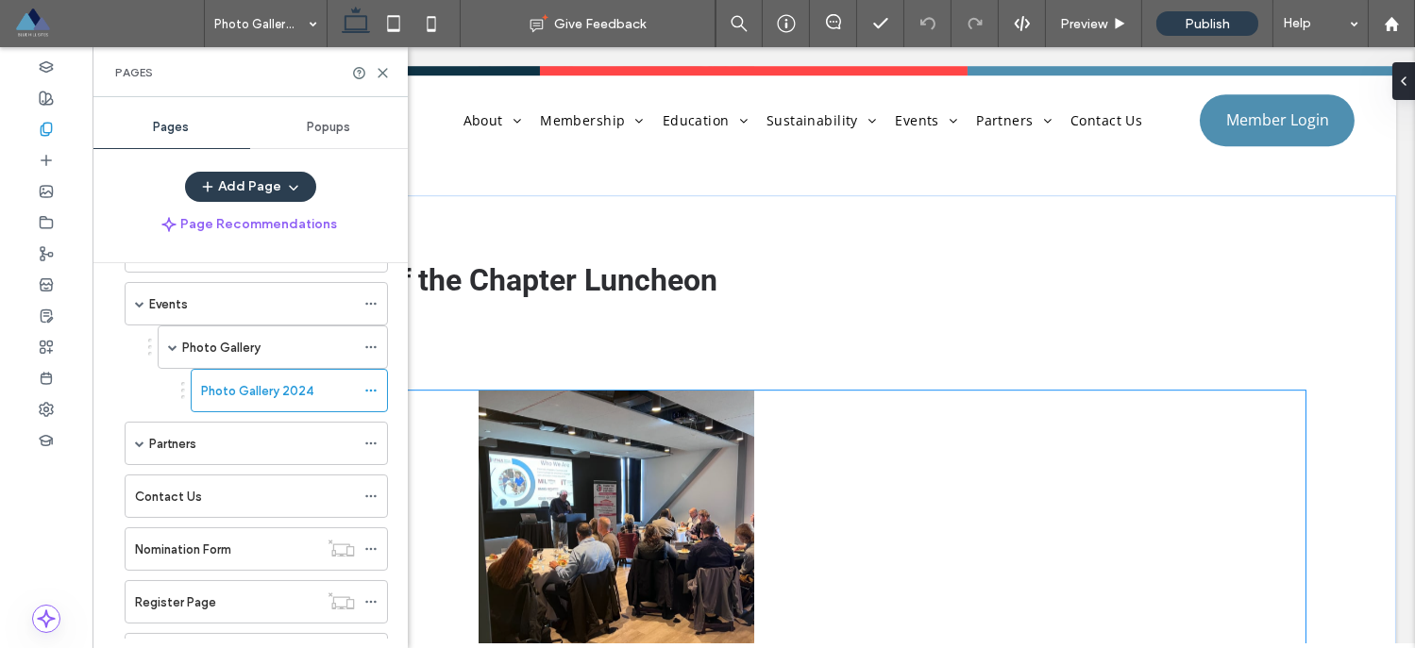
scroll to position [12613, 0]
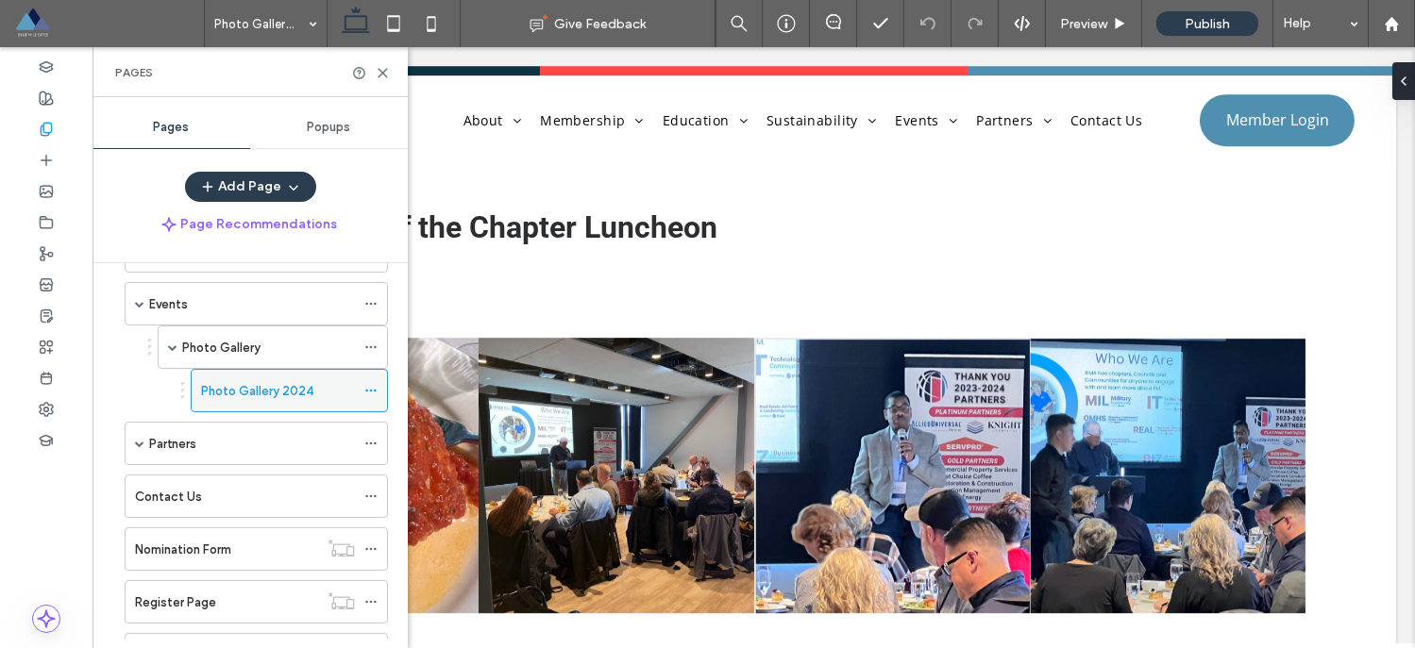
click at [371, 386] on icon at bounding box center [370, 390] width 13 height 13
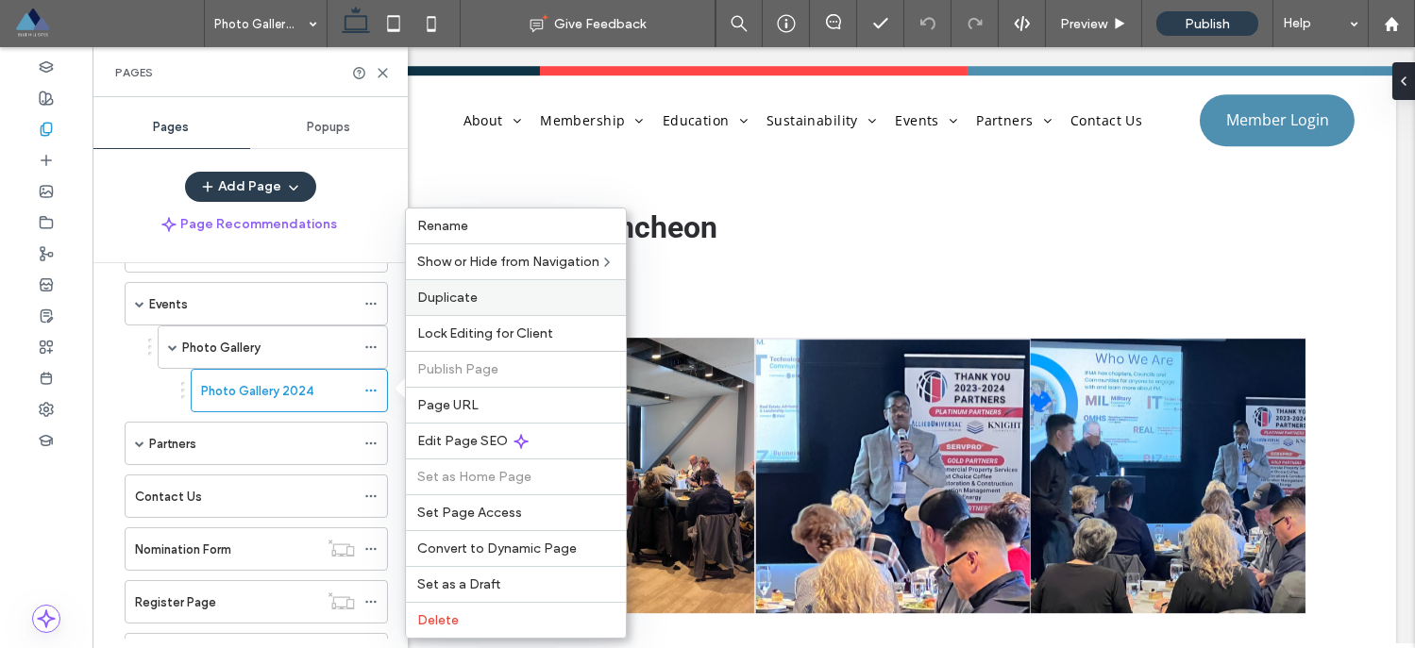
click at [465, 298] on span "Duplicate" at bounding box center [447, 298] width 60 height 16
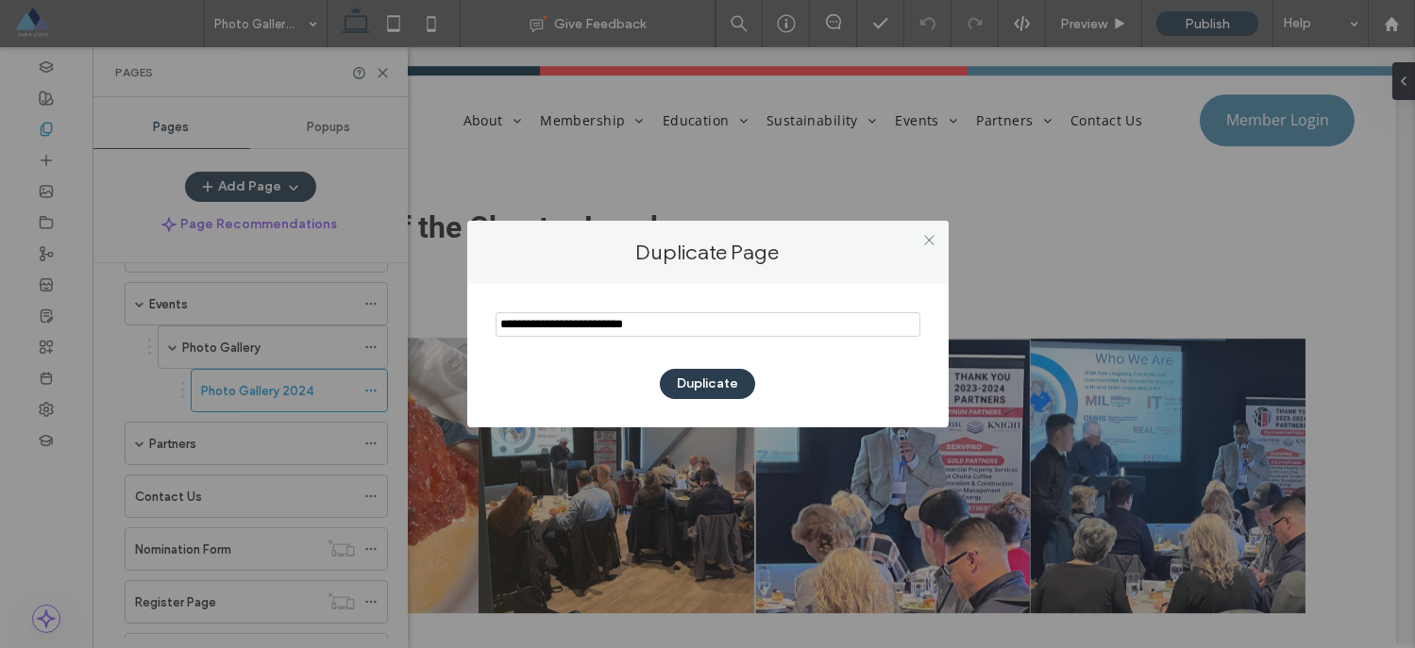
drag, startPoint x: 712, startPoint y: 384, endPoint x: 634, endPoint y: 348, distance: 86.1
click at [634, 348] on div "Duplicate" at bounding box center [707, 351] width 425 height 96
click at [653, 325] on input "notEmpty" at bounding box center [707, 324] width 425 height 25
drag, startPoint x: 548, startPoint y: 325, endPoint x: 468, endPoint y: 326, distance: 80.2
click at [468, 326] on div "Duplicate" at bounding box center [707, 355] width 481 height 143
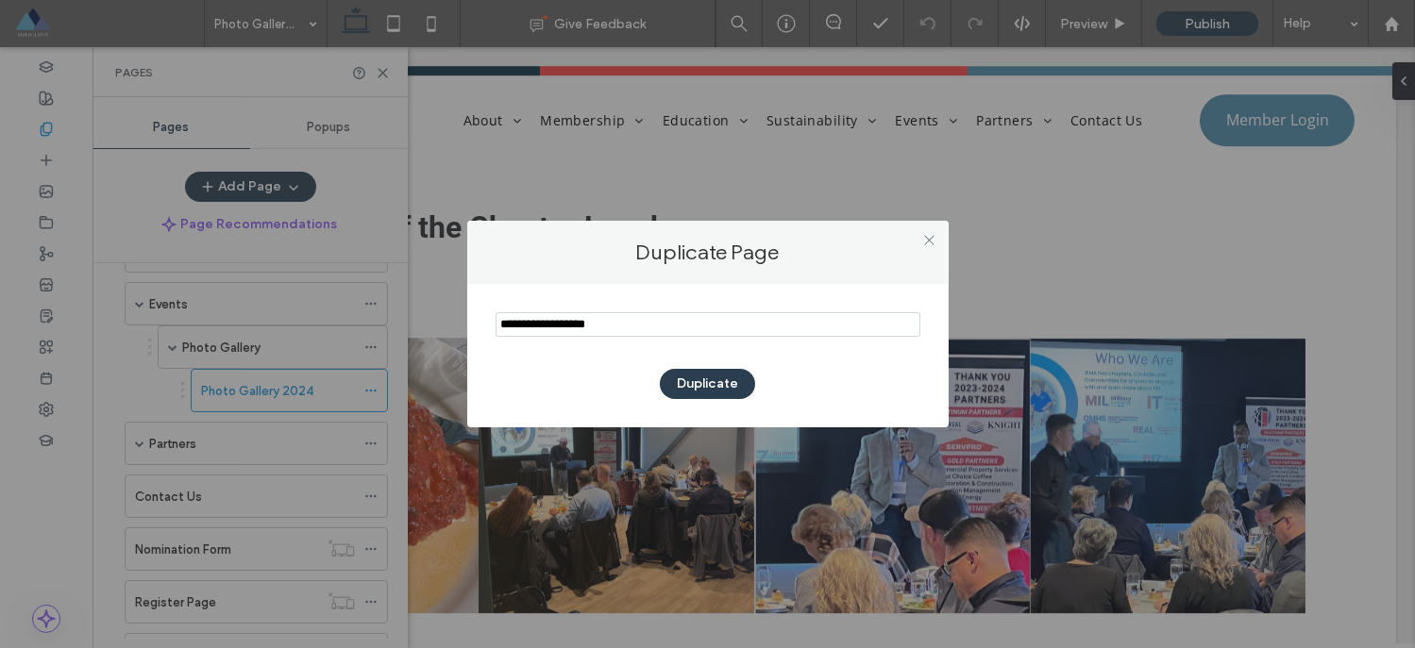
click at [612, 322] on input "notEmpty" at bounding box center [707, 324] width 425 height 25
type input "**********"
click at [703, 382] on button "Duplicate" at bounding box center [707, 384] width 95 height 30
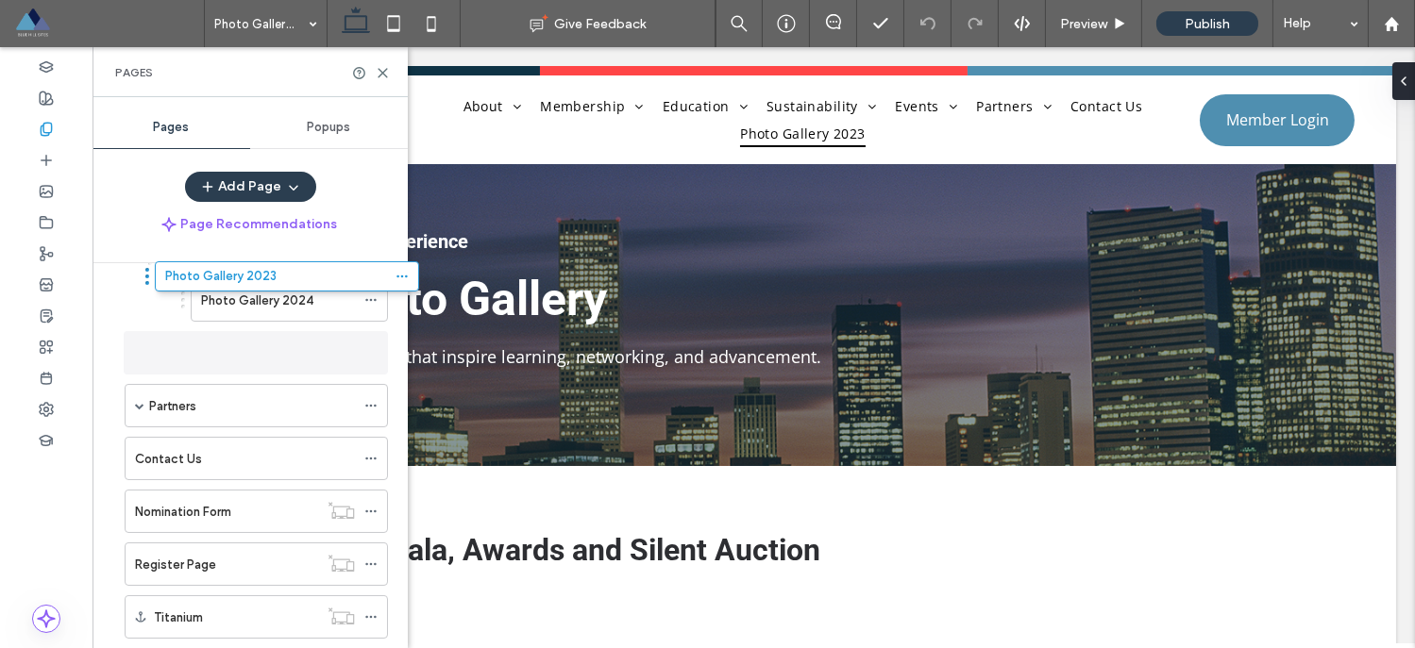
scroll to position [349, 0]
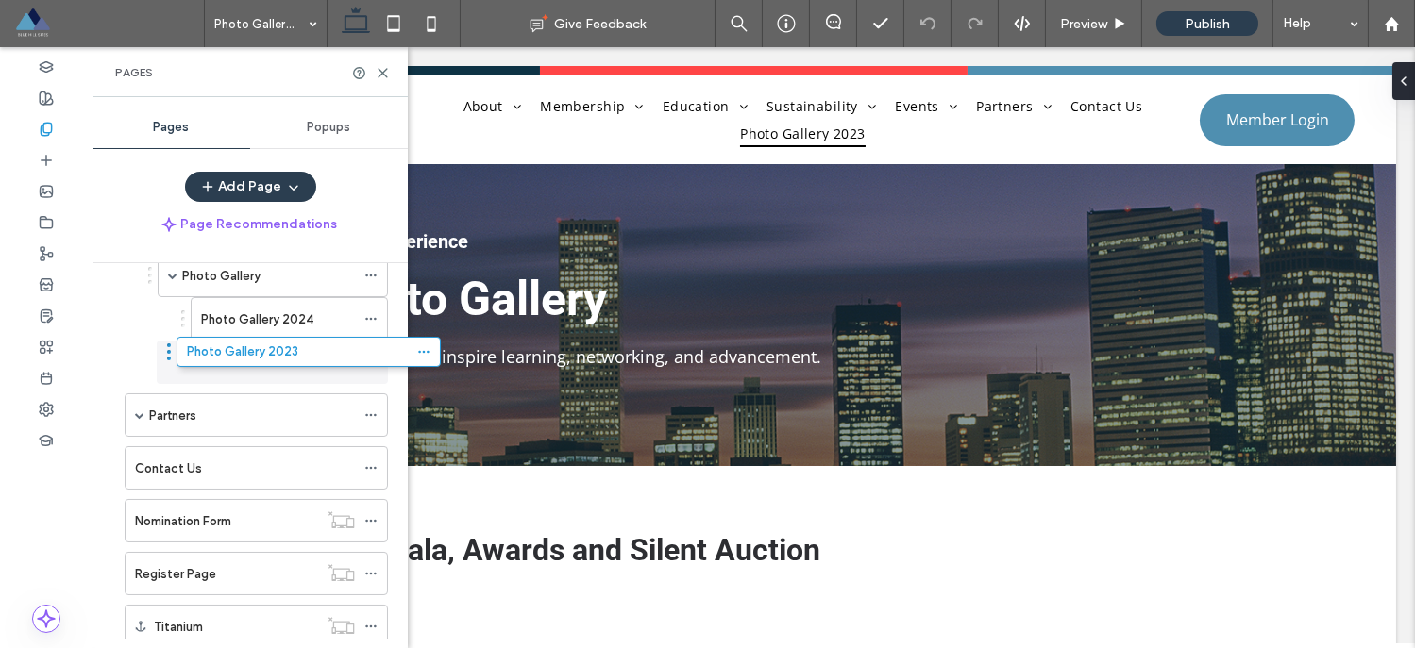
drag, startPoint x: 118, startPoint y: 568, endPoint x: 165, endPoint y: 360, distance: 212.9
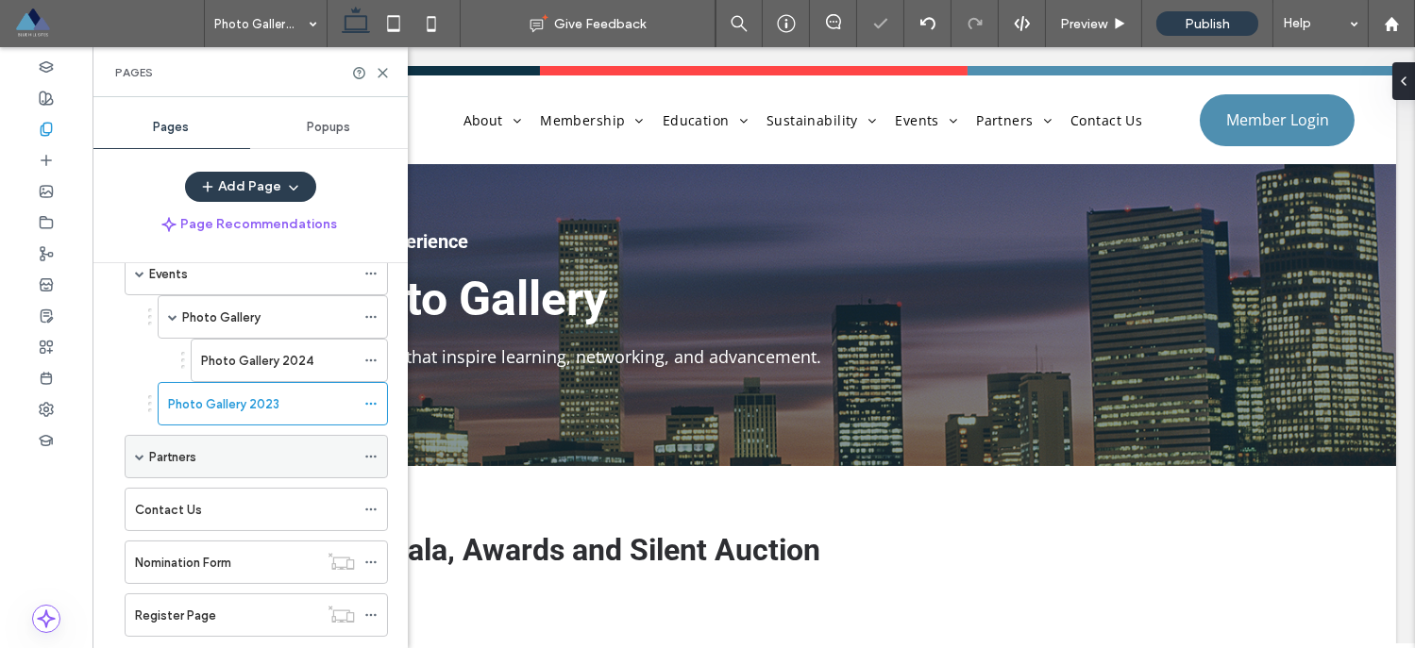
scroll to position [329, 0]
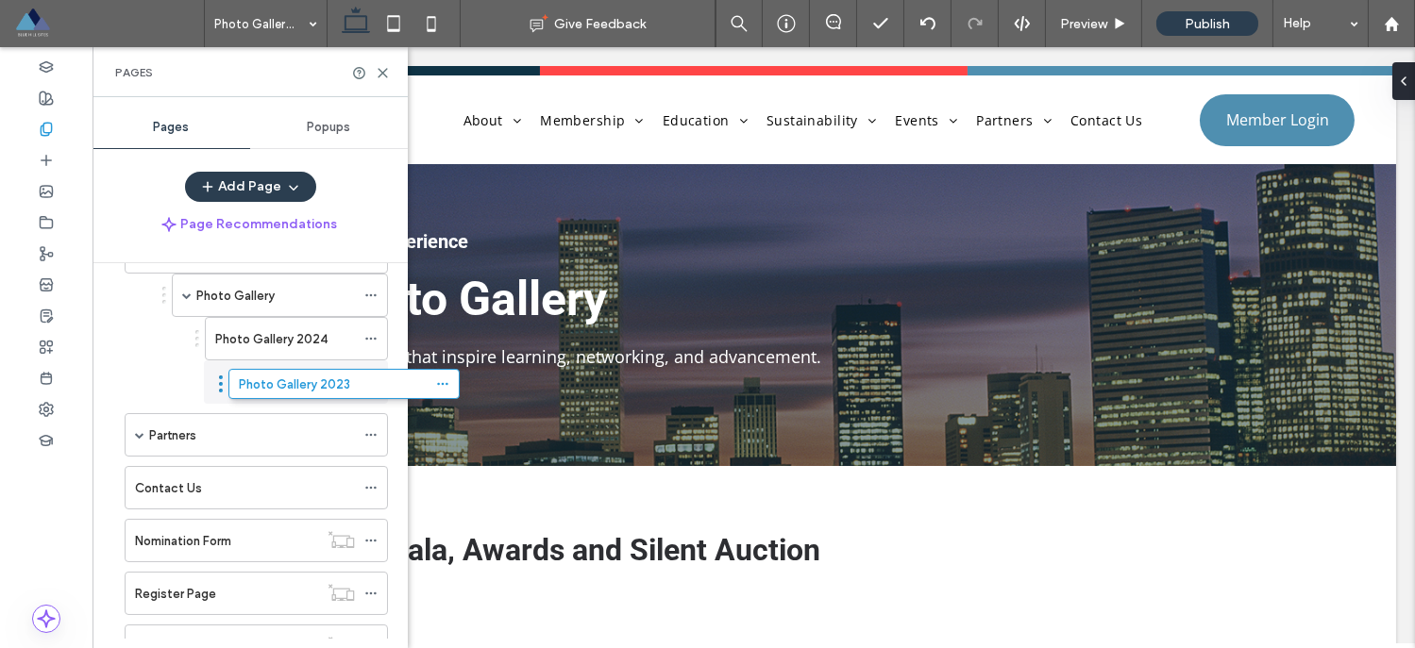
drag, startPoint x: 151, startPoint y: 379, endPoint x: 218, endPoint y: 379, distance: 67.0
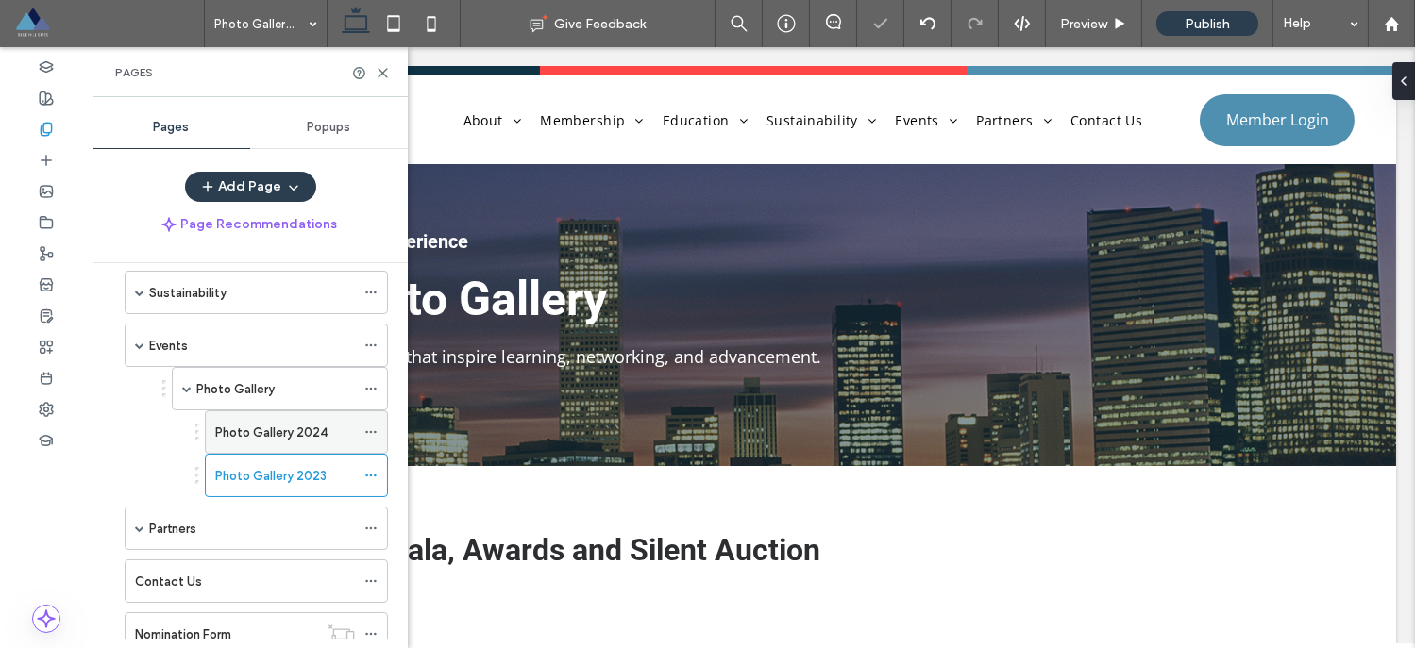
scroll to position [239, 0]
drag, startPoint x: 384, startPoint y: 71, endPoint x: 365, endPoint y: 142, distance: 74.2
click at [384, 71] on use at bounding box center [382, 73] width 8 height 8
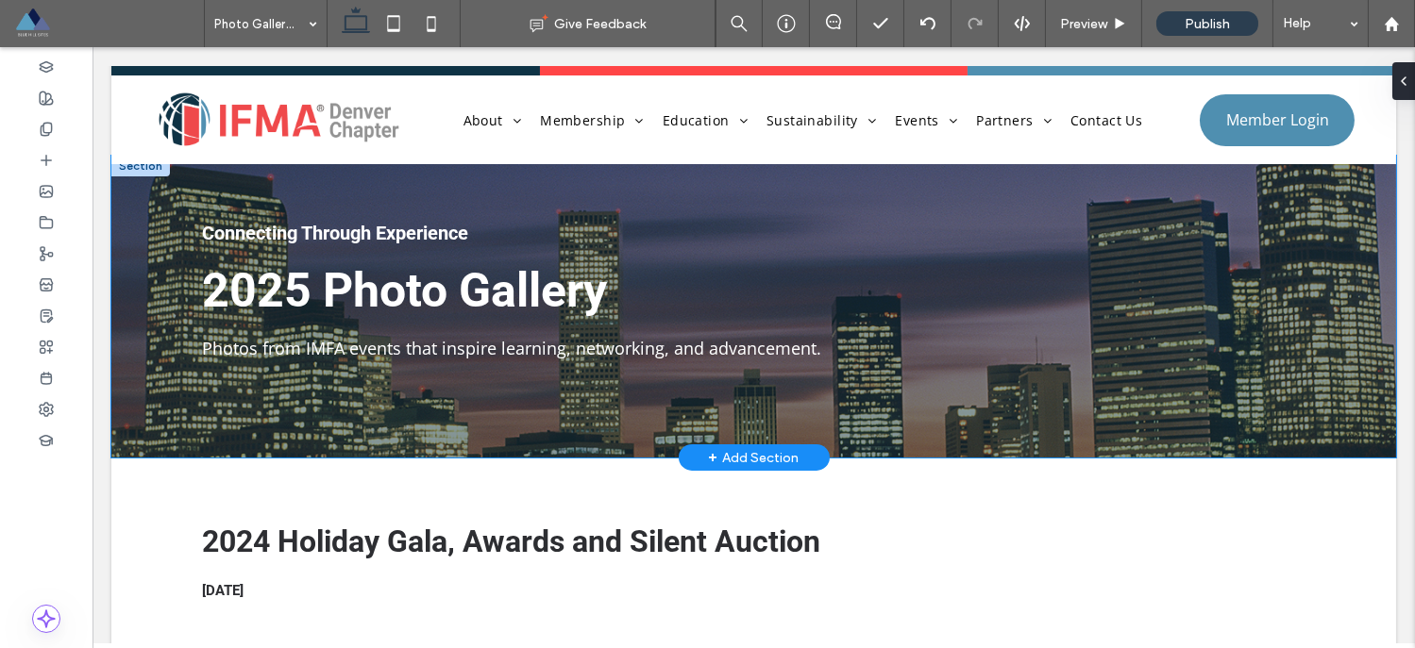
scroll to position [28, 0]
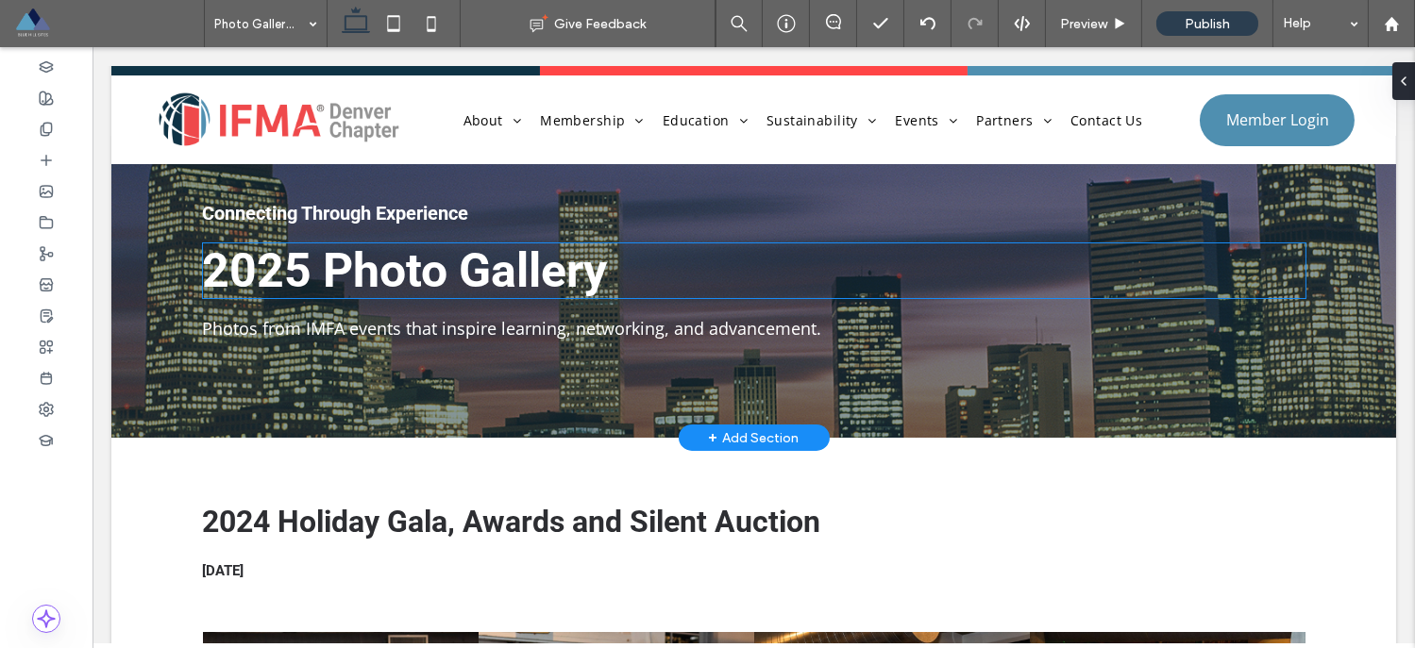
click at [295, 278] on span "2025 Photo Gallery" at bounding box center [405, 270] width 405 height 55
click at [295, 278] on div "2025 Photo Gallery" at bounding box center [754, 270] width 1102 height 55
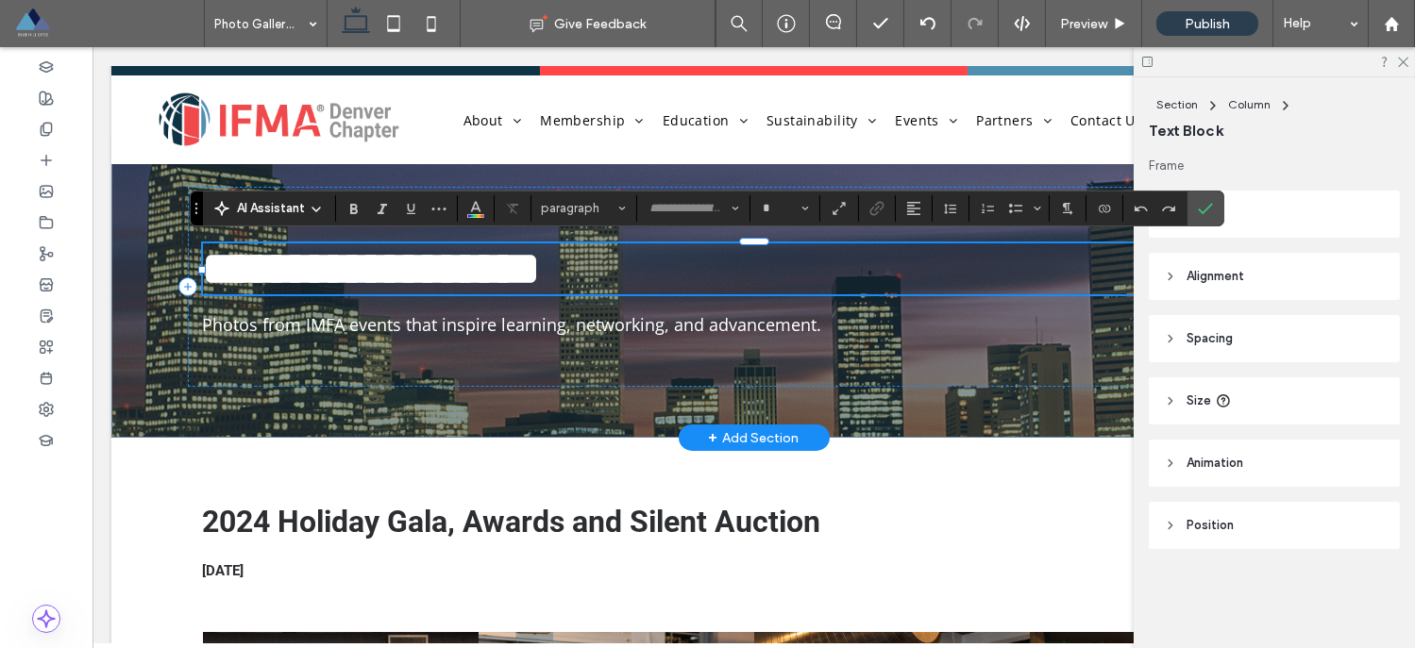
type input "******"
type input "**"
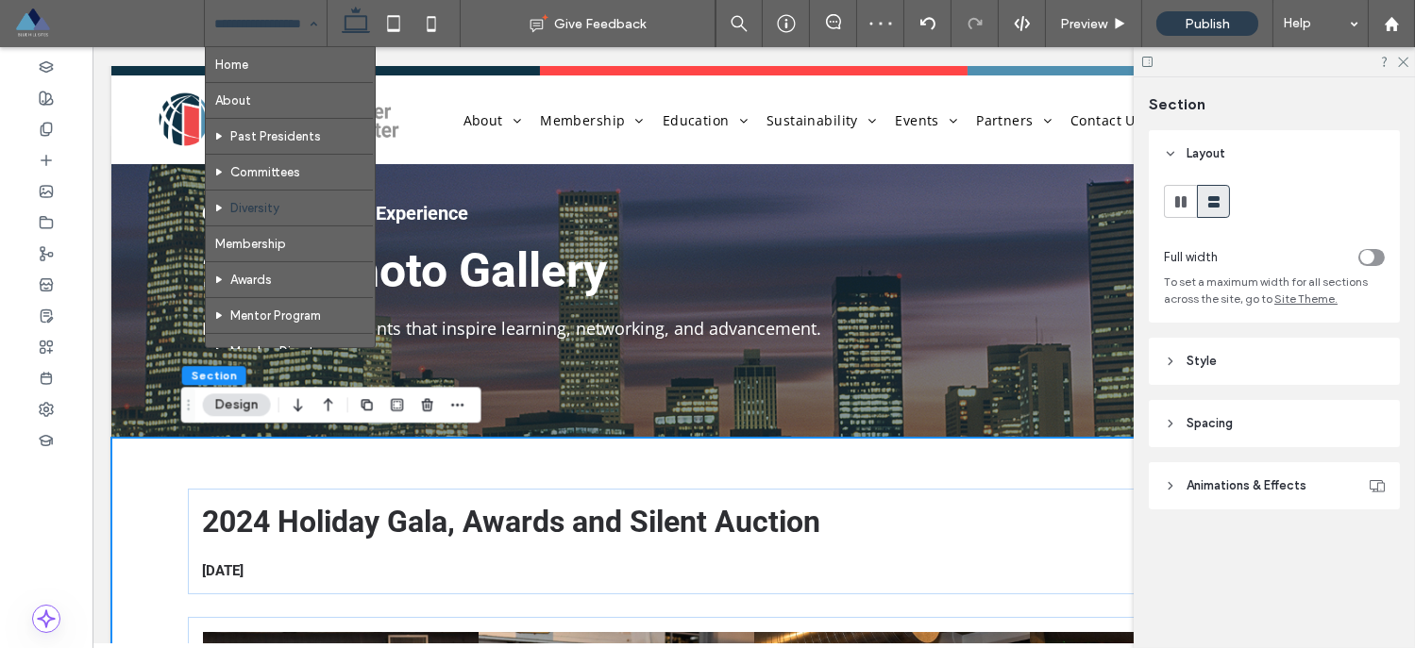
scroll to position [661, 0]
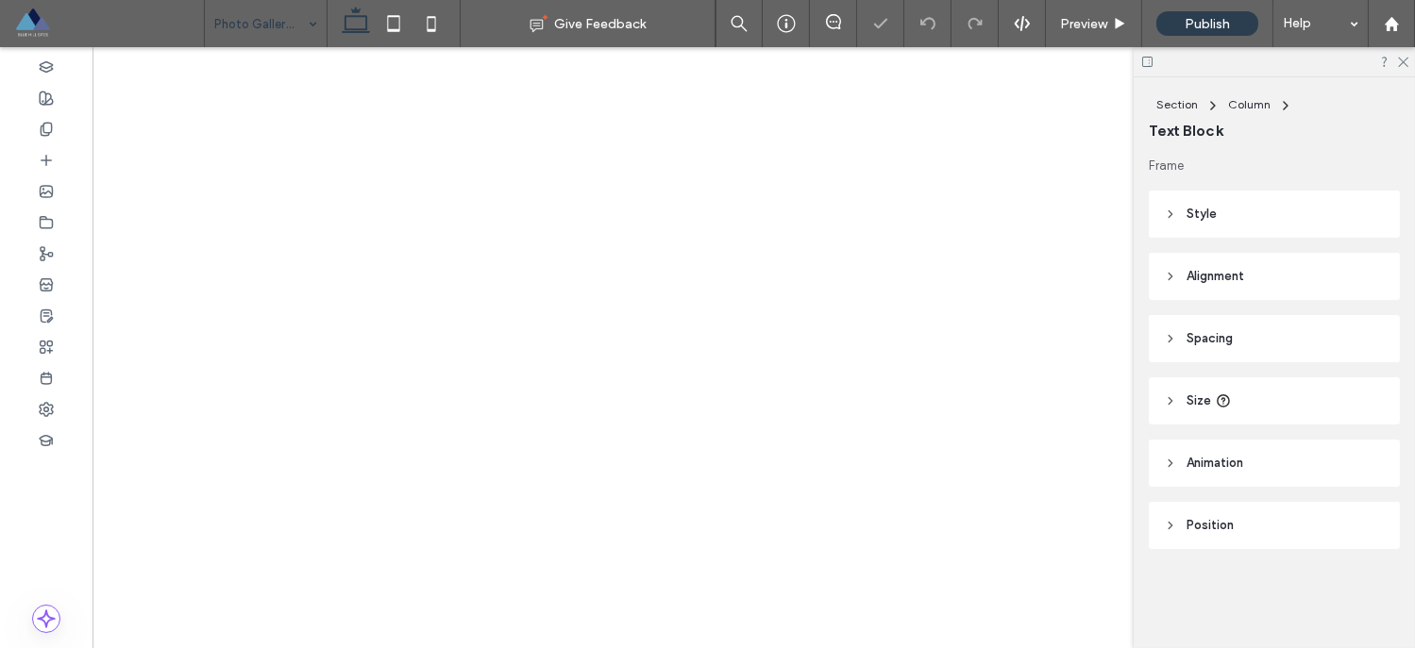
type input "******"
type input "**"
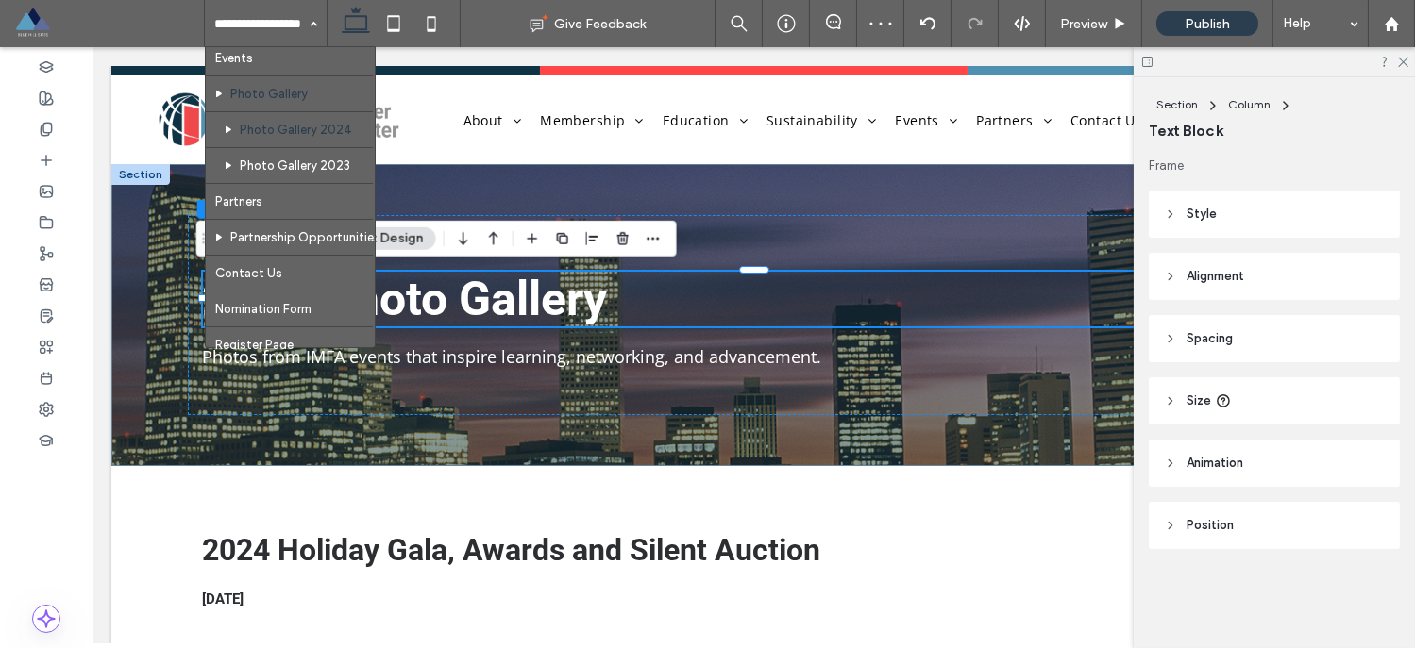
scroll to position [628, 0]
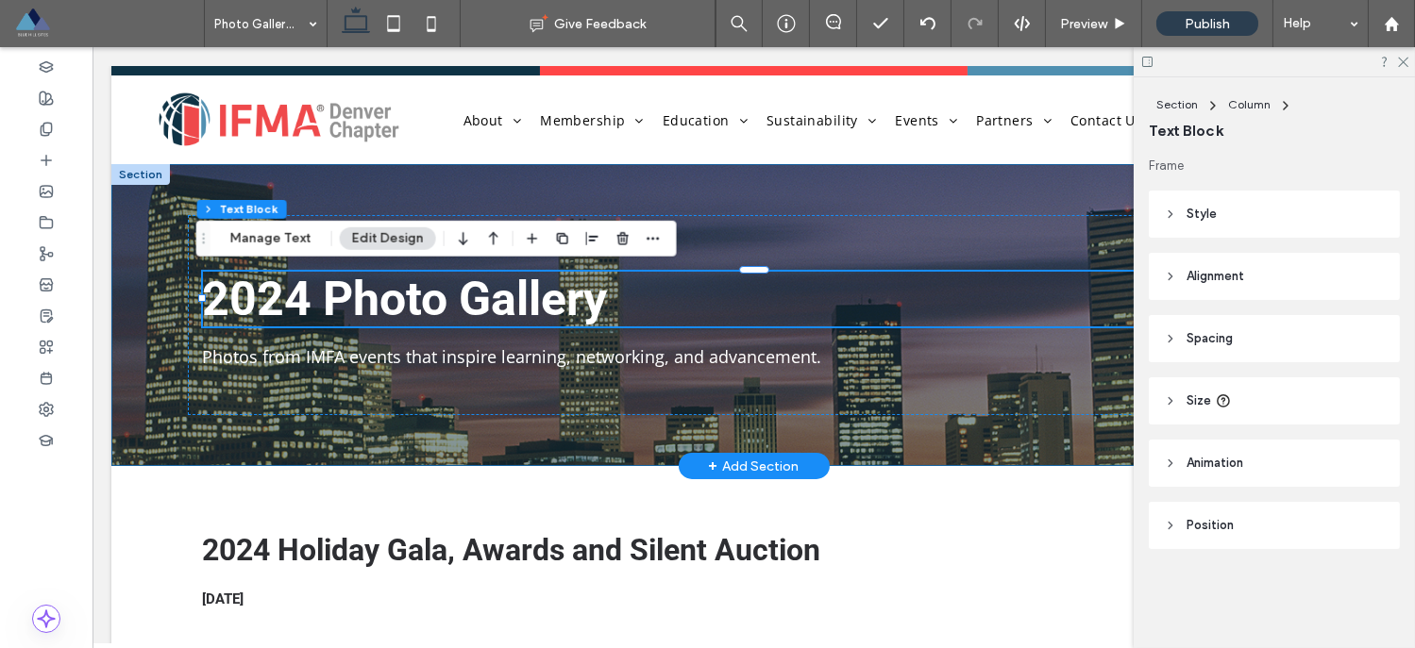
click at [528, 419] on div "Connecting Through Experience 2024 Photo Gallery Photos from IMFA events that i…" at bounding box center [754, 315] width 1132 height 302
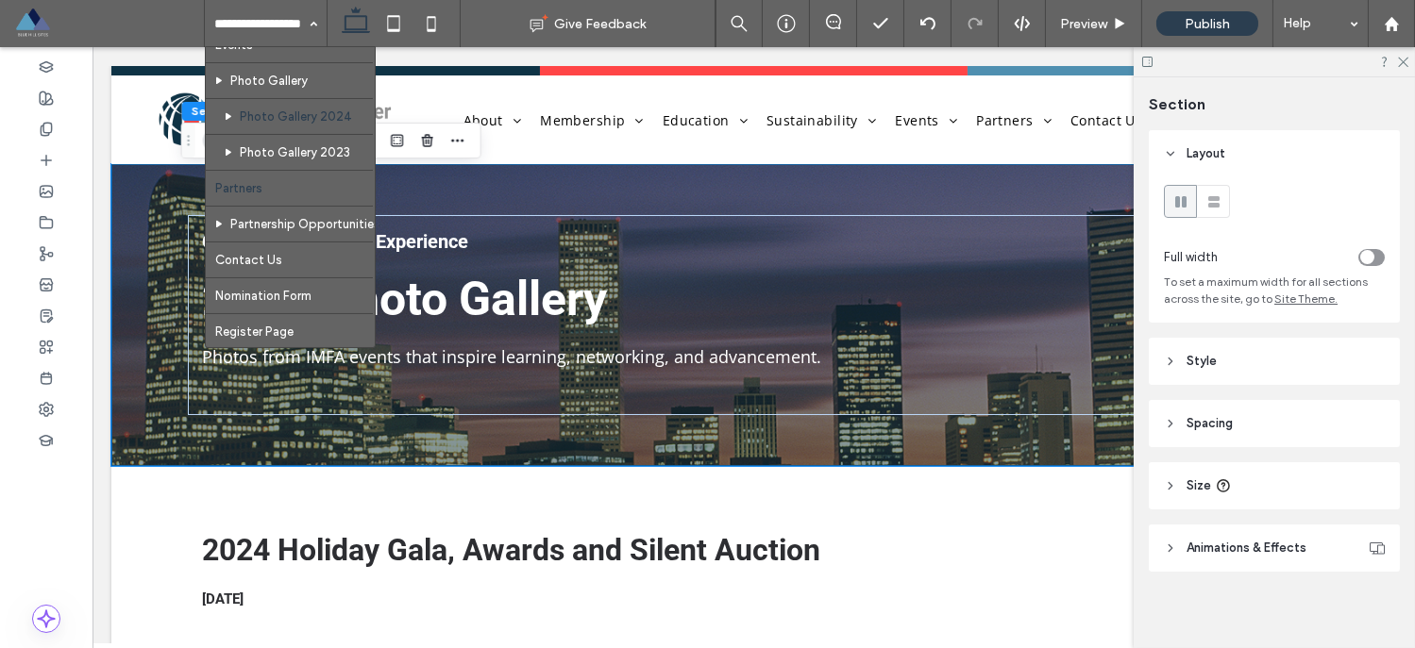
scroll to position [657, 0]
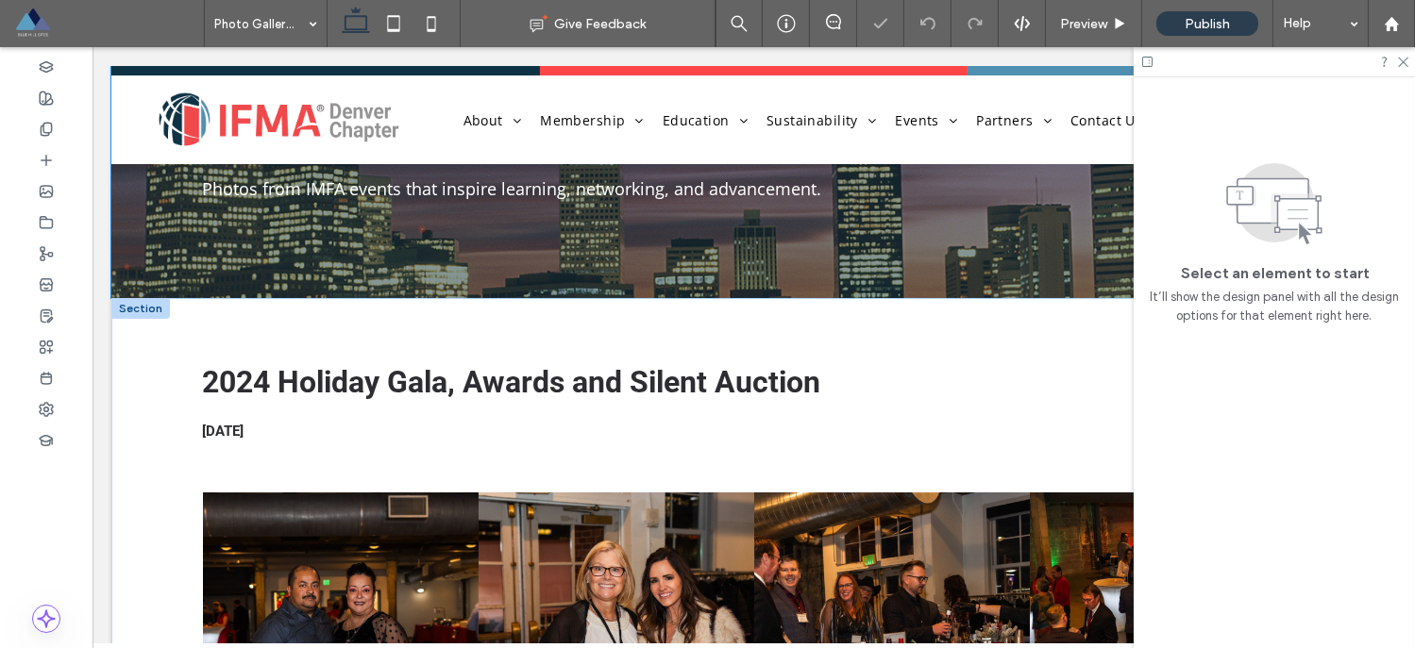
scroll to position [163, 0]
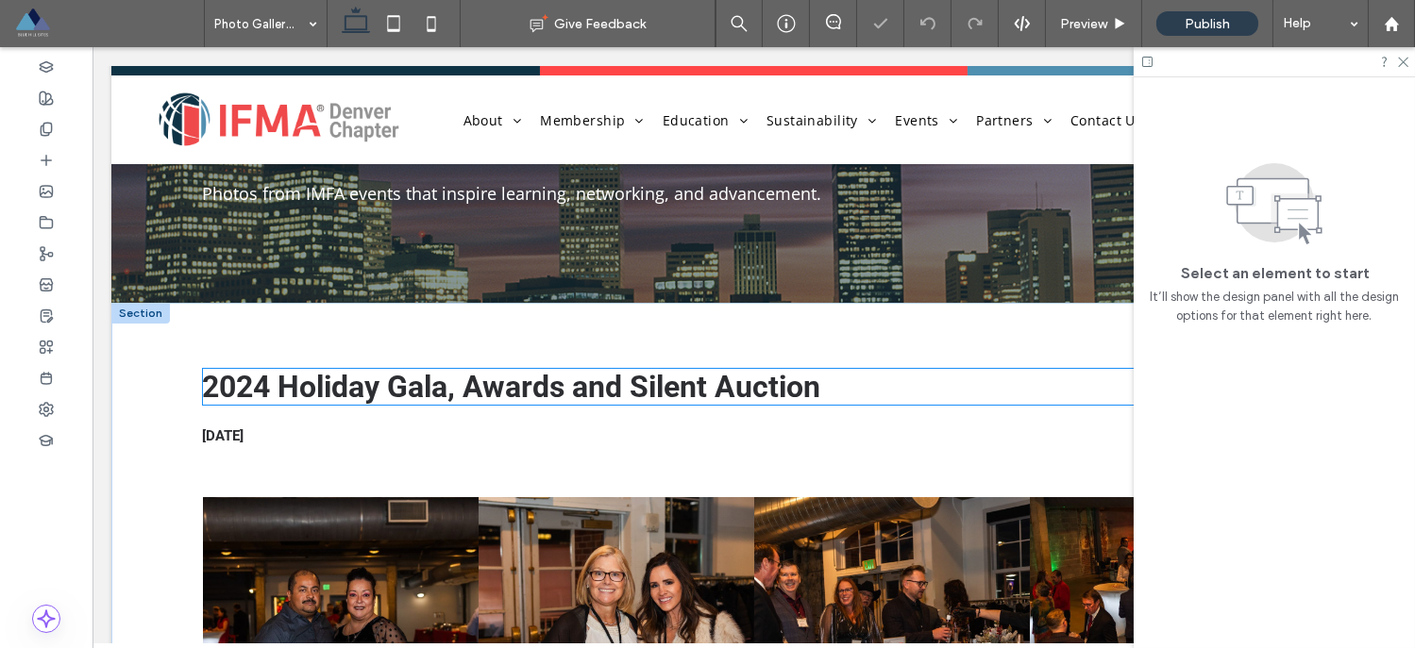
click at [259, 385] on span "2024 Holiday Gala, Awards and Silent Auction" at bounding box center [512, 387] width 618 height 36
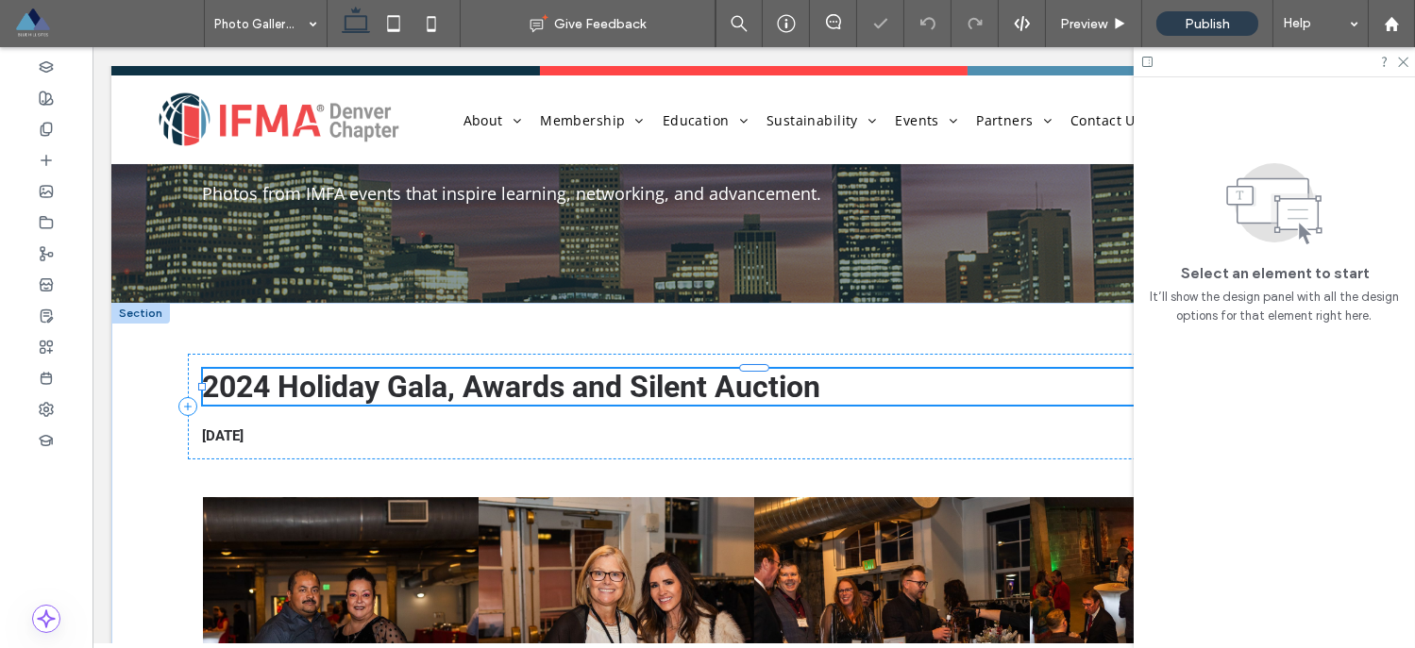
click at [259, 385] on div "2024 Holiday Gala, Awards and Silent Auction" at bounding box center [754, 387] width 1102 height 36
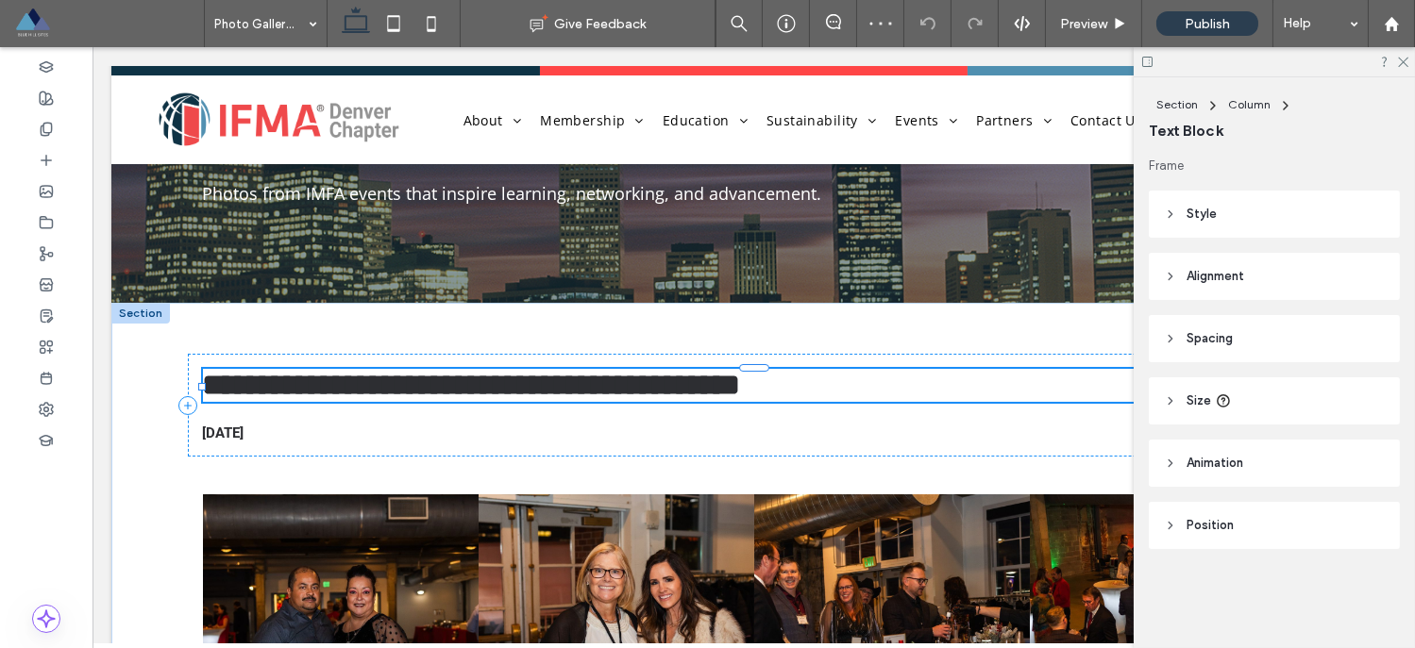
type input "******"
type input "**"
click at [259, 384] on span "**********" at bounding box center [472, 385] width 538 height 30
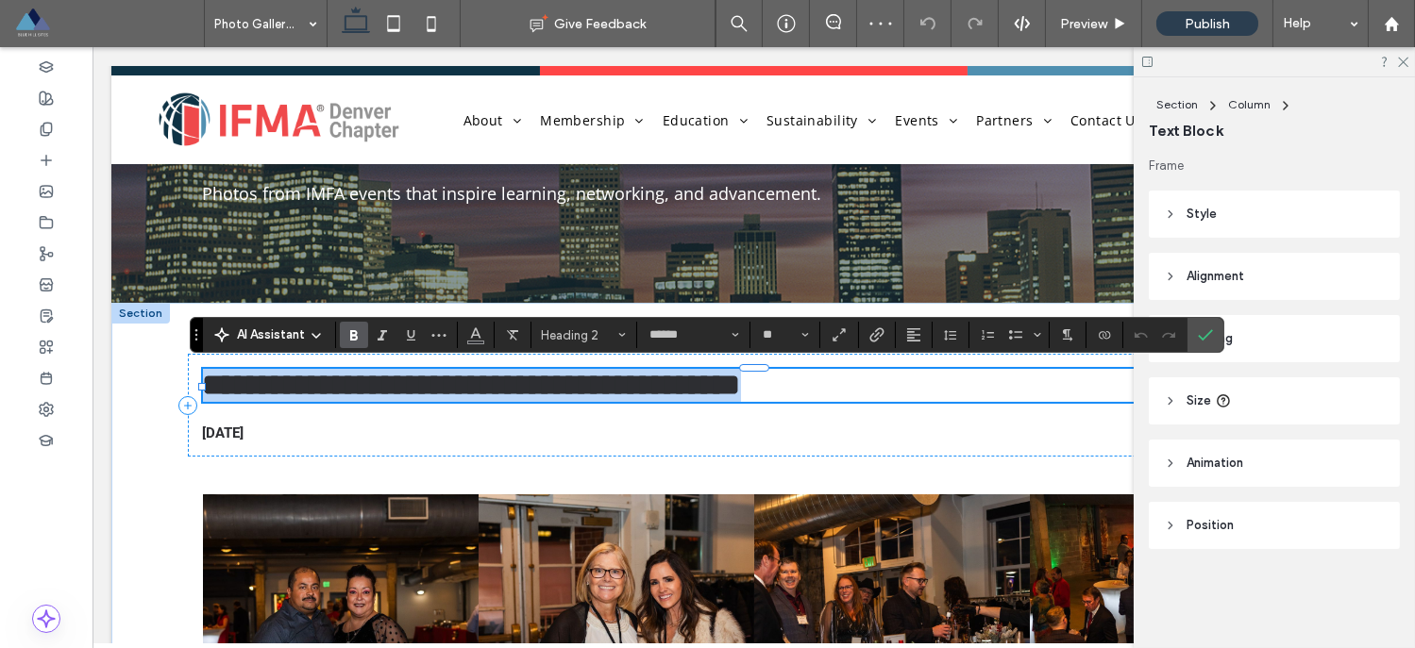
click at [260, 379] on span "**********" at bounding box center [472, 385] width 538 height 30
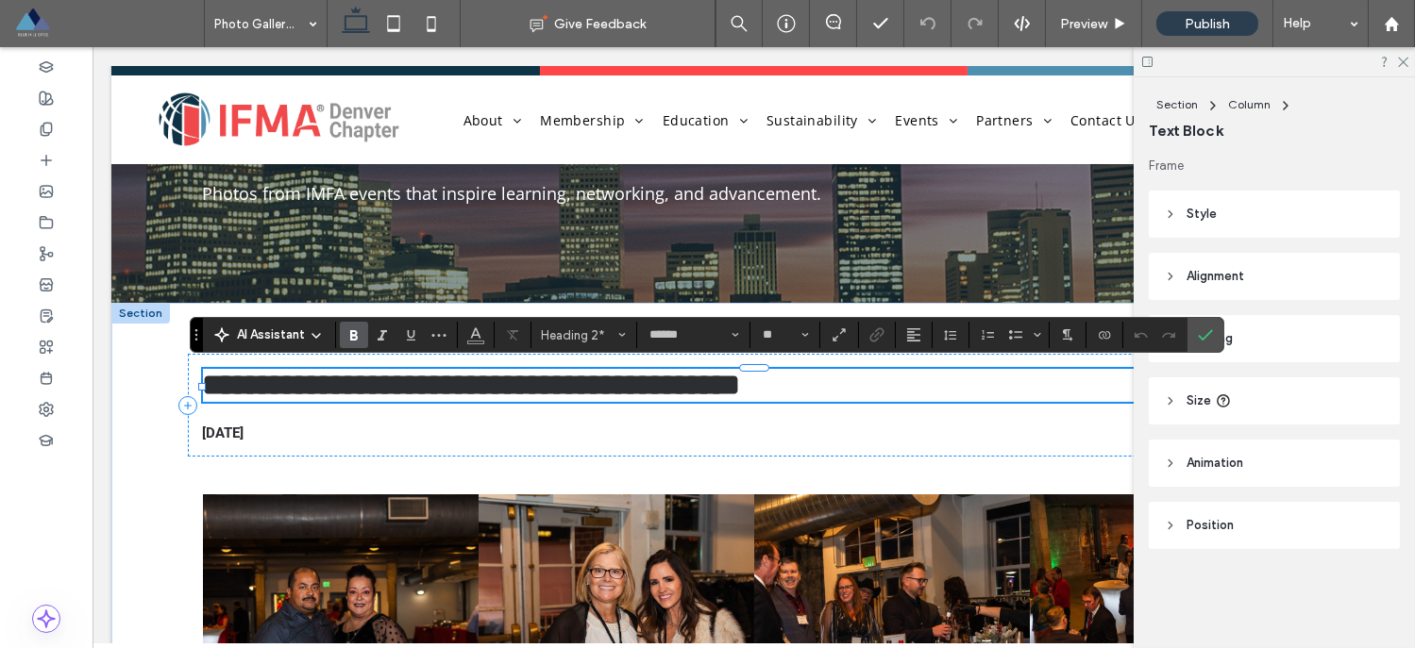
click at [465, 383] on span "**********" at bounding box center [472, 385] width 538 height 30
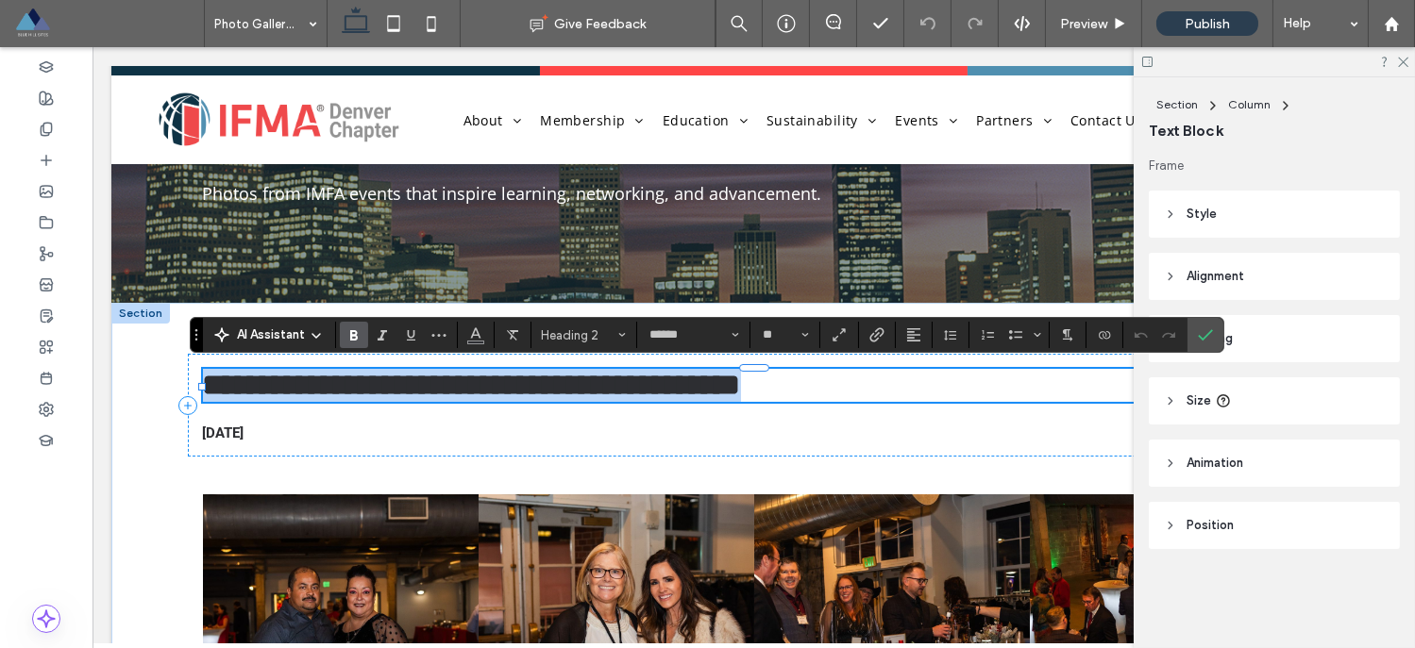
click at [465, 383] on span "**********" at bounding box center [472, 385] width 538 height 30
type input "*********"
type input "**"
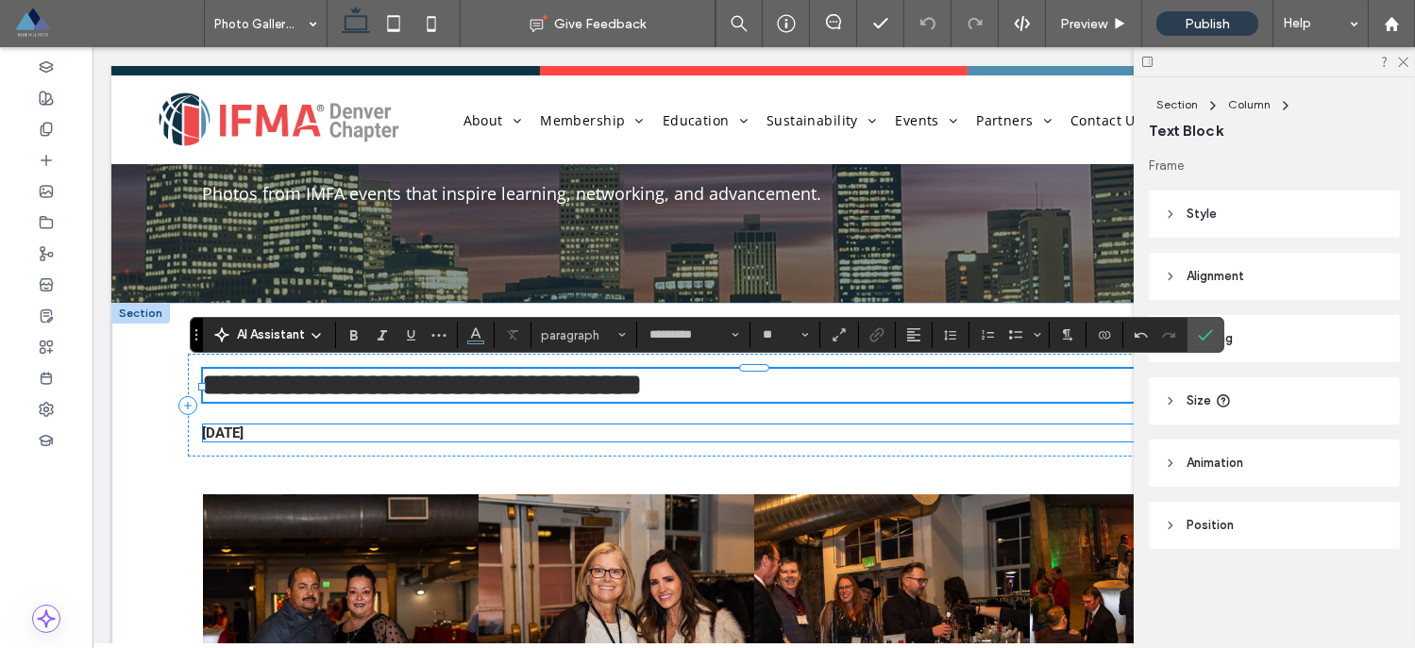
click at [232, 439] on span "12/05/2024" at bounding box center [224, 433] width 42 height 17
click at [232, 439] on div "12/05/2024" at bounding box center [754, 433] width 1102 height 17
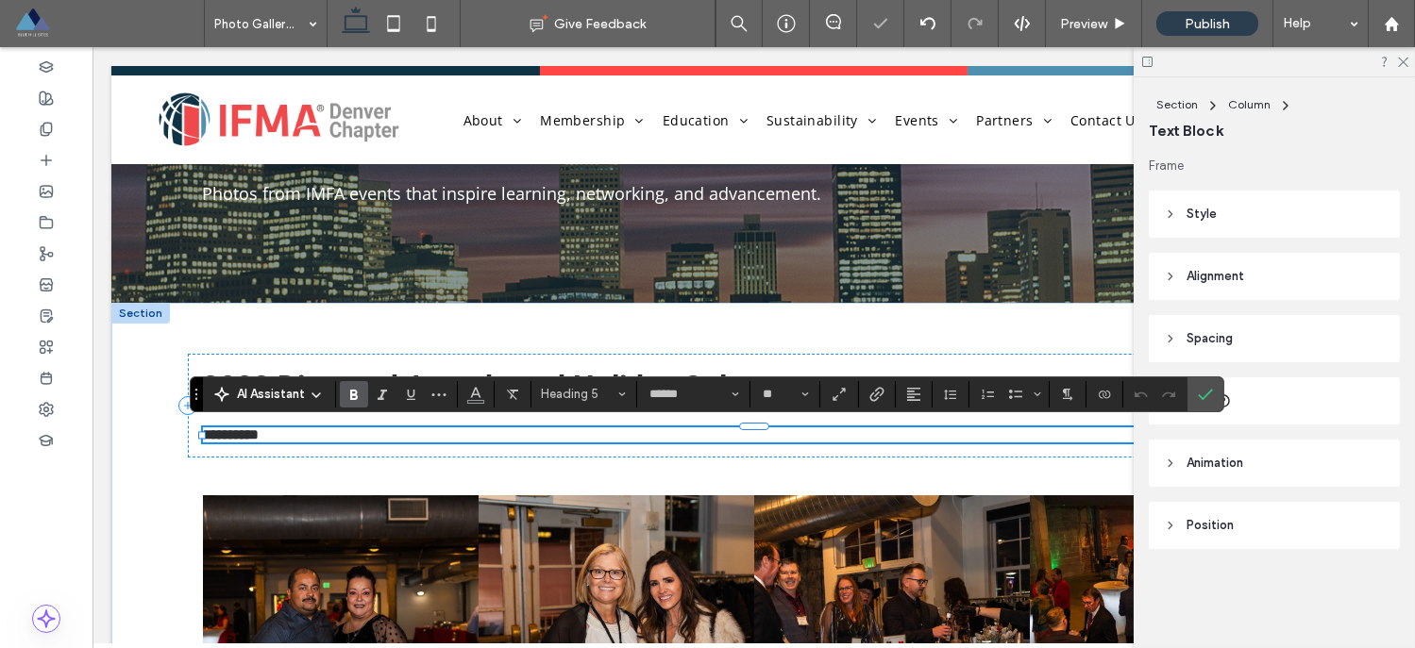
type input "*********"
type input "**"
click at [1201, 387] on icon "Confirm" at bounding box center [1205, 394] width 15 height 15
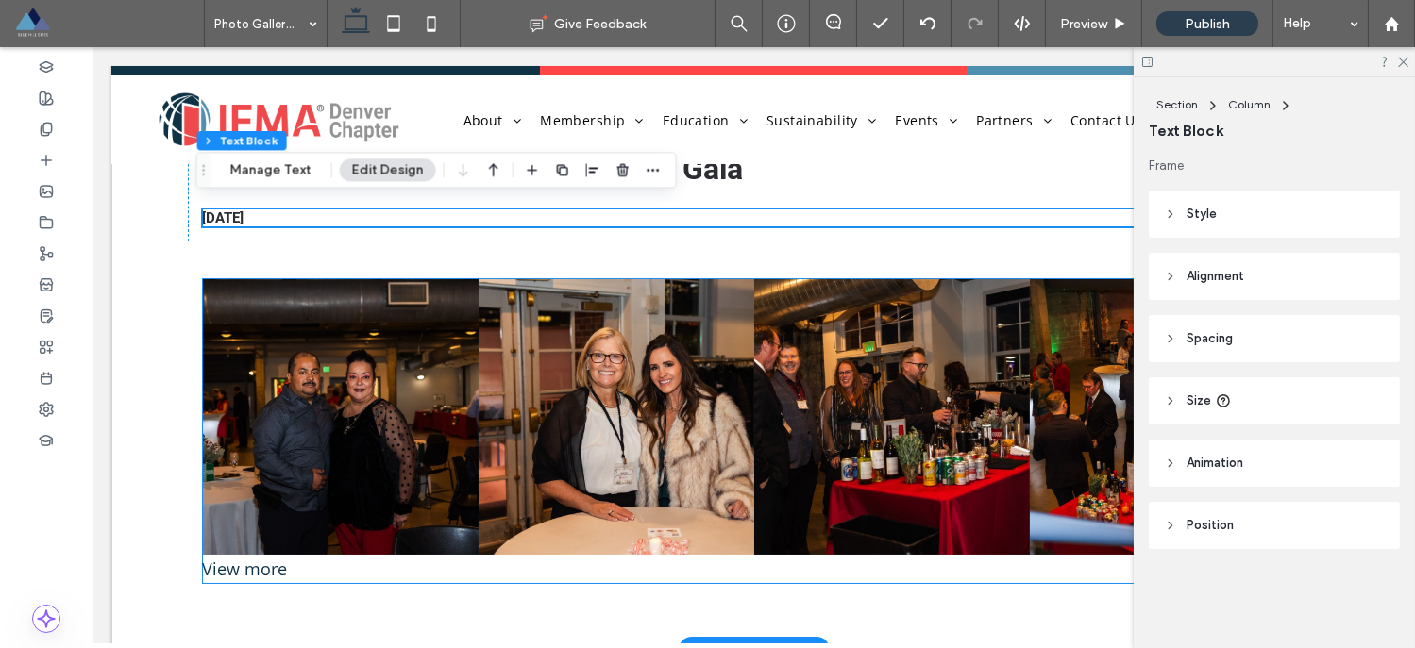
scroll to position [380, 0]
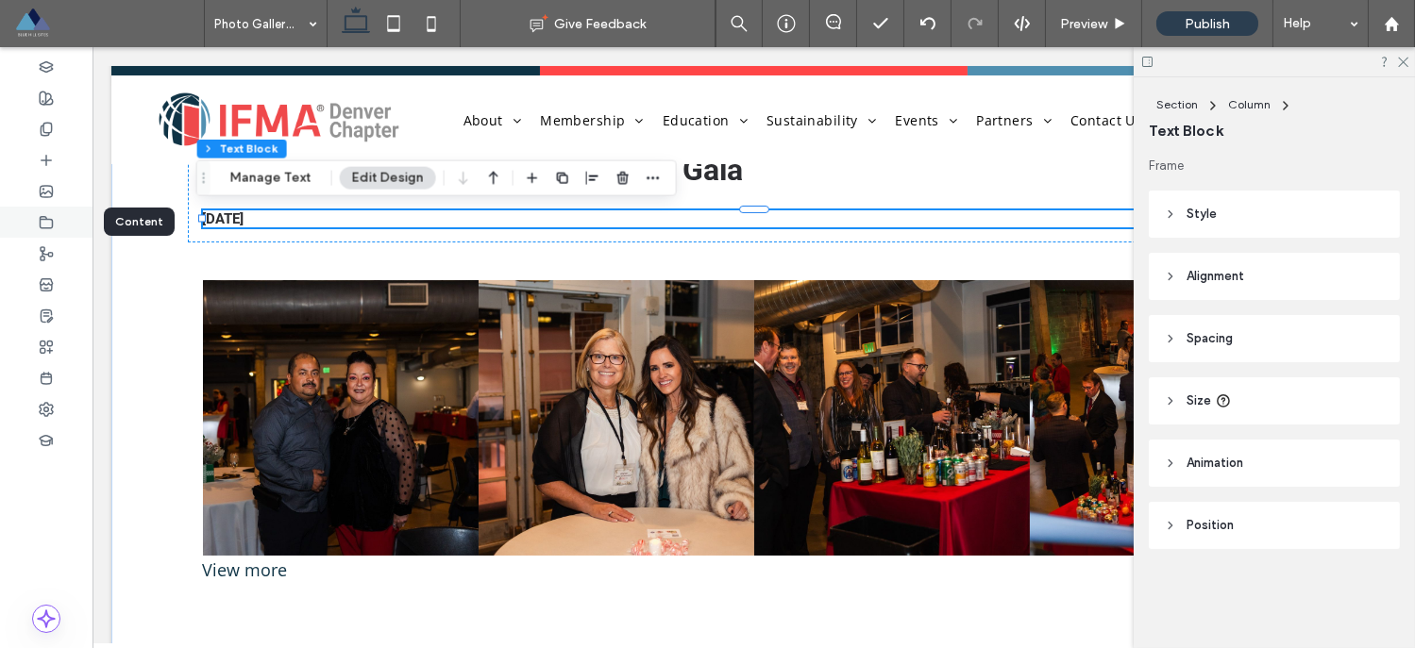
click at [29, 226] on div at bounding box center [46, 222] width 92 height 31
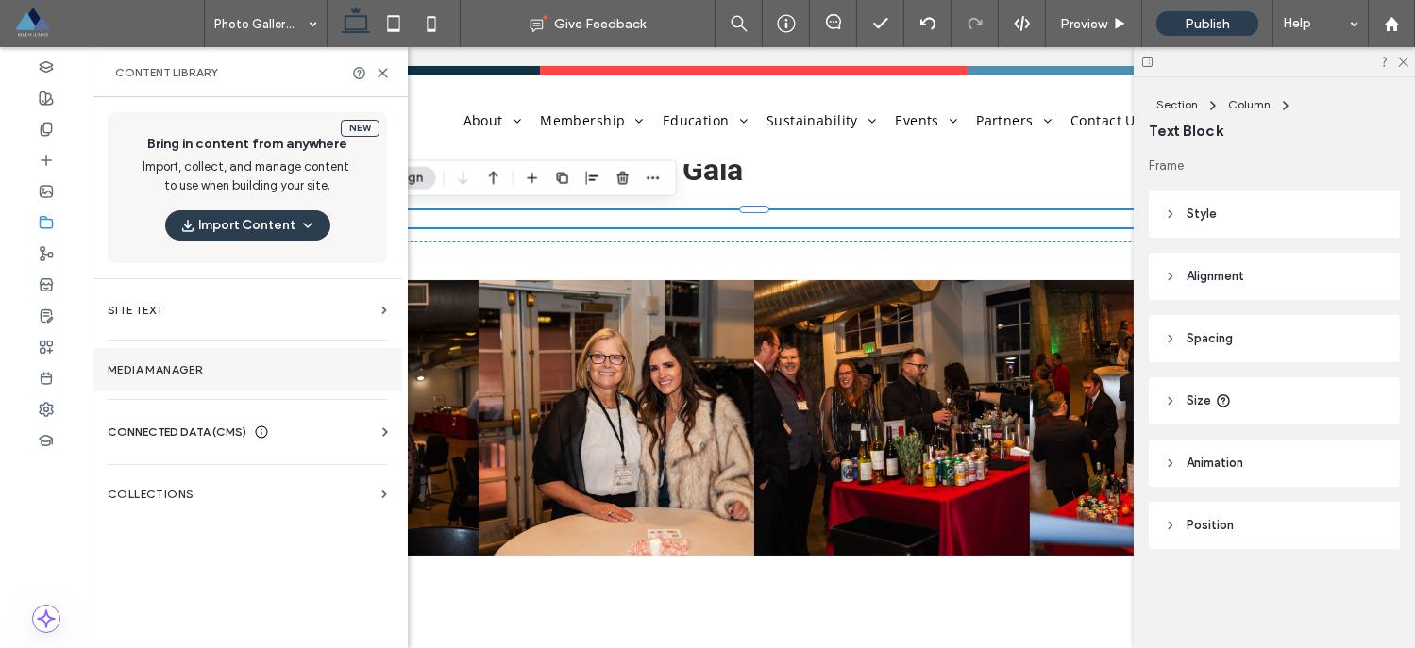
click at [169, 365] on label "Media Manager" at bounding box center [247, 369] width 279 height 13
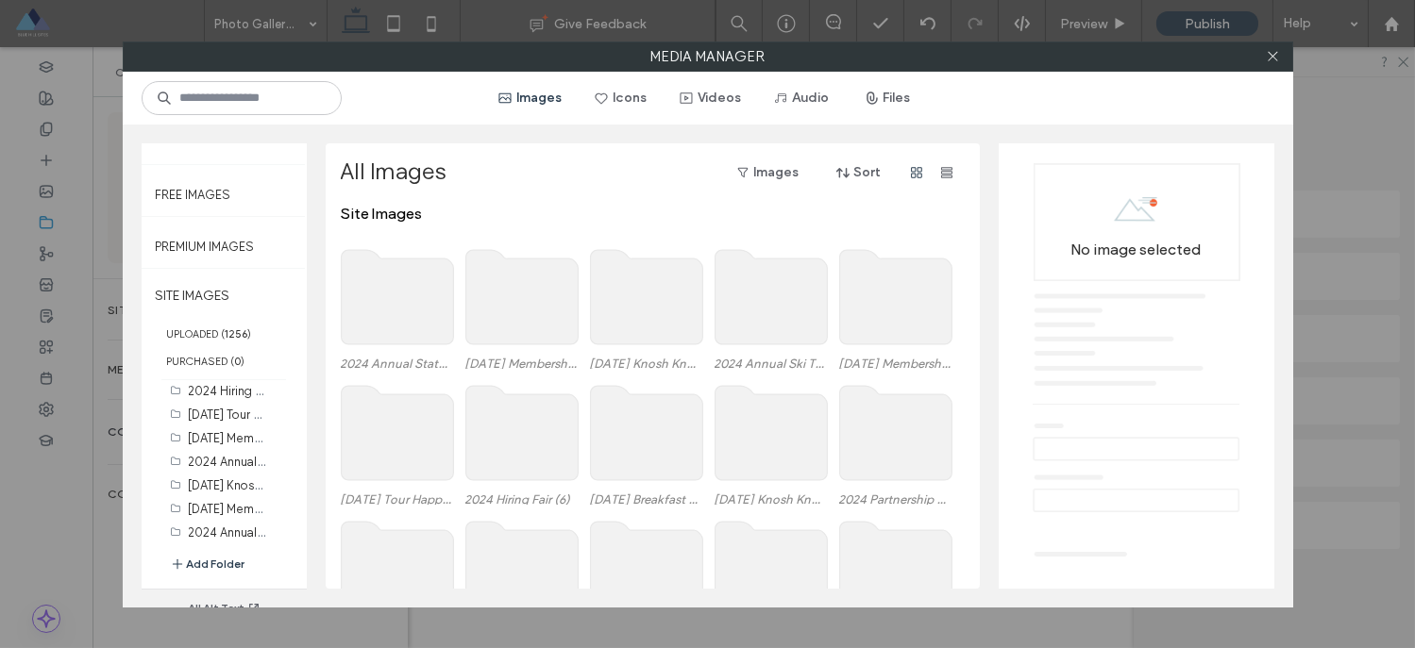
scroll to position [78, 0]
click at [193, 561] on button "Add Folder" at bounding box center [207, 563] width 75 height 19
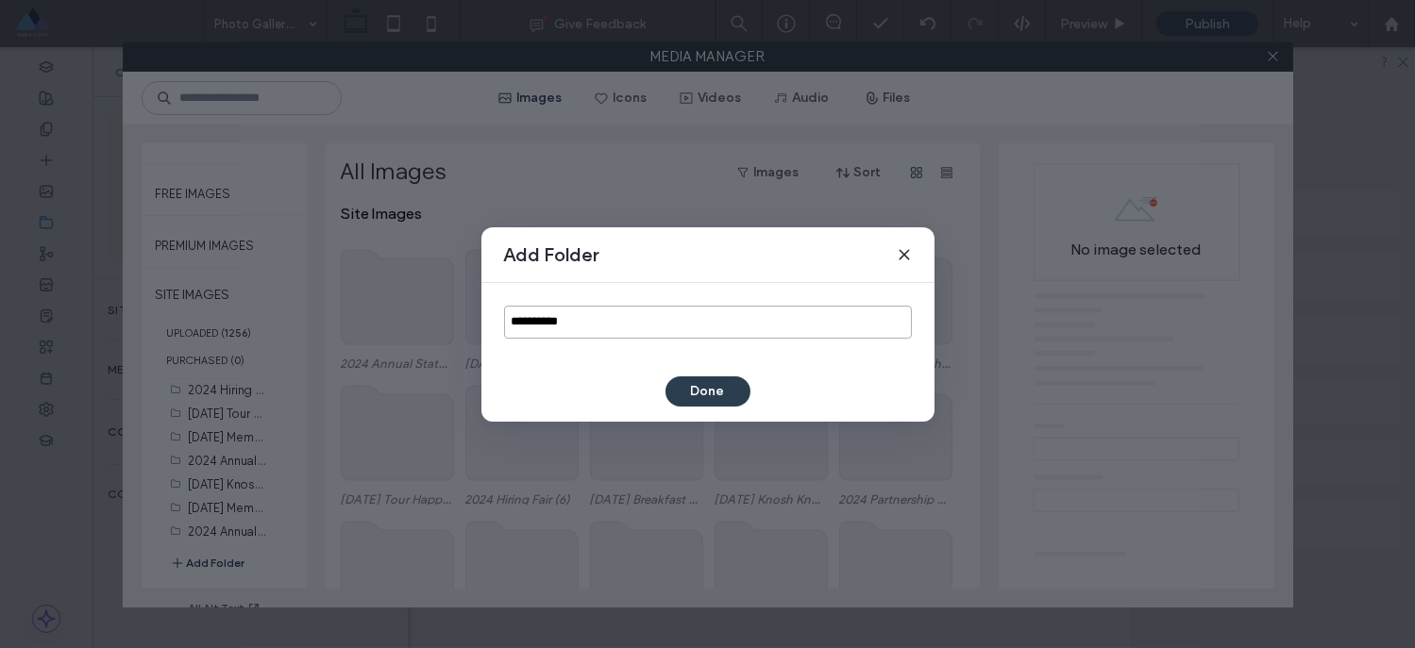
click at [553, 322] on input "**********" at bounding box center [708, 322] width 408 height 33
paste input "**********"
type input "**********"
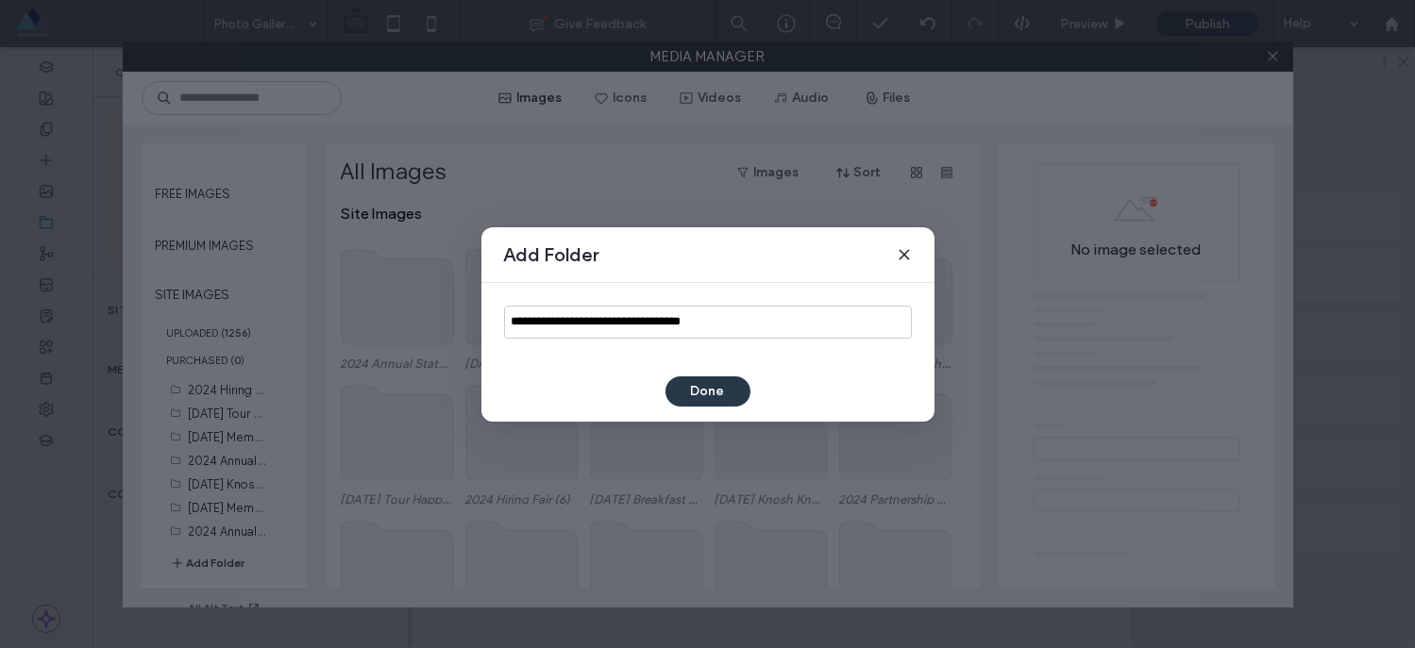
click at [687, 390] on button "Done" at bounding box center [707, 392] width 85 height 30
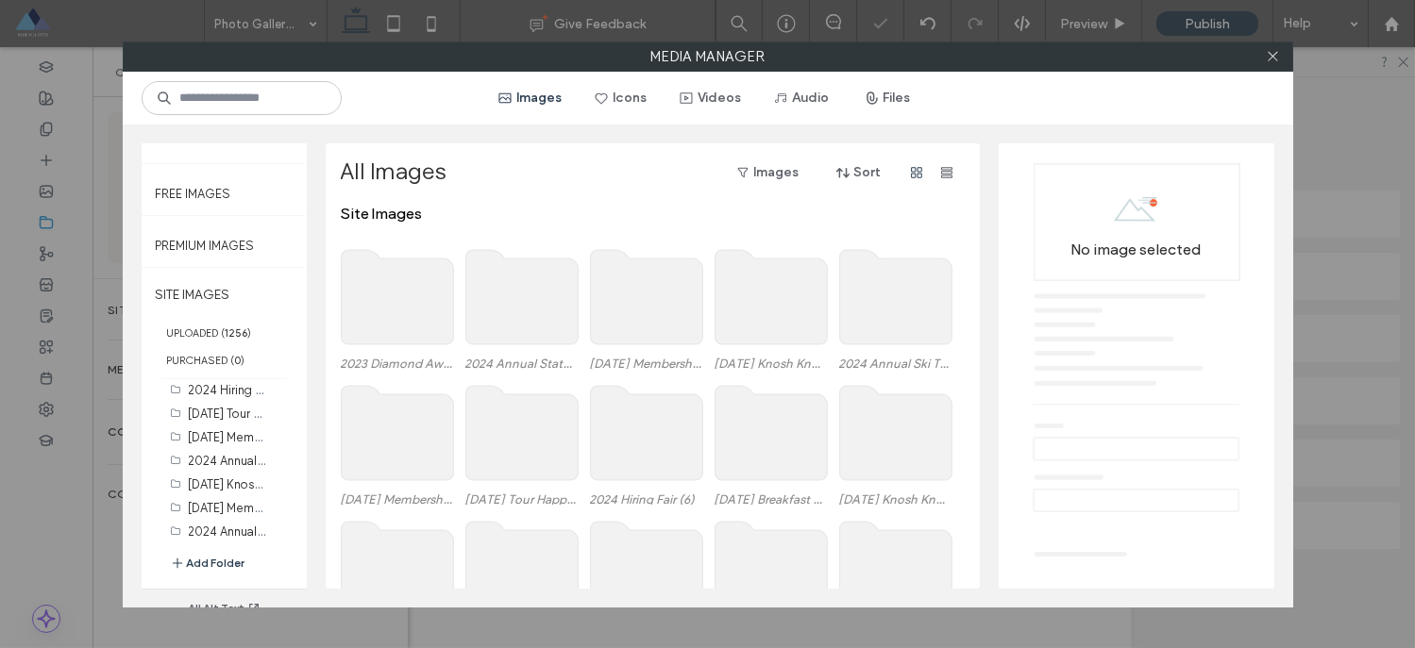
click at [374, 277] on use at bounding box center [397, 297] width 112 height 94
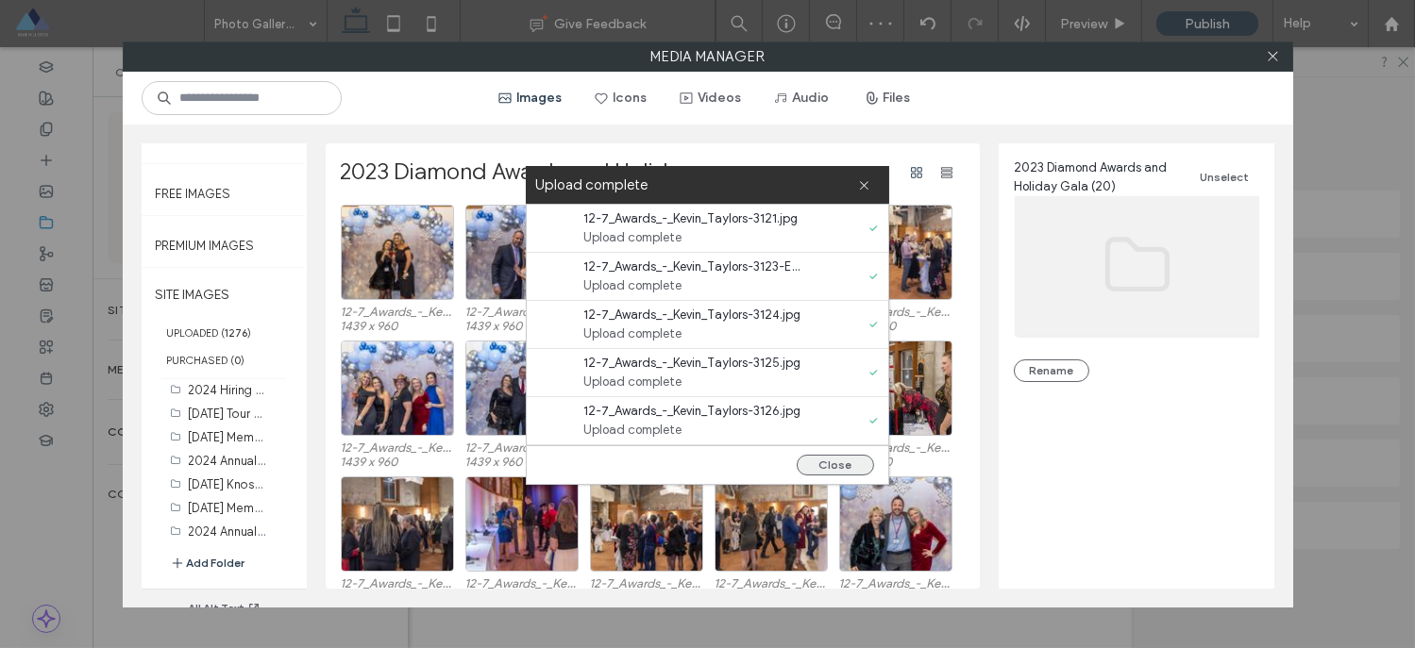
click at [836, 463] on button "Close" at bounding box center [834, 465] width 77 height 21
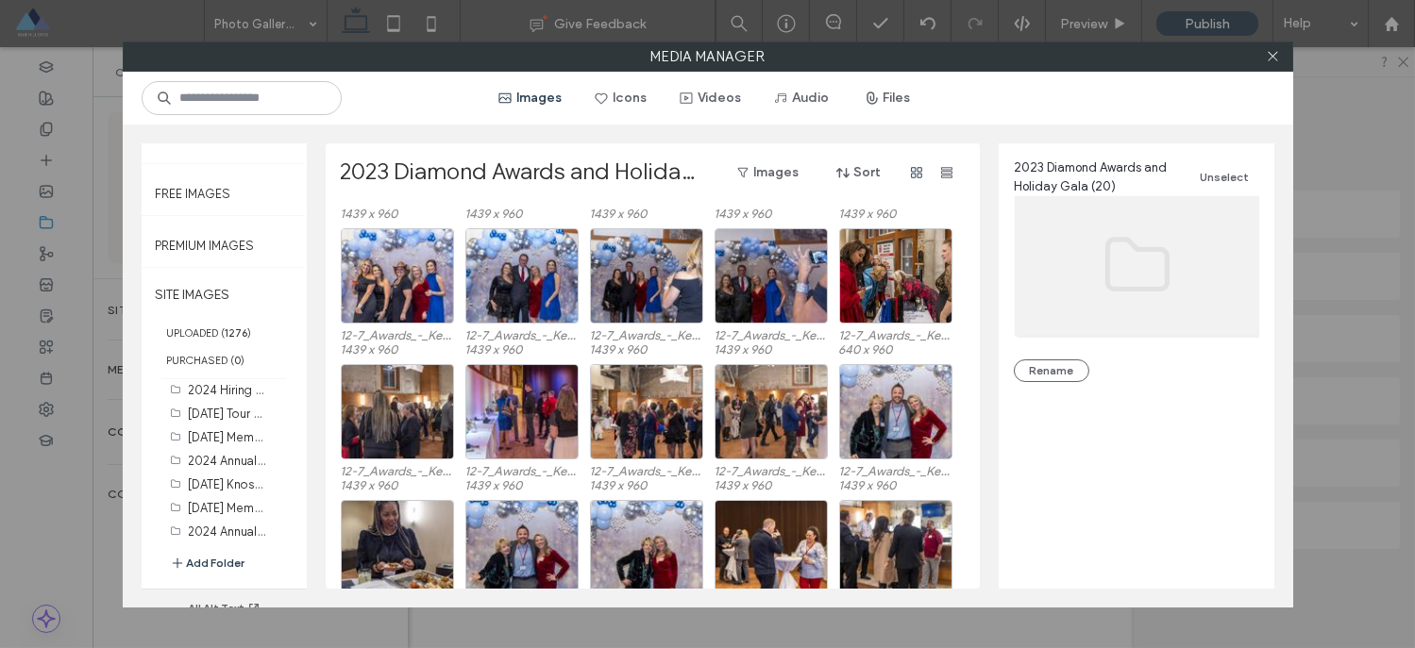
scroll to position [21, 0]
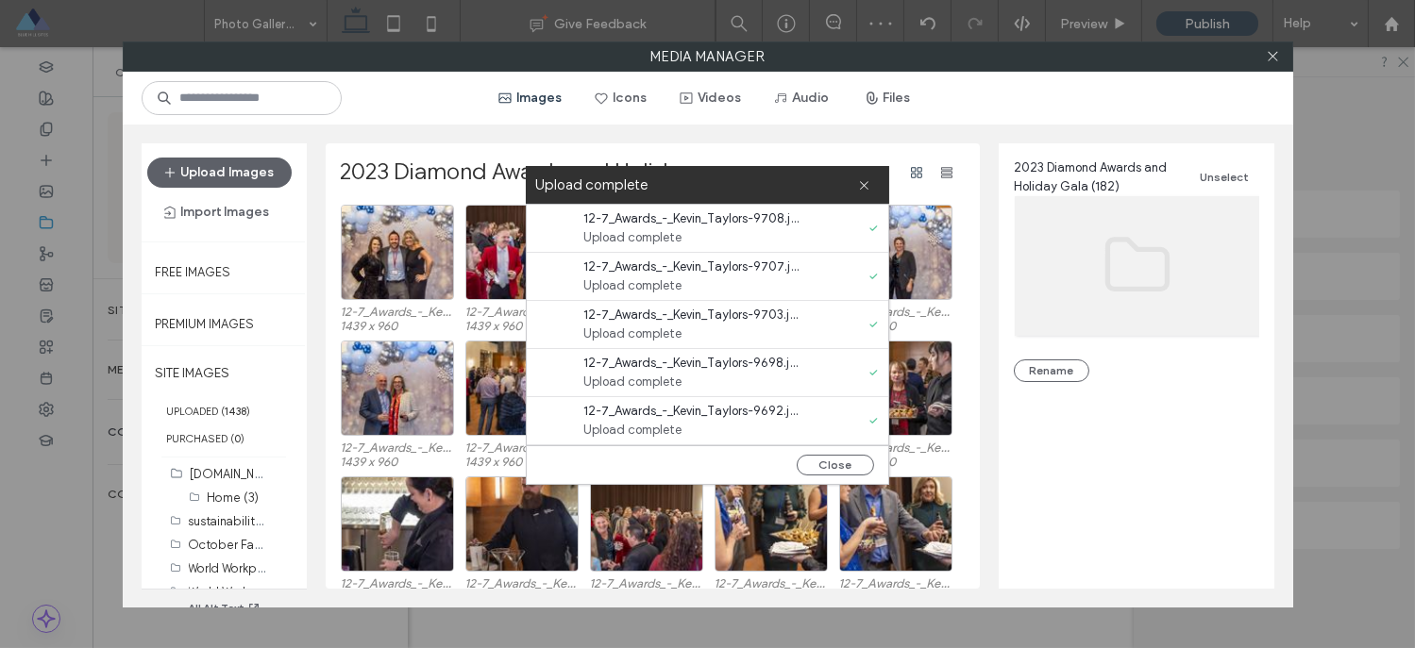
scroll to position [1067, 0]
